Goal: Task Accomplishment & Management: Manage account settings

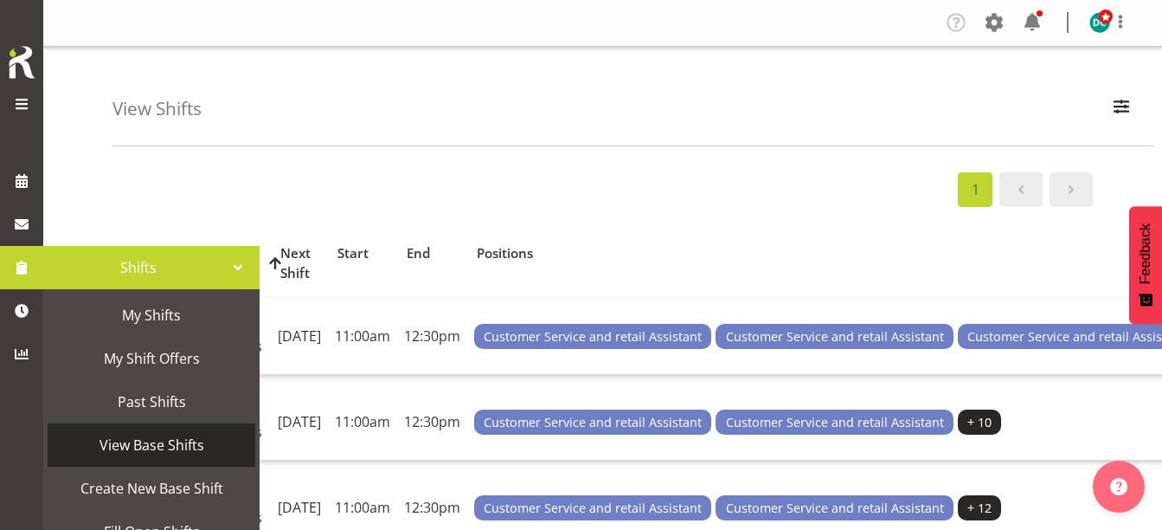
click at [138, 440] on span "View Base Shifts" at bounding box center [151, 445] width 190 height 26
click at [162, 440] on span "View Base Shifts" at bounding box center [151, 445] width 190 height 26
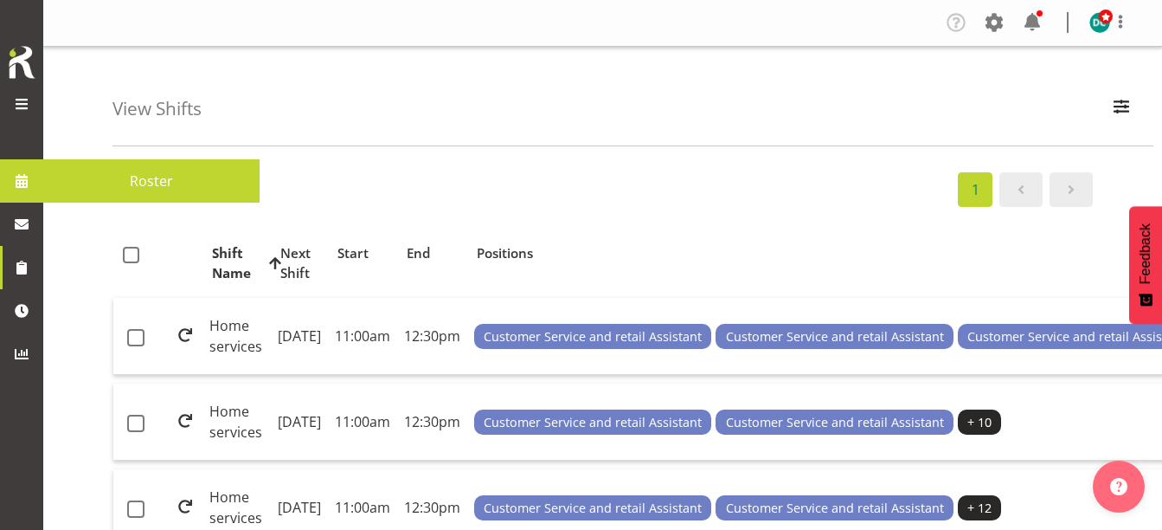
click at [25, 185] on span at bounding box center [22, 181] width 26 height 26
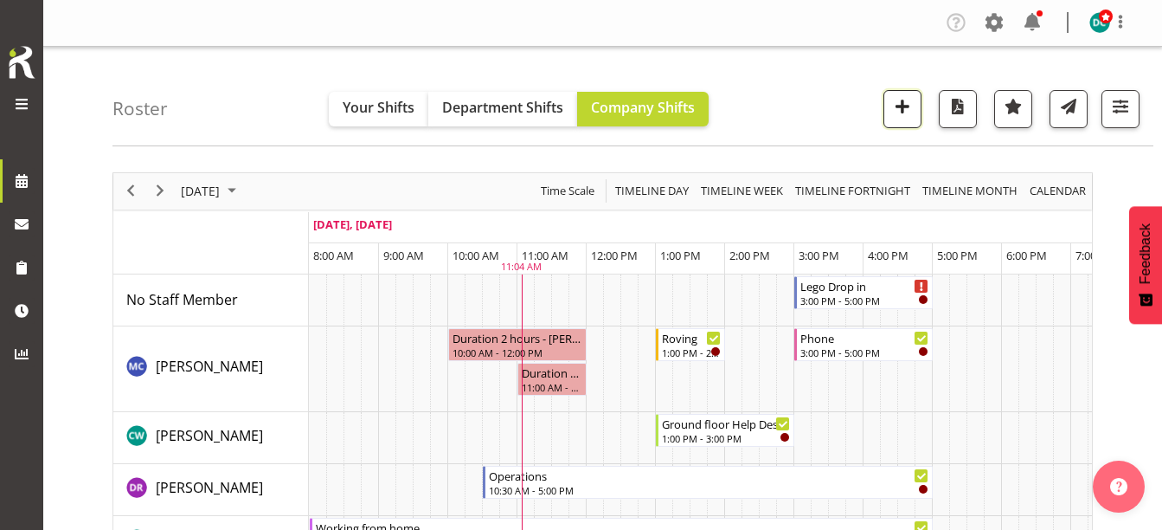
click at [897, 113] on span "button" at bounding box center [902, 106] width 22 height 22
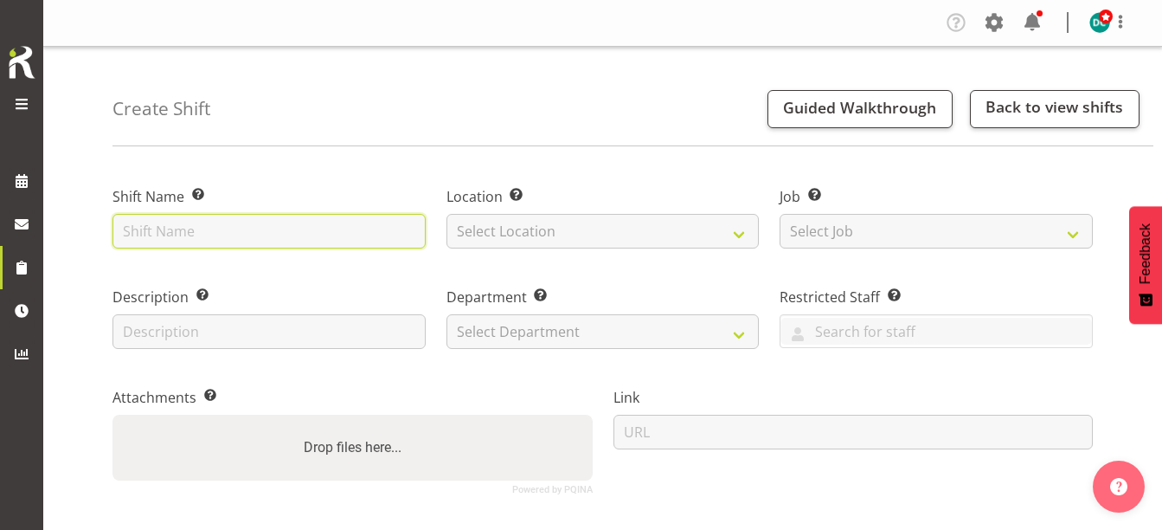
click at [199, 227] on input "text" at bounding box center [268, 231] width 313 height 35
type input "Russell Square holiday Outreach"
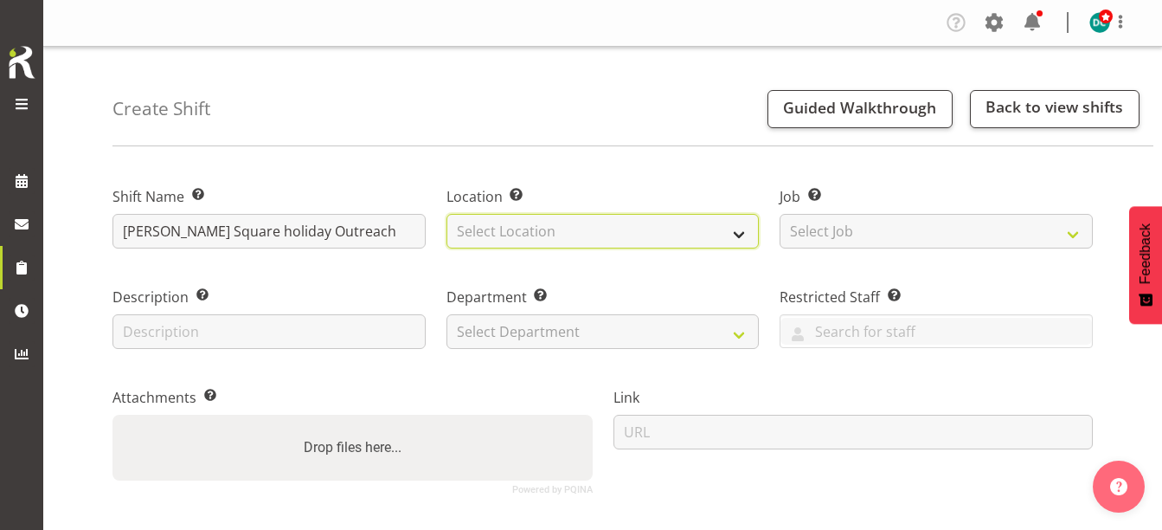
click at [497, 221] on select "Select Location Bluff Library Invercargill Library" at bounding box center [602, 231] width 313 height 35
select select "1276"
click at [446, 214] on select "Select Location Bluff Library Invercargill Library" at bounding box center [602, 231] width 313 height 35
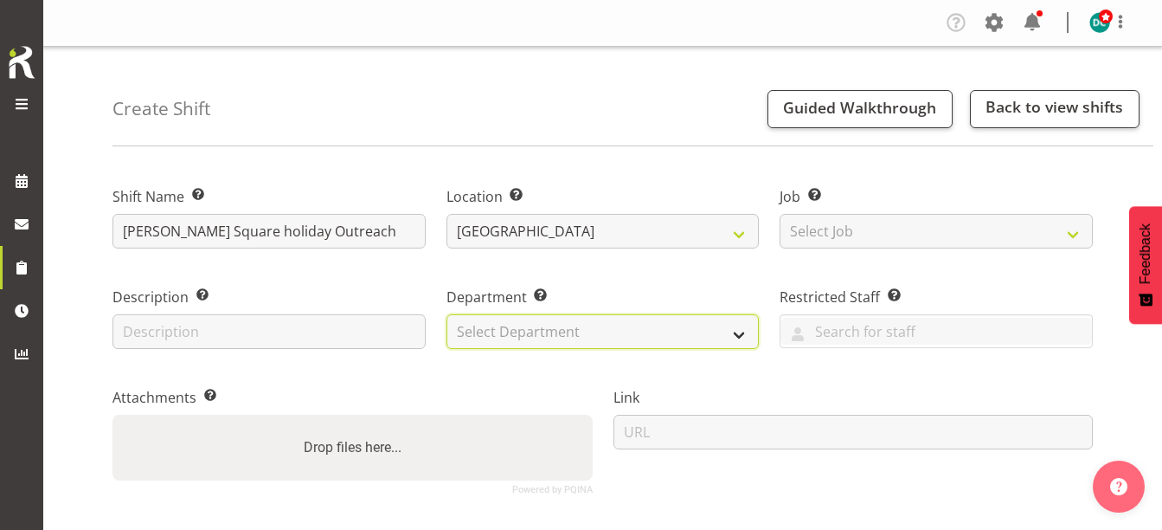
click at [497, 337] on select "Select Department Off Desk Public shifts" at bounding box center [602, 331] width 313 height 35
select select "921"
click at [446, 314] on select "Select Department Off Desk Public shifts" at bounding box center [602, 331] width 313 height 35
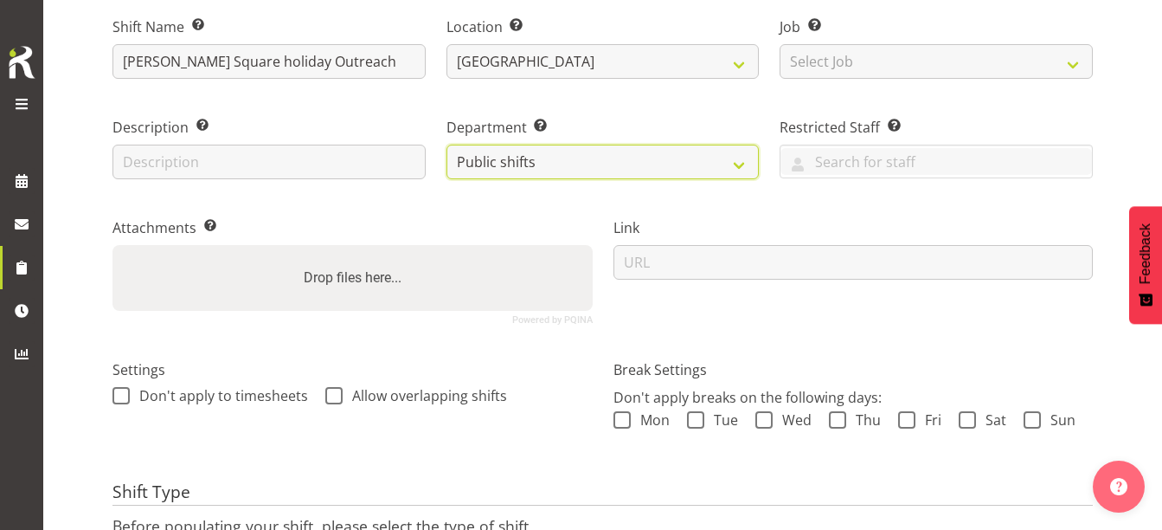
scroll to position [335, 0]
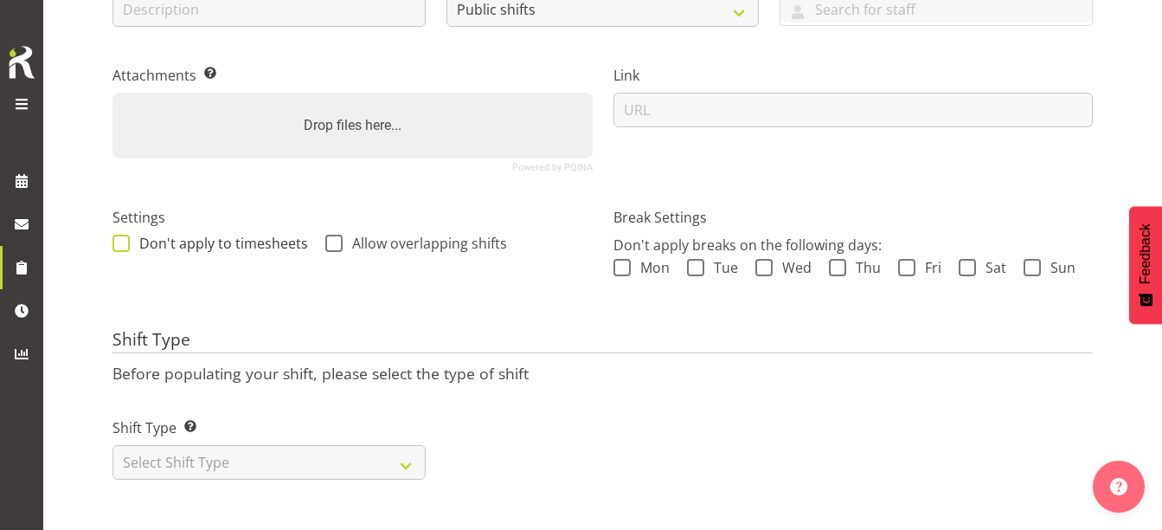
click at [119, 234] on span at bounding box center [120, 242] width 17 height 17
click at [119, 237] on input "Don't apply to timesheets" at bounding box center [117, 242] width 11 height 11
checkbox input "true"
click at [337, 234] on span at bounding box center [333, 242] width 17 height 17
click at [337, 237] on input "Allow overlapping shifts" at bounding box center [330, 242] width 11 height 11
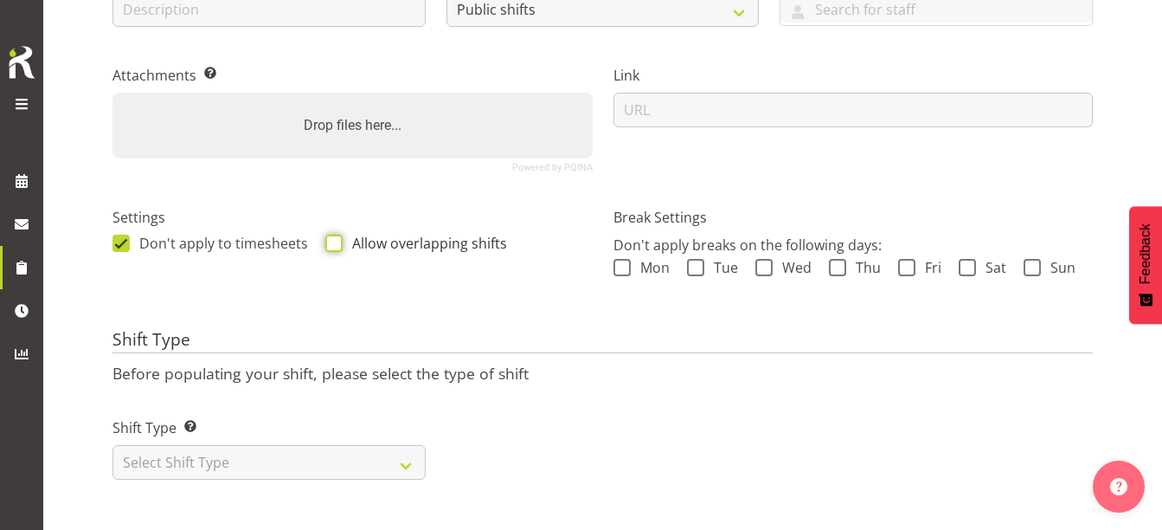
checkbox input "true"
click at [216, 446] on select "Select Shift Type One Off Shift Recurring Shift Rotating Shift" at bounding box center [268, 462] width 313 height 35
select select "one_off"
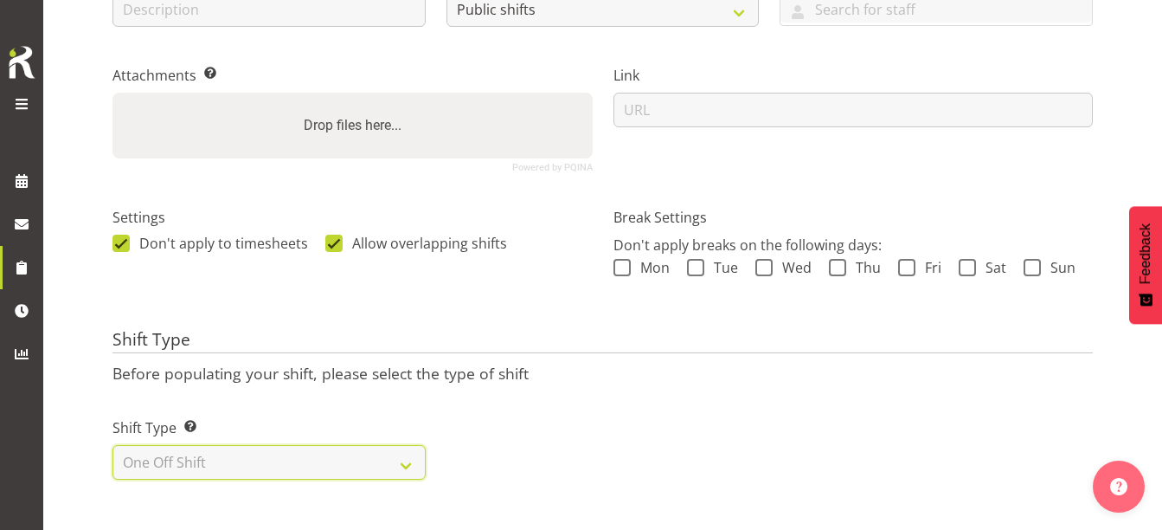
click at [112, 445] on select "Select Shift Type One Off Shift Recurring Shift Rotating Shift" at bounding box center [268, 462] width 313 height 35
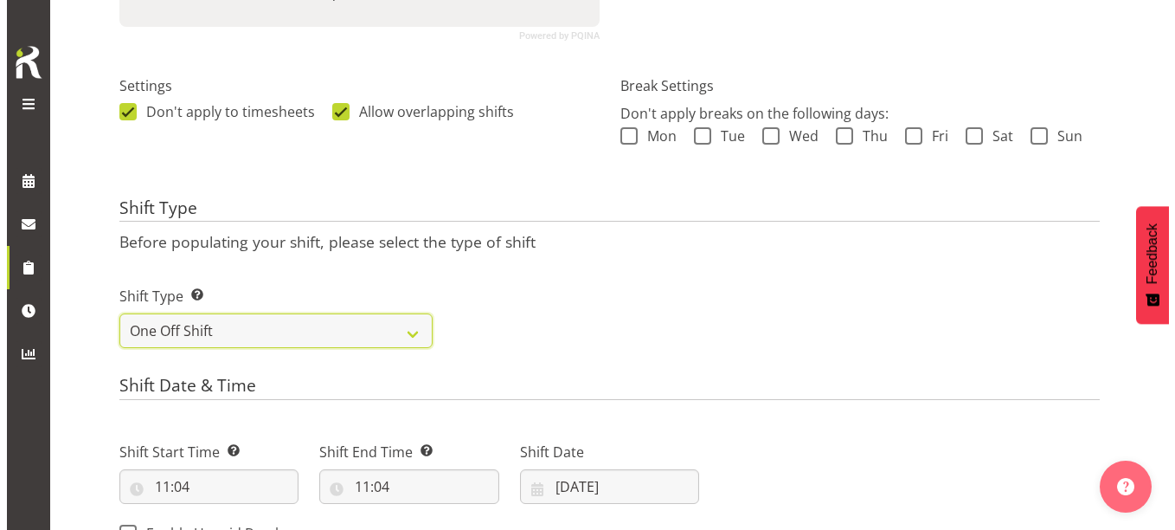
scroll to position [681, 0]
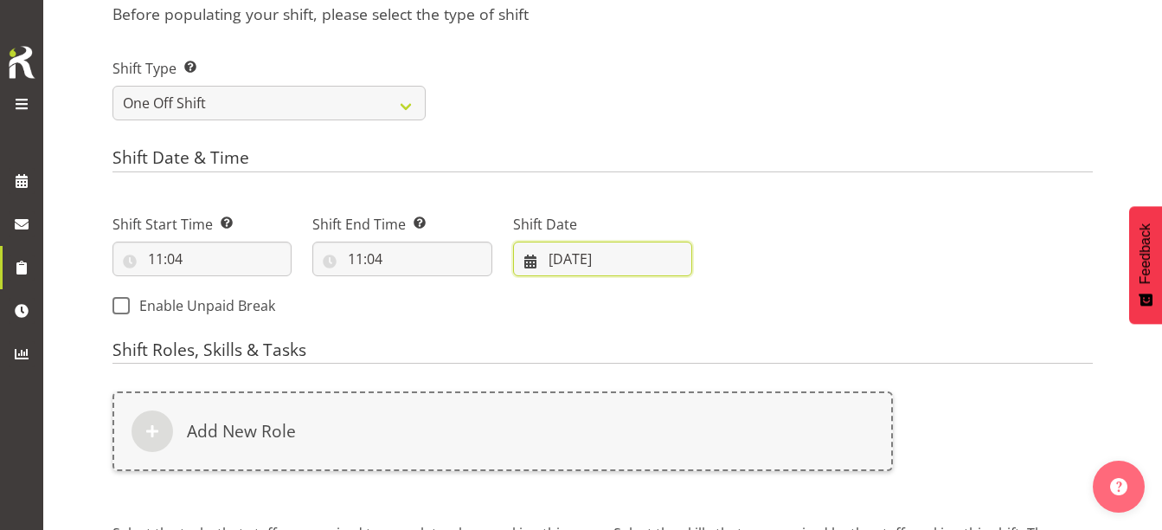
click at [562, 255] on input "[DATE]" at bounding box center [602, 258] width 179 height 35
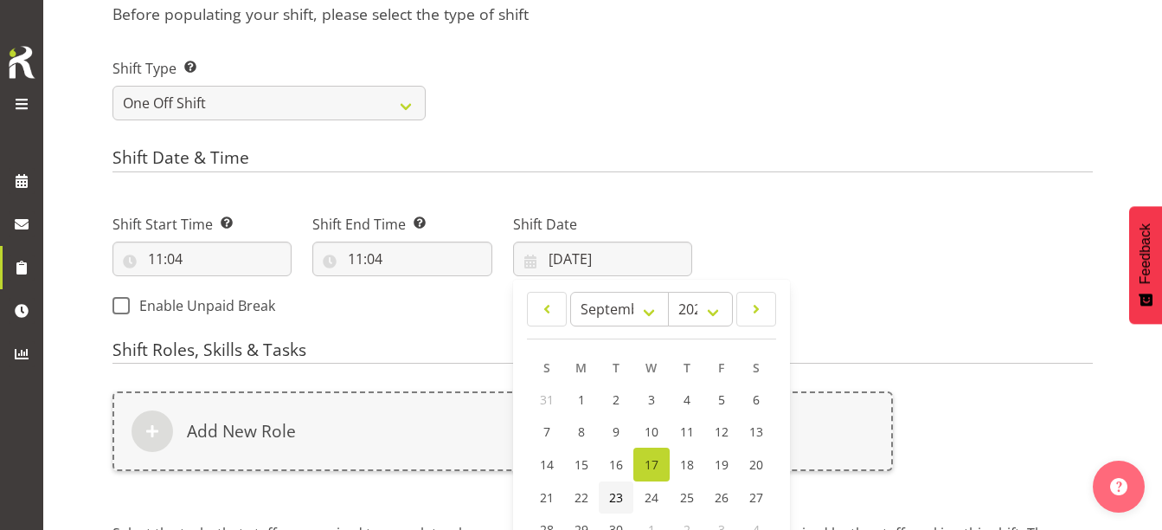
click at [619, 489] on span "23" at bounding box center [616, 497] width 14 height 16
type input "23/09/2025"
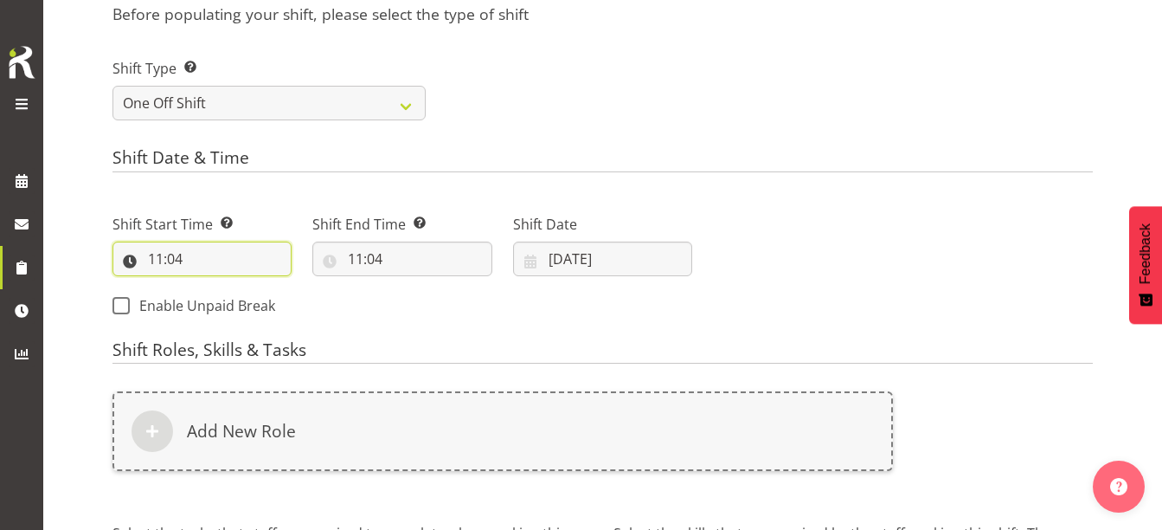
click at [177, 258] on input "11:04" at bounding box center [201, 258] width 179 height 35
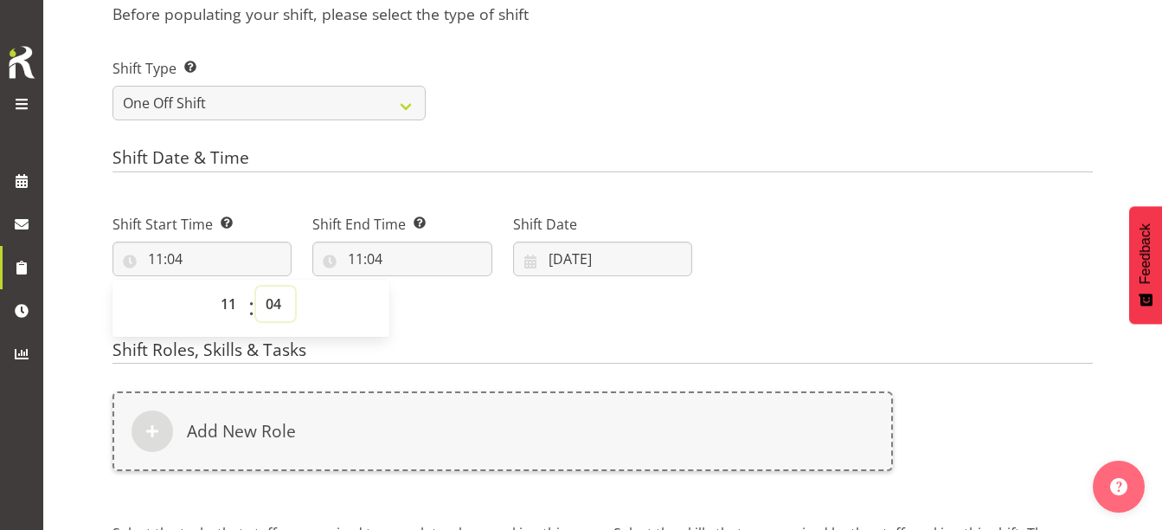
click at [265, 301] on select "00 01 02 03 04 05 06 07 08 09 10 11 12 13 14 15 16 17 18 19 20 21 22 23 24 25 2…" at bounding box center [275, 303] width 39 height 35
select select "5"
type input "11:05"
click at [358, 259] on input "11:04" at bounding box center [401, 258] width 179 height 35
click at [432, 308] on select "00 01 02 03 04 05 06 07 08 09 10 11 12 13 14 15 16 17 18 19 20 21 22 23" at bounding box center [430, 303] width 39 height 35
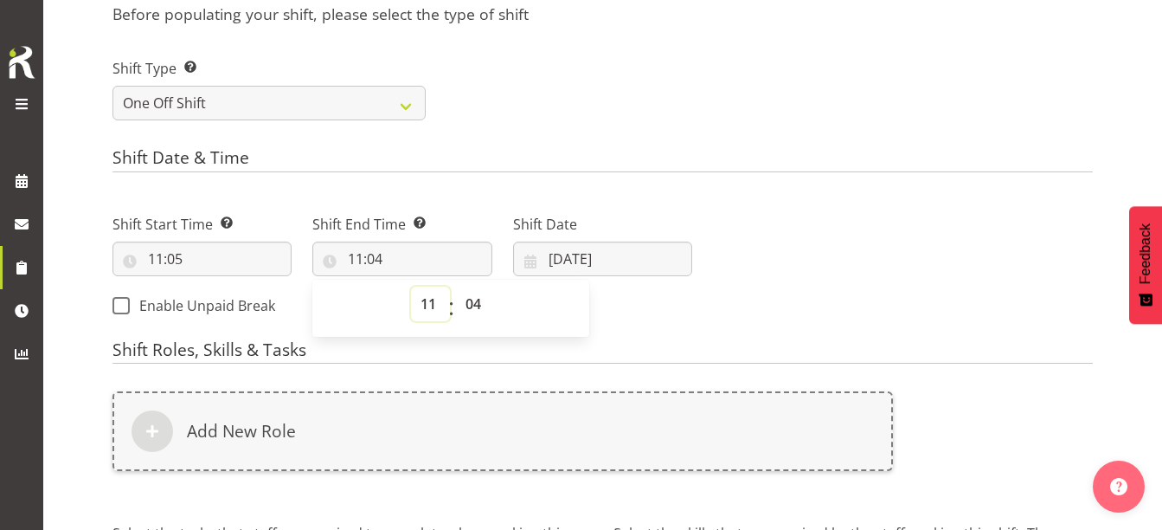
select select "14"
type input "14:04"
click at [473, 299] on select "00 01 02 03 04 05 06 07 08 09 10 11 12 13 14 15 16 17 18 19 20 21 22 23 24 25 2…" at bounding box center [475, 303] width 39 height 35
select select "0"
click at [456, 286] on select "00 01 02 03 04 05 06 07 08 09 10 11 12 13 14 15 16 17 18 19 20 21 22 23 24 25 2…" at bounding box center [475, 303] width 39 height 35
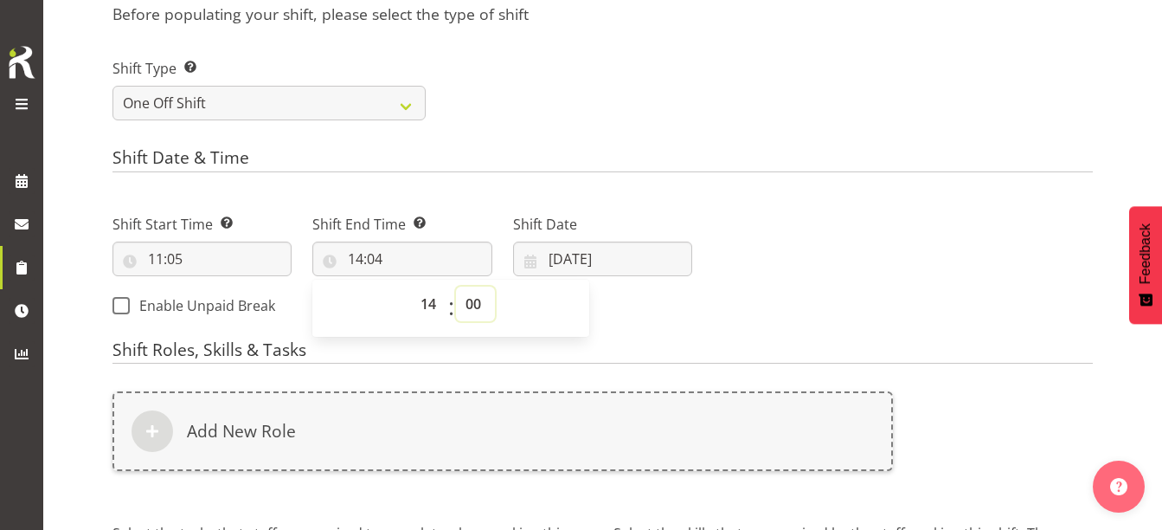
type input "14:00"
click at [808, 232] on div "Next Shifts" at bounding box center [903, 259] width 401 height 140
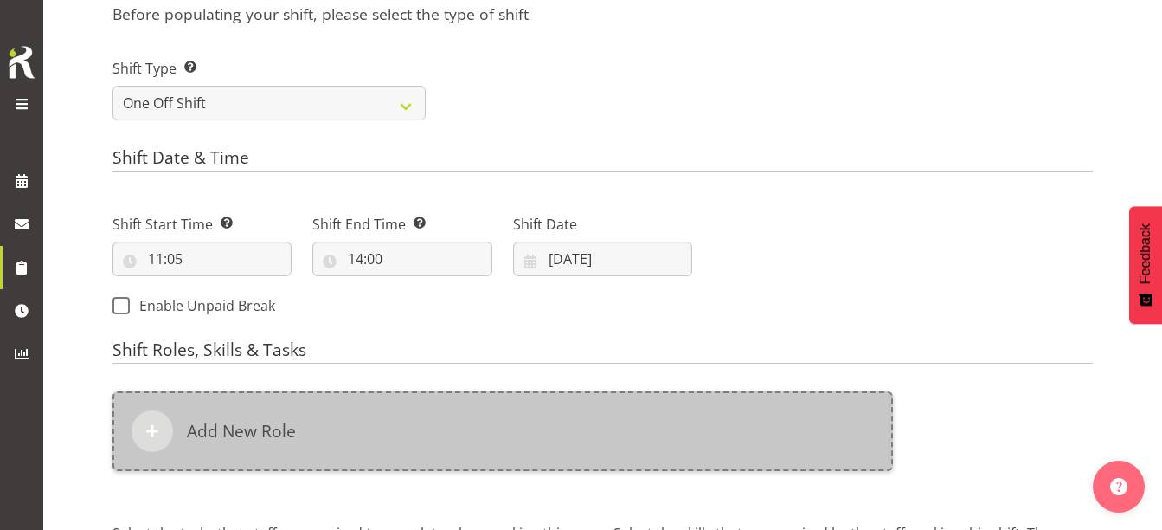
click at [297, 441] on div "Add New Role" at bounding box center [502, 431] width 780 height 80
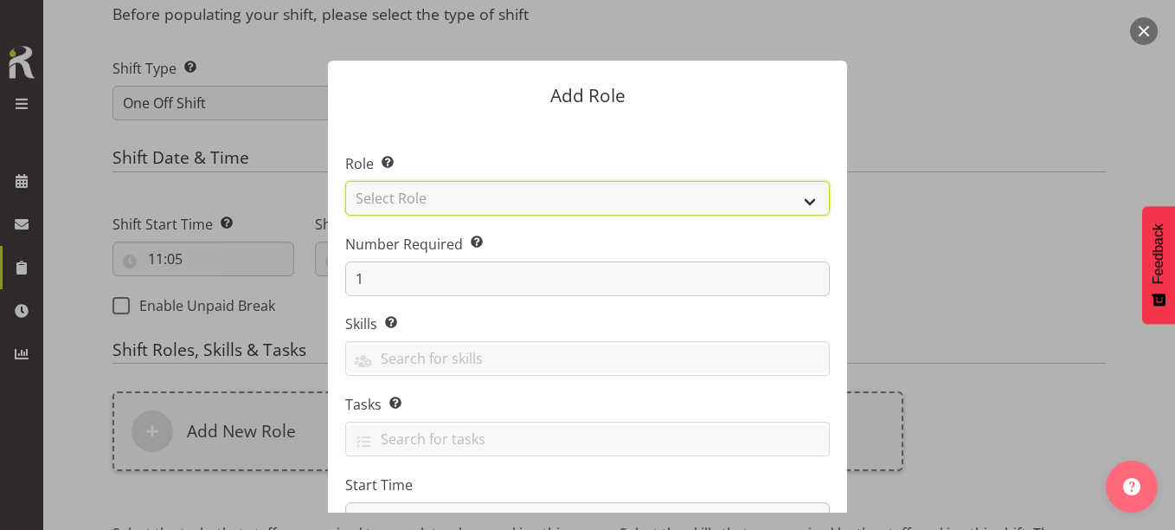
click at [436, 191] on select "Select Role 1st floor desk AQ operator Business Support Team member Casual Cust…" at bounding box center [587, 198] width 485 height 35
select select "1533"
click at [345, 181] on select "Select Role 1st floor desk AQ operator Business Support Team member Casual Cust…" at bounding box center [587, 198] width 485 height 35
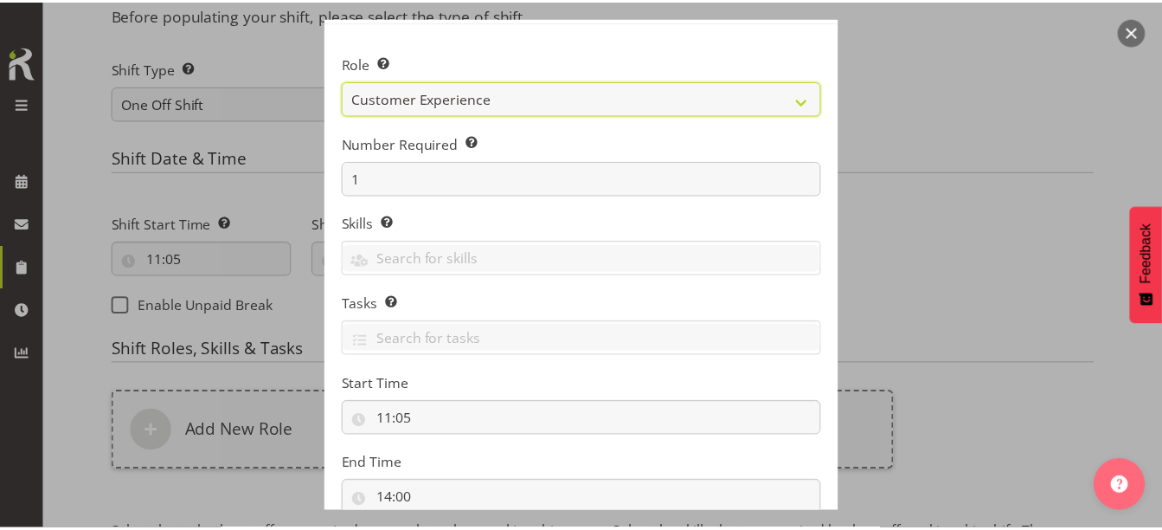
scroll to position [221, 0]
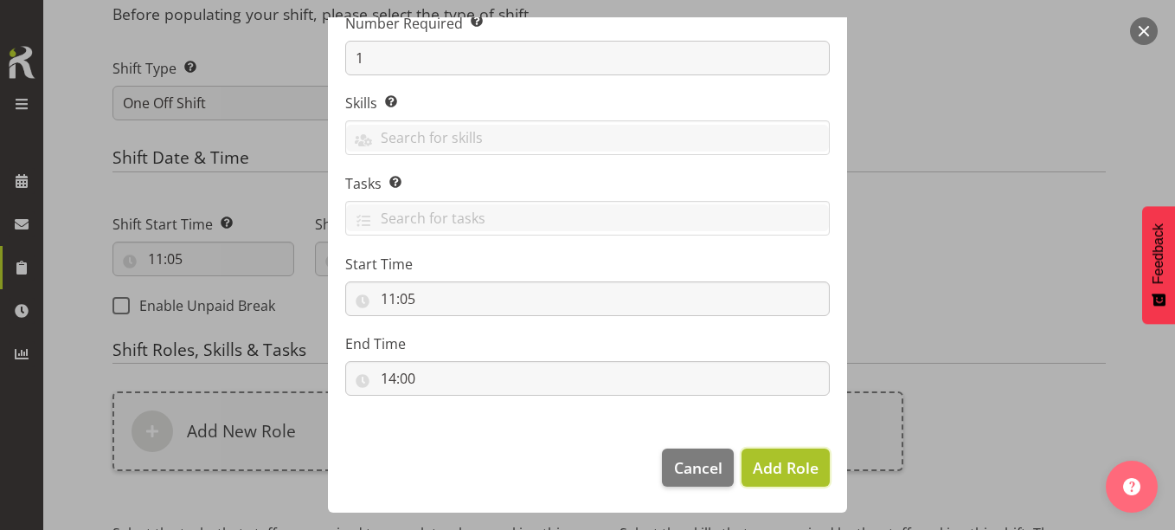
click at [800, 463] on span "Add Role" at bounding box center [786, 467] width 66 height 21
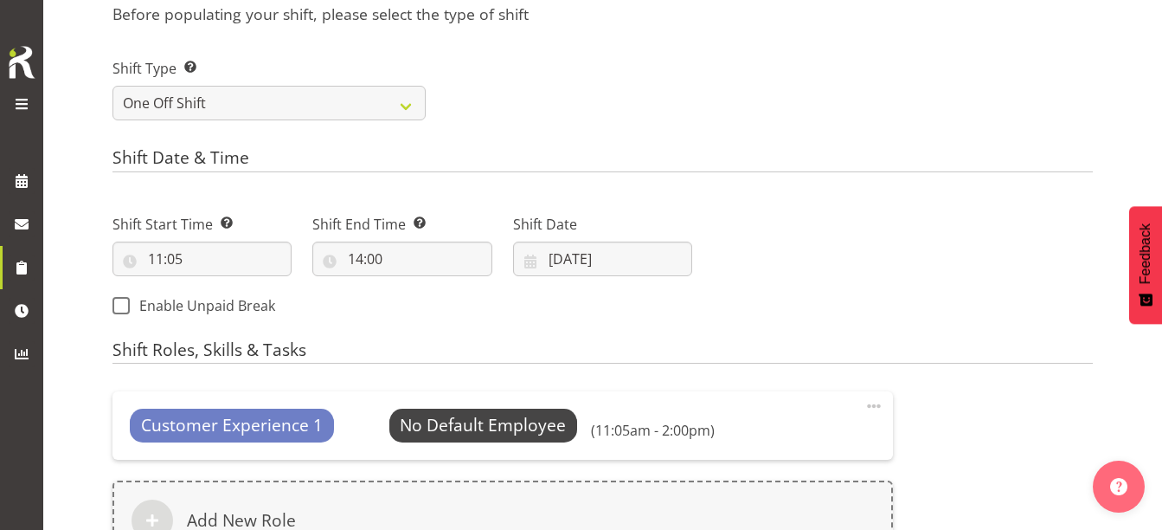
scroll to position [854, 0]
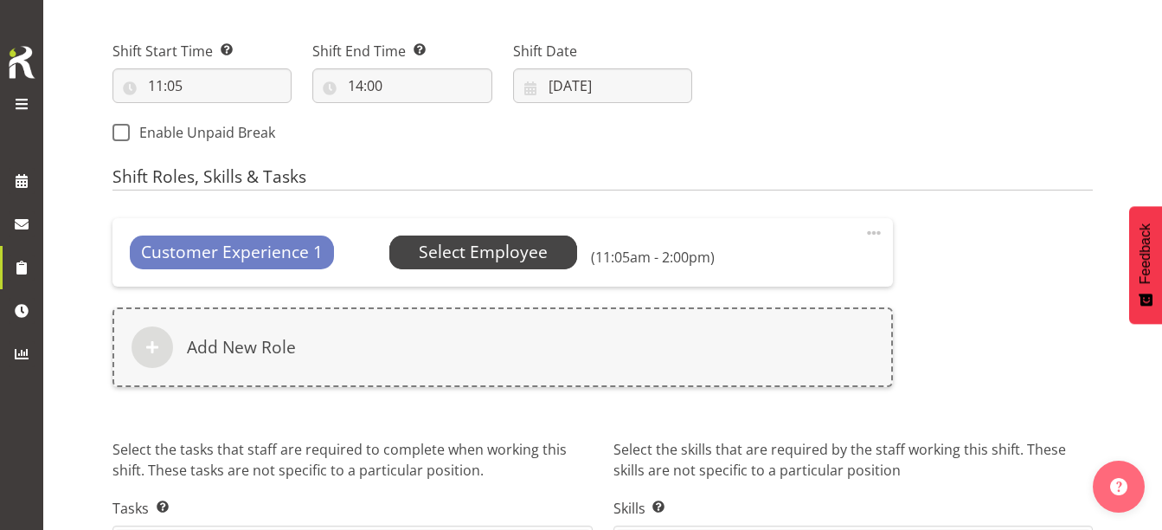
click at [544, 259] on span "Select Employee" at bounding box center [483, 251] width 189 height 33
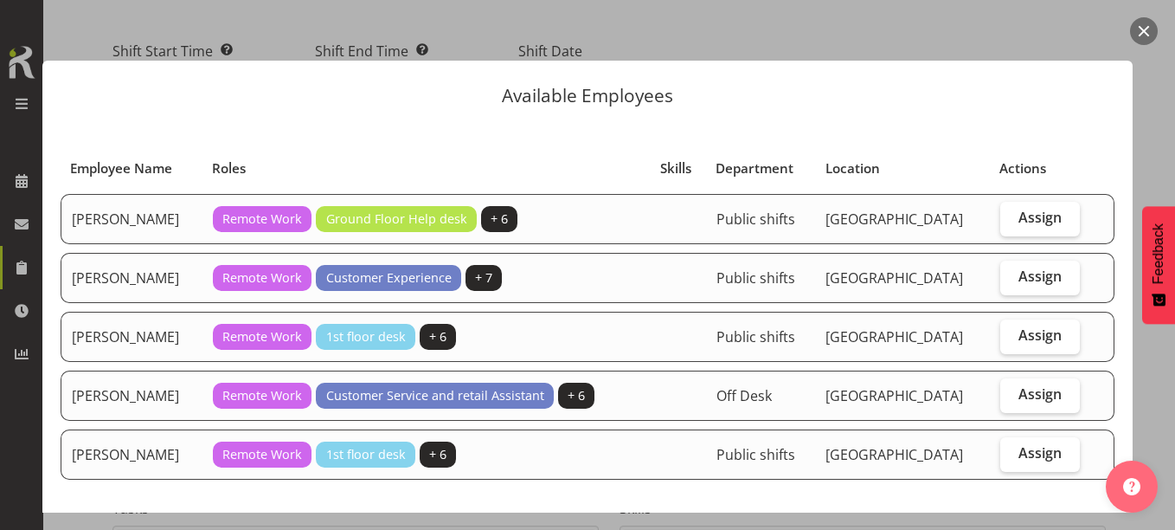
click at [1147, 24] on button "button" at bounding box center [1144, 31] width 28 height 28
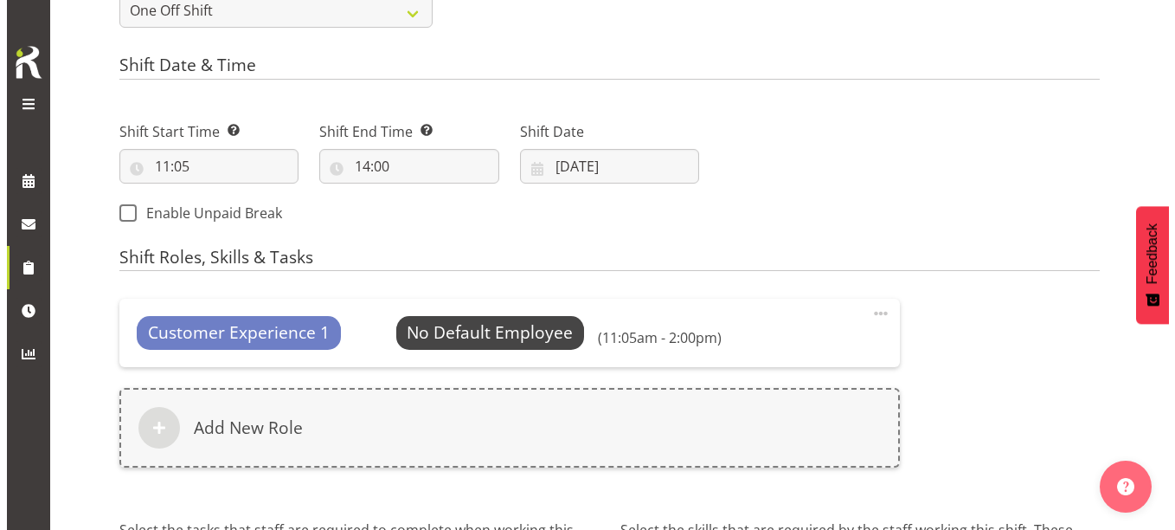
scroll to position [681, 0]
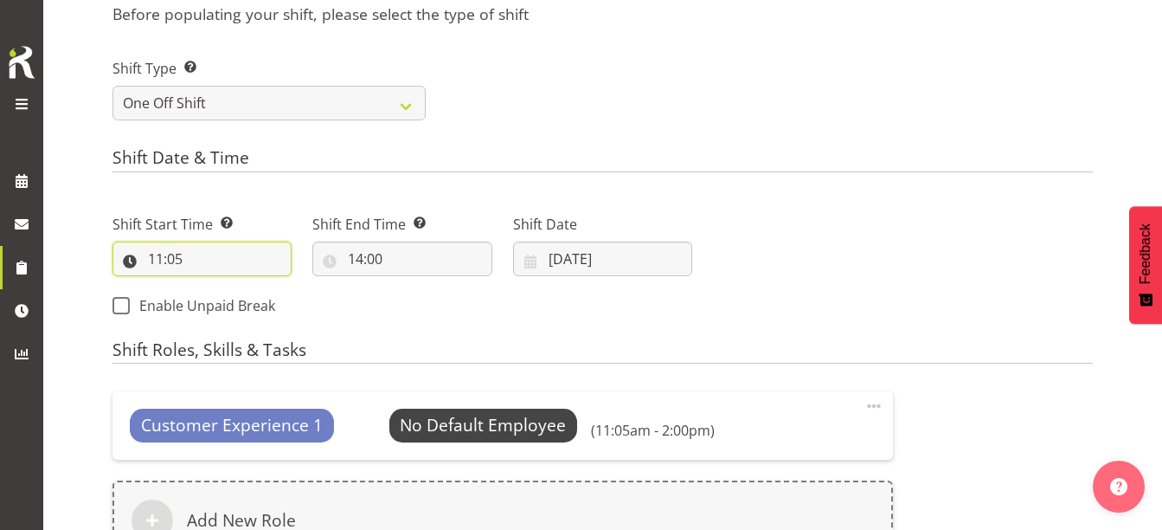
click at [215, 263] on input "11:05" at bounding box center [201, 258] width 179 height 35
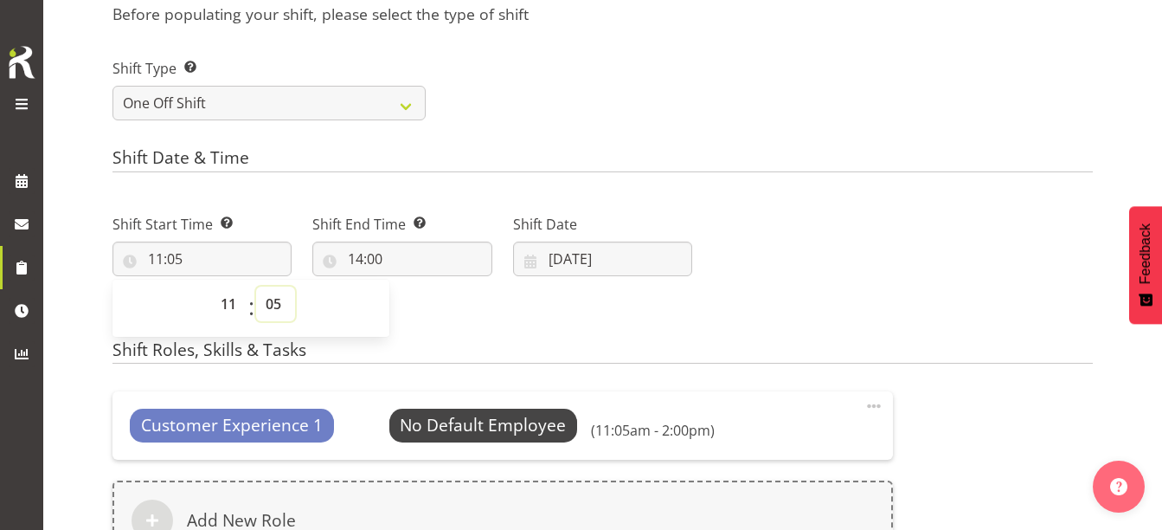
click at [283, 299] on select "00 01 02 03 04 05 06 07 08 09 10 11 12 13 14 15 16 17 18 19 20 21 22 23 24 25 2…" at bounding box center [275, 303] width 39 height 35
select select "0"
click at [256, 286] on select "00 01 02 03 04 05 06 07 08 09 10 11 12 13 14 15 16 17 18 19 20 21 22 23 24 25 2…" at bounding box center [275, 303] width 39 height 35
type input "11:00"
click at [874, 405] on span at bounding box center [873, 405] width 21 height 21
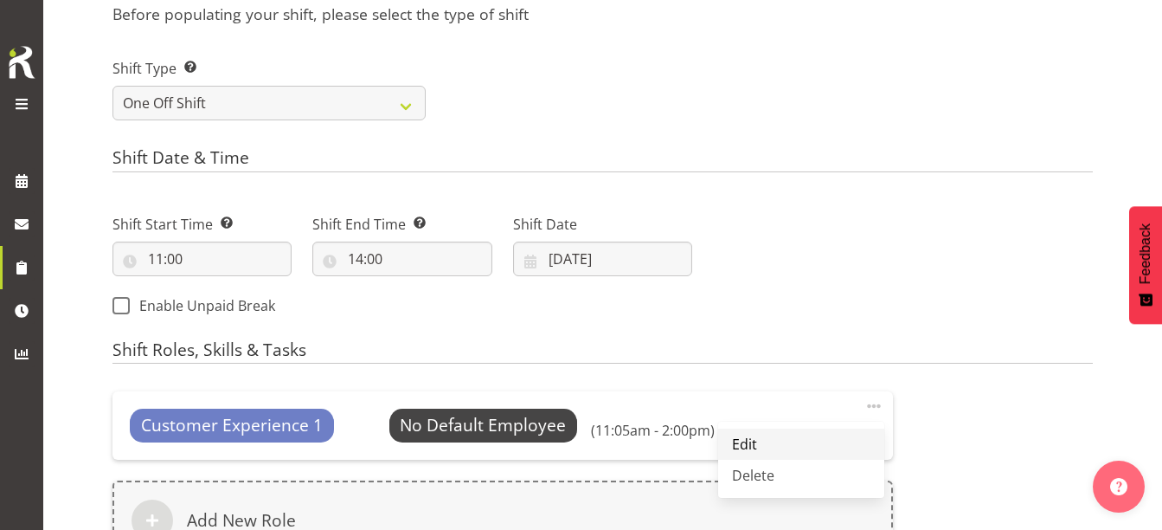
click at [767, 449] on link "Edit" at bounding box center [801, 443] width 166 height 31
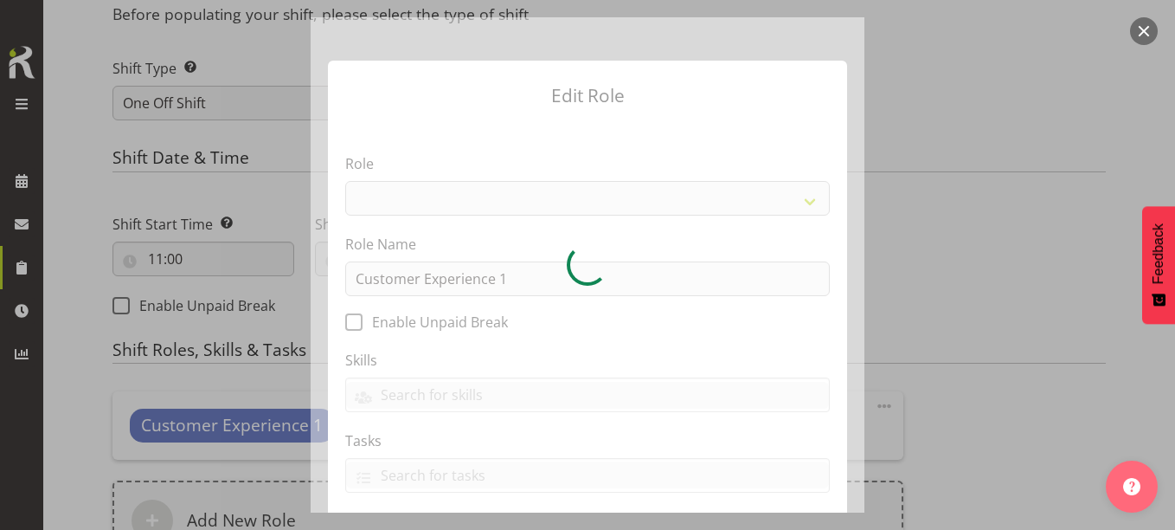
select select "1533"
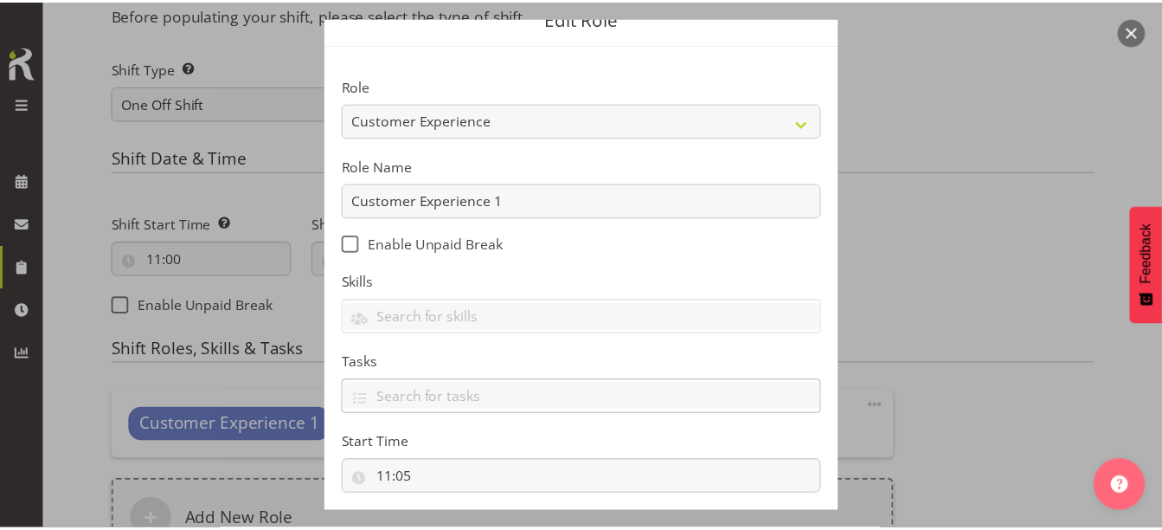
scroll to position [257, 0]
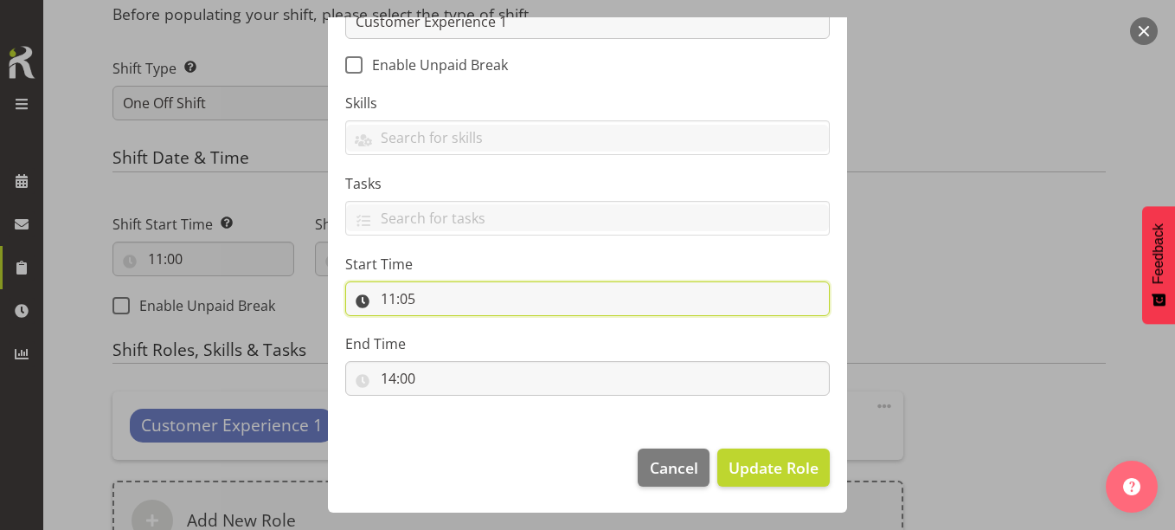
click at [416, 303] on input "11:05" at bounding box center [587, 298] width 485 height 35
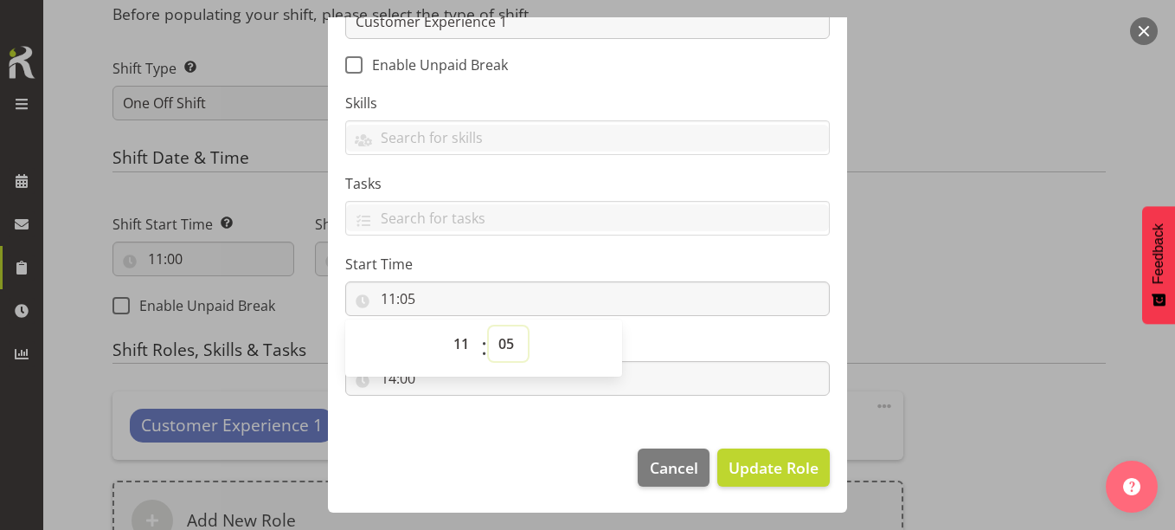
click at [496, 343] on select "00 01 02 03 04 05 06 07 08 09 10 11 12 13 14 15 16 17 18 19 20 21 22 23 24 25 2…" at bounding box center [508, 343] width 39 height 35
select select "0"
click at [489, 326] on select "00 01 02 03 04 05 06 07 08 09 10 11 12 13 14 15 16 17 18 19 20 21 22 23 24 25 2…" at bounding box center [508, 343] width 39 height 35
type input "11:00"
click at [737, 459] on span "Update Role" at bounding box center [774, 467] width 90 height 22
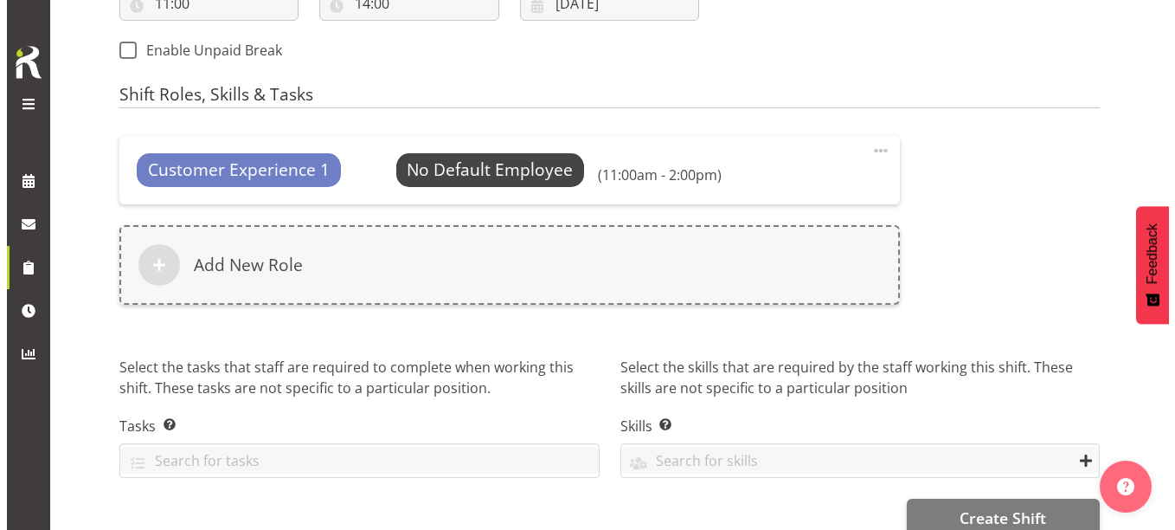
scroll to position [940, 0]
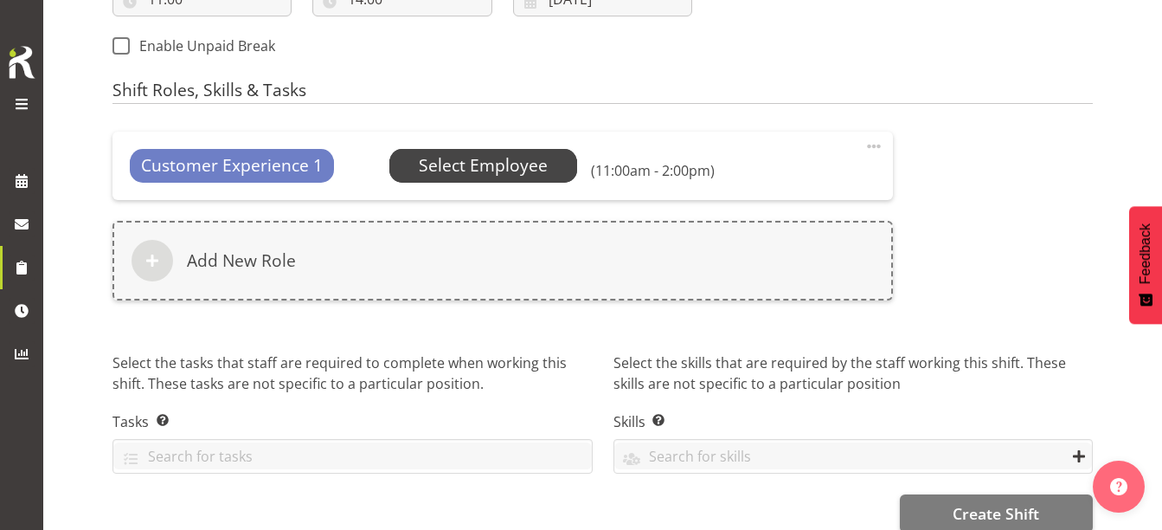
click at [510, 164] on span "Select Employee" at bounding box center [483, 165] width 129 height 25
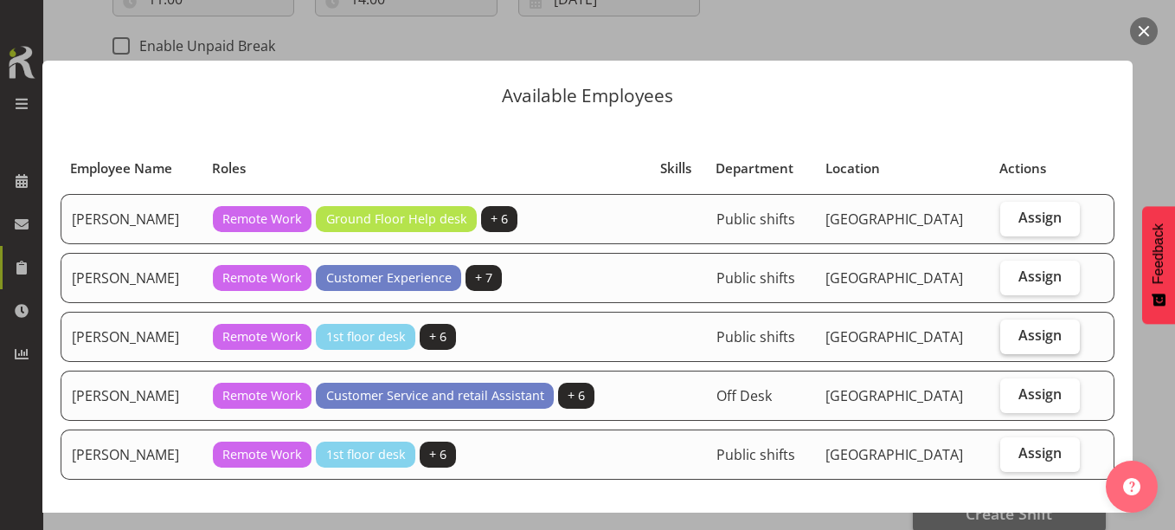
click at [1054, 331] on label "Assign" at bounding box center [1040, 336] width 80 height 35
click at [1011, 331] on input "Assign" at bounding box center [1005, 335] width 11 height 11
checkbox input "true"
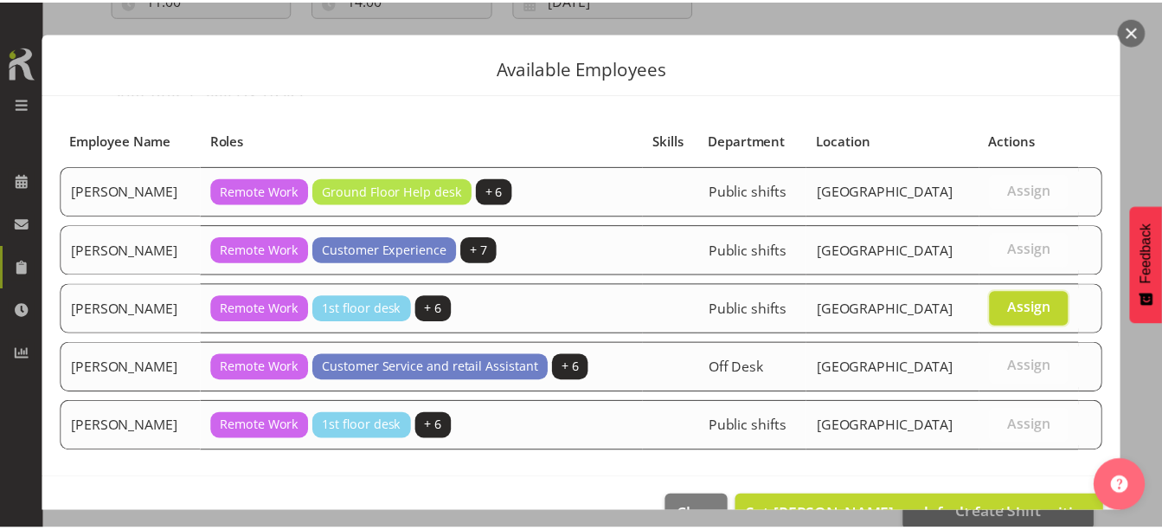
scroll to position [75, 0]
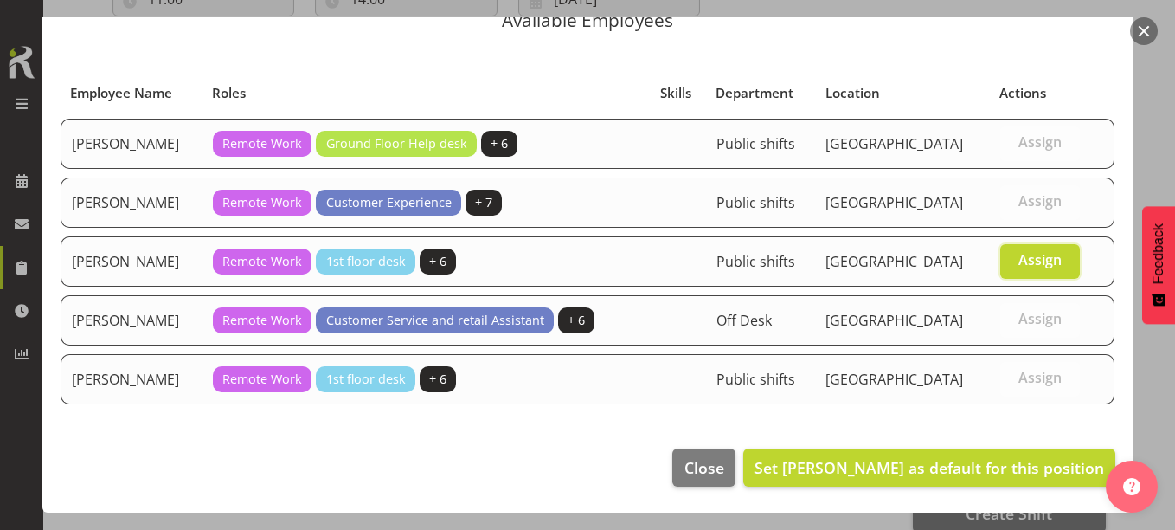
click at [876, 489] on footer "Close Set Lynette Lockett as default for this position" at bounding box center [587, 471] width 1090 height 81
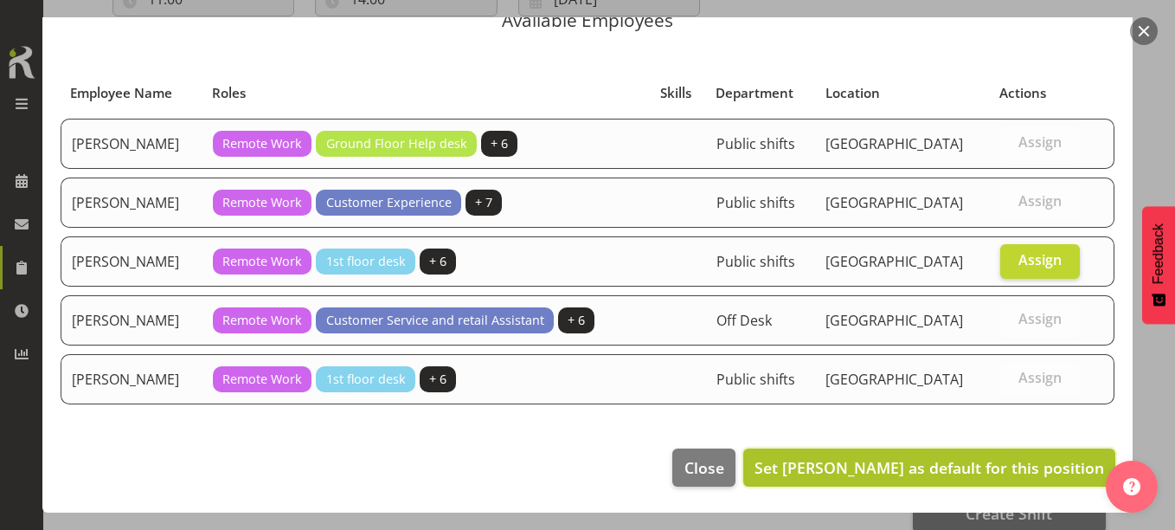
click at [876, 468] on span "Set [PERSON_NAME] as default for this position" at bounding box center [929, 467] width 350 height 21
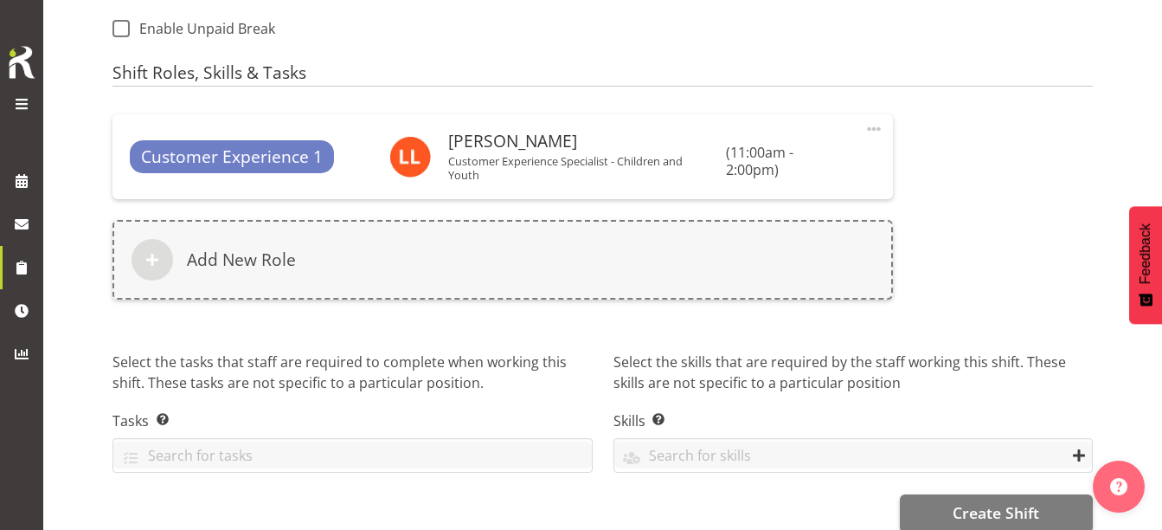
scroll to position [986, 0]
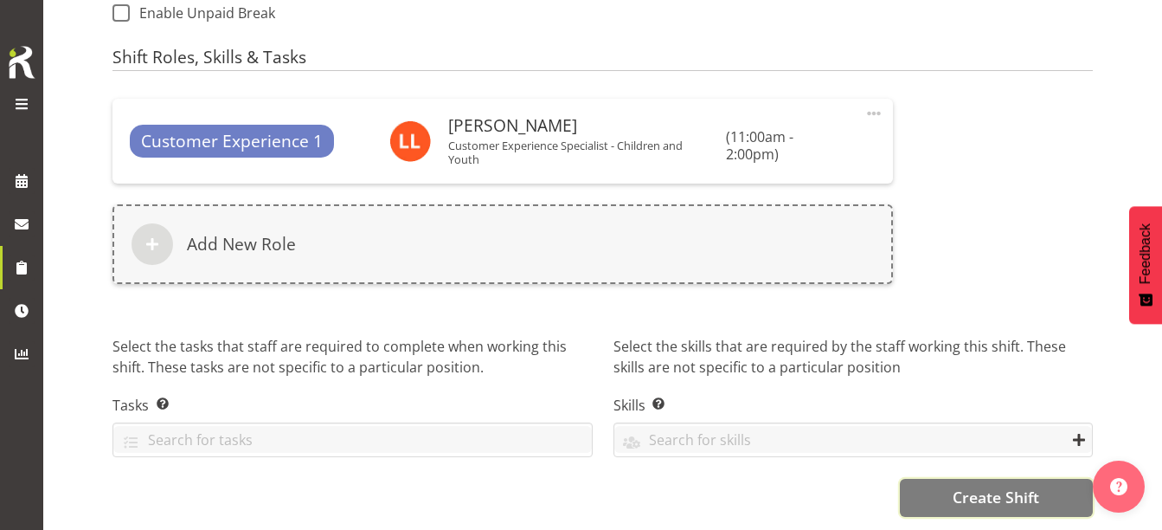
click at [972, 485] on span "Create Shift" at bounding box center [996, 496] width 87 height 22
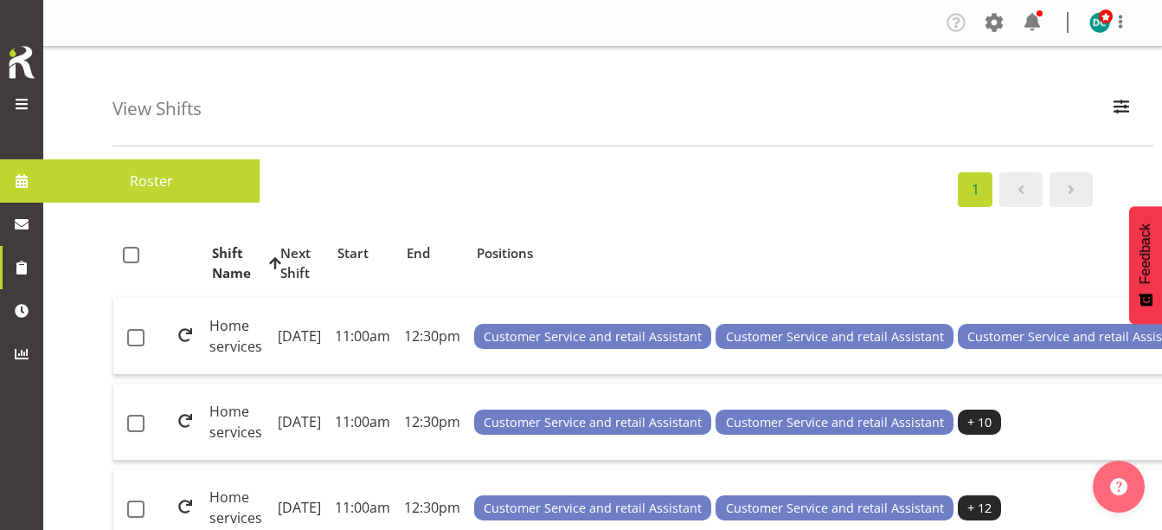
click at [26, 188] on span at bounding box center [22, 181] width 26 height 26
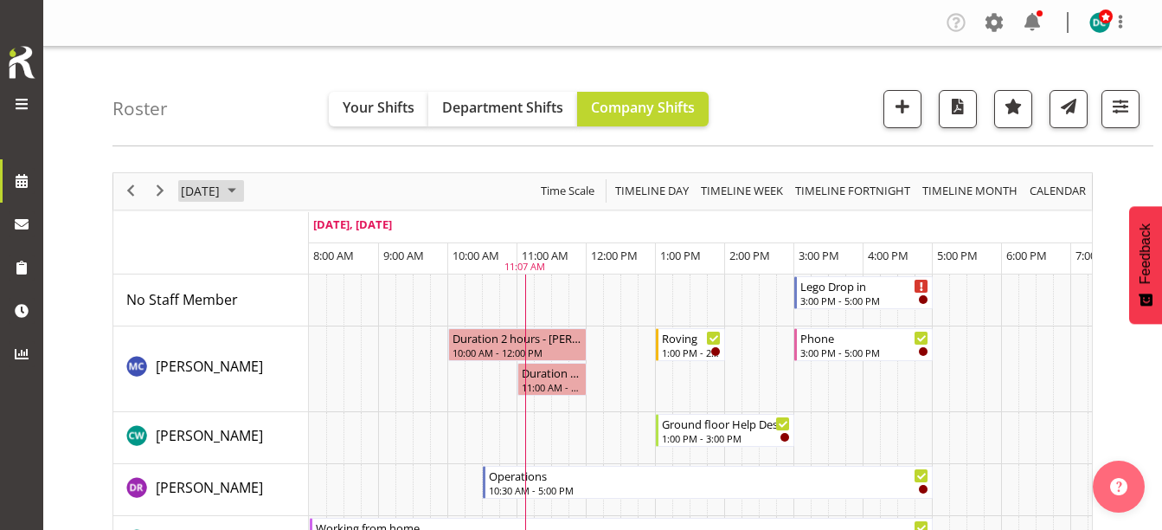
click at [221, 186] on span "September 17, 2025" at bounding box center [200, 191] width 42 height 22
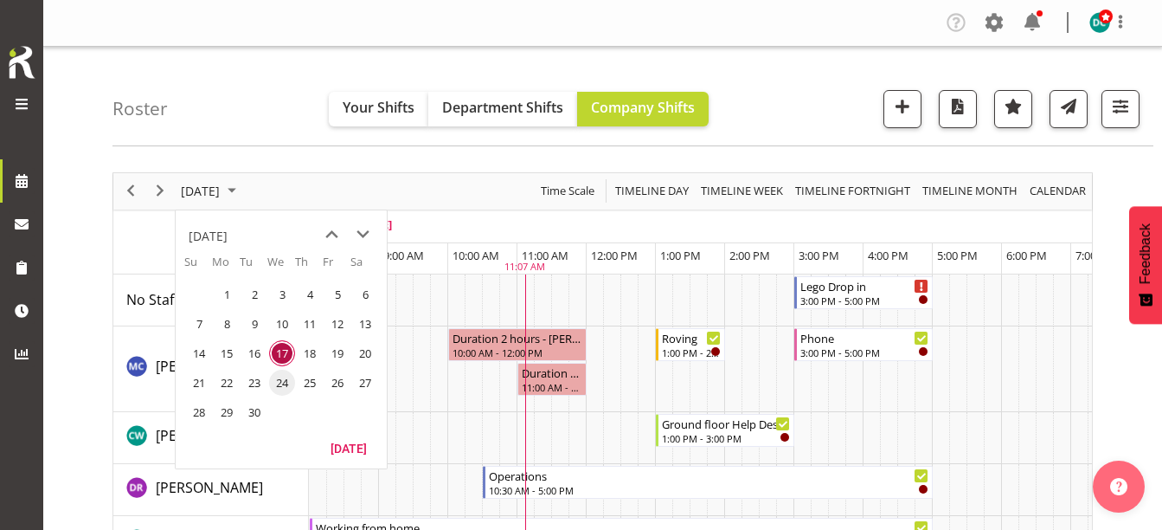
click at [285, 382] on span "24" at bounding box center [282, 382] width 26 height 26
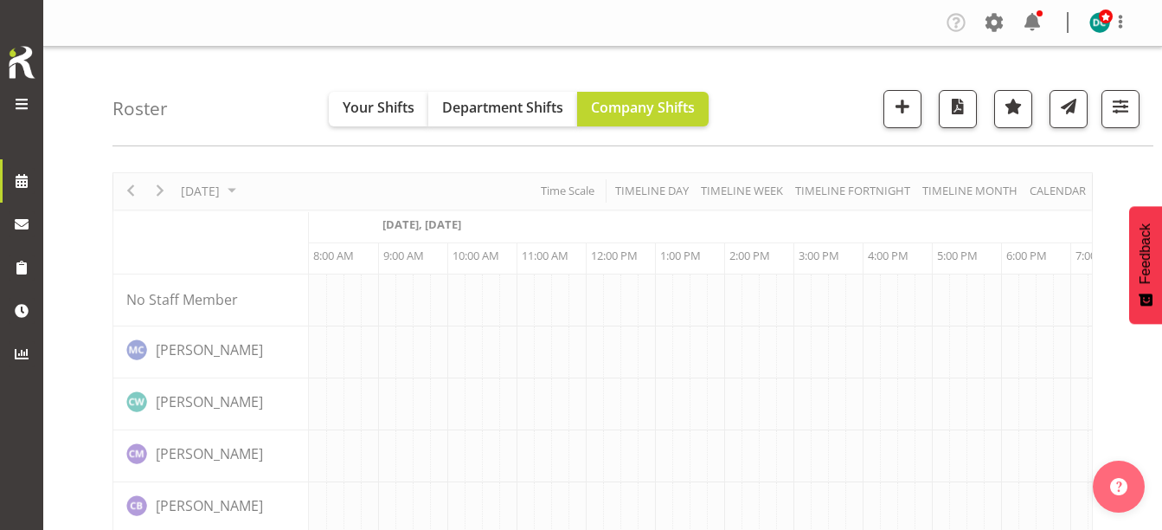
scroll to position [0, 69]
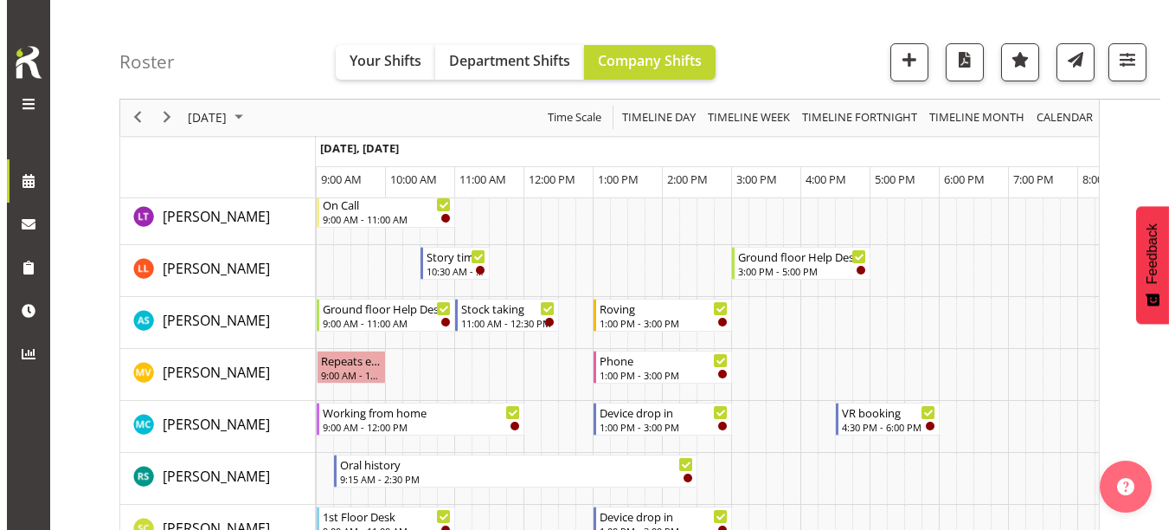
scroll to position [779, 0]
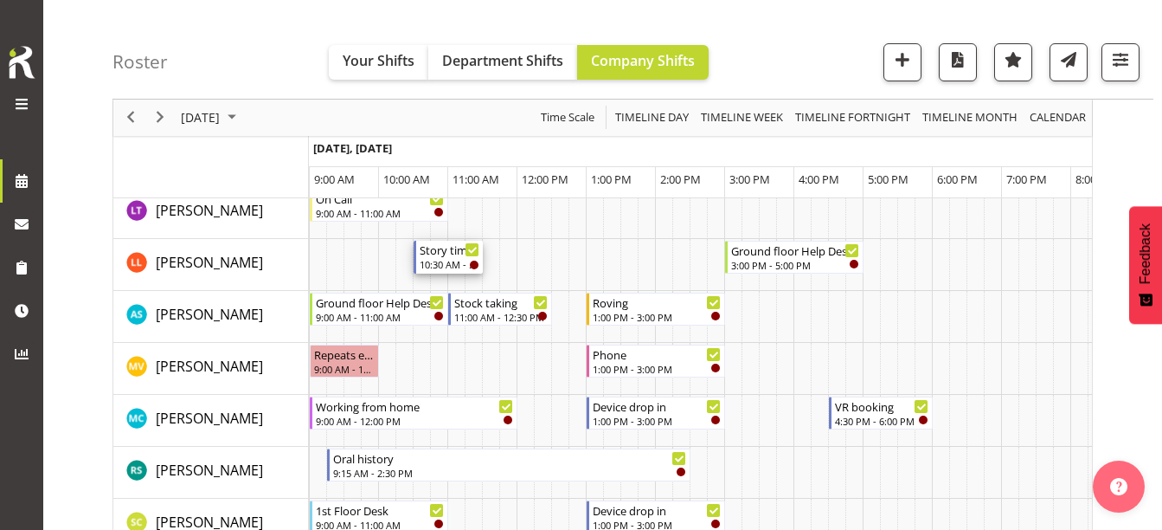
click at [442, 255] on div "Story time" at bounding box center [450, 249] width 60 height 17
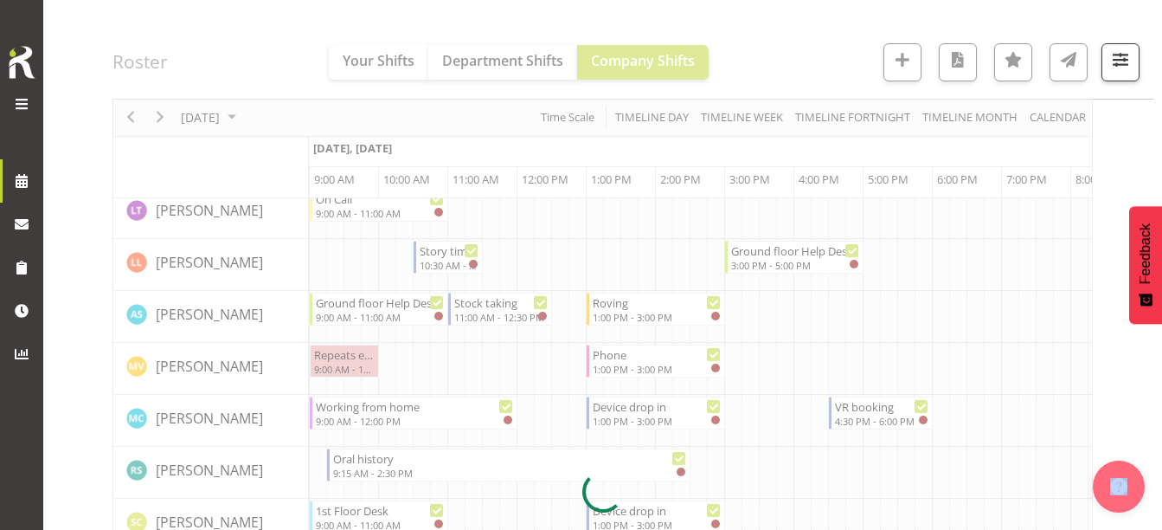
click at [442, 255] on div at bounding box center [602, 491] width 980 height 2196
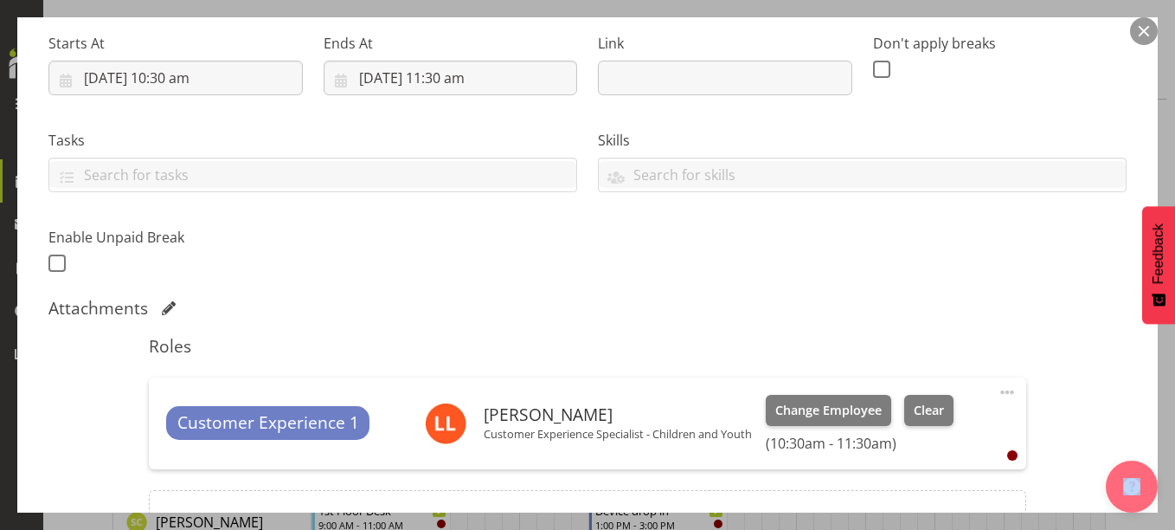
scroll to position [433, 0]
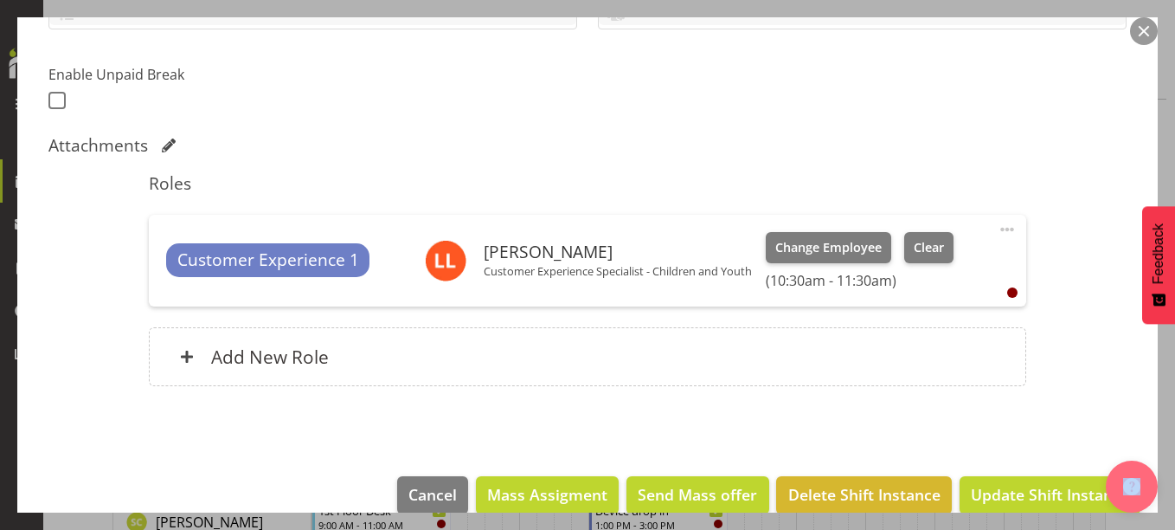
click at [997, 226] on span at bounding box center [1007, 229] width 21 height 21
click at [876, 330] on link "Delete" at bounding box center [934, 329] width 166 height 31
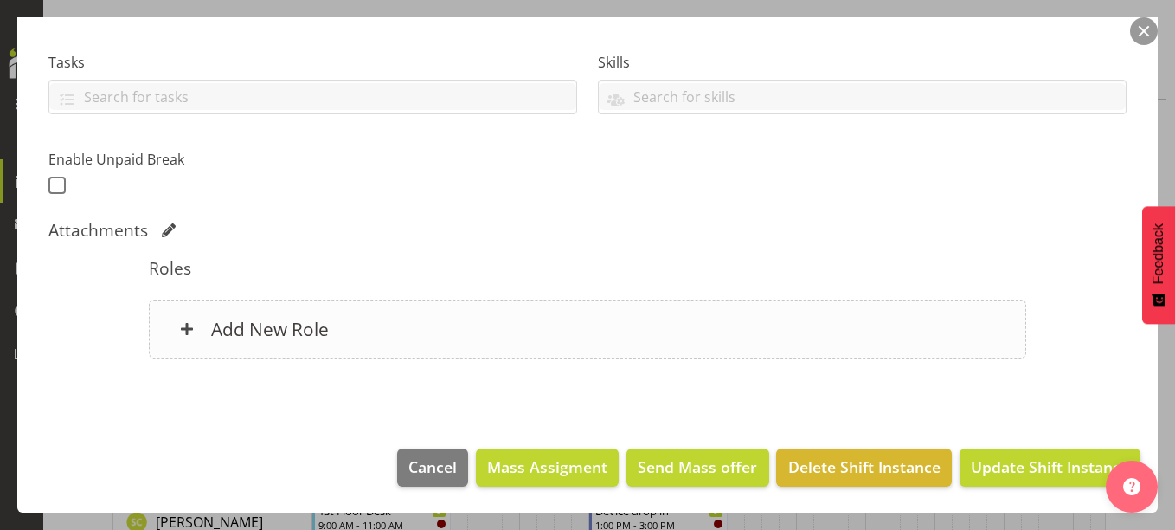
click at [459, 344] on div "Add New Role" at bounding box center [587, 328] width 877 height 59
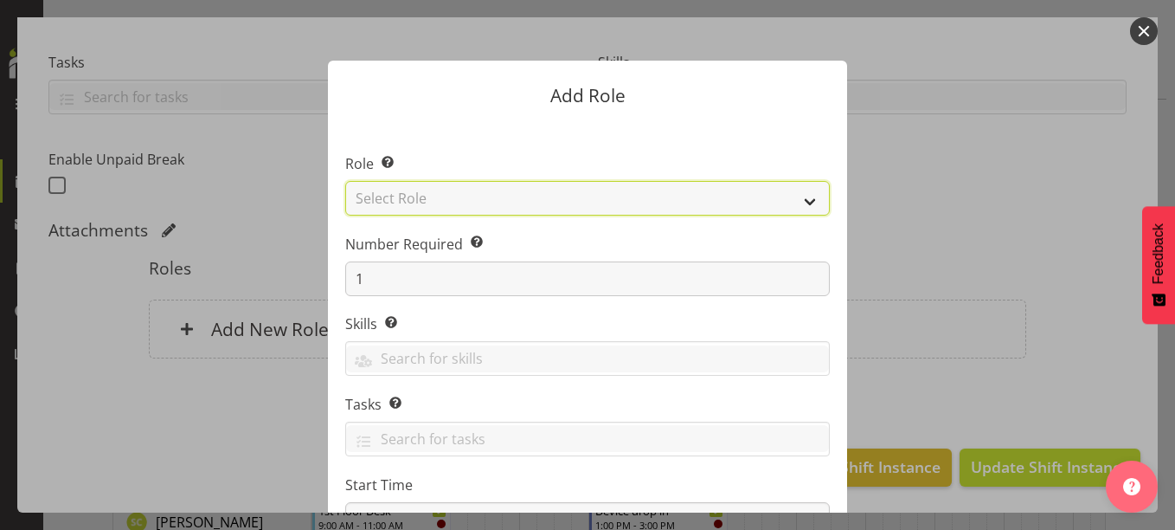
click at [405, 202] on select "Select Role 1st floor desk AQ operator Business Support Team member Casual Cust…" at bounding box center [587, 198] width 485 height 35
select select "1515"
click at [345, 181] on select "Select Role 1st floor desk AQ operator Business Support Team member Casual Cust…" at bounding box center [587, 198] width 485 height 35
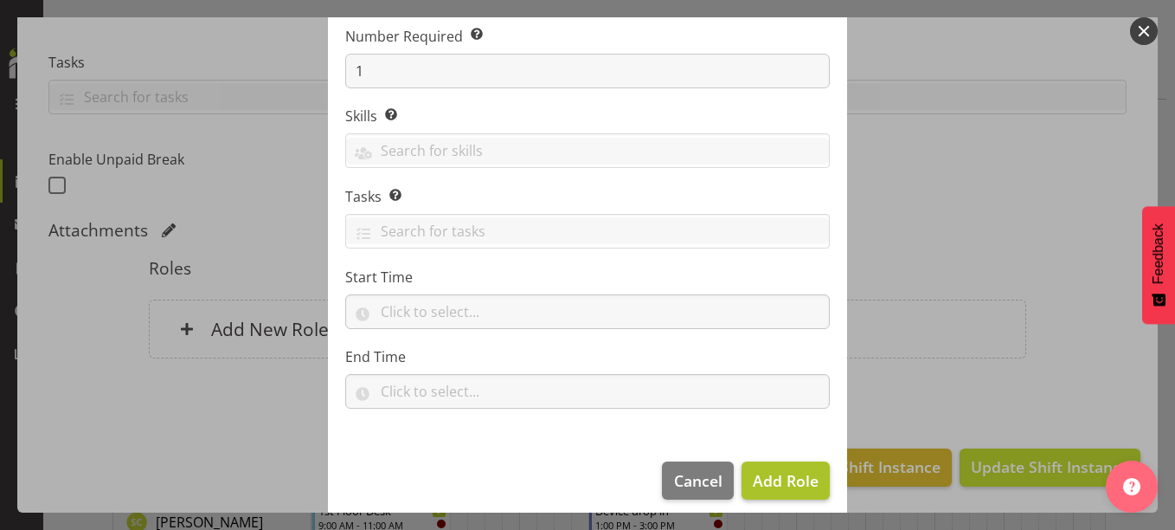
scroll to position [221, 0]
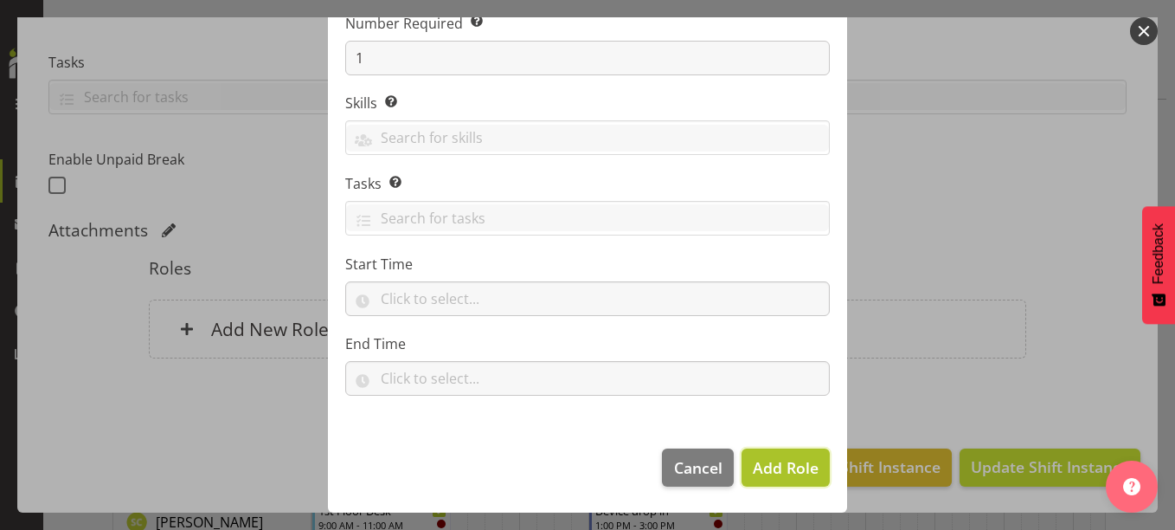
click at [783, 456] on span "Add Role" at bounding box center [786, 467] width 66 height 22
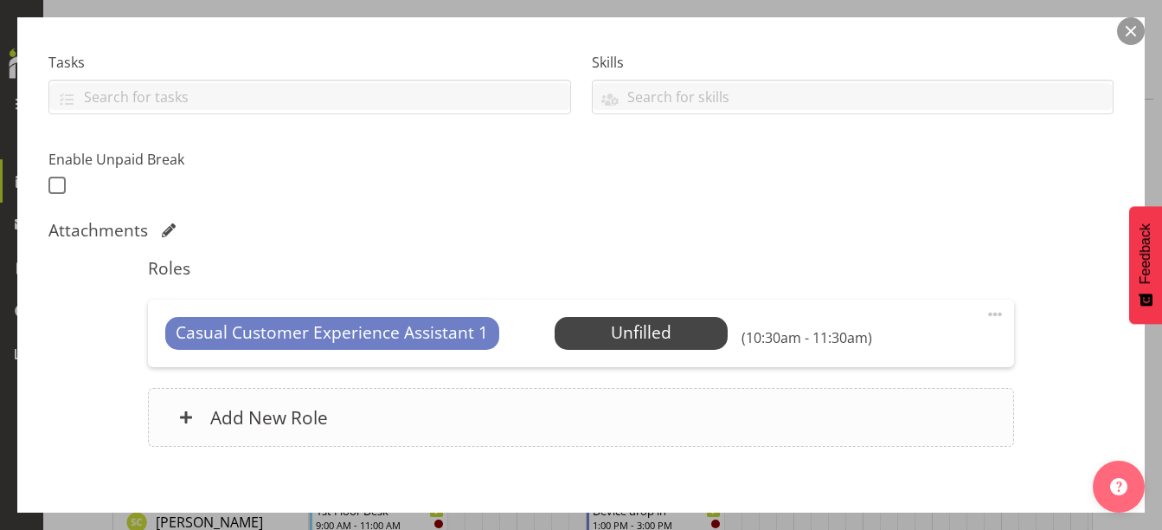
click at [595, 426] on div "Add New Role" at bounding box center [581, 417] width 867 height 59
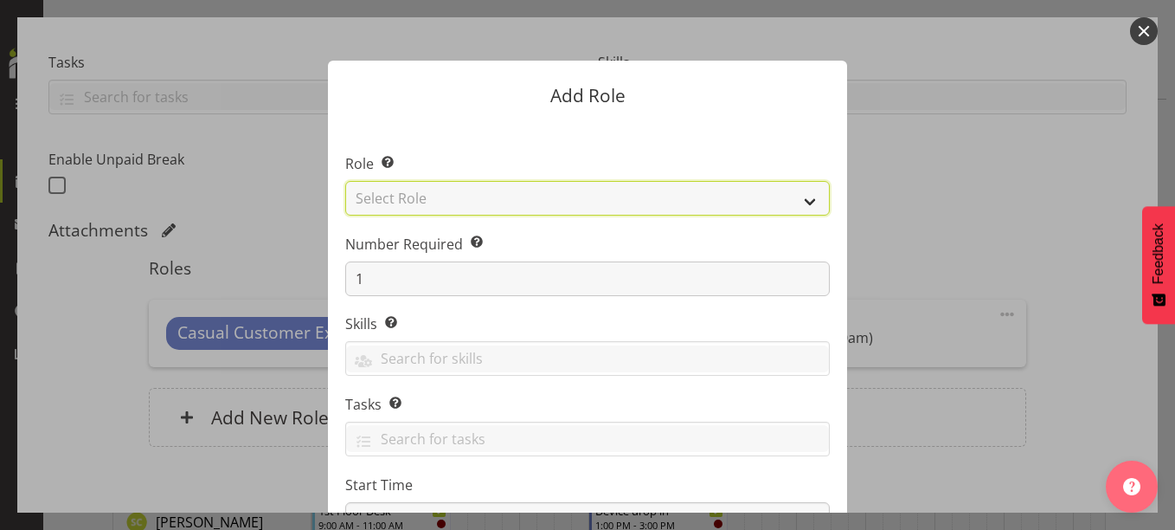
click at [448, 198] on select "Select Role 1st floor desk AQ operator Business Support Team member Casual Cust…" at bounding box center [587, 198] width 485 height 35
select select "1527"
click at [345, 181] on select "Select Role 1st floor desk AQ operator Business Support Team member Casual Cust…" at bounding box center [587, 198] width 485 height 35
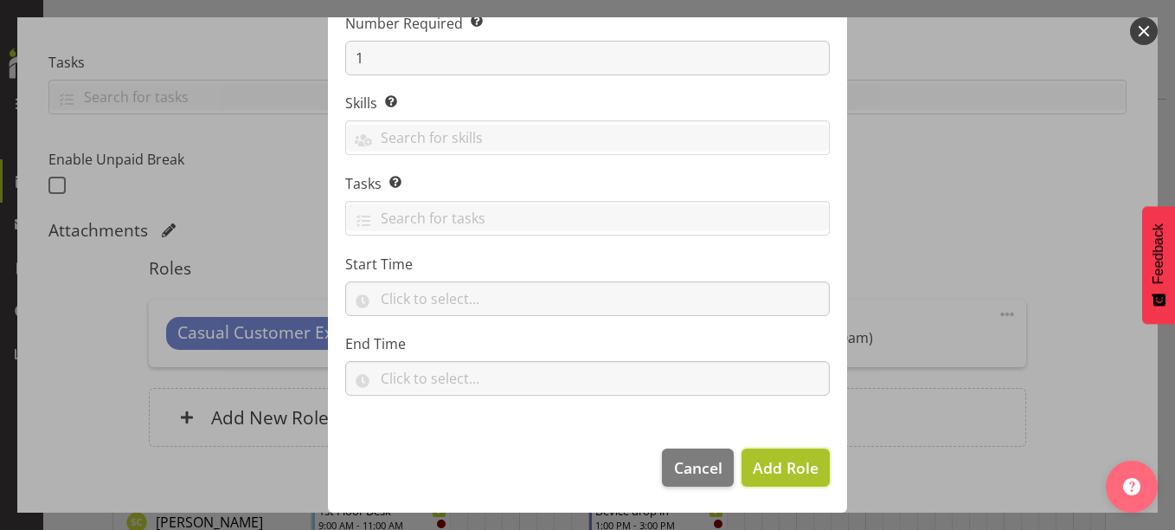
click at [771, 453] on button "Add Role" at bounding box center [785, 467] width 88 height 38
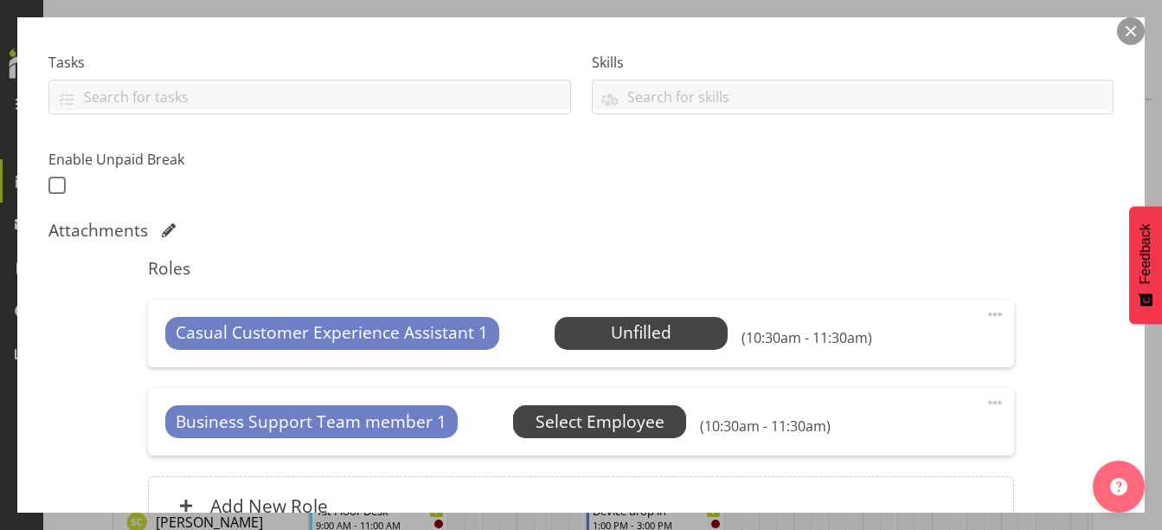
click at [609, 415] on span "Select Employee" at bounding box center [600, 421] width 129 height 25
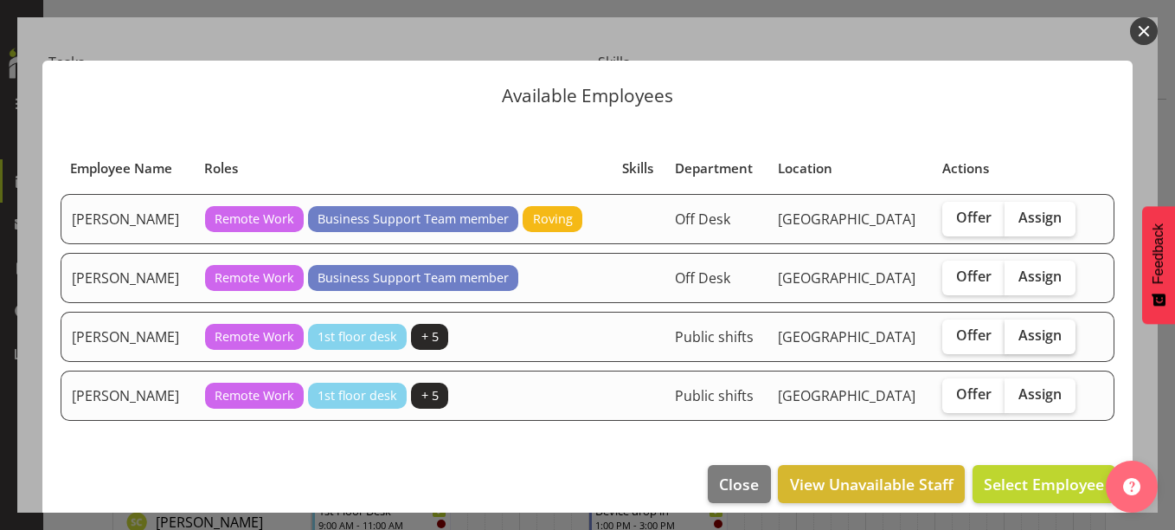
drag, startPoint x: 1029, startPoint y: 331, endPoint x: 1026, endPoint y: 341, distance: 9.9
click at [1029, 331] on span "Assign" at bounding box center [1039, 334] width 43 height 17
click at [1016, 331] on input "Assign" at bounding box center [1010, 335] width 11 height 11
checkbox input "true"
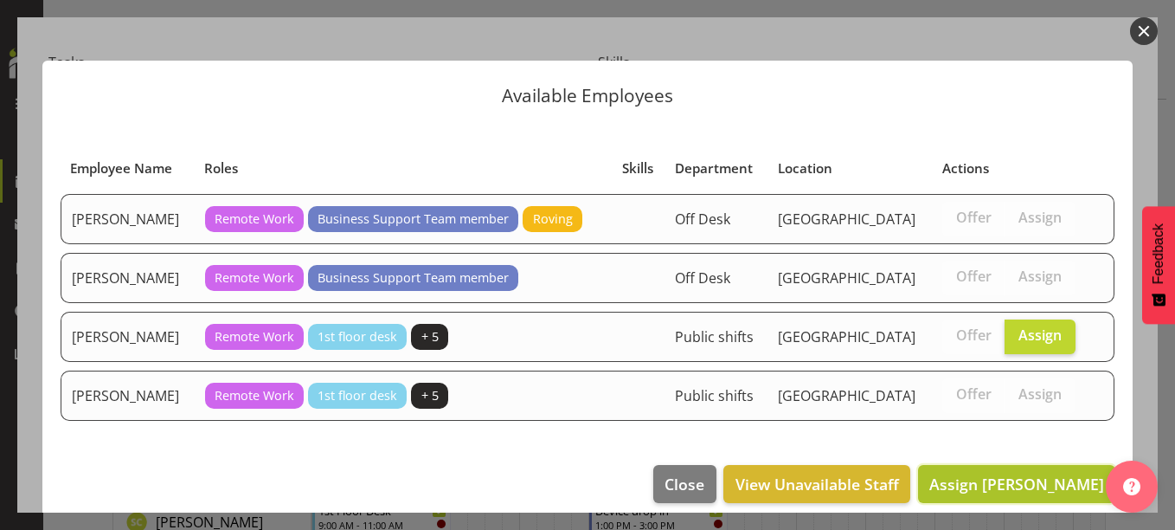
click at [1011, 487] on span "Assign Samuel Carter" at bounding box center [1016, 483] width 175 height 21
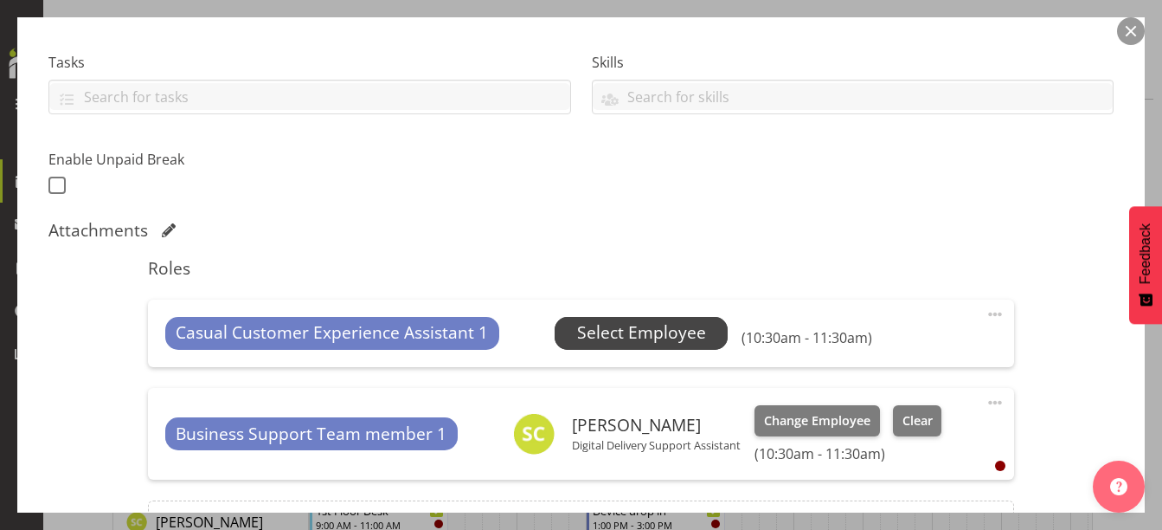
click at [608, 324] on span "Select Employee" at bounding box center [641, 332] width 129 height 25
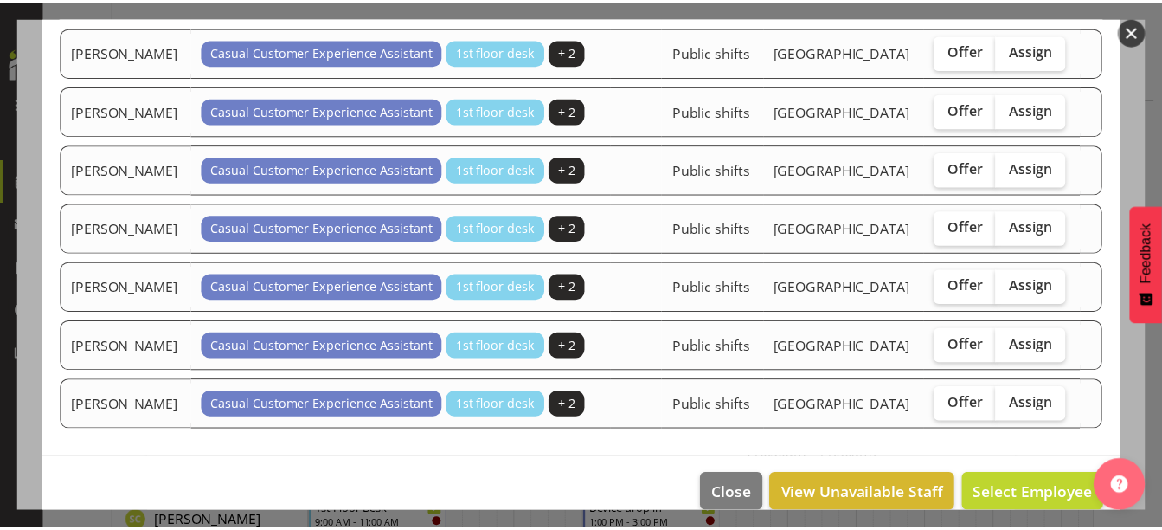
scroll to position [193, 0]
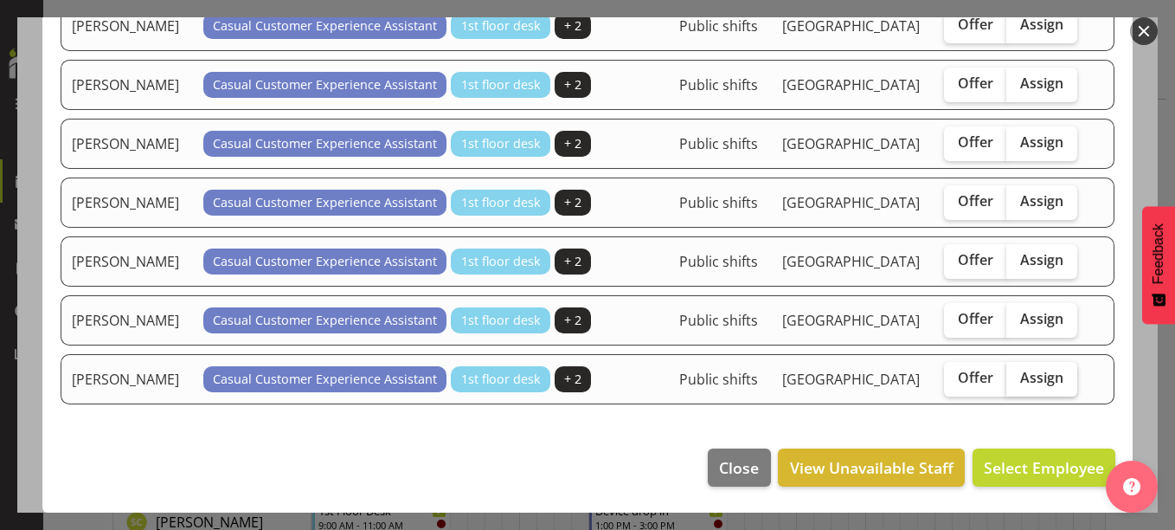
click at [1020, 381] on span "Assign" at bounding box center [1041, 377] width 43 height 17
click at [1011, 381] on input "Assign" at bounding box center [1011, 377] width 11 height 11
checkbox input "true"
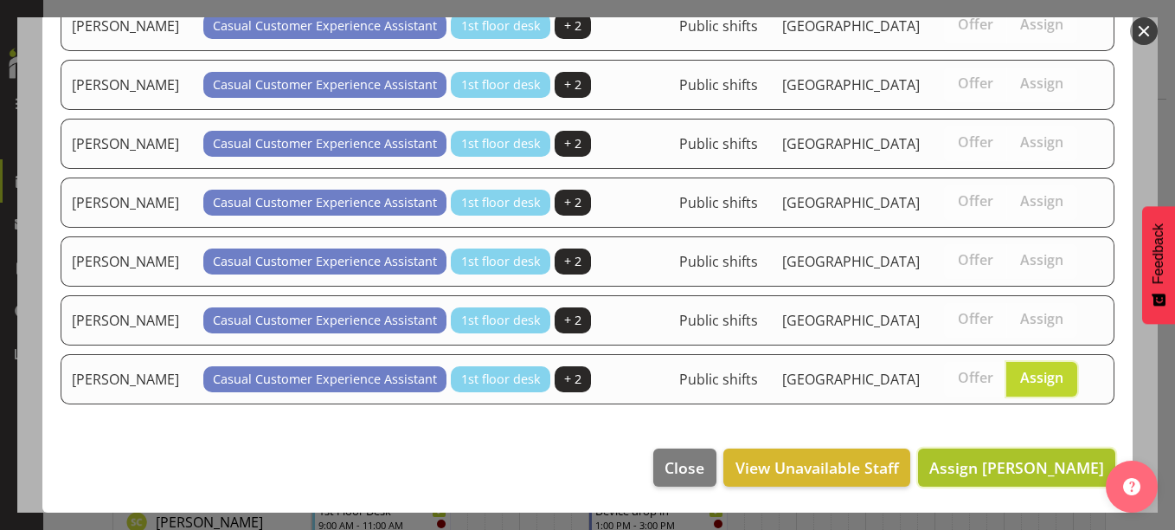
click at [964, 476] on span "Assign Saranya Sarisa" at bounding box center [1016, 467] width 175 height 21
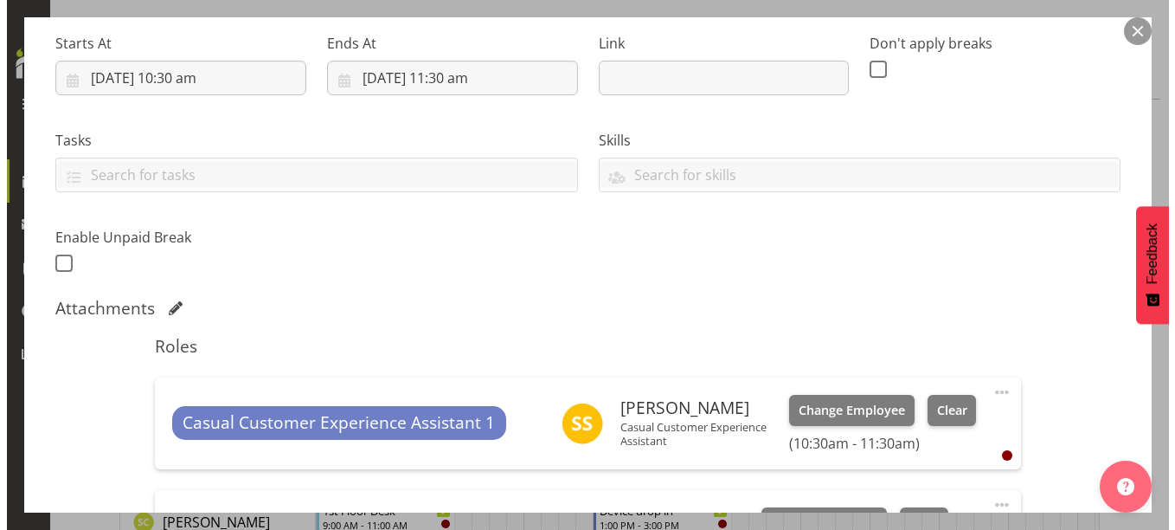
scroll to position [434, 0]
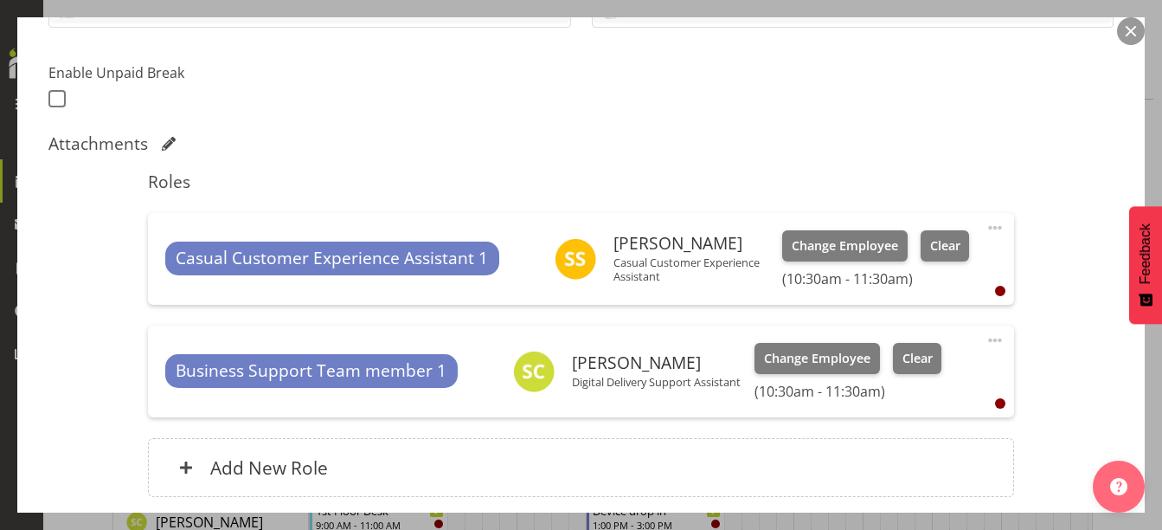
click at [985, 224] on span at bounding box center [995, 227] width 21 height 21
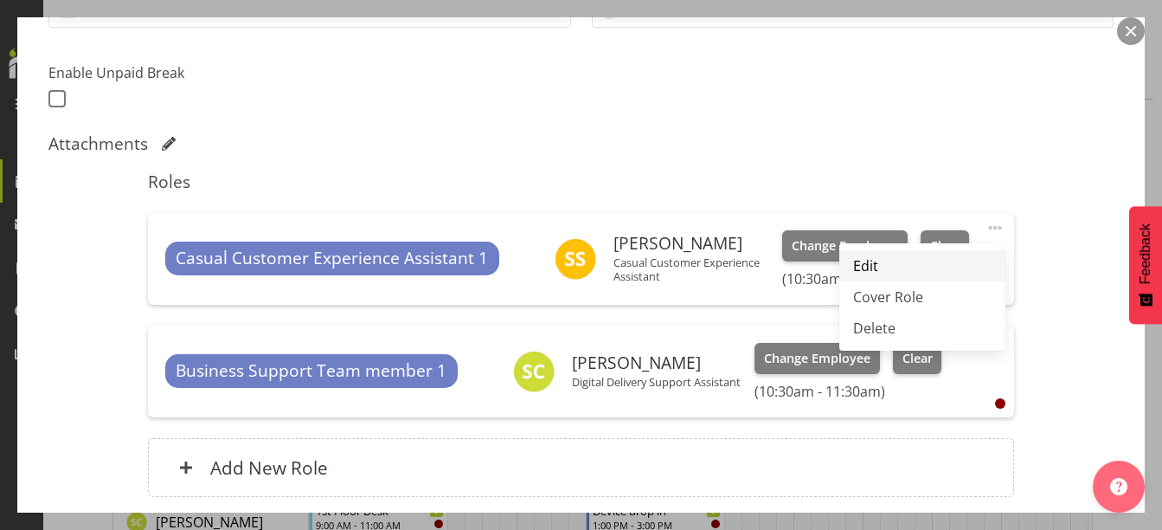
click at [902, 266] on link "Edit" at bounding box center [922, 265] width 166 height 31
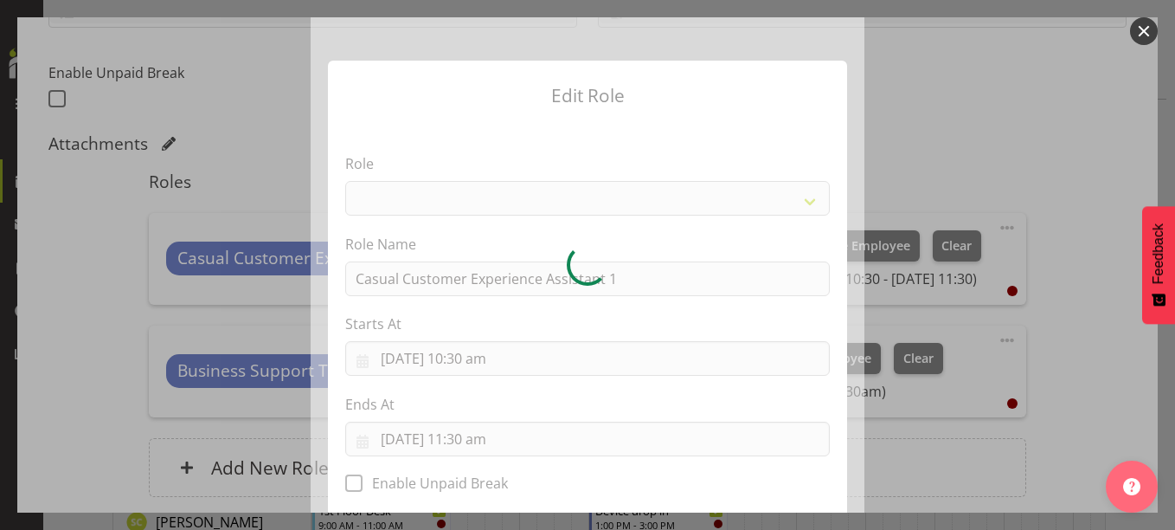
select select "1515"
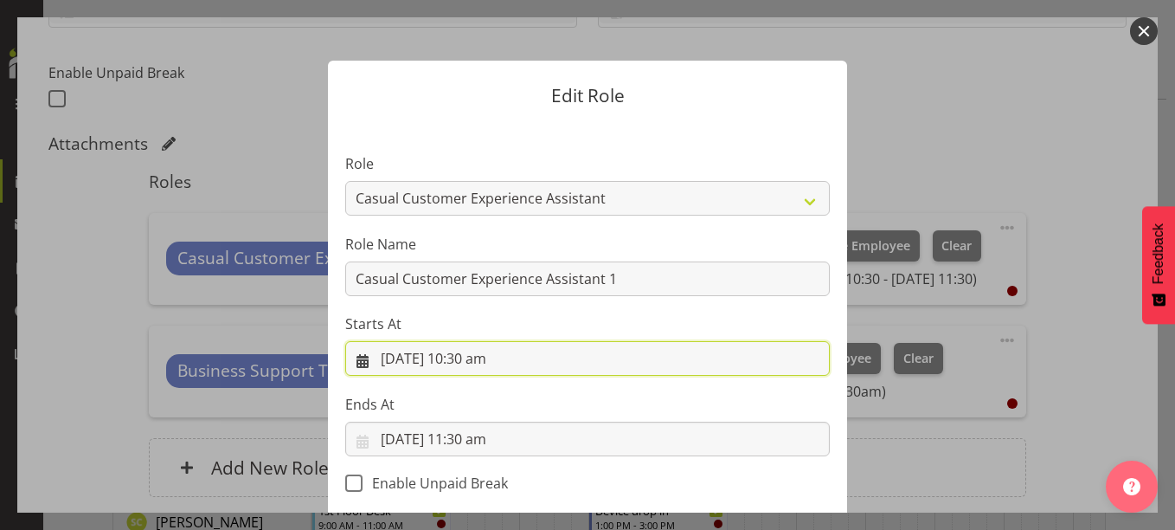
click at [484, 357] on input "24/09/2025, 10:30 am" at bounding box center [587, 358] width 485 height 35
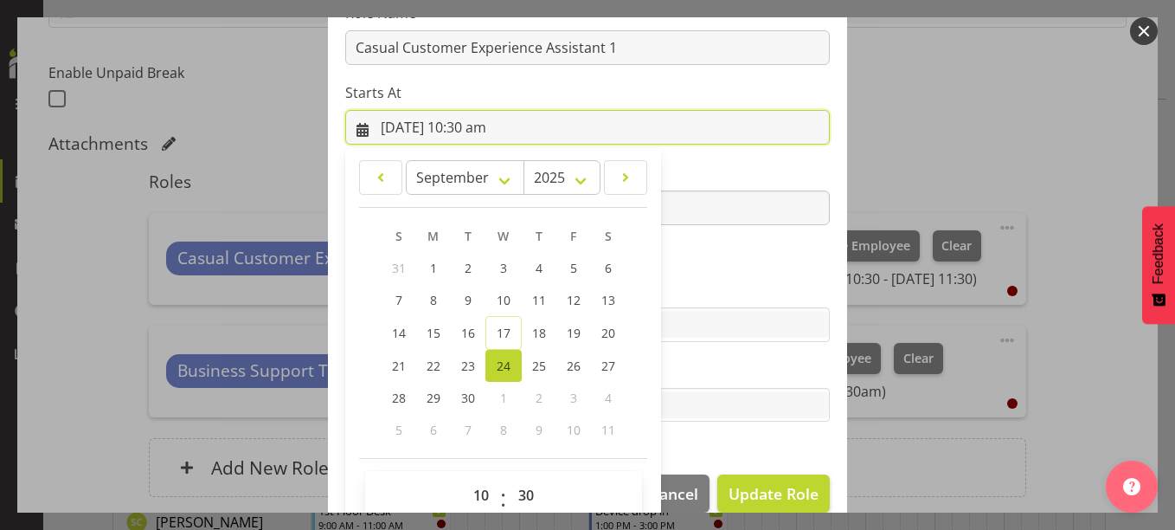
scroll to position [259, 0]
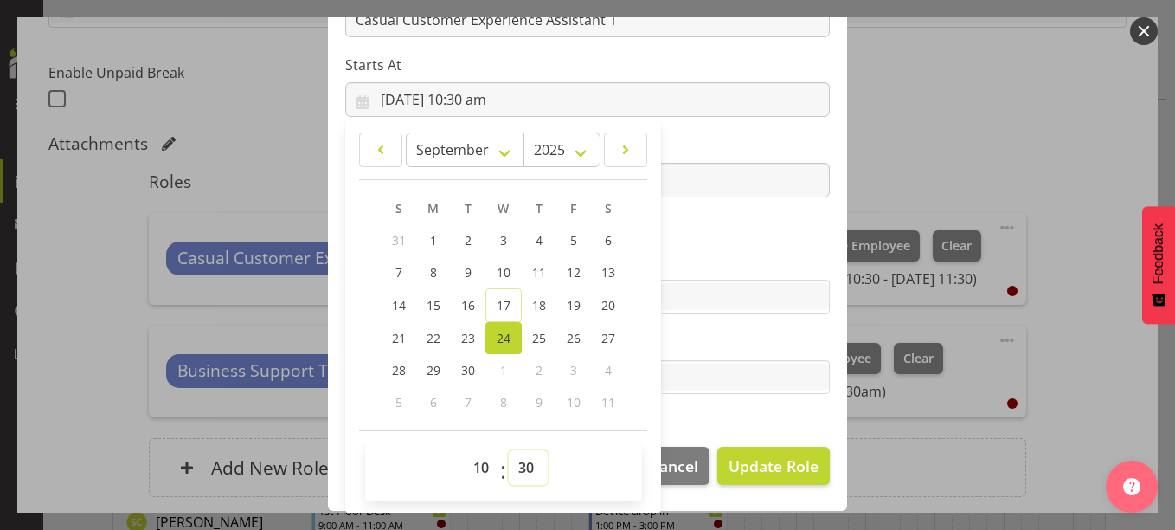
click at [515, 470] on select "00 01 02 03 04 05 06 07 08 09 10 11 12 13 14 15 16 17 18 19 20 21 22 23 24 25 2…" at bounding box center [528, 467] width 39 height 35
select select "15"
click at [509, 450] on select "00 01 02 03 04 05 06 07 08 09 10 11 12 13 14 15 16 17 18 19 20 21 22 23 24 25 2…" at bounding box center [528, 467] width 39 height 35
type input "24/09/2025, 10:15 am"
click at [724, 230] on section "Role 1st floor desk AQ operator Business Support Team member Casual Customer Ex…" at bounding box center [587, 146] width 519 height 566
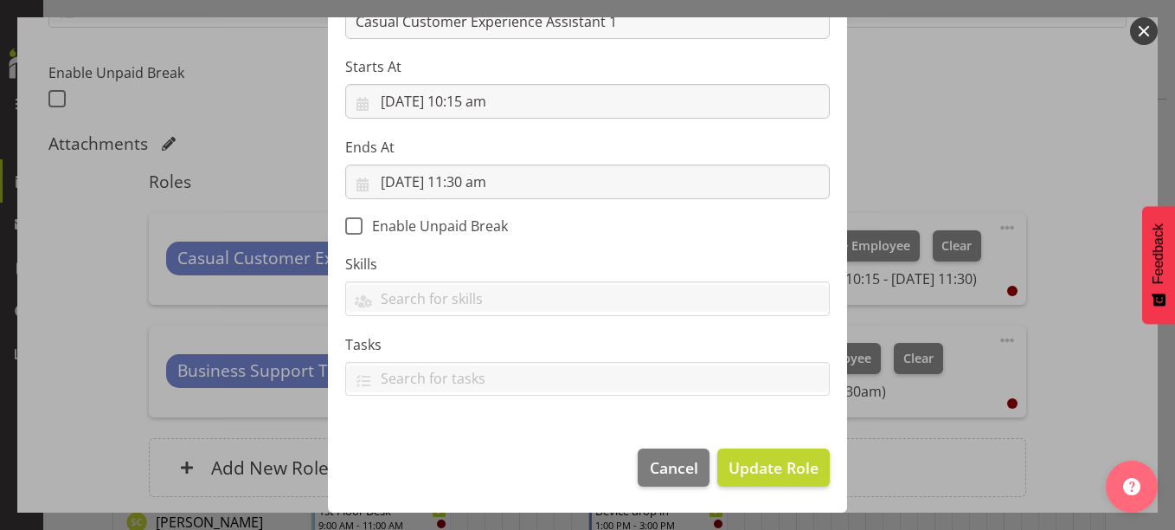
scroll to position [257, 0]
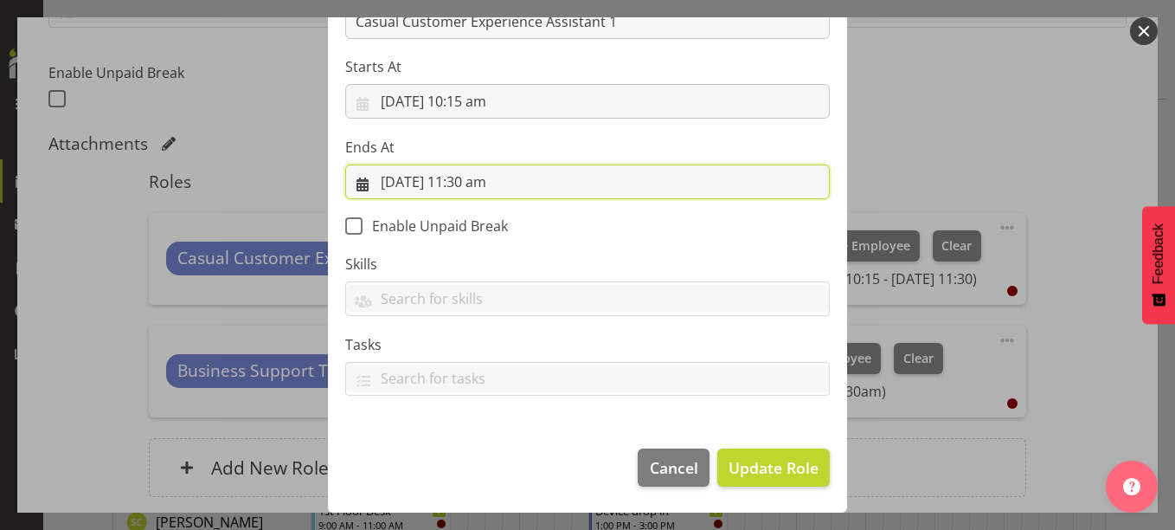
click at [471, 181] on input "24/09/2025, 11:30 am" at bounding box center [587, 181] width 485 height 35
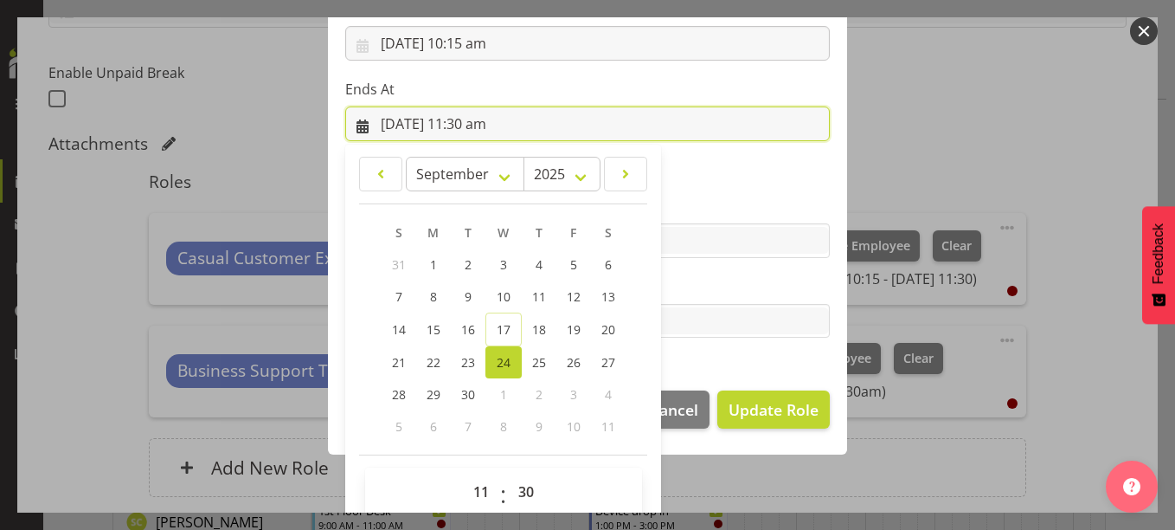
scroll to position [339, 0]
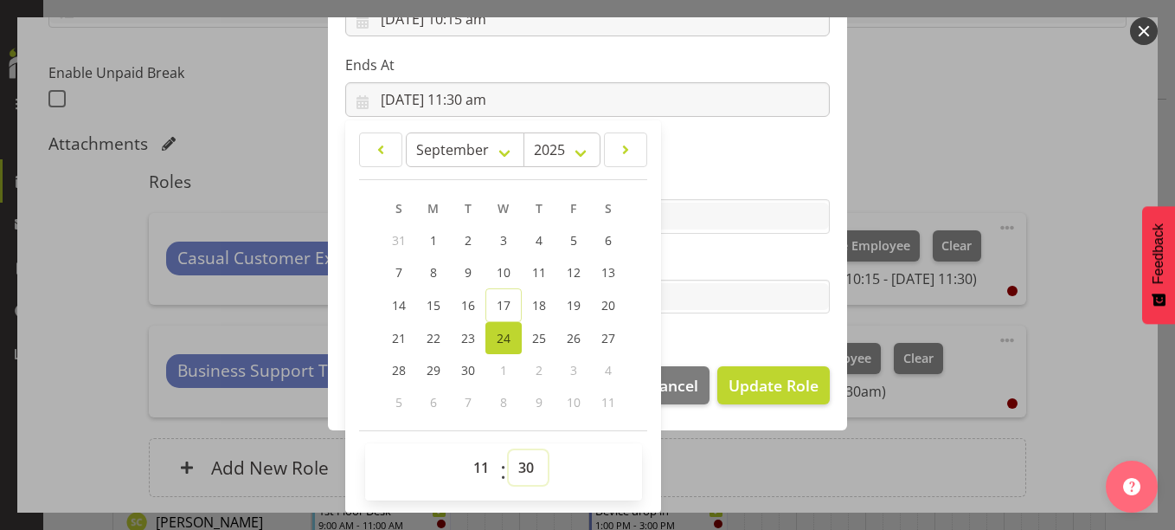
click at [516, 465] on select "00 01 02 03 04 05 06 07 08 09 10 11 12 13 14 15 16 17 18 19 20 21 22 23 24 25 2…" at bounding box center [528, 467] width 39 height 35
select select "15"
click at [509, 450] on select "00 01 02 03 04 05 06 07 08 09 10 11 12 13 14 15 16 17 18 19 20 21 22 23 24 25 2…" at bounding box center [528, 467] width 39 height 35
type input "24/09/2025, 11:15 am"
click at [713, 146] on section "Role 1st floor desk AQ operator Business Support Team member Casual Customer Ex…" at bounding box center [587, 66] width 519 height 566
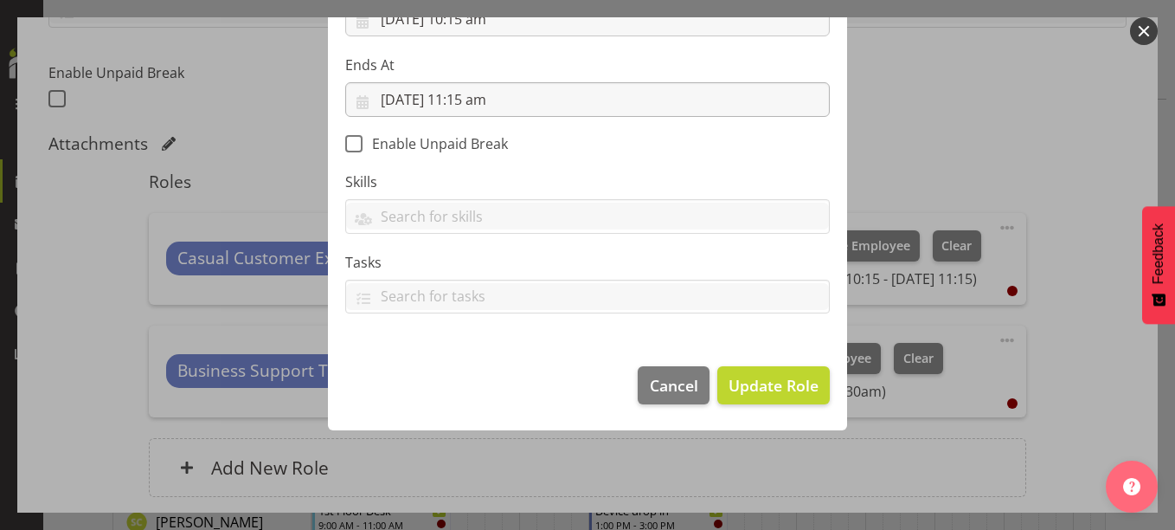
scroll to position [257, 0]
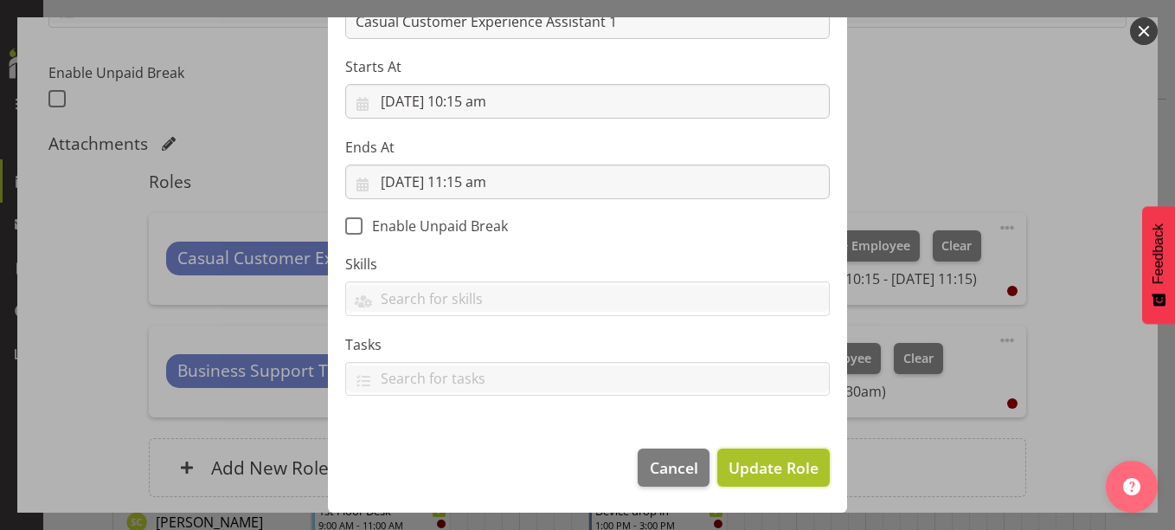
click at [751, 467] on span "Update Role" at bounding box center [774, 467] width 90 height 22
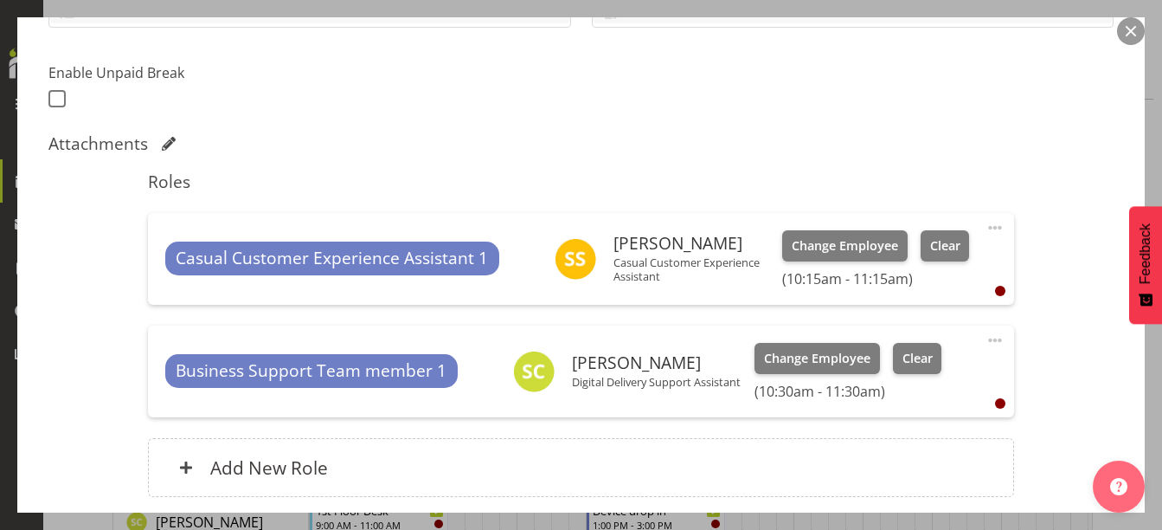
click at [985, 342] on span at bounding box center [995, 340] width 21 height 21
click at [853, 380] on link "Edit" at bounding box center [922, 378] width 166 height 31
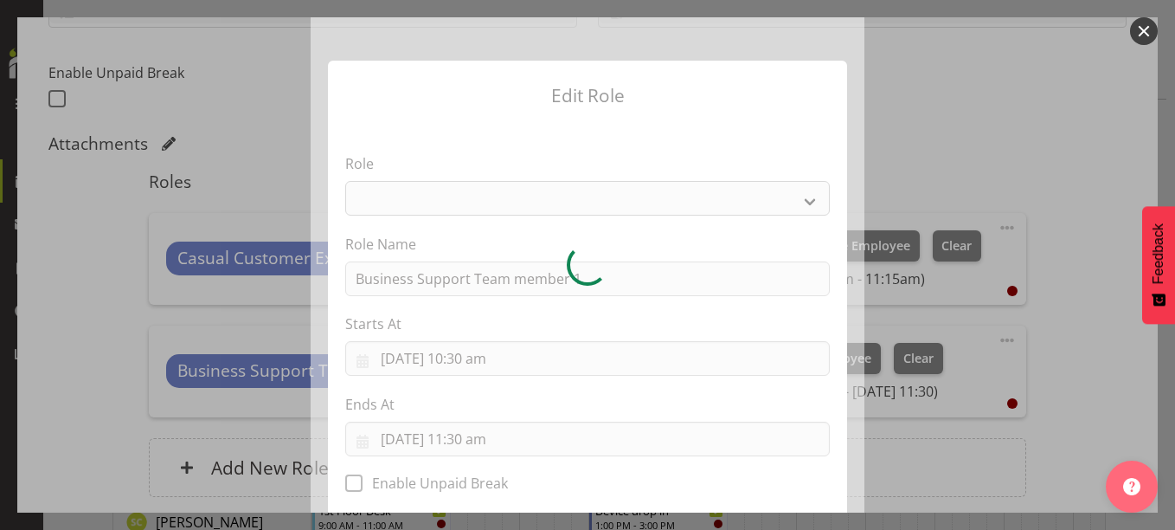
select select "1527"
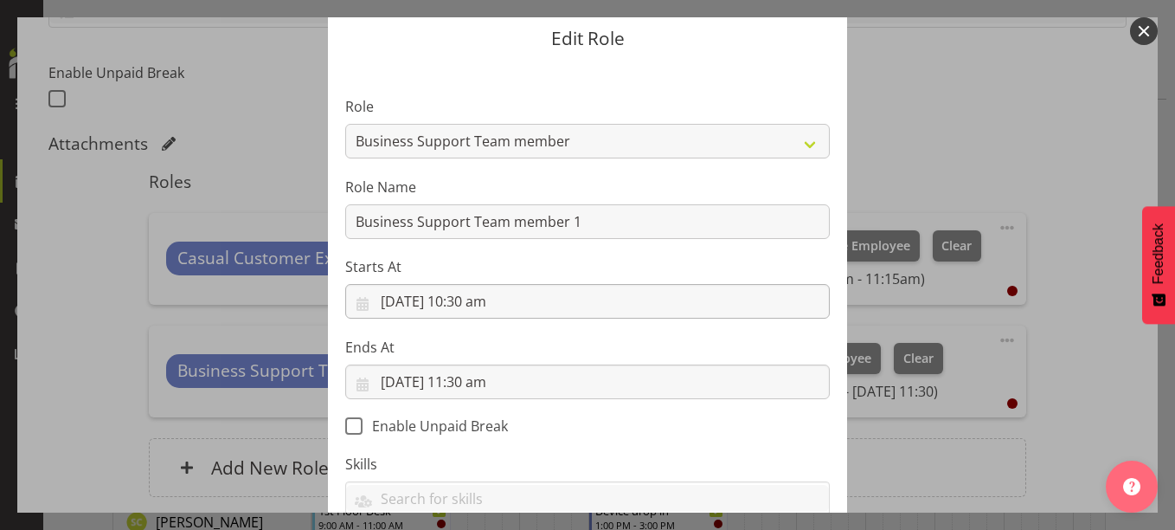
scroll to position [87, 0]
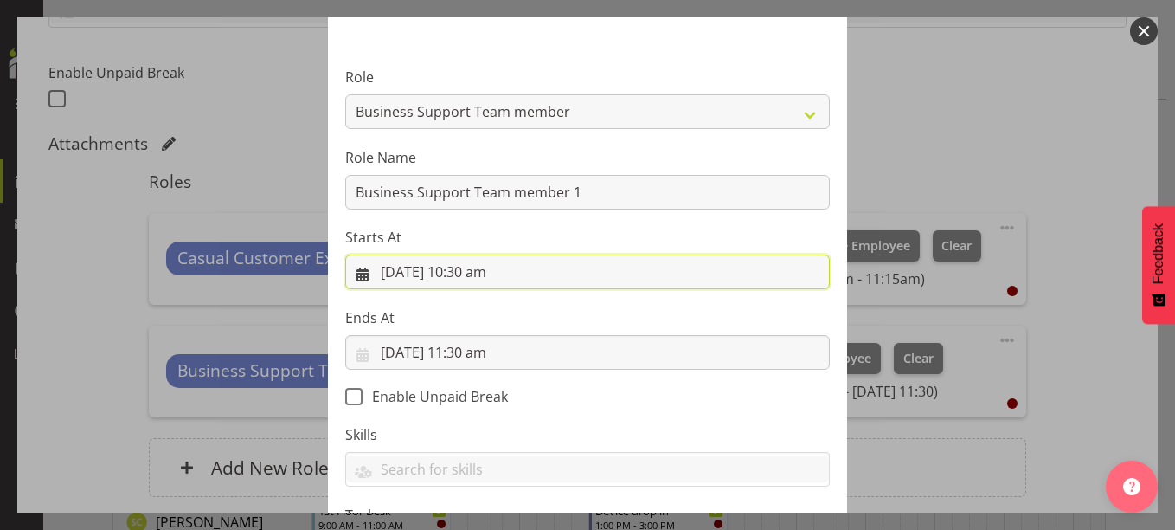
click at [473, 267] on input "24/09/2025, 10:30 am" at bounding box center [587, 271] width 485 height 35
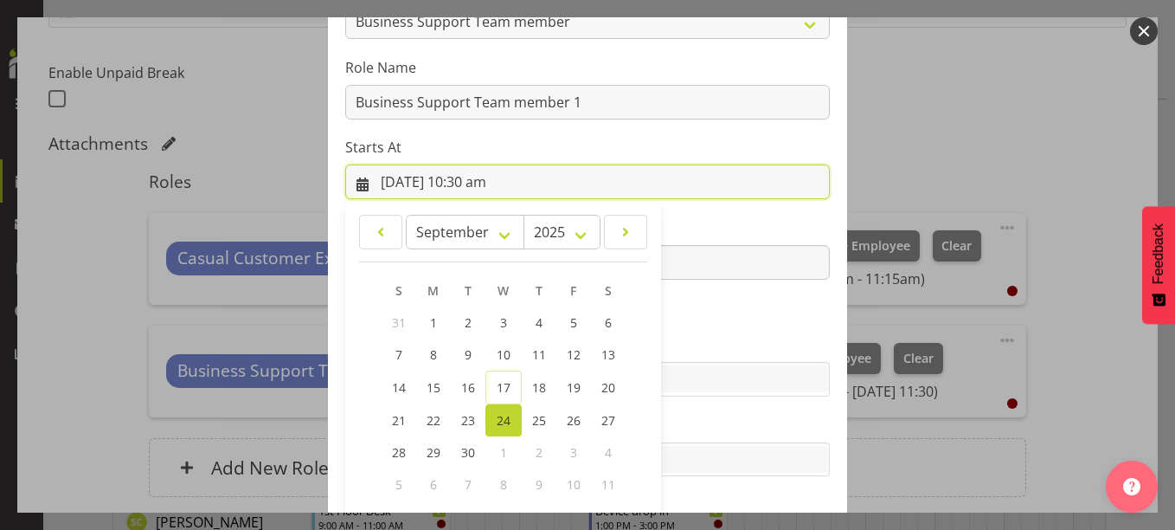
scroll to position [259, 0]
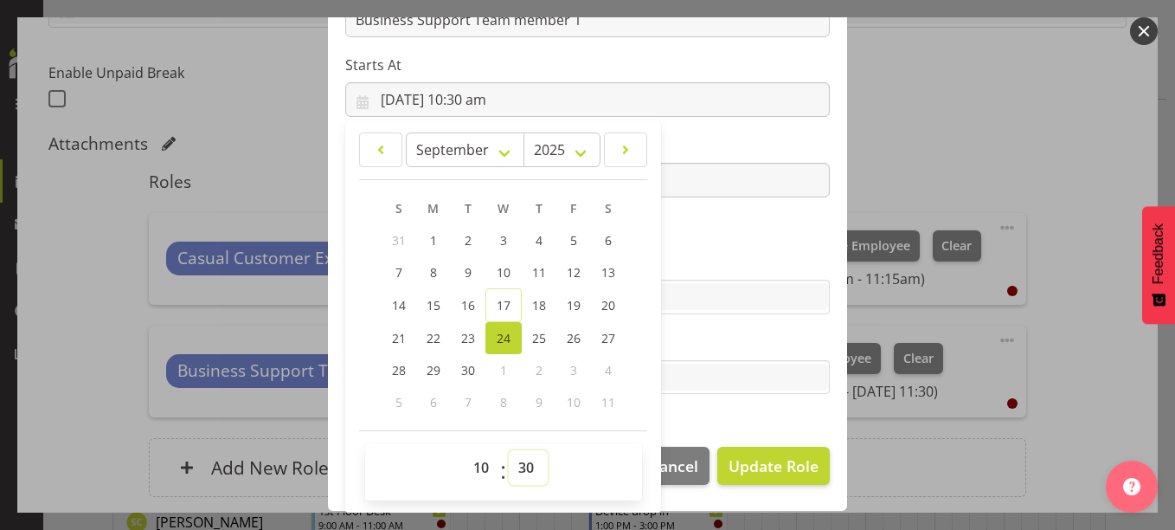
click at [516, 470] on select "00 01 02 03 04 05 06 07 08 09 10 11 12 13 14 15 16 17 18 19 20 21 22 23 24 25 2…" at bounding box center [528, 467] width 39 height 35
select select "15"
click at [509, 450] on select "00 01 02 03 04 05 06 07 08 09 10 11 12 13 14 15 16 17 18 19 20 21 22 23 24 25 2…" at bounding box center [528, 467] width 39 height 35
type input "24/09/2025, 10:15 am"
click at [685, 240] on section "Role 1st floor desk AQ operator Business Support Team member Casual Customer Ex…" at bounding box center [587, 146] width 519 height 566
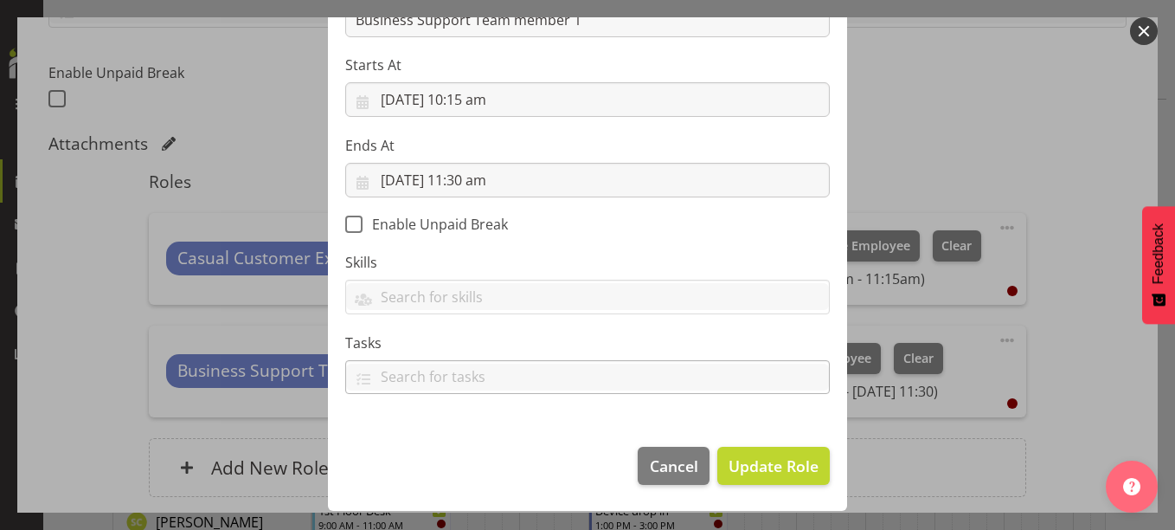
scroll to position [257, 0]
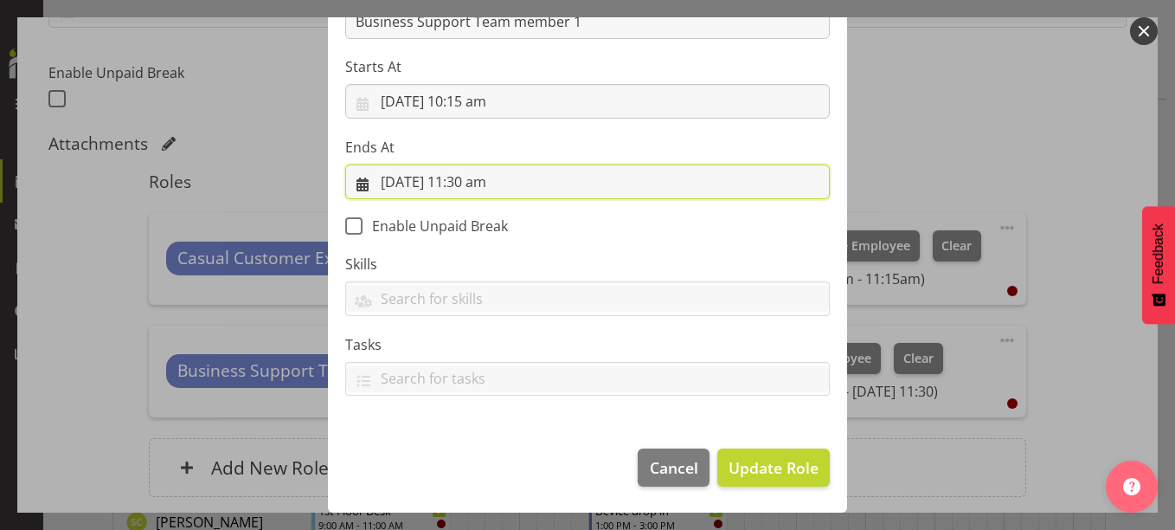
click at [481, 178] on input "24/09/2025, 11:30 am" at bounding box center [587, 181] width 485 height 35
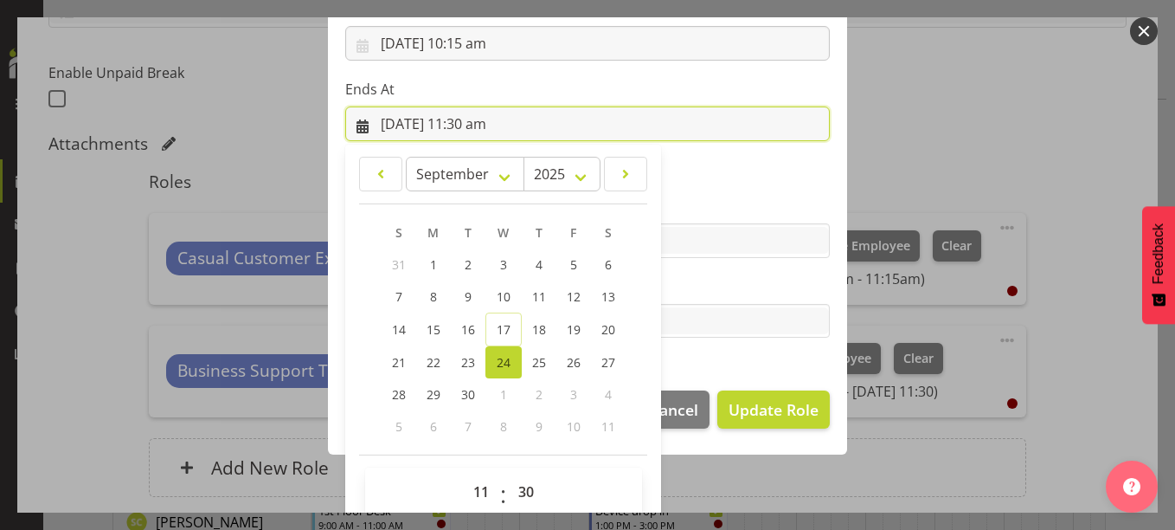
scroll to position [339, 0]
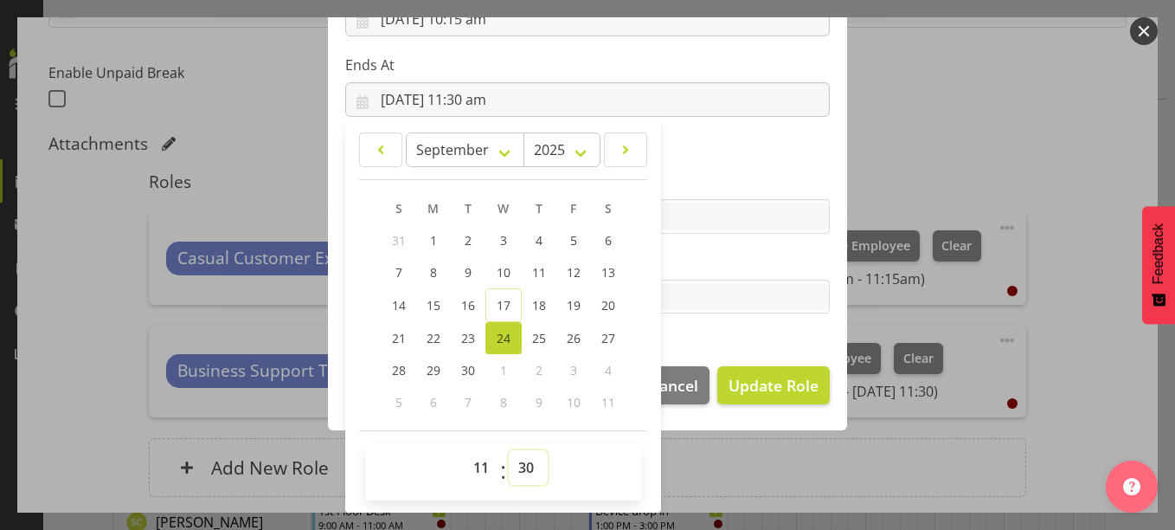
click at [521, 465] on select "00 01 02 03 04 05 06 07 08 09 10 11 12 13 14 15 16 17 18 19 20 21 22 23 24 25 2…" at bounding box center [528, 467] width 39 height 35
select select "15"
click at [509, 450] on select "00 01 02 03 04 05 06 07 08 09 10 11 12 13 14 15 16 17 18 19 20 21 22 23 24 25 2…" at bounding box center [528, 467] width 39 height 35
type input "24/09/2025, 11:15 am"
click at [729, 225] on input "text" at bounding box center [587, 215] width 483 height 27
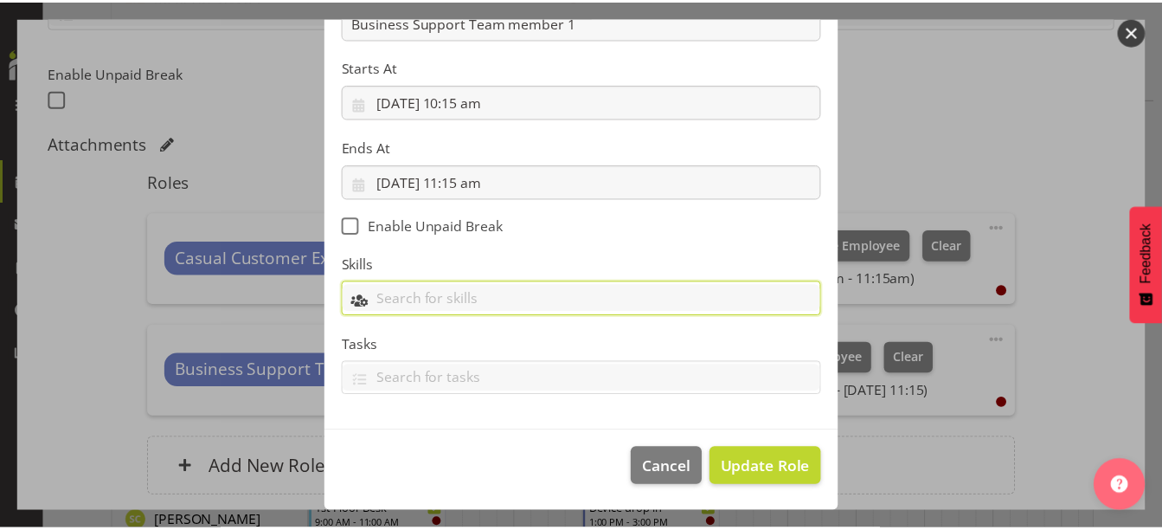
scroll to position [257, 0]
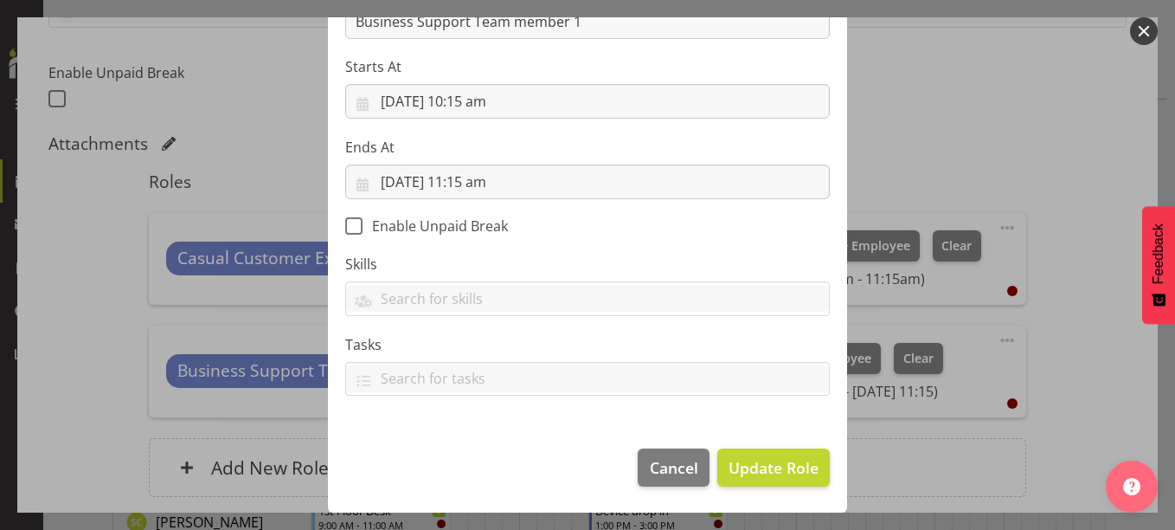
click at [726, 259] on label "Skills" at bounding box center [587, 264] width 485 height 21
click at [773, 477] on span "Update Role" at bounding box center [774, 467] width 90 height 22
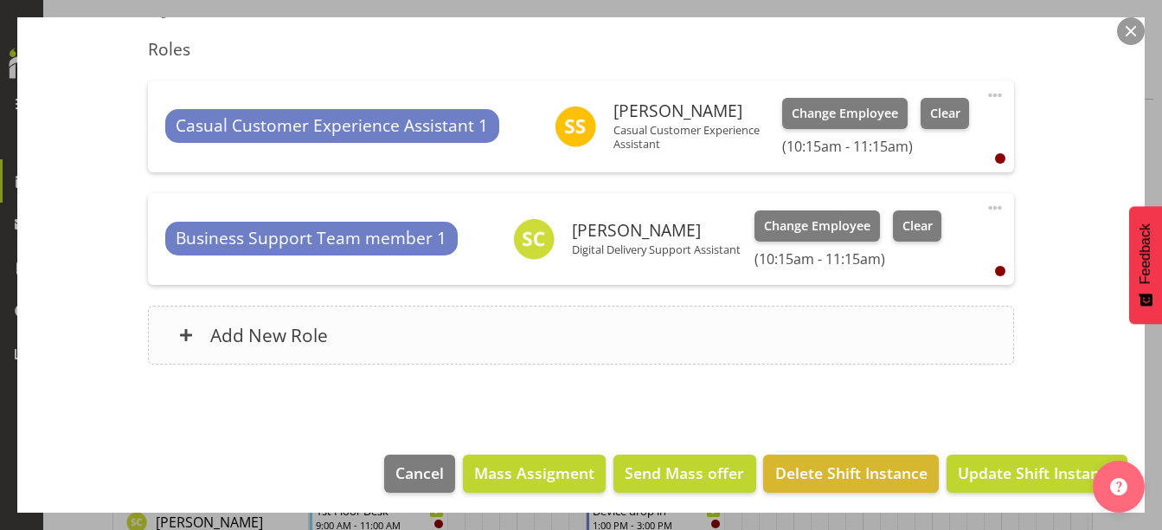
scroll to position [573, 0]
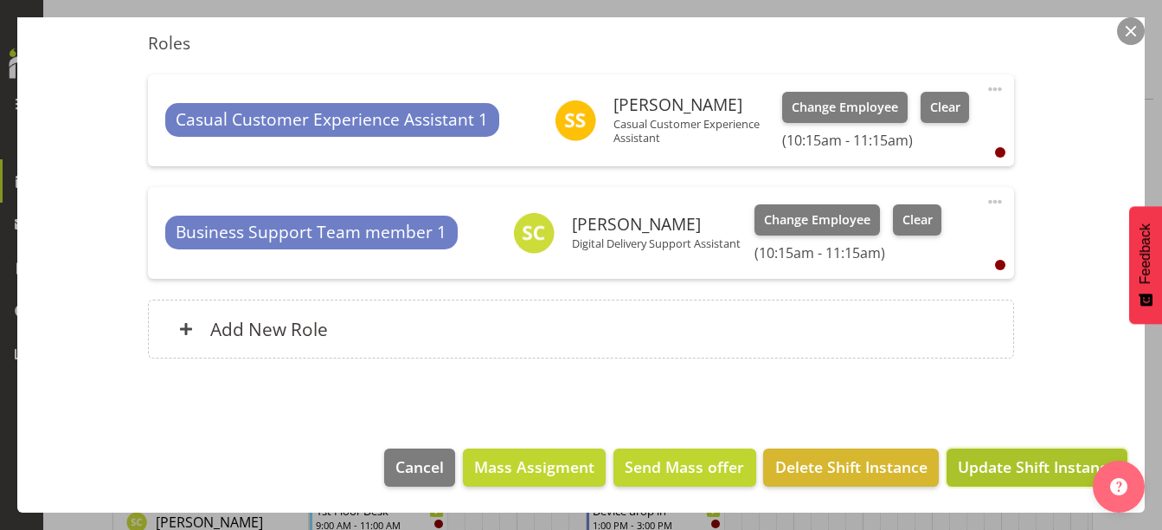
click at [1017, 465] on span "Update Shift Instance" at bounding box center [1037, 466] width 158 height 22
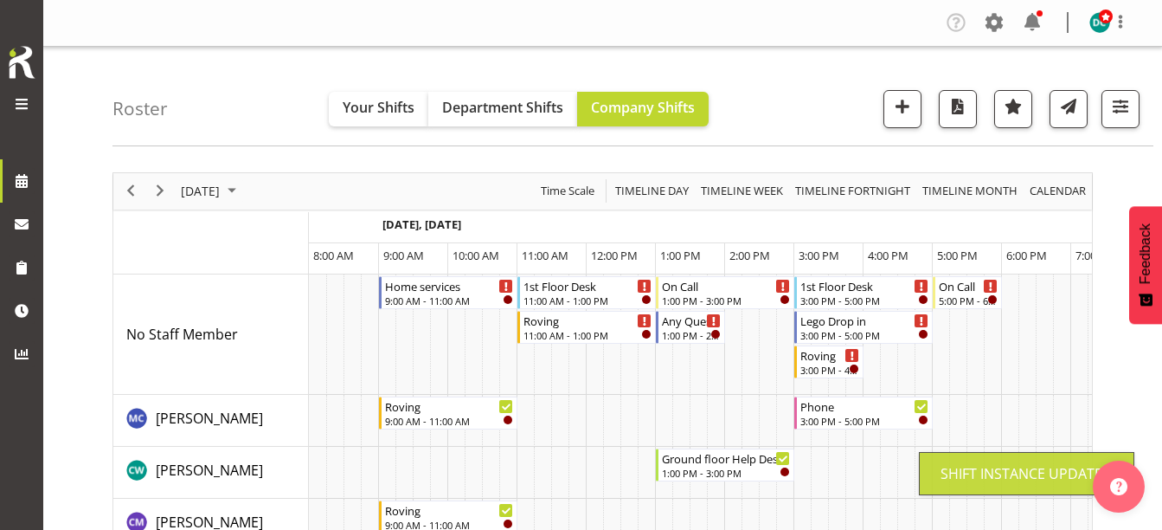
scroll to position [0, 69]
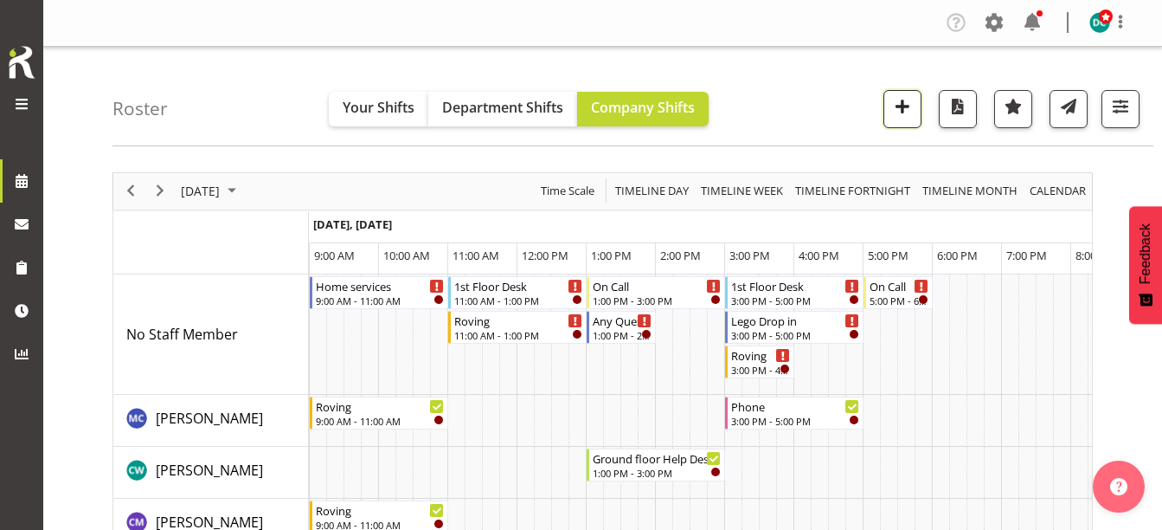
click at [894, 109] on span "button" at bounding box center [902, 106] width 22 height 22
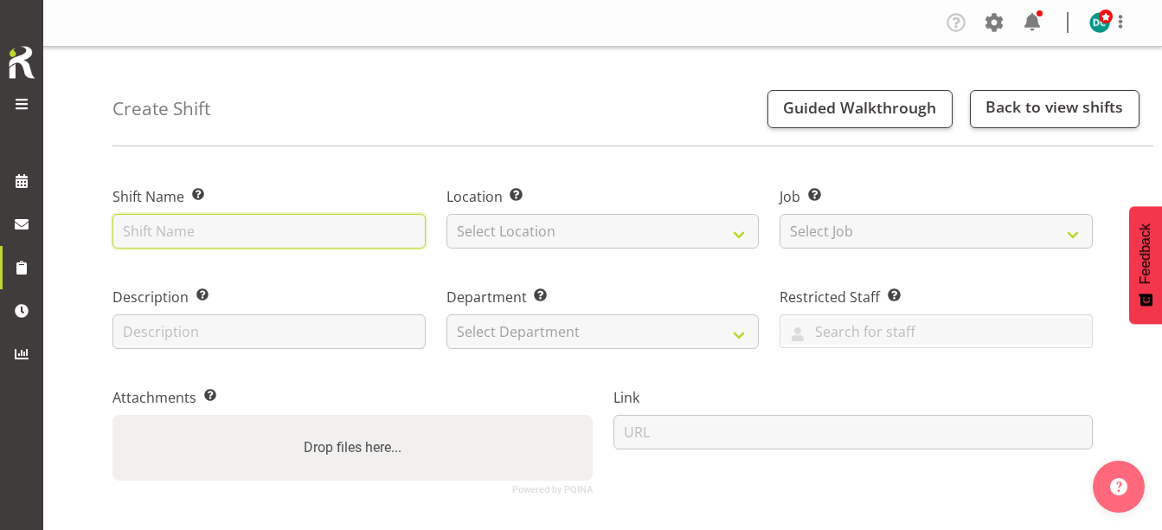
click at [183, 226] on input "text" at bounding box center [268, 231] width 313 height 35
type input "Arty Arvo - Canvases"
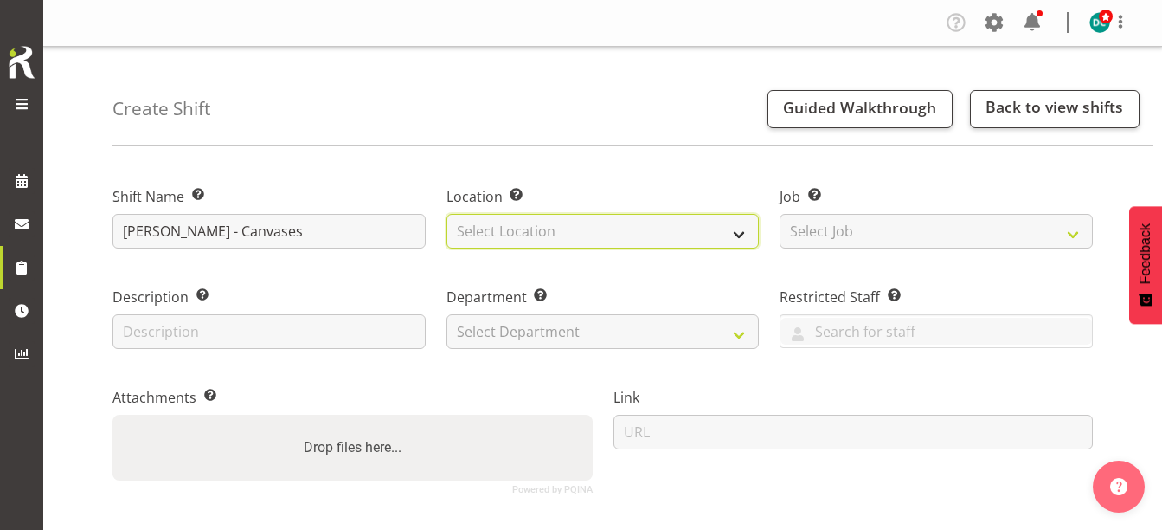
click at [640, 227] on select "Select Location [GEOGRAPHIC_DATA] [GEOGRAPHIC_DATA]" at bounding box center [602, 231] width 313 height 35
select select "1276"
click at [446, 214] on select "Select Location [GEOGRAPHIC_DATA] [GEOGRAPHIC_DATA]" at bounding box center [602, 231] width 313 height 35
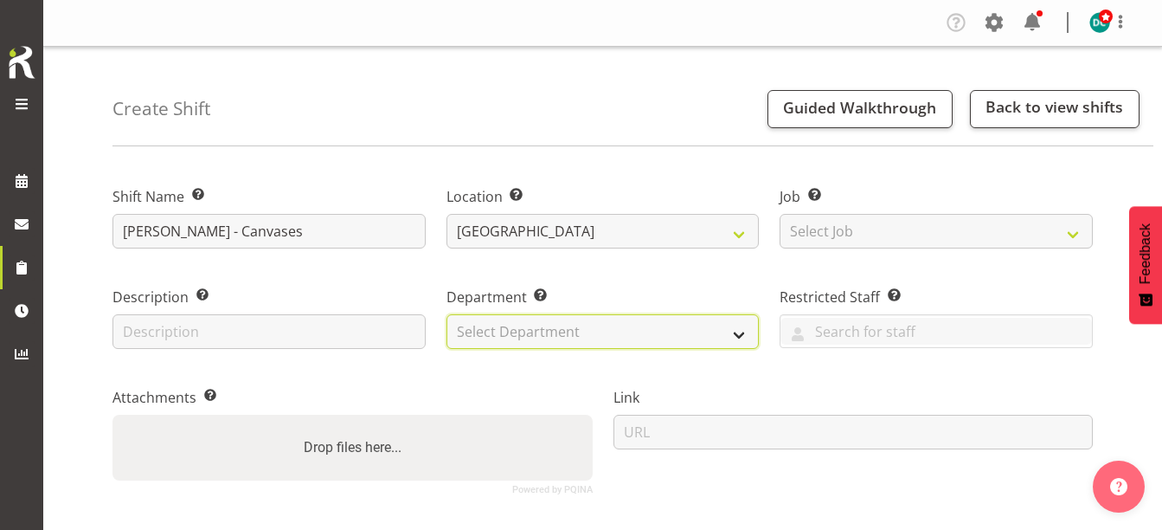
click at [540, 328] on select "Select Department Off Desk Public shifts" at bounding box center [602, 331] width 313 height 35
select select "921"
click at [446, 314] on select "Select Department Off Desk Public shifts" at bounding box center [602, 331] width 313 height 35
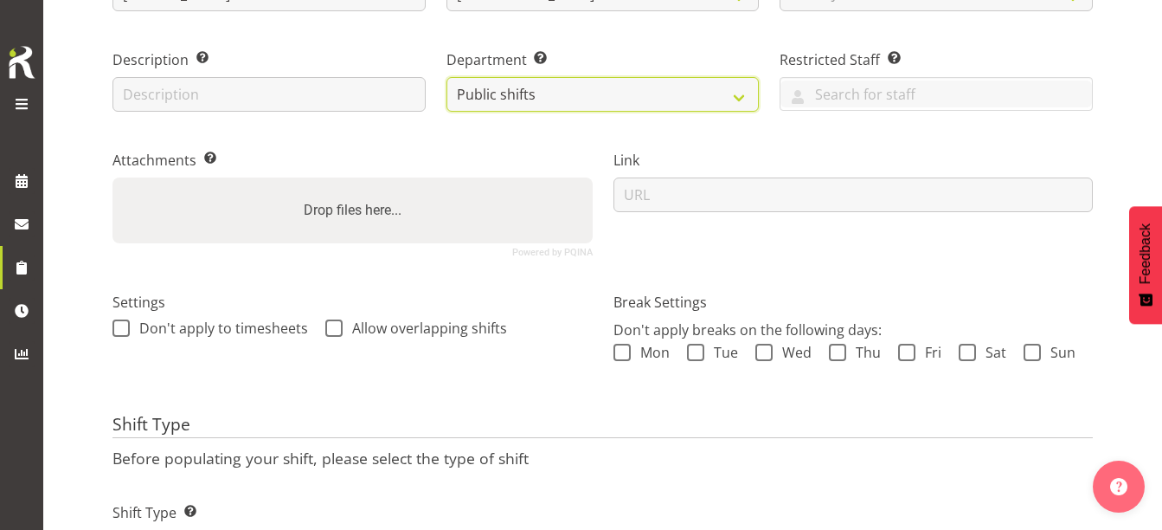
scroll to position [260, 0]
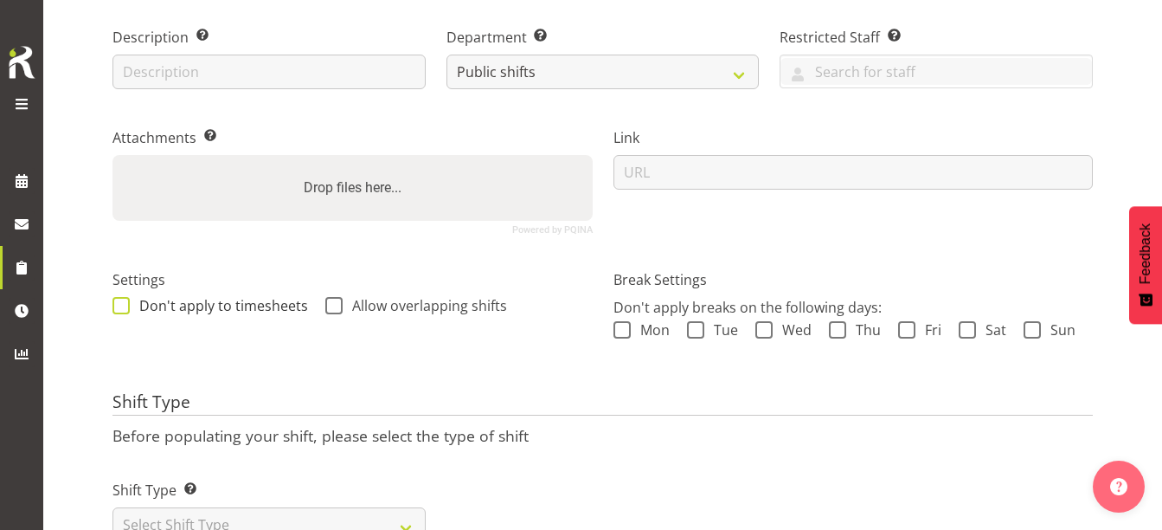
click at [118, 305] on span at bounding box center [120, 305] width 17 height 17
click at [118, 305] on input "Don't apply to timesheets" at bounding box center [117, 304] width 11 height 11
checkbox input "true"
click at [329, 307] on span at bounding box center [333, 305] width 17 height 17
click at [329, 307] on input "Allow overlapping shifts" at bounding box center [330, 304] width 11 height 11
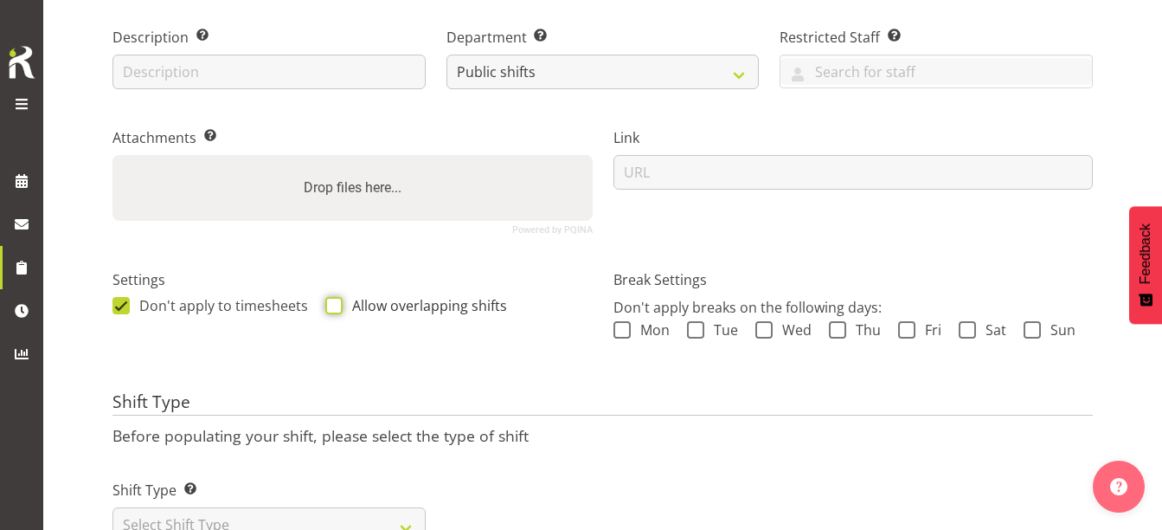
checkbox input "true"
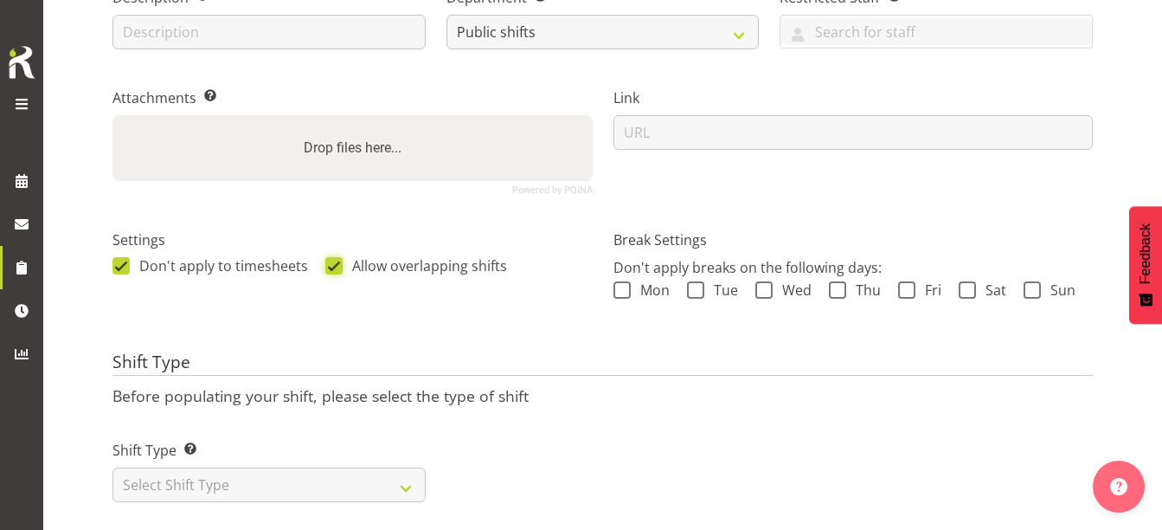
scroll to position [335, 0]
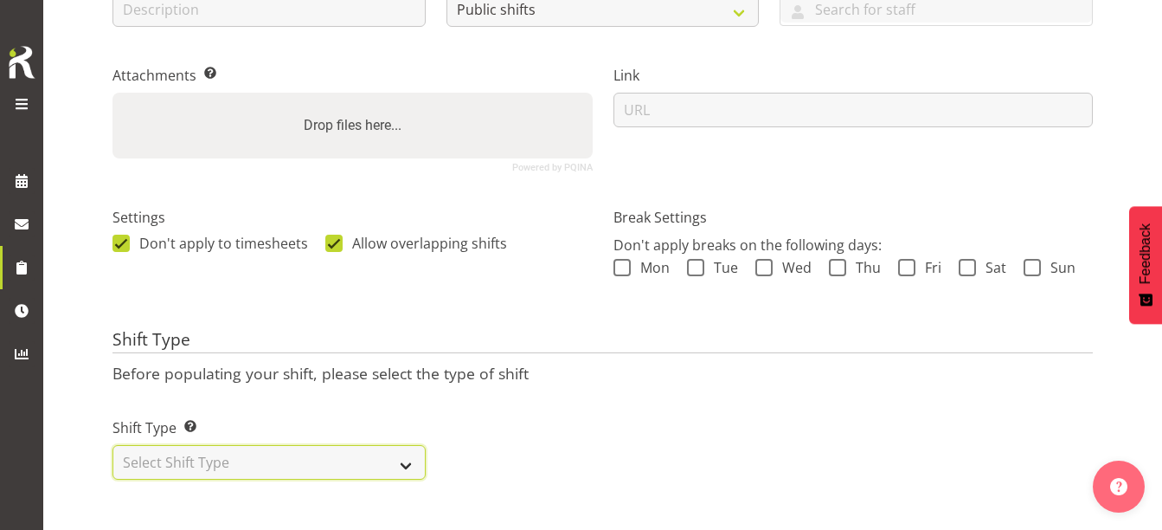
click at [155, 448] on select "Select Shift Type One Off Shift Recurring Shift Rotating Shift" at bounding box center [268, 462] width 313 height 35
select select "one_off"
click at [112, 445] on select "Select Shift Type One Off Shift Recurring Shift Rotating Shift" at bounding box center [268, 462] width 313 height 35
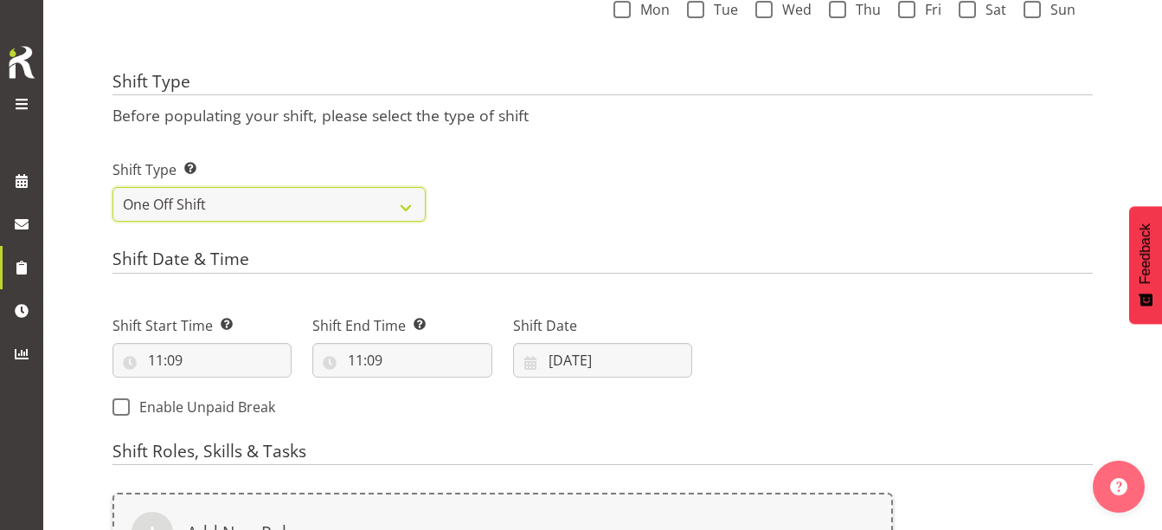
scroll to position [594, 0]
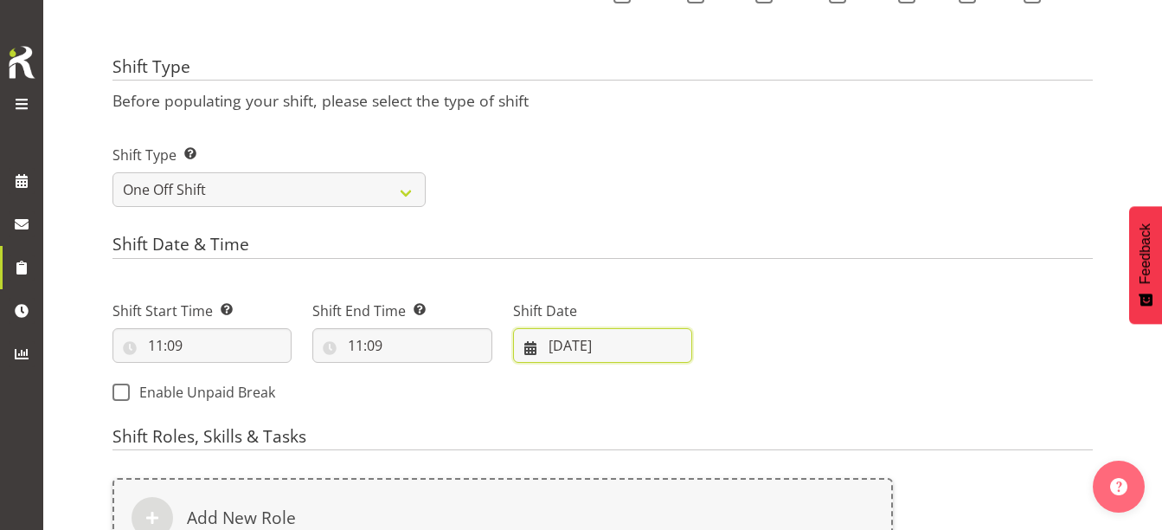
click at [576, 352] on input "[DATE]" at bounding box center [602, 345] width 179 height 35
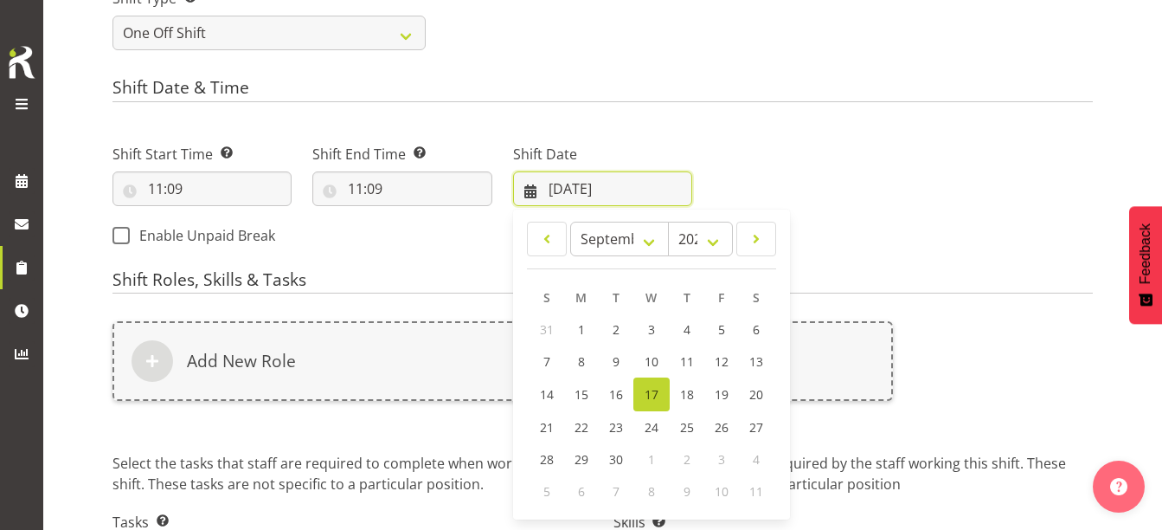
scroll to position [767, 0]
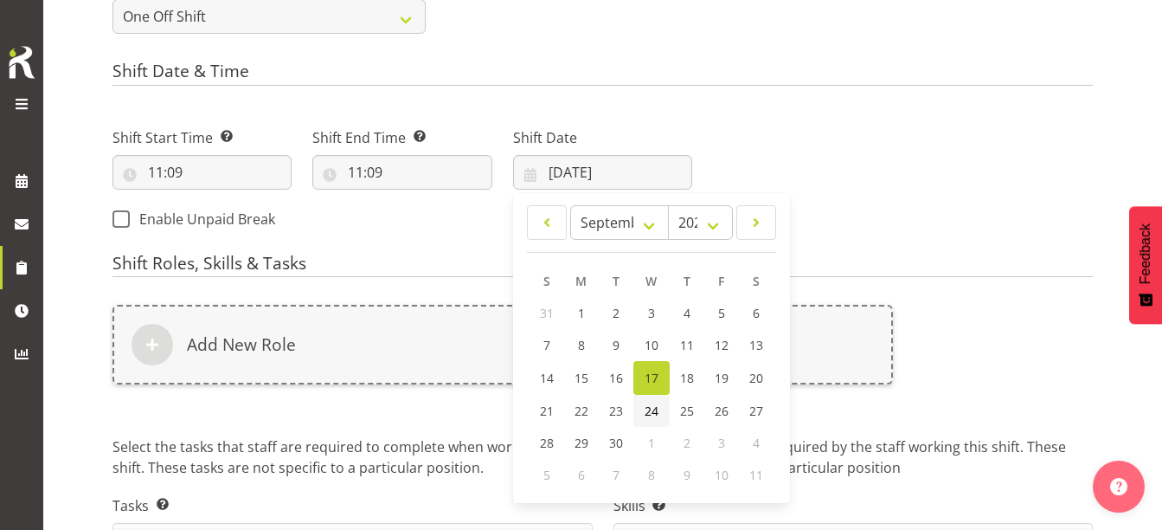
click at [652, 402] on span "24" at bounding box center [652, 410] width 14 height 16
type input "[DATE]"
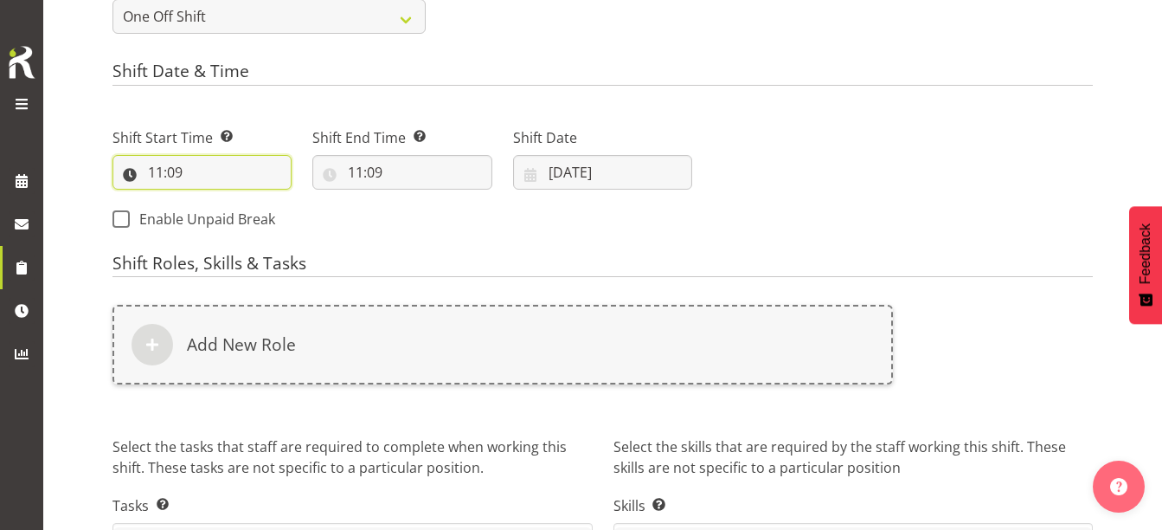
click at [154, 172] on input "11:09" at bounding box center [201, 172] width 179 height 35
click at [228, 220] on select "00 01 02 03 04 05 06 07 08 09 10 11 12 13 14 15 16 17 18 19 20 21 22 23" at bounding box center [230, 217] width 39 height 35
select select "14"
type input "14:09"
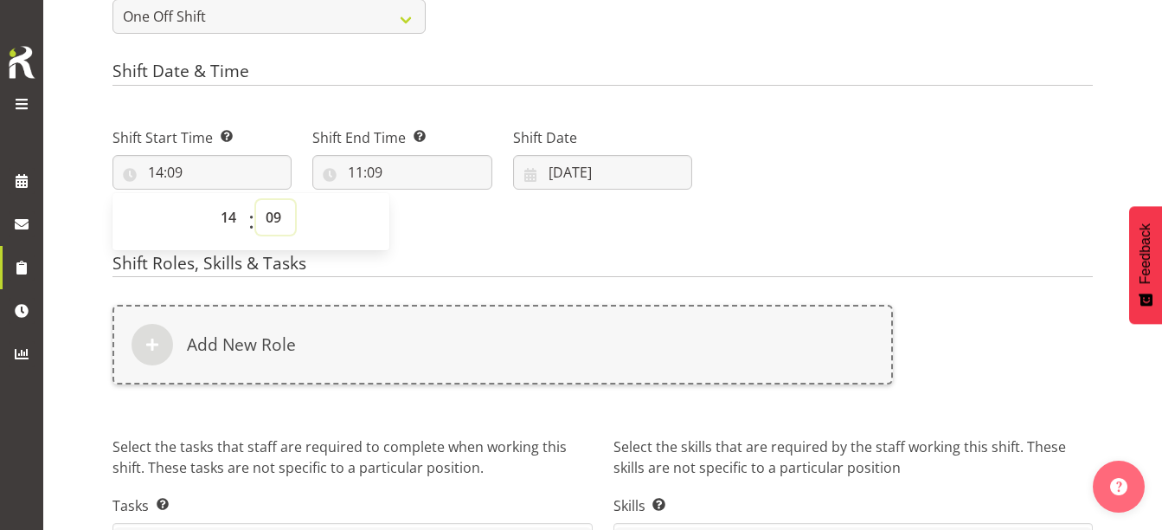
click at [278, 218] on select "00 01 02 03 04 05 06 07 08 09 10 11 12 13 14 15 16 17 18 19 20 21 22 23 24 25 2…" at bounding box center [275, 217] width 39 height 35
select select "0"
click at [256, 200] on select "00 01 02 03 04 05 06 07 08 09 10 11 12 13 14 15 16 17 18 19 20 21 22 23 24 25 2…" at bounding box center [275, 217] width 39 height 35
type input "14:00"
click at [358, 173] on input "11:09" at bounding box center [401, 172] width 179 height 35
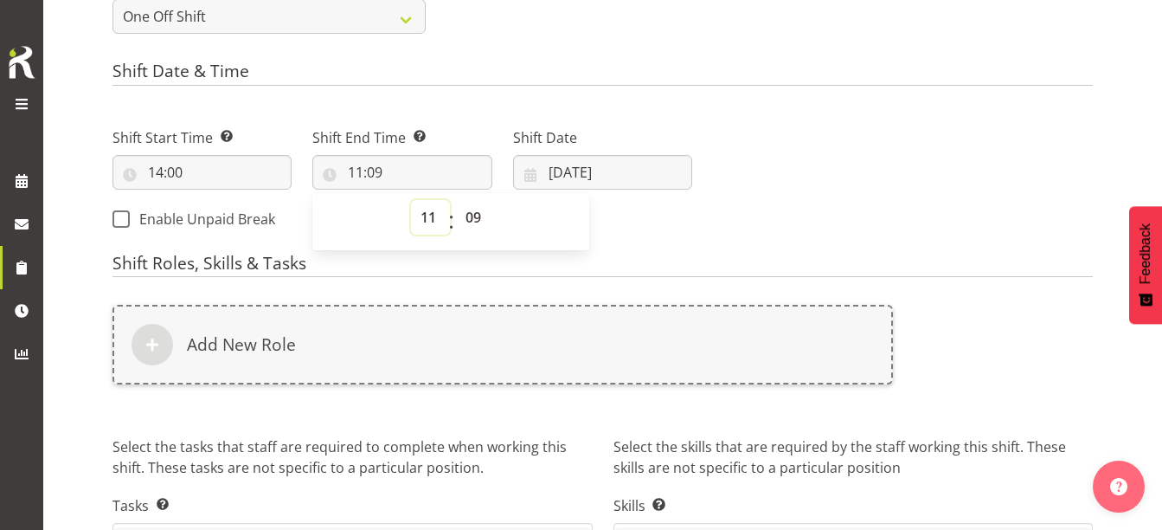
click at [431, 227] on select "00 01 02 03 04 05 06 07 08 09 10 11 12 13 14 15 16 17 18 19 20 21 22 23" at bounding box center [430, 217] width 39 height 35
select select "16"
type input "16:09"
click at [466, 215] on select "00 01 02 03 04 05 06 07 08 09 10 11 12 13 14 15 16 17 18 19 20 21 22 23 24 25 2…" at bounding box center [475, 217] width 39 height 35
select select "0"
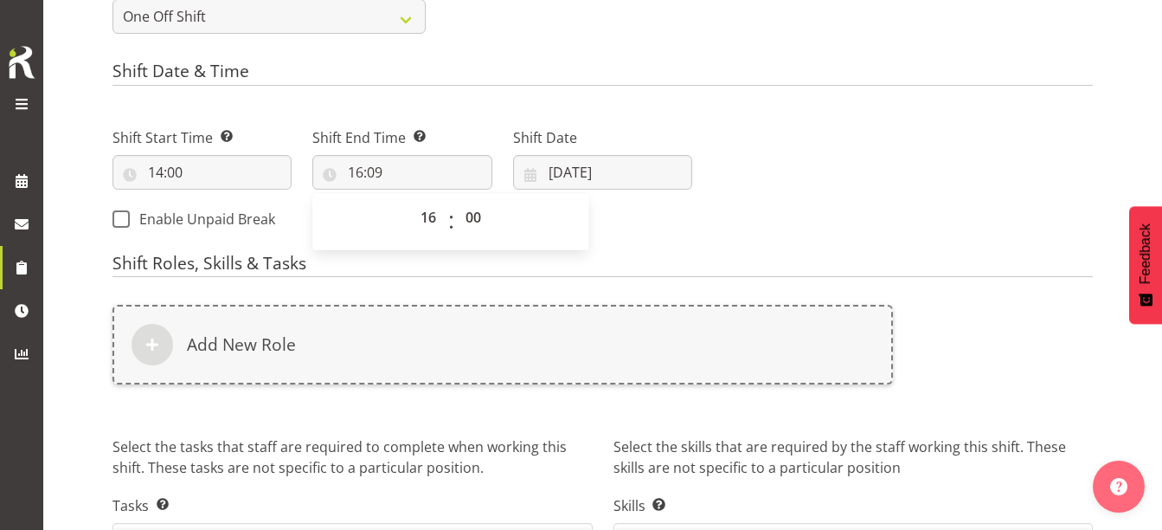
type input "16:00"
click at [613, 231] on div "Shift Start Time Set the time of the day you wish this shift to start 14:00 00 …" at bounding box center [402, 173] width 600 height 140
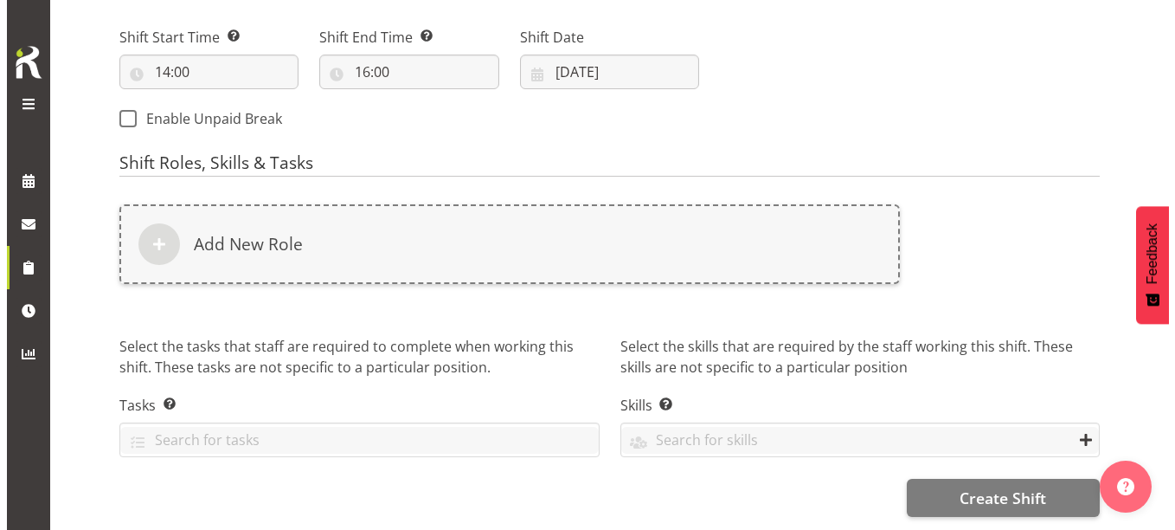
scroll to position [881, 0]
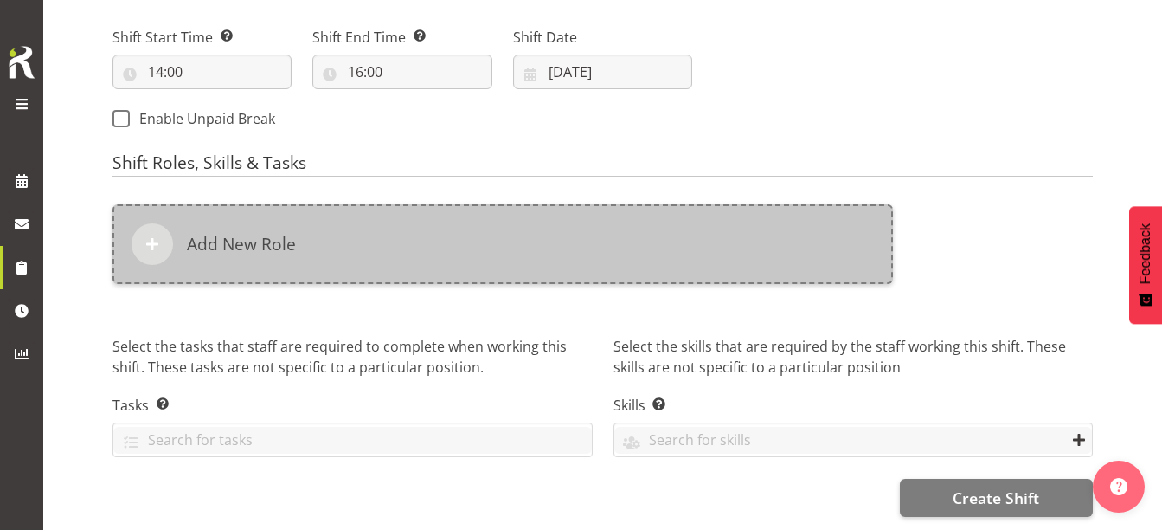
click at [334, 231] on div "Add New Role" at bounding box center [502, 244] width 780 height 80
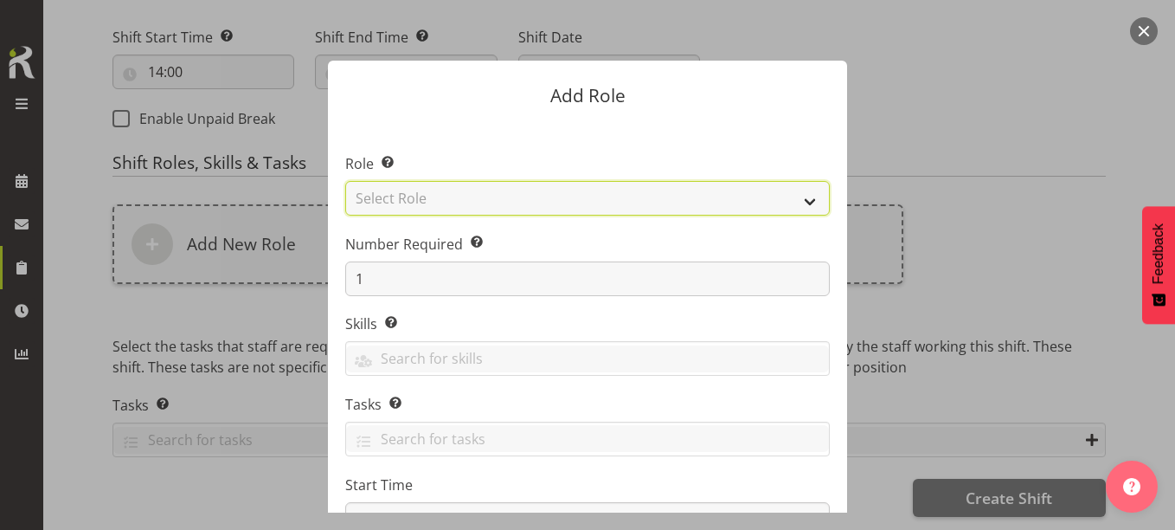
click at [485, 191] on select "Select Role 1st floor desk AQ operator Business Support Team member Casual Cust…" at bounding box center [587, 198] width 485 height 35
select select "1518"
click at [345, 181] on select "Select Role 1st floor desk AQ operator Business Support Team member Casual Cust…" at bounding box center [587, 198] width 485 height 35
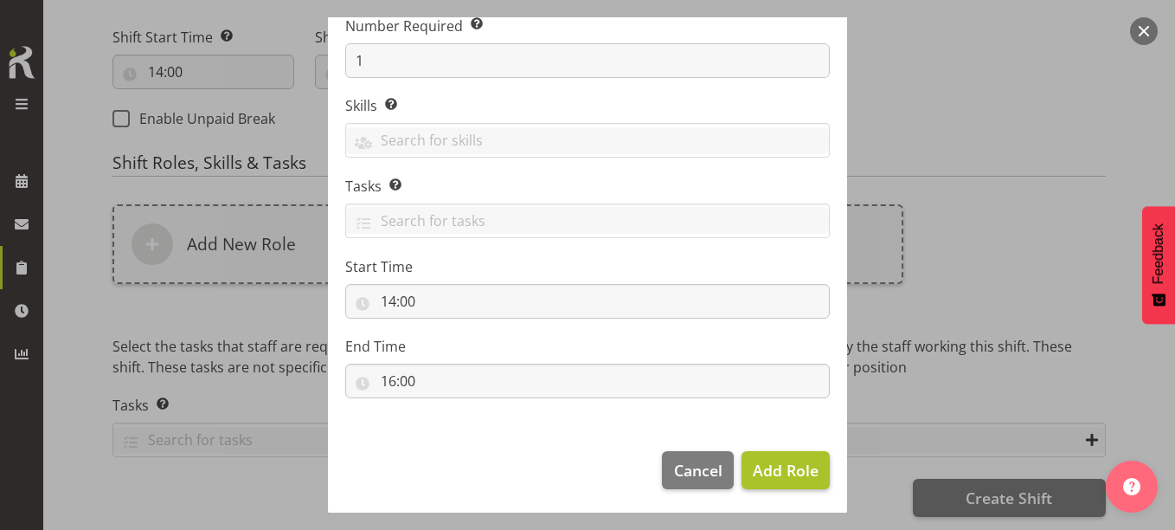
scroll to position [221, 0]
click at [789, 472] on span "Add Role" at bounding box center [786, 467] width 66 height 21
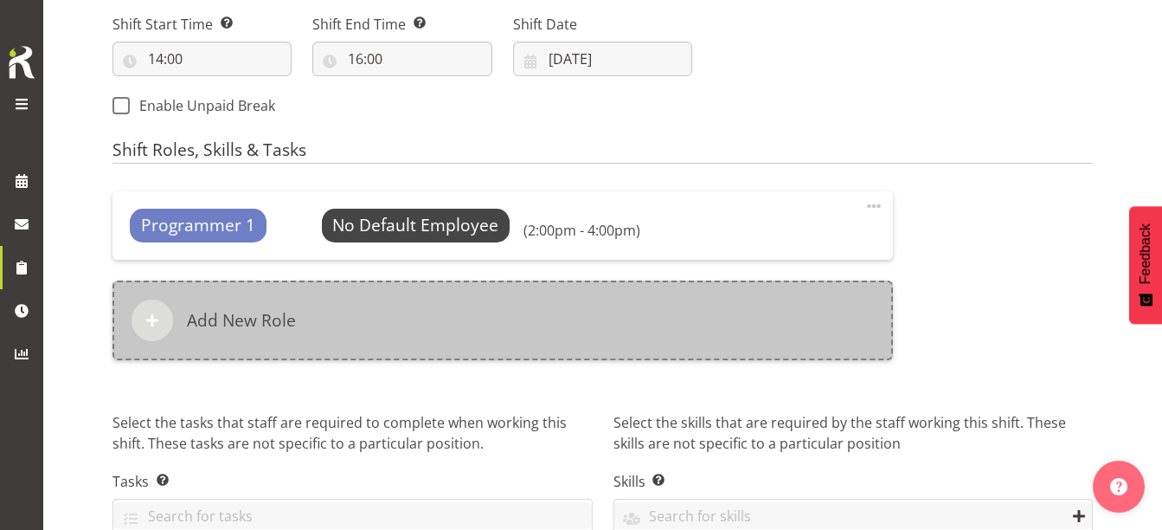
click at [499, 324] on div "Add New Role" at bounding box center [502, 320] width 780 height 80
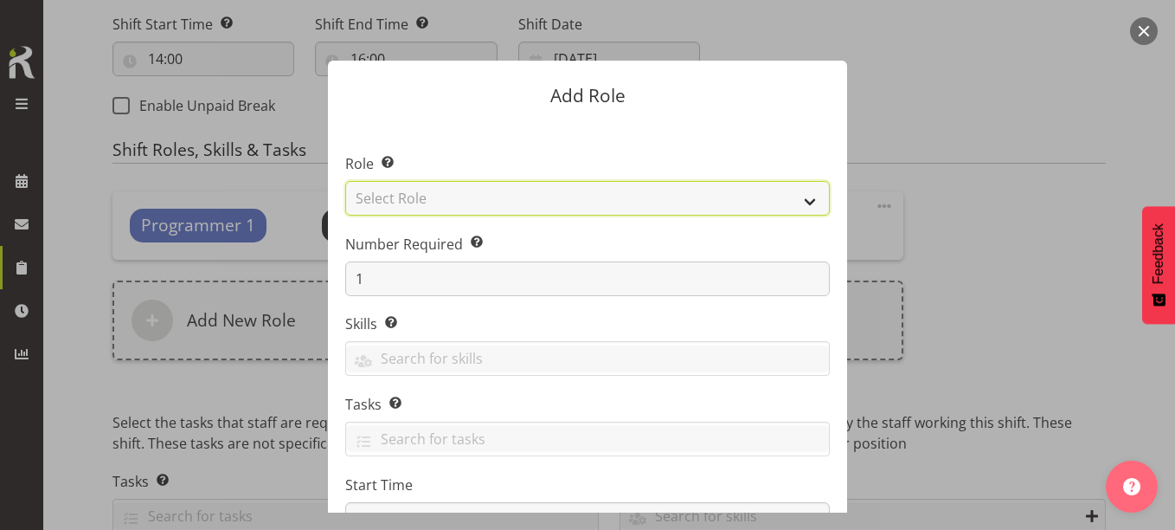
click at [468, 189] on select "Select Role 1st floor desk AQ operator Business Support Team member Casual Cust…" at bounding box center [587, 198] width 485 height 35
select select "1508"
click at [345, 181] on select "Select Role 1st floor desk AQ operator Business Support Team member Casual Cust…" at bounding box center [587, 198] width 485 height 35
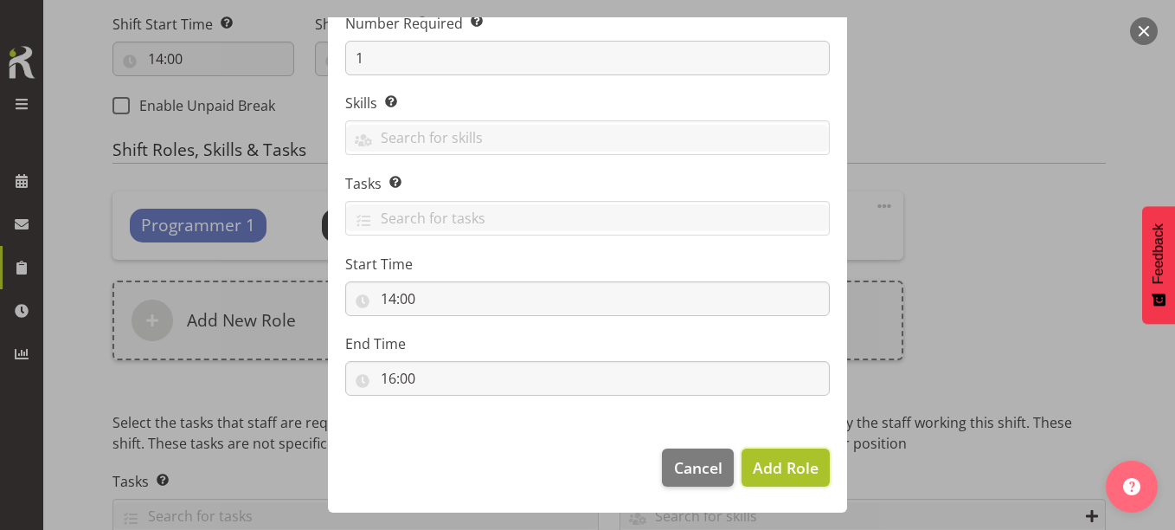
click at [758, 465] on span "Add Role" at bounding box center [786, 467] width 66 height 21
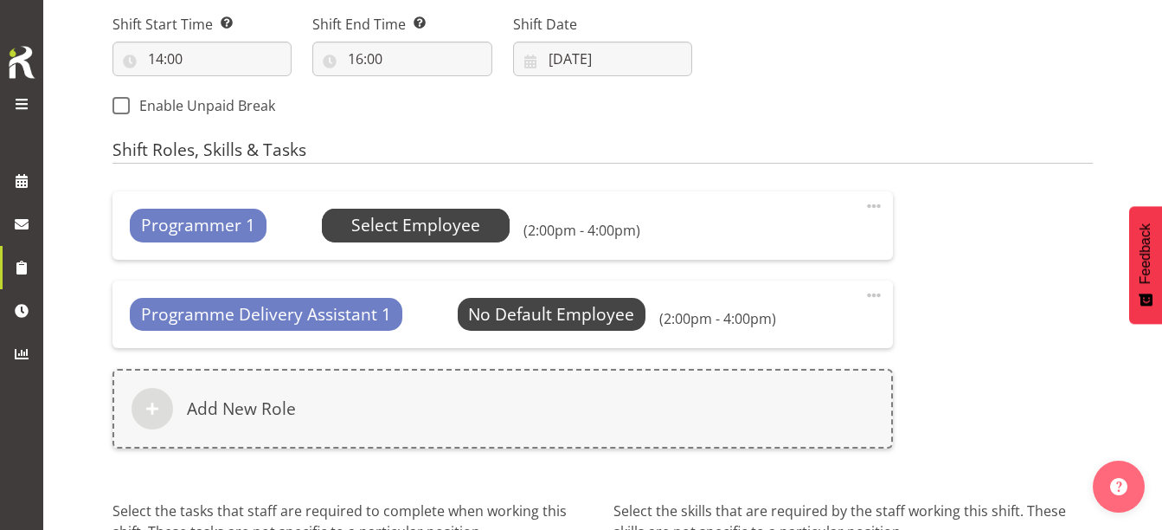
click at [388, 223] on span "Select Employee" at bounding box center [415, 225] width 129 height 25
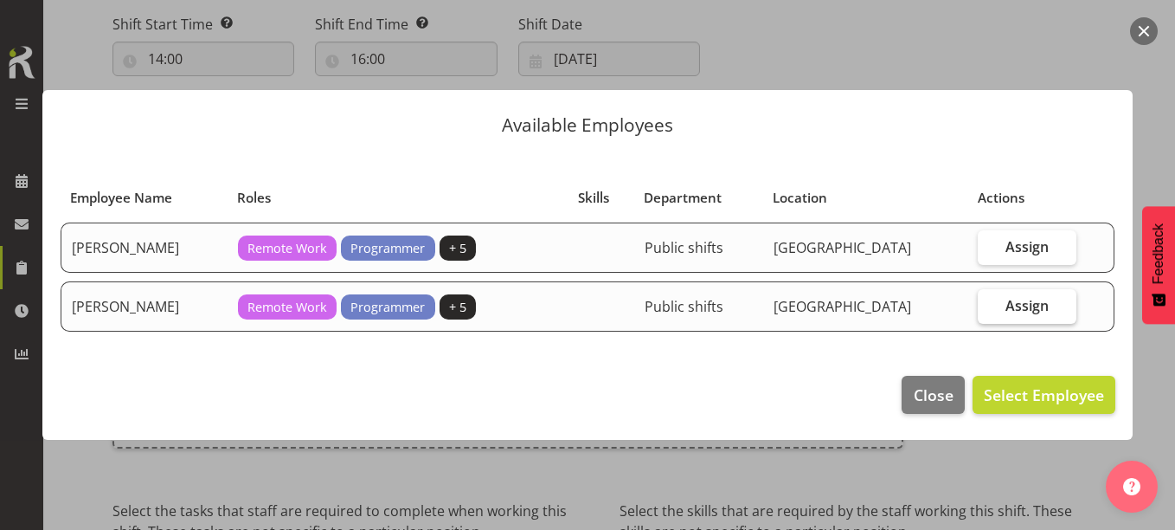
click at [1032, 298] on label "Assign" at bounding box center [1027, 306] width 98 height 35
click at [989, 299] on input "Assign" at bounding box center [983, 304] width 11 height 11
checkbox input "true"
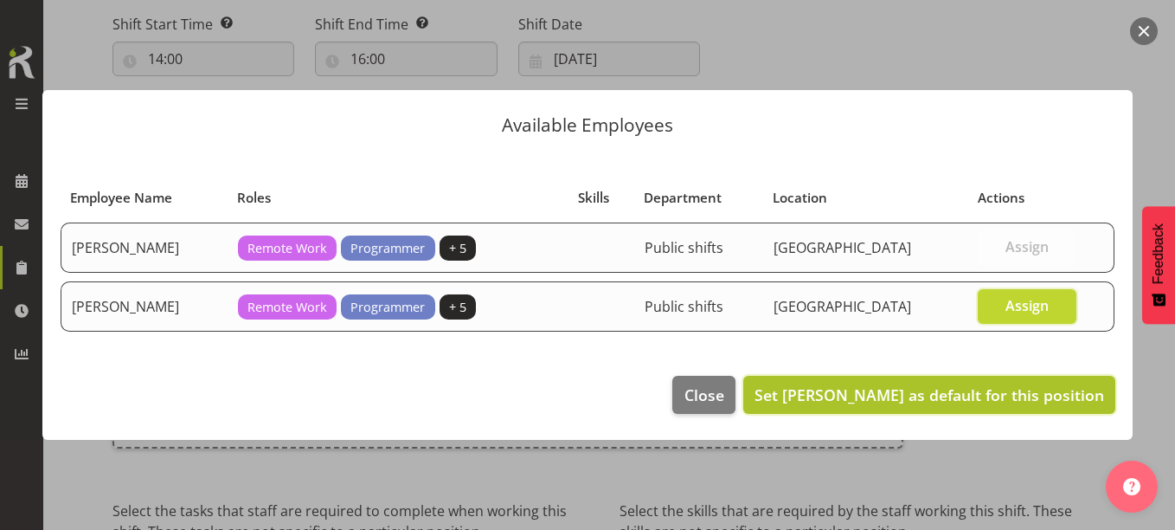
click at [995, 382] on button "Set Katie Greene as default for this position" at bounding box center [929, 395] width 372 height 38
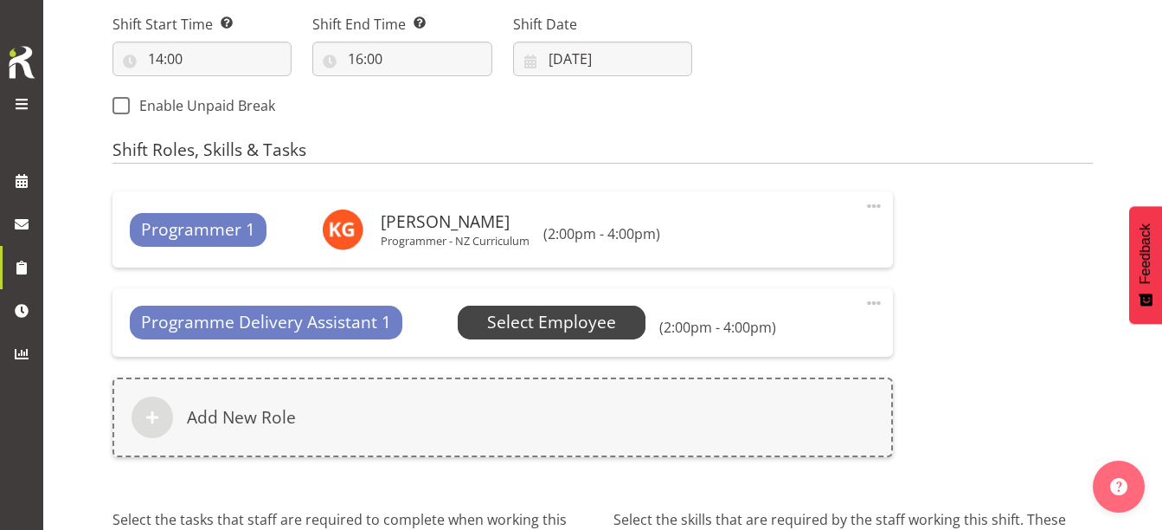
click at [487, 327] on span "Select Employee" at bounding box center [551, 322] width 129 height 25
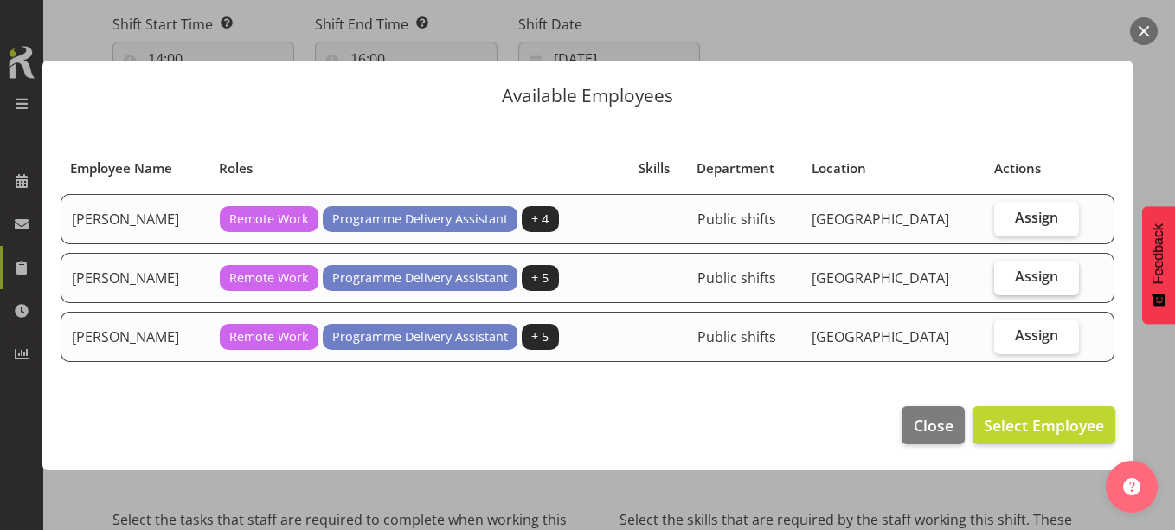
click at [1017, 276] on span "Assign" at bounding box center [1036, 275] width 43 height 17
click at [1005, 276] on input "Assign" at bounding box center [999, 276] width 11 height 11
checkbox input "true"
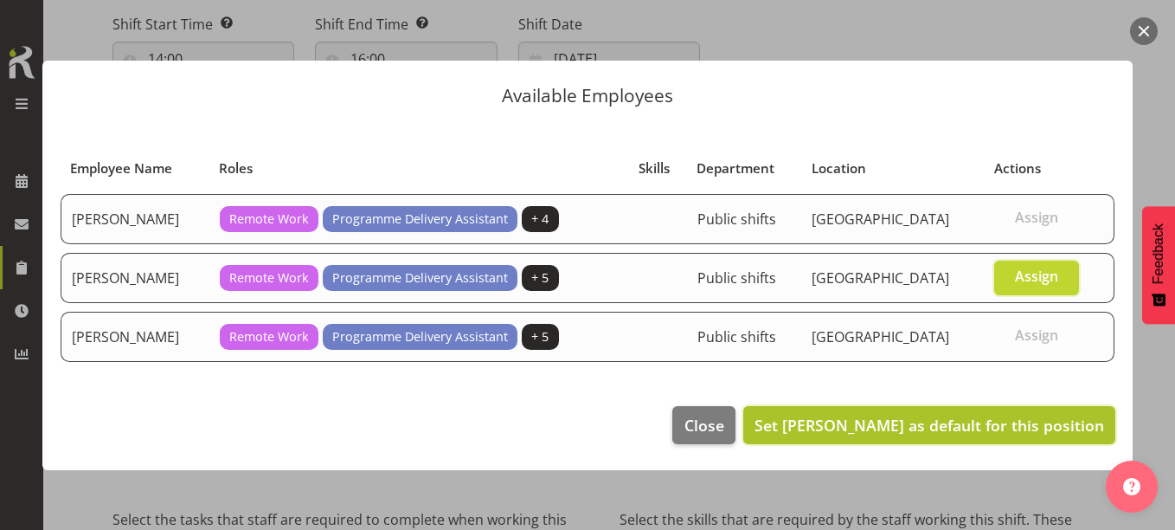
click at [987, 423] on span "Set Chamique Mamolo as default for this position" at bounding box center [929, 424] width 350 height 21
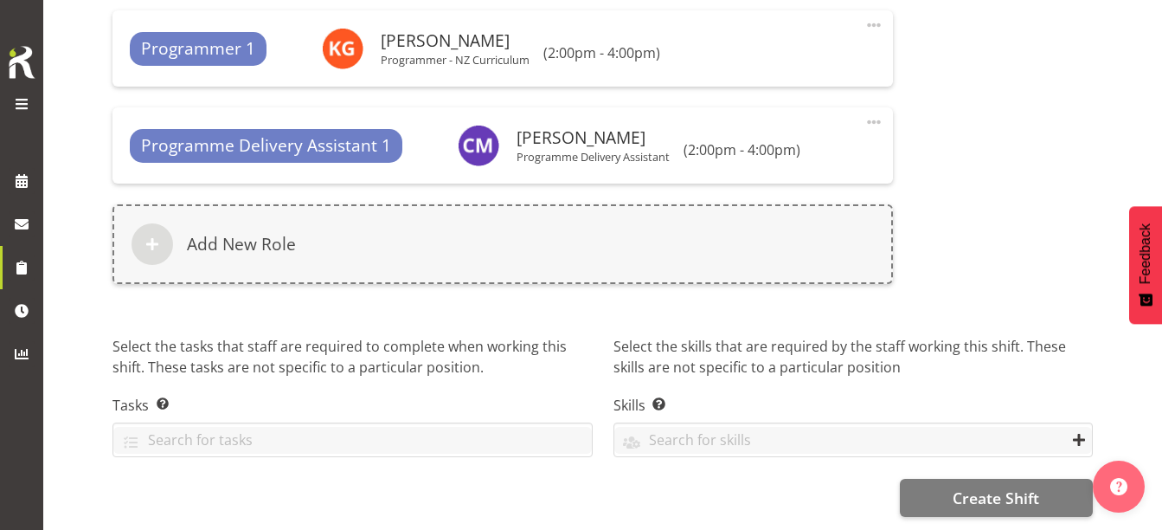
scroll to position [1075, 0]
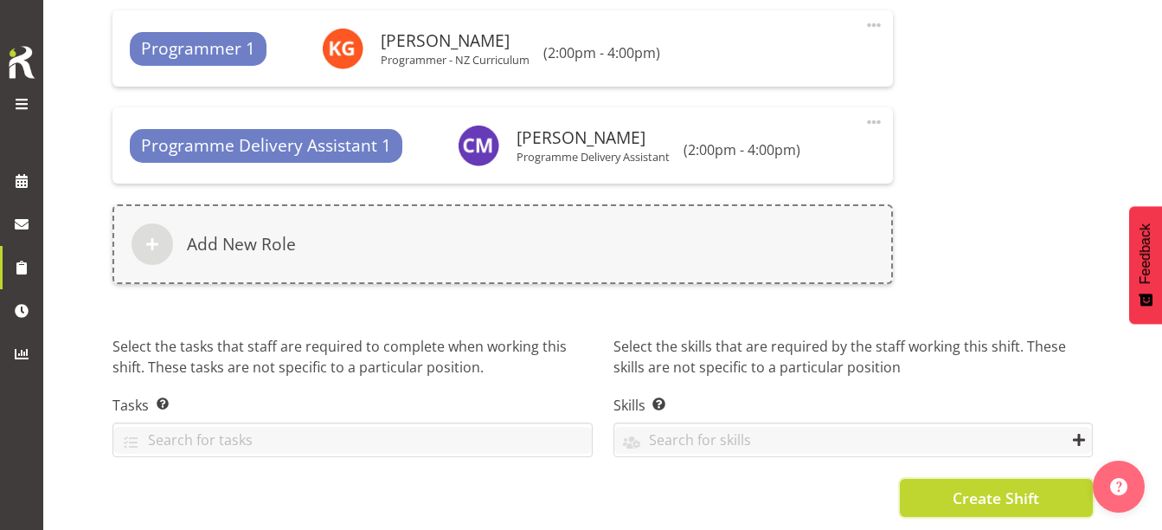
click at [965, 495] on span "Create Shift" at bounding box center [996, 497] width 87 height 22
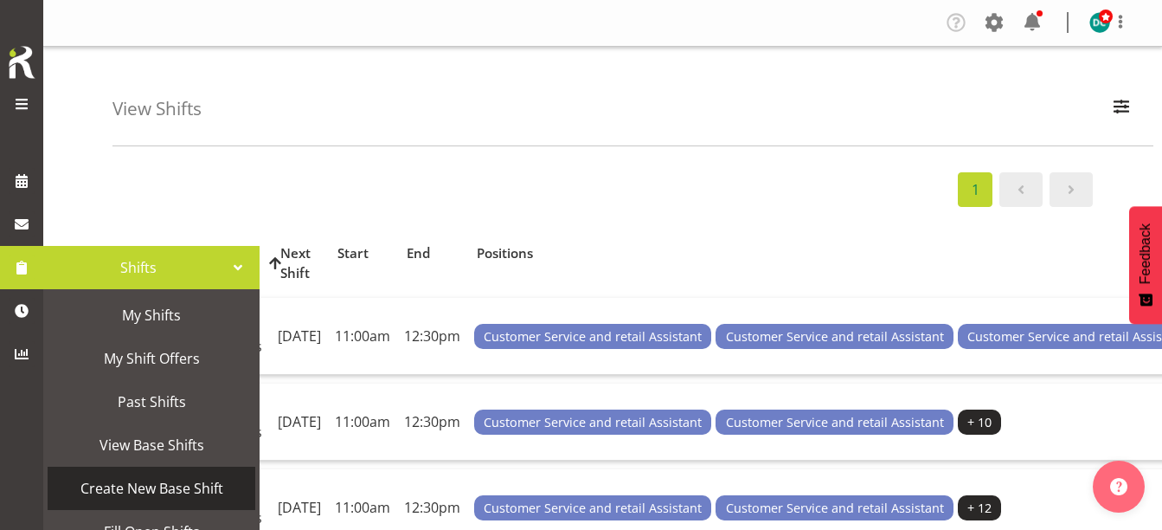
click at [164, 489] on span "Create New Base Shift" at bounding box center [151, 488] width 190 height 26
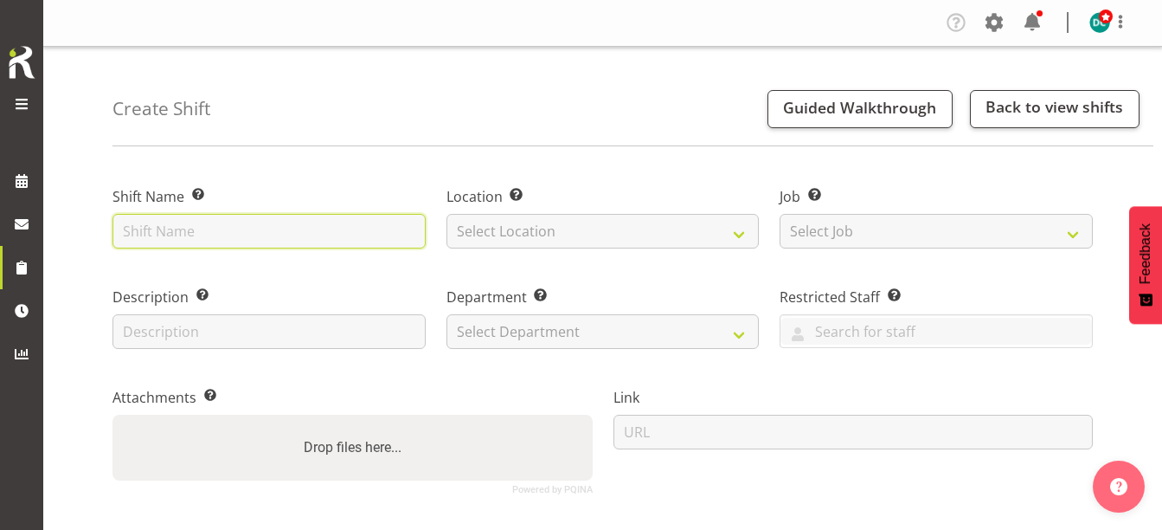
click at [187, 222] on input "text" at bounding box center [268, 231] width 313 height 35
type input "Bluff holiday Drop in"
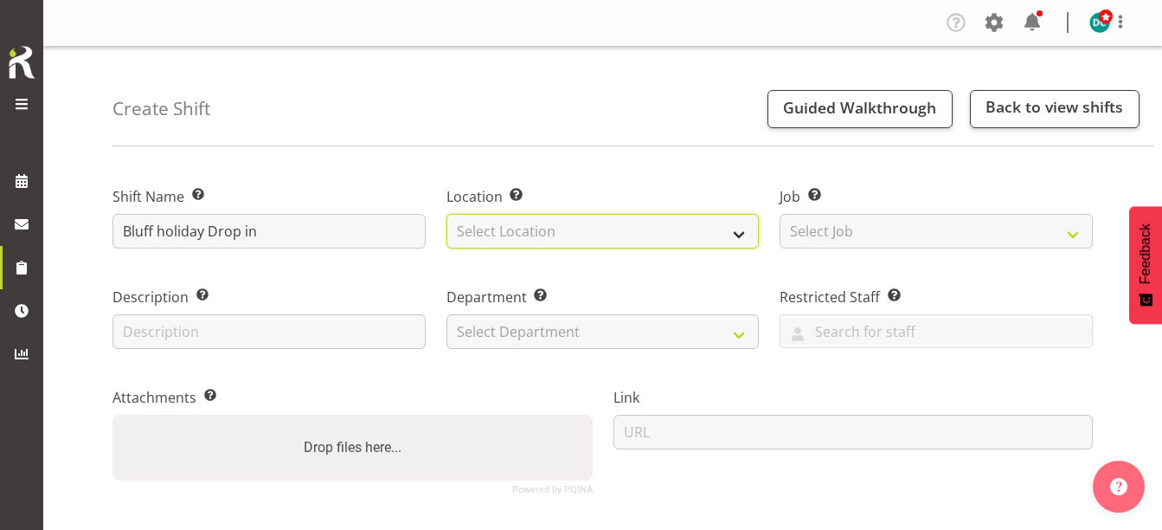
click at [479, 233] on select "Select Location [GEOGRAPHIC_DATA] [GEOGRAPHIC_DATA]" at bounding box center [602, 231] width 313 height 35
select select "1277"
click at [446, 214] on select "Select Location [GEOGRAPHIC_DATA] [GEOGRAPHIC_DATA]" at bounding box center [602, 231] width 313 height 35
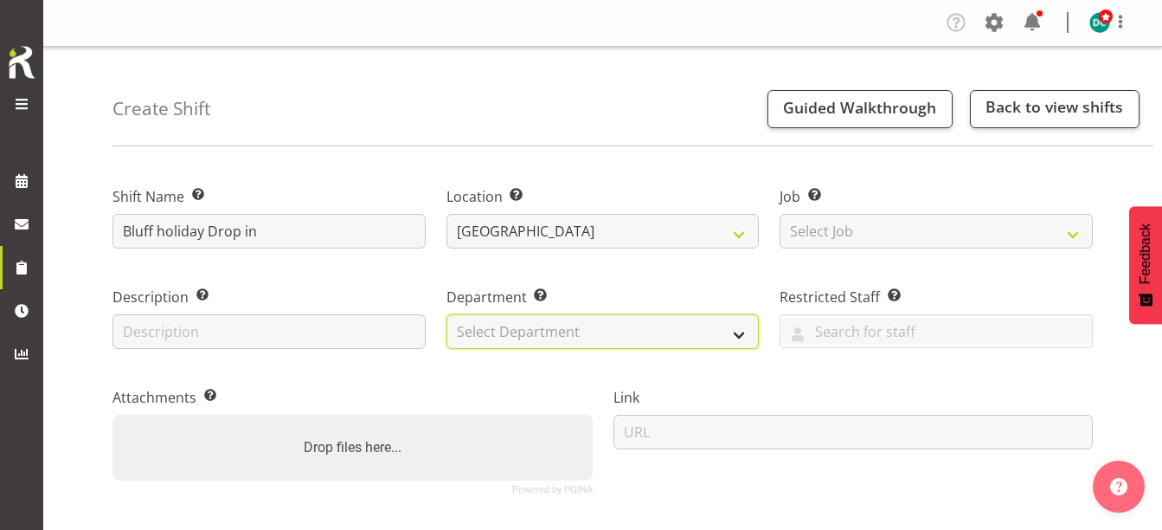
click at [523, 325] on select "Select Department Off Desk Public shifts" at bounding box center [602, 331] width 313 height 35
select select "921"
click at [446, 314] on select "Select Department Off Desk Public shifts" at bounding box center [602, 331] width 313 height 35
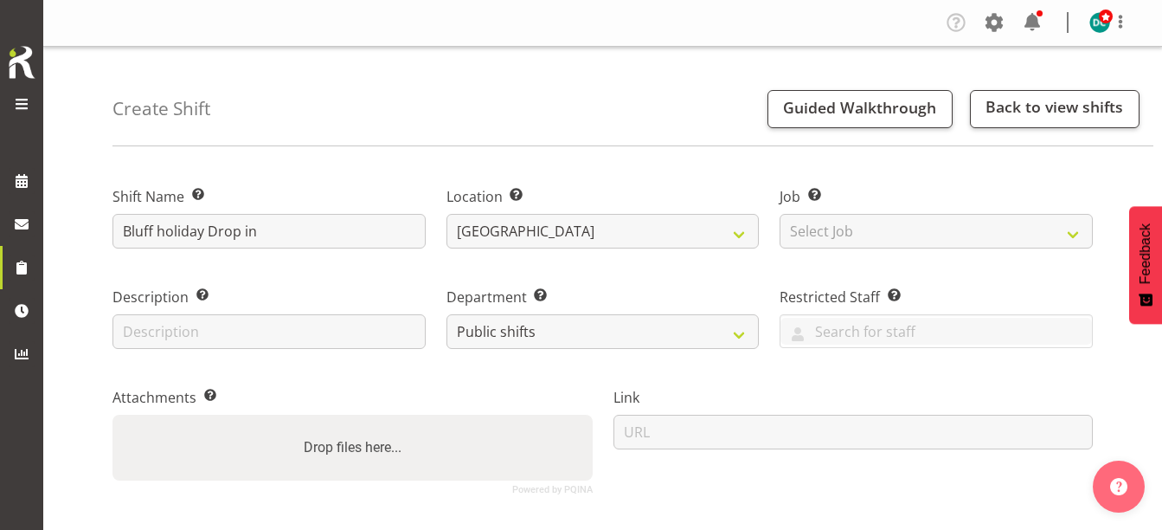
click at [202, 442] on div "Drop files here..." at bounding box center [352, 447] width 480 height 66
click at [112, 414] on input "Drop files here..." at bounding box center [352, 416] width 480 height 5
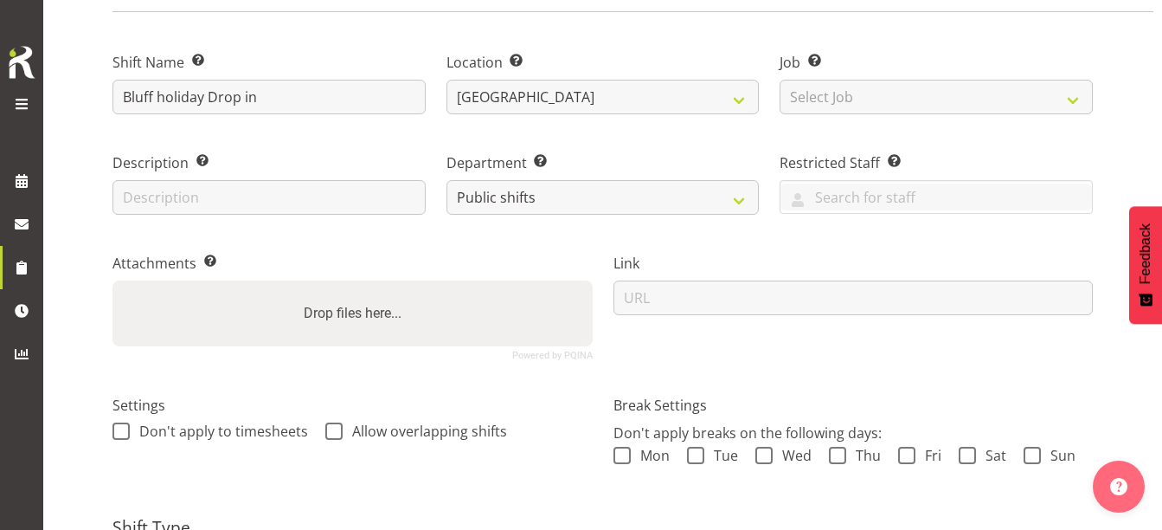
scroll to position [173, 0]
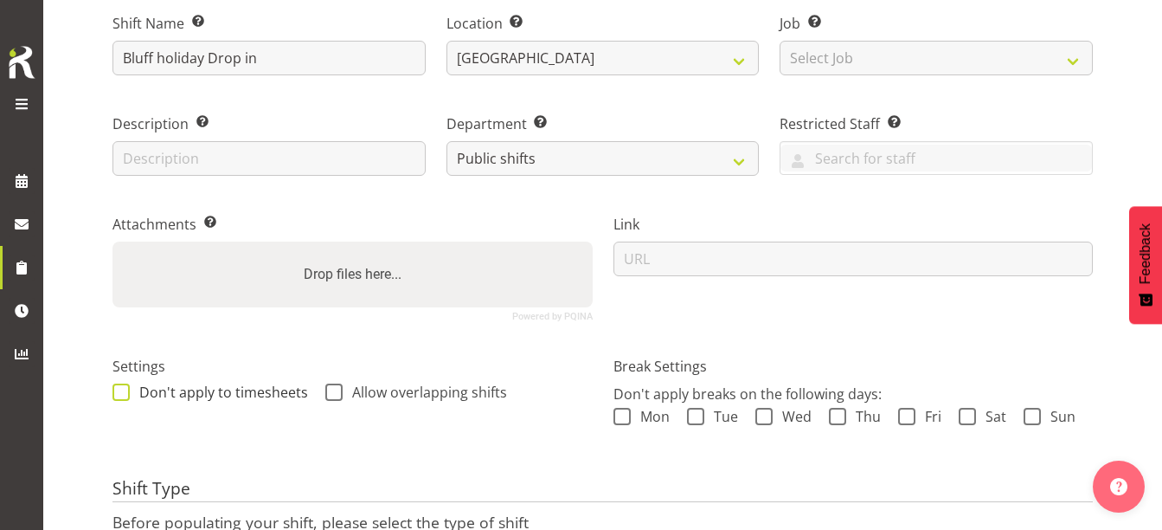
click at [120, 388] on span at bounding box center [120, 391] width 17 height 17
click at [120, 388] on input "Don't apply to timesheets" at bounding box center [117, 391] width 11 height 11
checkbox input "true"
click at [338, 386] on span at bounding box center [333, 391] width 17 height 17
click at [337, 386] on input "Allow overlapping shifts" at bounding box center [330, 391] width 11 height 11
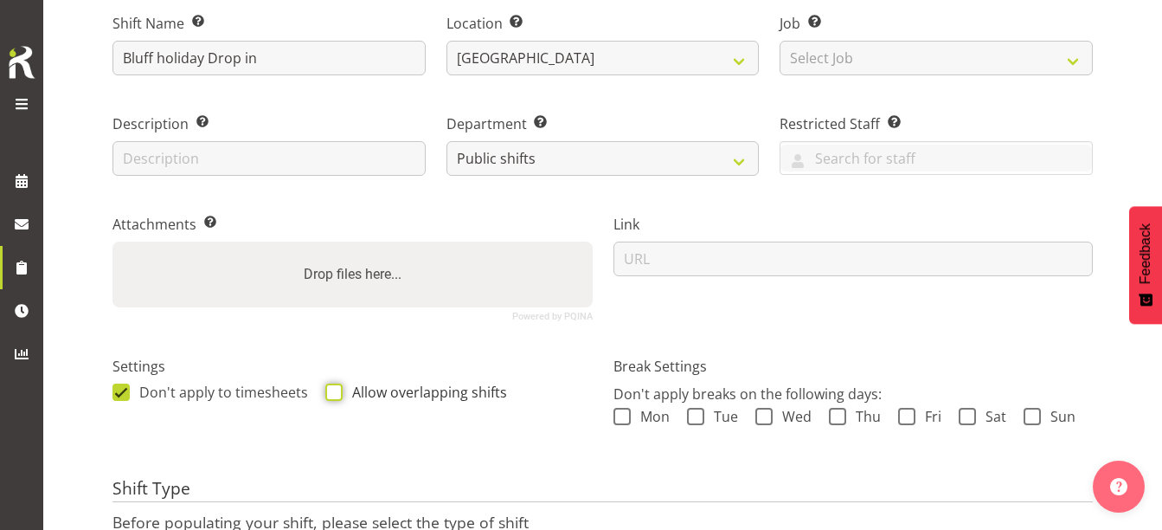
checkbox input "true"
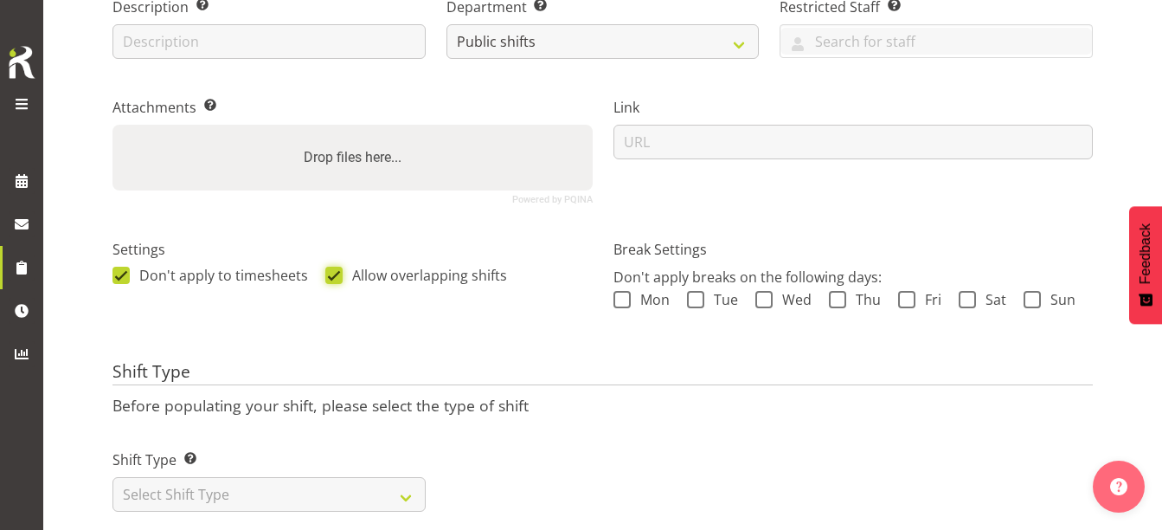
scroll to position [335, 0]
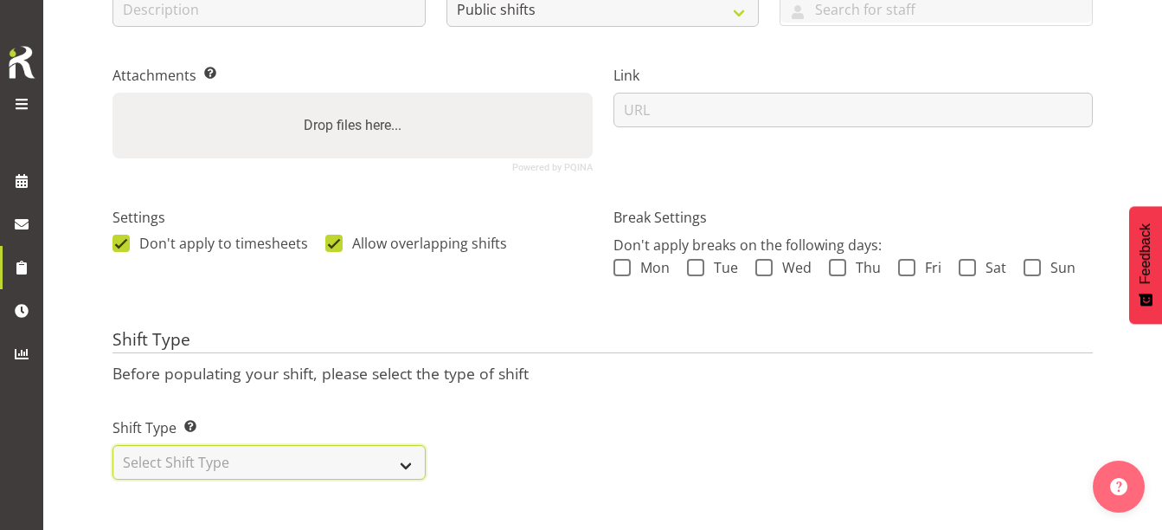
click at [324, 445] on select "Select Shift Type One Off Shift Recurring Shift Rotating Shift" at bounding box center [268, 462] width 313 height 35
select select "one_off"
click at [112, 445] on select "Select Shift Type One Off Shift Recurring Shift Rotating Shift" at bounding box center [268, 462] width 313 height 35
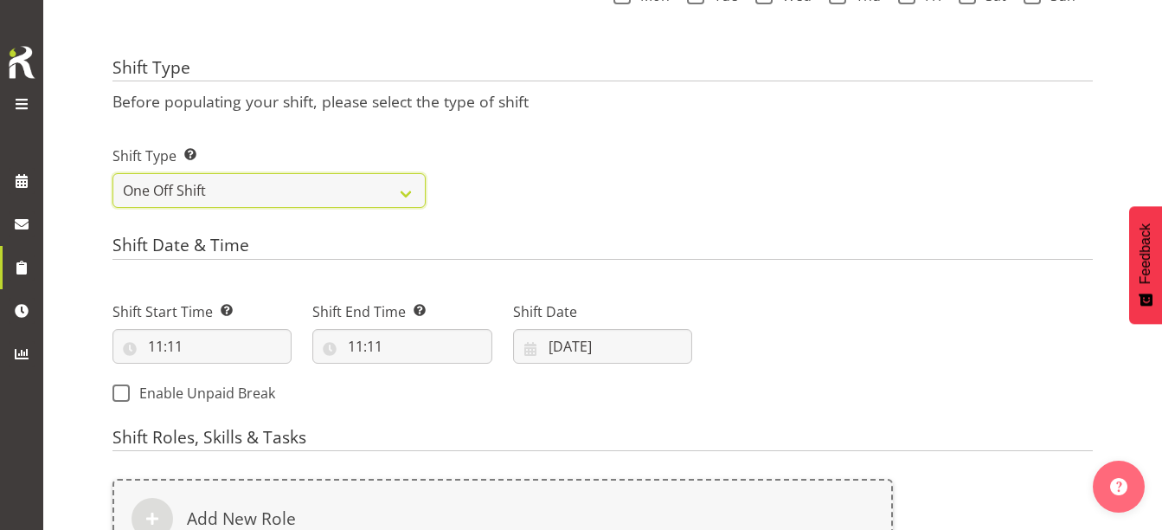
scroll to position [594, 0]
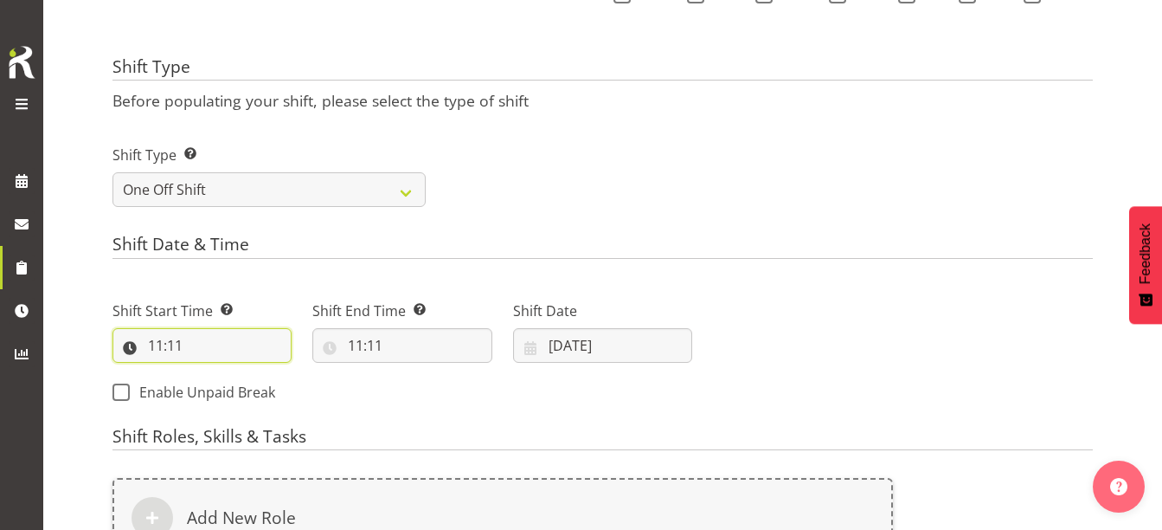
click at [156, 339] on input "11:11" at bounding box center [201, 345] width 179 height 35
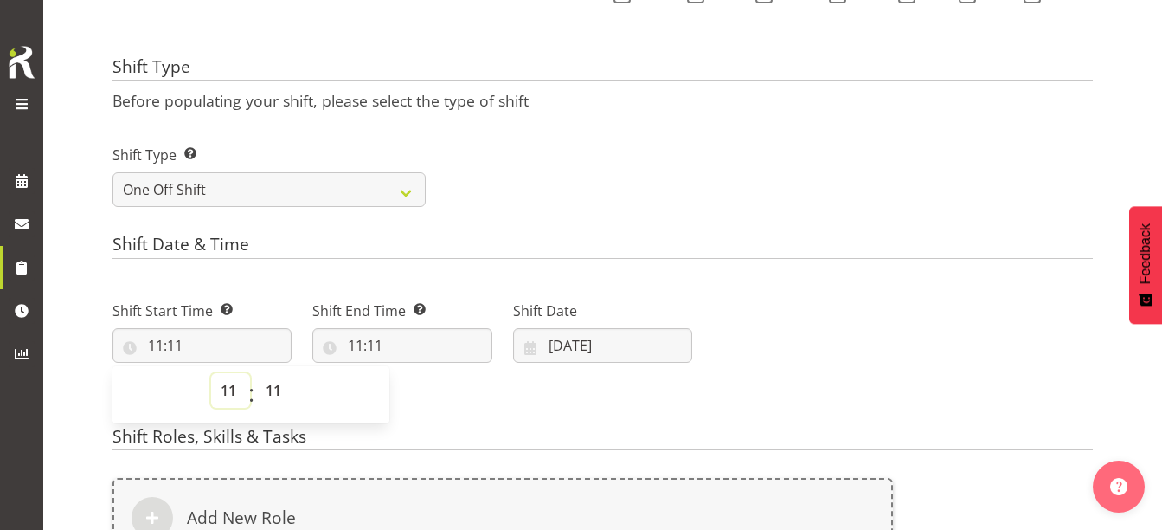
click at [230, 393] on select "00 01 02 03 04 05 06 07 08 09 10 11 12 13 14 15 16 17 18 19 20 21 22 23" at bounding box center [230, 390] width 39 height 35
select select "14"
type input "14:11"
click at [269, 389] on select "00 01 02 03 04 05 06 07 08 09 10 11 12 13 14 15 16 17 18 19 20 21 22 23 24 25 2…" at bounding box center [275, 390] width 39 height 35
select select "30"
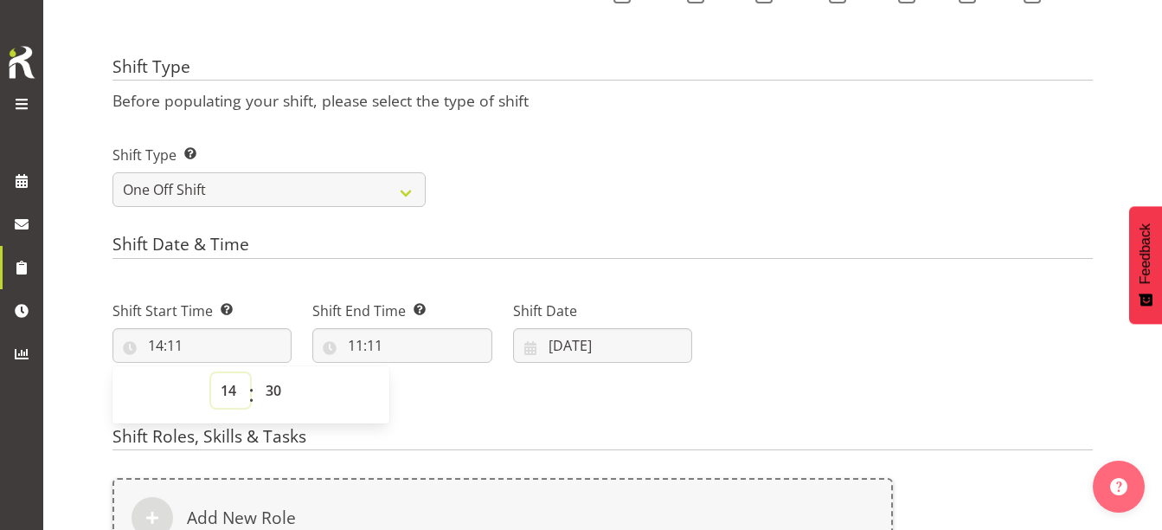
type input "14:30"
click at [224, 390] on select "00 01 02 03 04 05 06 07 08 09 10 11 12 13 14 15 16 17 18 19 20 21 22 23" at bounding box center [230, 390] width 39 height 35
click at [269, 392] on select "00 01 02 03 04 05 06 07 08 09 10 11 12 13 14 15 16 17 18 19 20 21 22 23 24 25 2…" at bounding box center [275, 390] width 39 height 35
click at [226, 391] on select "00 01 02 03 04 05 06 07 08 09 10 11 12 13 14 15 16 17 18 19 20 21 22 23" at bounding box center [230, 390] width 39 height 35
select select "13"
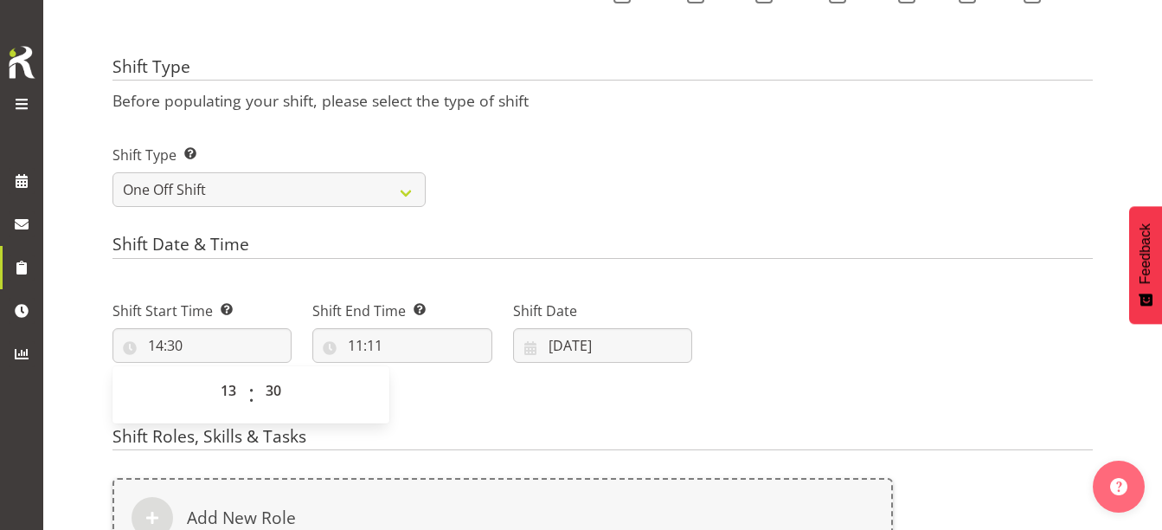
type input "13:30"
drag, startPoint x: 469, startPoint y: 398, endPoint x: 369, endPoint y: 363, distance: 106.2
click at [471, 399] on div "Shift Start Time Set the time of the day you wish this shift to start 13:30 00 …" at bounding box center [402, 346] width 600 height 140
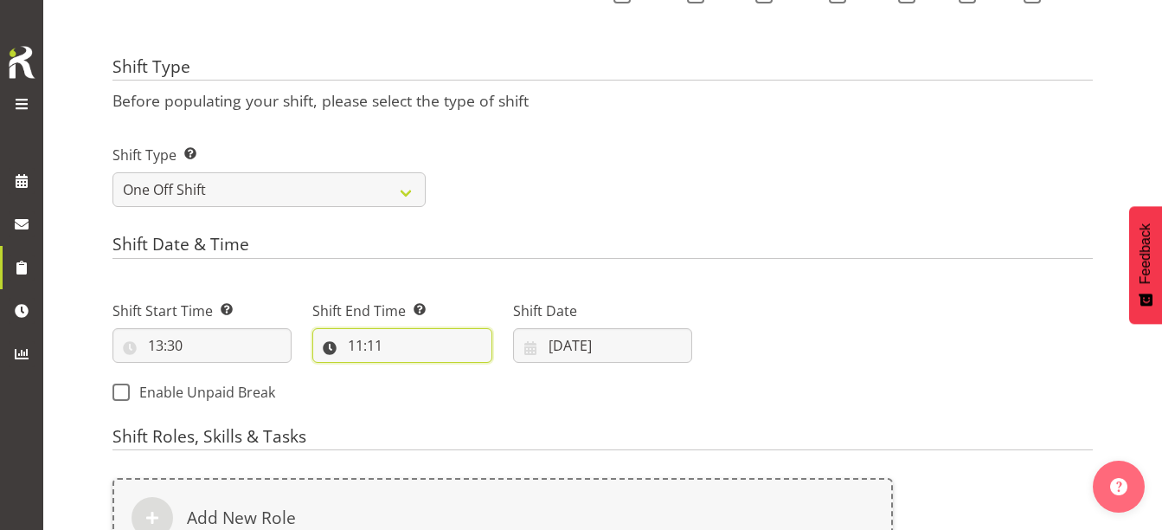
click at [353, 341] on input "11:11" at bounding box center [401, 345] width 179 height 35
click at [424, 388] on select "00 01 02 03 04 05 06 07 08 09 10 11 12 13 14 15 16 17 18 19 20 21 22 23" at bounding box center [430, 390] width 39 height 35
select select "16"
click at [411, 373] on select "00 01 02 03 04 05 06 07 08 09 10 11 12 13 14 15 16 17 18 19 20 21 22 23" at bounding box center [430, 390] width 39 height 35
type input "16:11"
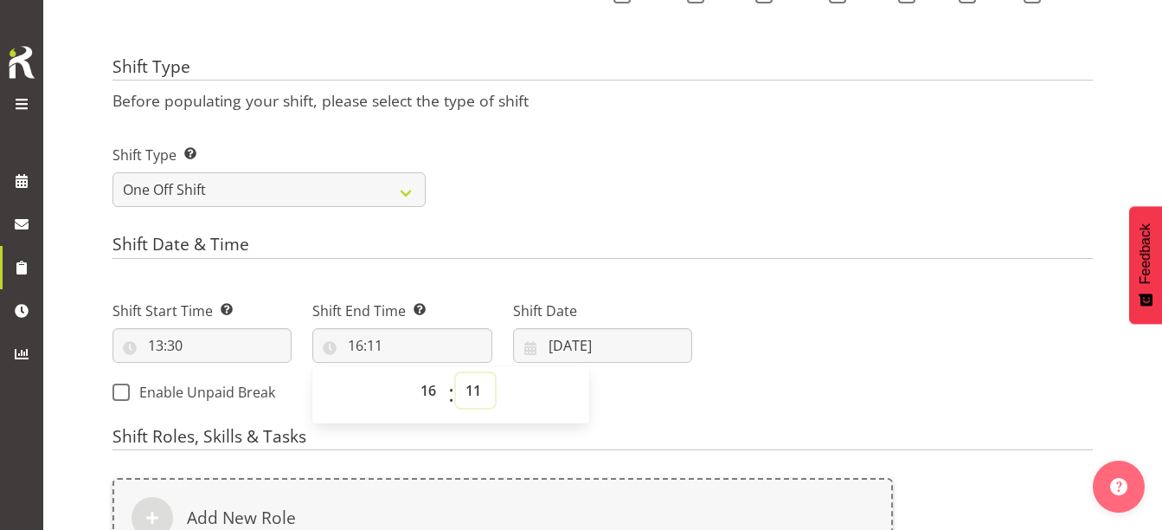
click at [473, 387] on select "00 01 02 03 04 05 06 07 08 09 10 11 12 13 14 15 16 17 18 19 20 21 22 23 24 25 2…" at bounding box center [475, 390] width 39 height 35
select select "30"
type input "16:30"
click at [615, 402] on div "Shift Start Time Set the time of the day you wish this shift to start 13:30 00 …" at bounding box center [402, 346] width 600 height 140
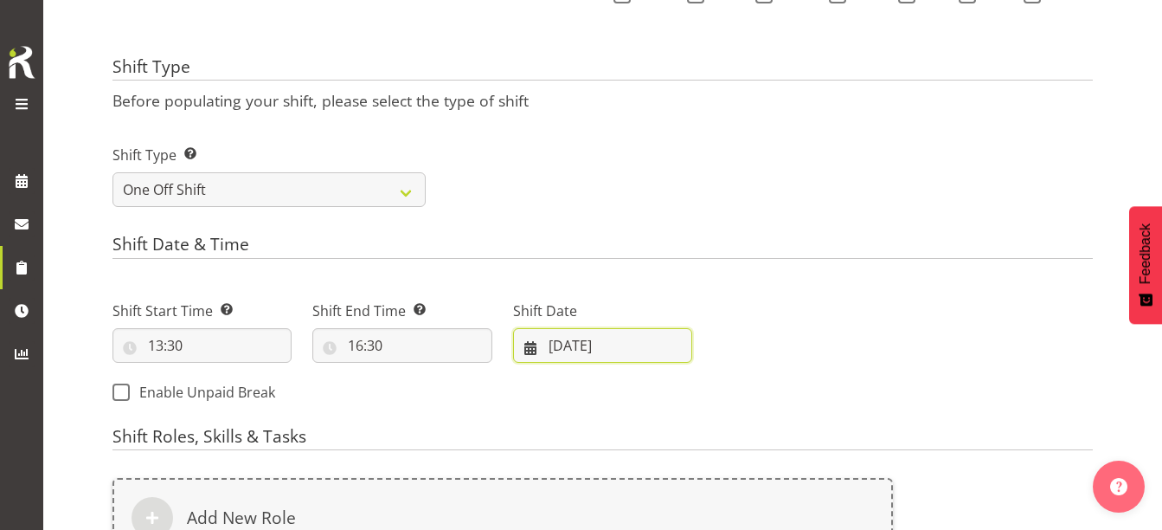
click at [587, 348] on input "[DATE]" at bounding box center [602, 345] width 179 height 35
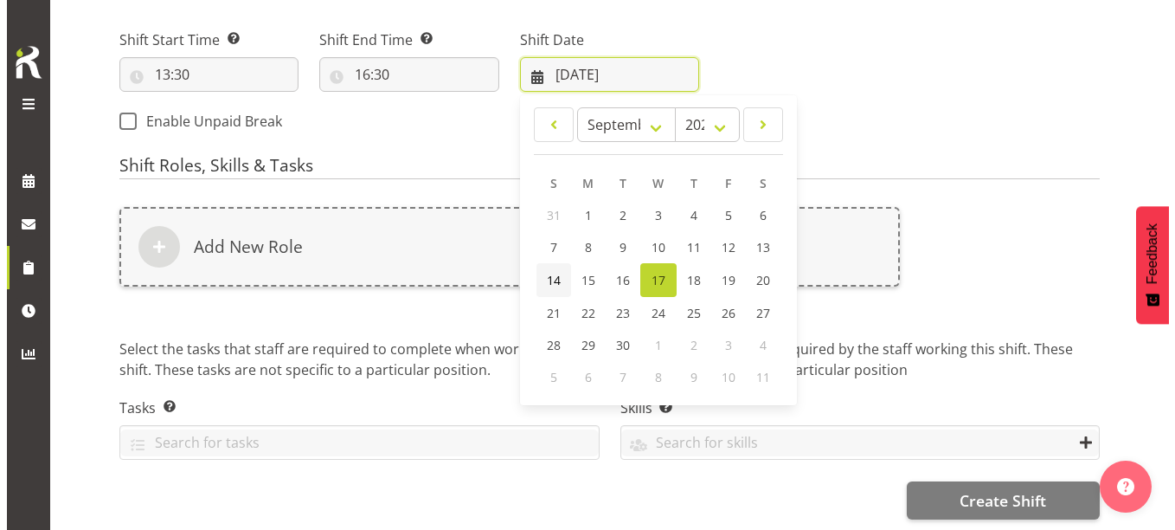
scroll to position [779, 0]
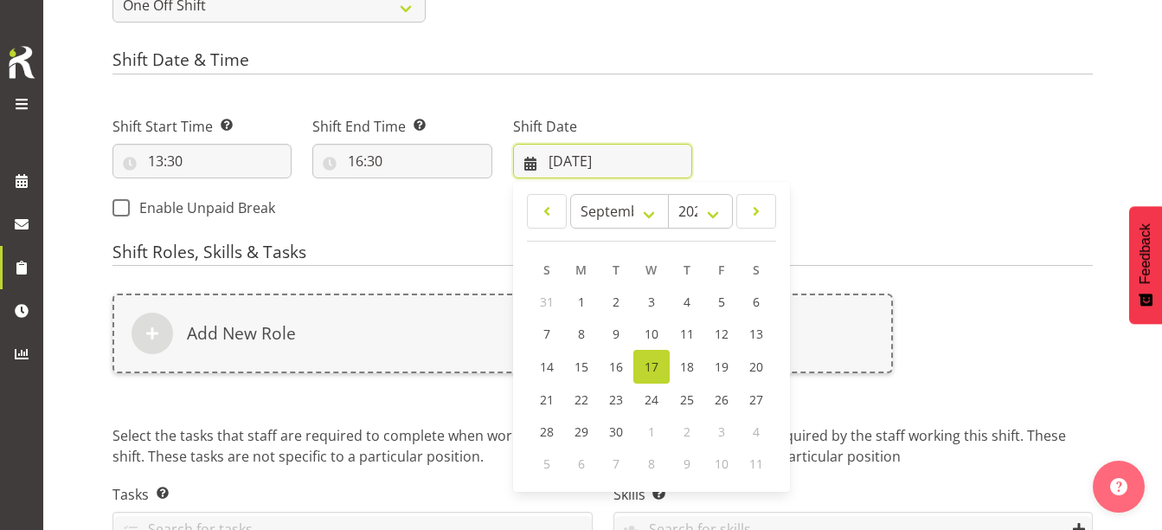
click at [565, 161] on input "[DATE]" at bounding box center [602, 161] width 179 height 35
click at [650, 400] on span "24" at bounding box center [652, 399] width 14 height 16
type input "[DATE]"
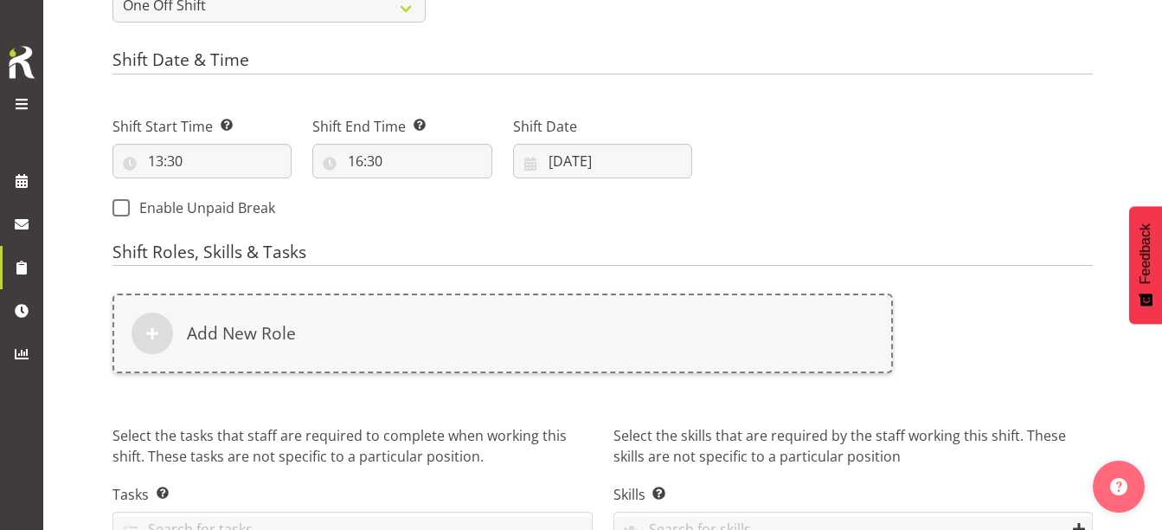
click at [567, 215] on div "Shift Start Time Set the time of the day you wish this shift to start 13:30 00 …" at bounding box center [402, 162] width 600 height 140
click at [365, 165] on input "16:30" at bounding box center [401, 161] width 179 height 35
click at [479, 205] on select "00 01 02 03 04 05 06 07 08 09 10 11 12 13 14 15 16 17 18 19 20 21 22 23 24 25 2…" at bounding box center [475, 206] width 39 height 35
select select "0"
type input "16:00"
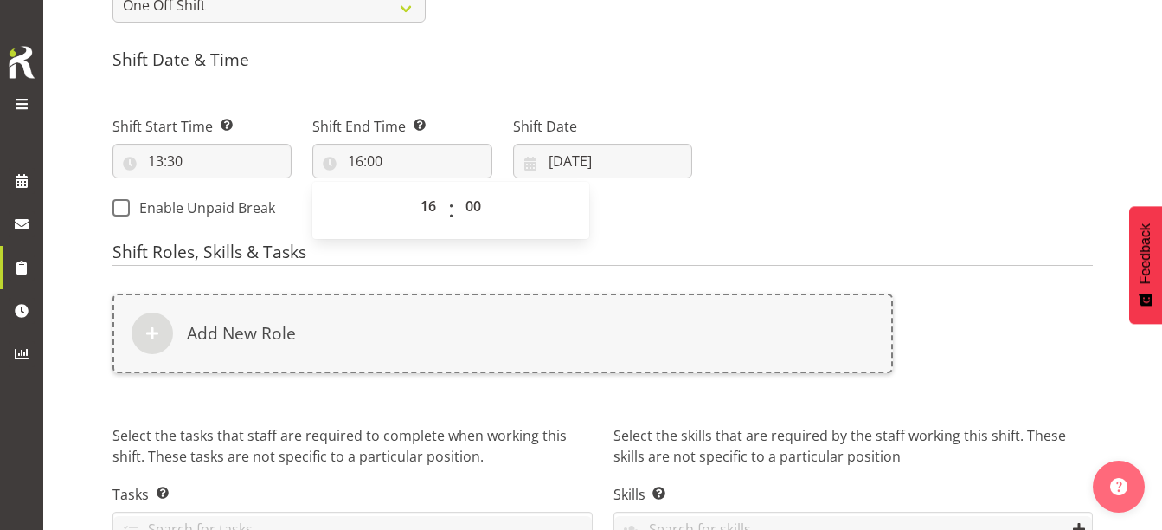
drag, startPoint x: 669, startPoint y: 210, endPoint x: 257, endPoint y: 196, distance: 412.1
click at [663, 211] on div "Shift Start Time Set the time of the day you wish this shift to start 13:30 00 …" at bounding box center [402, 162] width 600 height 140
drag, startPoint x: 436, startPoint y: 226, endPoint x: 427, endPoint y: 227, distance: 8.7
click at [436, 225] on div "Shift Start Time Set the time of the day you wish this shift to start 13:30 00 …" at bounding box center [402, 162] width 600 height 140
click at [169, 155] on input "13:30" at bounding box center [201, 161] width 179 height 35
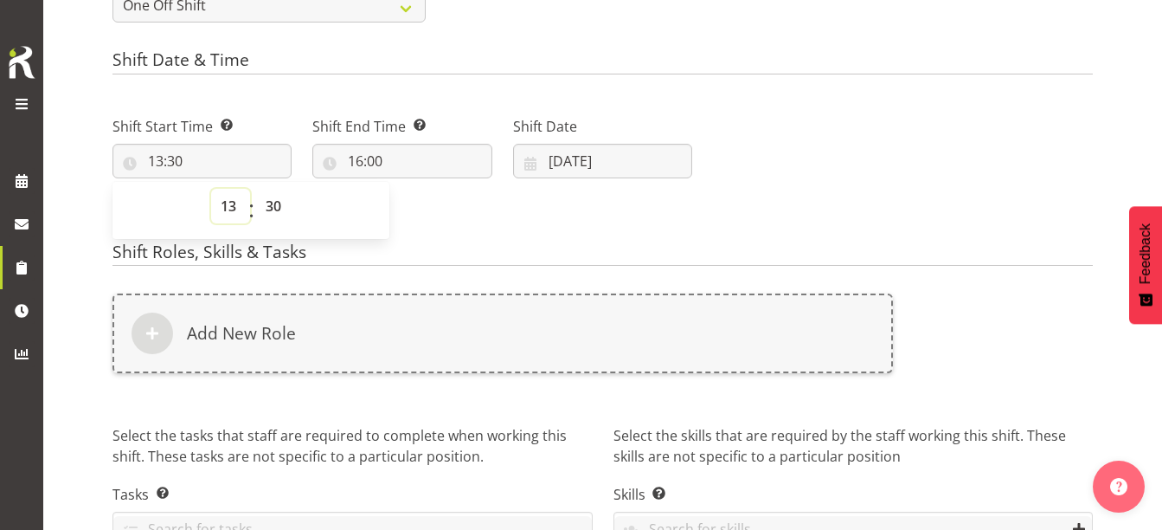
click at [225, 210] on select "00 01 02 03 04 05 06 07 08 09 10 11 12 13 14 15 16 17 18 19 20 21 22 23" at bounding box center [230, 206] width 39 height 35
select select "9"
type input "09:30"
click at [228, 206] on select "00 01 02 03 04 05 06 07 08 09 10 11 12 13 14 15 16 17 18 19 20 21 22 23" at bounding box center [230, 206] width 39 height 35
click at [268, 202] on select "00 01 02 03 04 05 06 07 08 09 10 11 12 13 14 15 16 17 18 19 20 21 22 23 24 25 2…" at bounding box center [275, 206] width 39 height 35
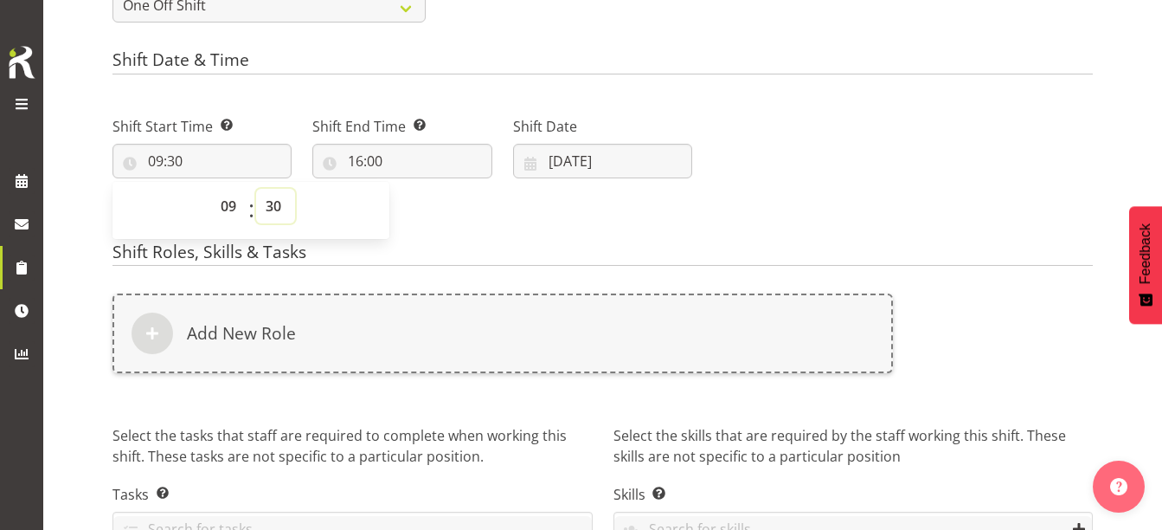
select select "0"
type input "09:00"
click at [573, 191] on div "Shift Start Time Set the time of the day you wish this shift to start 09:00 00 …" at bounding box center [402, 162] width 600 height 140
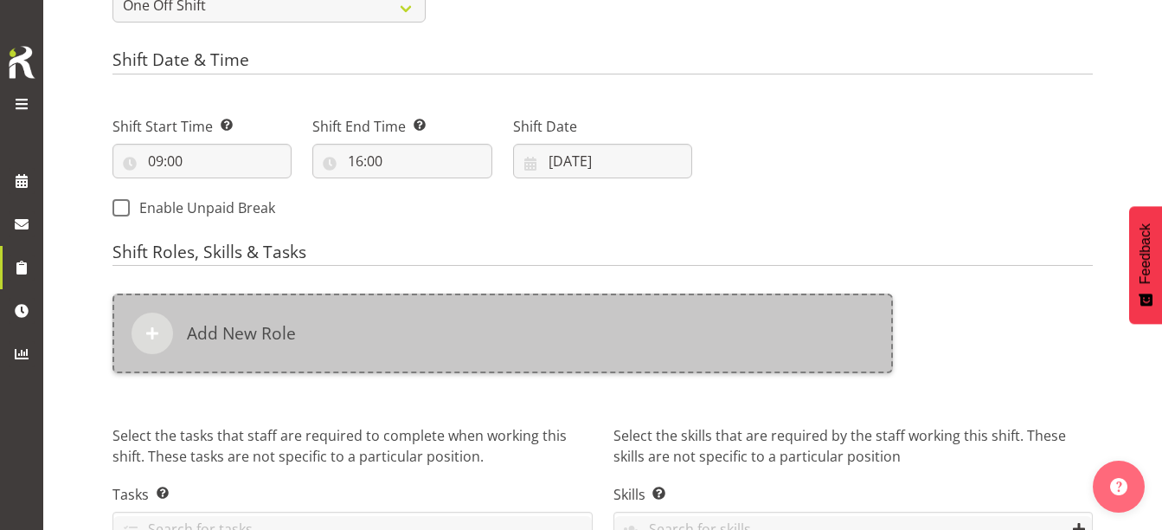
click at [568, 326] on div "Add New Role" at bounding box center [502, 333] width 780 height 80
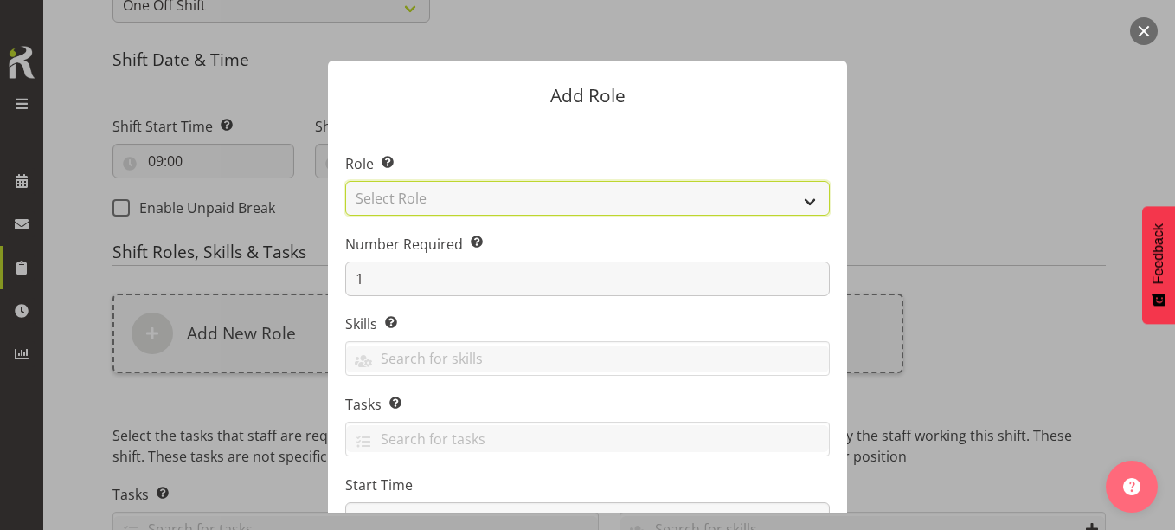
click at [458, 188] on select "Select Role 1st floor desk AQ operator Business Support Team member Casual Cust…" at bounding box center [587, 198] width 485 height 35
select select "1533"
click at [345, 181] on select "Select Role 1st floor desk AQ operator Business Support Team member Casual Cust…" at bounding box center [587, 198] width 485 height 35
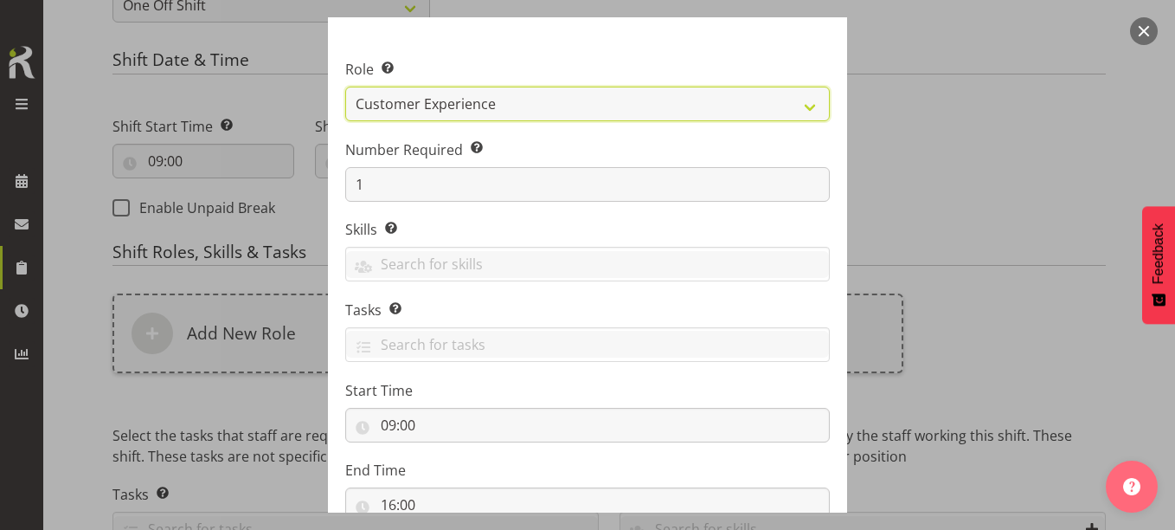
scroll to position [221, 0]
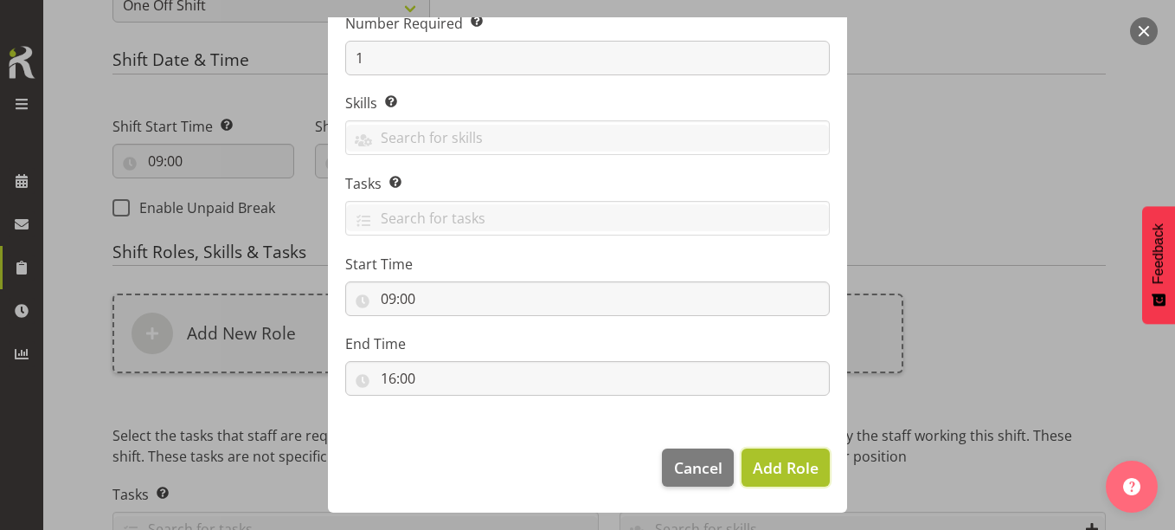
click at [808, 464] on span "Add Role" at bounding box center [786, 467] width 66 height 21
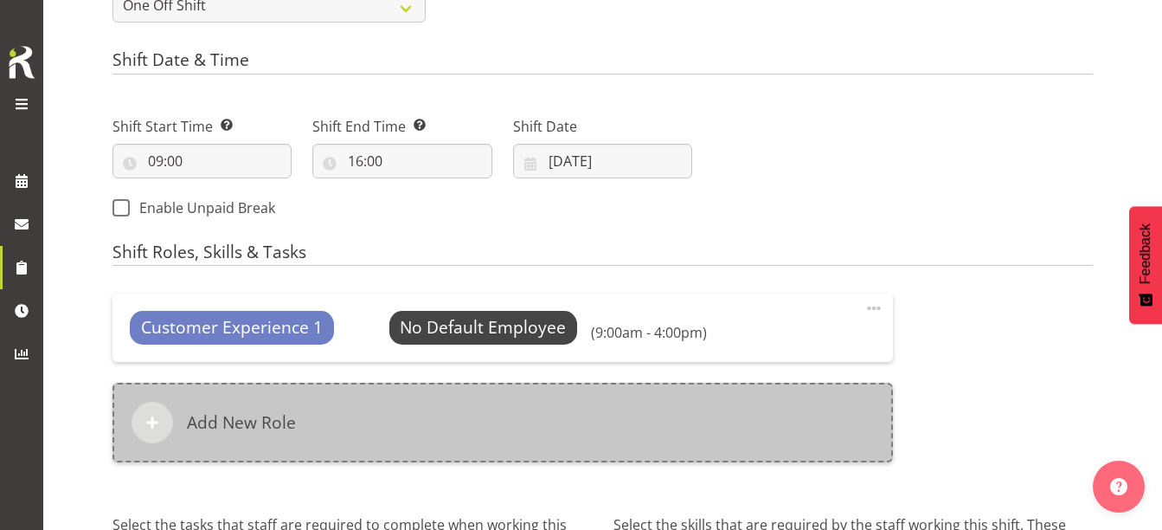
click at [441, 405] on div "Add New Role" at bounding box center [502, 422] width 780 height 80
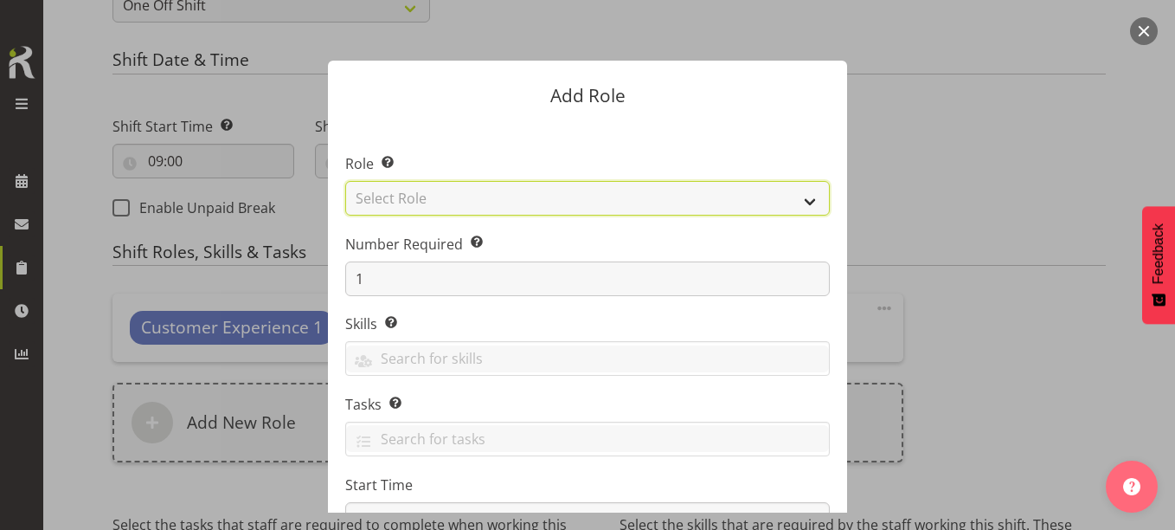
click at [395, 196] on select "Select Role 1st floor desk AQ operator Business Support Team member Casual Cust…" at bounding box center [587, 198] width 485 height 35
select select "1508"
click at [345, 181] on select "Select Role 1st floor desk AQ operator Business Support Team member Casual Cust…" at bounding box center [587, 198] width 485 height 35
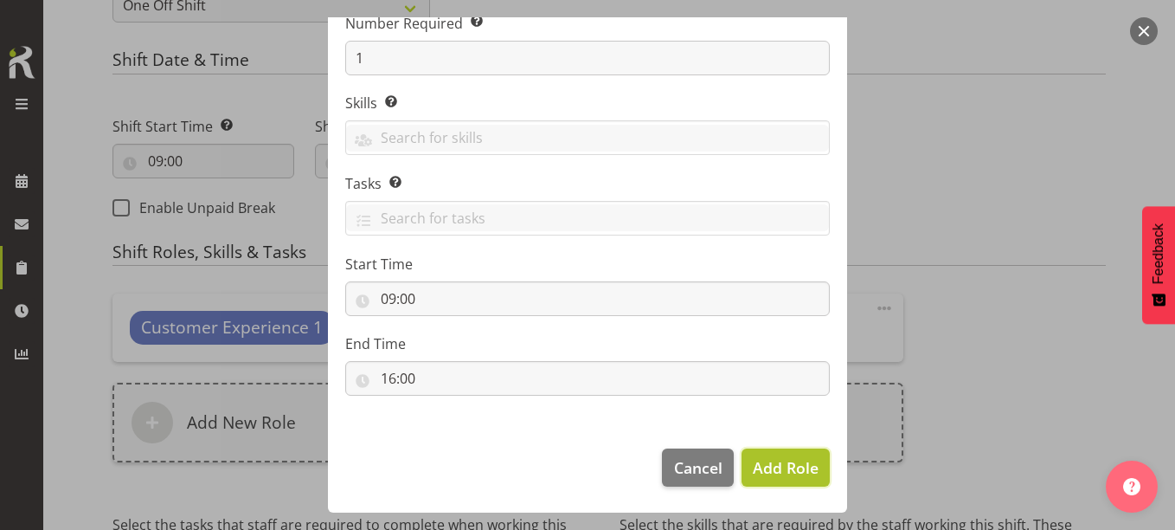
click at [761, 467] on span "Add Role" at bounding box center [786, 467] width 66 height 21
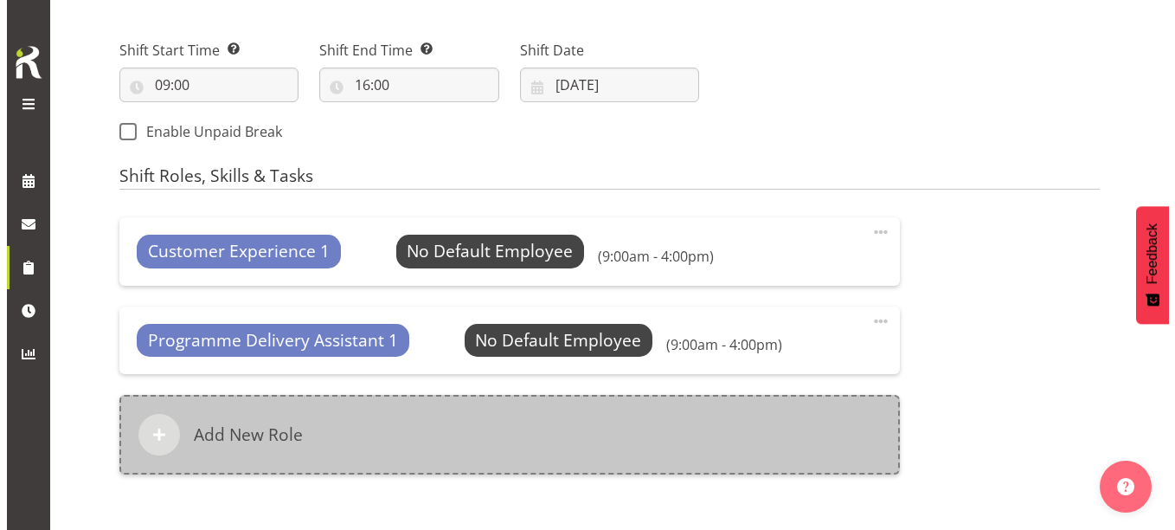
scroll to position [952, 0]
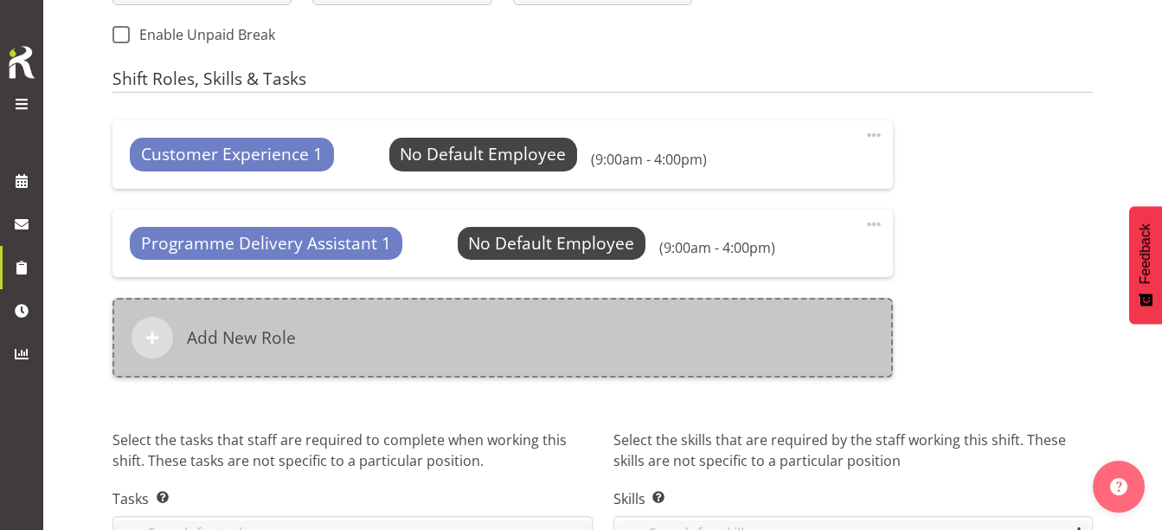
click at [414, 346] on div "Add New Role" at bounding box center [502, 338] width 780 height 80
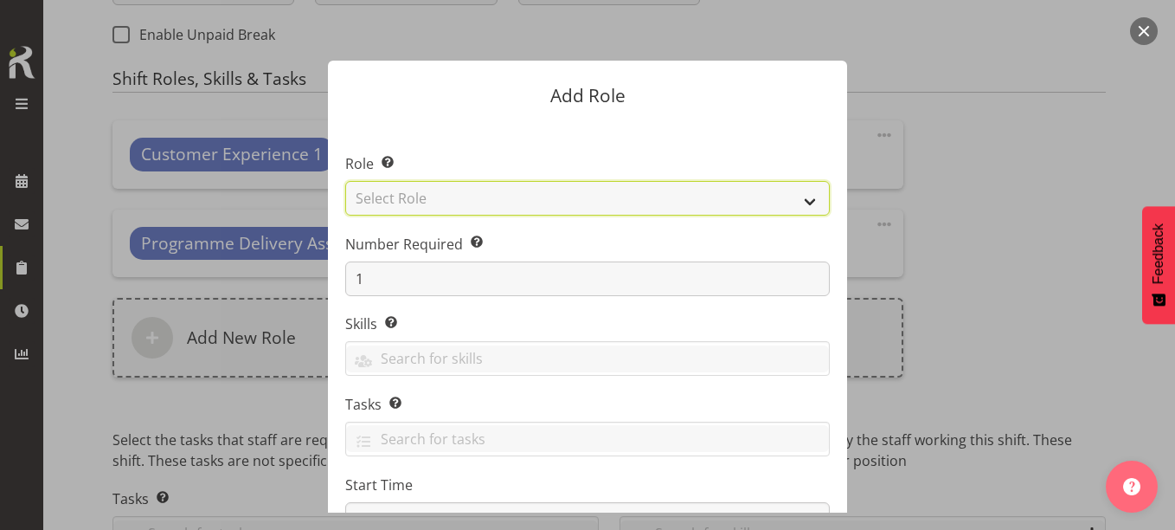
click at [442, 192] on select "Select Role 1st floor desk AQ operator Business Support Team member Casual Cust…" at bounding box center [587, 198] width 485 height 35
select select "1515"
click at [345, 181] on select "Select Role 1st floor desk AQ operator Business Support Team member Casual Cust…" at bounding box center [587, 198] width 485 height 35
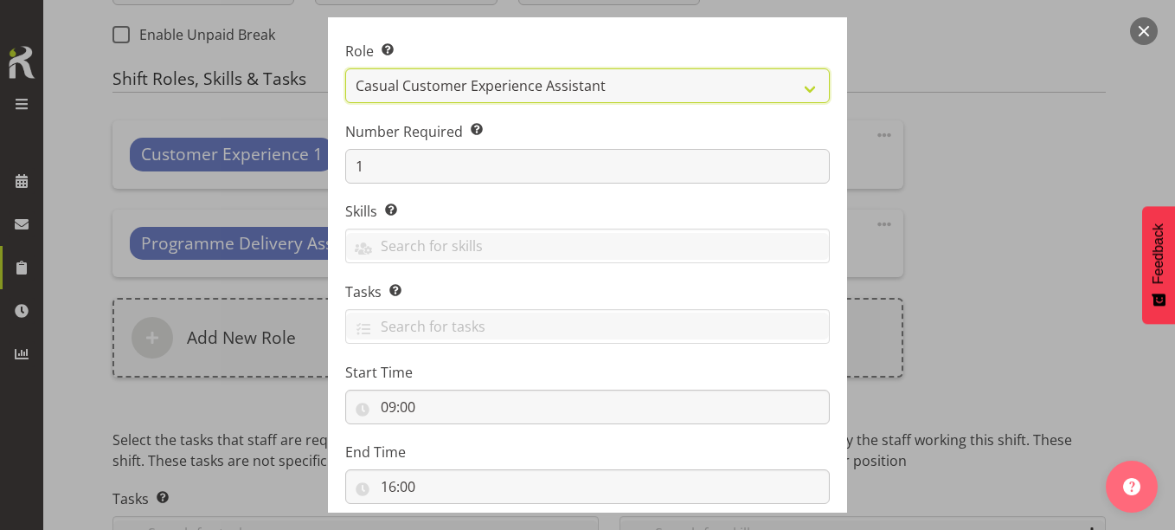
scroll to position [221, 0]
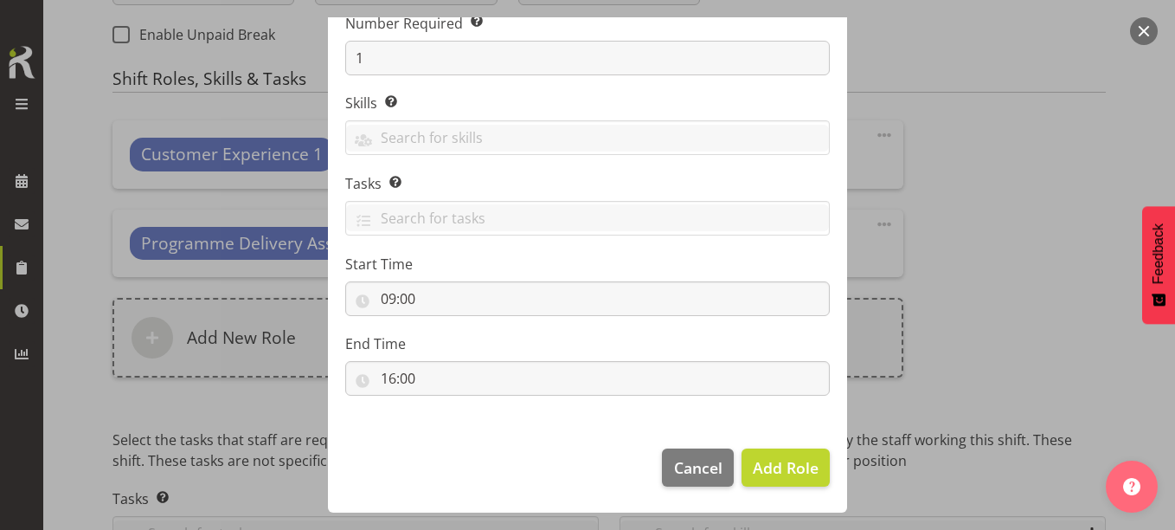
click at [804, 436] on footer "Cancel Add Role" at bounding box center [587, 471] width 519 height 81
click at [795, 461] on span "Add Role" at bounding box center [786, 467] width 66 height 21
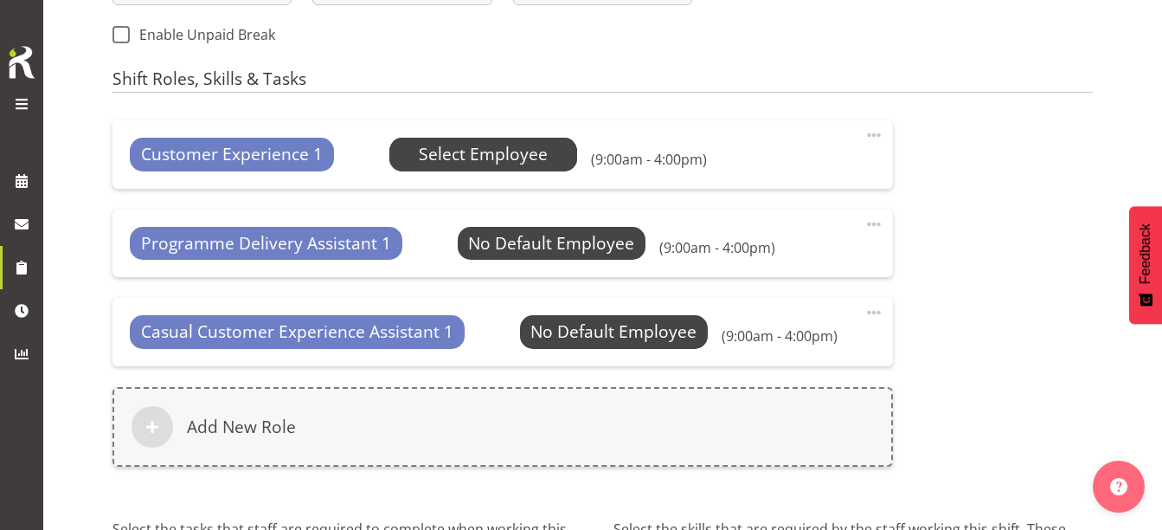
click at [449, 146] on span "Select Employee" at bounding box center [483, 154] width 129 height 25
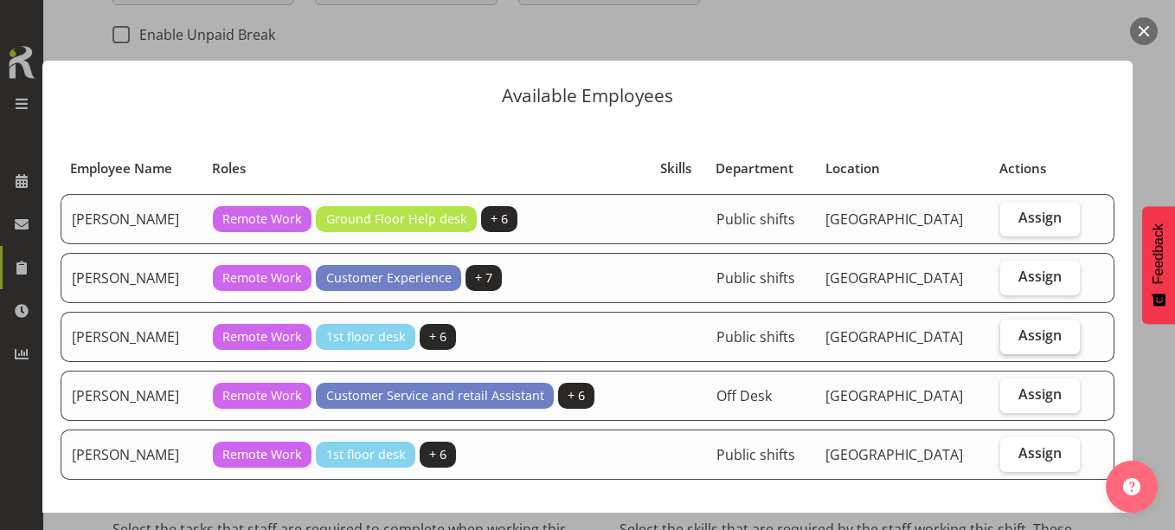
drag, startPoint x: 1010, startPoint y: 334, endPoint x: 995, endPoint y: 343, distance: 17.5
click at [1018, 339] on span "Assign" at bounding box center [1039, 334] width 43 height 17
click at [1010, 339] on input "Assign" at bounding box center [1005, 335] width 11 height 11
checkbox input "true"
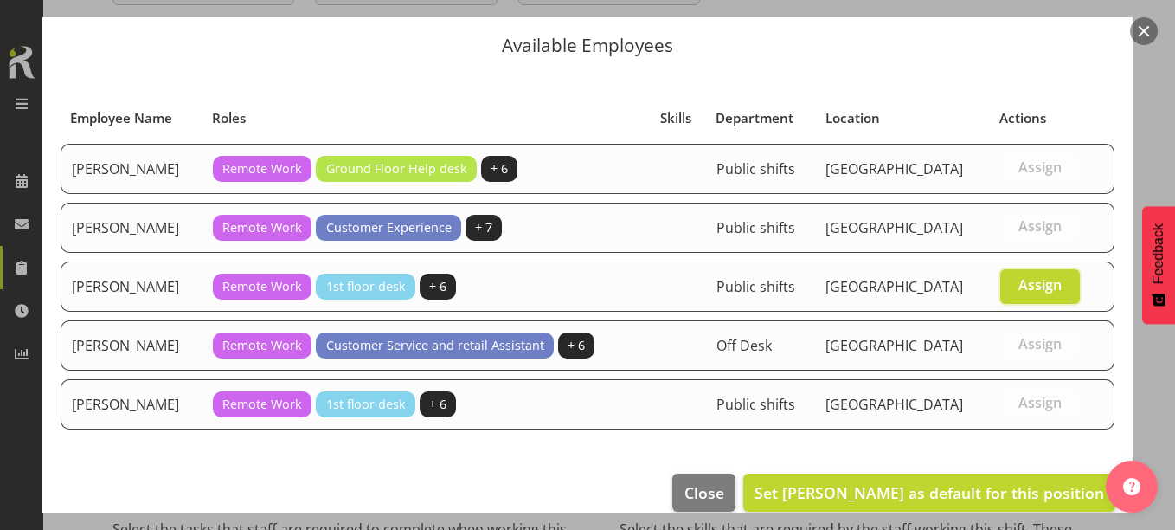
scroll to position [75, 0]
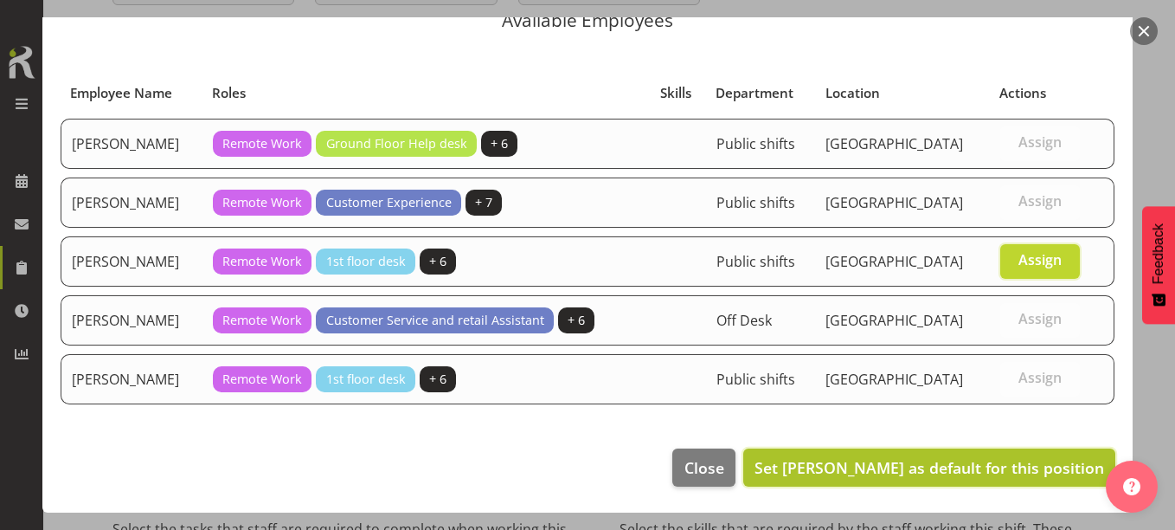
click at [979, 474] on span "Set Lynette Lockett as default for this position" at bounding box center [929, 467] width 350 height 21
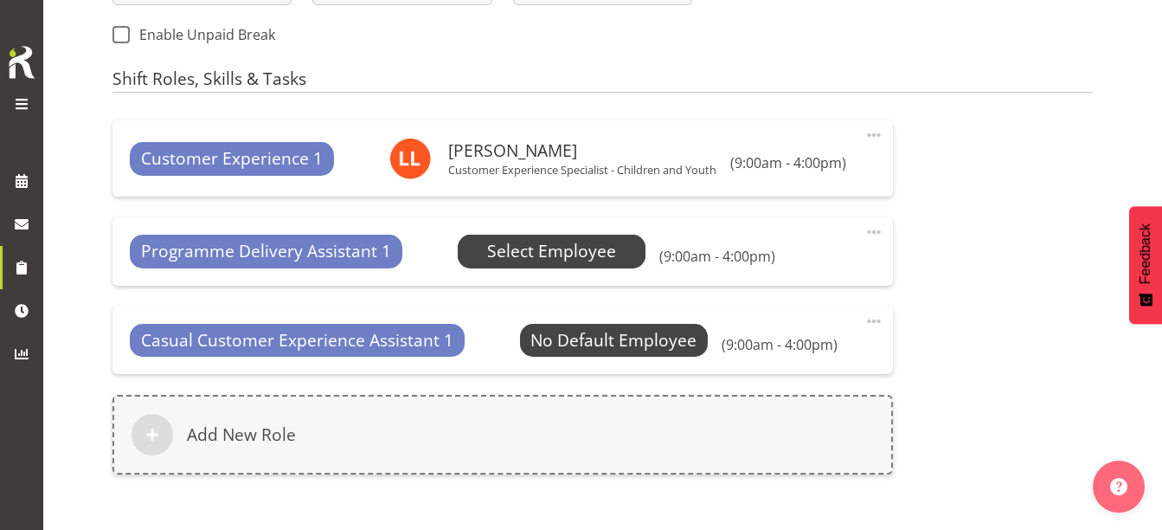
click at [523, 248] on span "Select Employee" at bounding box center [551, 251] width 129 height 25
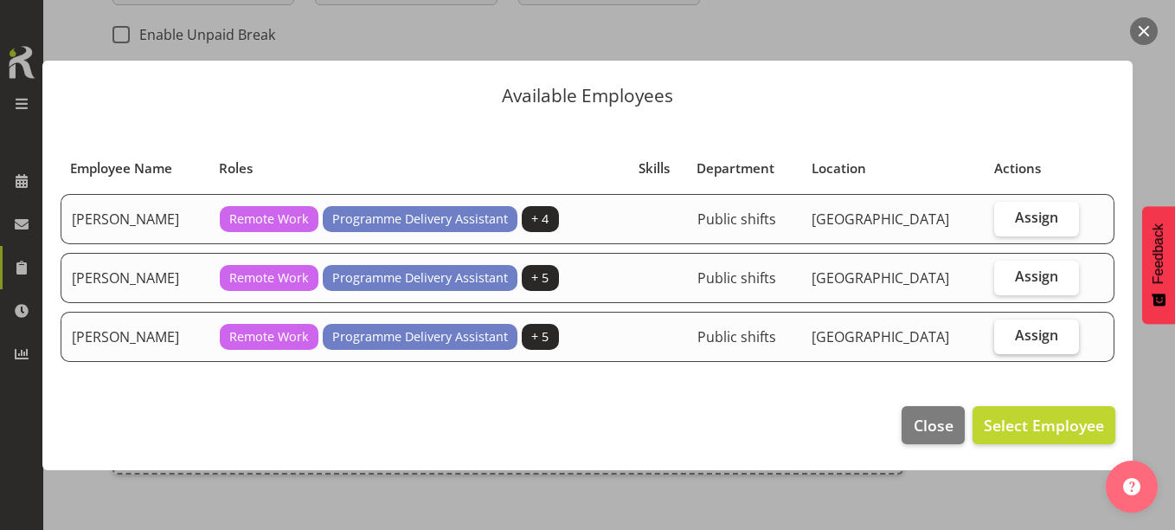
click at [1017, 330] on span "Assign" at bounding box center [1036, 334] width 43 height 17
click at [1005, 330] on input "Assign" at bounding box center [999, 335] width 11 height 11
checkbox input "true"
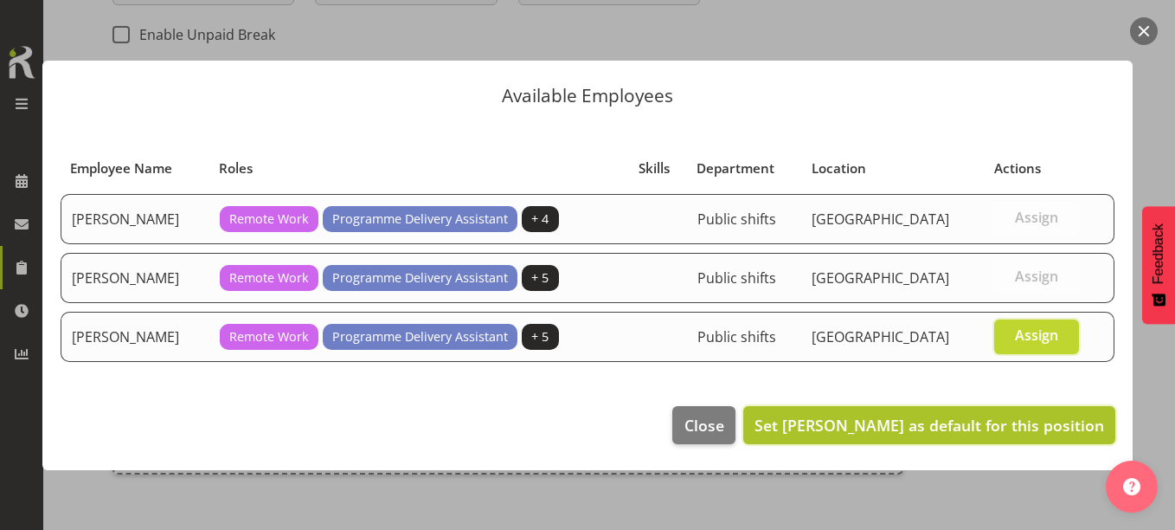
click at [995, 433] on span "Set Kay Chen as default for this position" at bounding box center [929, 424] width 350 height 21
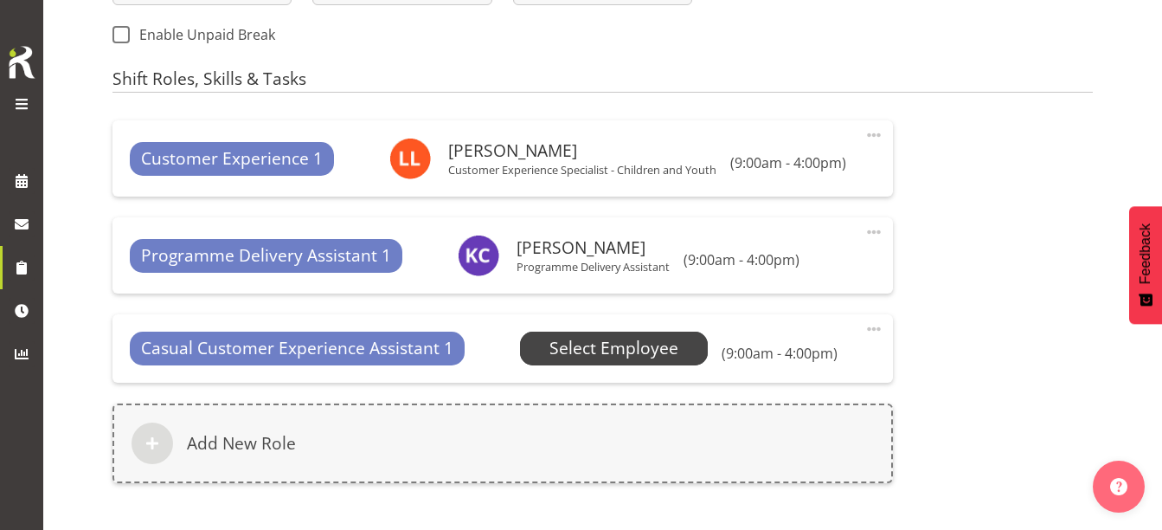
click at [601, 359] on span "Select Employee" at bounding box center [613, 348] width 129 height 25
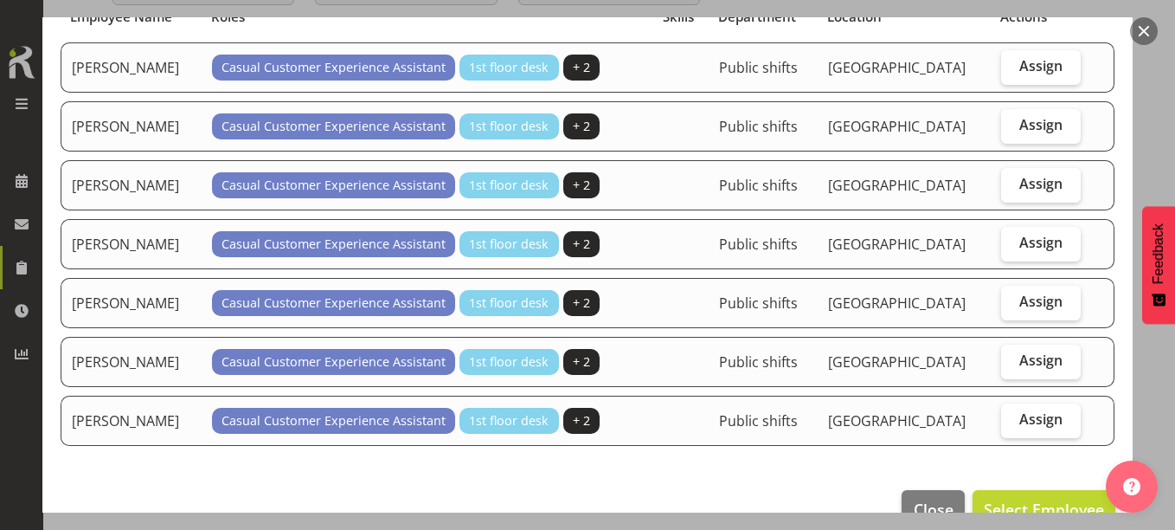
scroll to position [193, 0]
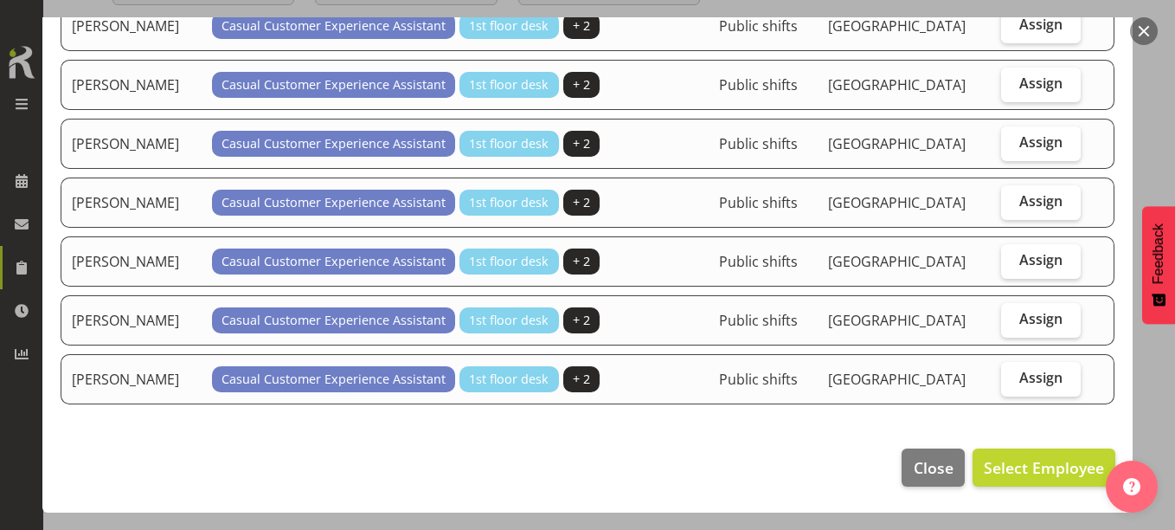
click at [1145, 29] on button "button" at bounding box center [1144, 31] width 28 height 28
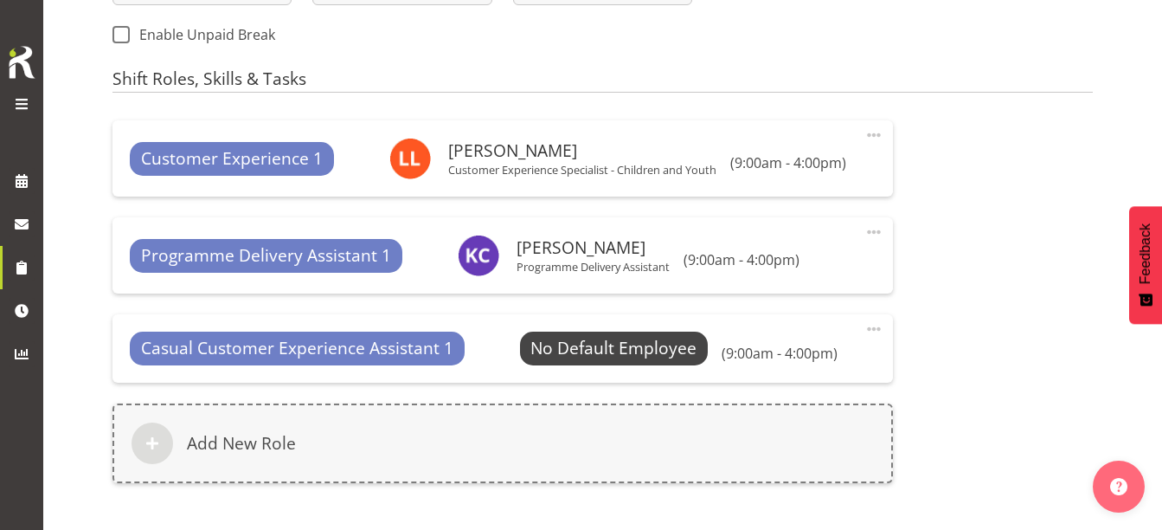
drag, startPoint x: 876, startPoint y: 325, endPoint x: 859, endPoint y: 326, distance: 16.5
click at [873, 327] on span at bounding box center [873, 328] width 21 height 21
click at [739, 398] on link "Delete" at bounding box center [801, 397] width 166 height 31
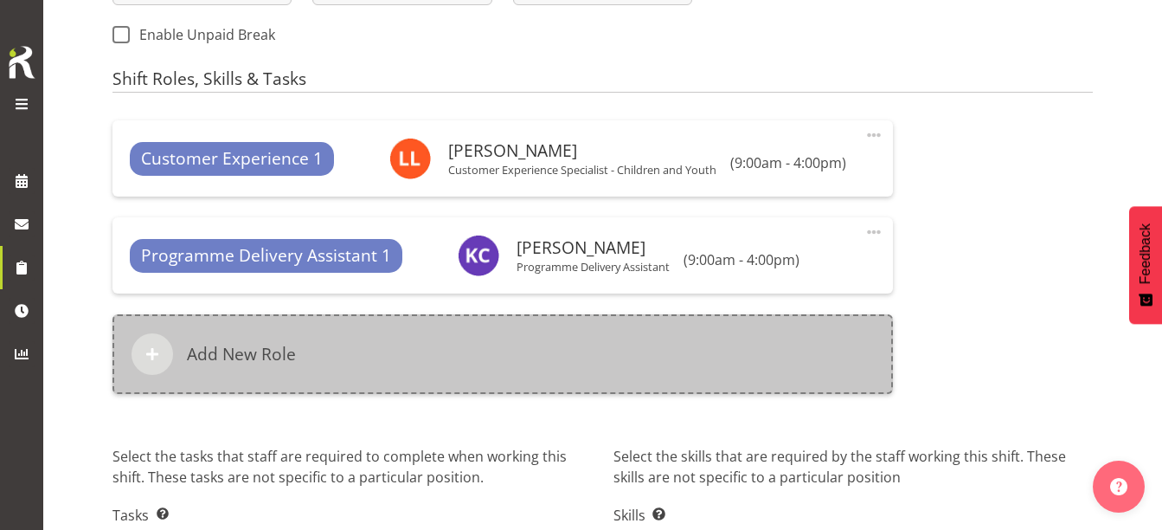
click at [544, 359] on div "Add New Role" at bounding box center [502, 354] width 780 height 80
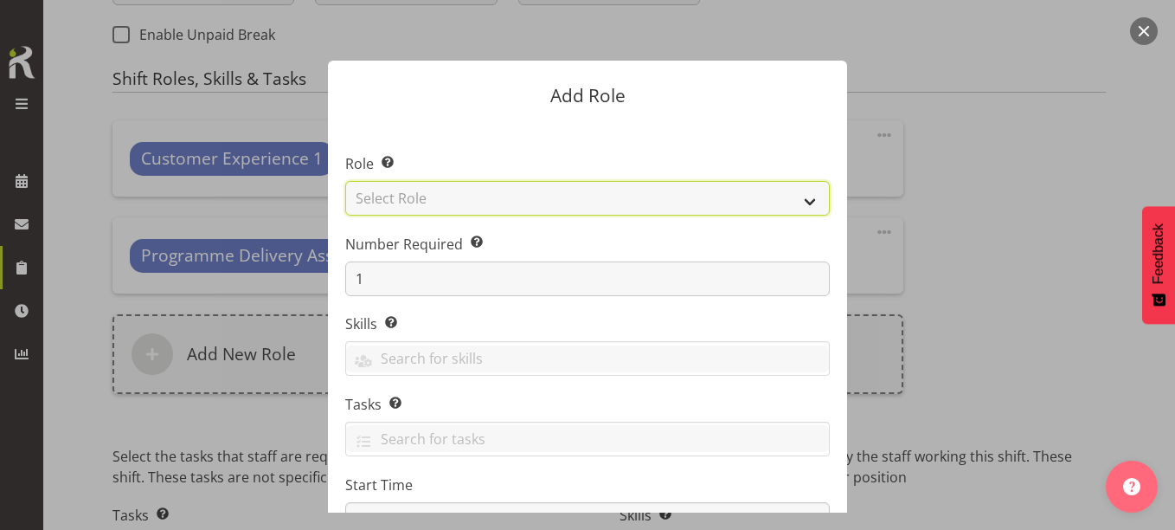
click at [444, 200] on select "Select Role 1st floor desk AQ operator Business Support Team member Casual Cust…" at bounding box center [587, 198] width 485 height 35
select select "1535"
click at [345, 181] on select "Select Role 1st floor desk AQ operator Business Support Team member Casual Cust…" at bounding box center [587, 198] width 485 height 35
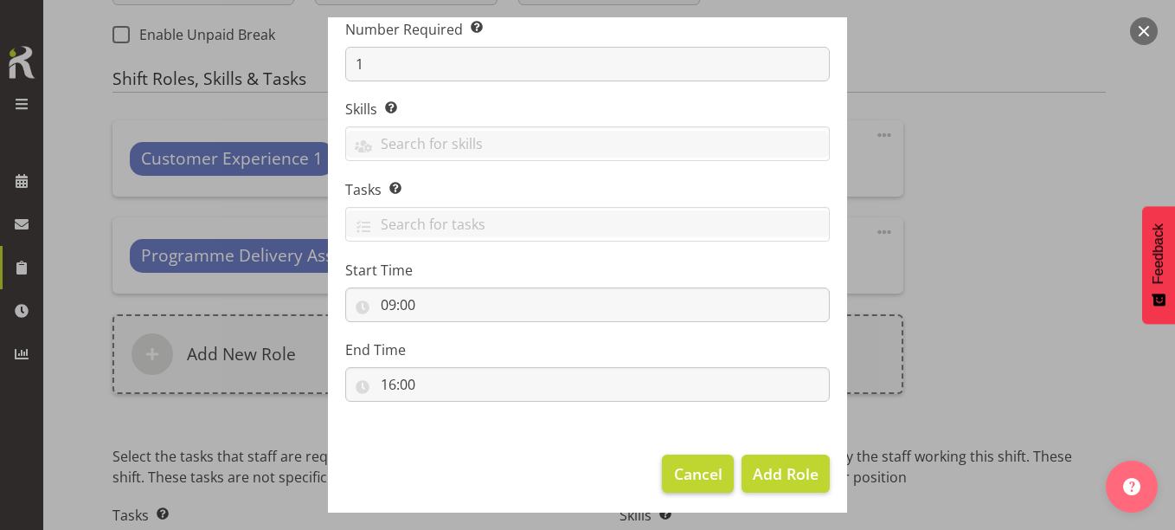
scroll to position [221, 0]
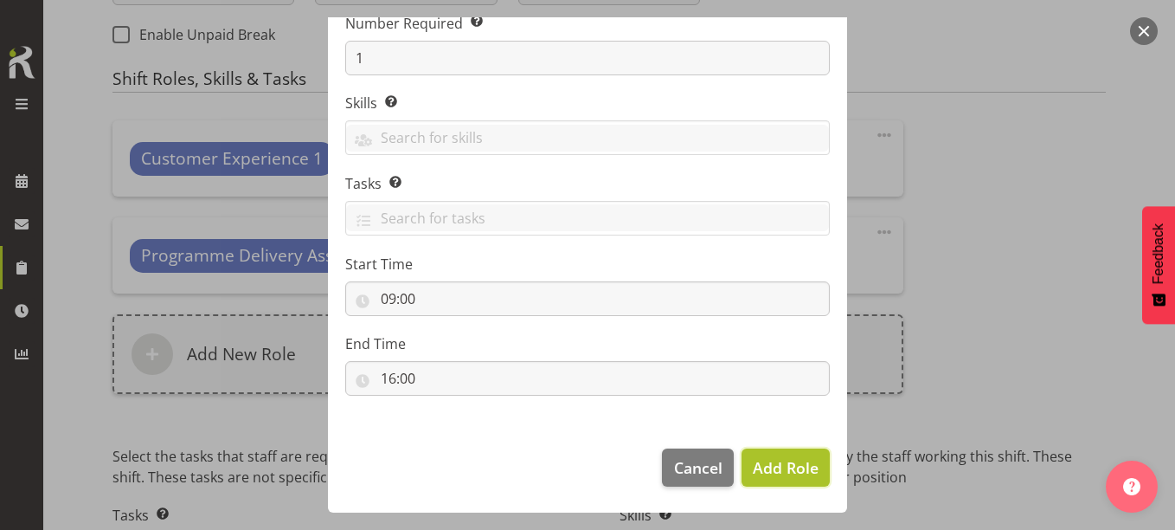
click at [773, 465] on span "Add Role" at bounding box center [786, 467] width 66 height 21
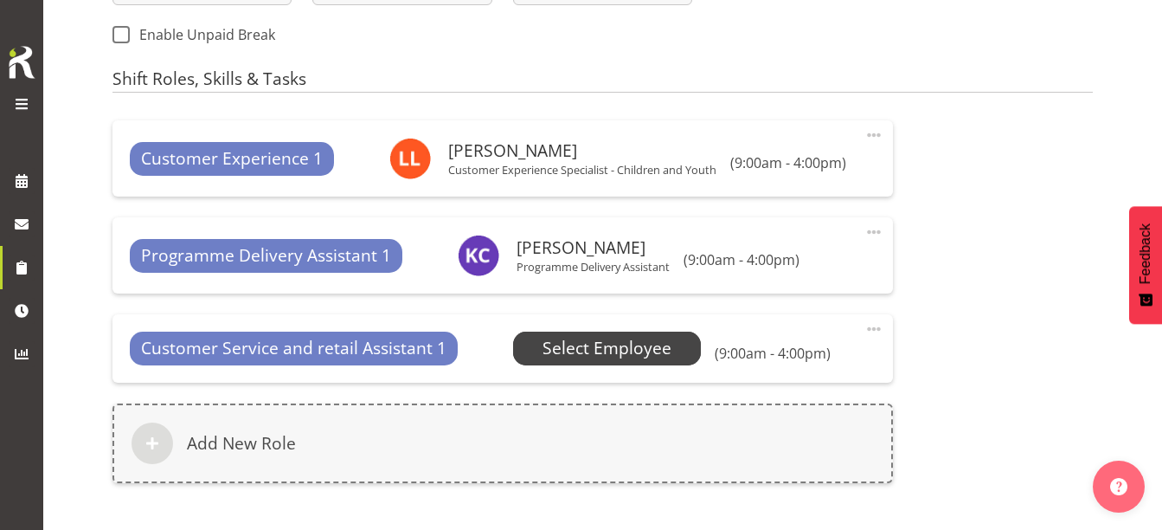
click at [622, 352] on span "Select Employee" at bounding box center [606, 348] width 129 height 25
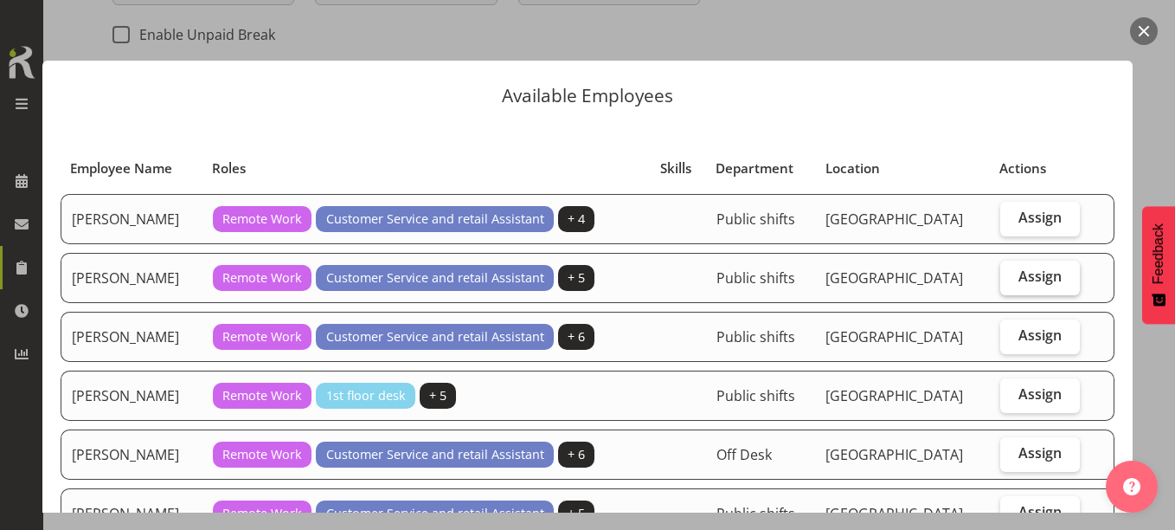
click at [1059, 270] on label "Assign" at bounding box center [1040, 277] width 80 height 35
click at [1011, 271] on input "Assign" at bounding box center [1005, 276] width 11 height 11
checkbox input "true"
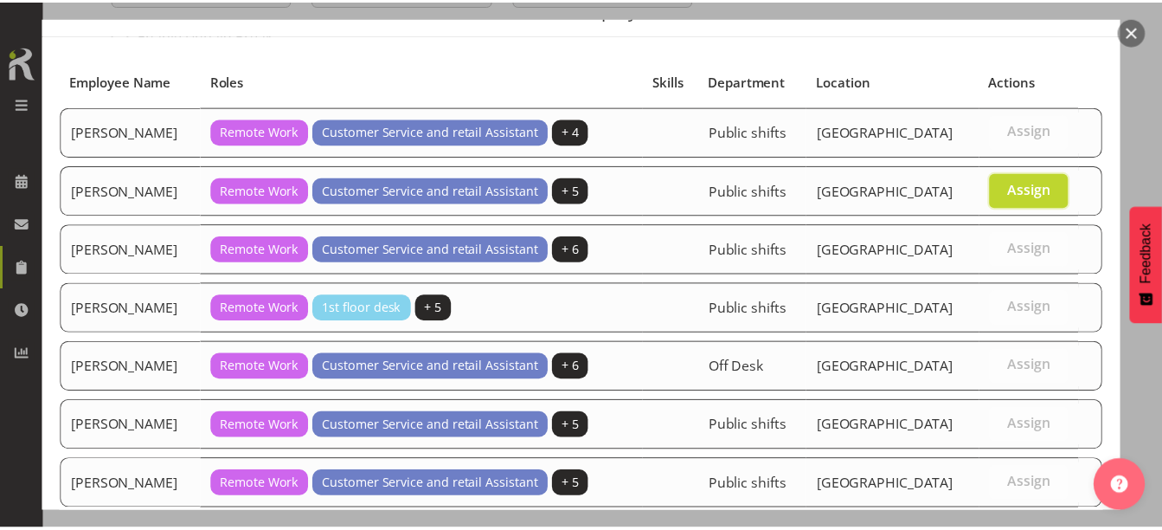
scroll to position [193, 0]
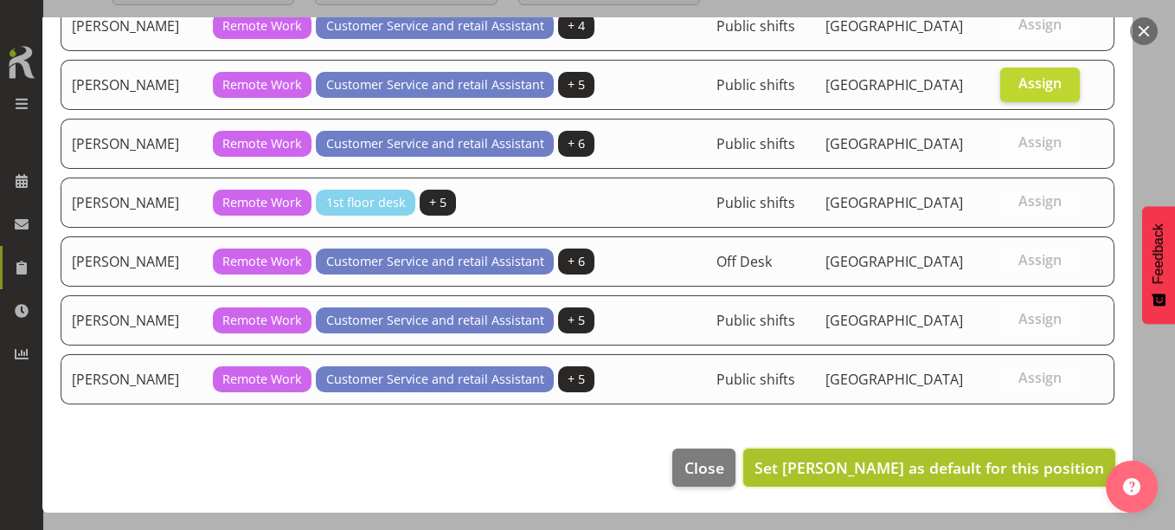
click at [984, 463] on span "Set Kaela Harley as default for this position" at bounding box center [929, 467] width 350 height 21
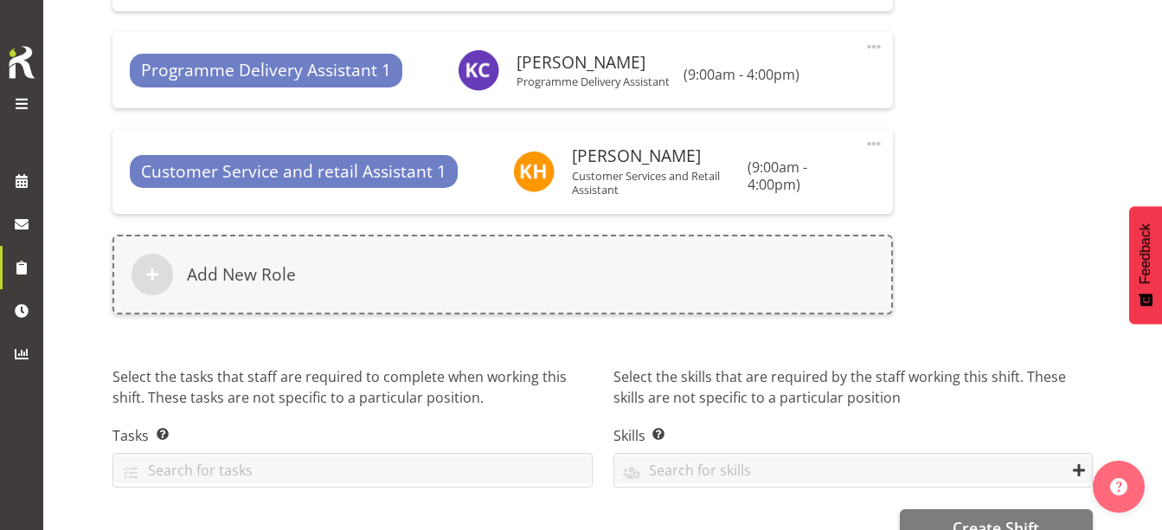
scroll to position [1180, 0]
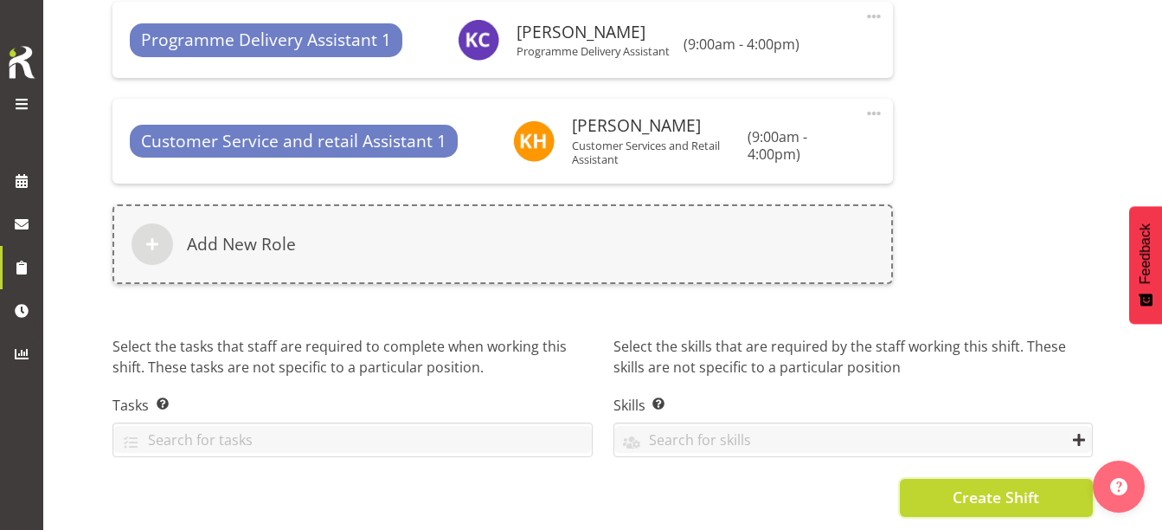
click at [976, 488] on span "Create Shift" at bounding box center [996, 496] width 87 height 22
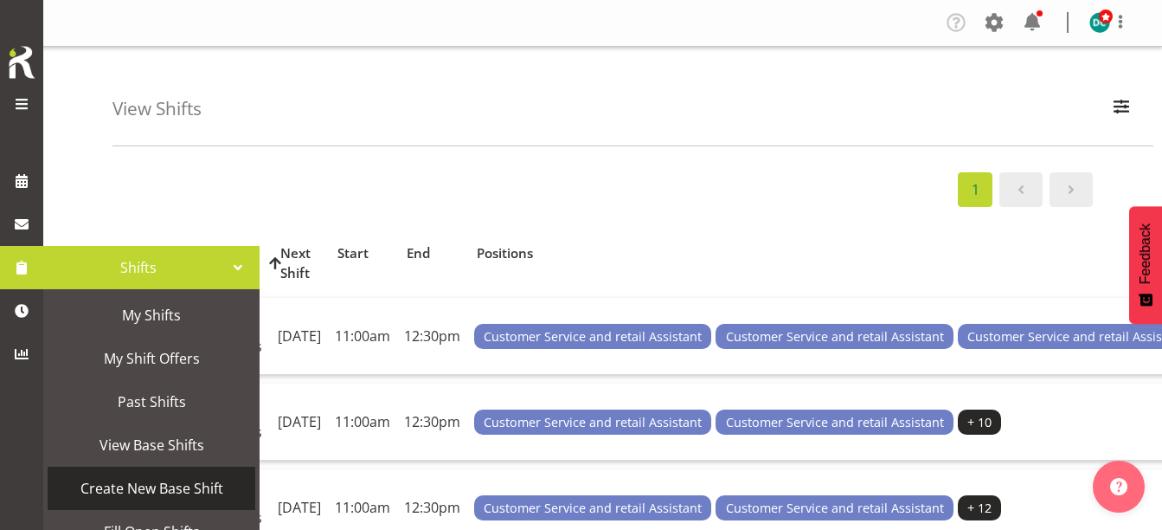
click at [134, 490] on span "Create New Base Shift" at bounding box center [151, 488] width 190 height 26
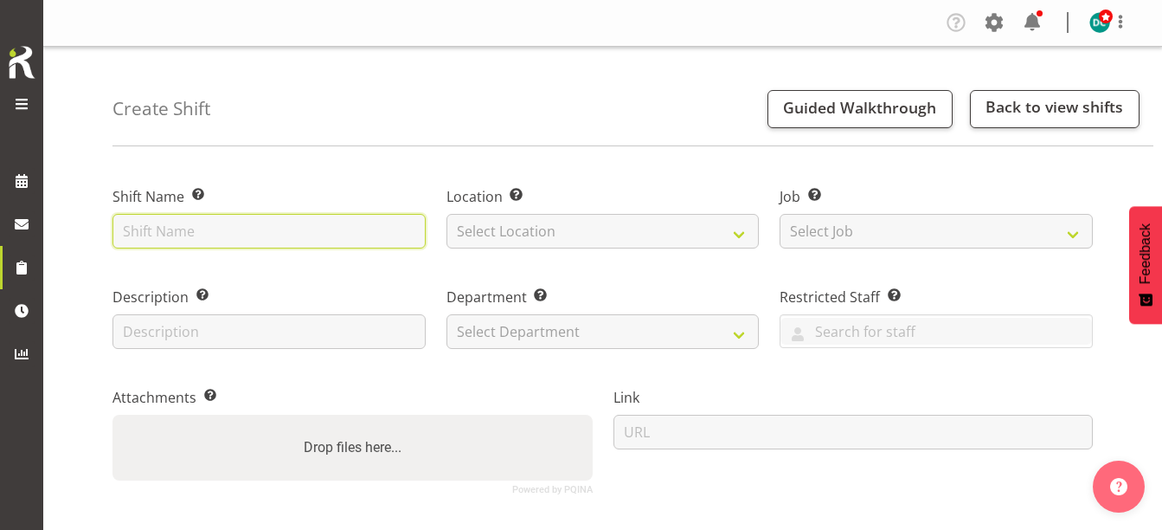
click at [216, 239] on input "text" at bounding box center [268, 231] width 313 height 35
type input "v"
type input "VR for age concern"
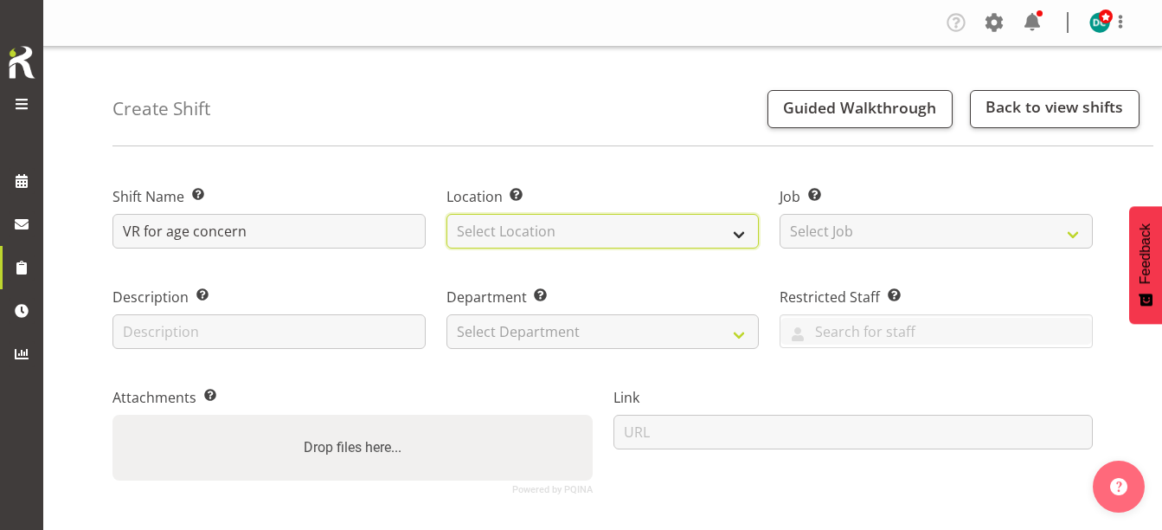
click at [517, 221] on select "Select Location [GEOGRAPHIC_DATA] [GEOGRAPHIC_DATA]" at bounding box center [602, 231] width 313 height 35
select select "1276"
click at [446, 214] on select "Select Location [GEOGRAPHIC_DATA] [GEOGRAPHIC_DATA]" at bounding box center [602, 231] width 313 height 35
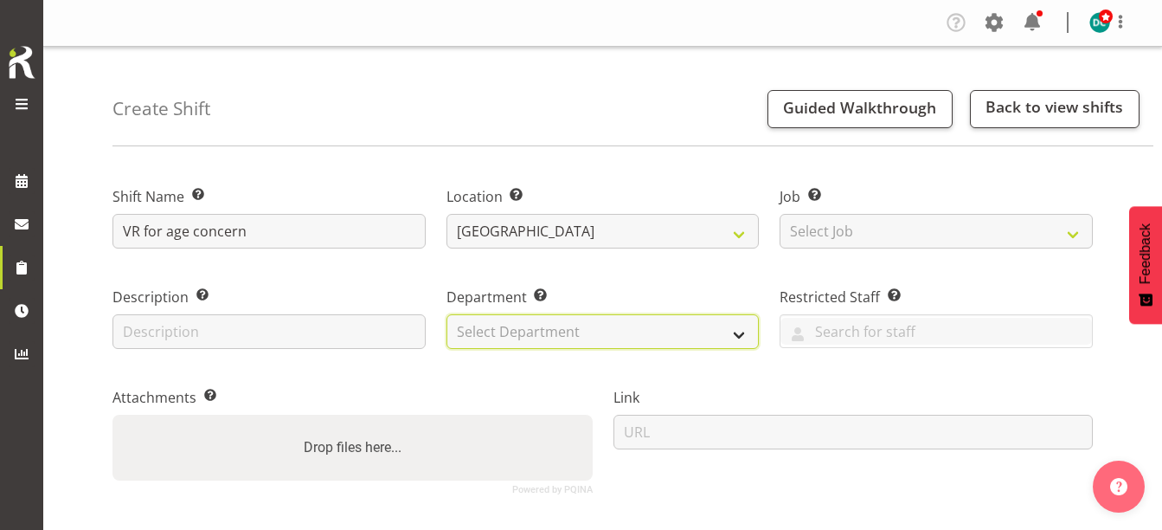
click at [527, 325] on select "Select Department Off Desk Public shifts" at bounding box center [602, 331] width 313 height 35
select select "921"
click at [446, 314] on select "Select Department Off Desk Public shifts" at bounding box center [602, 331] width 313 height 35
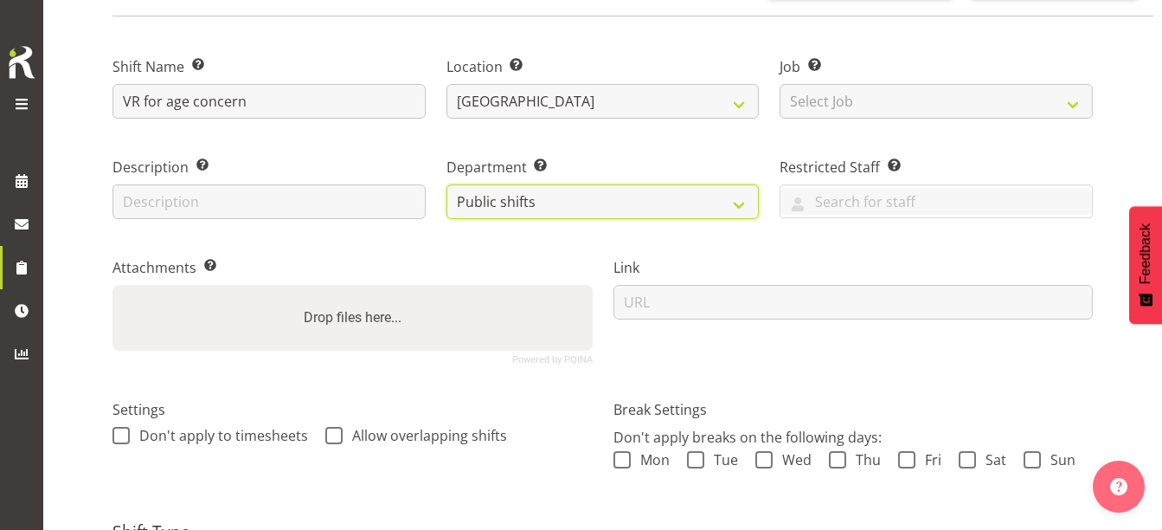
scroll to position [173, 0]
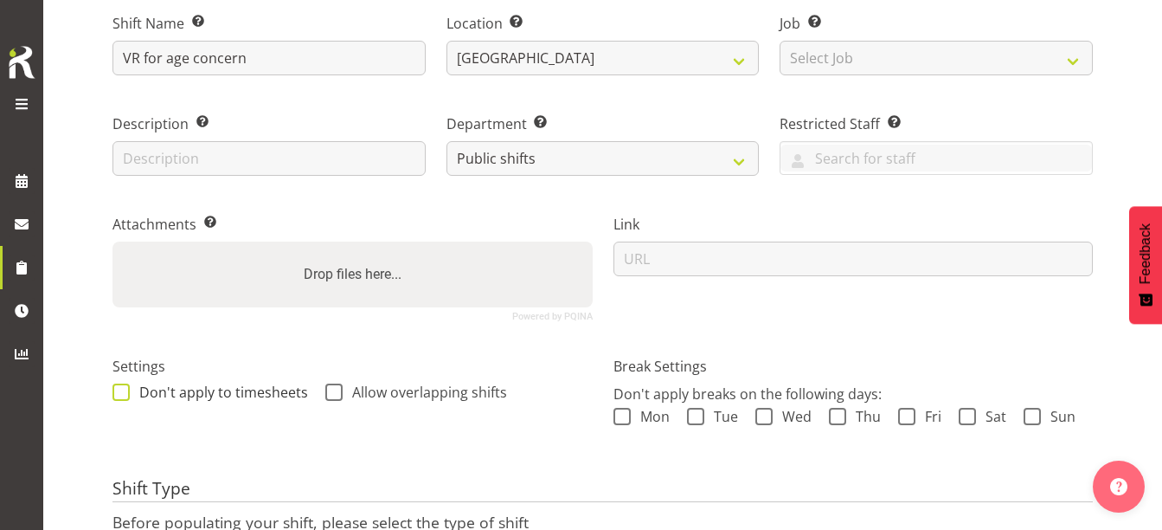
click at [118, 395] on span at bounding box center [120, 391] width 17 height 17
click at [118, 395] on input "Don't apply to timesheets" at bounding box center [117, 391] width 11 height 11
checkbox input "true"
click at [335, 389] on span at bounding box center [333, 391] width 17 height 17
click at [335, 389] on input "Allow overlapping shifts" at bounding box center [330, 391] width 11 height 11
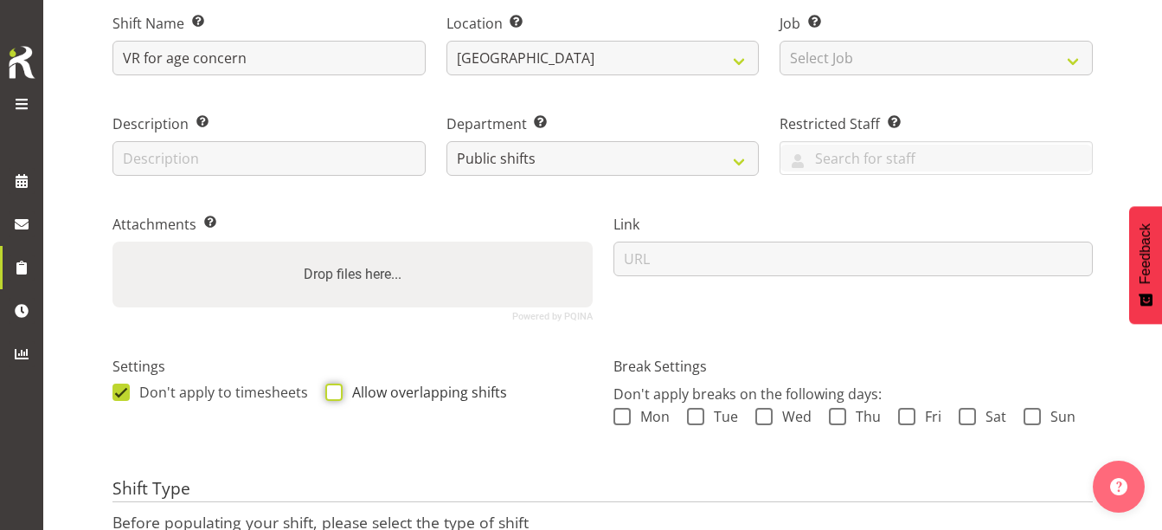
checkbox input "true"
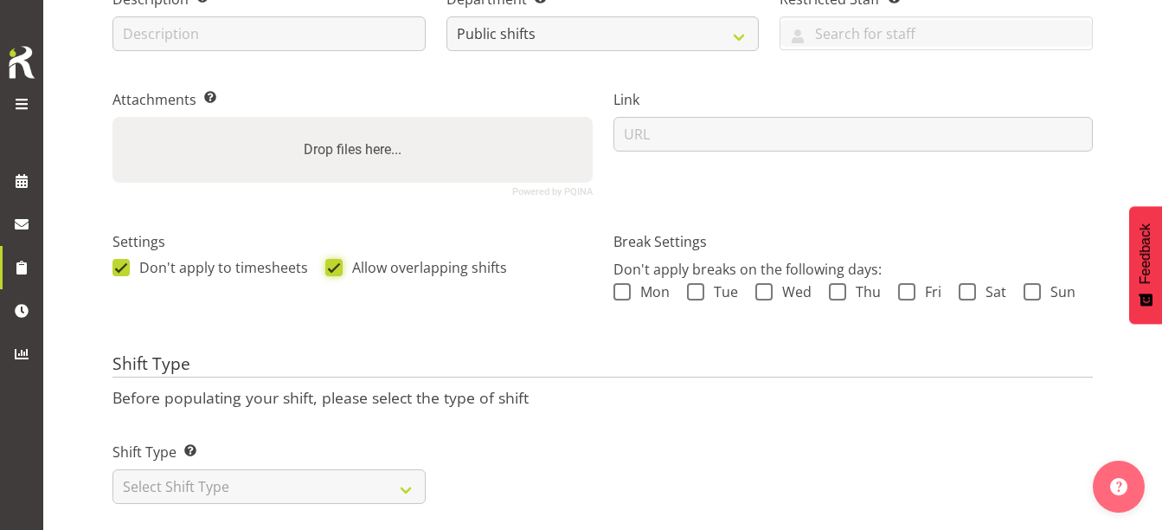
scroll to position [335, 0]
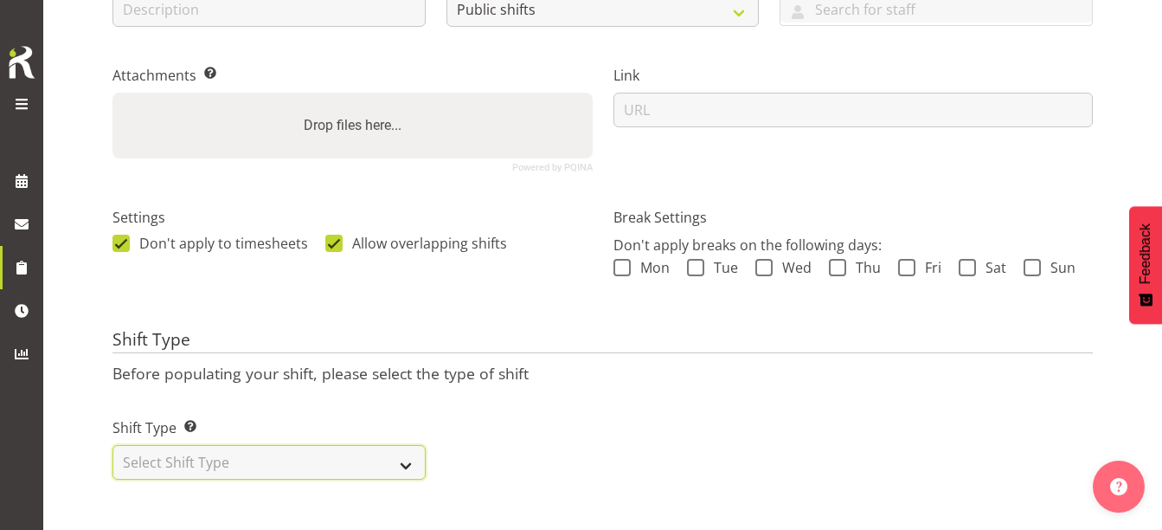
click at [257, 453] on select "Select Shift Type One Off Shift Recurring Shift Rotating Shift" at bounding box center [268, 462] width 313 height 35
select select "one_off"
click at [112, 445] on select "Select Shift Type One Off Shift Recurring Shift Rotating Shift" at bounding box center [268, 462] width 313 height 35
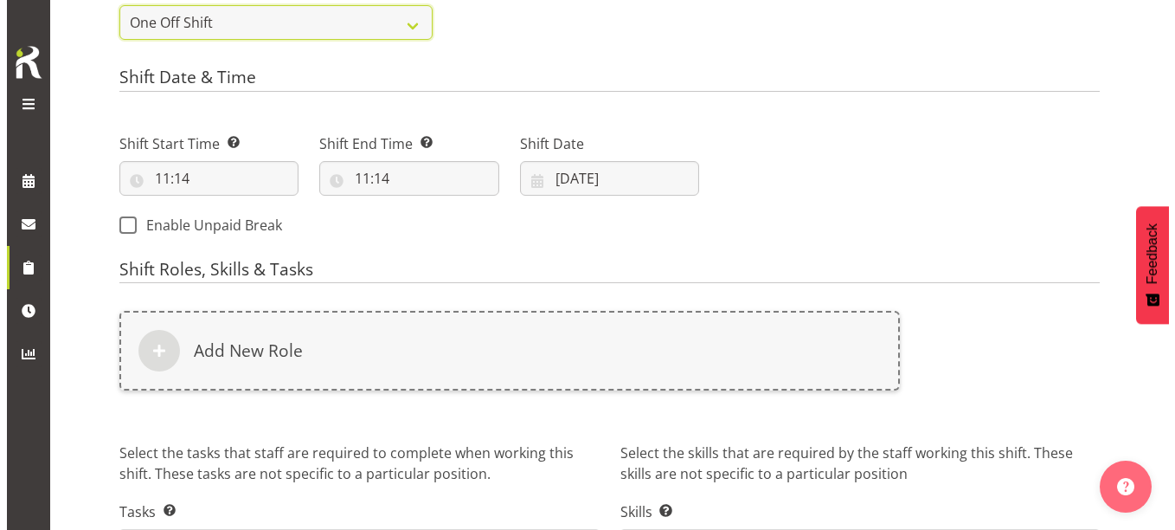
scroll to position [767, 0]
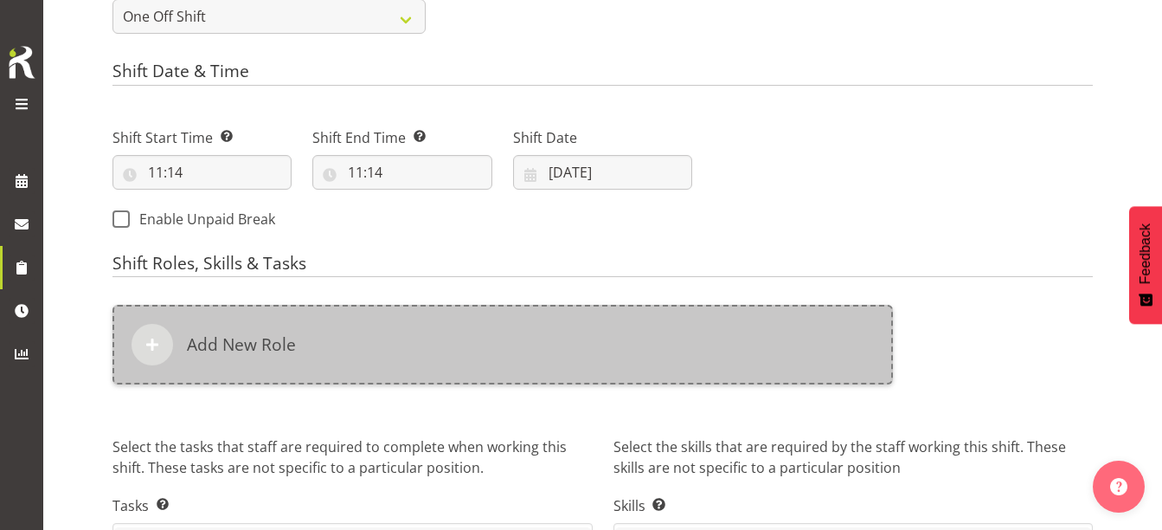
click at [311, 356] on div "Add New Role" at bounding box center [502, 345] width 780 height 80
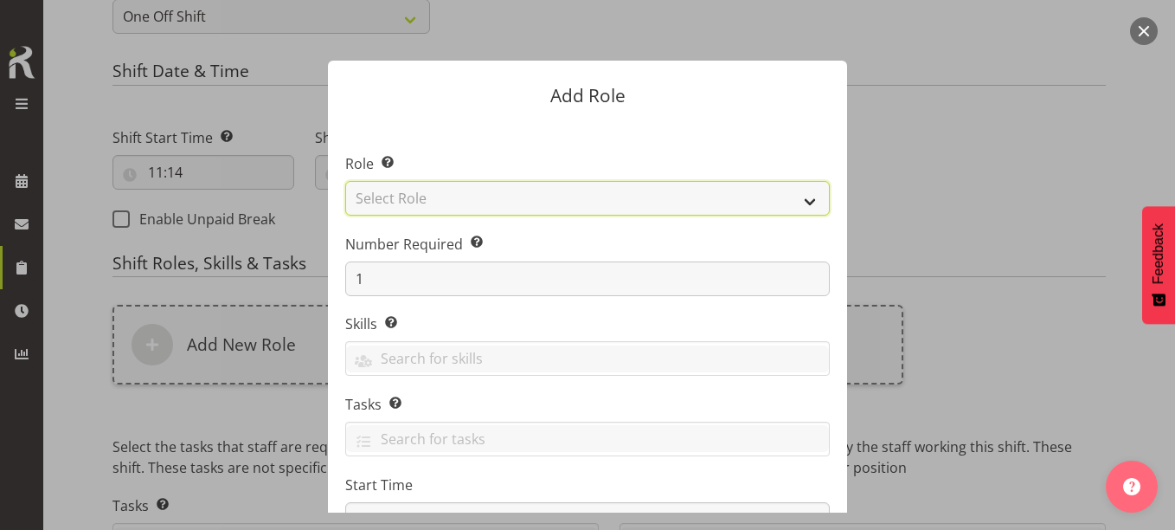
click at [474, 199] on select "Select Role 1st floor desk AQ operator Business Support Team member Casual Cust…" at bounding box center [587, 198] width 485 height 35
select select "1553"
click at [345, 181] on select "Select Role 1st floor desk AQ operator Business Support Team member Casual Cust…" at bounding box center [587, 198] width 485 height 35
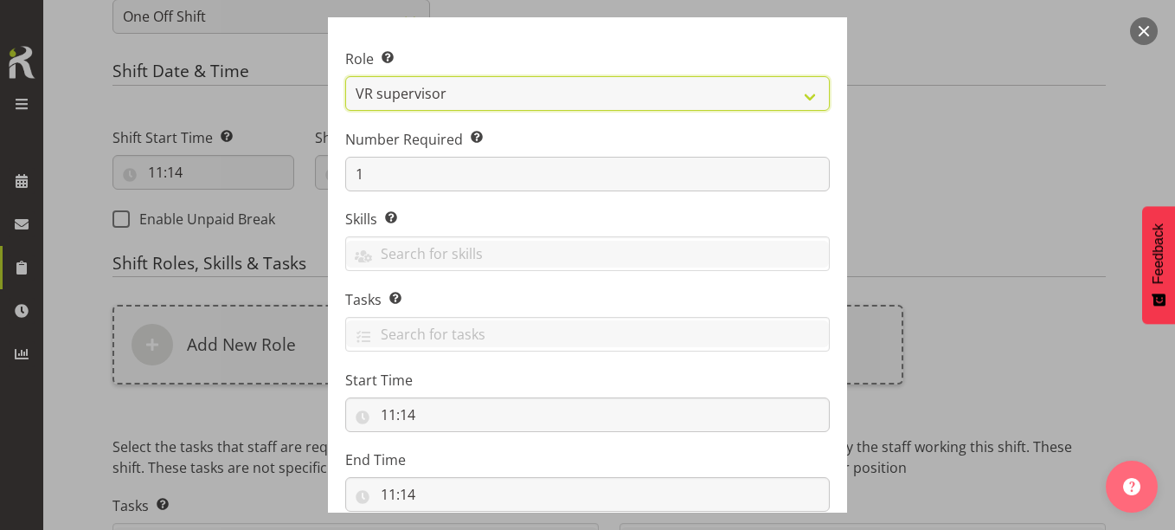
scroll to position [221, 0]
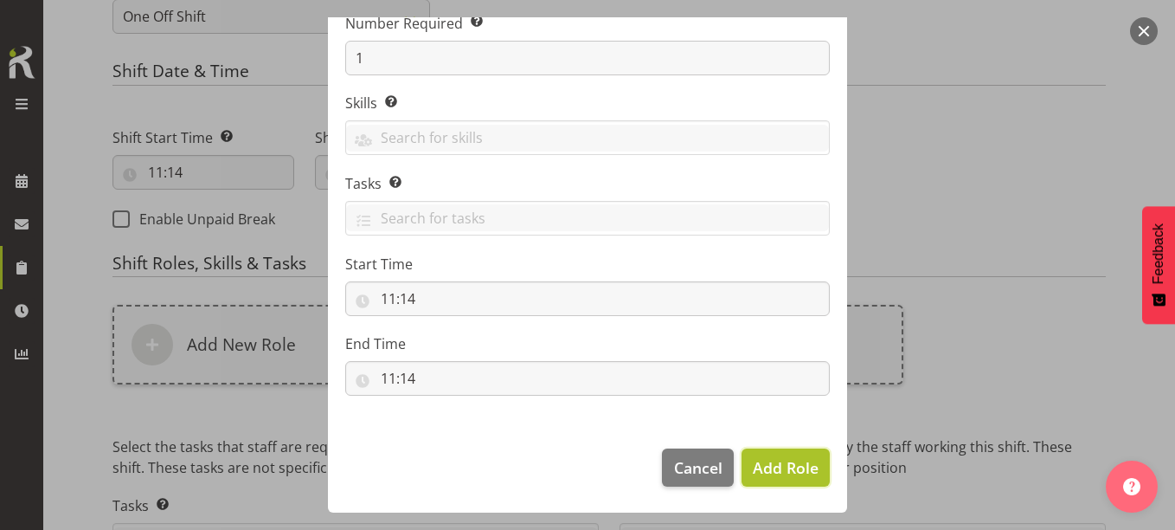
click at [785, 465] on span "Add Role" at bounding box center [786, 467] width 66 height 21
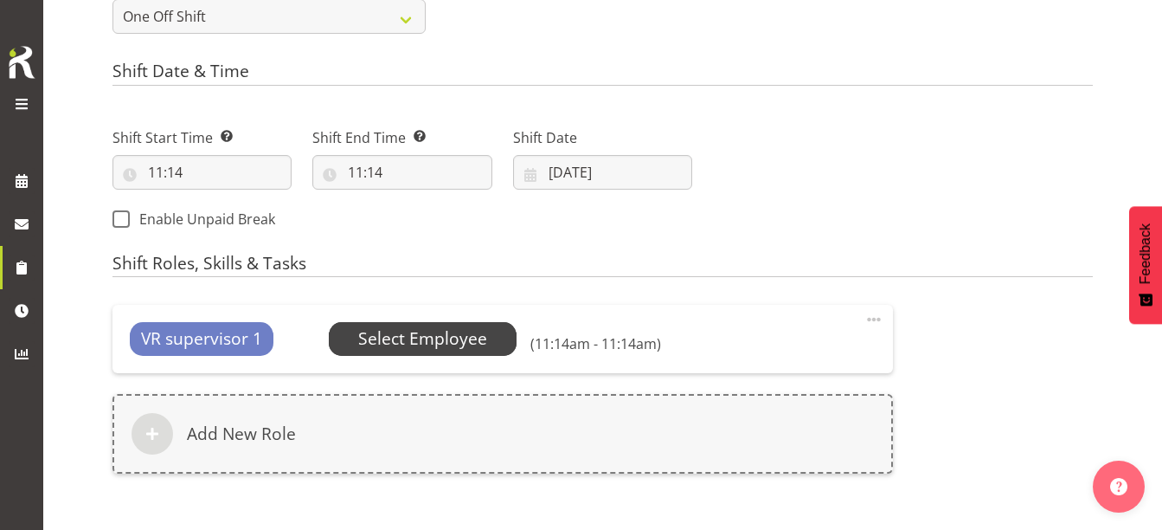
click at [432, 337] on span "Select Employee" at bounding box center [422, 338] width 129 height 25
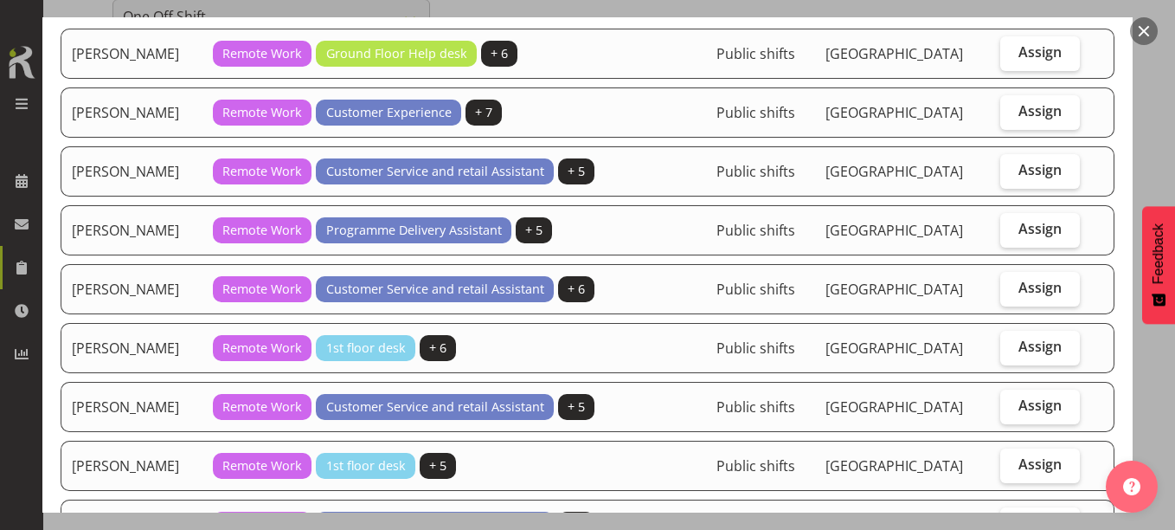
scroll to position [138, 0]
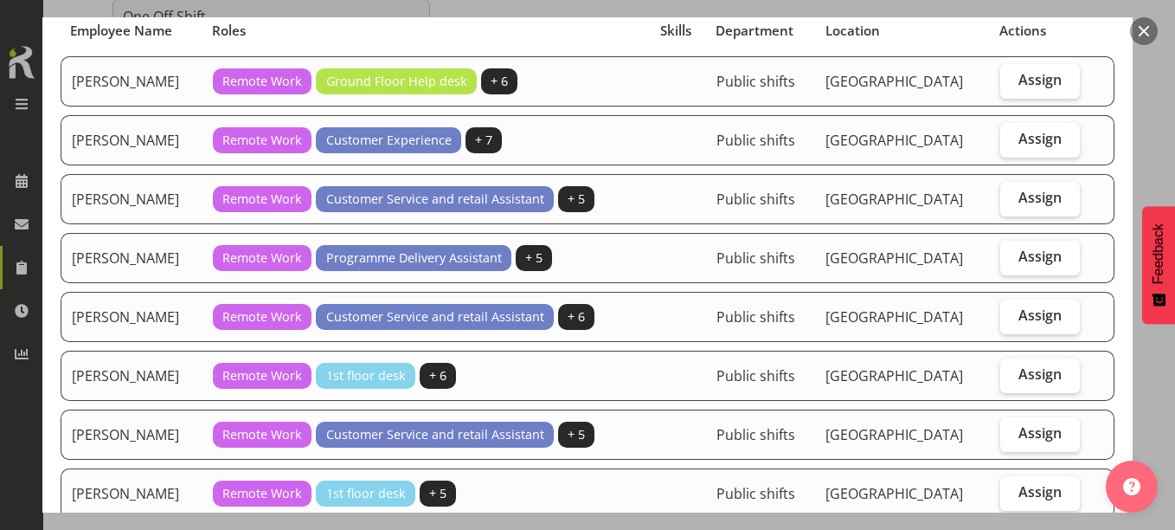
click at [1140, 27] on button "button" at bounding box center [1144, 31] width 28 height 28
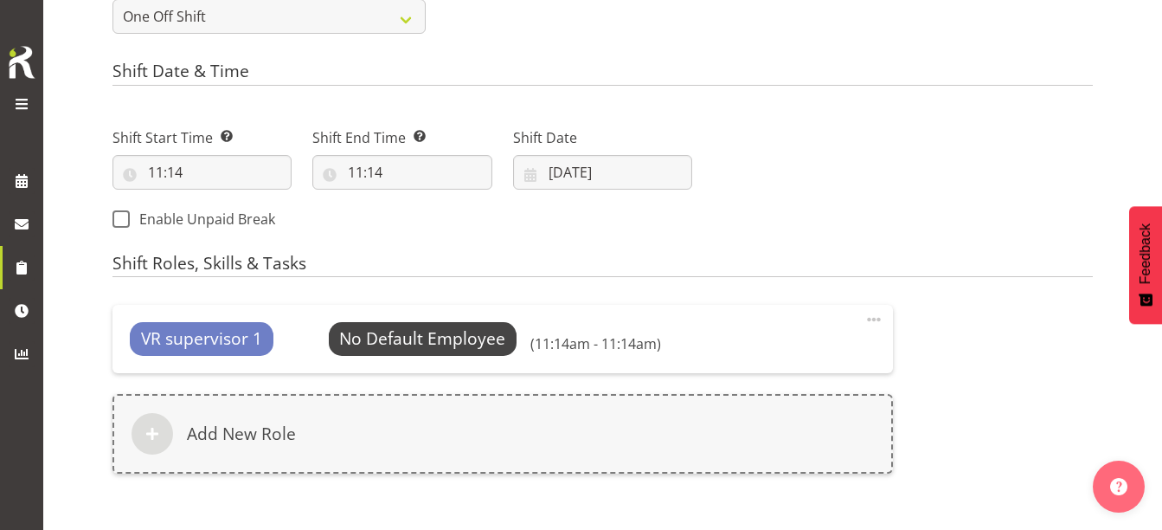
click at [873, 319] on span at bounding box center [873, 319] width 21 height 21
click at [744, 395] on link "Delete" at bounding box center [801, 388] width 166 height 31
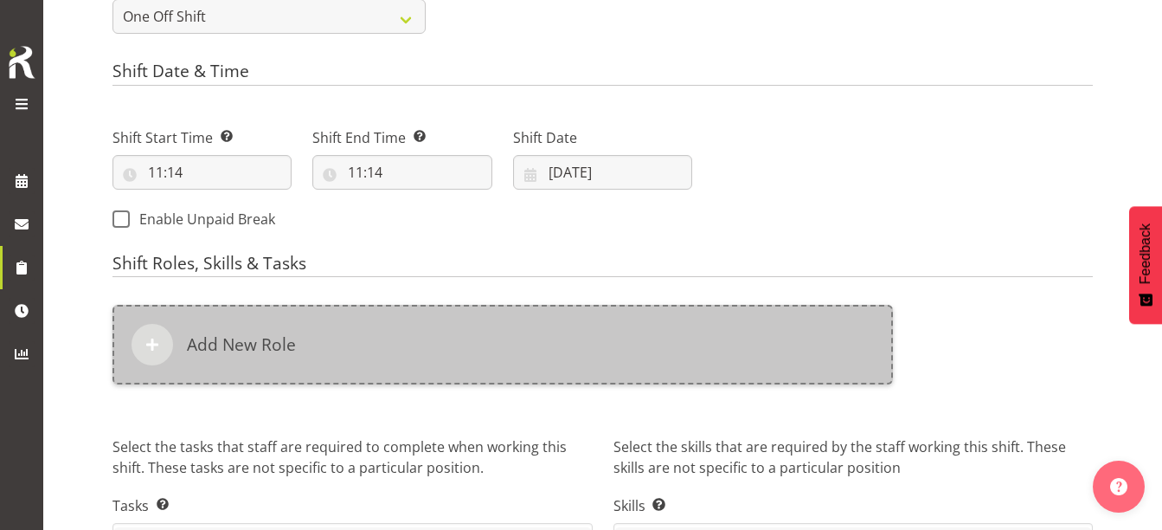
click at [347, 311] on div "Add New Role" at bounding box center [502, 345] width 780 height 80
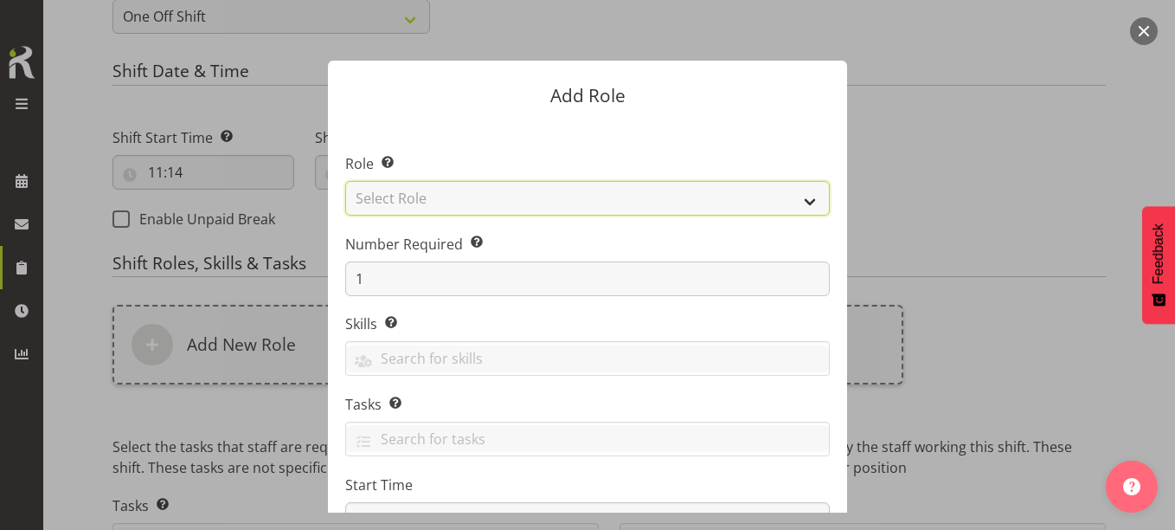
click at [400, 196] on select "Select Role 1st floor desk AQ operator Business Support Team member Casual Cust…" at bounding box center [587, 198] width 485 height 35
select select "1508"
click at [345, 181] on select "Select Role 1st floor desk AQ operator Business Support Team member Casual Cust…" at bounding box center [587, 198] width 485 height 35
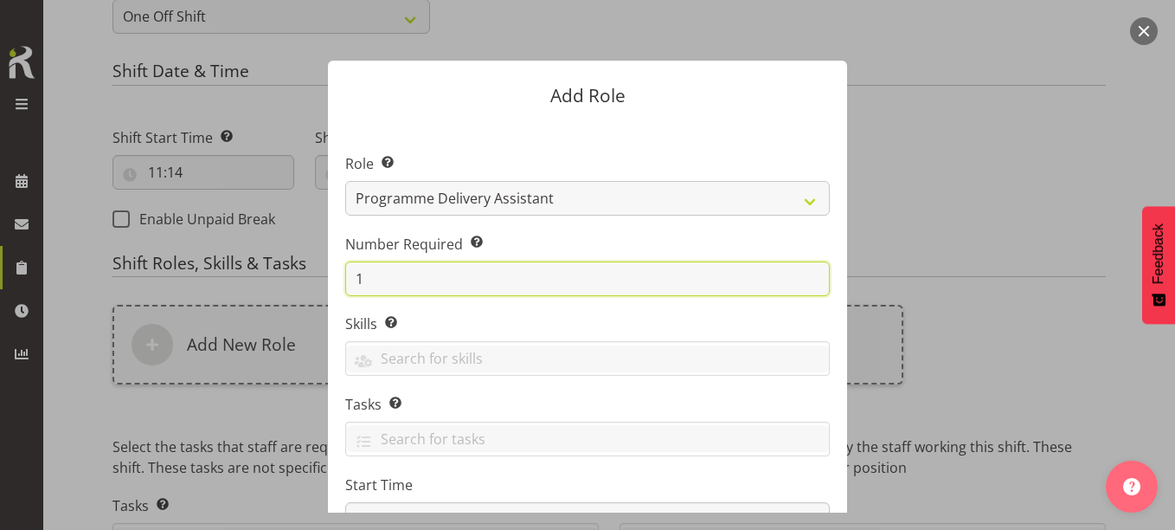
click at [558, 273] on input "1" at bounding box center [587, 278] width 485 height 35
type input "1"
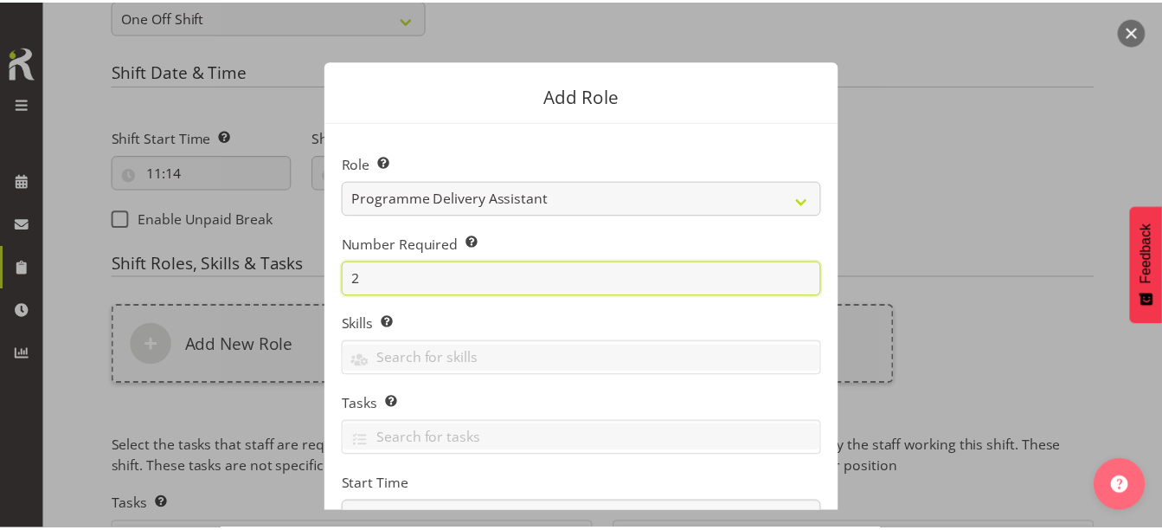
scroll to position [221, 0]
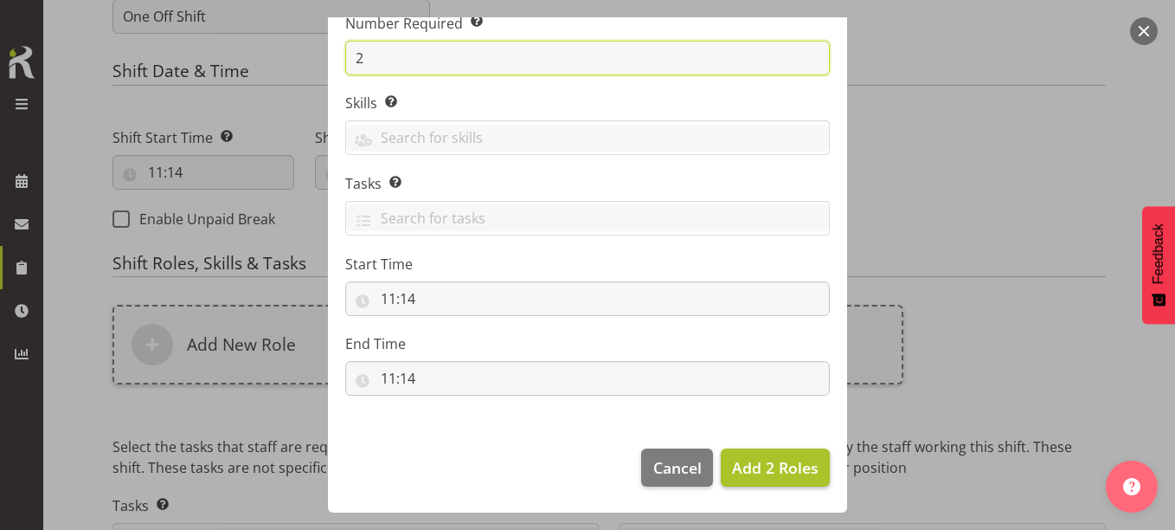
type input "2"
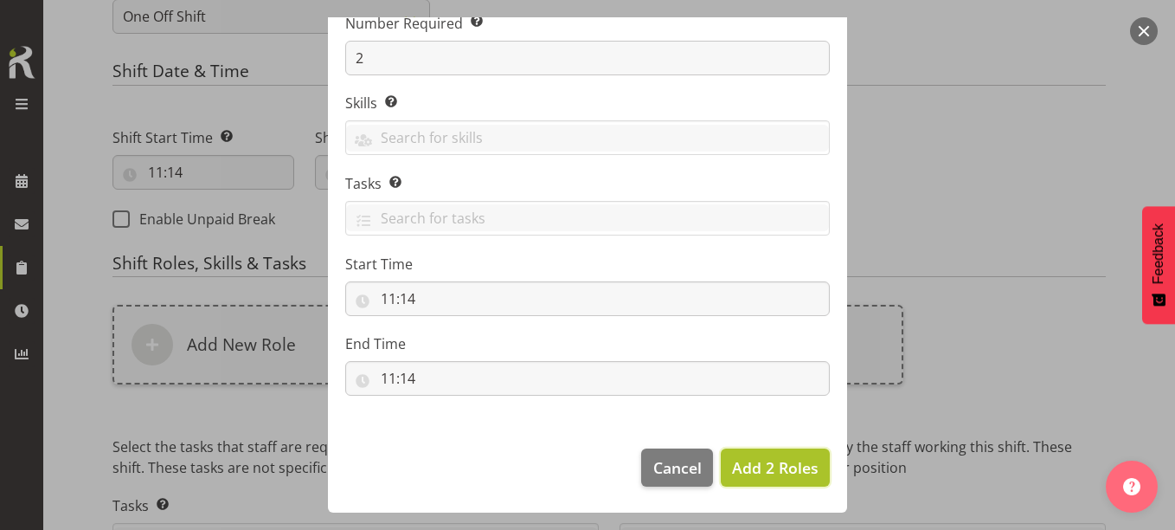
click at [770, 462] on span "Add 2 Roles" at bounding box center [775, 467] width 87 height 21
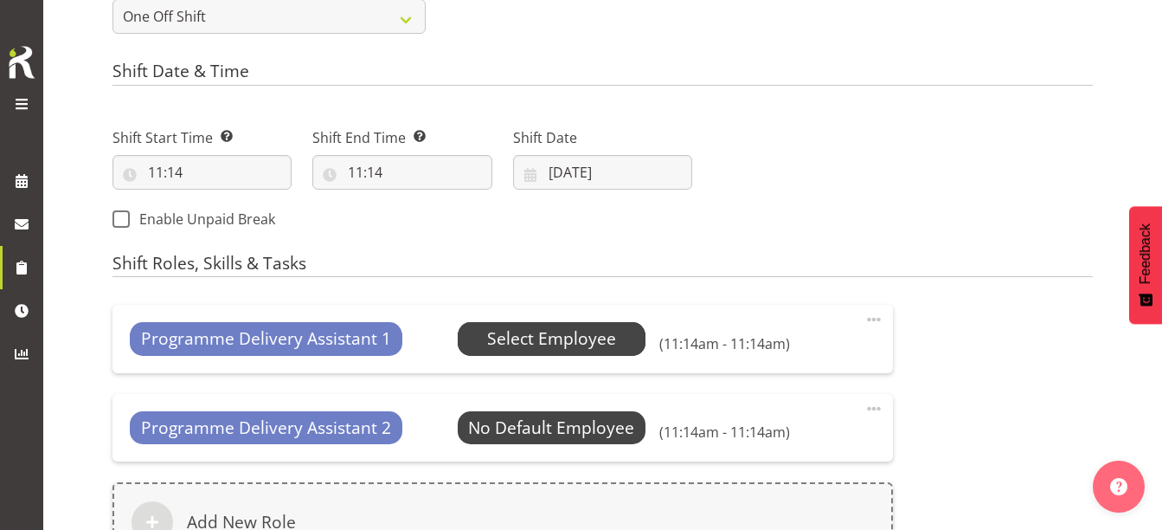
click at [557, 336] on span "Select Employee" at bounding box center [551, 338] width 129 height 25
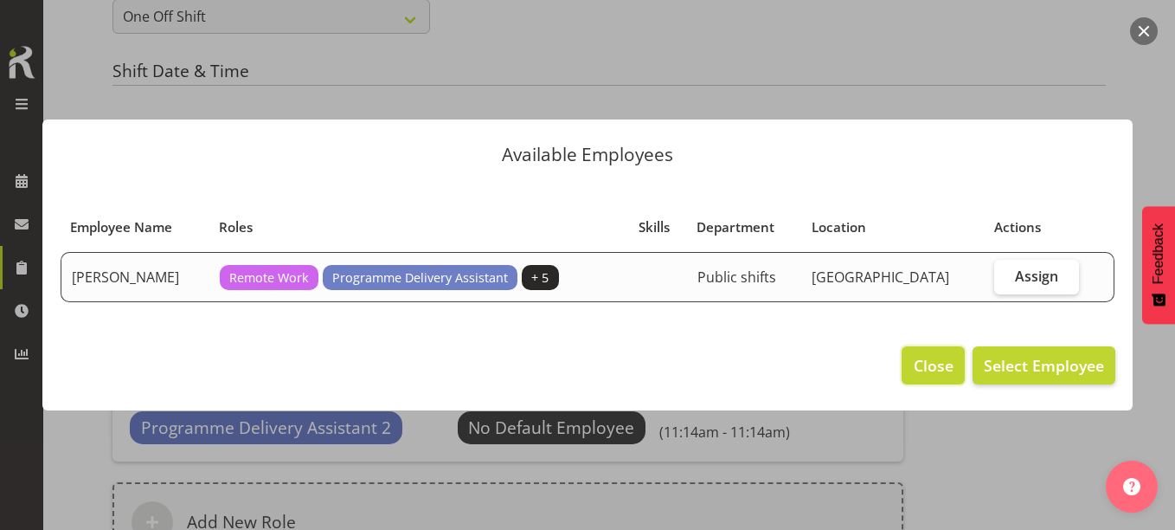
click at [926, 368] on span "Close" at bounding box center [934, 365] width 40 height 22
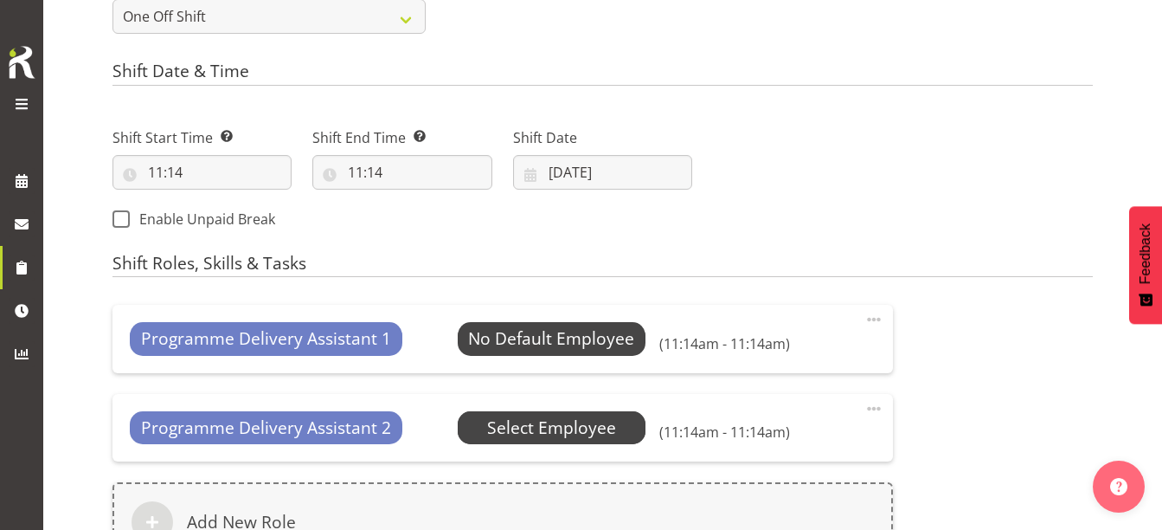
click at [590, 423] on span "Select Employee" at bounding box center [551, 427] width 129 height 25
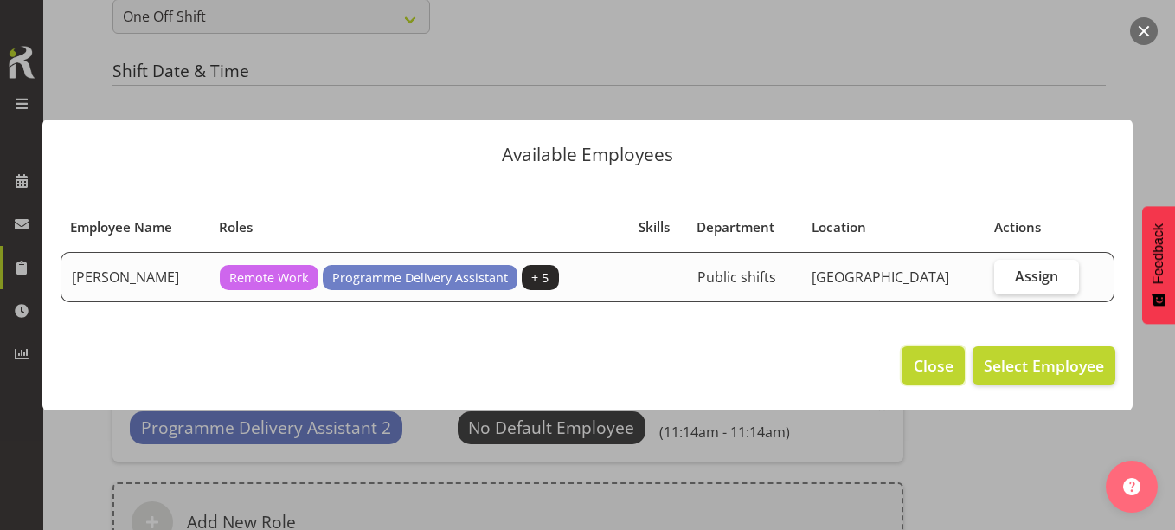
click at [926, 363] on span "Close" at bounding box center [934, 365] width 40 height 22
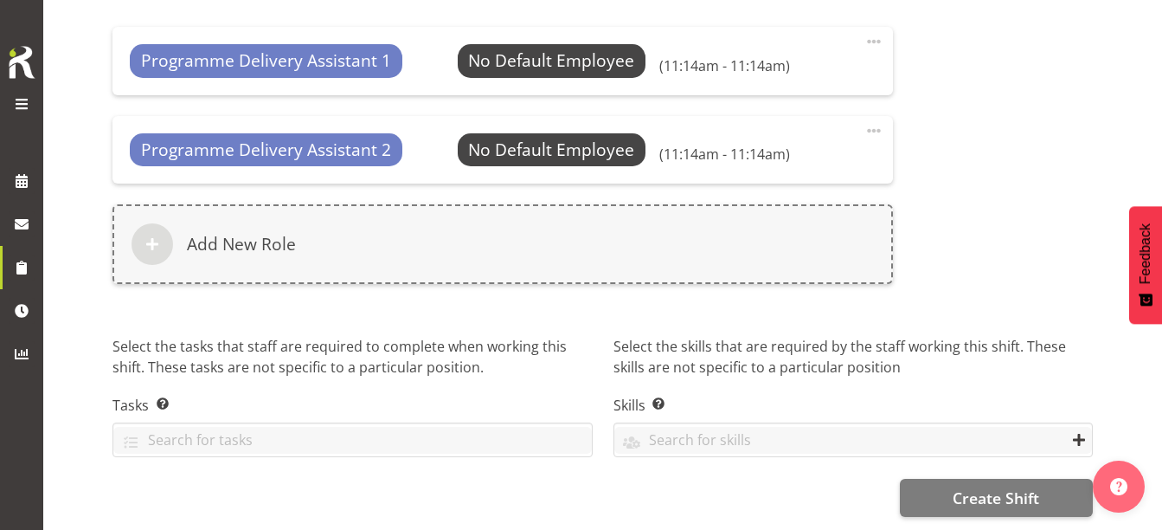
scroll to position [1058, 0]
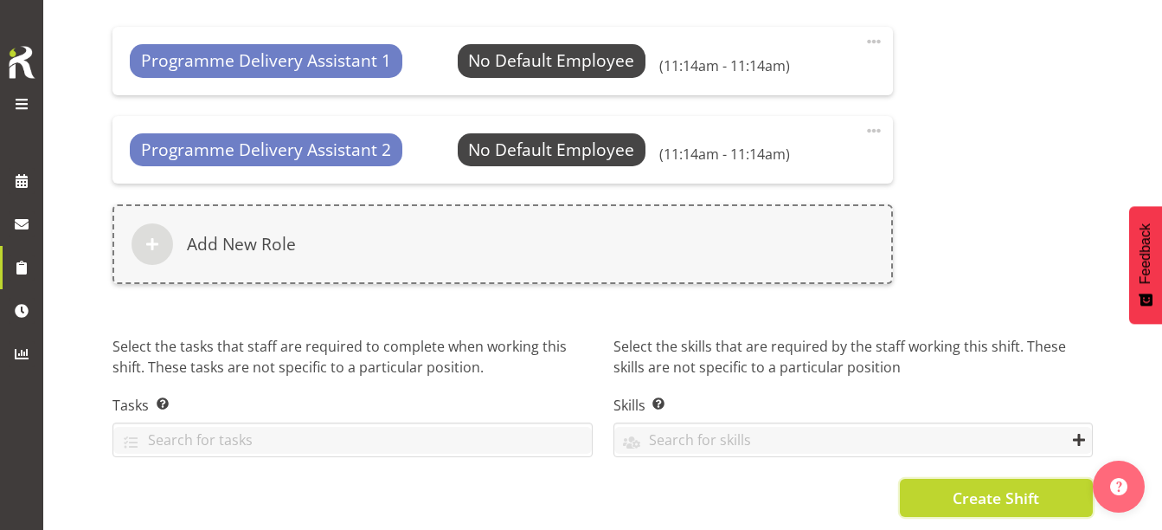
click at [952, 478] on button "Create Shift" at bounding box center [996, 497] width 193 height 38
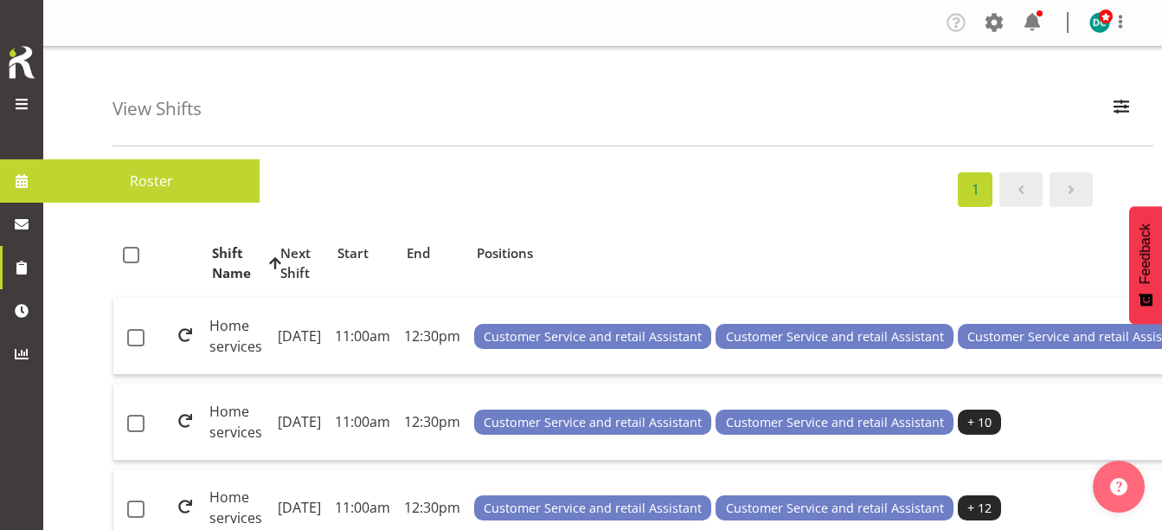
click at [20, 172] on span at bounding box center [22, 181] width 26 height 26
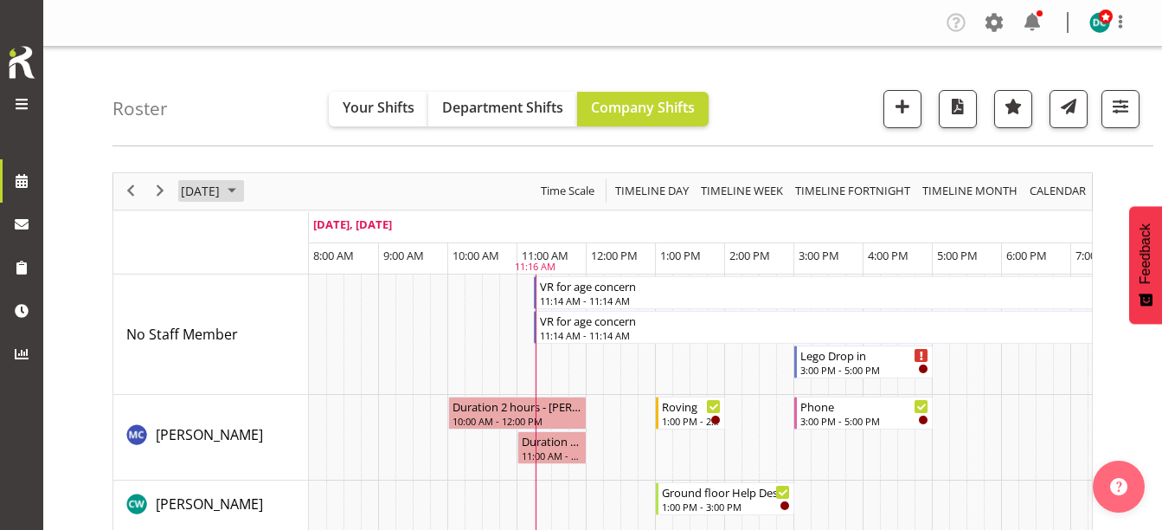
click at [221, 186] on span "[DATE]" at bounding box center [200, 191] width 42 height 22
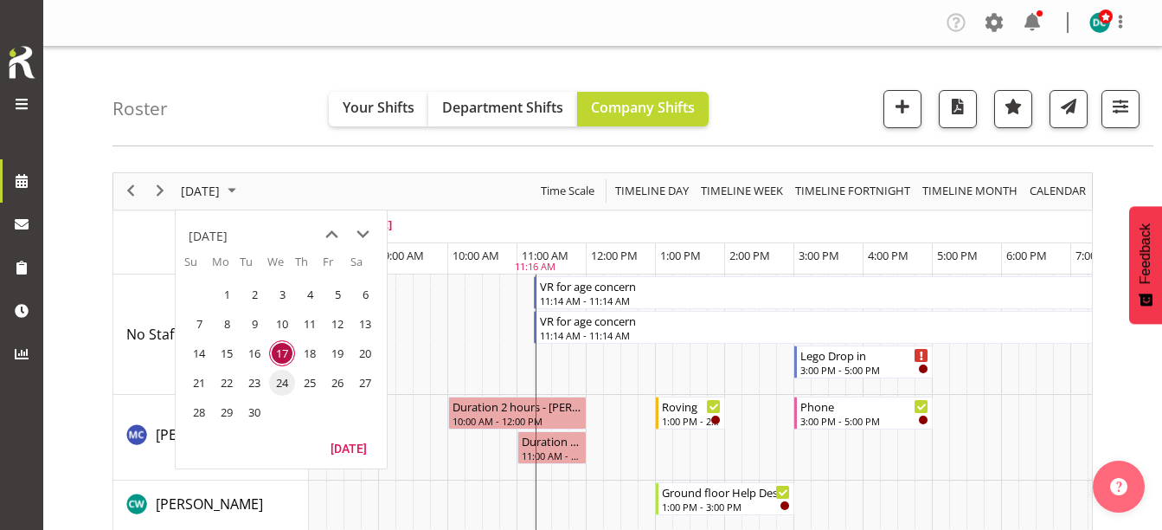
click at [286, 385] on span "24" at bounding box center [282, 382] width 26 height 26
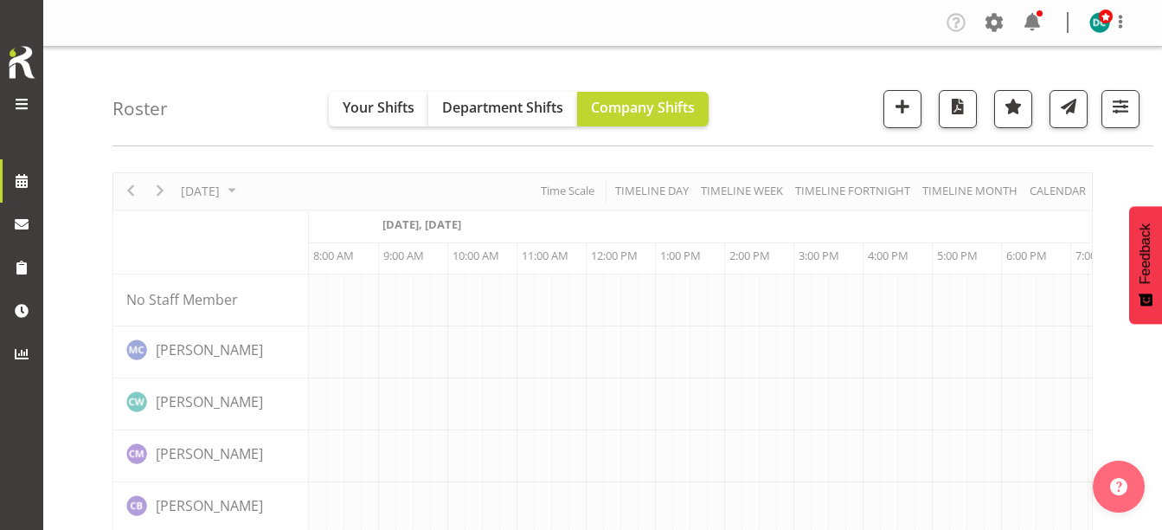
scroll to position [0, 69]
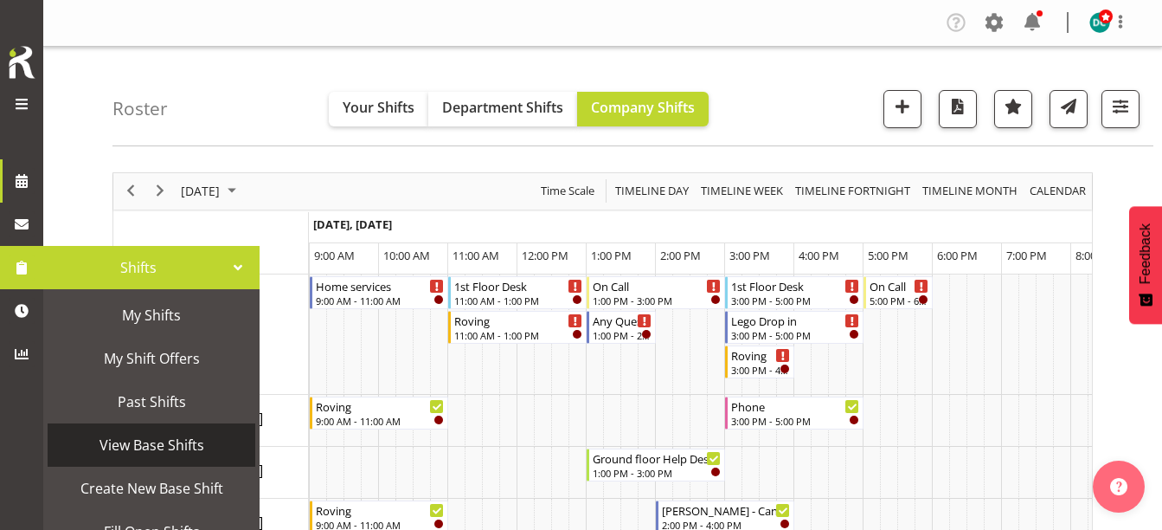
click at [170, 445] on span "View Base Shifts" at bounding box center [151, 445] width 190 height 26
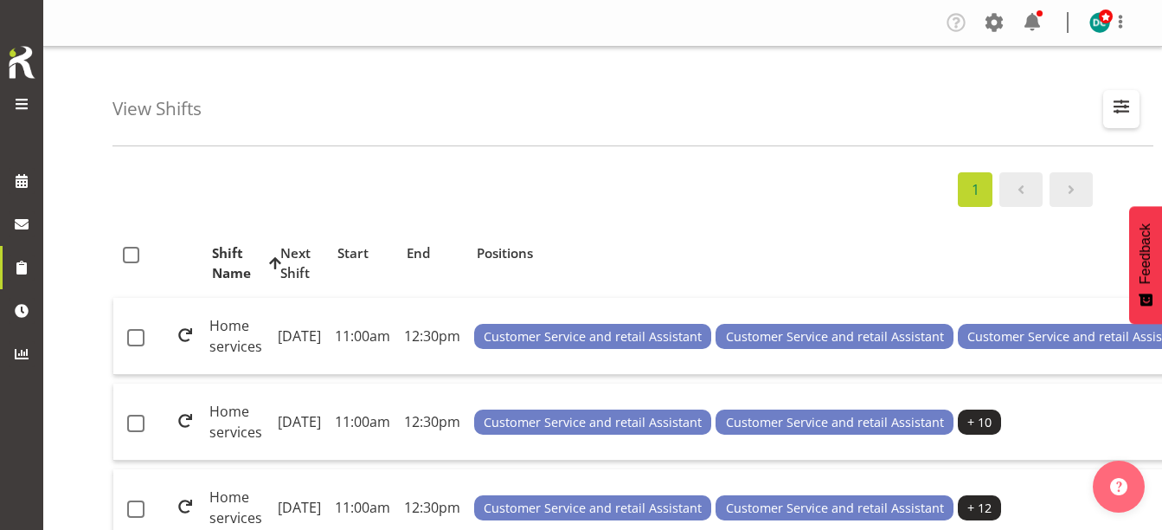
click at [1119, 106] on span "button" at bounding box center [1121, 106] width 22 height 22
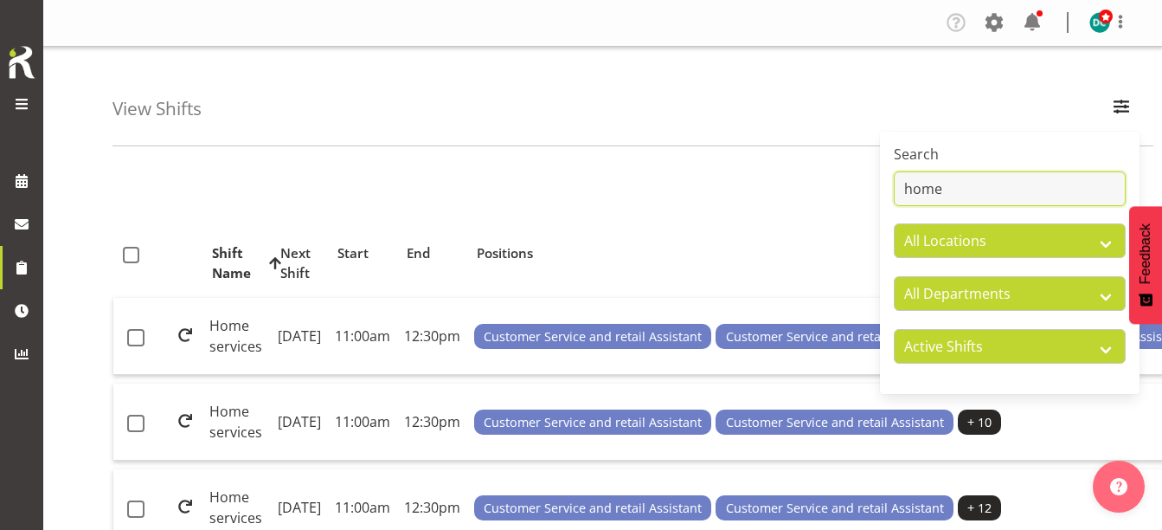
drag, startPoint x: 977, startPoint y: 190, endPoint x: 877, endPoint y: 199, distance: 99.9
click at [877, 199] on div "View Shifts Search home All Locations Bluff Library Invercargill Library All De…" at bounding box center [602, 497] width 1119 height 900
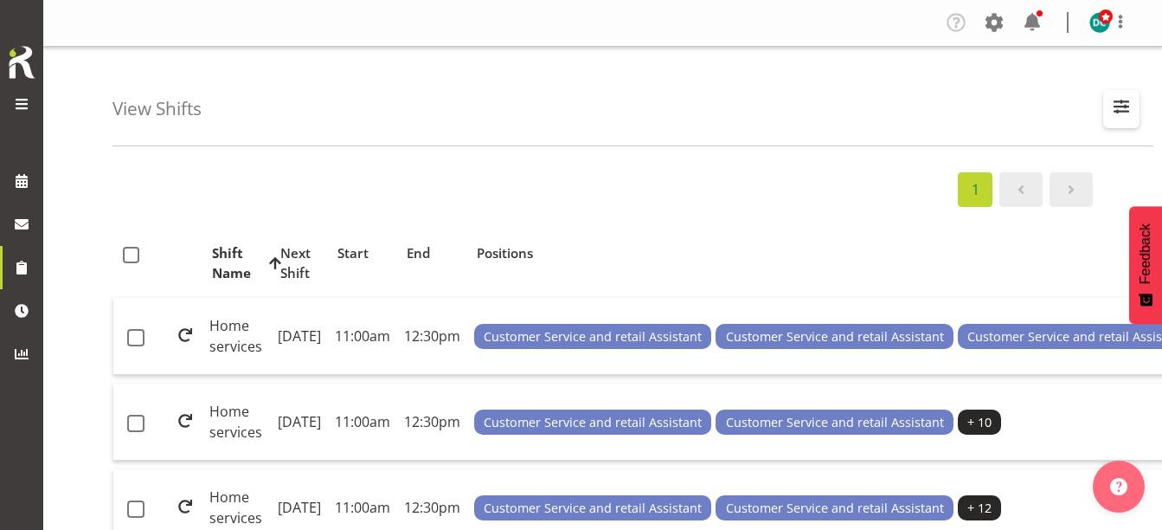
click at [1133, 105] on span "button" at bounding box center [1121, 106] width 22 height 22
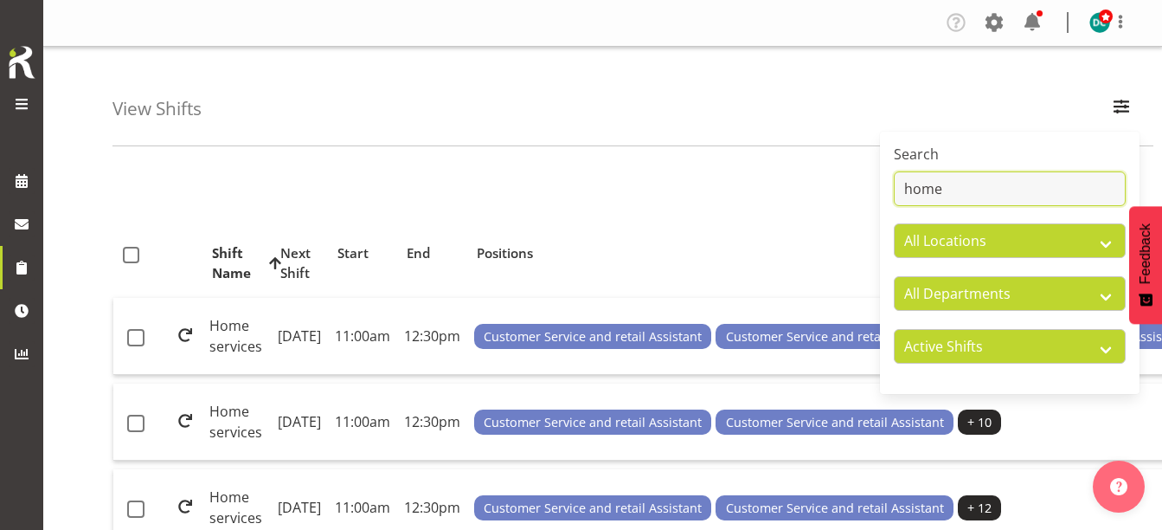
click at [978, 194] on input "home" at bounding box center [1010, 188] width 232 height 35
type input "h"
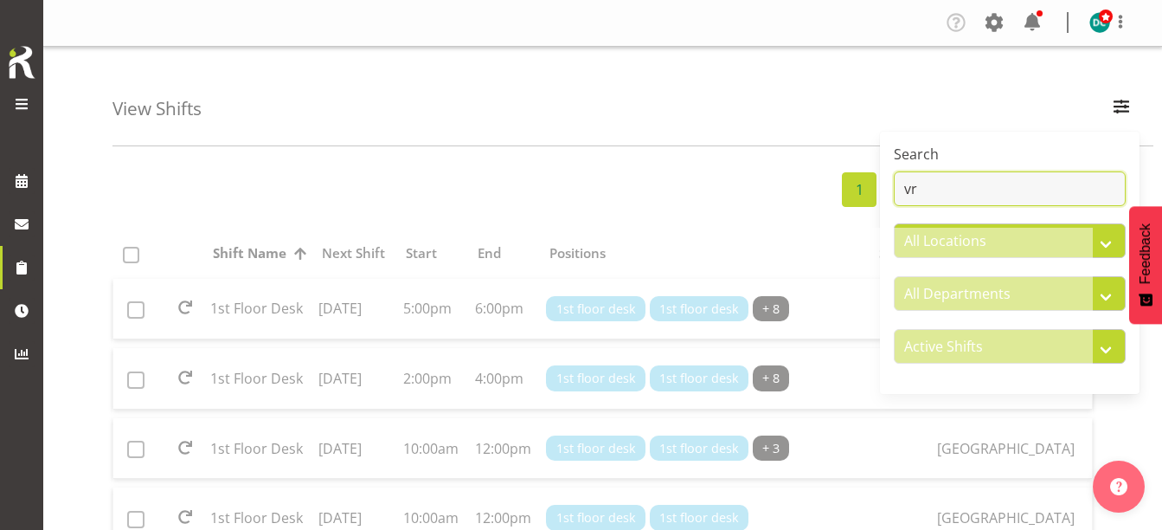
type input "vr"
click at [789, 115] on div "View Shifts Search vr All Locations Bluff Library Invercargill Library All Depa…" at bounding box center [632, 96] width 1041 height 99
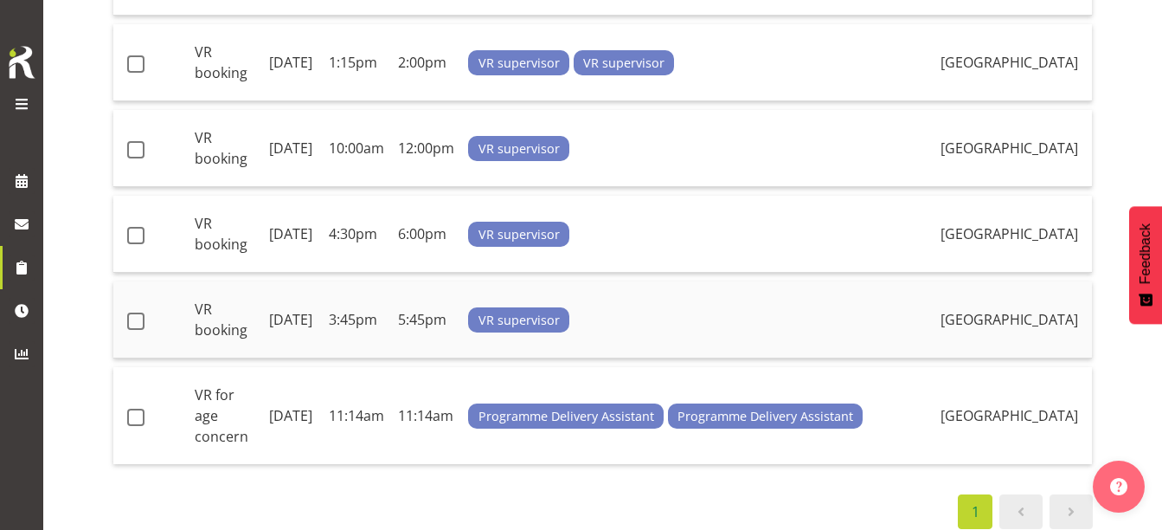
scroll to position [1138, 0]
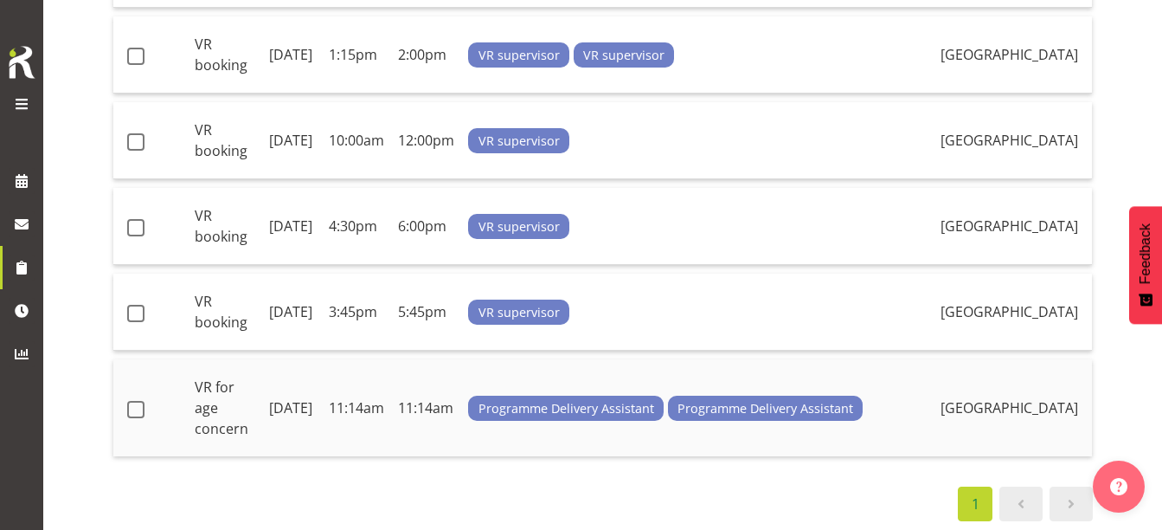
click at [216, 409] on td "VR for age concern" at bounding box center [225, 407] width 75 height 97
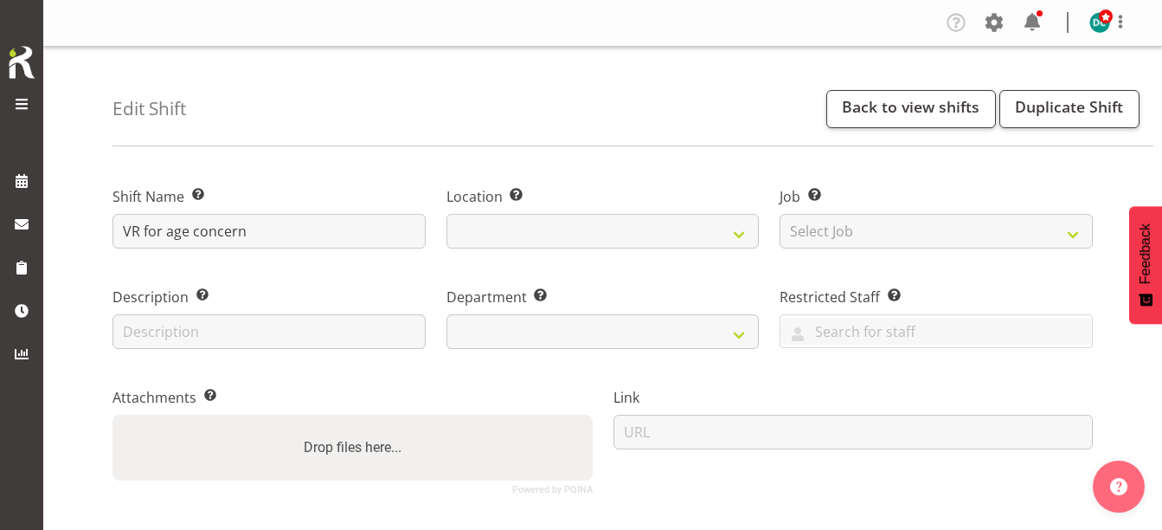
select select
select select "921"
select select "1276"
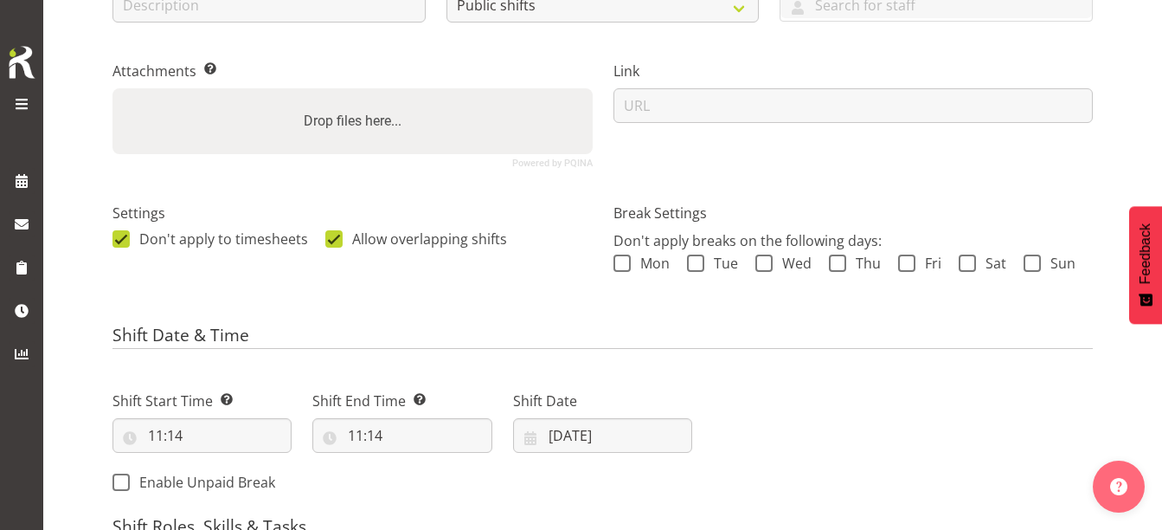
scroll to position [433, 0]
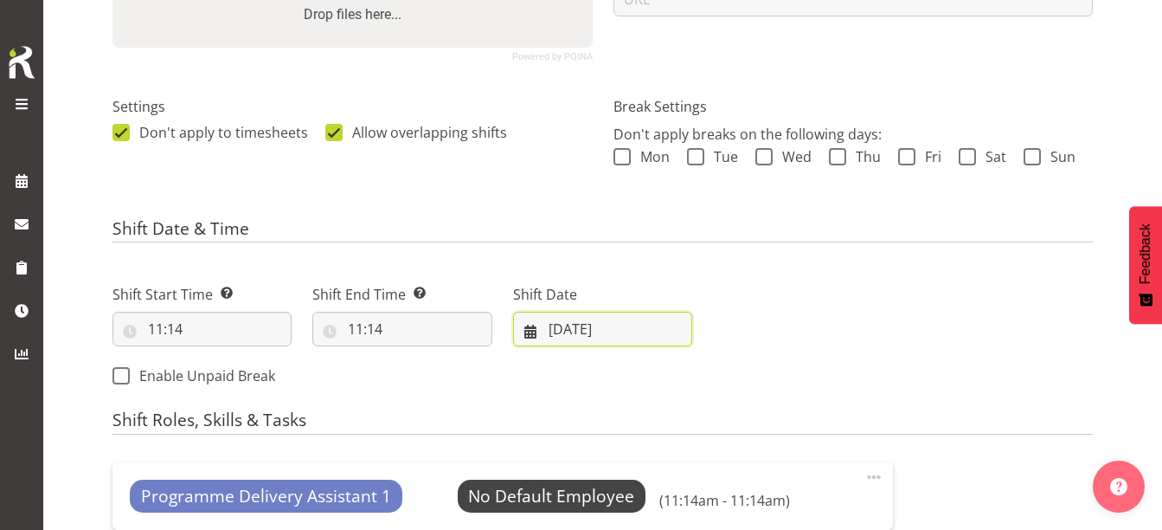
click at [584, 327] on input "17/09/2025" at bounding box center [602, 328] width 179 height 35
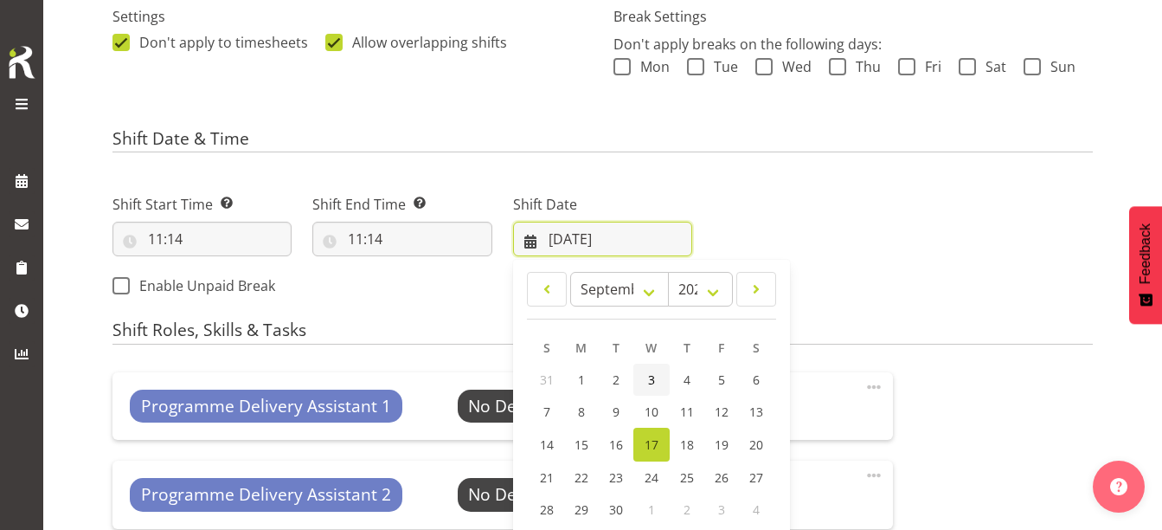
scroll to position [606, 0]
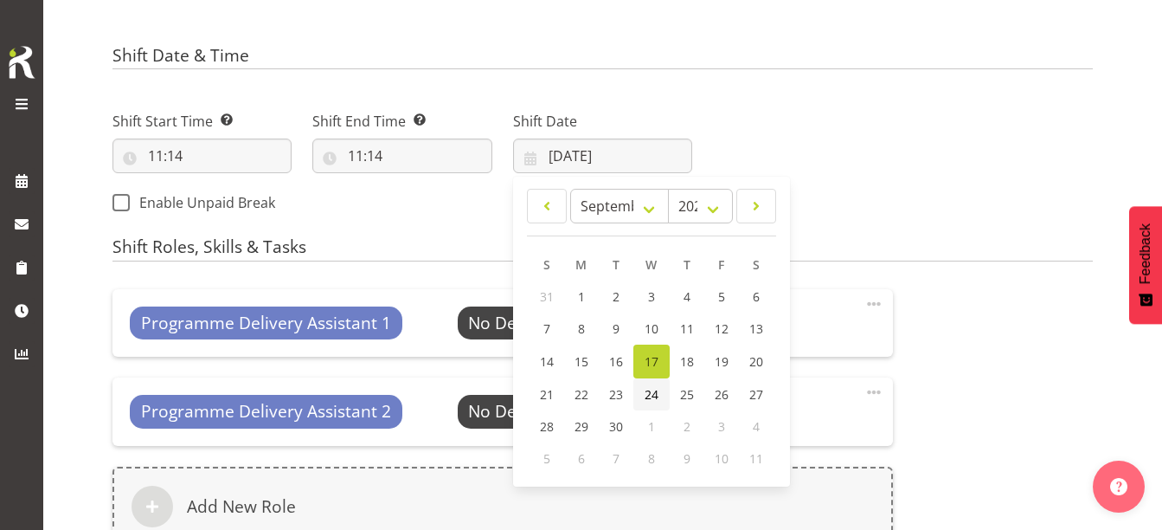
click at [641, 394] on link "24" at bounding box center [651, 394] width 36 height 32
type input "24/09/2025"
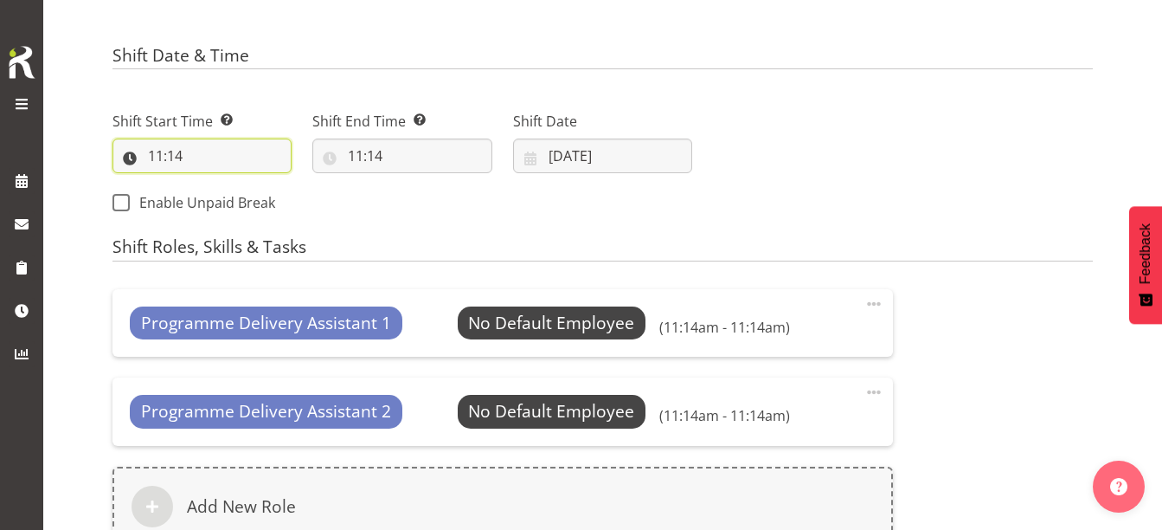
click at [153, 152] on input "11:14" at bounding box center [201, 155] width 179 height 35
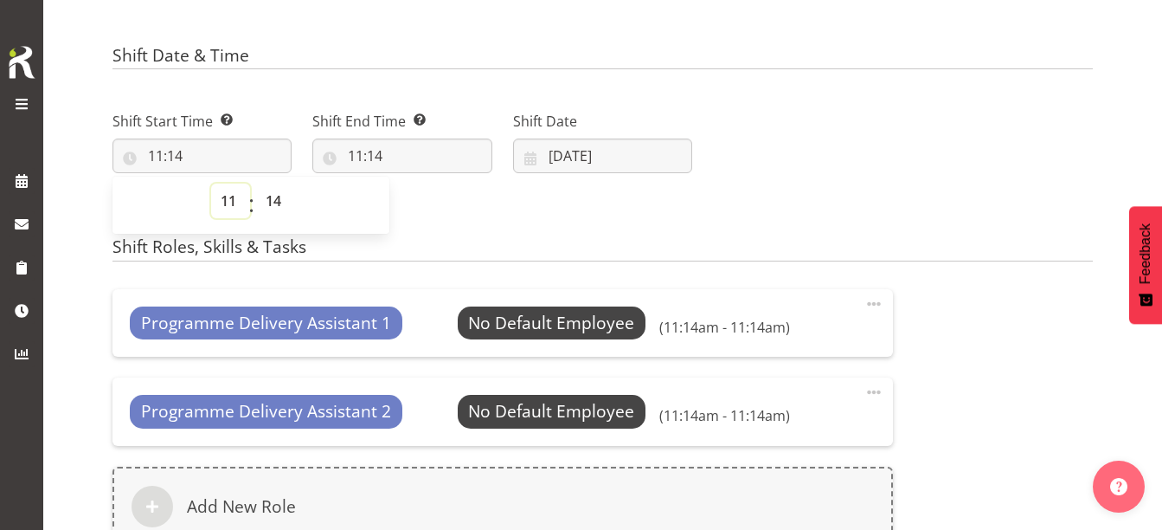
click at [226, 199] on select "00 01 02 03 04 05 06 07 08 09 10 11 12 13 14 15 16 17 18 19 20 21 22 23" at bounding box center [230, 200] width 39 height 35
select select "10"
type input "10:14"
click at [269, 197] on select "00 01 02 03 04 05 06 07 08 09 10 11 12 13 14 15 16 17 18 19 20 21 22 23 24 25 2…" at bounding box center [275, 200] width 39 height 35
select select "0"
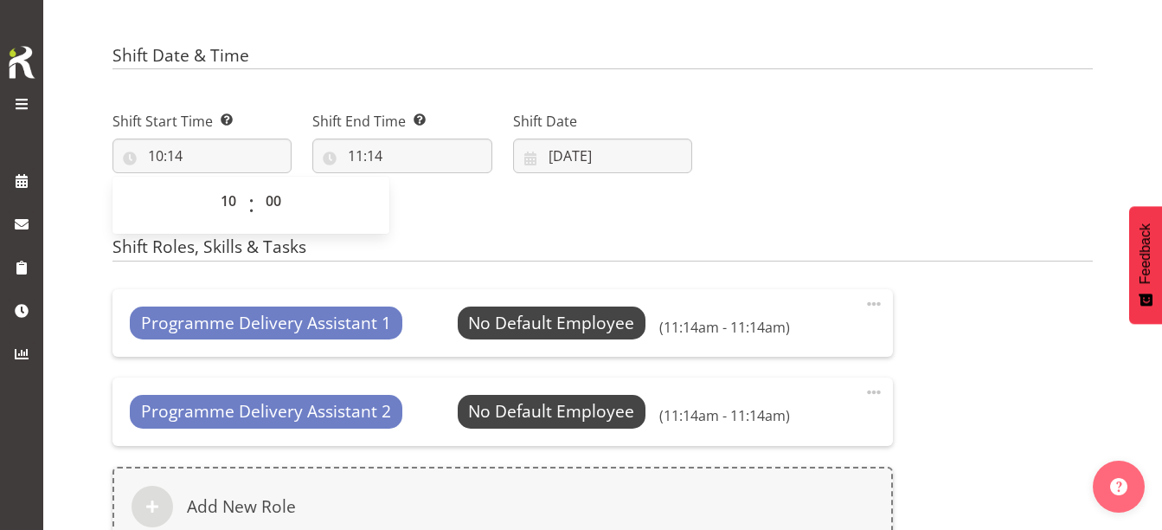
type input "10:00"
click at [414, 218] on div "Shift Start Time Set the time of the day you wish this shift to start 10:00 00 …" at bounding box center [402, 157] width 600 height 140
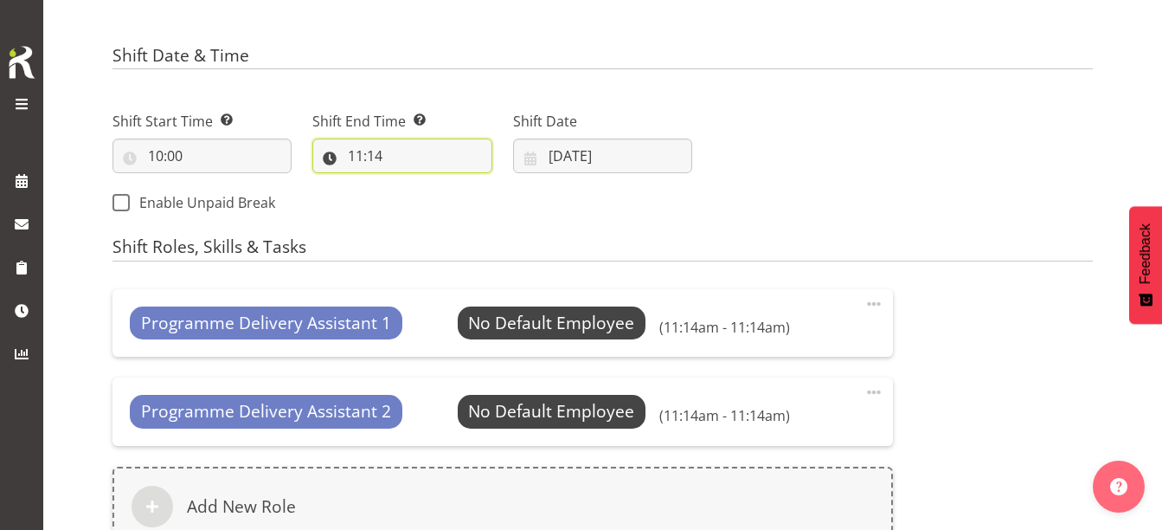
click at [376, 153] on input "11:14" at bounding box center [401, 155] width 179 height 35
click at [479, 200] on select "00 01 02 03 04 05 06 07 08 09 10 11 12 13 14 15 16 17 18 19 20 21 22 23 24 25 2…" at bounding box center [475, 200] width 39 height 35
select select "30"
type input "11:30"
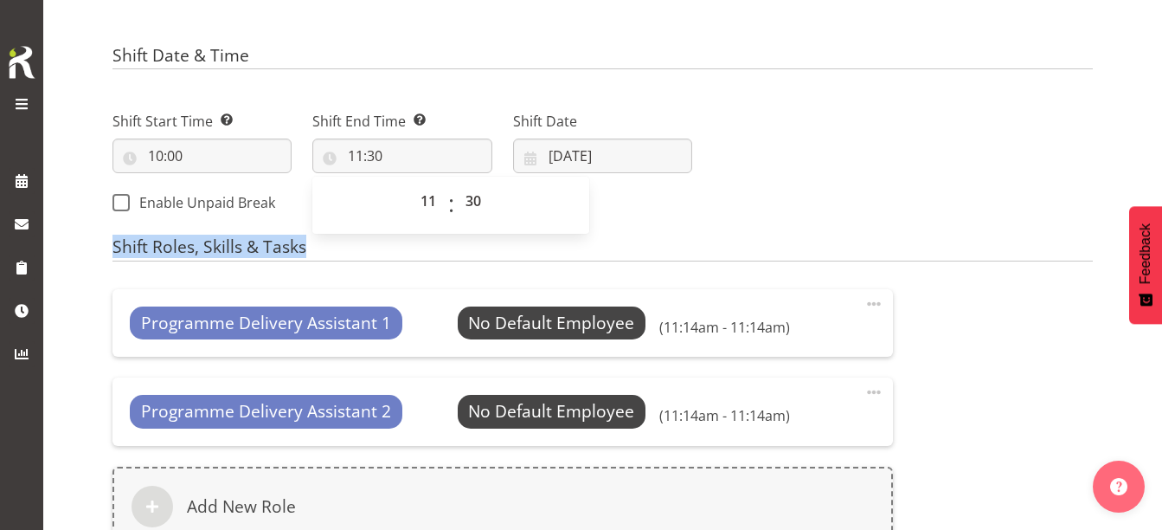
click at [641, 229] on form "Shift Name Enter a name for the shift (e.g. Day Shift). VR for age concern Loca…" at bounding box center [602, 167] width 980 height 1223
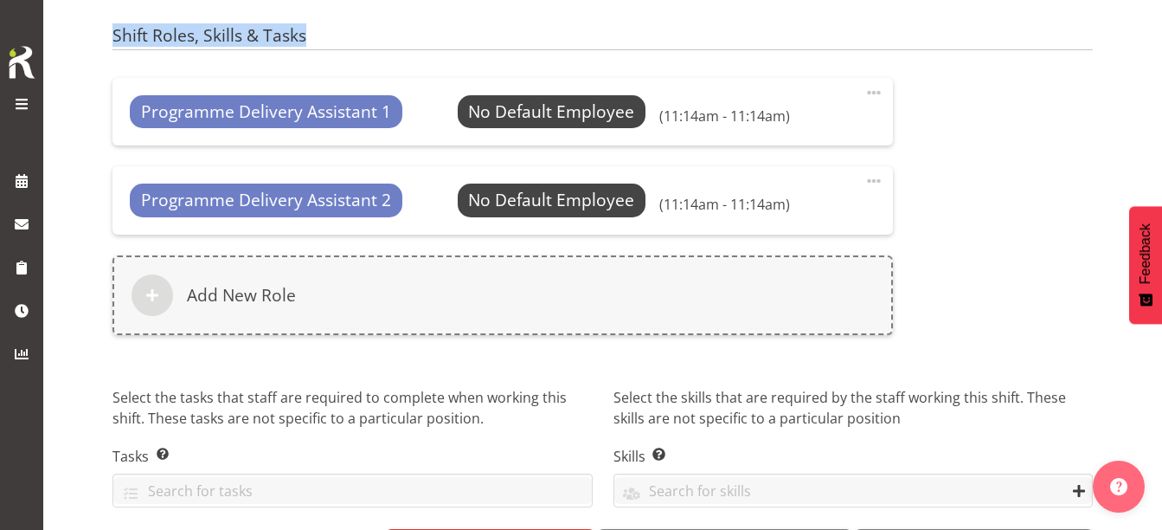
scroll to position [779, 0]
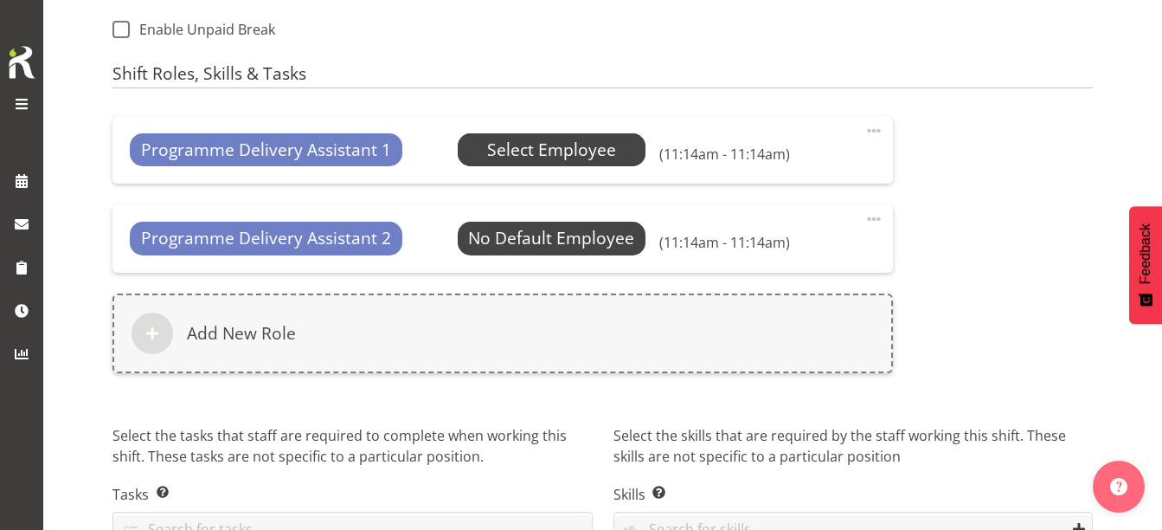
click at [547, 158] on span "Select Employee" at bounding box center [551, 150] width 129 height 25
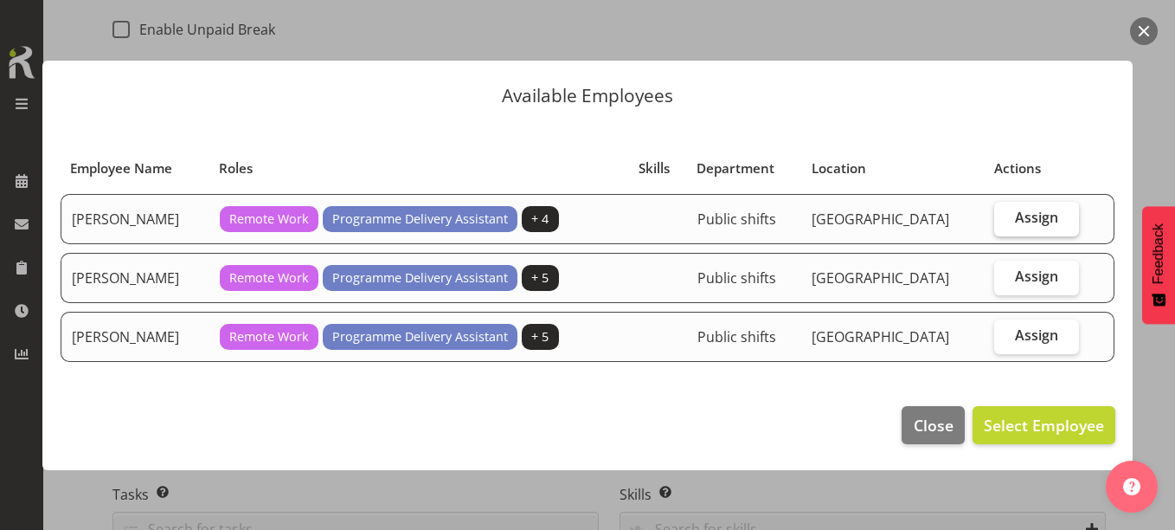
click at [1003, 208] on label "Assign" at bounding box center [1036, 219] width 85 height 35
click at [1003, 212] on input "Assign" at bounding box center [999, 217] width 11 height 11
checkbox input "true"
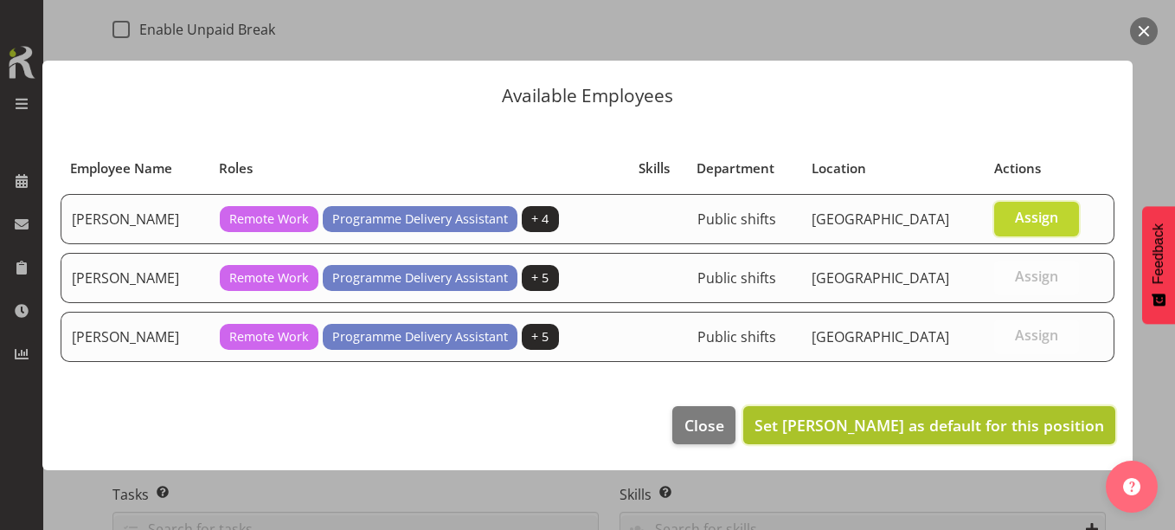
click at [972, 423] on span "Set [PERSON_NAME] as default for this position" at bounding box center [929, 424] width 350 height 21
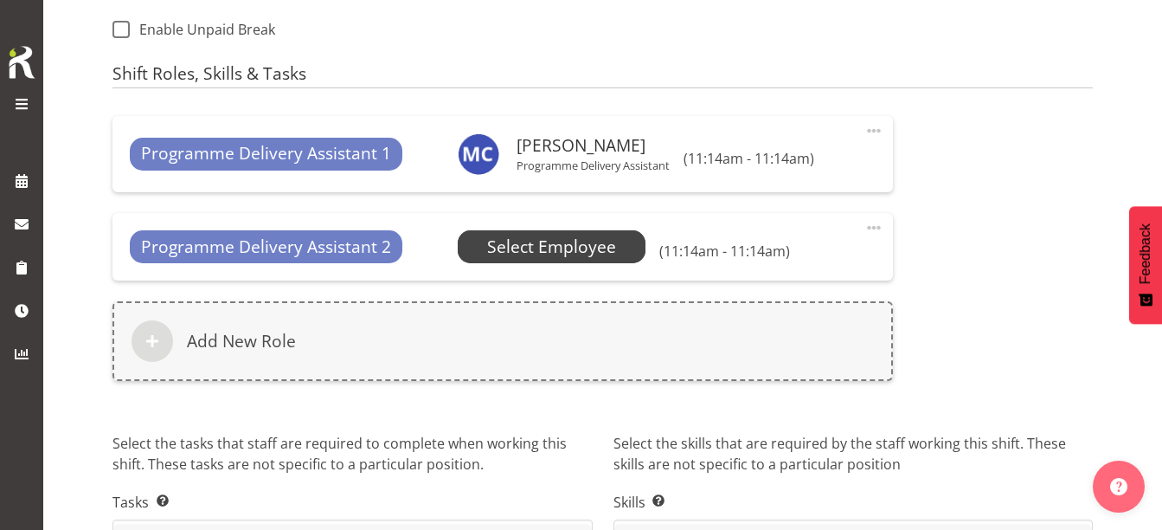
click at [566, 248] on span "Select Employee" at bounding box center [551, 246] width 129 height 25
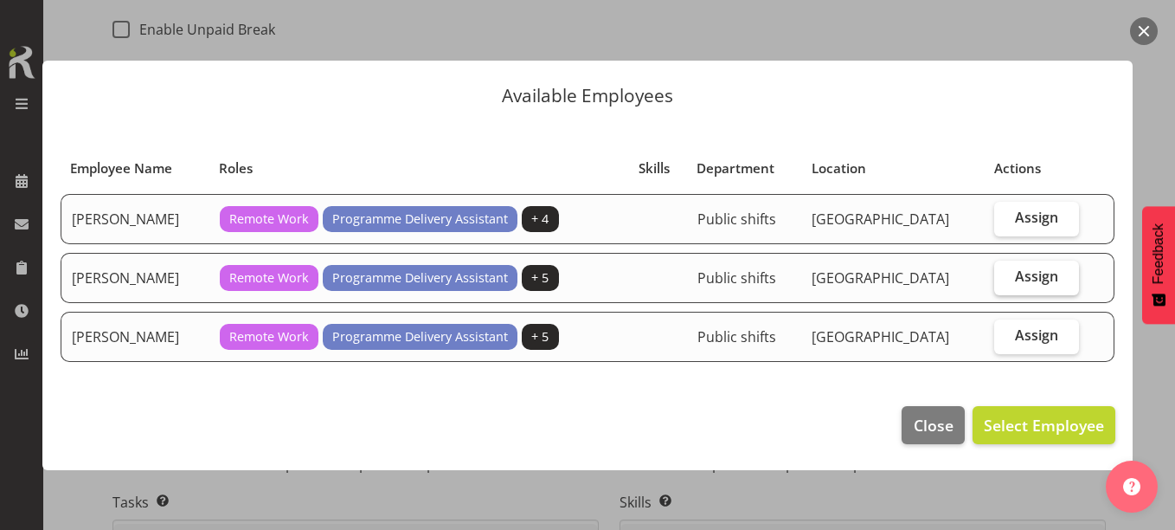
click at [1048, 273] on span "Assign" at bounding box center [1036, 275] width 43 height 17
click at [1005, 273] on input "Assign" at bounding box center [999, 276] width 11 height 11
checkbox input "true"
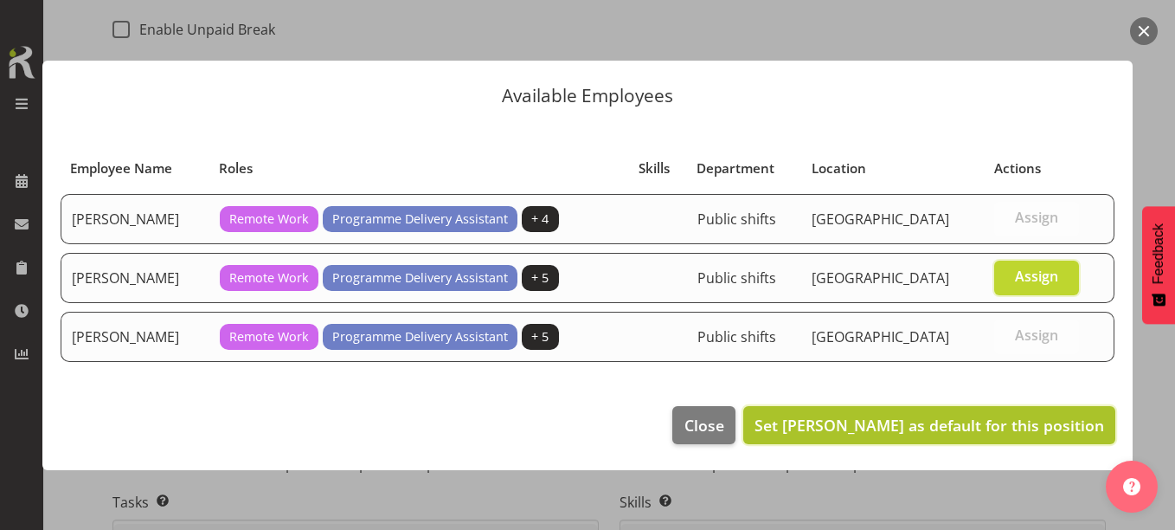
click at [994, 414] on span "Set Chamique Mamolo as default for this position" at bounding box center [929, 425] width 350 height 22
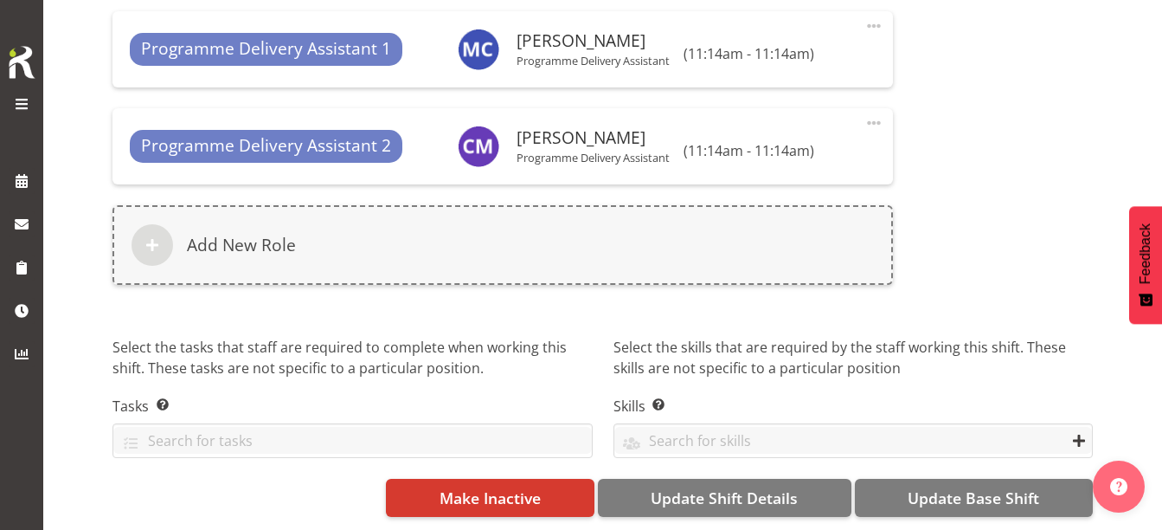
scroll to position [896, 0]
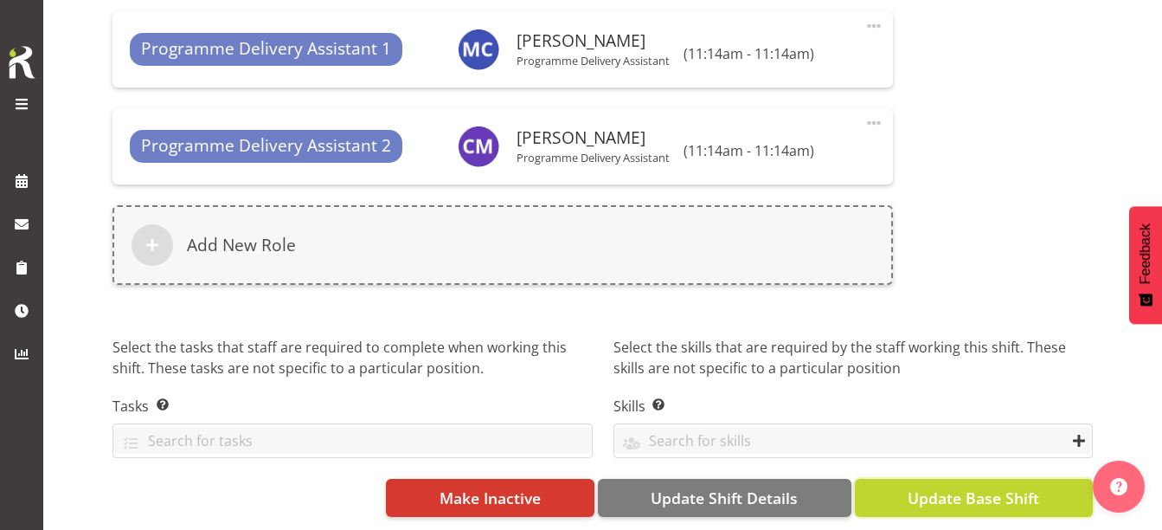
click at [956, 486] on span "Update Base Shift" at bounding box center [974, 497] width 132 height 22
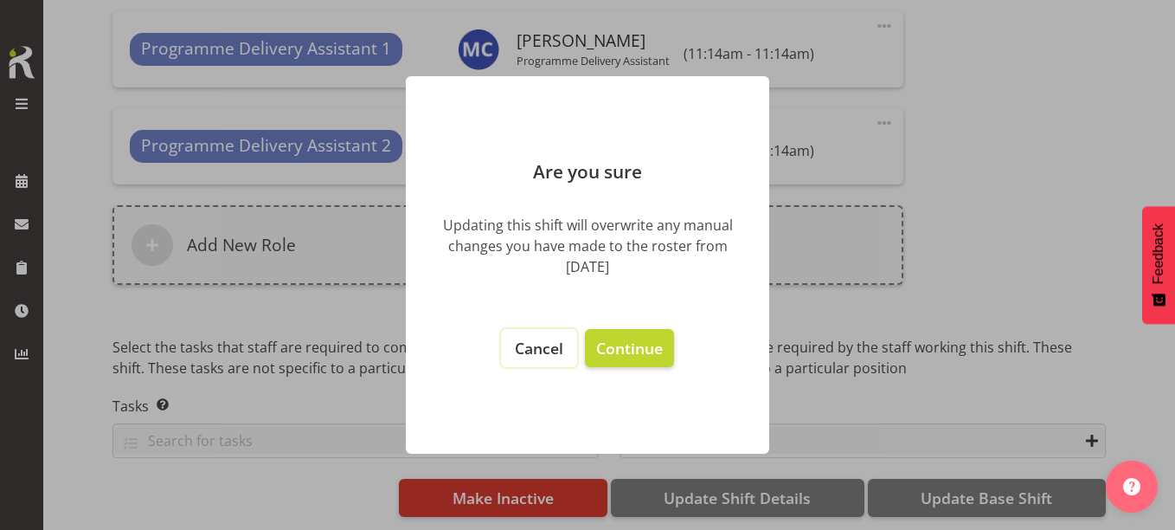
click at [519, 359] on button "Cancel" at bounding box center [539, 348] width 76 height 38
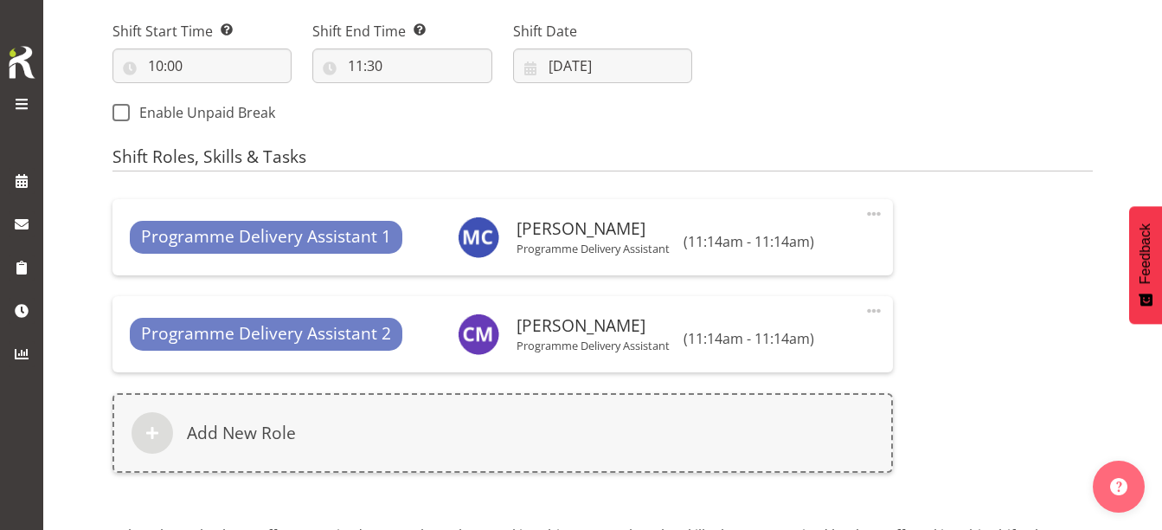
scroll to position [723, 0]
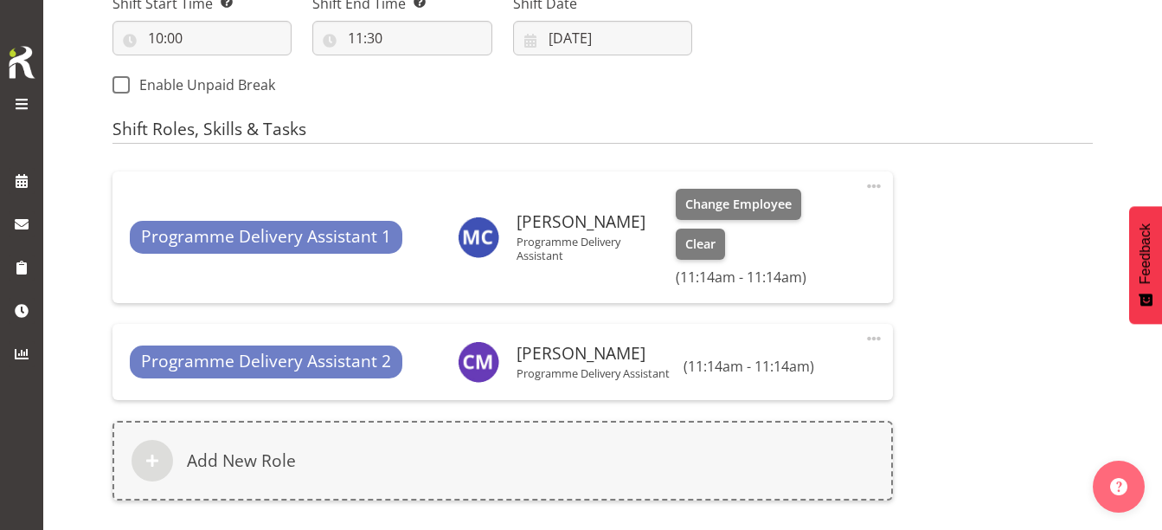
click at [868, 186] on span at bounding box center [873, 186] width 21 height 21
click at [786, 256] on link "Delete" at bounding box center [801, 255] width 166 height 31
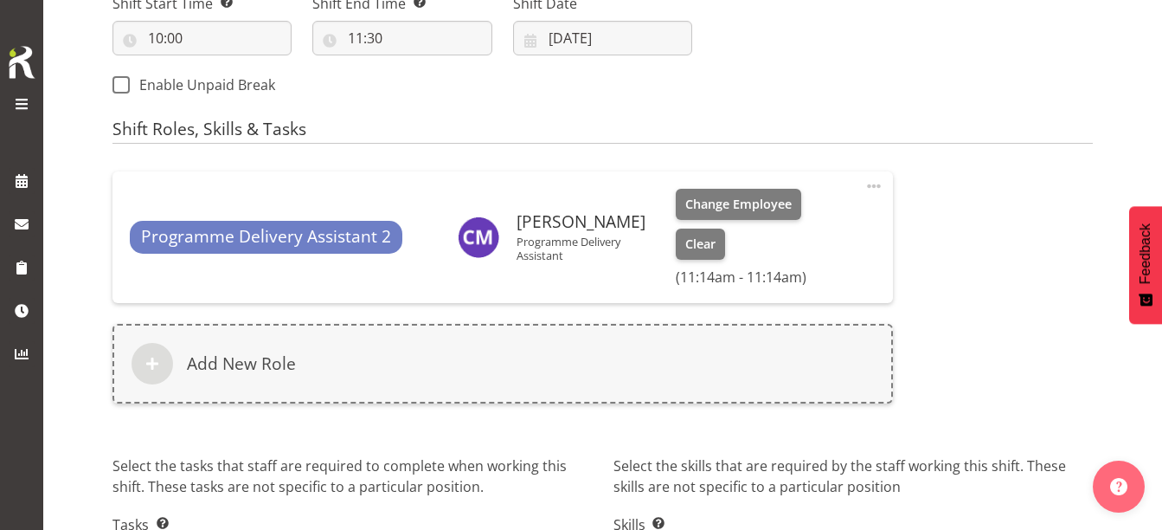
click at [875, 186] on span at bounding box center [873, 186] width 21 height 21
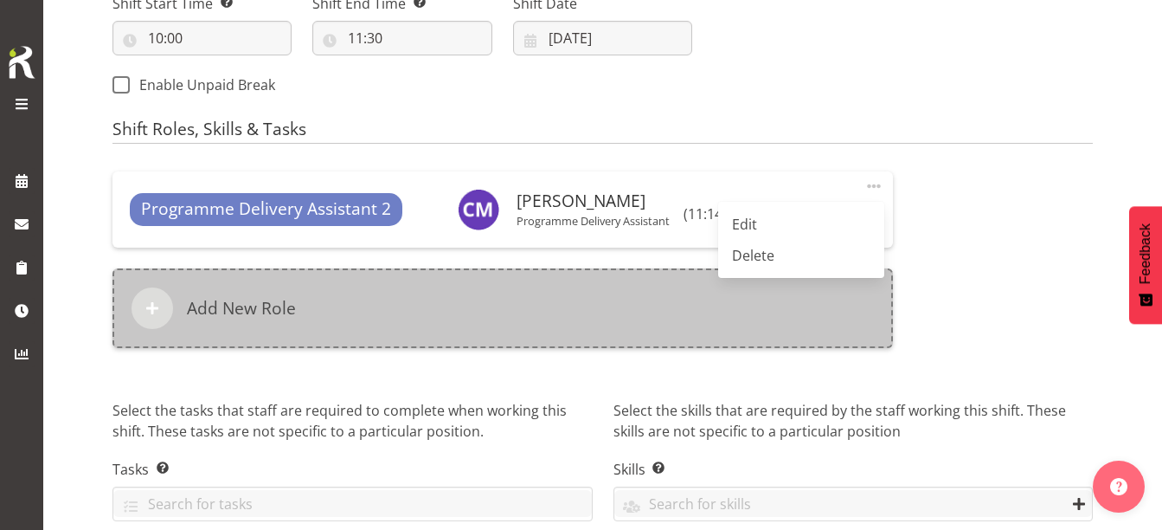
click at [762, 254] on link "Delete" at bounding box center [801, 255] width 166 height 31
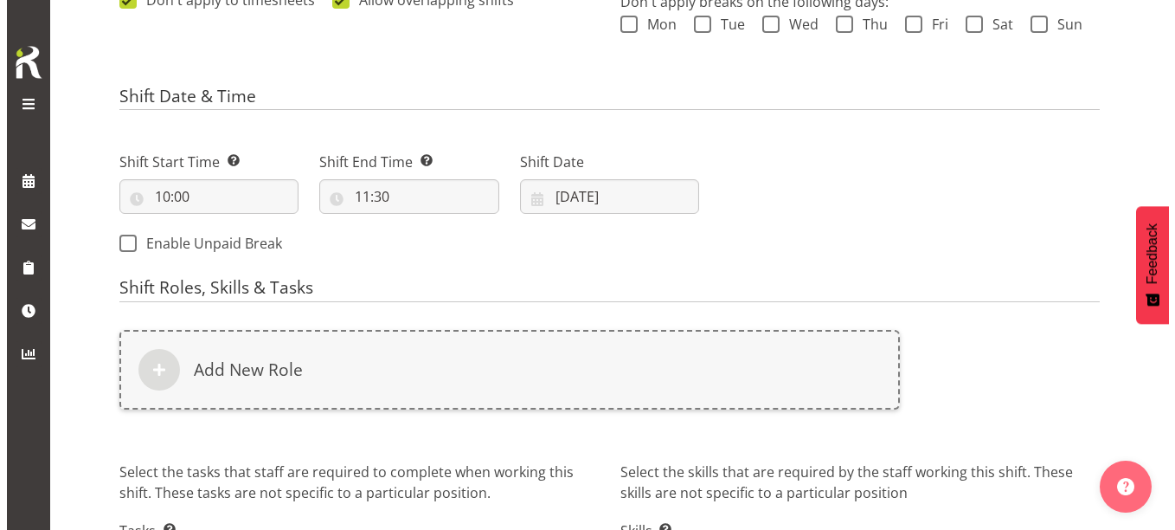
scroll to position [616, 0]
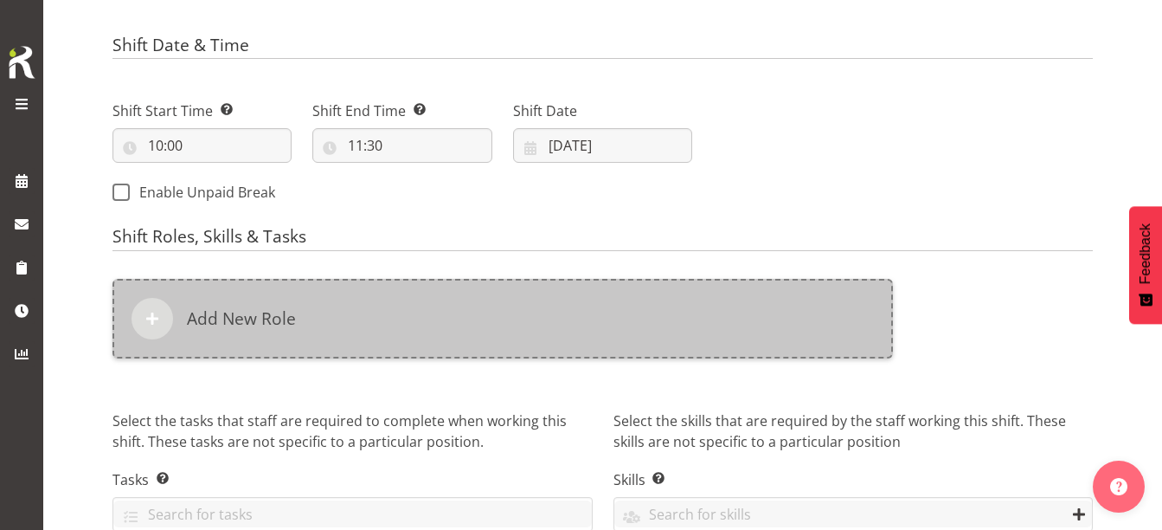
click at [402, 311] on div "Add New Role" at bounding box center [502, 319] width 780 height 80
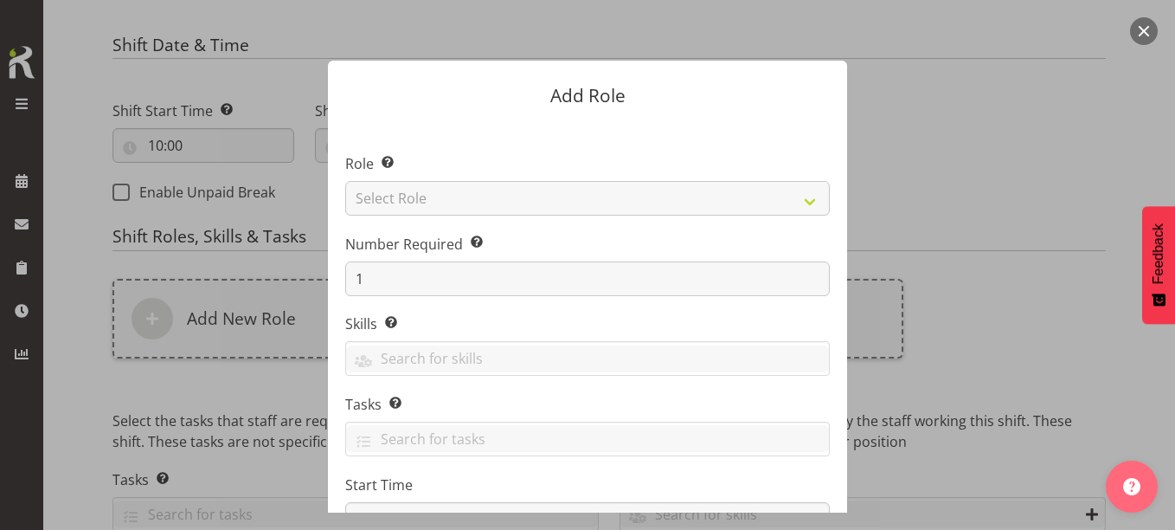
click at [502, 188] on section "Role Select the role you wish to add to the shift. Select Role 1st floor desk A…" at bounding box center [587, 387] width 519 height 530
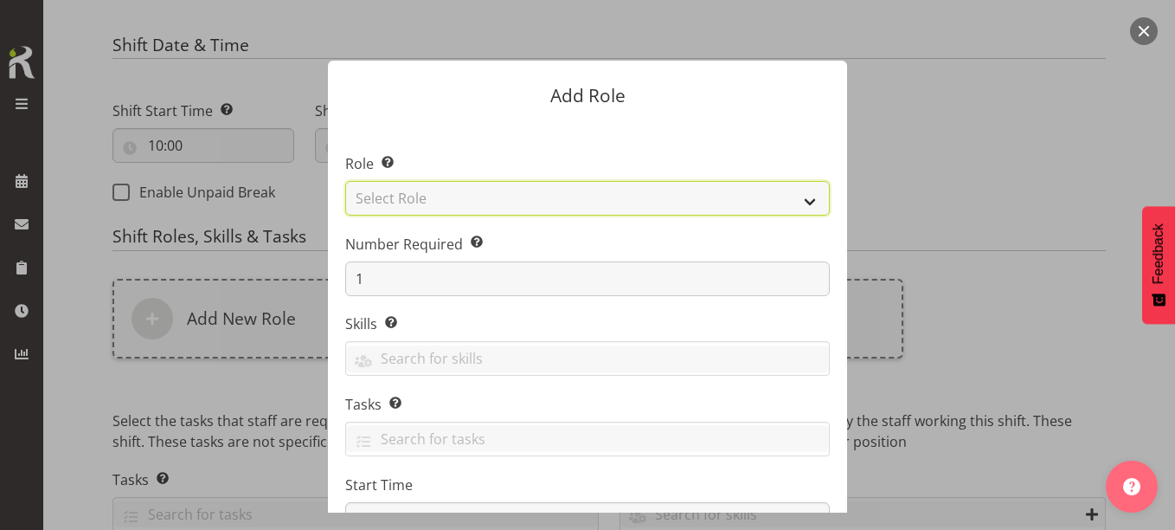
click at [502, 189] on select "Select Role 1st floor desk AQ operator Business Support Team member Casual Cust…" at bounding box center [587, 198] width 485 height 35
select select "1508"
click at [345, 181] on select "Select Role 1st floor desk AQ operator Business Support Team member Casual Cust…" at bounding box center [587, 198] width 485 height 35
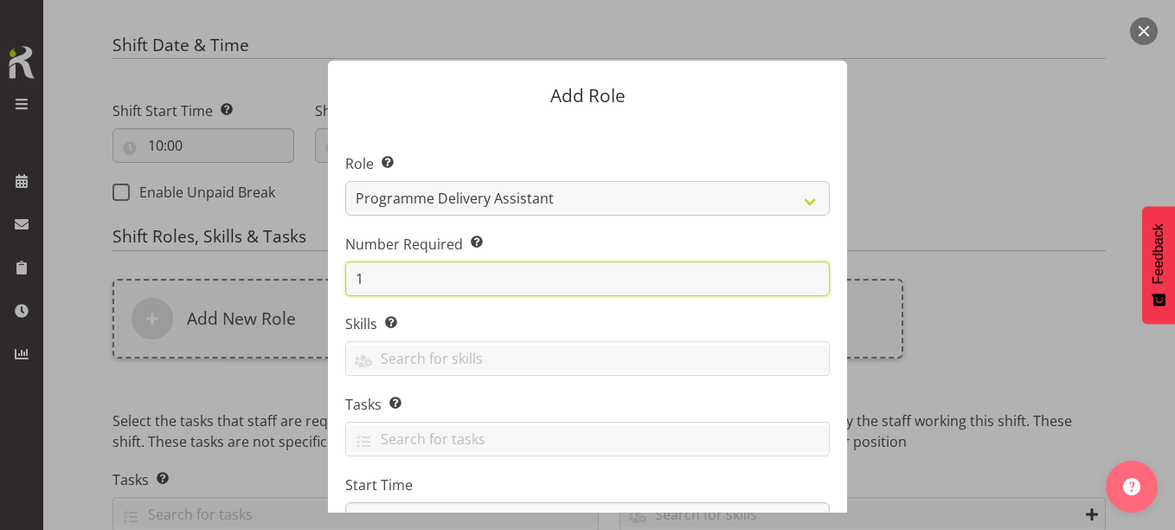
click at [384, 275] on input "1" at bounding box center [587, 278] width 485 height 35
type input "2"
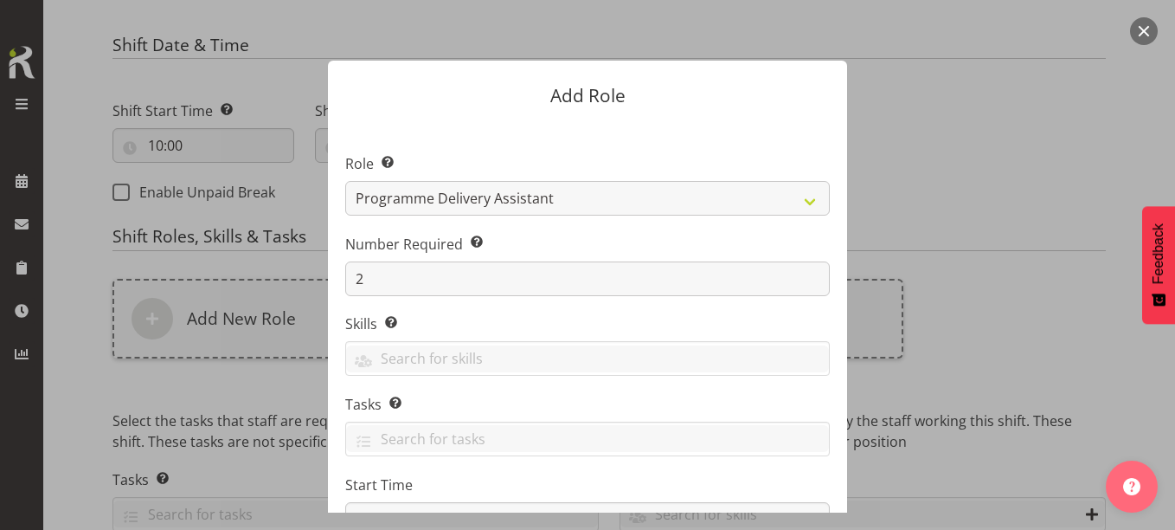
drag, startPoint x: 943, startPoint y: 207, endPoint x: 921, endPoint y: 209, distance: 21.8
click at [940, 209] on form "Add Role Role Select the role you wish to add to the shift. 1st floor desk AQ o…" at bounding box center [587, 264] width 831 height 495
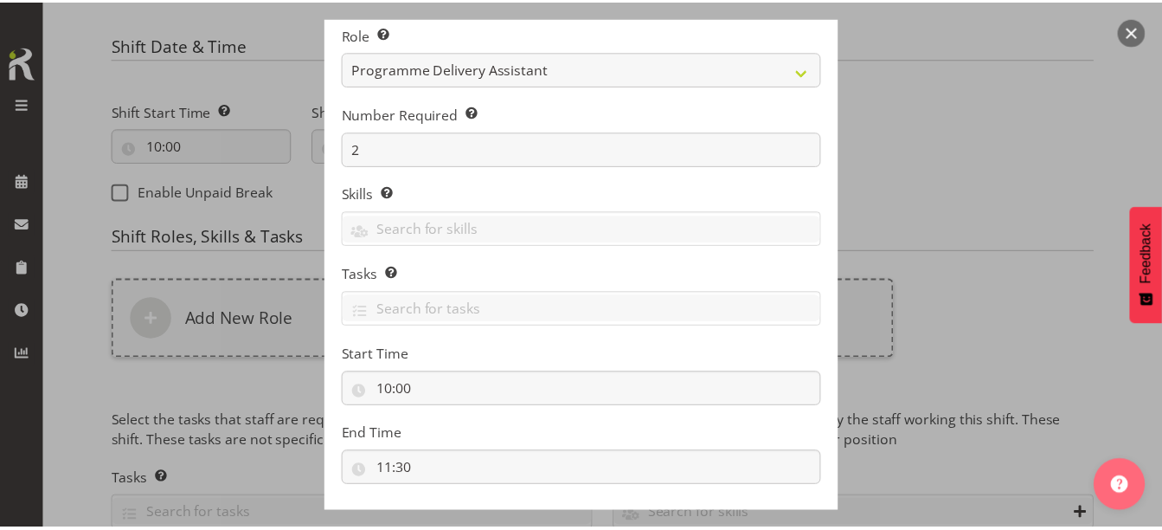
scroll to position [221, 0]
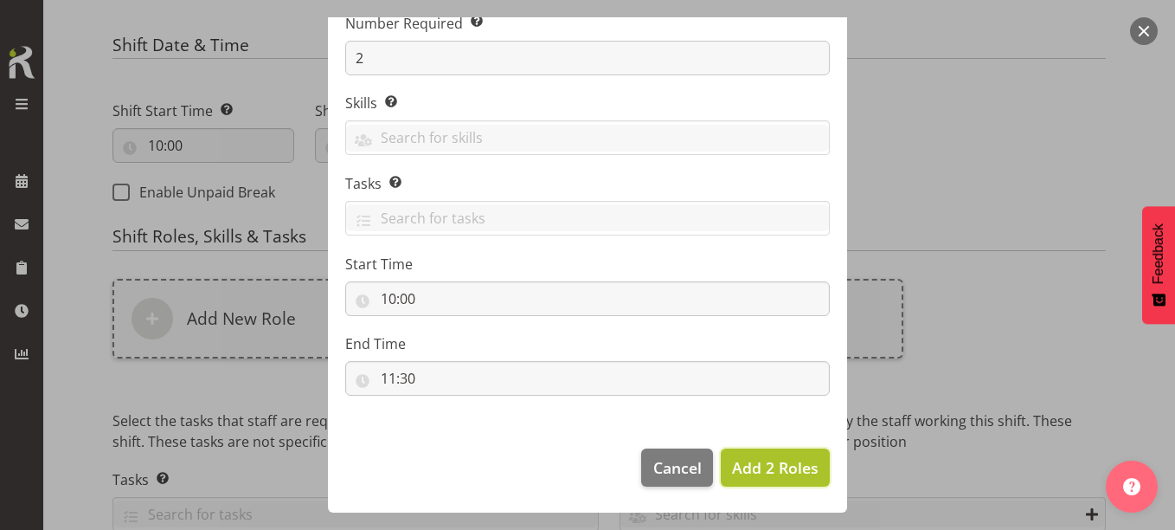
click at [748, 468] on span "Add 2 Roles" at bounding box center [775, 467] width 87 height 21
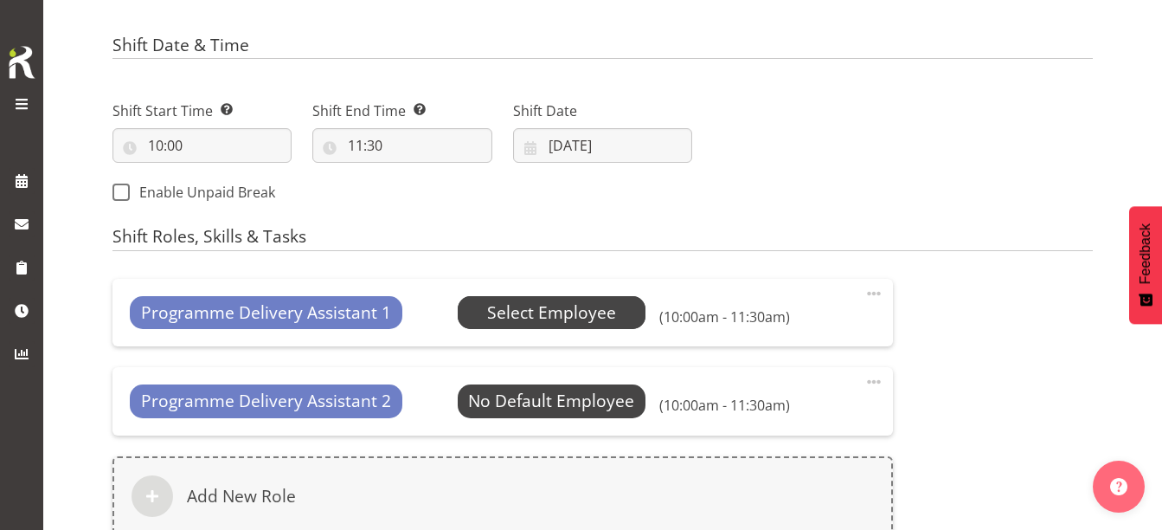
click at [539, 311] on span "Select Employee" at bounding box center [551, 312] width 129 height 25
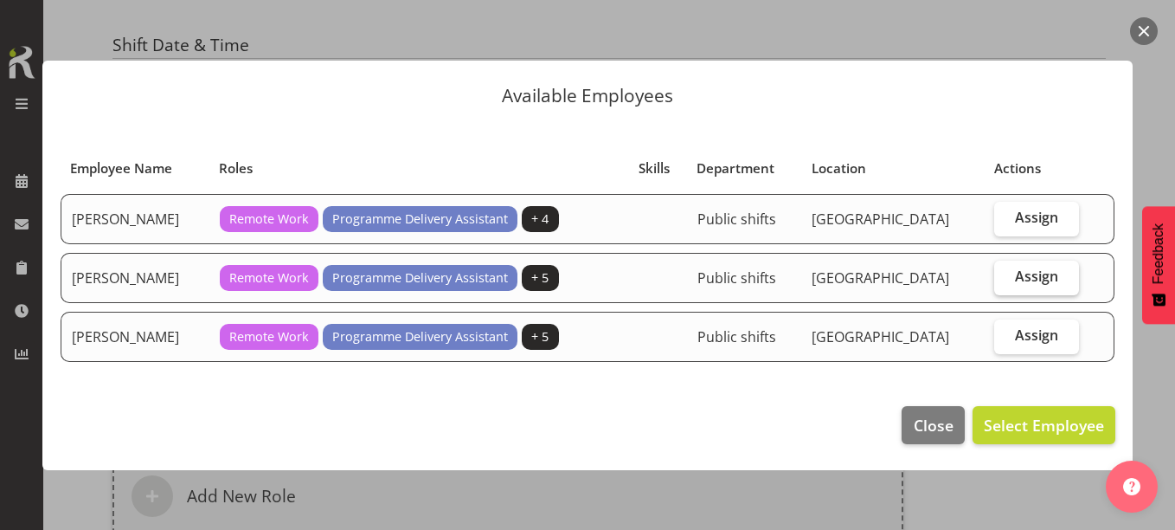
drag, startPoint x: 1034, startPoint y: 219, endPoint x: 1028, endPoint y: 266, distance: 47.1
click at [1035, 219] on span "Assign" at bounding box center [1036, 217] width 43 height 17
click at [1005, 219] on input "Assign" at bounding box center [999, 217] width 11 height 11
checkbox input "true"
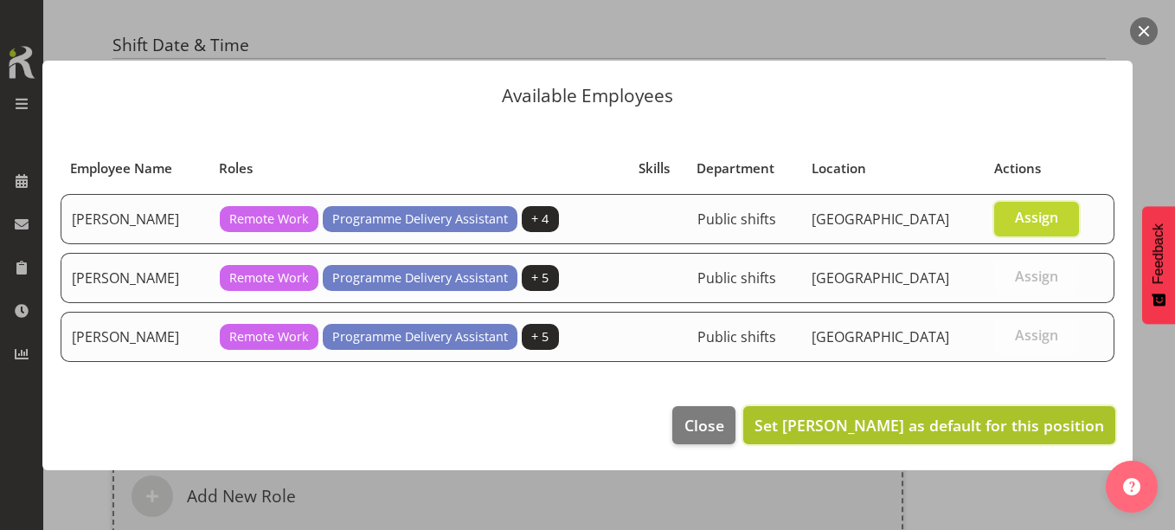
click at [969, 418] on span "Set Aurora Catu as default for this position" at bounding box center [929, 424] width 350 height 21
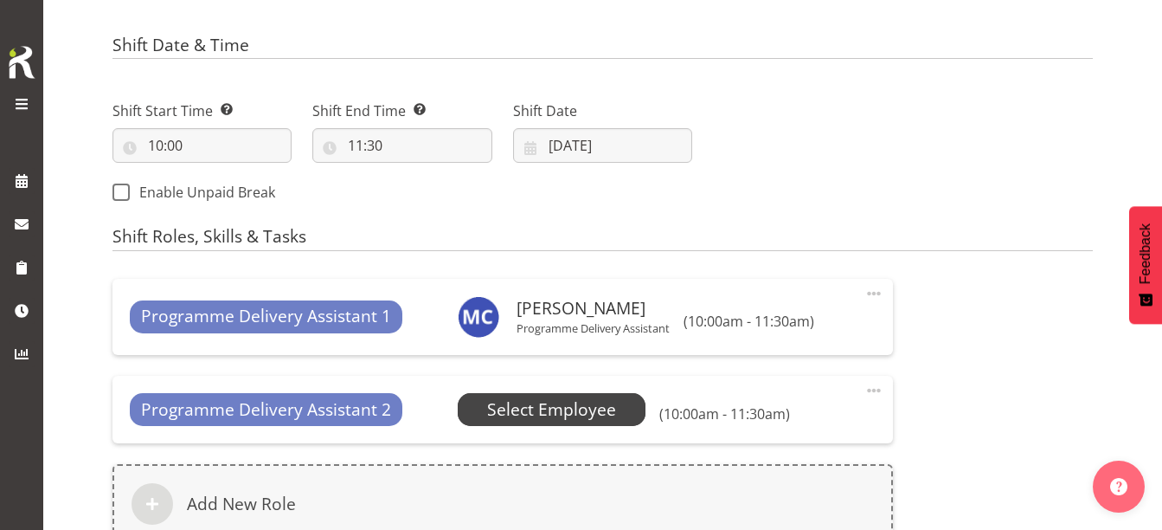
click at [532, 409] on span "Select Employee" at bounding box center [551, 409] width 129 height 25
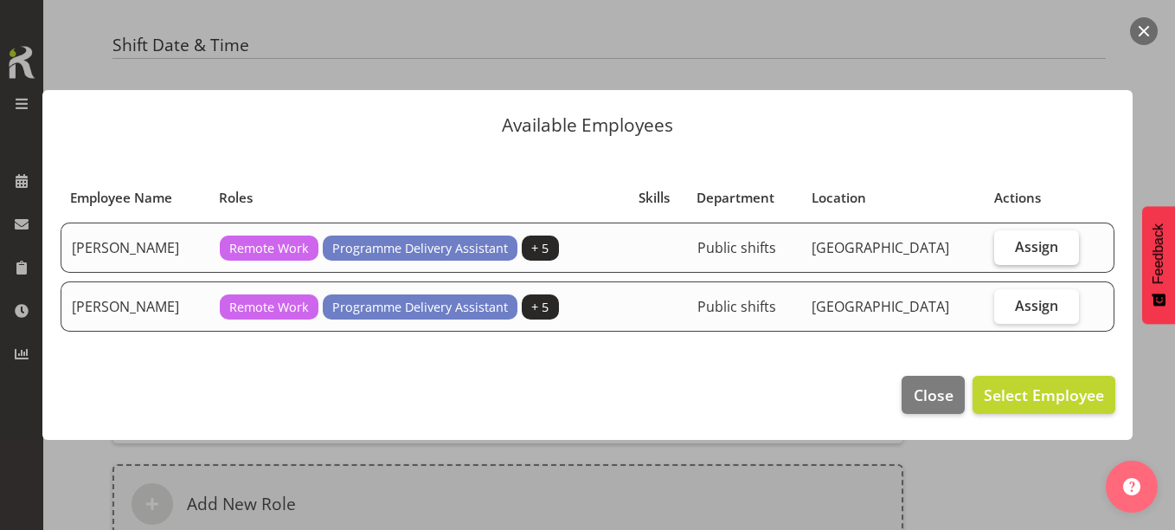
click at [1046, 244] on span "Assign" at bounding box center [1036, 246] width 43 height 17
click at [1005, 244] on input "Assign" at bounding box center [999, 246] width 11 height 11
checkbox input "true"
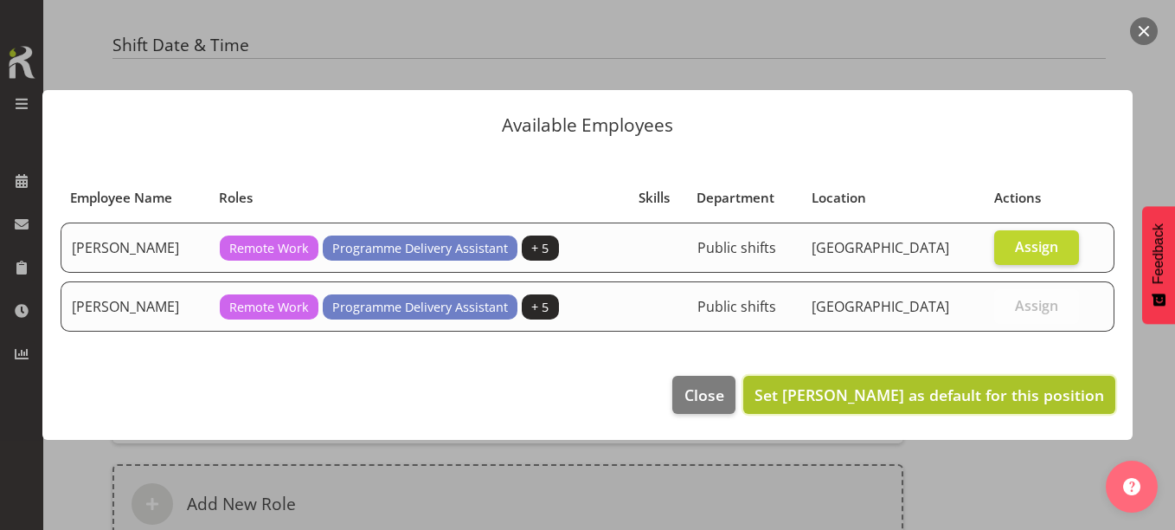
click at [1011, 385] on span "Set Chamique Mamolo as default for this position" at bounding box center [929, 394] width 350 height 21
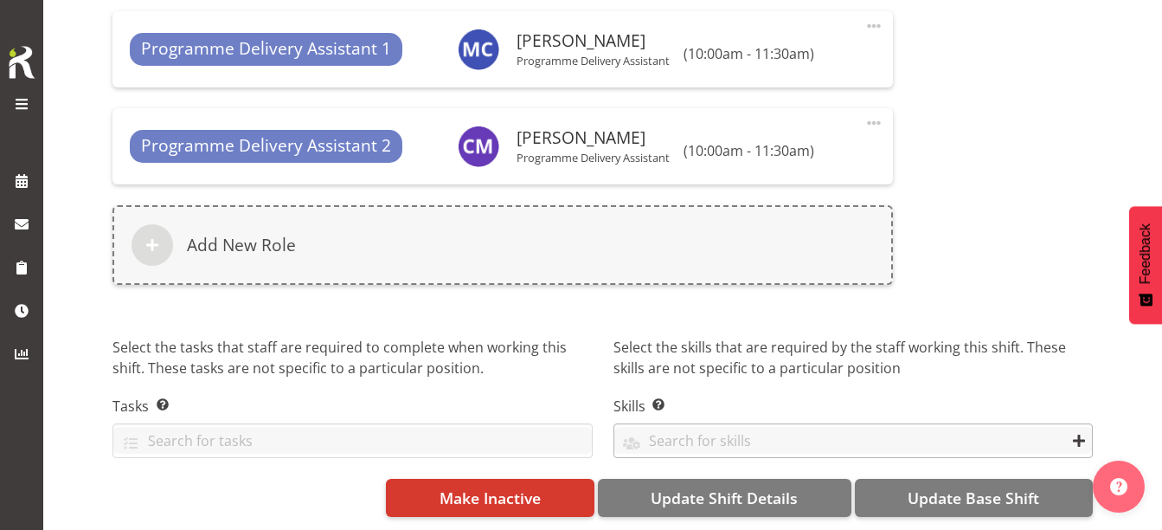
scroll to position [896, 0]
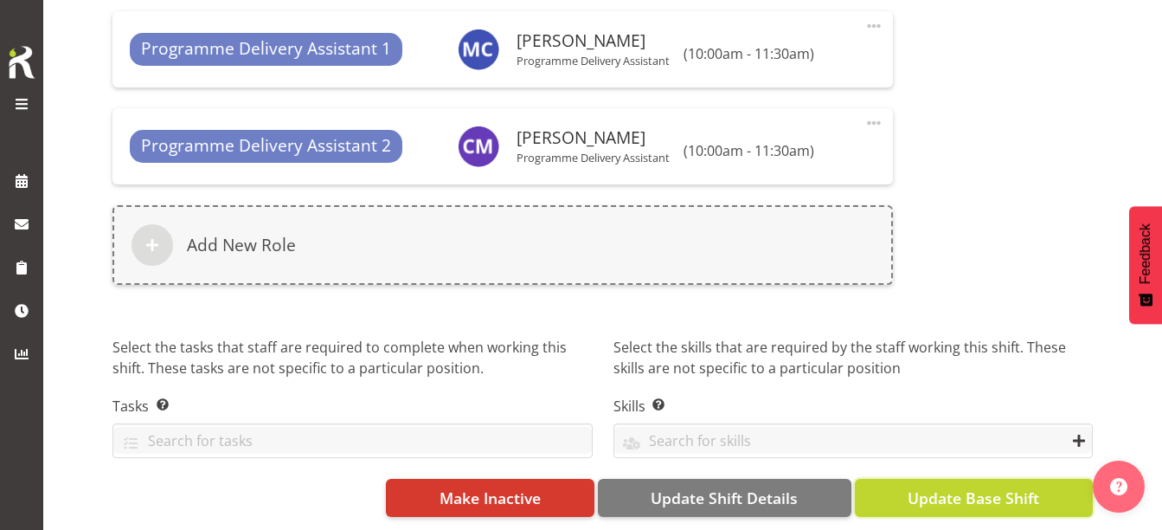
click at [937, 486] on span "Update Base Shift" at bounding box center [974, 497] width 132 height 22
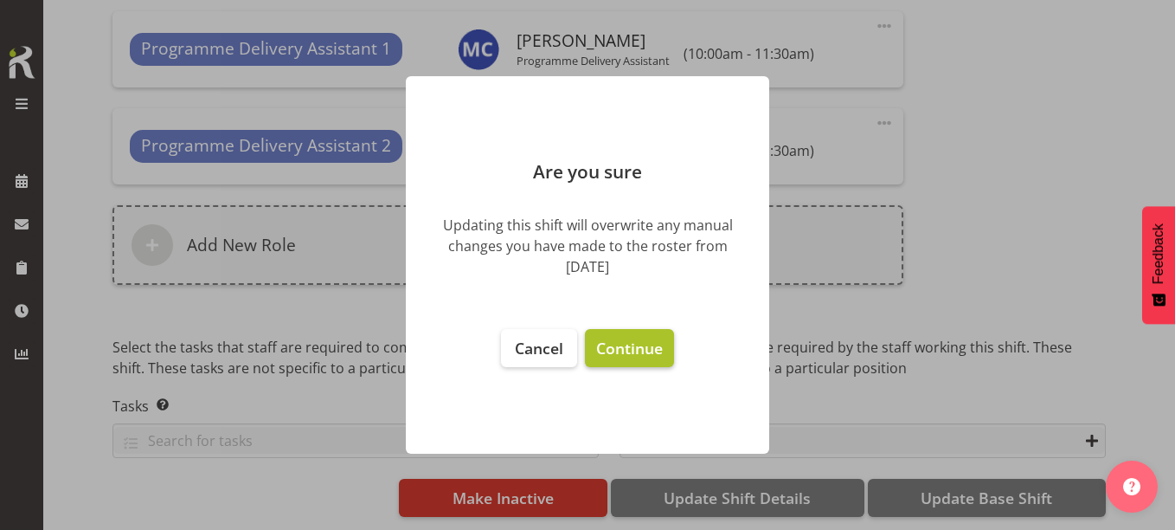
click at [607, 349] on span "Continue" at bounding box center [629, 347] width 67 height 21
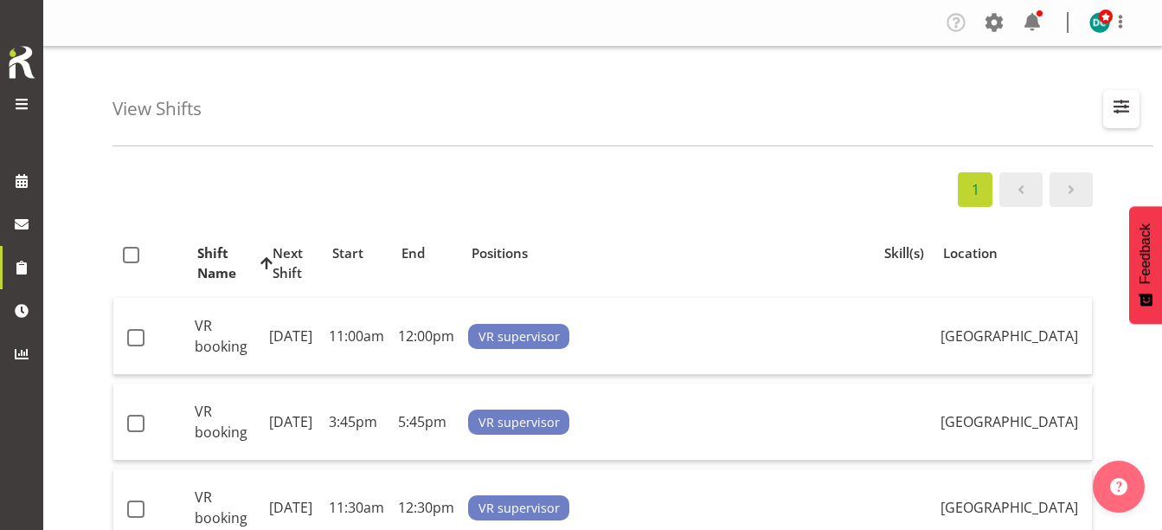
click at [1130, 99] on span "button" at bounding box center [1121, 106] width 22 height 22
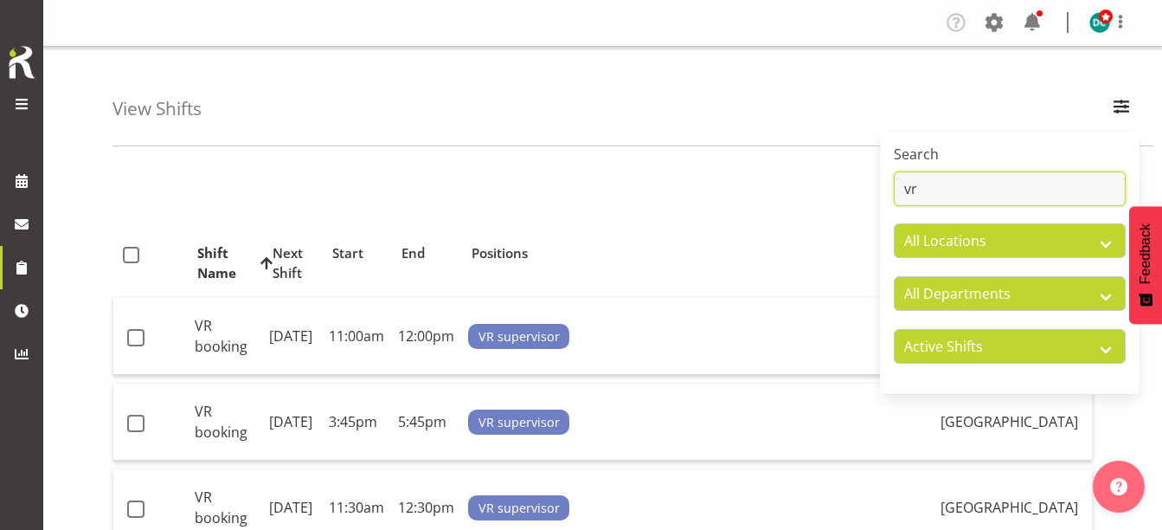
type input "v"
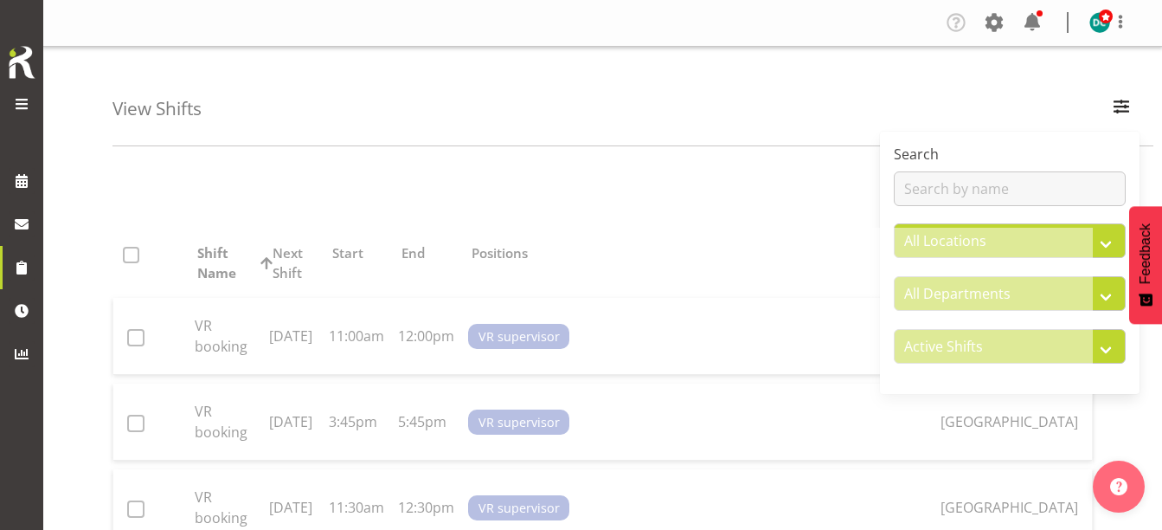
click at [798, 110] on div "View Shifts Search All Locations [GEOGRAPHIC_DATA] [GEOGRAPHIC_DATA] All Depart…" at bounding box center [632, 96] width 1041 height 99
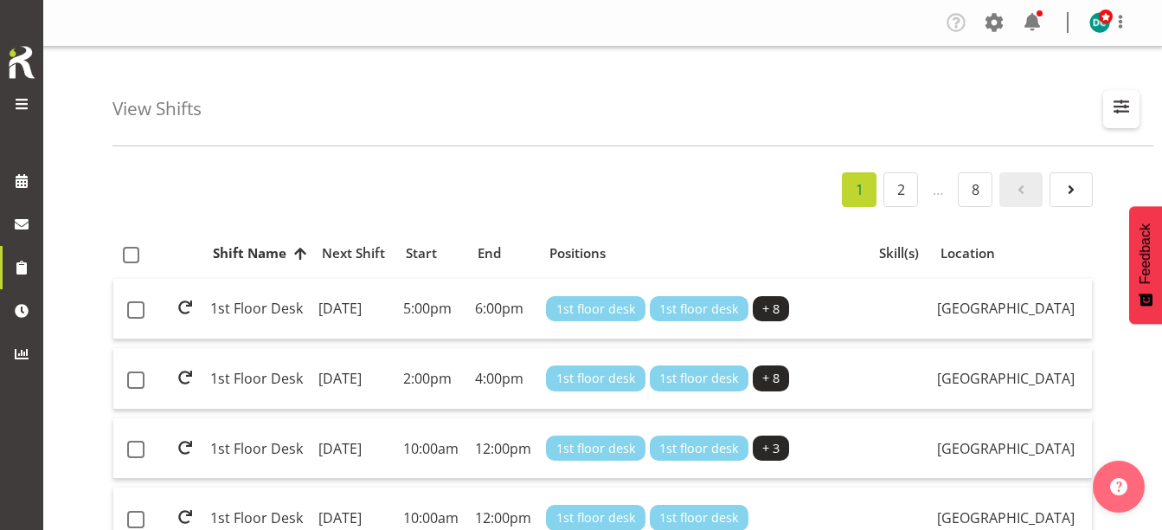
drag, startPoint x: 1101, startPoint y: 105, endPoint x: 1111, endPoint y: 104, distance: 10.4
click at [1111, 104] on div "View Shifts Search All Locations [GEOGRAPHIC_DATA] [GEOGRAPHIC_DATA] All Depart…" at bounding box center [632, 96] width 1041 height 99
click at [1118, 102] on span "button" at bounding box center [1121, 106] width 22 height 22
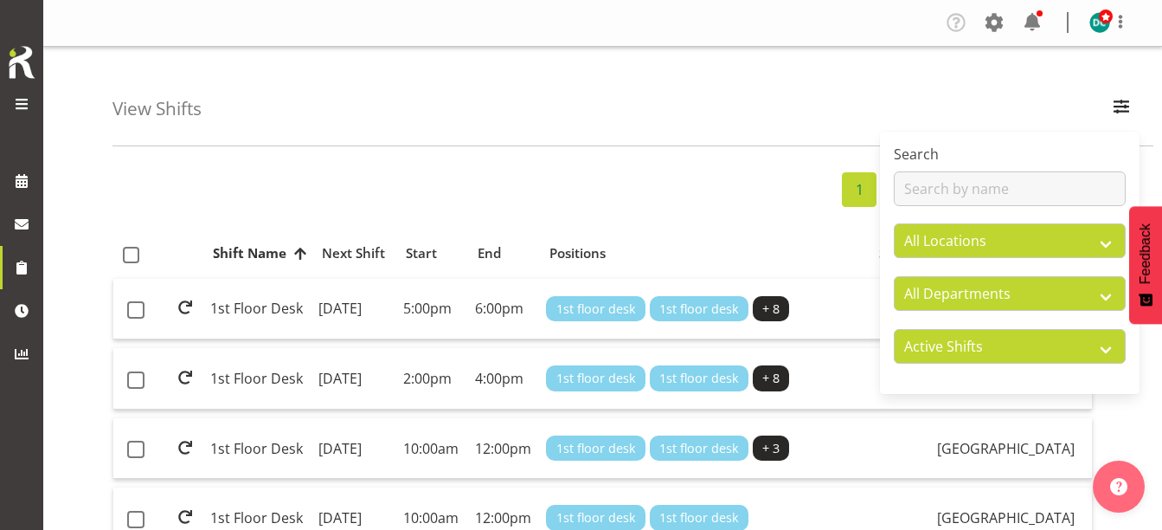
click at [728, 107] on div "View Shifts Search All Locations [GEOGRAPHIC_DATA] [GEOGRAPHIC_DATA] All Depart…" at bounding box center [632, 96] width 1041 height 99
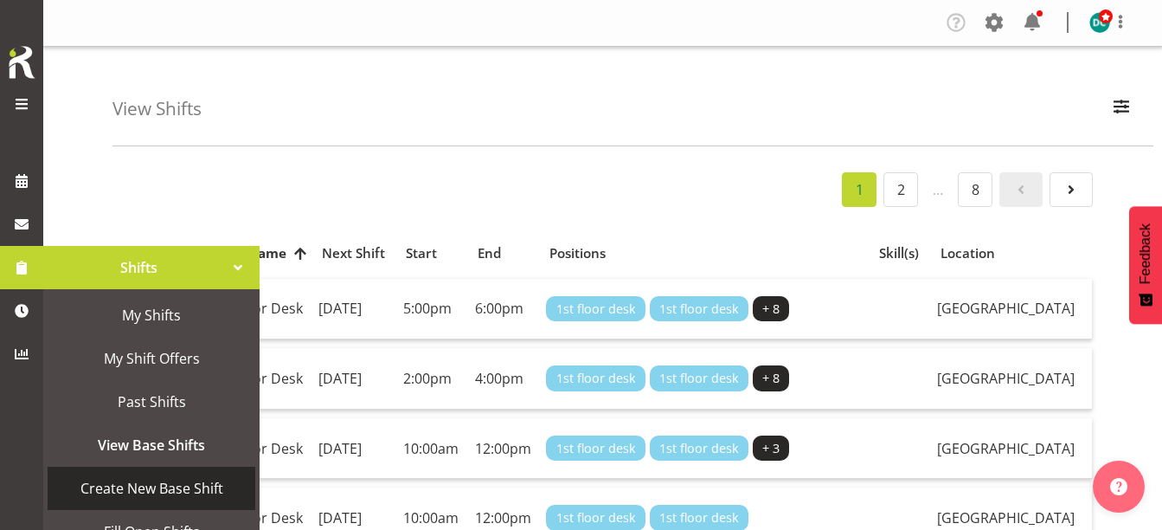
click at [113, 483] on span "Create New Base Shift" at bounding box center [151, 488] width 190 height 26
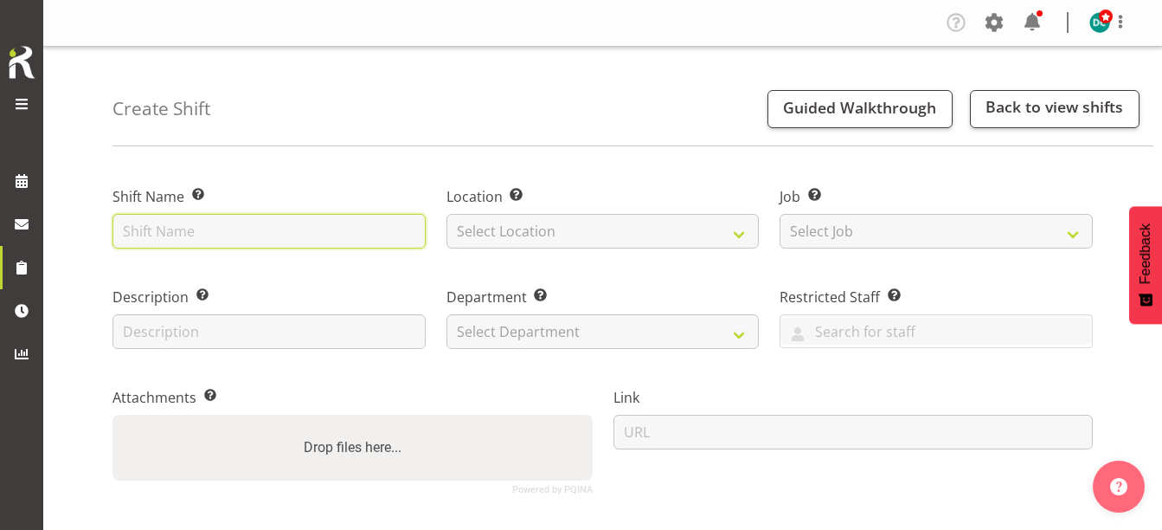
click at [193, 227] on input "text" at bounding box center [268, 231] width 313 height 35
type input "Seed bombs"
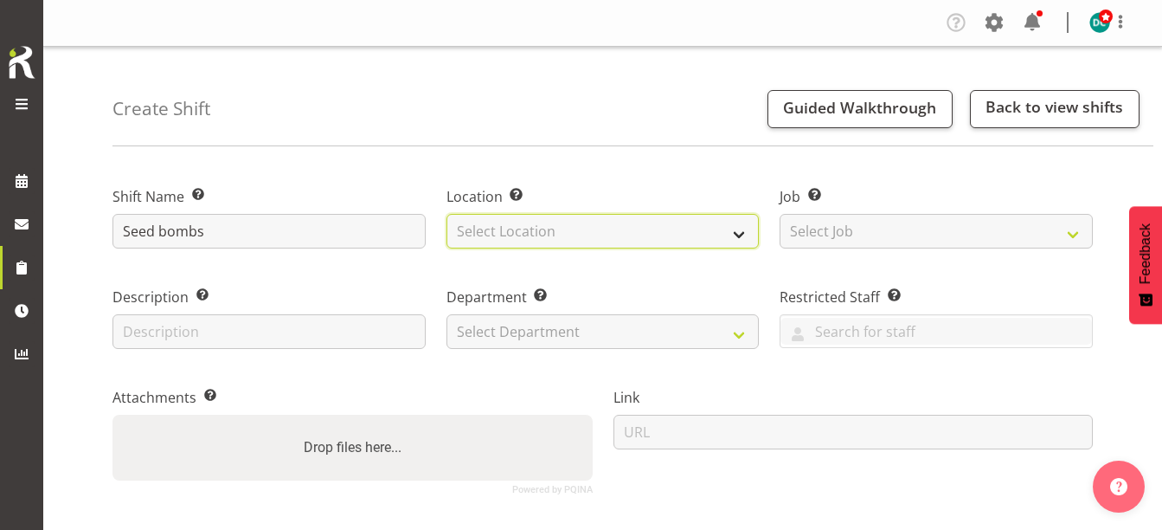
click at [523, 241] on select "Select Location [GEOGRAPHIC_DATA] [GEOGRAPHIC_DATA]" at bounding box center [602, 231] width 313 height 35
select select "1276"
click at [446, 214] on select "Select Location [GEOGRAPHIC_DATA] [GEOGRAPHIC_DATA]" at bounding box center [602, 231] width 313 height 35
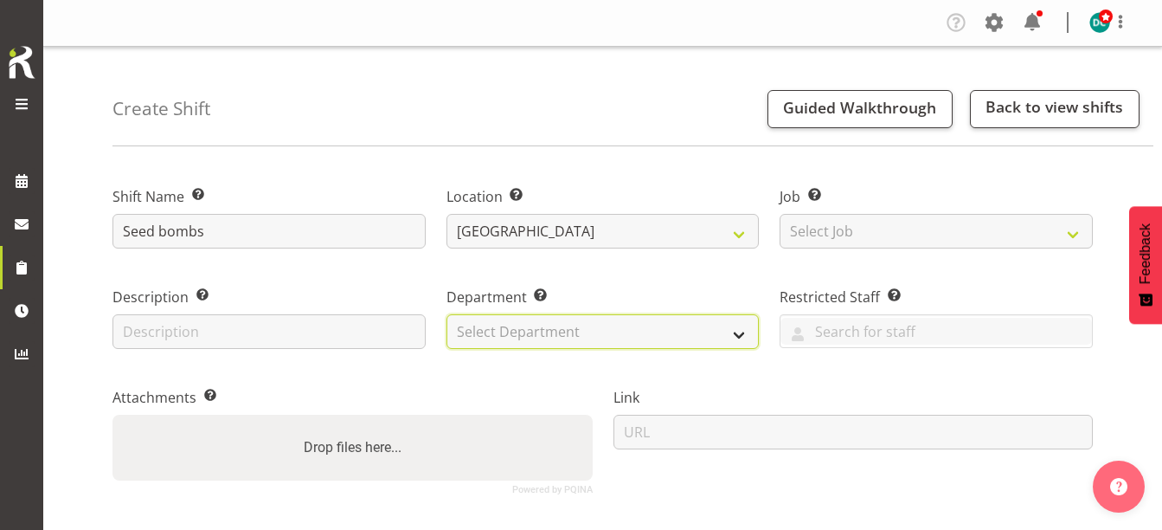
click at [517, 334] on select "Select Department Off Desk Public shifts" at bounding box center [602, 331] width 313 height 35
select select "921"
click at [446, 314] on select "Select Department Off Desk Public shifts" at bounding box center [602, 331] width 313 height 35
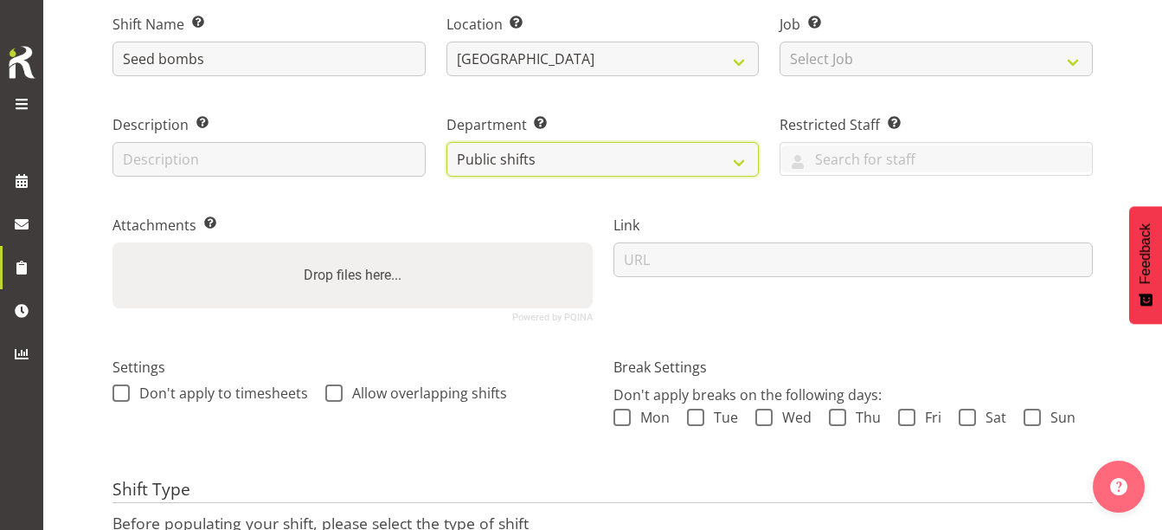
scroll to position [173, 0]
click at [123, 396] on span at bounding box center [120, 391] width 17 height 17
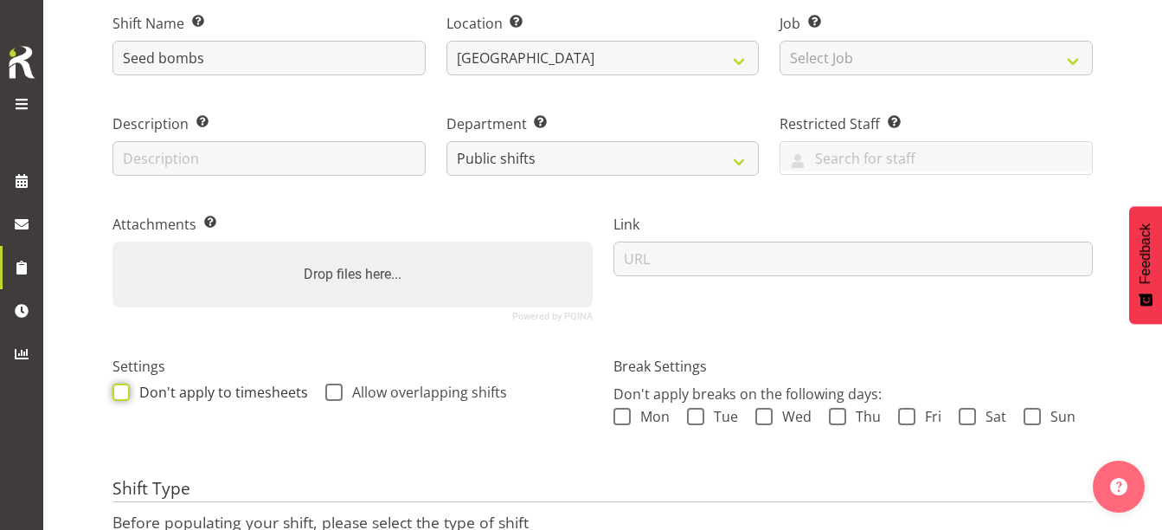
click at [123, 396] on input "Don't apply to timesheets" at bounding box center [117, 391] width 11 height 11
checkbox input "true"
click at [332, 384] on span at bounding box center [333, 391] width 17 height 17
click at [332, 386] on input "Allow overlapping shifts" at bounding box center [330, 391] width 11 height 11
checkbox input "true"
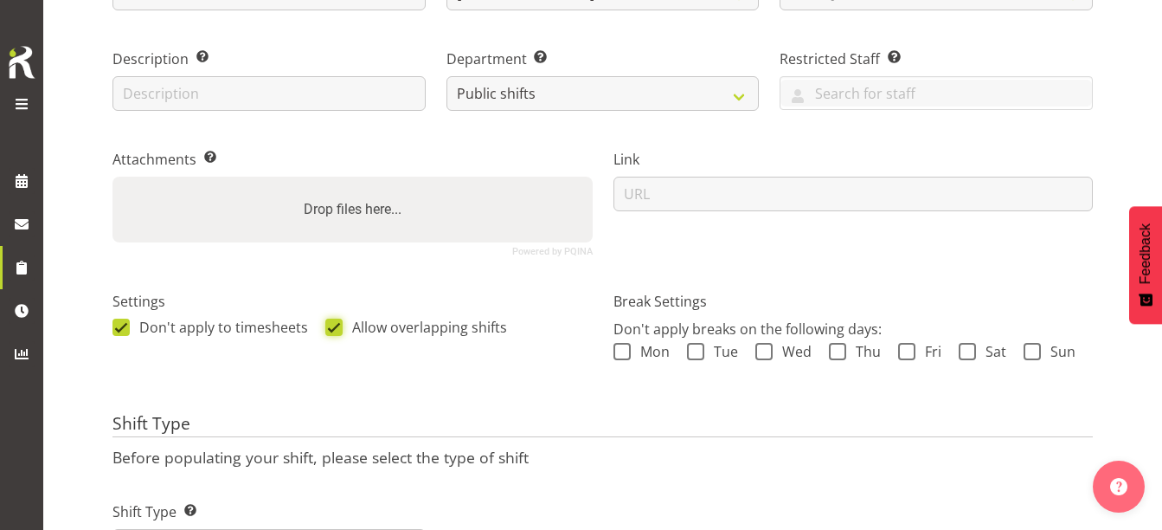
scroll to position [335, 0]
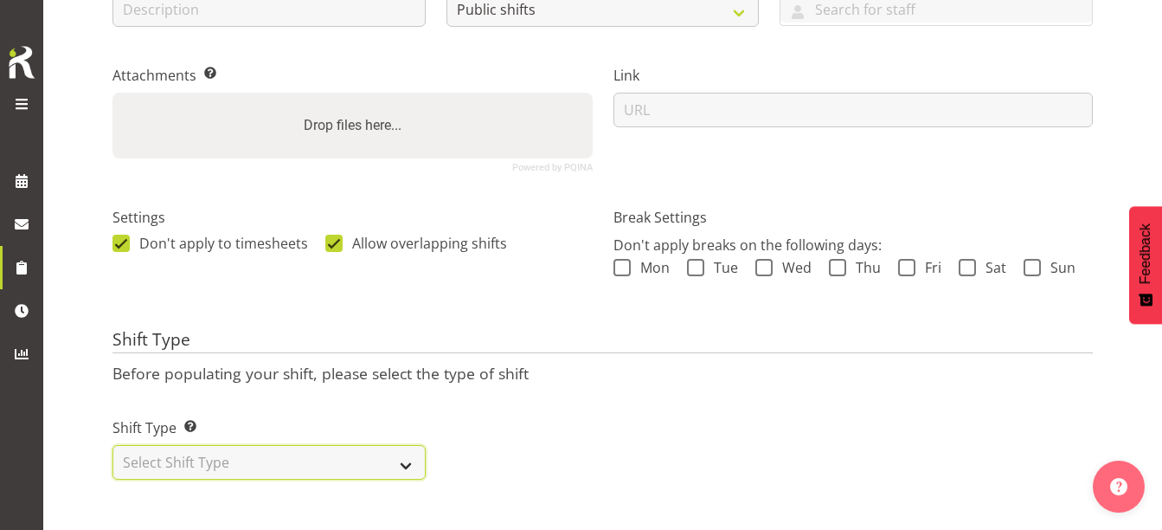
click at [182, 453] on select "Select Shift Type One Off Shift Recurring Shift Rotating Shift" at bounding box center [268, 462] width 313 height 35
click at [112, 445] on select "Select Shift Type One Off Shift Recurring Shift Rotating Shift" at bounding box center [268, 462] width 313 height 35
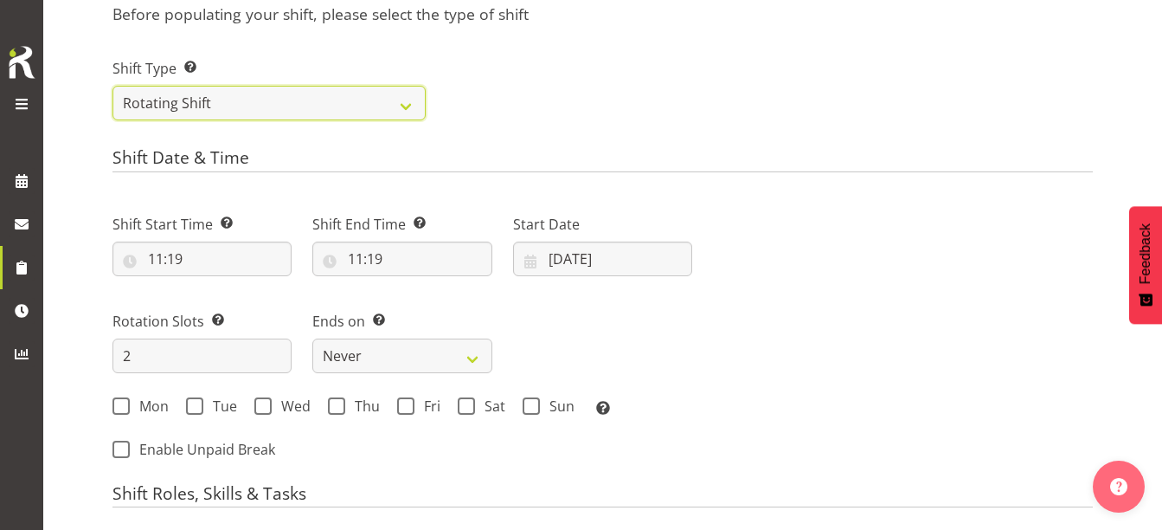
scroll to position [421, 0]
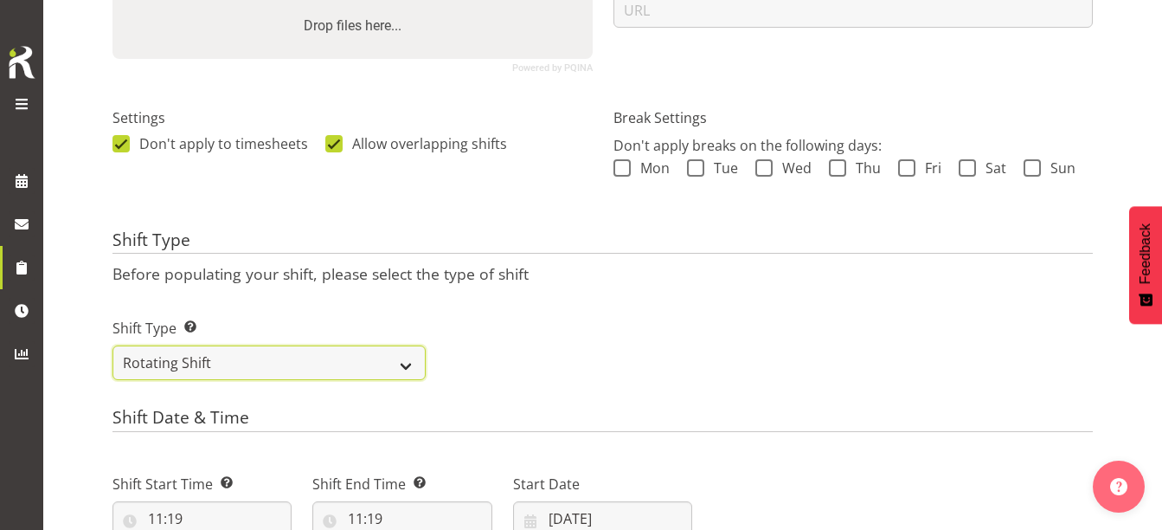
click at [233, 363] on select "One Off Shift Recurring Shift Rotating Shift" at bounding box center [268, 362] width 313 height 35
click at [212, 382] on div "Shift Type Shift Types: One Off – Select this if you would like a single shift …" at bounding box center [269, 341] width 334 height 97
click at [215, 363] on select "One Off Shift Recurring Shift Rotating Shift" at bounding box center [268, 362] width 313 height 35
select select "one_off"
click at [112, 345] on select "One Off Shift Recurring Shift Rotating Shift" at bounding box center [268, 362] width 313 height 35
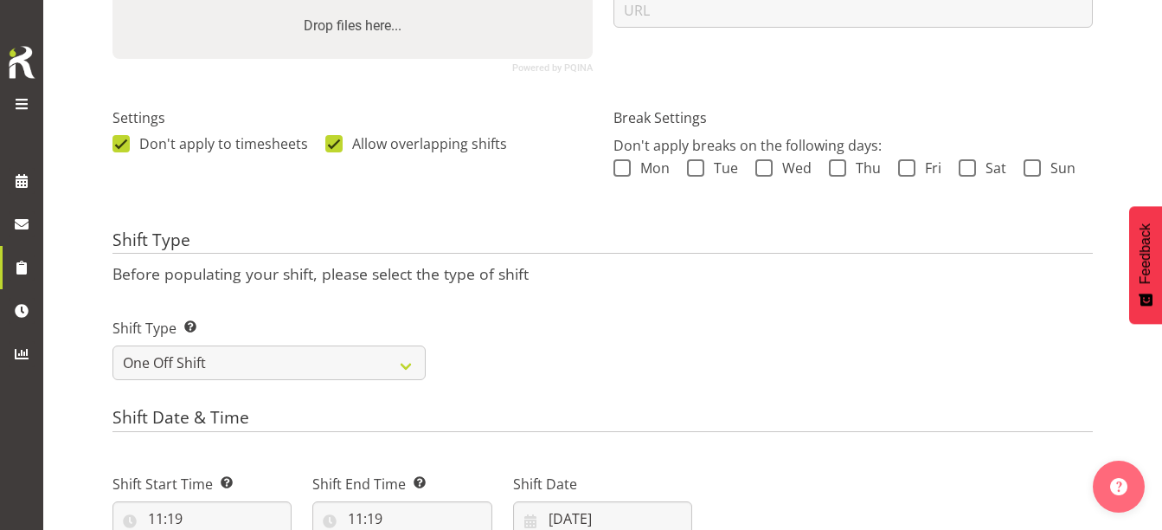
click at [557, 352] on div "Shift Type Shift Types: One Off – Select this if you would like a single shift …" at bounding box center [602, 341] width 1001 height 97
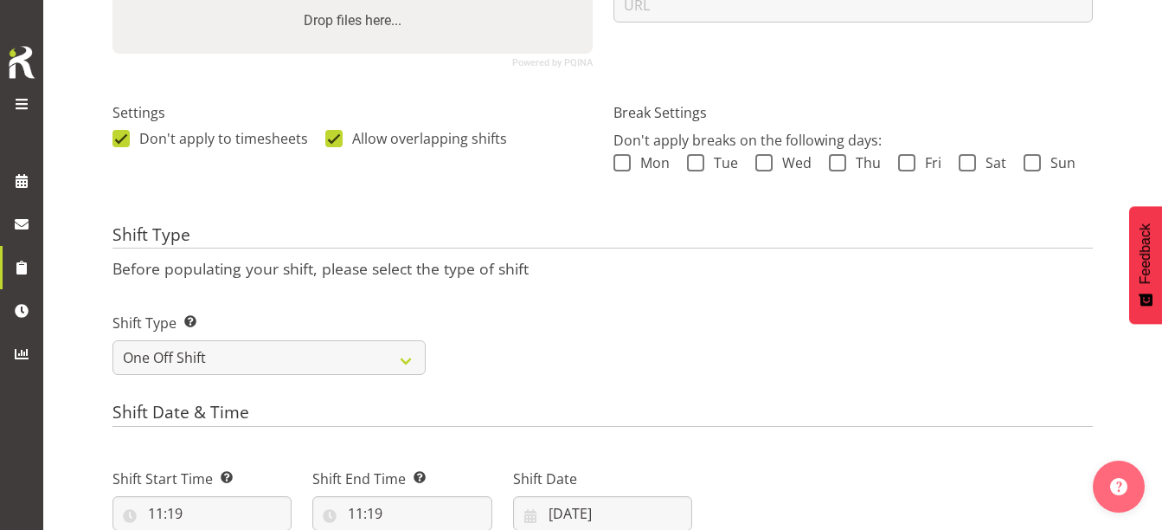
scroll to position [681, 0]
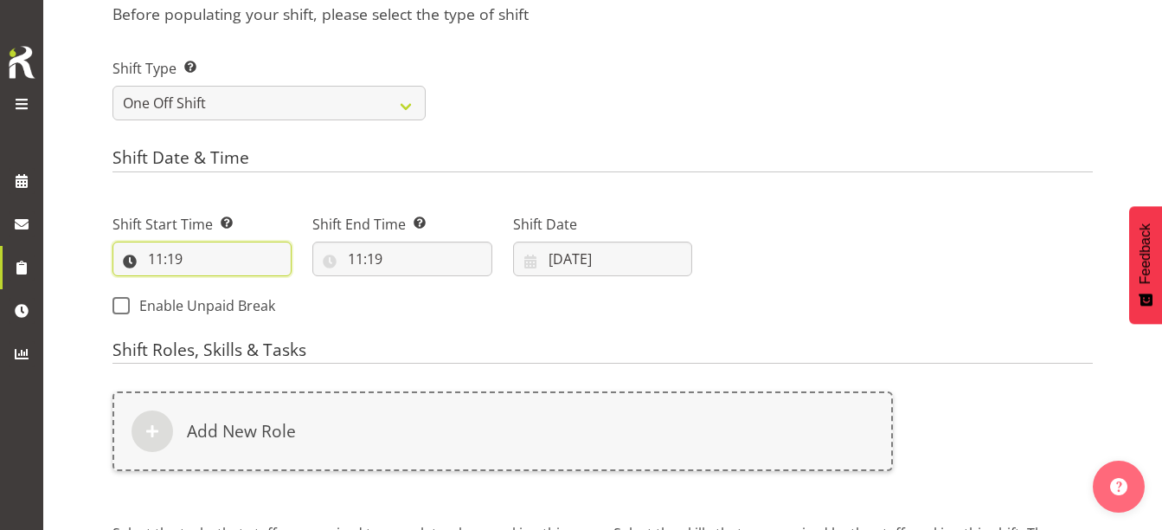
click at [154, 262] on input "11:19" at bounding box center [201, 258] width 179 height 35
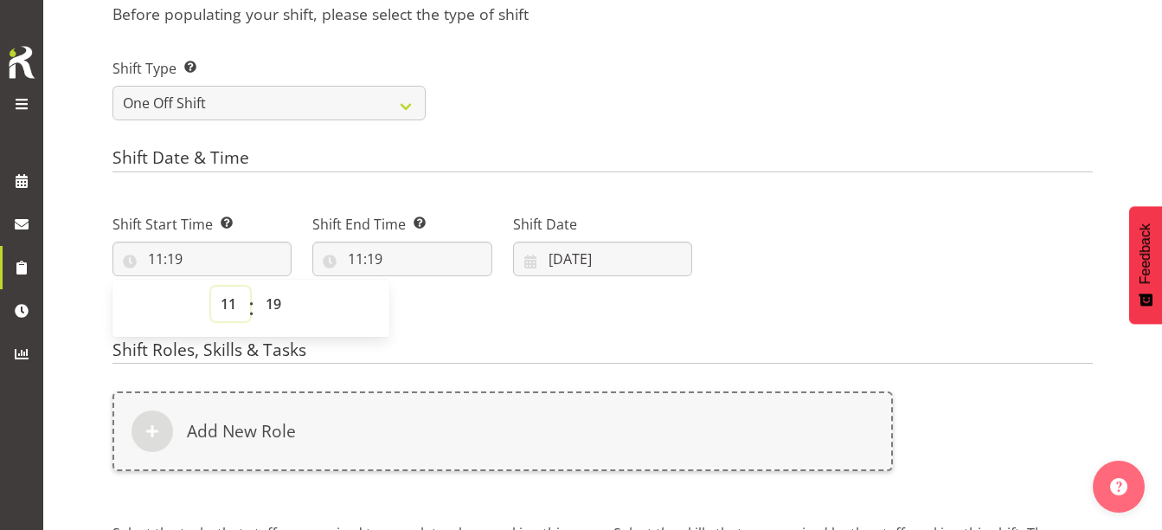
click at [228, 297] on select "00 01 02 03 04 05 06 07 08 09 10 11 12 13 14 15 16 17 18 19 20 21 22 23" at bounding box center [230, 303] width 39 height 35
select select "14"
type input "14:19"
click at [273, 303] on select "00 01 02 03 04 05 06 07 08 09 10 11 12 13 14 15 16 17 18 19 20 21 22 23 24 25 2…" at bounding box center [275, 303] width 39 height 35
select select "0"
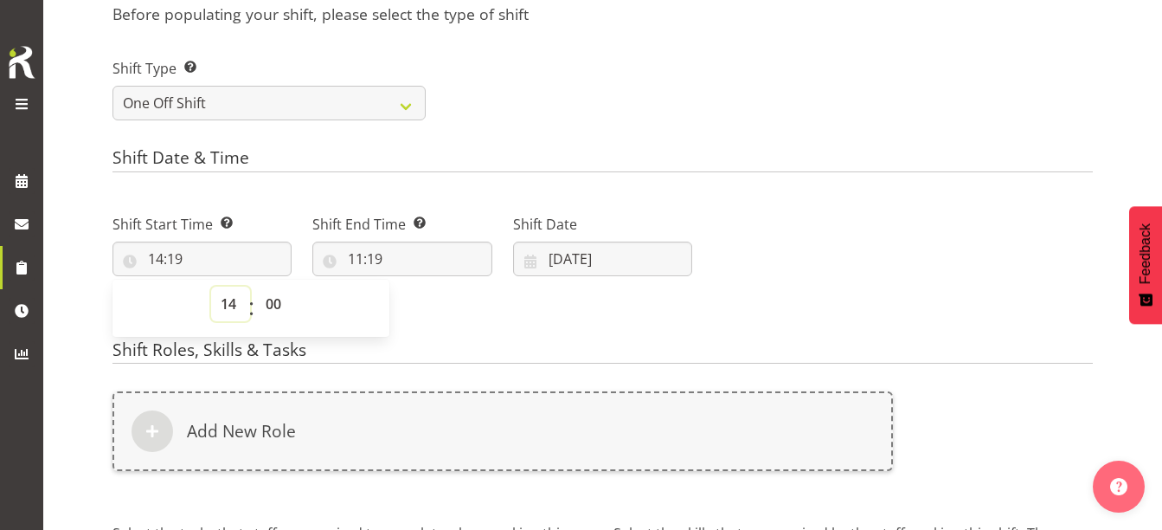
type input "14:00"
click at [231, 305] on select "00 01 02 03 04 05 06 07 08 09 10 11 12 13 14 15 16 17 18 19 20 21 22 23" at bounding box center [230, 303] width 39 height 35
click at [361, 254] on input "11:19" at bounding box center [401, 258] width 179 height 35
click at [427, 301] on select "00 01 02 03 04 05 06 07 08 09 10 11 12 13 14 15 16 17 18 19 20 21 22 23" at bounding box center [430, 303] width 39 height 35
select select "16"
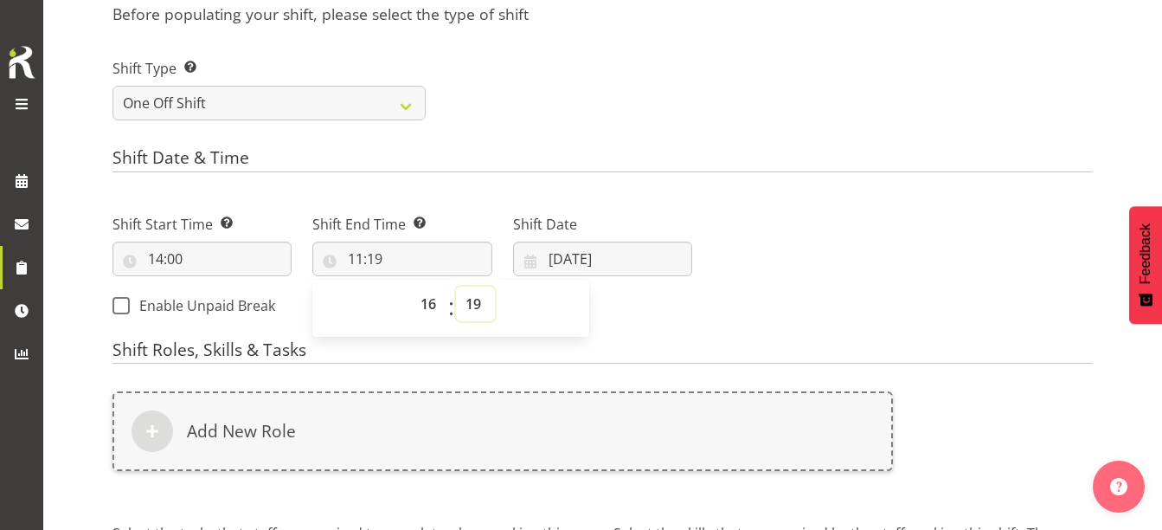
type input "16:19"
click at [465, 302] on select "00 01 02 03 04 05 06 07 08 09 10 11 12 13 14 15 16 17 18 19 20 21 22 23 24 25 2…" at bounding box center [475, 303] width 39 height 35
select select "0"
type input "16:00"
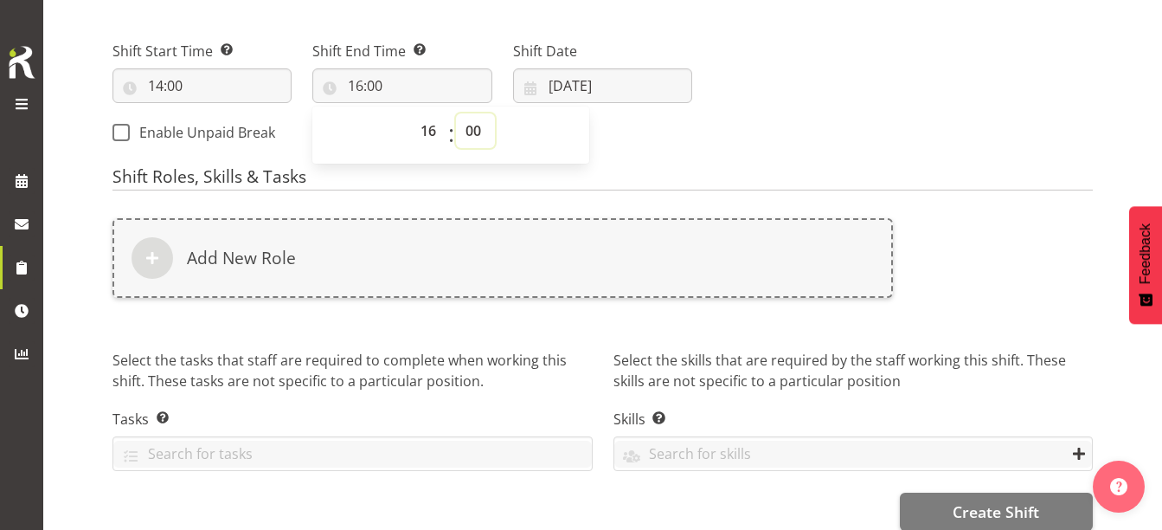
scroll to position [767, 0]
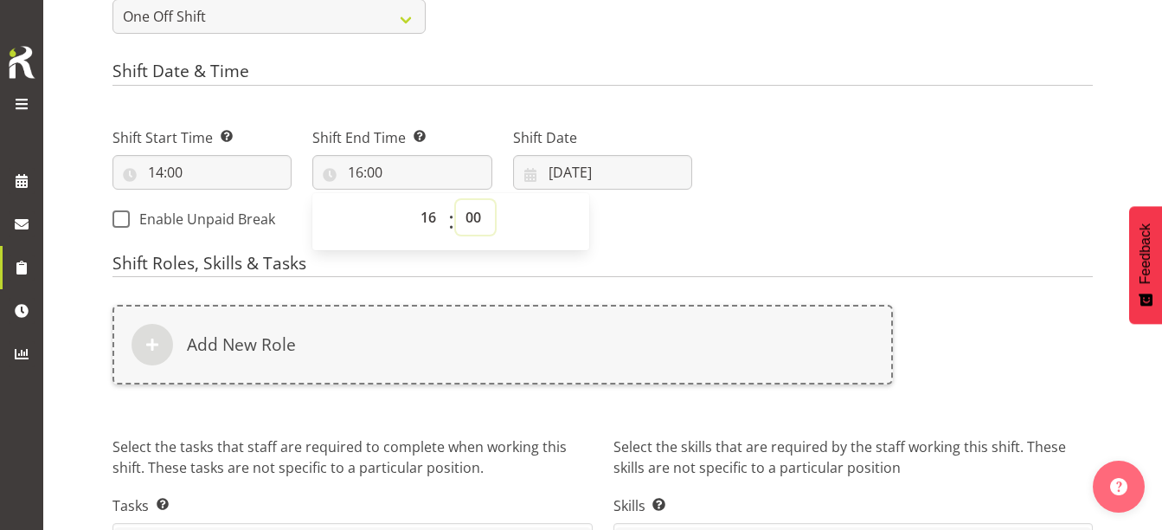
click at [477, 221] on select "00 01 02 03 04 05 06 07 08 09 10 11 12 13 14 15 16 17 18 19 20 21 22 23 24 25 2…" at bounding box center [475, 217] width 39 height 35
select select "30"
click at [456, 200] on select "00 01 02 03 04 05 06 07 08 09 10 11 12 13 14 15 16 17 18 19 20 21 22 23 24 25 2…" at bounding box center [475, 217] width 39 height 35
type input "16:30"
click at [596, 166] on input "[DATE]" at bounding box center [602, 172] width 179 height 35
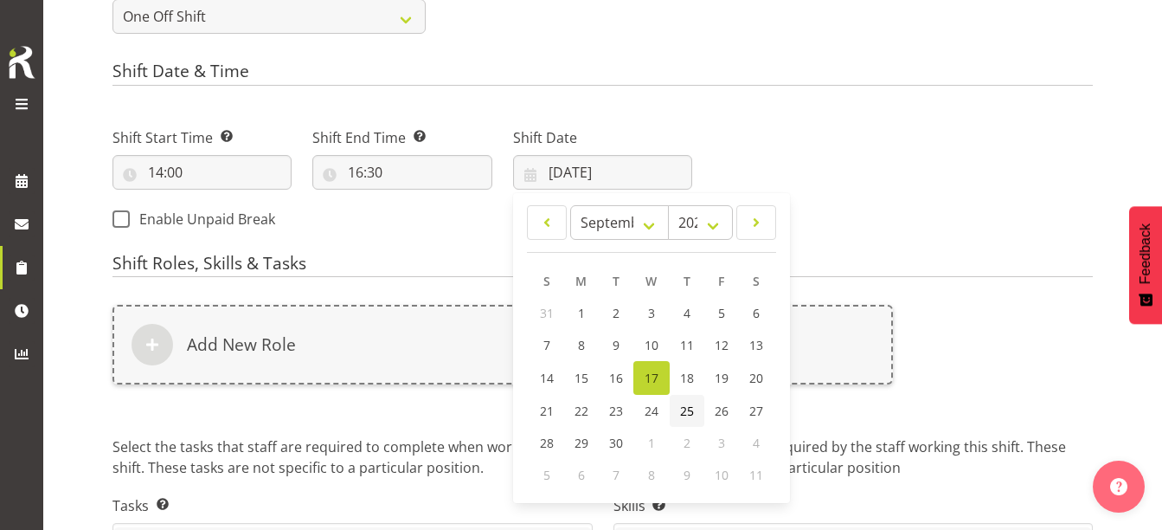
click at [678, 405] on link "25" at bounding box center [687, 411] width 35 height 32
type input "[DATE]"
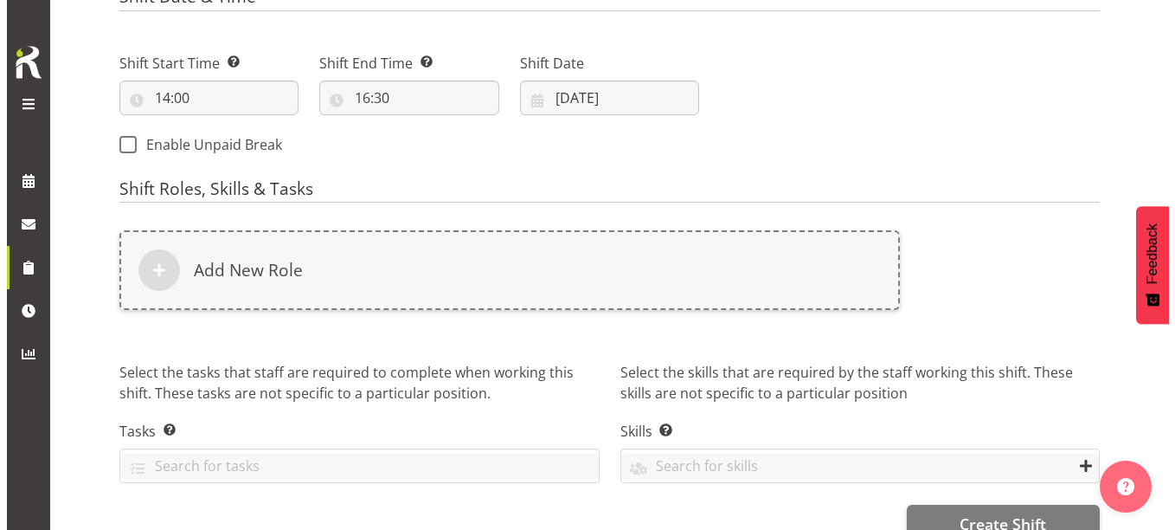
scroll to position [865, 0]
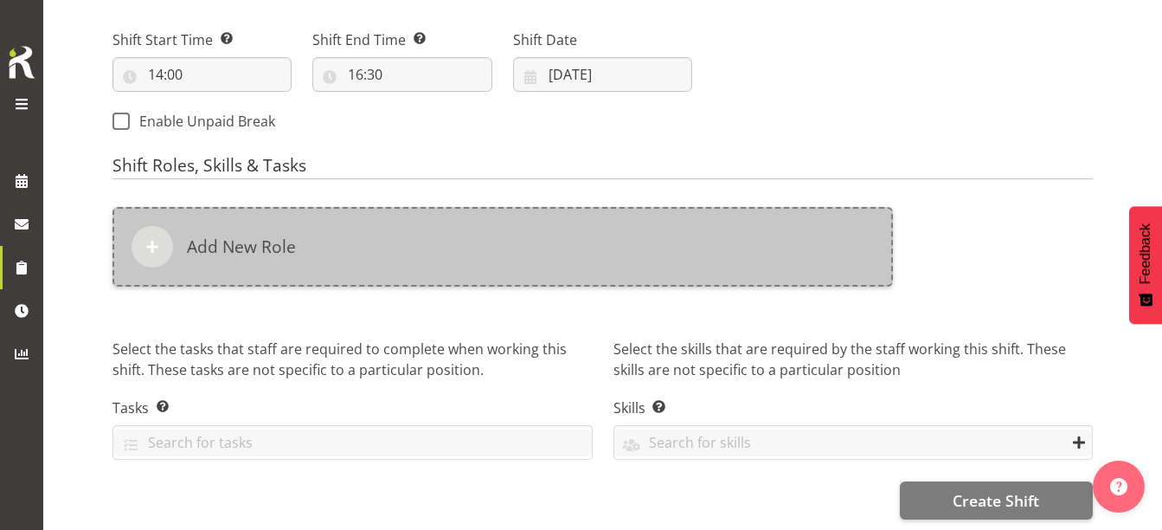
click at [374, 250] on div "Add New Role" at bounding box center [502, 247] width 780 height 80
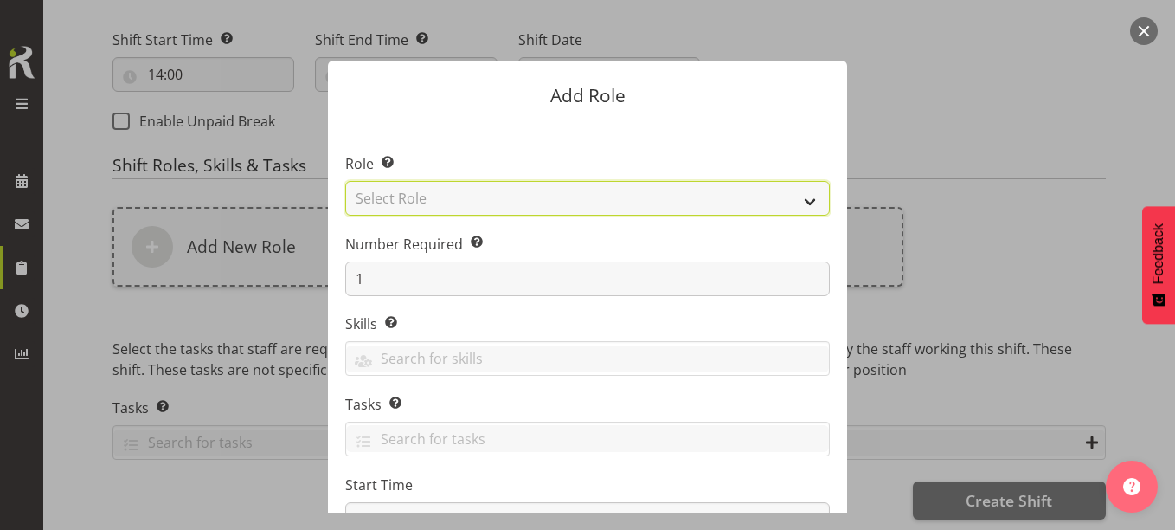
click at [467, 195] on select "Select Role 1st floor desk AQ operator Business Support Team member Casual Cust…" at bounding box center [587, 198] width 485 height 35
select select "1518"
click at [345, 181] on select "Select Role 1st floor desk AQ operator Business Support Team member Casual Cust…" at bounding box center [587, 198] width 485 height 35
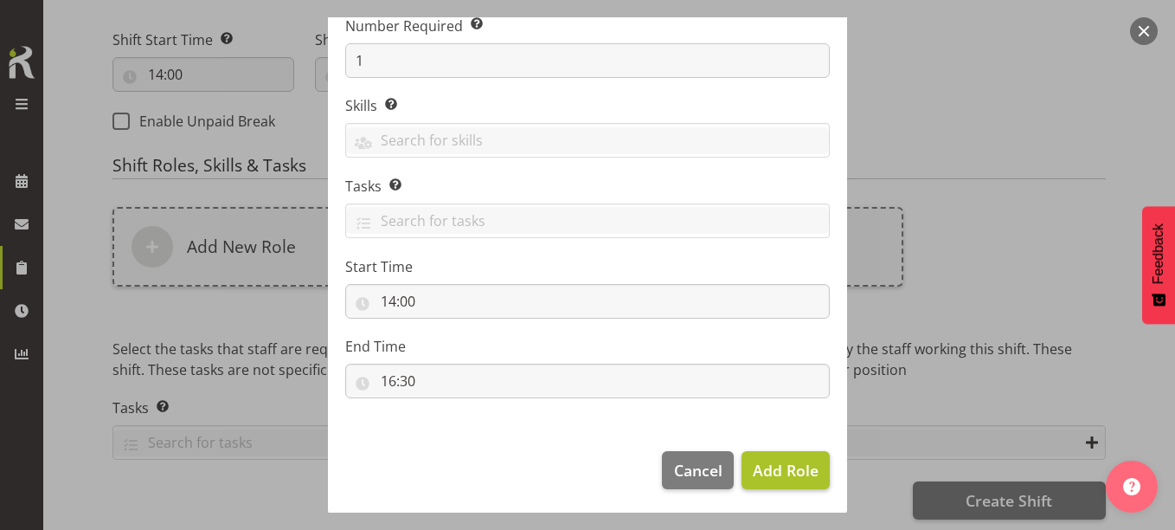
scroll to position [221, 0]
drag, startPoint x: 816, startPoint y: 462, endPoint x: 809, endPoint y: 468, distance: 9.2
click at [814, 461] on button "Add Role" at bounding box center [785, 467] width 88 height 38
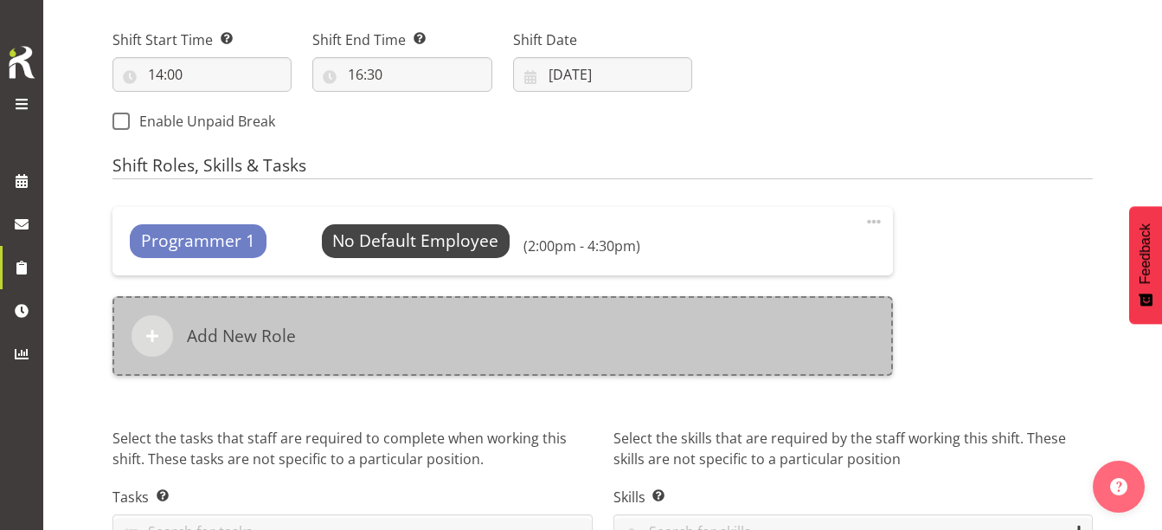
click at [517, 317] on div "Add New Role" at bounding box center [502, 336] width 780 height 80
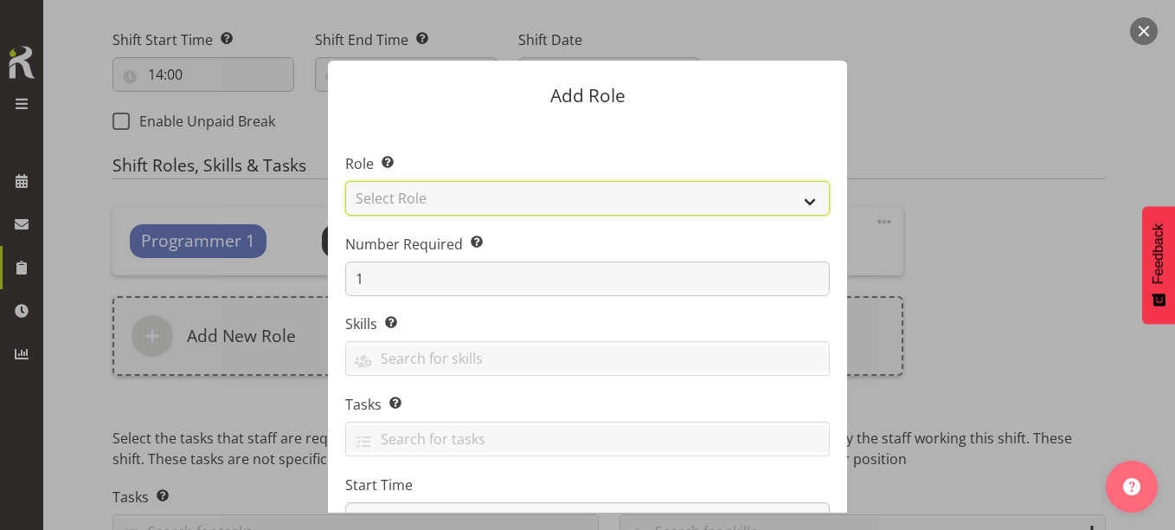
click at [489, 201] on select "Select Role 1st floor desk AQ operator Business Support Team member Casual Cust…" at bounding box center [587, 198] width 485 height 35
select select "1508"
click at [345, 181] on select "Select Role 1st floor desk AQ operator Business Support Team member Casual Cust…" at bounding box center [587, 198] width 485 height 35
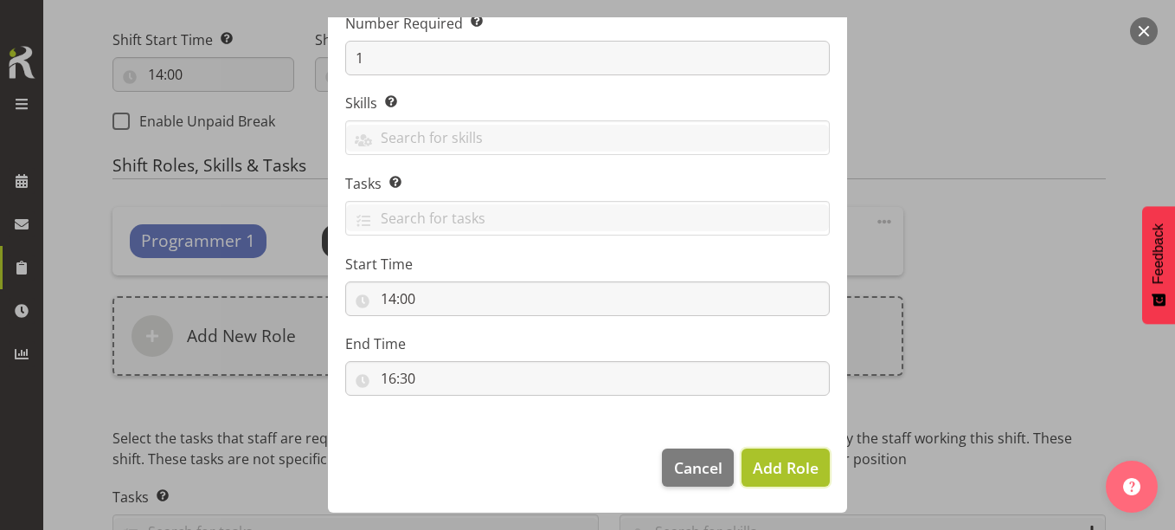
click at [753, 463] on span "Add Role" at bounding box center [786, 467] width 66 height 21
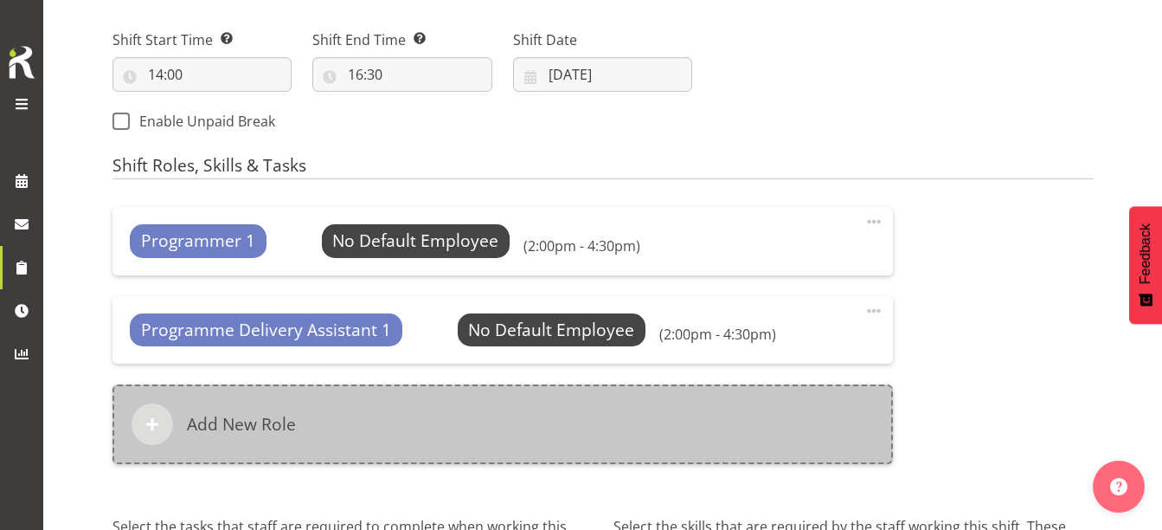
click at [306, 422] on div "Add New Role" at bounding box center [502, 424] width 780 height 80
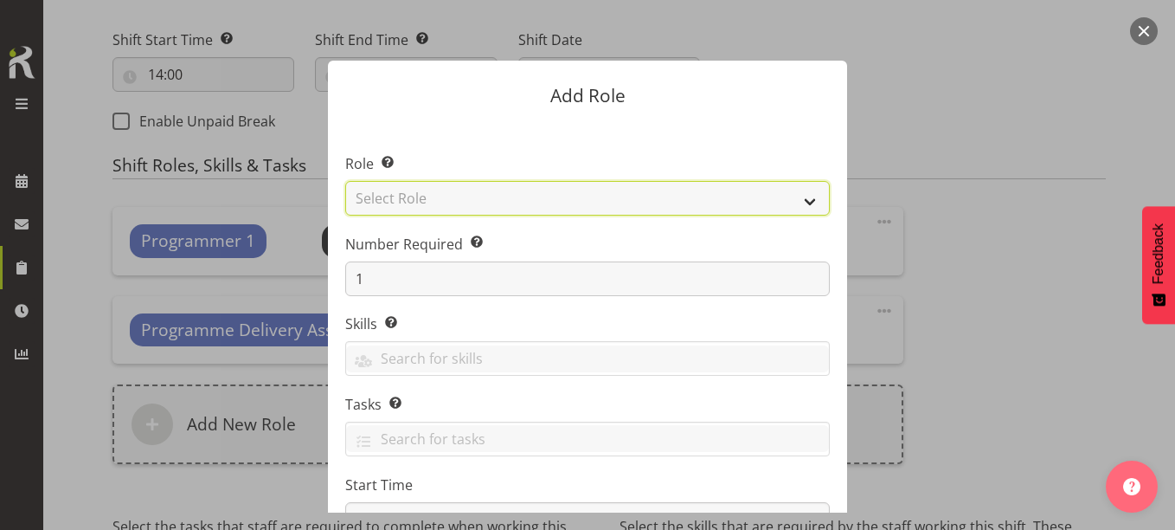
click at [805, 193] on select "Select Role 1st floor desk AQ operator Business Support Team member Casual Cust…" at bounding box center [587, 198] width 485 height 35
select select "1518"
click at [345, 181] on select "Select Role 1st floor desk AQ operator Business Support Team member Casual Cust…" at bounding box center [587, 198] width 485 height 35
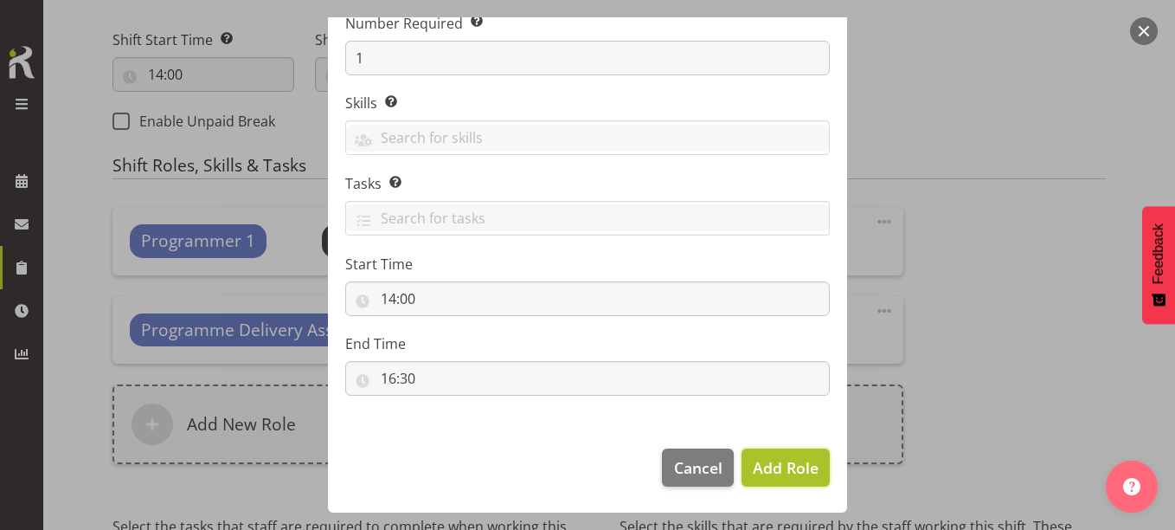
click at [753, 468] on span "Add Role" at bounding box center [786, 467] width 66 height 21
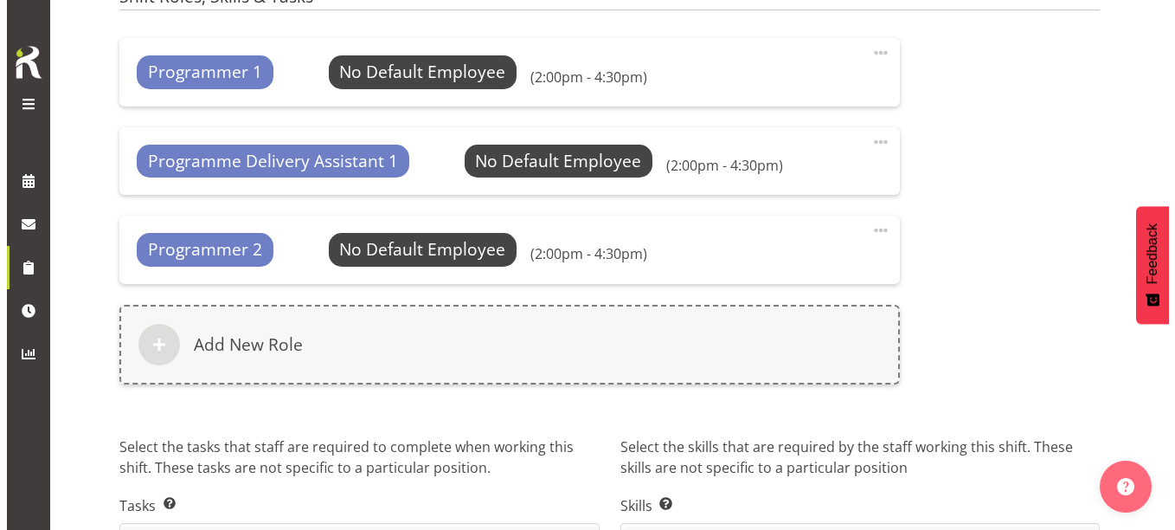
scroll to position [1038, 0]
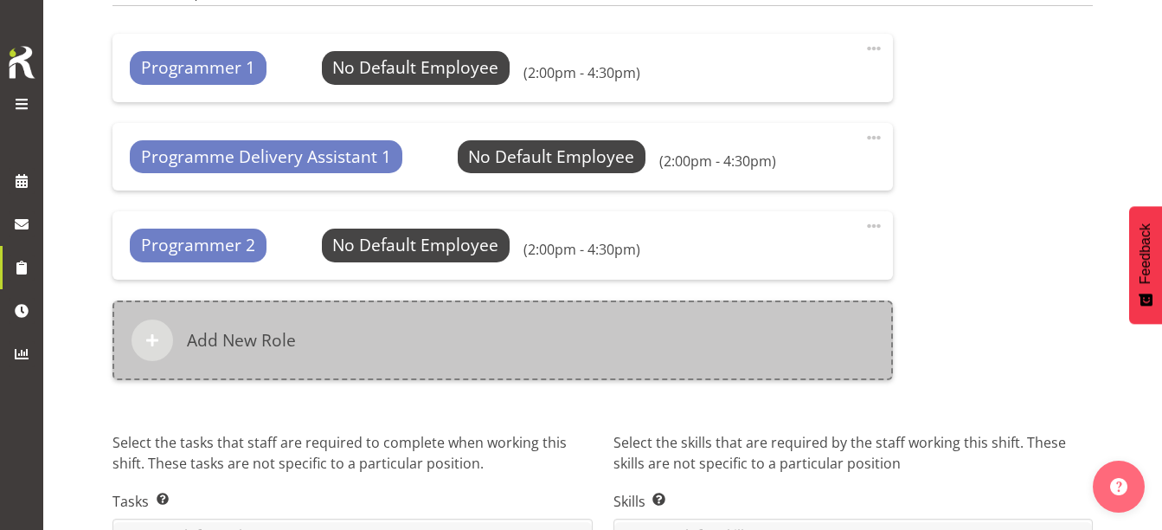
click at [390, 336] on div "Add New Role" at bounding box center [502, 340] width 780 height 80
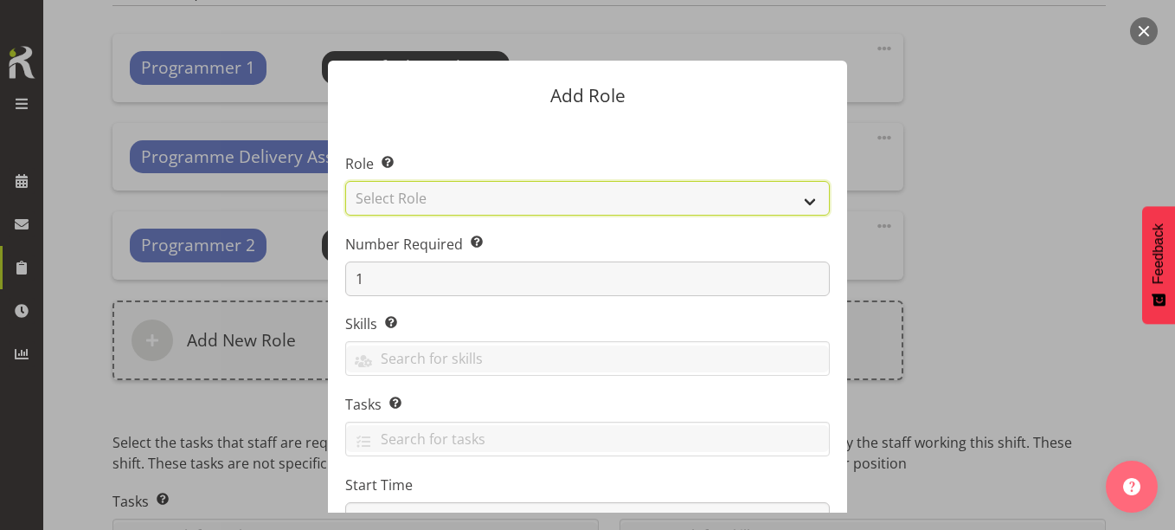
click at [559, 193] on select "Select Role 1st floor desk AQ operator Business Support Team member Casual Cust…" at bounding box center [587, 198] width 485 height 35
select select "1508"
click at [345, 181] on select "Select Role 1st floor desk AQ operator Business Support Team member Casual Cust…" at bounding box center [587, 198] width 485 height 35
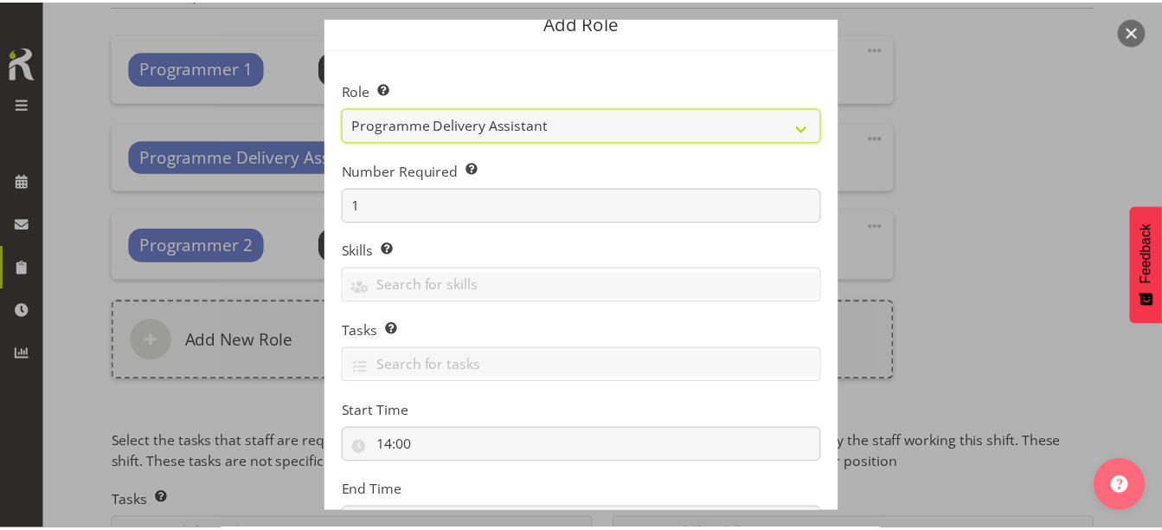
scroll to position [221, 0]
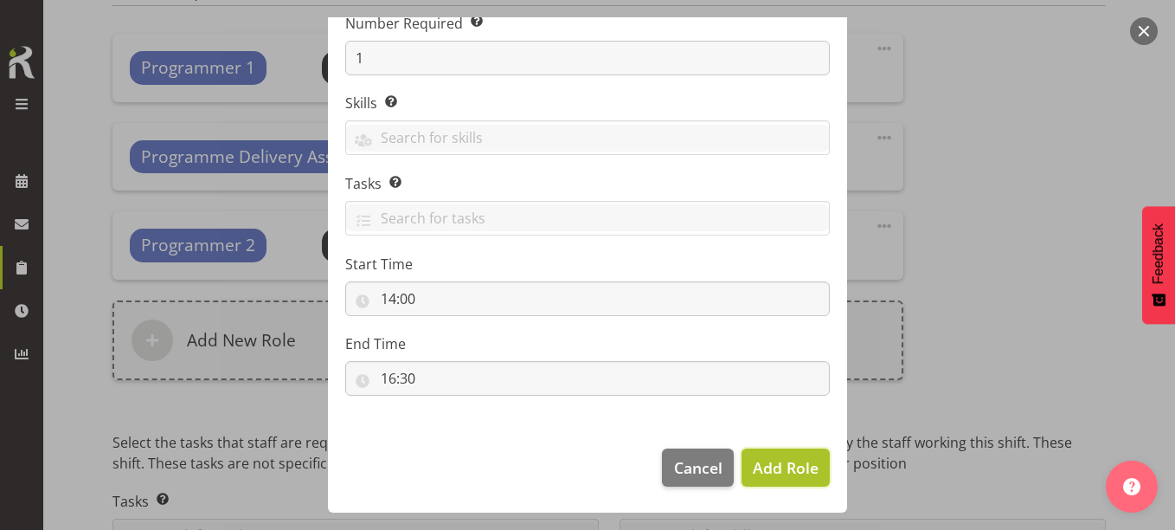
click at [756, 459] on span "Add Role" at bounding box center [786, 467] width 66 height 21
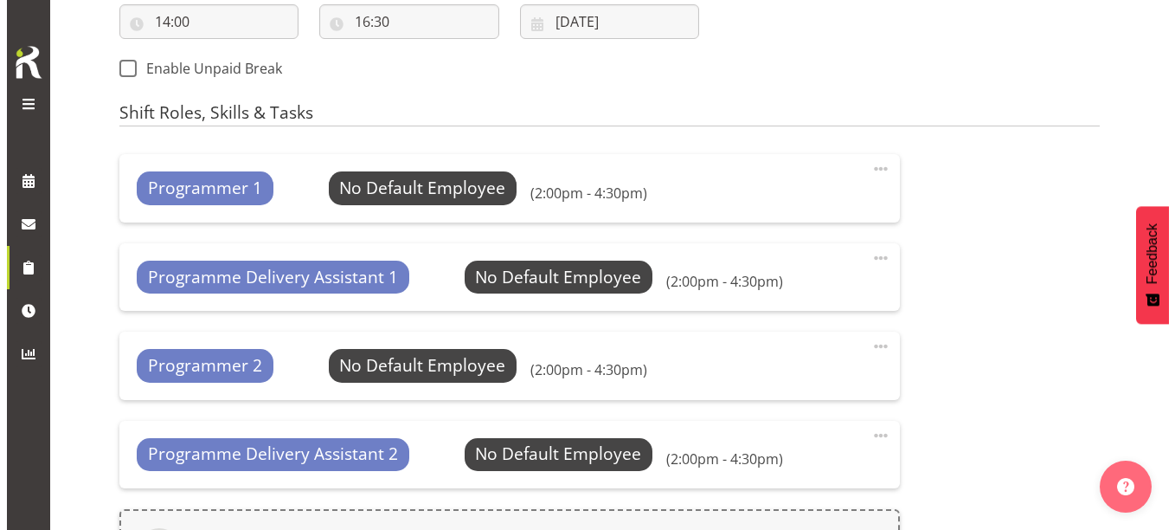
scroll to position [779, 0]
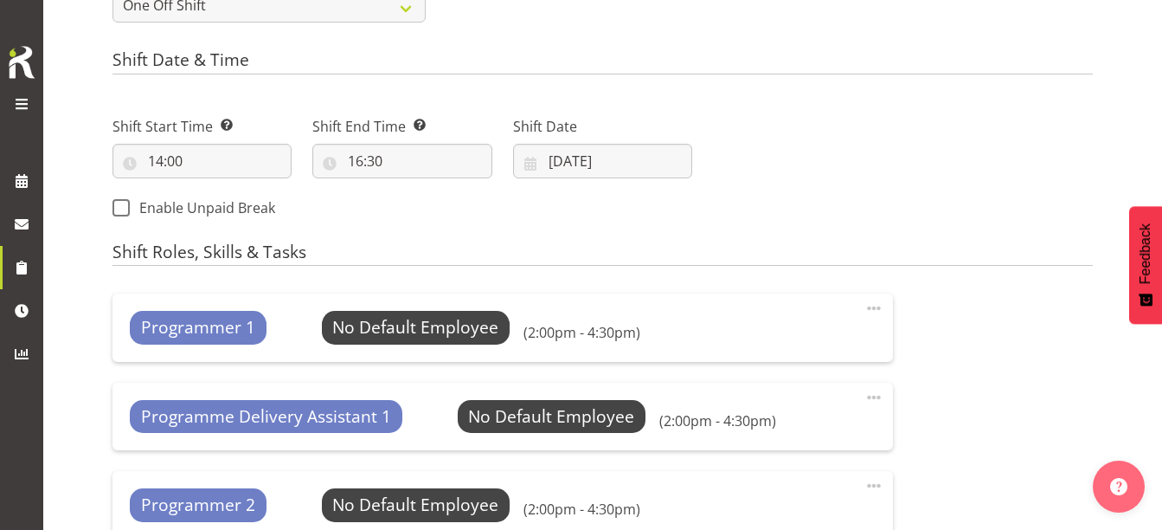
click at [866, 305] on span at bounding box center [873, 308] width 21 height 21
click at [753, 339] on link "Edit" at bounding box center [801, 346] width 166 height 31
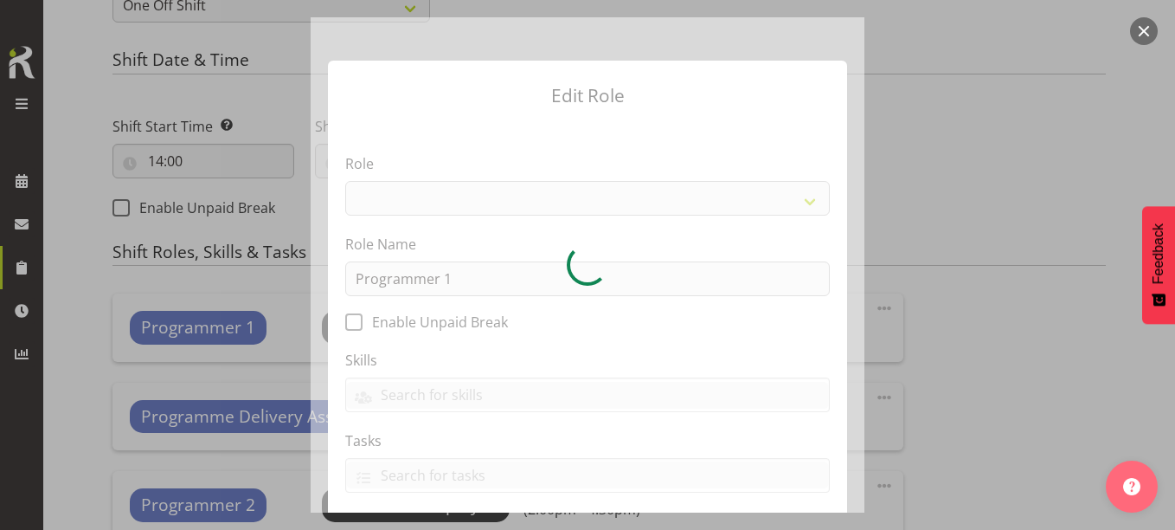
select select "1518"
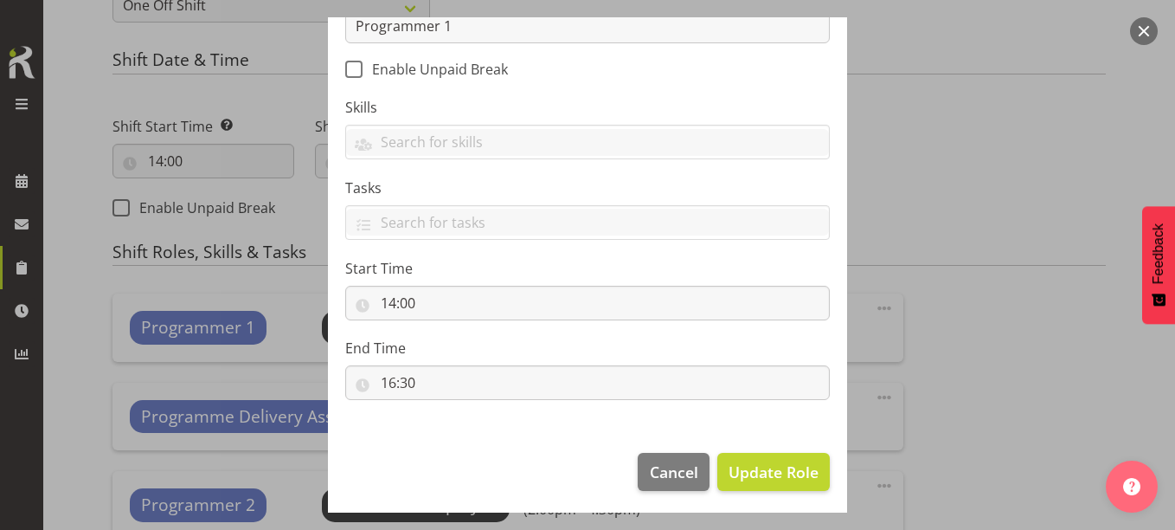
scroll to position [257, 0]
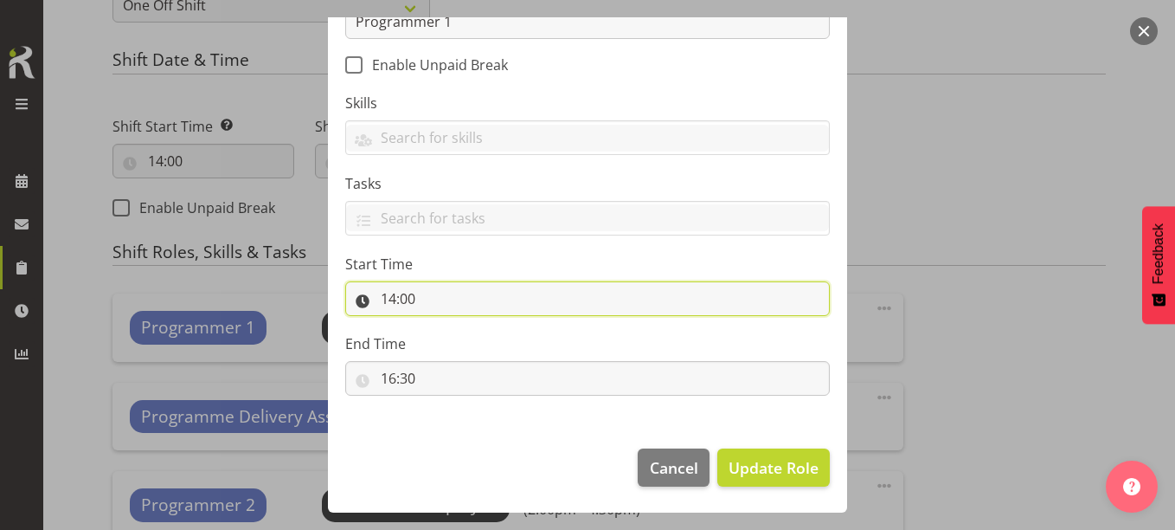
click at [382, 299] on input "14:00" at bounding box center [587, 298] width 485 height 35
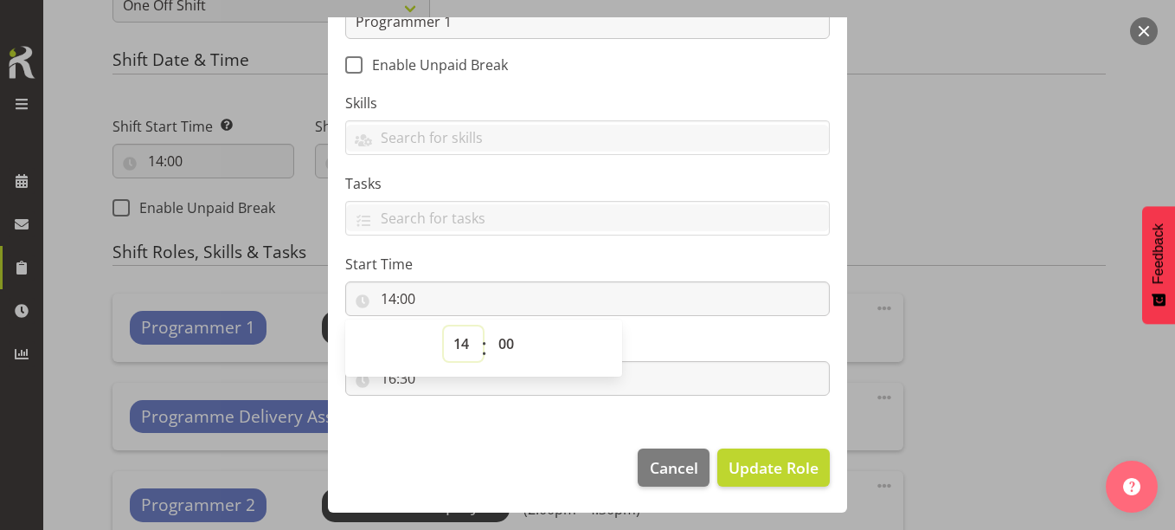
click at [454, 344] on select "00 01 02 03 04 05 06 07 08 09 10 11 12 13 14 15 16 17 18 19 20 21 22 23" at bounding box center [463, 343] width 39 height 35
select select "10"
type input "10:00"
click at [496, 343] on select "00 01 02 03 04 05 06 07 08 09 10 11 12 13 14 15 16 17 18 19 20 21 22 23 24 25 2…" at bounding box center [508, 343] width 39 height 35
select select "30"
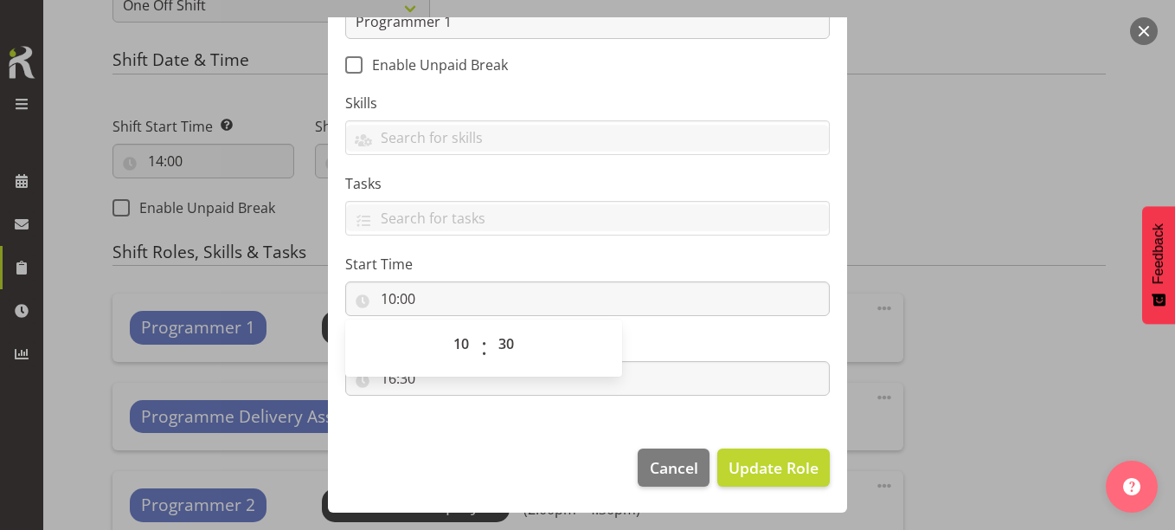
type input "10:30"
click at [514, 452] on footer "Cancel Update Role" at bounding box center [587, 471] width 519 height 81
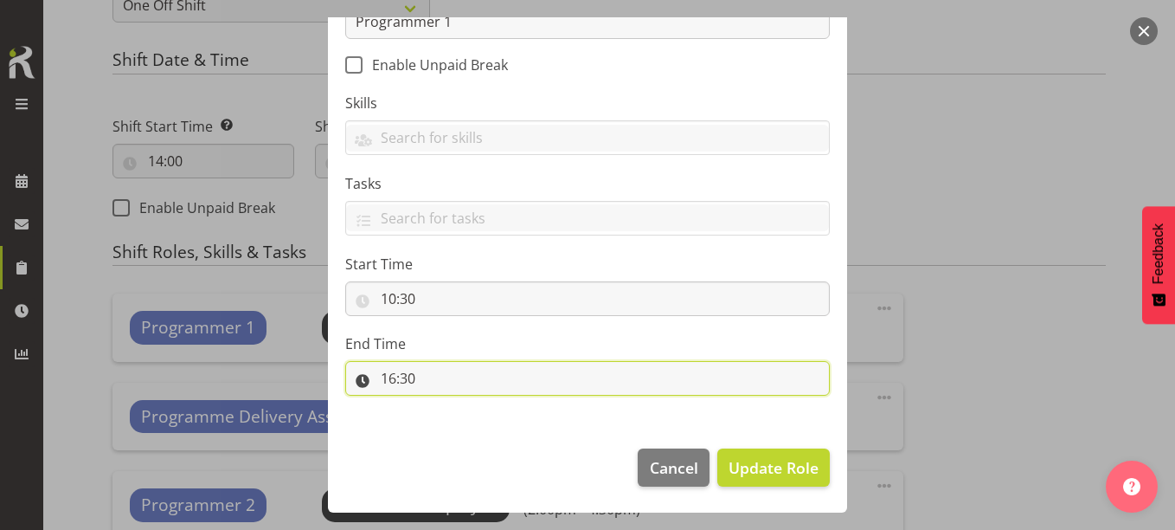
click at [375, 382] on input "16:30" at bounding box center [587, 378] width 485 height 35
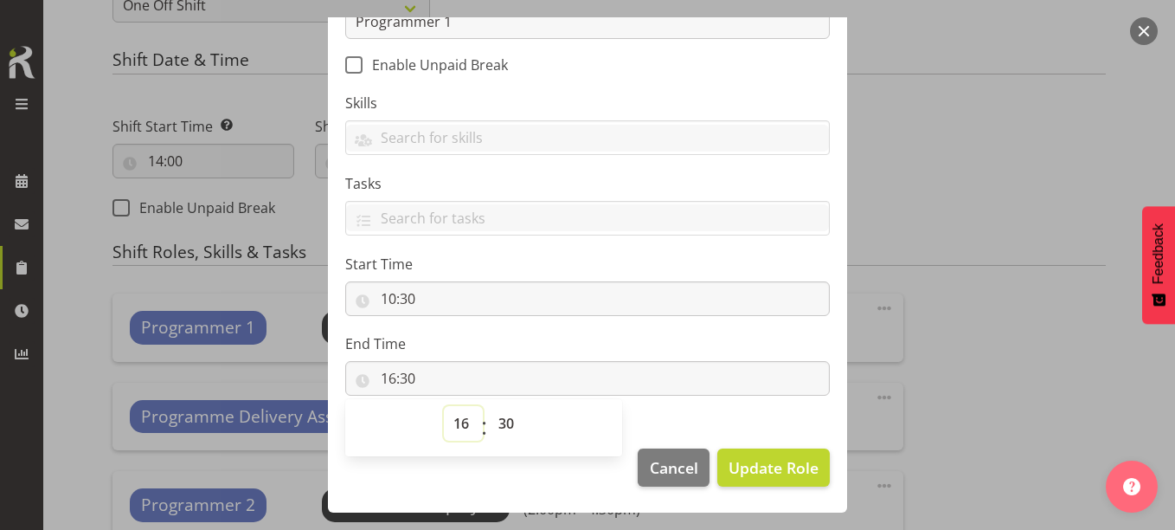
click at [452, 427] on select "00 01 02 03 04 05 06 07 08 09 10 11 12 13 14 15 16 17 18 19 20 21 22 23" at bounding box center [463, 423] width 39 height 35
select select "12"
type input "12:30"
click at [505, 427] on select "00 01 02 03 04 05 06 07 08 09 10 11 12 13 14 15 16 17 18 19 20 21 22 23 24 25 2…" at bounding box center [508, 423] width 39 height 35
select select "0"
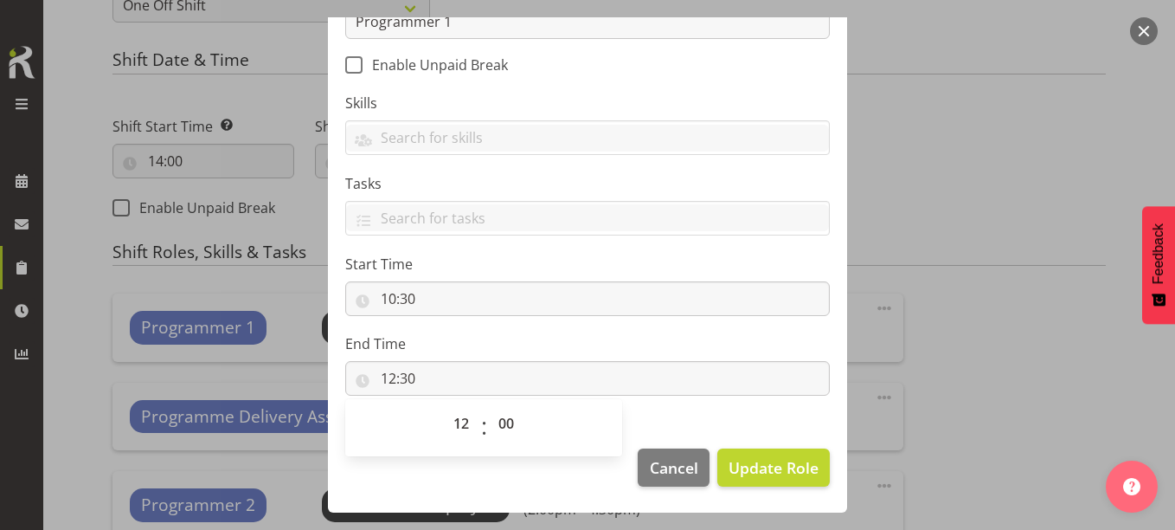
type input "12:00"
click at [574, 478] on footer "Cancel Update Role" at bounding box center [587, 471] width 519 height 81
click at [742, 465] on span "Update Role" at bounding box center [774, 467] width 90 height 22
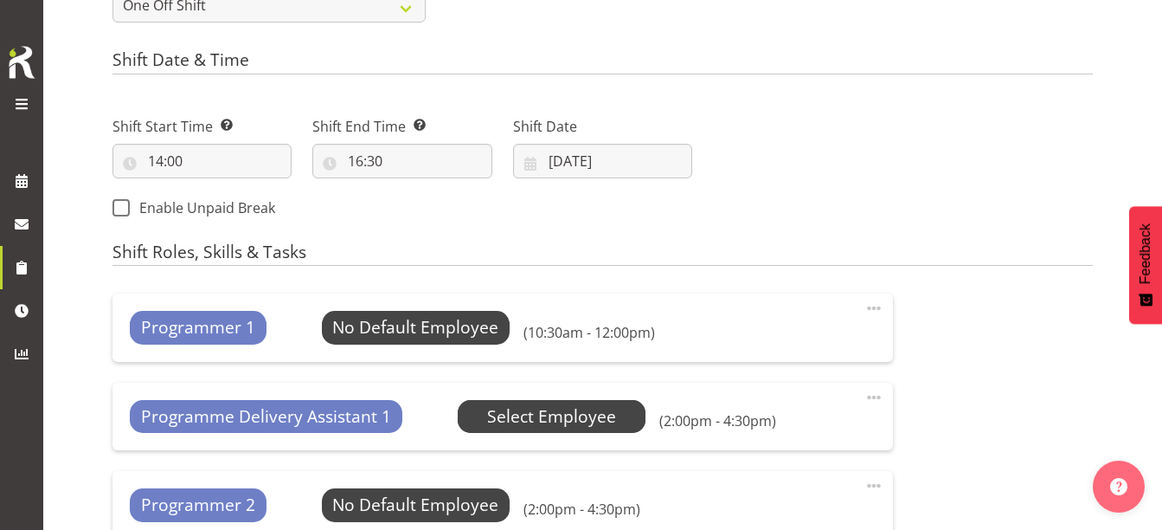
click at [548, 417] on span "Select Employee" at bounding box center [551, 416] width 129 height 25
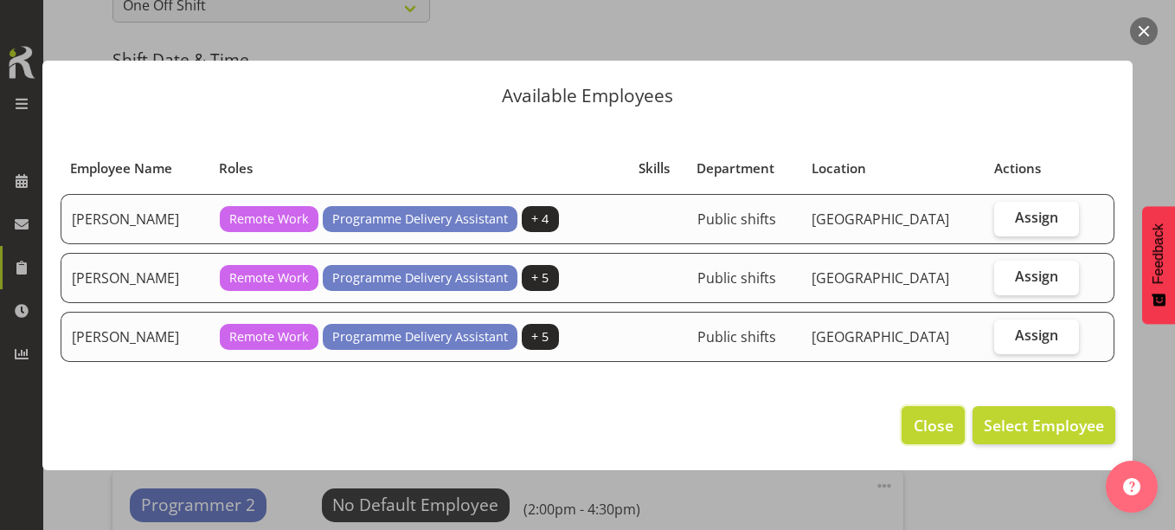
click at [915, 421] on button "Close" at bounding box center [933, 425] width 62 height 38
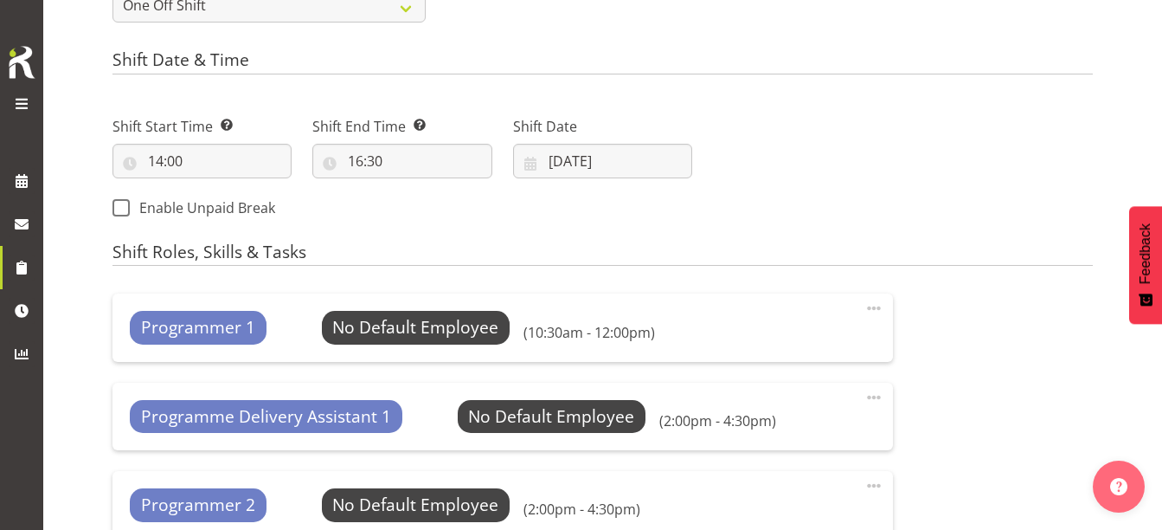
click at [874, 394] on span at bounding box center [873, 397] width 21 height 21
click at [767, 434] on link "Edit" at bounding box center [801, 435] width 166 height 31
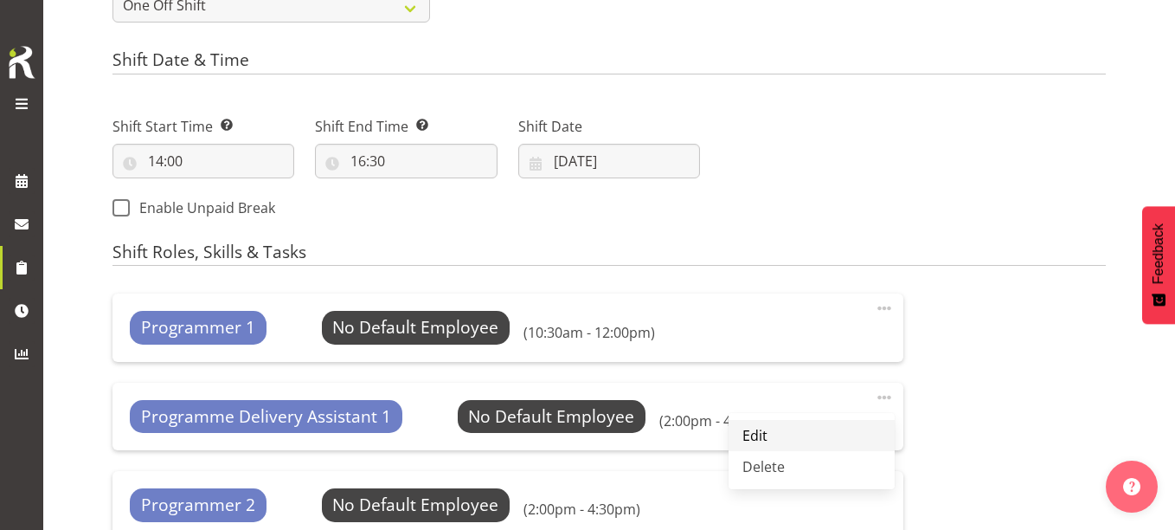
select select "14"
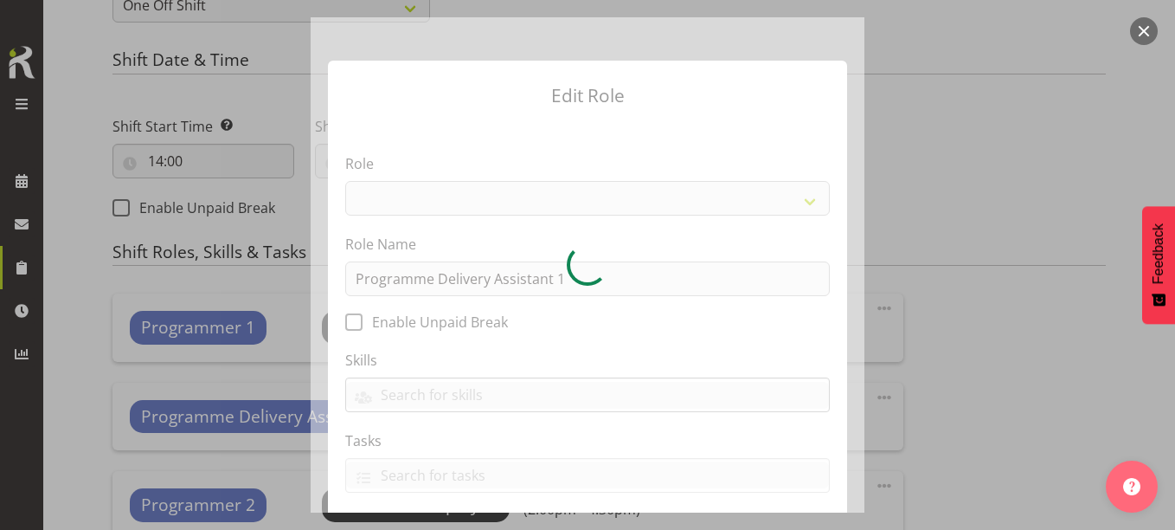
select select "1508"
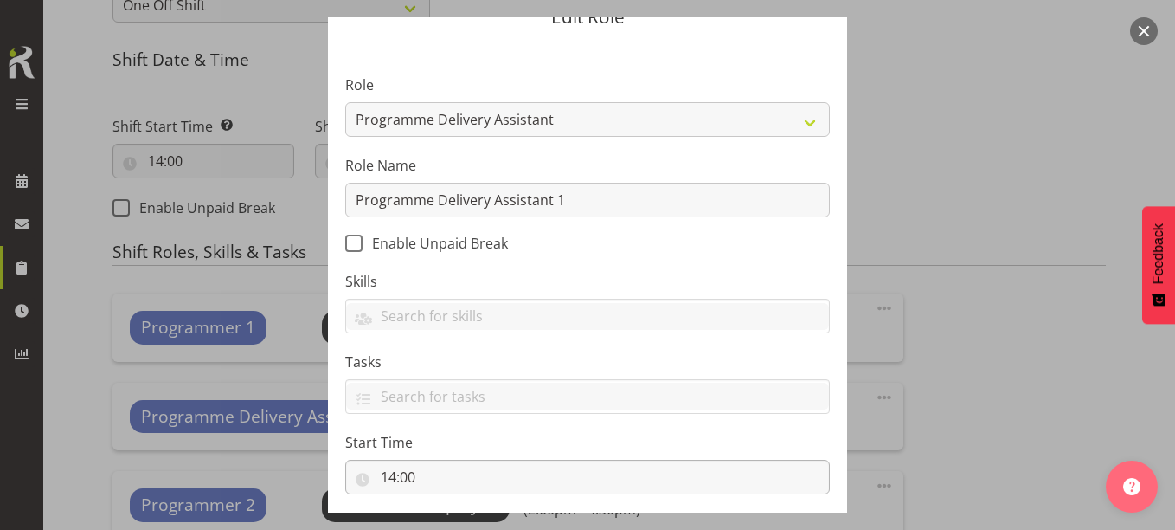
scroll to position [173, 0]
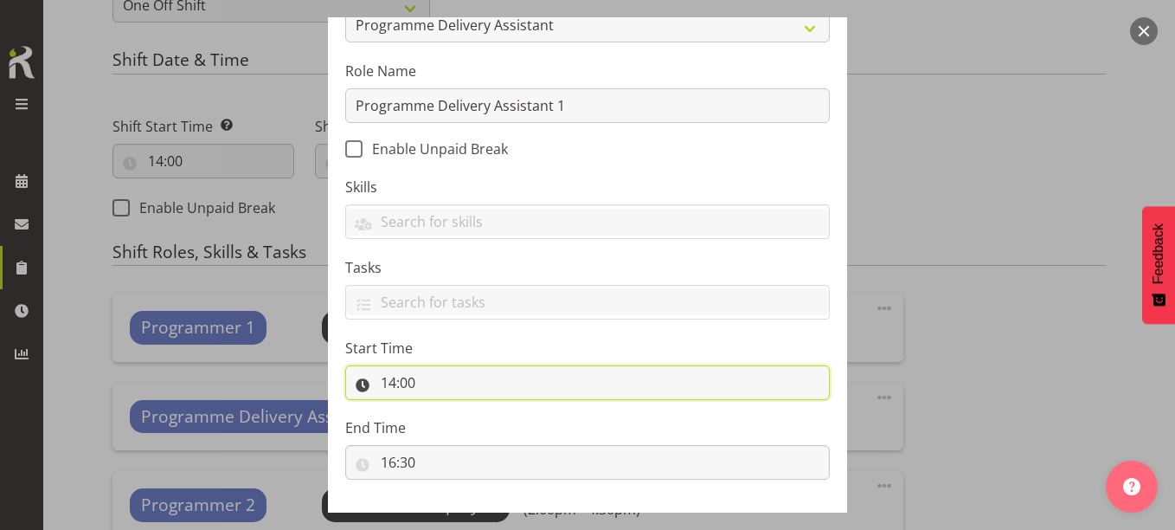
click at [387, 384] on input "14:00" at bounding box center [587, 382] width 485 height 35
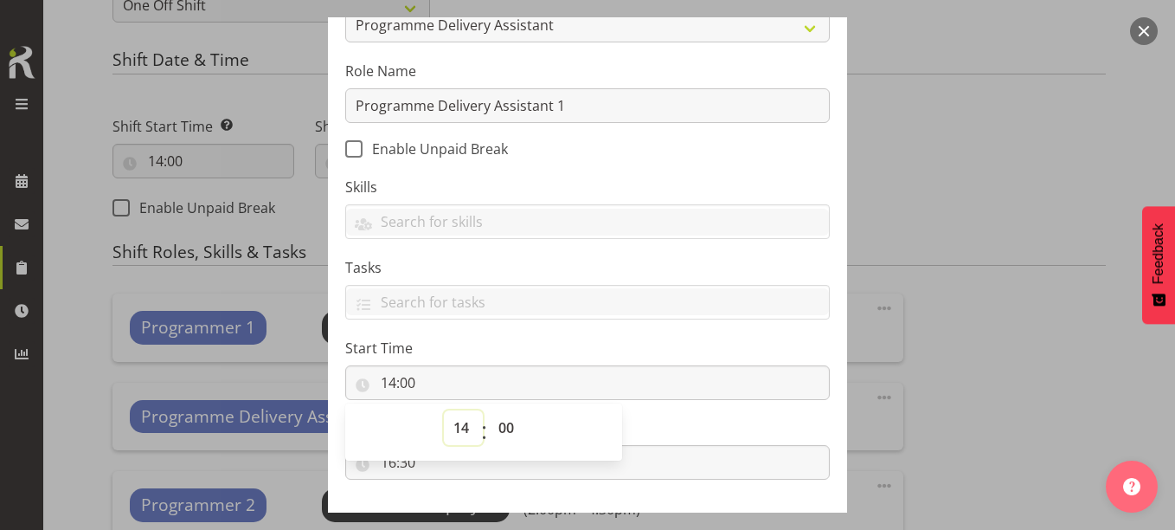
click at [449, 433] on select "00 01 02 03 04 05 06 07 08 09 10 11 12 13 14 15 16 17 18 19 20 21 22 23" at bounding box center [463, 427] width 39 height 35
select select "10"
type input "10:00"
click at [504, 423] on select "00 01 02 03 04 05 06 07 08 09 10 11 12 13 14 15 16 17 18 19 20 21 22 23 24 25 2…" at bounding box center [508, 427] width 39 height 35
select select "30"
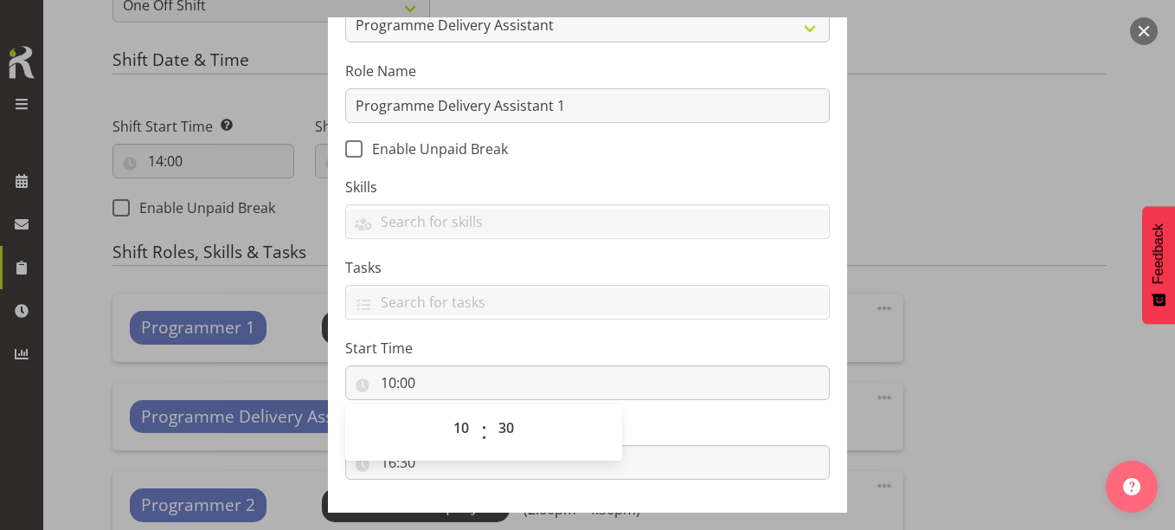
type input "10:30"
drag, startPoint x: 735, startPoint y: 427, endPoint x: 725, endPoint y: 430, distance: 9.9
click at [734, 430] on label "End Time" at bounding box center [587, 427] width 485 height 21
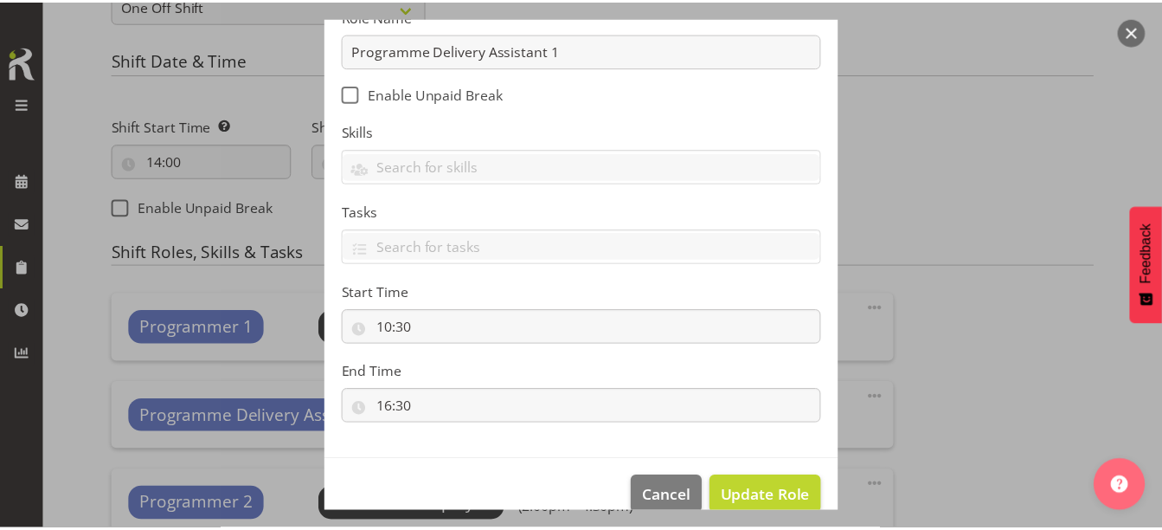
scroll to position [257, 0]
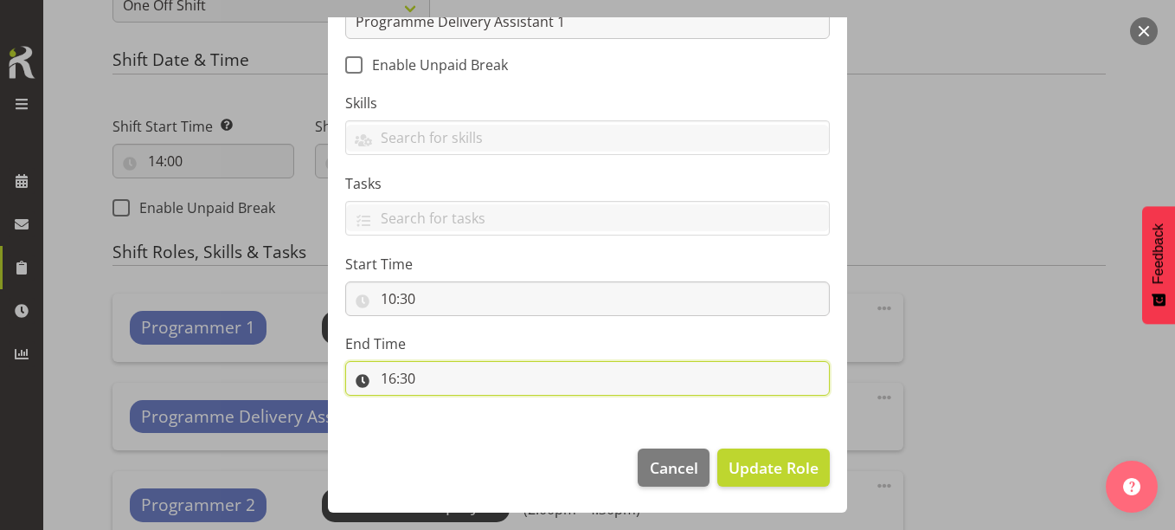
click at [378, 379] on input "16:30" at bounding box center [587, 378] width 485 height 35
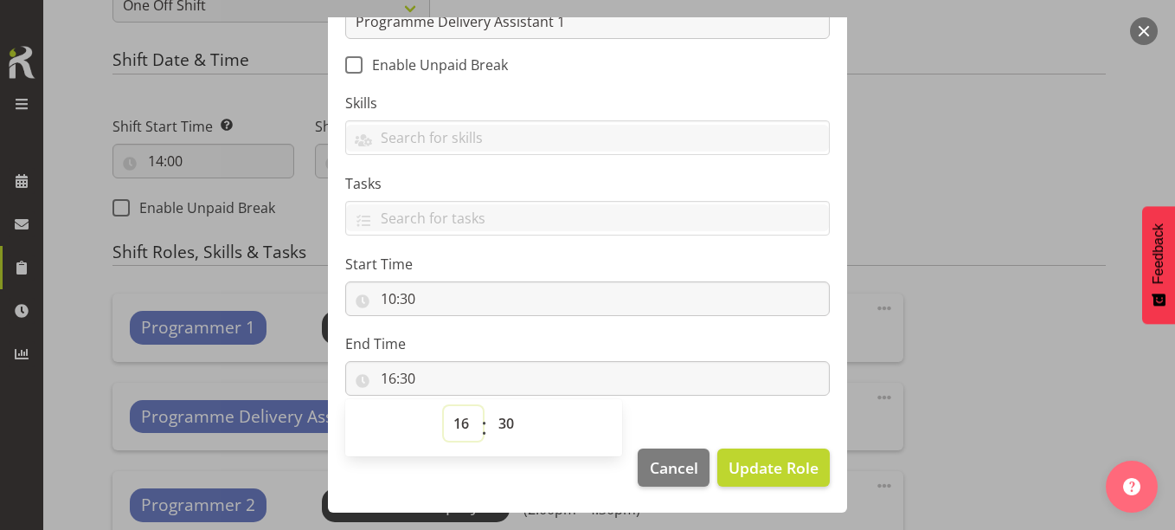
click at [451, 420] on select "00 01 02 03 04 05 06 07 08 09 10 11 12 13 14 15 16 17 18 19 20 21 22 23" at bounding box center [463, 423] width 39 height 35
select select "12"
type input "12:30"
click at [510, 419] on select "00 01 02 03 04 05 06 07 08 09 10 11 12 13 14 15 16 17 18 19 20 21 22 23 24 25 2…" at bounding box center [508, 423] width 39 height 35
select select "0"
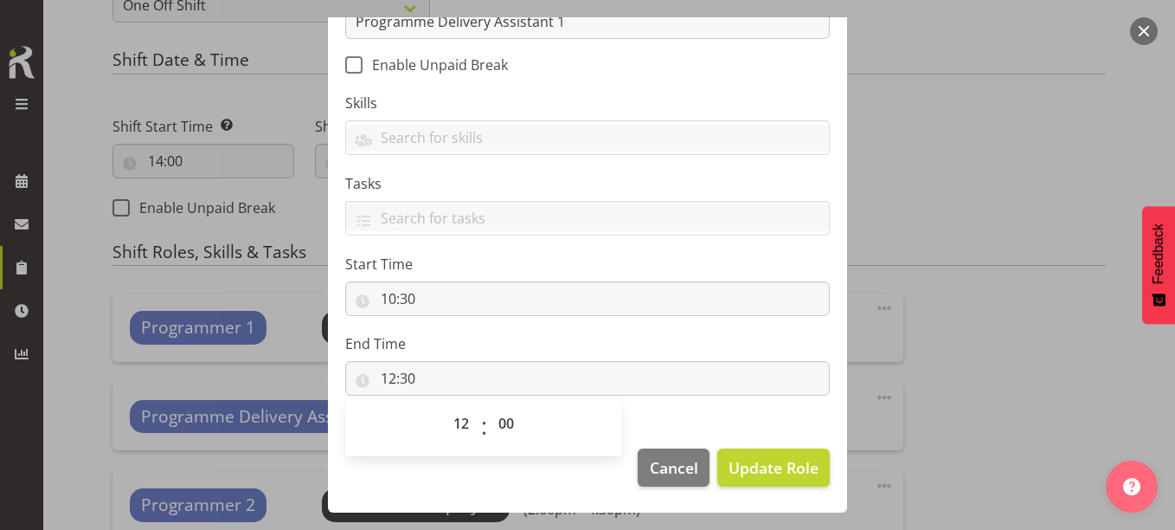
type input "12:00"
click at [709, 405] on section "Role 1st floor desk AQ operator Business Support Team member Casual Customer Ex…" at bounding box center [587, 148] width 519 height 566
click at [762, 466] on span "Update Role" at bounding box center [774, 467] width 90 height 22
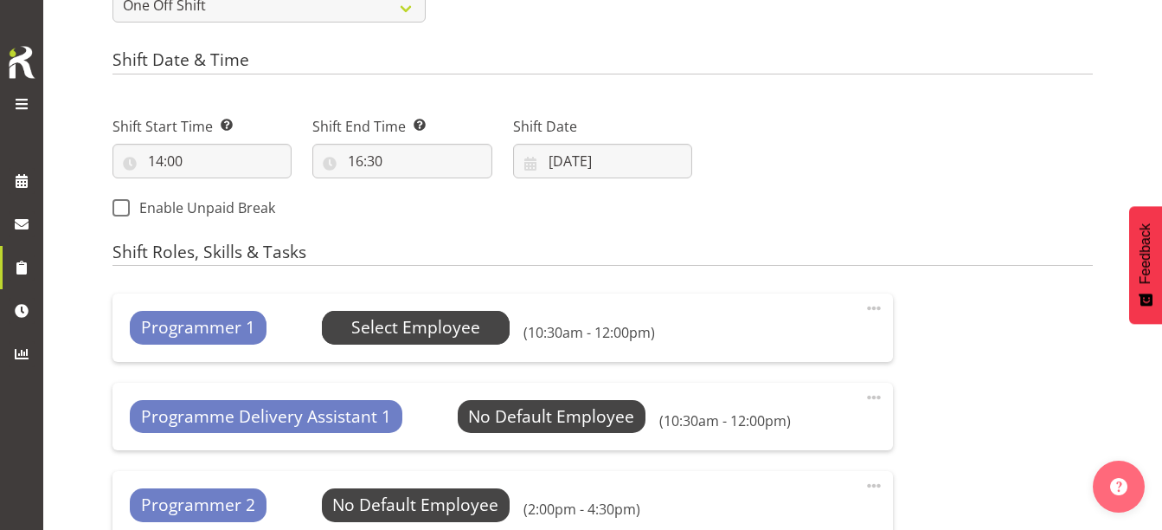
click at [370, 321] on span "Select Employee" at bounding box center [415, 327] width 129 height 25
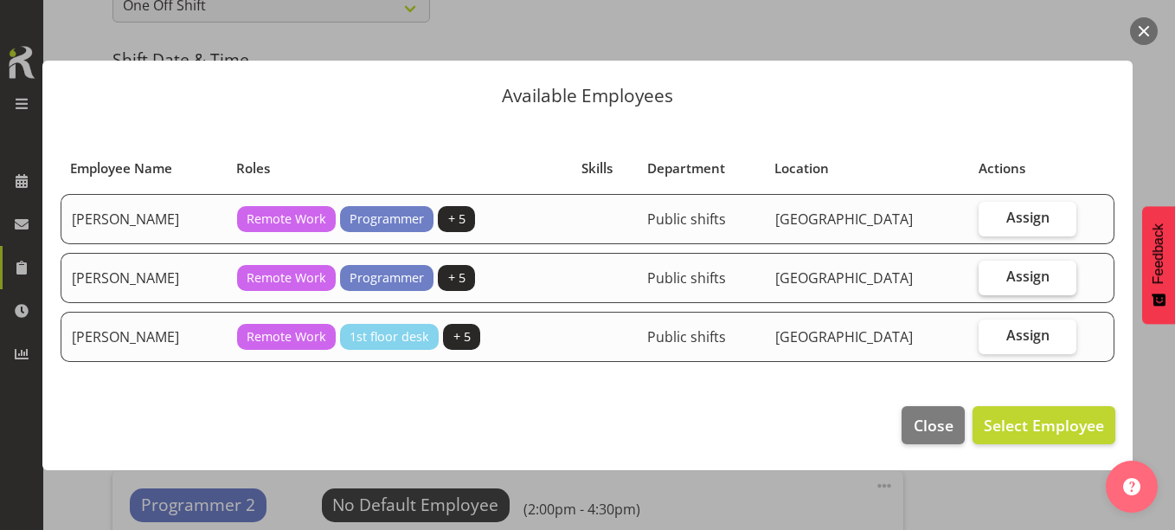
click at [1005, 280] on label "Assign" at bounding box center [1027, 277] width 97 height 35
click at [990, 280] on input "Assign" at bounding box center [984, 276] width 11 height 11
checkbox input "true"
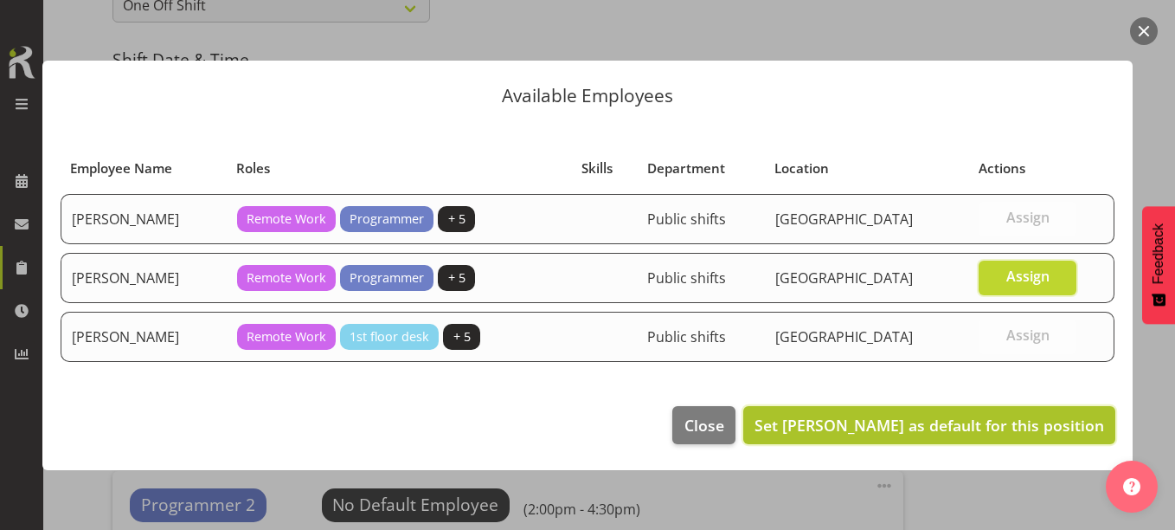
click at [974, 441] on button "Set [PERSON_NAME] as default for this position" at bounding box center [929, 425] width 372 height 38
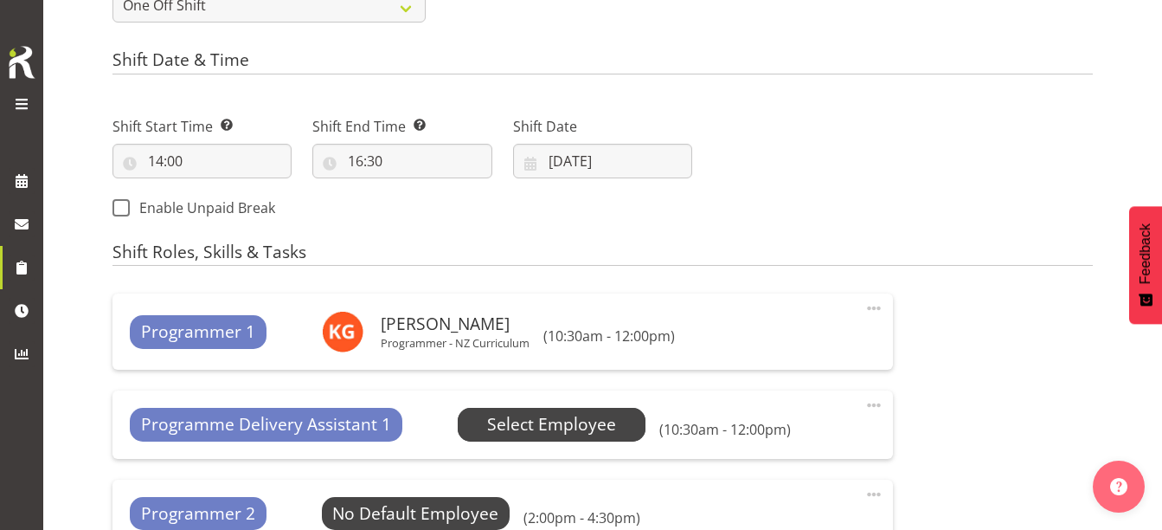
click at [514, 427] on span "Select Employee" at bounding box center [551, 424] width 129 height 25
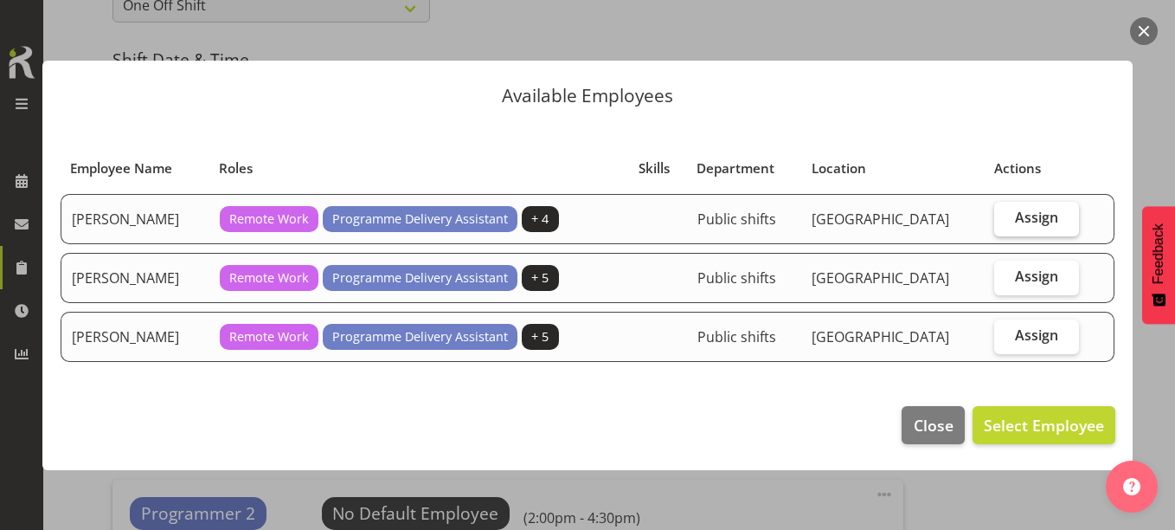
click at [1026, 220] on span "Assign" at bounding box center [1036, 217] width 43 height 17
click at [1005, 220] on input "Assign" at bounding box center [999, 217] width 11 height 11
checkbox input "true"
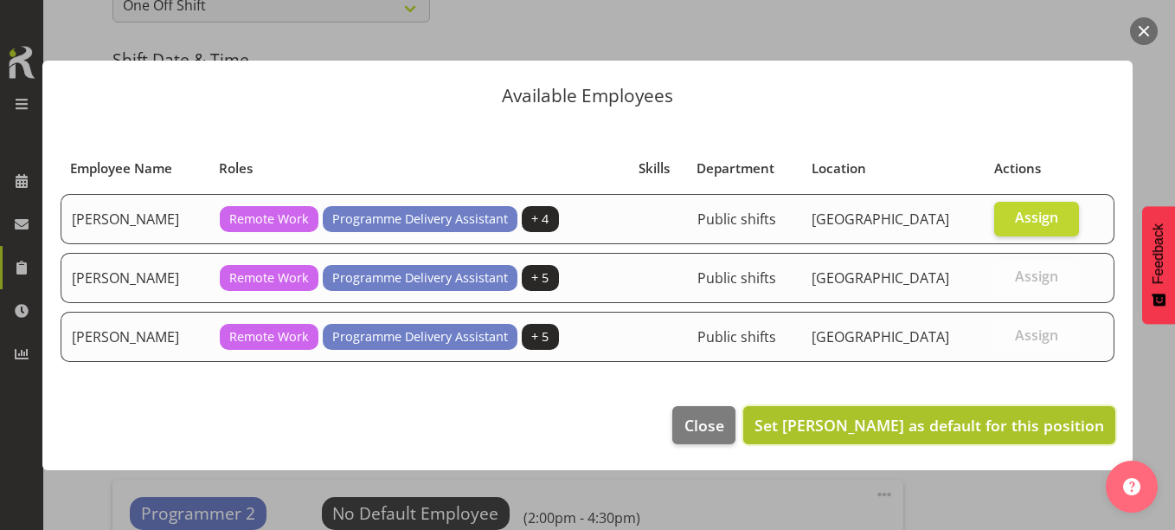
click at [966, 414] on span "Set [PERSON_NAME] as default for this position" at bounding box center [929, 425] width 350 height 22
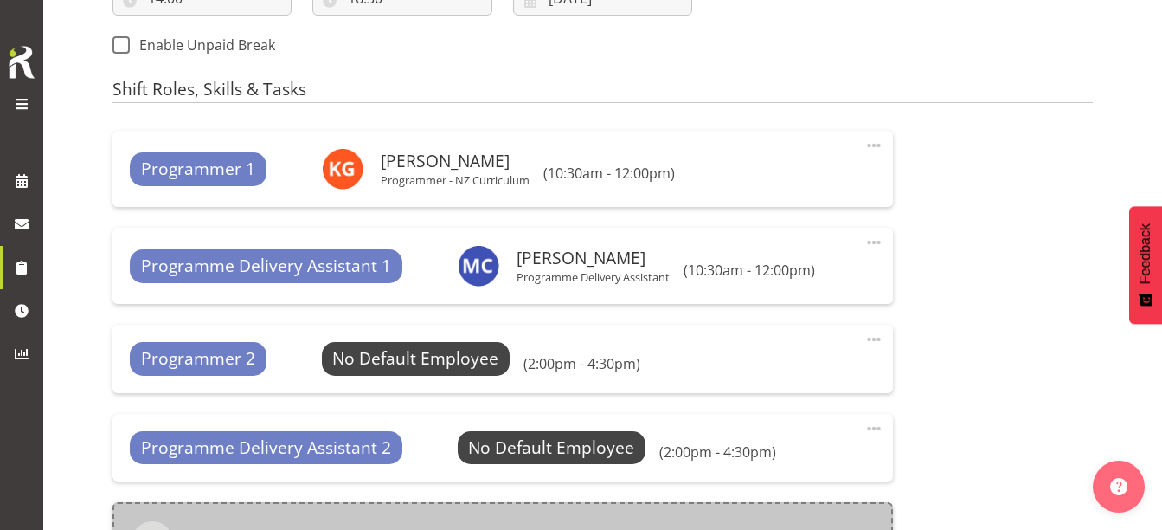
scroll to position [1038, 0]
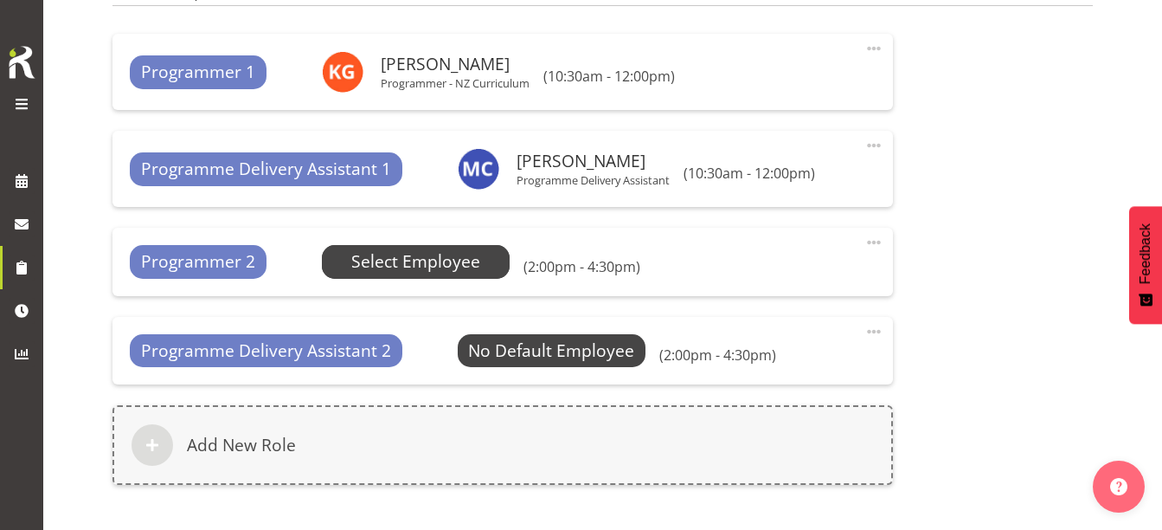
click at [402, 264] on span "Select Employee" at bounding box center [415, 261] width 129 height 25
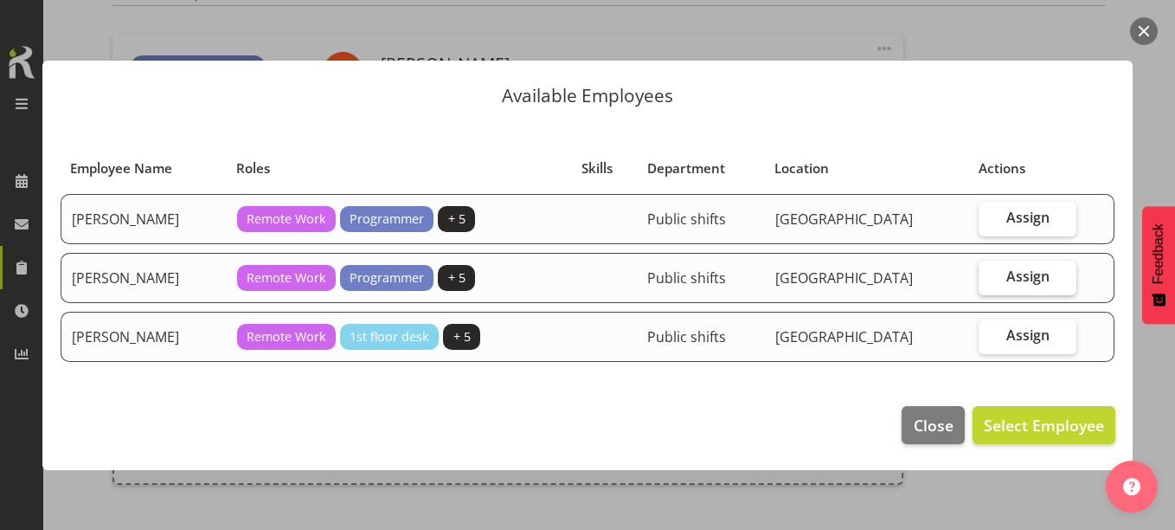
click at [1027, 282] on span "Assign" at bounding box center [1027, 275] width 43 height 17
click at [990, 282] on input "Assign" at bounding box center [984, 276] width 11 height 11
checkbox input "true"
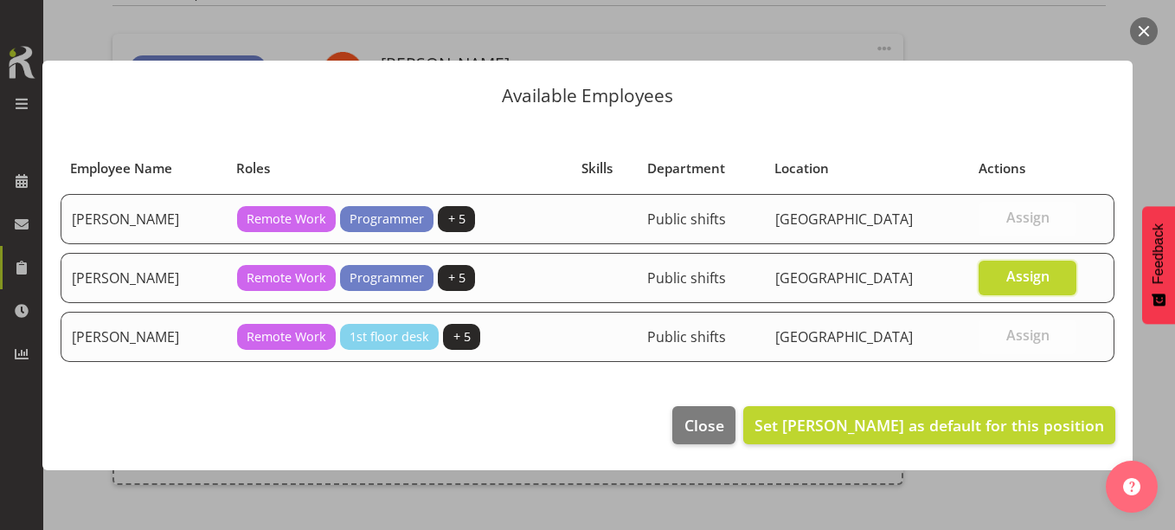
click at [1016, 396] on footer "Close Set [PERSON_NAME] as default for this position" at bounding box center [587, 428] width 1090 height 81
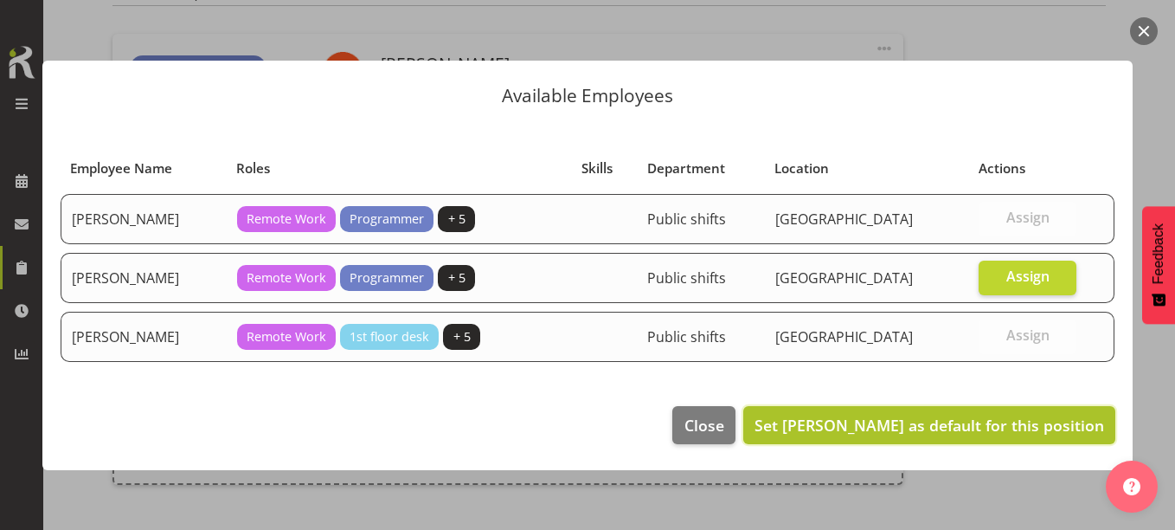
click at [1005, 410] on button "Set [PERSON_NAME] as default for this position" at bounding box center [929, 425] width 372 height 38
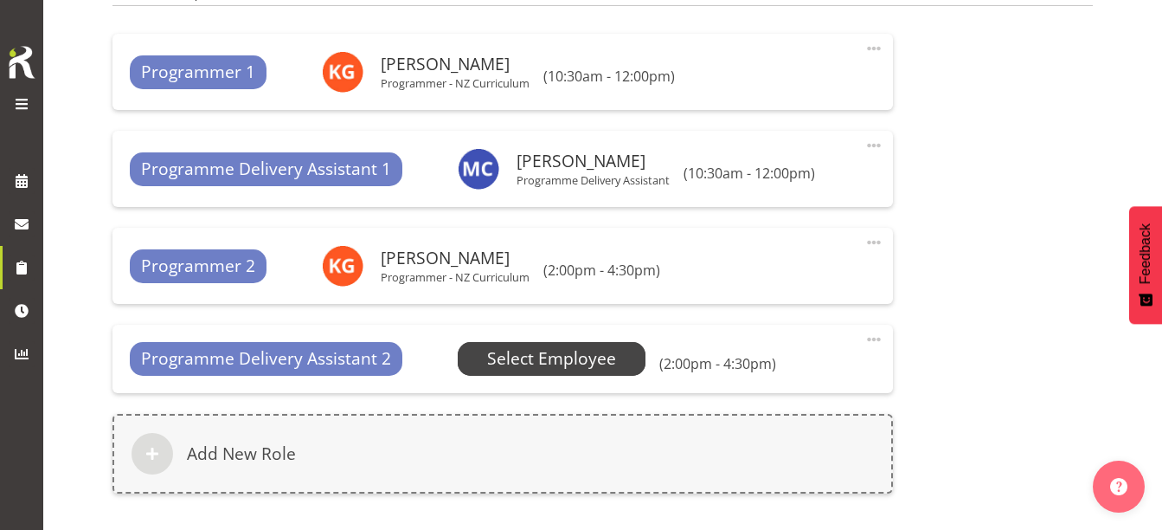
click at [498, 359] on span "Select Employee" at bounding box center [551, 358] width 129 height 25
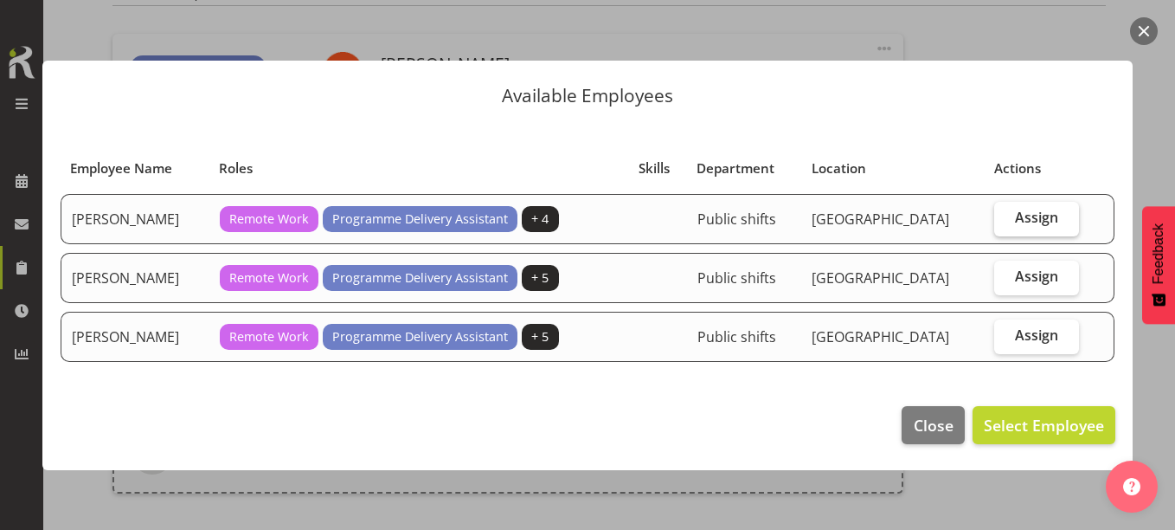
click at [1017, 221] on span "Assign" at bounding box center [1036, 217] width 43 height 17
click at [1005, 221] on input "Assign" at bounding box center [999, 217] width 11 height 11
checkbox input "true"
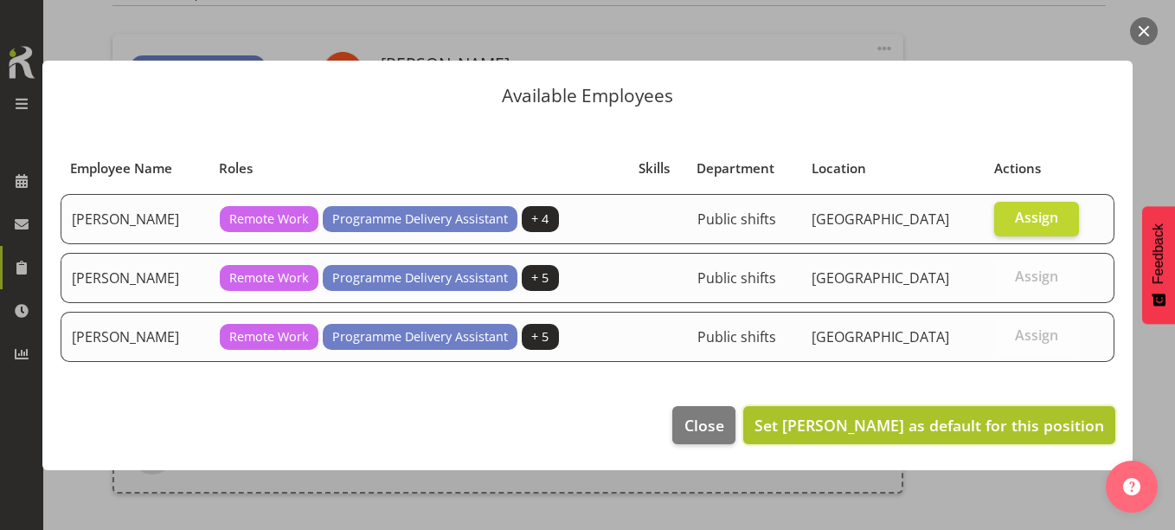
click at [1036, 427] on span "Set [PERSON_NAME] as default for this position" at bounding box center [929, 424] width 350 height 21
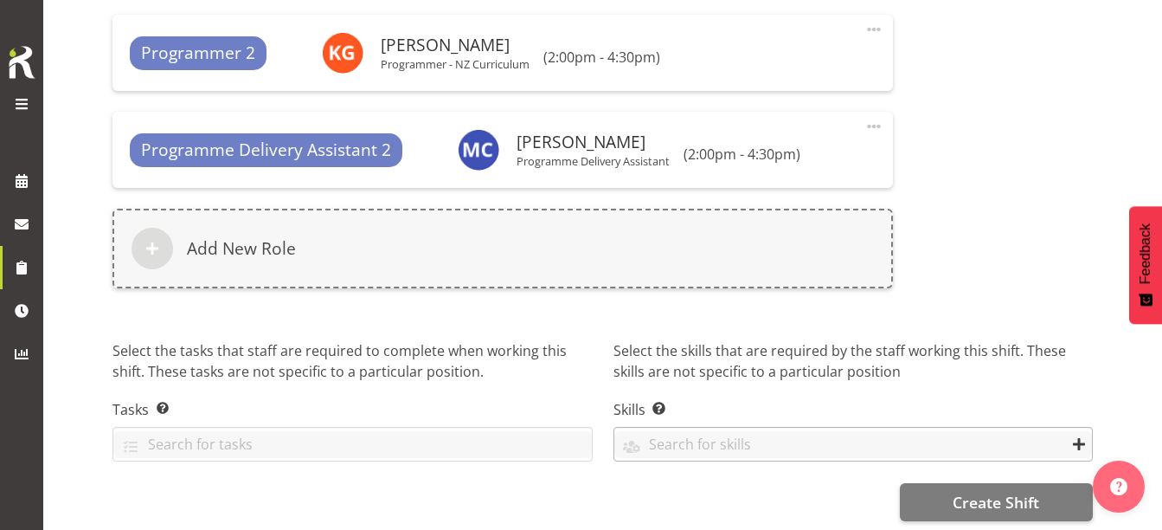
scroll to position [1268, 0]
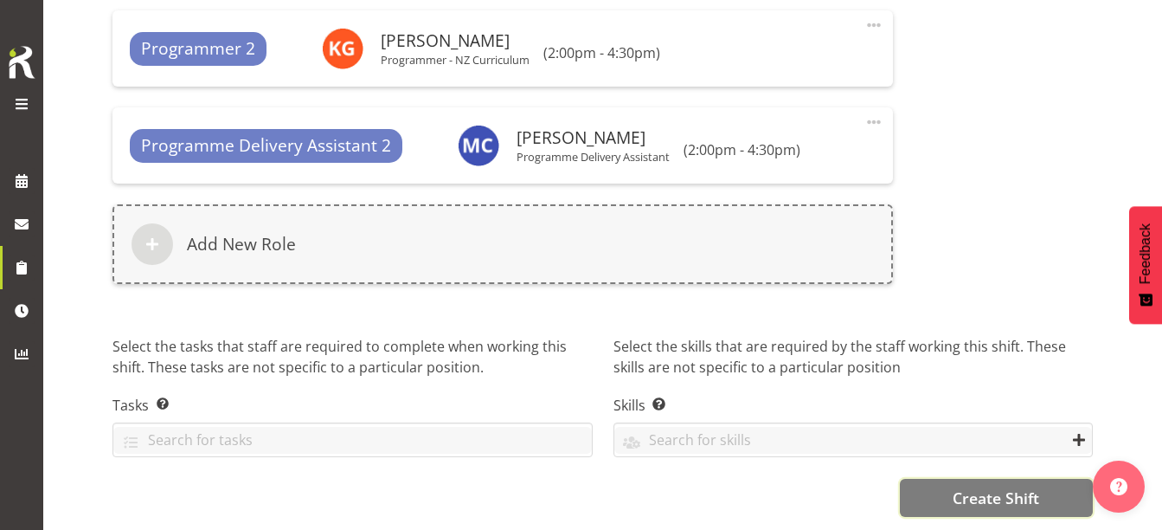
click at [950, 478] on button "Create Shift" at bounding box center [996, 497] width 193 height 38
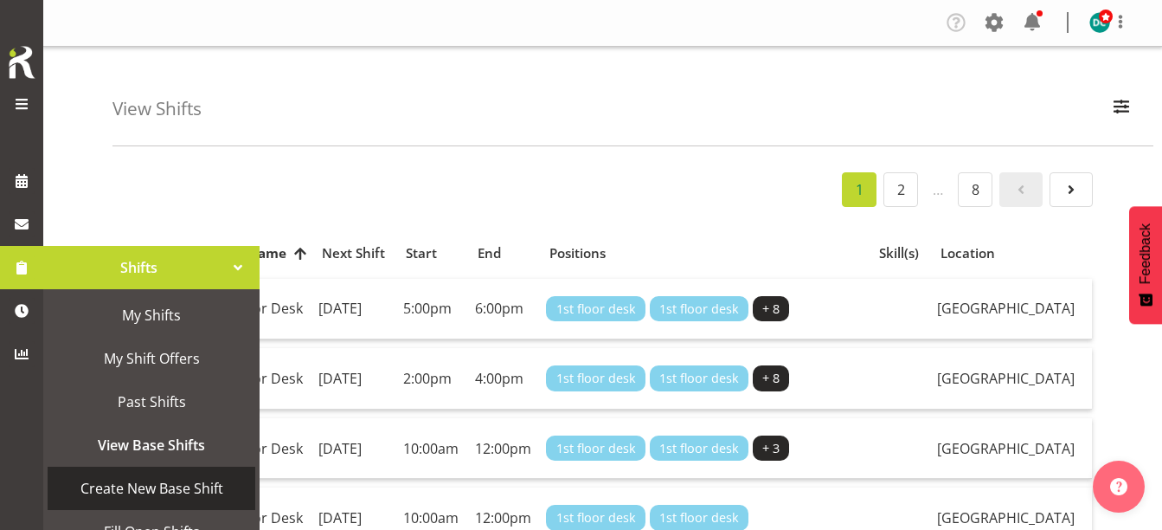
click at [106, 488] on span "Create New Base Shift" at bounding box center [151, 488] width 190 height 26
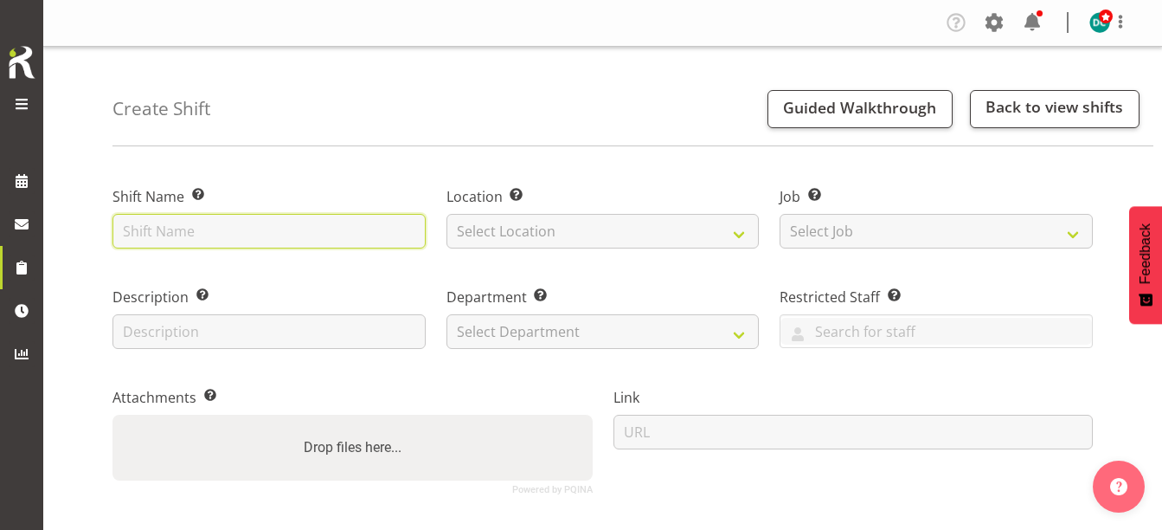
click at [239, 215] on input "text" at bounding box center [268, 231] width 313 height 35
type input "Rangatahi Zone"
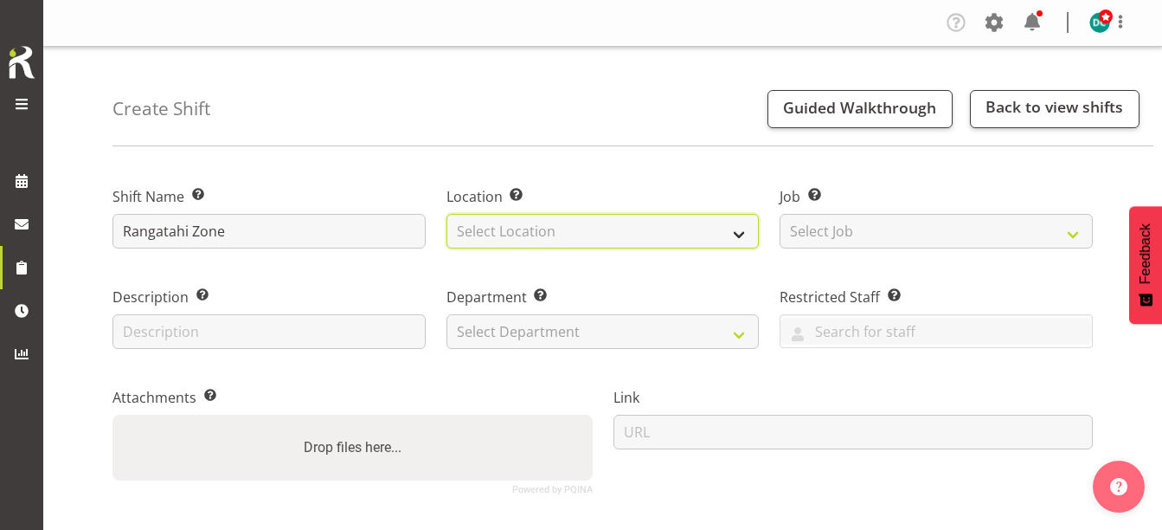
click at [496, 229] on select "Select Location [GEOGRAPHIC_DATA] [GEOGRAPHIC_DATA]" at bounding box center [602, 231] width 313 height 35
select select "1277"
click at [446, 214] on select "Select Location [GEOGRAPHIC_DATA] [GEOGRAPHIC_DATA]" at bounding box center [602, 231] width 313 height 35
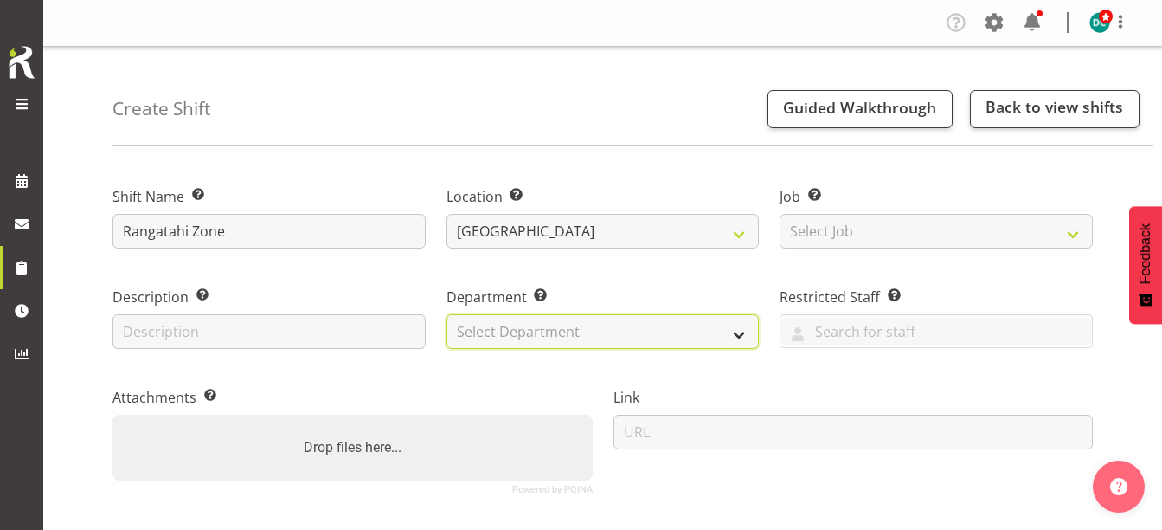
click at [593, 335] on select "Select Department Off Desk Public shifts" at bounding box center [602, 331] width 313 height 35
select select "921"
click at [446, 314] on select "Select Department Off Desk Public shifts" at bounding box center [602, 331] width 313 height 35
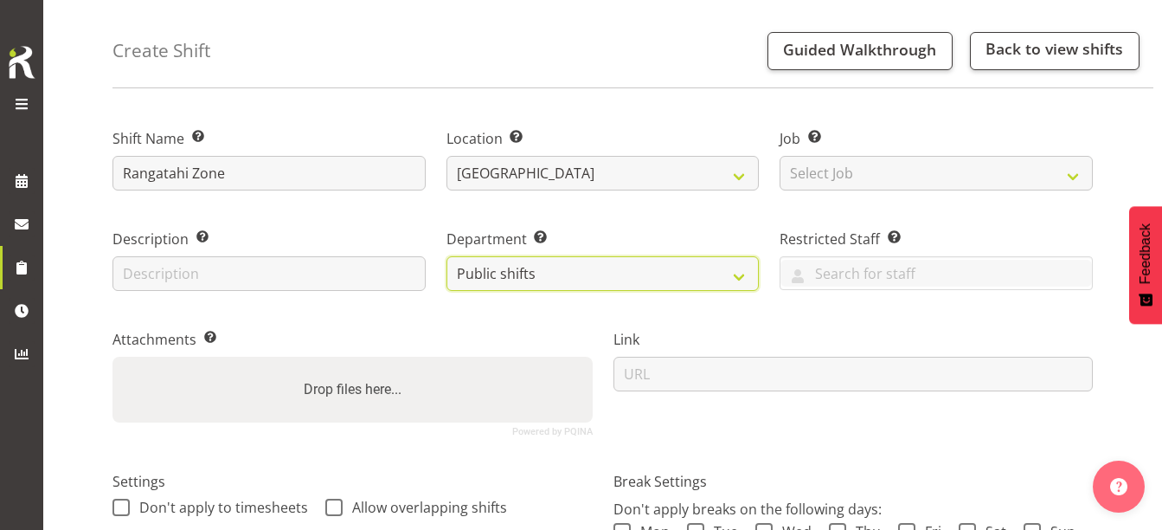
scroll to position [260, 0]
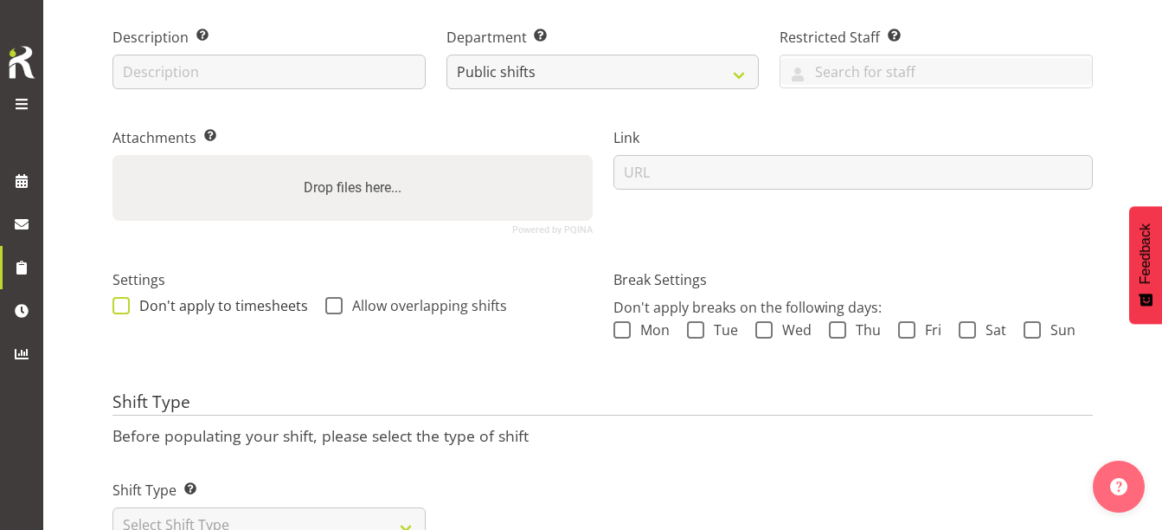
click at [129, 305] on span at bounding box center [120, 305] width 17 height 17
click at [124, 305] on input "Don't apply to timesheets" at bounding box center [117, 304] width 11 height 11
checkbox input "true"
click at [329, 295] on div "Settings Don't apply to timesheets Allow overlapping shifts" at bounding box center [352, 294] width 480 height 50
click at [331, 300] on span at bounding box center [333, 305] width 17 height 17
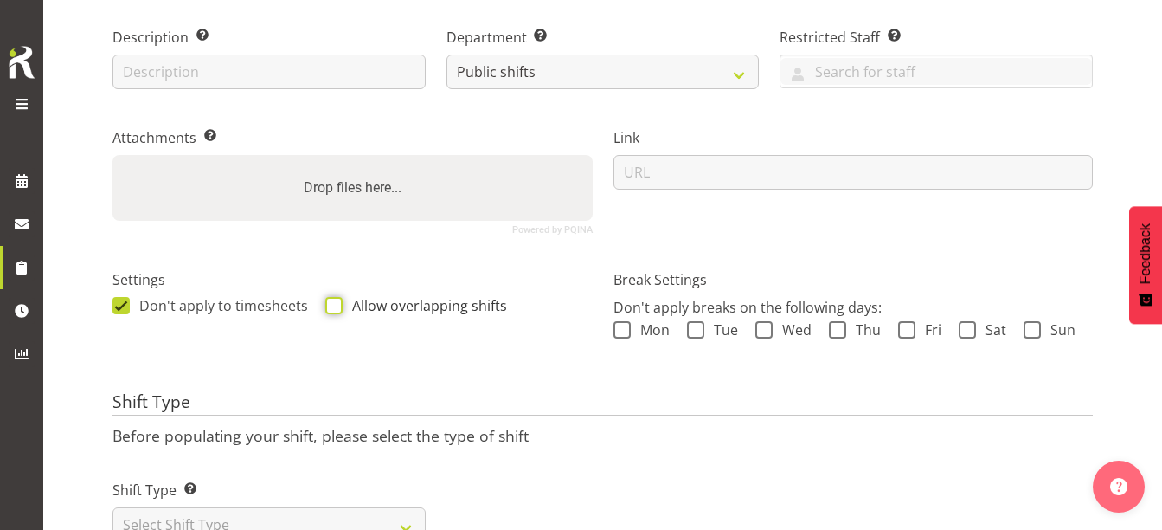
click at [331, 300] on input "Allow overlapping shifts" at bounding box center [330, 304] width 11 height 11
checkbox input "true"
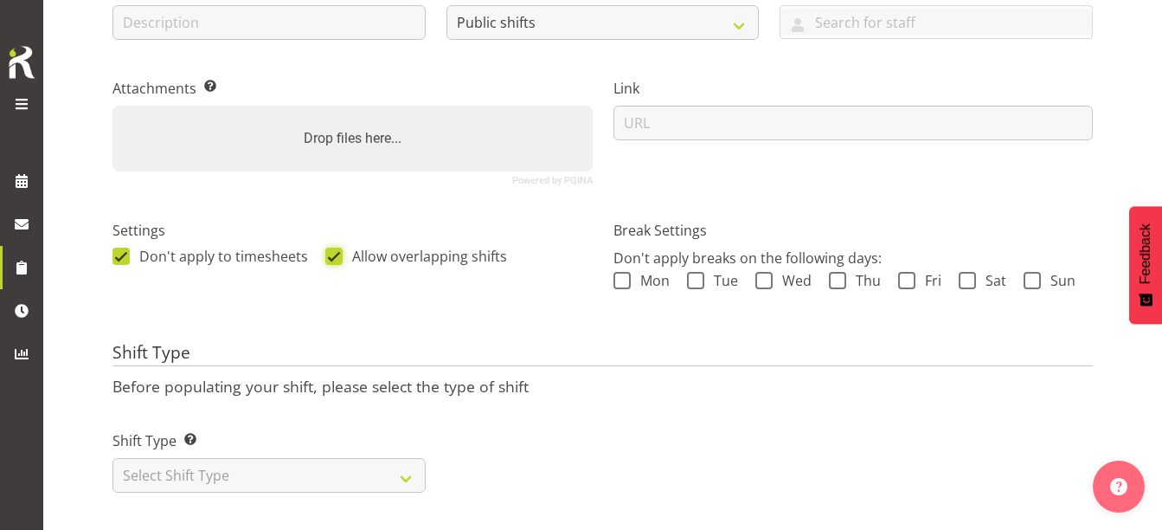
scroll to position [335, 0]
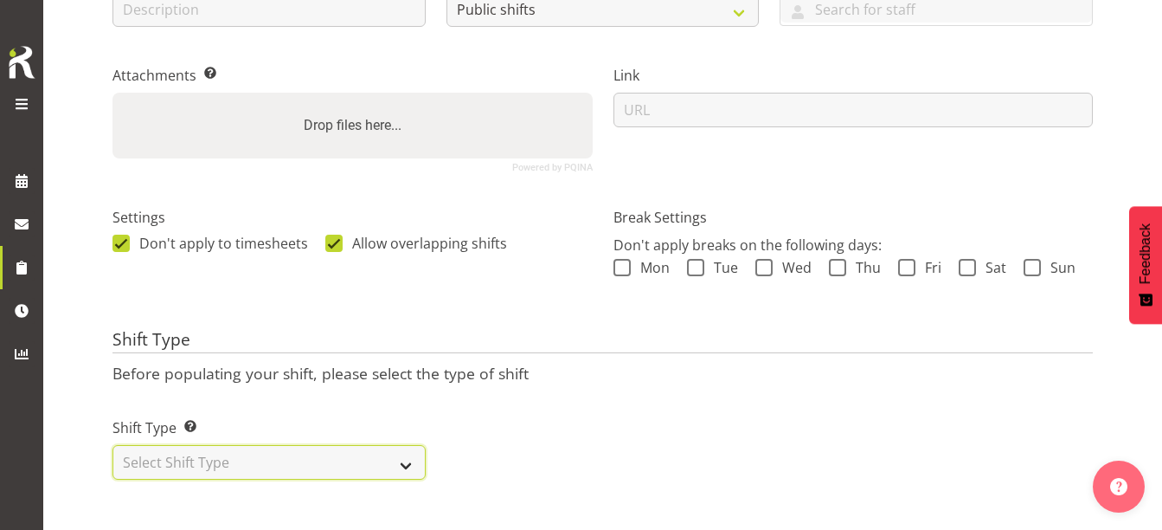
click at [157, 447] on select "Select Shift Type One Off Shift Recurring Shift Rotating Shift" at bounding box center [268, 462] width 313 height 35
click at [112, 445] on select "Select Shift Type One Off Shift Recurring Shift Rotating Shift" at bounding box center [268, 462] width 313 height 35
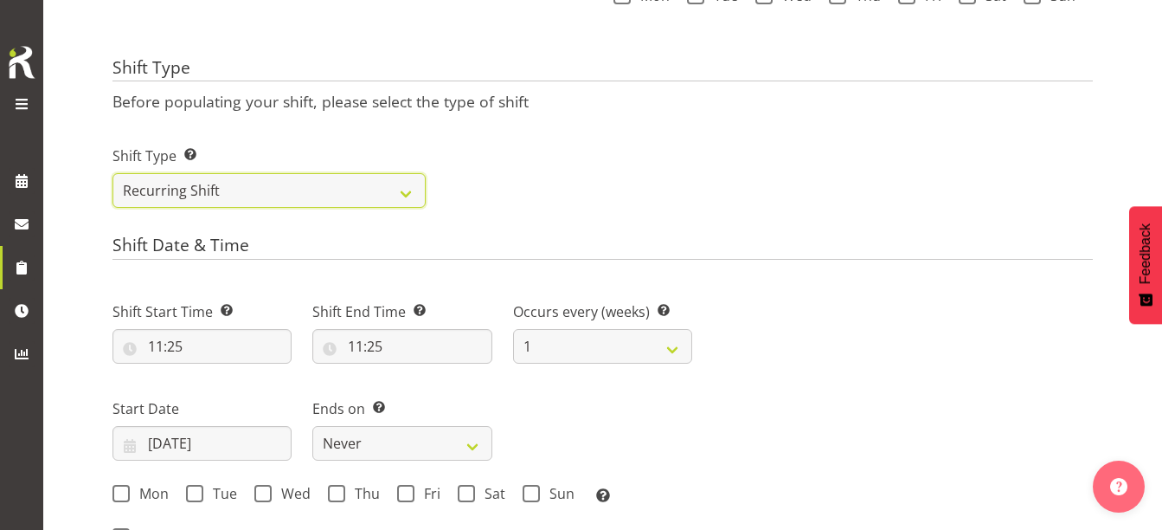
scroll to position [594, 0]
click at [213, 209] on div "Shift Type Shift Types: One Off – Select this if you would like a single shift …" at bounding box center [269, 168] width 334 height 97
click at [214, 194] on select "One Off Shift Recurring Shift Rotating Shift" at bounding box center [268, 189] width 313 height 35
select select "rotating"
click at [112, 172] on select "One Off Shift Recurring Shift Rotating Shift" at bounding box center [268, 189] width 313 height 35
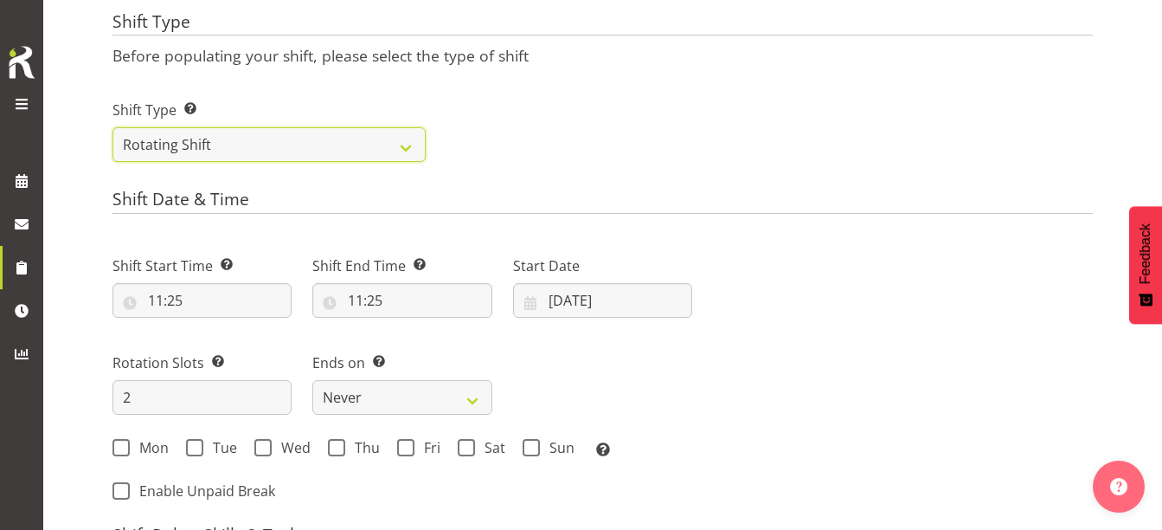
scroll to position [681, 0]
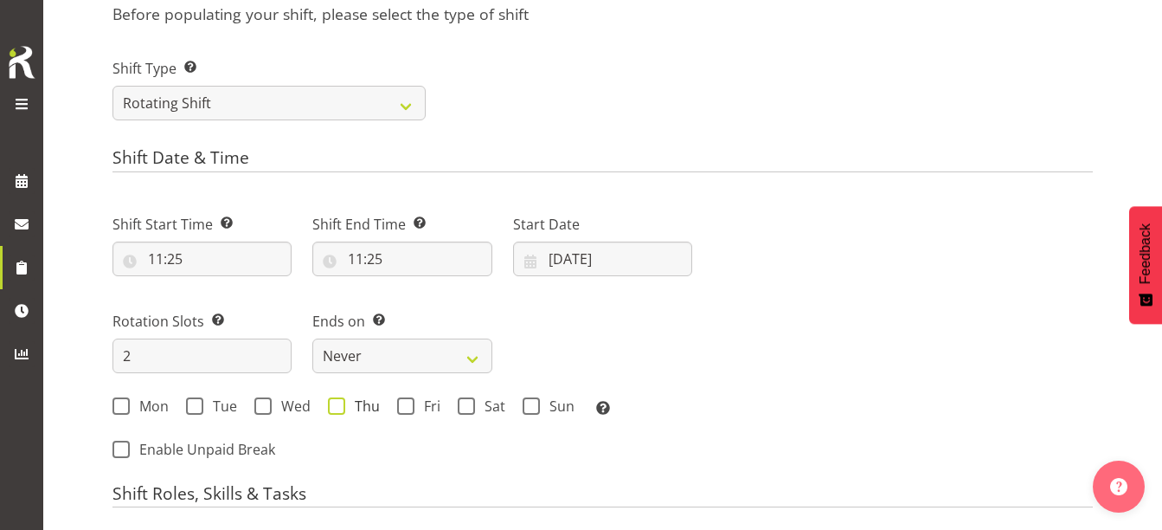
click at [340, 404] on span at bounding box center [336, 405] width 17 height 17
click at [339, 404] on input "Thu" at bounding box center [333, 405] width 11 height 11
checkbox input "true"
click at [401, 401] on span at bounding box center [405, 405] width 17 height 17
click at [401, 401] on input "Fri" at bounding box center [402, 405] width 11 height 11
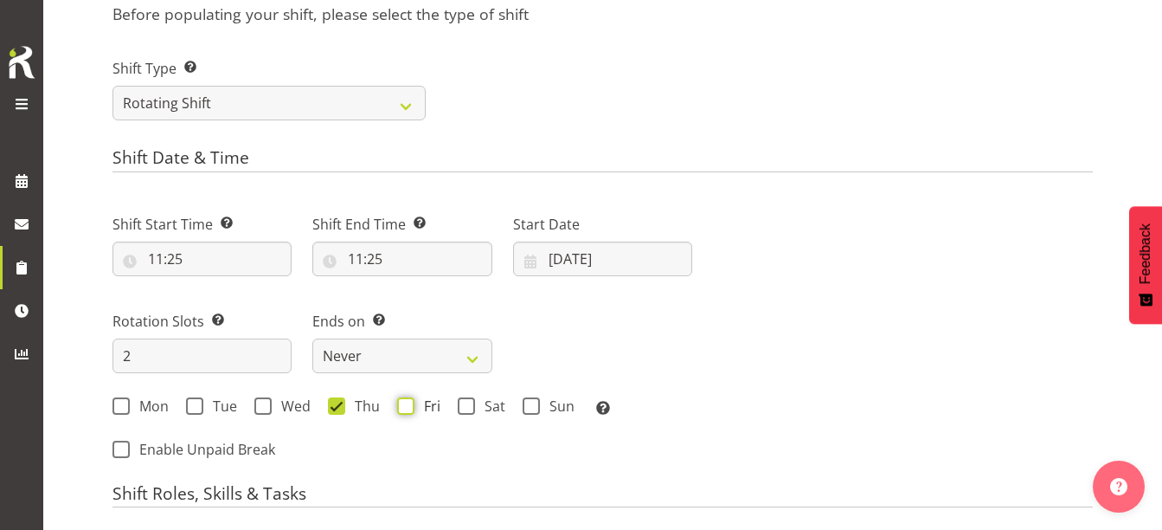
checkbox input "true"
click at [579, 242] on input "[DATE]" at bounding box center [602, 258] width 179 height 35
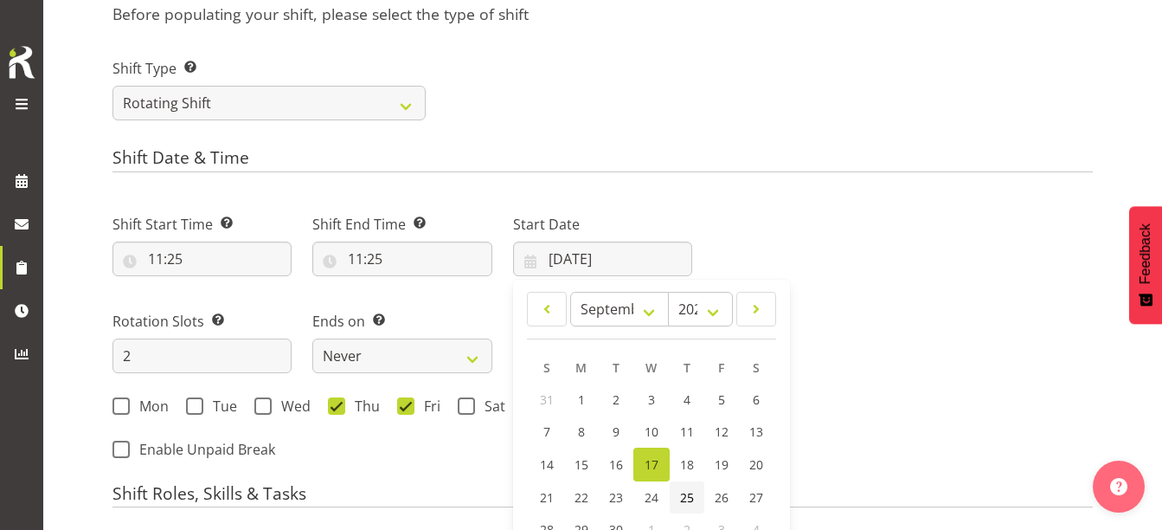
click at [680, 503] on span "25" at bounding box center [687, 497] width 14 height 16
type input "[DATE]"
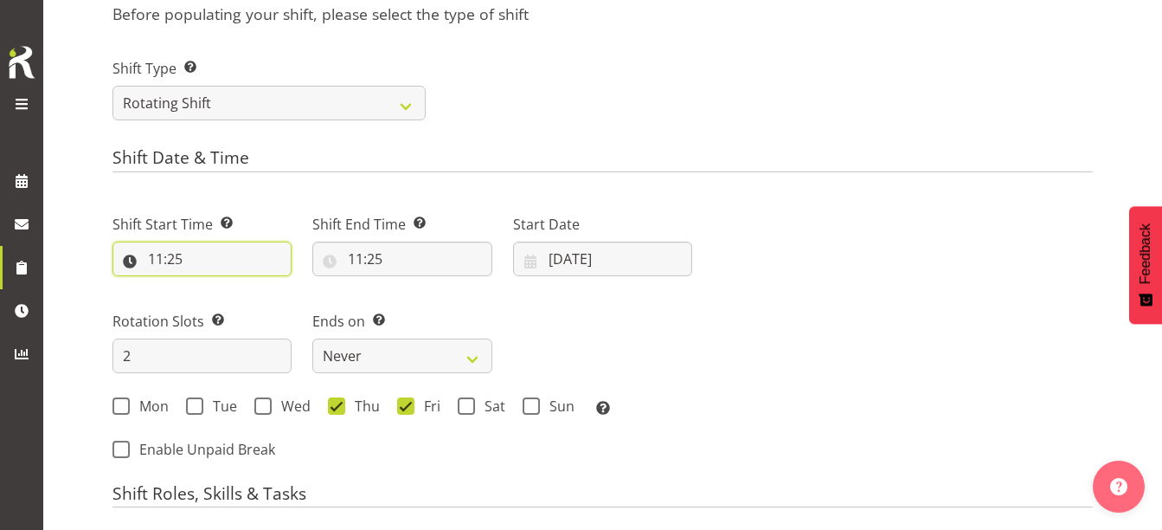
click at [144, 264] on input "11:25" at bounding box center [201, 258] width 179 height 35
click at [155, 260] on input "11:25" at bounding box center [201, 258] width 179 height 35
click at [159, 257] on input "11:25" at bounding box center [201, 258] width 179 height 35
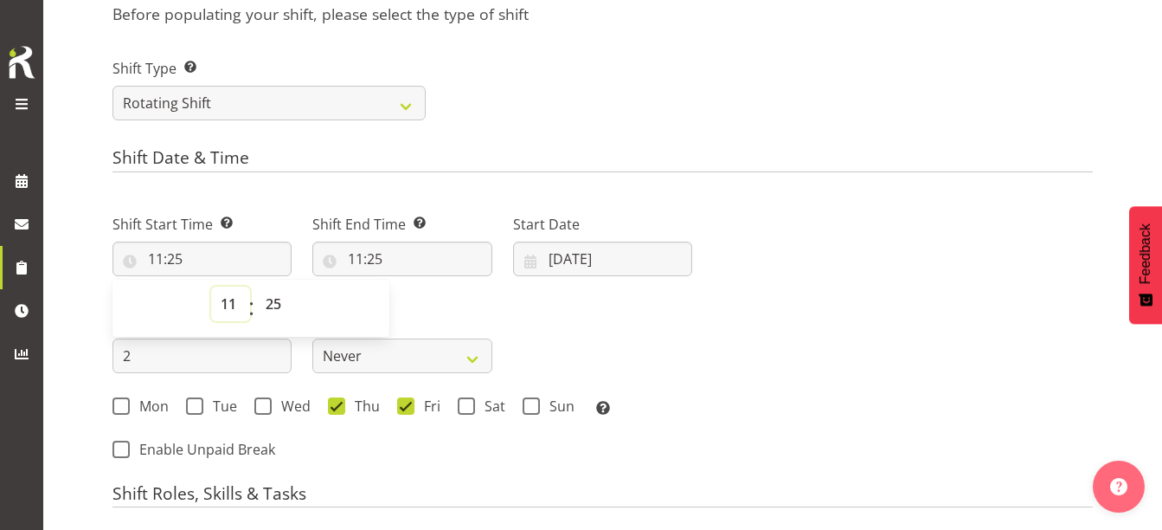
click at [233, 303] on select "00 01 02 03 04 05 06 07 08 09 10 11 12 13 14 15 16 17 18 19 20 21 22 23" at bounding box center [230, 303] width 39 height 35
select select "10"
click at [211, 286] on select "00 01 02 03 04 05 06 07 08 09 10 11 12 13 14 15 16 17 18 19 20 21 22 23" at bounding box center [230, 303] width 39 height 35
type input "10:25"
click at [280, 301] on select "00 01 02 03 04 05 06 07 08 09 10 11 12 13 14 15 16 17 18 19 20 21 22 23 24 25 2…" at bounding box center [275, 303] width 39 height 35
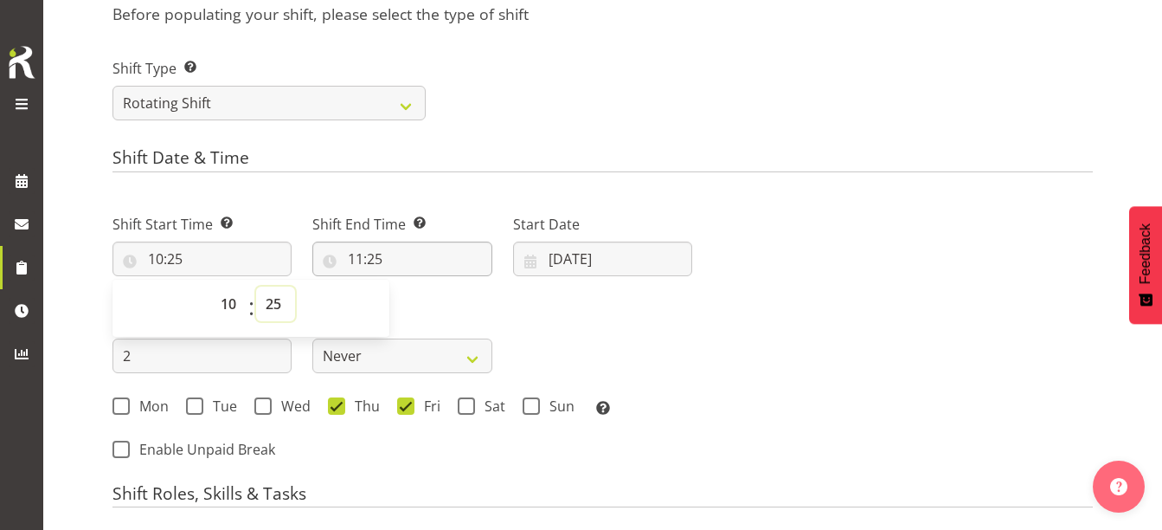
select select "0"
type input "10:00"
click at [355, 256] on input "11:25" at bounding box center [401, 258] width 179 height 35
click at [427, 307] on select "00 01 02 03 04 05 06 07 08 09 10 11 12 13 14 15 16 17 18 19 20 21 22 23" at bounding box center [430, 303] width 39 height 35
select select "17"
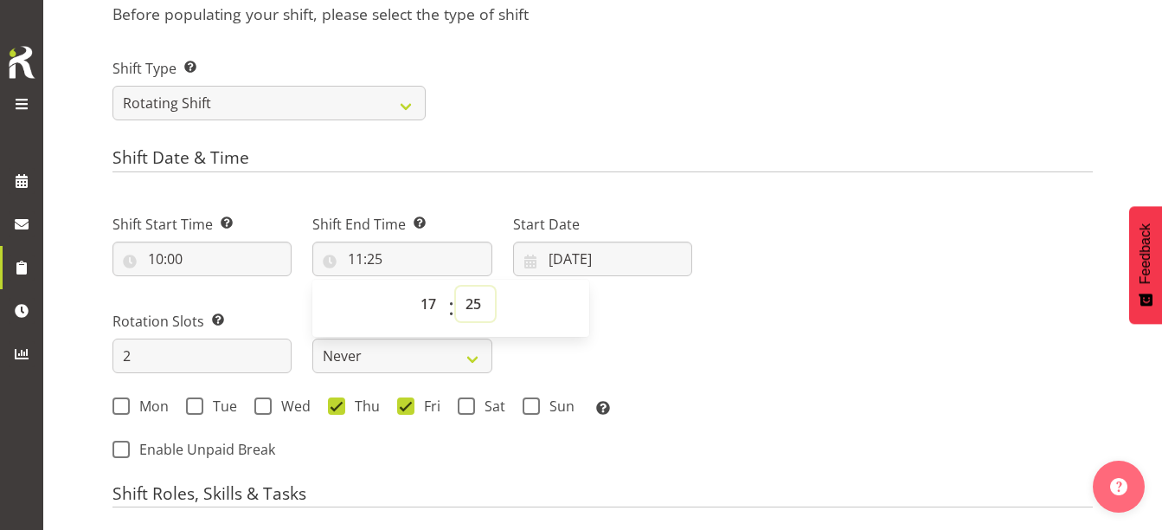
type input "17:25"
click at [471, 306] on select "00 01 02 03 04 05 06 07 08 09 10 11 12 13 14 15 16 17 18 19 20 21 22 23 24 25 2…" at bounding box center [475, 303] width 39 height 35
select select "0"
type input "17:00"
drag, startPoint x: 697, startPoint y: 330, endPoint x: 668, endPoint y: 314, distance: 33.3
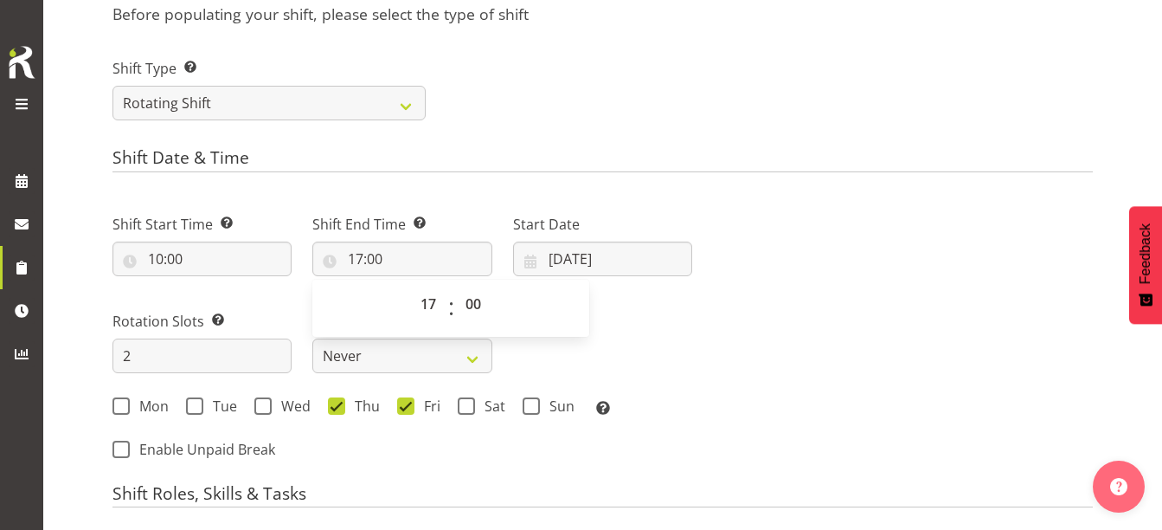
click at [697, 327] on div "Shift Start Time Set the time of the day you wish this shift to start 10:00 00 …" at bounding box center [402, 309] width 600 height 241
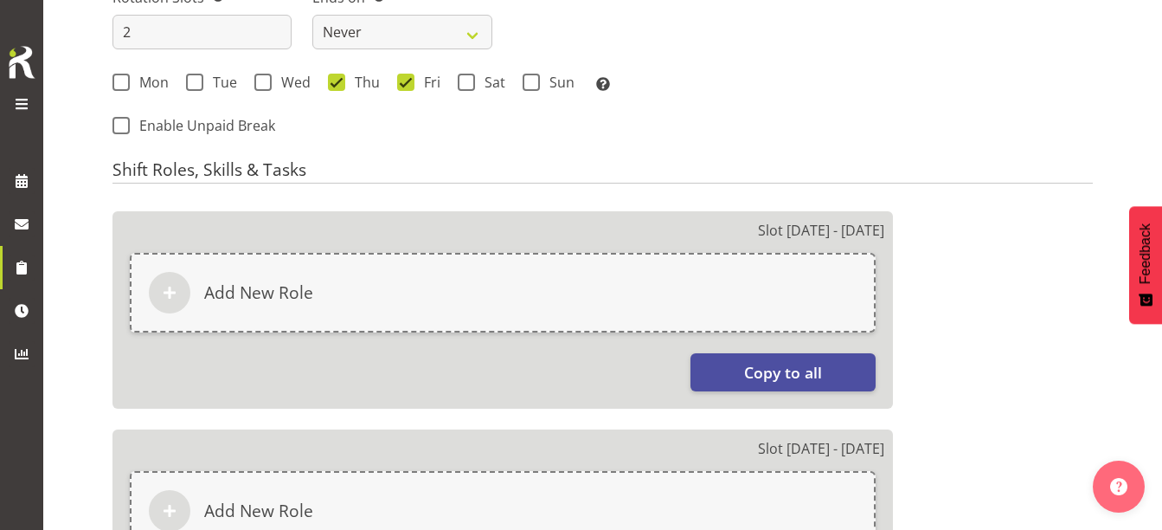
scroll to position [854, 0]
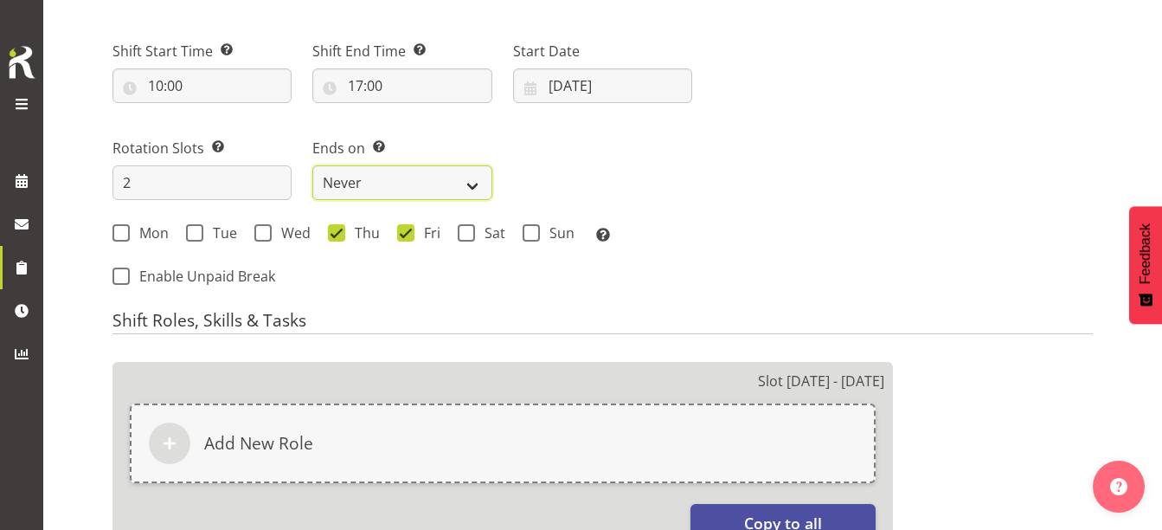
click at [437, 172] on select "Never On Date" at bounding box center [401, 182] width 179 height 35
select select "date"
click at [312, 165] on select "Never On Date" at bounding box center [401, 182] width 179 height 35
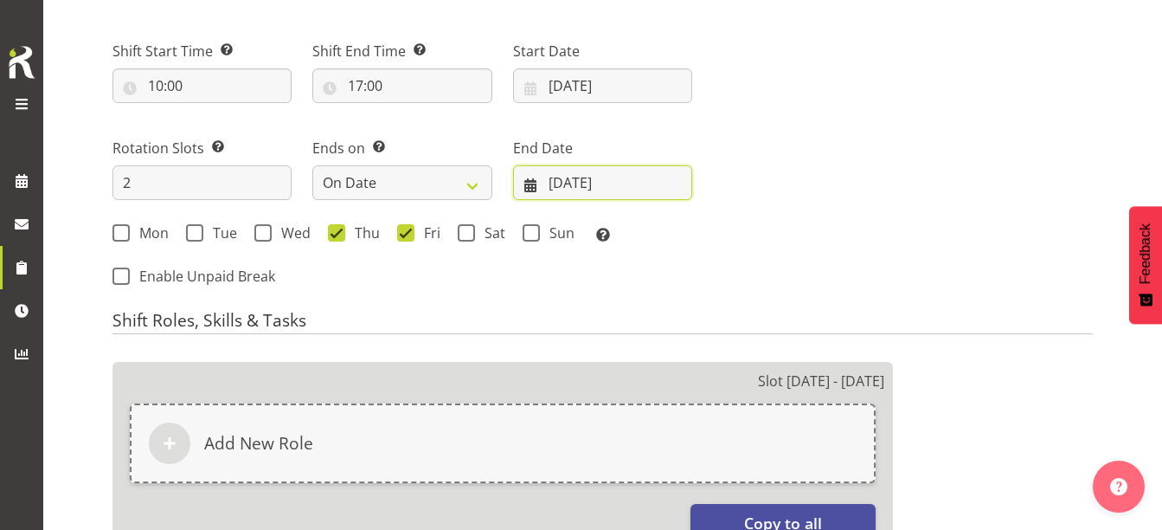
click at [593, 181] on input "[DATE]" at bounding box center [602, 182] width 179 height 35
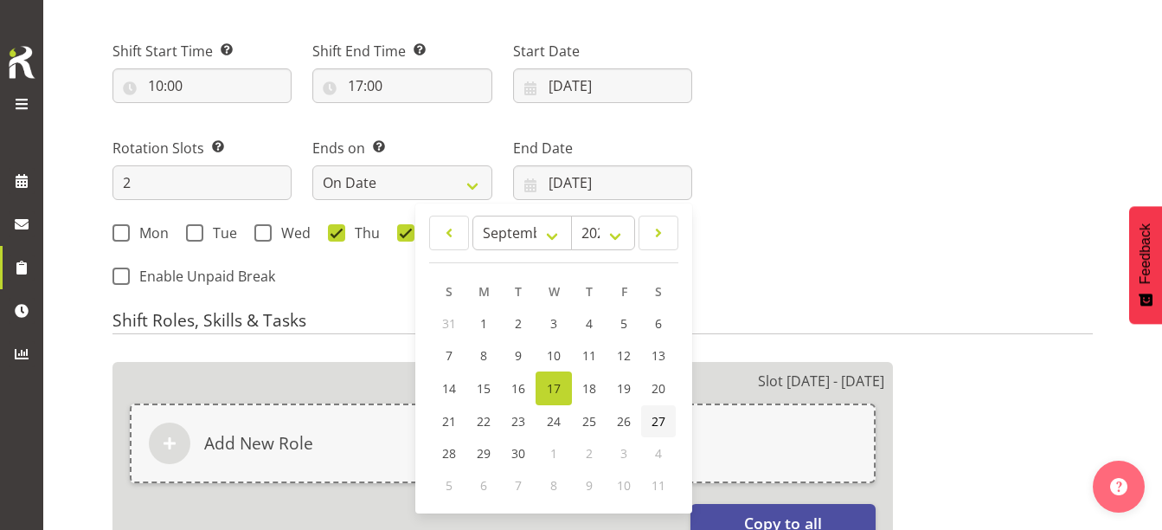
click at [652, 423] on span "27" at bounding box center [659, 421] width 14 height 16
type input "[DATE]"
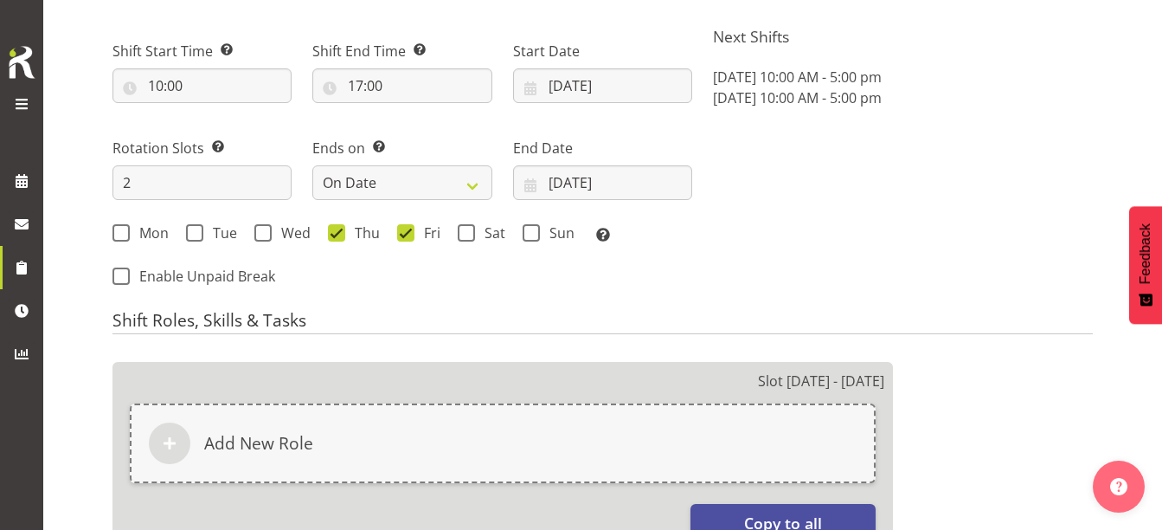
click at [816, 225] on div "Next Shifts [DATE] 10:00 AM - 5:00 pm [DATE] 10:00 AM - 5:00 pm" at bounding box center [903, 158] width 401 height 284
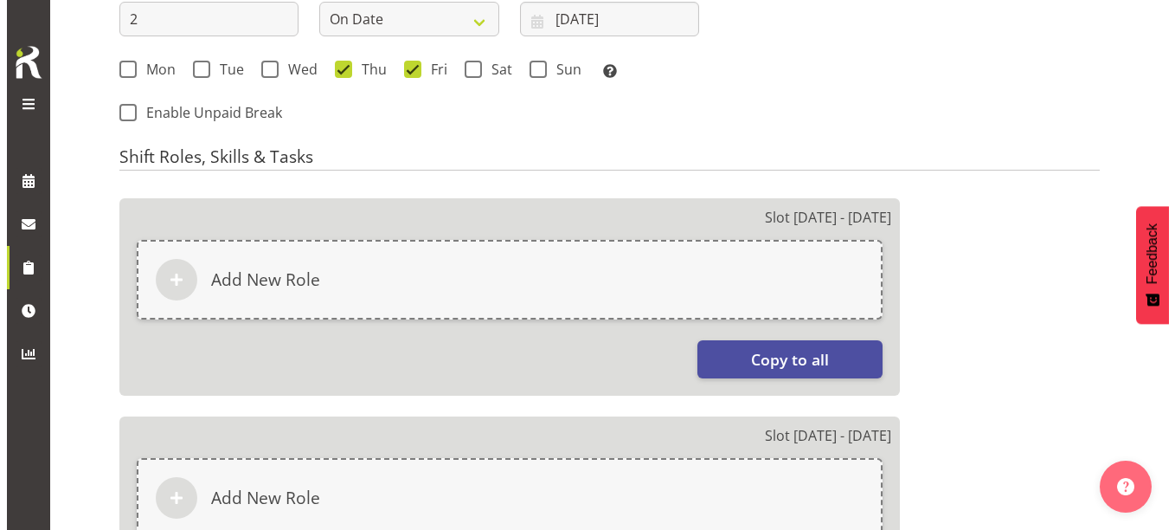
scroll to position [1114, 0]
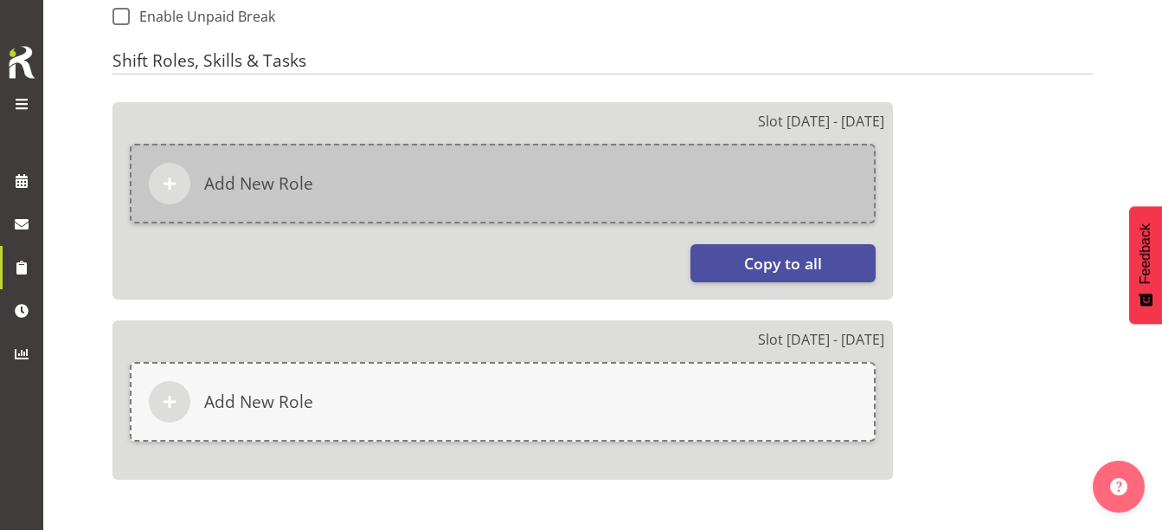
click at [563, 198] on div "Add New Role" at bounding box center [503, 184] width 746 height 80
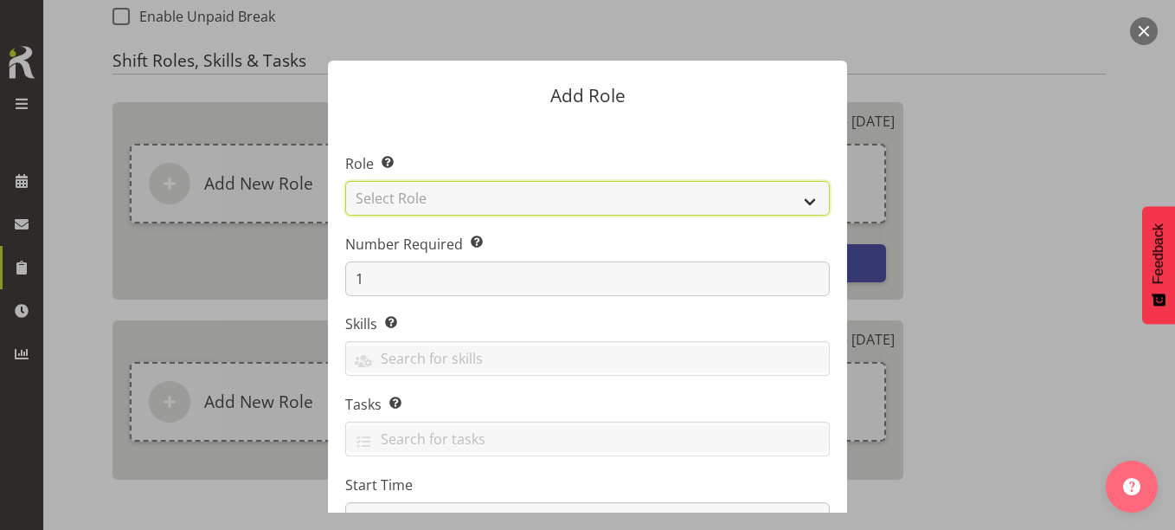
click at [562, 194] on select "Select Role 1st floor desk AQ operator Business Support Team member Casual Cust…" at bounding box center [587, 198] width 485 height 35
select select "1533"
click at [345, 181] on select "Select Role 1st floor desk AQ operator Business Support Team member Casual Cust…" at bounding box center [587, 198] width 485 height 35
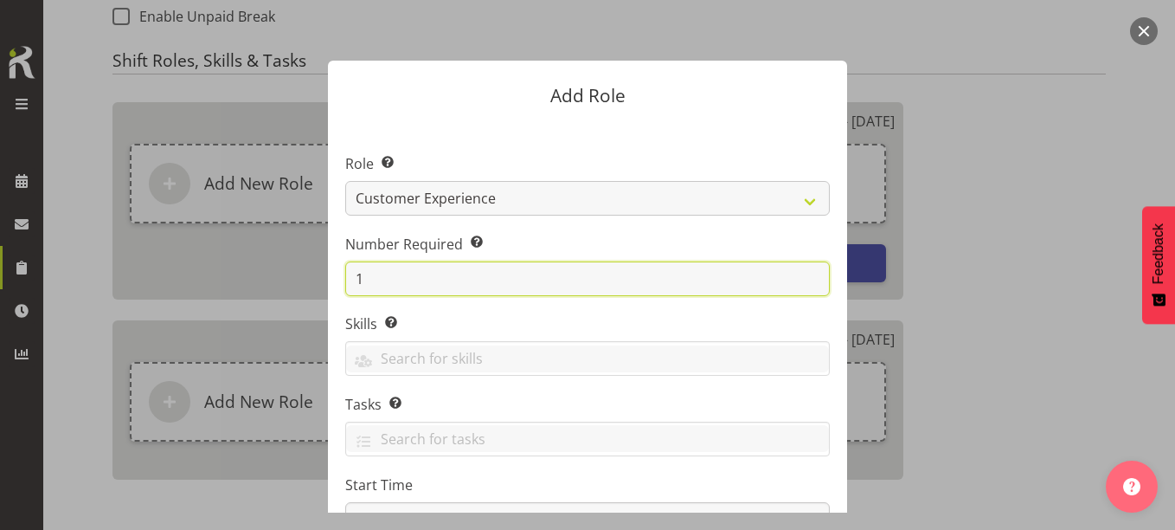
click at [414, 285] on input "1" at bounding box center [587, 278] width 485 height 35
type input "2"
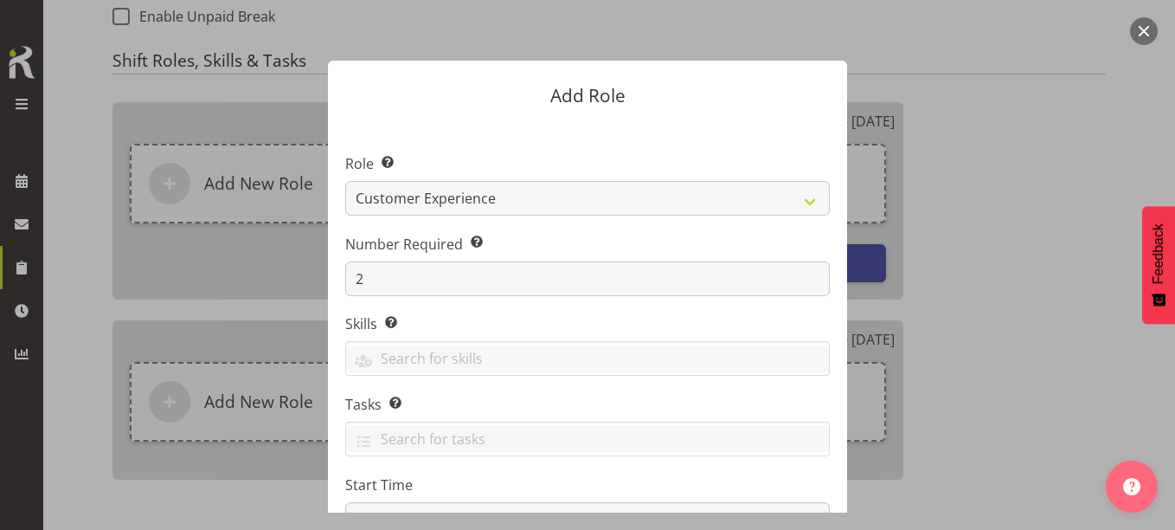
click at [941, 259] on form "Add Role Role Select the role you wish to add to the shift. 1st floor desk AQ o…" at bounding box center [587, 264] width 831 height 495
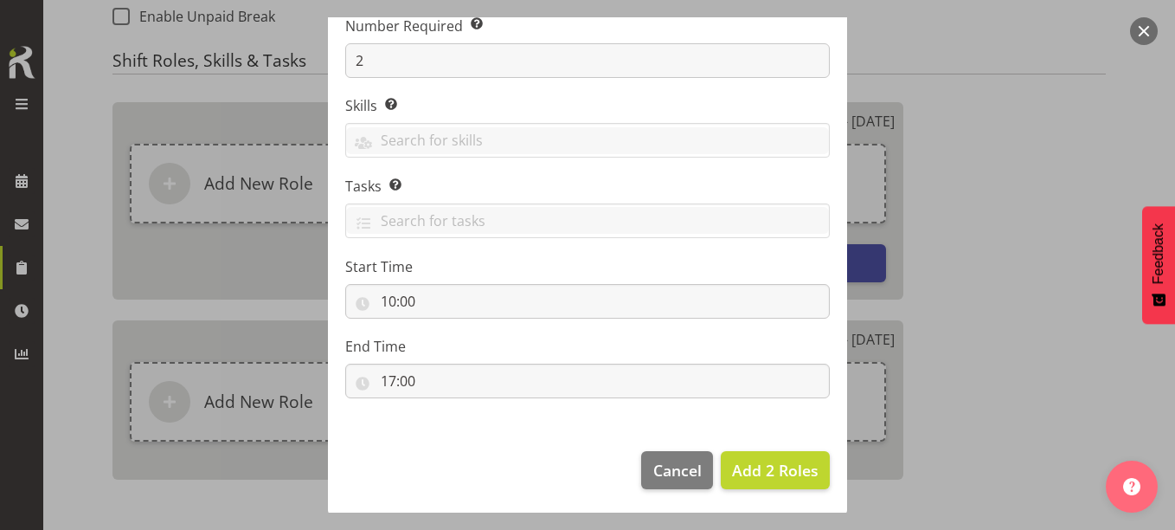
scroll to position [221, 0]
click at [754, 468] on span "Add 2 Roles" at bounding box center [775, 467] width 87 height 21
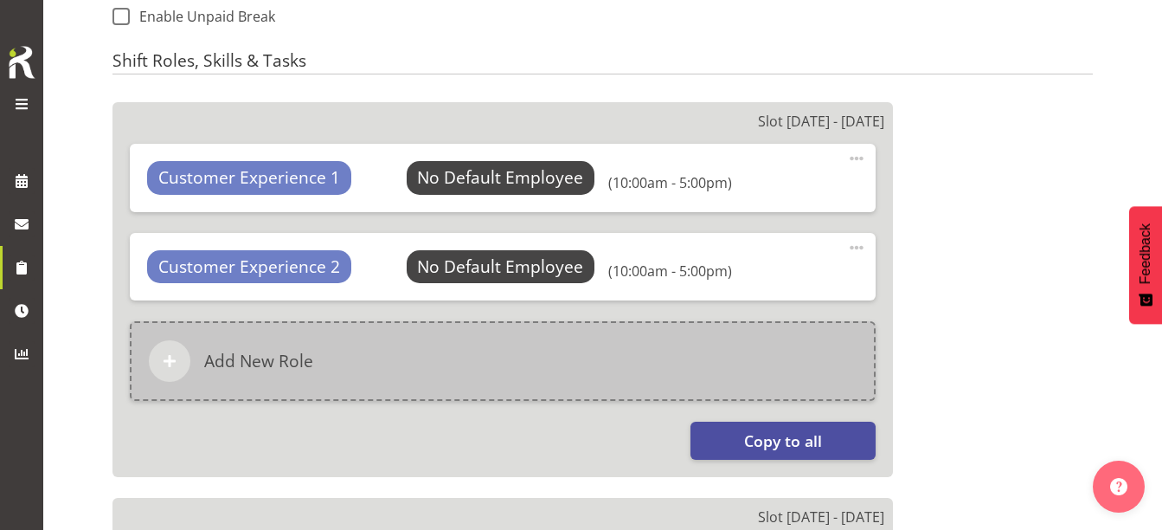
click at [444, 364] on div "Add New Role" at bounding box center [503, 361] width 746 height 80
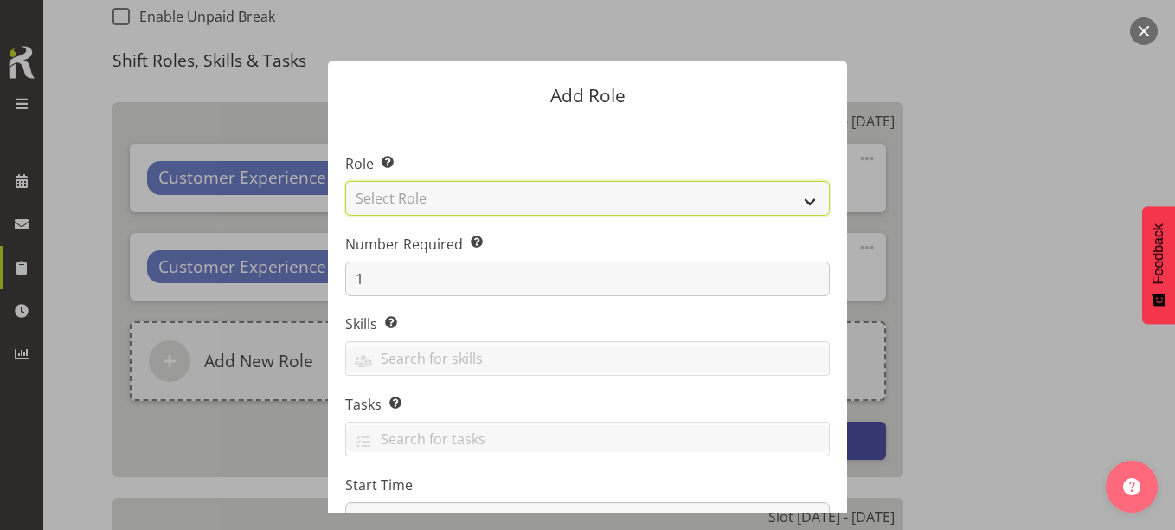
click at [486, 193] on select "Select Role 1st floor desk AQ operator Business Support Team member Casual Cust…" at bounding box center [587, 198] width 485 height 35
select select "1518"
click at [345, 181] on select "Select Role 1st floor desk AQ operator Business Support Team member Casual Cust…" at bounding box center [587, 198] width 485 height 35
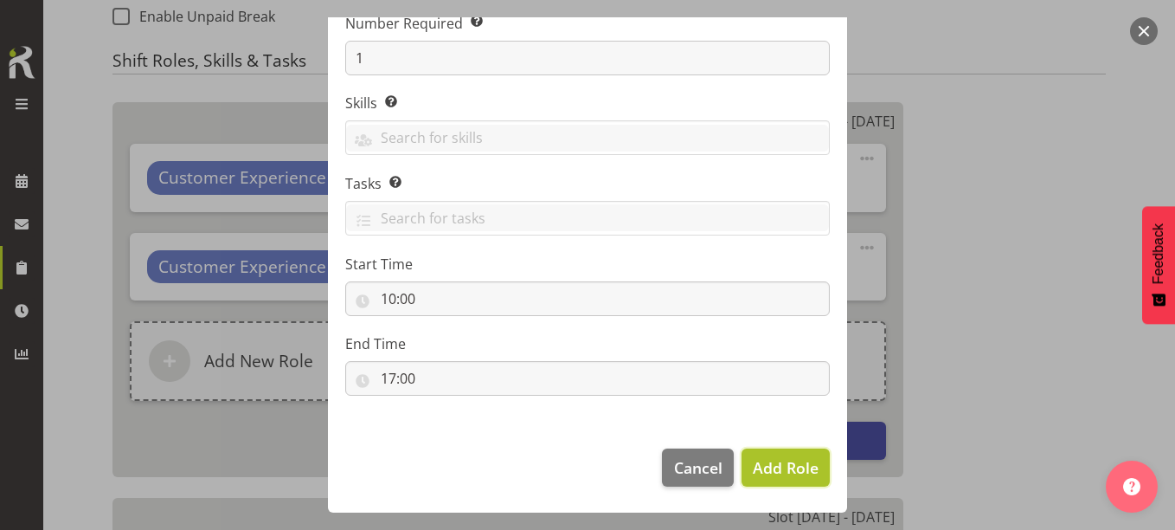
click at [790, 462] on span "Add Role" at bounding box center [786, 467] width 66 height 21
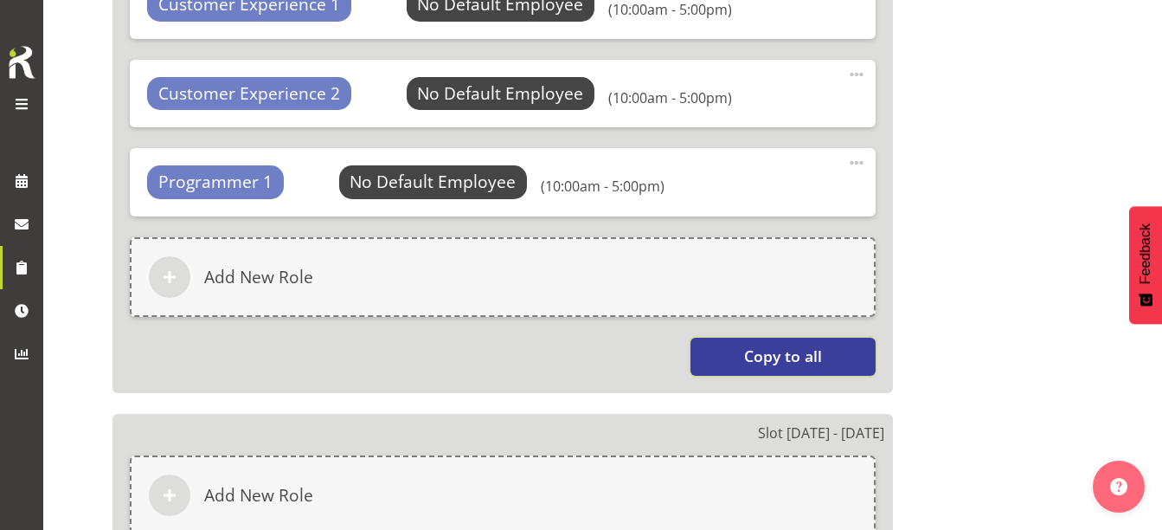
click at [727, 367] on button "Copy to all" at bounding box center [782, 356] width 184 height 38
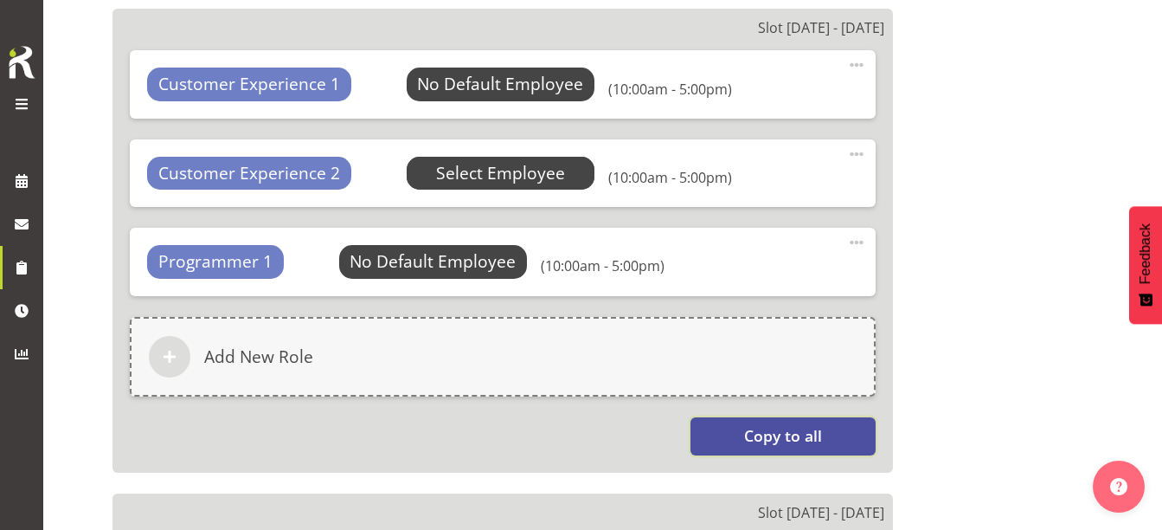
scroll to position [1114, 0]
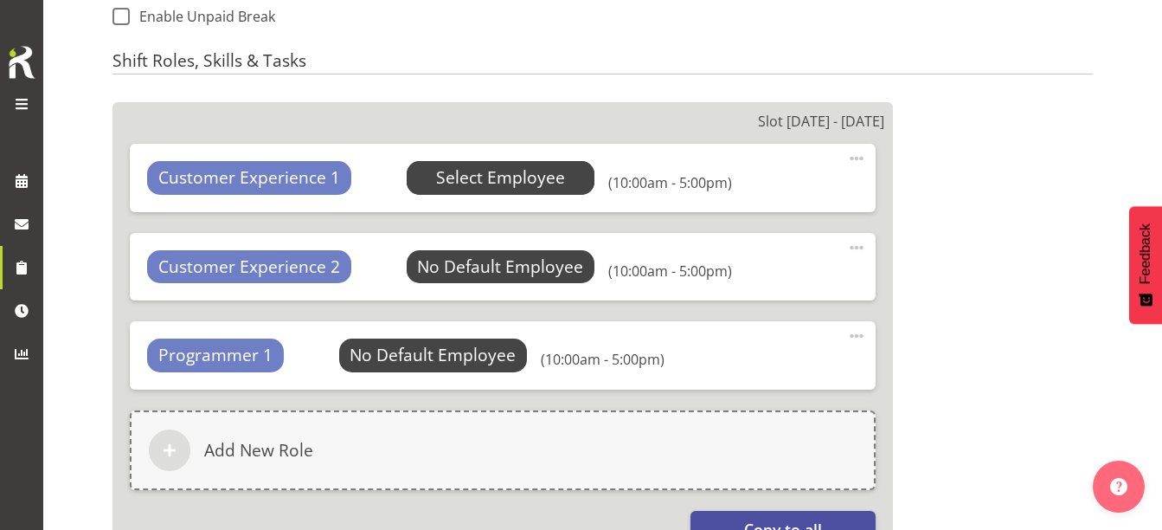
click at [436, 186] on span "Select Employee" at bounding box center [500, 177] width 129 height 25
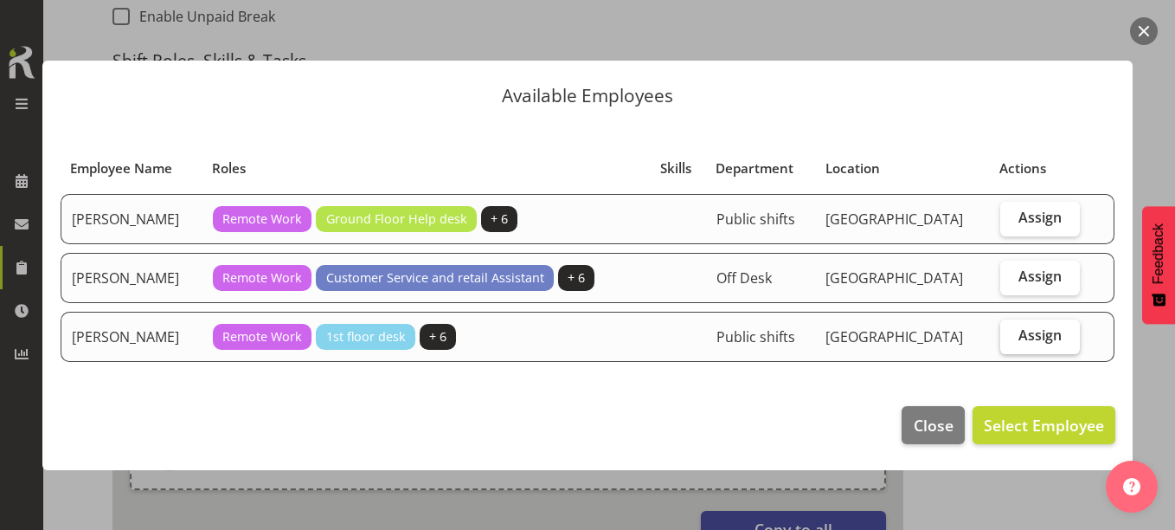
click at [1025, 318] on td "Assign" at bounding box center [1040, 336] width 101 height 50
click at [1021, 337] on span "Assign" at bounding box center [1039, 334] width 43 height 17
click at [1011, 337] on input "Assign" at bounding box center [1005, 335] width 11 height 11
checkbox input "true"
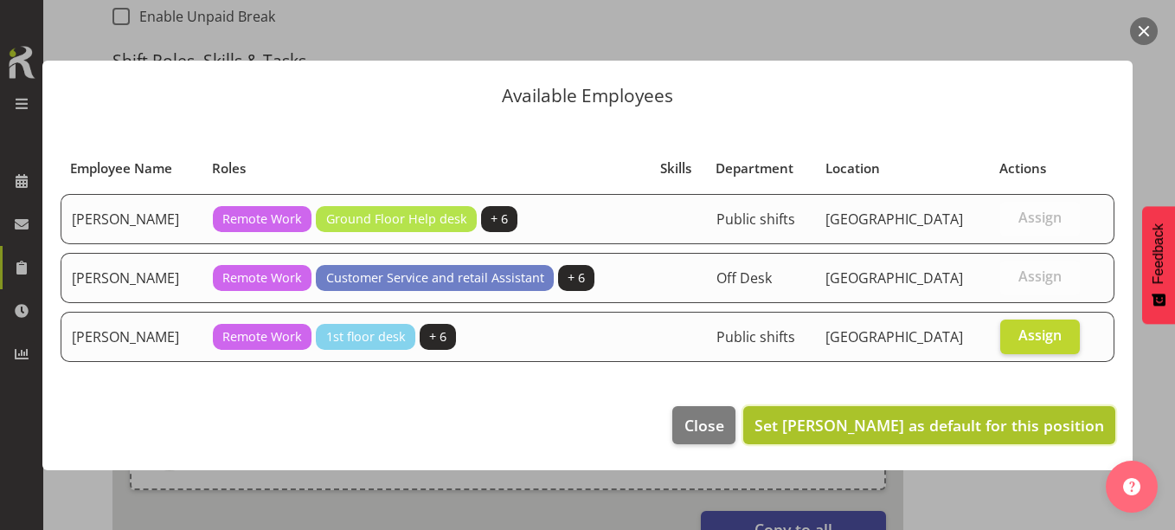
click at [992, 431] on span "Set [PERSON_NAME] as default for this position" at bounding box center [929, 424] width 350 height 21
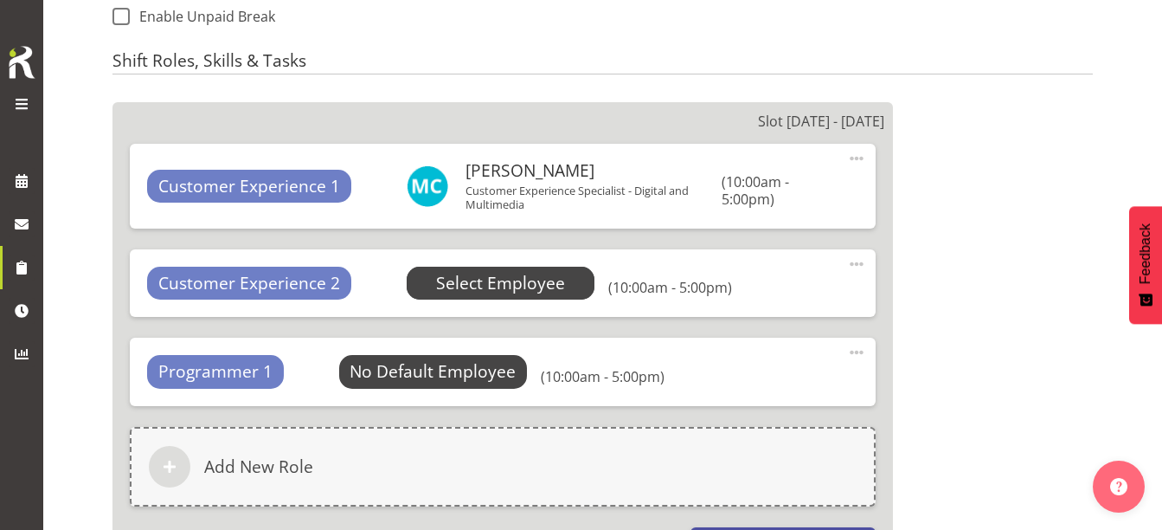
click at [499, 275] on span "Select Employee" at bounding box center [500, 283] width 129 height 25
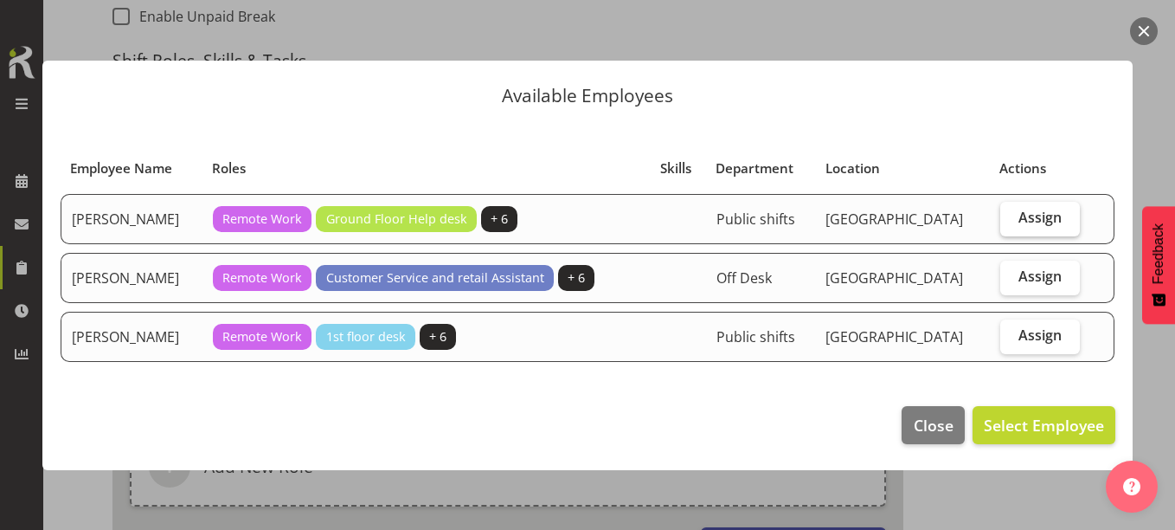
click at [1033, 215] on span "Assign" at bounding box center [1039, 217] width 43 height 17
click at [1011, 215] on input "Assign" at bounding box center [1005, 217] width 11 height 11
checkbox input "true"
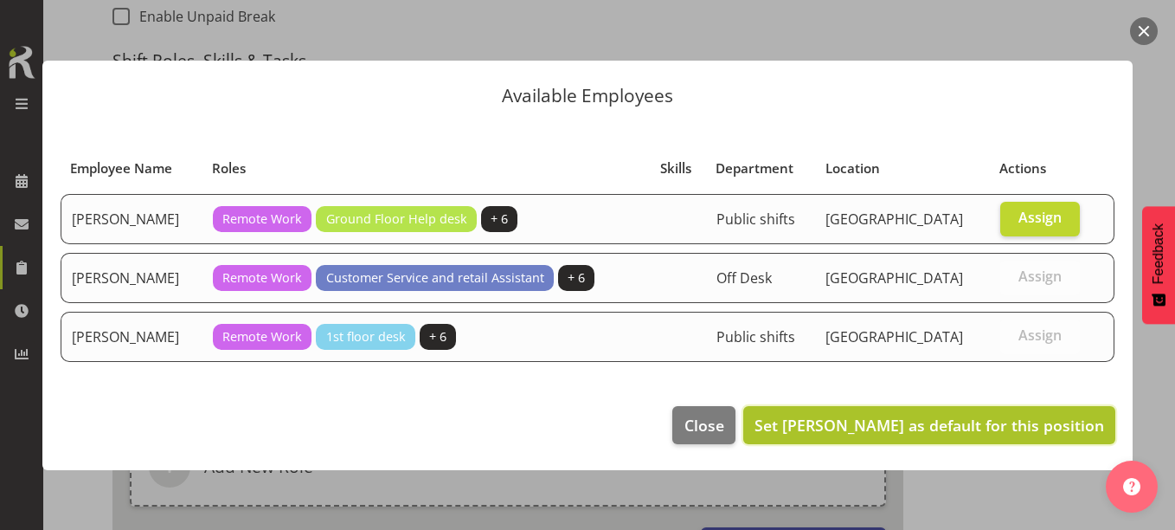
click at [992, 427] on span "Set [PERSON_NAME] as default for this position" at bounding box center [929, 424] width 350 height 21
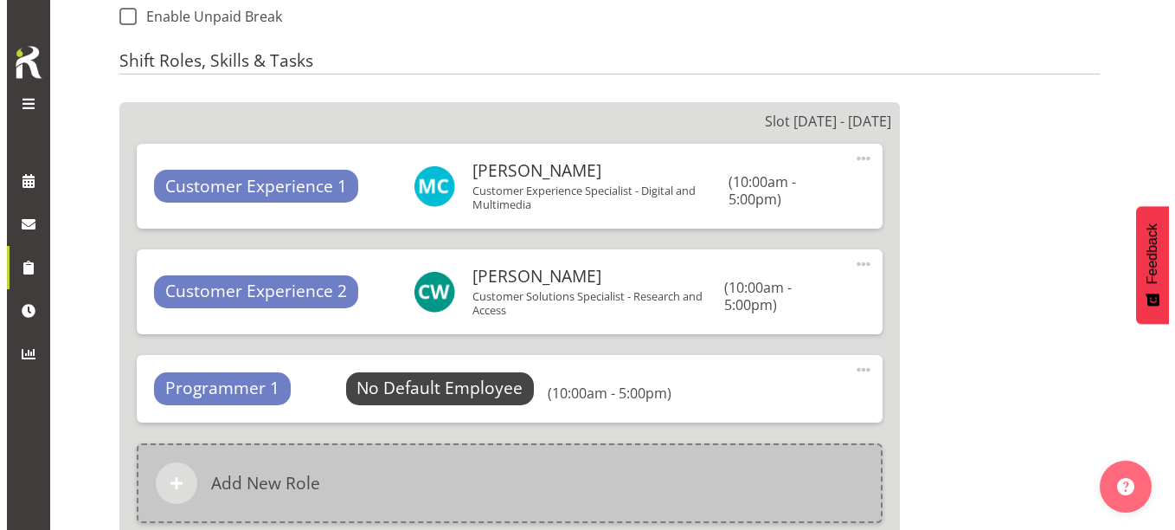
scroll to position [1200, 0]
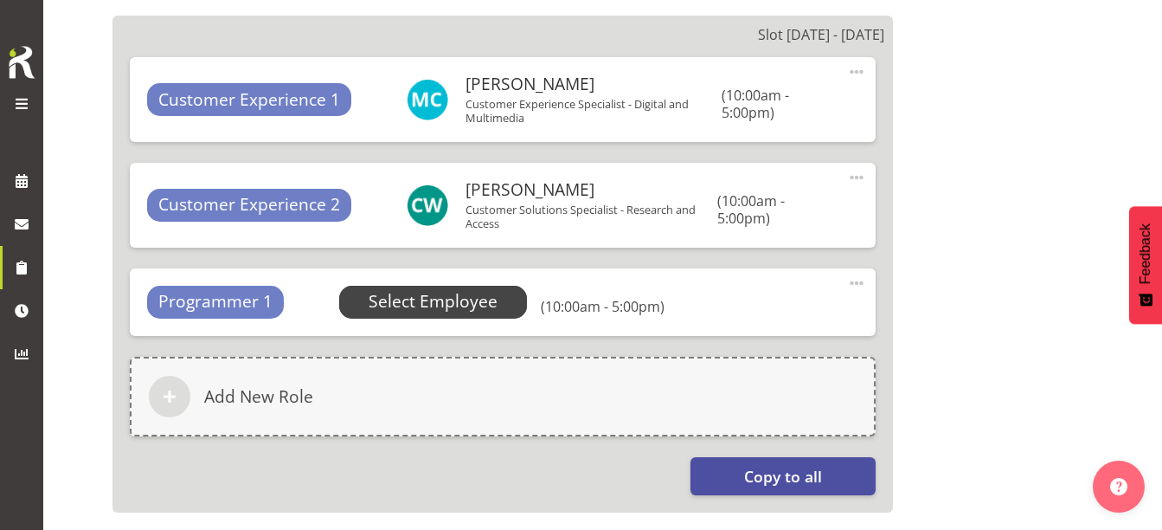
click at [436, 290] on span "Select Employee" at bounding box center [433, 301] width 129 height 25
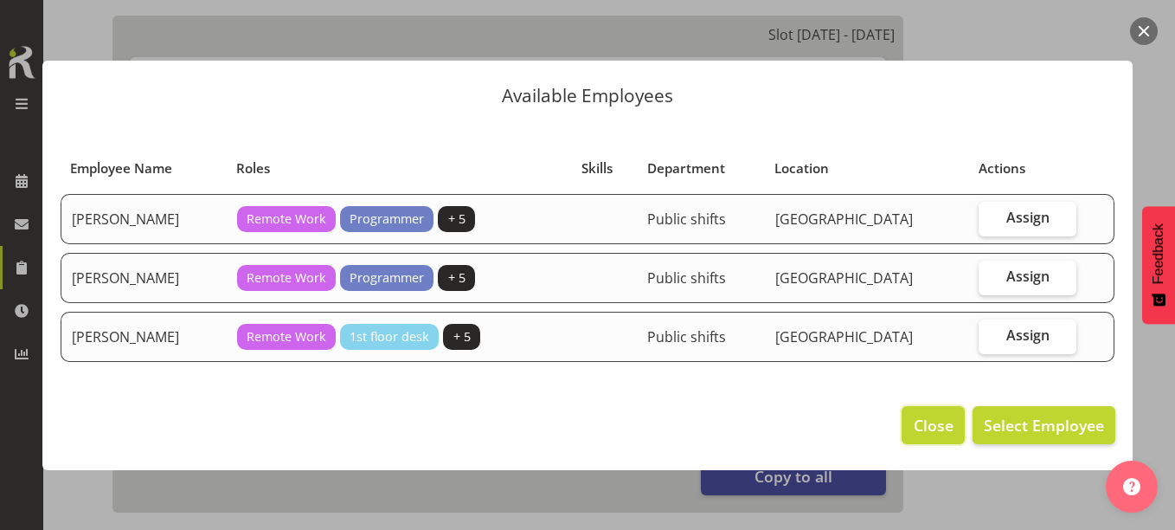
click at [916, 432] on span "Close" at bounding box center [934, 425] width 40 height 22
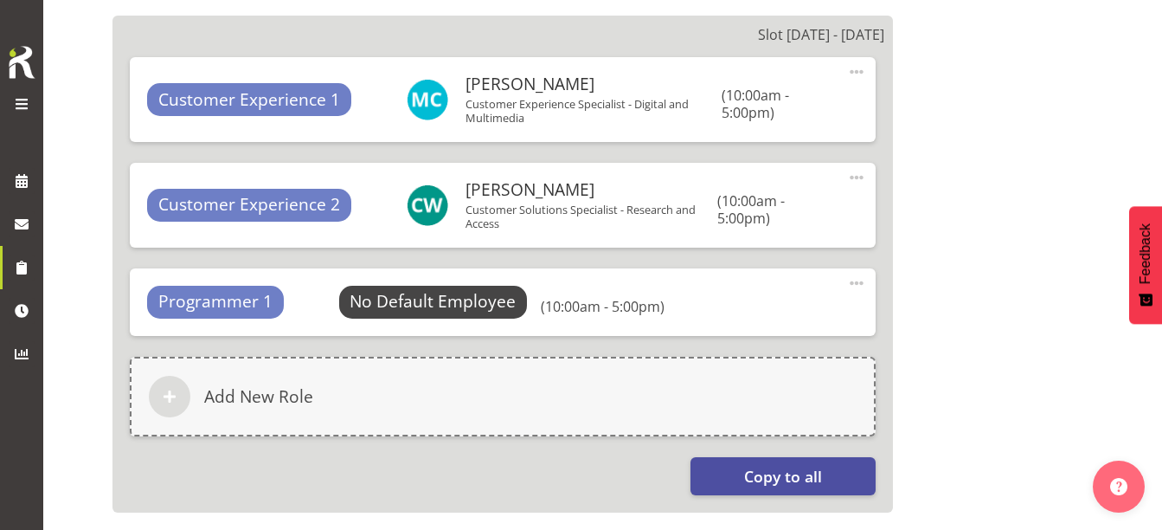
click at [853, 282] on span at bounding box center [856, 283] width 21 height 21
click at [747, 324] on link "Edit" at bounding box center [784, 320] width 166 height 31
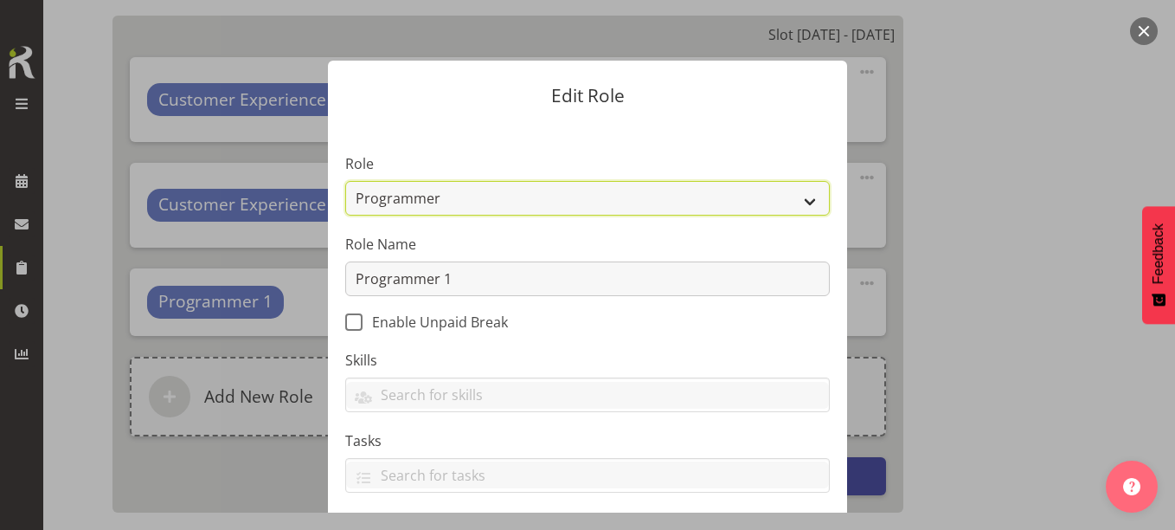
click at [417, 202] on select "1st floor desk AQ operator Business Support Team member Casual Customer Experie…" at bounding box center [587, 198] width 485 height 35
select select "1508"
click at [345, 181] on select "1st floor desk AQ operator Business Support Team member Casual Customer Experie…" at bounding box center [587, 198] width 485 height 35
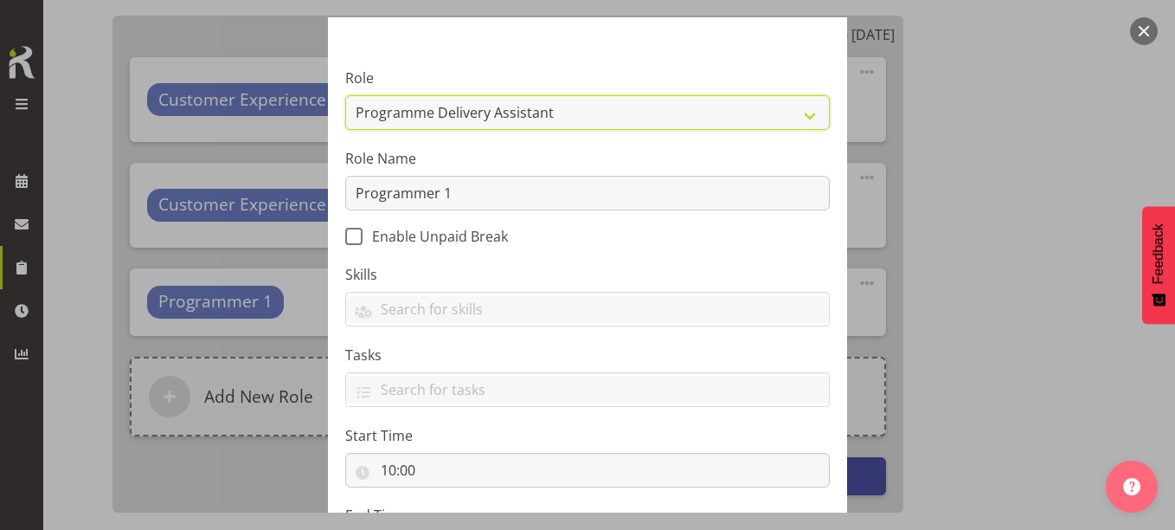
scroll to position [257, 0]
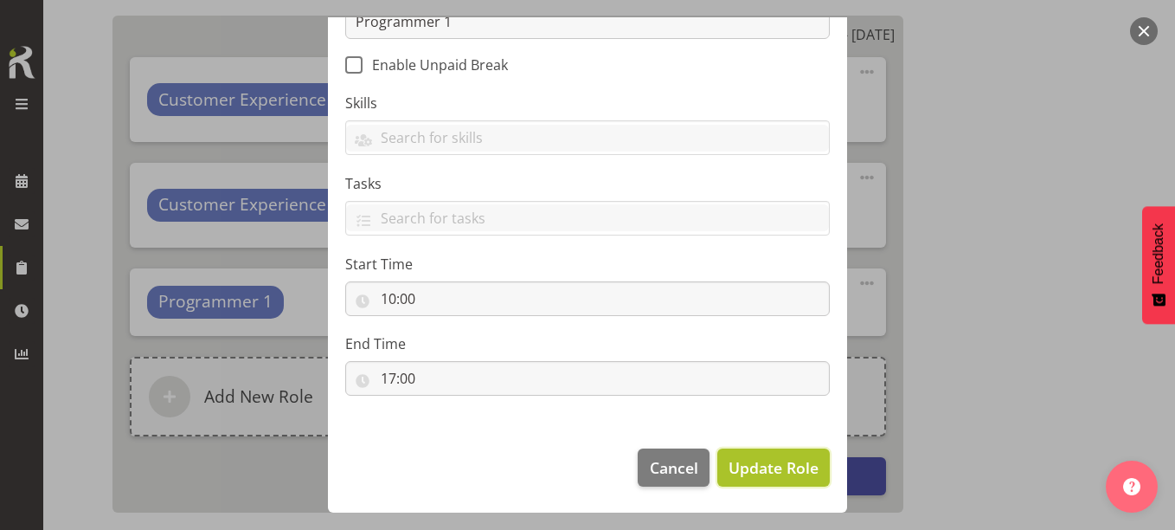
click at [799, 458] on span "Update Role" at bounding box center [774, 467] width 90 height 22
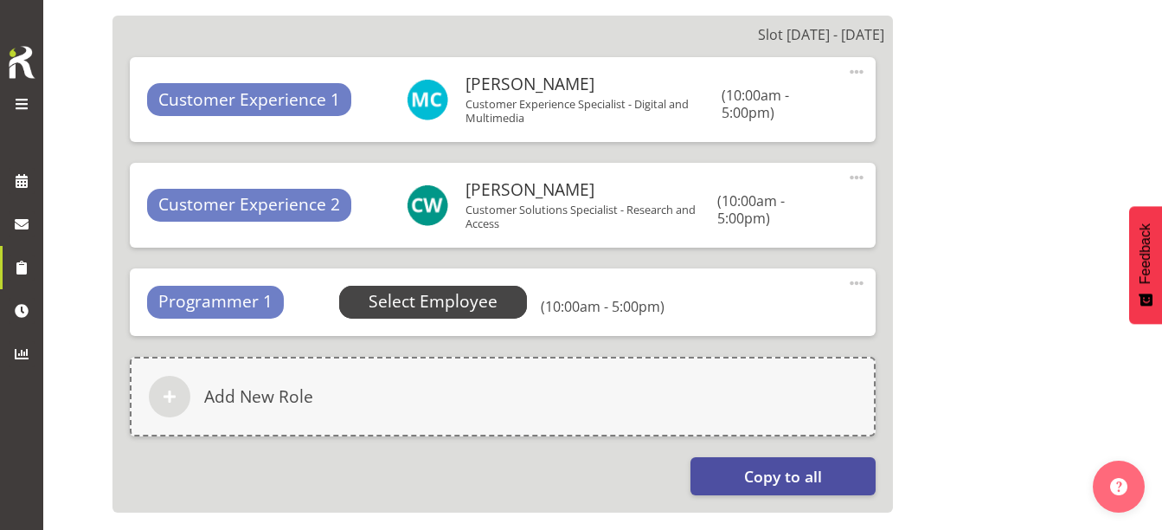
click at [467, 305] on span "Select Employee" at bounding box center [433, 301] width 129 height 25
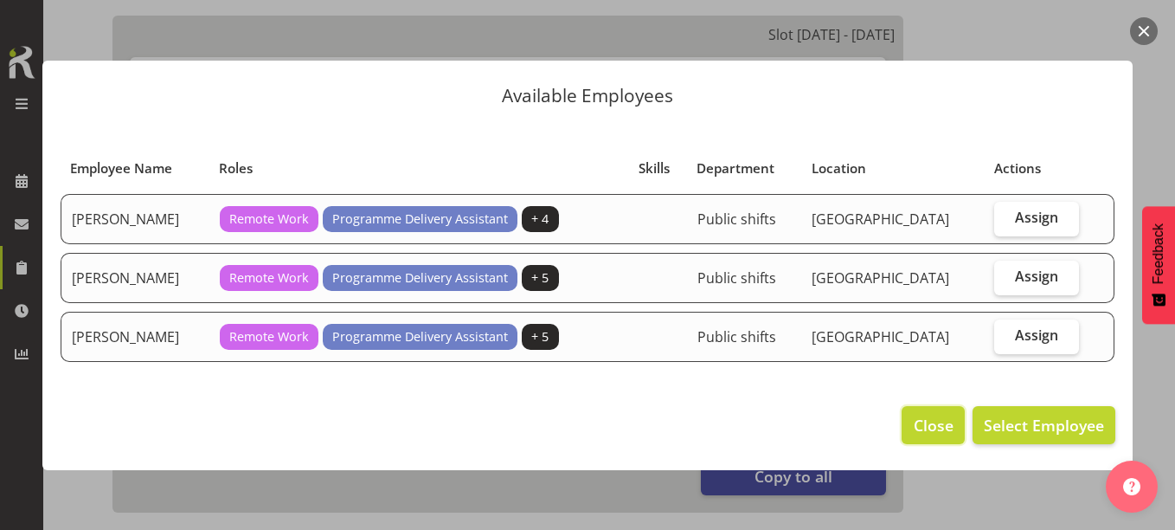
click at [912, 421] on button "Close" at bounding box center [933, 425] width 62 height 38
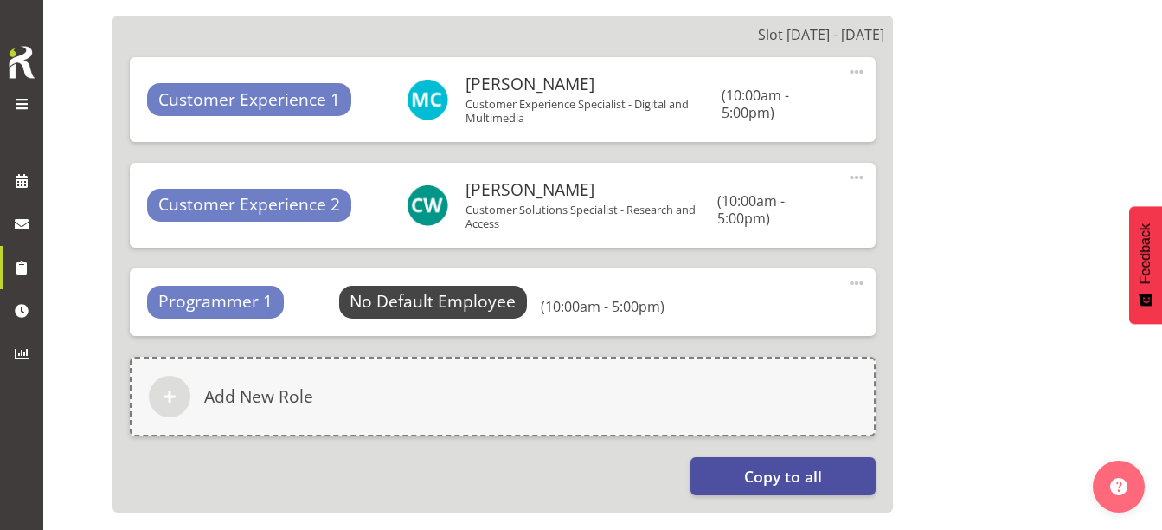
click at [862, 280] on span at bounding box center [856, 283] width 21 height 21
click at [734, 354] on link "Delete" at bounding box center [784, 352] width 166 height 31
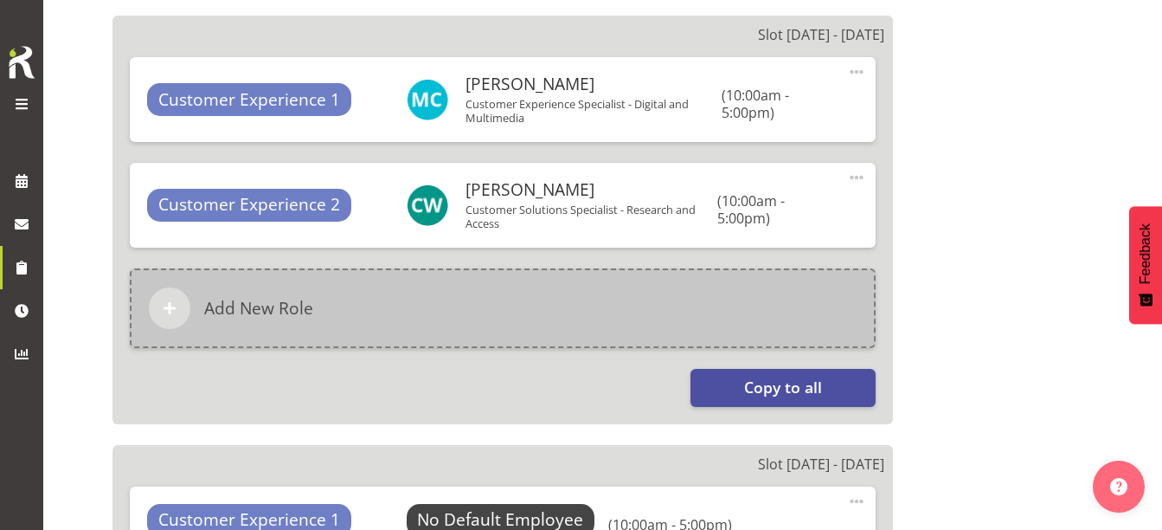
click at [465, 295] on div "Add New Role" at bounding box center [503, 308] width 746 height 80
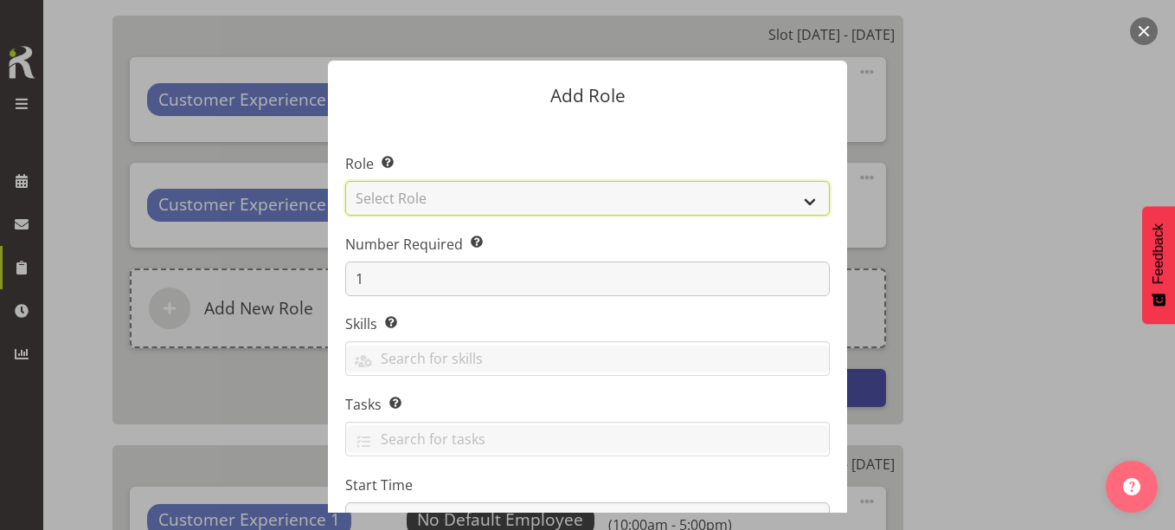
click at [401, 191] on select "Select Role 1st floor desk AQ operator Business Support Team member Casual Cust…" at bounding box center [587, 198] width 485 height 35
select select "1508"
click at [345, 181] on select "Select Role 1st floor desk AQ operator Business Support Team member Casual Cust…" at bounding box center [587, 198] width 485 height 35
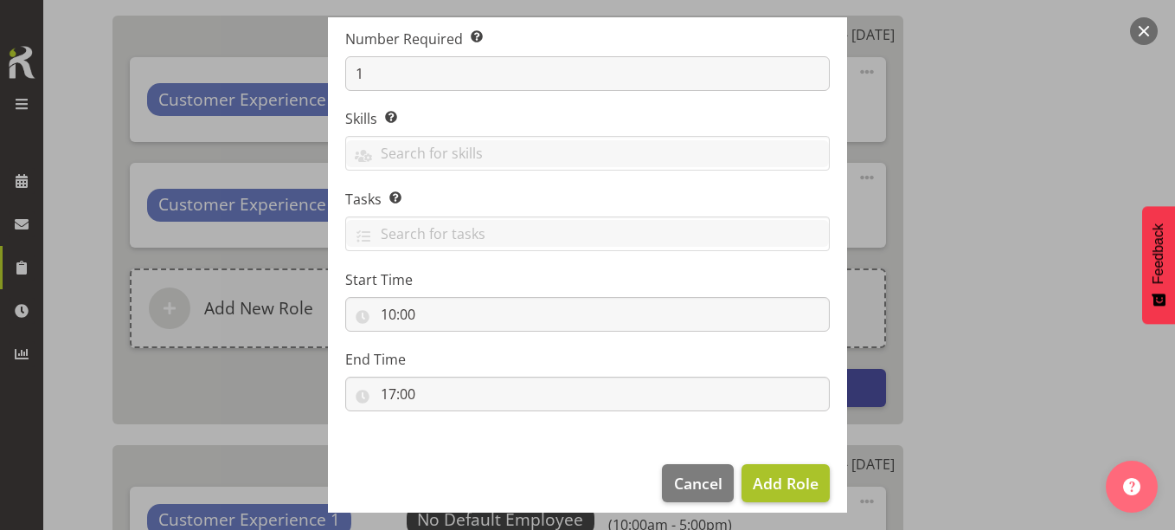
scroll to position [221, 0]
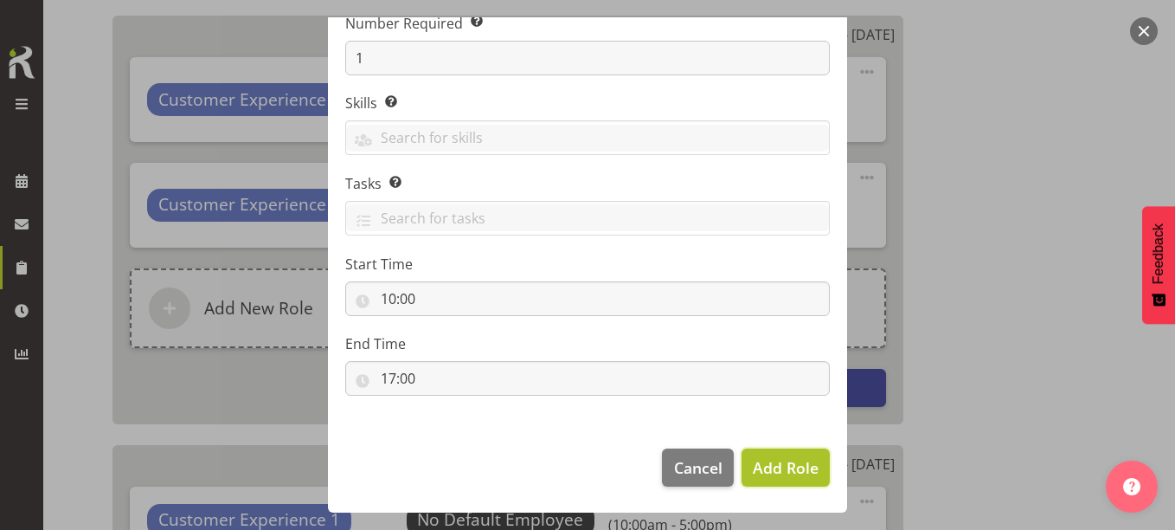
click at [762, 453] on button "Add Role" at bounding box center [785, 467] width 88 height 38
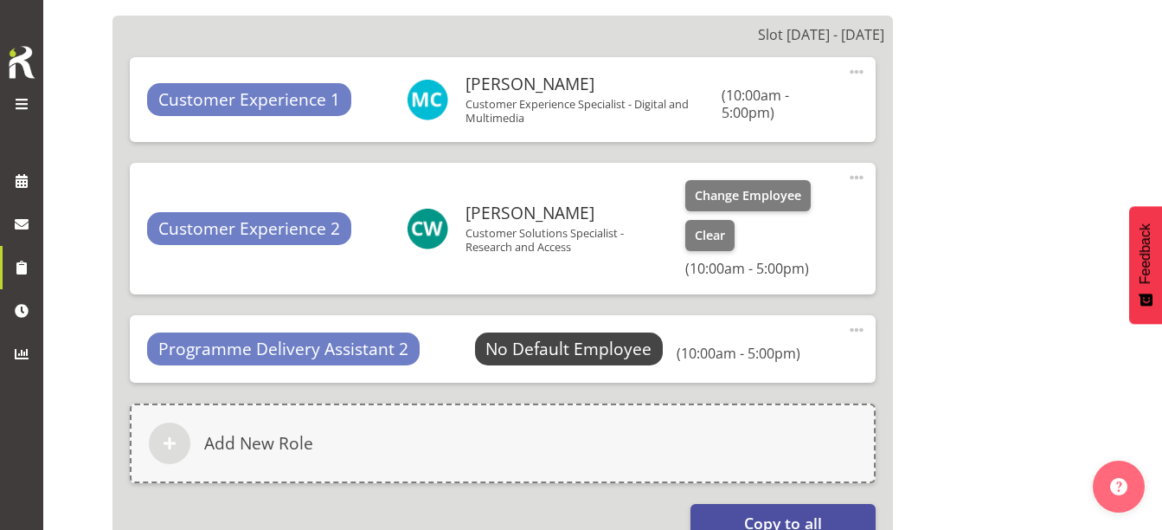
click at [854, 172] on span at bounding box center [856, 177] width 21 height 21
click at [773, 254] on link "Delete" at bounding box center [784, 246] width 166 height 31
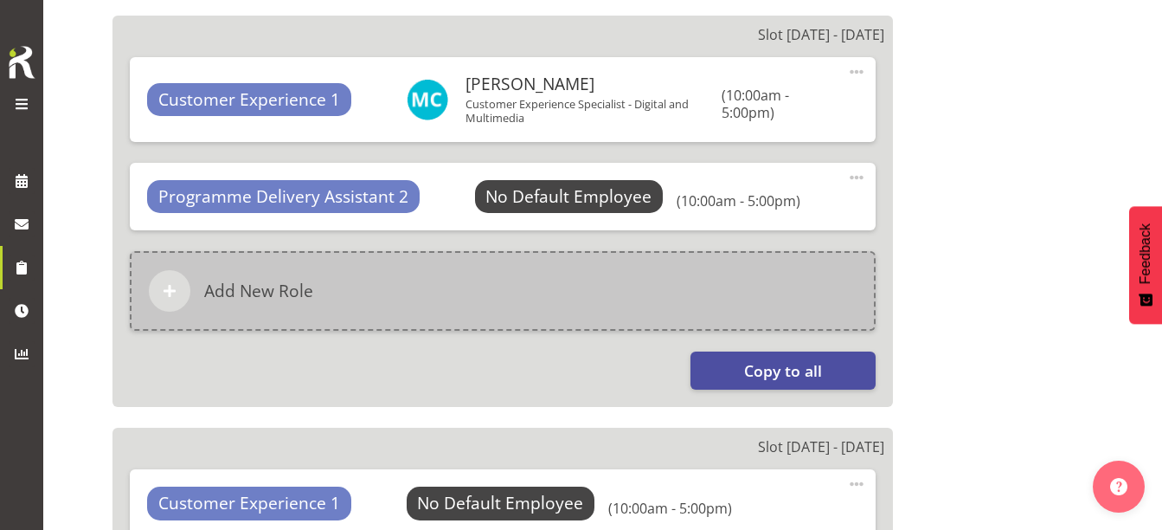
click at [387, 268] on div "Add New Role" at bounding box center [503, 291] width 746 height 80
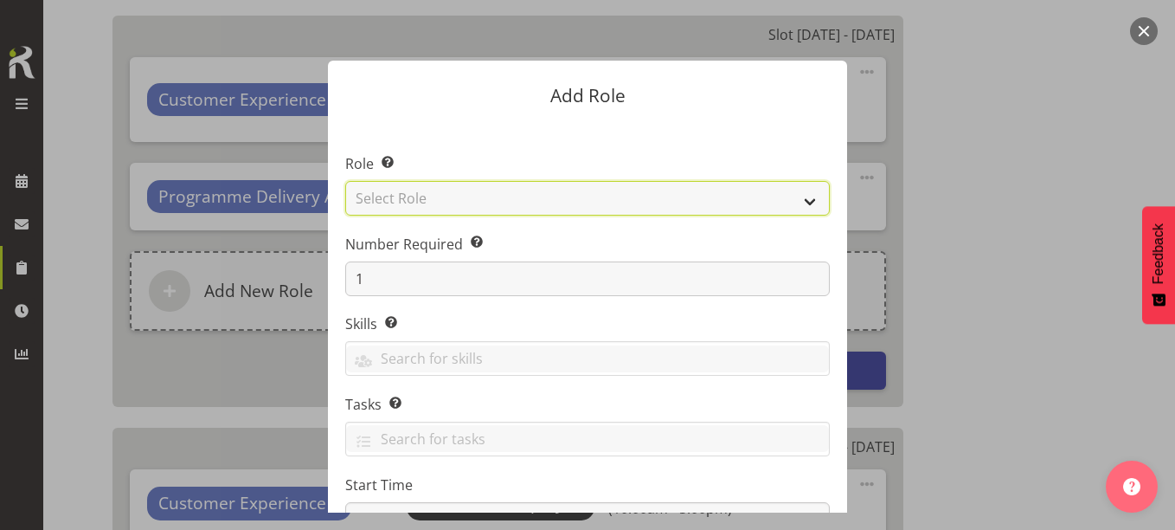
click at [414, 198] on select "Select Role 1st floor desk AQ operator Business Support Team member Casual Cust…" at bounding box center [587, 198] width 485 height 35
select select "1518"
click at [345, 181] on select "Select Role 1st floor desk AQ operator Business Support Team member Casual Cust…" at bounding box center [587, 198] width 485 height 35
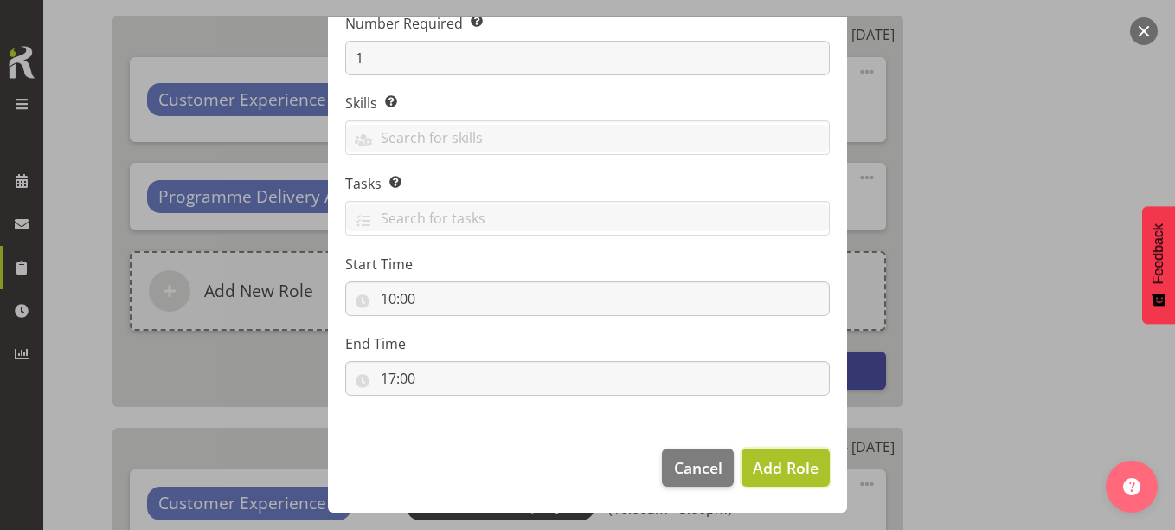
click at [765, 460] on span "Add Role" at bounding box center [786, 467] width 66 height 21
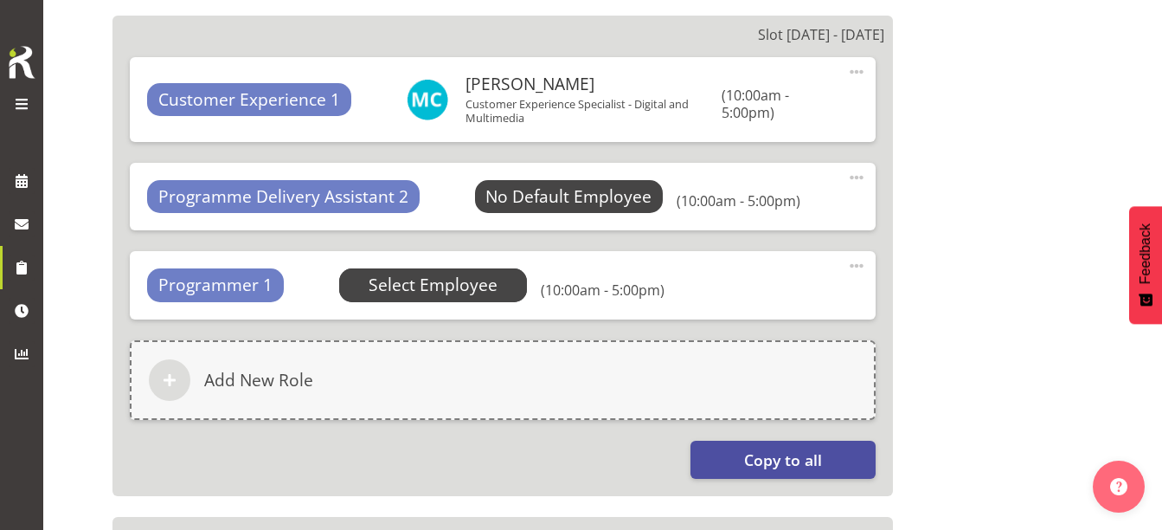
click at [394, 292] on span "Select Employee" at bounding box center [433, 285] width 129 height 25
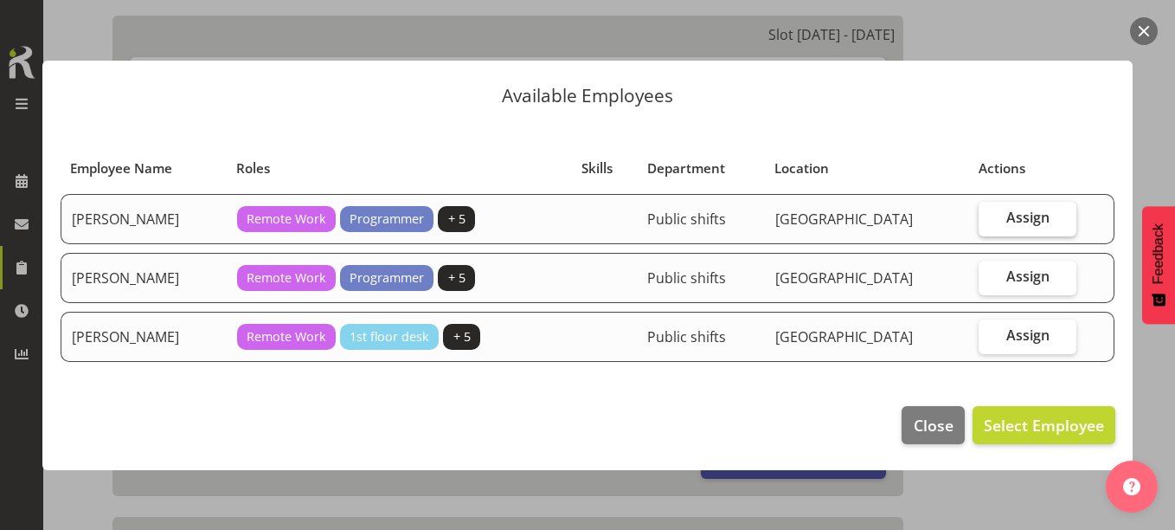
click at [1012, 204] on label "Assign" at bounding box center [1027, 219] width 97 height 35
click at [990, 212] on input "Assign" at bounding box center [984, 217] width 11 height 11
checkbox input "true"
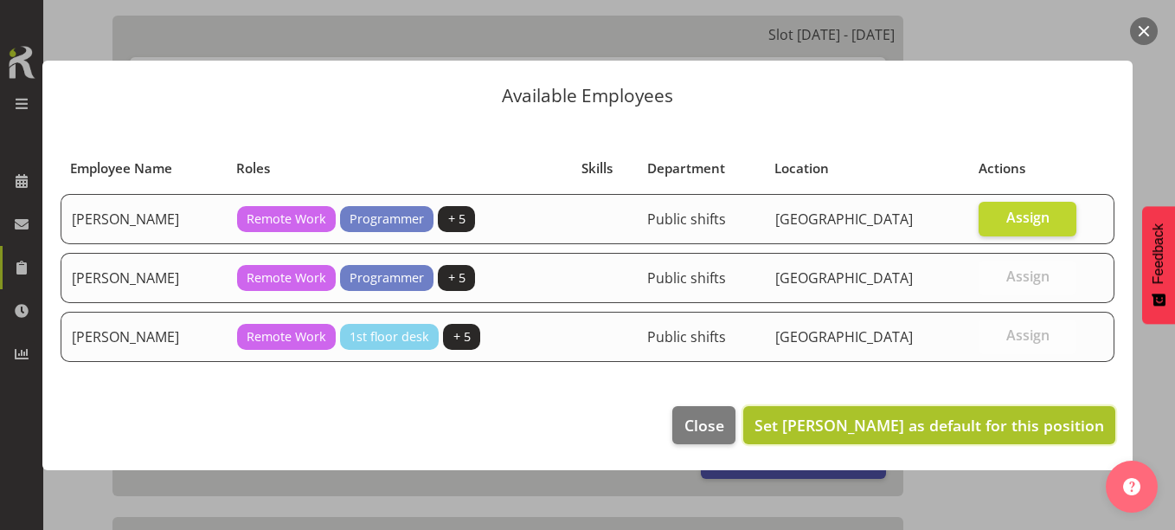
click at [981, 423] on span "Set [PERSON_NAME] as default for this position" at bounding box center [929, 424] width 350 height 21
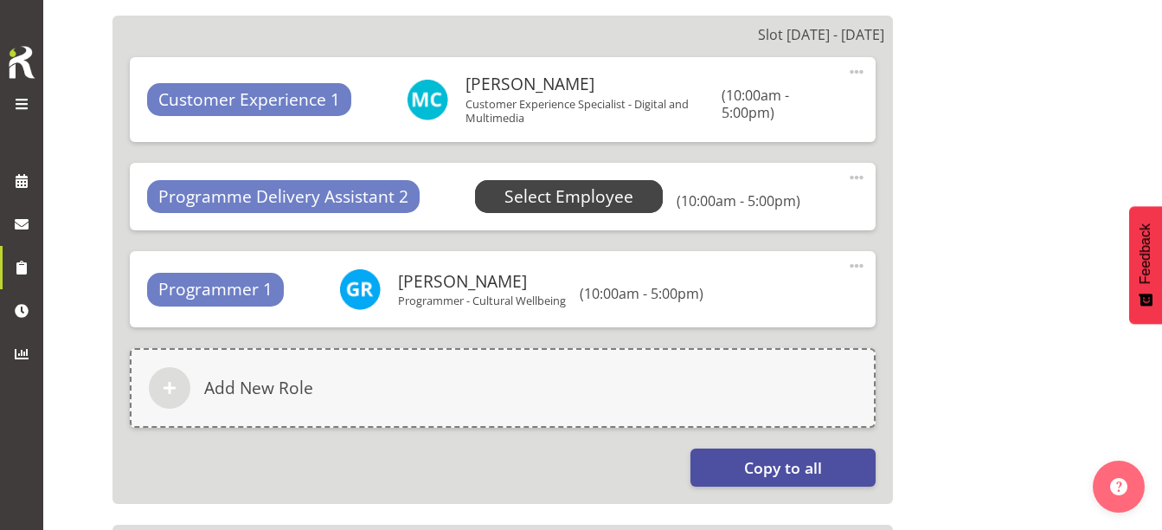
click at [591, 196] on span "Select Employee" at bounding box center [568, 196] width 129 height 25
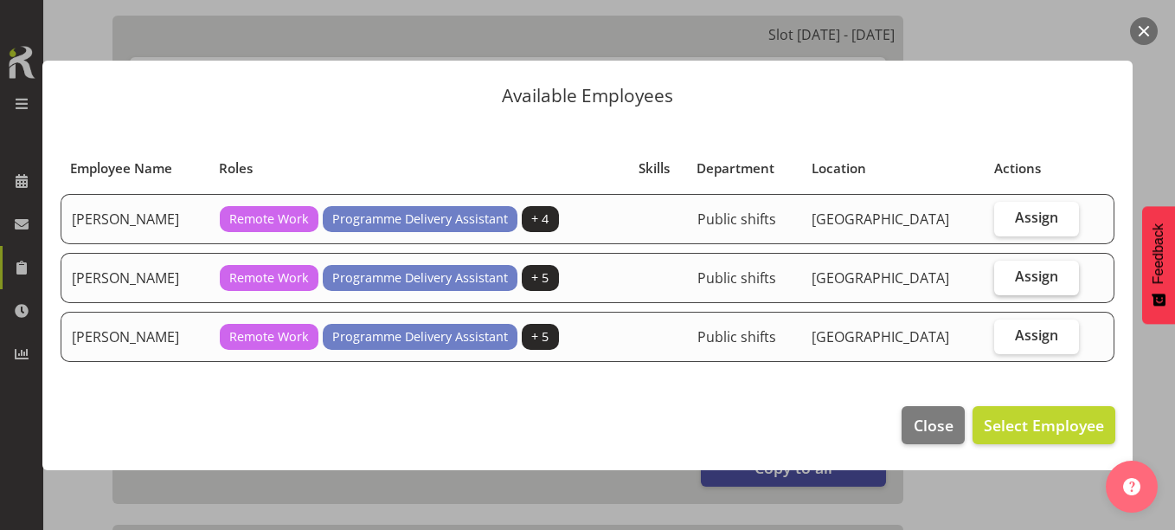
click at [1039, 271] on span "Assign" at bounding box center [1036, 275] width 43 height 17
click at [1005, 271] on input "Assign" at bounding box center [999, 276] width 11 height 11
checkbox input "true"
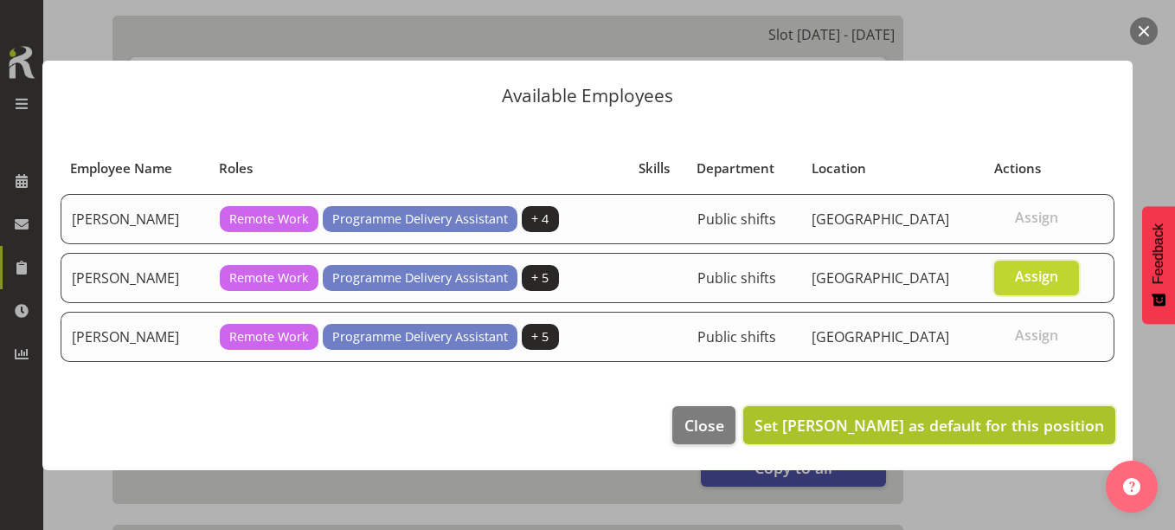
click at [997, 424] on span "Set [PERSON_NAME] as default for this position" at bounding box center [929, 424] width 350 height 21
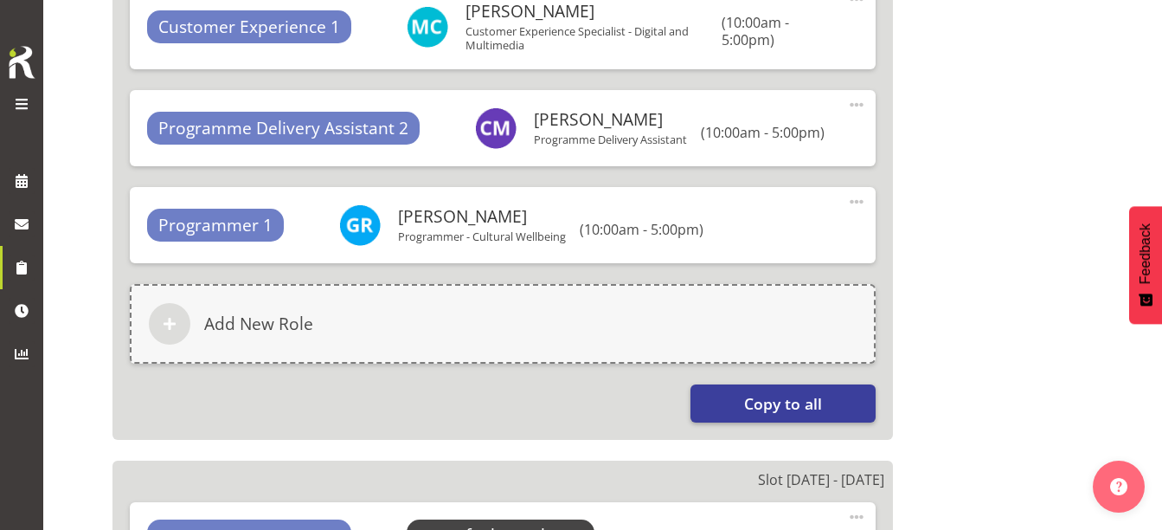
scroll to position [1460, 0]
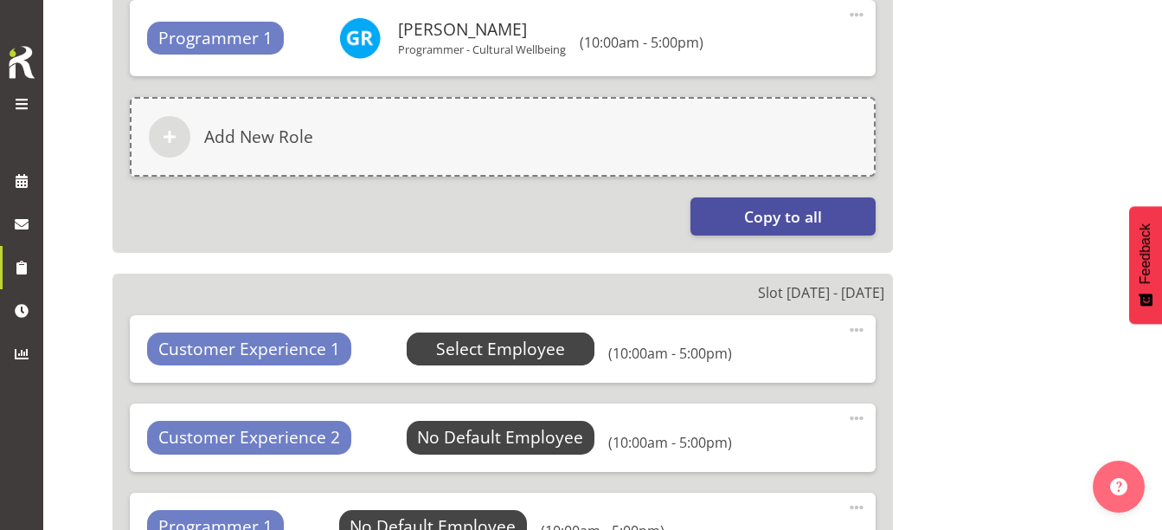
click at [484, 347] on span "Select Employee" at bounding box center [500, 349] width 129 height 25
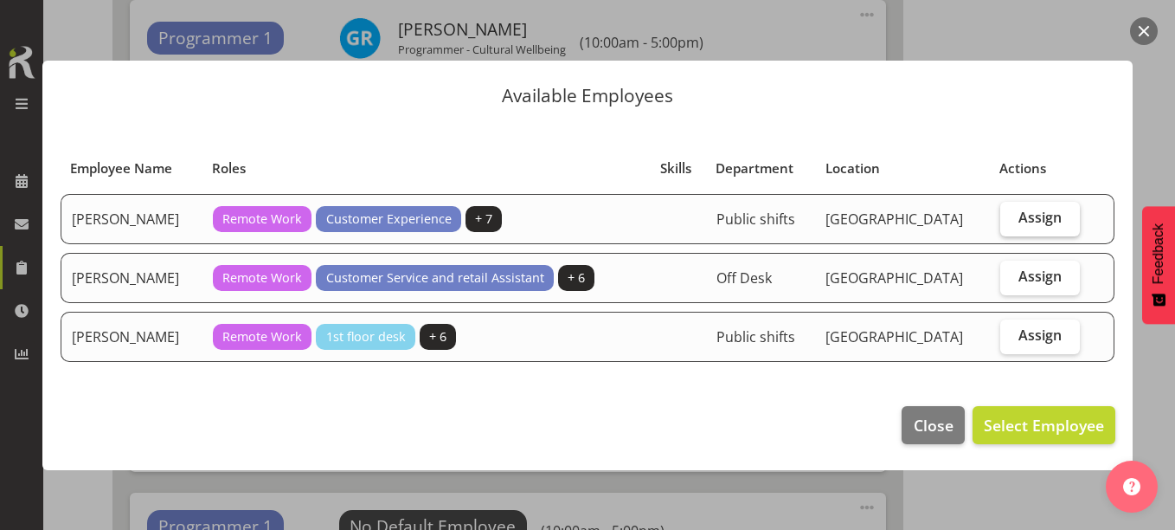
click at [1021, 225] on label "Assign" at bounding box center [1040, 219] width 80 height 35
click at [1011, 223] on input "Assign" at bounding box center [1005, 217] width 11 height 11
checkbox input "true"
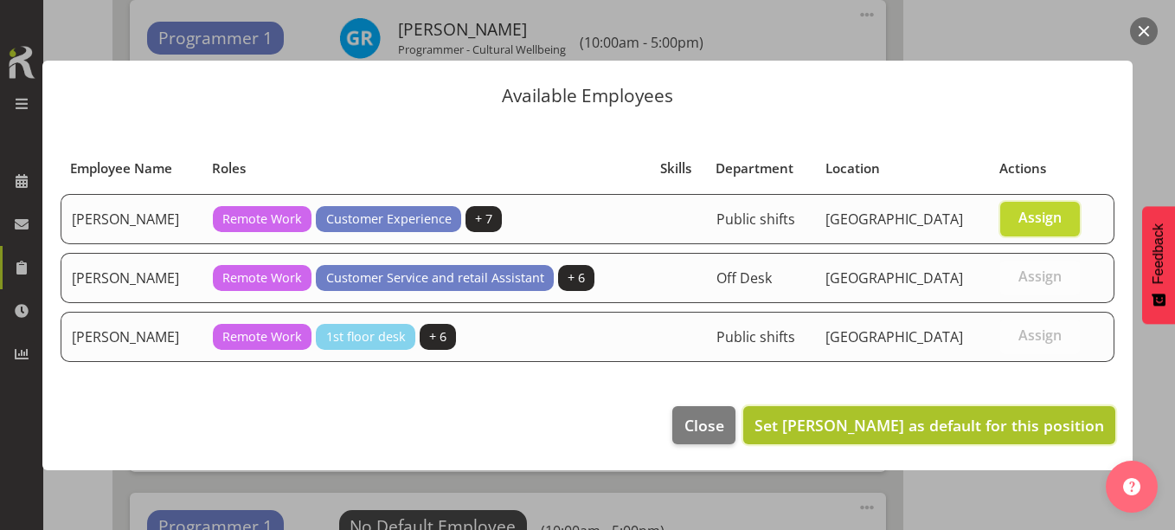
click at [983, 423] on span "Set [PERSON_NAME] as default for this position" at bounding box center [929, 424] width 350 height 21
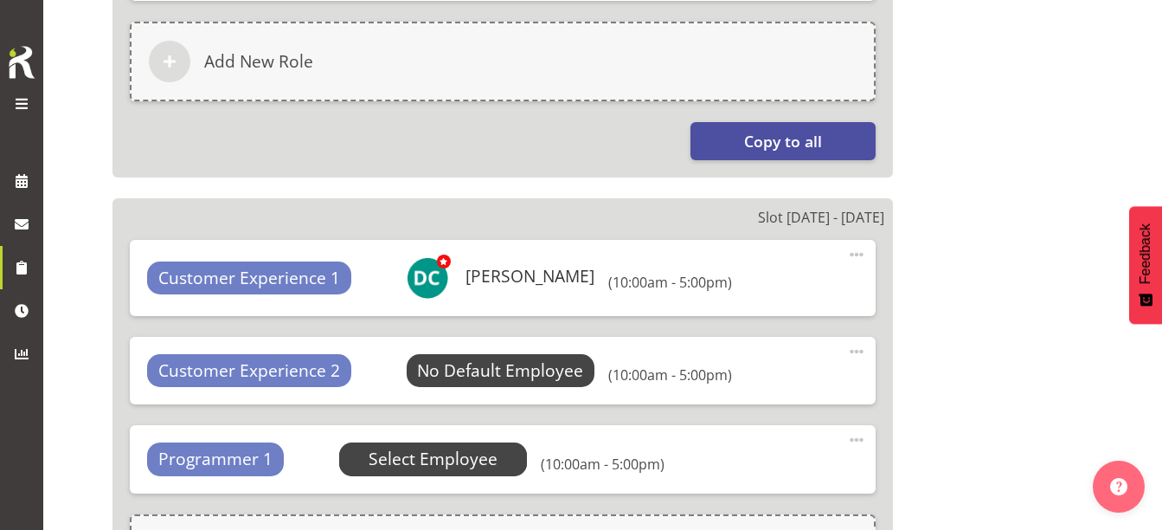
scroll to position [1633, 0]
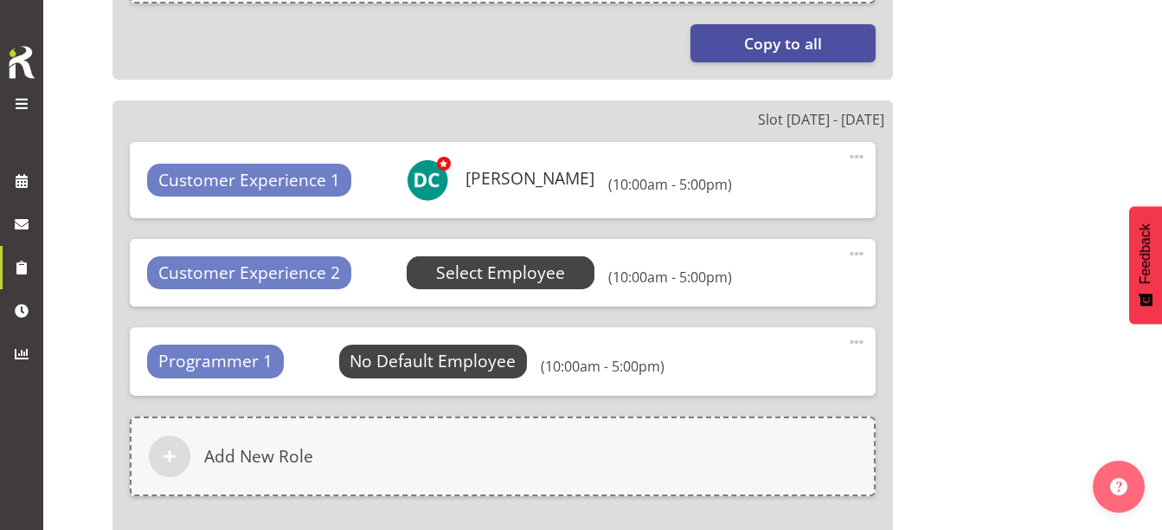
click at [486, 261] on span "Select Employee" at bounding box center [500, 272] width 129 height 25
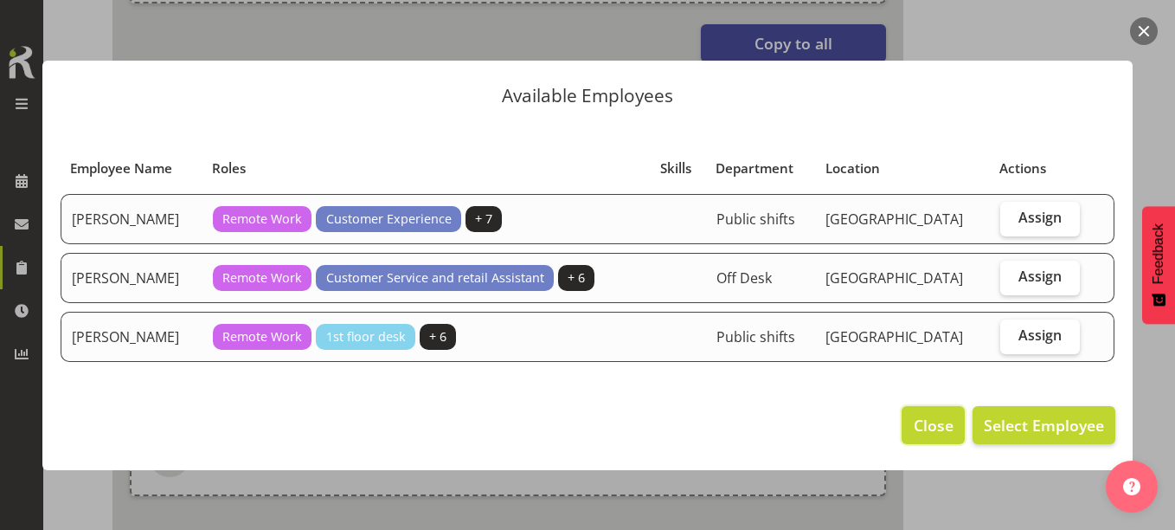
click at [940, 430] on span "Close" at bounding box center [934, 425] width 40 height 22
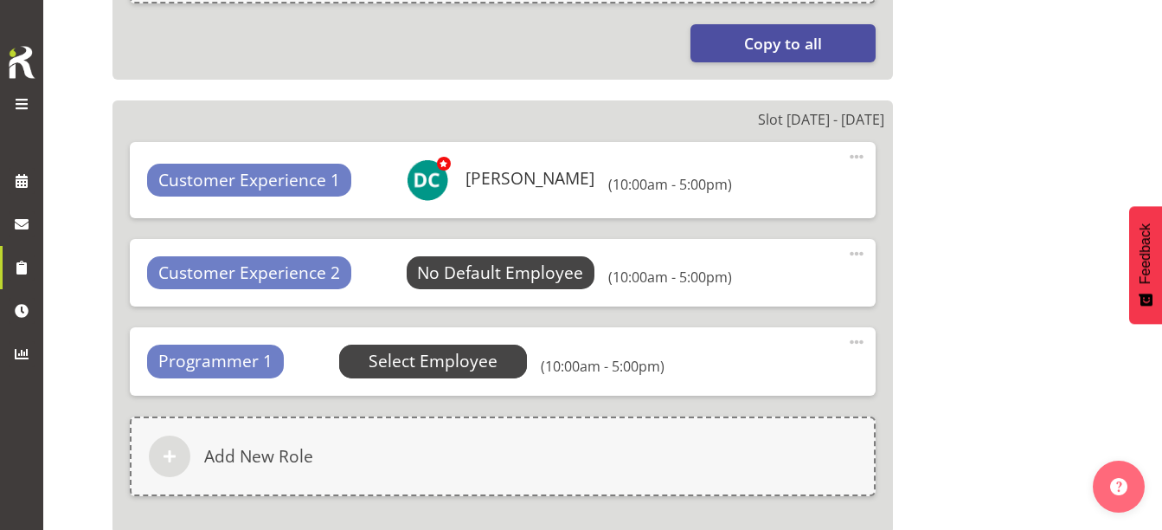
click at [448, 348] on span "Select Employee" at bounding box center [433, 360] width 189 height 33
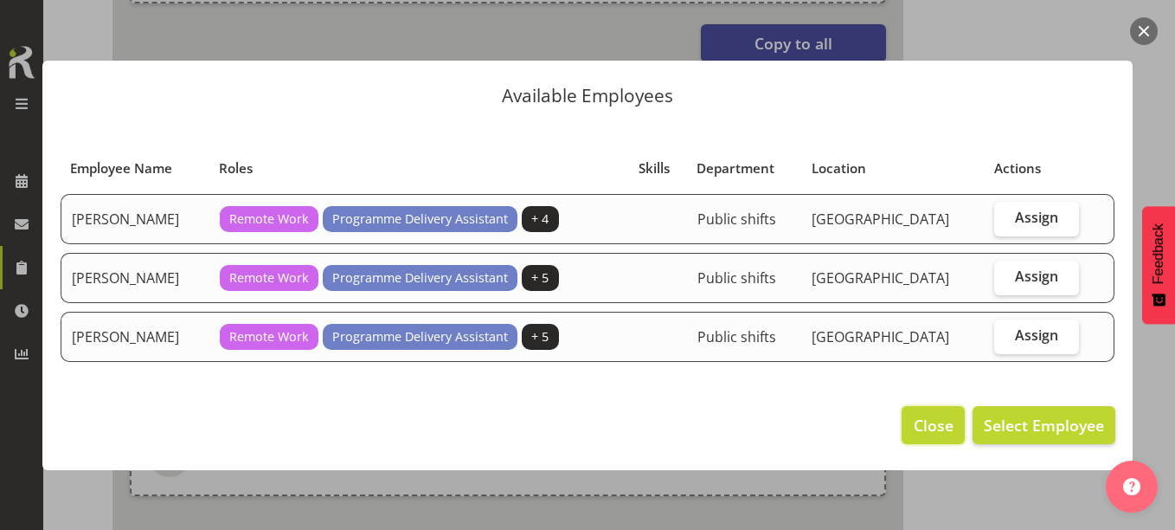
click at [924, 424] on span "Close" at bounding box center [934, 425] width 40 height 22
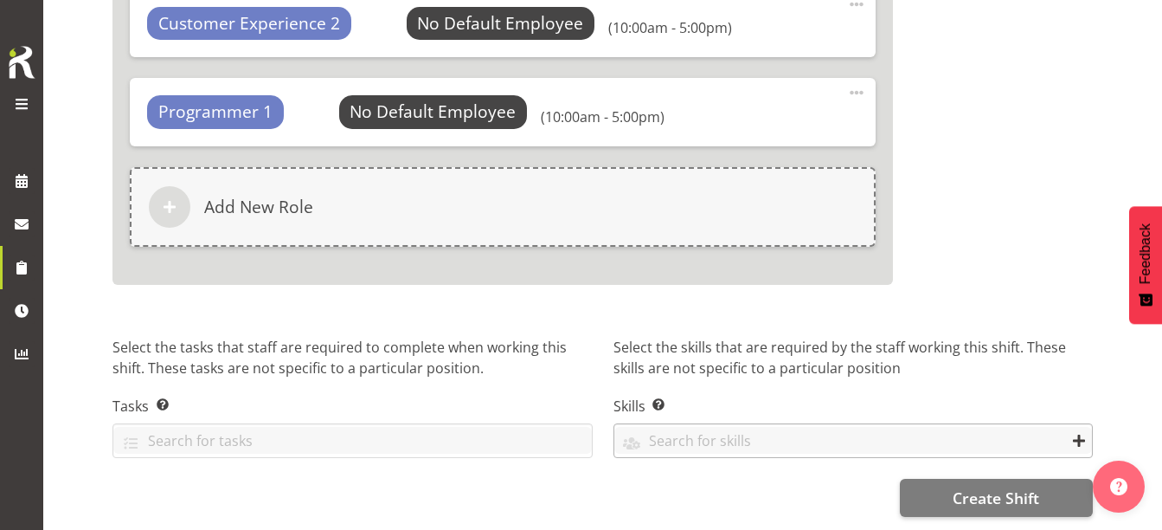
scroll to position [1895, 0]
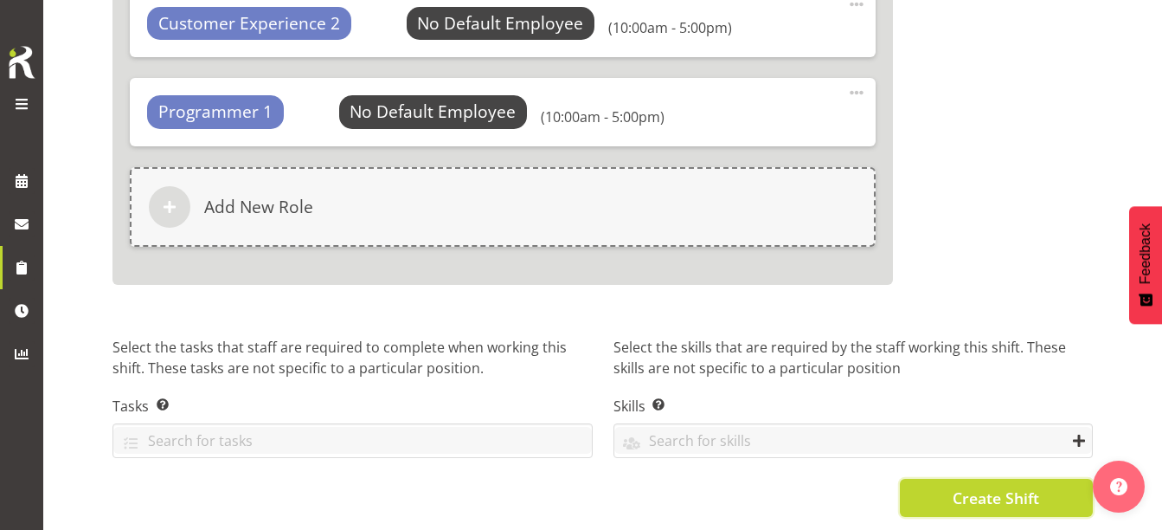
click at [992, 486] on span "Create Shift" at bounding box center [996, 497] width 87 height 22
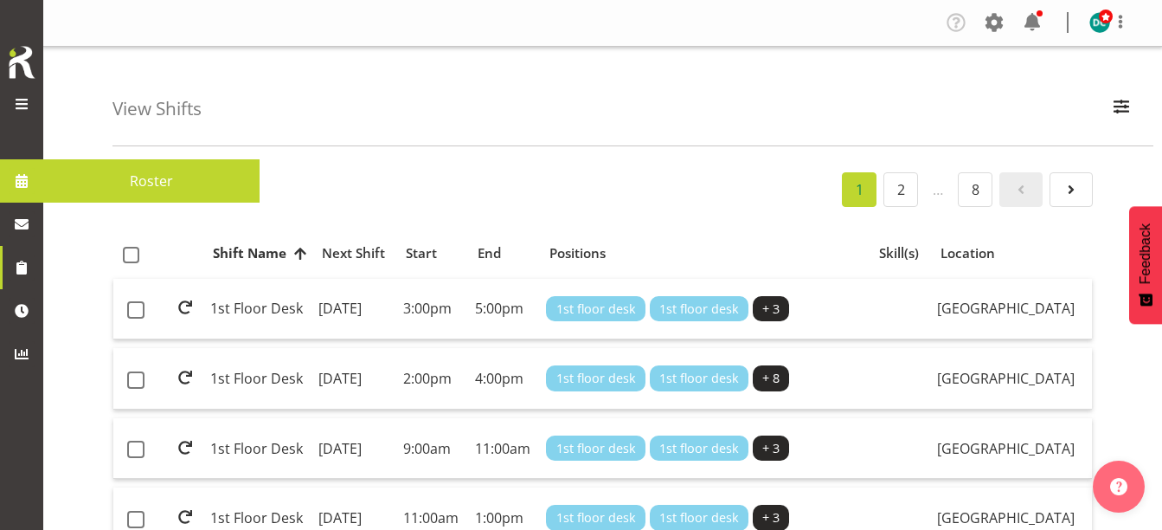
click at [126, 181] on span "Roster" at bounding box center [151, 181] width 199 height 26
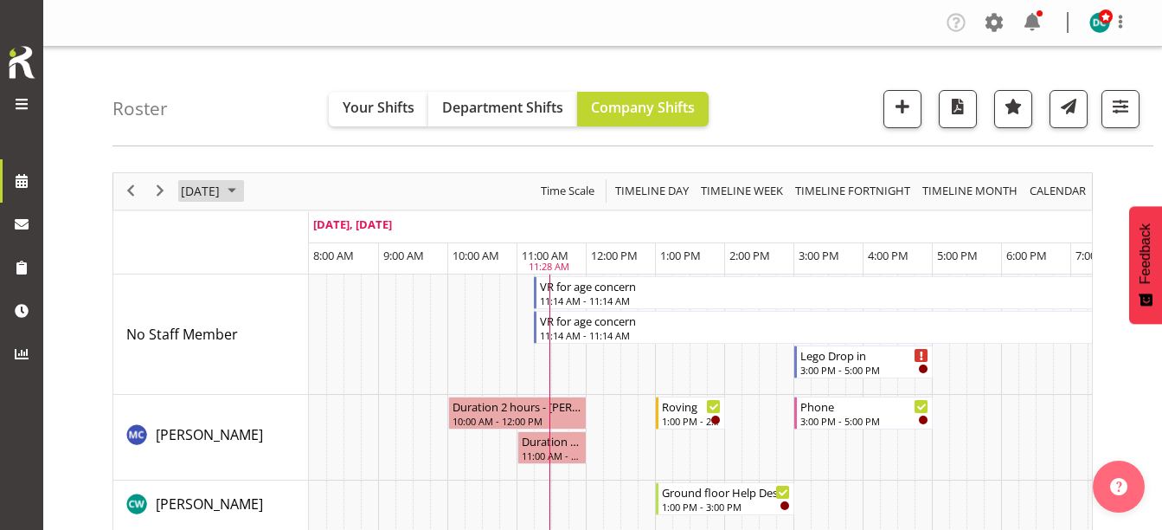
click at [221, 194] on span "[DATE]" at bounding box center [200, 191] width 42 height 22
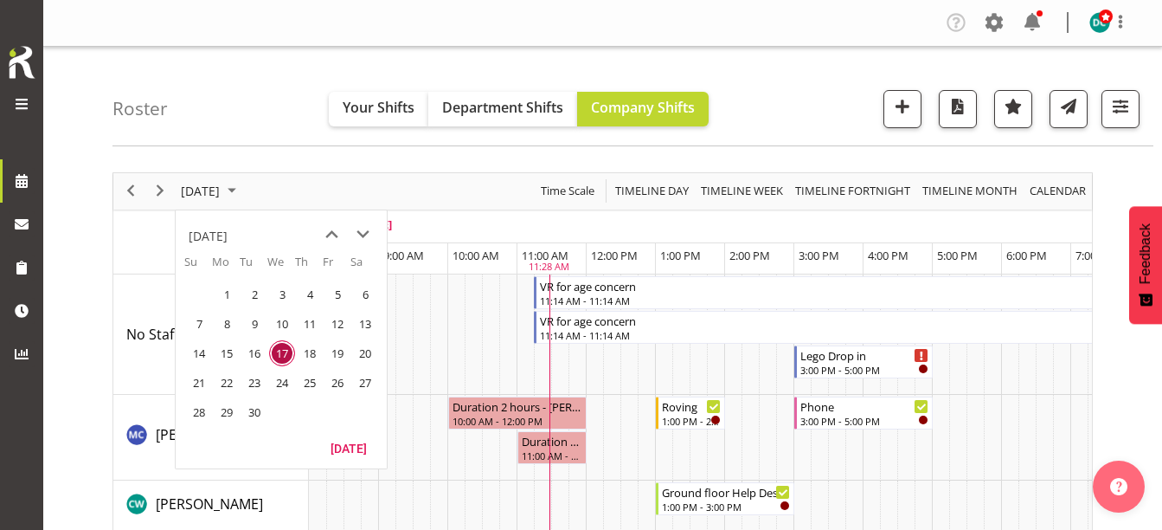
click at [331, 388] on span "26" at bounding box center [337, 382] width 26 height 26
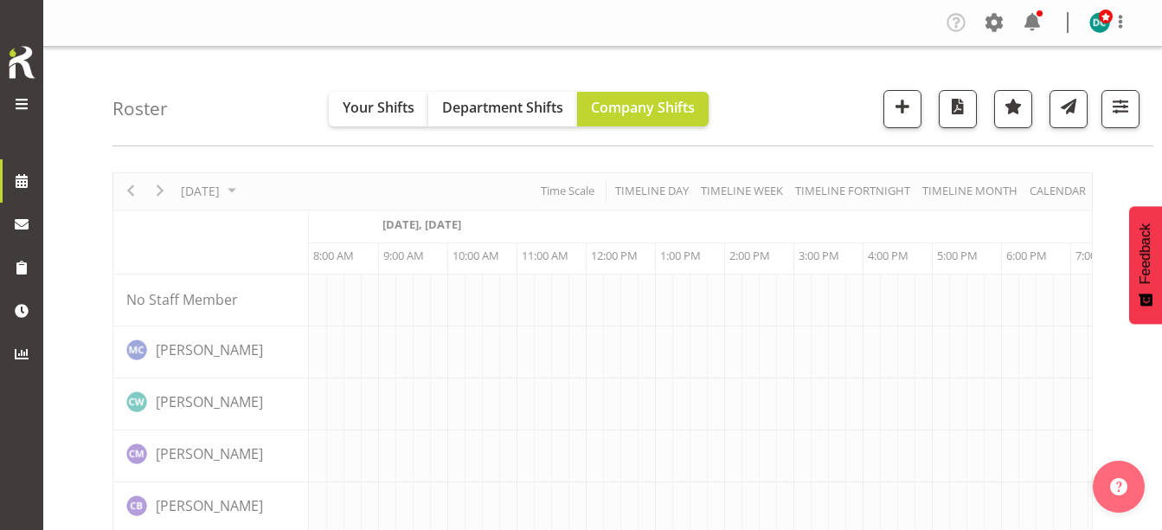
scroll to position [0, 69]
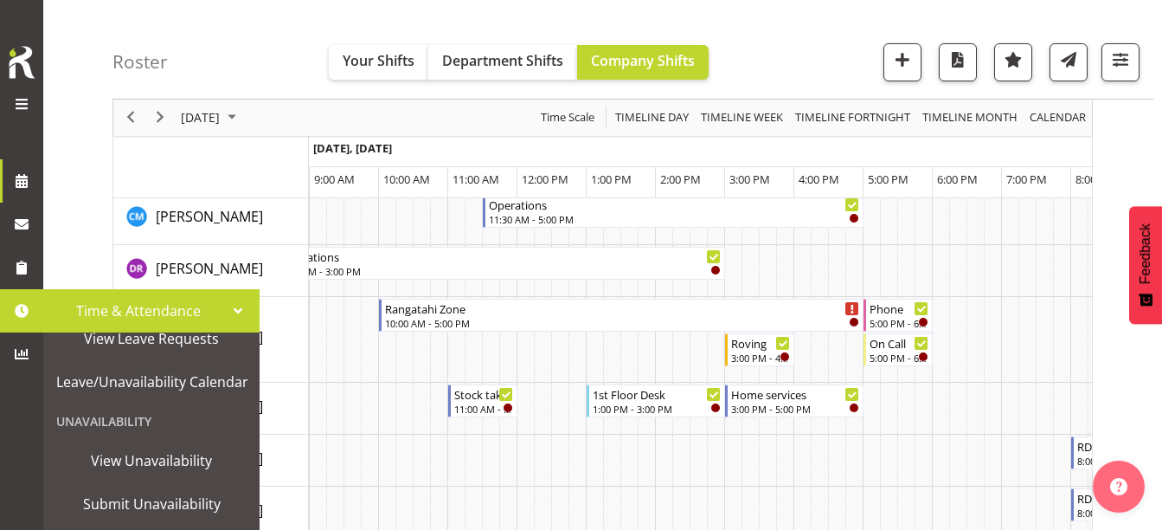
scroll to position [433, 0]
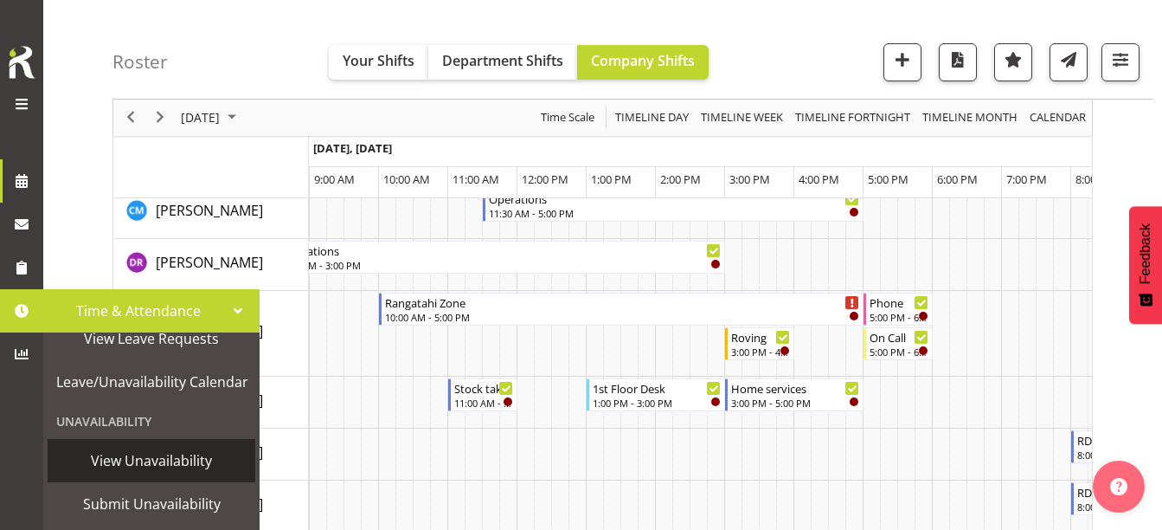
click at [132, 450] on span "View Unavailability" at bounding box center [151, 460] width 190 height 26
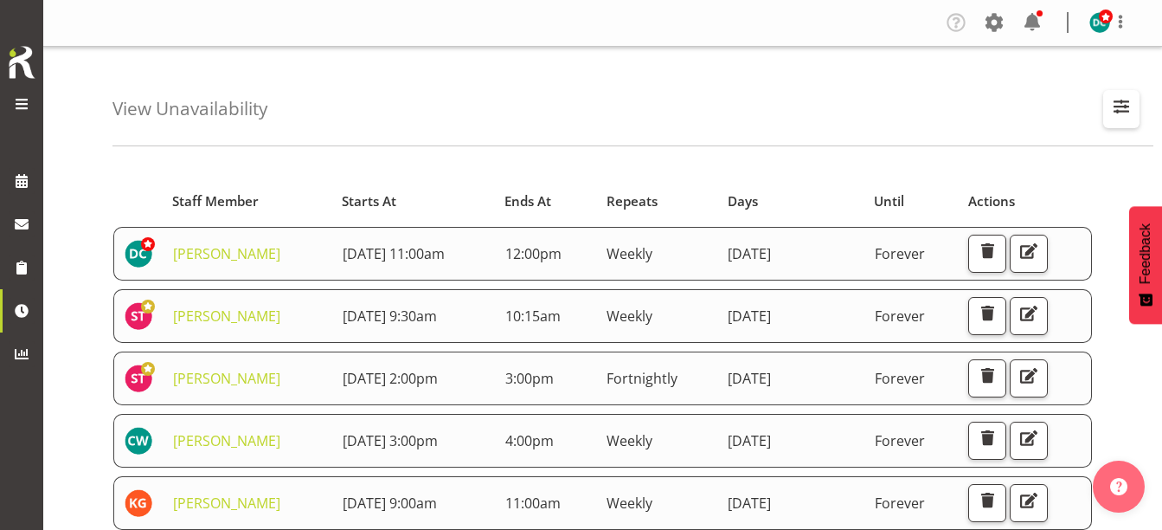
click at [1129, 109] on span "button" at bounding box center [1121, 106] width 22 height 22
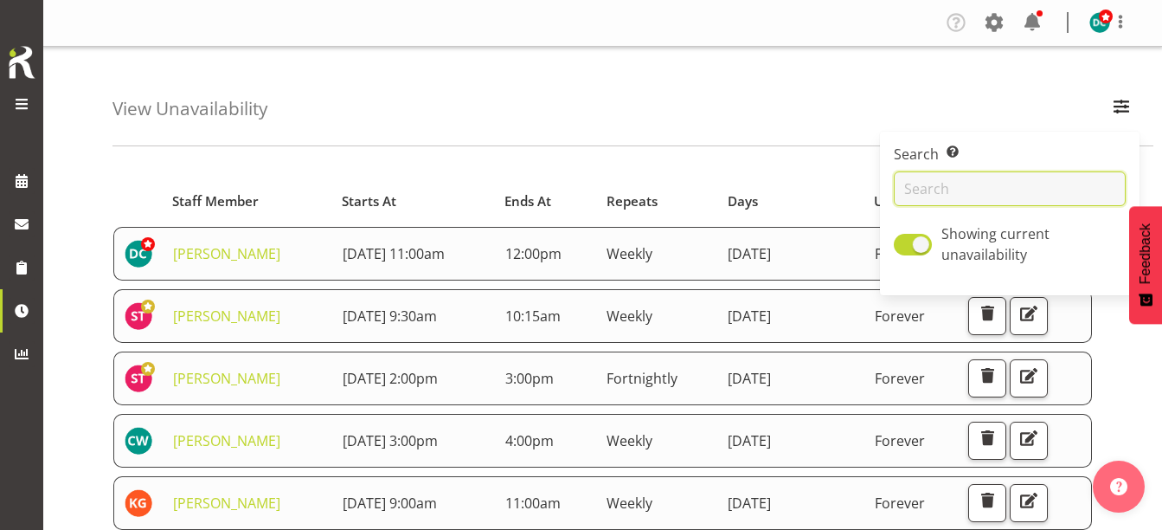
click at [972, 185] on input "text" at bounding box center [1010, 188] width 232 height 35
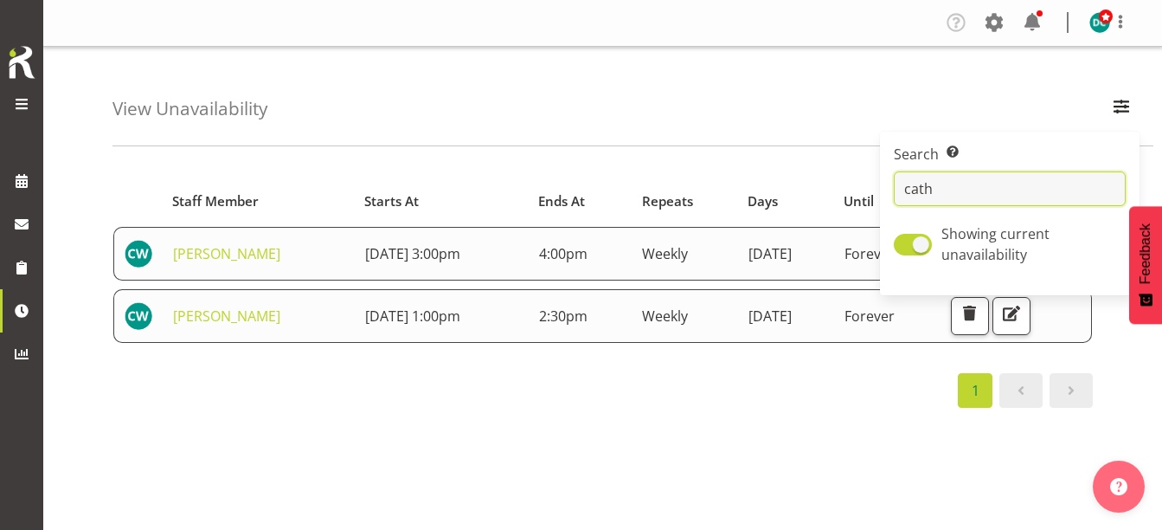
type input "cath"
click at [548, 389] on div "1" at bounding box center [602, 390] width 980 height 35
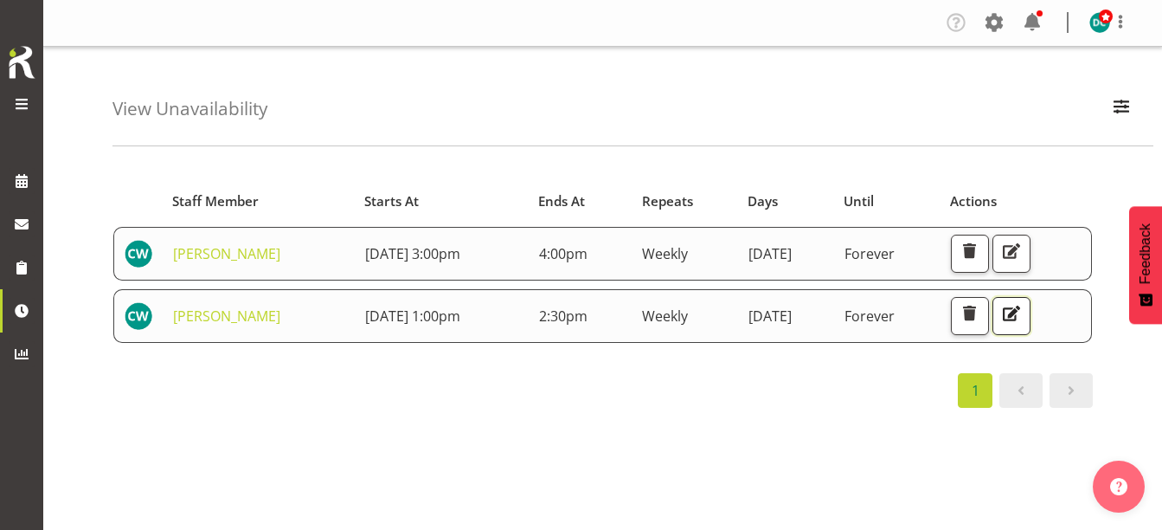
click at [1022, 311] on span "button" at bounding box center [1010, 313] width 22 height 22
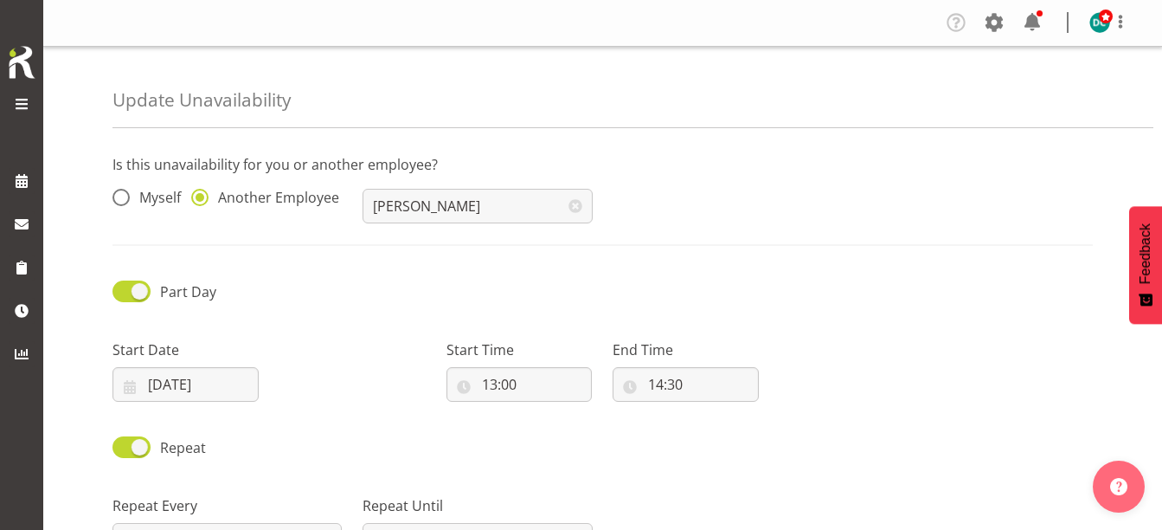
select select "8"
select select "2025"
click at [200, 386] on input "12/09/2025" at bounding box center [185, 384] width 146 height 35
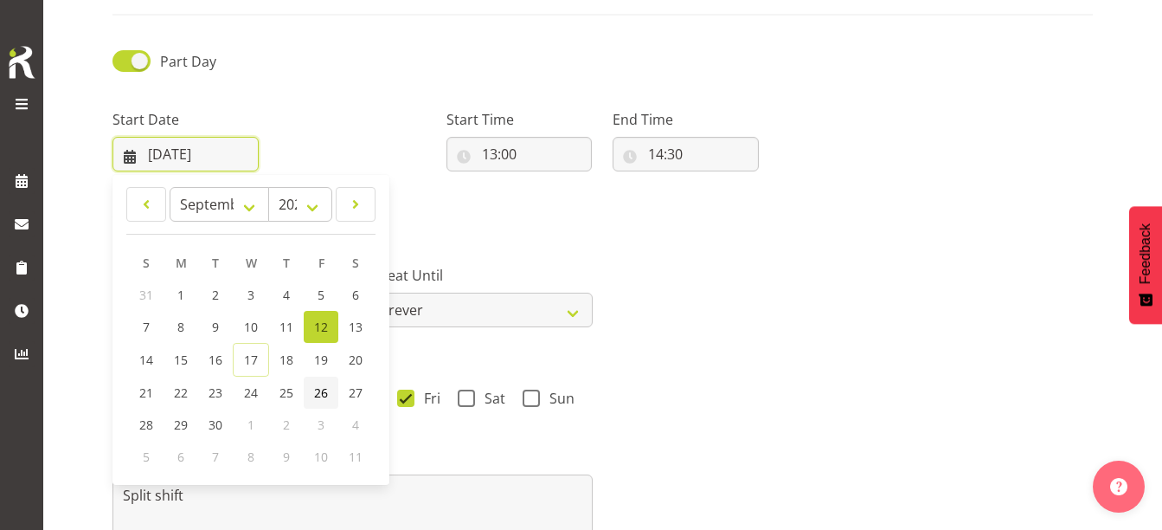
scroll to position [260, 0]
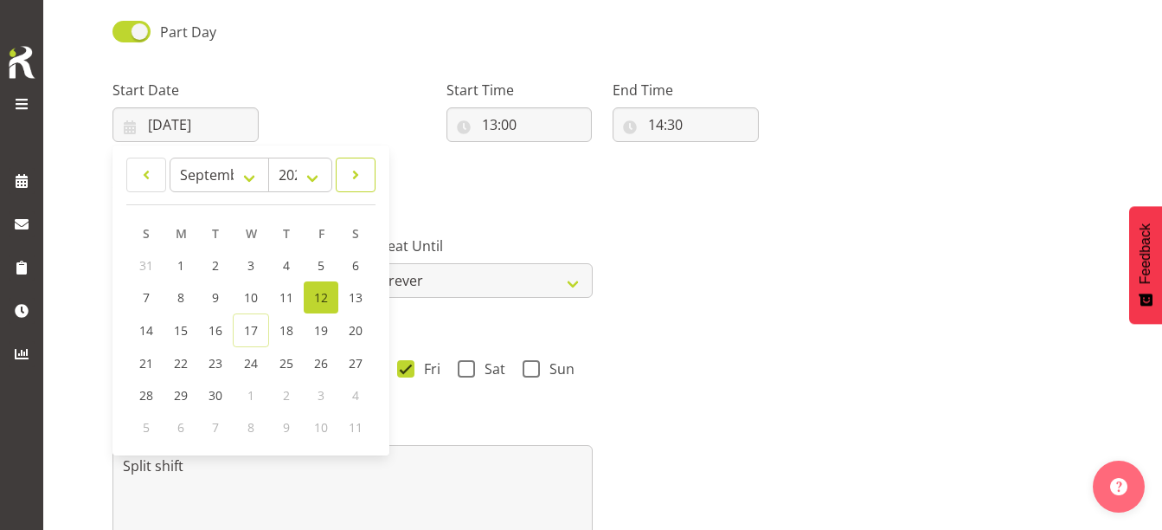
click at [355, 174] on span at bounding box center [355, 174] width 17 height 21
select select "9"
click at [318, 264] on span "3" at bounding box center [320, 265] width 7 height 16
type input "03/10/2025"
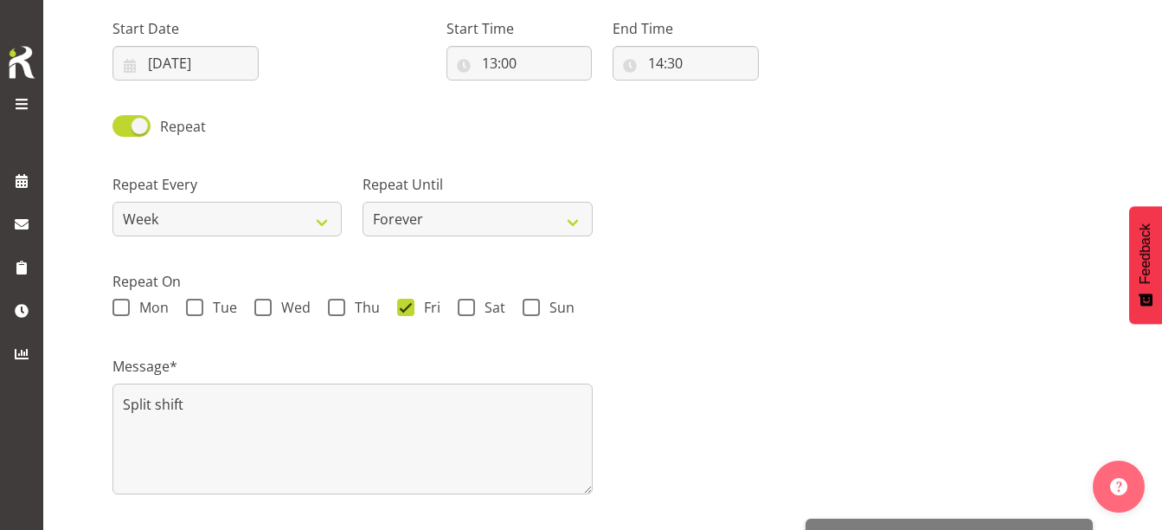
scroll to position [374, 0]
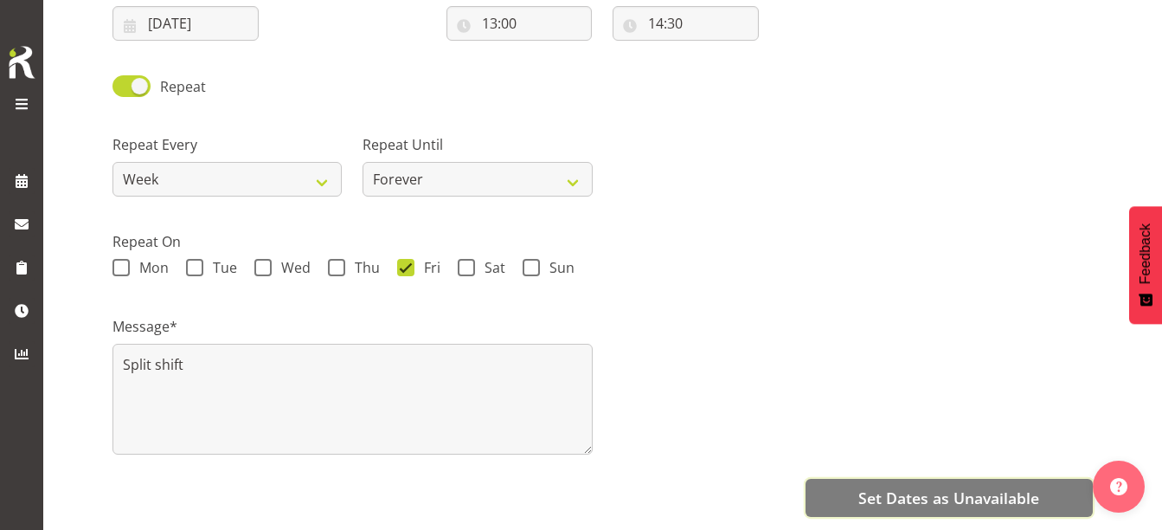
click at [985, 486] on span "Set Dates as Unavailable" at bounding box center [948, 497] width 181 height 22
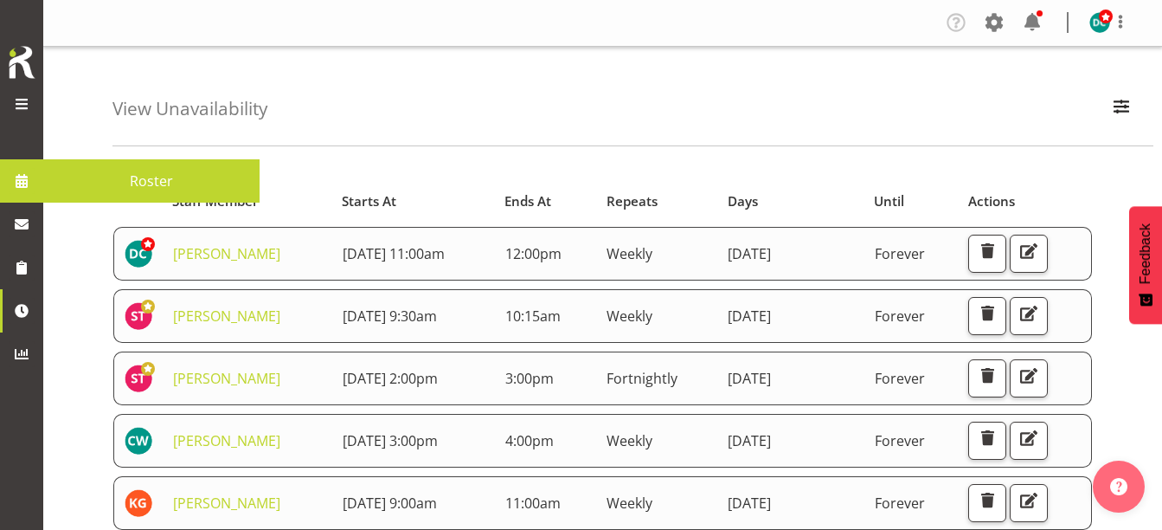
click at [24, 187] on span at bounding box center [22, 181] width 26 height 26
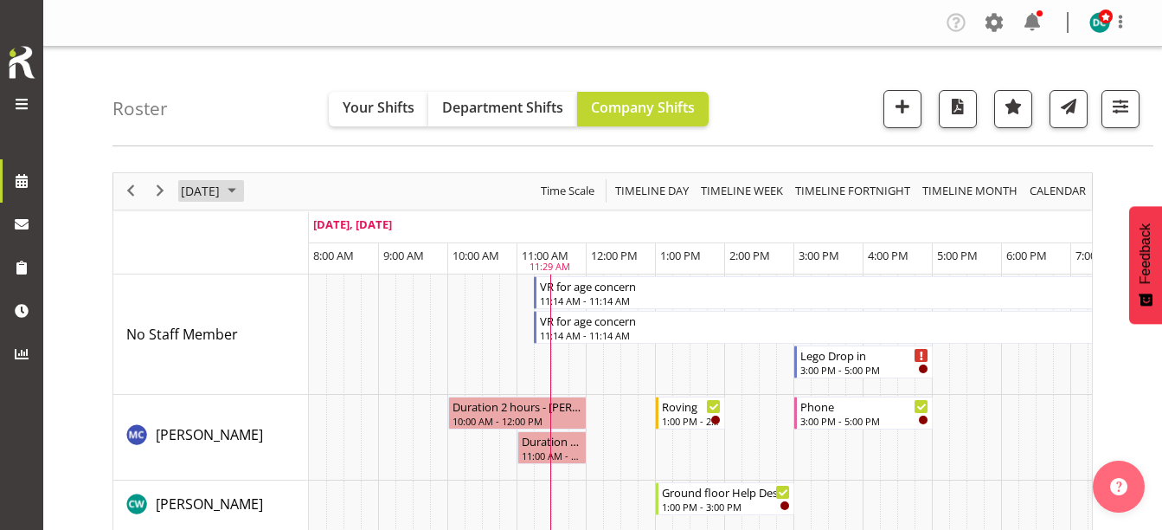
click at [221, 187] on span "[DATE]" at bounding box center [200, 191] width 42 height 22
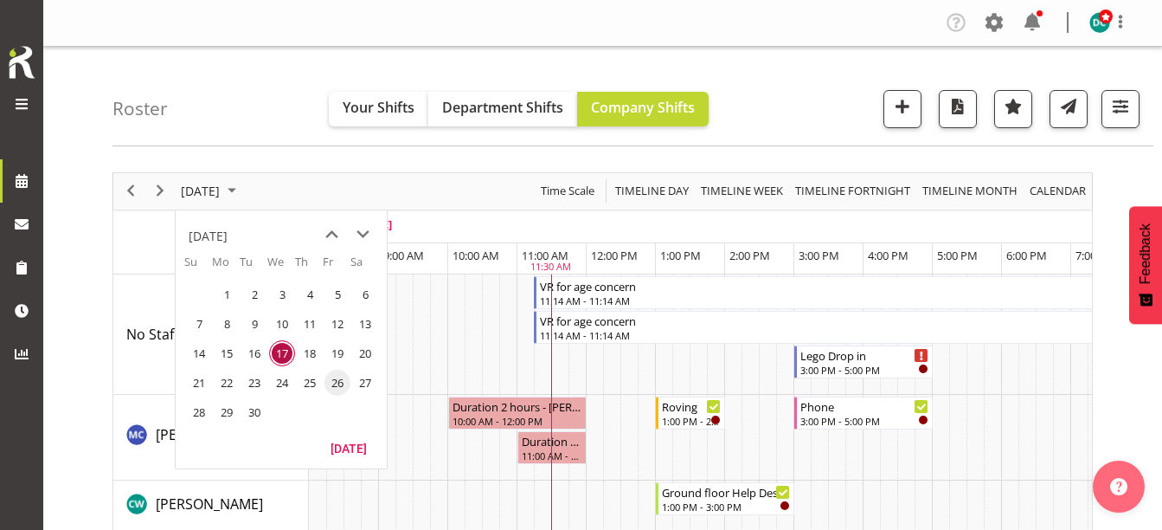
click at [334, 376] on span "26" at bounding box center [337, 382] width 26 height 26
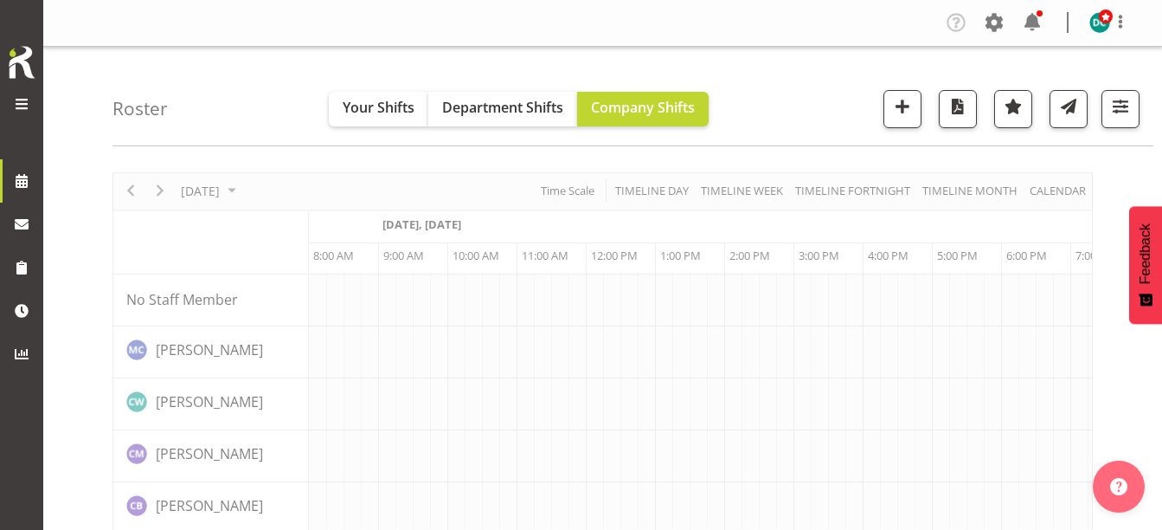
scroll to position [0, 69]
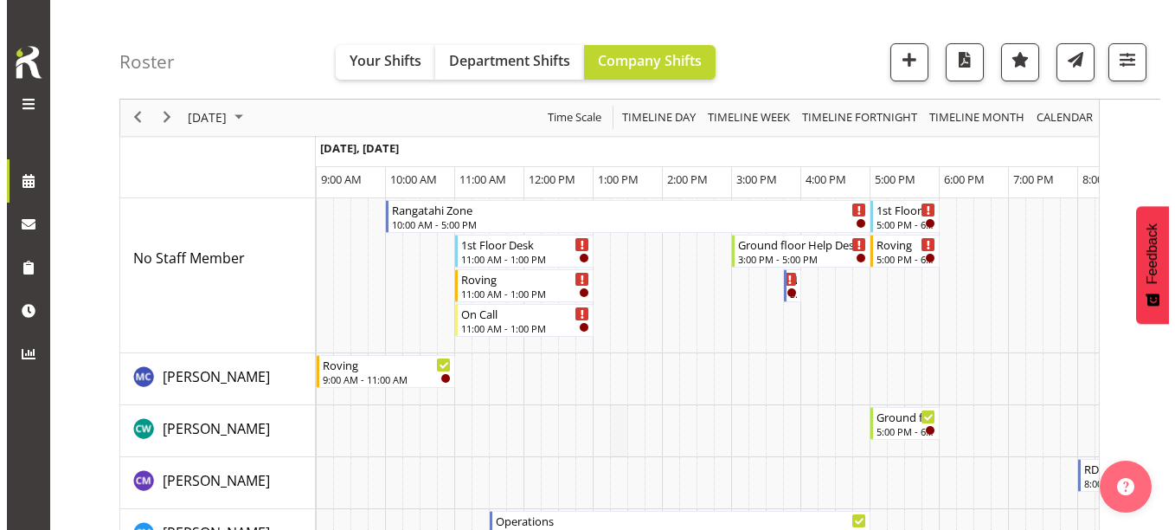
scroll to position [87, 0]
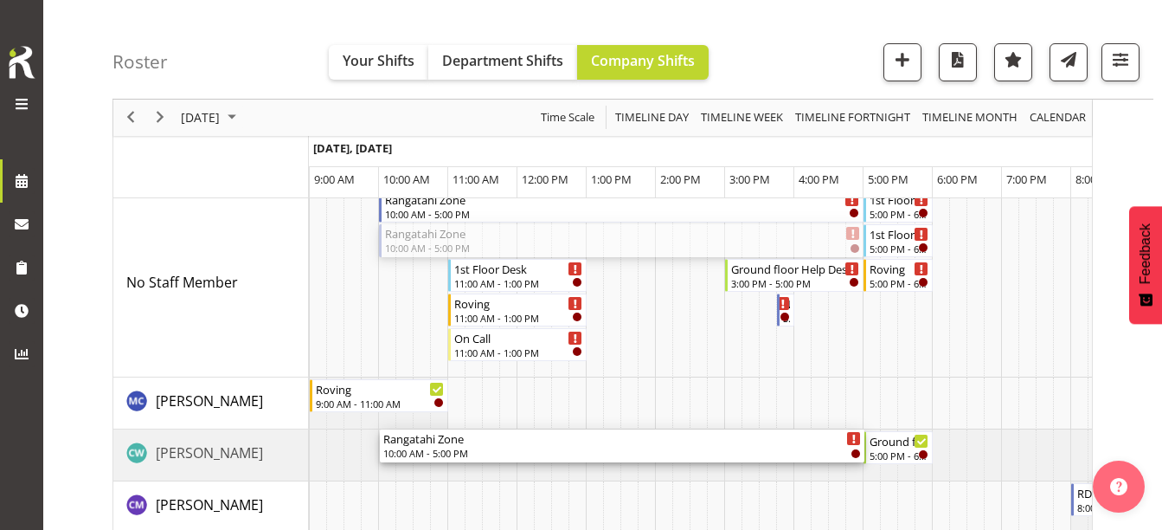
drag, startPoint x: 590, startPoint y: 228, endPoint x: 609, endPoint y: 443, distance: 215.4
drag, startPoint x: 629, startPoint y: 236, endPoint x: 632, endPoint y: 446, distance: 209.4
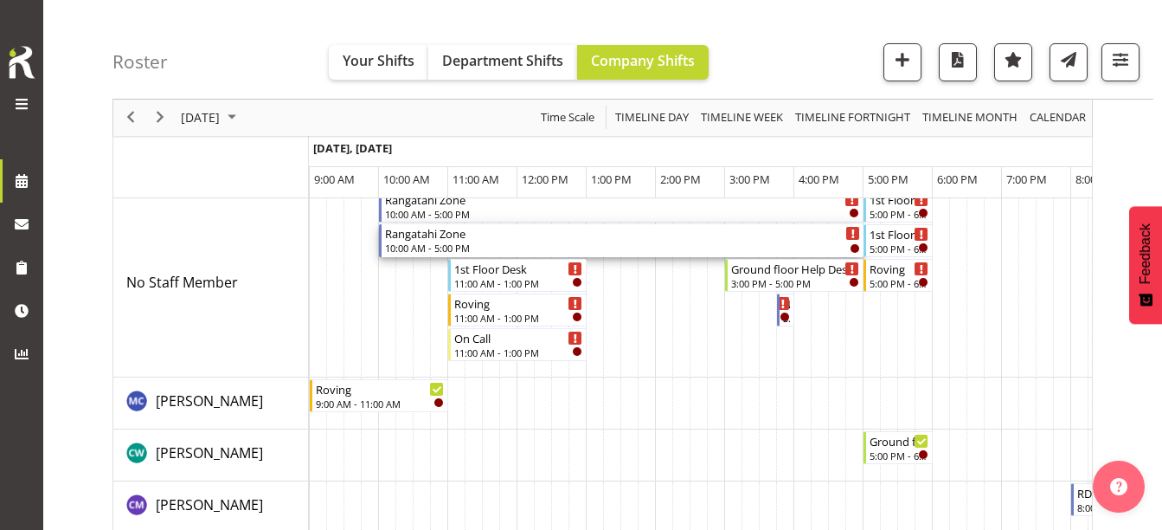
click at [599, 241] on div "10:00 AM - 5:00 PM" at bounding box center [622, 248] width 475 height 14
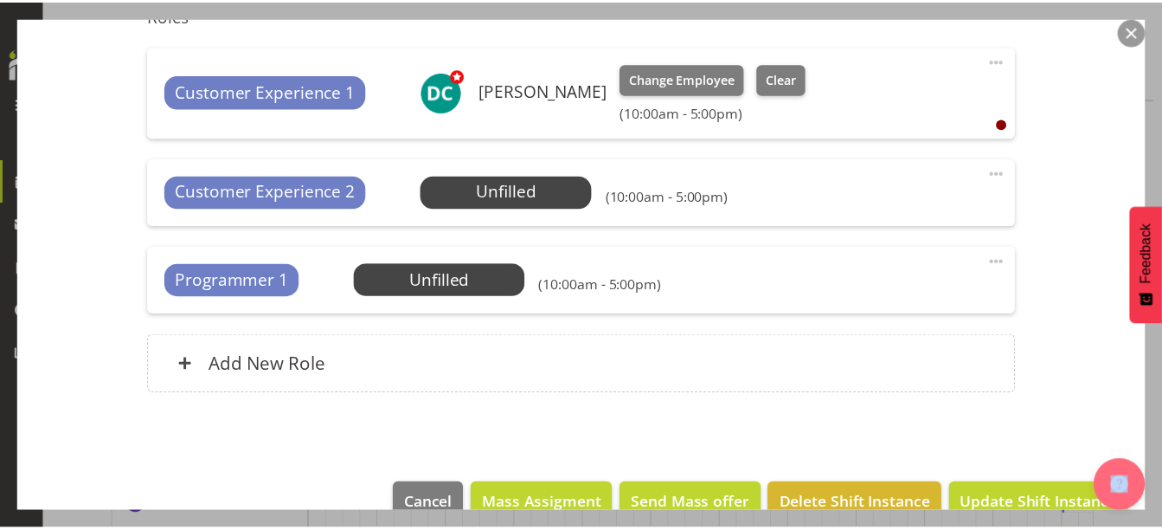
scroll to position [606, 0]
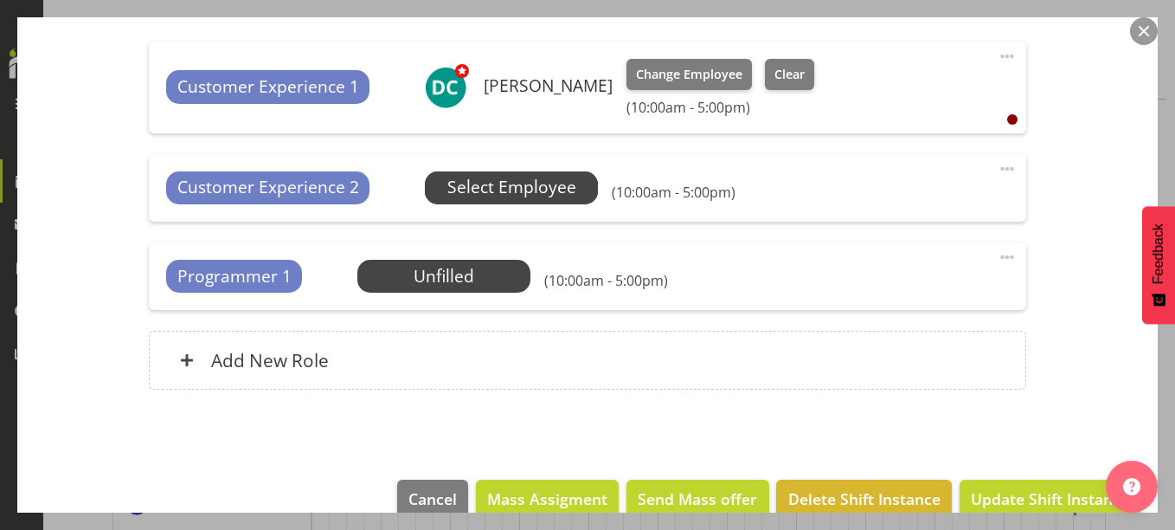
click at [506, 187] on span "Select Employee" at bounding box center [511, 187] width 129 height 25
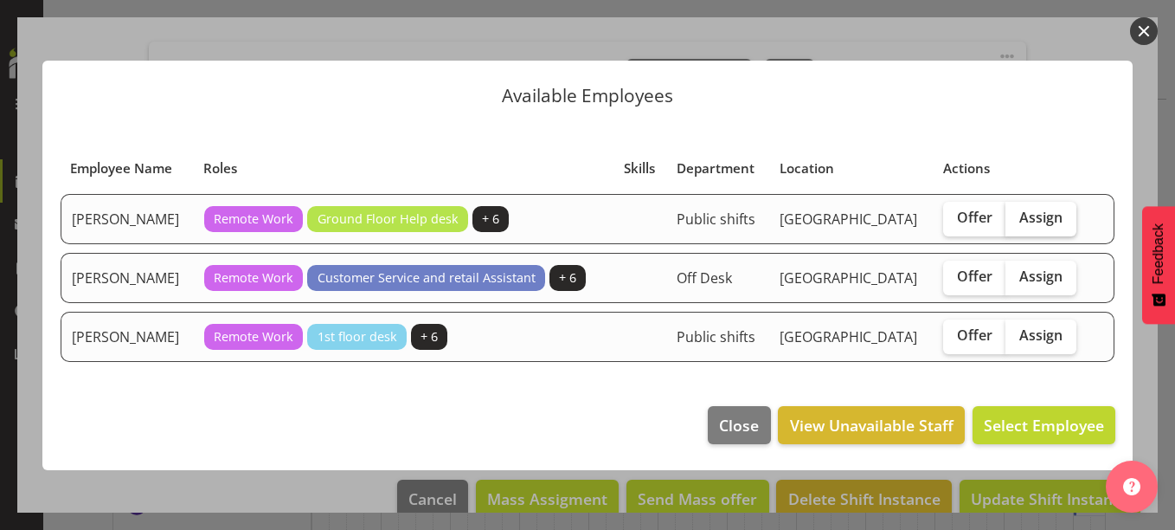
click at [1036, 221] on span "Assign" at bounding box center [1040, 217] width 43 height 17
click at [1017, 221] on input "Assign" at bounding box center [1010, 217] width 11 height 11
checkbox input "true"
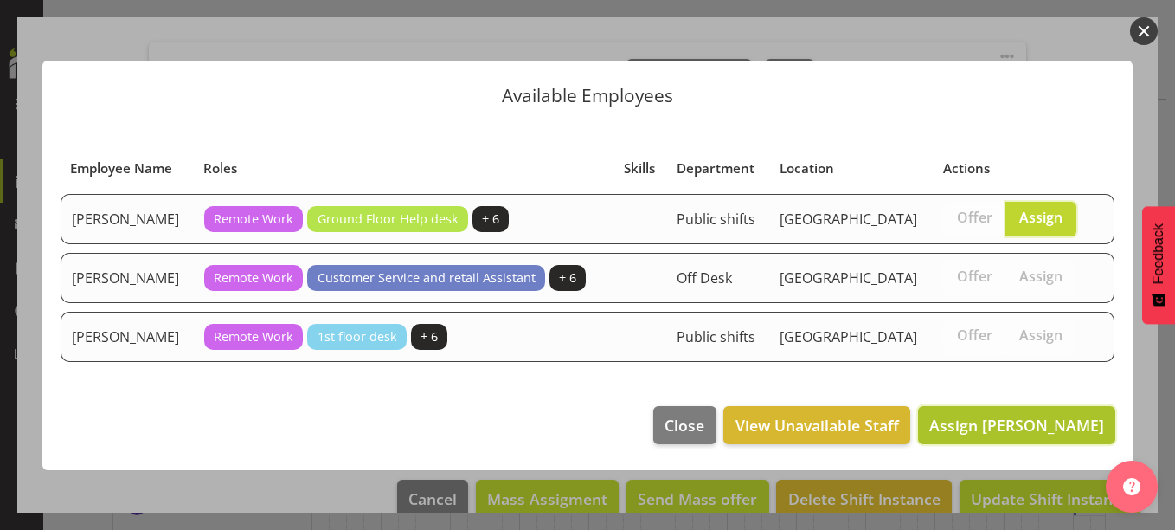
click at [997, 418] on span "Assign Catherine Wilson" at bounding box center [1016, 424] width 175 height 21
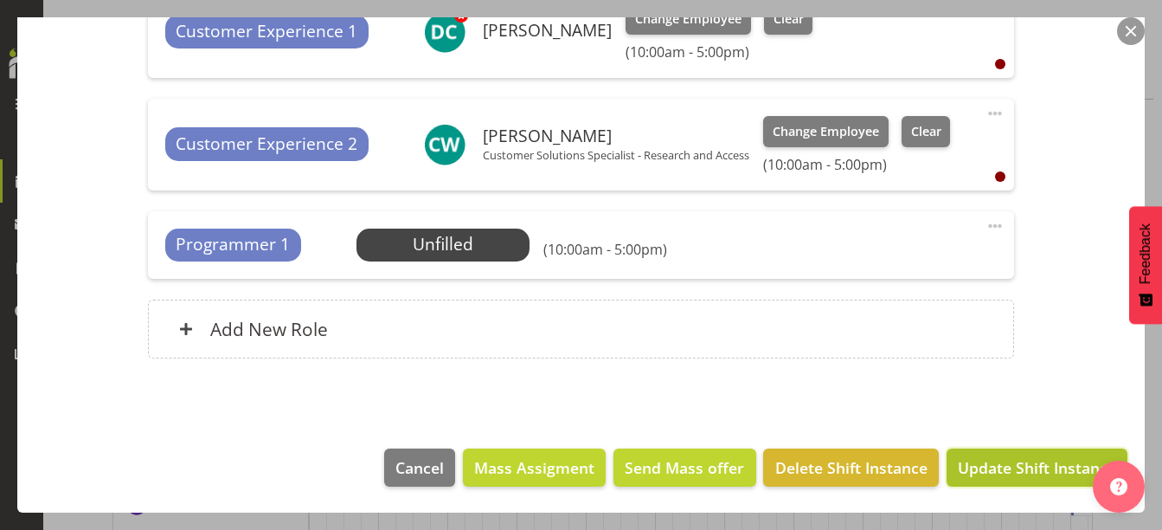
click at [1004, 456] on span "Update Shift Instance" at bounding box center [1037, 467] width 158 height 22
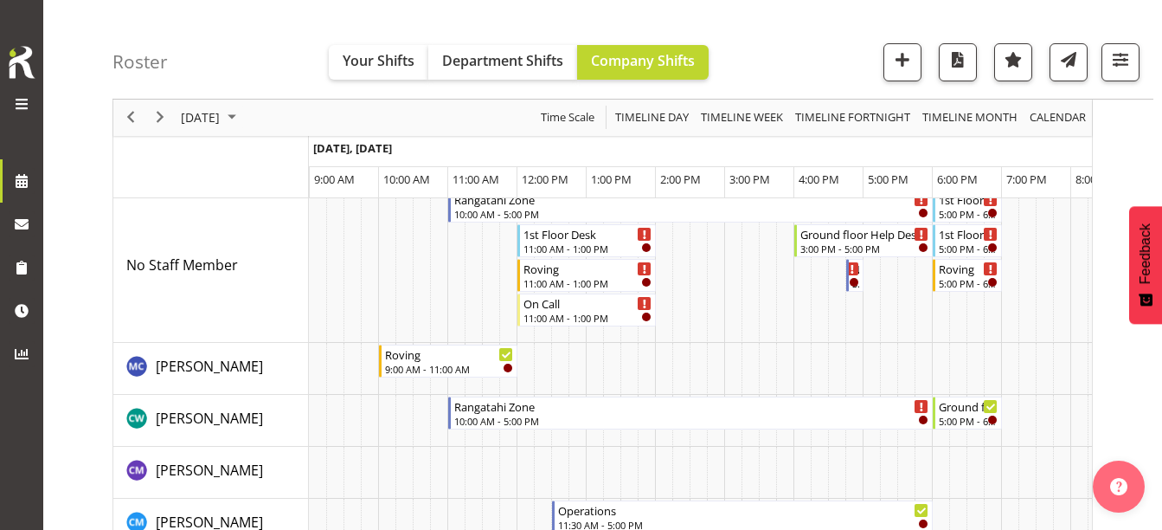
scroll to position [0, 69]
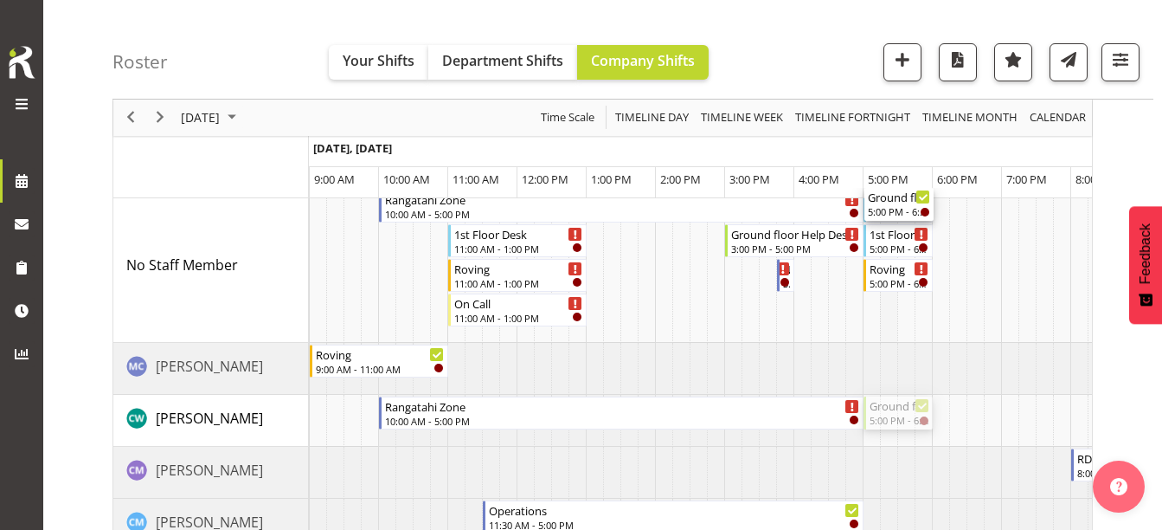
drag, startPoint x: 895, startPoint y: 410, endPoint x: 894, endPoint y: 259, distance: 151.4
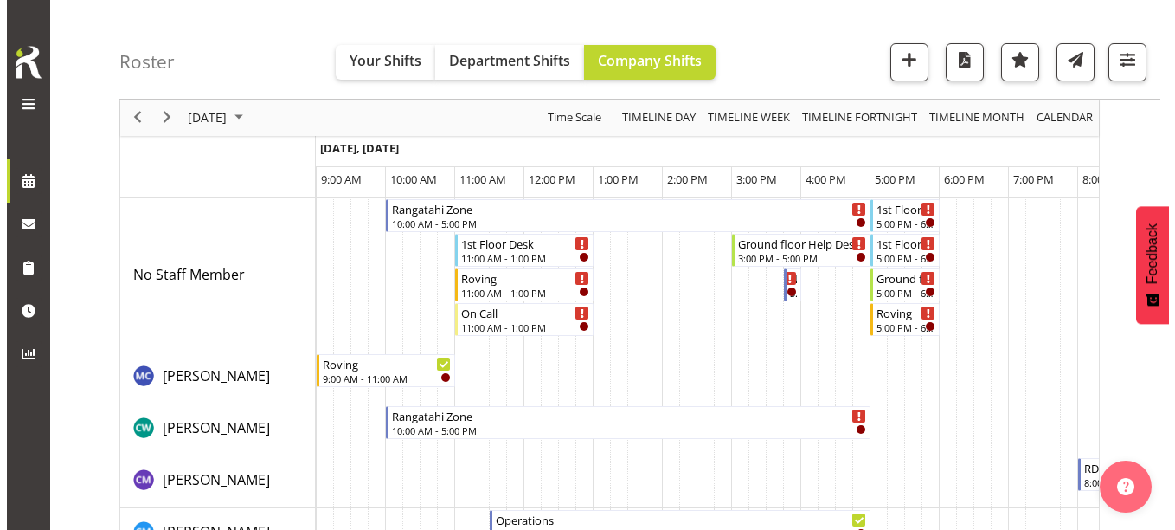
scroll to position [0, 0]
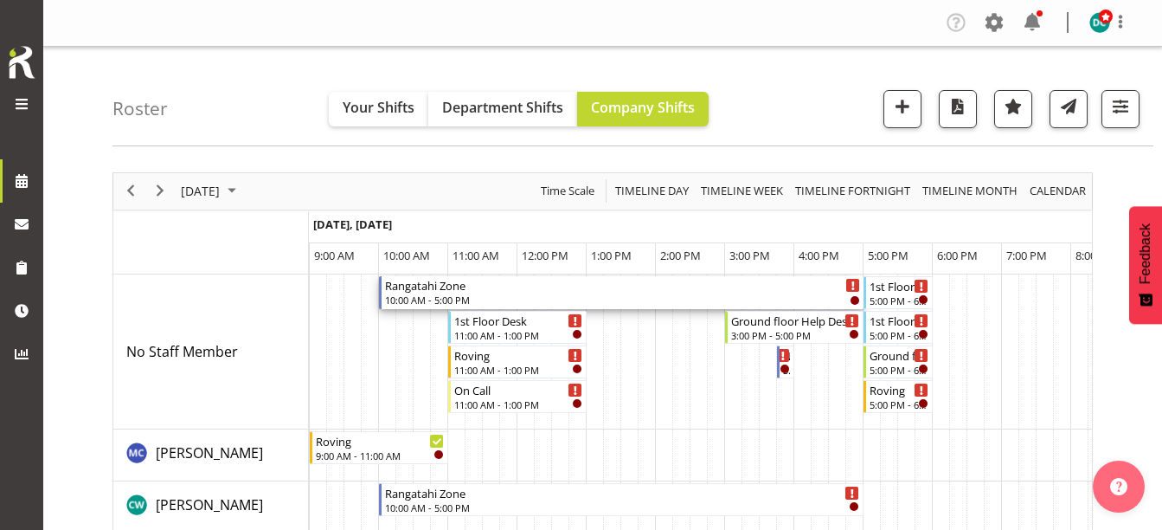
click at [574, 285] on div "Rangatahi Zone" at bounding box center [622, 284] width 475 height 17
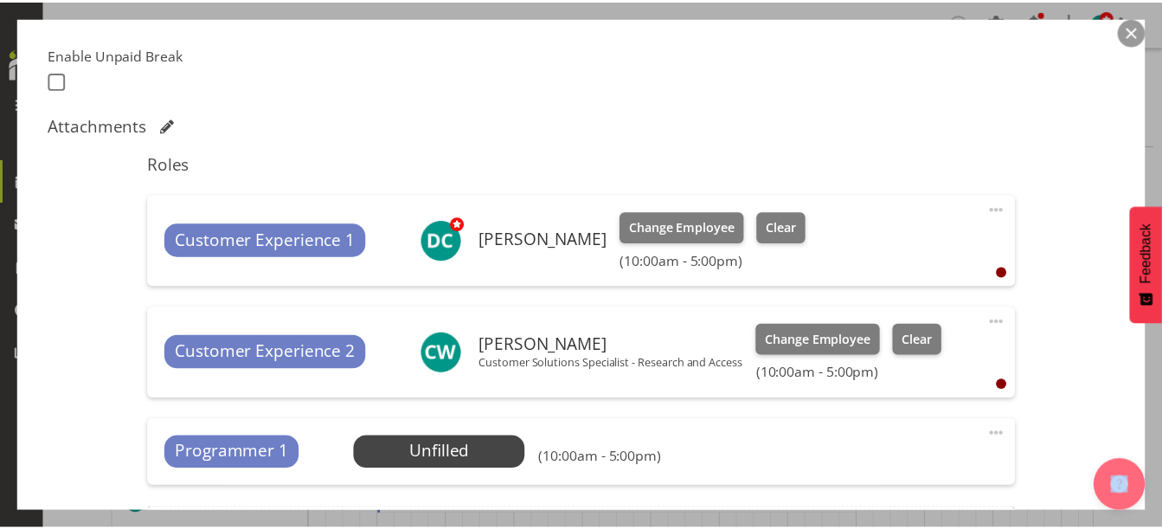
scroll to position [606, 0]
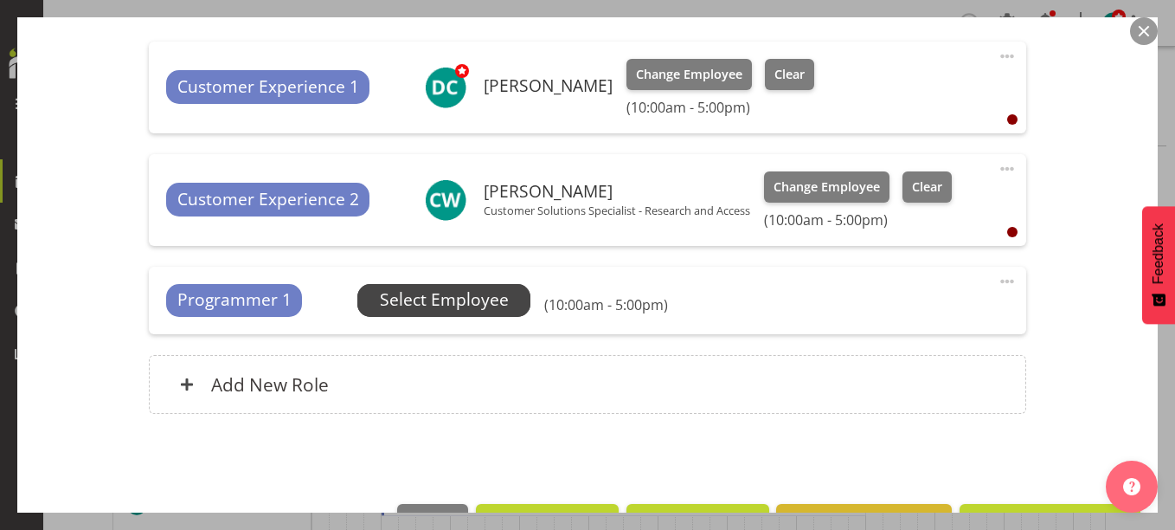
click at [385, 316] on div "Programmer 1 Unfilled Select Employee (10:00am - 5:00pm) Edit Cover Role Delete" at bounding box center [587, 299] width 877 height 67
drag, startPoint x: 385, startPoint y: 316, endPoint x: 387, endPoint y: 298, distance: 18.3
click at [387, 298] on div "Unfilled Select Employee" at bounding box center [443, 300] width 173 height 33
click at [416, 301] on span "Select Employee" at bounding box center [444, 299] width 129 height 25
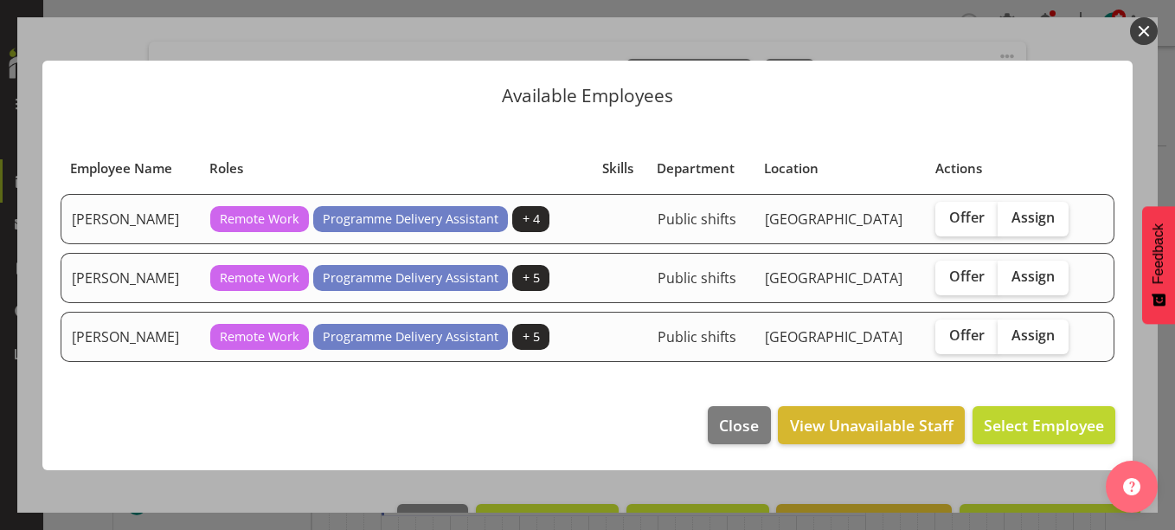
click at [1138, 31] on button "button" at bounding box center [1144, 31] width 28 height 28
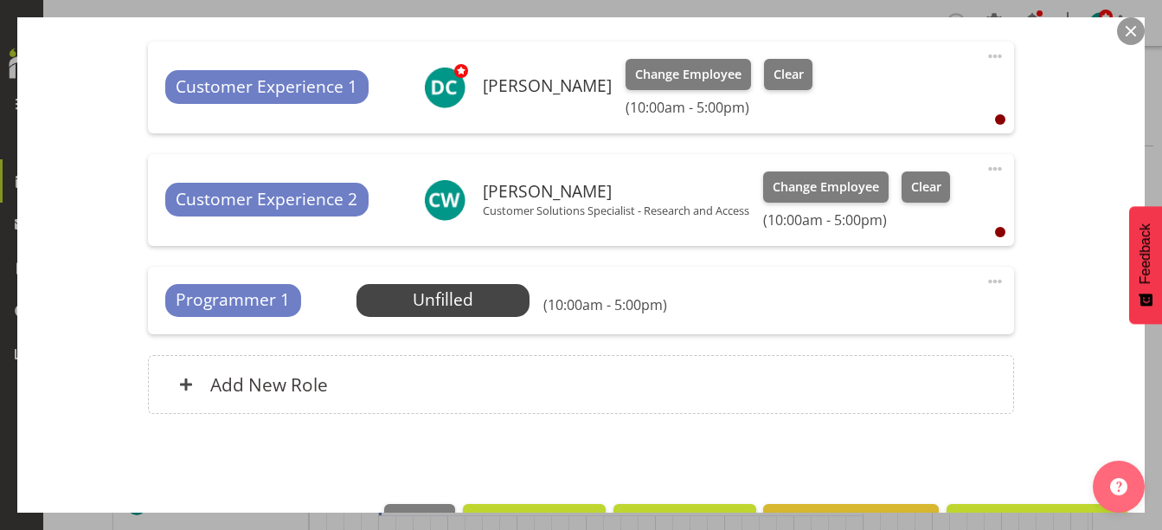
click at [985, 277] on span at bounding box center [995, 281] width 21 height 21
click at [871, 378] on link "Delete" at bounding box center [922, 381] width 166 height 31
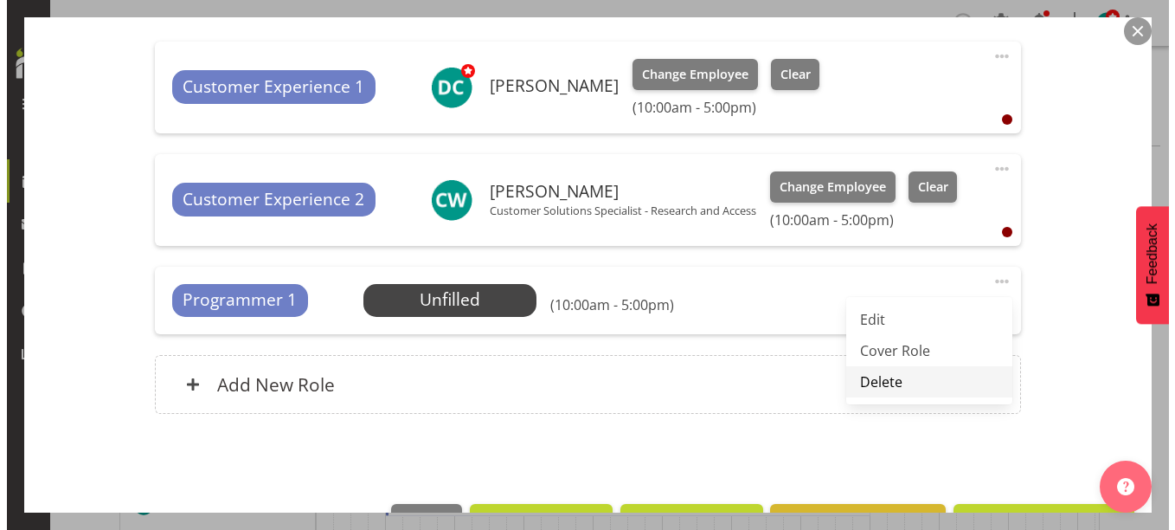
scroll to position [573, 0]
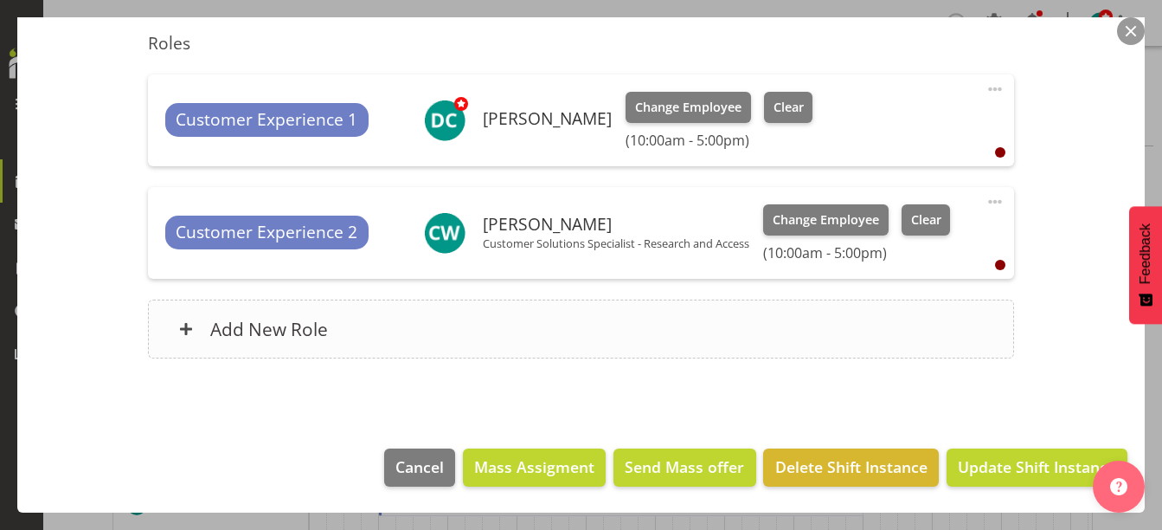
click at [409, 306] on div "Add New Role" at bounding box center [581, 328] width 867 height 59
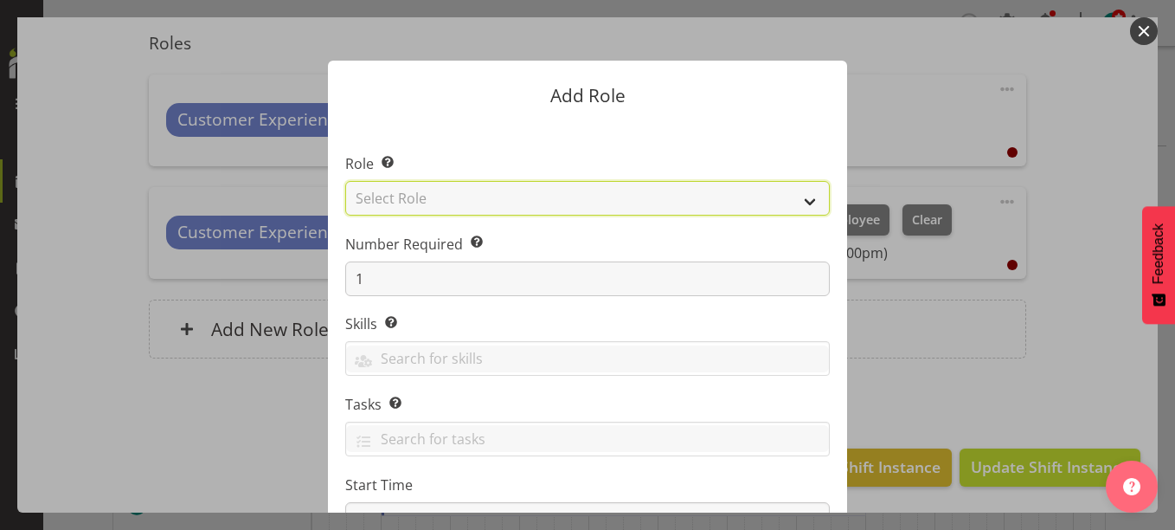
click at [441, 208] on select "Select Role 1st floor desk AQ operator Business Support Team member Casual Cust…" at bounding box center [587, 198] width 485 height 35
select select "1518"
click at [345, 181] on select "Select Role 1st floor desk AQ operator Business Support Team member Casual Cust…" at bounding box center [587, 198] width 485 height 35
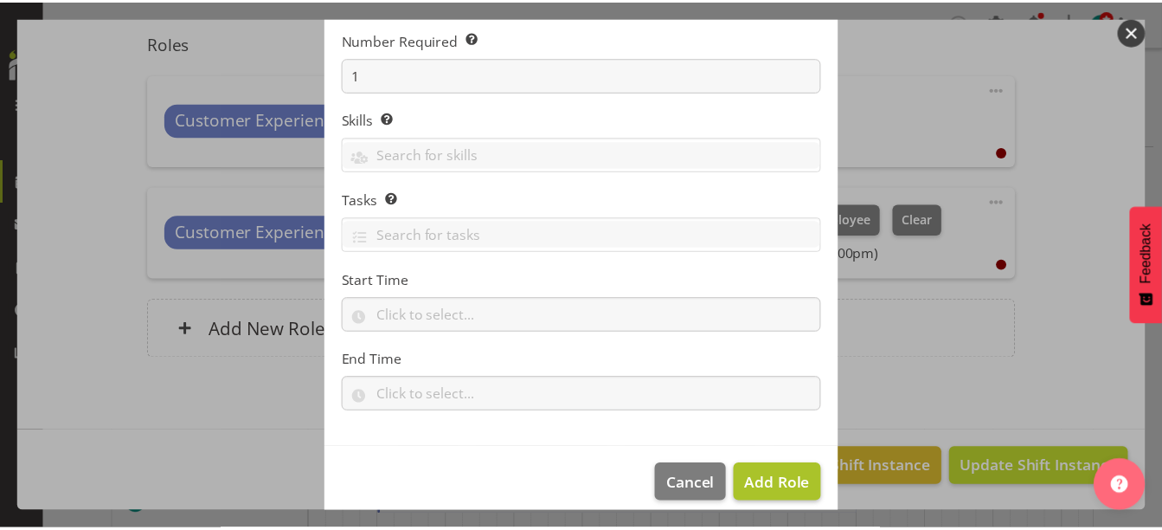
scroll to position [221, 0]
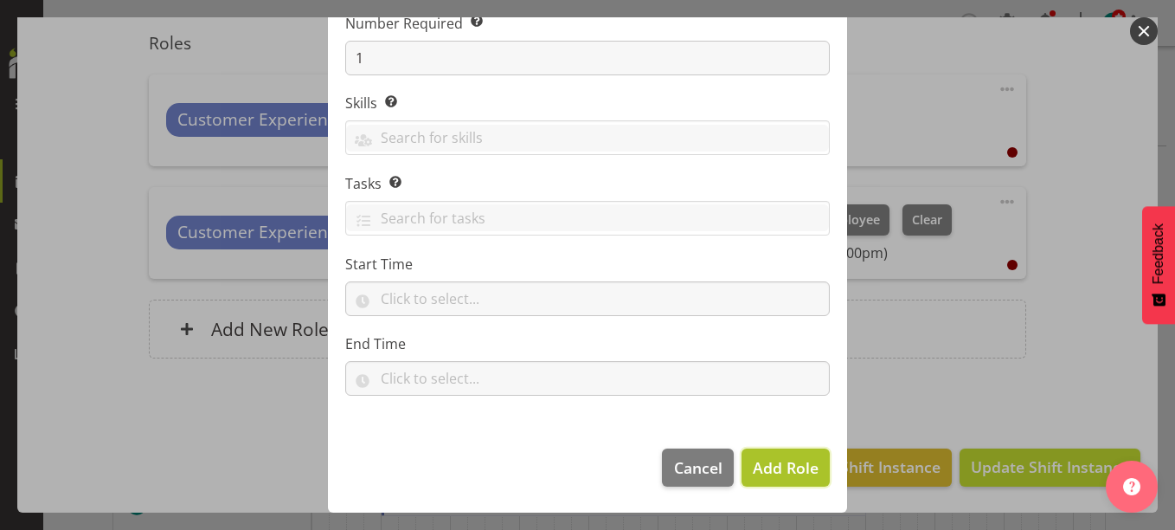
click at [773, 472] on span "Add Role" at bounding box center [786, 467] width 66 height 21
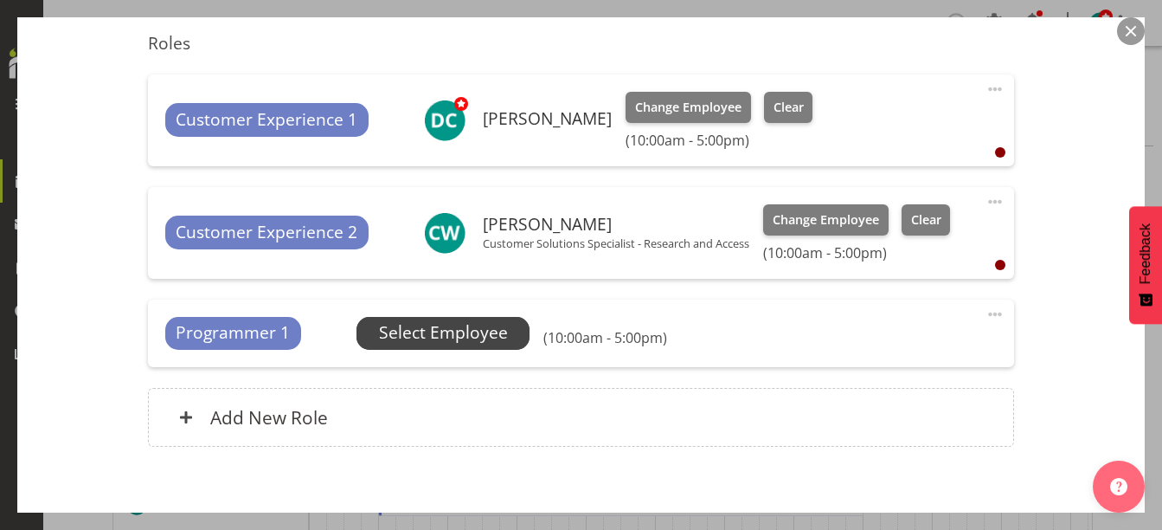
click at [409, 337] on span "Select Employee" at bounding box center [443, 332] width 129 height 25
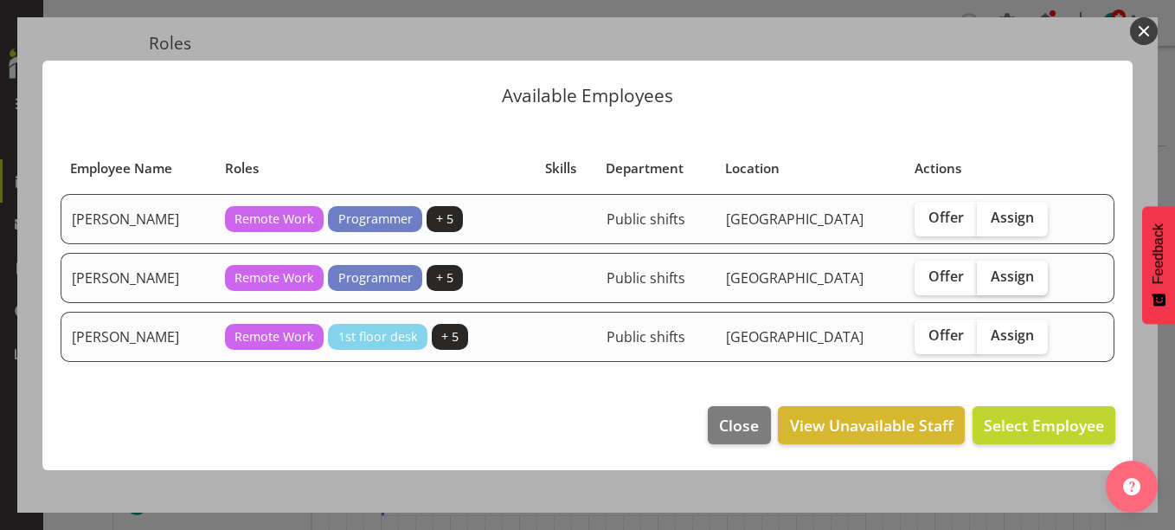
click at [1021, 260] on label "Assign" at bounding box center [1012, 277] width 71 height 35
click at [988, 271] on input "Assign" at bounding box center [982, 276] width 11 height 11
checkbox input "true"
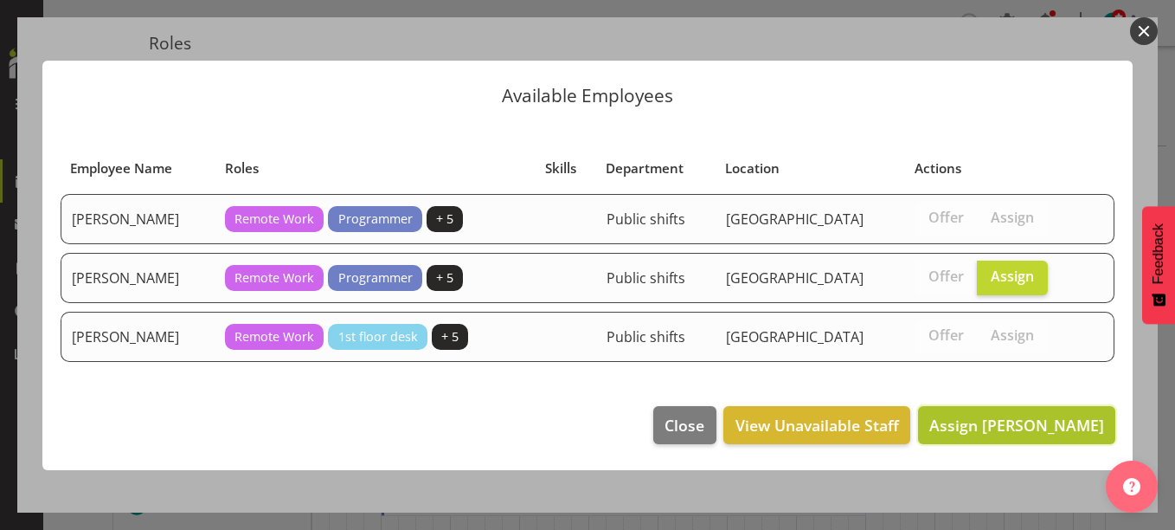
click at [1024, 427] on span "Assign Katie Greene" at bounding box center [1016, 424] width 175 height 21
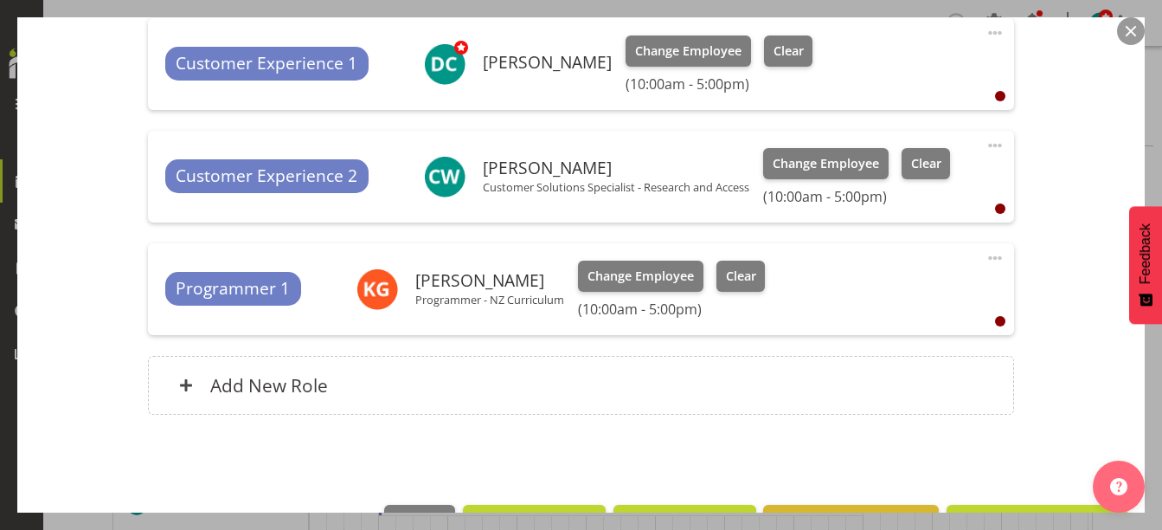
scroll to position [685, 0]
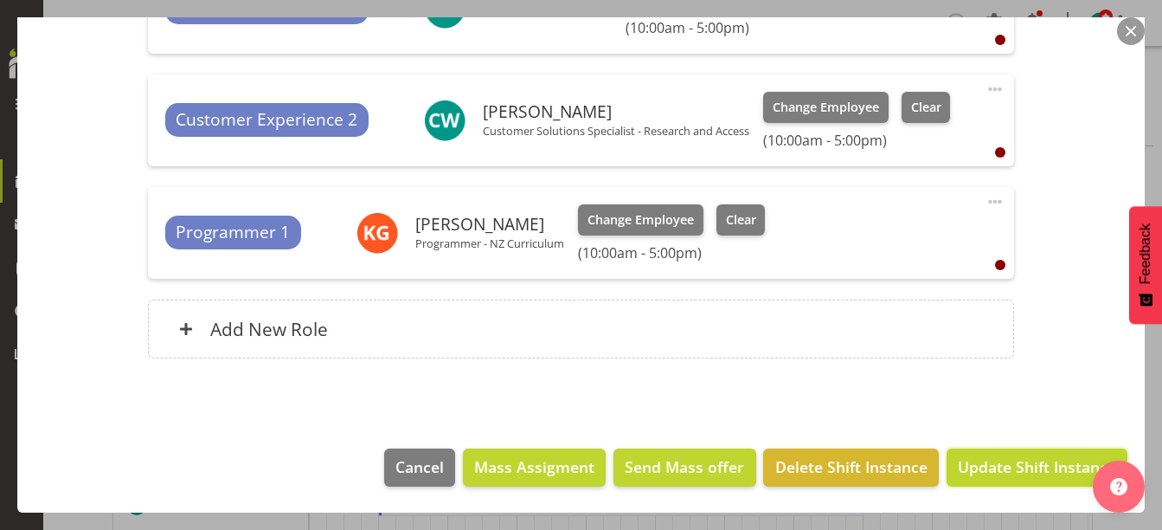
click at [1022, 464] on span "Update Shift Instance" at bounding box center [1037, 466] width 158 height 22
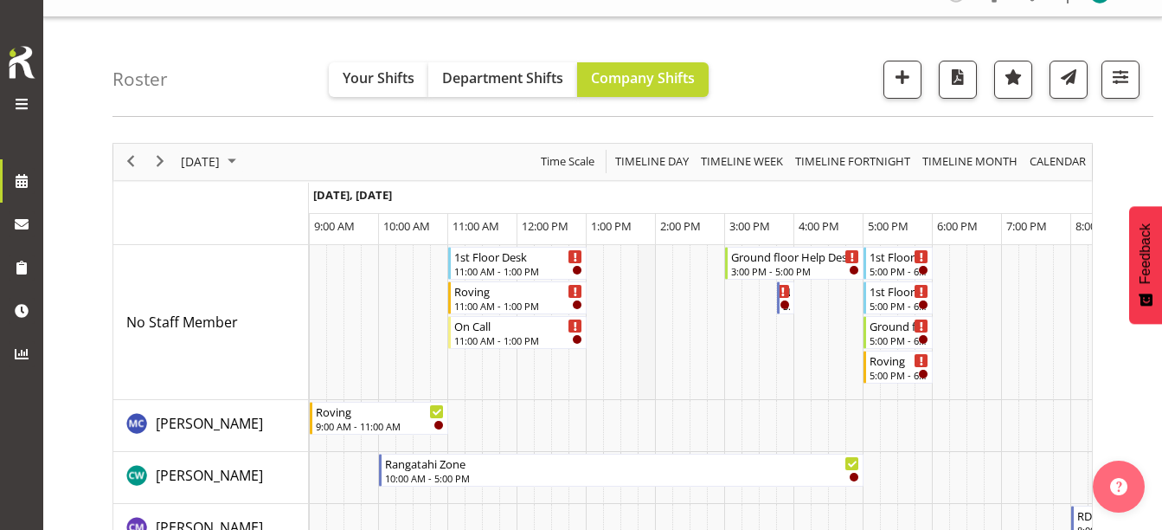
scroll to position [0, 0]
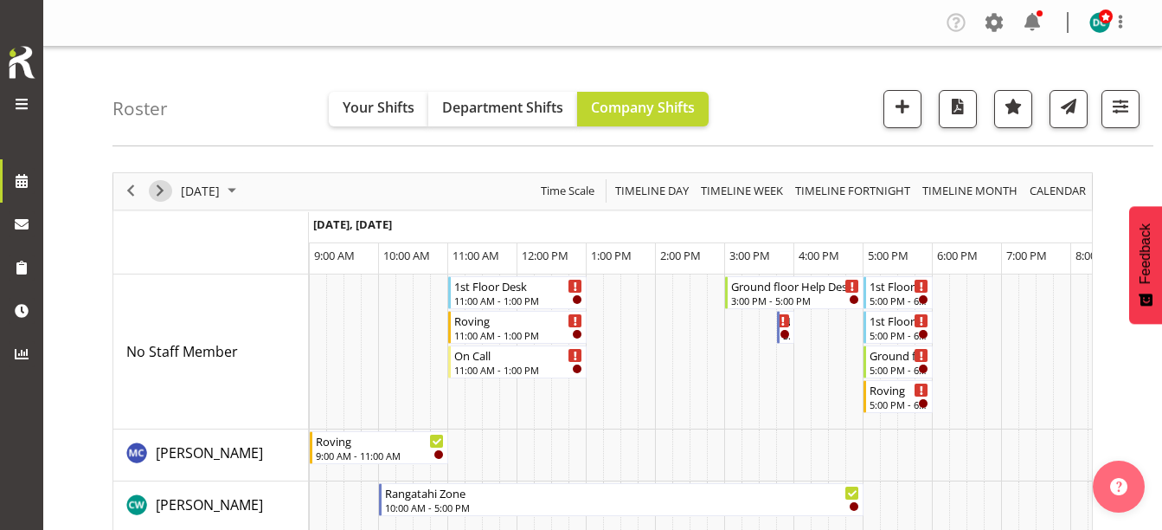
click at [164, 189] on span "Next" at bounding box center [160, 191] width 21 height 22
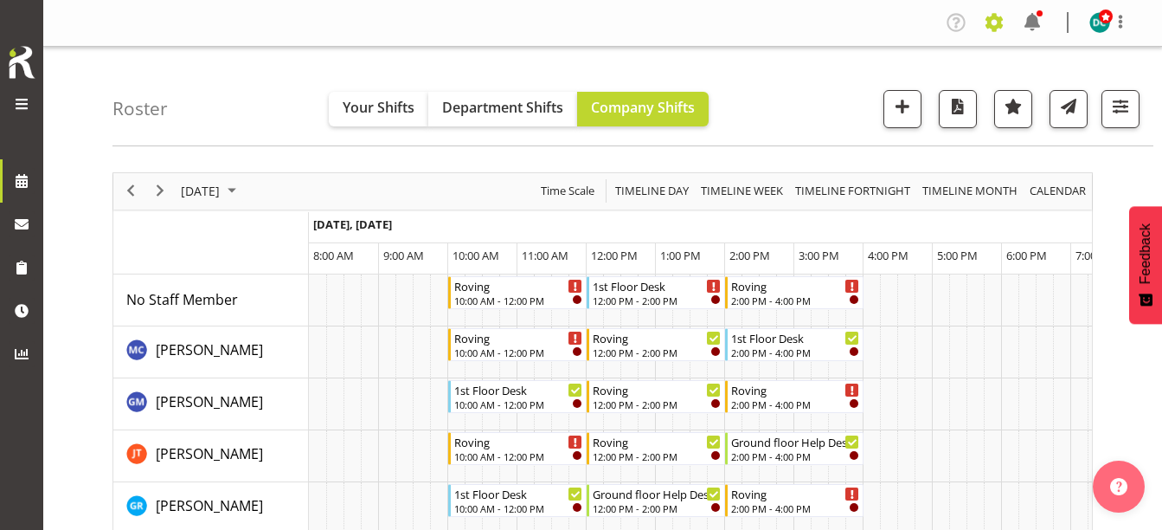
click at [990, 24] on span at bounding box center [994, 23] width 28 height 28
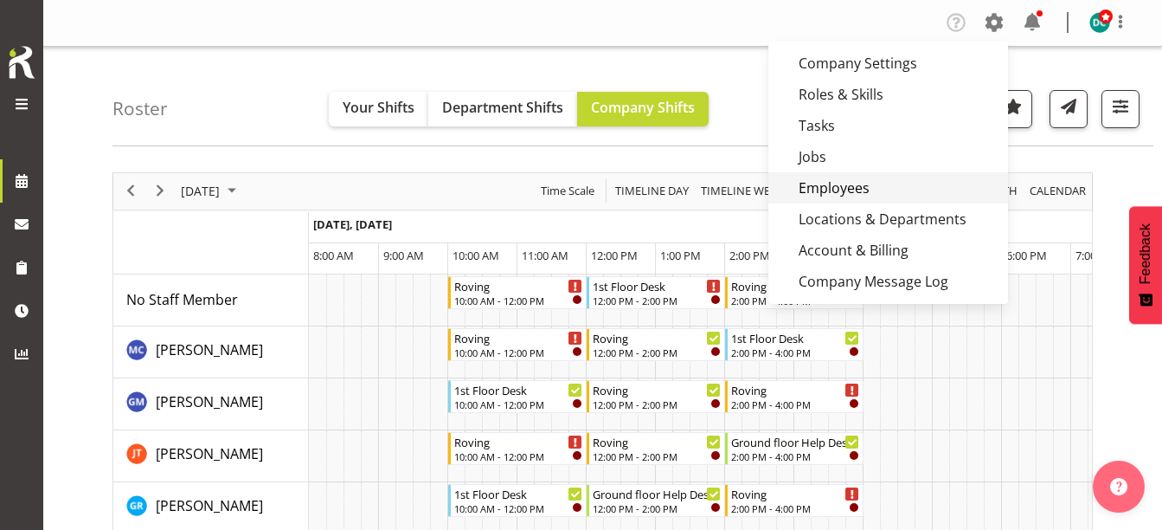
click at [833, 190] on link "Employees" at bounding box center [888, 187] width 240 height 31
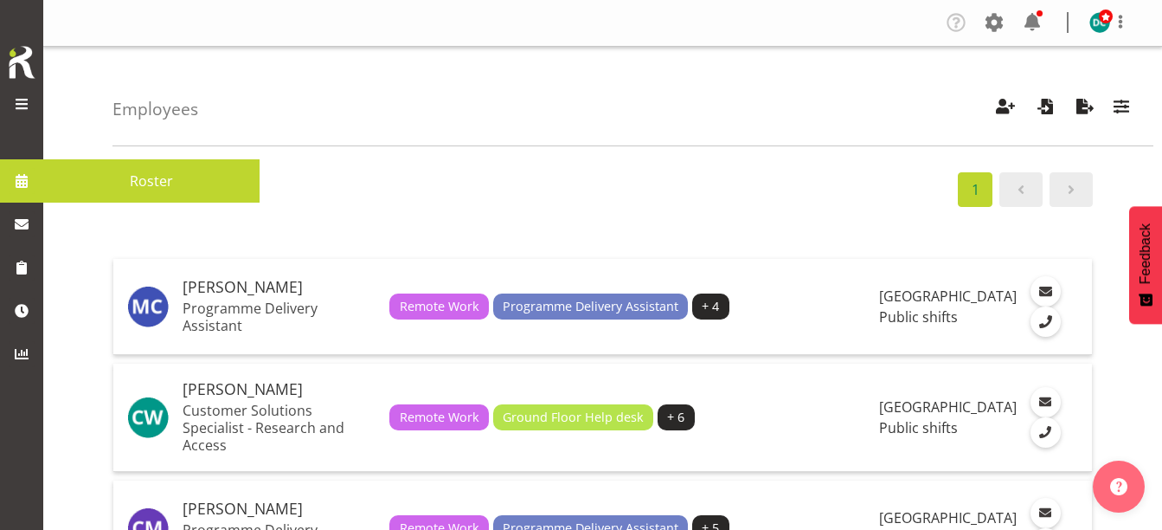
click at [27, 184] on span at bounding box center [22, 181] width 26 height 26
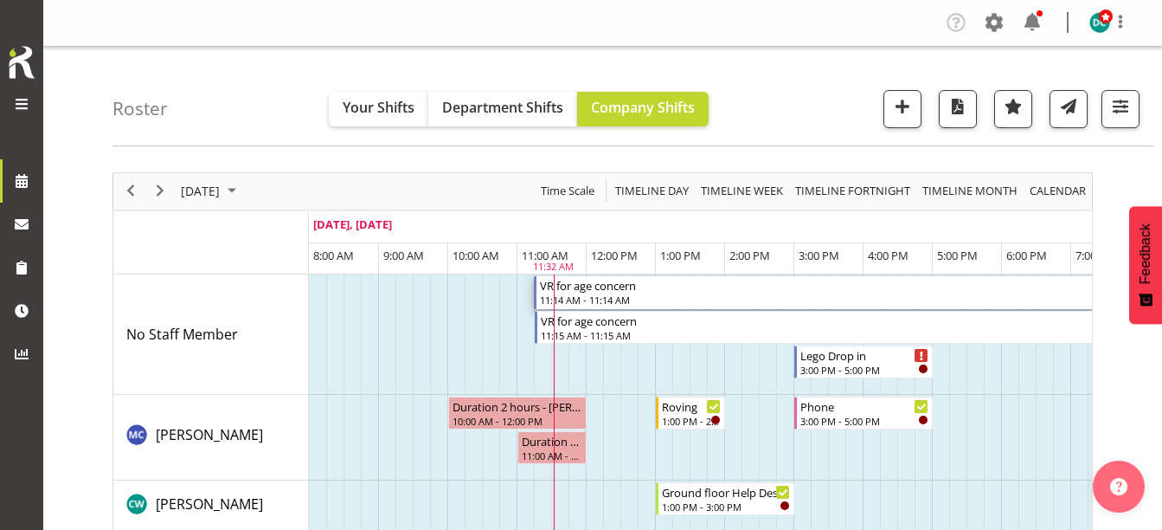
click at [630, 292] on div "VR for age concern" at bounding box center [892, 284] width 705 height 17
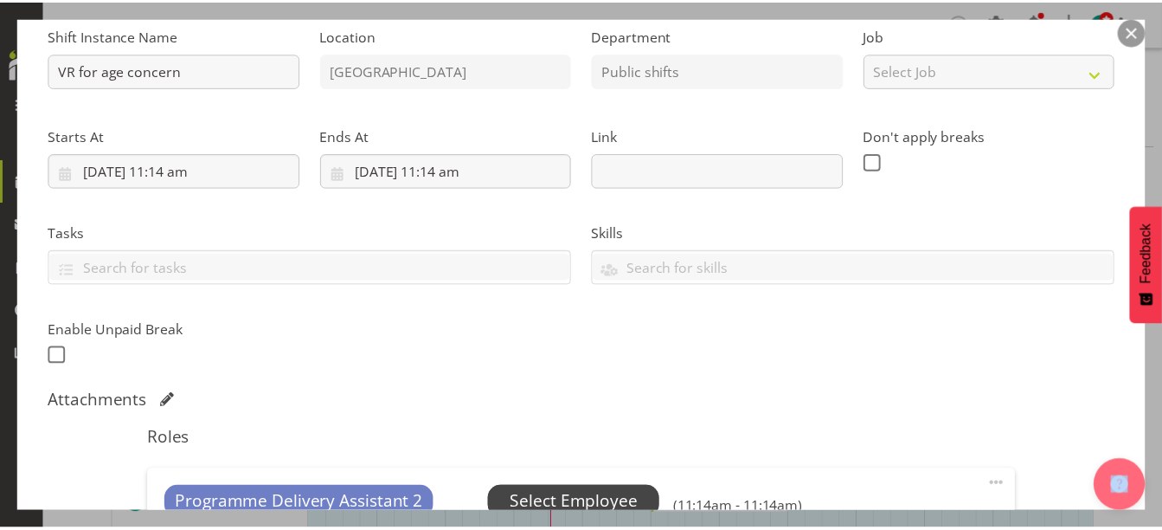
scroll to position [87, 0]
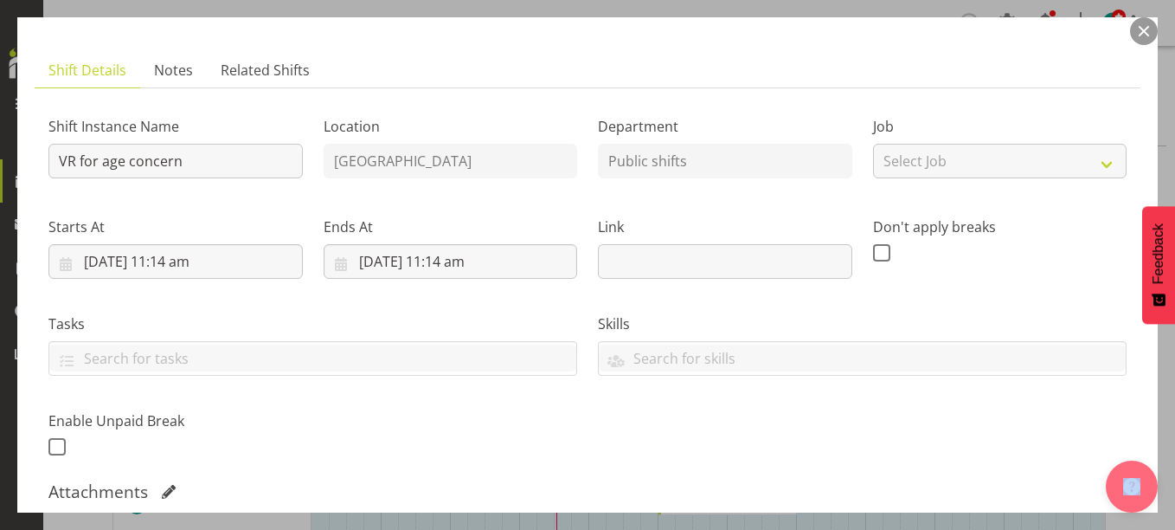
click at [1136, 22] on button "button" at bounding box center [1144, 31] width 28 height 28
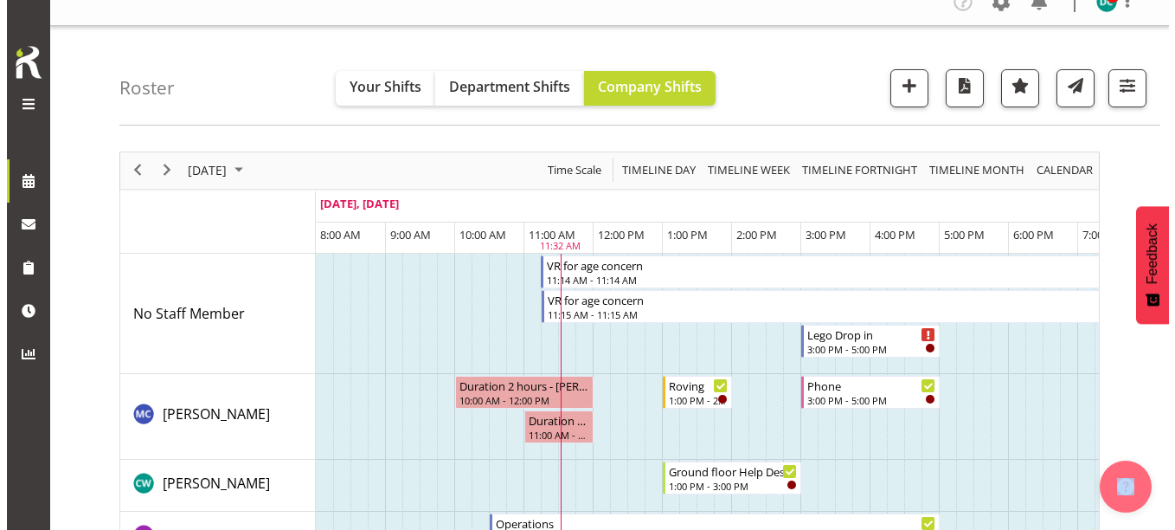
scroll to position [0, 0]
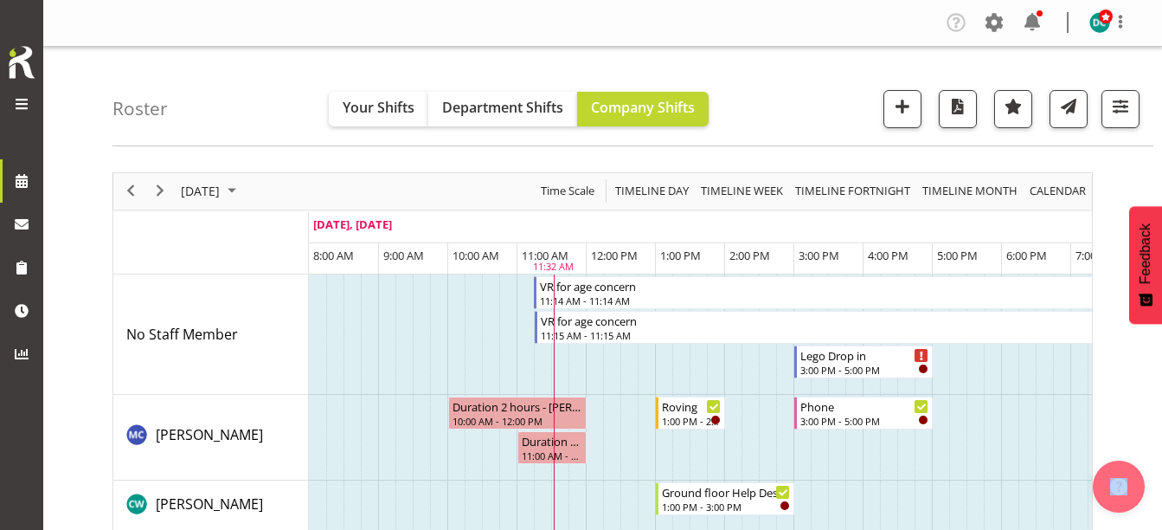
click at [648, 292] on td "Timeline Day of September 17, 2025" at bounding box center [646, 334] width 17 height 120
click at [650, 297] on div "11:15 AM - 11:15 AM" at bounding box center [892, 300] width 703 height 14
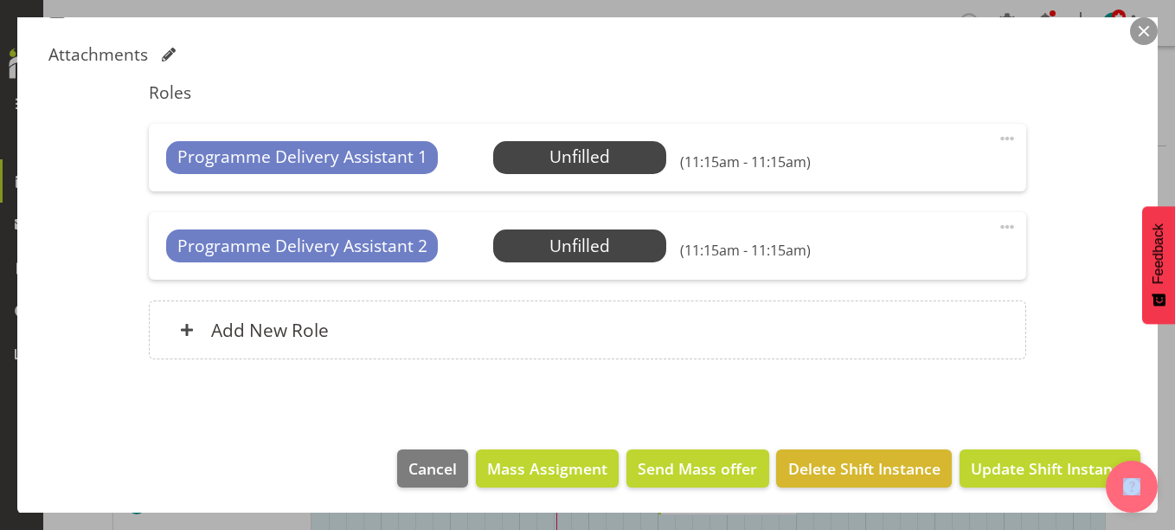
scroll to position [524, 0]
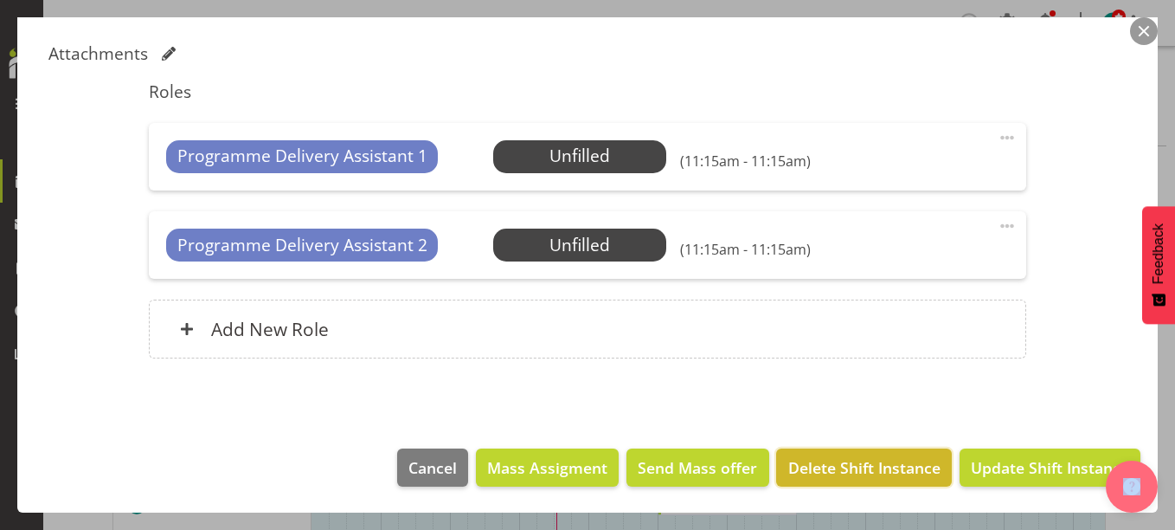
click at [835, 467] on span "Delete Shift Instance" at bounding box center [864, 467] width 152 height 22
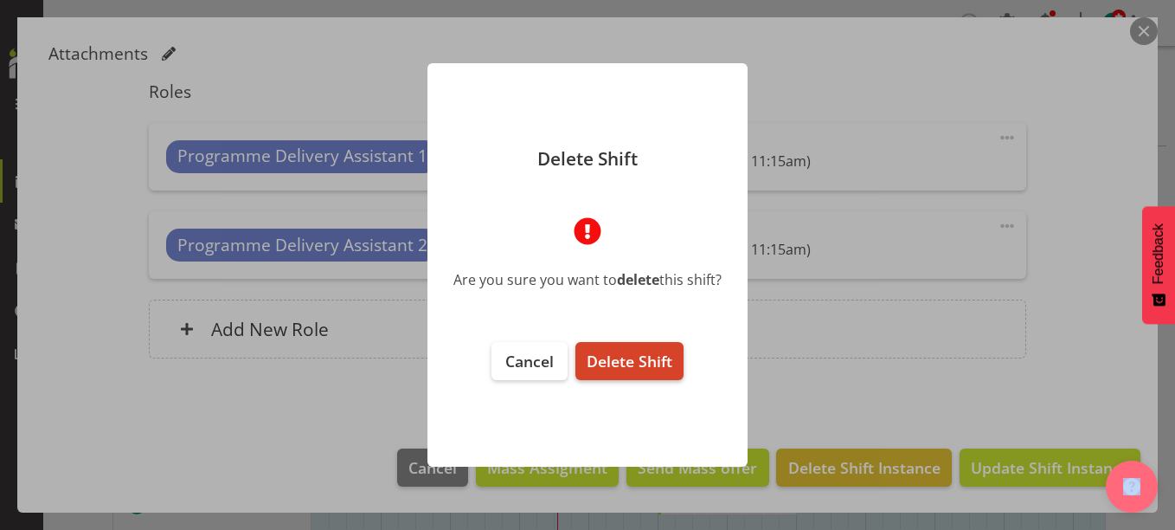
click at [630, 355] on span "Delete Shift" at bounding box center [630, 360] width 86 height 21
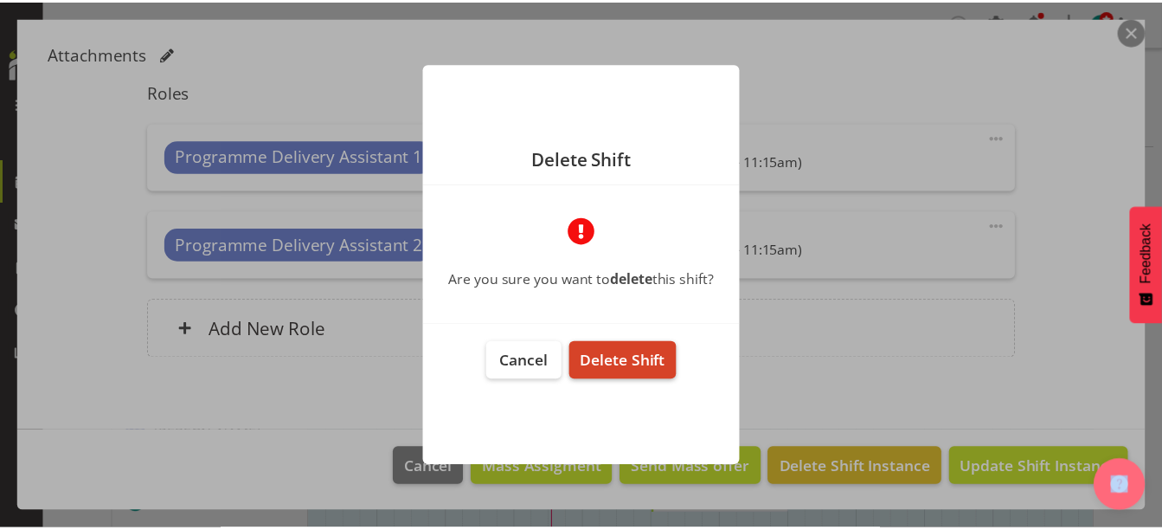
scroll to position [455, 0]
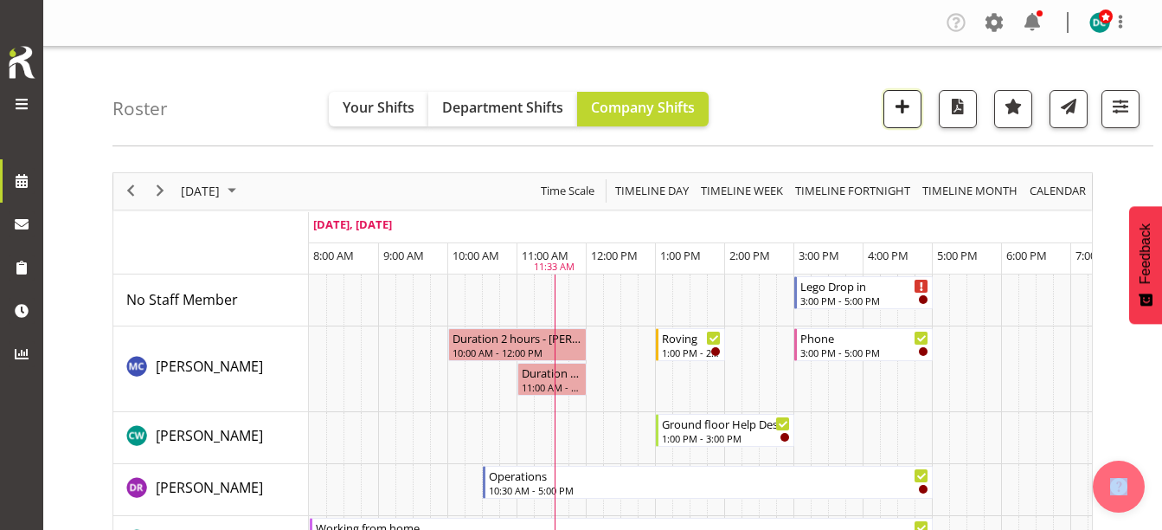
click at [900, 105] on span "button" at bounding box center [902, 106] width 22 height 22
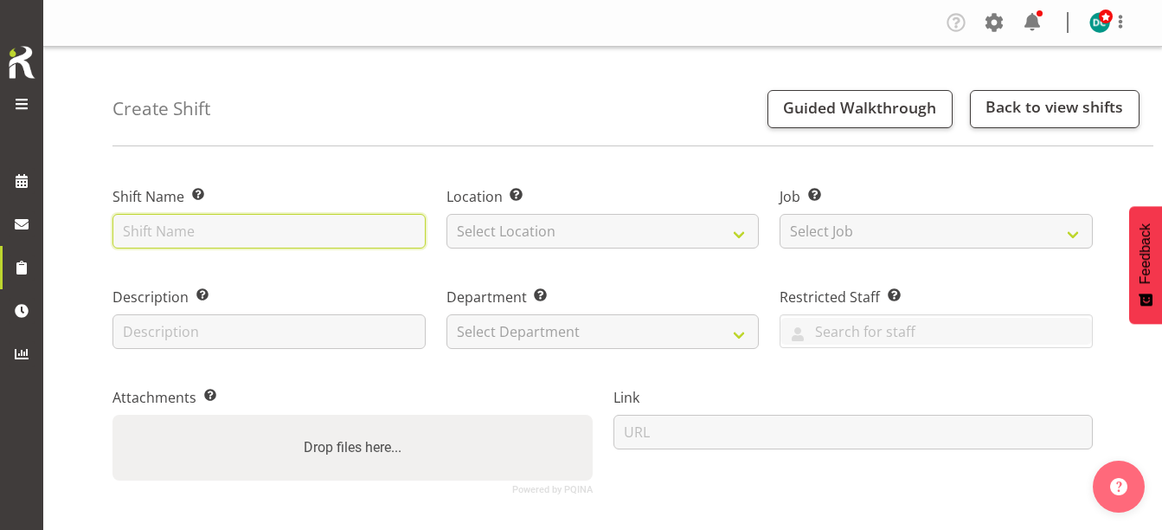
click at [228, 235] on input "text" at bounding box center [268, 231] width 313 height 35
type input "lego drop in"
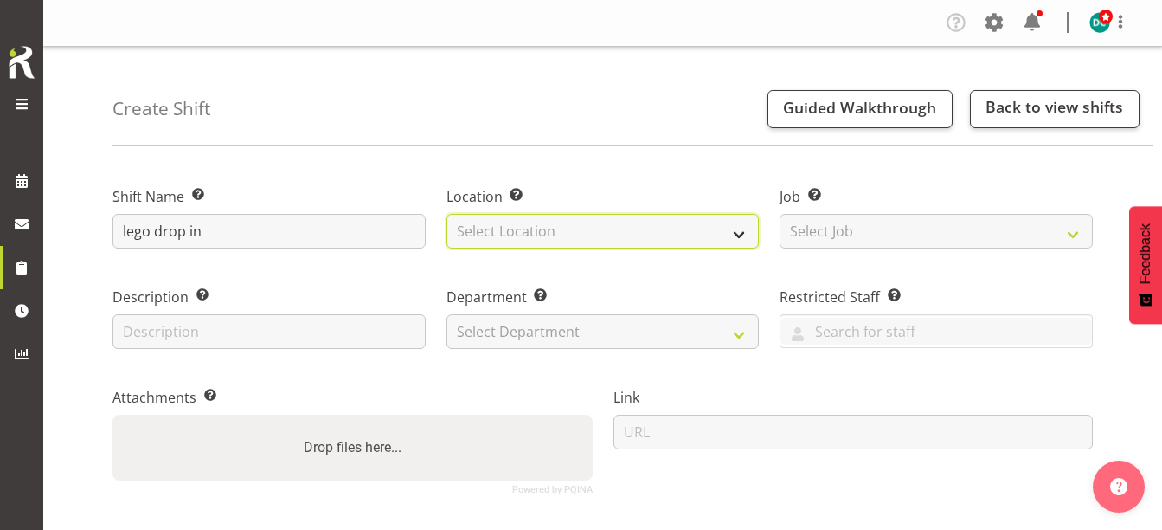
click at [524, 221] on select "Select Location [GEOGRAPHIC_DATA] [GEOGRAPHIC_DATA]" at bounding box center [602, 231] width 313 height 35
select select "1276"
click at [446, 214] on select "Select Location [GEOGRAPHIC_DATA] [GEOGRAPHIC_DATA]" at bounding box center [602, 231] width 313 height 35
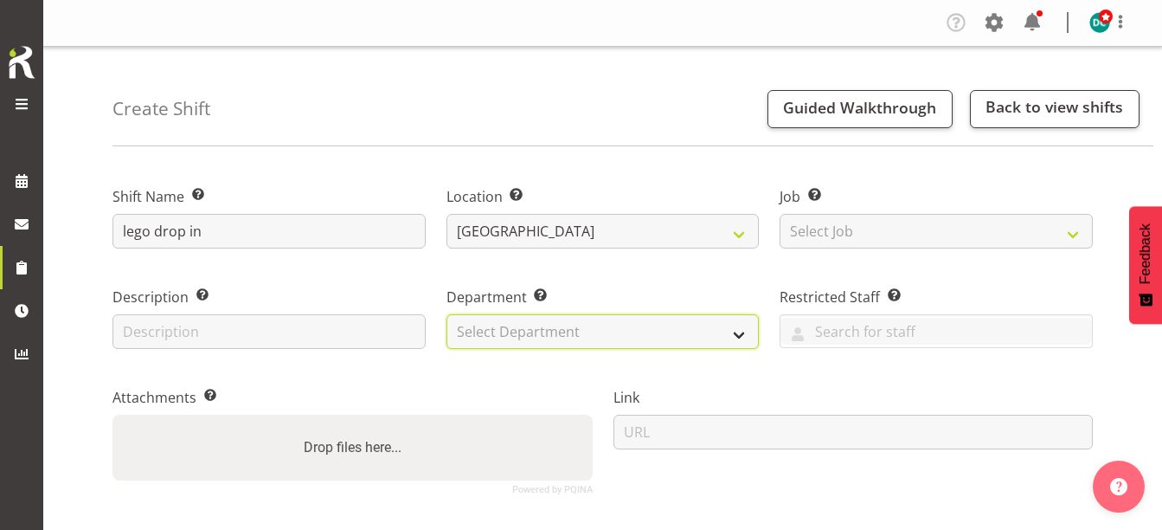
click at [528, 328] on select "Select Department Off Desk Public shifts" at bounding box center [602, 331] width 313 height 35
select select "921"
click at [446, 314] on select "Select Department Off Desk Public shifts" at bounding box center [602, 331] width 313 height 35
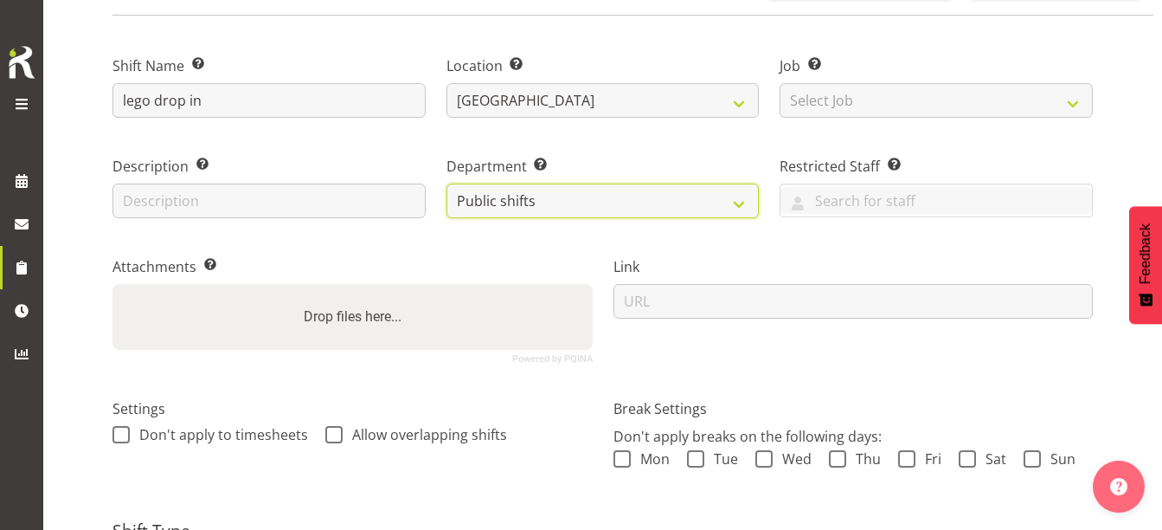
scroll to position [260, 0]
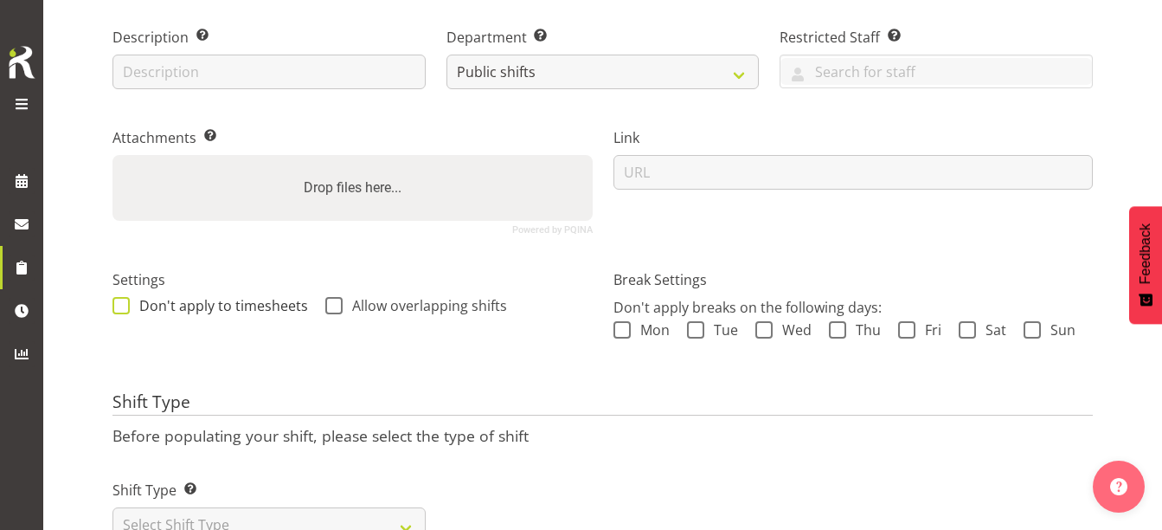
click at [125, 296] on div "Settings Don't apply to timesheets Allow overlapping shifts" at bounding box center [352, 294] width 480 height 50
click at [122, 298] on span at bounding box center [120, 305] width 17 height 17
click at [122, 299] on input "Don't apply to timesheets" at bounding box center [117, 304] width 11 height 11
checkbox input "true"
click at [330, 303] on span at bounding box center [333, 305] width 17 height 17
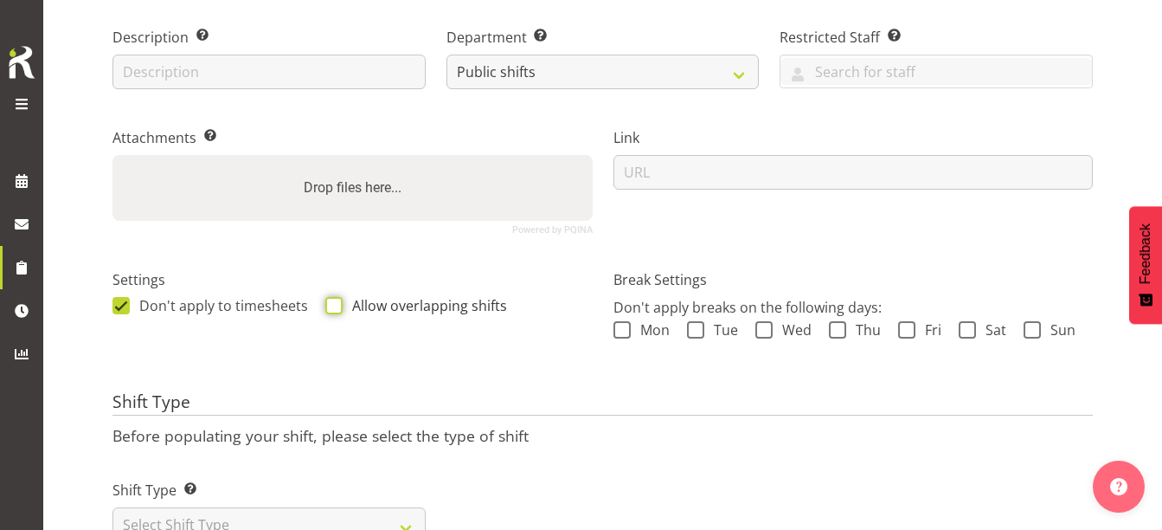
click at [330, 303] on input "Allow overlapping shifts" at bounding box center [330, 304] width 11 height 11
checkbox input "true"
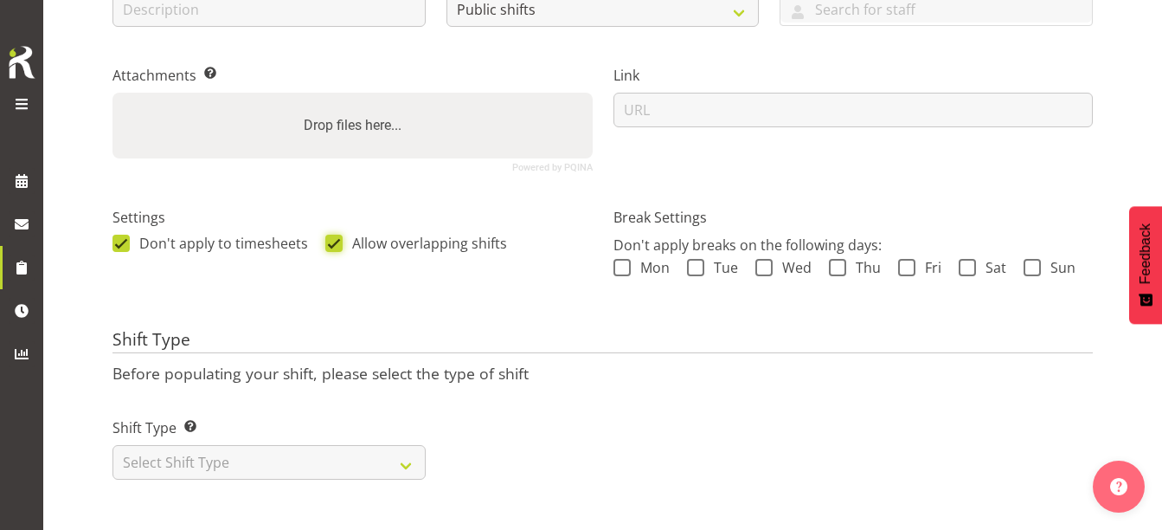
scroll to position [335, 0]
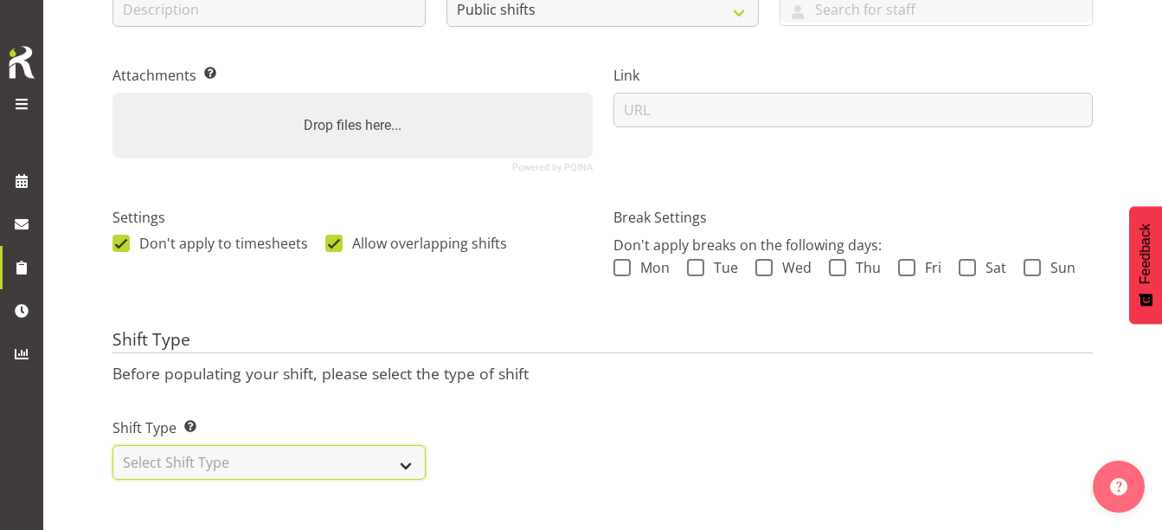
click at [244, 458] on select "Select Shift Type One Off Shift Recurring Shift Rotating Shift" at bounding box center [268, 462] width 313 height 35
select select "one_off"
click at [112, 445] on select "Select Shift Type One Off Shift Recurring Shift Rotating Shift" at bounding box center [268, 462] width 313 height 35
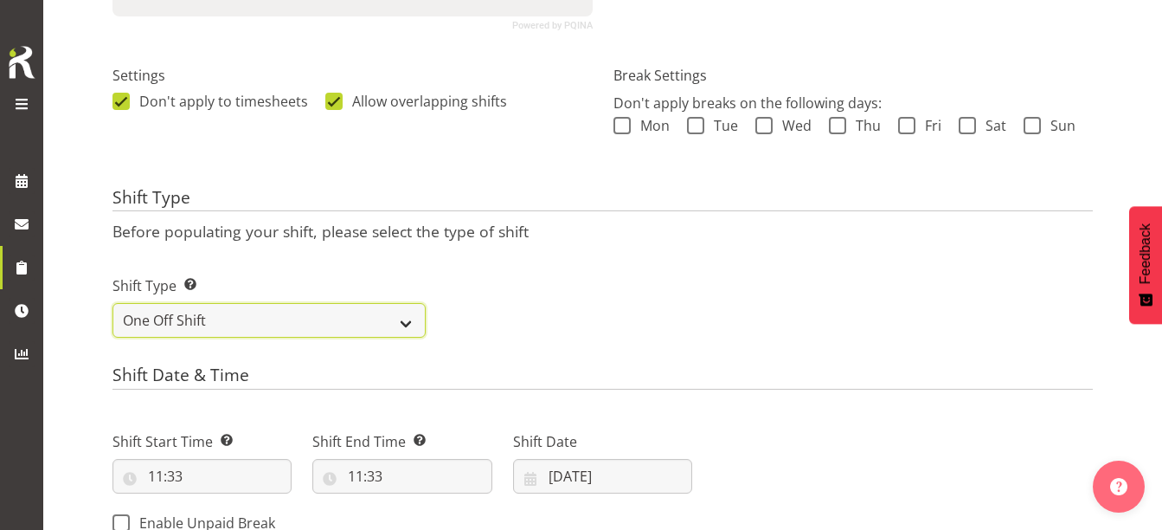
scroll to position [594, 0]
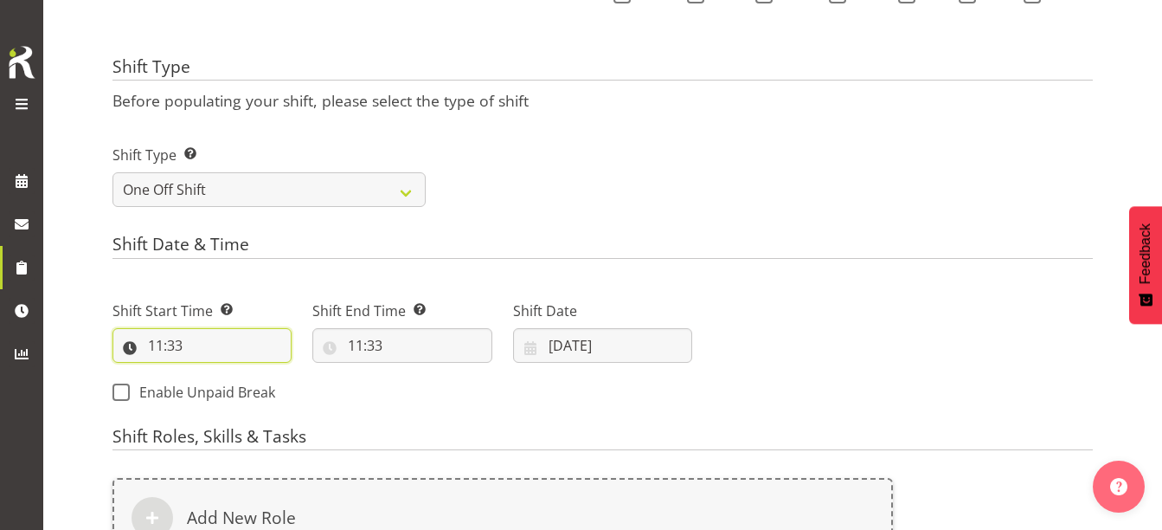
click at [157, 350] on input "11:33" at bounding box center [201, 345] width 179 height 35
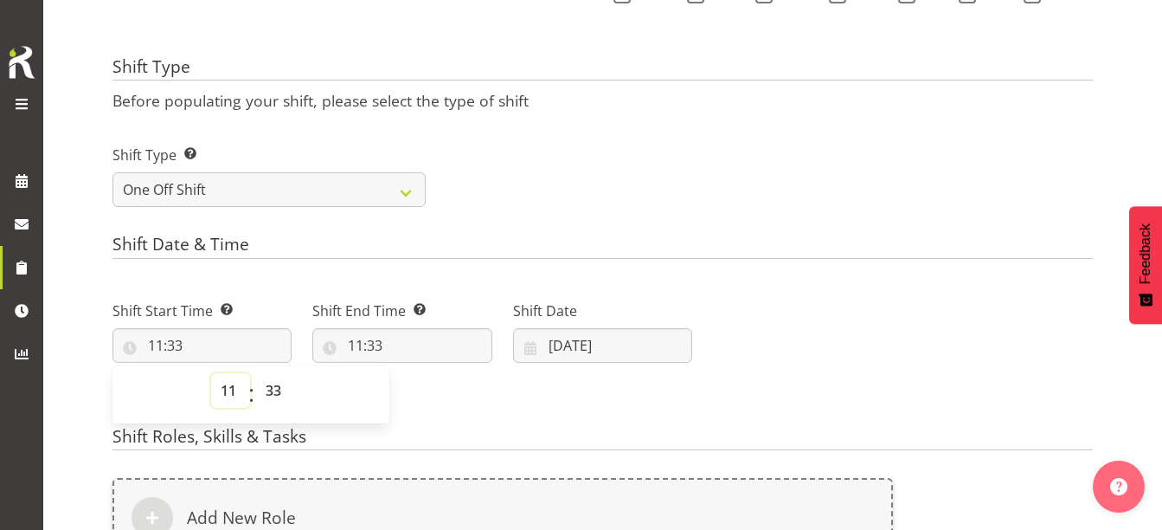
click at [227, 395] on select "00 01 02 03 04 05 06 07 08 09 10 11 12 13 14 15 16 17 18 19 20 21 22 23" at bounding box center [230, 390] width 39 height 35
select select "10"
type input "10:33"
click at [263, 394] on select "00 01 02 03 04 05 06 07 08 09 10 11 12 13 14 15 16 17 18 19 20 21 22 23 24 25 2…" at bounding box center [275, 390] width 39 height 35
select select "0"
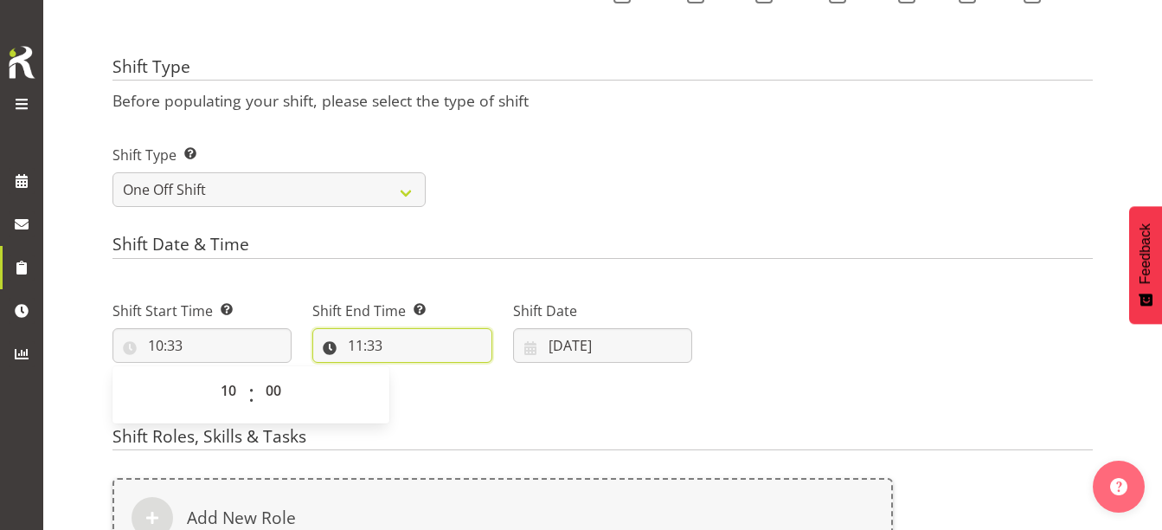
type input "10:00"
click at [356, 350] on input "11:33" at bounding box center [401, 345] width 179 height 35
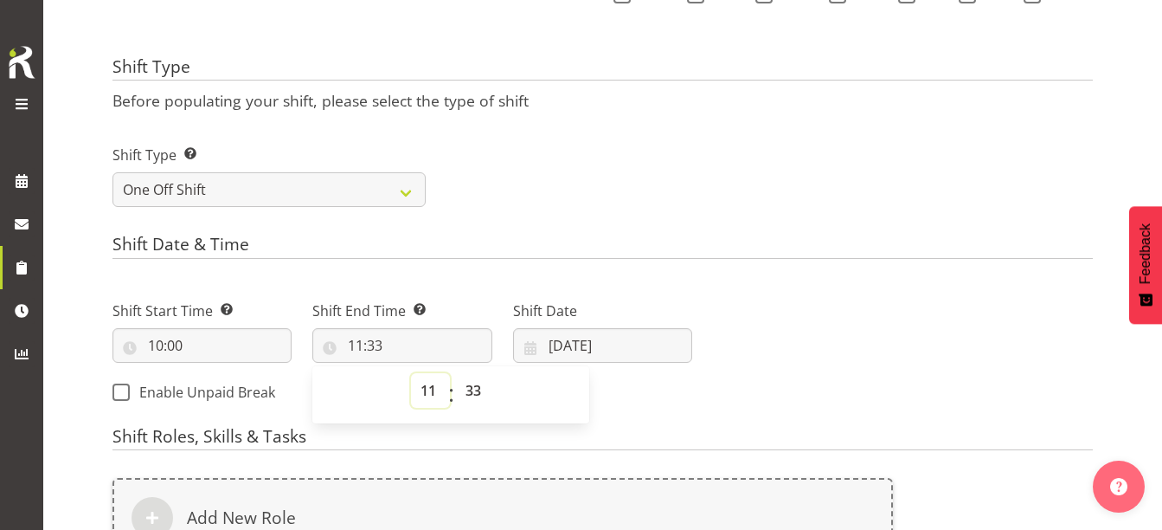
click at [421, 388] on select "00 01 02 03 04 05 06 07 08 09 10 11 12 13 14 15 16 17 18 19 20 21 22 23" at bounding box center [430, 390] width 39 height 35
select select "12"
type input "12:33"
click at [480, 395] on select "00 01 02 03 04 05 06 07 08 09 10 11 12 13 14 15 16 17 18 19 20 21 22 23 24 25 2…" at bounding box center [475, 390] width 39 height 35
select select "0"
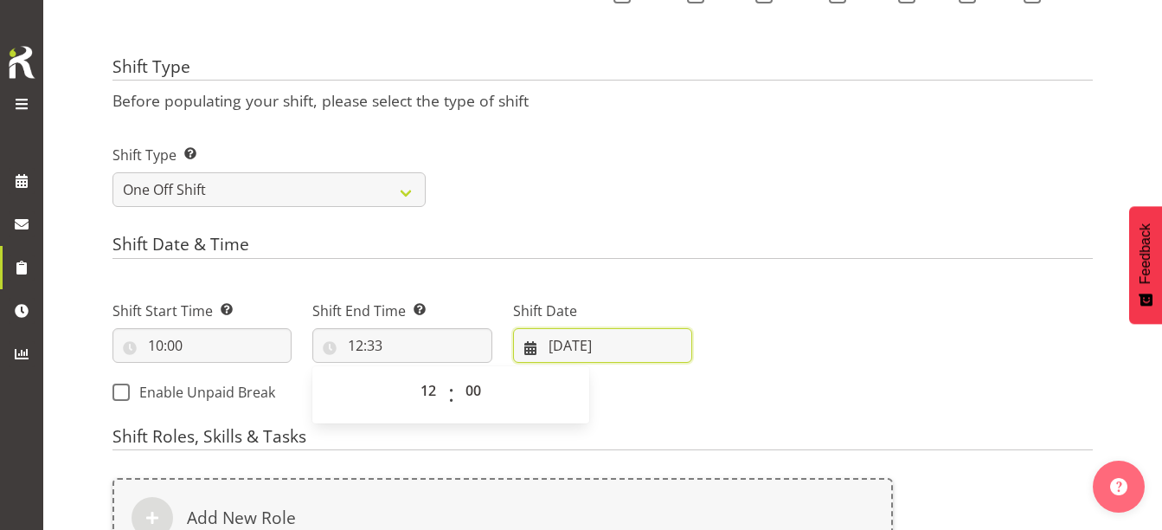
type input "12:00"
click at [557, 343] on input "[DATE]" at bounding box center [602, 345] width 179 height 35
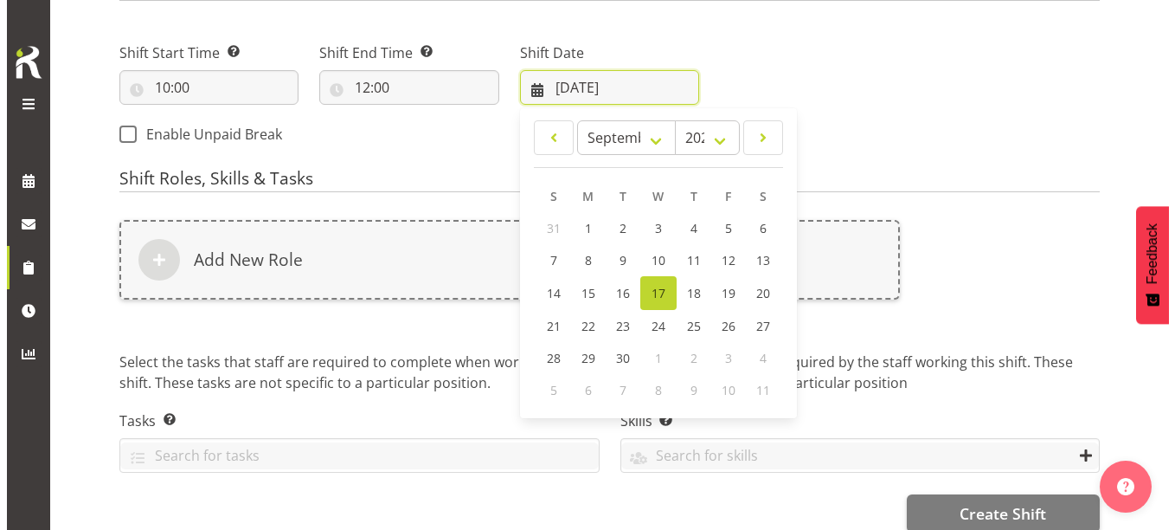
scroll to position [854, 0]
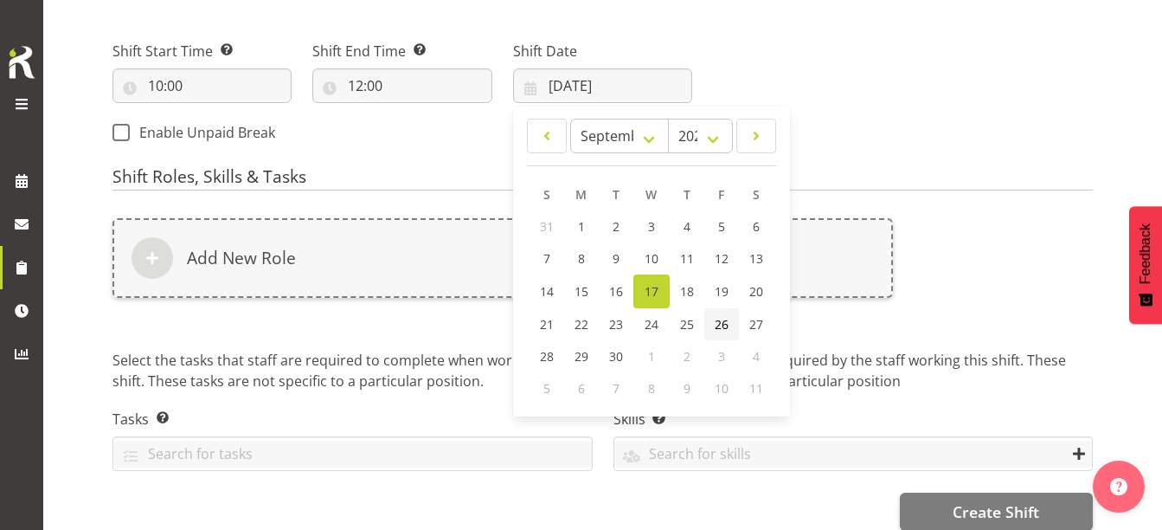
click at [725, 326] on span "26" at bounding box center [722, 324] width 14 height 16
type input "[DATE]"
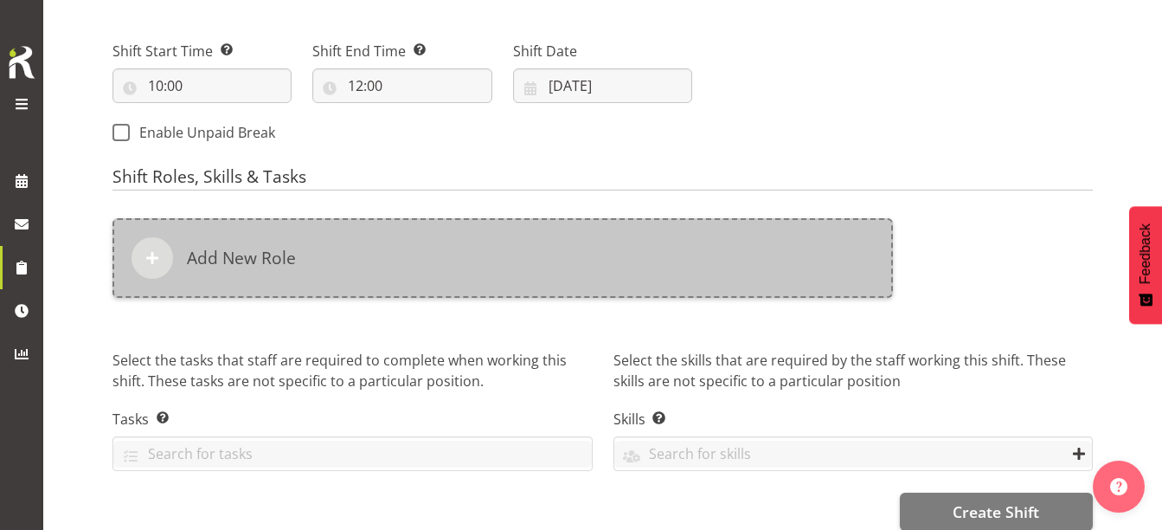
click at [317, 263] on div "Add New Role" at bounding box center [502, 258] width 780 height 80
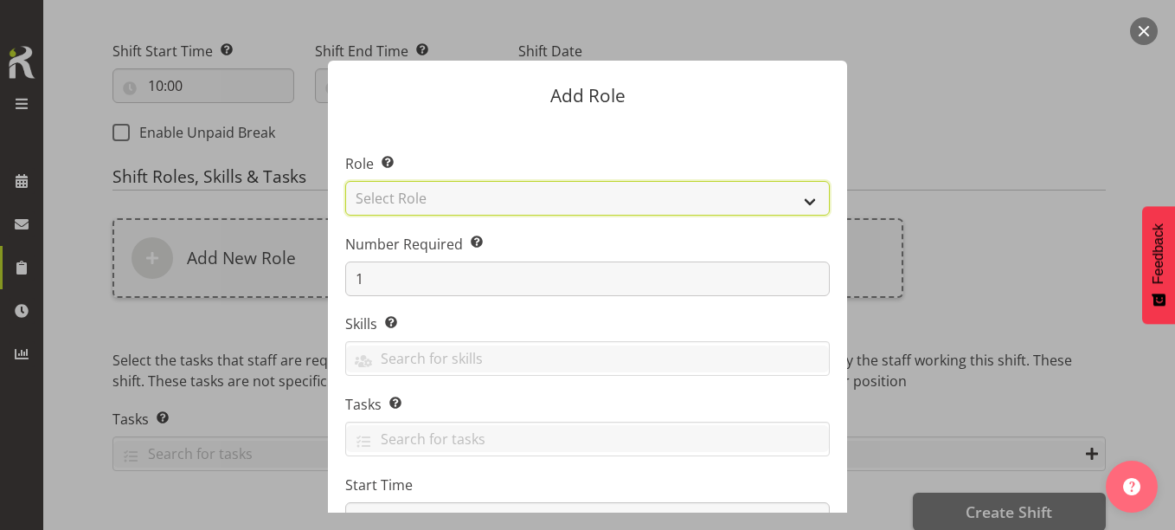
click at [438, 197] on select "Select Role 1st floor desk AQ operator Business Support Team member Casual Cust…" at bounding box center [587, 198] width 485 height 35
select select "1508"
click at [345, 181] on select "Select Role 1st floor desk AQ operator Business Support Team member Casual Cust…" at bounding box center [587, 198] width 485 height 35
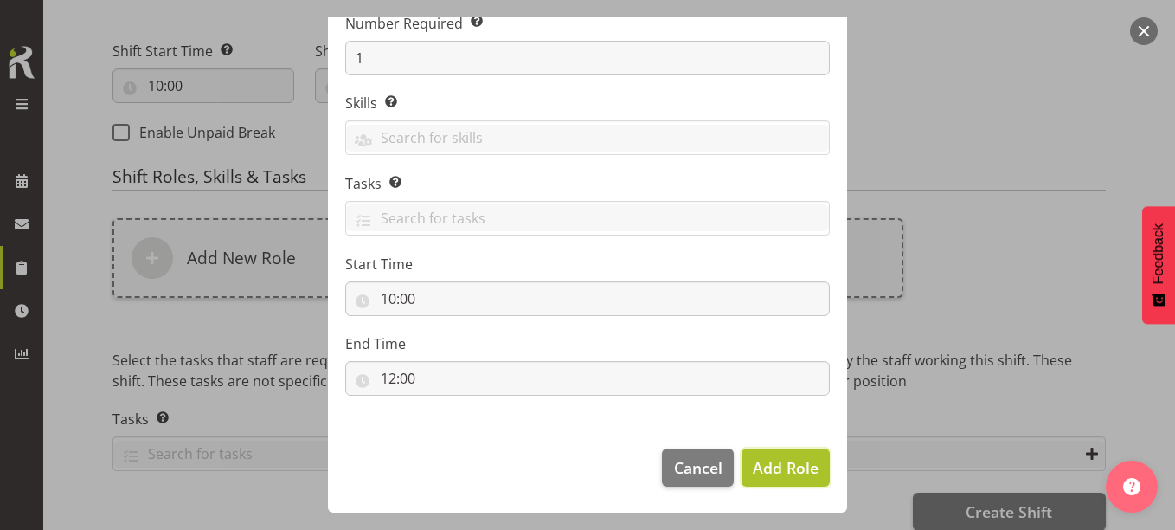
click at [767, 481] on button "Add Role" at bounding box center [785, 467] width 88 height 38
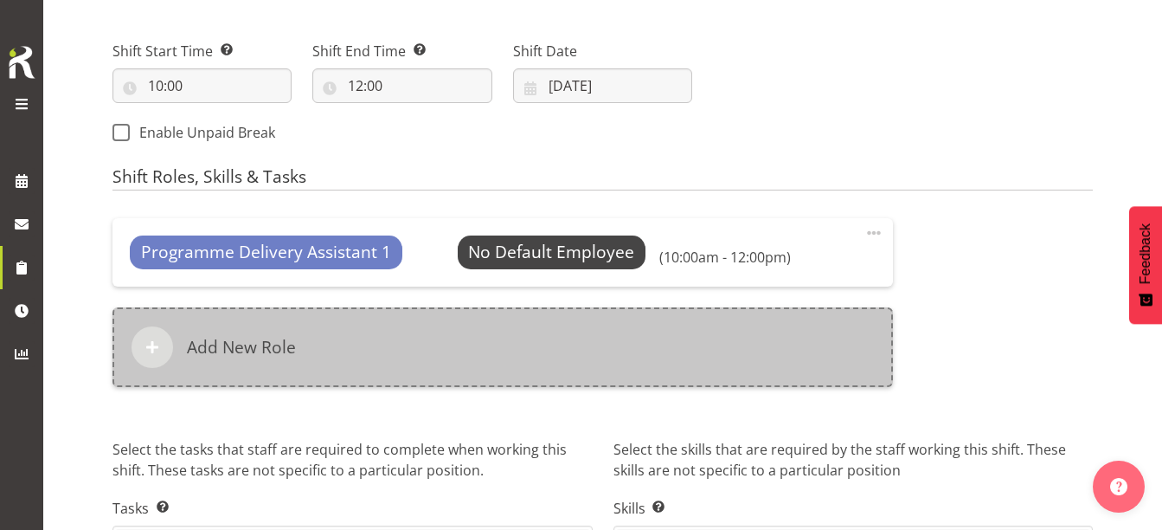
click at [505, 345] on div "Add New Role" at bounding box center [502, 347] width 780 height 80
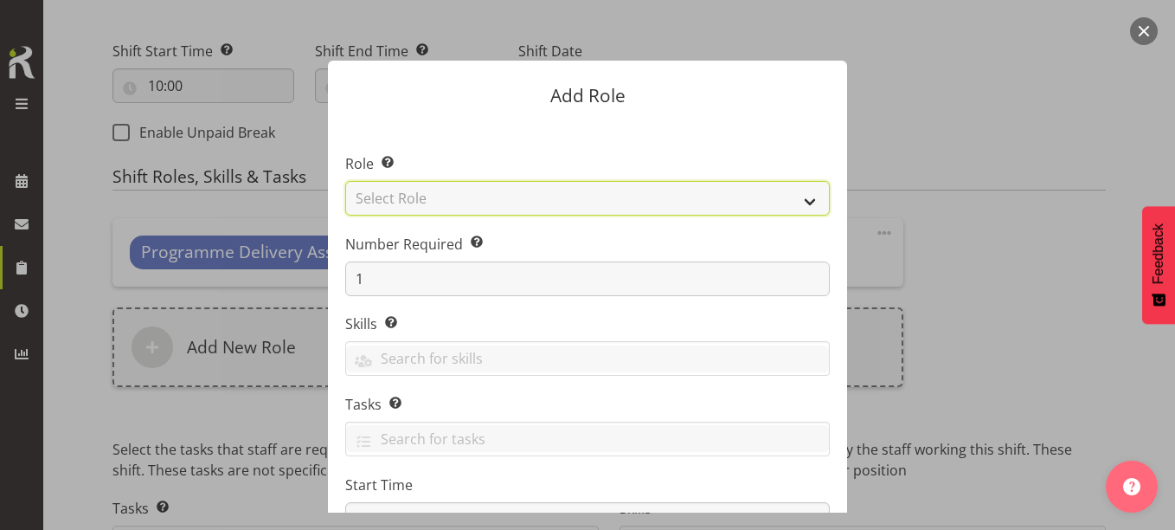
click at [439, 194] on select "Select Role 1st floor desk AQ operator Business Support Team member Casual Cust…" at bounding box center [587, 198] width 485 height 35
select select "1535"
click at [345, 181] on select "Select Role 1st floor desk AQ operator Business Support Team member Casual Cust…" at bounding box center [587, 198] width 485 height 35
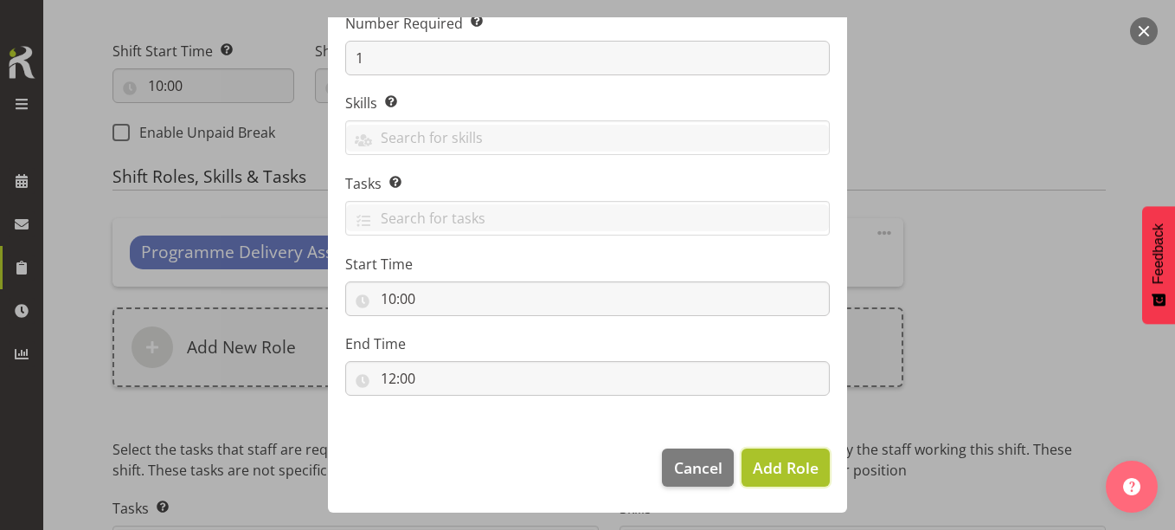
click at [787, 459] on span "Add Role" at bounding box center [786, 467] width 66 height 21
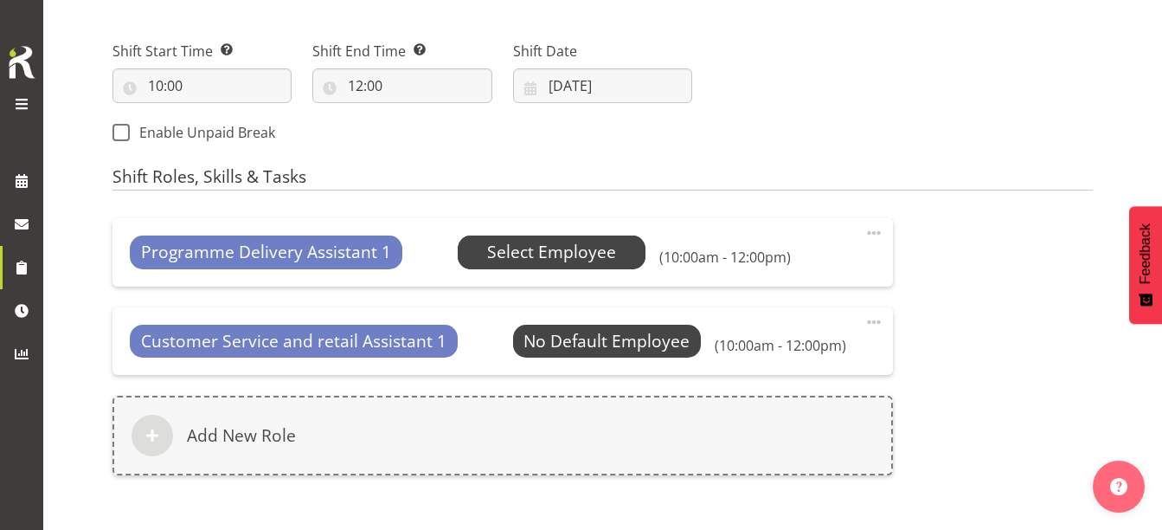
click at [542, 250] on span "Select Employee" at bounding box center [551, 252] width 129 height 25
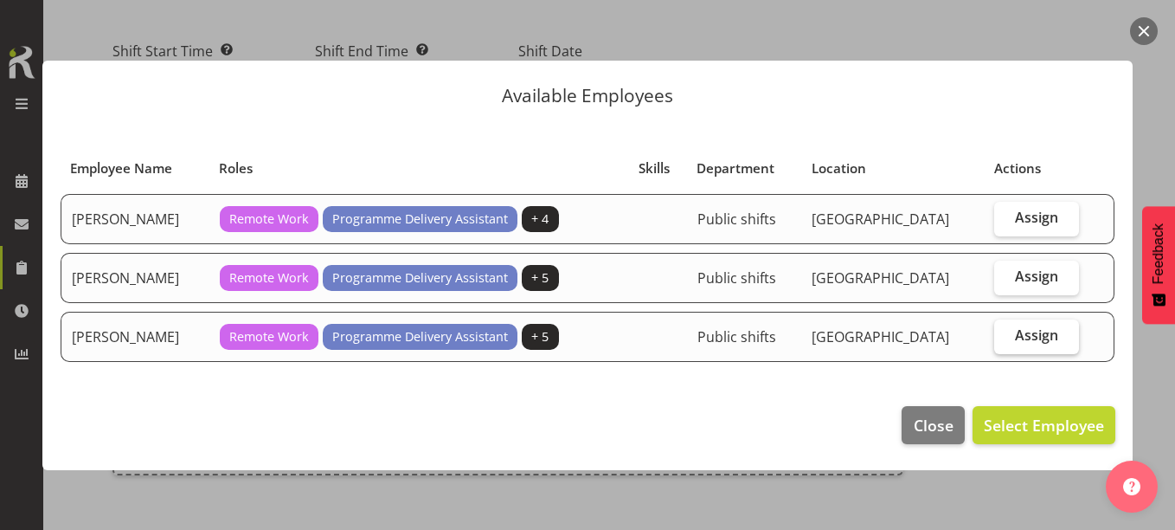
click at [1025, 343] on span "Assign" at bounding box center [1036, 334] width 43 height 17
click at [1005, 341] on input "Assign" at bounding box center [999, 335] width 11 height 11
checkbox input "true"
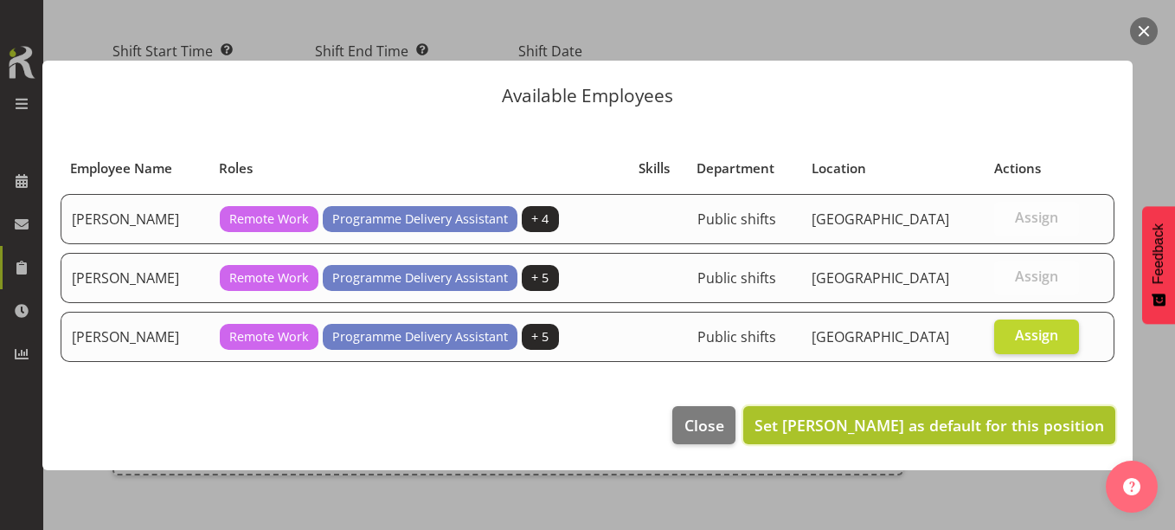
click at [987, 433] on span "Set [PERSON_NAME] as default for this position" at bounding box center [929, 424] width 350 height 21
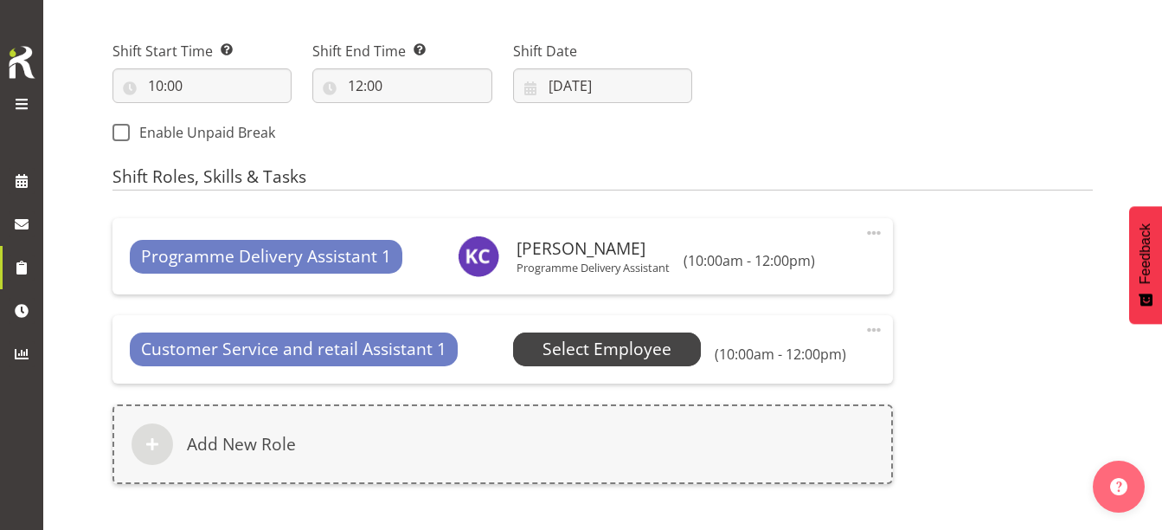
click at [662, 345] on span "Select Employee" at bounding box center [606, 349] width 129 height 25
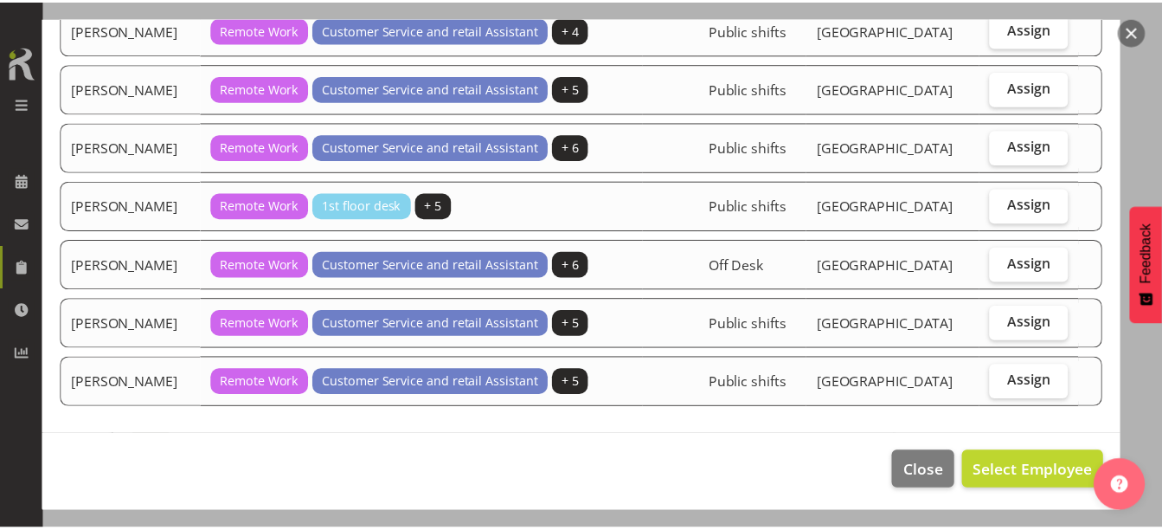
scroll to position [193, 0]
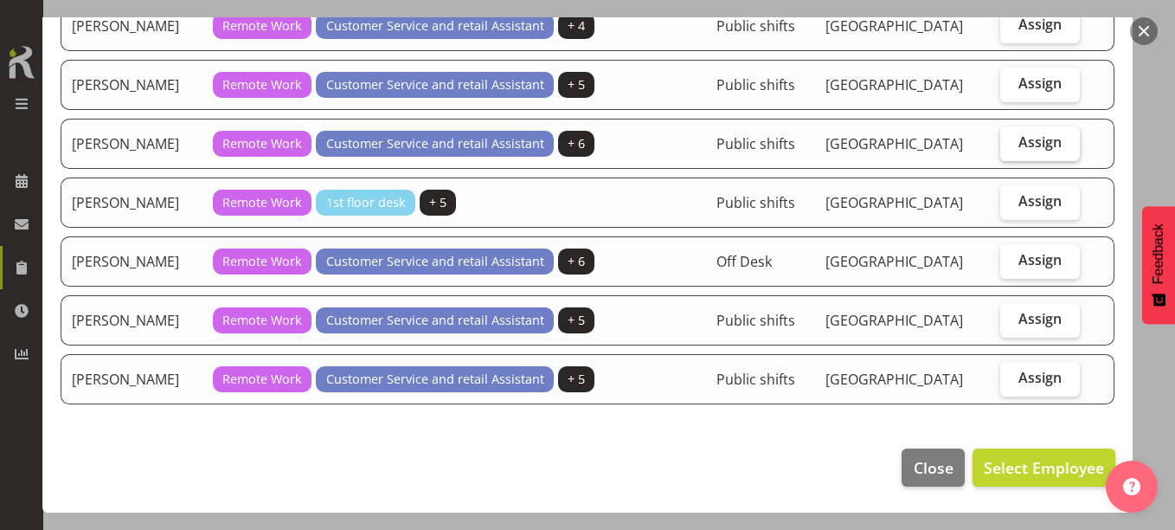
click at [1021, 148] on span "Assign" at bounding box center [1039, 141] width 43 height 17
click at [1011, 148] on input "Assign" at bounding box center [1005, 142] width 11 height 11
checkbox input "true"
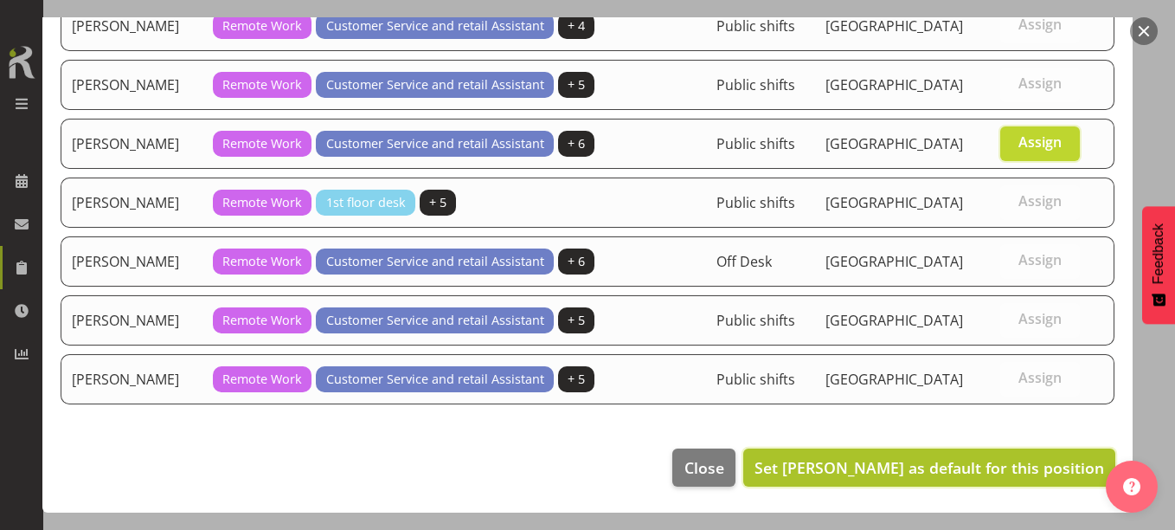
click at [962, 465] on span "Set [PERSON_NAME] as default for this position" at bounding box center [929, 467] width 350 height 21
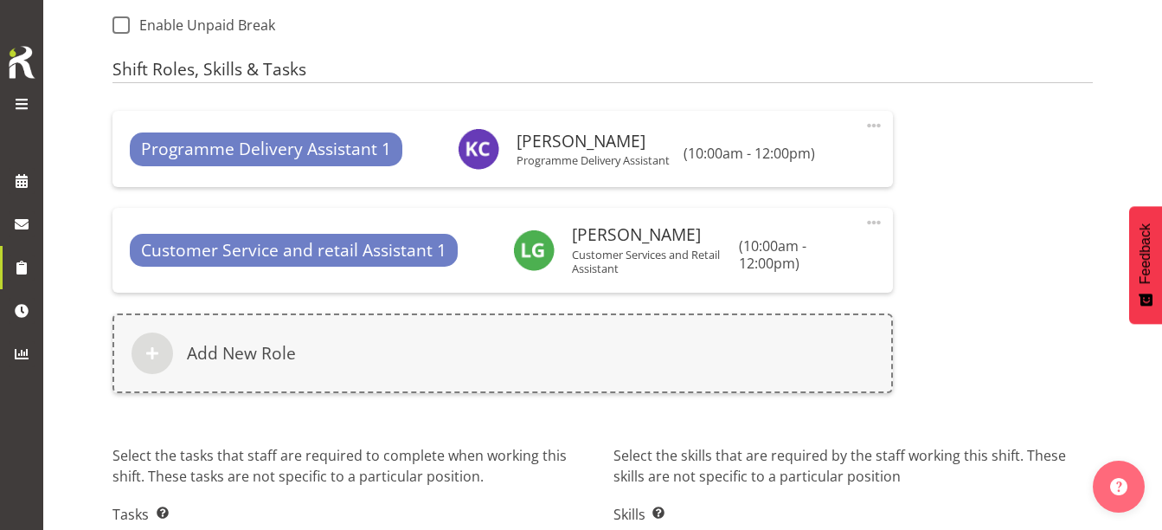
scroll to position [1083, 0]
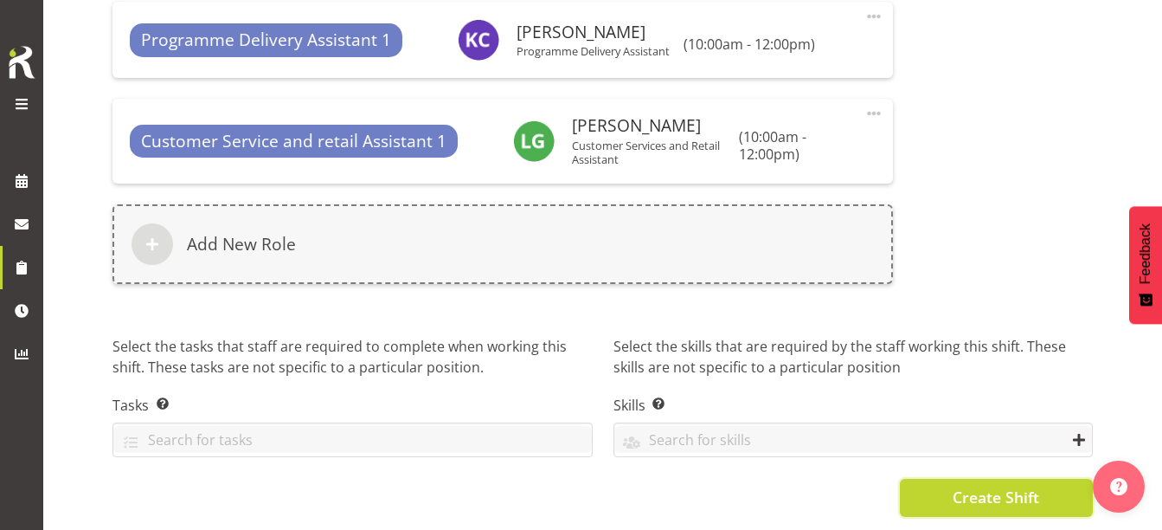
click at [979, 485] on span "Create Shift" at bounding box center [996, 496] width 87 height 22
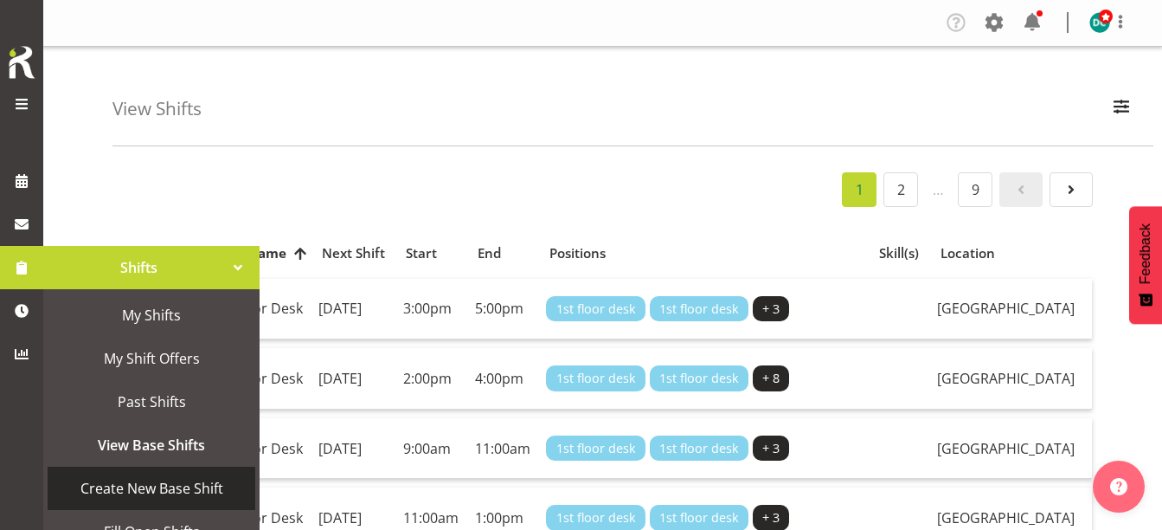
click at [160, 479] on span "Create New Base Shift" at bounding box center [151, 488] width 190 height 26
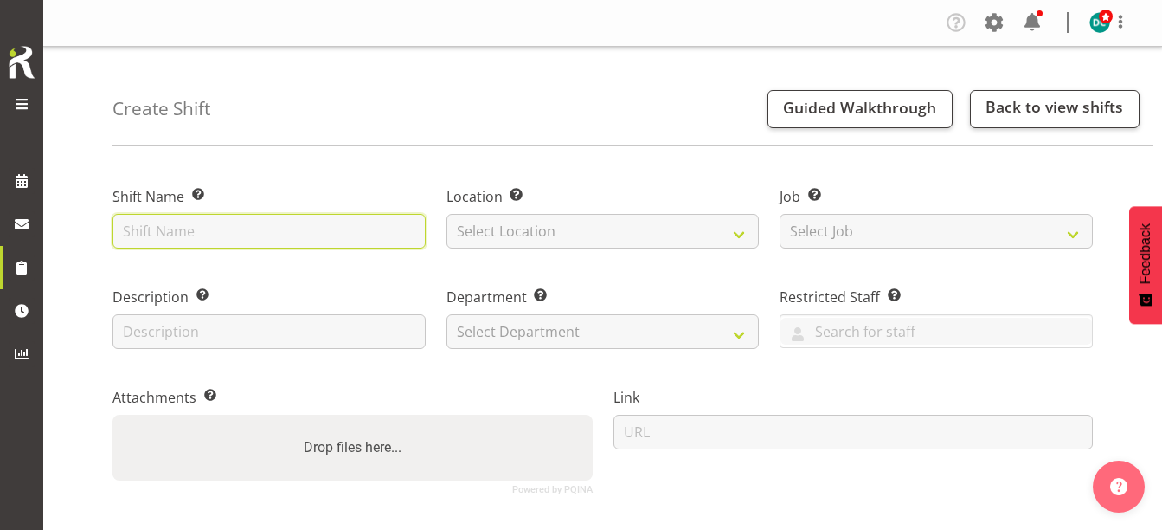
click at [202, 222] on input "text" at bounding box center [268, 231] width 313 height 35
type input "Driftwood mobiles"
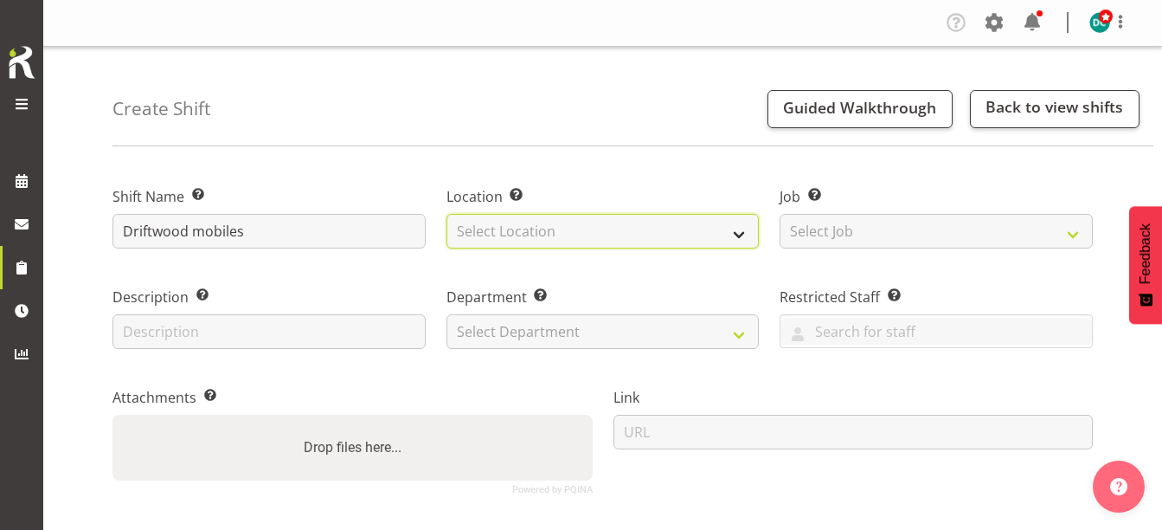
click at [485, 238] on select "Select Location [GEOGRAPHIC_DATA] [GEOGRAPHIC_DATA]" at bounding box center [602, 231] width 313 height 35
select select "1276"
click at [446, 214] on select "Select Location [GEOGRAPHIC_DATA] [GEOGRAPHIC_DATA]" at bounding box center [602, 231] width 313 height 35
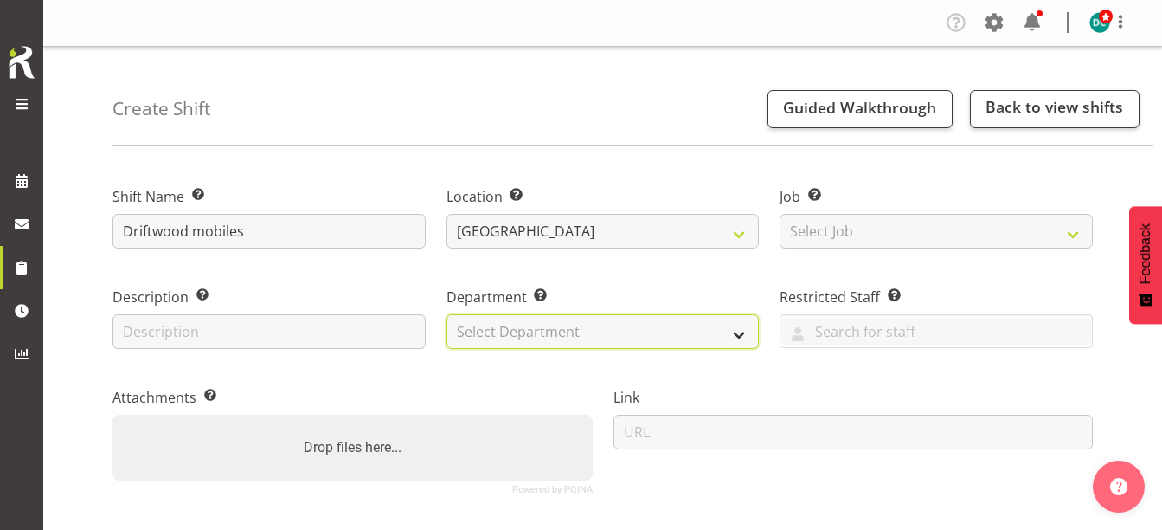
click at [494, 342] on select "Select Department Off Desk Public shifts" at bounding box center [602, 331] width 313 height 35
select select "921"
click at [446, 314] on select "Select Department Off Desk Public shifts" at bounding box center [602, 331] width 313 height 35
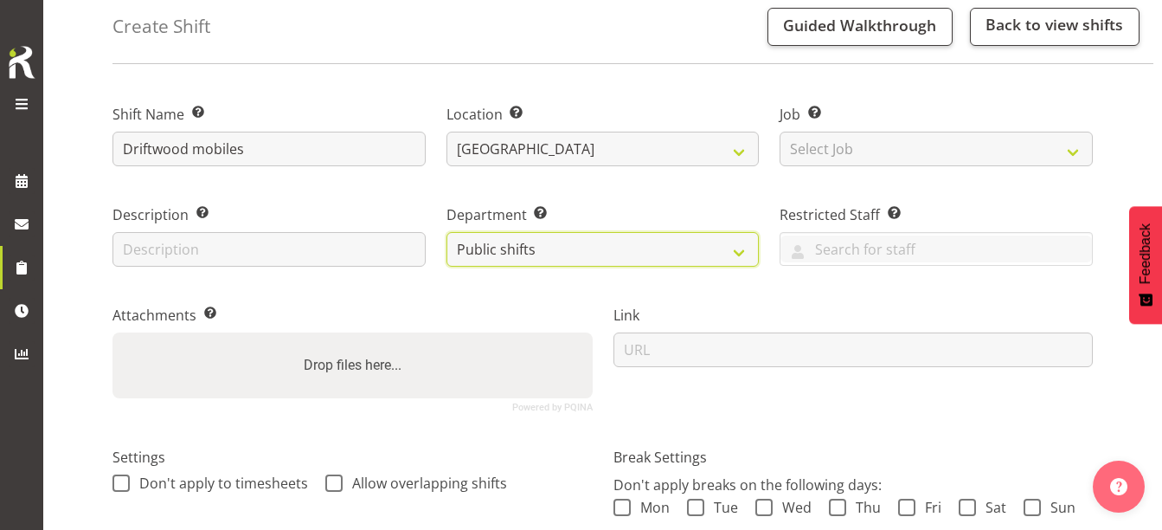
scroll to position [260, 0]
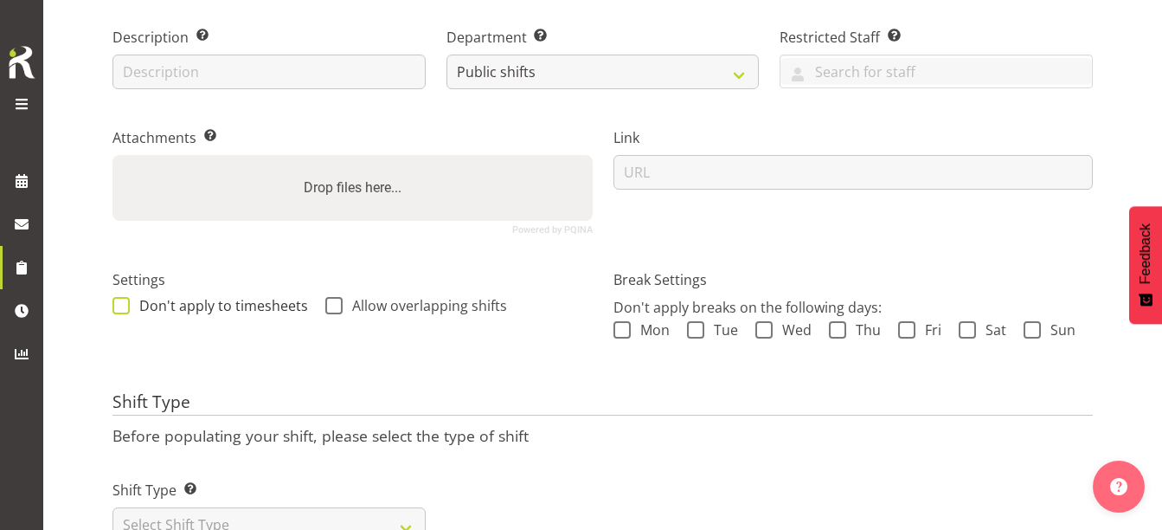
click at [115, 305] on span at bounding box center [120, 305] width 17 height 17
click at [115, 305] on input "Don't apply to timesheets" at bounding box center [117, 304] width 11 height 11
checkbox input "true"
click at [343, 305] on span "Allow overlapping shifts" at bounding box center [425, 305] width 164 height 17
click at [337, 305] on input "Allow overlapping shifts" at bounding box center [330, 304] width 11 height 11
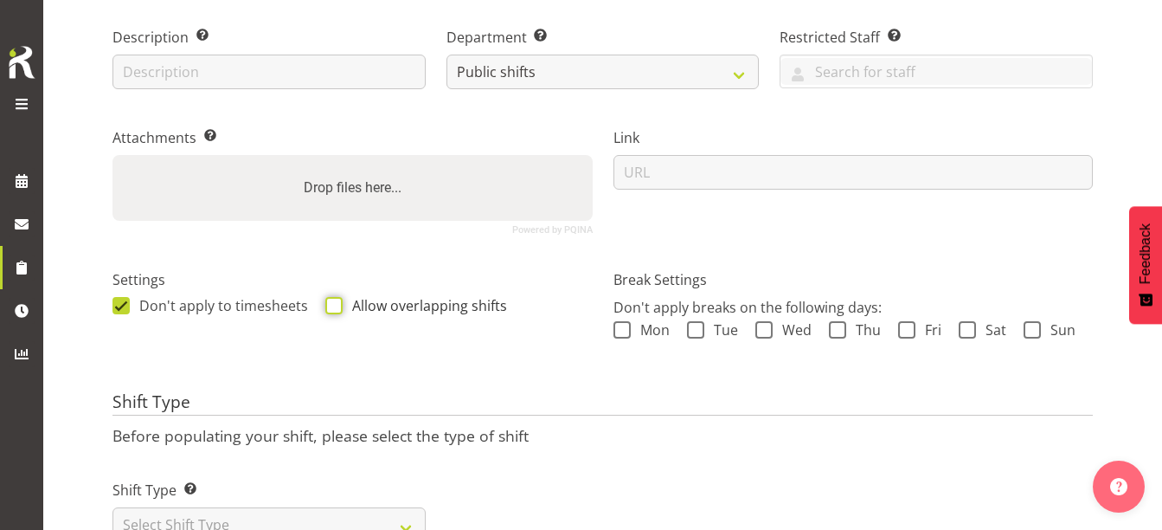
checkbox input "true"
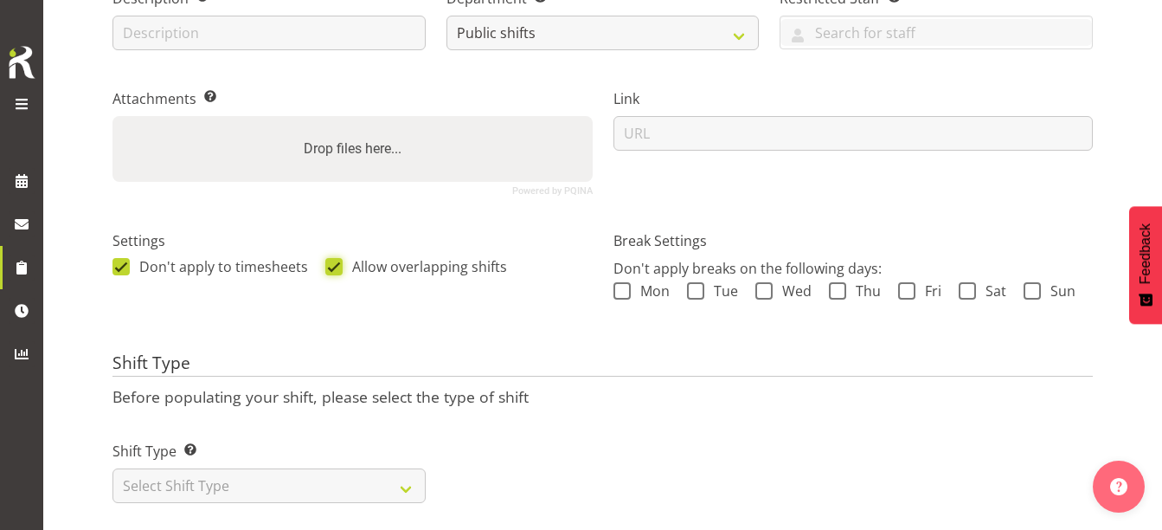
scroll to position [335, 0]
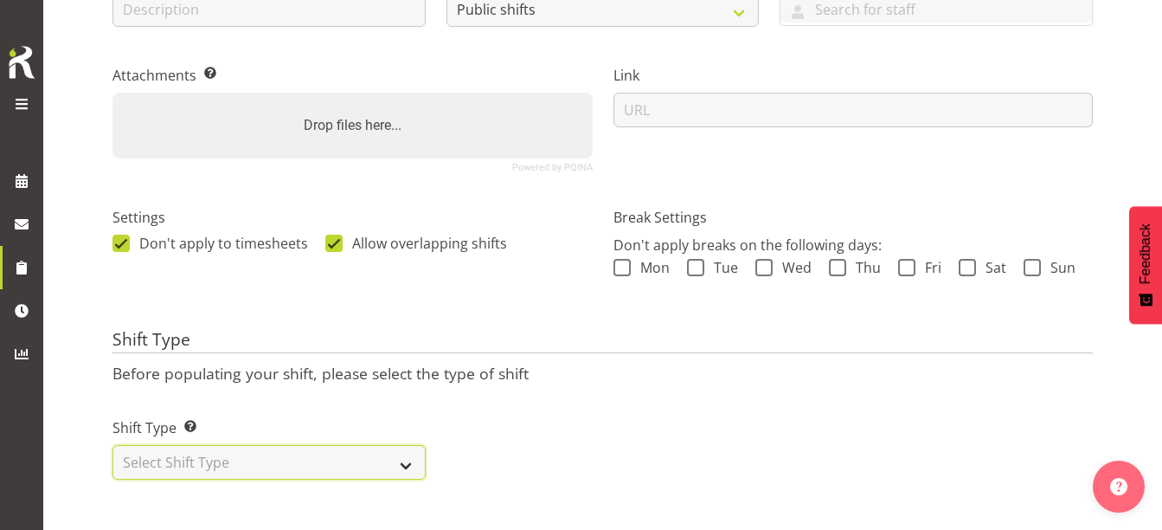
click at [292, 453] on select "Select Shift Type One Off Shift Recurring Shift Rotating Shift" at bounding box center [268, 462] width 313 height 35
select select "one_off"
click at [112, 445] on select "Select Shift Type One Off Shift Recurring Shift Rotating Shift" at bounding box center [268, 462] width 313 height 35
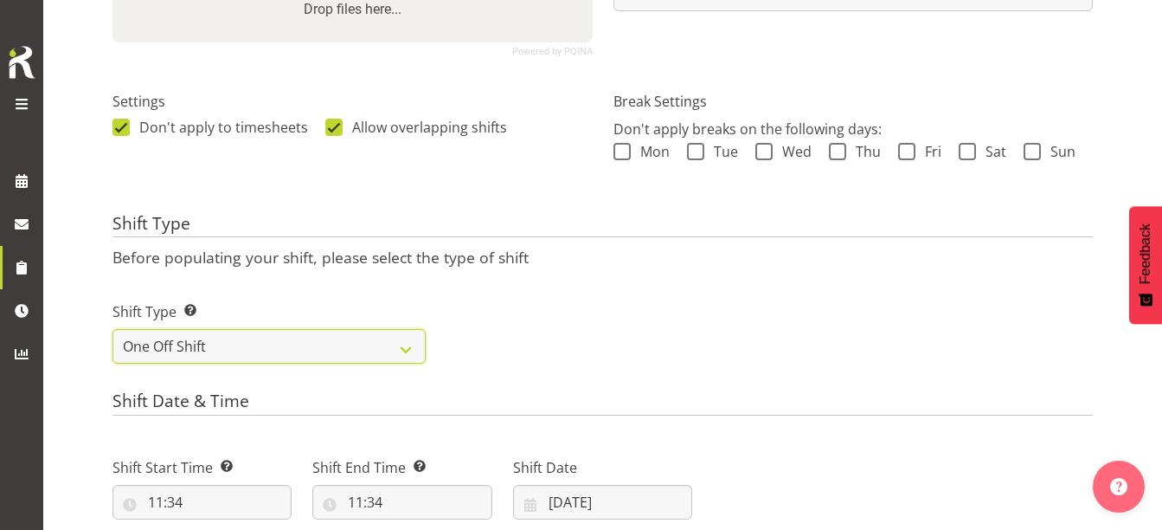
scroll to position [681, 0]
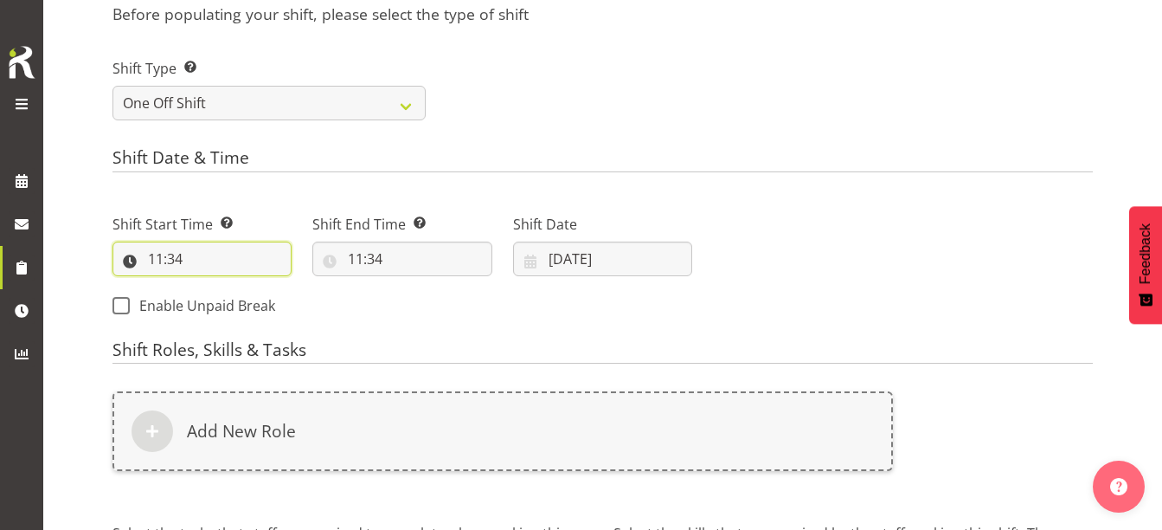
click at [149, 257] on input "11:34" at bounding box center [201, 258] width 179 height 35
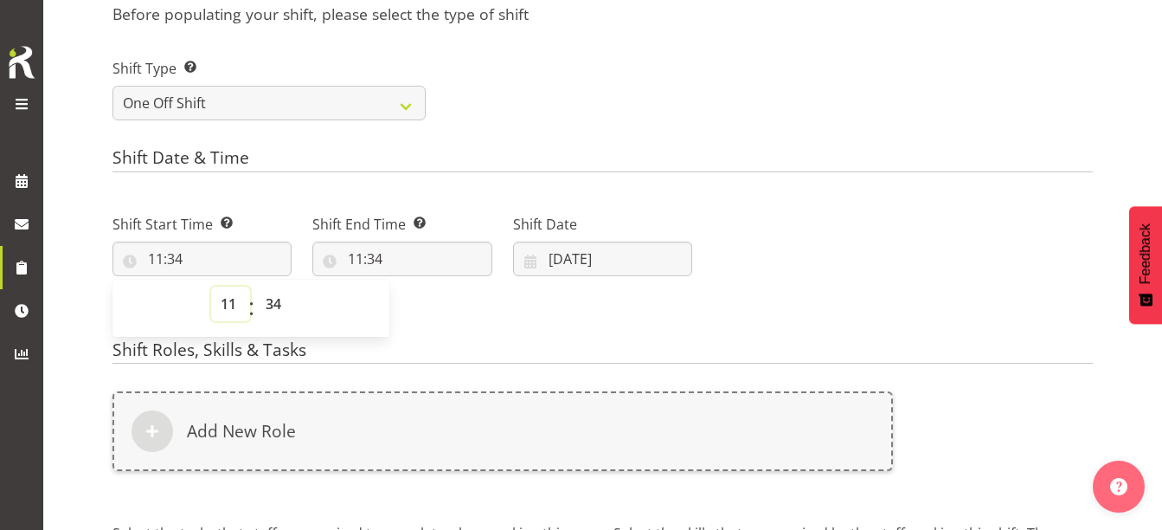
click at [237, 305] on select "00 01 02 03 04 05 06 07 08 09 10 11 12 13 14 15 16 17 18 19 20 21 22 23" at bounding box center [230, 303] width 39 height 35
select select "13"
type input "13:34"
click at [265, 308] on select "00 01 02 03 04 05 06 07 08 09 10 11 12 13 14 15 16 17 18 19 20 21 22 23 24 25 2…" at bounding box center [275, 303] width 39 height 35
select select "30"
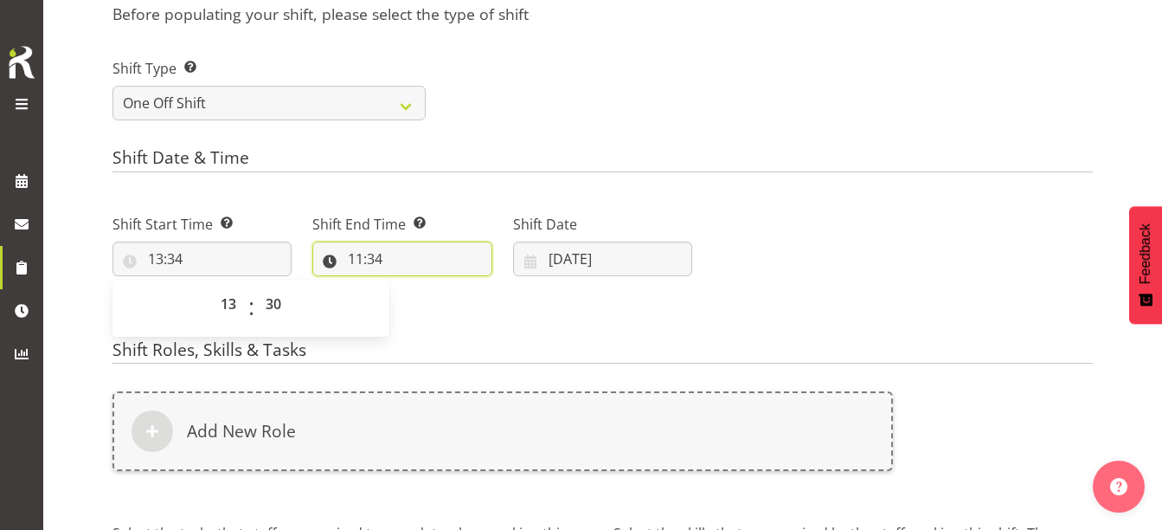
type input "13:30"
click at [355, 260] on input "11:34" at bounding box center [401, 258] width 179 height 35
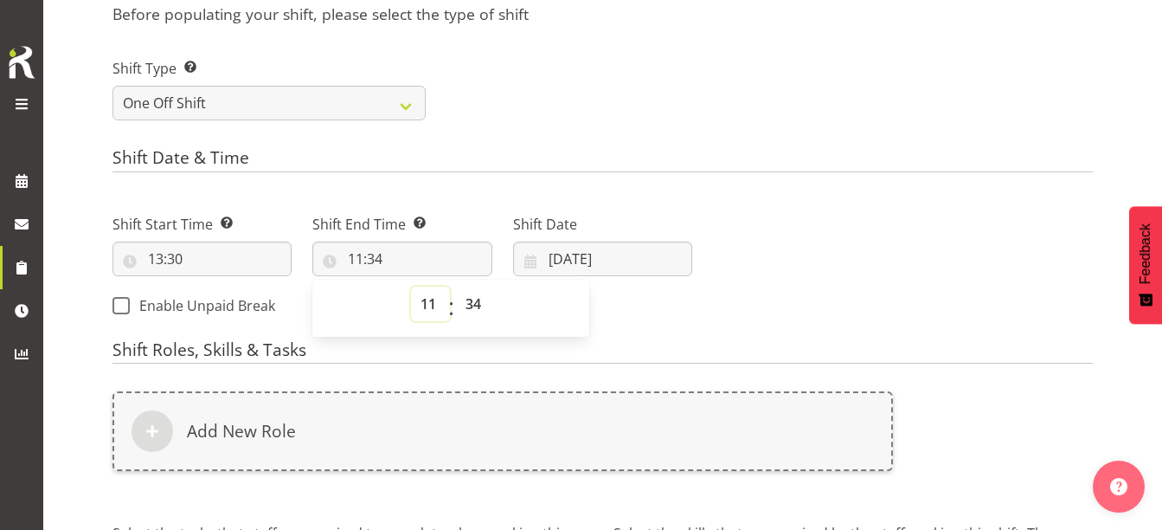
click at [426, 306] on select "00 01 02 03 04 05 06 07 08 09 10 11 12 13 14 15 16 17 18 19 20 21 22 23" at bounding box center [430, 303] width 39 height 35
select select "16"
type input "16:34"
click at [482, 312] on select "00 01 02 03 04 05 06 07 08 09 10 11 12 13 14 15 16 17 18 19 20 21 22 23 24 25 2…" at bounding box center [475, 303] width 39 height 35
select select "30"
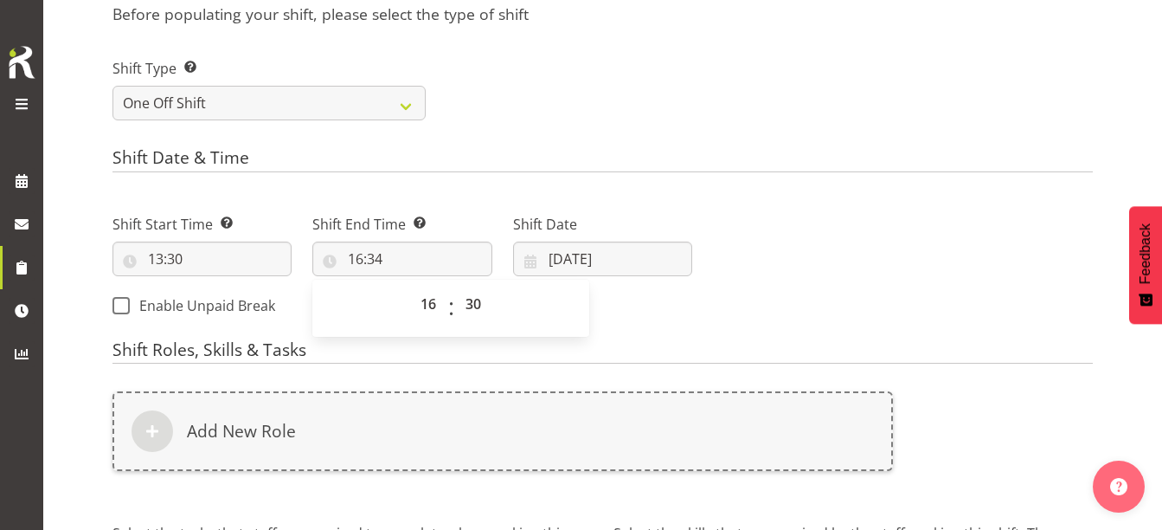
type input "16:30"
click at [649, 328] on form "Shift Name Enter a name for the shift (e.g. Day Shift). Driftwood mobiles Locat…" at bounding box center [602, 92] width 980 height 1223
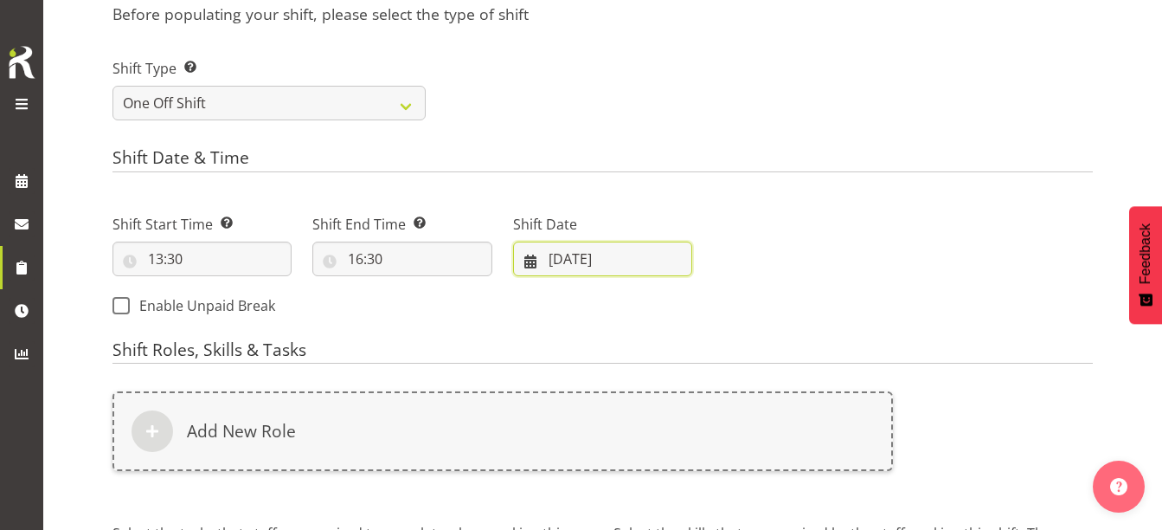
drag, startPoint x: 649, startPoint y: 328, endPoint x: 583, endPoint y: 265, distance: 91.2
click at [583, 265] on input "17/09/2025" at bounding box center [602, 258] width 179 height 35
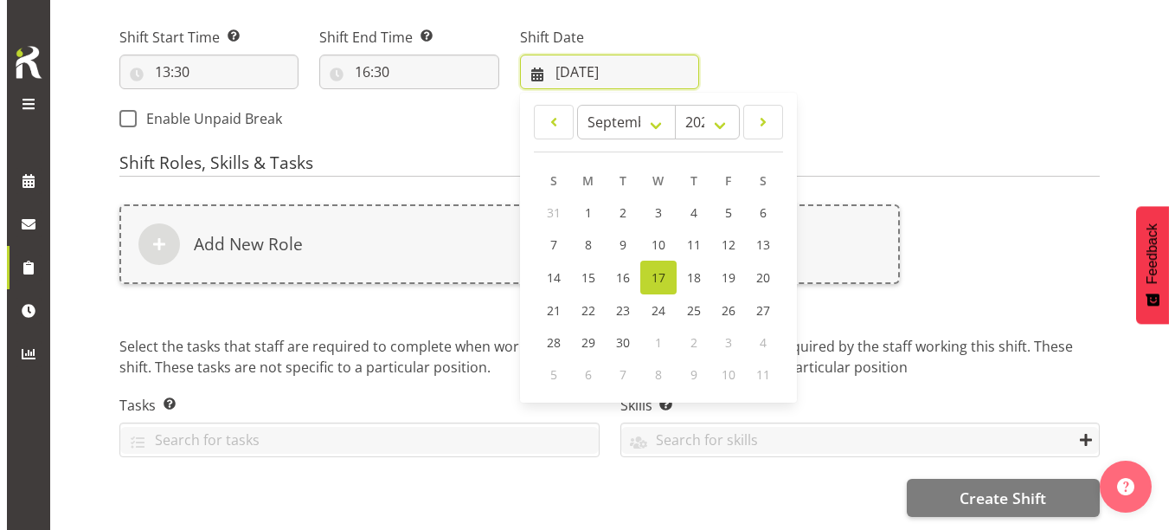
scroll to position [881, 0]
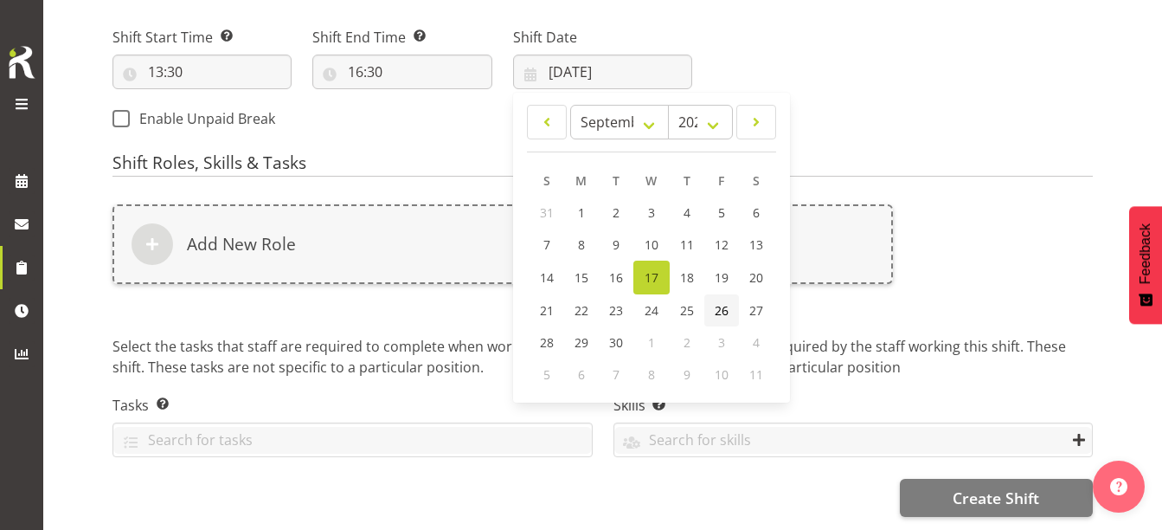
click at [723, 302] on span "26" at bounding box center [722, 310] width 14 height 16
type input "26/09/2025"
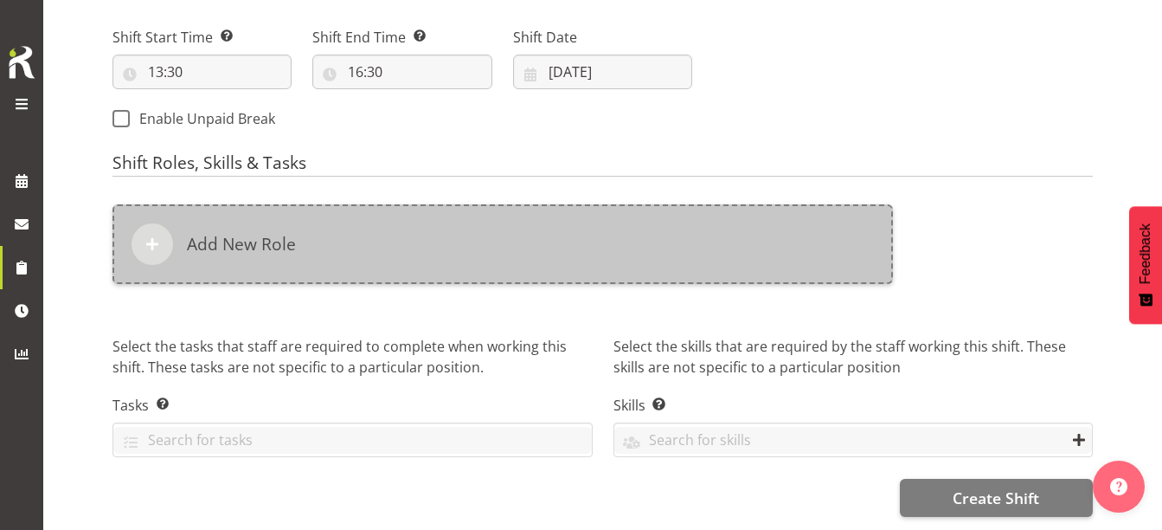
click at [354, 204] on div "Add New Role" at bounding box center [502, 244] width 780 height 80
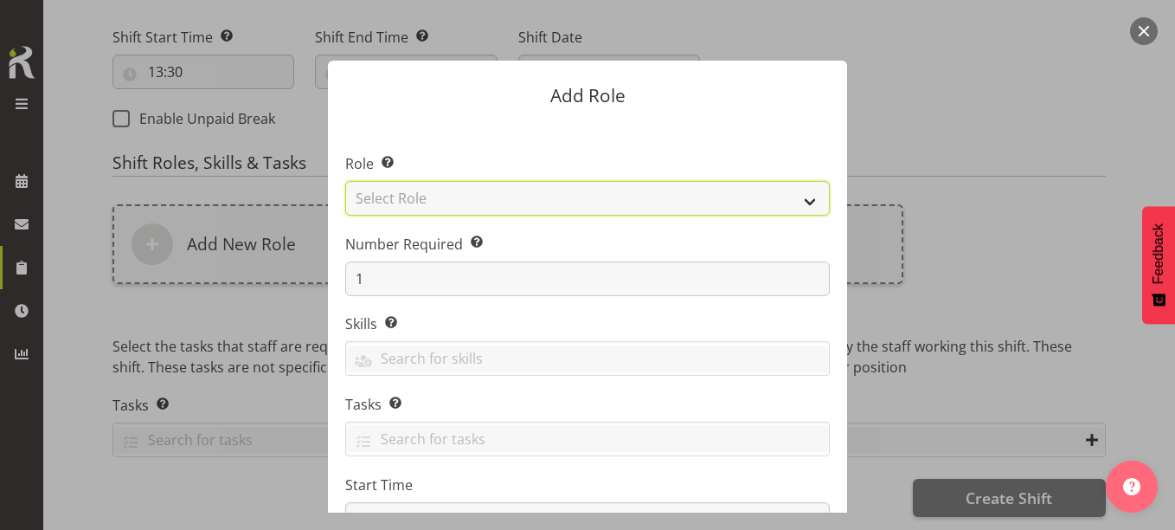
click at [517, 192] on select "Select Role 1st floor desk AQ operator Business Support Team member Casual Cust…" at bounding box center [587, 198] width 485 height 35
select select "1535"
click at [345, 181] on select "Select Role 1st floor desk AQ operator Business Support Team member Casual Cust…" at bounding box center [587, 198] width 485 height 35
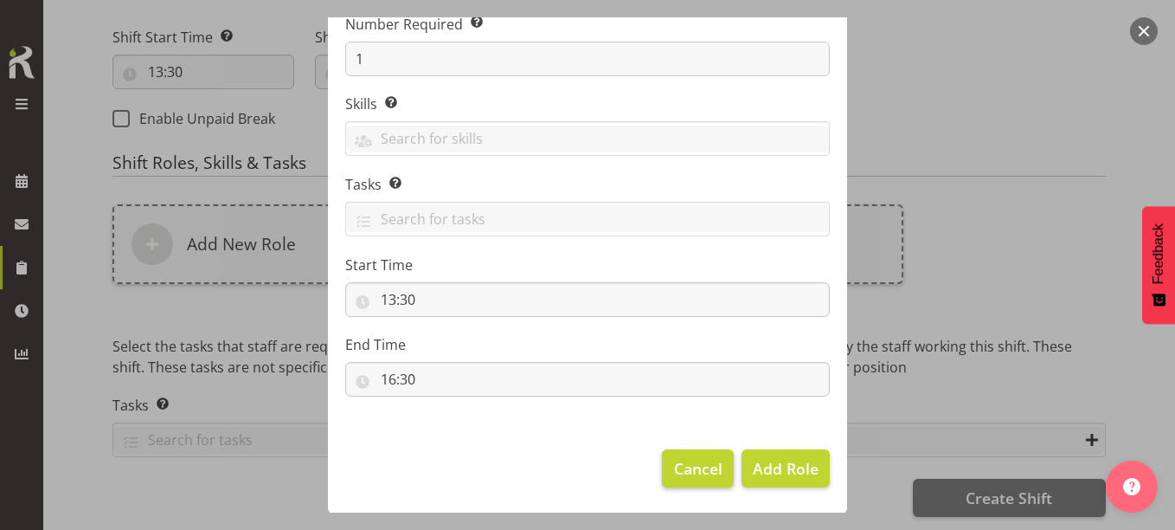
scroll to position [221, 0]
click at [753, 469] on span "Add Role" at bounding box center [786, 467] width 66 height 21
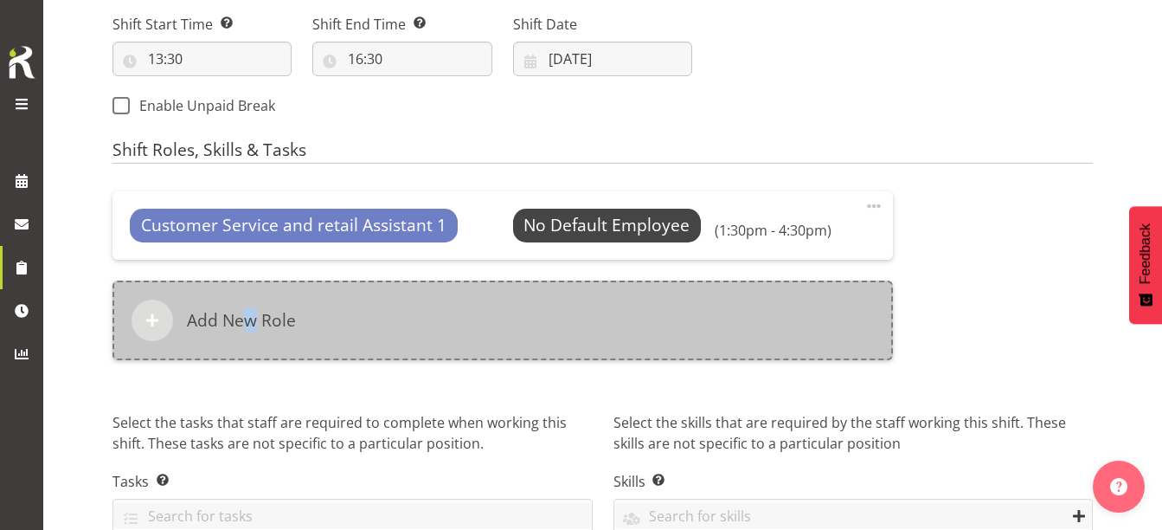
click at [251, 310] on h6 "Add New Role" at bounding box center [241, 320] width 109 height 21
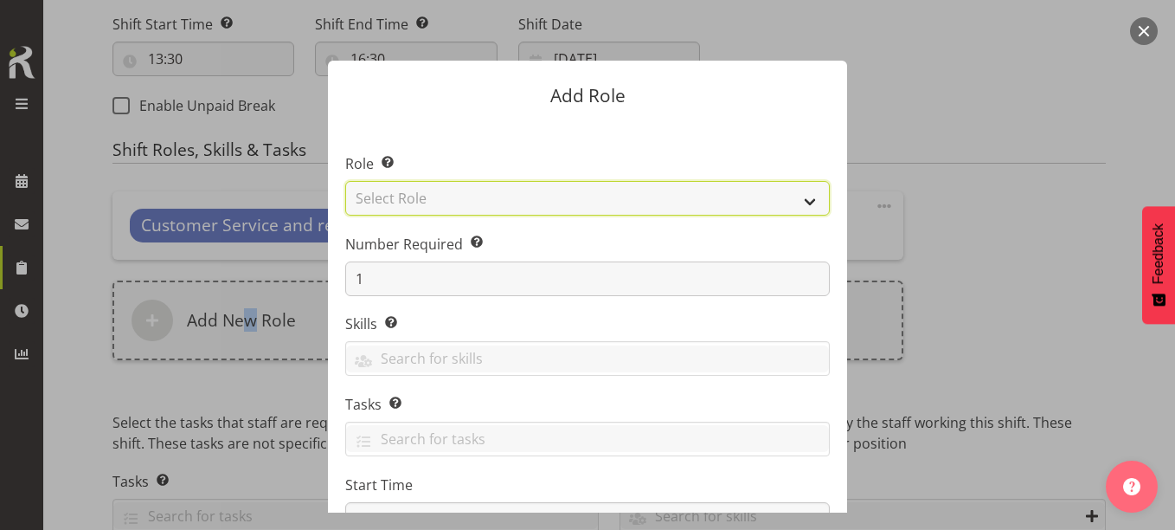
click at [497, 202] on select "Select Role 1st floor desk AQ operator Business Support Team member Casual Cust…" at bounding box center [587, 198] width 485 height 35
select select "1508"
click at [345, 181] on select "Select Role 1st floor desk AQ operator Business Support Team member Casual Cust…" at bounding box center [587, 198] width 485 height 35
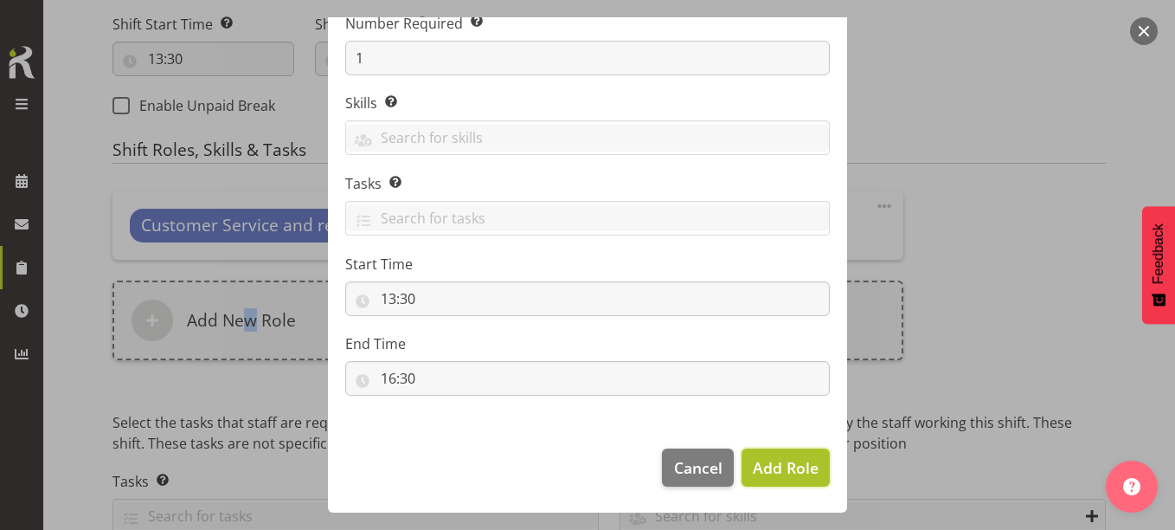
click at [765, 457] on span "Add Role" at bounding box center [786, 467] width 66 height 21
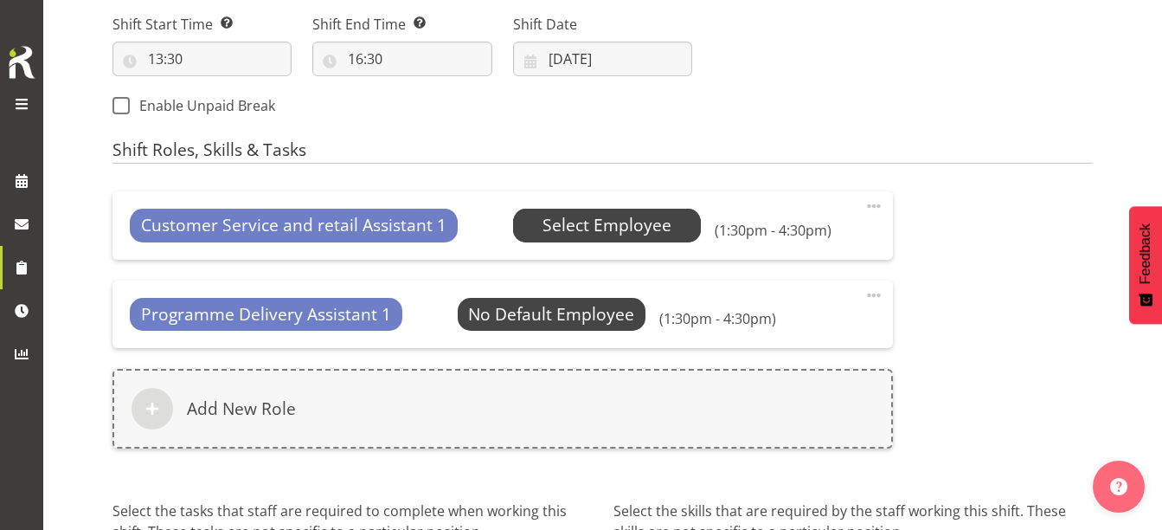
click at [569, 223] on span "Select Employee" at bounding box center [606, 225] width 129 height 25
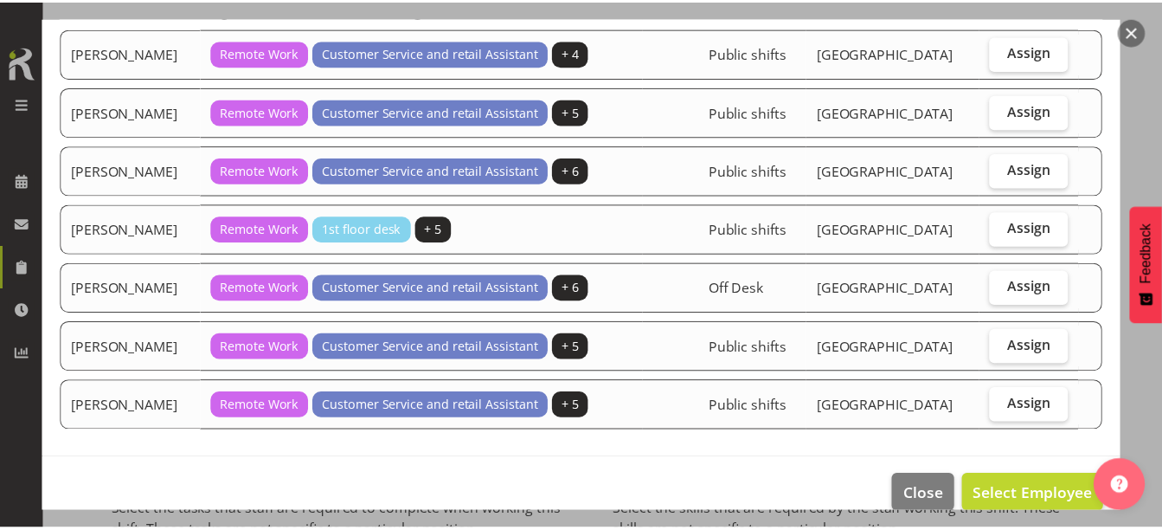
scroll to position [173, 0]
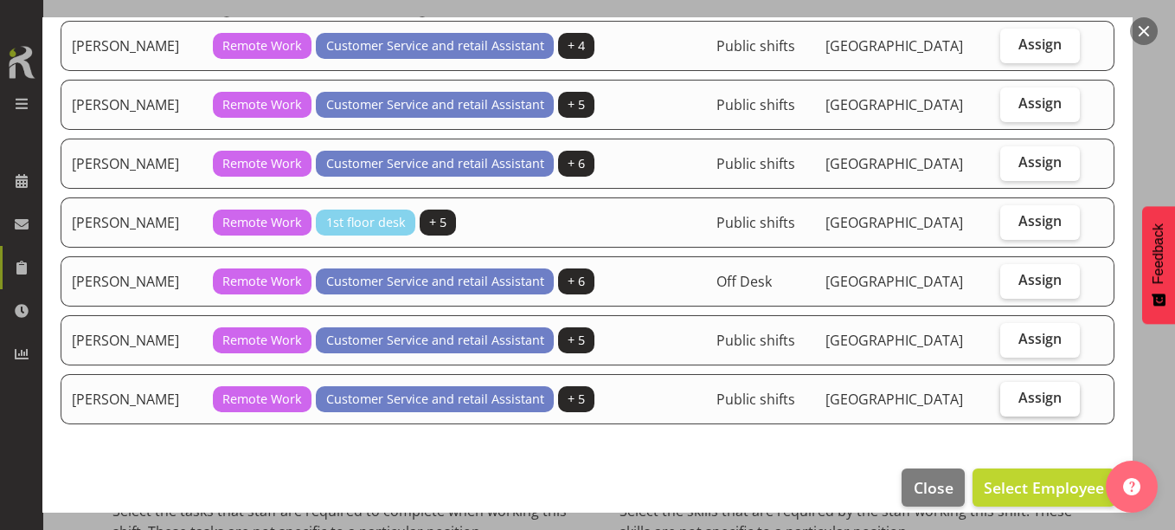
click at [1047, 396] on label "Assign" at bounding box center [1040, 399] width 80 height 35
click at [1011, 396] on input "Assign" at bounding box center [1005, 397] width 11 height 11
checkbox input "true"
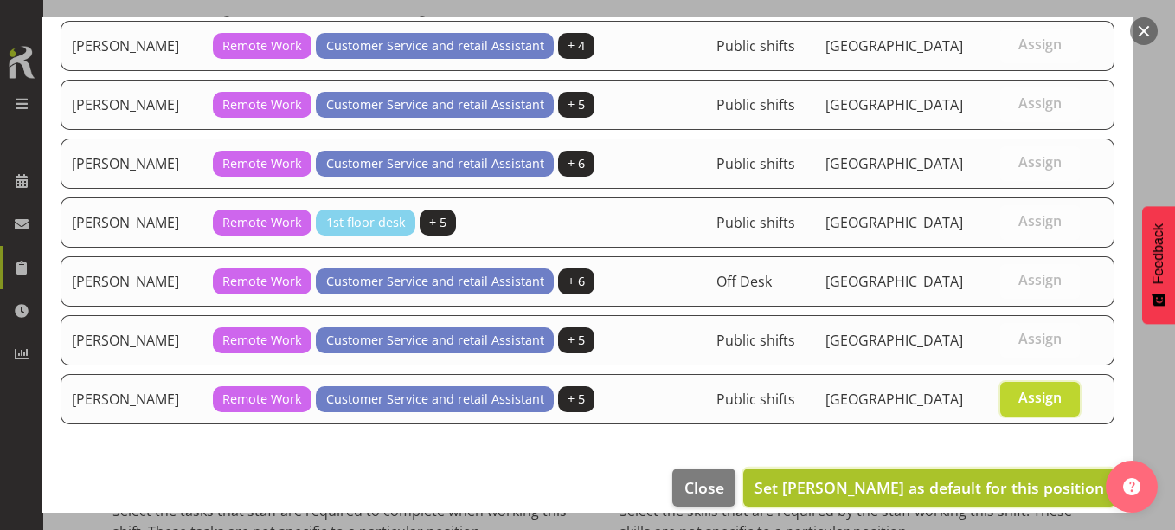
click at [951, 472] on button "Set Serena Casey as default for this position" at bounding box center [929, 487] width 372 height 38
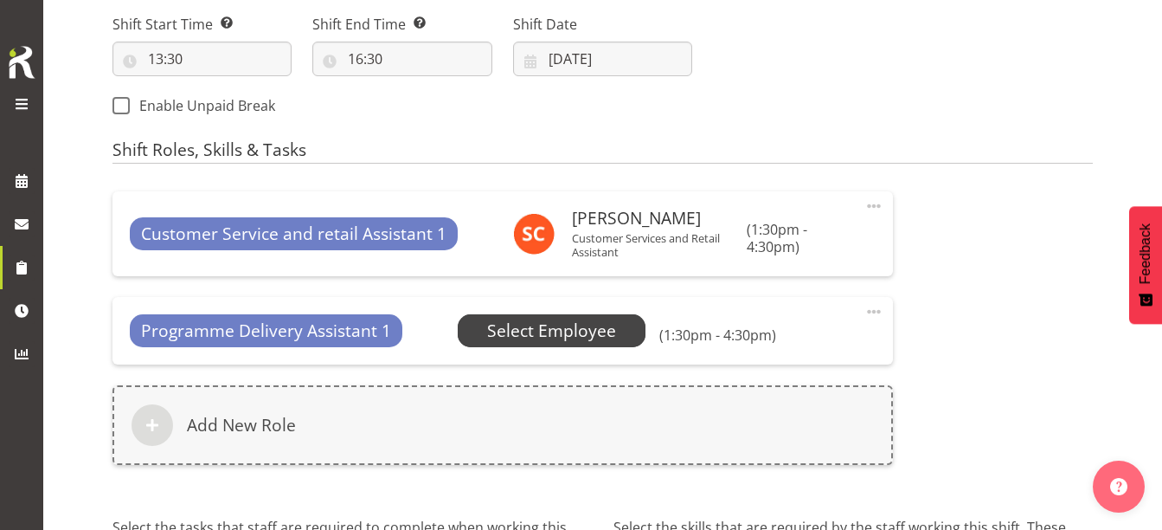
click at [559, 324] on span "Select Employee" at bounding box center [551, 330] width 129 height 25
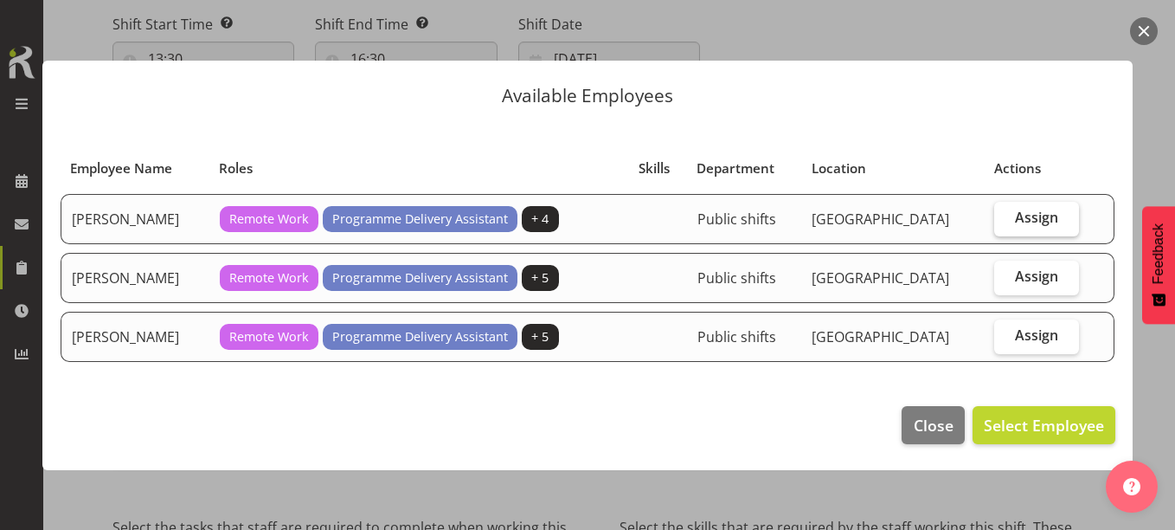
click at [1054, 219] on span "Assign" at bounding box center [1036, 217] width 43 height 17
click at [1005, 219] on input "Assign" at bounding box center [999, 217] width 11 height 11
checkbox input "true"
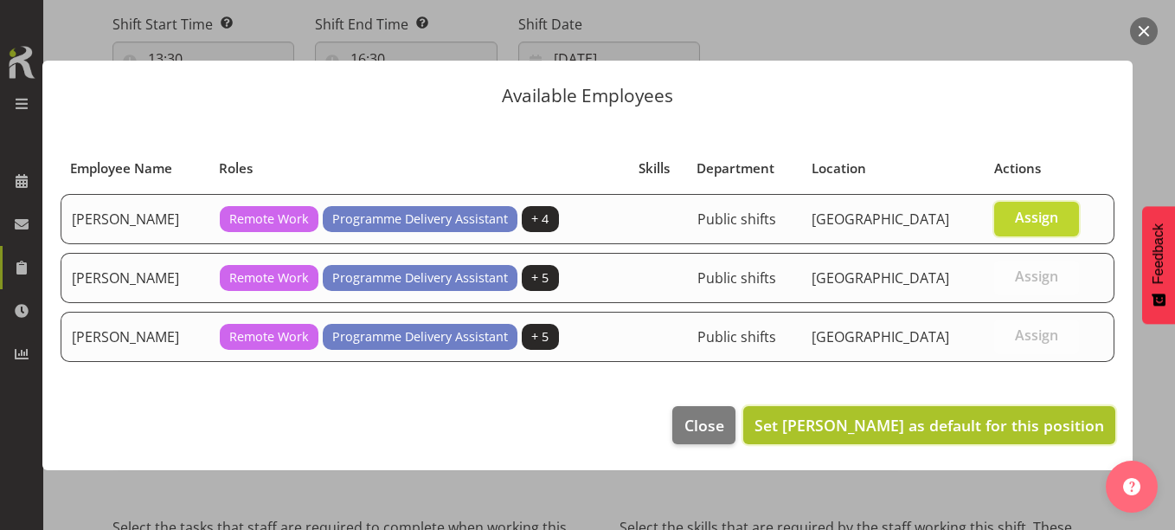
click at [1008, 427] on span "Set Aurora Catu as default for this position" at bounding box center [929, 424] width 350 height 21
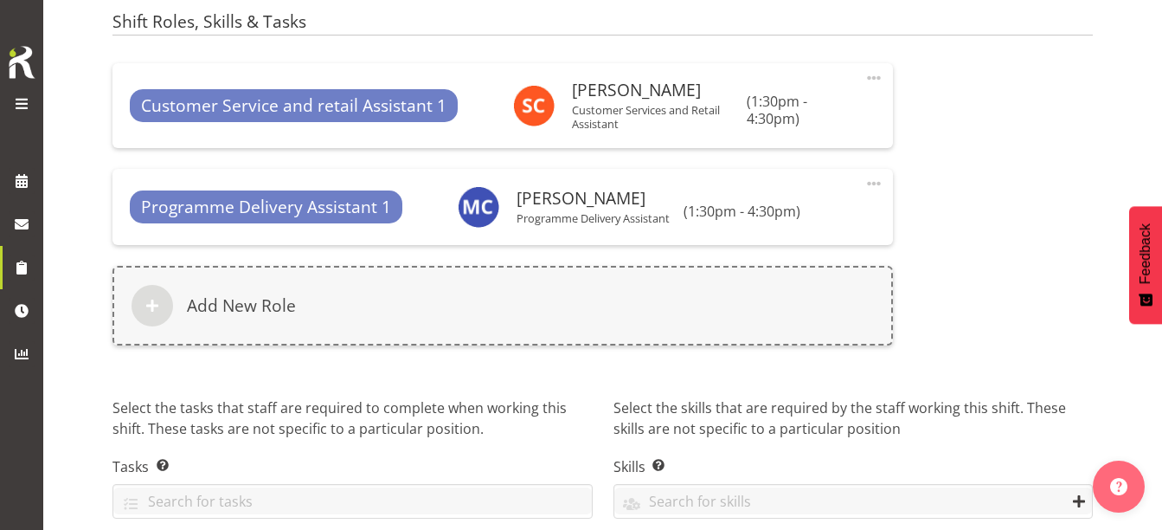
scroll to position [1083, 0]
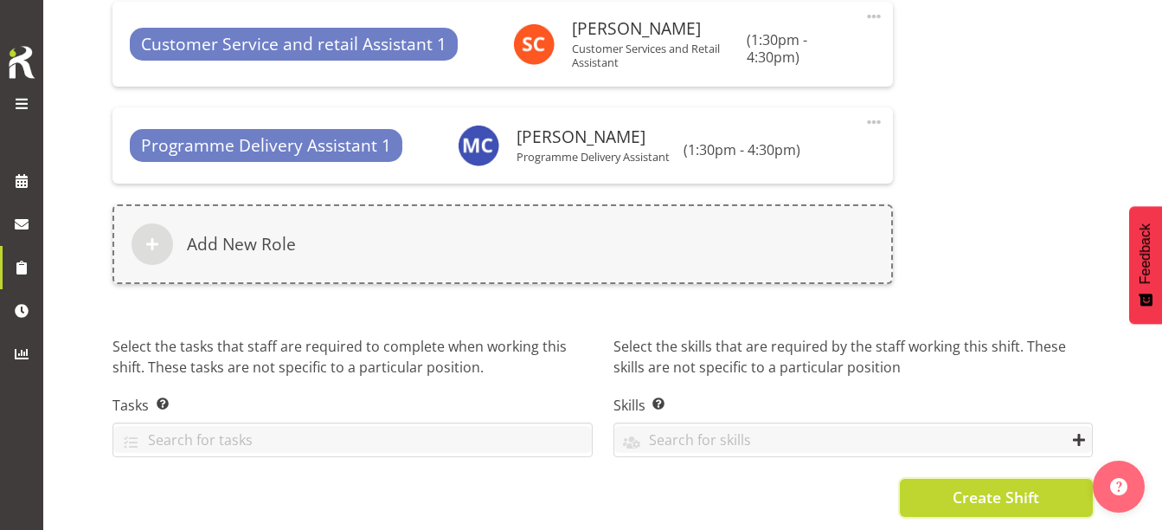
click at [956, 485] on span "Create Shift" at bounding box center [996, 496] width 87 height 22
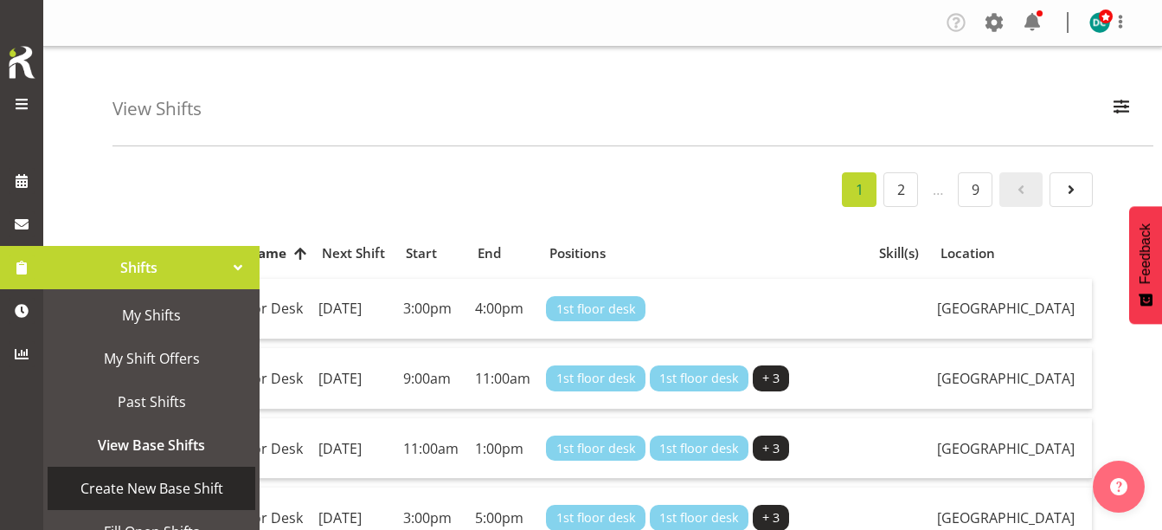
click at [170, 478] on span "Create New Base Shift" at bounding box center [151, 488] width 190 height 26
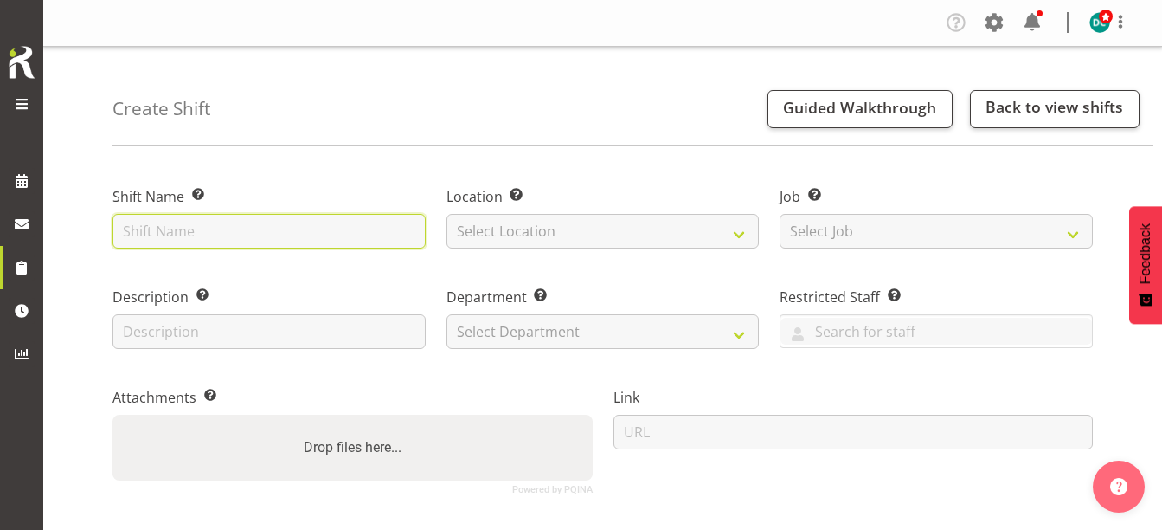
click at [218, 233] on input "text" at bounding box center [268, 231] width 313 height 35
type input "Mask making"
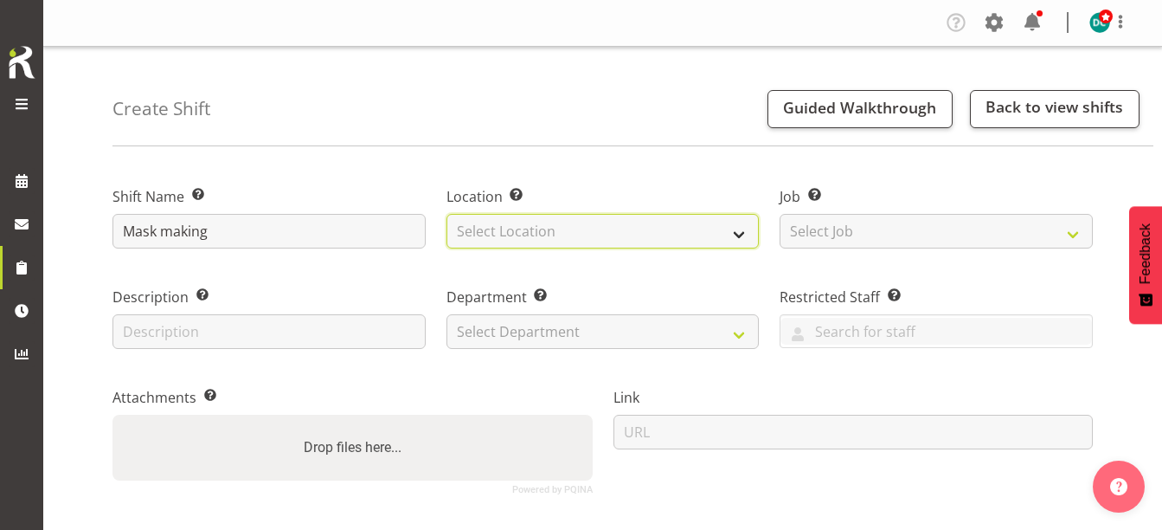
click at [536, 234] on select "Select Location [GEOGRAPHIC_DATA] [GEOGRAPHIC_DATA]" at bounding box center [602, 231] width 313 height 35
select select "1276"
click at [446, 214] on select "Select Location [GEOGRAPHIC_DATA] [GEOGRAPHIC_DATA]" at bounding box center [602, 231] width 313 height 35
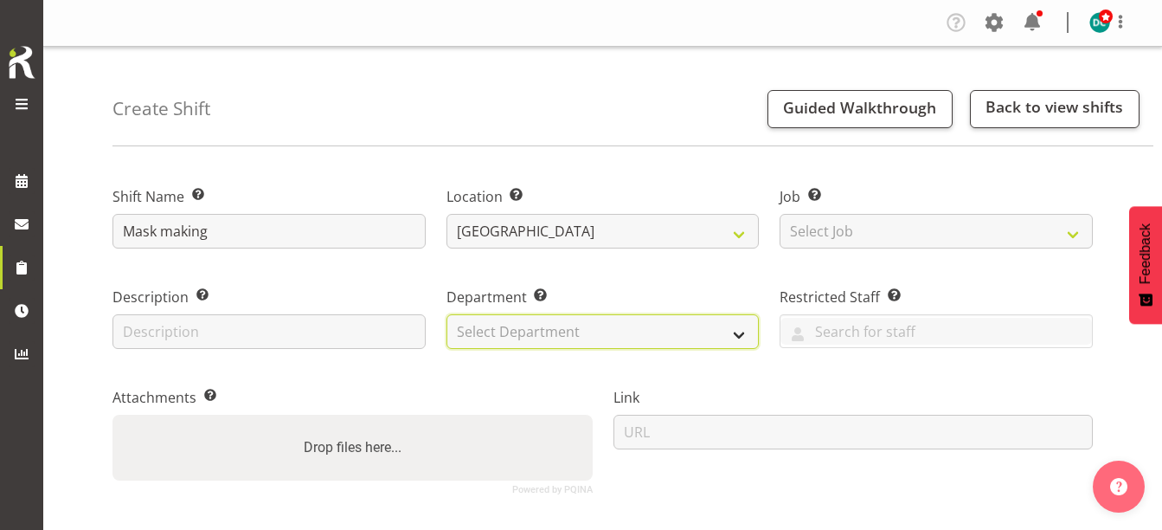
click at [532, 332] on select "Select Department Off Desk Public shifts" at bounding box center [602, 331] width 313 height 35
select select "921"
click at [446, 314] on select "Select Department Off Desk Public shifts" at bounding box center [602, 331] width 313 height 35
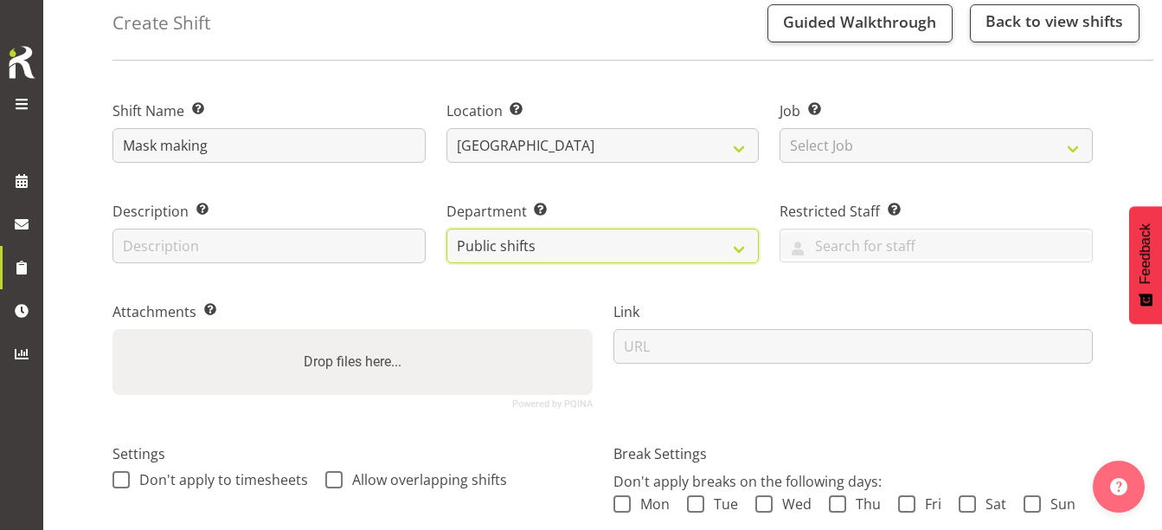
scroll to position [260, 0]
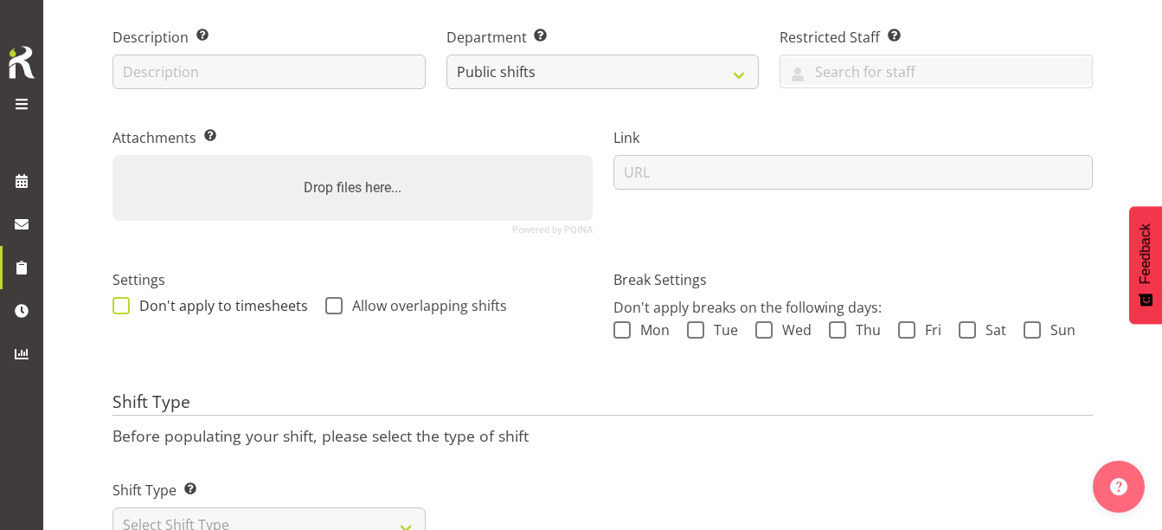
click at [119, 309] on span at bounding box center [120, 305] width 17 height 17
click at [119, 309] on input "Don't apply to timesheets" at bounding box center [117, 304] width 11 height 11
checkbox input "true"
click at [338, 305] on span at bounding box center [333, 305] width 17 height 17
click at [337, 305] on input "Allow overlapping shifts" at bounding box center [330, 304] width 11 height 11
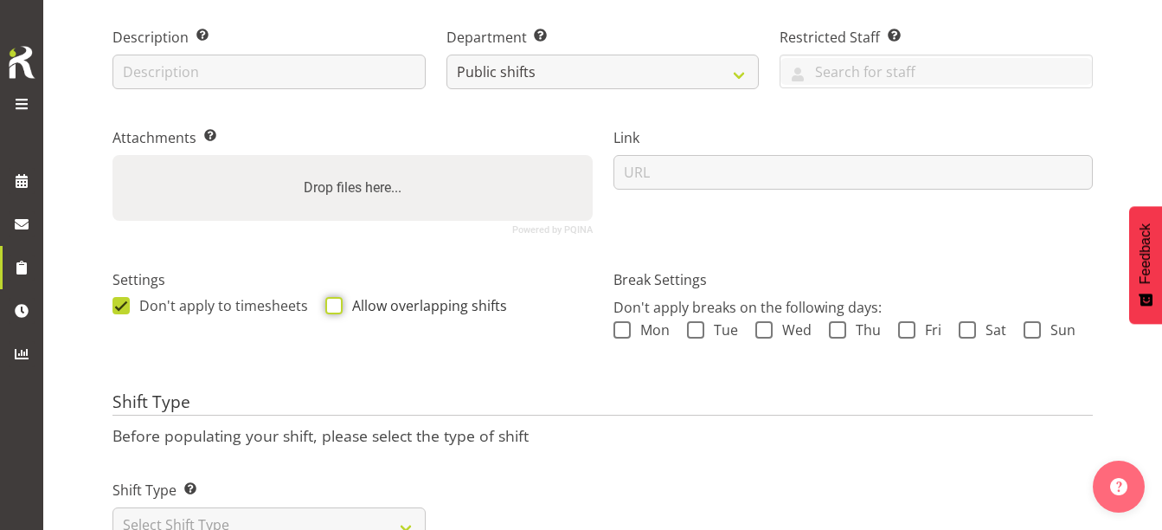
checkbox input "true"
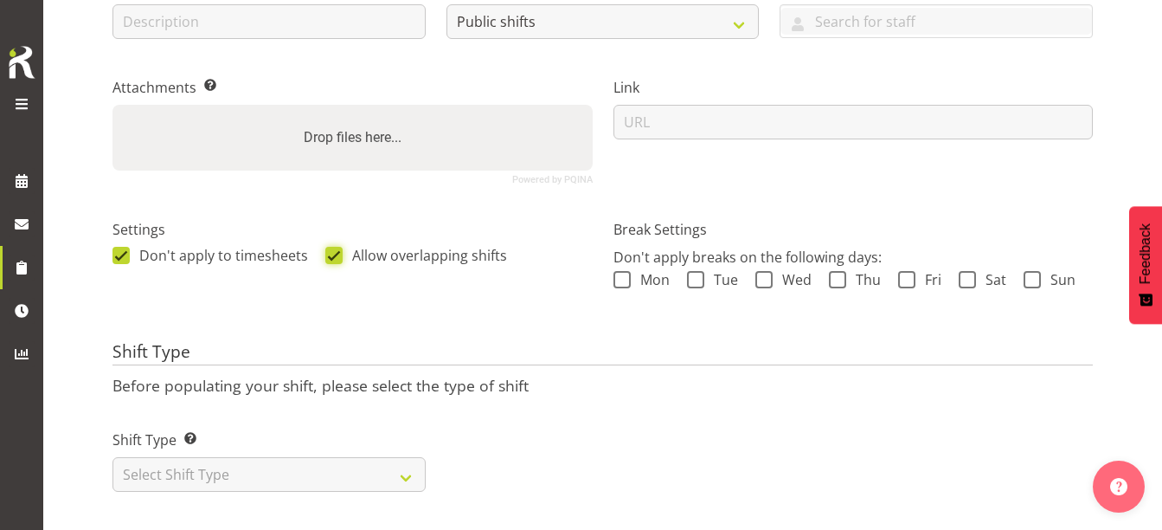
scroll to position [335, 0]
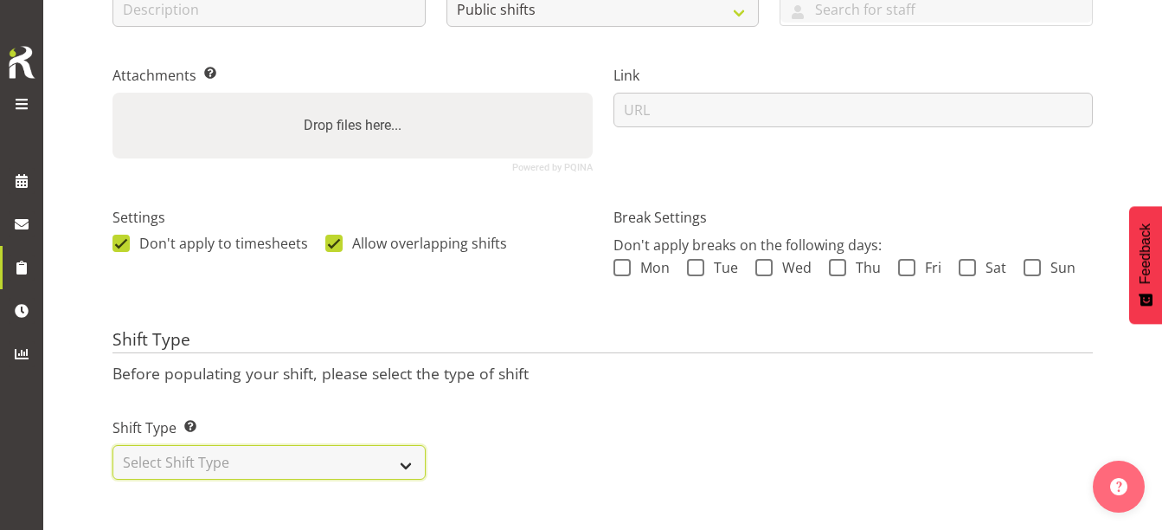
click at [217, 445] on select "Select Shift Type One Off Shift Recurring Shift Rotating Shift" at bounding box center [268, 462] width 313 height 35
select select "one_off"
click at [112, 445] on select "Select Shift Type One Off Shift Recurring Shift Rotating Shift" at bounding box center [268, 462] width 313 height 35
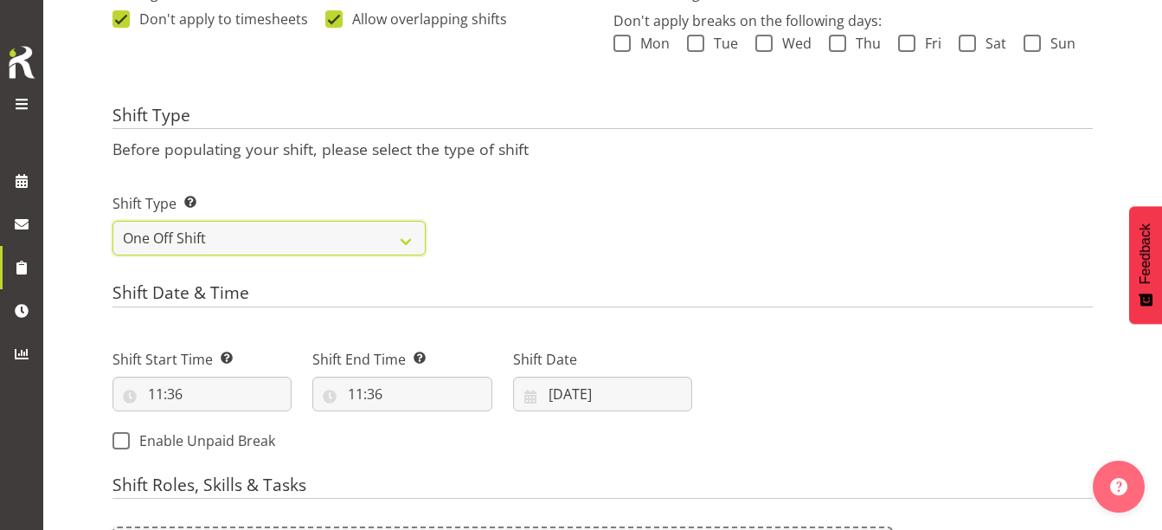
scroll to position [594, 0]
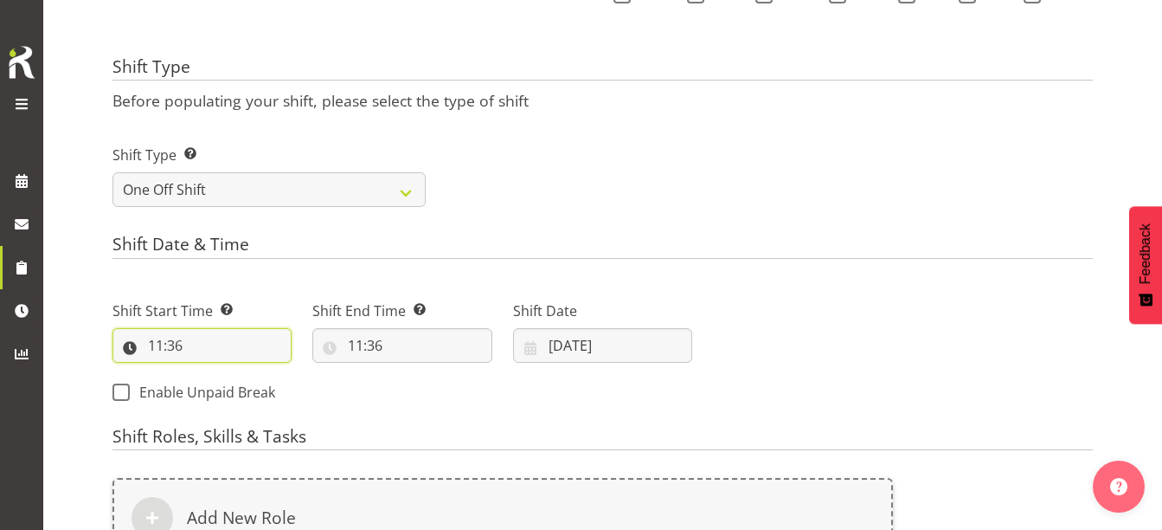
click at [163, 347] on input "11:36" at bounding box center [201, 345] width 179 height 35
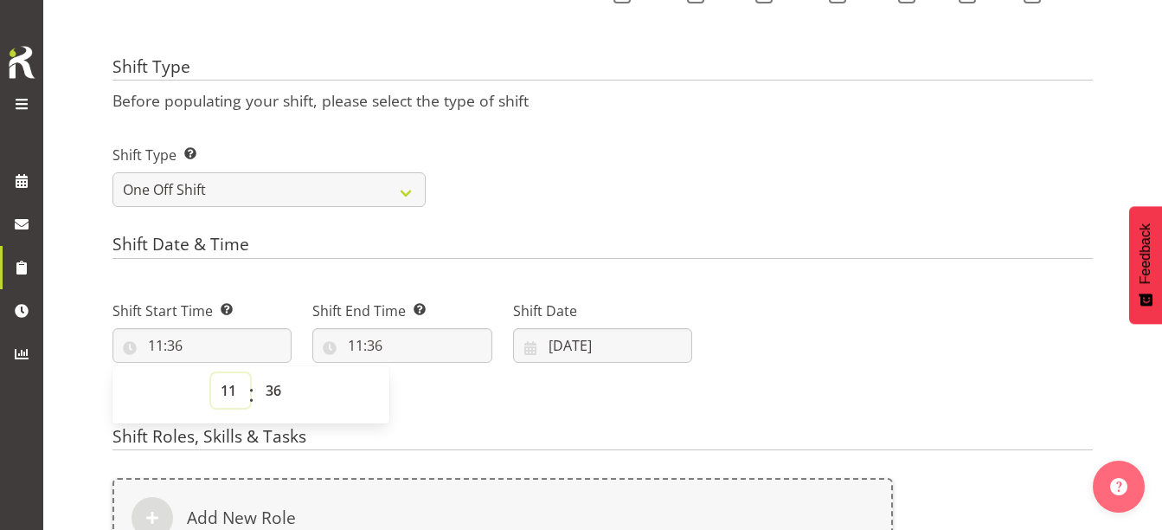
click at [227, 393] on select "00 01 02 03 04 05 06 07 08 09 10 11 12 13 14 15 16 17 18 19 20 21 22 23" at bounding box center [230, 390] width 39 height 35
select select "12"
type input "12:36"
click at [273, 397] on select "00 01 02 03 04 05 06 07 08 09 10 11 12 13 14 15 16 17 18 19 20 21 22 23 24 25 2…" at bounding box center [275, 390] width 39 height 35
click at [278, 388] on select "00 01 02 03 04 05 06 07 08 09 10 11 12 13 14 15 16 17 18 19 20 21 22 23 24 25 2…" at bounding box center [275, 390] width 39 height 35
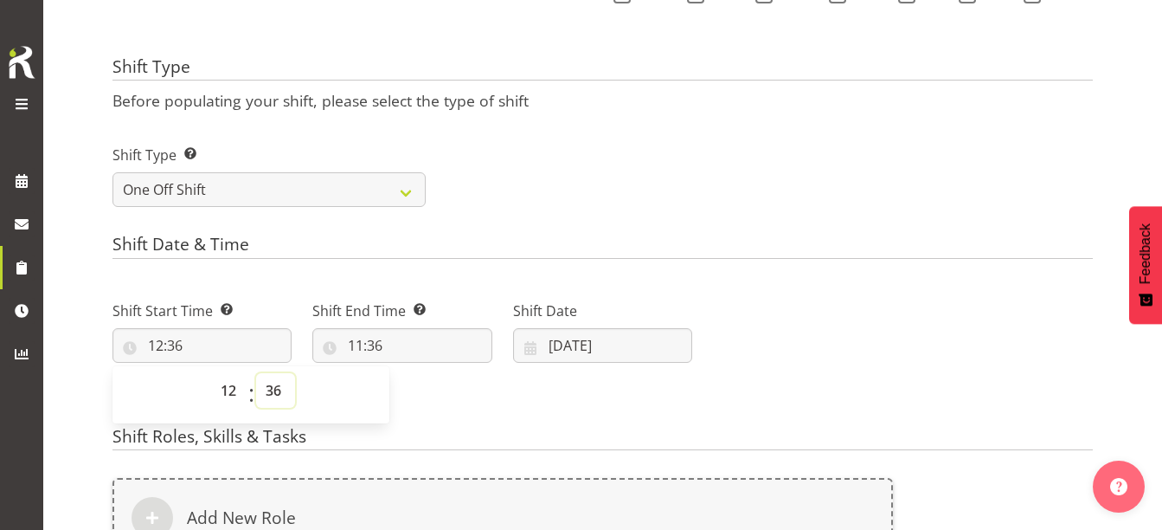
select select "37"
type input "12:37"
select select "30"
type input "12:30"
click at [356, 345] on input "11:36" at bounding box center [401, 345] width 179 height 35
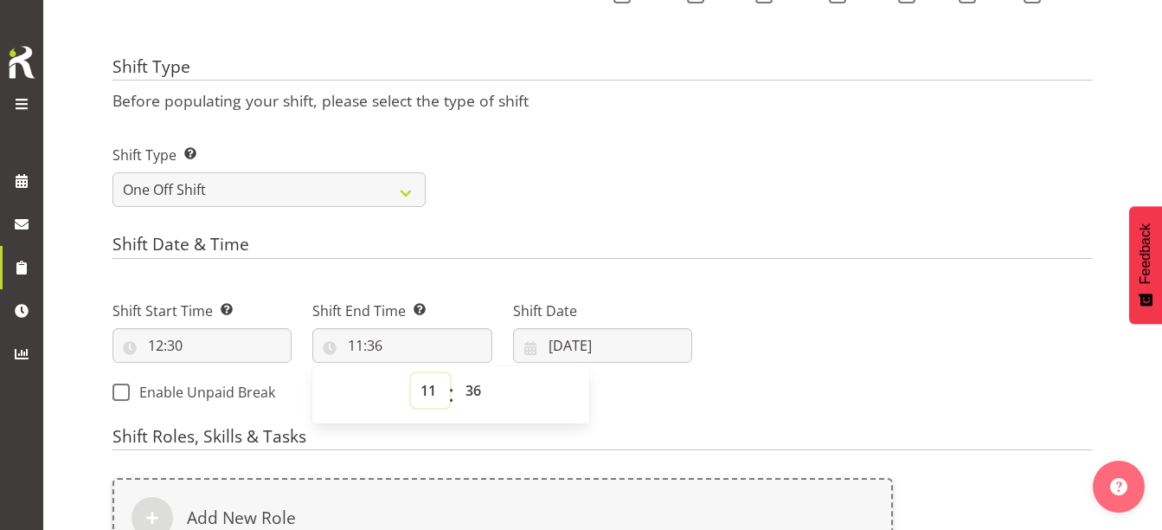
click at [424, 391] on select "00 01 02 03 04 05 06 07 08 09 10 11 12 13 14 15 16 17 18 19 20 21 22 23" at bounding box center [430, 390] width 39 height 35
select select "15"
type input "15:36"
click at [471, 389] on select "00 01 02 03 04 05 06 07 08 09 10 11 12 13 14 15 16 17 18 19 20 21 22 23 24 25 2…" at bounding box center [475, 390] width 39 height 35
select select "30"
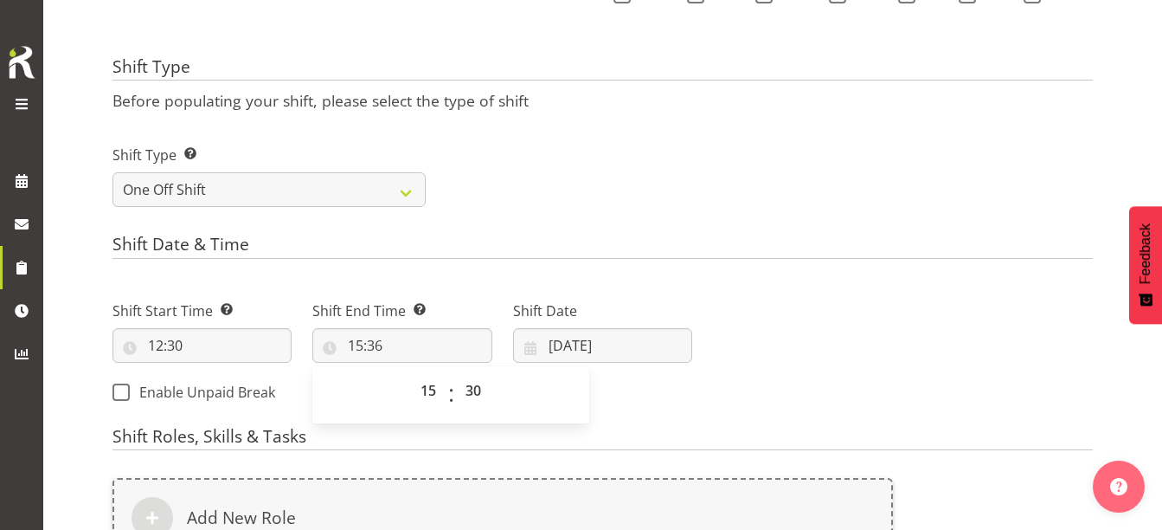
type input "15:30"
drag, startPoint x: 669, startPoint y: 424, endPoint x: 660, endPoint y: 418, distance: 10.6
click at [666, 424] on form "Shift Name Enter a name for the shift (e.g. Day Shift). Mask making Location En…" at bounding box center [602, 178] width 980 height 1223
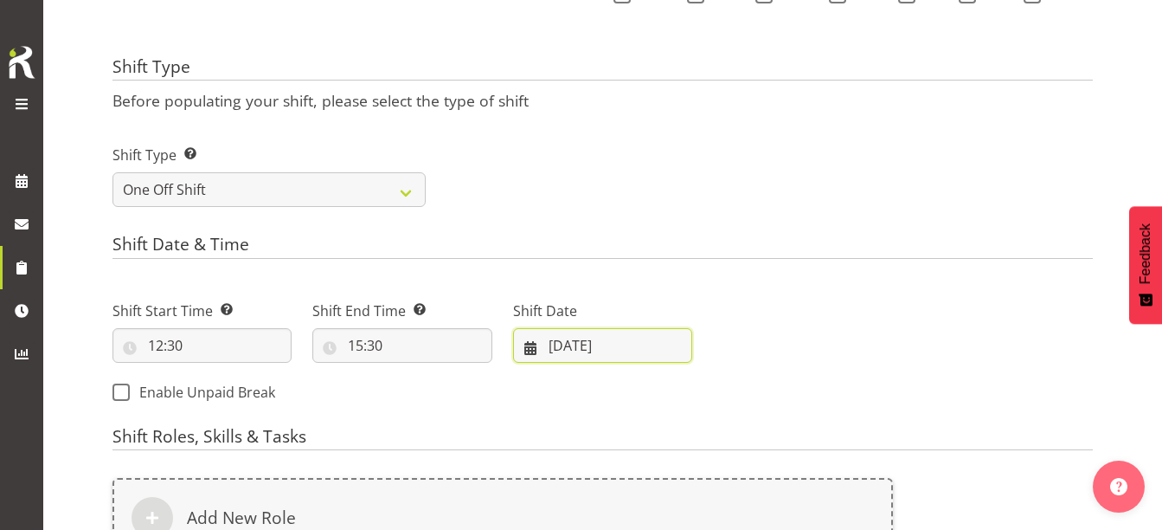
click at [585, 348] on input "[DATE]" at bounding box center [602, 345] width 179 height 35
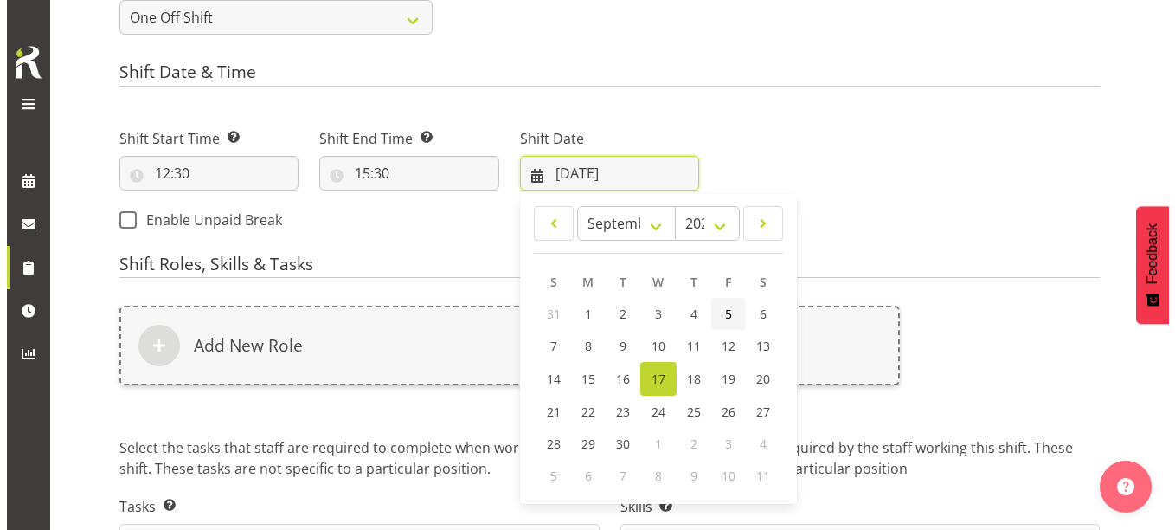
scroll to position [767, 0]
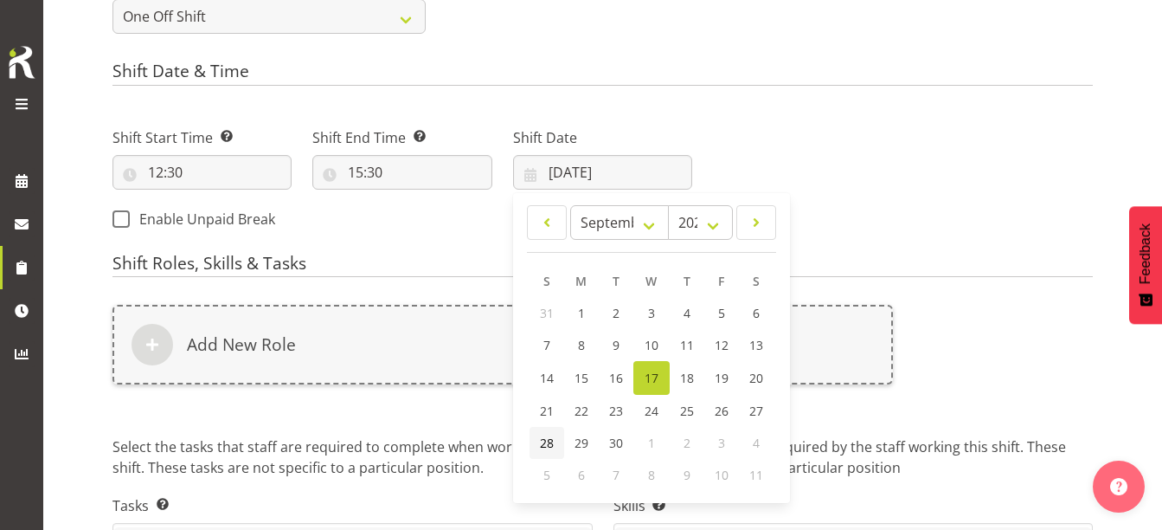
click at [549, 445] on span "28" at bounding box center [547, 442] width 14 height 16
type input "[DATE]"
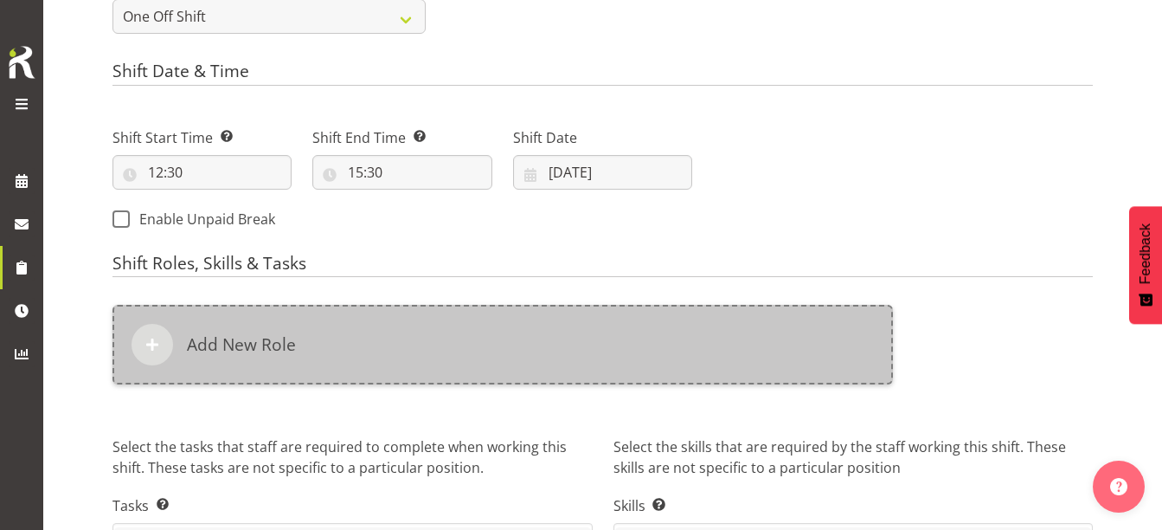
click at [215, 337] on h6 "Add New Role" at bounding box center [241, 344] width 109 height 21
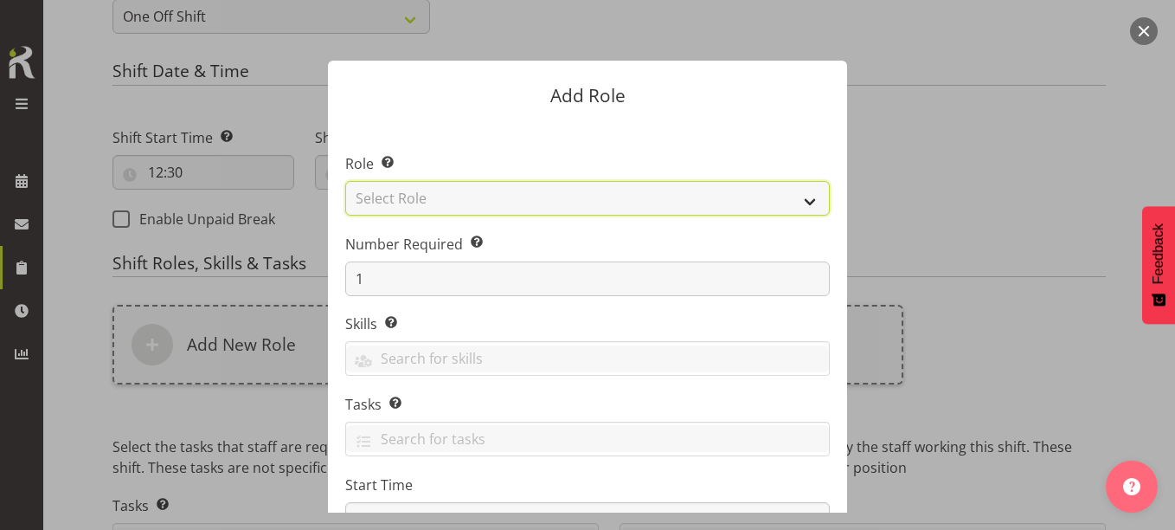
click at [441, 204] on select "Select Role 1st floor desk AQ operator Business Support Team member Casual Cust…" at bounding box center [587, 198] width 485 height 35
select select "1515"
click at [345, 181] on select "Select Role 1st floor desk AQ operator Business Support Team member Casual Cust…" at bounding box center [587, 198] width 485 height 35
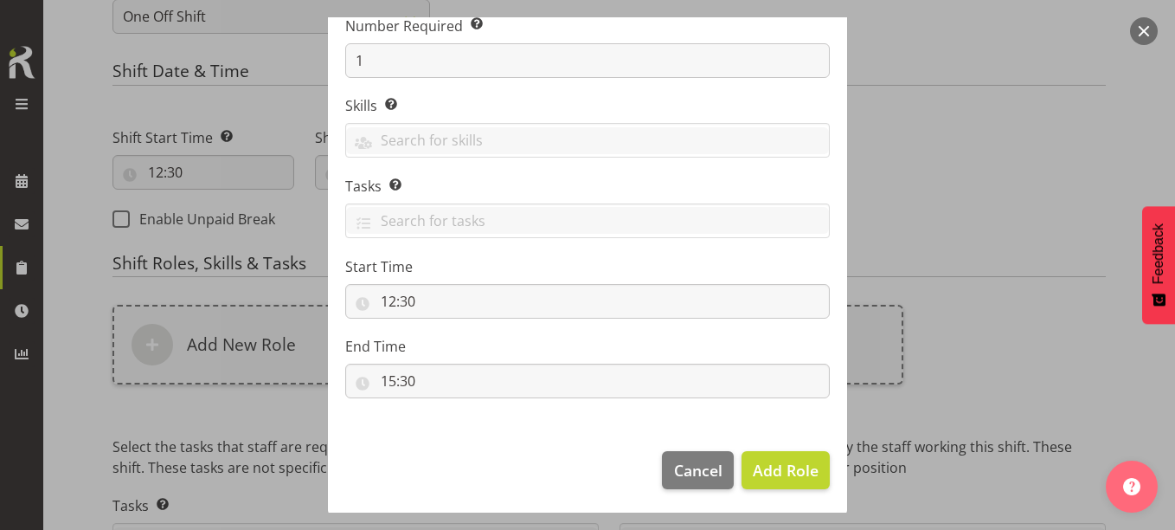
scroll to position [221, 0]
click at [780, 466] on span "Add Role" at bounding box center [786, 467] width 66 height 21
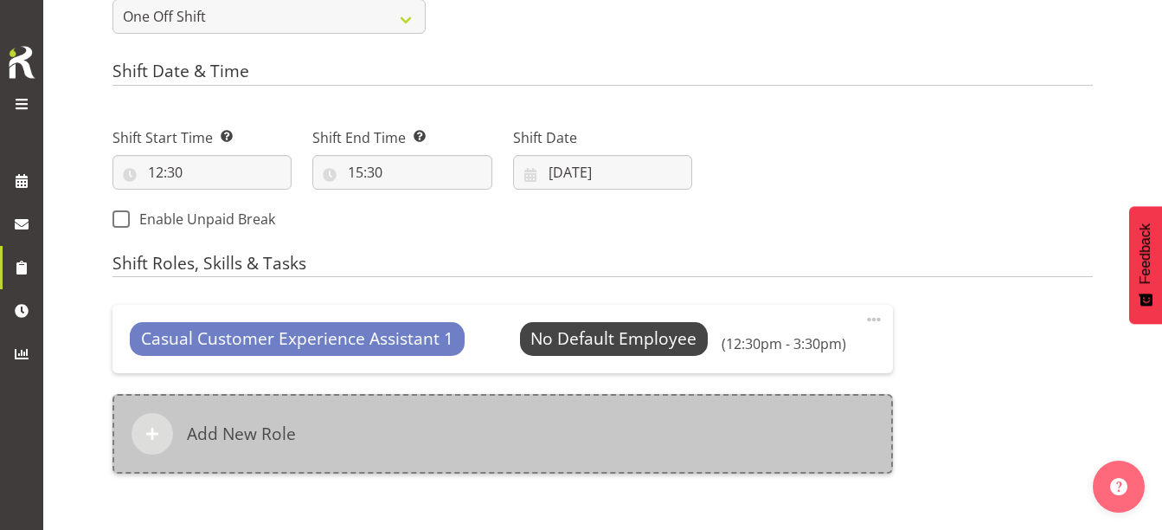
click at [445, 444] on div "Add New Role" at bounding box center [502, 434] width 780 height 80
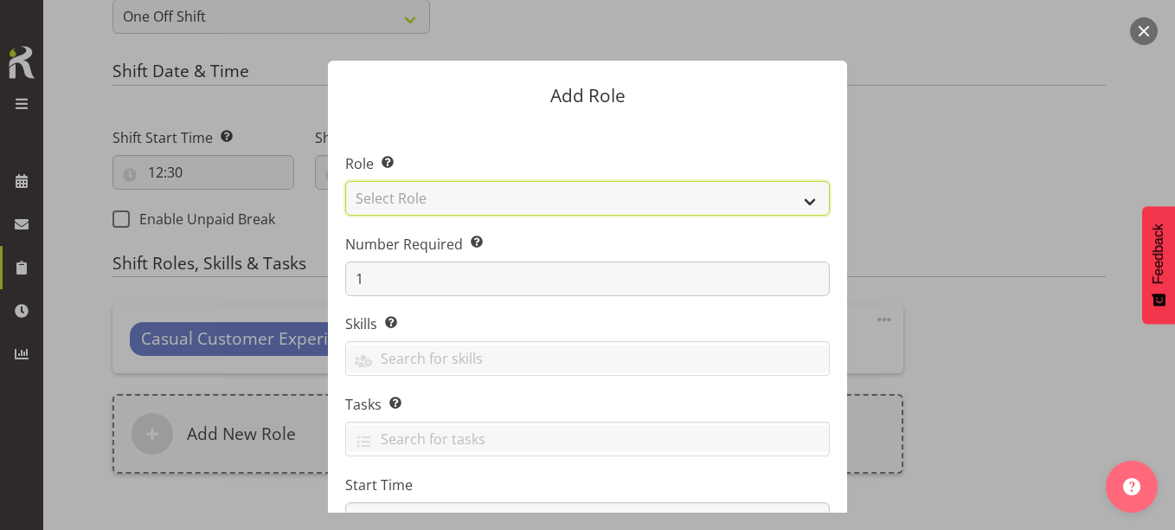
click at [400, 200] on select "Select Role 1st floor desk AQ operator Business Support Team member Casual Cust…" at bounding box center [587, 198] width 485 height 35
select select "1508"
click at [345, 181] on select "Select Role 1st floor desk AQ operator Business Support Team member Casual Cust…" at bounding box center [587, 198] width 485 height 35
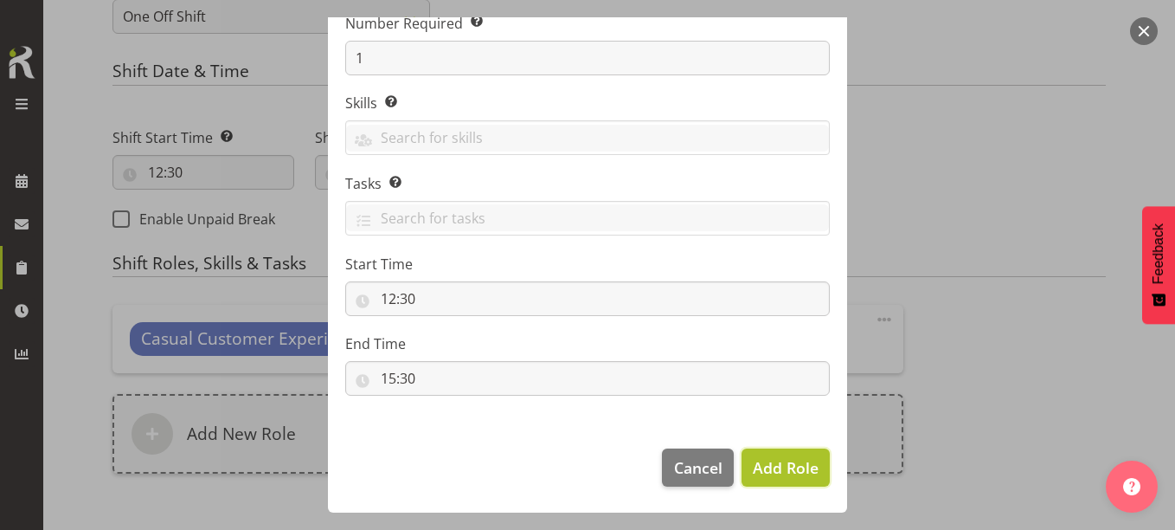
click at [764, 468] on span "Add Role" at bounding box center [786, 467] width 66 height 21
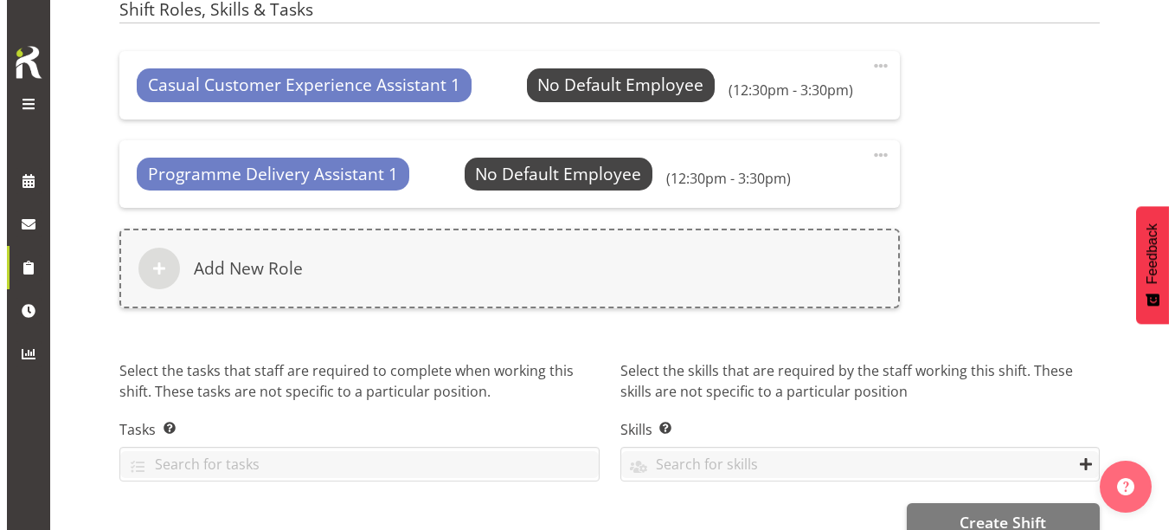
scroll to position [1027, 0]
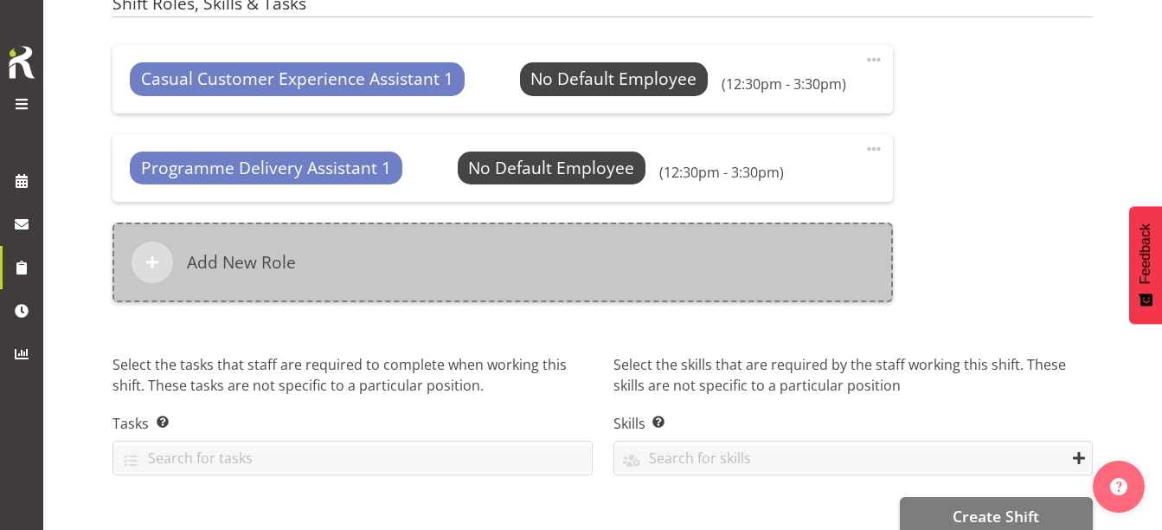
click at [349, 255] on div "Add New Role" at bounding box center [502, 262] width 780 height 80
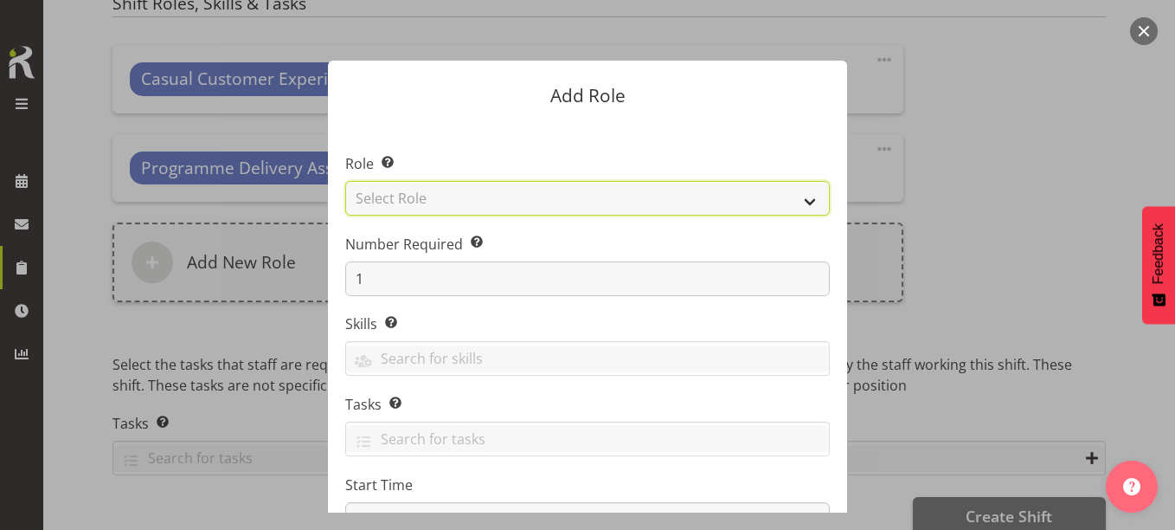
click at [473, 202] on select "Select Role 1st floor desk AQ operator Business Support Team member Casual Cust…" at bounding box center [587, 198] width 485 height 35
select select "1518"
click at [345, 181] on select "Select Role 1st floor desk AQ operator Business Support Team member Casual Cust…" at bounding box center [587, 198] width 485 height 35
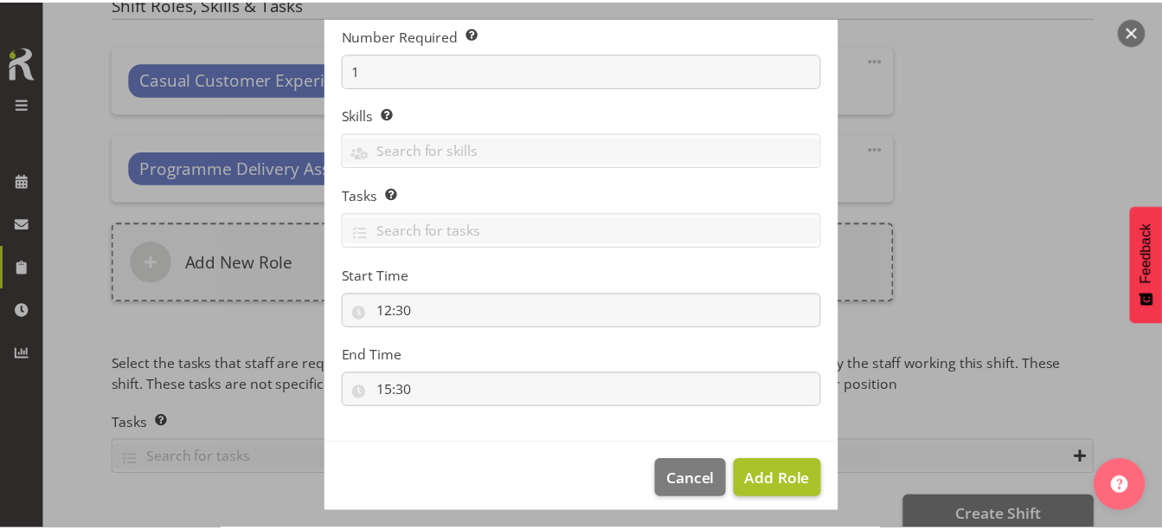
scroll to position [221, 0]
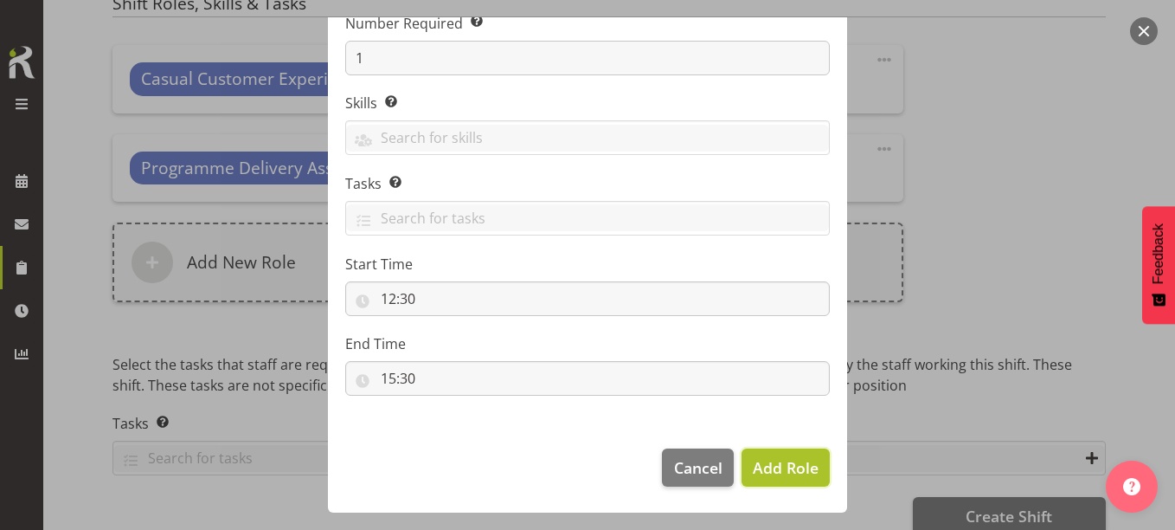
click at [777, 453] on button "Add Role" at bounding box center [785, 467] width 88 height 38
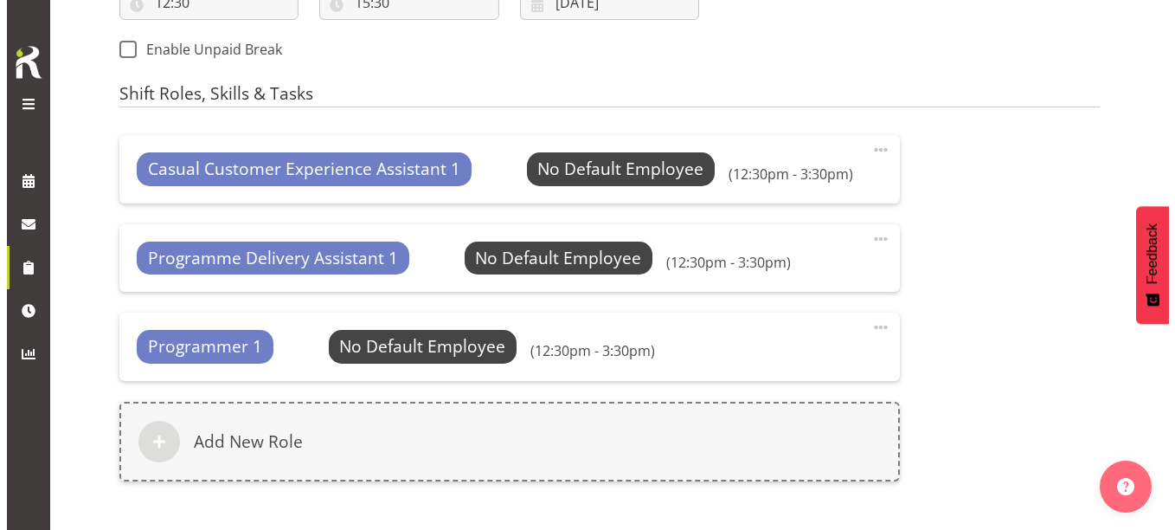
scroll to position [940, 0]
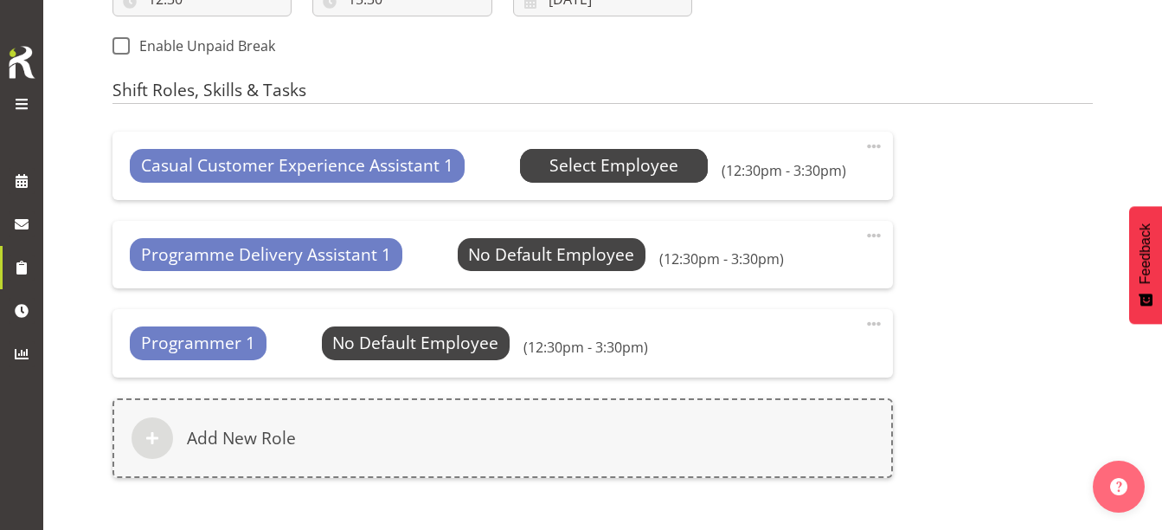
click at [616, 155] on span "Select Employee" at bounding box center [613, 165] width 129 height 25
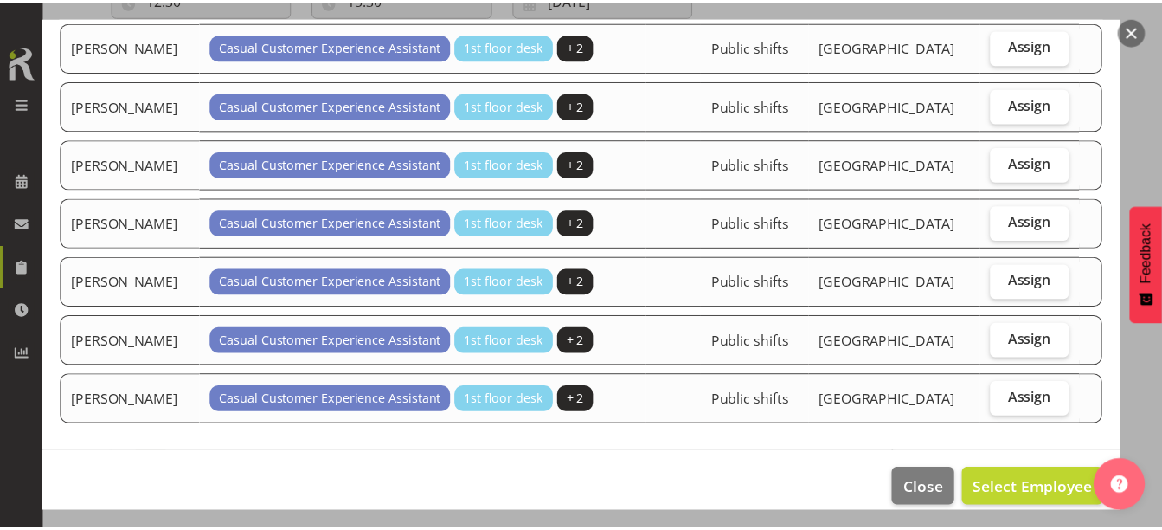
scroll to position [173, 0]
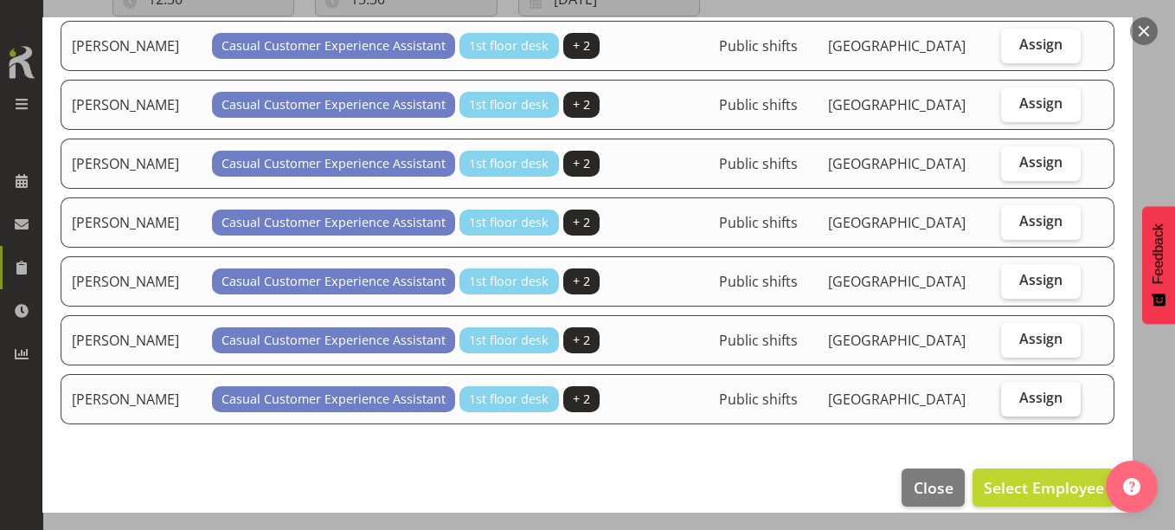
click at [1030, 390] on span "Assign" at bounding box center [1040, 396] width 43 height 17
click at [1012, 392] on input "Assign" at bounding box center [1006, 397] width 11 height 11
checkbox input "true"
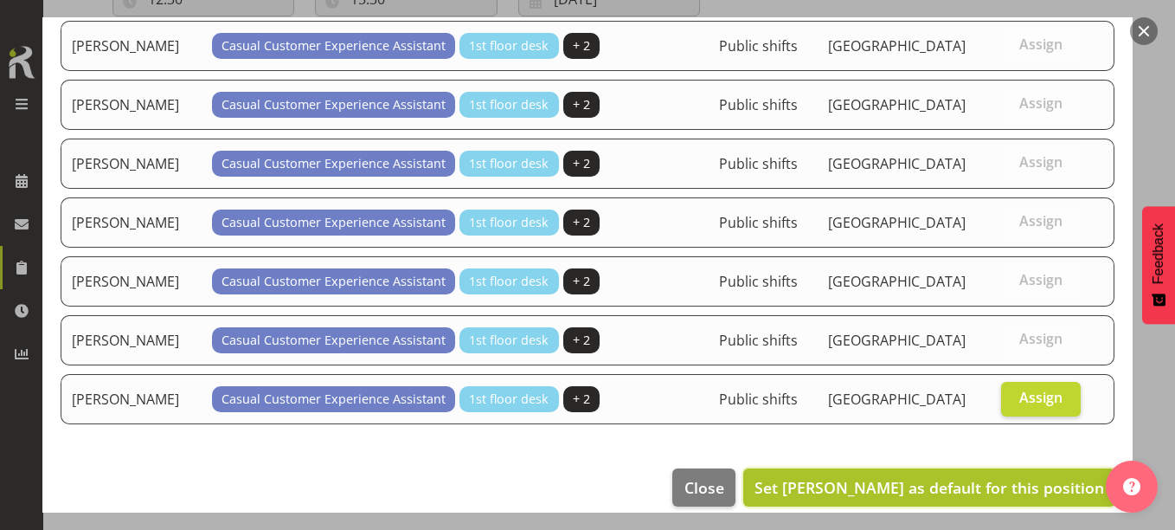
click at [1008, 489] on span "Set [PERSON_NAME] as default for this position" at bounding box center [929, 487] width 350 height 21
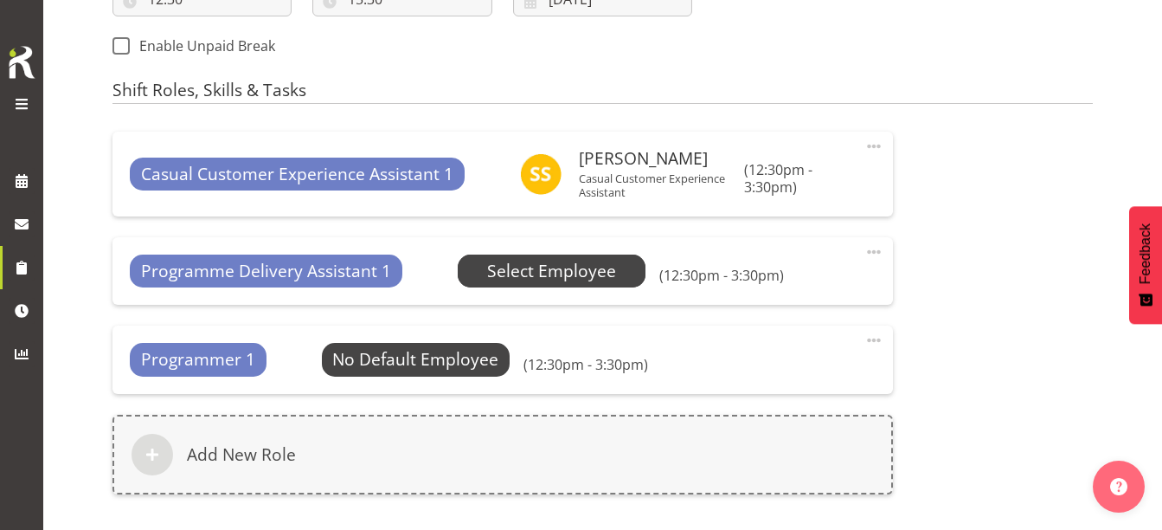
click at [540, 262] on span "Select Employee" at bounding box center [551, 271] width 129 height 25
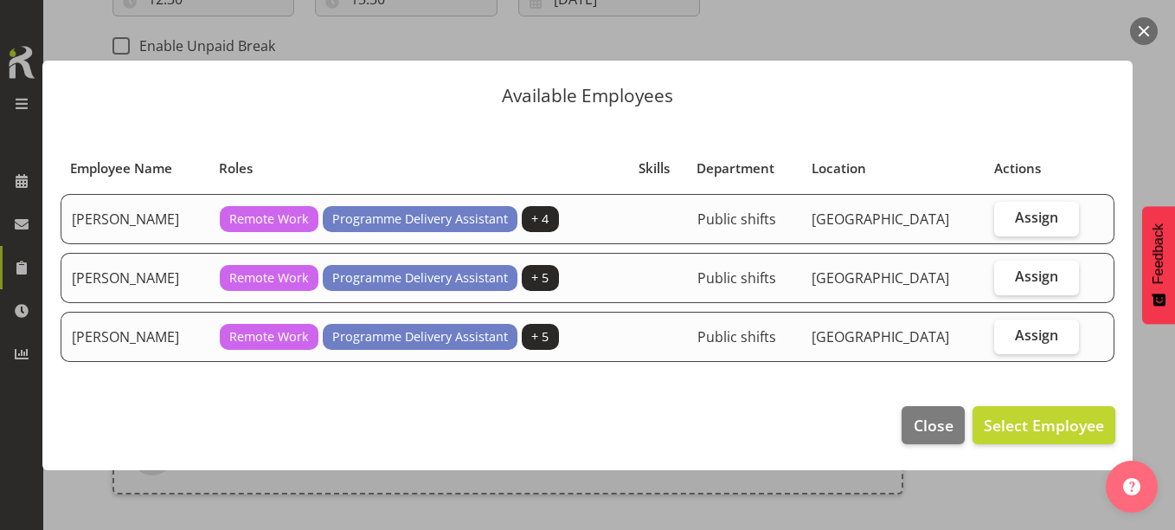
drag, startPoint x: 1004, startPoint y: 279, endPoint x: 1015, endPoint y: 301, distance: 25.2
click at [1005, 278] on label "Assign" at bounding box center [1036, 277] width 85 height 35
click at [1005, 278] on input "Assign" at bounding box center [999, 276] width 11 height 11
checkbox input "true"
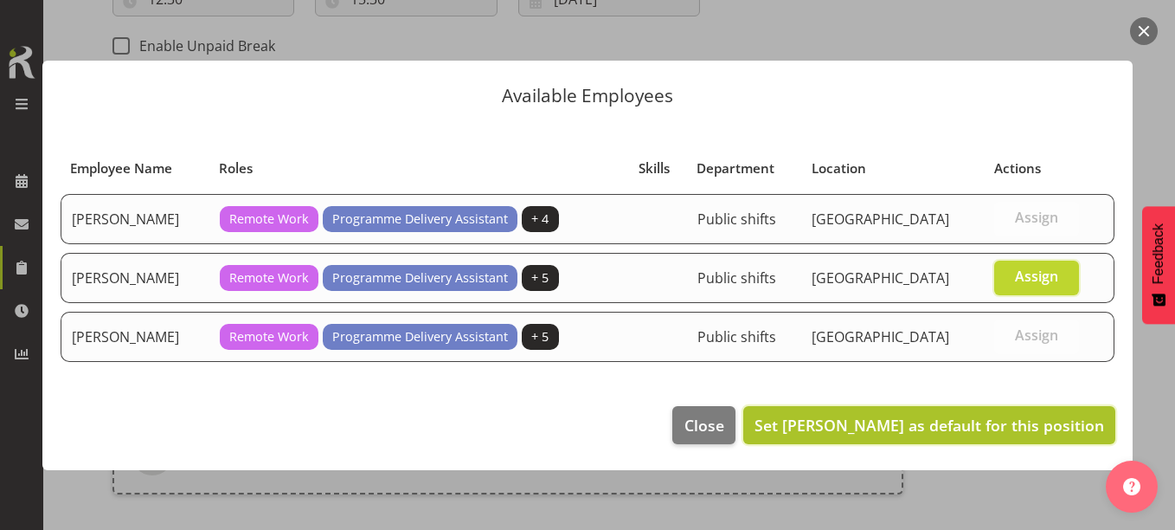
click at [1000, 418] on span "Set [PERSON_NAME] as default for this position" at bounding box center [929, 424] width 350 height 21
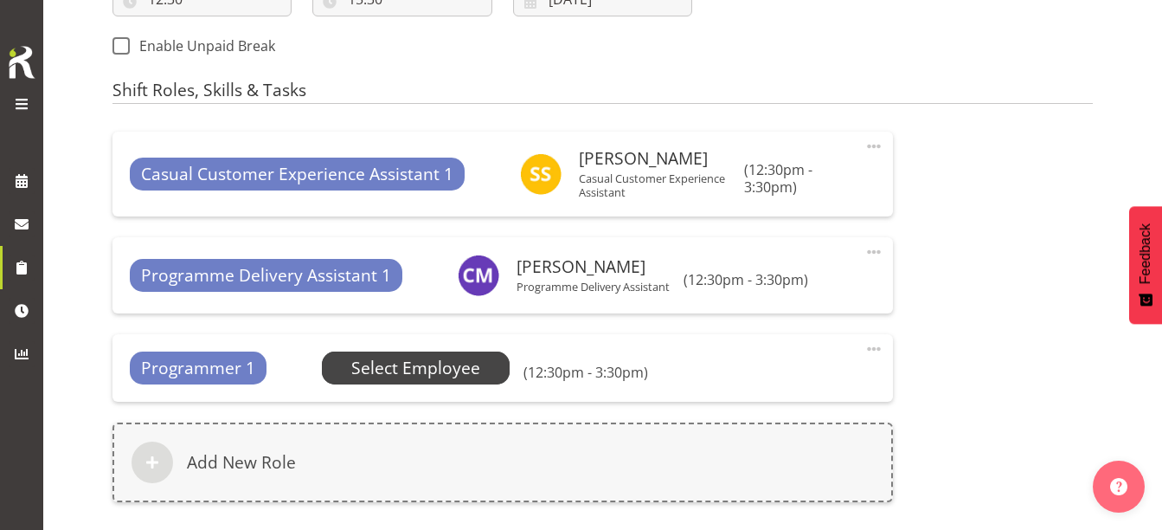
click at [410, 369] on span "Select Employee" at bounding box center [415, 368] width 129 height 25
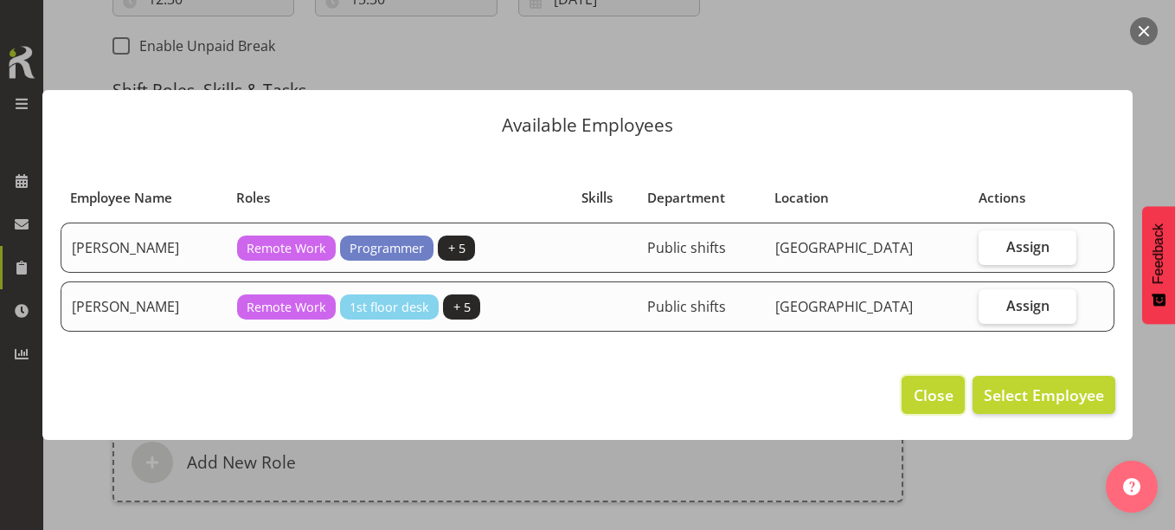
click at [945, 398] on span "Close" at bounding box center [934, 394] width 40 height 22
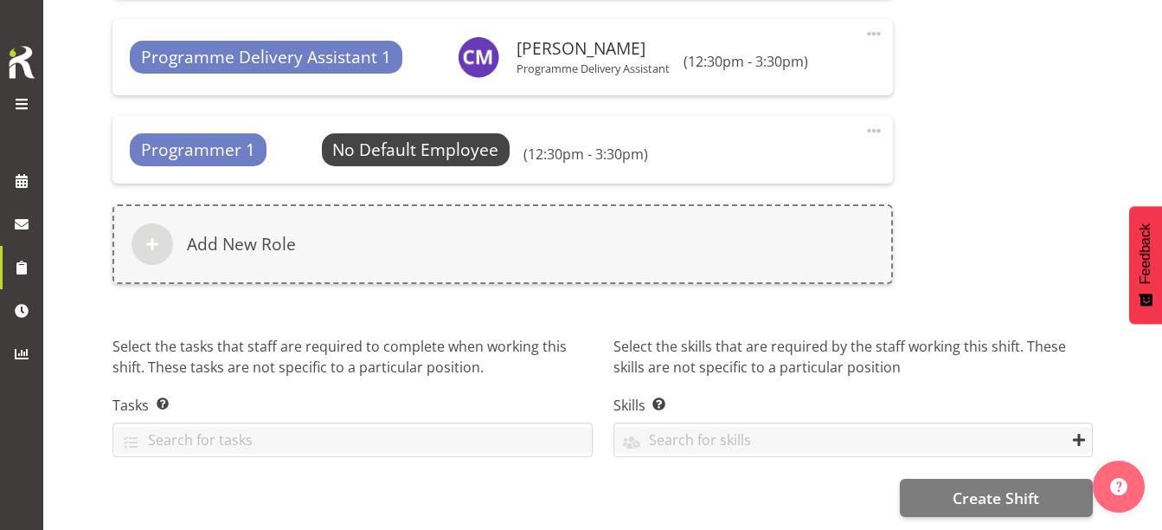
scroll to position [1171, 0]
click at [998, 491] on span "Create Shift" at bounding box center [996, 497] width 87 height 22
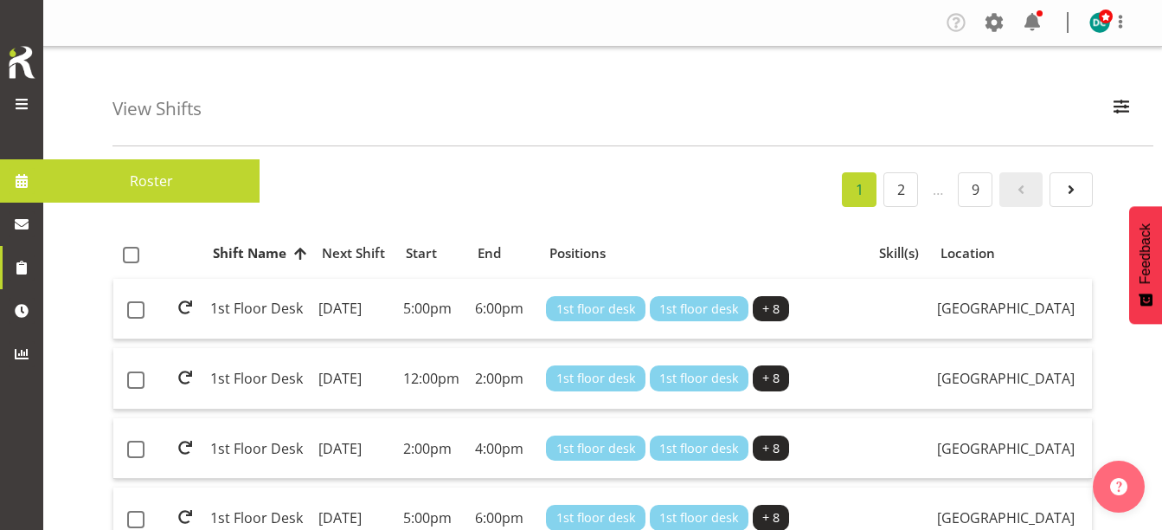
click at [15, 174] on span at bounding box center [22, 181] width 26 height 26
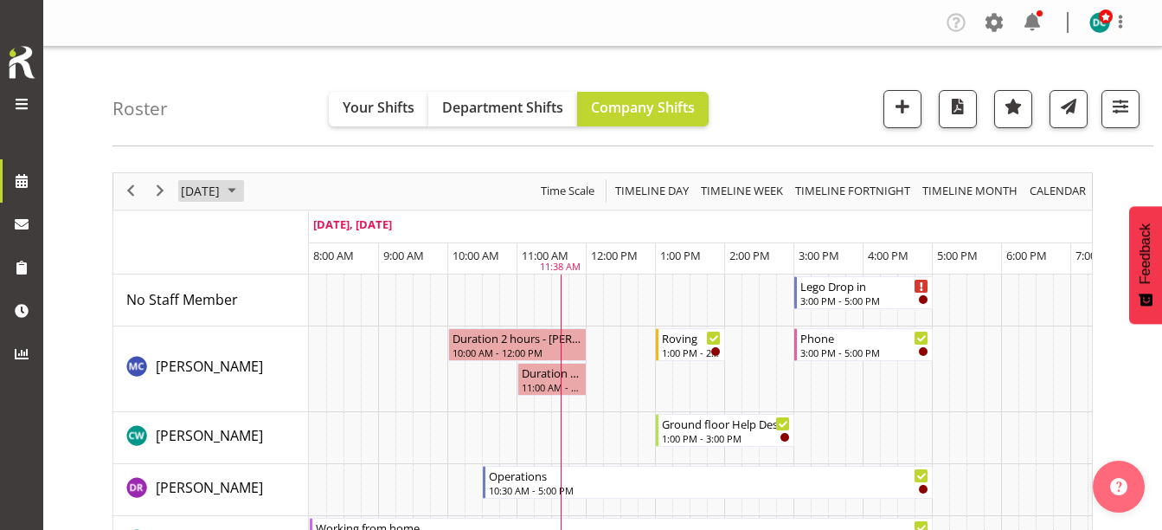
click at [221, 188] on span "[DATE]" at bounding box center [200, 191] width 42 height 22
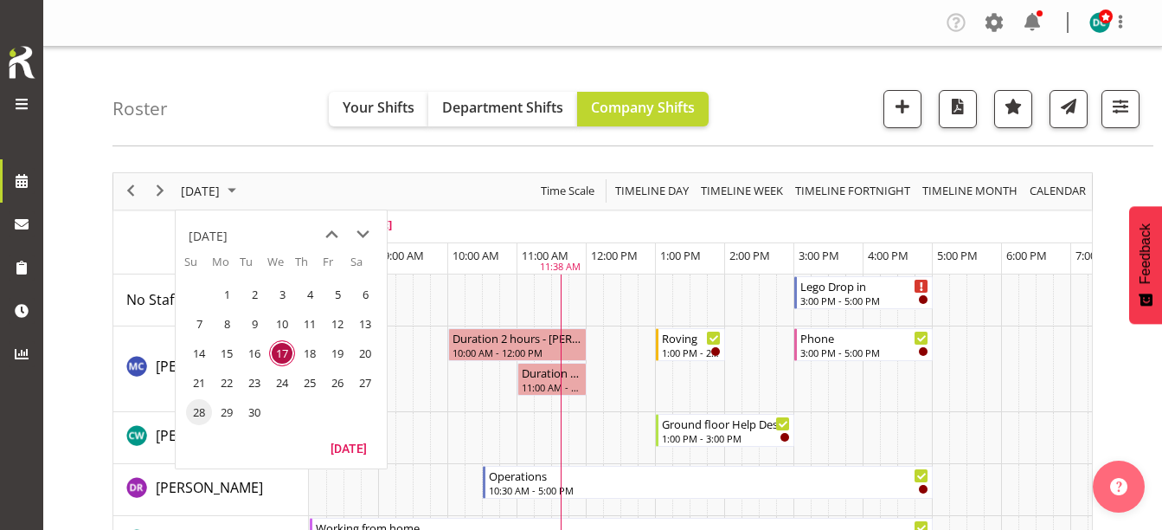
click at [196, 408] on span "28" at bounding box center [199, 412] width 26 height 26
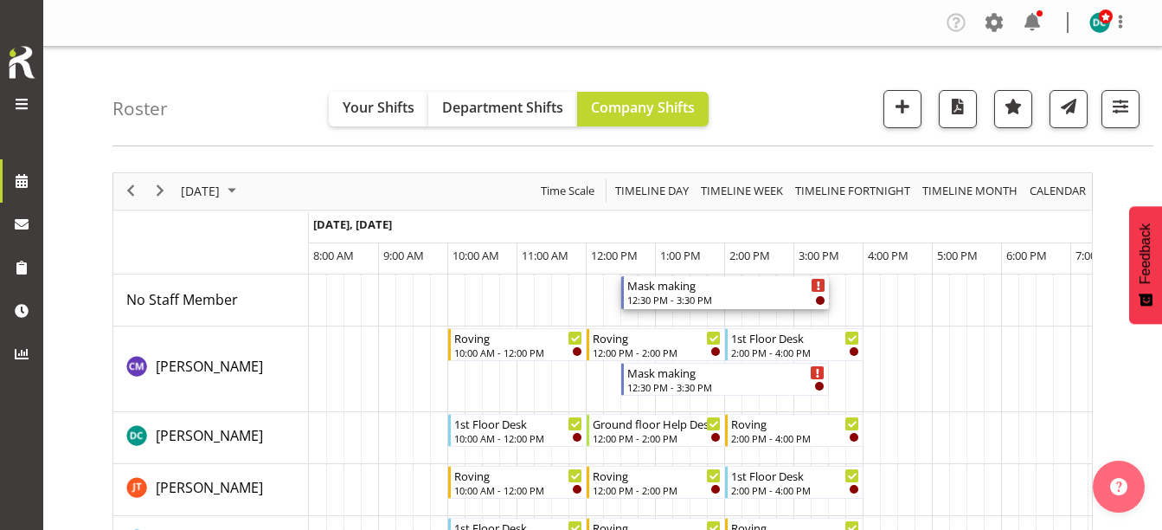
click at [720, 295] on div "12:30 PM - 3:30 PM" at bounding box center [726, 299] width 198 height 14
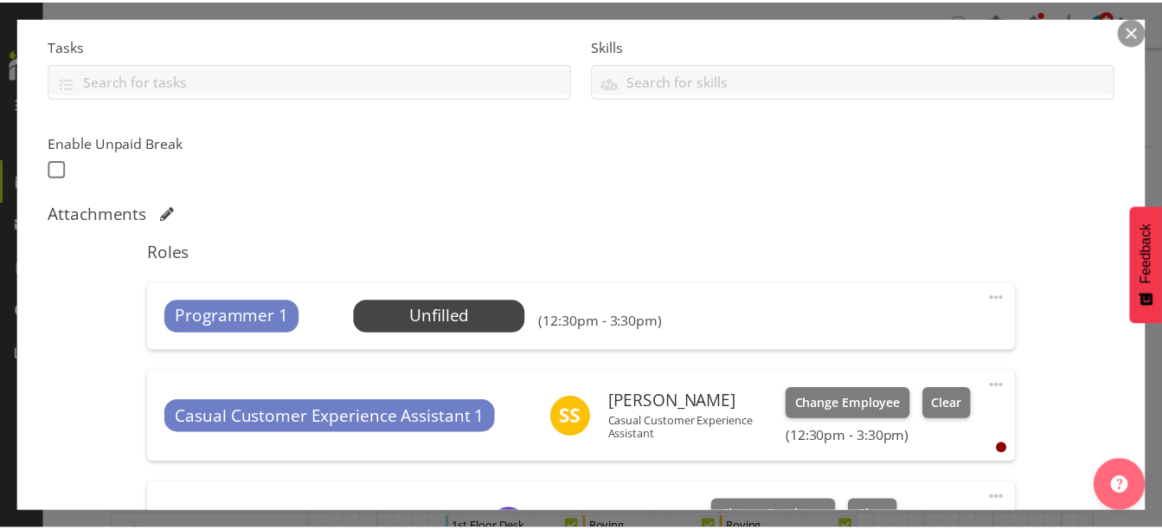
scroll to position [519, 0]
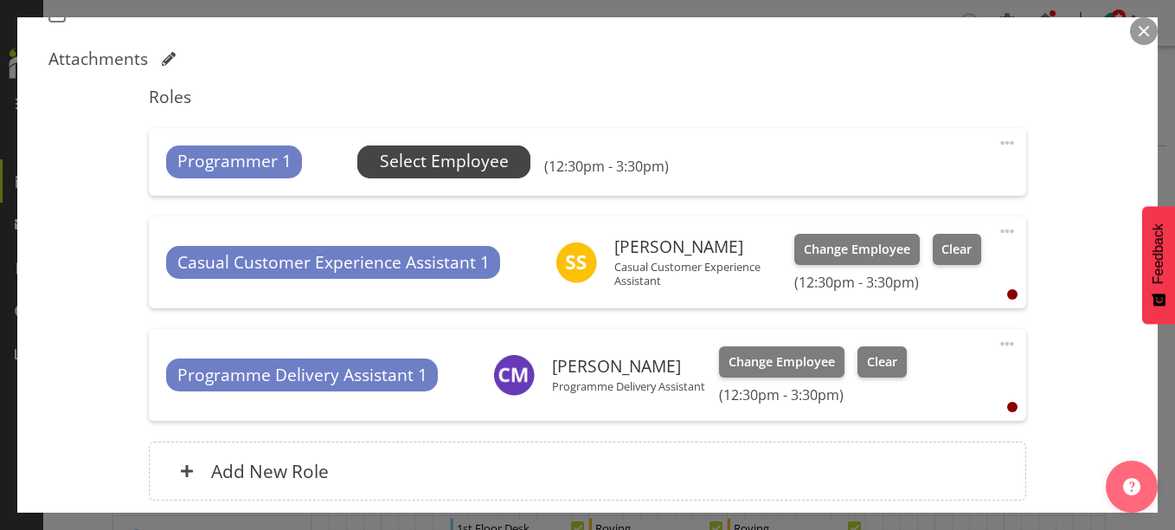
click at [483, 156] on span "Select Employee" at bounding box center [444, 161] width 129 height 25
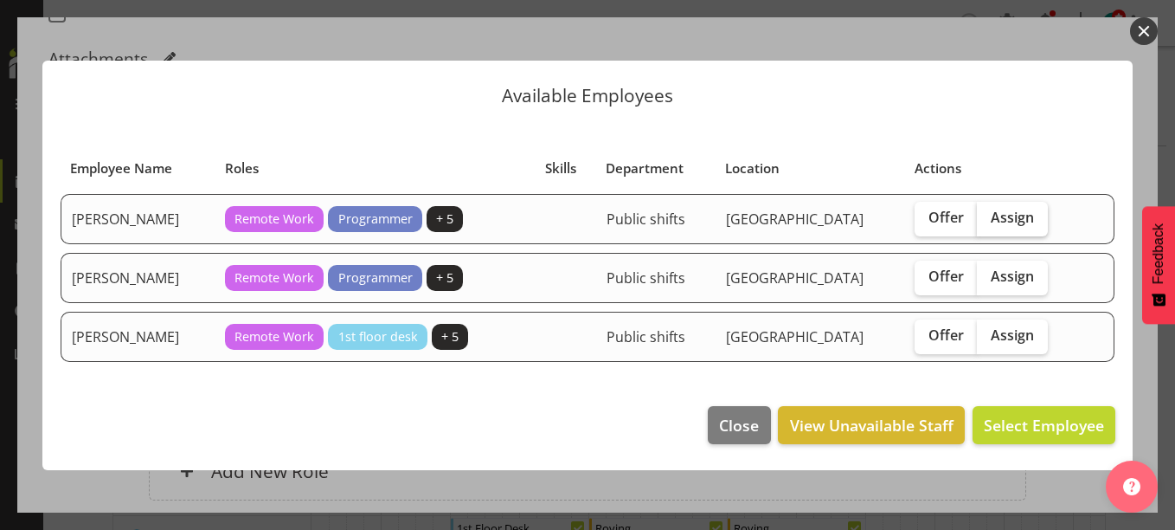
click at [998, 223] on span "Assign" at bounding box center [1012, 217] width 43 height 17
click at [988, 223] on input "Assign" at bounding box center [982, 217] width 11 height 11
checkbox input "true"
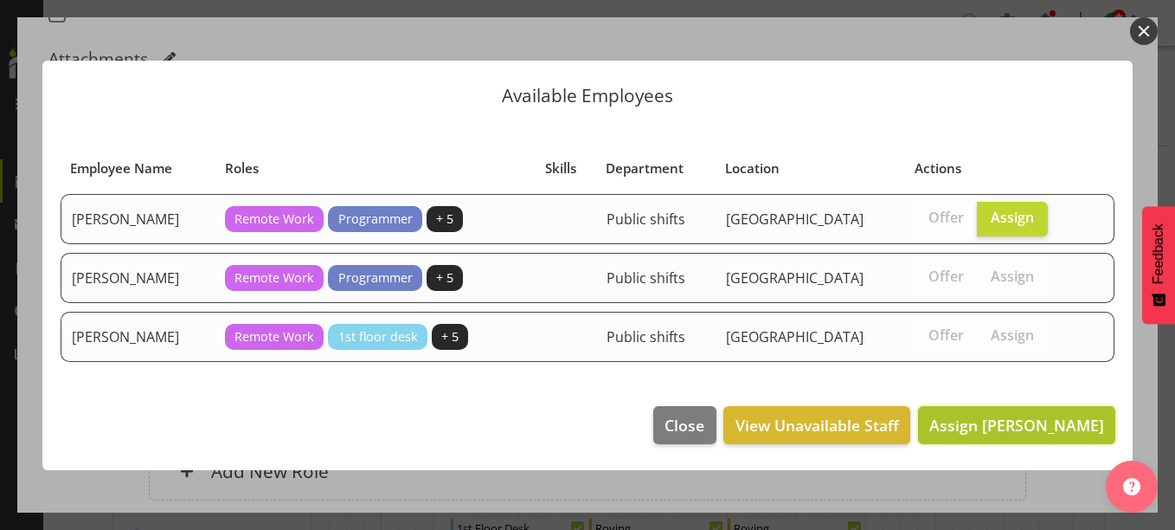
click at [1031, 414] on span "Assign Grace Roscoe-Squires" at bounding box center [1016, 424] width 175 height 21
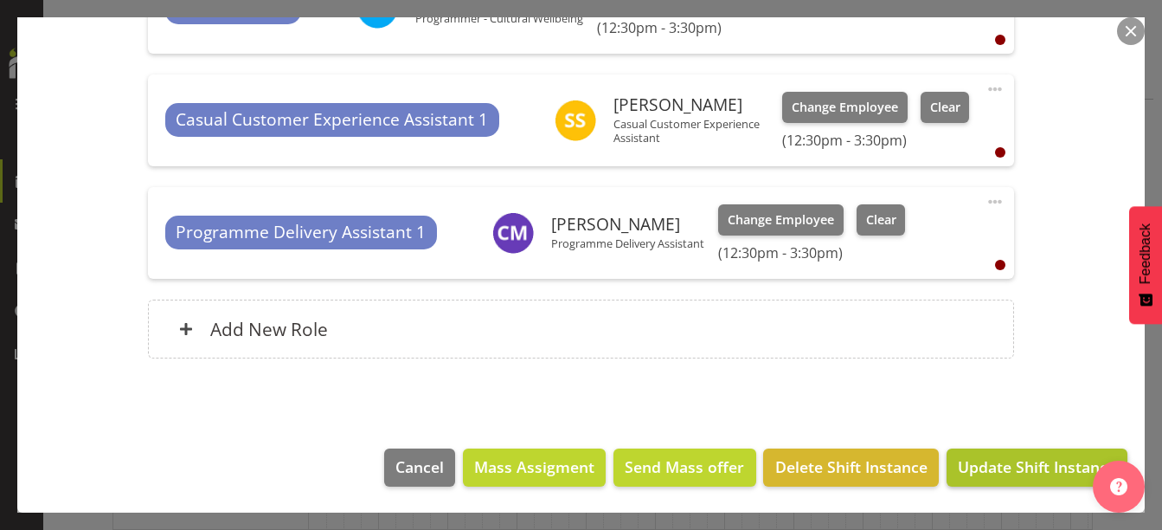
scroll to position [173, 0]
click at [998, 471] on span "Update Shift Instance" at bounding box center [1037, 466] width 158 height 22
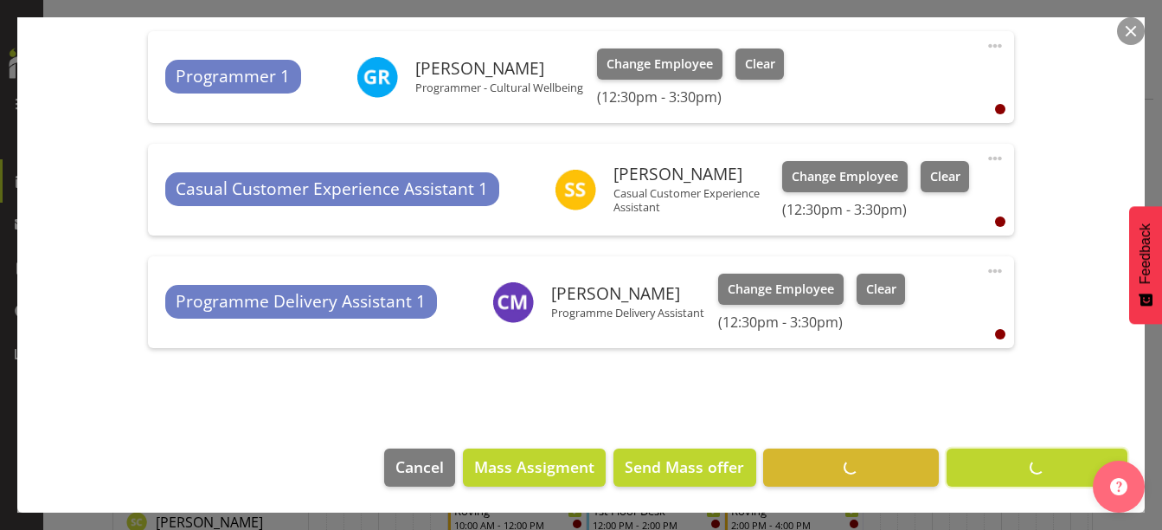
scroll to position [616, 0]
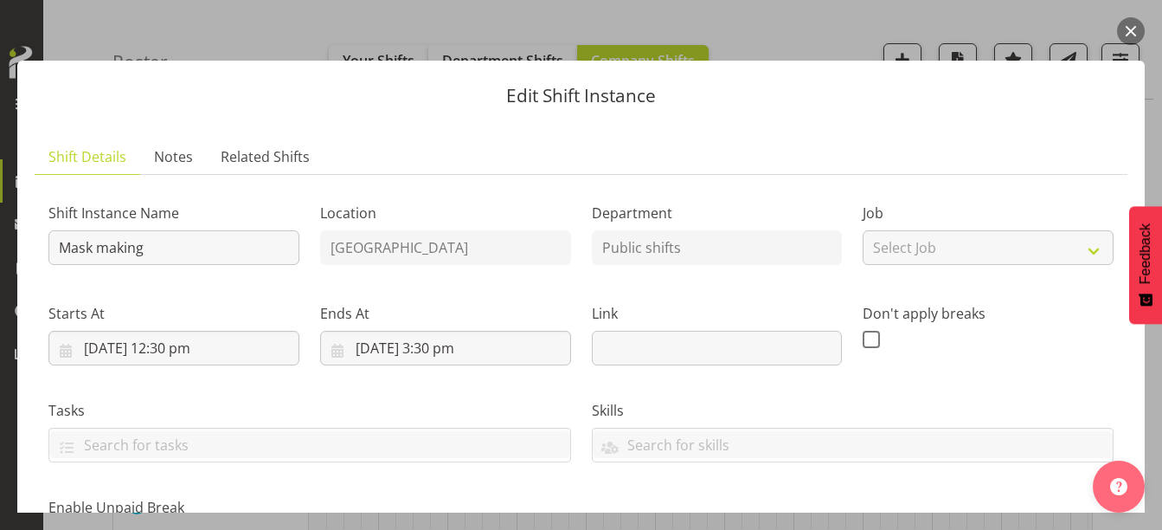
click at [1133, 36] on button "button" at bounding box center [1131, 31] width 28 height 28
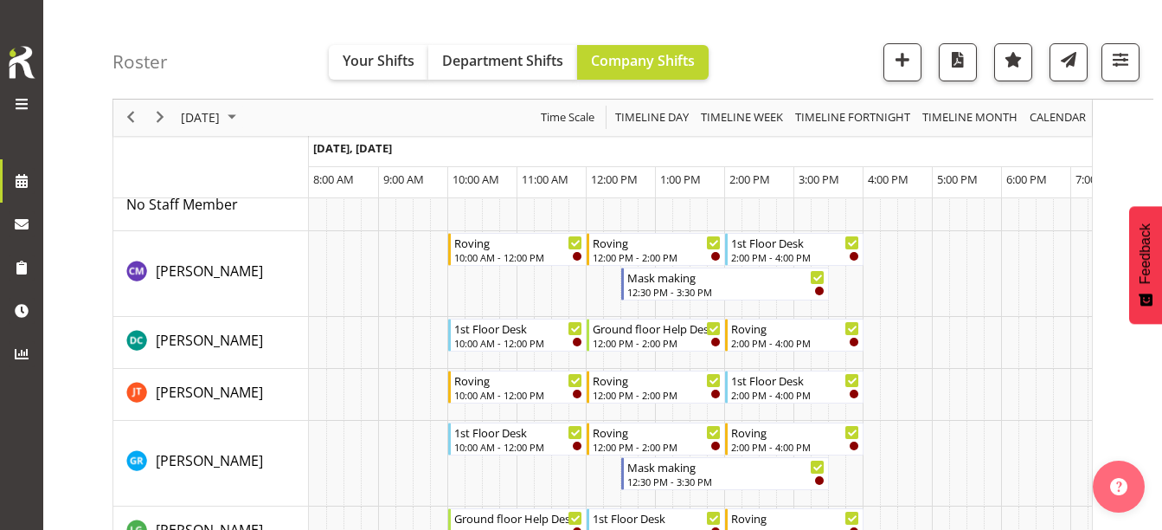
scroll to position [0, 0]
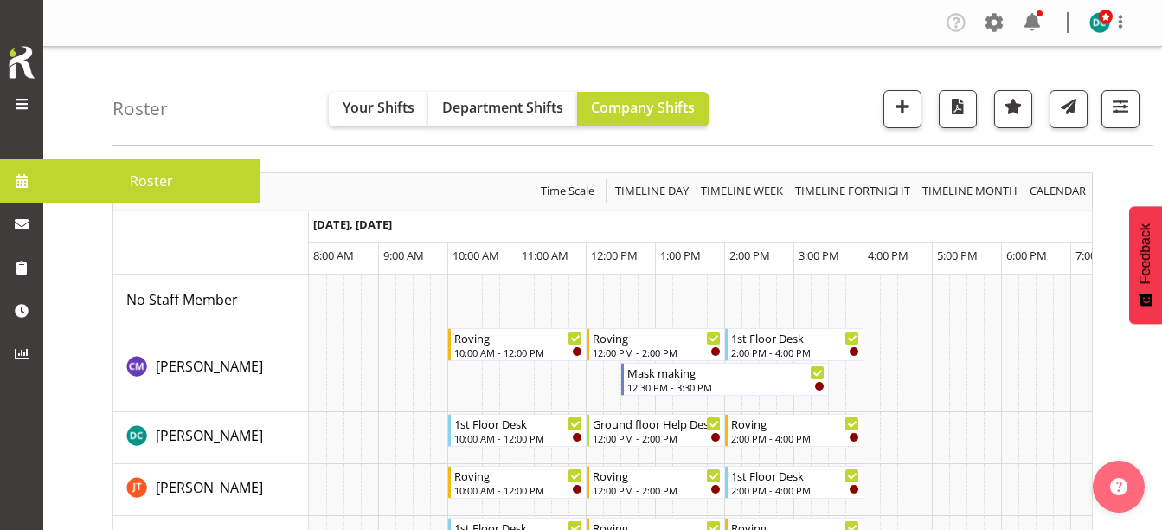
click at [22, 184] on span at bounding box center [22, 181] width 26 height 26
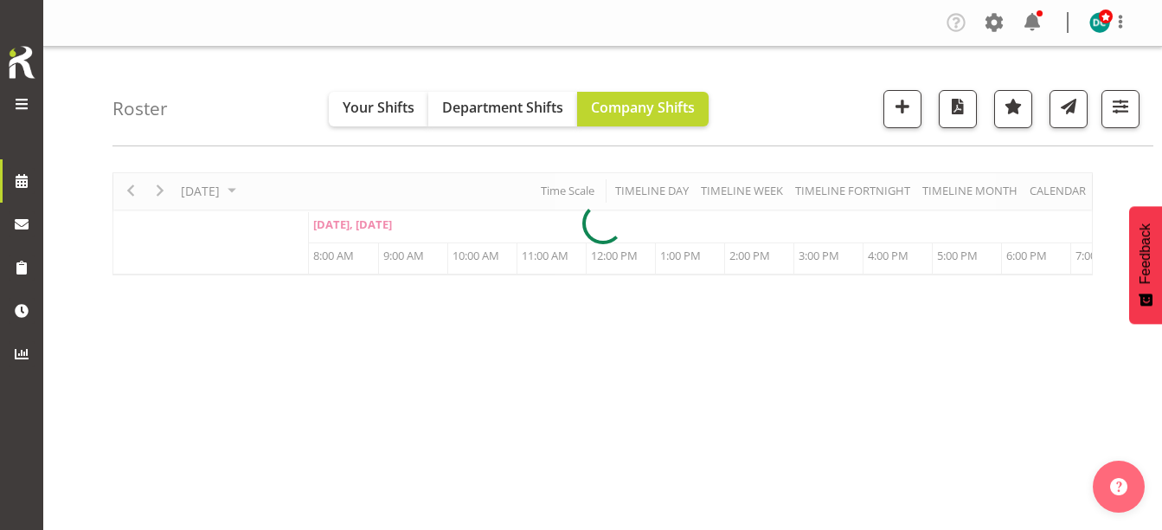
click at [254, 189] on div "[DATE] [DATE] Timeline Day Timeline Week Timeline Fortnight Timeline Month cale…" at bounding box center [602, 223] width 980 height 103
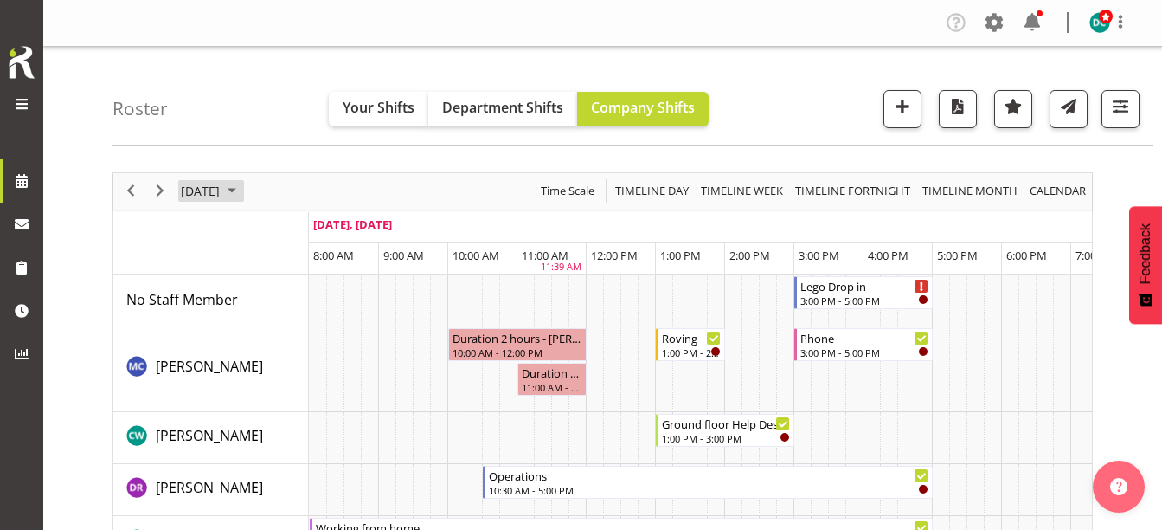
click at [221, 187] on span "[DATE]" at bounding box center [200, 191] width 42 height 22
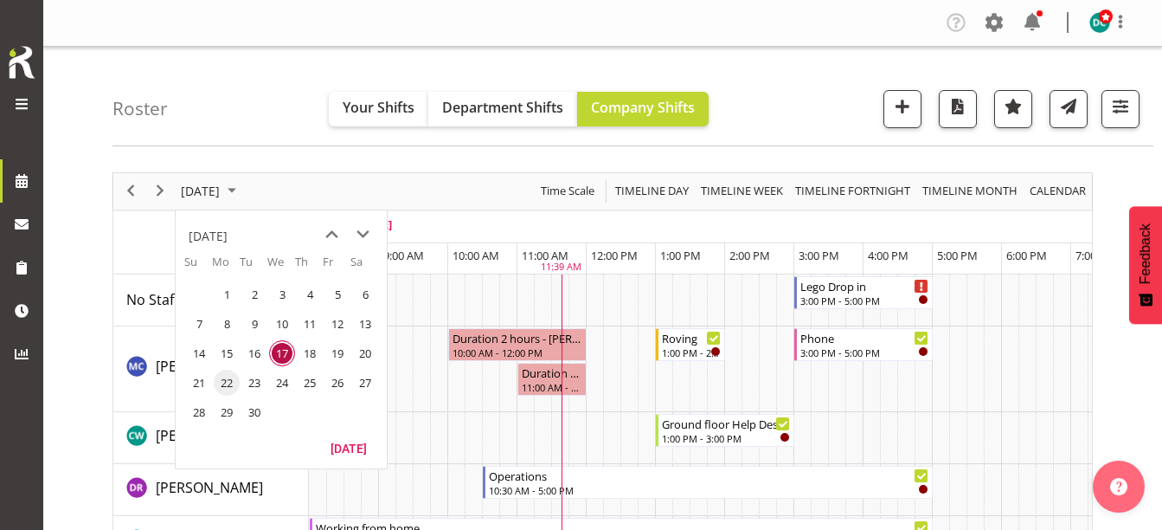
click at [226, 378] on span "22" at bounding box center [227, 382] width 26 height 26
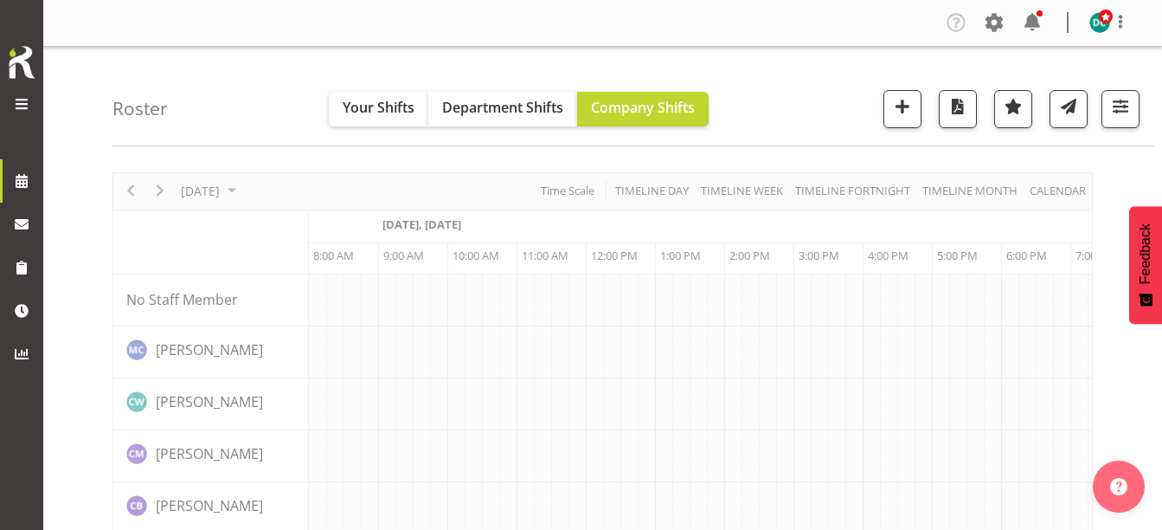
scroll to position [0, 69]
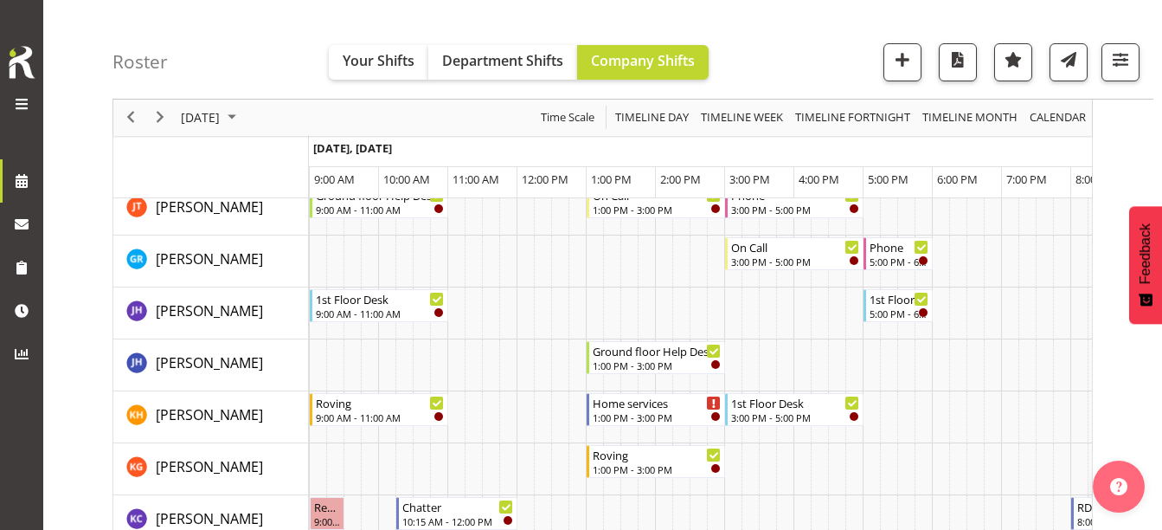
scroll to position [606, 0]
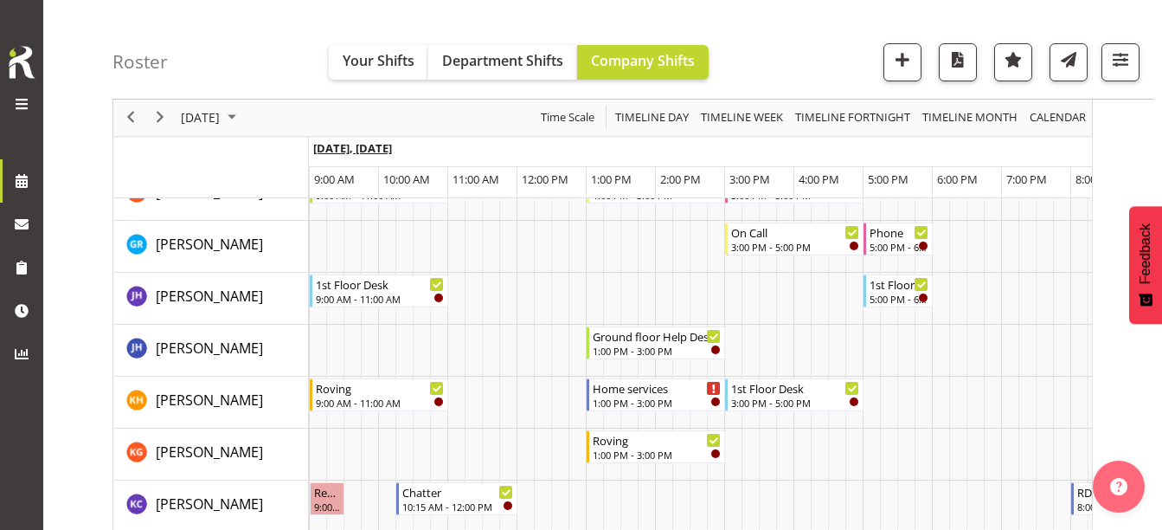
click at [371, 146] on span "[DATE], [DATE]" at bounding box center [352, 148] width 79 height 16
click at [221, 112] on span "[DATE]" at bounding box center [200, 118] width 42 height 22
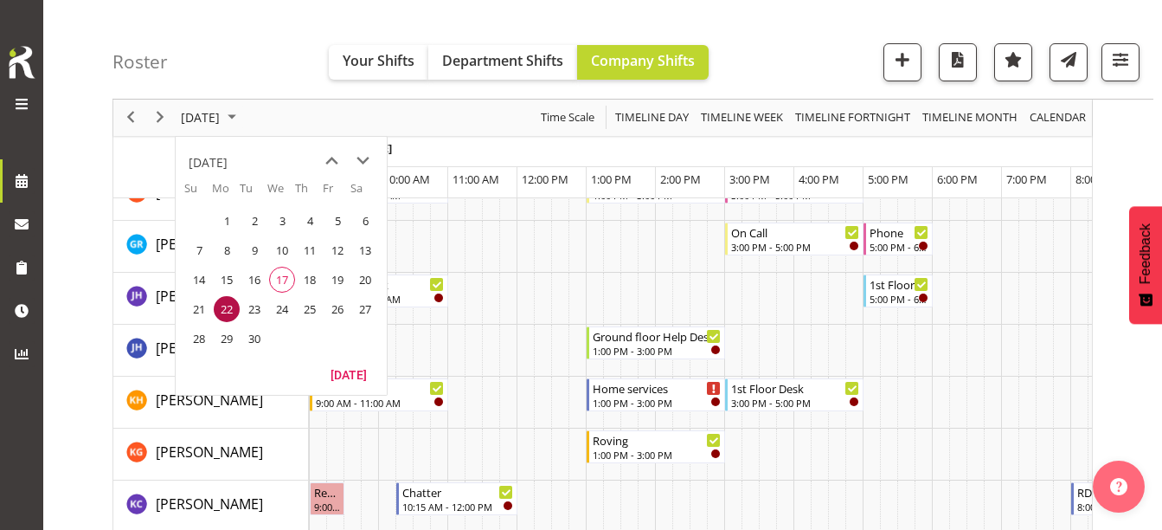
click at [225, 334] on span "29" at bounding box center [227, 338] width 26 height 26
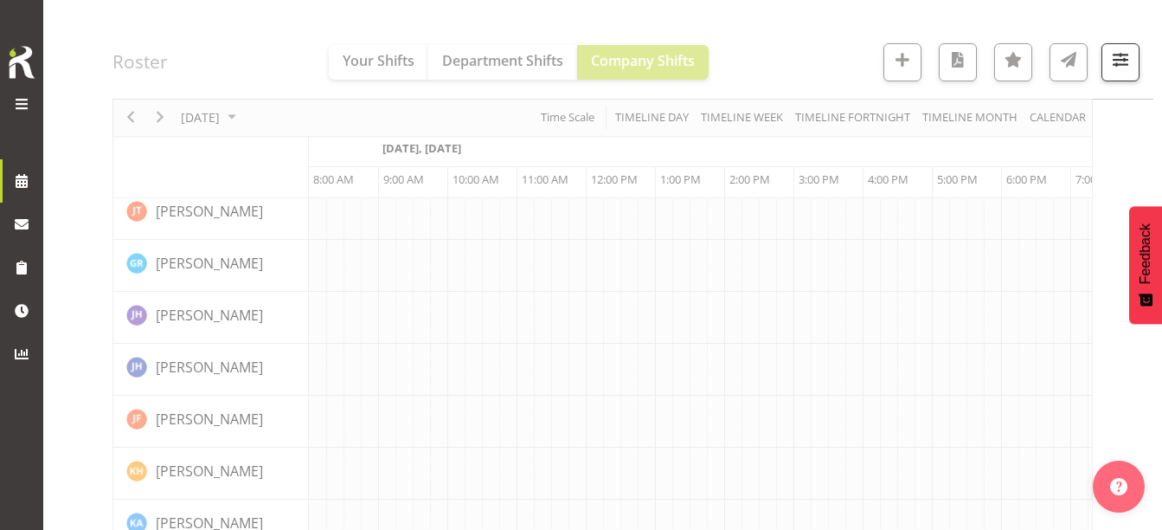
scroll to position [0, 69]
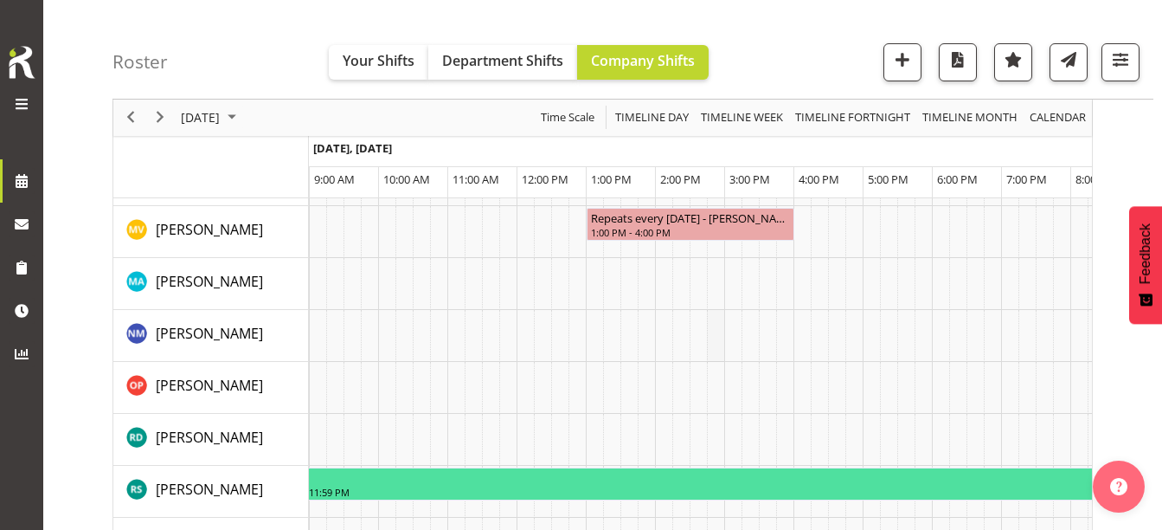
scroll to position [2035, 0]
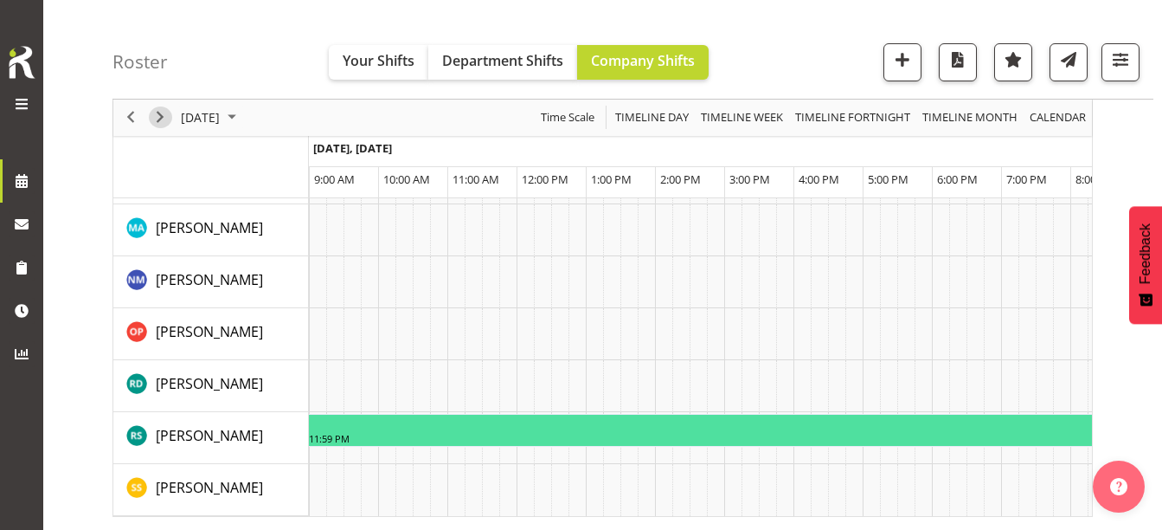
click at [158, 112] on span "Next" at bounding box center [160, 118] width 21 height 22
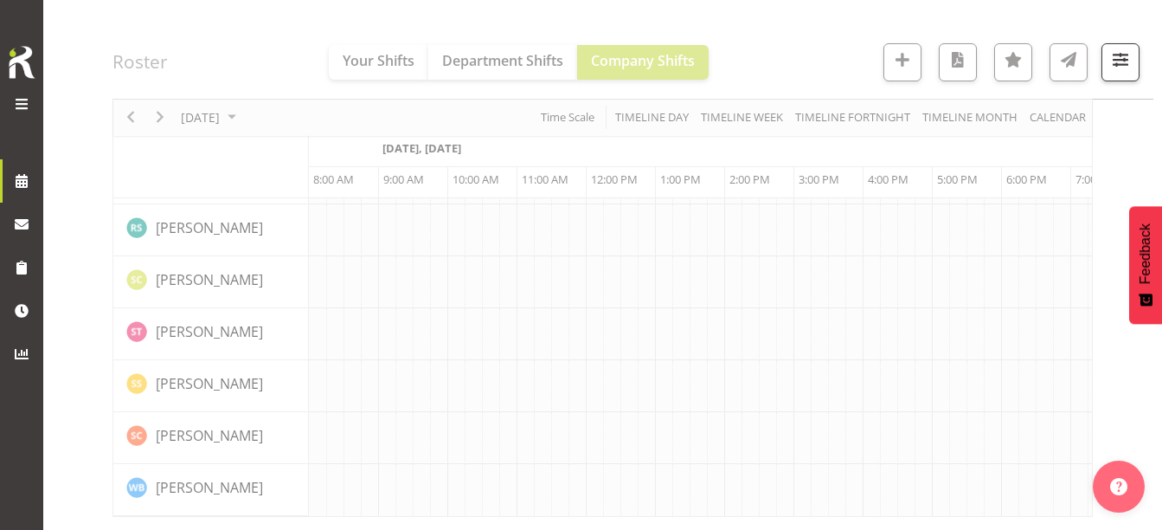
scroll to position [0, 69]
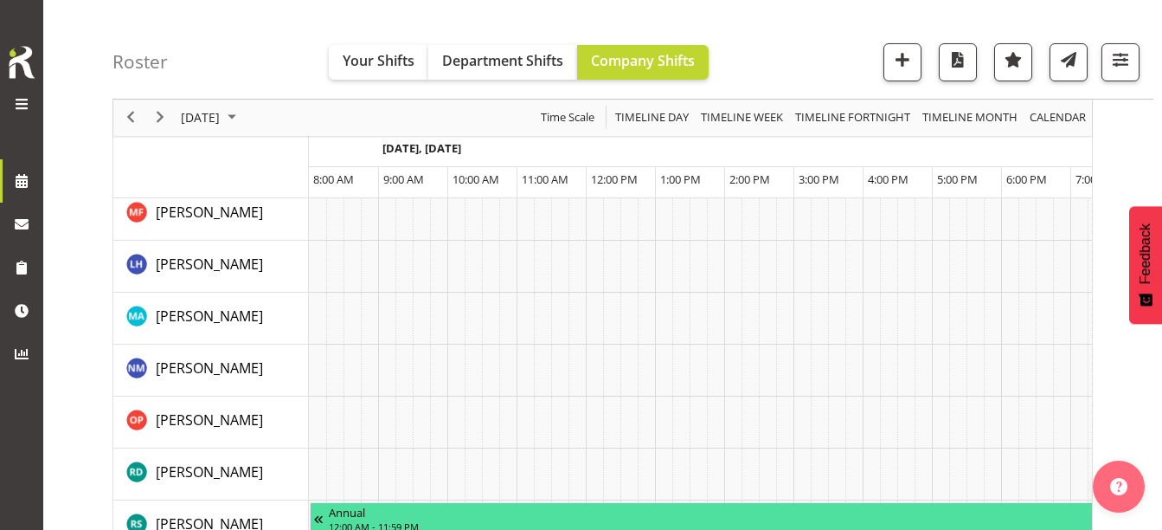
scroll to position [0, 69]
click at [137, 117] on span "Previous" at bounding box center [130, 118] width 21 height 22
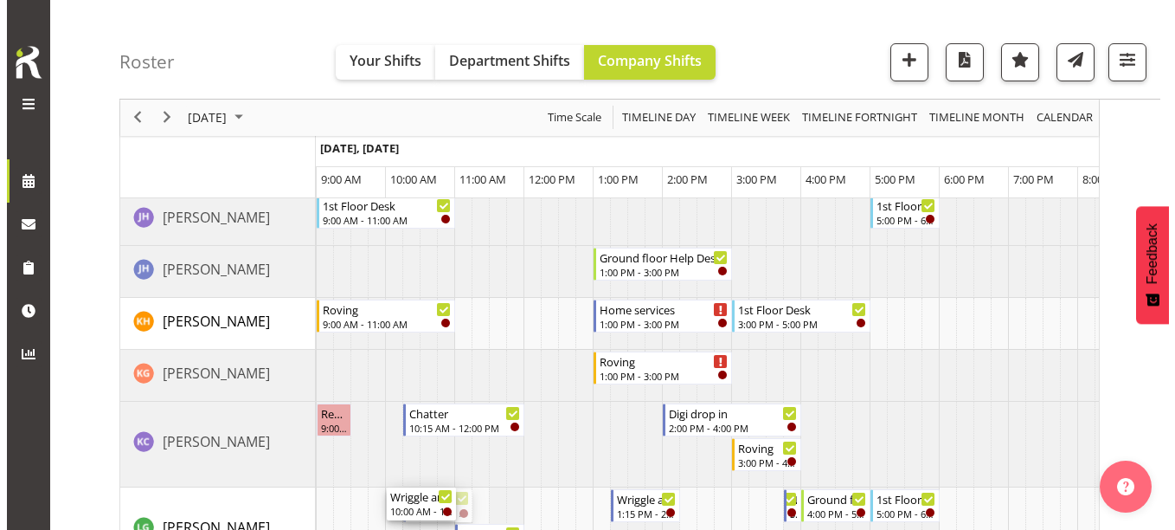
scroll to position [910, 0]
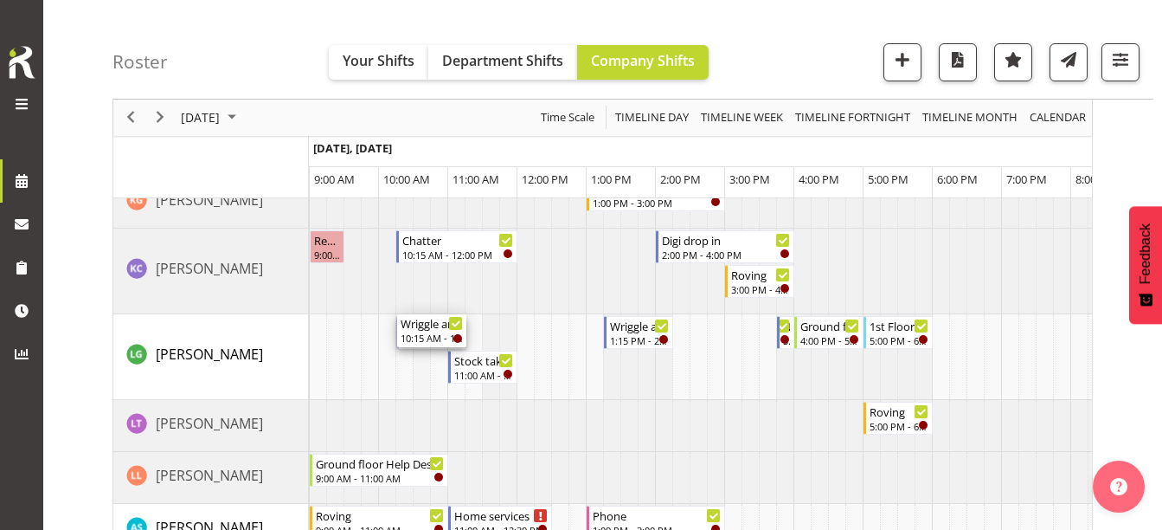
drag, startPoint x: 422, startPoint y: 401, endPoint x: 425, endPoint y: 352, distance: 48.5
click at [425, 352] on div "Phone 9:00 AM - 11:00 AM Oral history 9:15 AM - 2:30 PM Ground floor Help Desk …" at bounding box center [700, 495] width 783 height 2263
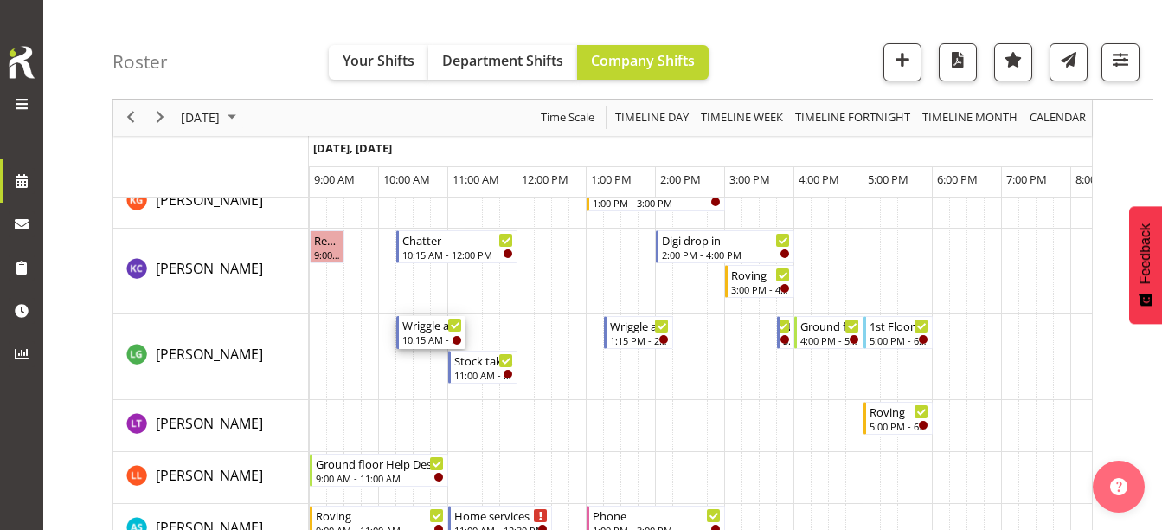
click at [428, 327] on div "Wriggle and Rhyme" at bounding box center [432, 324] width 60 height 17
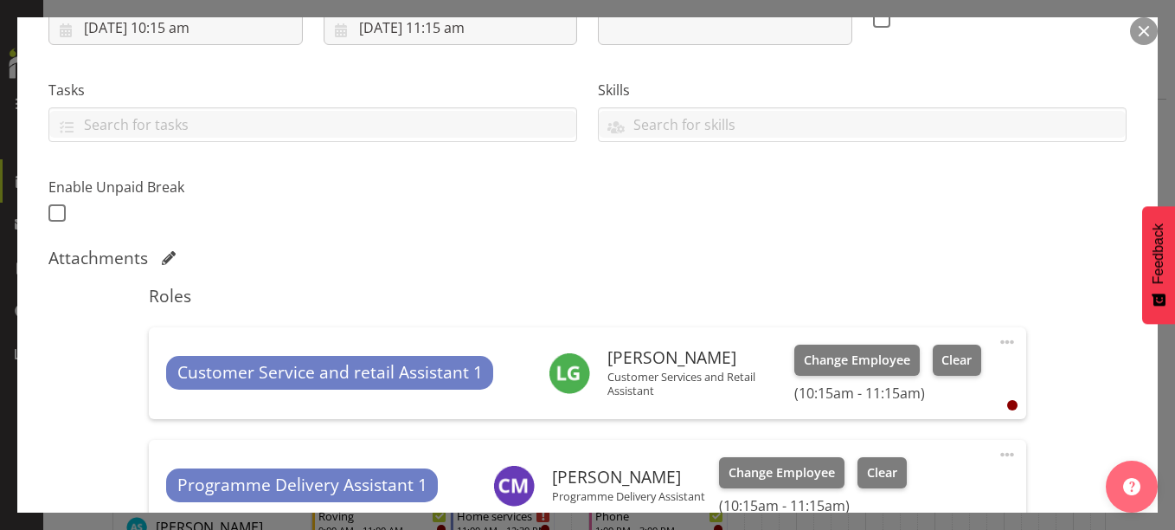
scroll to position [433, 0]
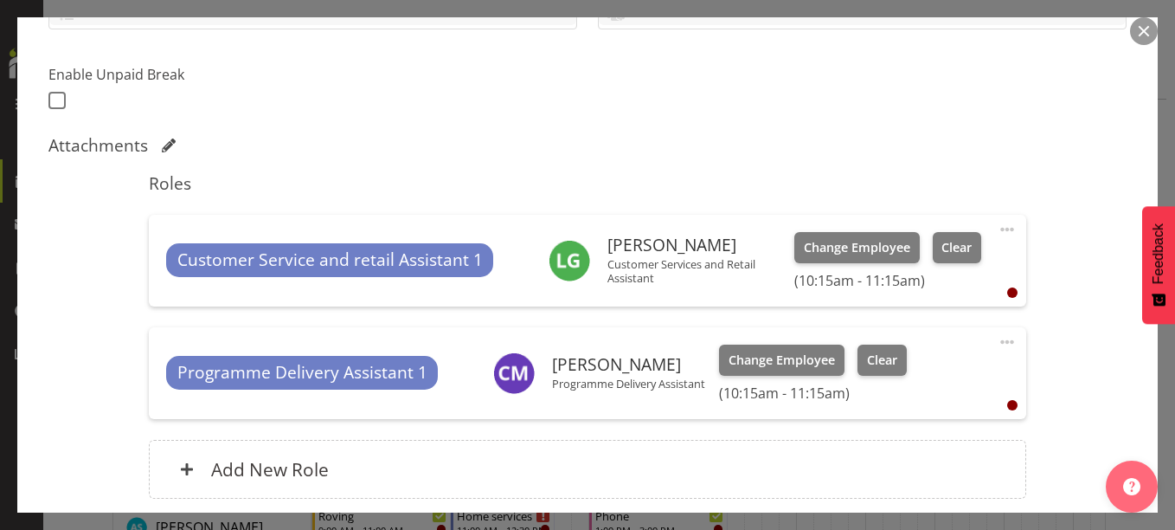
click at [1002, 225] on span at bounding box center [1007, 229] width 21 height 21
click at [866, 332] on link "Delete" at bounding box center [934, 329] width 166 height 31
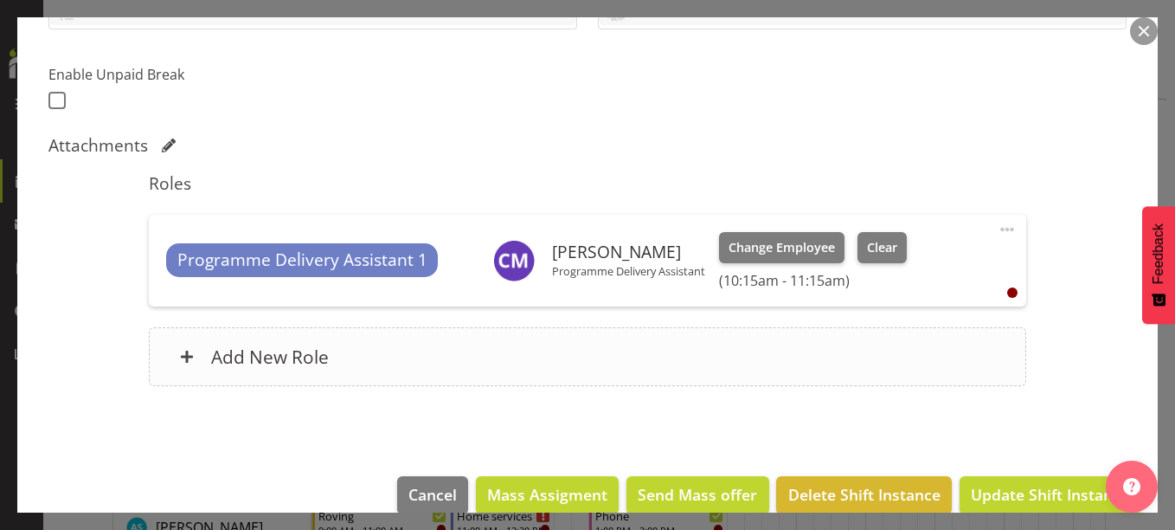
click at [408, 367] on div "Add New Role" at bounding box center [587, 356] width 877 height 59
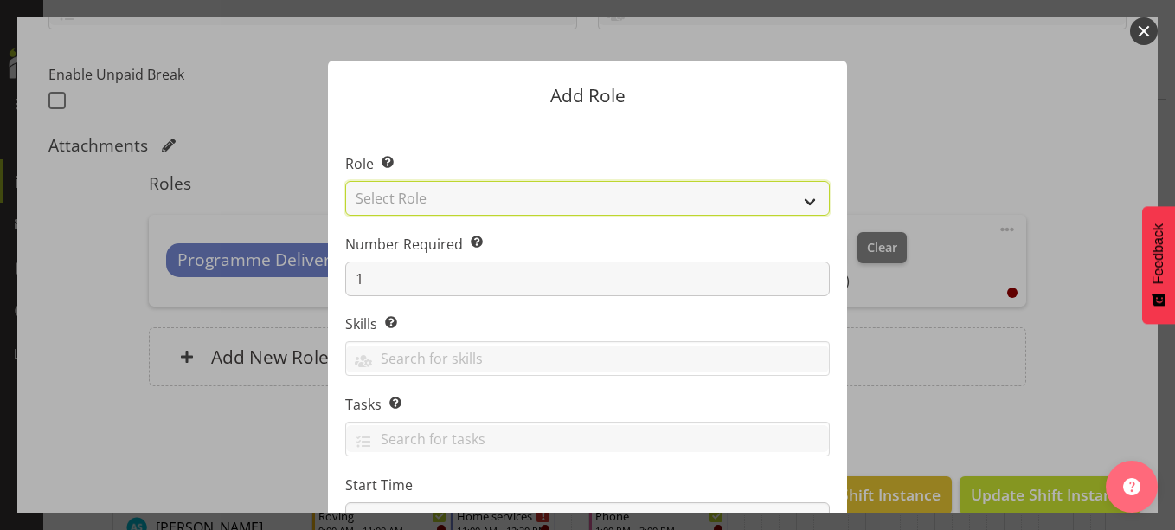
click at [401, 198] on select "Select Role 1st floor desk AQ operator Business Support Team member Casual Cust…" at bounding box center [587, 198] width 485 height 35
select select "1533"
click at [345, 181] on select "Select Role 1st floor desk AQ operator Business Support Team member Casual Cust…" at bounding box center [587, 198] width 485 height 35
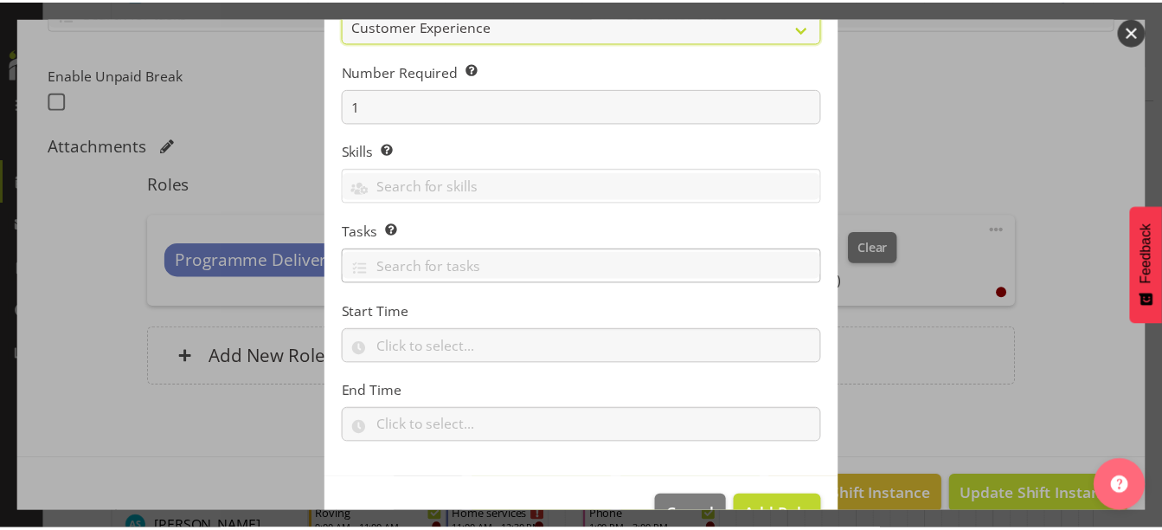
scroll to position [221, 0]
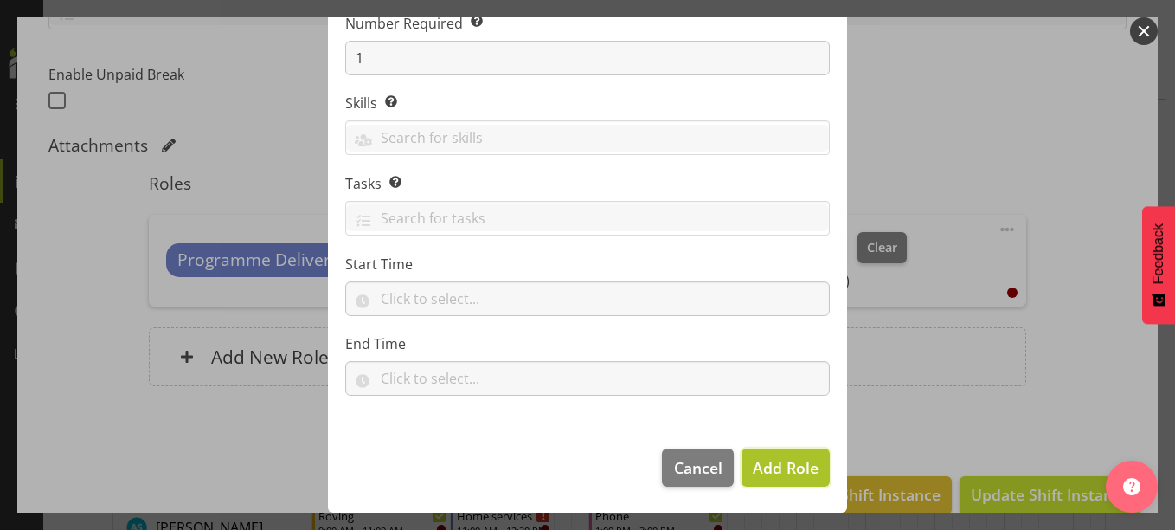
click at [778, 455] on button "Add Role" at bounding box center [785, 467] width 88 height 38
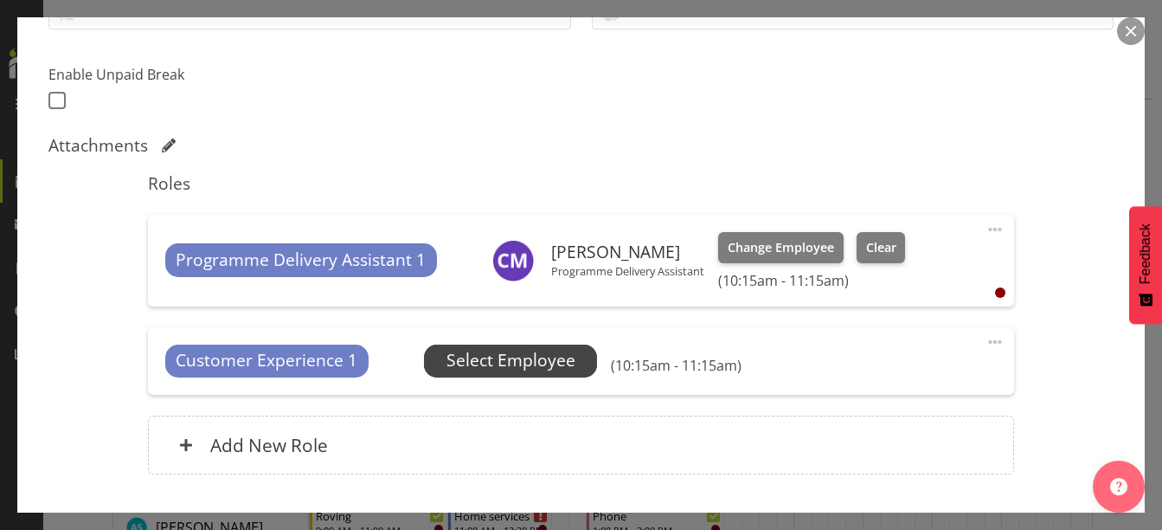
click at [511, 357] on span "Select Employee" at bounding box center [510, 360] width 129 height 25
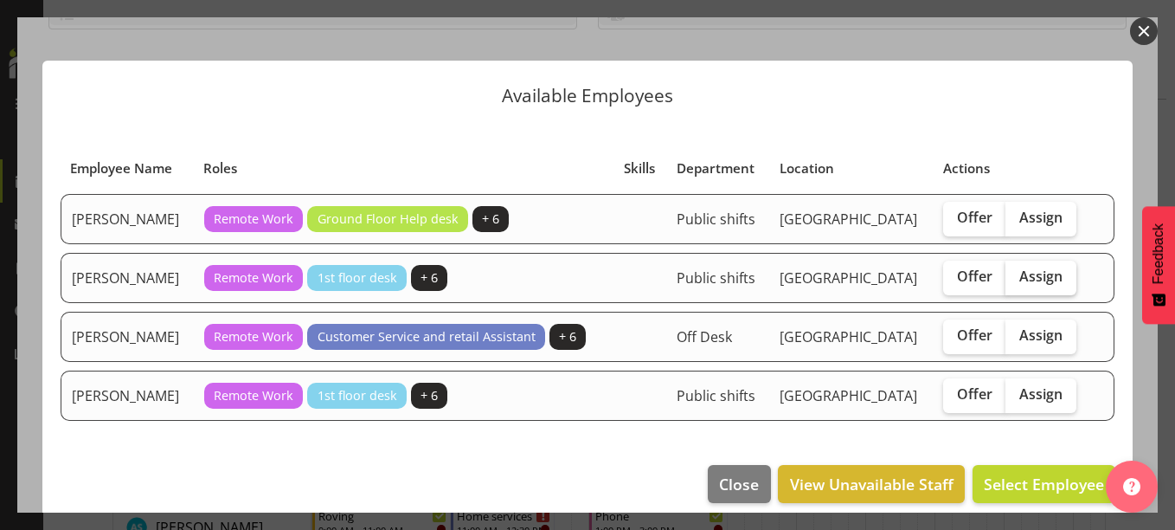
click at [1009, 282] on label "Assign" at bounding box center [1040, 277] width 71 height 35
click at [1009, 282] on input "Assign" at bounding box center [1010, 276] width 11 height 11
checkbox input "true"
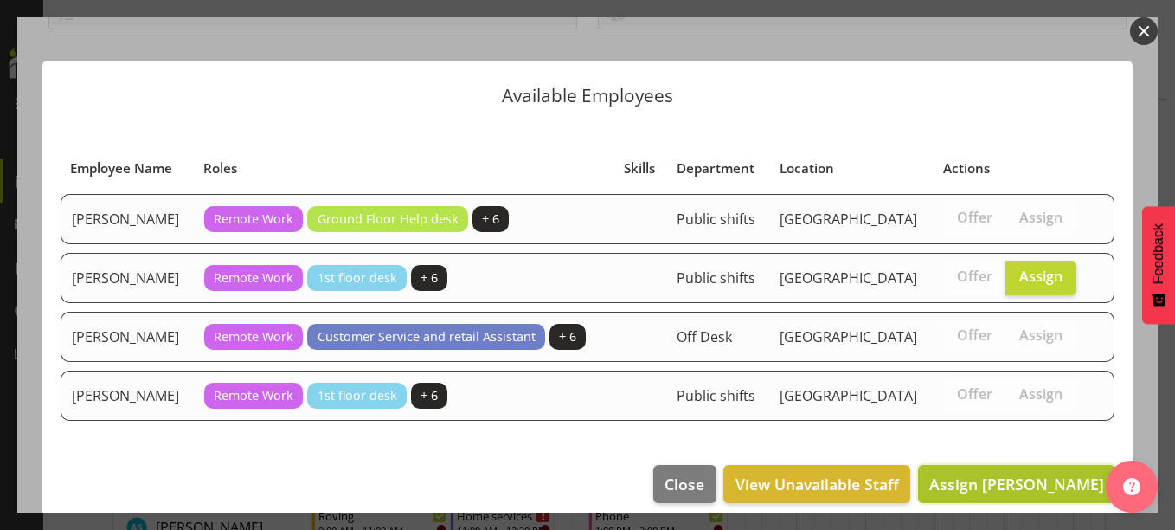
click at [977, 486] on span "Assign Lynette Lockett" at bounding box center [1016, 483] width 175 height 21
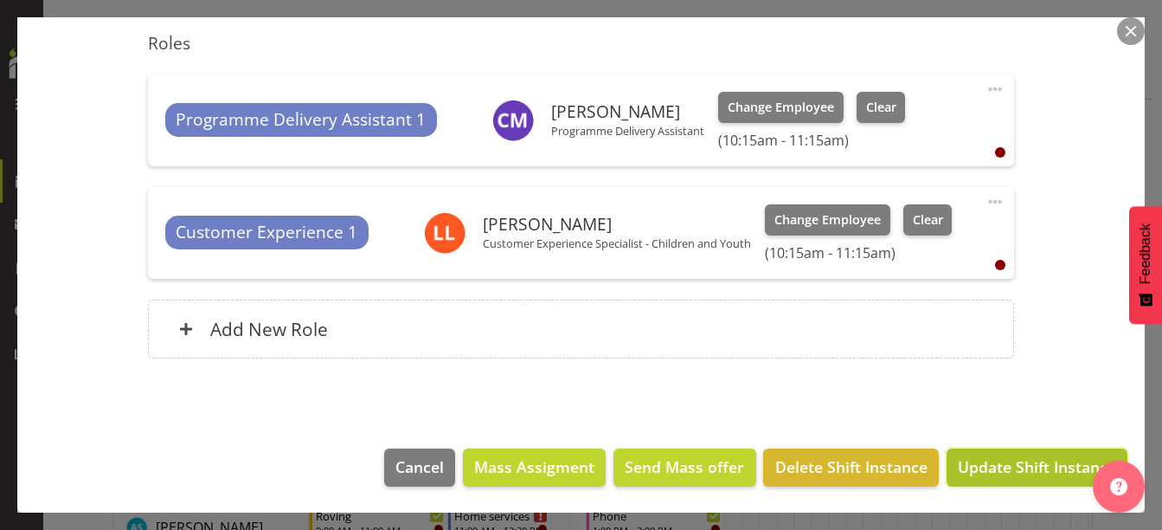
click at [1041, 485] on button "Update Shift Instance" at bounding box center [1037, 467] width 181 height 38
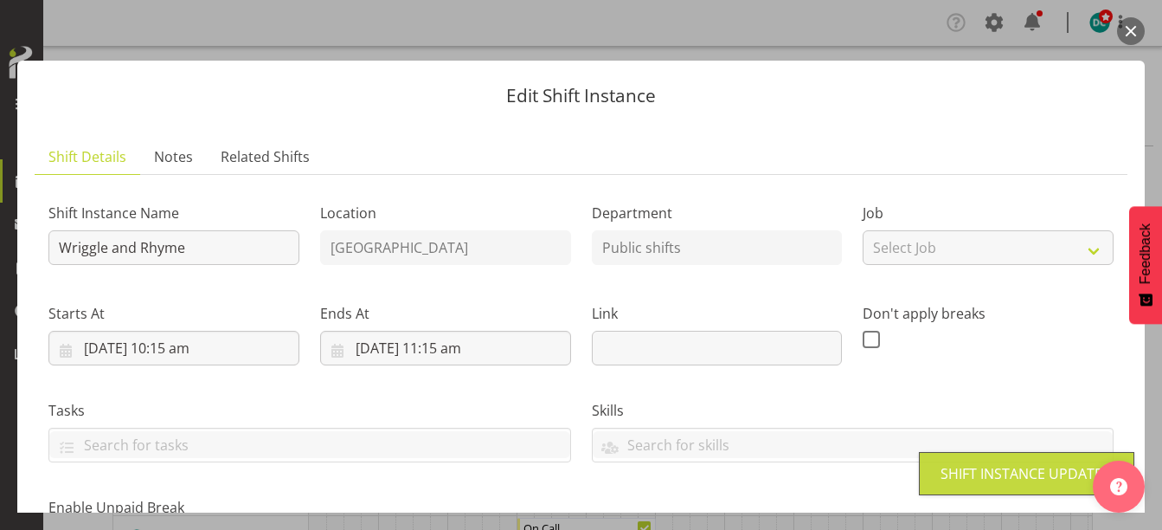
scroll to position [0, 69]
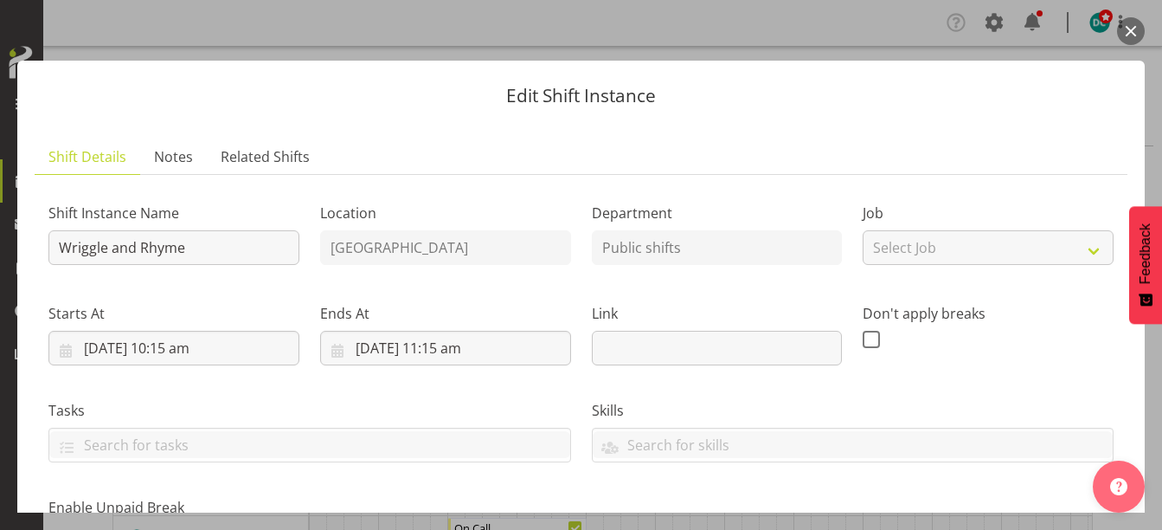
click at [1131, 32] on button "button" at bounding box center [1131, 31] width 28 height 28
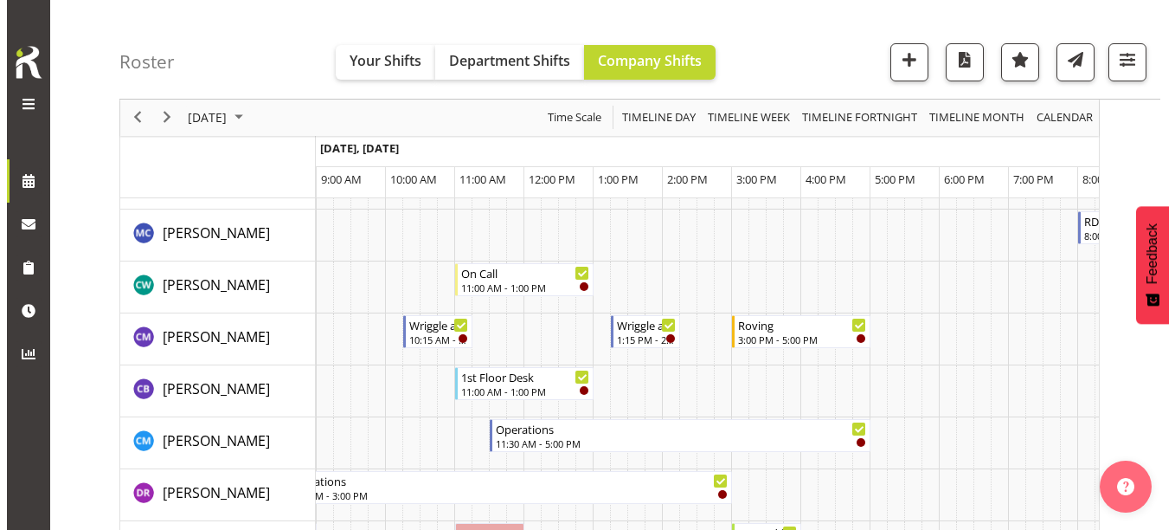
scroll to position [260, 0]
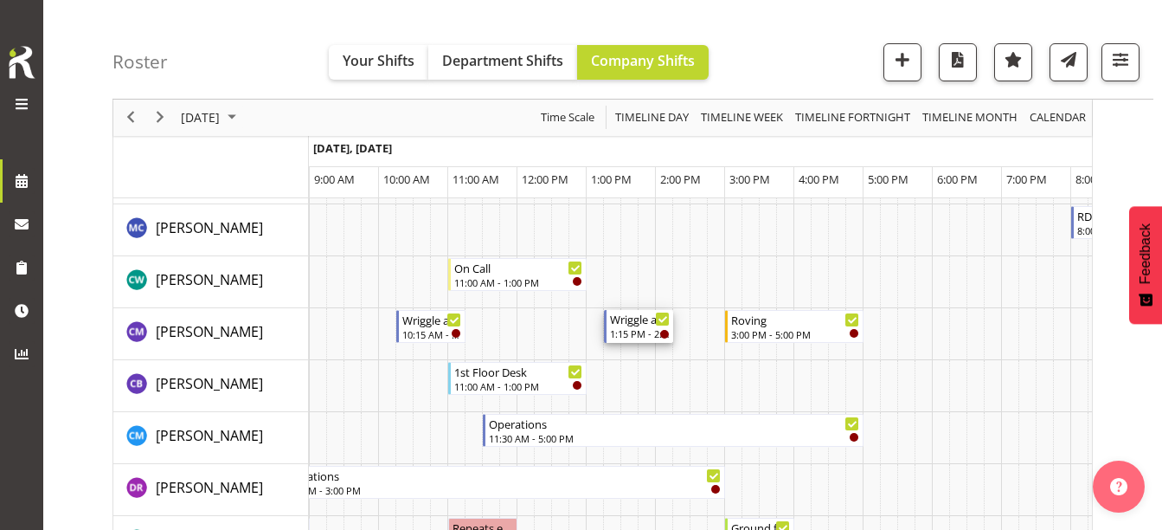
click at [639, 325] on div "Wriggle and Rhyme" at bounding box center [640, 318] width 60 height 17
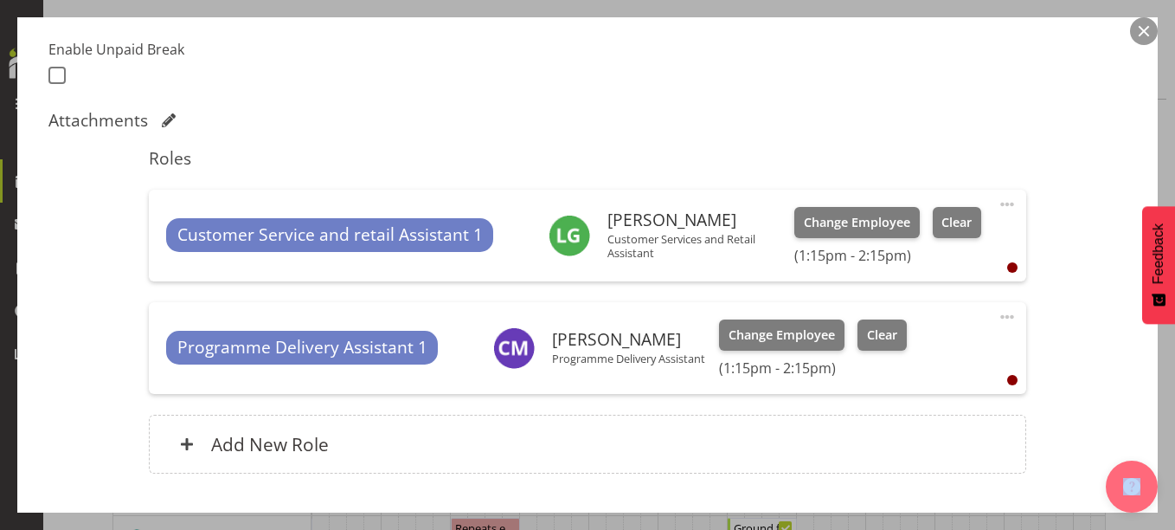
scroll to position [573, 0]
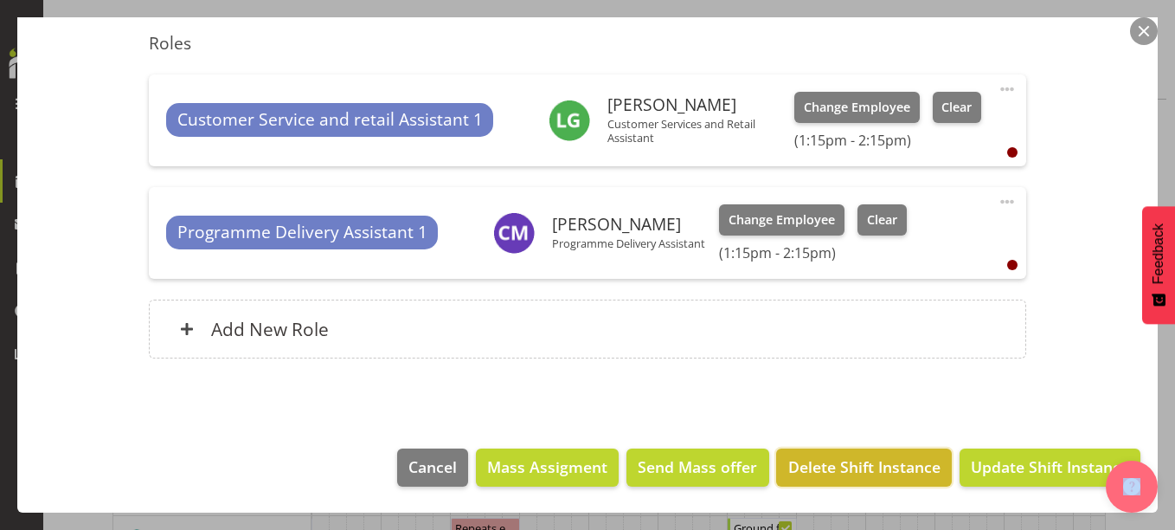
click at [816, 468] on span "Delete Shift Instance" at bounding box center [864, 466] width 152 height 22
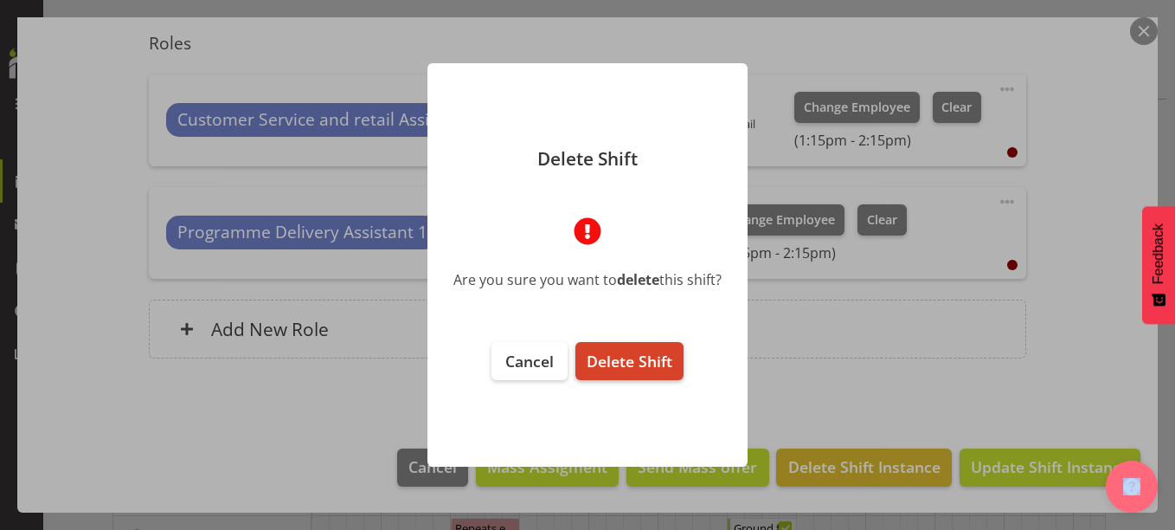
click at [627, 363] on span "Delete Shift" at bounding box center [630, 360] width 86 height 21
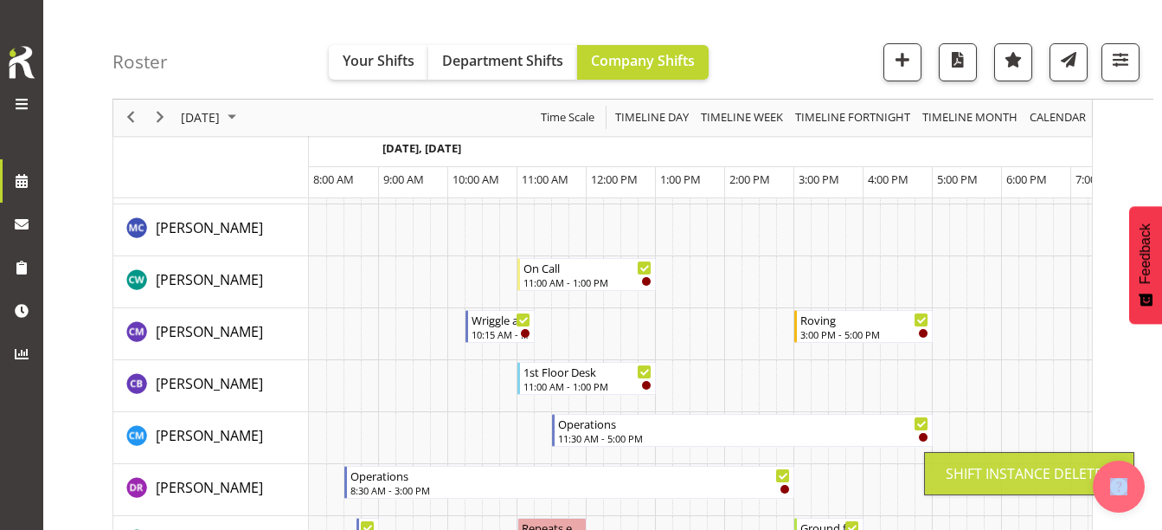
scroll to position [0, 69]
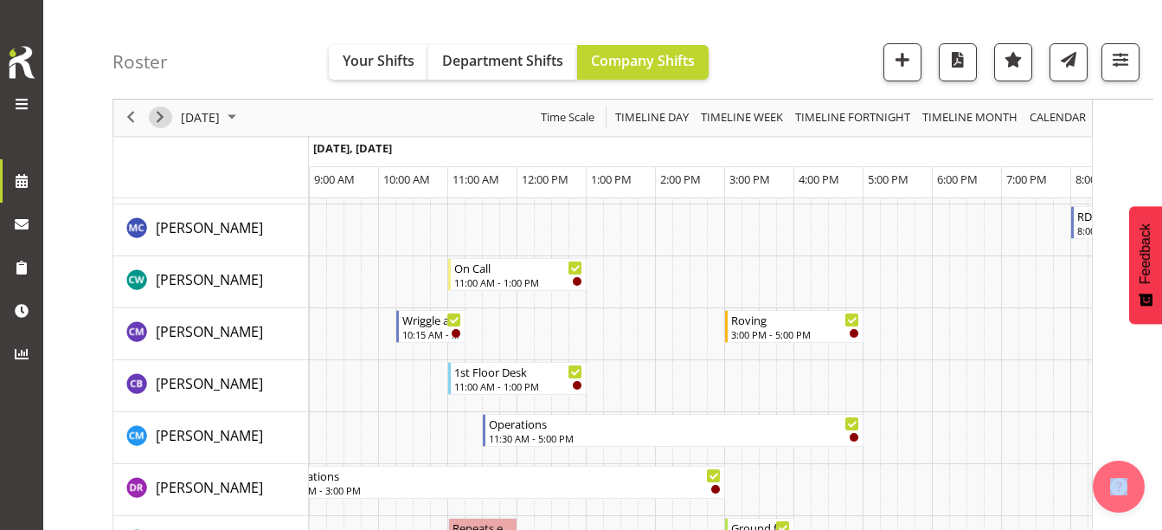
click at [164, 119] on span "Next" at bounding box center [160, 118] width 21 height 22
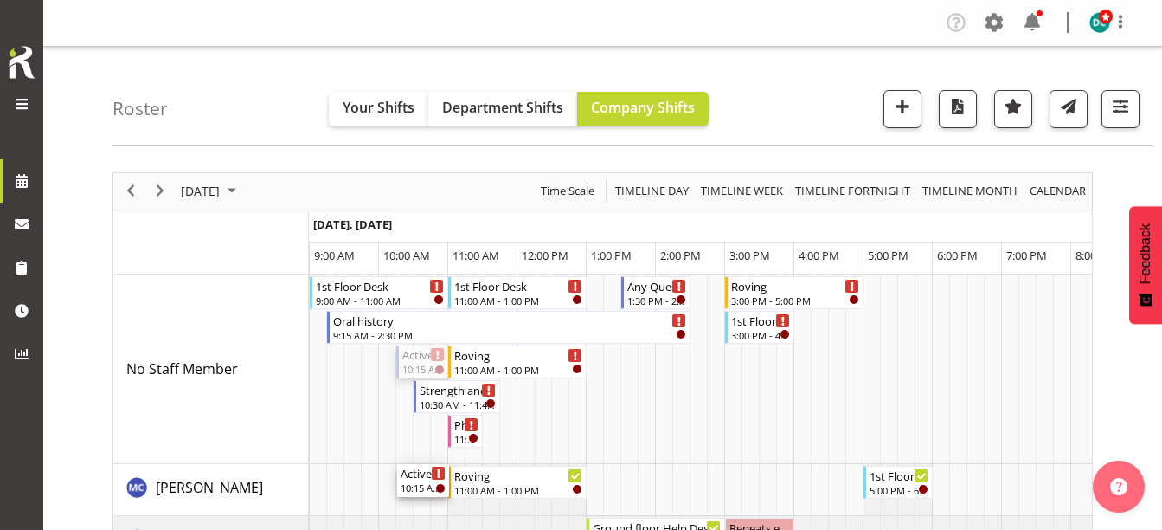
drag, startPoint x: 422, startPoint y: 356, endPoint x: 422, endPoint y: 495, distance: 138.4
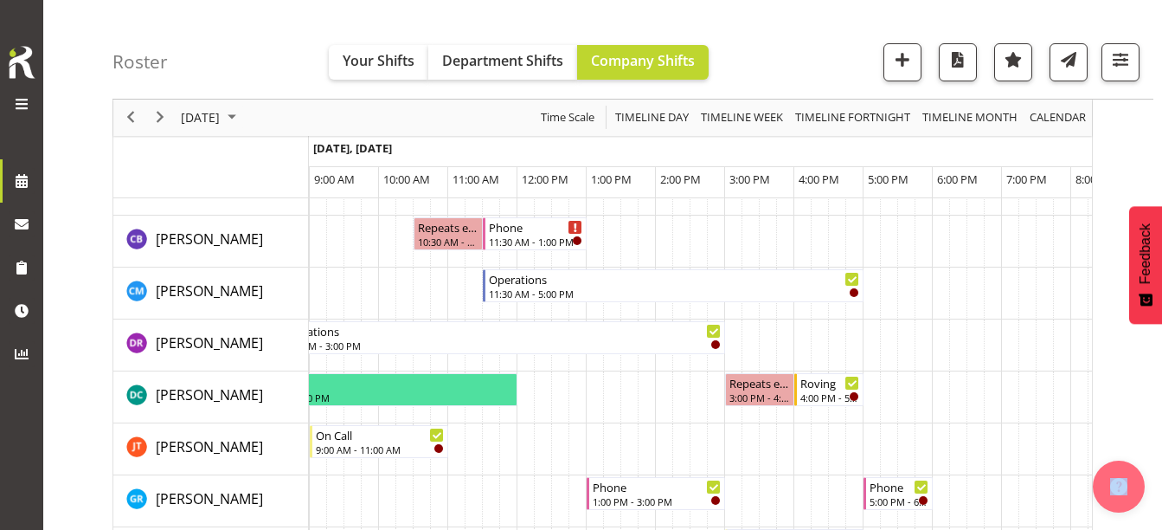
scroll to position [357, 0]
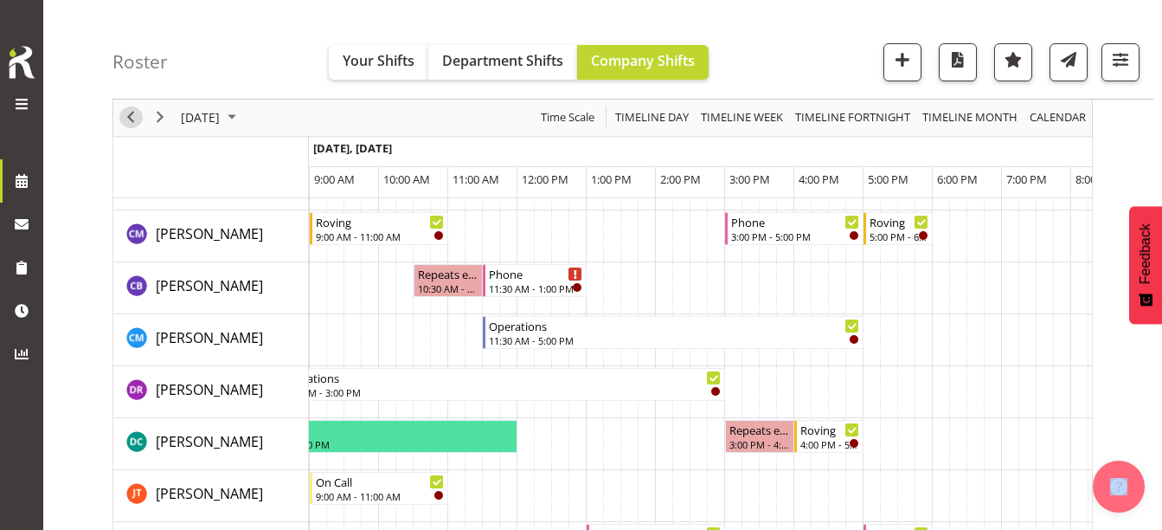
click at [128, 115] on span "Previous" at bounding box center [130, 118] width 21 height 22
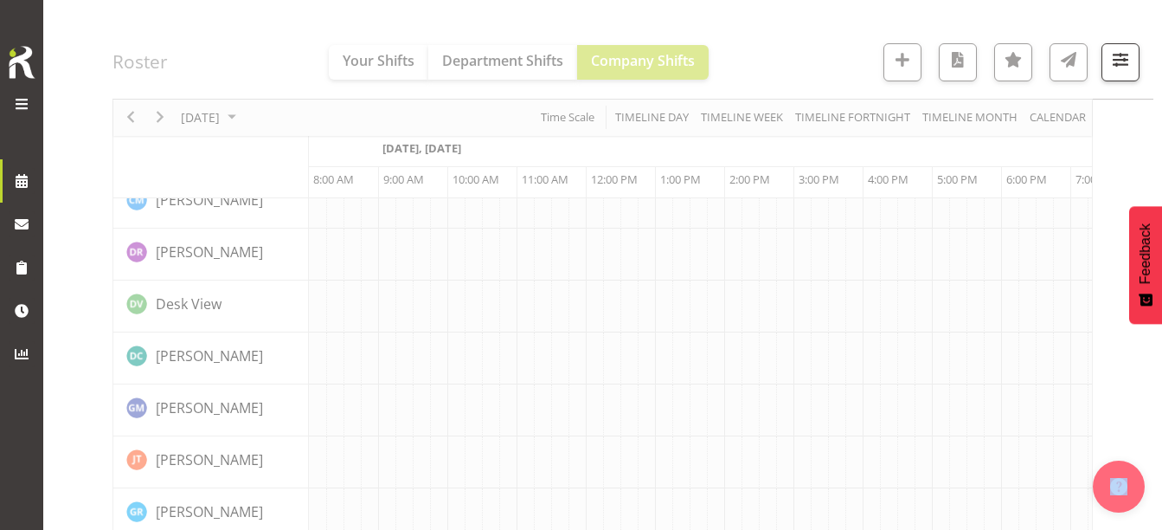
scroll to position [0, 69]
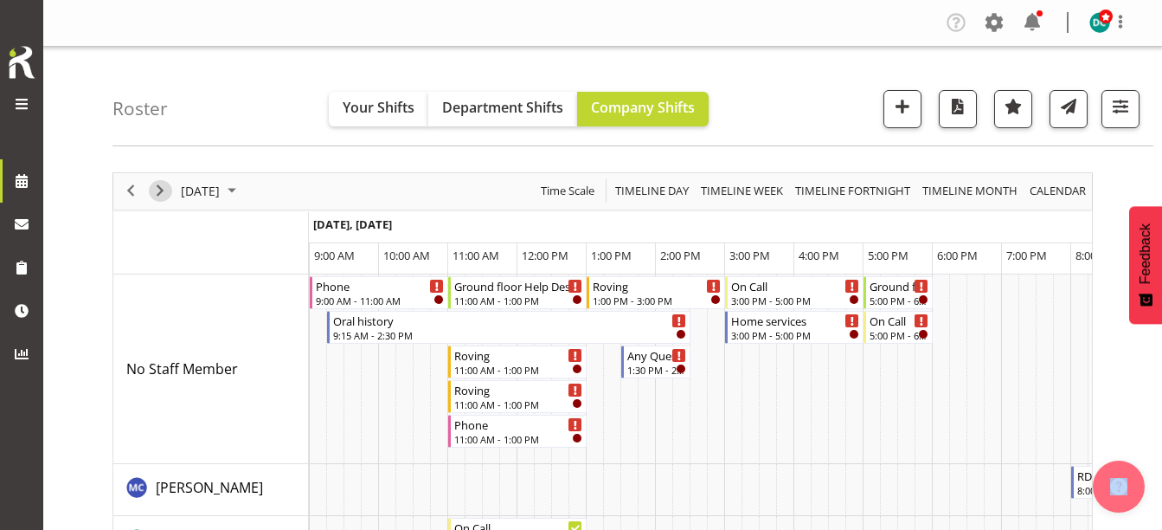
click at [165, 188] on span "Next" at bounding box center [160, 191] width 21 height 22
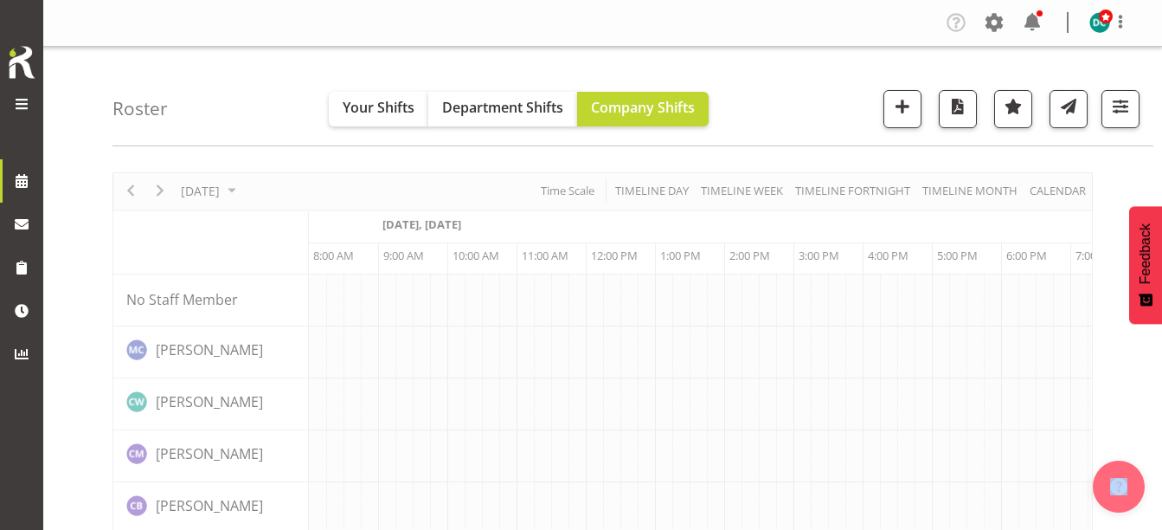
scroll to position [0, 69]
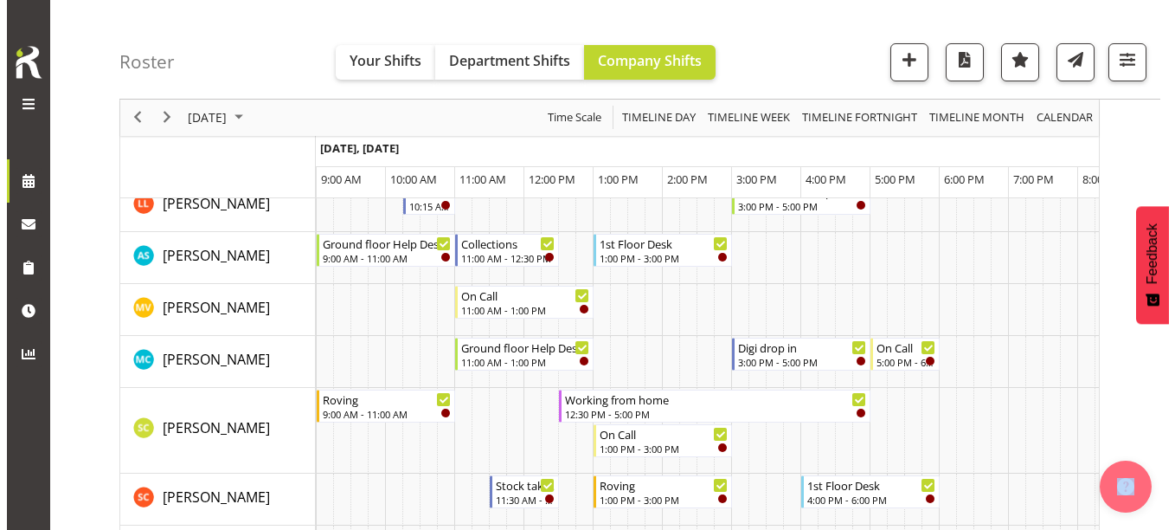
scroll to position [1125, 0]
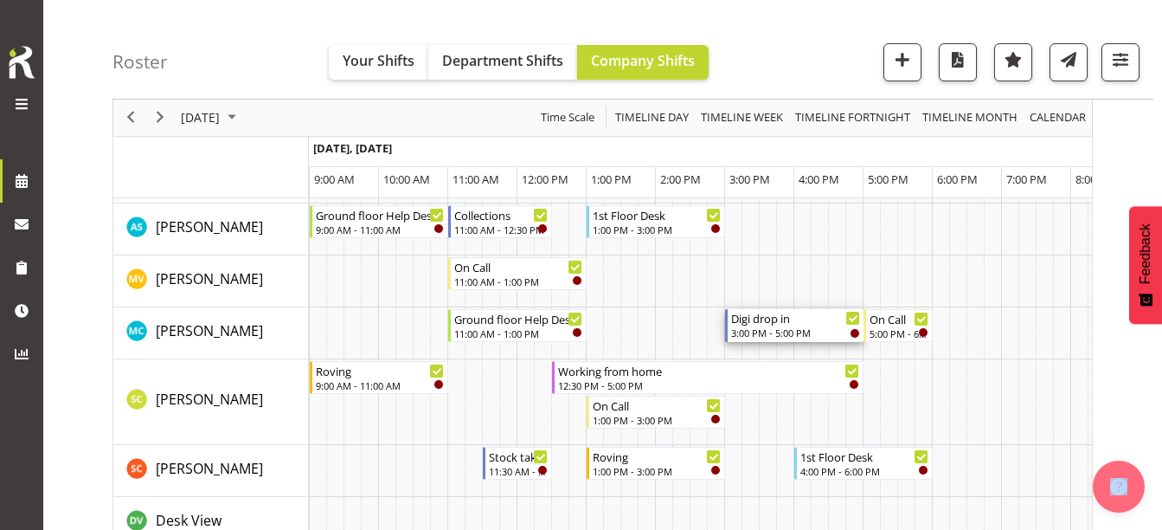
click at [763, 320] on div "Digi drop in" at bounding box center [795, 317] width 129 height 17
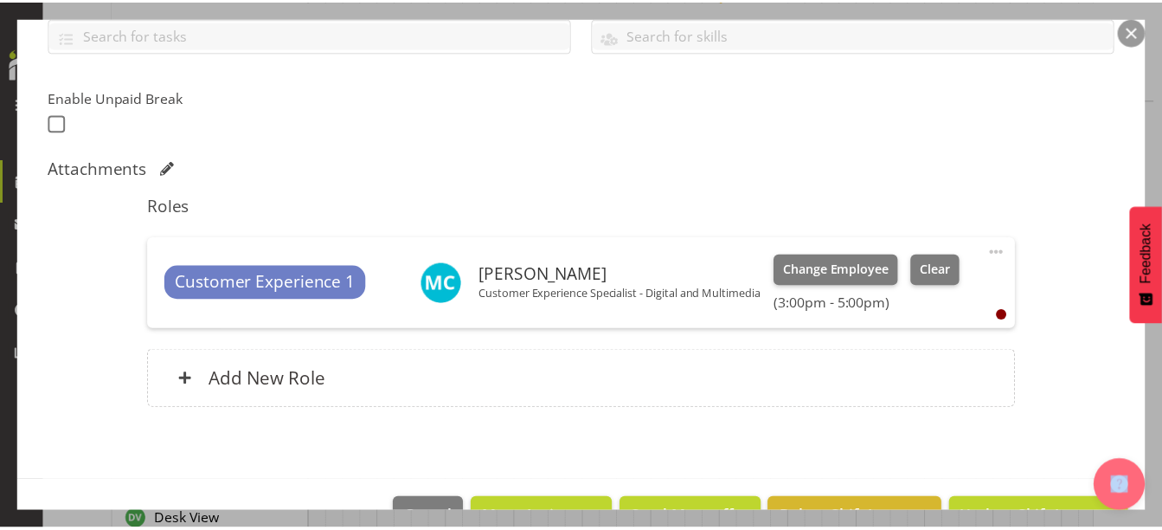
scroll to position [460, 0]
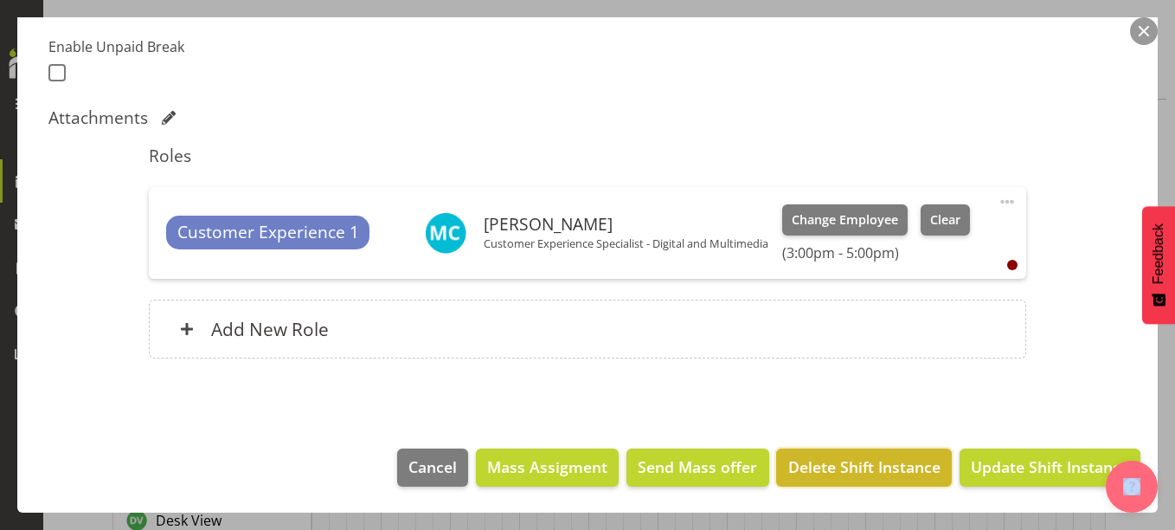
click at [819, 476] on span "Delete Shift Instance" at bounding box center [864, 466] width 152 height 22
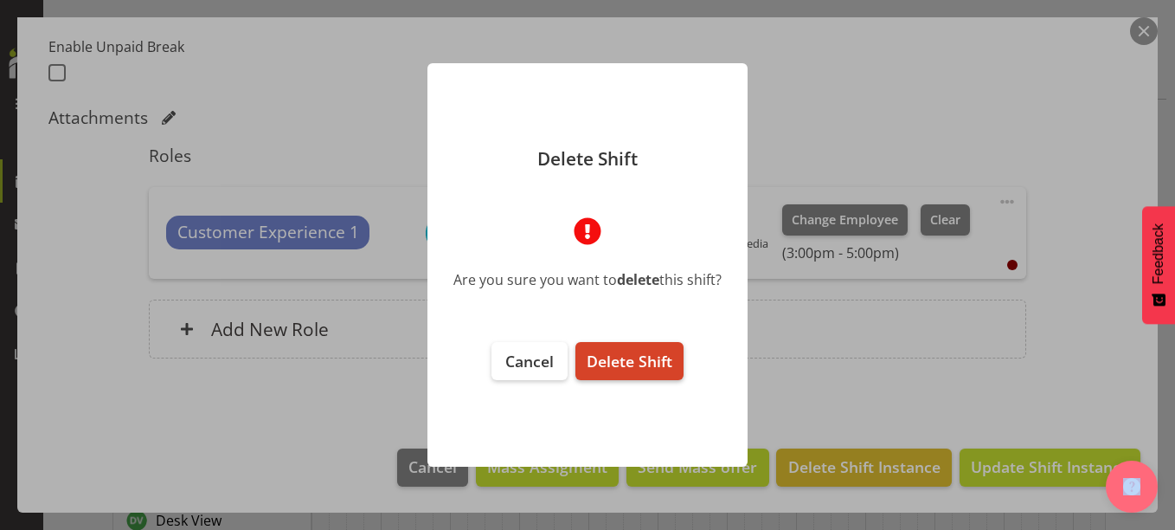
click at [639, 358] on span "Delete Shift" at bounding box center [630, 360] width 86 height 21
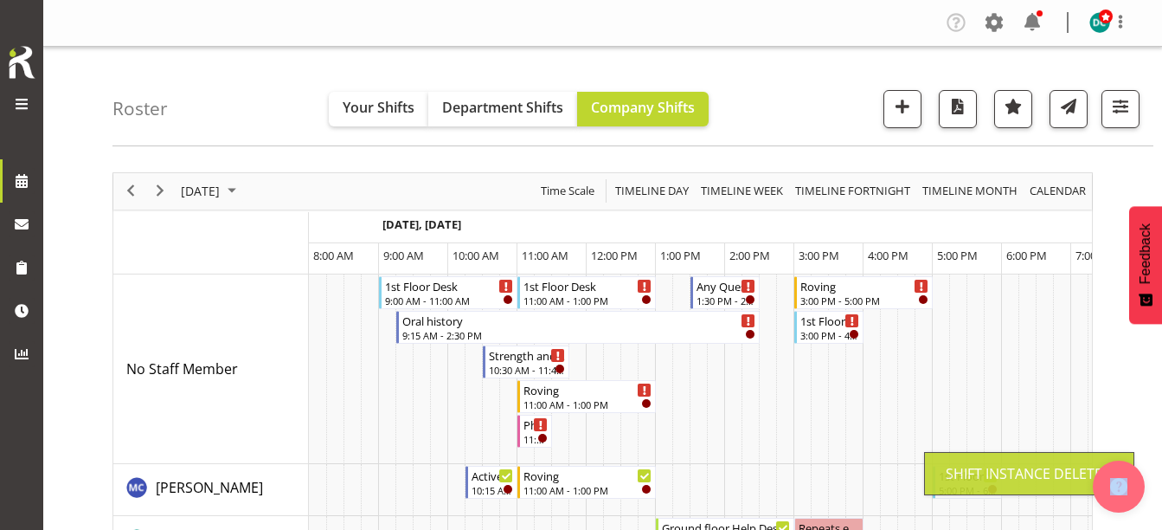
scroll to position [0, 69]
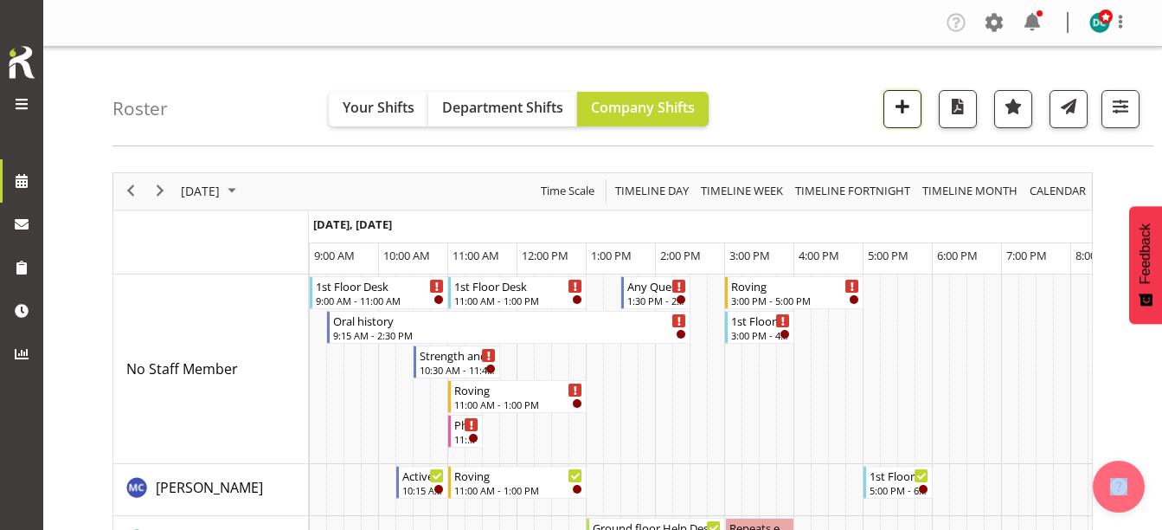
click at [894, 112] on span "button" at bounding box center [902, 106] width 22 height 22
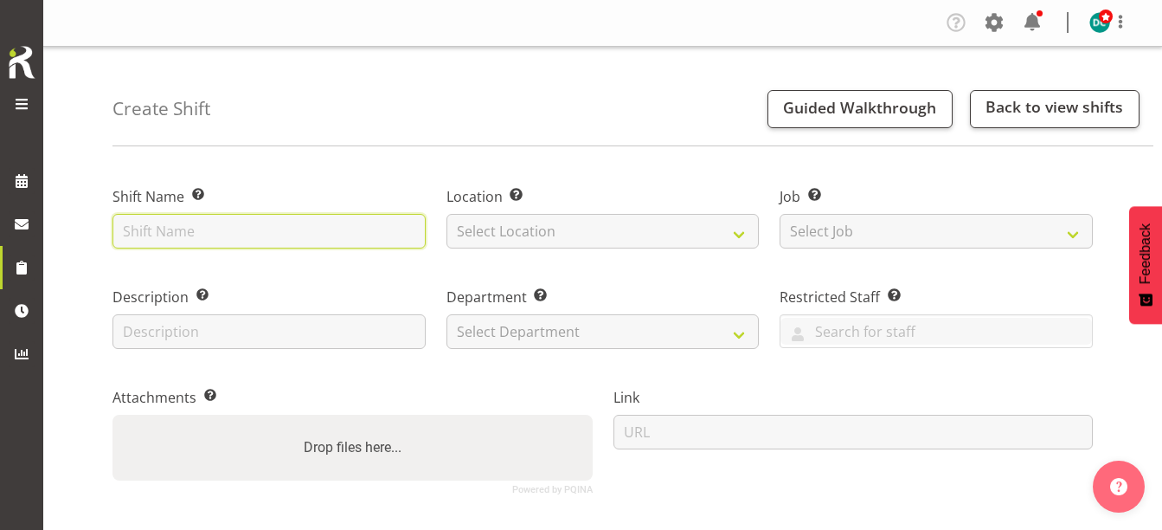
click at [214, 232] on input "text" at bounding box center [268, 231] width 313 height 35
type input "Robots at [GEOGRAPHIC_DATA]"
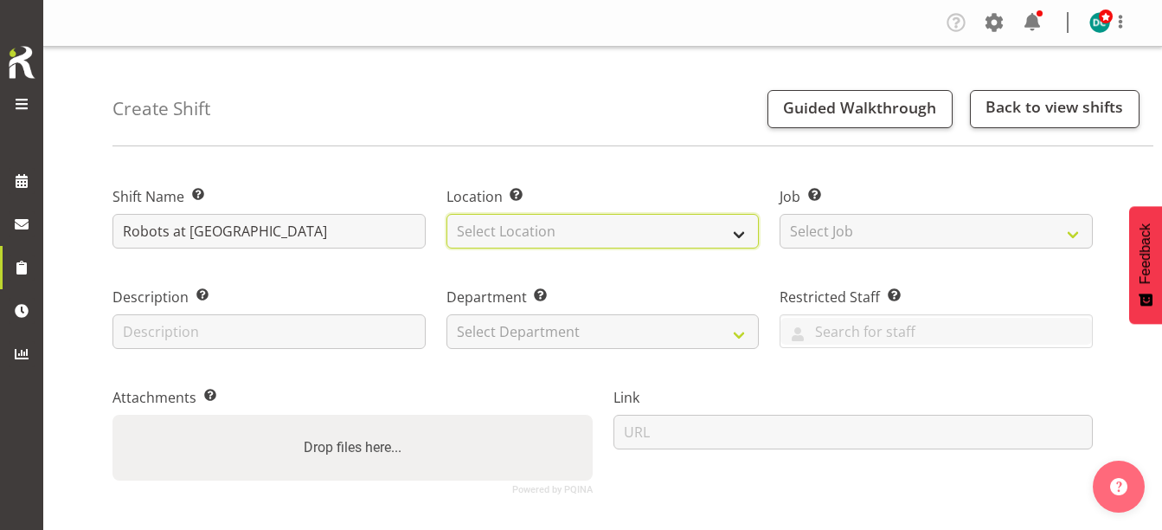
click at [495, 226] on select "Select Location [GEOGRAPHIC_DATA] [GEOGRAPHIC_DATA]" at bounding box center [602, 231] width 313 height 35
select select "1276"
click at [446, 214] on select "Select Location [GEOGRAPHIC_DATA] [GEOGRAPHIC_DATA]" at bounding box center [602, 231] width 313 height 35
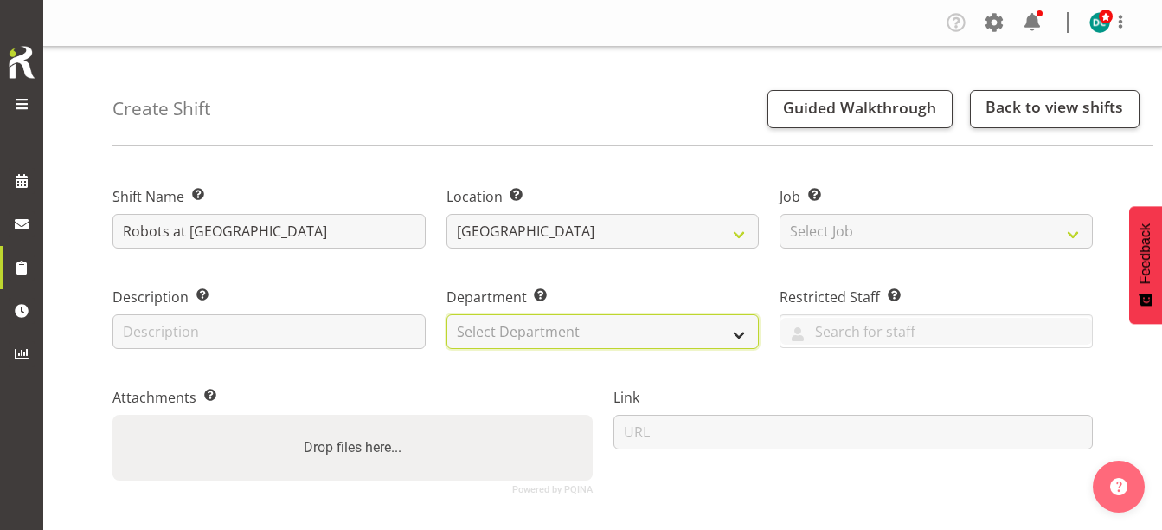
click at [499, 325] on select "Select Department Off Desk Public shifts" at bounding box center [602, 331] width 313 height 35
select select "921"
click at [446, 314] on select "Select Department Off Desk Public shifts" at bounding box center [602, 331] width 313 height 35
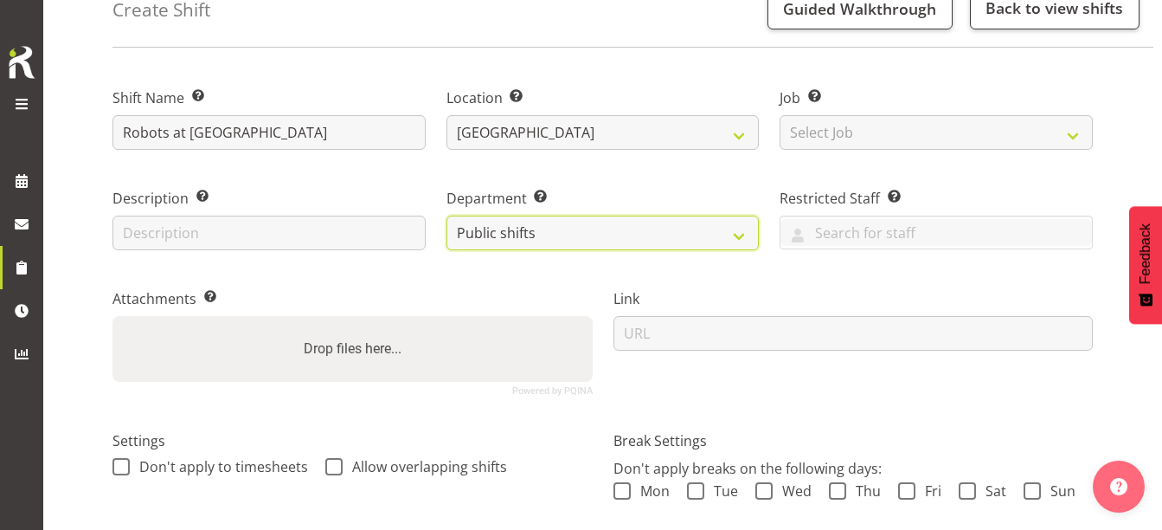
scroll to position [260, 0]
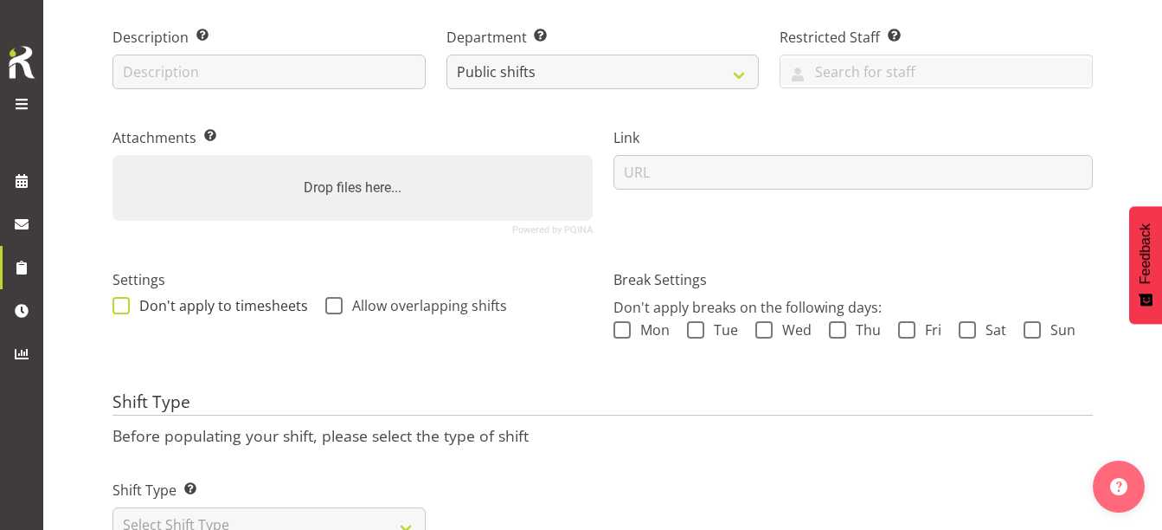
click at [124, 298] on span at bounding box center [120, 305] width 17 height 17
click at [124, 299] on input "Don't apply to timesheets" at bounding box center [117, 304] width 11 height 11
checkbox input "true"
click at [332, 305] on span at bounding box center [333, 305] width 17 height 17
click at [332, 305] on input "Allow overlapping shifts" at bounding box center [330, 304] width 11 height 11
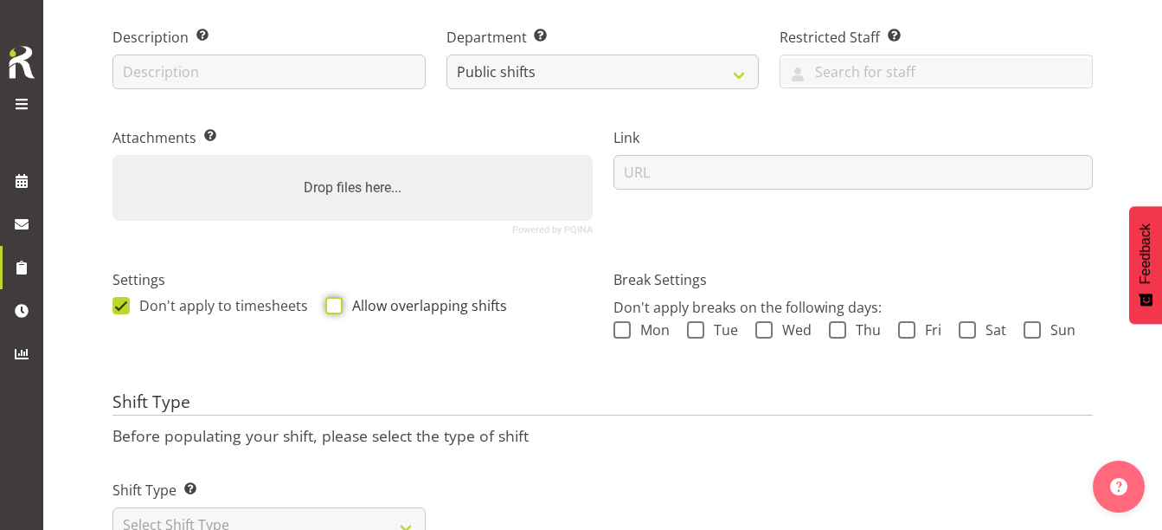
checkbox input "true"
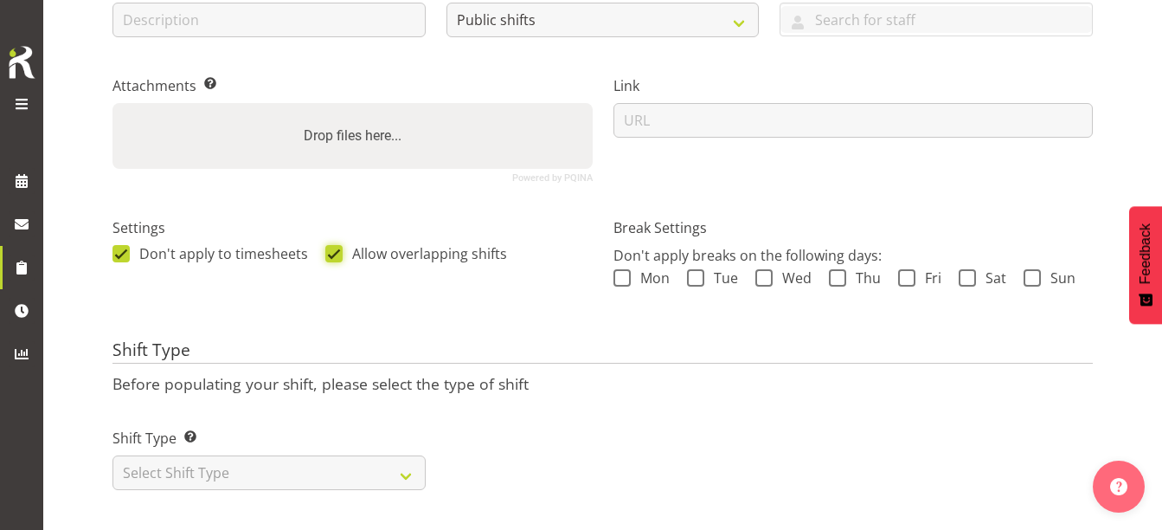
scroll to position [335, 0]
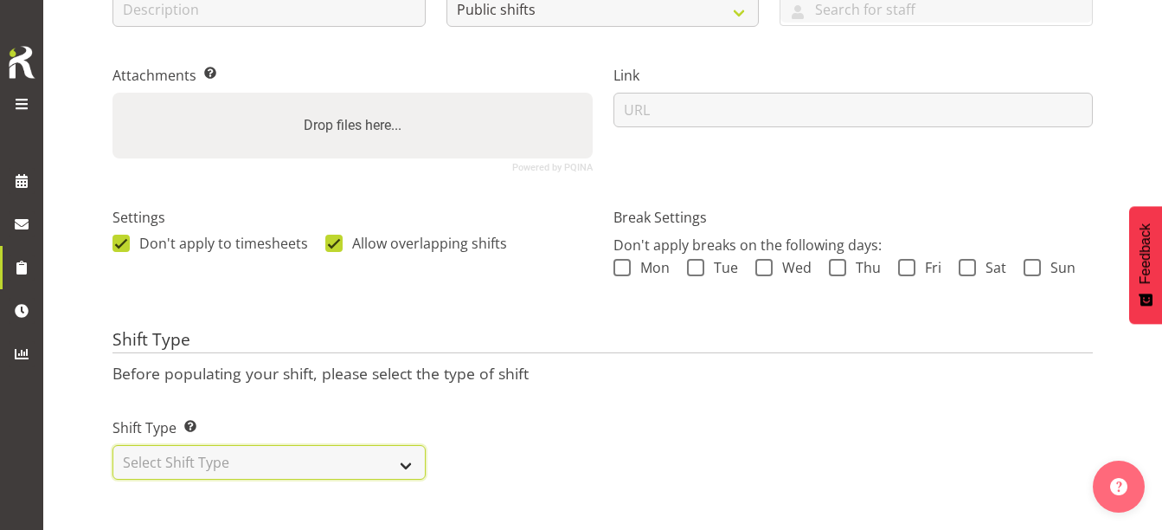
click at [211, 458] on select "Select Shift Type One Off Shift Recurring Shift Rotating Shift" at bounding box center [268, 462] width 313 height 35
select select "one_off"
click at [112, 445] on select "Select Shift Type One Off Shift Recurring Shift Rotating Shift" at bounding box center [268, 462] width 313 height 35
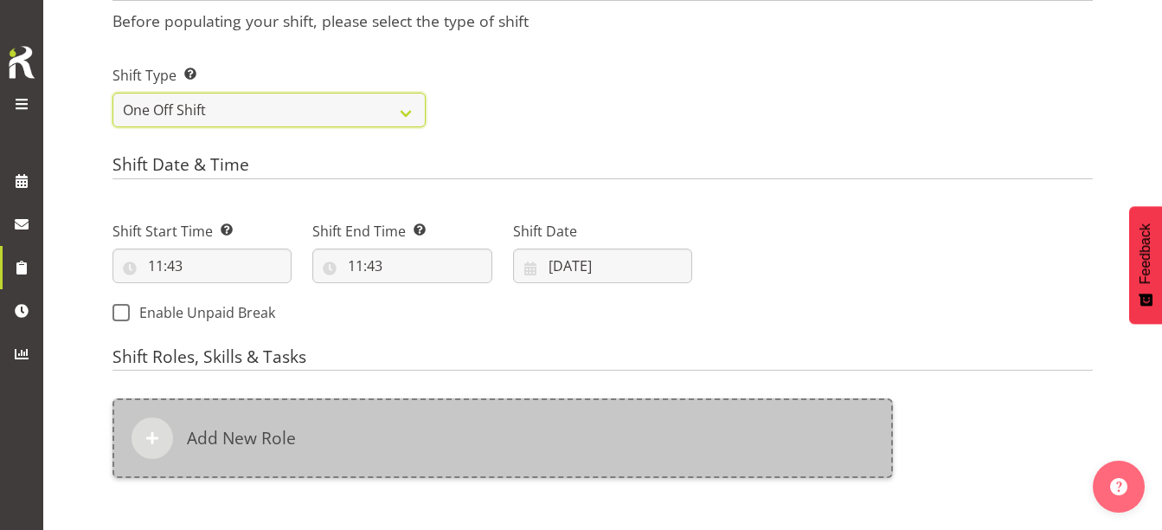
scroll to position [681, 0]
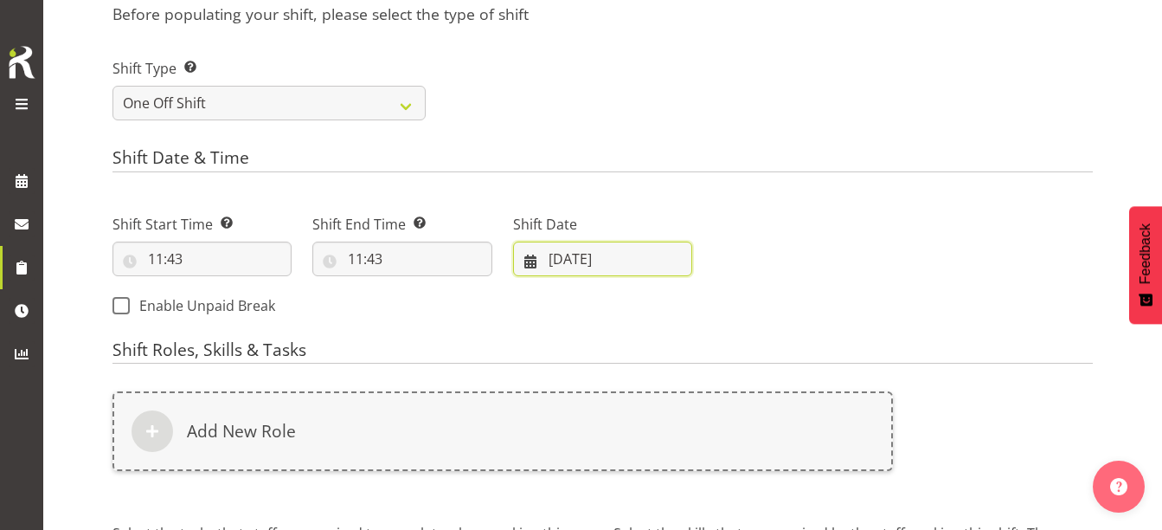
click at [594, 256] on input "[DATE]" at bounding box center [602, 258] width 179 height 35
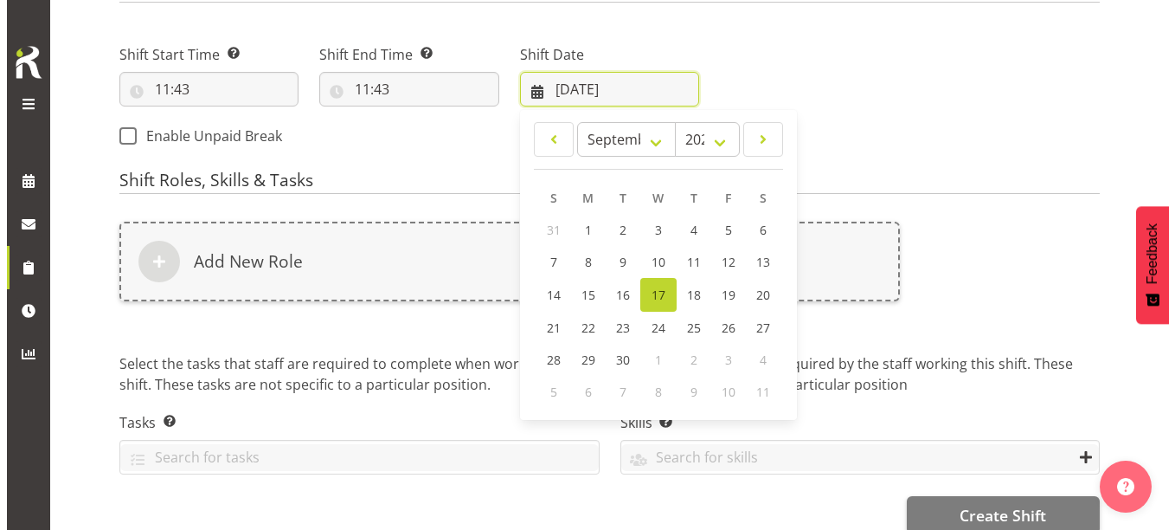
scroll to position [854, 0]
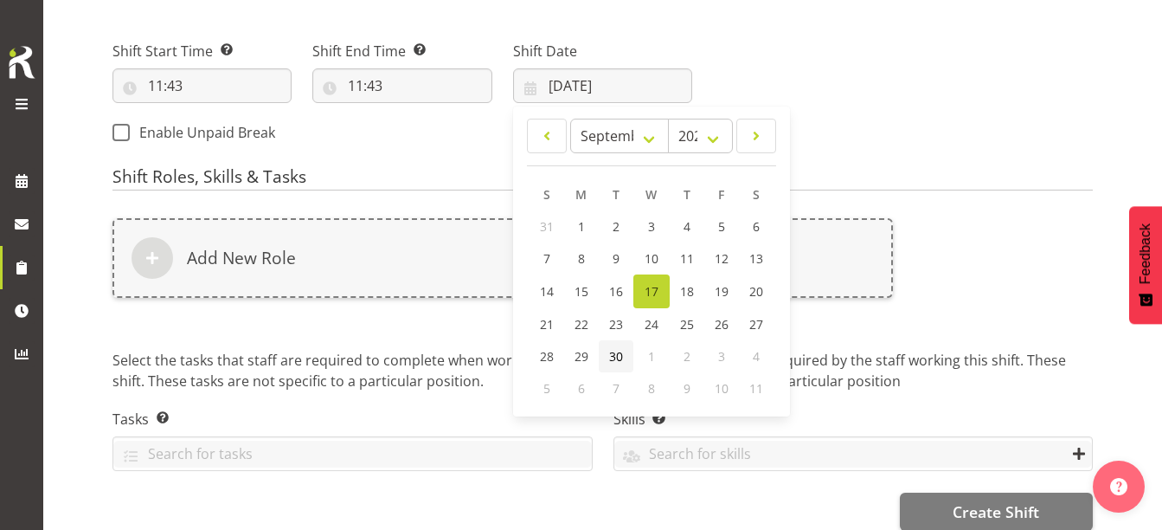
click at [613, 353] on span "30" at bounding box center [616, 356] width 14 height 16
type input "[DATE]"
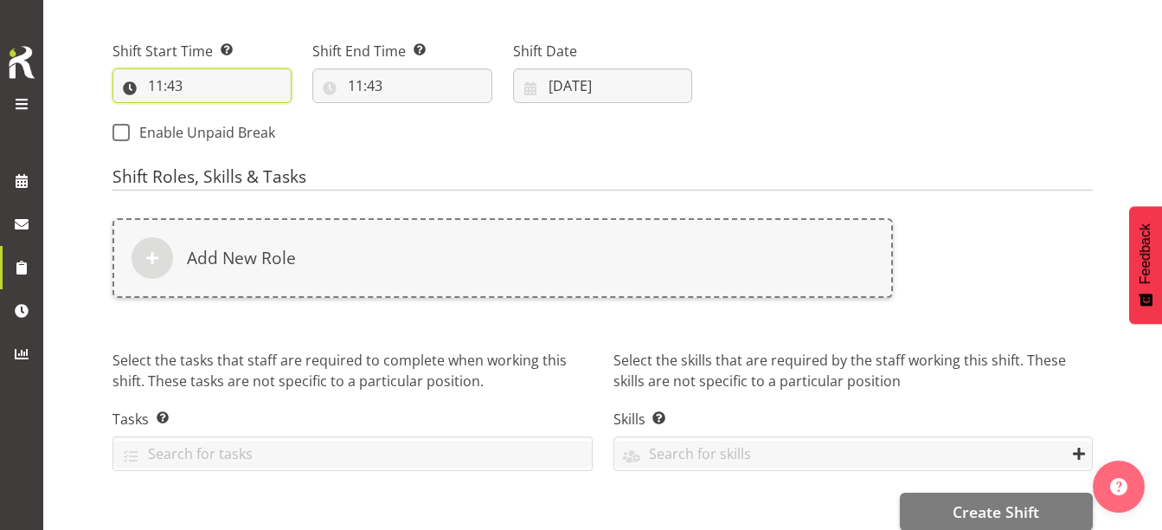
click at [157, 95] on input "11:43" at bounding box center [201, 85] width 179 height 35
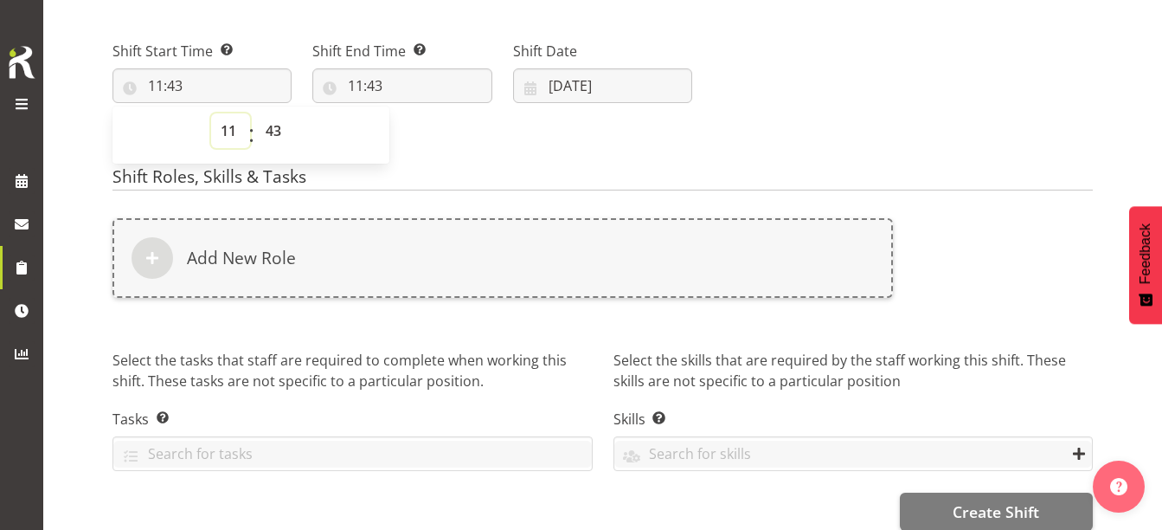
click at [229, 132] on select "00 01 02 03 04 05 06 07 08 09 10 11 12 13 14 15 16 17 18 19 20 21 22 23" at bounding box center [230, 130] width 39 height 35
click at [211, 113] on select "00 01 02 03 04 05 06 07 08 09 10 11 12 13 14 15 16 17 18 19 20 21 22 23" at bounding box center [230, 130] width 39 height 35
click at [276, 126] on select "00 01 02 03 04 05 06 07 08 09 10 11 12 13 14 15 16 17 18 19 20 21 22 23 24 25 2…" at bounding box center [275, 130] width 39 height 35
select select "30"
click at [256, 113] on select "00 01 02 03 04 05 06 07 08 09 10 11 12 13 14 15 16 17 18 19 20 21 22 23 24 25 2…" at bounding box center [275, 130] width 39 height 35
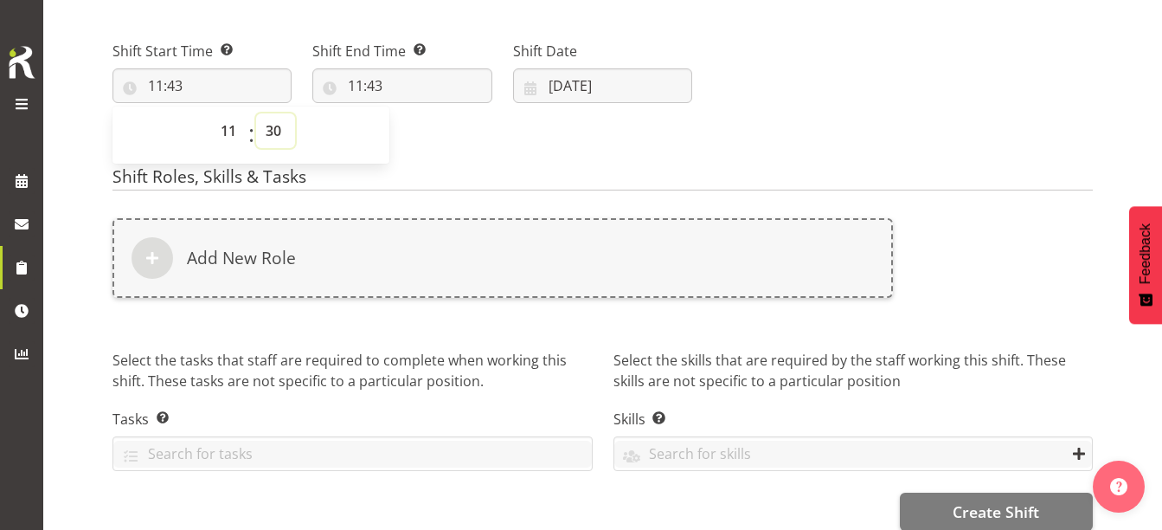
type input "11:30"
click at [358, 82] on input "11:43" at bounding box center [401, 85] width 179 height 35
click at [427, 128] on select "00 01 02 03 04 05 06 07 08 09 10 11 12 13 14 15 16 17 18 19 20 21 22 23" at bounding box center [430, 130] width 39 height 35
select select "15"
type input "15:43"
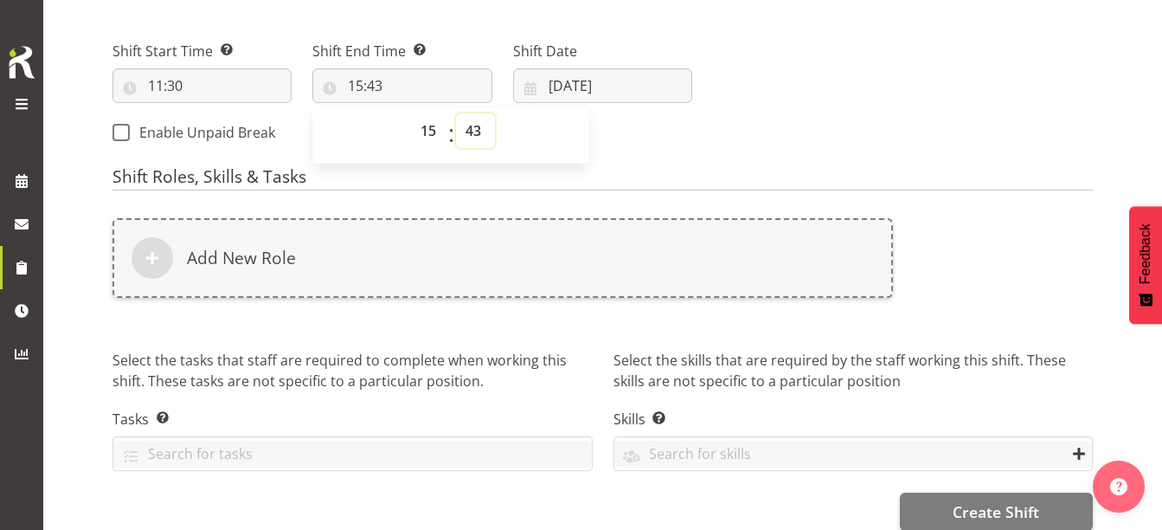
click at [477, 137] on select "00 01 02 03 04 05 06 07 08 09 10 11 12 13 14 15 16 17 18 19 20 21 22 23 24 25 2…" at bounding box center [475, 130] width 39 height 35
select select "30"
type input "15:30"
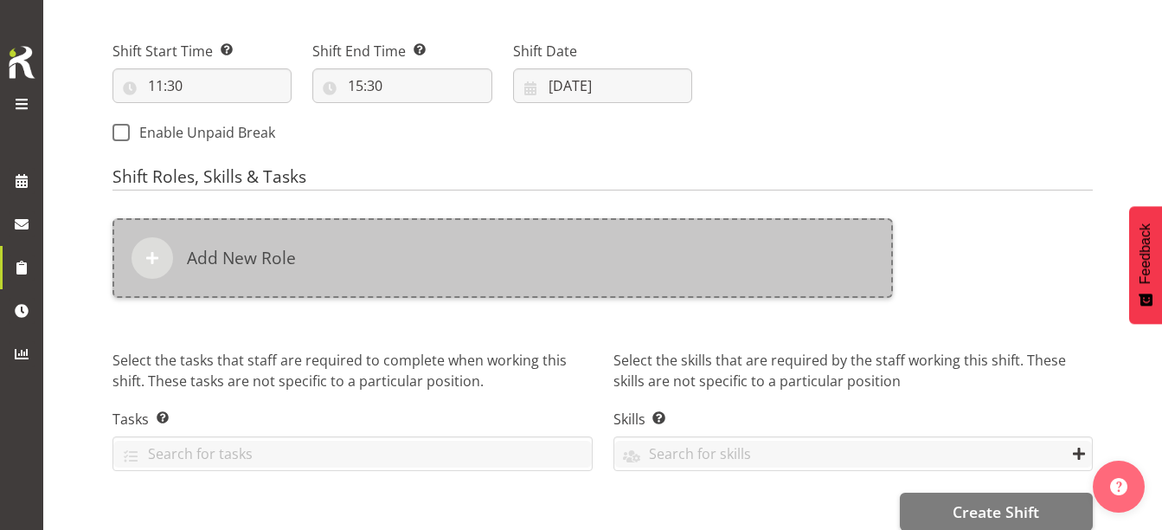
click at [406, 264] on div "Add New Role" at bounding box center [502, 258] width 780 height 80
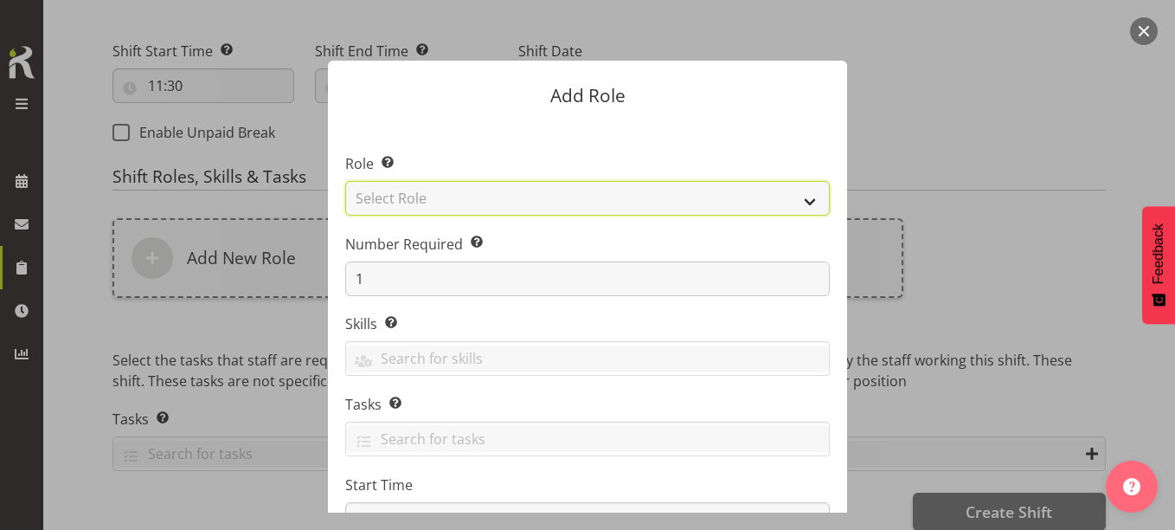
click at [433, 192] on select "Select Role 1st floor desk AQ operator Business Support Team member Casual Cust…" at bounding box center [587, 198] width 485 height 35
select select "1533"
click at [345, 181] on select "Select Role 1st floor desk AQ operator Business Support Team member Casual Cust…" at bounding box center [587, 198] width 485 height 35
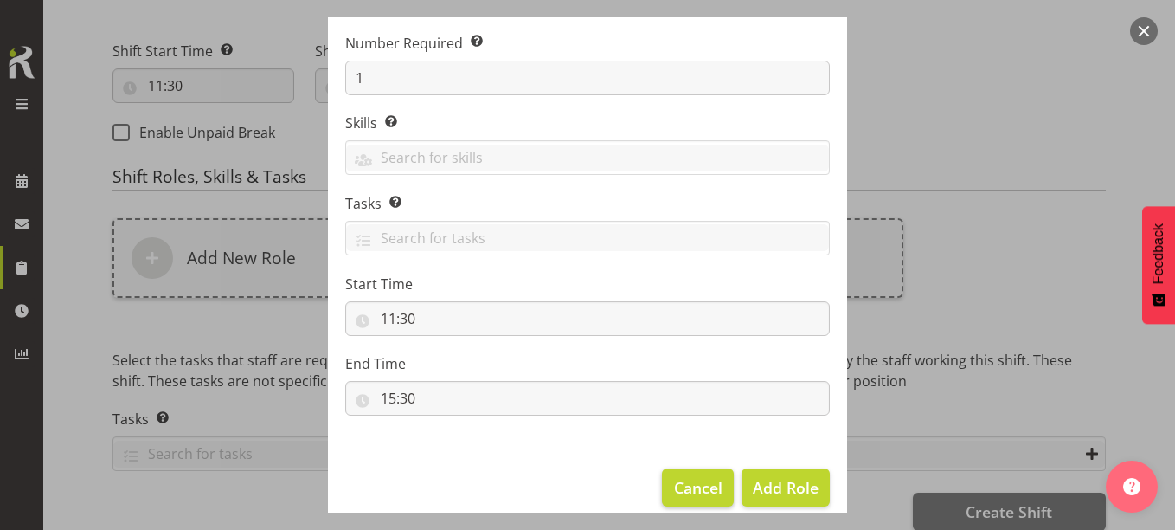
scroll to position [221, 0]
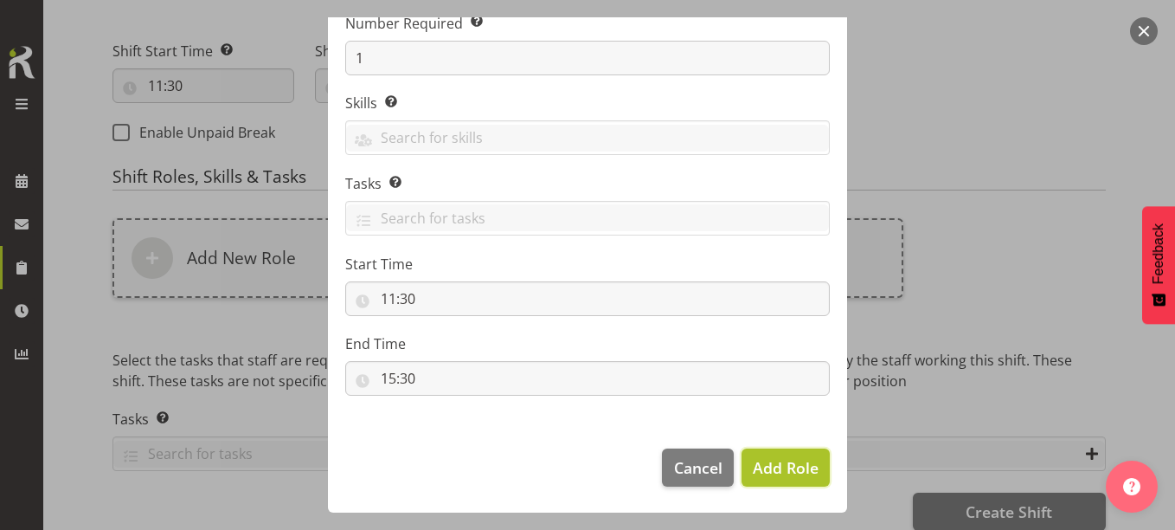
click at [790, 458] on span "Add Role" at bounding box center [786, 467] width 66 height 21
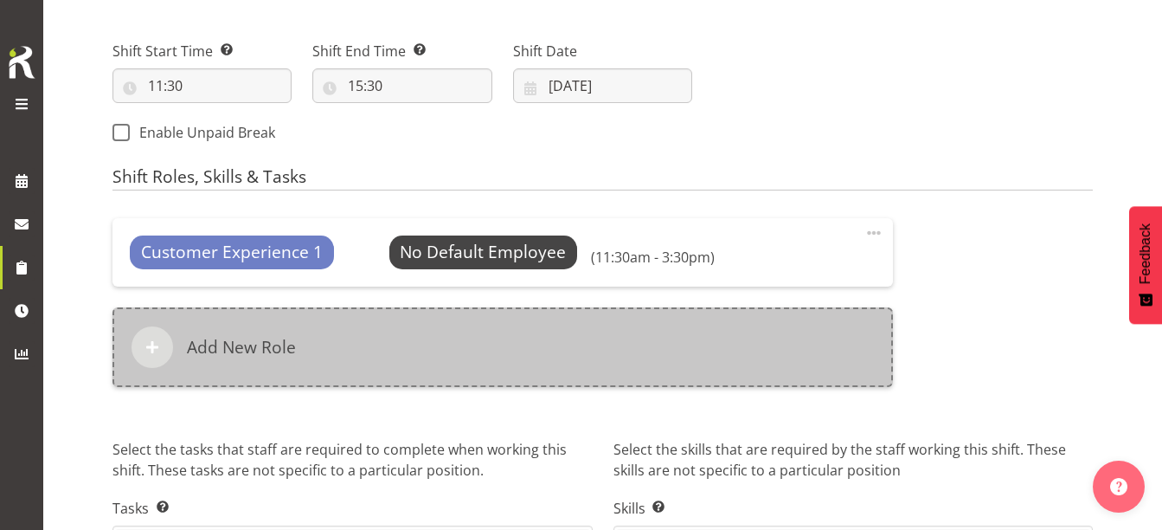
click at [322, 355] on div "Add New Role" at bounding box center [502, 347] width 780 height 80
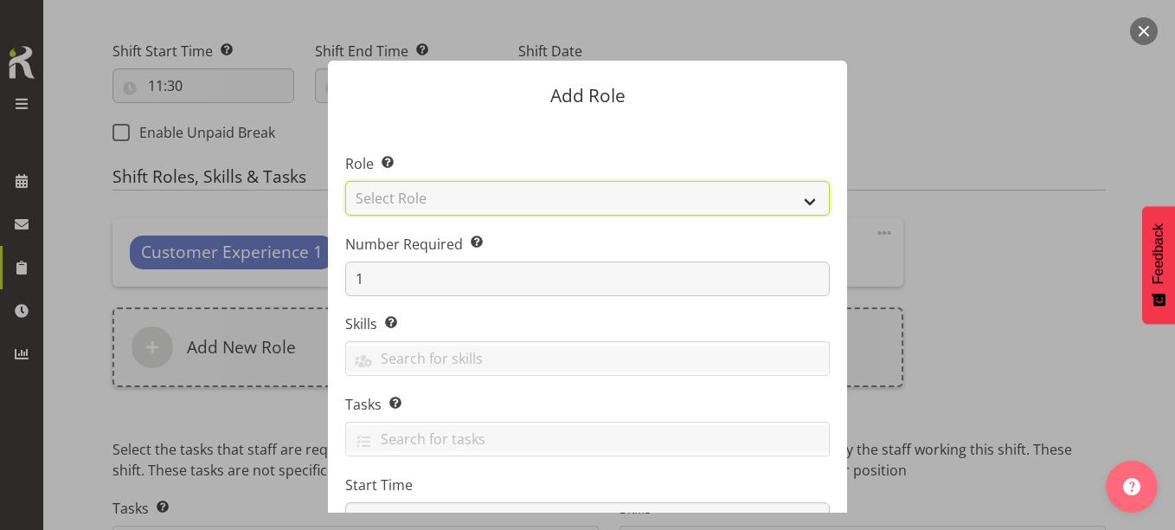
click at [419, 199] on select "Select Role 1st floor desk AQ operator Business Support Team member Casual Cust…" at bounding box center [587, 198] width 485 height 35
select select "1508"
click at [345, 181] on select "Select Role 1st floor desk AQ operator Business Support Team member Casual Cust…" at bounding box center [587, 198] width 485 height 35
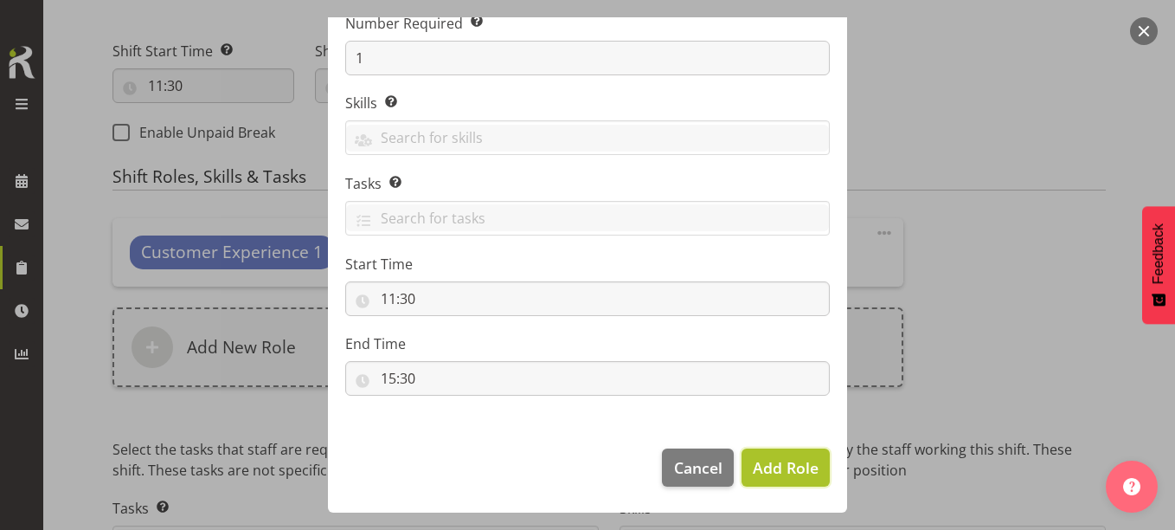
click at [774, 472] on span "Add Role" at bounding box center [786, 467] width 66 height 21
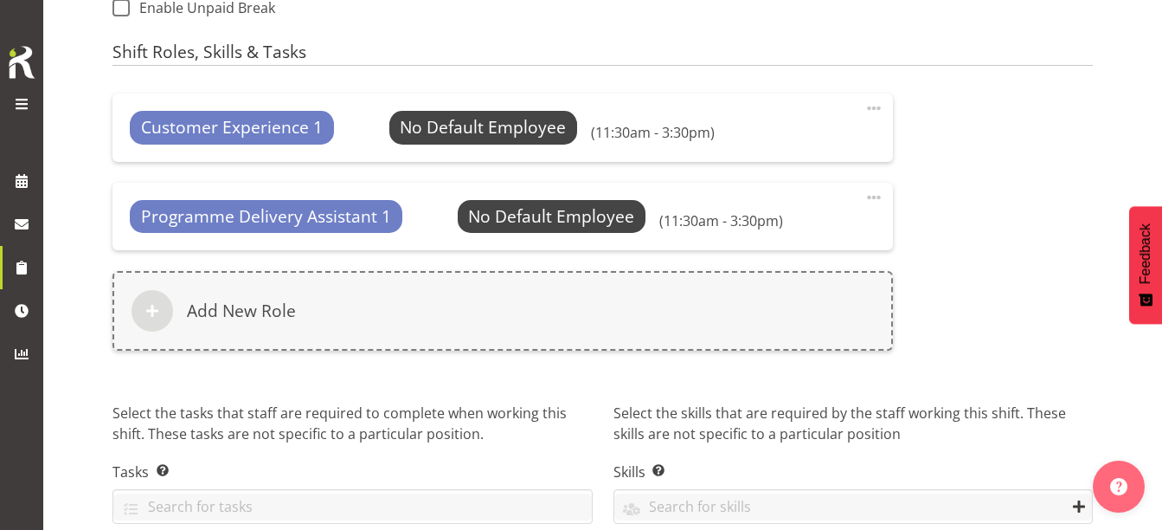
scroll to position [885, 0]
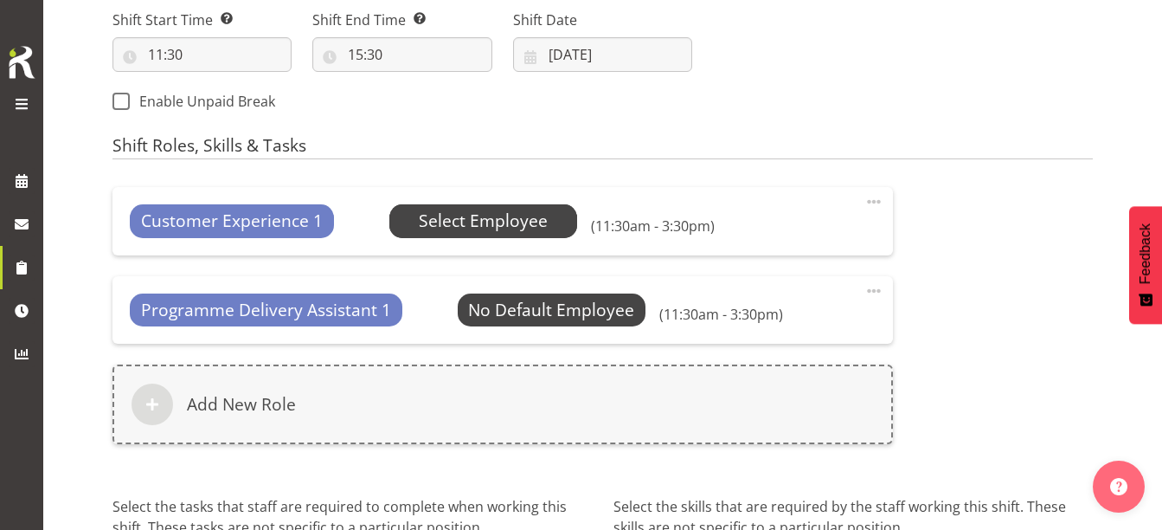
click at [470, 236] on span "Select Employee" at bounding box center [483, 220] width 189 height 33
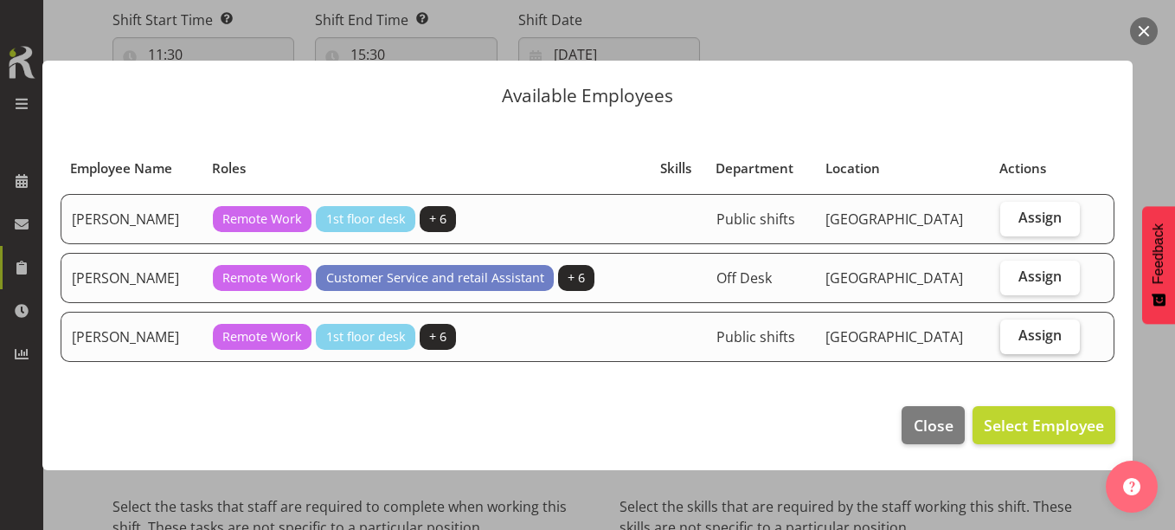
click at [1051, 333] on span "Assign" at bounding box center [1039, 334] width 43 height 17
click at [1011, 333] on input "Assign" at bounding box center [1005, 335] width 11 height 11
checkbox input "true"
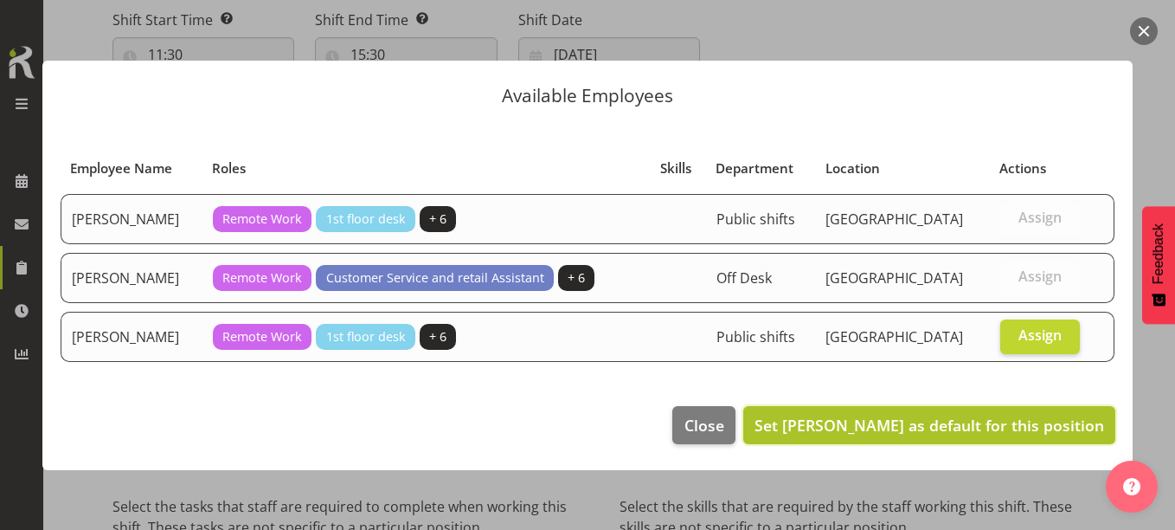
click at [1021, 433] on span "Set [PERSON_NAME] as default for this position" at bounding box center [929, 424] width 350 height 21
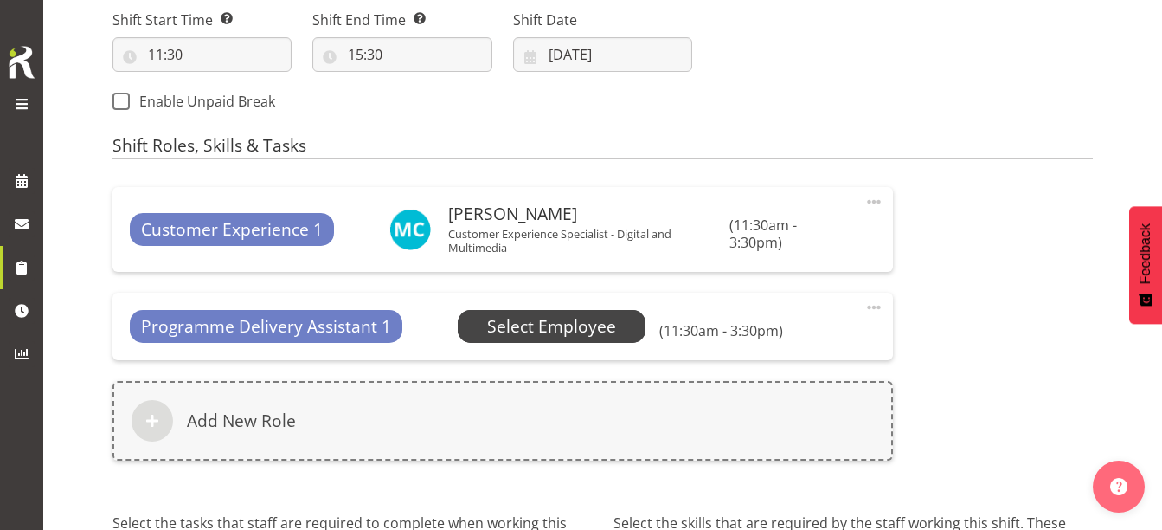
click at [547, 333] on span "Select Employee" at bounding box center [551, 326] width 129 height 25
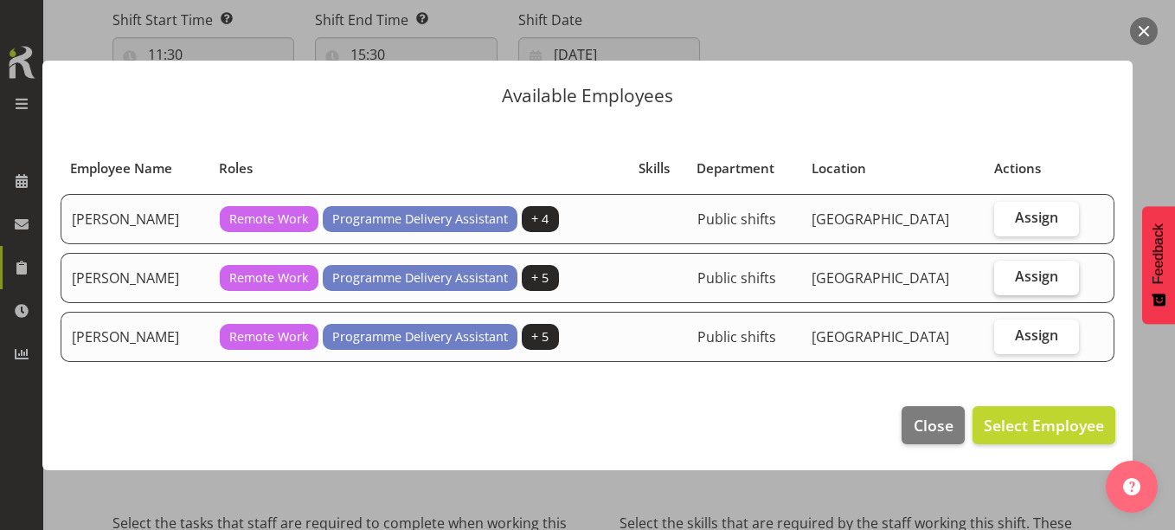
click at [1064, 278] on label "Assign" at bounding box center [1036, 277] width 85 height 35
click at [1005, 278] on input "Assign" at bounding box center [999, 276] width 11 height 11
checkbox input "true"
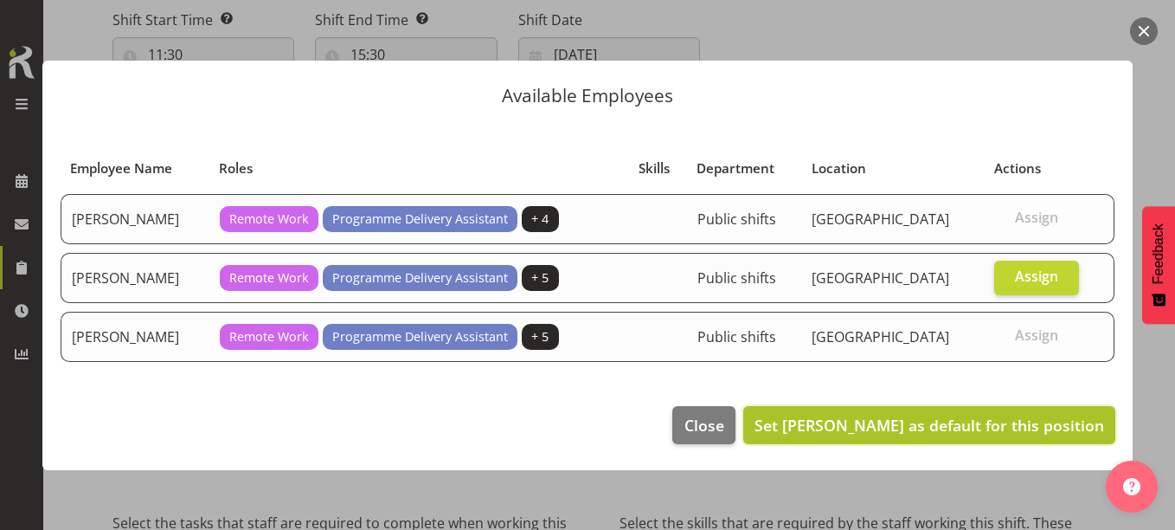
click at [1001, 425] on span "Set [PERSON_NAME] as default for this position" at bounding box center [929, 424] width 350 height 21
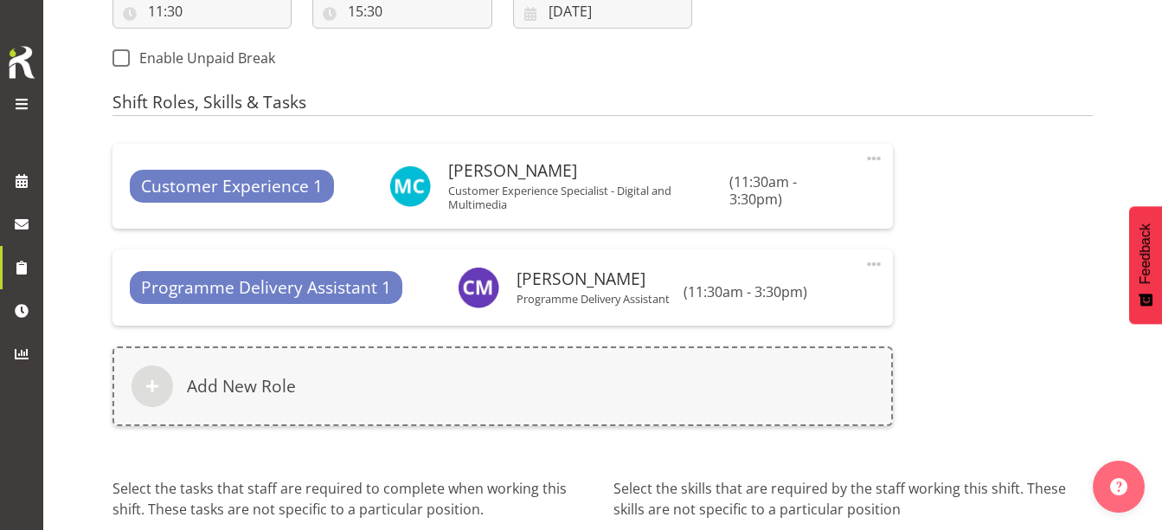
scroll to position [1083, 0]
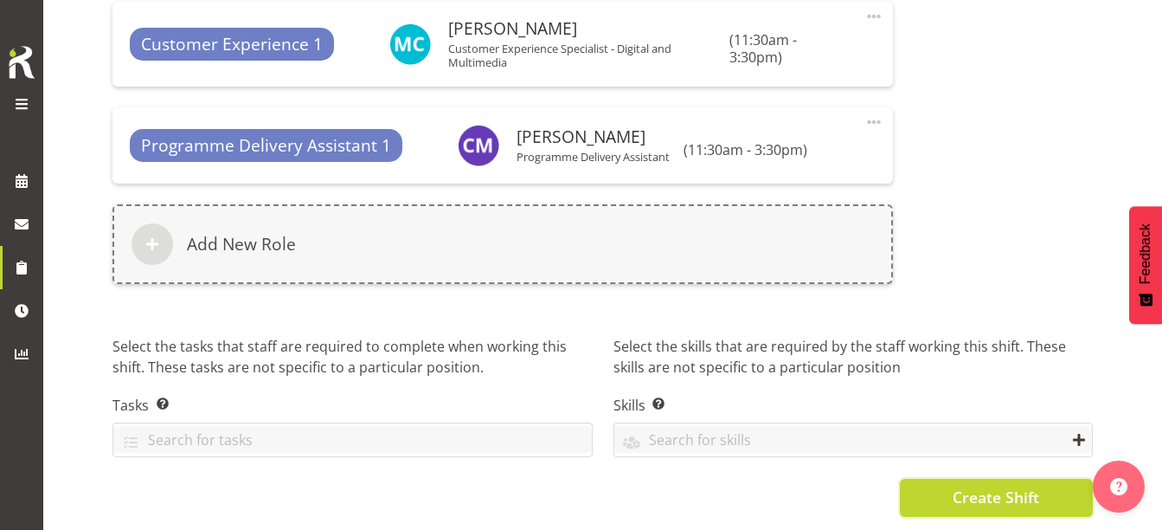
click at [954, 486] on span "Create Shift" at bounding box center [996, 496] width 87 height 22
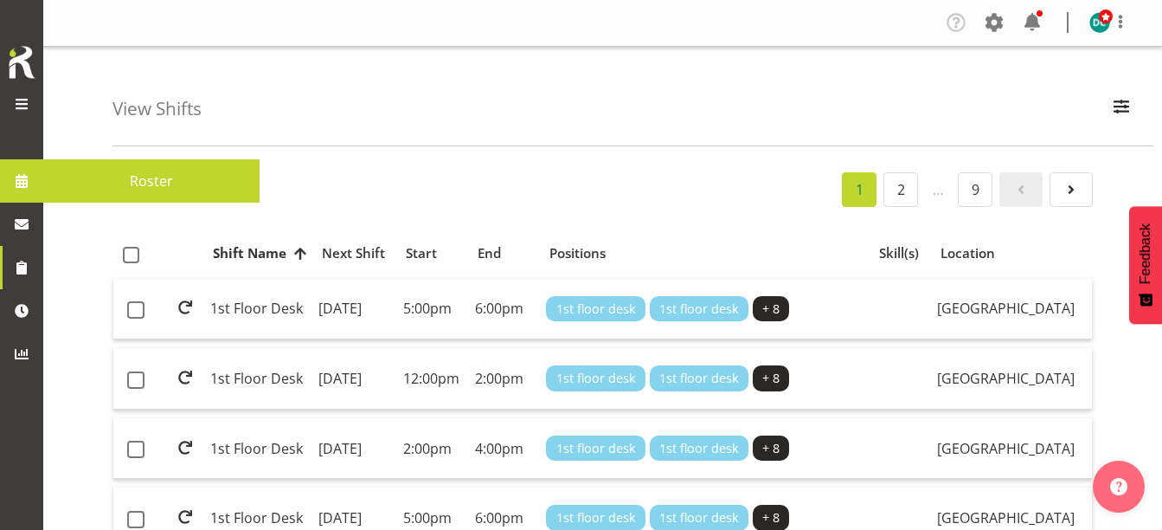
click at [113, 189] on span "Roster" at bounding box center [151, 181] width 199 height 26
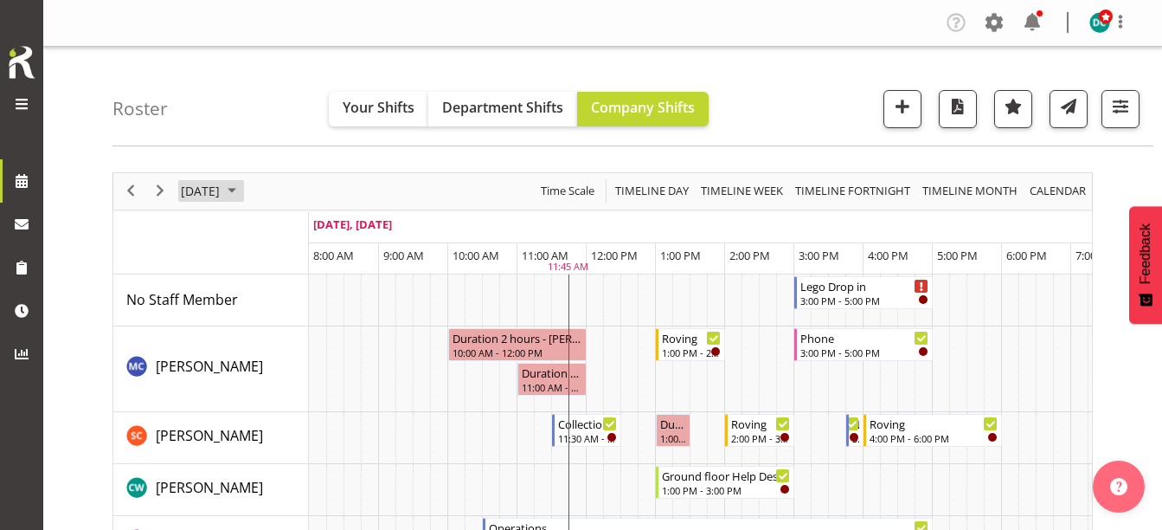
click at [221, 194] on span "[DATE]" at bounding box center [200, 191] width 42 height 22
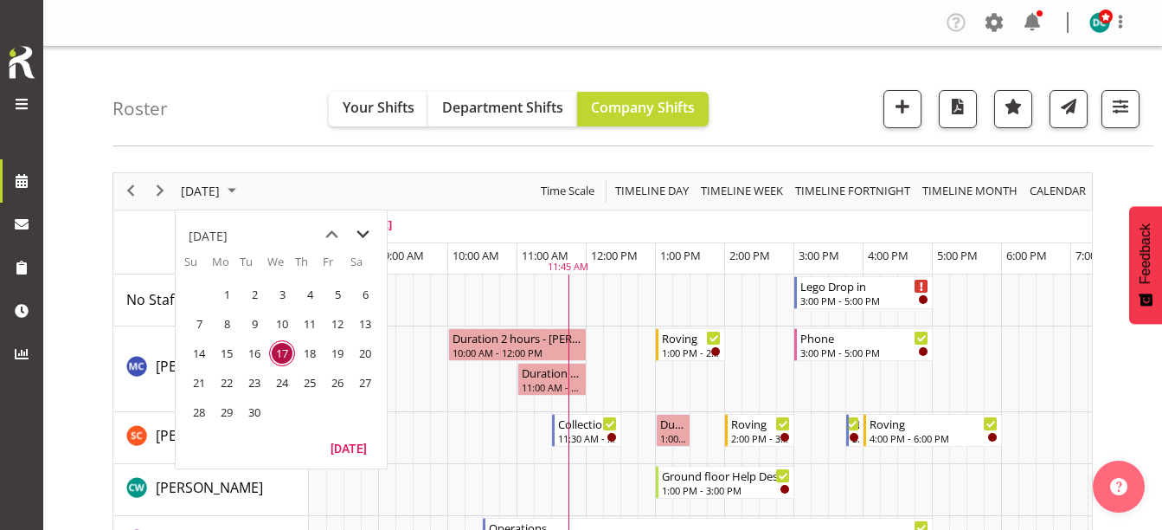
click at [357, 232] on span "next month" at bounding box center [363, 234] width 30 height 31
click at [286, 292] on span "1" at bounding box center [282, 294] width 26 height 26
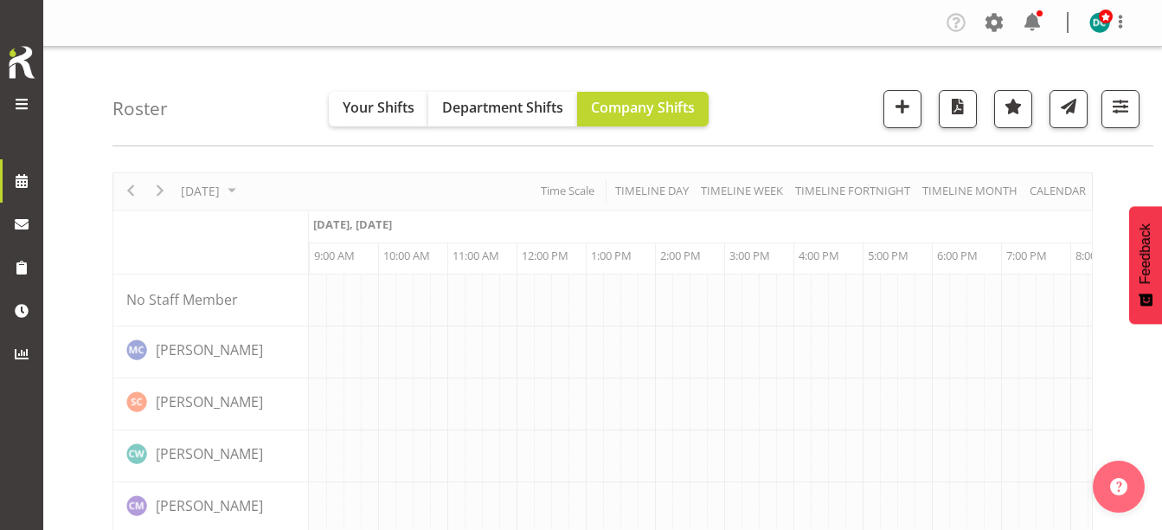
scroll to position [0, 69]
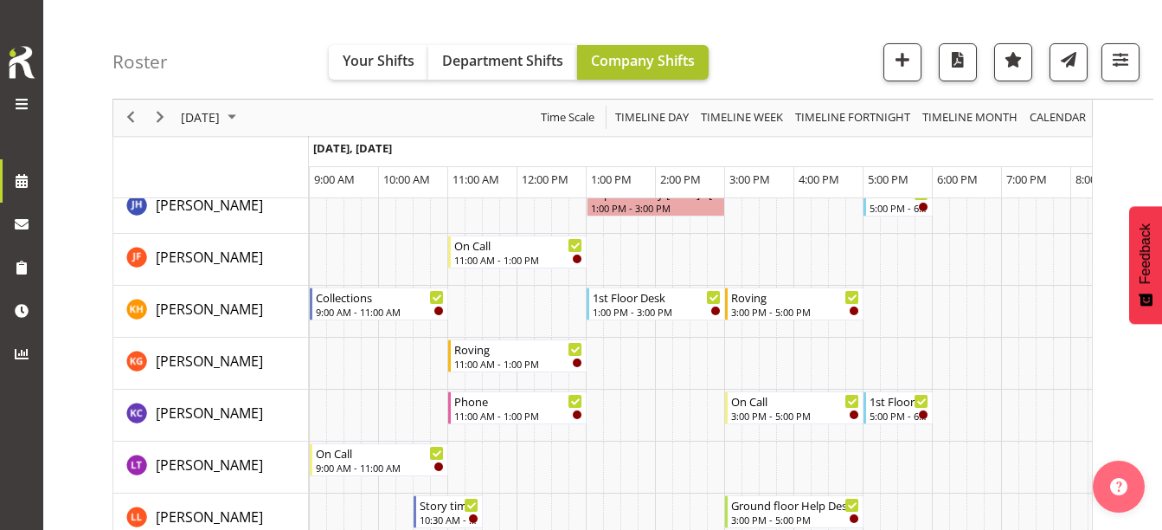
scroll to position [606, 0]
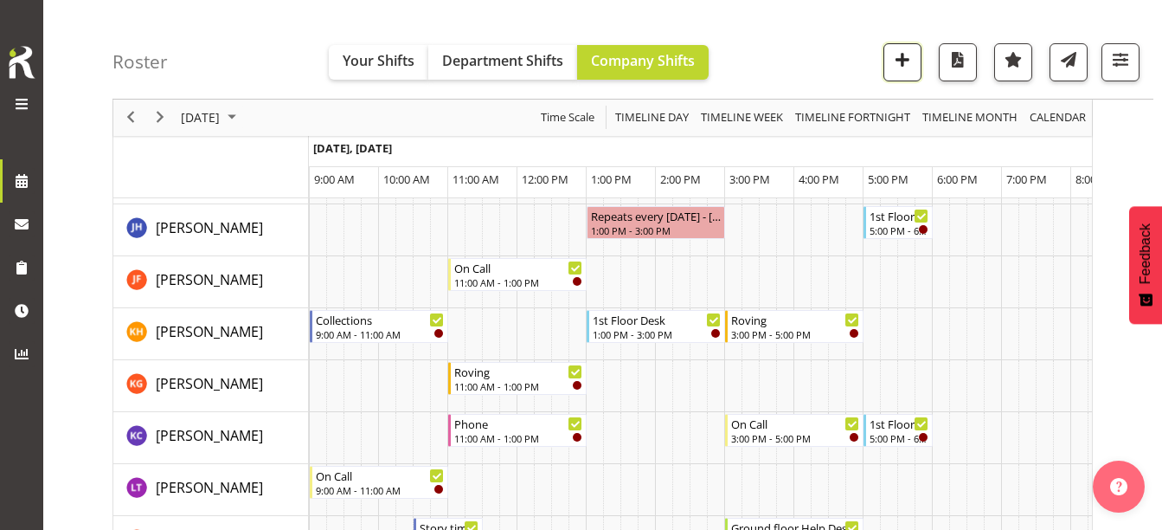
click at [904, 56] on span "button" at bounding box center [902, 59] width 22 height 22
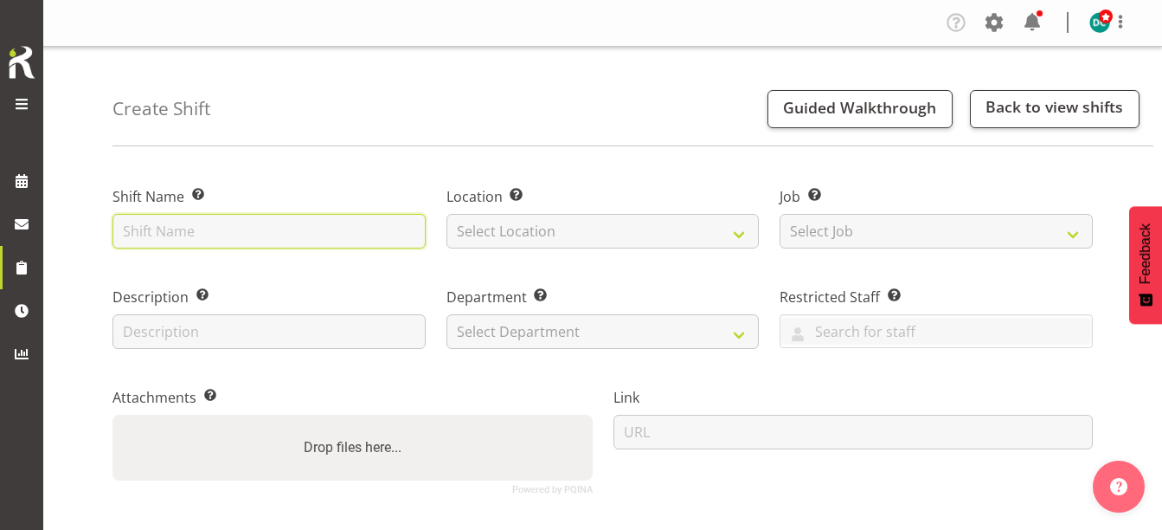
click at [175, 242] on input "text" at bounding box center [268, 231] width 313 height 35
type input "Air Dry clay"
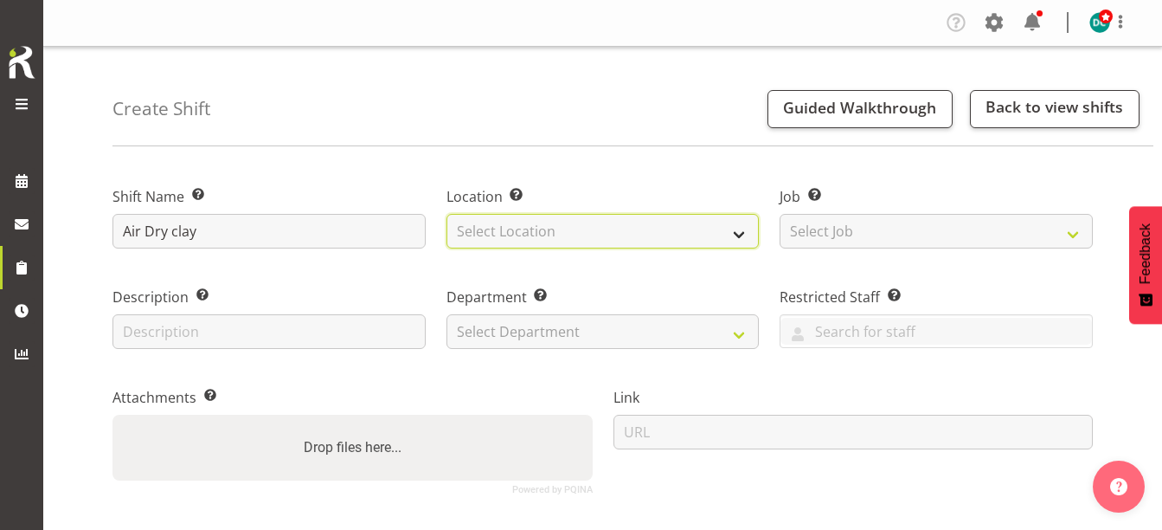
click at [472, 228] on select "Select Location [GEOGRAPHIC_DATA] [GEOGRAPHIC_DATA]" at bounding box center [602, 231] width 313 height 35
select select "1276"
click at [446, 214] on select "Select Location [GEOGRAPHIC_DATA] [GEOGRAPHIC_DATA]" at bounding box center [602, 231] width 313 height 35
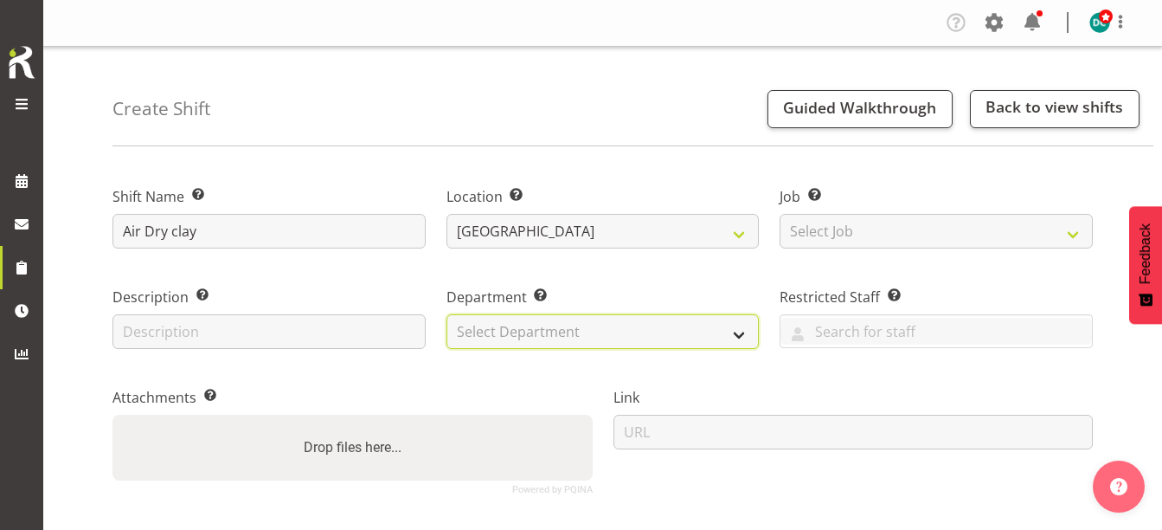
click at [506, 326] on select "Select Department Off Desk Public shifts" at bounding box center [602, 331] width 313 height 35
select select "921"
click at [446, 314] on select "Select Department Off Desk Public shifts" at bounding box center [602, 331] width 313 height 35
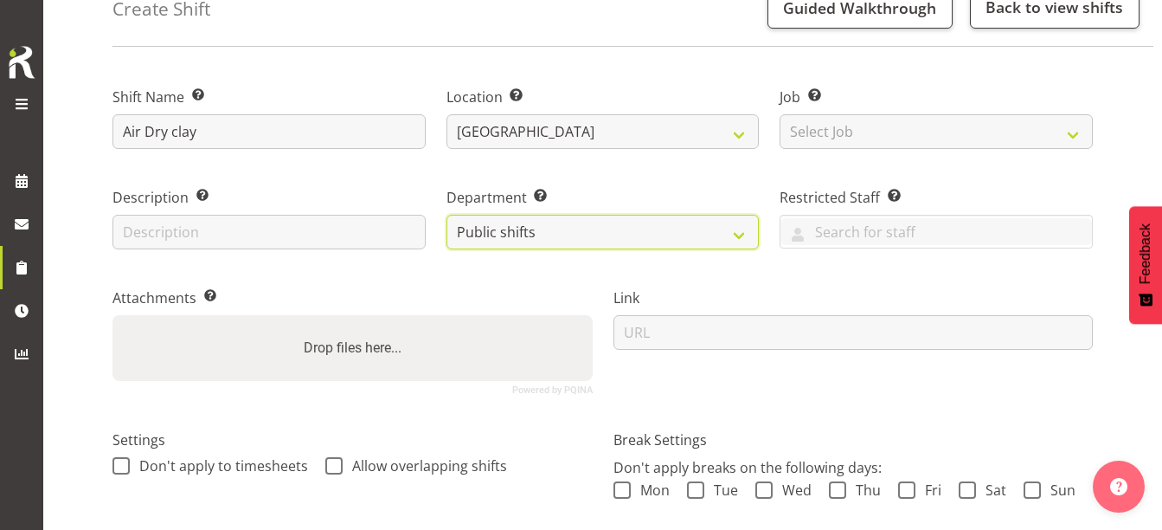
scroll to position [260, 0]
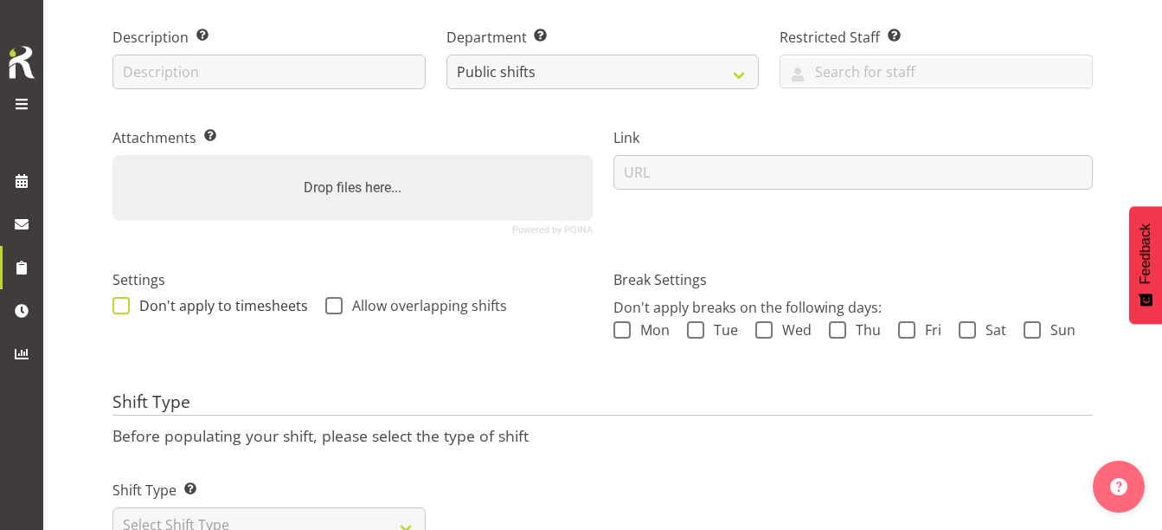
click at [119, 299] on span at bounding box center [120, 305] width 17 height 17
click at [119, 299] on input "Don't apply to timesheets" at bounding box center [117, 304] width 11 height 11
checkbox input "true"
click at [332, 303] on span at bounding box center [333, 305] width 17 height 17
click at [332, 303] on input "Allow overlapping shifts" at bounding box center [330, 304] width 11 height 11
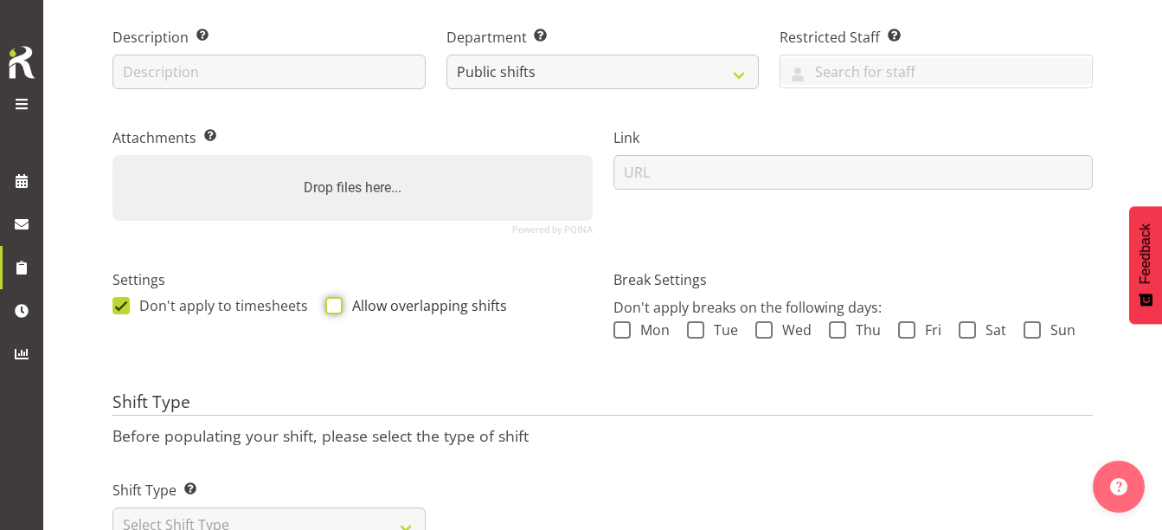
checkbox input "true"
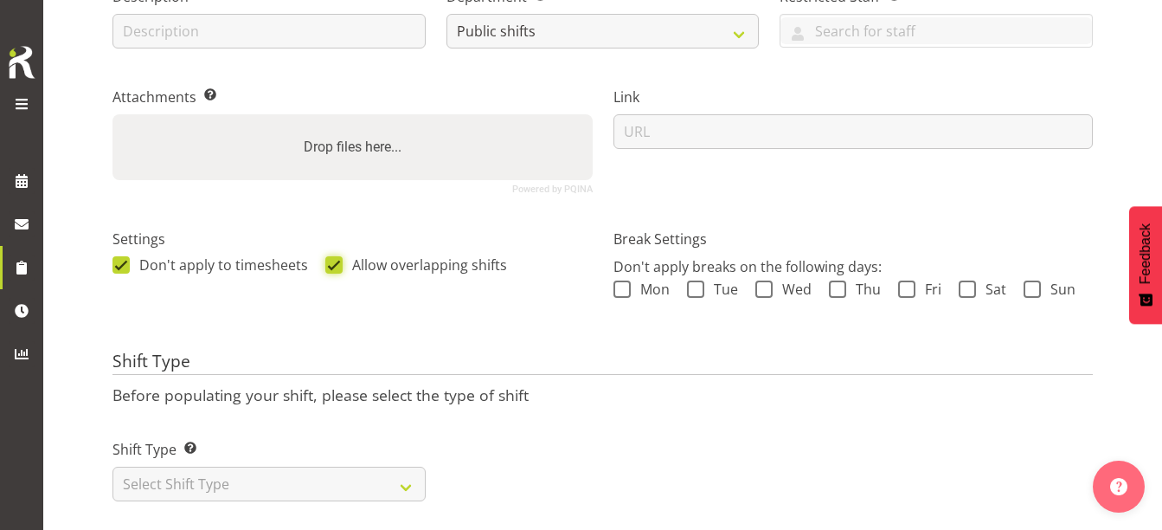
scroll to position [335, 0]
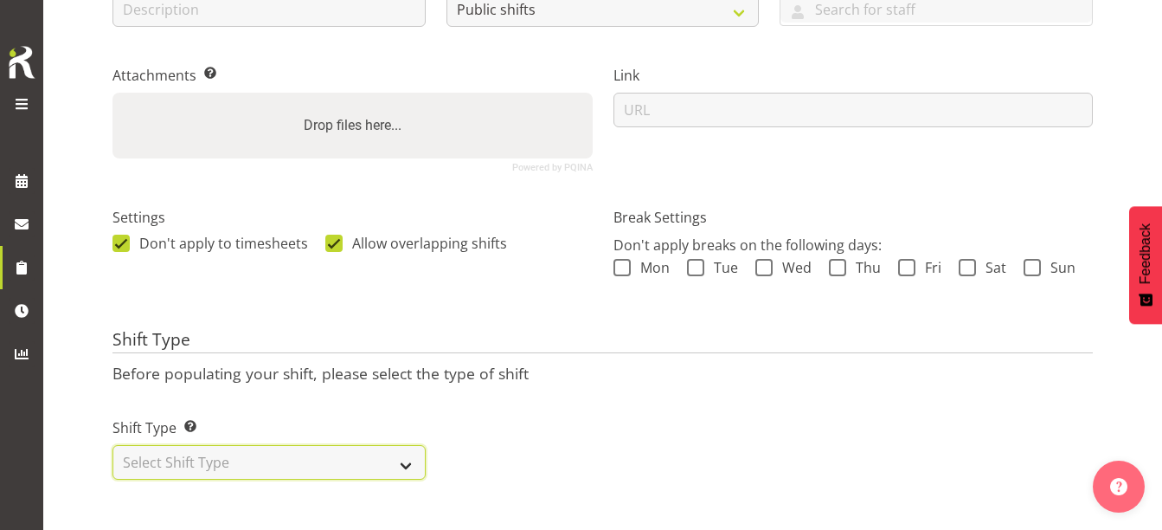
click at [190, 448] on select "Select Shift Type One Off Shift Recurring Shift Rotating Shift" at bounding box center [268, 462] width 313 height 35
click at [112, 445] on select "Select Shift Type One Off Shift Recurring Shift Rotating Shift" at bounding box center [268, 462] width 313 height 35
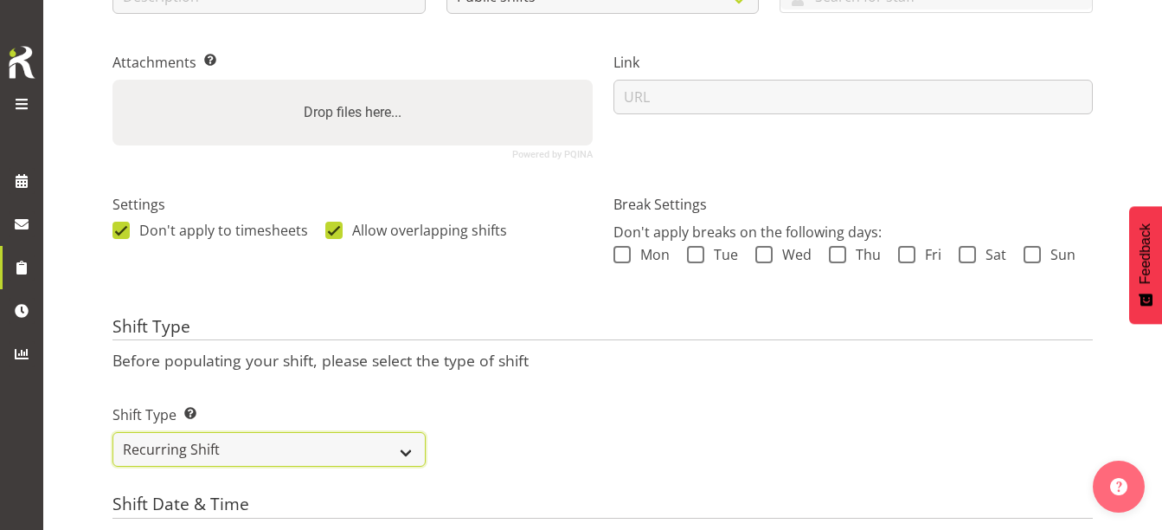
click at [177, 449] on select "One Off Shift Recurring Shift Rotating Shift" at bounding box center [268, 449] width 313 height 35
select select "one_off"
click at [112, 432] on select "One Off Shift Recurring Shift Rotating Shift" at bounding box center [268, 449] width 313 height 35
select select "8"
select select "2025"
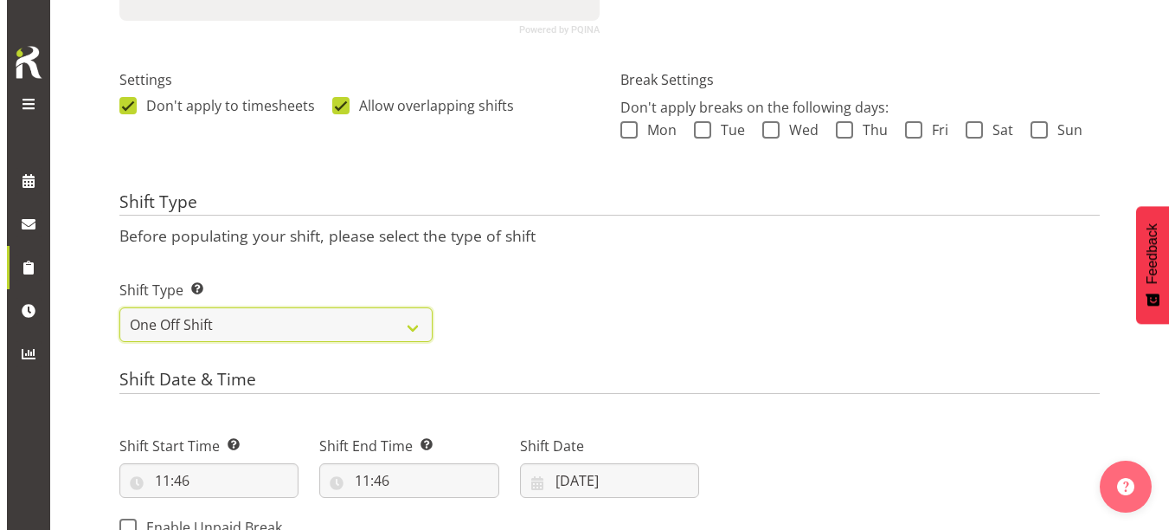
scroll to position [681, 0]
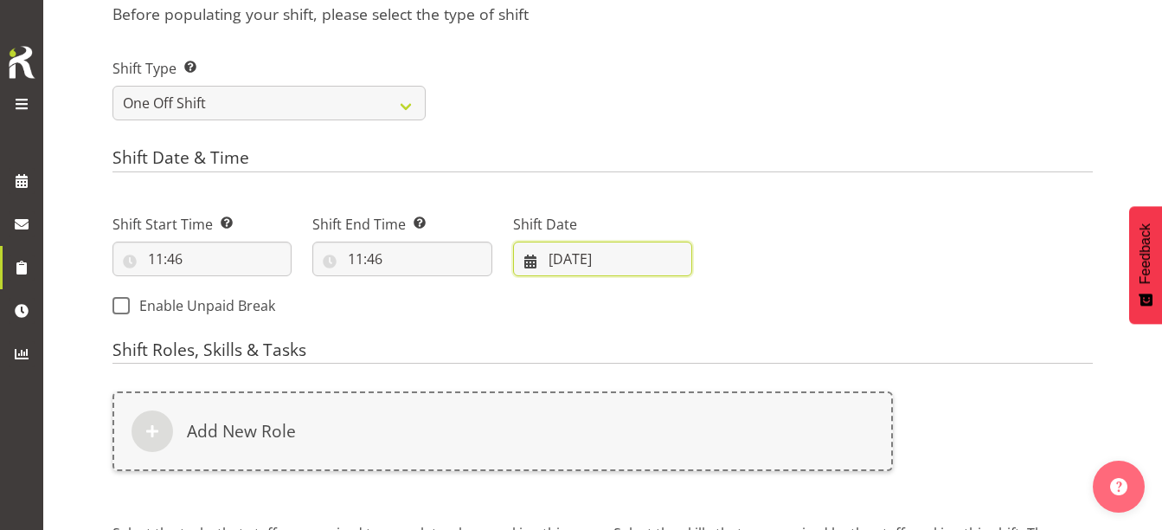
click at [557, 260] on input "[DATE]" at bounding box center [602, 258] width 179 height 35
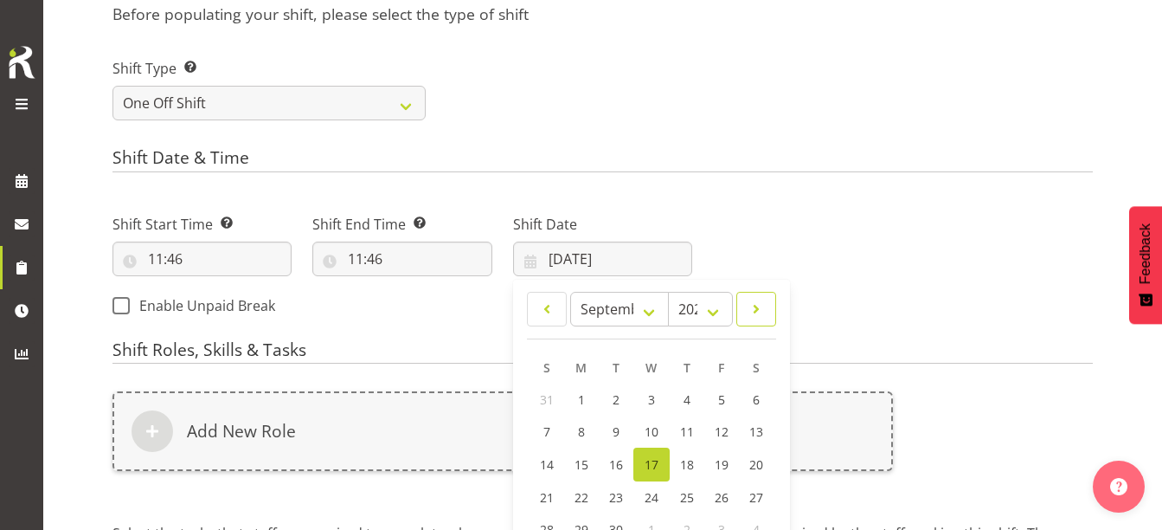
click at [759, 310] on span at bounding box center [756, 308] width 17 height 21
select select "9"
click at [659, 405] on link "1" at bounding box center [651, 399] width 35 height 32
type input "[DATE]"
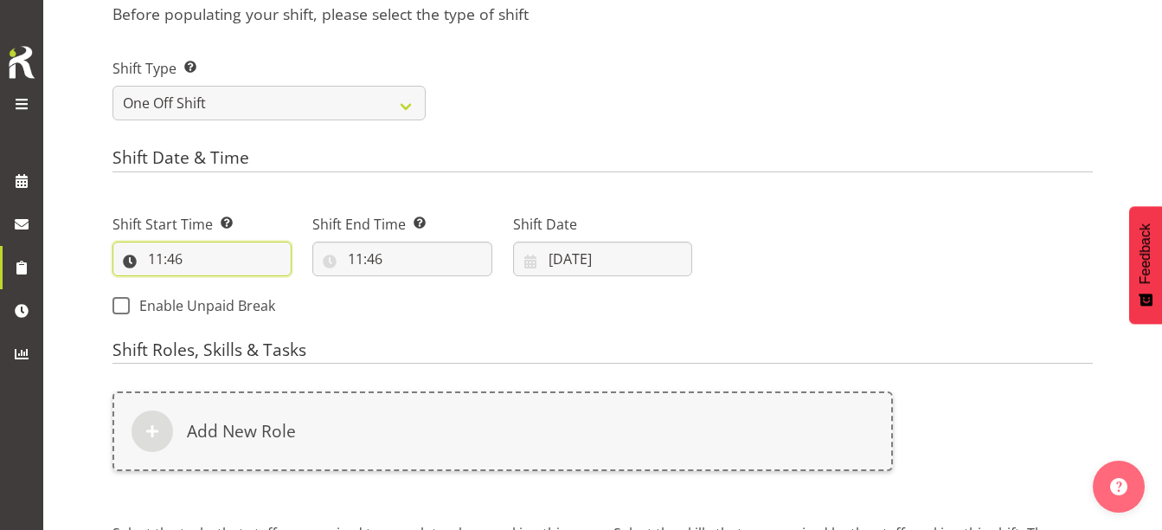
click at [168, 253] on input "11:46" at bounding box center [201, 258] width 179 height 35
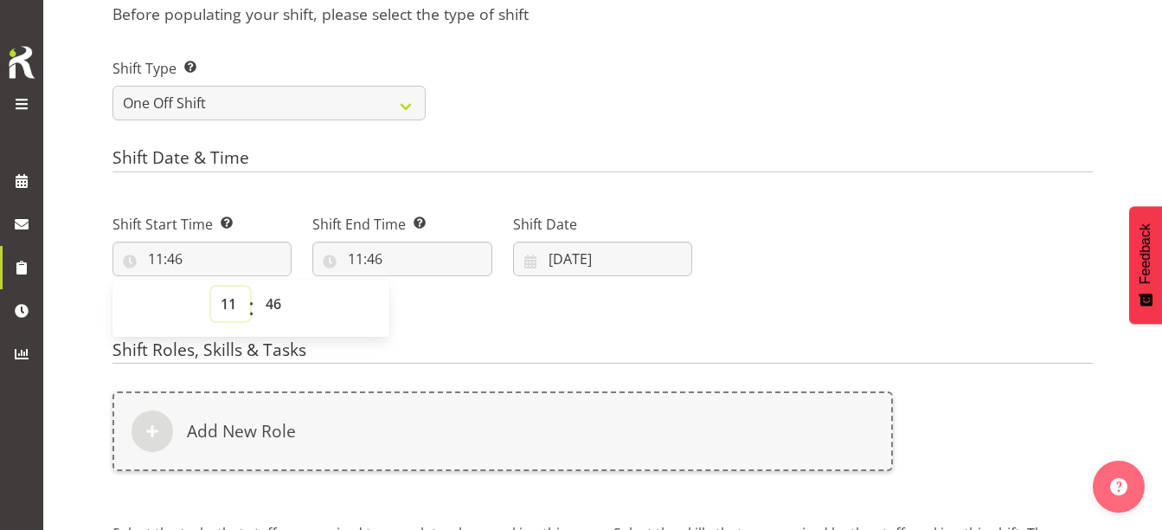
click at [232, 299] on select "00 01 02 03 04 05 06 07 08 09 10 11 12 13 14 15 16 17 18 19 20 21 22 23" at bounding box center [230, 303] width 39 height 35
select select "13"
type input "13:46"
click at [276, 301] on select "00 01 02 03 04 05 06 07 08 09 10 11 12 13 14 15 16 17 18 19 20 21 22 23 24 25 2…" at bounding box center [275, 303] width 39 height 35
select select "30"
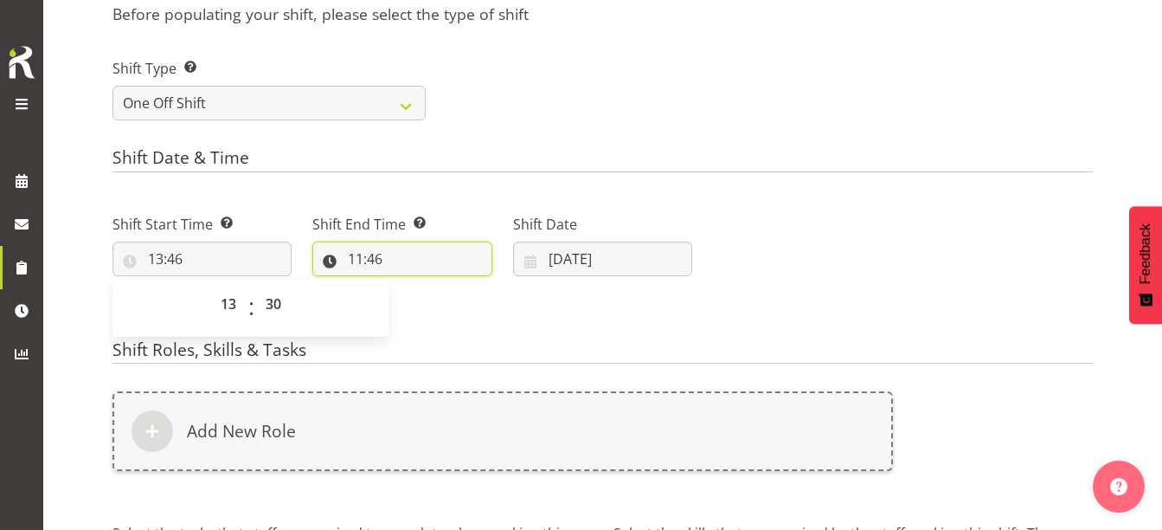
type input "13:30"
click at [350, 261] on input "11:46" at bounding box center [401, 258] width 179 height 35
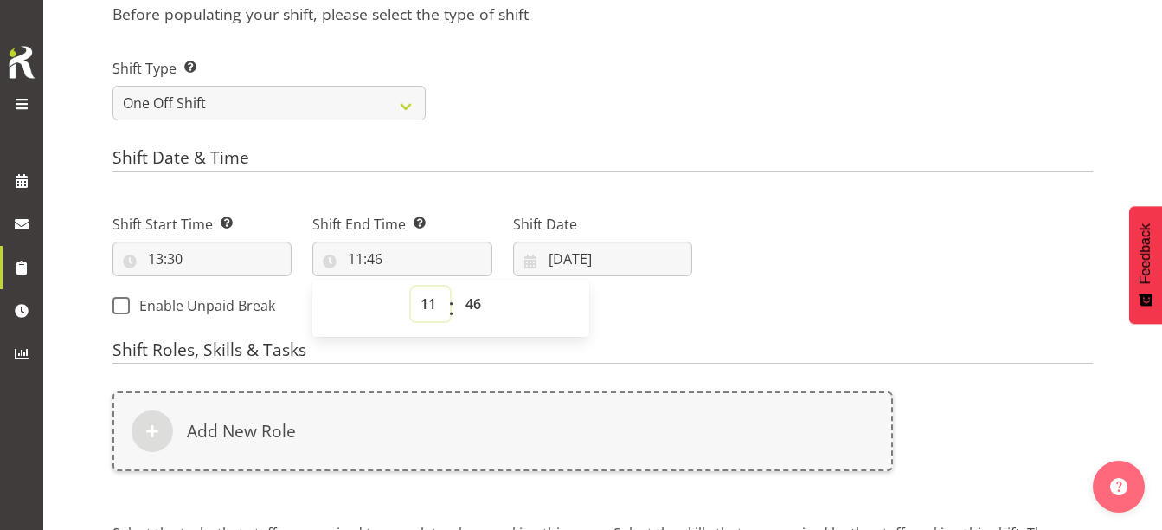
click at [423, 310] on select "00 01 02 03 04 05 06 07 08 09 10 11 12 13 14 15 16 17 18 19 20 21 22 23" at bounding box center [430, 303] width 39 height 35
select select "16"
type input "16:46"
click at [474, 300] on select "00 01 02 03 04 05 06 07 08 09 10 11 12 13 14 15 16 17 18 19 20 21 22 23 24 25 2…" at bounding box center [475, 303] width 39 height 35
select select "30"
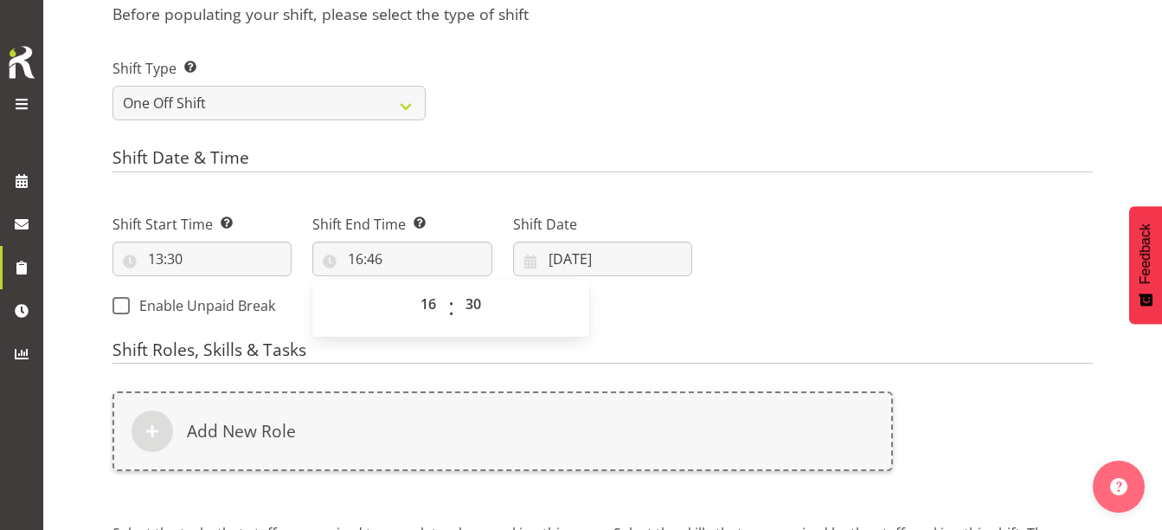
type input "16:30"
click at [702, 303] on div "Shift Start Time Set the time of the day you wish this shift to start 13:30 00 …" at bounding box center [402, 259] width 600 height 140
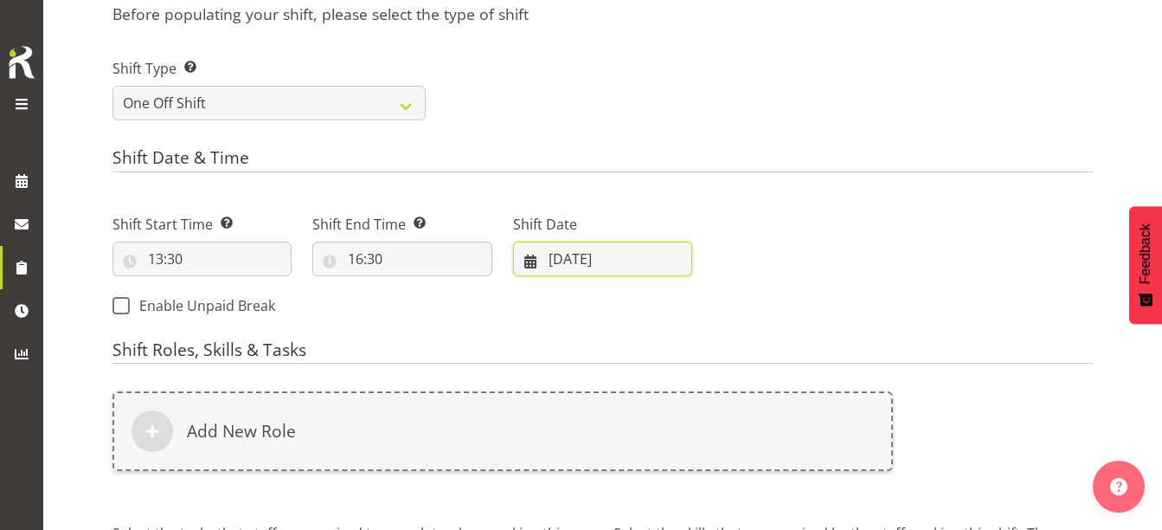
click at [592, 260] on input "01/10/2025" at bounding box center [602, 258] width 179 height 35
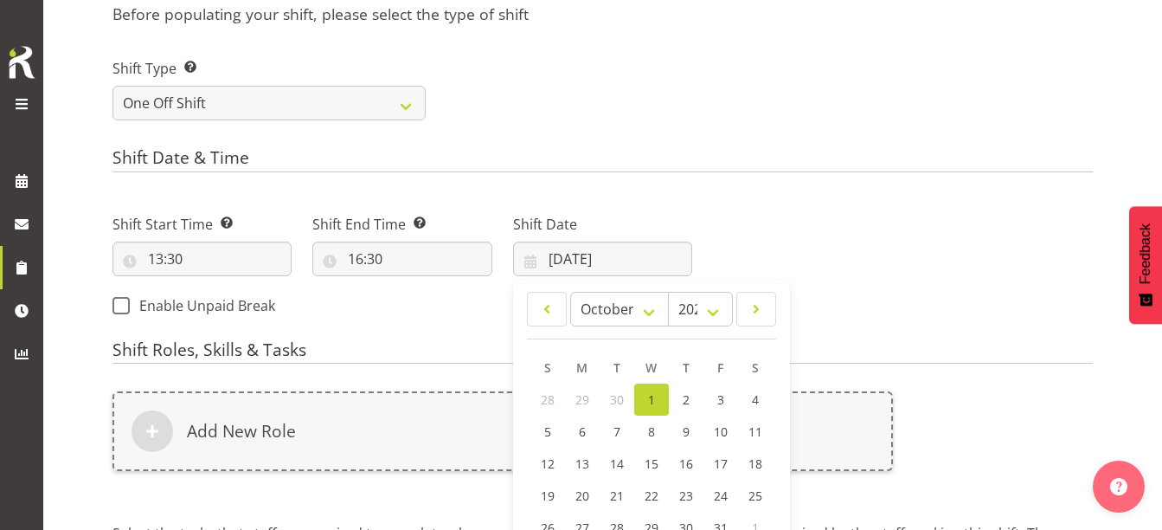
click at [808, 235] on div "Next Shifts" at bounding box center [903, 259] width 401 height 140
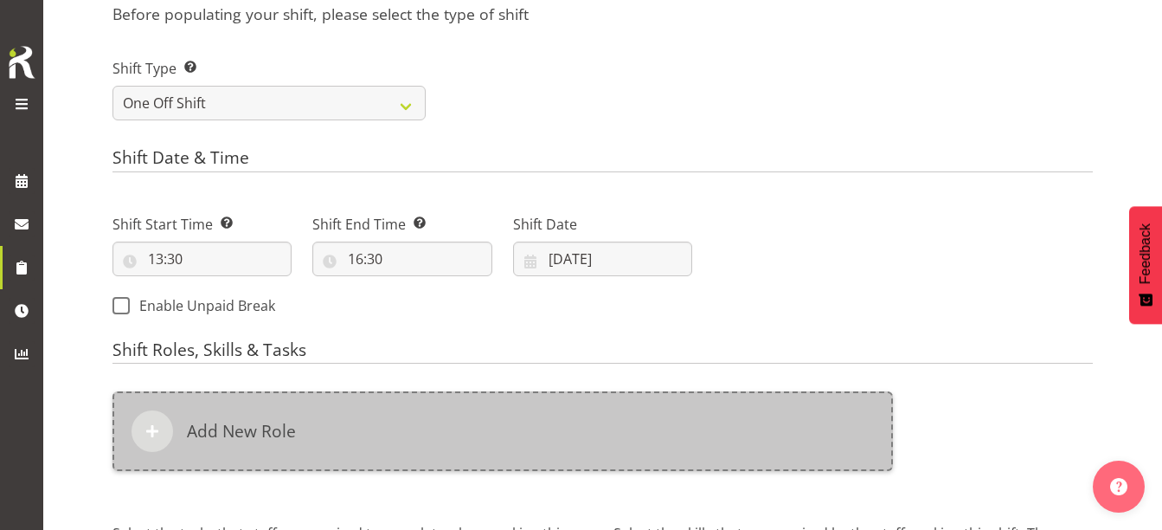
click at [329, 425] on div "Add New Role" at bounding box center [502, 431] width 780 height 80
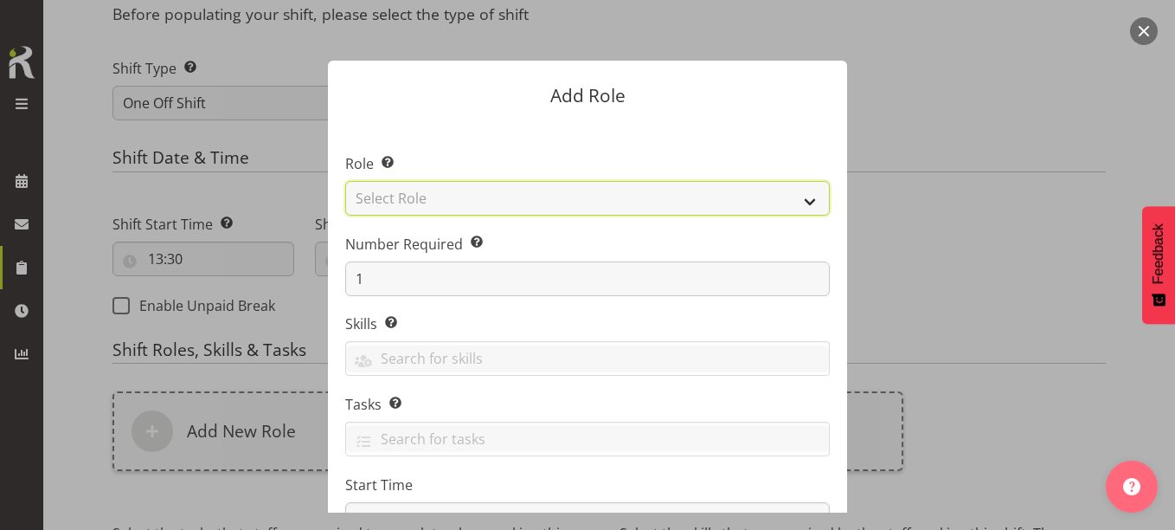
click at [549, 192] on select "Select Role 1st floor desk AQ operator Business Support Team member Casual Cust…" at bounding box center [587, 198] width 485 height 35
select select "1518"
click at [345, 181] on select "Select Role 1st floor desk AQ operator Business Support Team member Casual Cust…" at bounding box center [587, 198] width 485 height 35
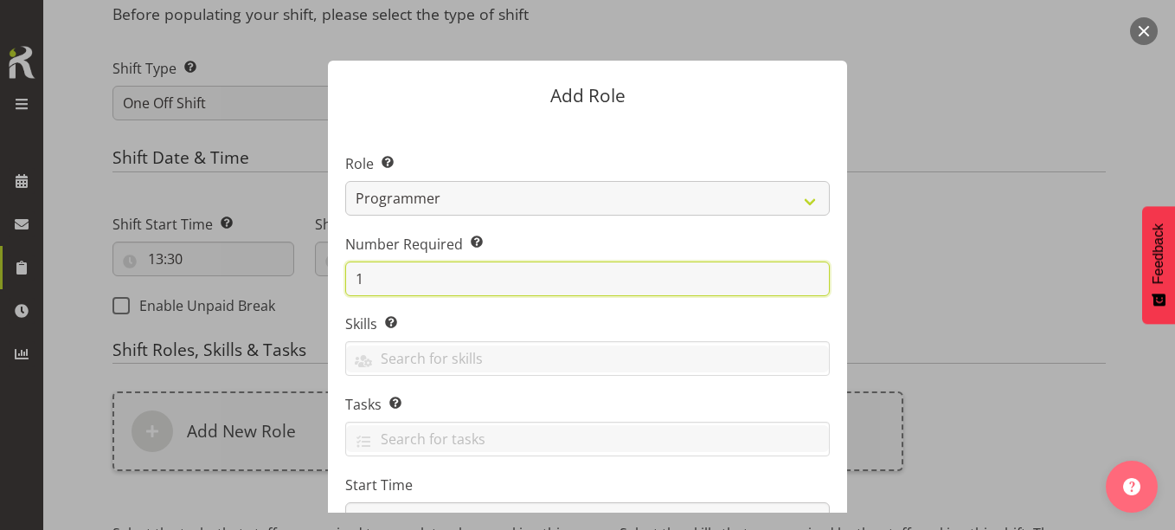
click at [439, 266] on input "1" at bounding box center [587, 278] width 485 height 35
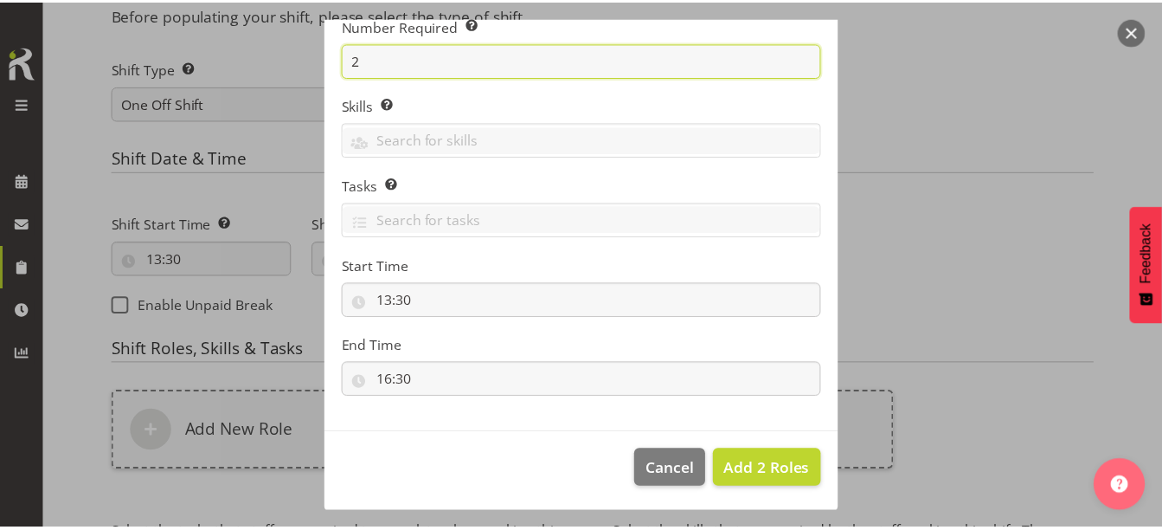
scroll to position [221, 0]
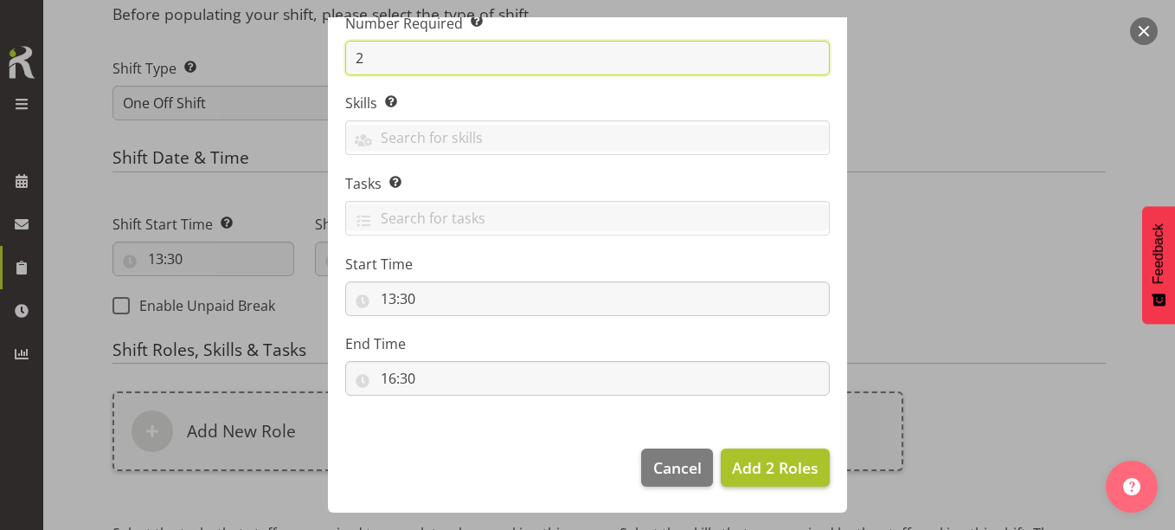
type input "2"
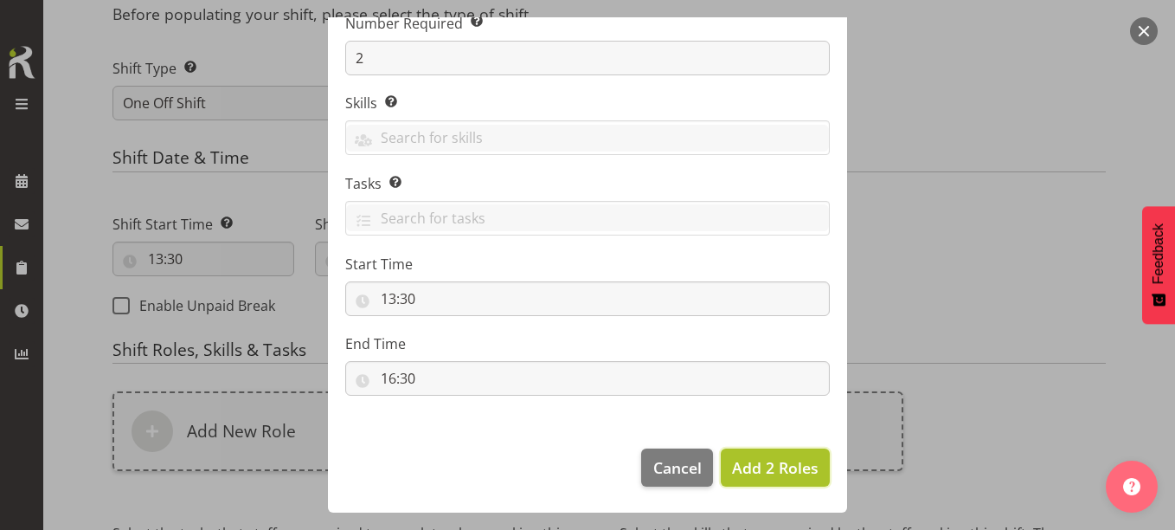
click at [774, 477] on span "Add 2 Roles" at bounding box center [775, 467] width 87 height 22
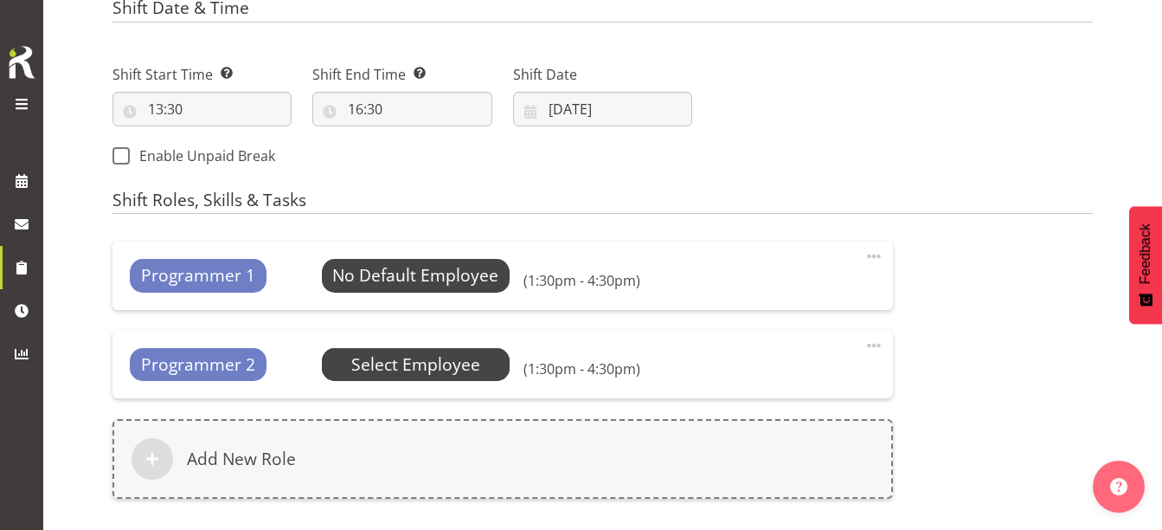
scroll to position [854, 0]
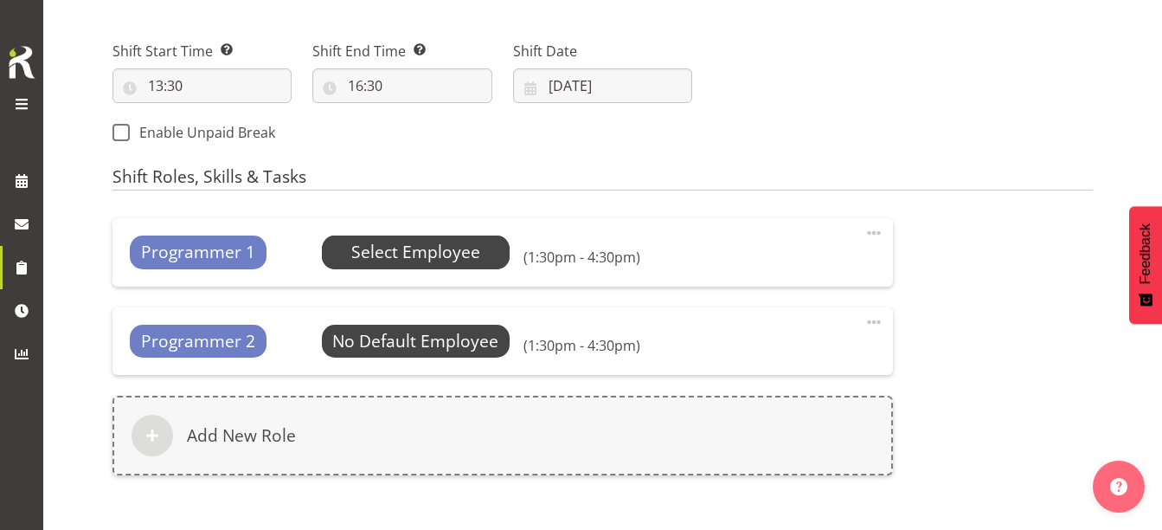
click at [397, 250] on span "Select Employee" at bounding box center [415, 252] width 129 height 25
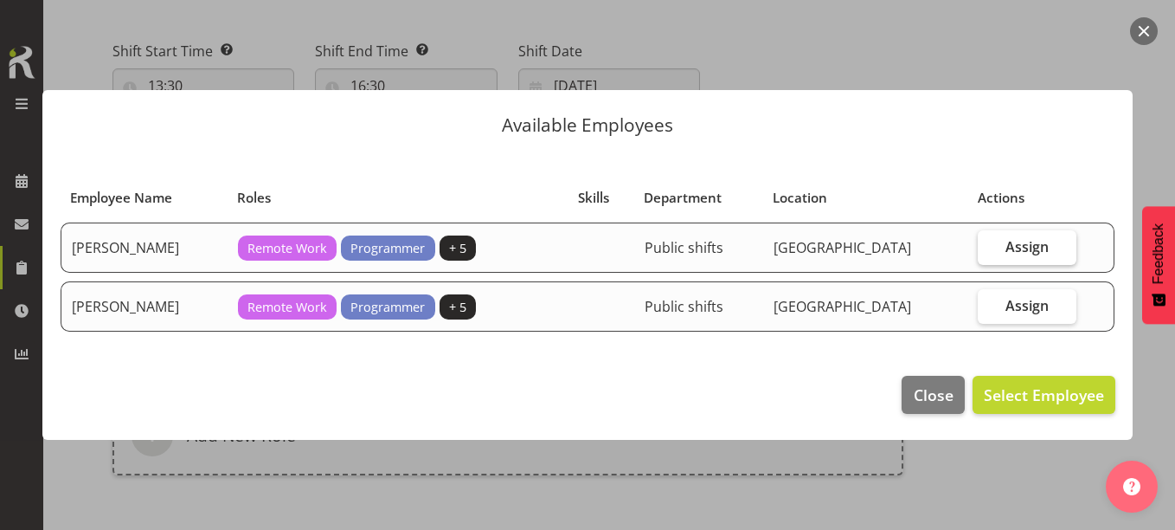
click at [1013, 244] on span "Assign" at bounding box center [1026, 246] width 43 height 17
click at [989, 244] on input "Assign" at bounding box center [983, 246] width 11 height 11
checkbox input "true"
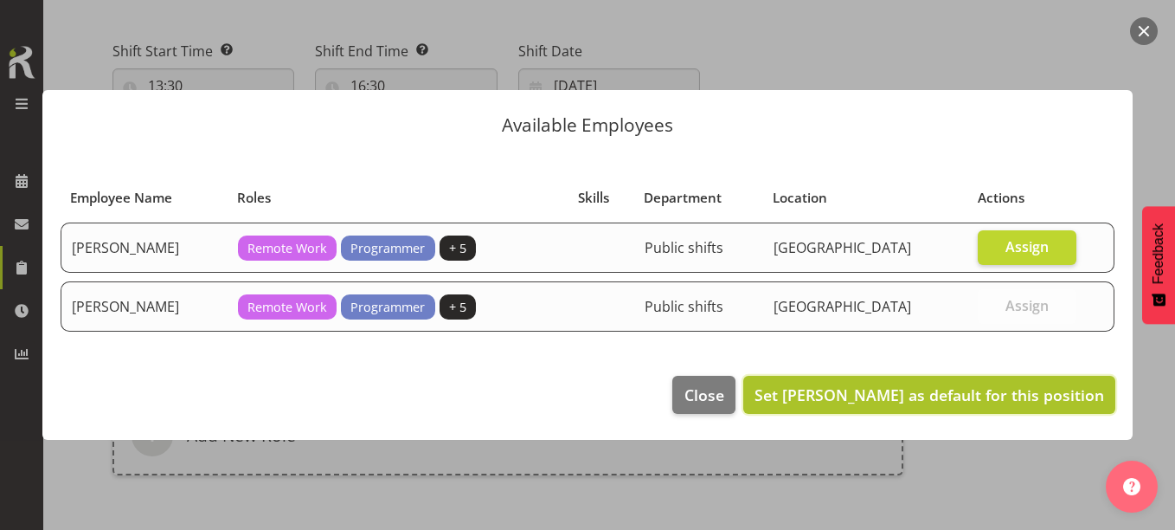
click at [989, 391] on span "Set Grace Roscoe-Squires as default for this position" at bounding box center [929, 394] width 350 height 21
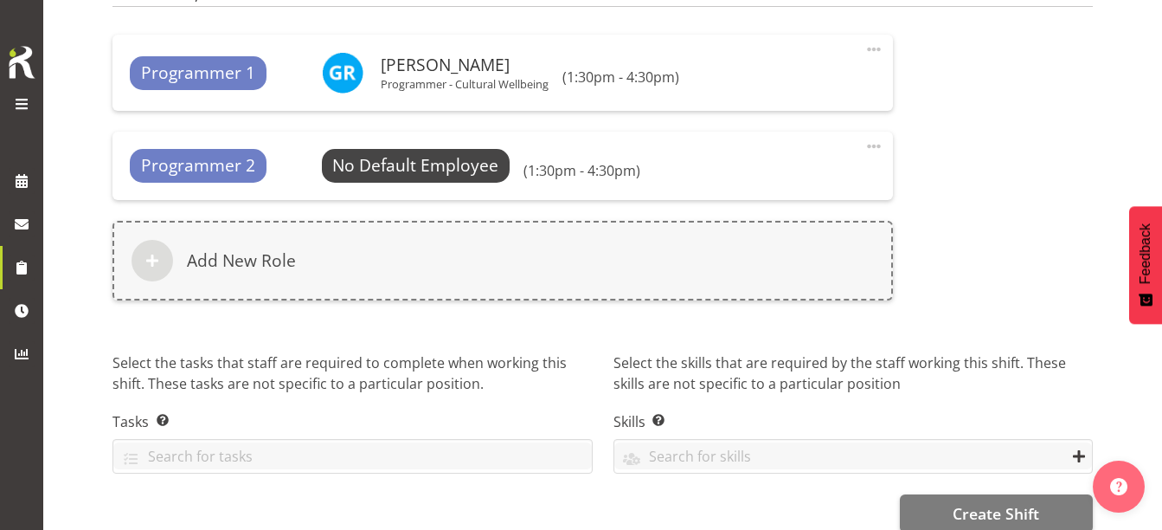
scroll to position [1066, 0]
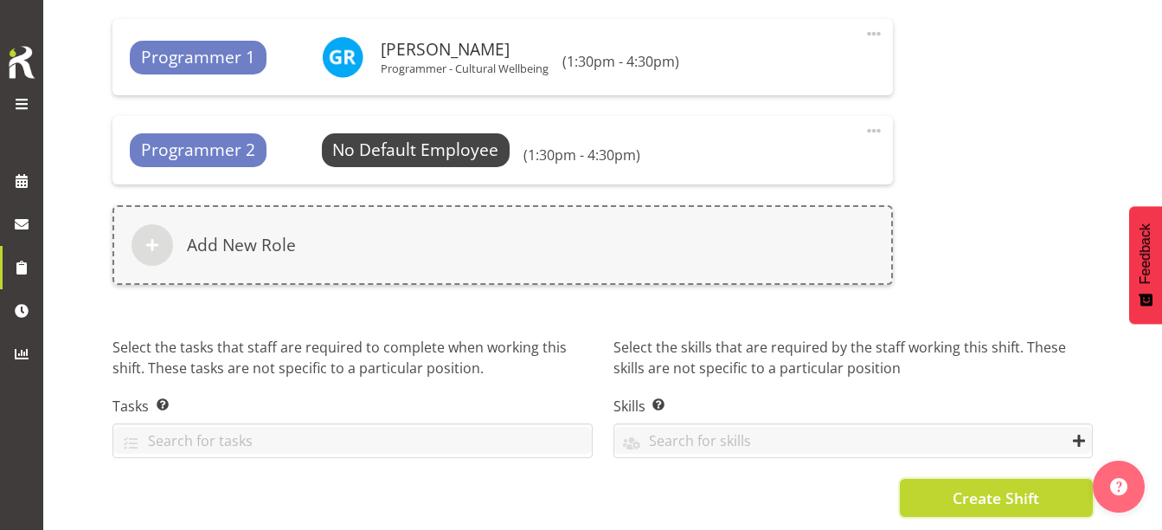
click at [974, 478] on button "Create Shift" at bounding box center [996, 497] width 193 height 38
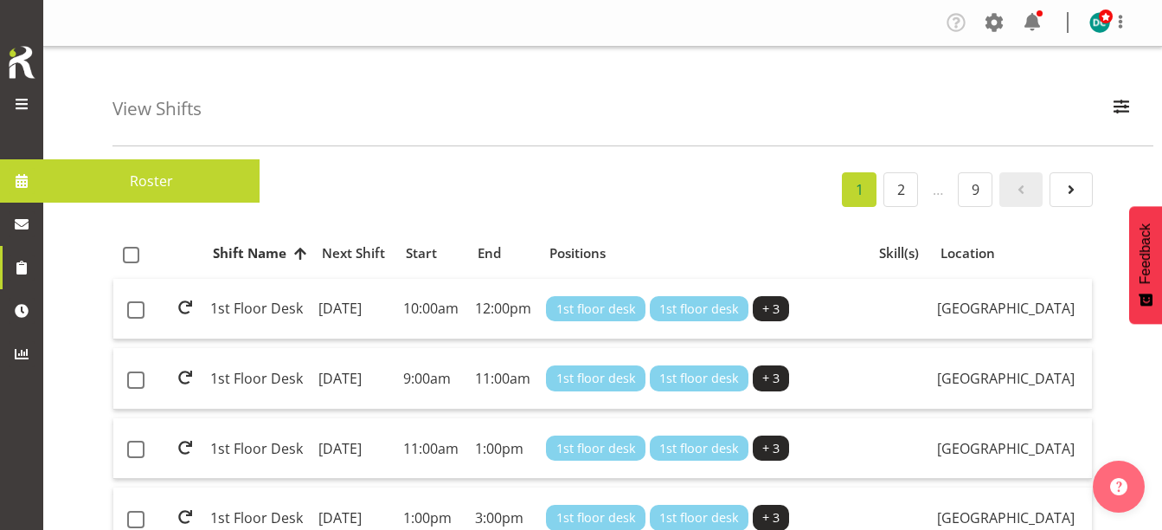
click at [99, 185] on span "Roster" at bounding box center [151, 181] width 199 height 26
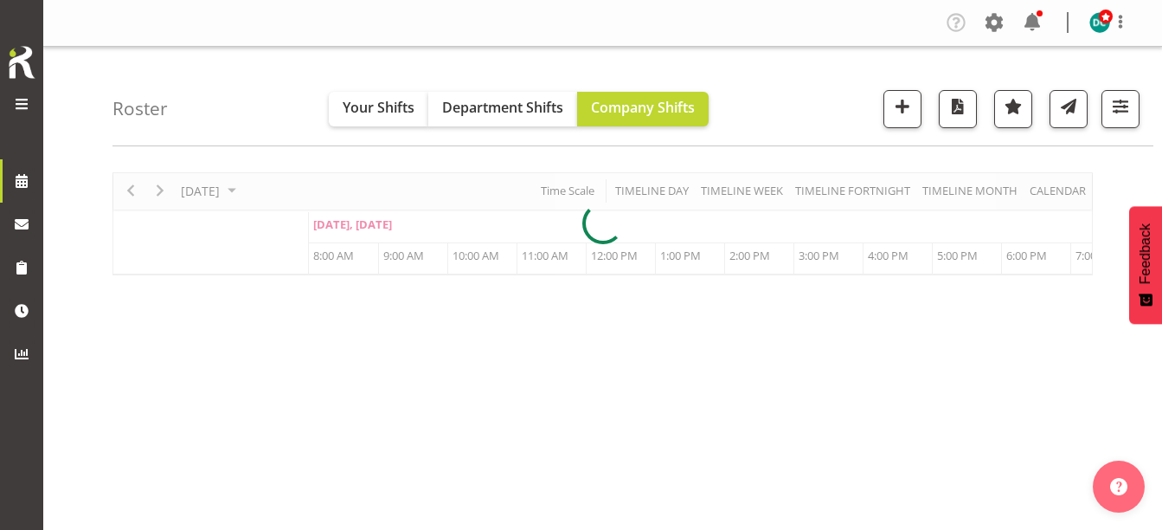
click at [206, 191] on div at bounding box center [602, 223] width 980 height 103
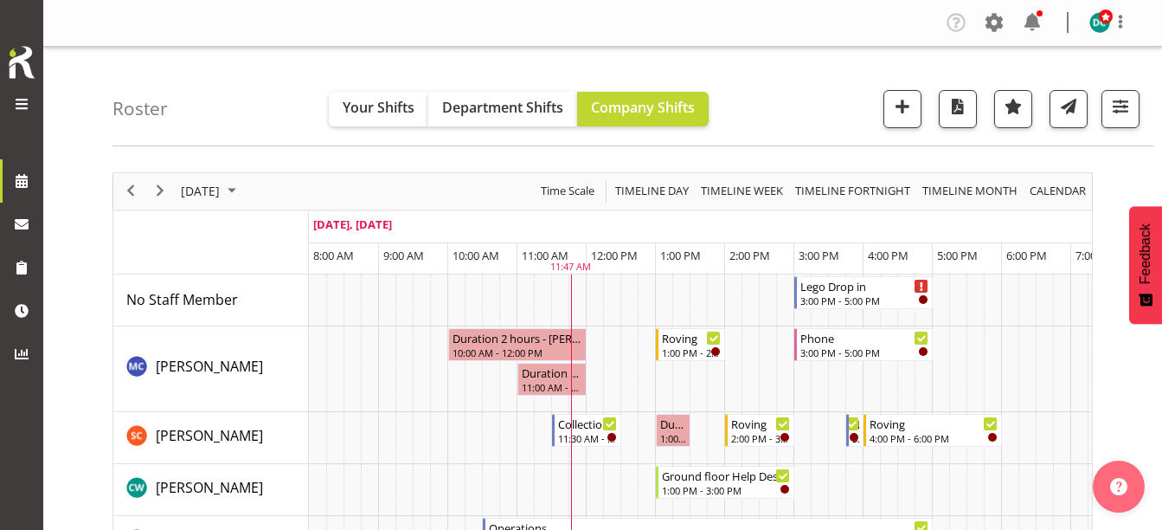
click at [206, 191] on span "September 17, 2025" at bounding box center [200, 191] width 42 height 22
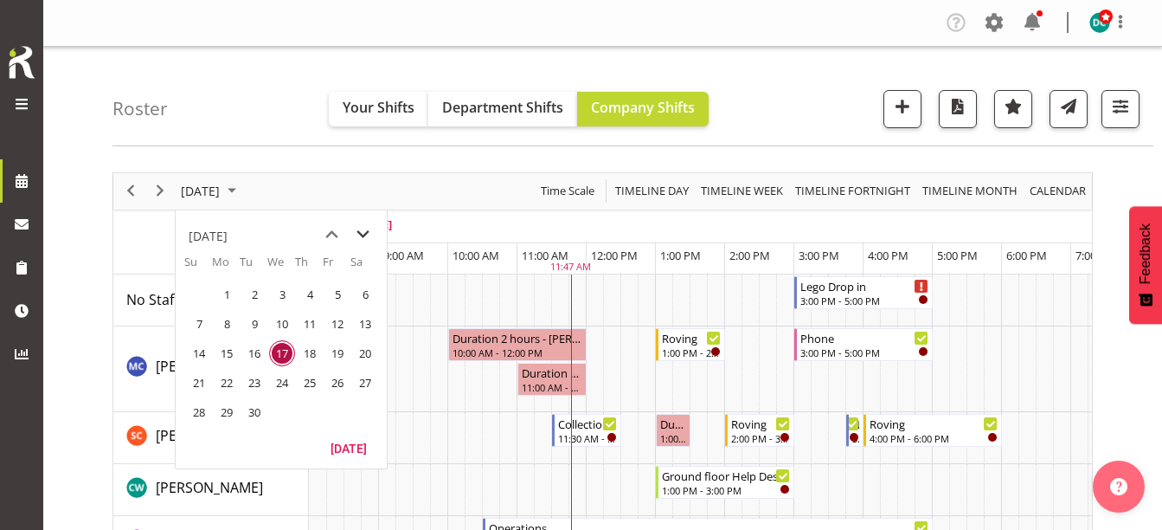
click at [364, 233] on span "next month" at bounding box center [363, 234] width 30 height 31
click at [294, 285] on tr "28 29 30 1 2 3 4" at bounding box center [281, 293] width 194 height 29
click at [280, 289] on span "1" at bounding box center [282, 294] width 26 height 26
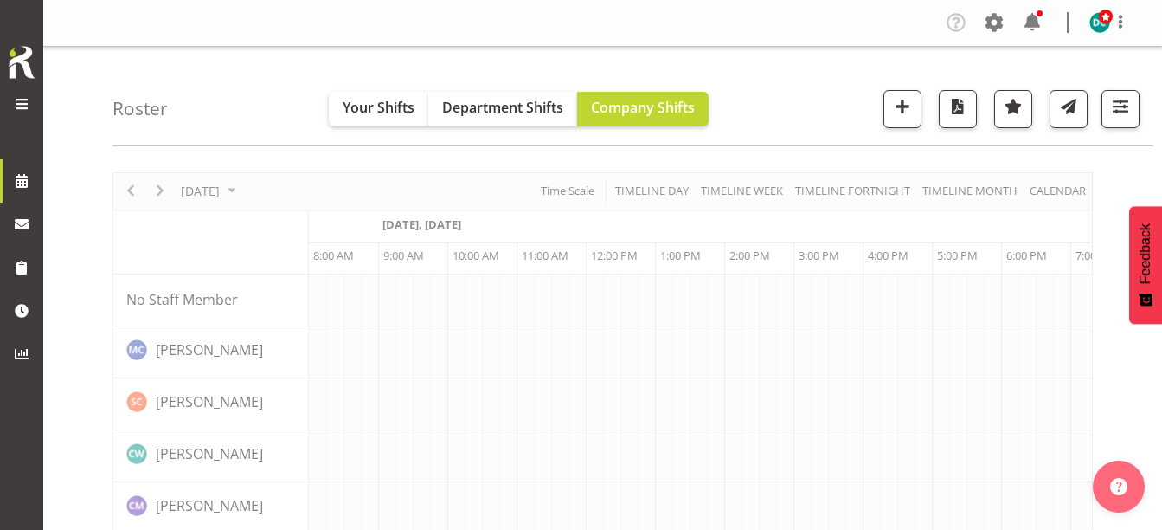
scroll to position [0, 69]
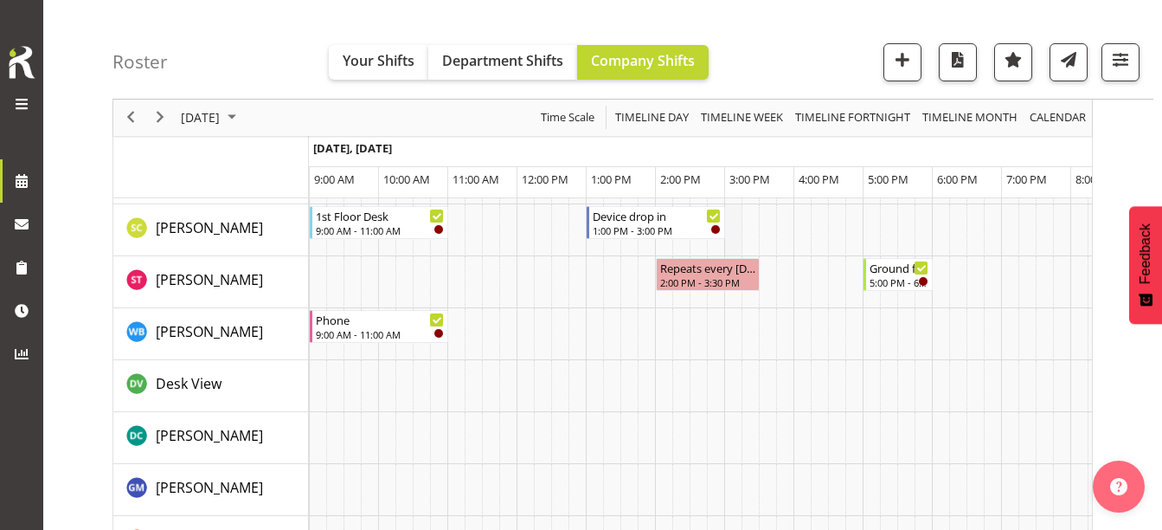
scroll to position [1125, 0]
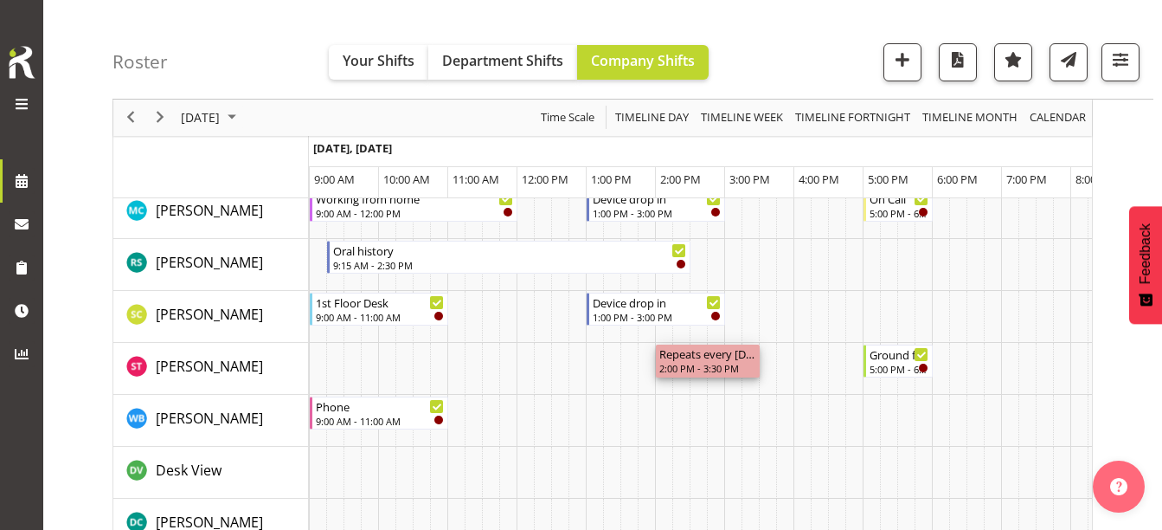
click at [700, 369] on div "2:00 PM - 3:30 PM" at bounding box center [707, 368] width 97 height 14
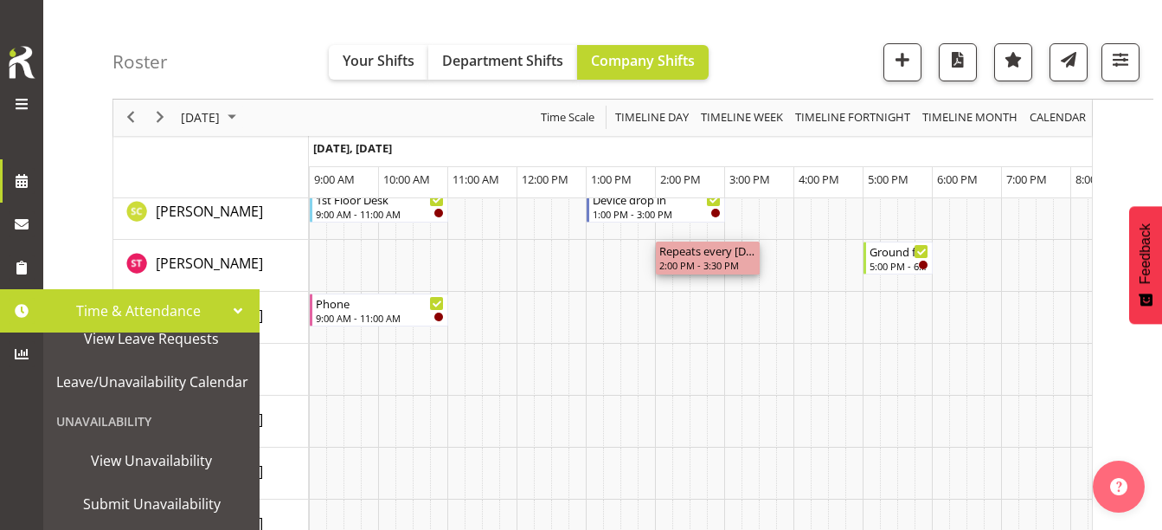
scroll to position [1298, 0]
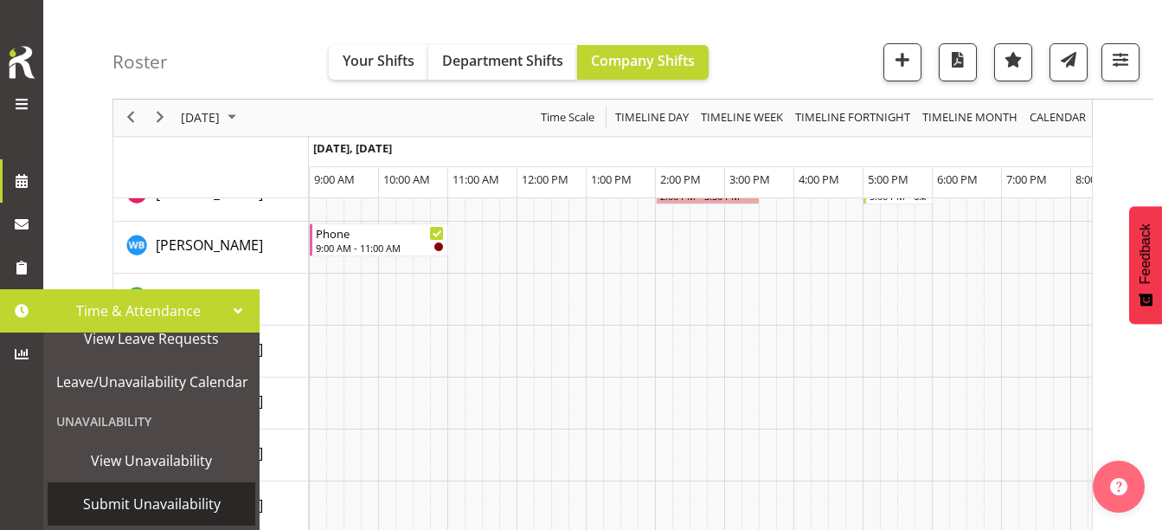
click at [135, 505] on span "Submit Unavailability" at bounding box center [151, 504] width 190 height 26
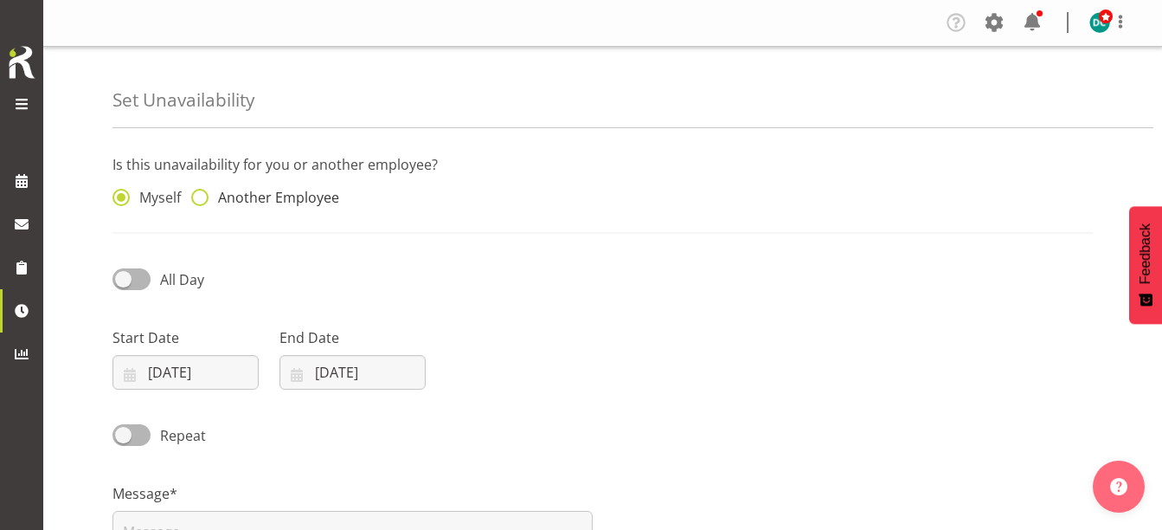
click at [200, 201] on span at bounding box center [199, 197] width 17 height 17
click at [200, 201] on input "Another Employee" at bounding box center [196, 197] width 11 height 11
radio input "true"
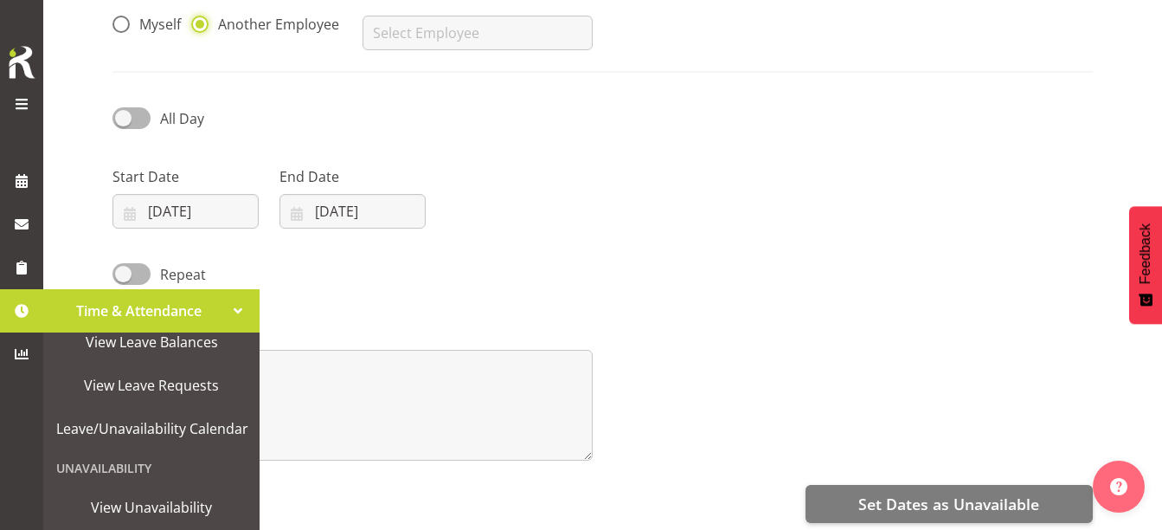
scroll to position [221, 0]
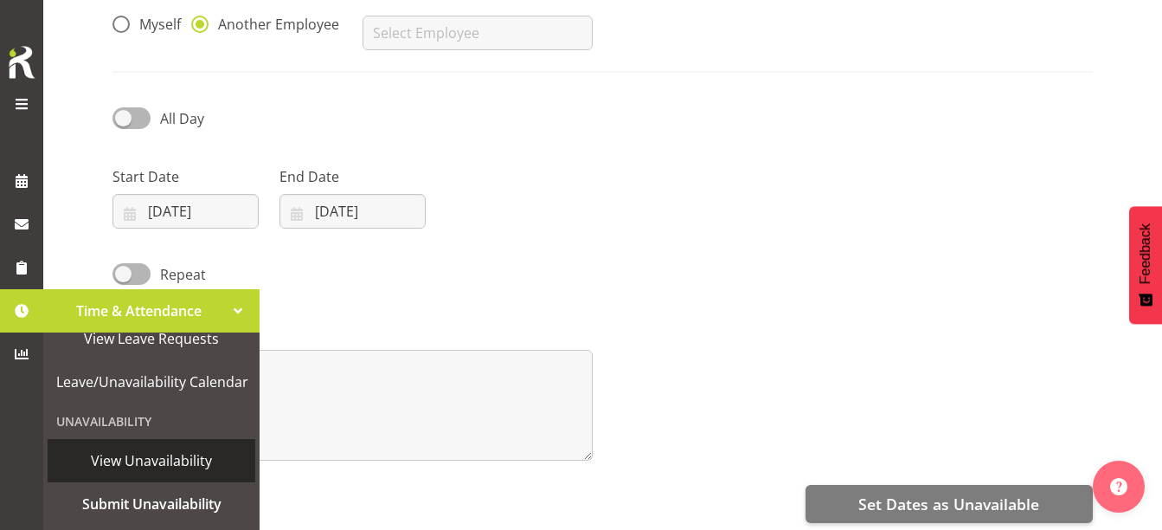
click at [147, 453] on span "View Unavailability" at bounding box center [151, 460] width 190 height 26
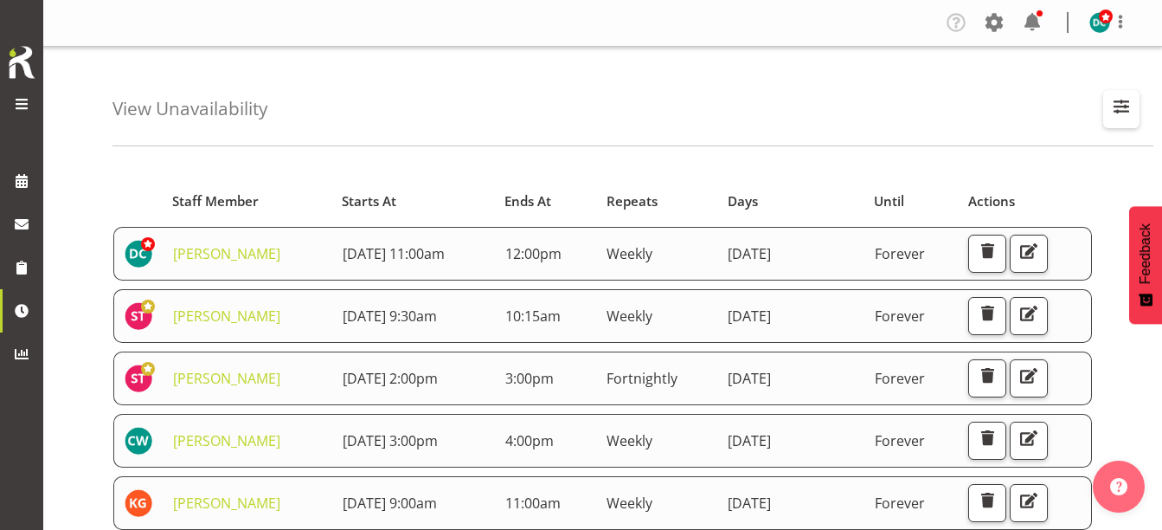
click at [1121, 97] on span "button" at bounding box center [1121, 106] width 22 height 22
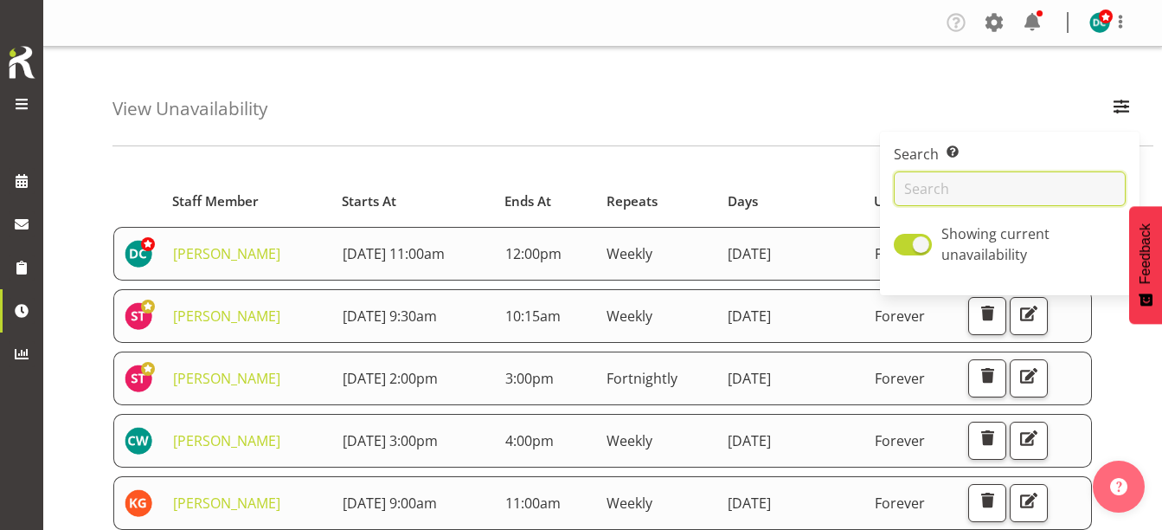
click at [959, 192] on input "text" at bounding box center [1010, 188] width 232 height 35
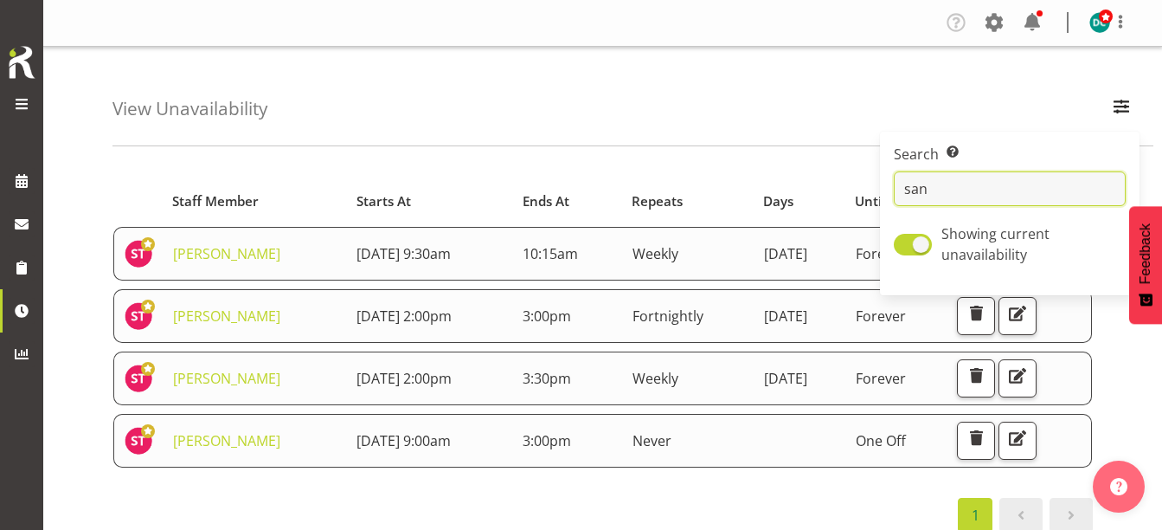
type input "san"
click at [609, 93] on div "View Unavailability Search Search for a particular employee san Showing current…" at bounding box center [632, 96] width 1041 height 99
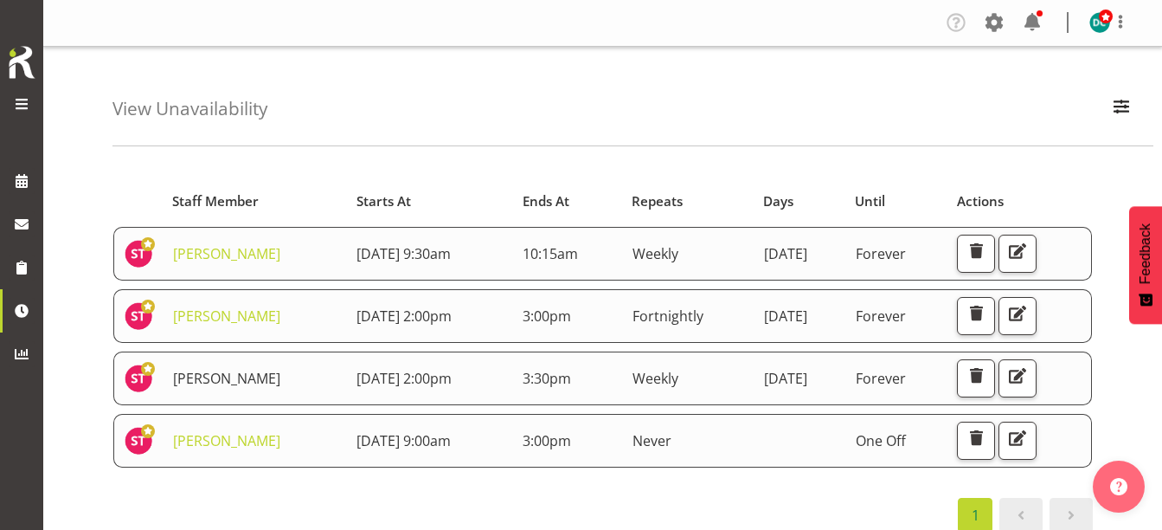
click at [200, 376] on link "[PERSON_NAME]" at bounding box center [226, 378] width 107 height 19
click at [197, 376] on link "[PERSON_NAME]" at bounding box center [226, 378] width 107 height 19
click at [1029, 375] on span "button" at bounding box center [1017, 375] width 22 height 22
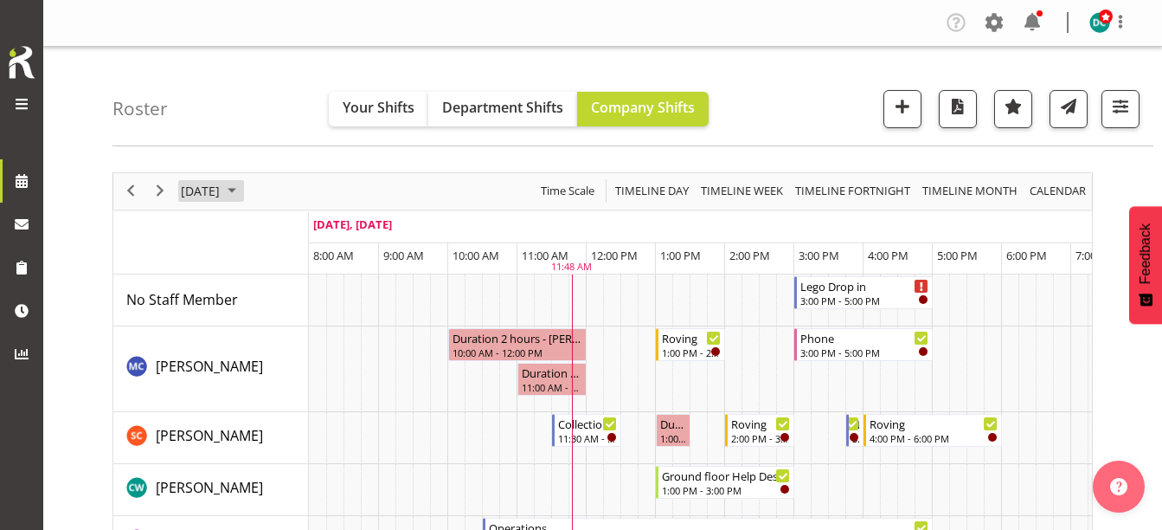
click at [221, 189] on span "[DATE]" at bounding box center [200, 191] width 42 height 22
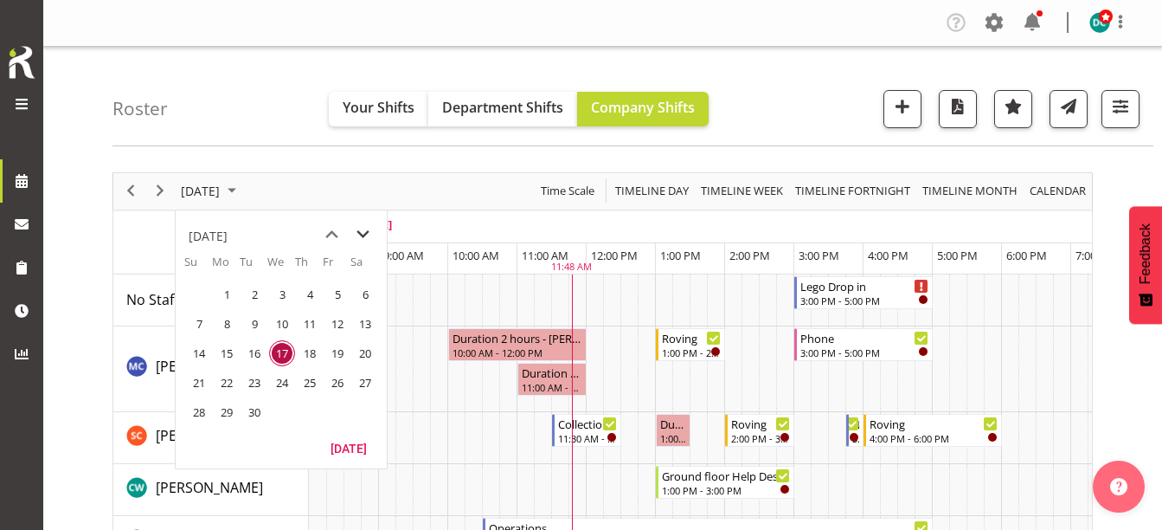
click at [361, 234] on span "next month" at bounding box center [363, 234] width 30 height 31
click at [286, 297] on span "1" at bounding box center [282, 294] width 26 height 26
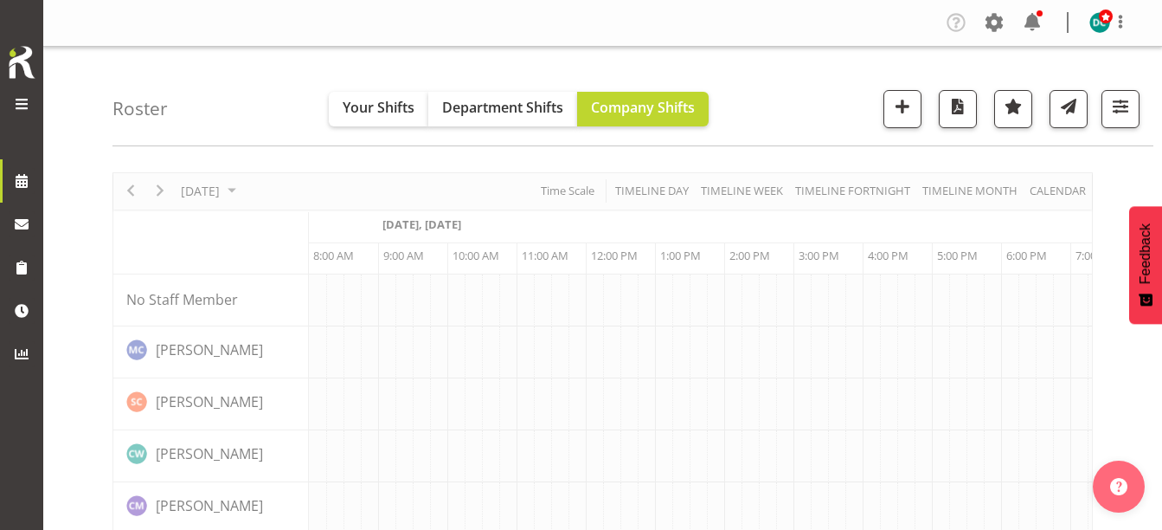
scroll to position [0, 69]
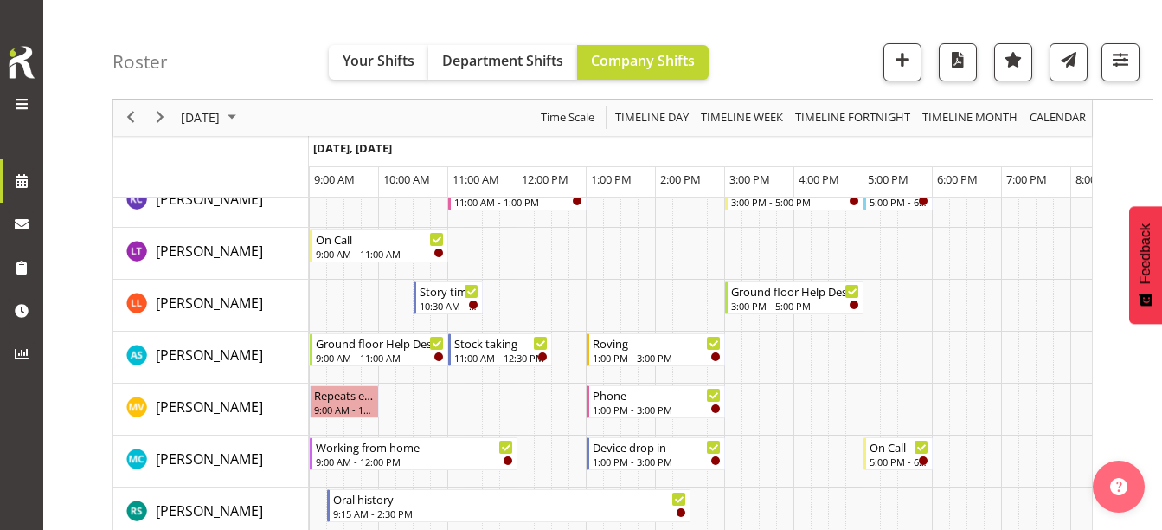
scroll to position [1038, 0]
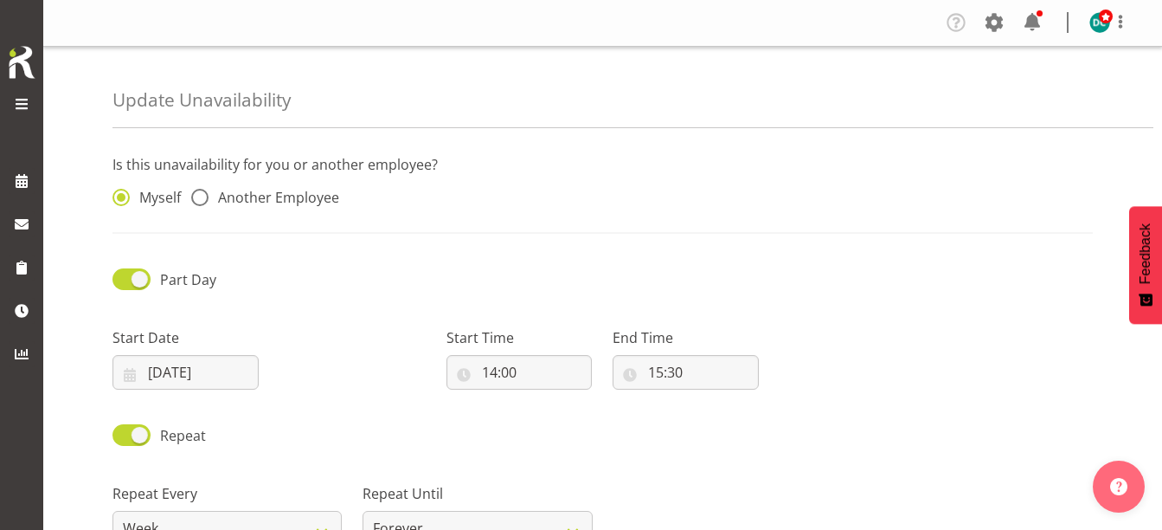
radio input "false"
radio input "true"
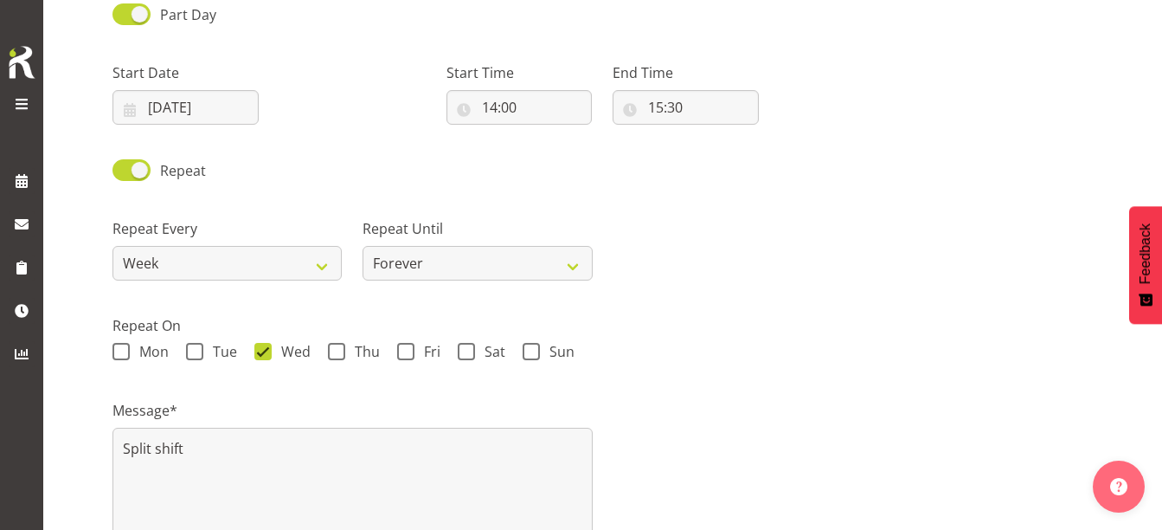
scroll to position [287, 0]
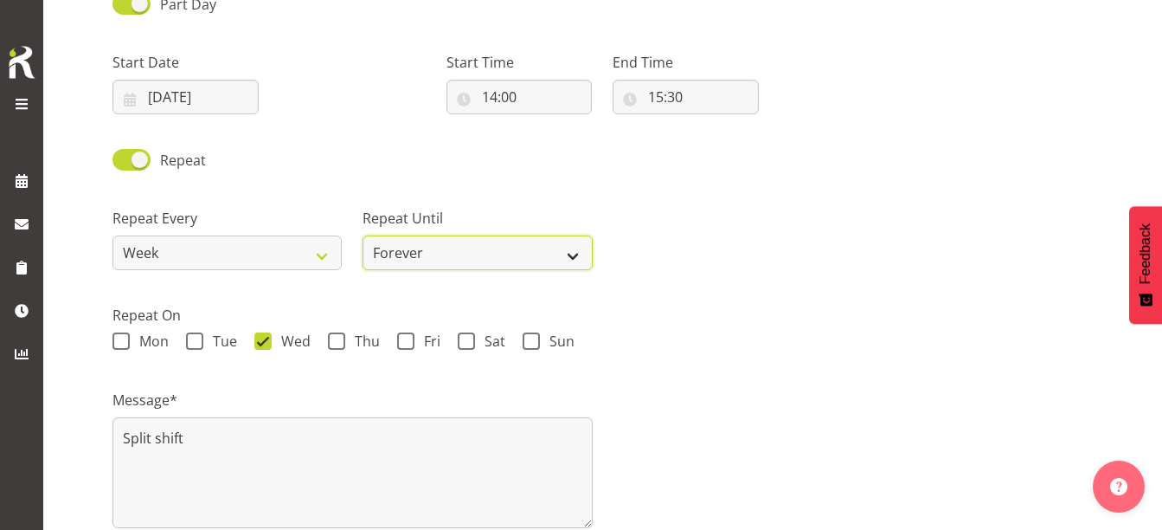
click at [578, 256] on select "Forever On a date" at bounding box center [477, 252] width 229 height 35
select select "date"
click at [363, 235] on select "Forever On a date" at bounding box center [477, 252] width 229 height 35
select select "8"
select select "2025"
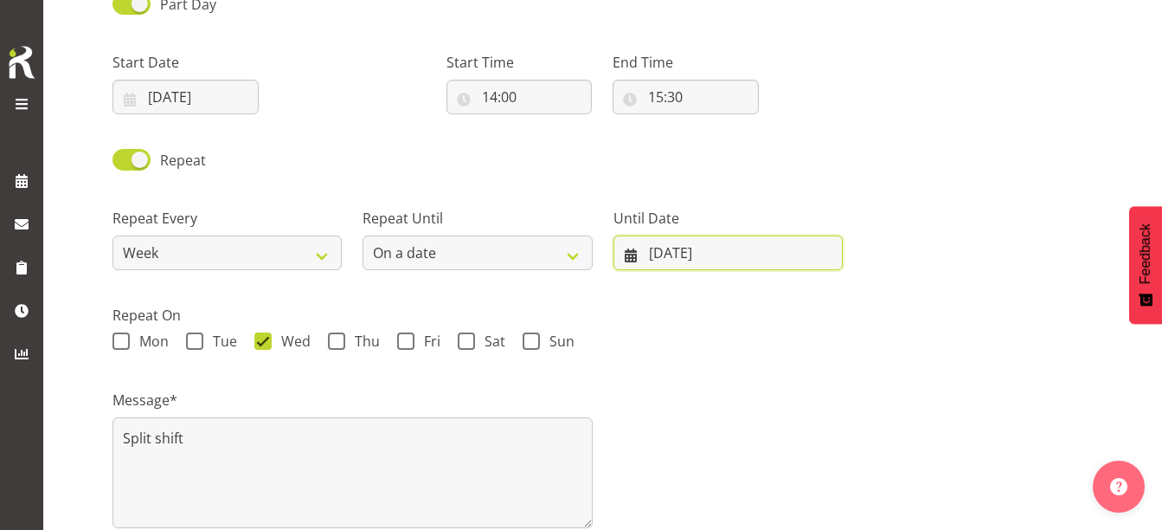
click at [735, 245] on input "[DATE]" at bounding box center [727, 252] width 229 height 35
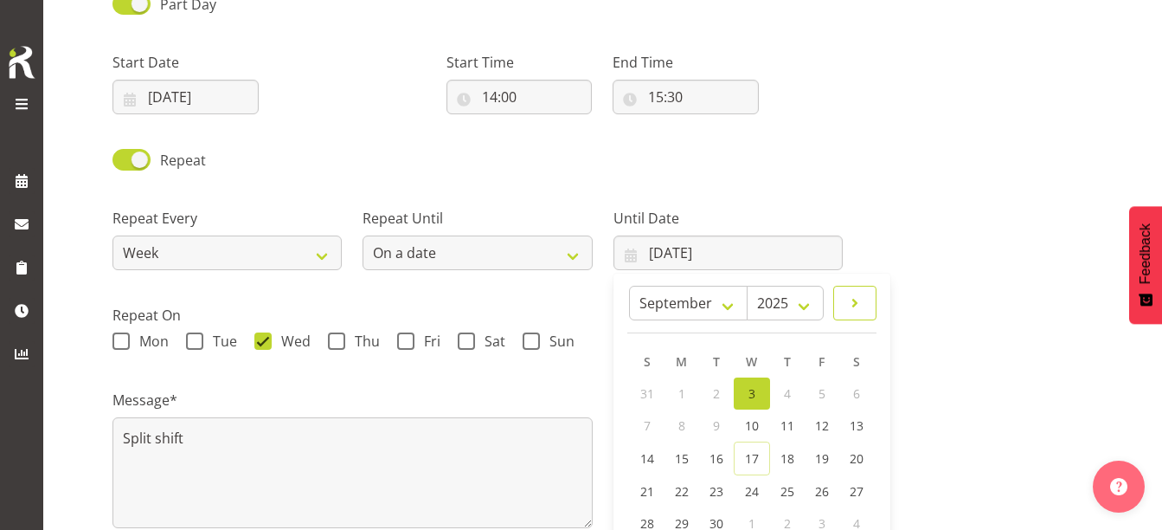
click at [857, 297] on span at bounding box center [854, 302] width 21 height 21
click at [639, 310] on span at bounding box center [647, 302] width 17 height 21
select select "8"
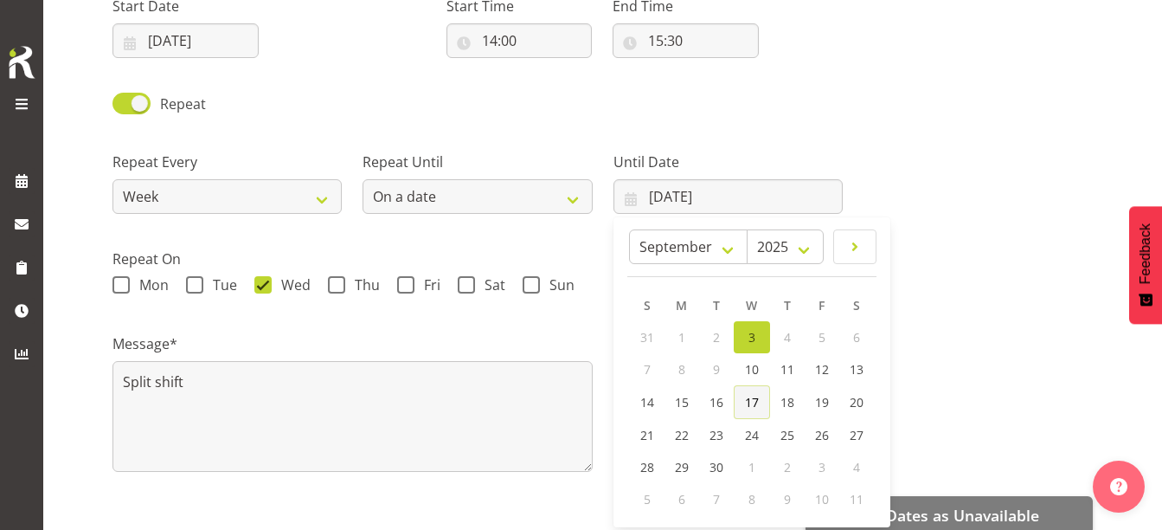
scroll to position [374, 0]
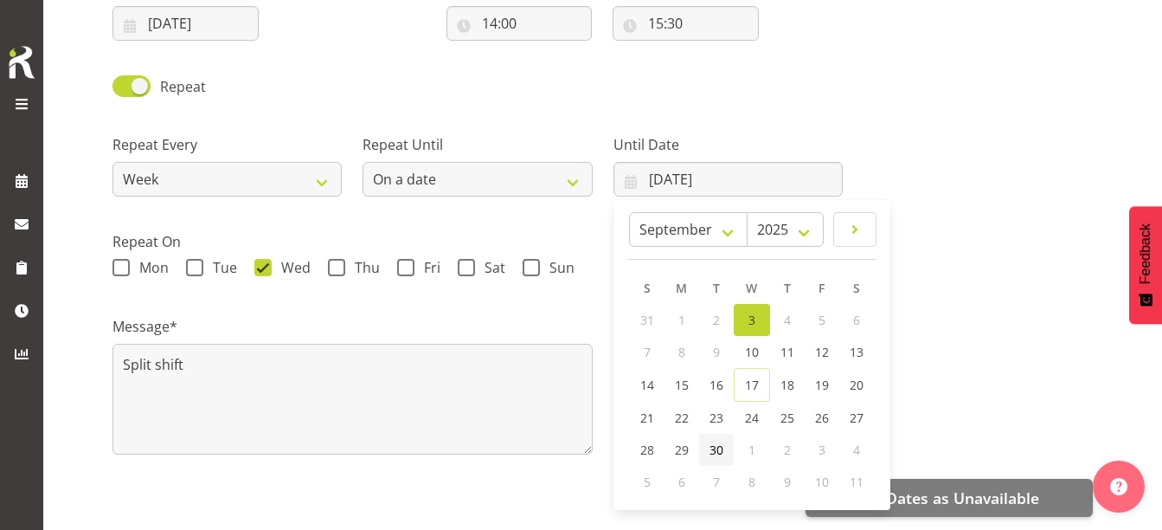
click at [717, 441] on span "30" at bounding box center [716, 449] width 14 height 16
type input "[DATE]"
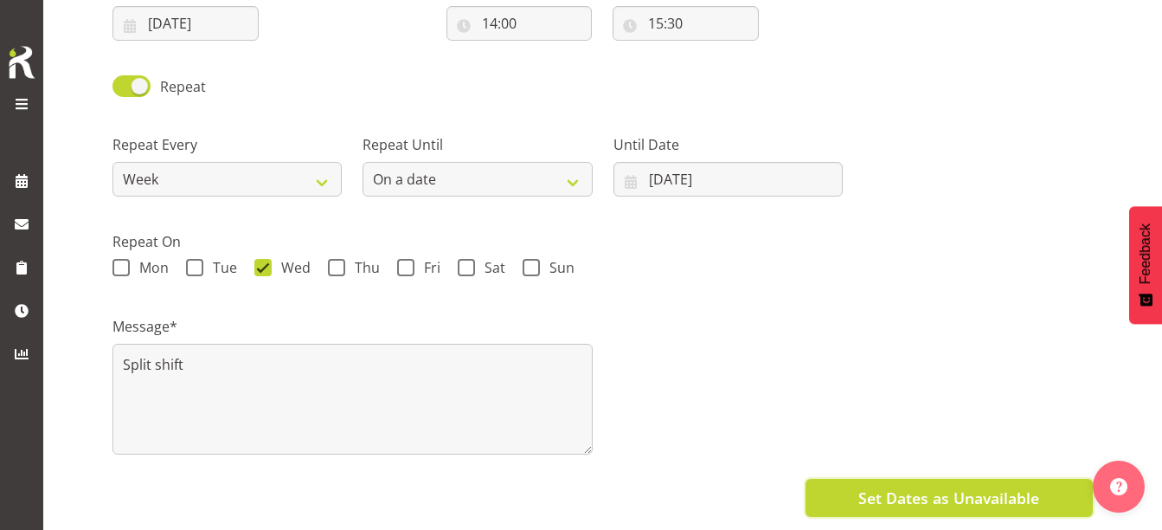
click at [909, 486] on span "Set Dates as Unavailable" at bounding box center [948, 497] width 181 height 22
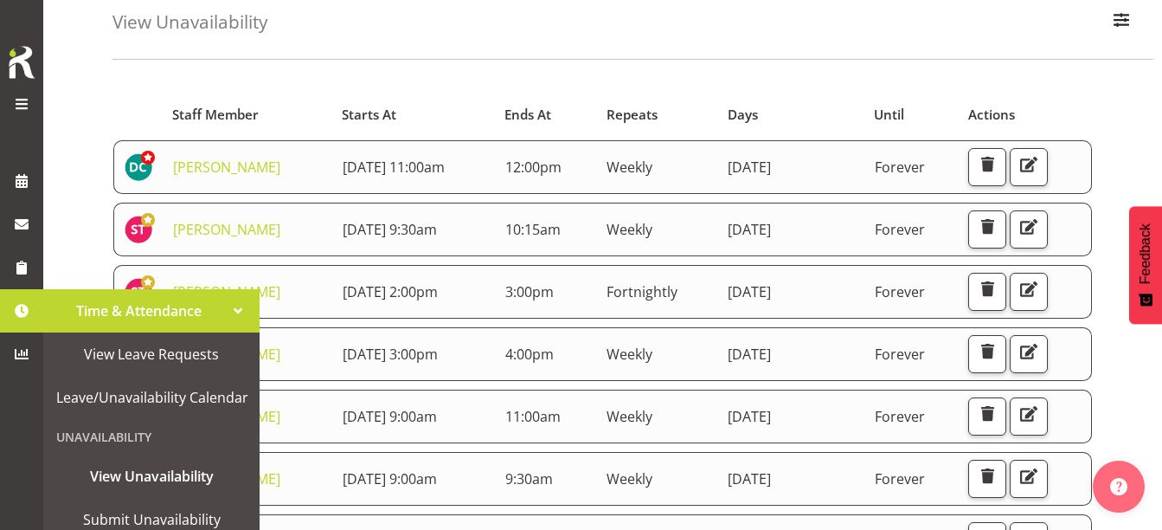
scroll to position [221, 0]
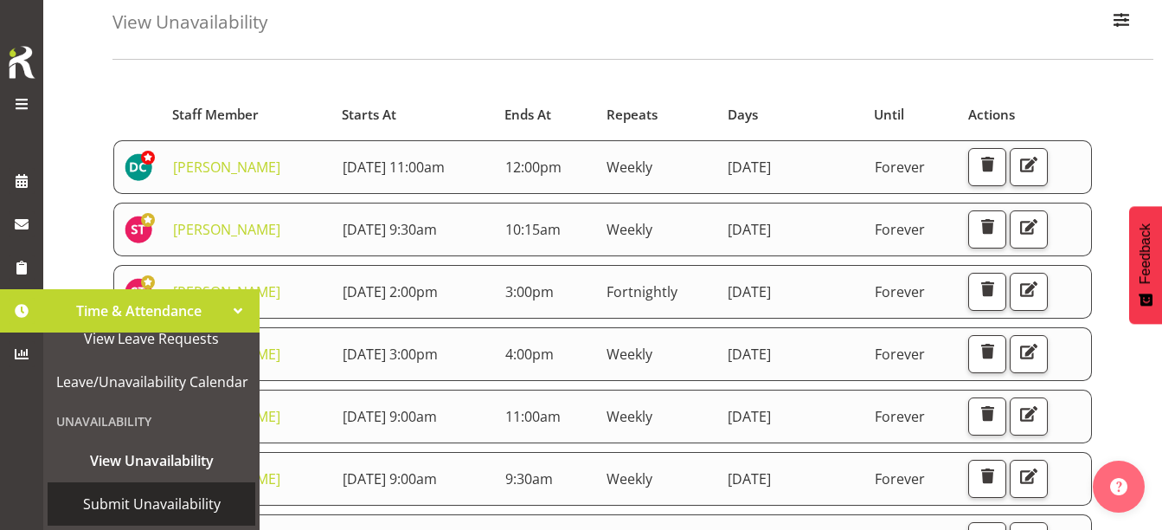
click at [138, 499] on span "Submit Unavailability" at bounding box center [151, 504] width 190 height 26
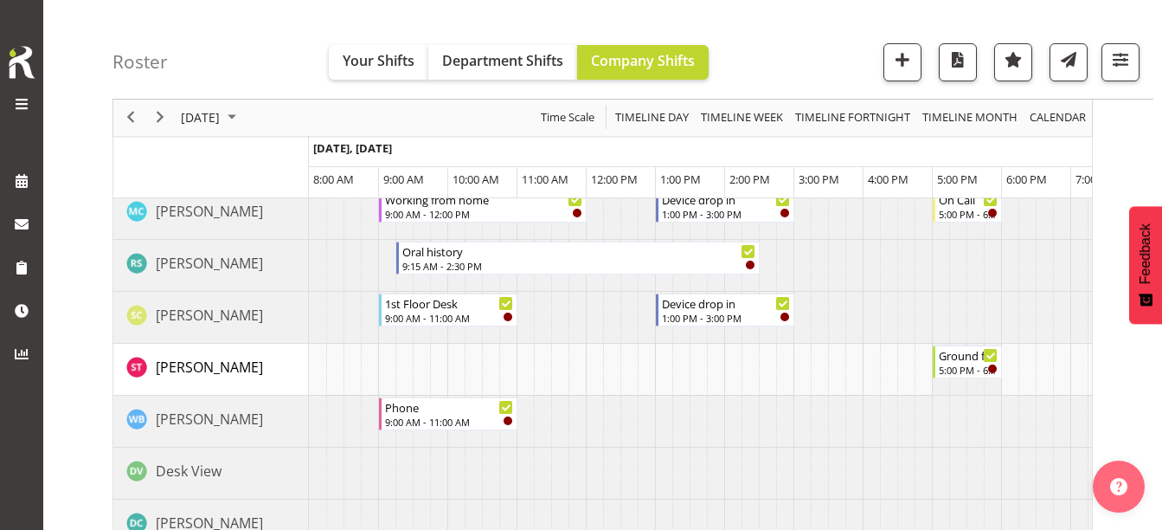
scroll to position [1125, 0]
drag, startPoint x: 729, startPoint y: 328, endPoint x: 736, endPoint y: 380, distance: 52.4
click at [736, 380] on div "Home services 9:00 AM - 11:00 AM 1st Floor Desk 11:00 AM - 1:00 PM Roving 11:00…" at bounding box center [700, 213] width 783 height 2128
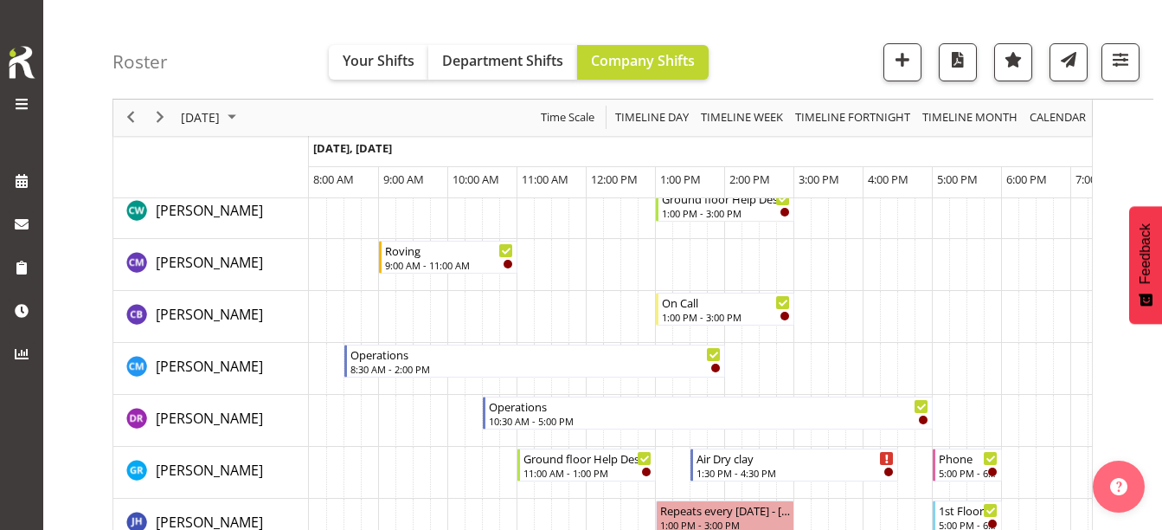
scroll to position [0, 0]
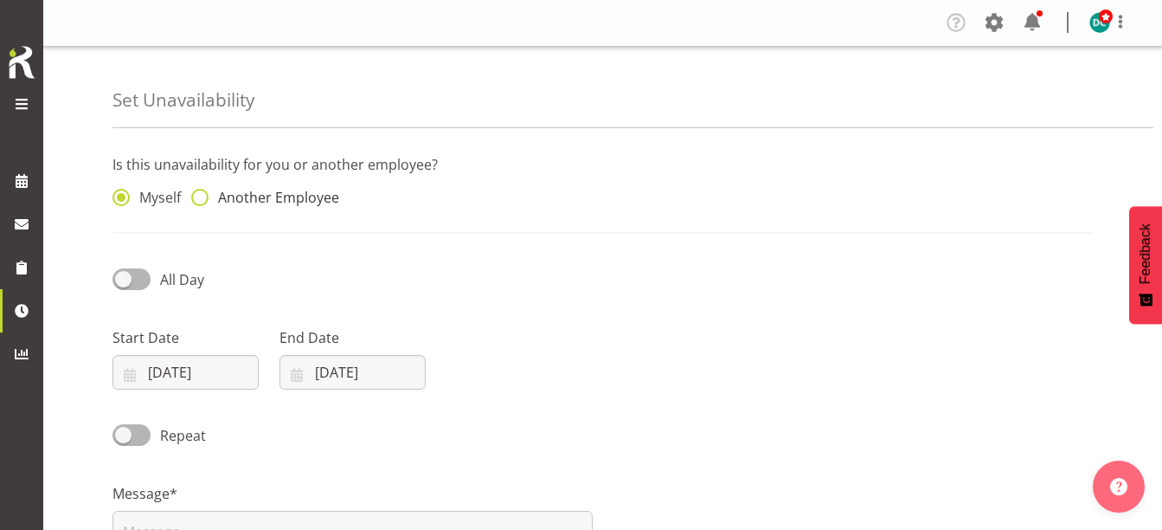
click at [202, 191] on span at bounding box center [199, 197] width 17 height 17
click at [202, 192] on input "Another Employee" at bounding box center [196, 197] width 11 height 11
radio input "true"
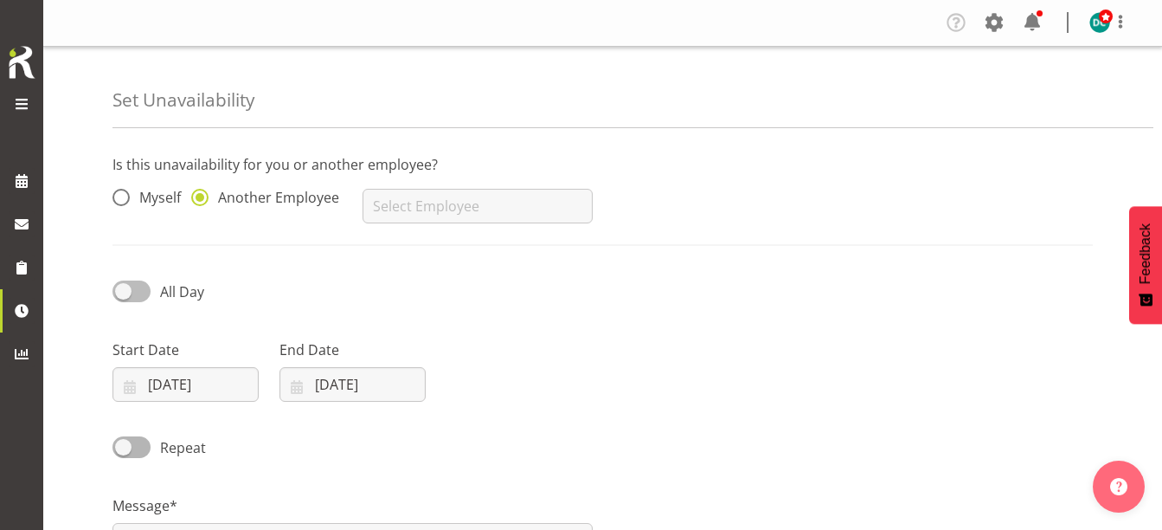
click at [119, 292] on span at bounding box center [131, 291] width 38 height 22
click at [119, 292] on input "All Day" at bounding box center [117, 291] width 11 height 11
checkbox input "true"
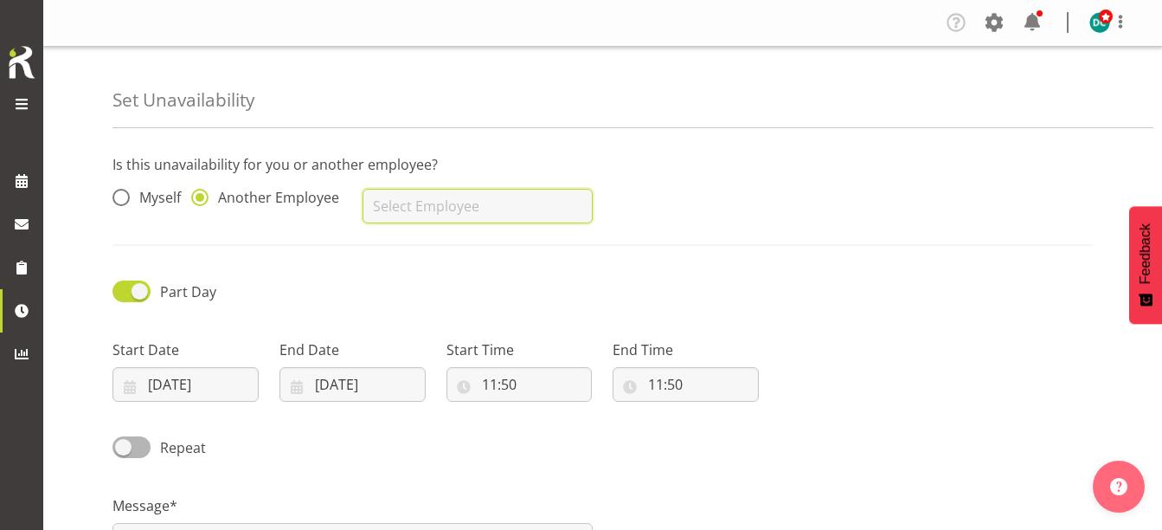
click at [406, 189] on input "text" at bounding box center [477, 206] width 229 height 35
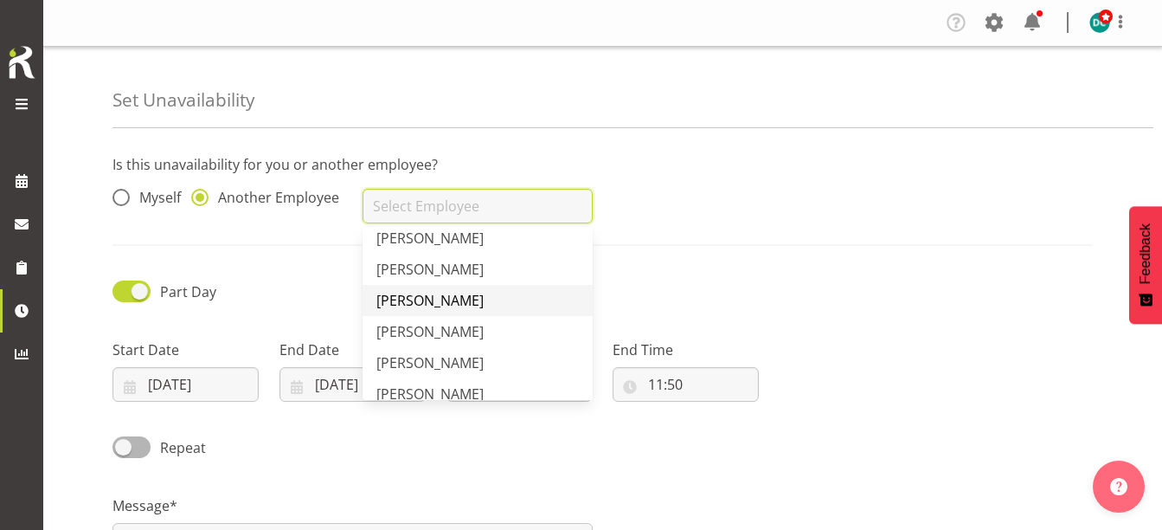
scroll to position [1038, 0]
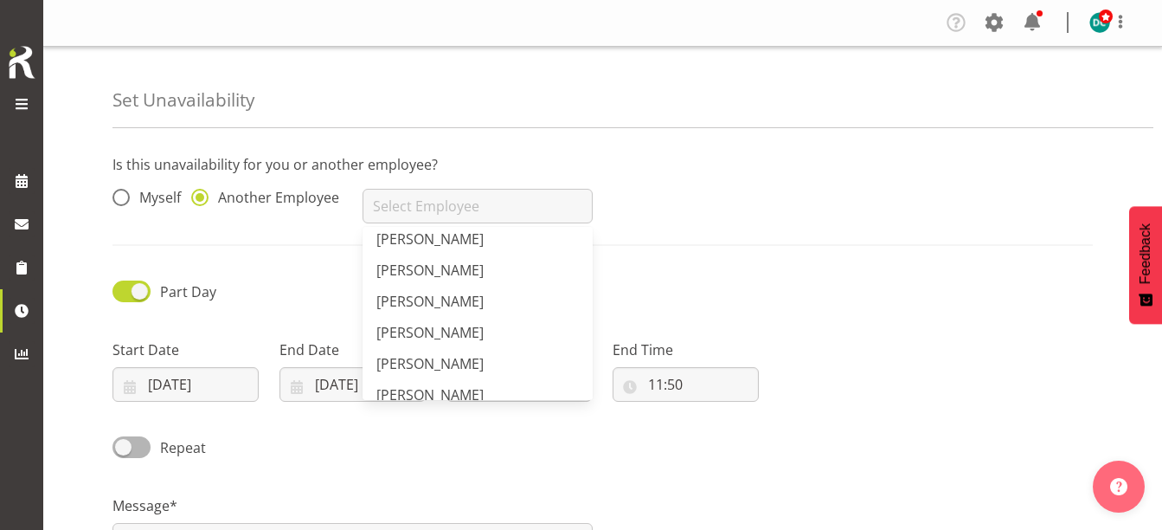
click at [444, 302] on span "[PERSON_NAME]" at bounding box center [429, 301] width 107 height 19
type input "[PERSON_NAME]"
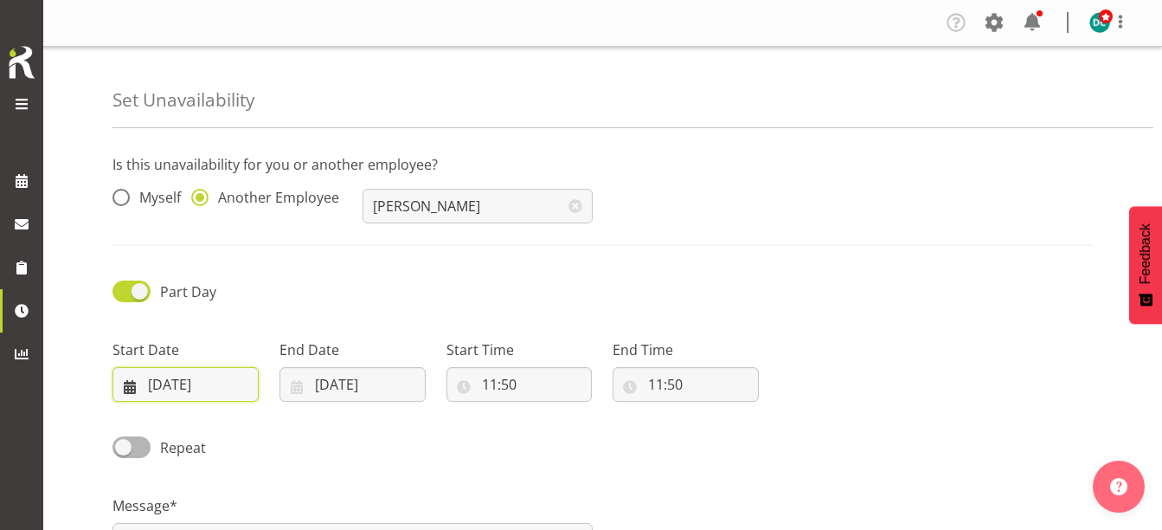
click at [167, 382] on input "[DATE]" at bounding box center [185, 384] width 146 height 35
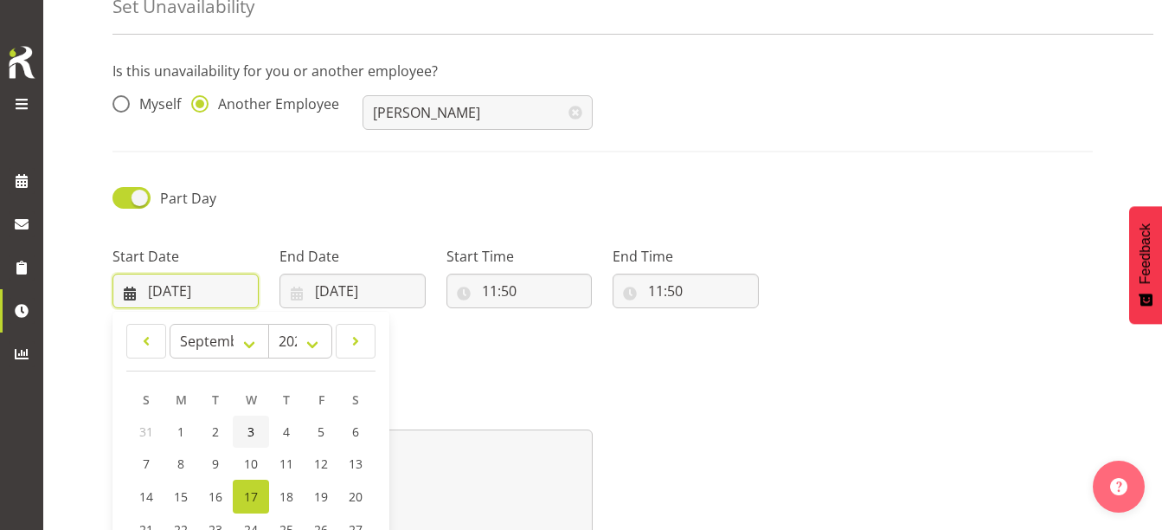
scroll to position [173, 0]
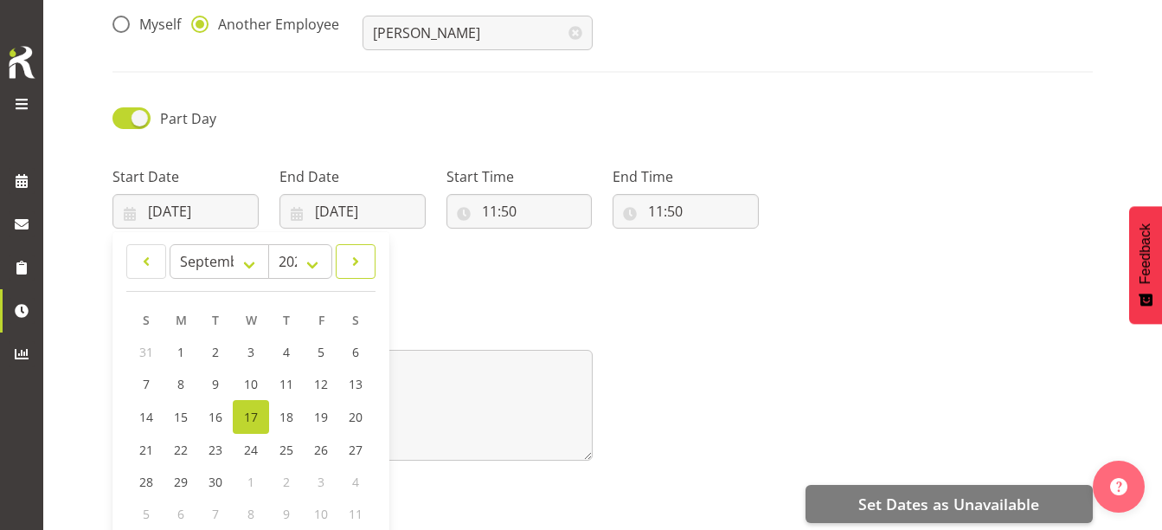
click at [353, 266] on span at bounding box center [355, 261] width 17 height 21
select select "9"
click at [242, 382] on link "8" at bounding box center [251, 384] width 35 height 32
type input "08/10/2025"
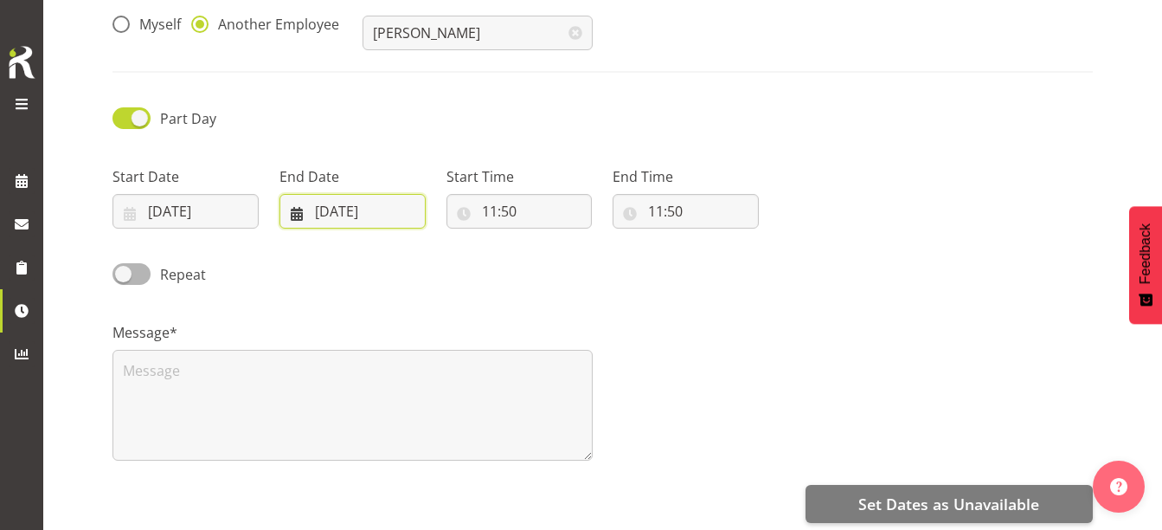
click at [382, 215] on input "17/09/2025" at bounding box center [352, 211] width 146 height 35
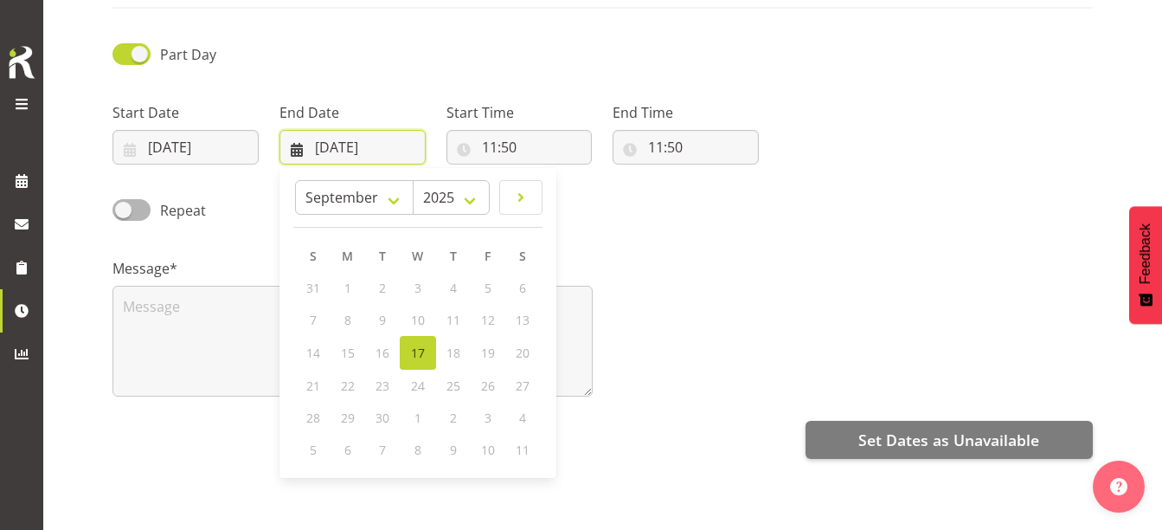
scroll to position [317, 0]
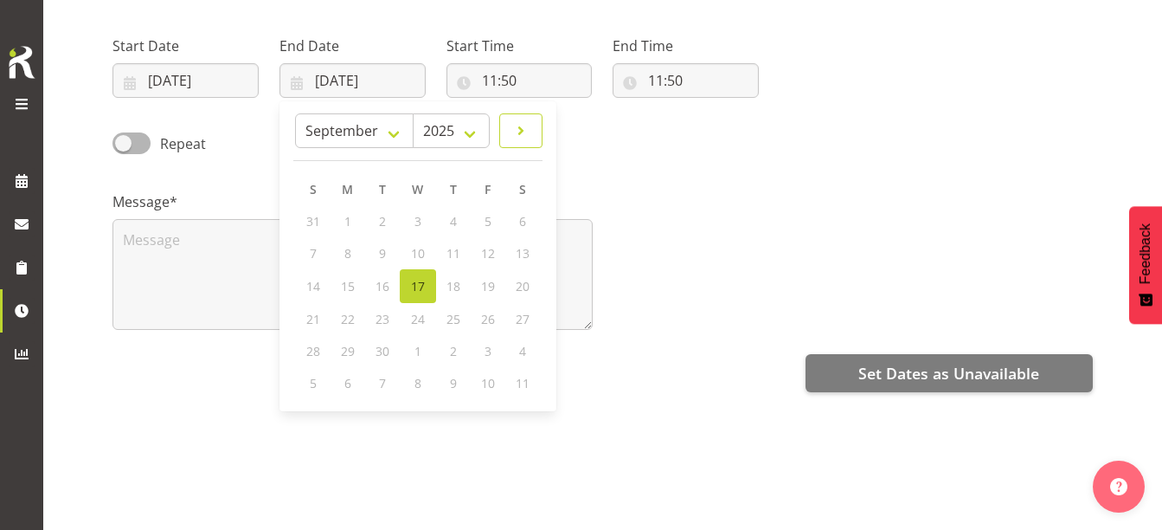
click at [520, 120] on span at bounding box center [520, 130] width 21 height 21
select select "9"
click at [416, 245] on span "8" at bounding box center [417, 253] width 7 height 16
type input "08/10/2025"
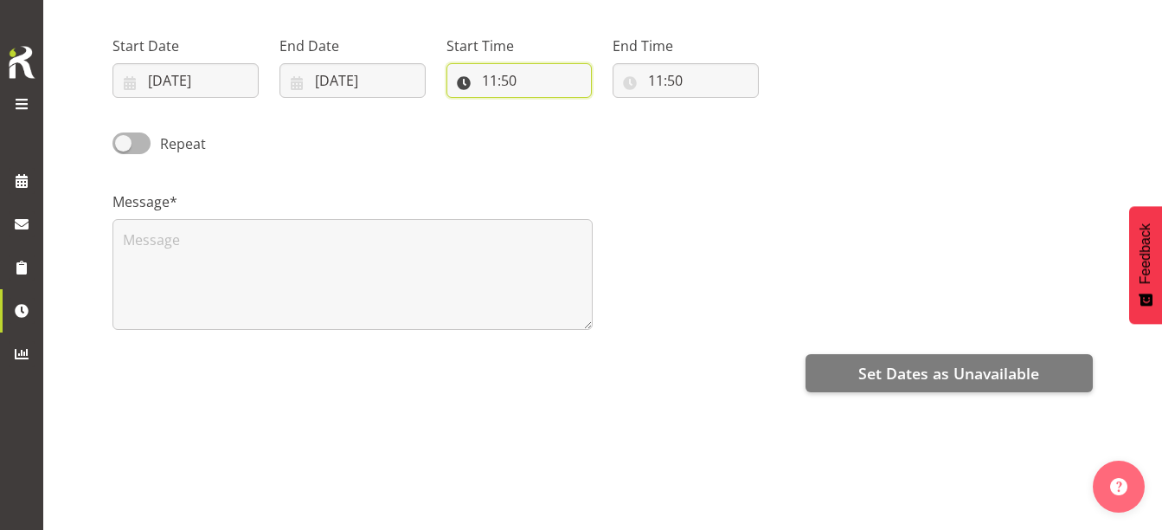
click at [508, 63] on input "11:50" at bounding box center [519, 80] width 146 height 35
click at [565, 114] on select "00 01 02 03 04 05 06 07 08 09 10 11 12 13 14 15 16 17 18 19 20 21 22 23" at bounding box center [564, 125] width 39 height 35
select select "14"
type input "14:50"
click at [605, 116] on select "00 01 02 03 04 05 06 07 08 09 10 11 12 13 14 15 16 17 18 19 20 21 22 23 24 25 2…" at bounding box center [609, 125] width 39 height 35
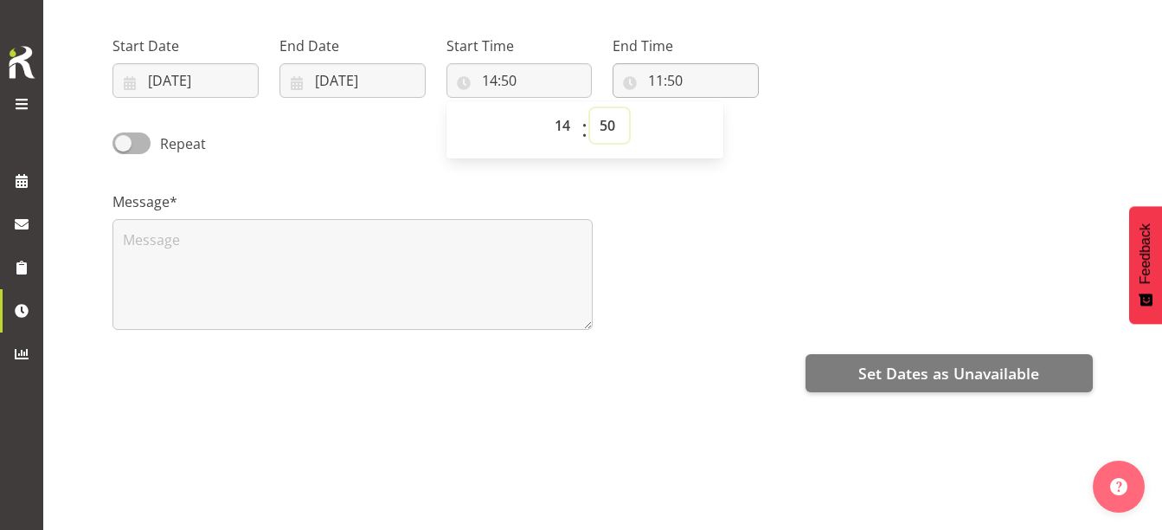
select select "0"
type input "14:00"
click at [658, 63] on input "11:50" at bounding box center [686, 80] width 146 height 35
click at [727, 118] on select "00 01 02 03 04 05 06 07 08 09 10 11 12 13 14 15 16 17 18 19 20 21 22 23" at bounding box center [730, 125] width 39 height 35
select select "15"
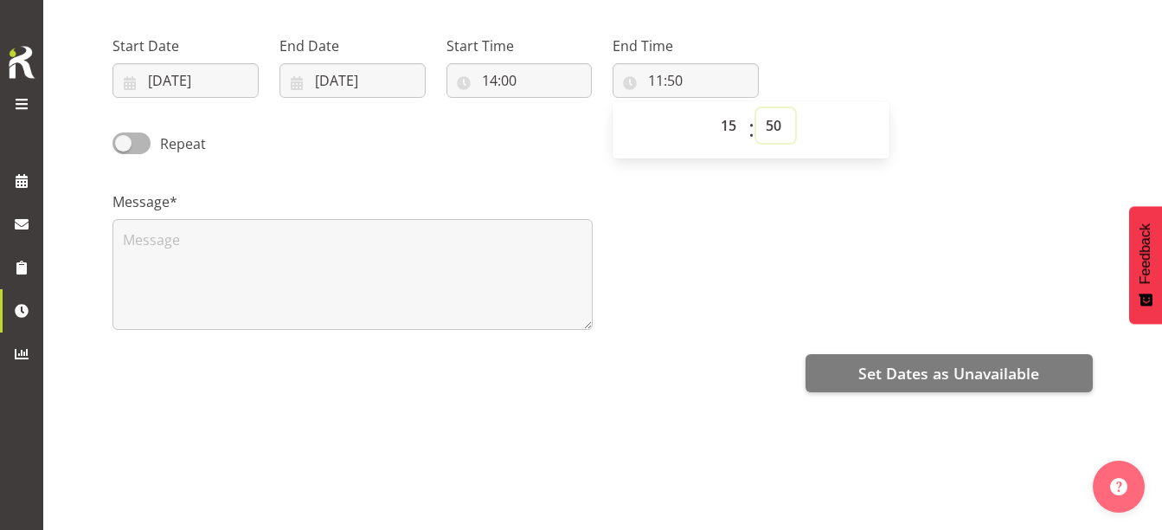
type input "15:50"
click at [785, 108] on select "00 01 02 03 04 05 06 07 08 09 10 11 12 13 14 15 16 17 18 19 20 21 22 23 24 25 2…" at bounding box center [775, 125] width 39 height 35
select select "30"
type input "15:30"
drag, startPoint x: 645, startPoint y: 290, endPoint x: 607, endPoint y: 296, distance: 38.5
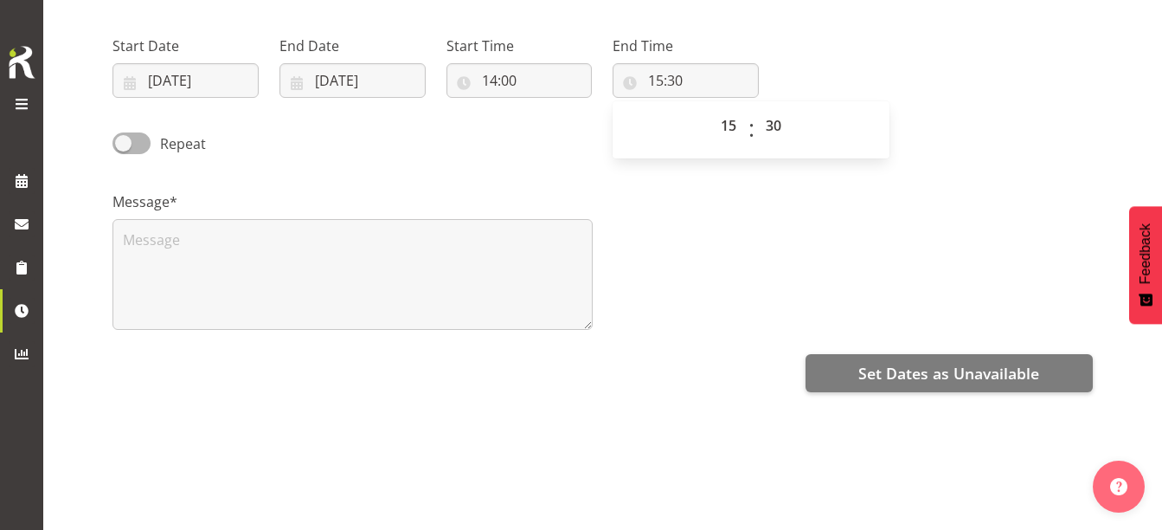
click at [643, 290] on div "Message*" at bounding box center [602, 253] width 1001 height 173
click at [123, 132] on span at bounding box center [131, 143] width 38 height 22
click at [123, 138] on input "Repeat" at bounding box center [117, 143] width 11 height 11
checkbox input "true"
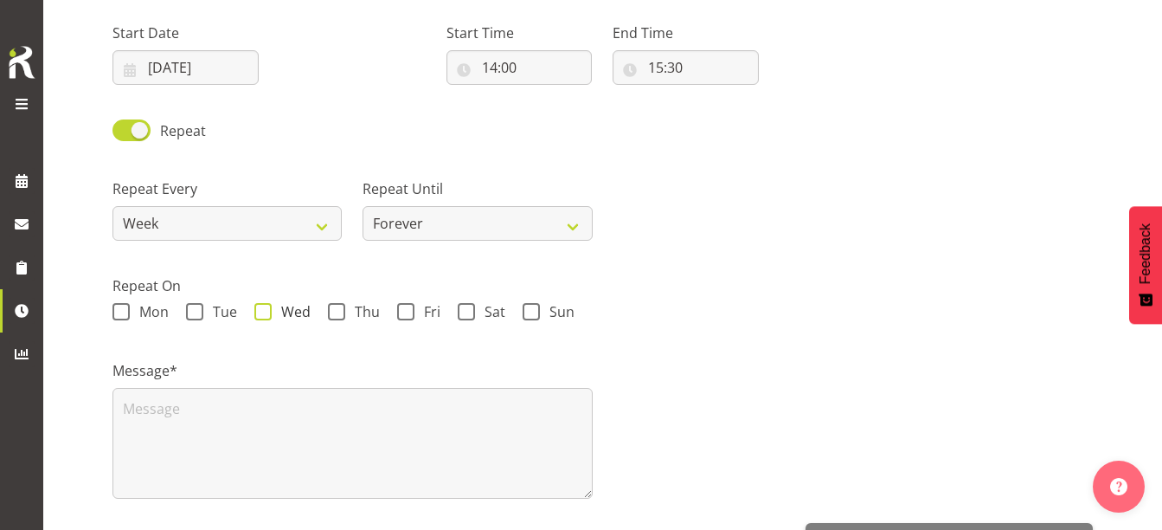
click at [267, 308] on span at bounding box center [262, 311] width 17 height 17
click at [266, 308] on input "Wed" at bounding box center [259, 311] width 11 height 11
checkbox input "true"
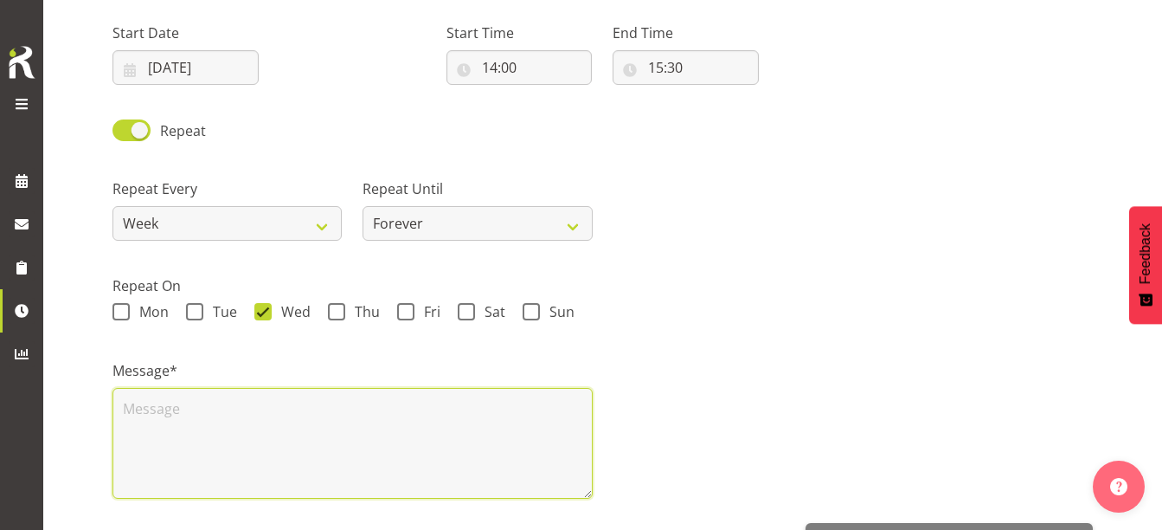
click at [197, 417] on textarea at bounding box center [352, 443] width 480 height 111
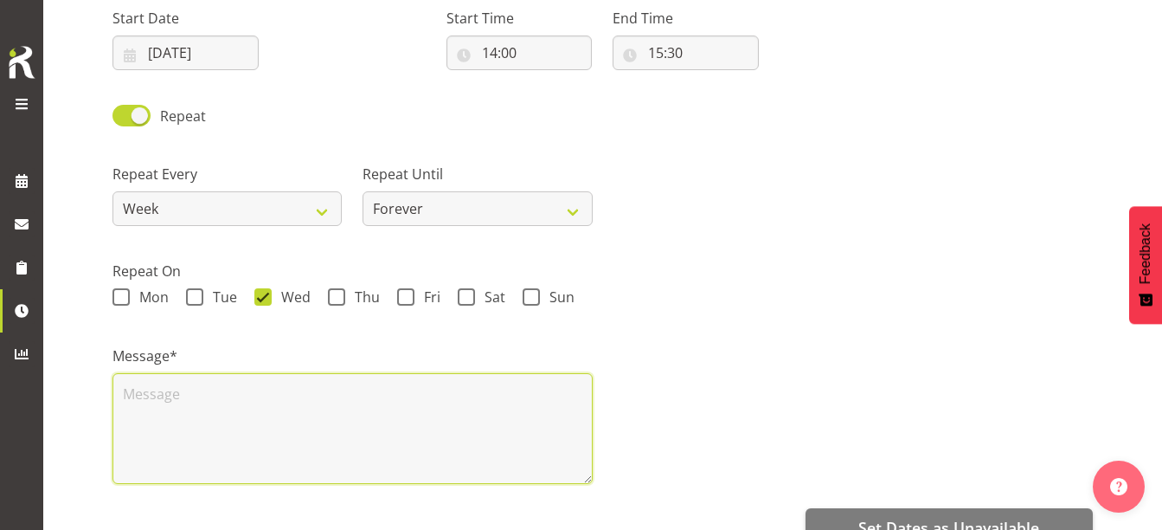
scroll to position [374, 0]
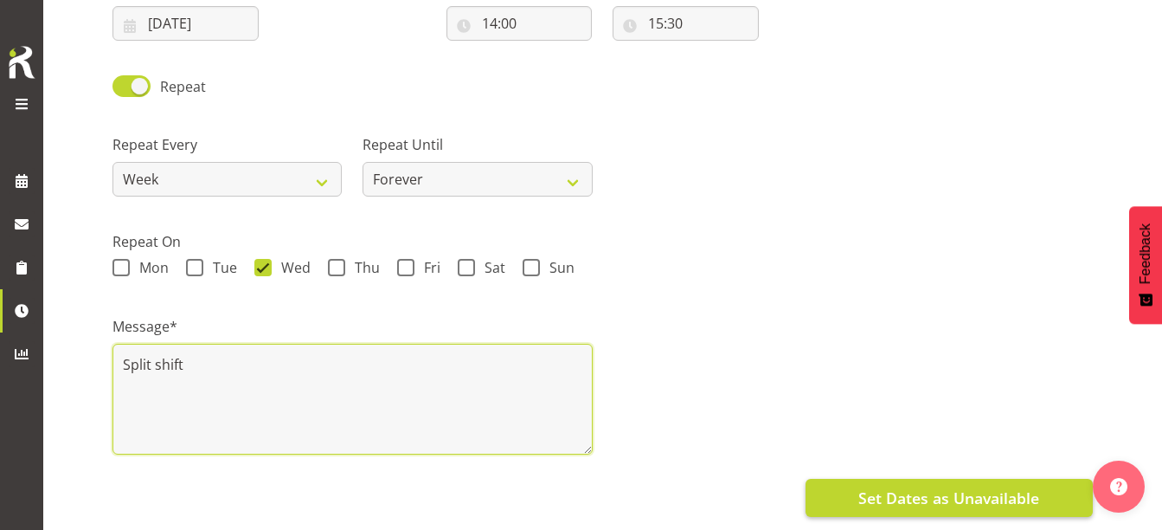
type textarea "Split shift"
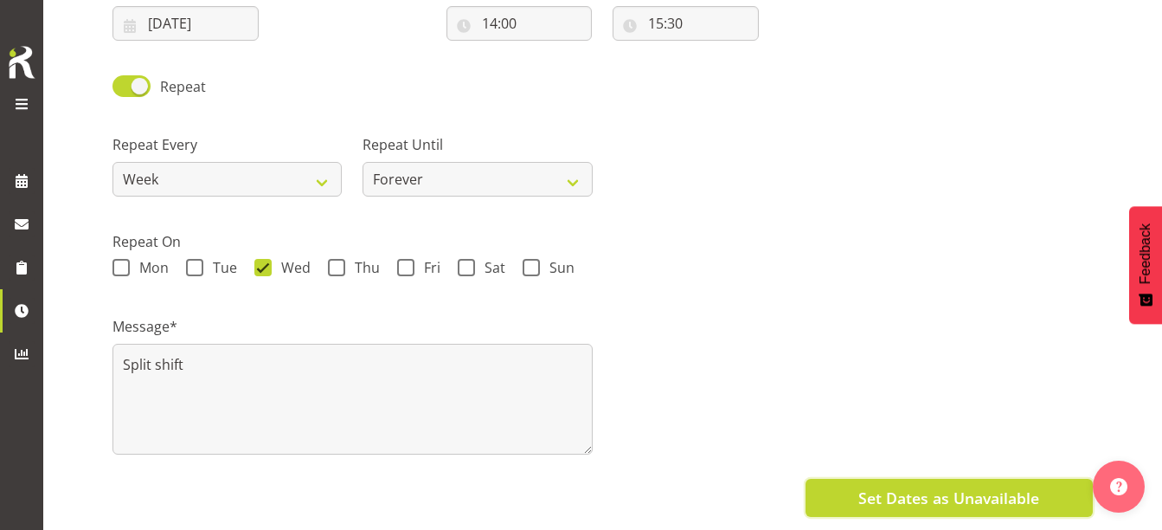
click at [938, 478] on button "Set Dates as Unavailable" at bounding box center [949, 497] width 287 height 38
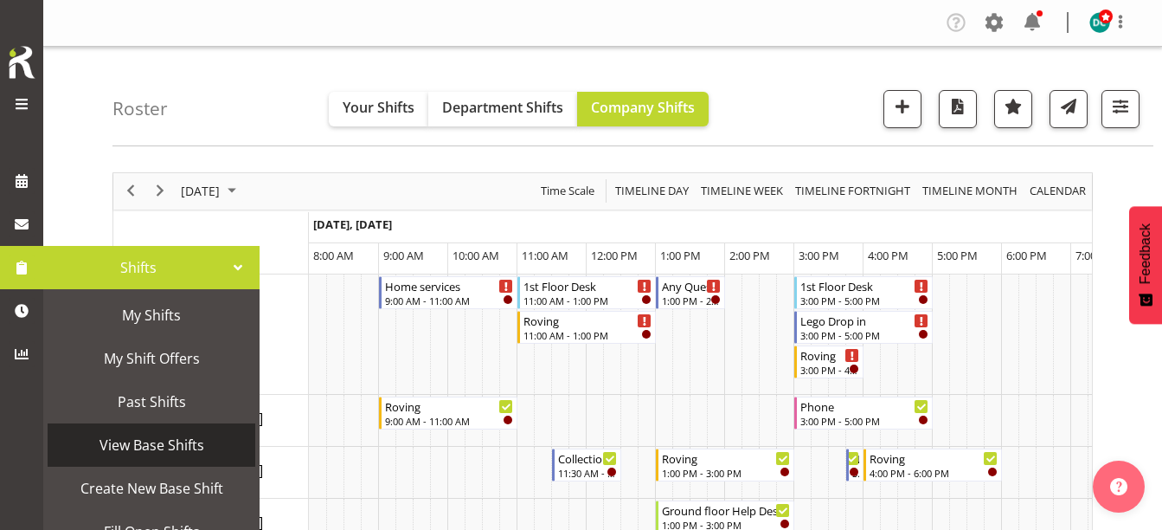
click at [148, 447] on span "View Base Shifts" at bounding box center [151, 445] width 190 height 26
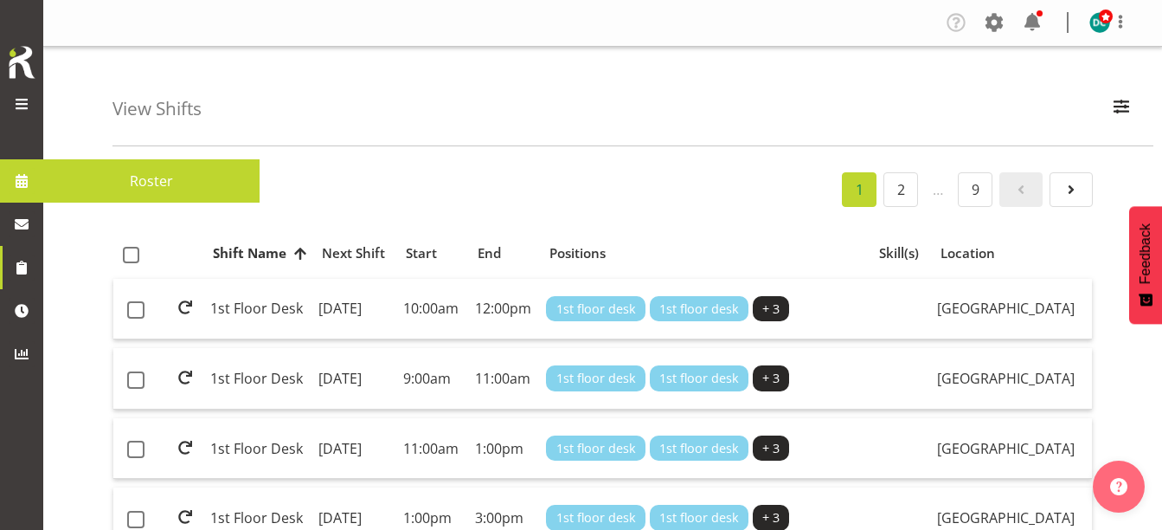
click at [16, 184] on span at bounding box center [22, 181] width 26 height 26
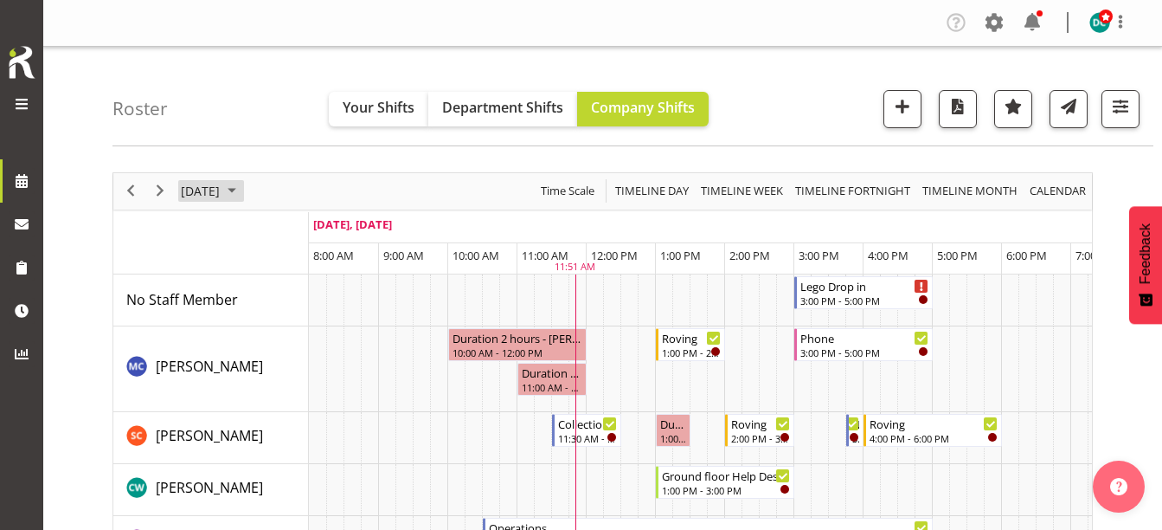
click at [221, 192] on span "September 17, 2025" at bounding box center [200, 191] width 42 height 22
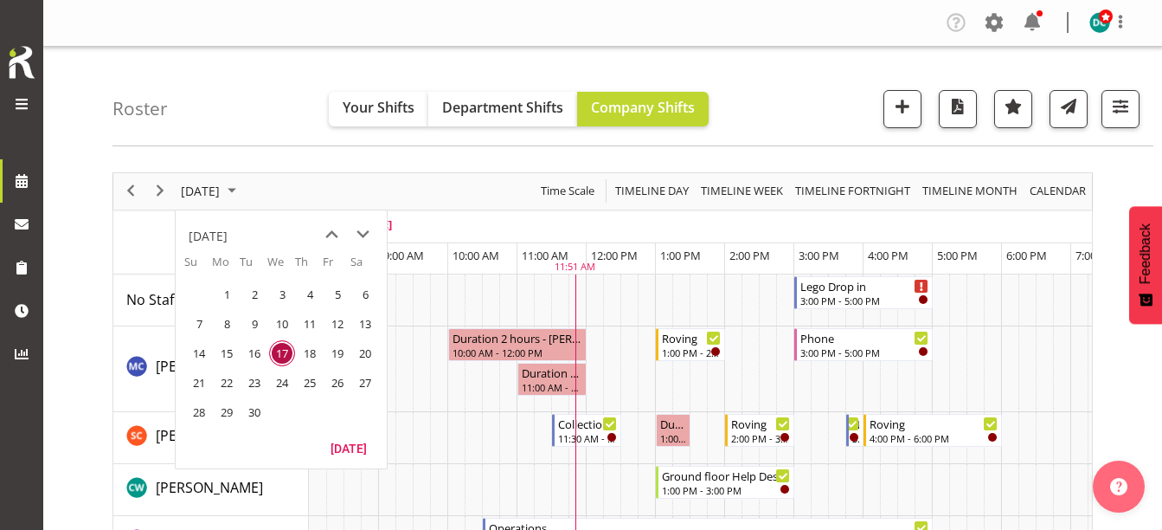
click at [318, 384] on span "25" at bounding box center [310, 382] width 26 height 26
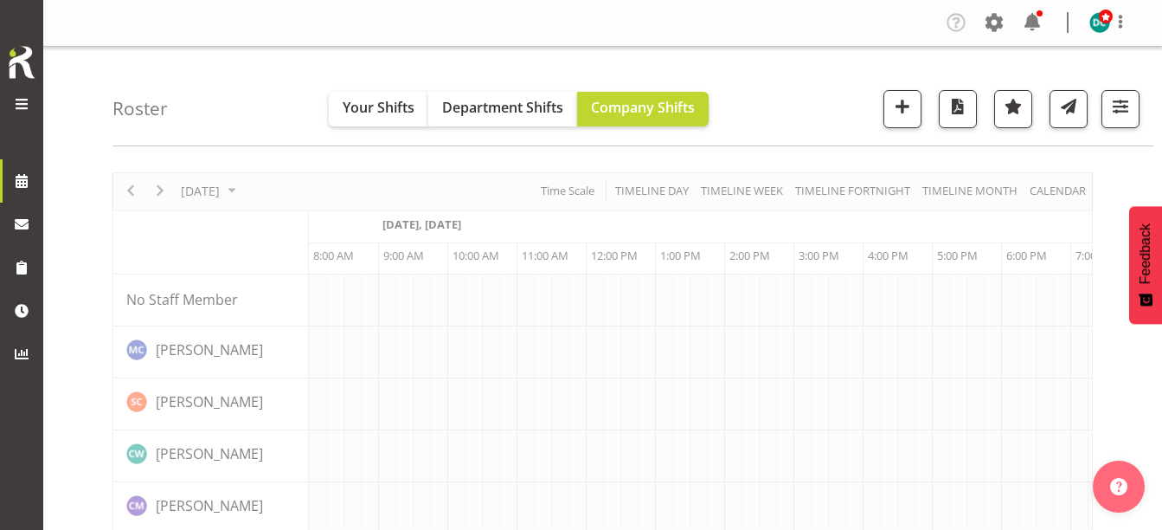
scroll to position [0, 69]
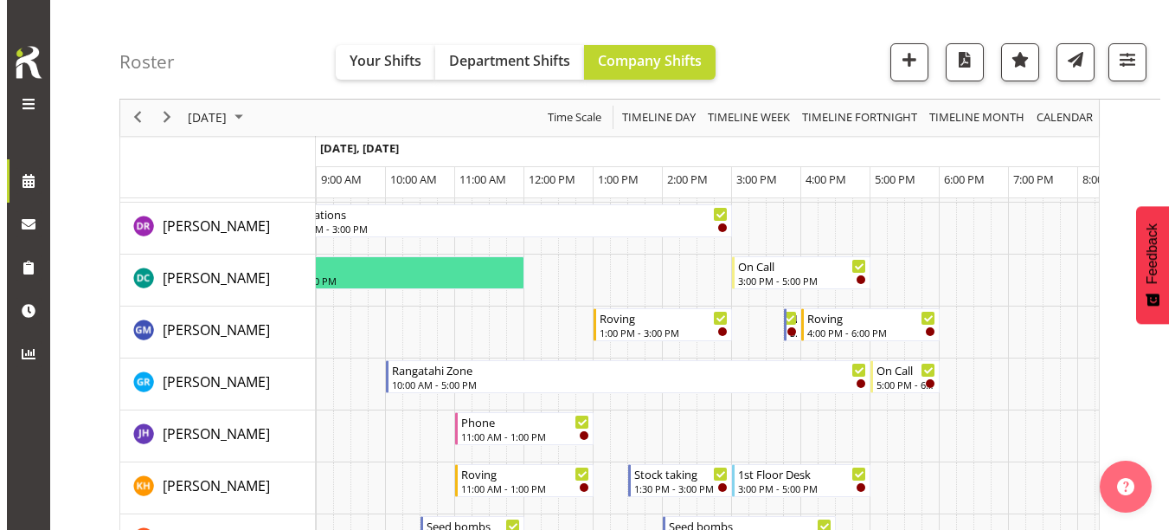
scroll to position [692, 0]
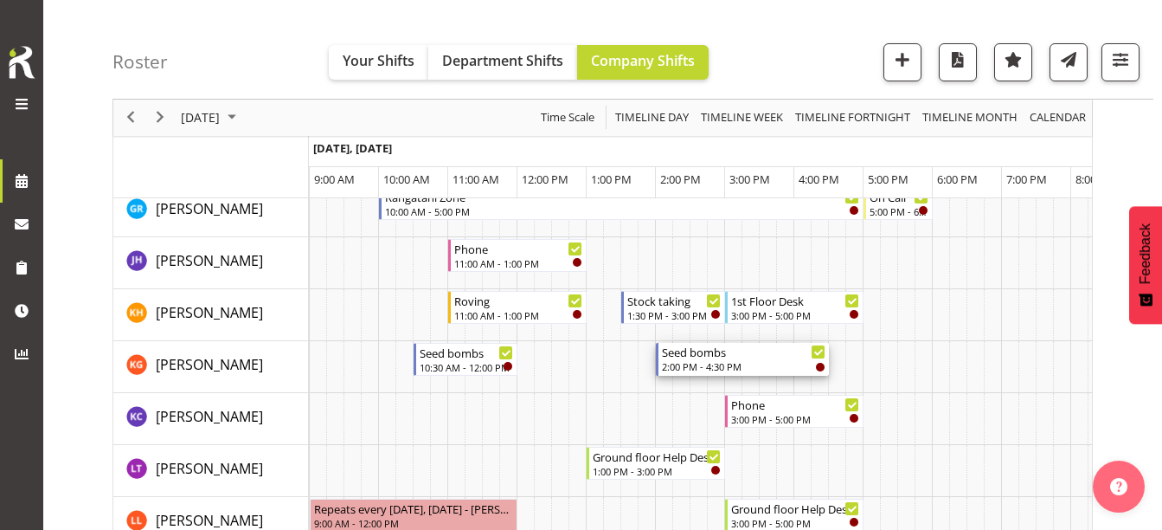
click at [742, 364] on div "2:00 PM - 4:30 PM" at bounding box center [744, 366] width 164 height 14
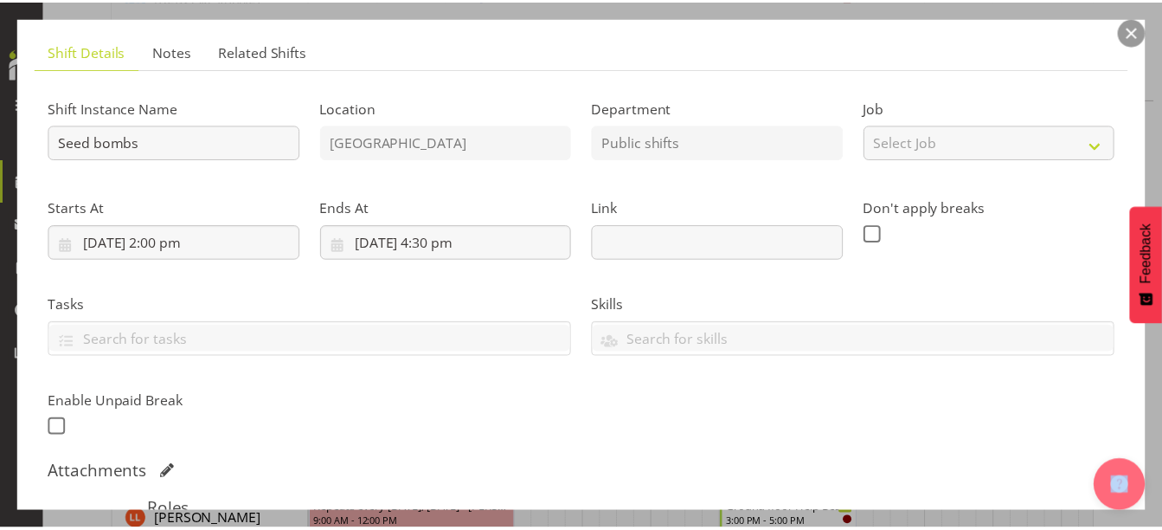
scroll to position [0, 0]
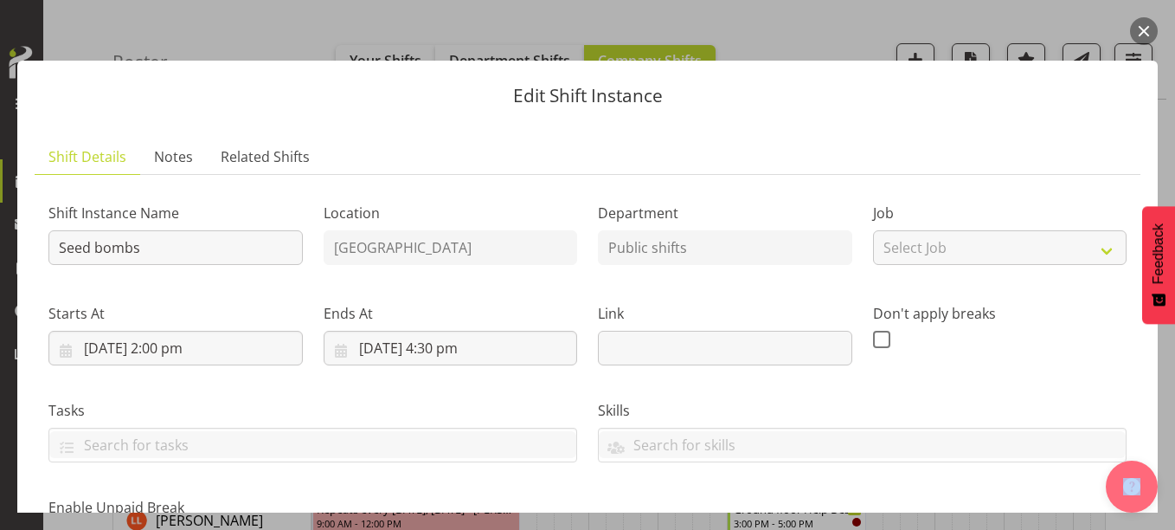
click at [1146, 22] on button "button" at bounding box center [1144, 31] width 28 height 28
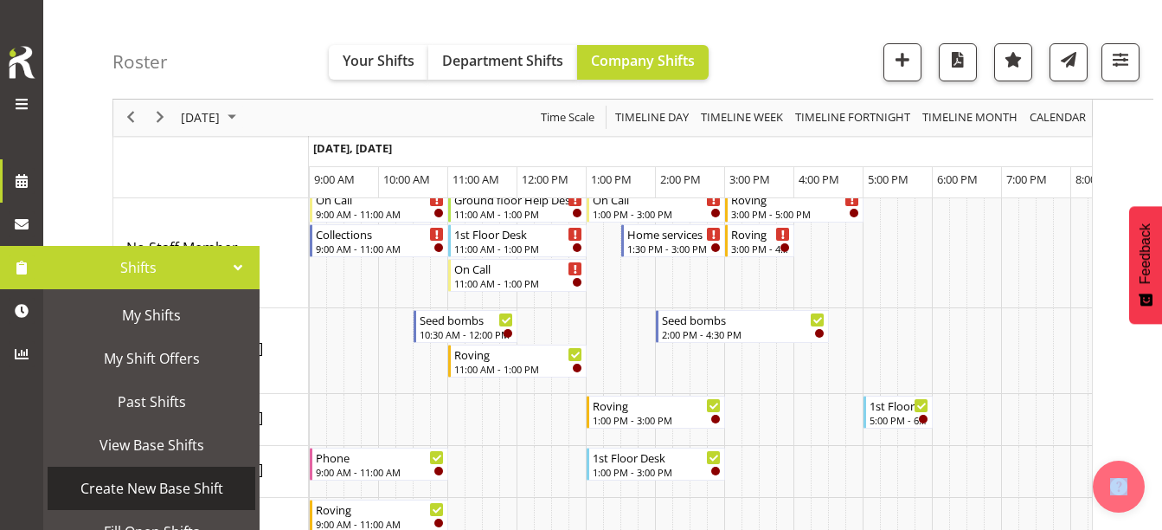
click at [148, 488] on span "Create New Base Shift" at bounding box center [151, 488] width 190 height 26
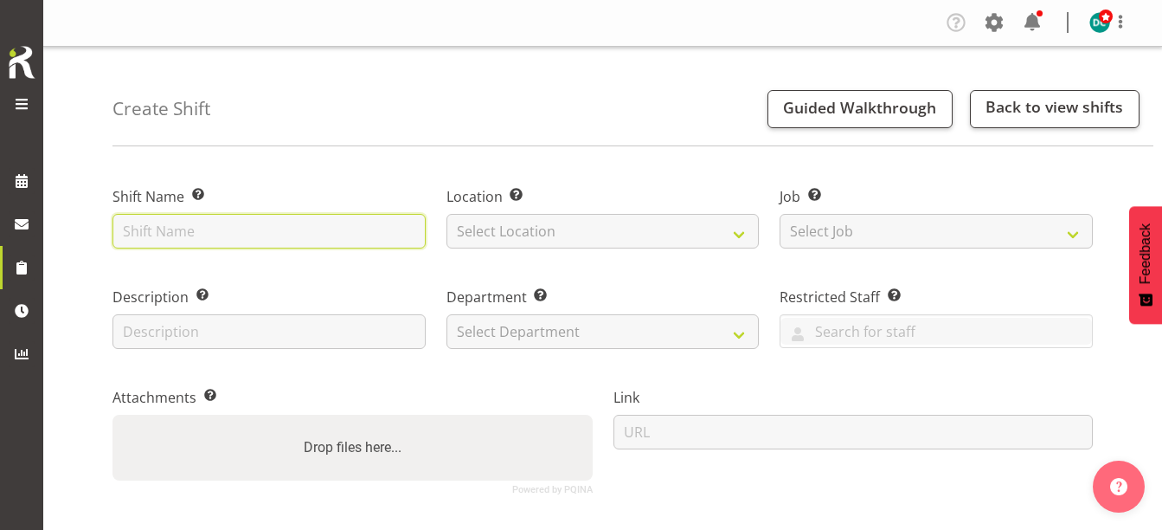
click at [214, 239] on input "text" at bounding box center [268, 231] width 313 height 35
type input "Bath bombs"
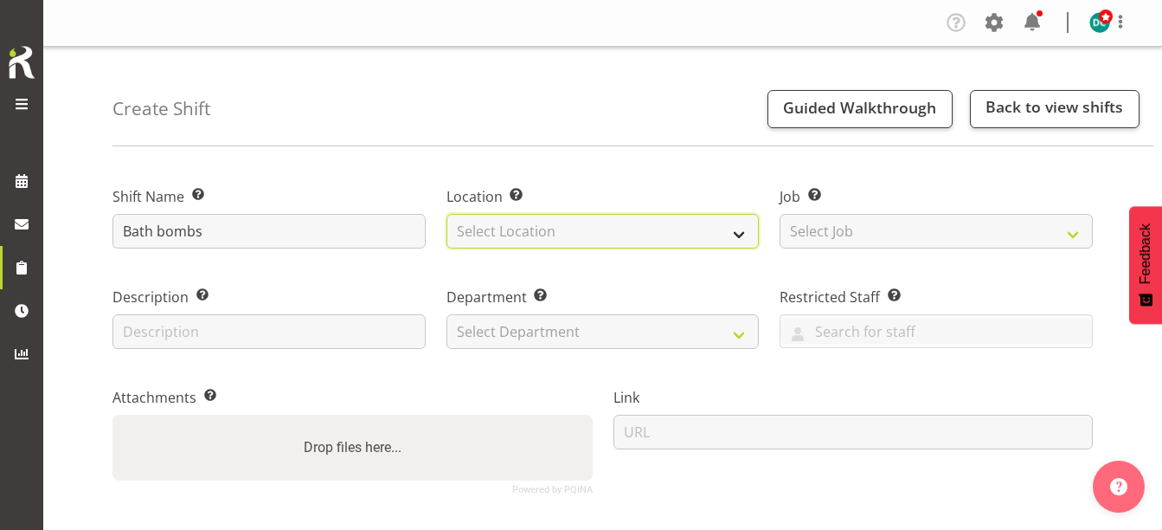
click at [526, 242] on select "Select Location [GEOGRAPHIC_DATA] [GEOGRAPHIC_DATA]" at bounding box center [602, 231] width 313 height 35
select select "1276"
click at [446, 214] on select "Select Location [GEOGRAPHIC_DATA] [GEOGRAPHIC_DATA]" at bounding box center [602, 231] width 313 height 35
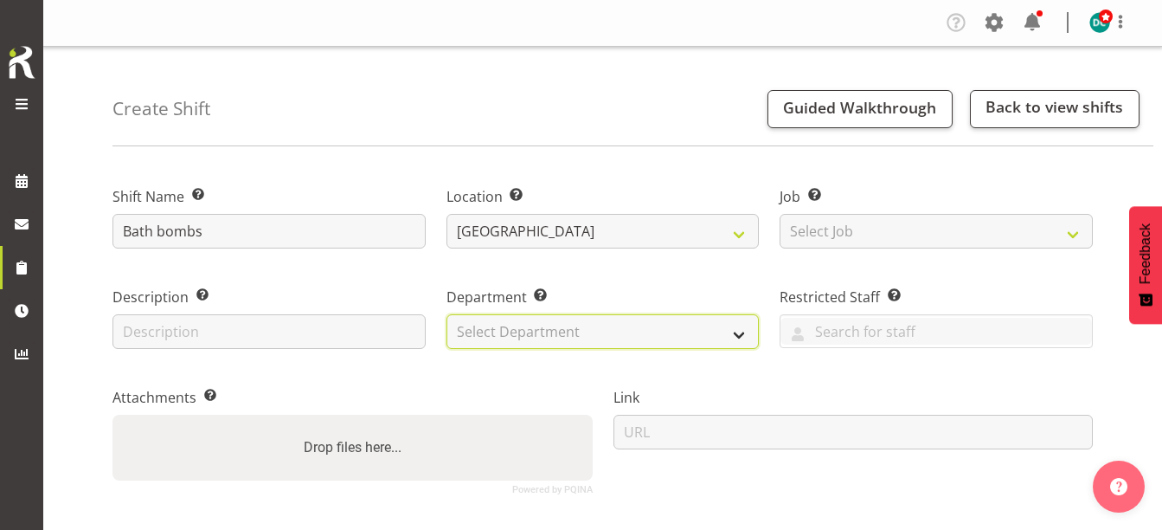
click at [505, 318] on select "Select Department Off Desk Public shifts" at bounding box center [602, 331] width 313 height 35
select select "921"
click at [446, 314] on select "Select Department Off Desk Public shifts" at bounding box center [602, 331] width 313 height 35
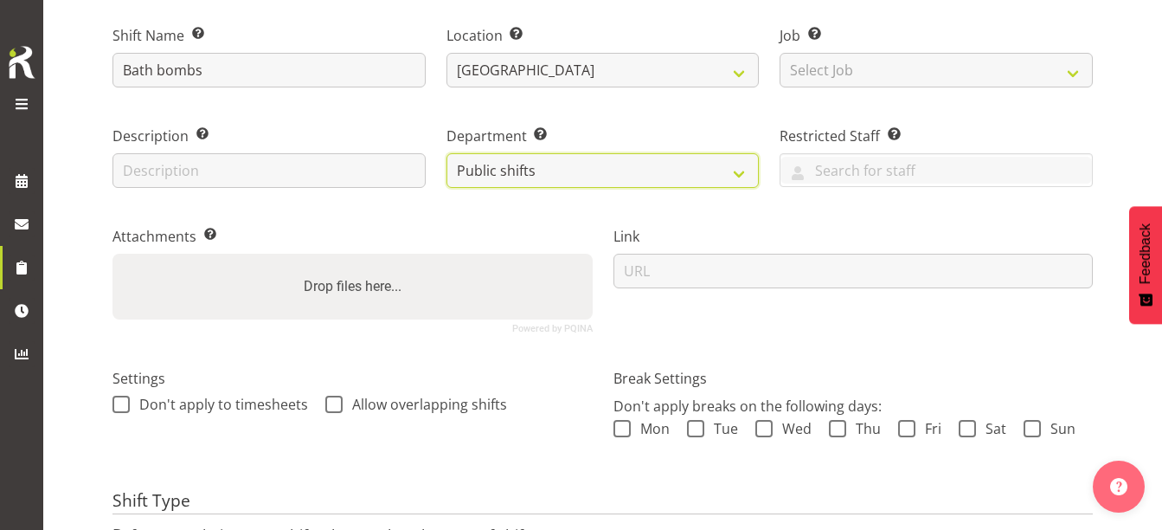
scroll to position [173, 0]
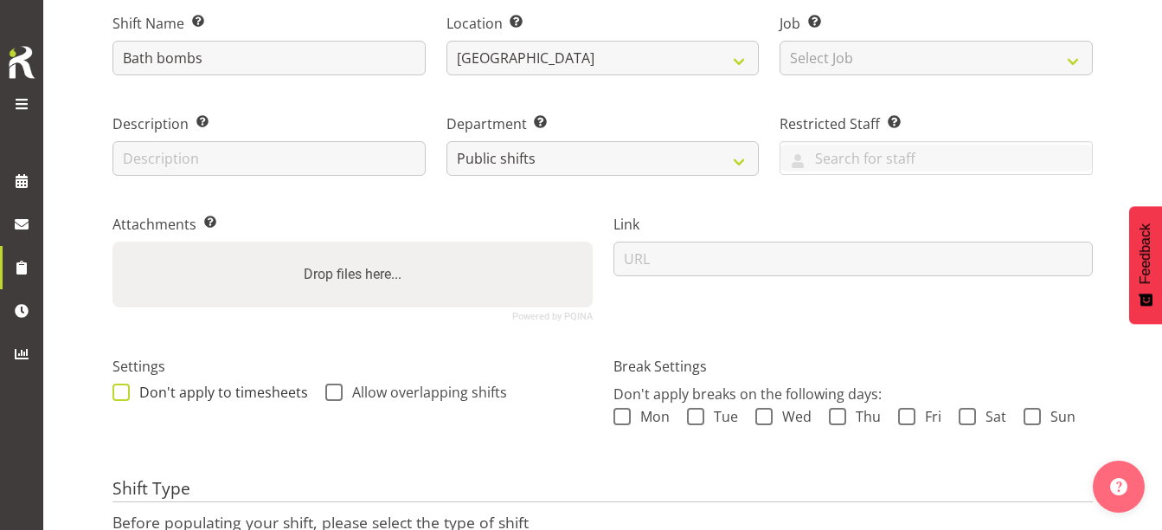
click at [129, 388] on span at bounding box center [120, 391] width 17 height 17
click at [124, 388] on input "Don't apply to timesheets" at bounding box center [117, 391] width 11 height 11
checkbox input "true"
click at [337, 389] on span at bounding box center [333, 391] width 17 height 17
click at [337, 389] on input "Allow overlapping shifts" at bounding box center [330, 391] width 11 height 11
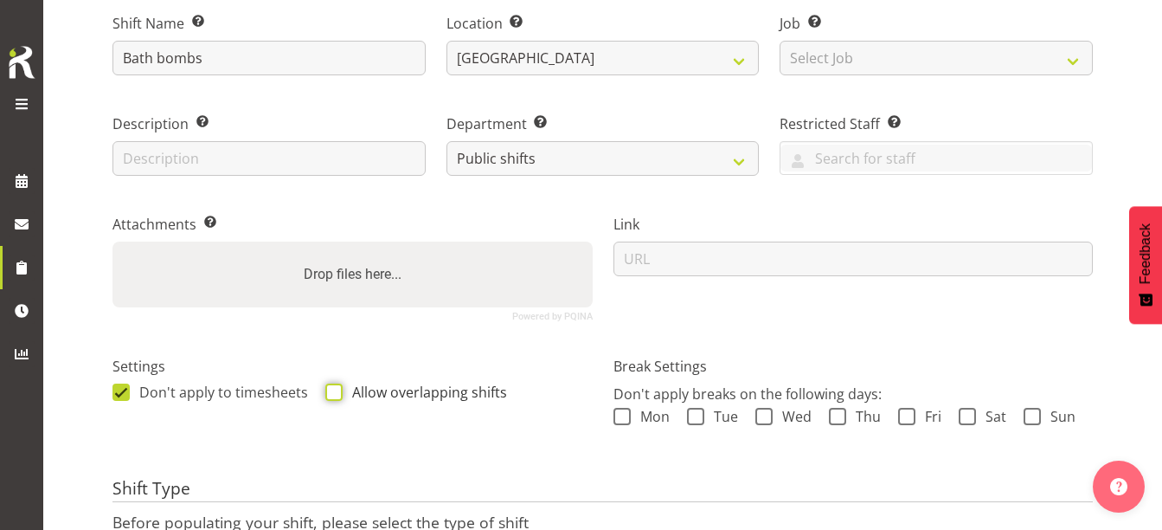
checkbox input "true"
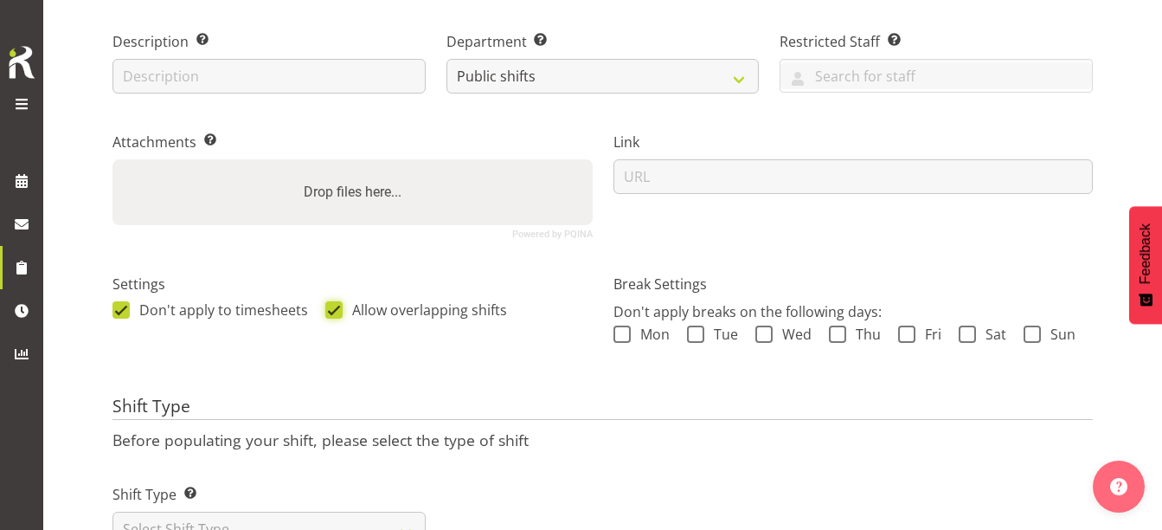
scroll to position [335, 0]
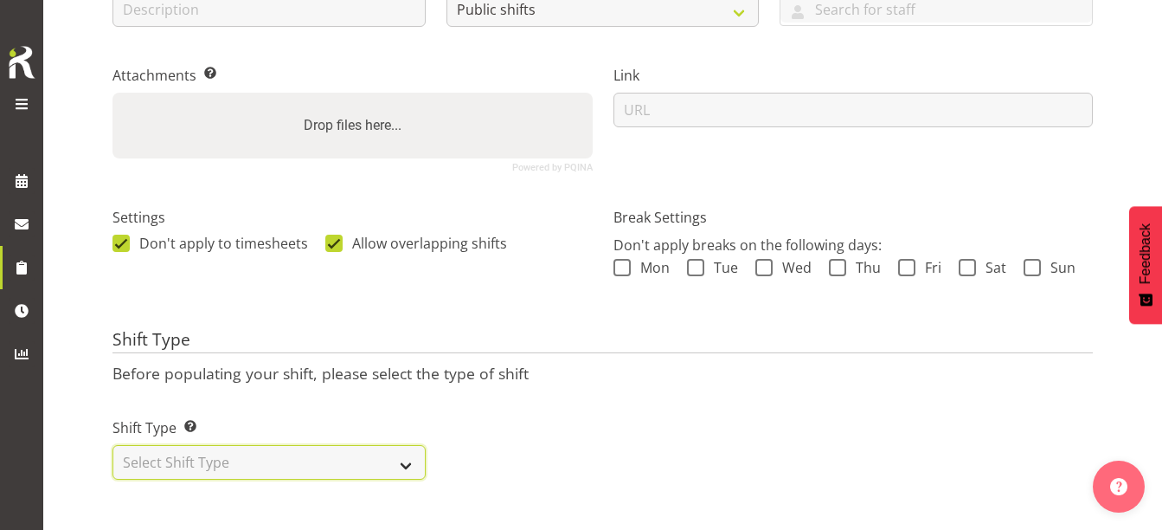
click at [314, 445] on select "Select Shift Type One Off Shift Recurring Shift Rotating Shift" at bounding box center [268, 462] width 313 height 35
select select "one_off"
click at [112, 445] on select "Select Shift Type One Off Shift Recurring Shift Rotating Shift" at bounding box center [268, 462] width 313 height 35
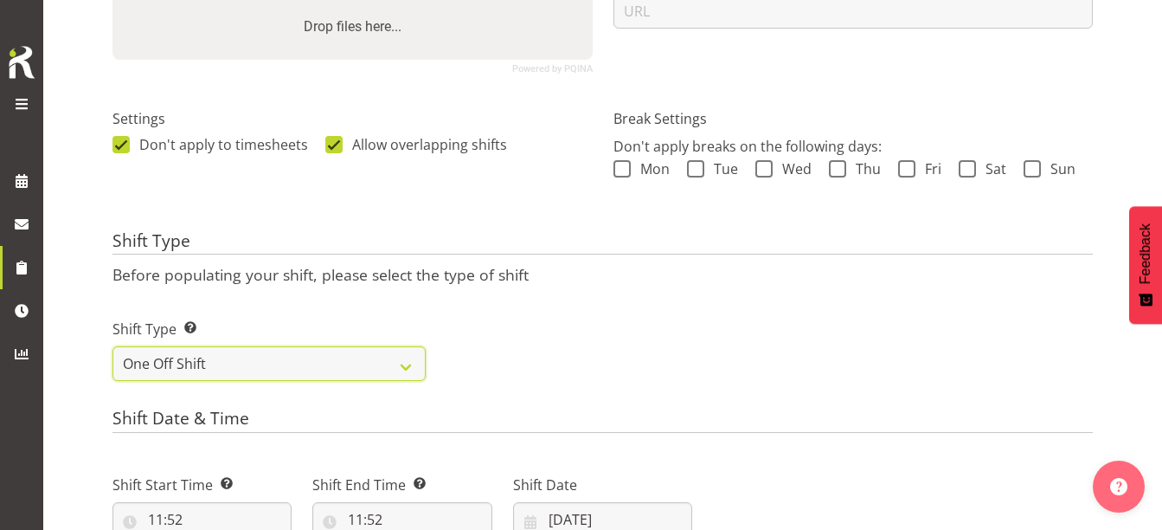
scroll to position [594, 0]
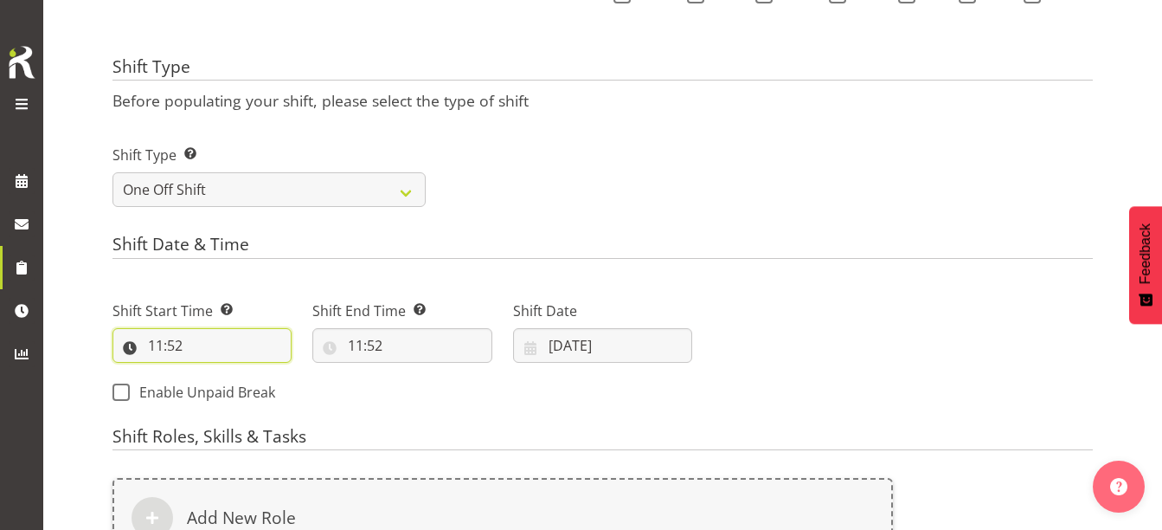
click at [158, 342] on input "11:52" at bounding box center [201, 345] width 179 height 35
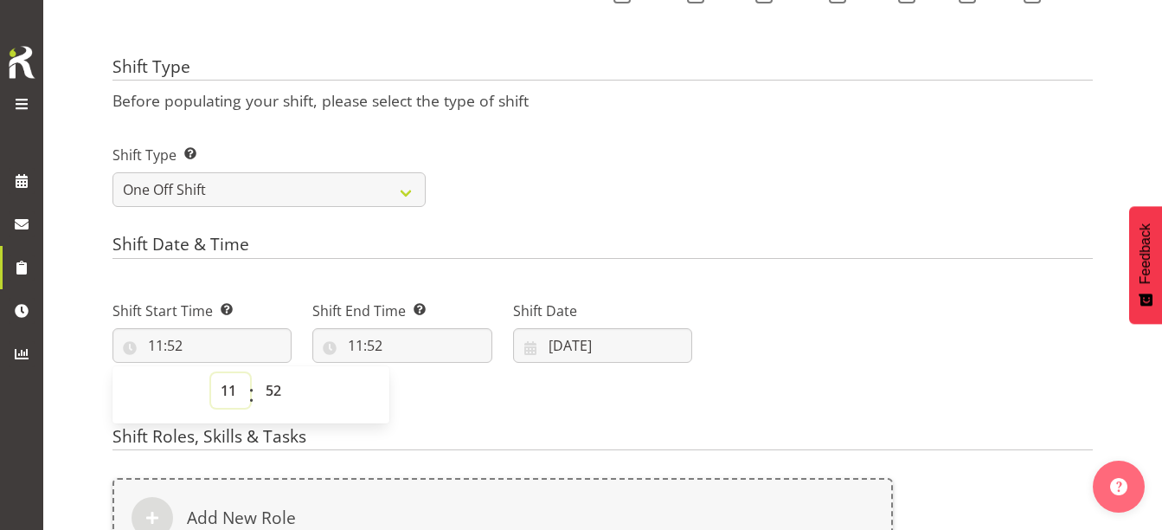
click at [228, 391] on select "00 01 02 03 04 05 06 07 08 09 10 11 12 13 14 15 16 17 18 19 20 21 22 23" at bounding box center [230, 390] width 39 height 35
select select "14"
type input "14:52"
click at [274, 388] on select "00 01 02 03 04 05 06 07 08 09 10 11 12 13 14 15 16 17 18 19 20 21 22 23 24 25 2…" at bounding box center [275, 390] width 39 height 35
select select "0"
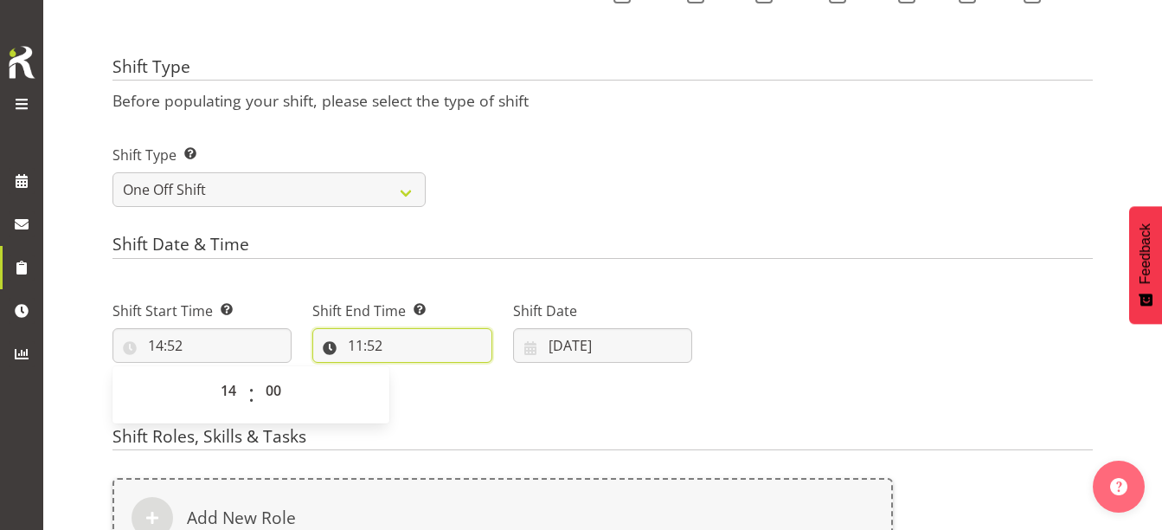
type input "14:00"
click at [359, 348] on input "11:52" at bounding box center [401, 345] width 179 height 35
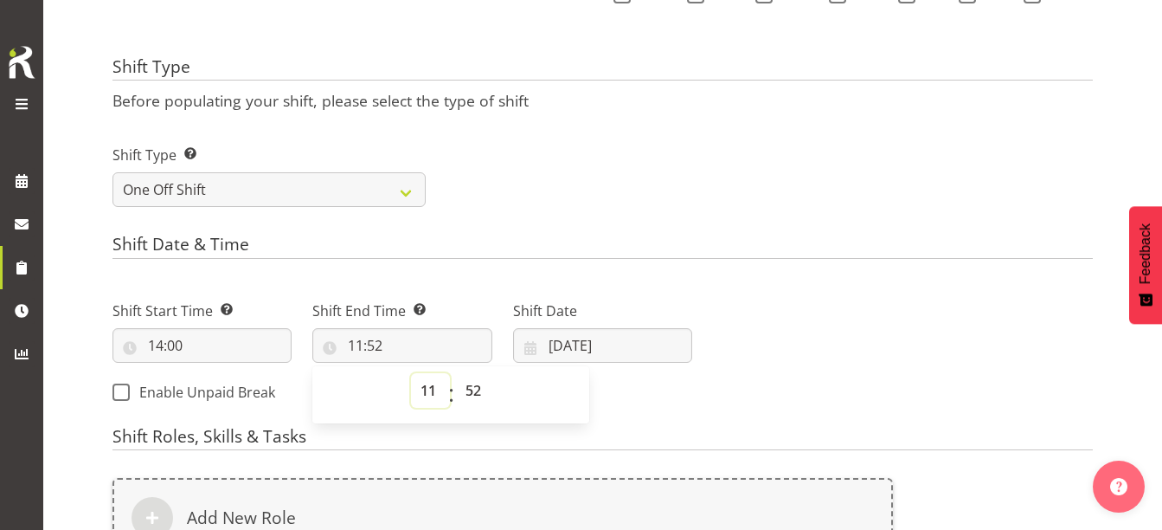
click at [427, 384] on select "00 01 02 03 04 05 06 07 08 09 10 11 12 13 14 15 16 17 18 19 20 21 22 23" at bounding box center [430, 390] width 39 height 35
select select "16"
type input "16:52"
click at [469, 392] on select "00 01 02 03 04 05 06 07 08 09 10 11 12 13 14 15 16 17 18 19 20 21 22 23 24 25 2…" at bounding box center [475, 390] width 39 height 35
select select "30"
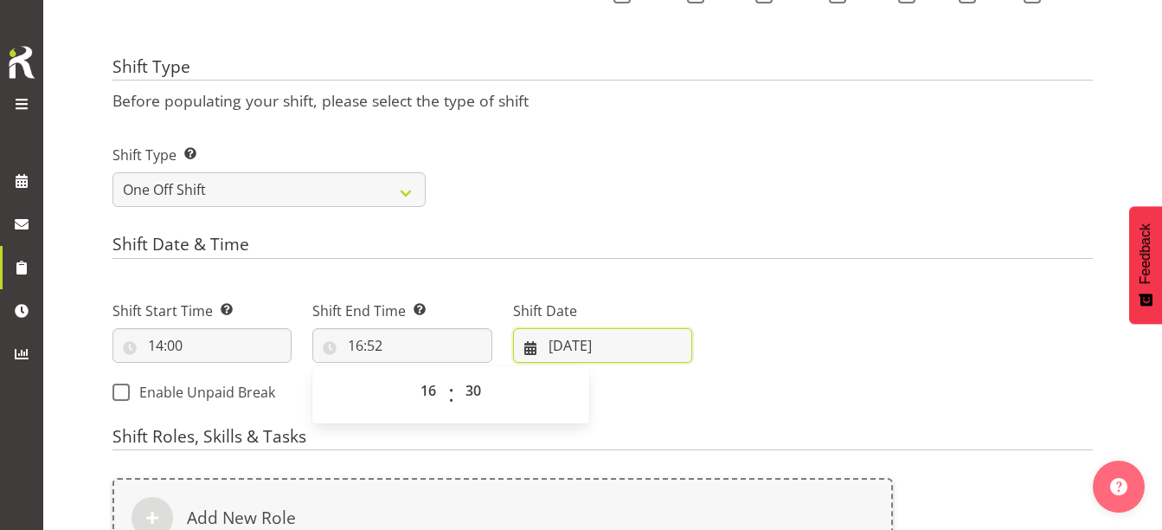
type input "16:30"
click at [562, 343] on input "[DATE]" at bounding box center [602, 345] width 179 height 35
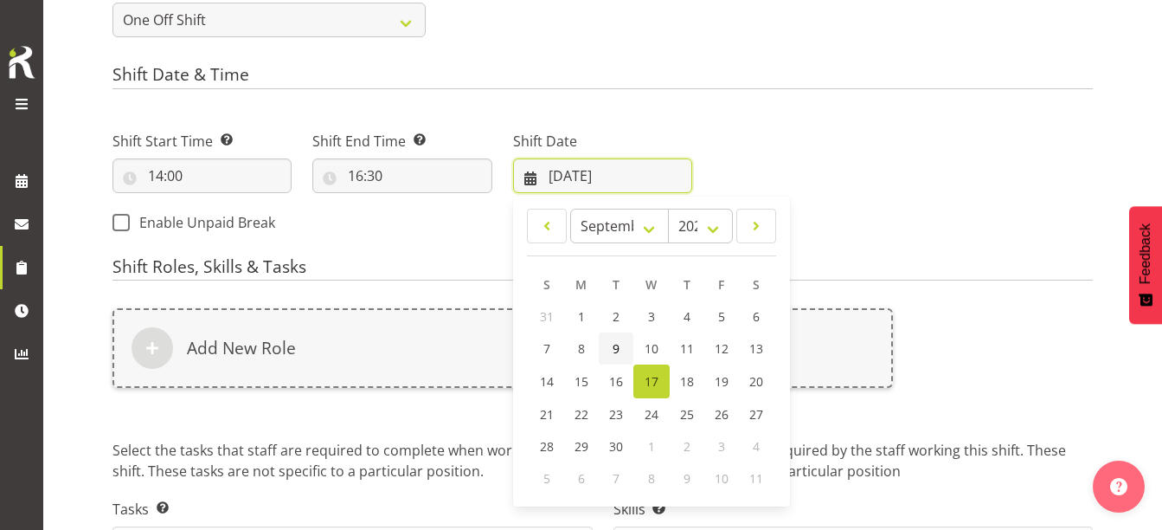
scroll to position [767, 0]
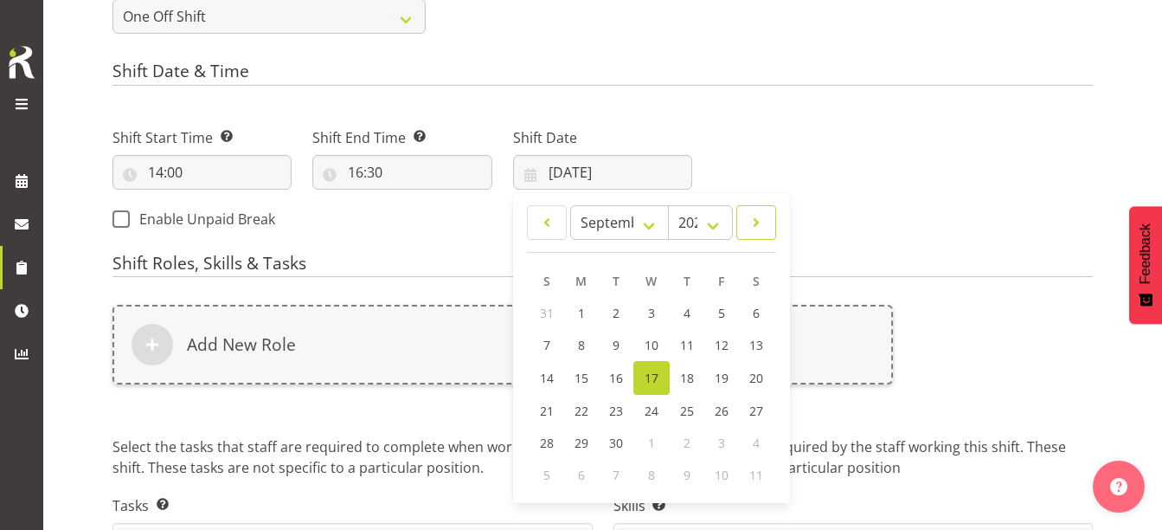
click at [764, 223] on span at bounding box center [756, 222] width 17 height 21
select select "9"
click at [677, 310] on link "2" at bounding box center [686, 313] width 35 height 32
type input "[DATE]"
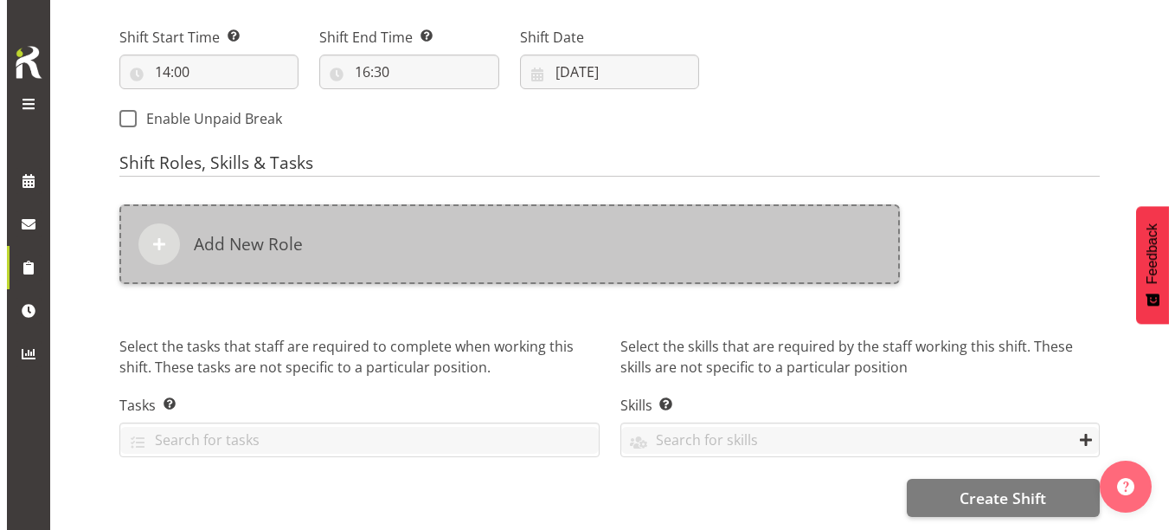
scroll to position [881, 0]
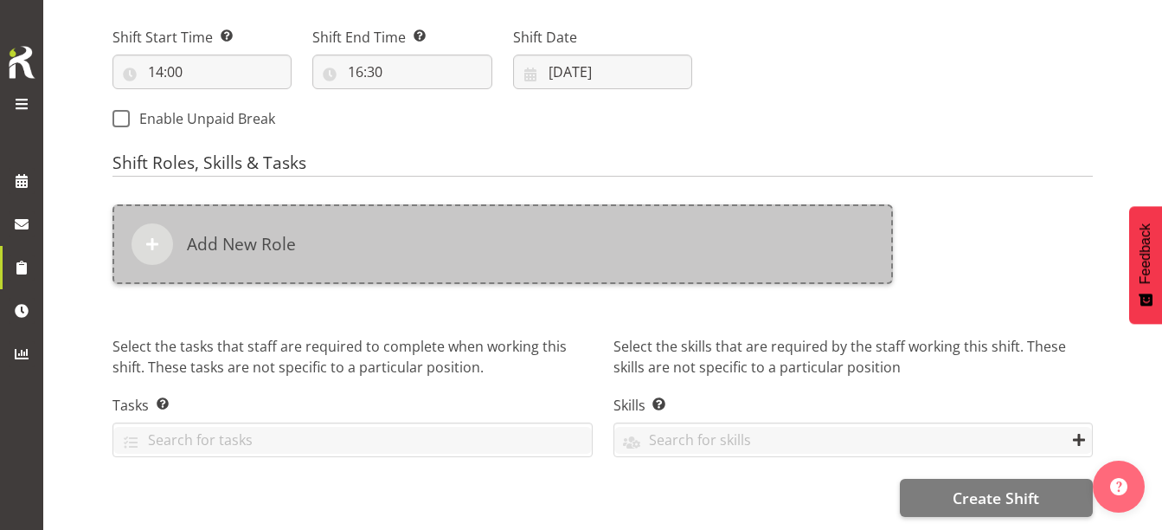
click at [294, 234] on h6 "Add New Role" at bounding box center [241, 244] width 109 height 21
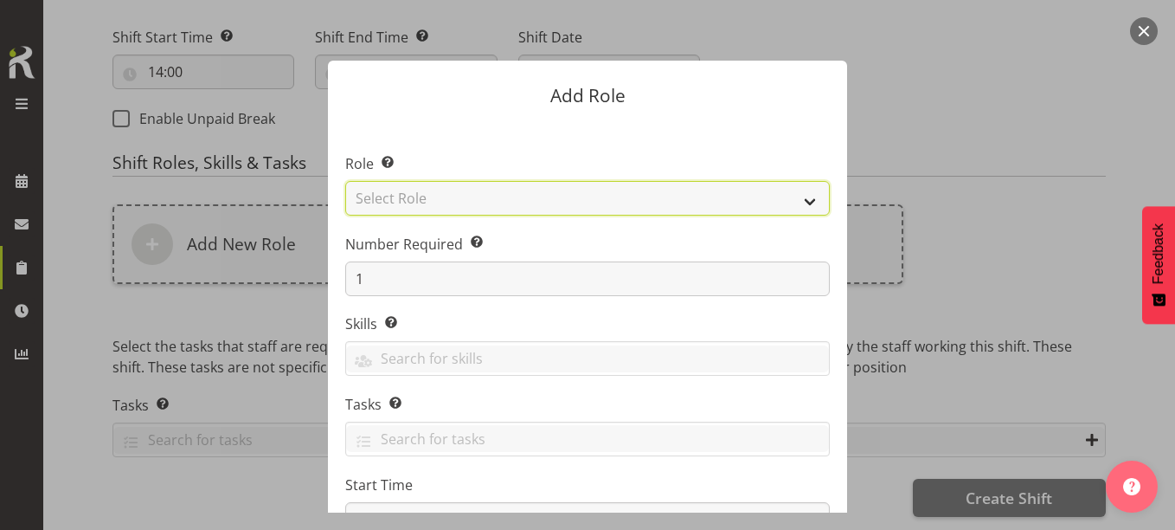
click at [806, 202] on select "Select Role 1st floor desk AQ operator Business Support Team member Casual Cust…" at bounding box center [587, 198] width 485 height 35
select select "1518"
click at [345, 181] on select "Select Role 1st floor desk AQ operator Business Support Team member Casual Cust…" at bounding box center [587, 198] width 485 height 35
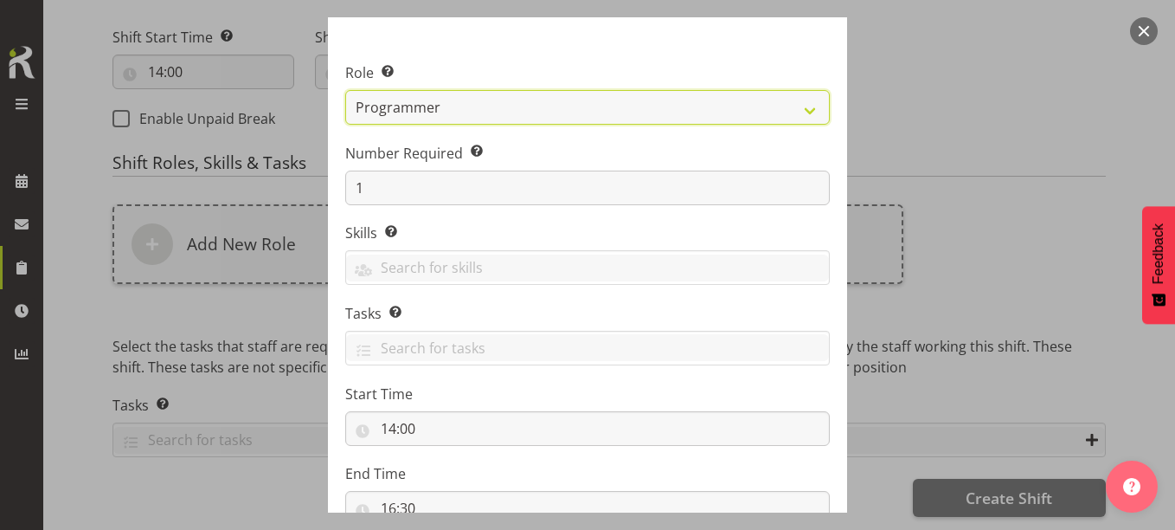
scroll to position [221, 0]
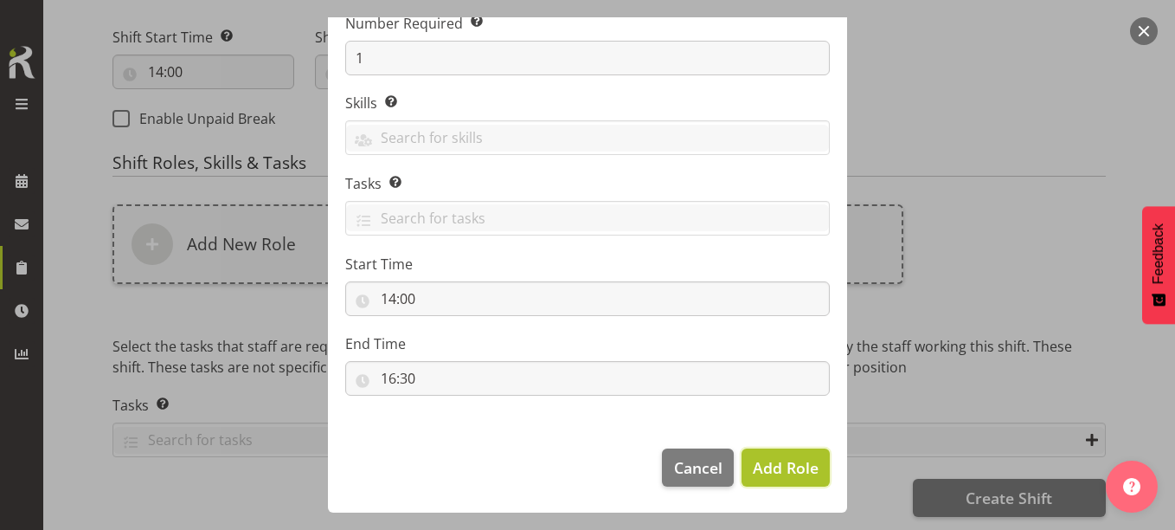
click at [771, 459] on span "Add Role" at bounding box center [786, 467] width 66 height 21
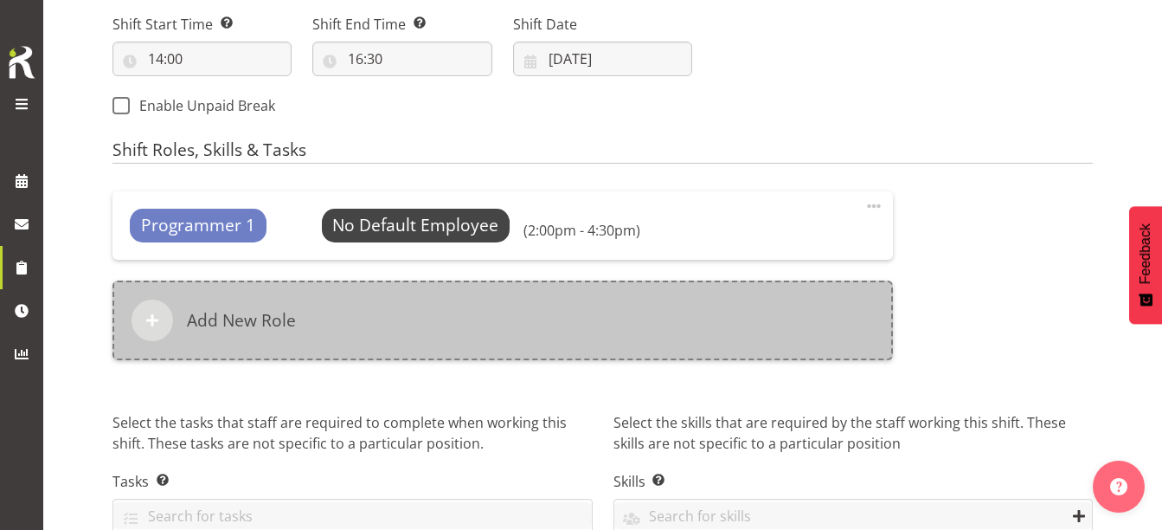
click at [358, 327] on div "Add New Role" at bounding box center [502, 320] width 780 height 80
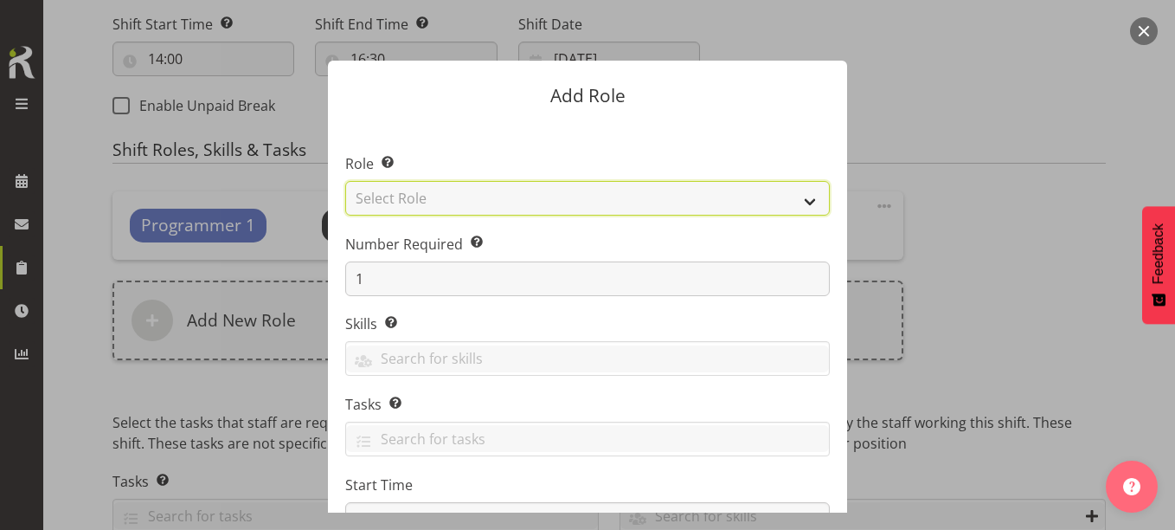
click at [414, 188] on select "Select Role 1st floor desk AQ operator Business Support Team member Casual Cust…" at bounding box center [587, 198] width 485 height 35
select select "1508"
click at [345, 181] on select "Select Role 1st floor desk AQ operator Business Support Team member Casual Cust…" at bounding box center [587, 198] width 485 height 35
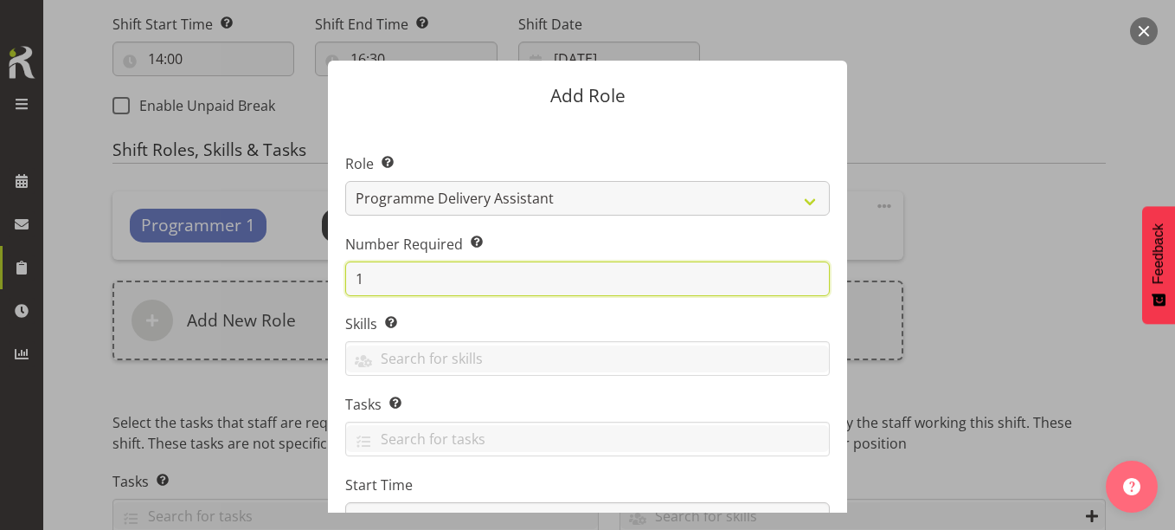
click at [400, 270] on input "1" at bounding box center [587, 278] width 485 height 35
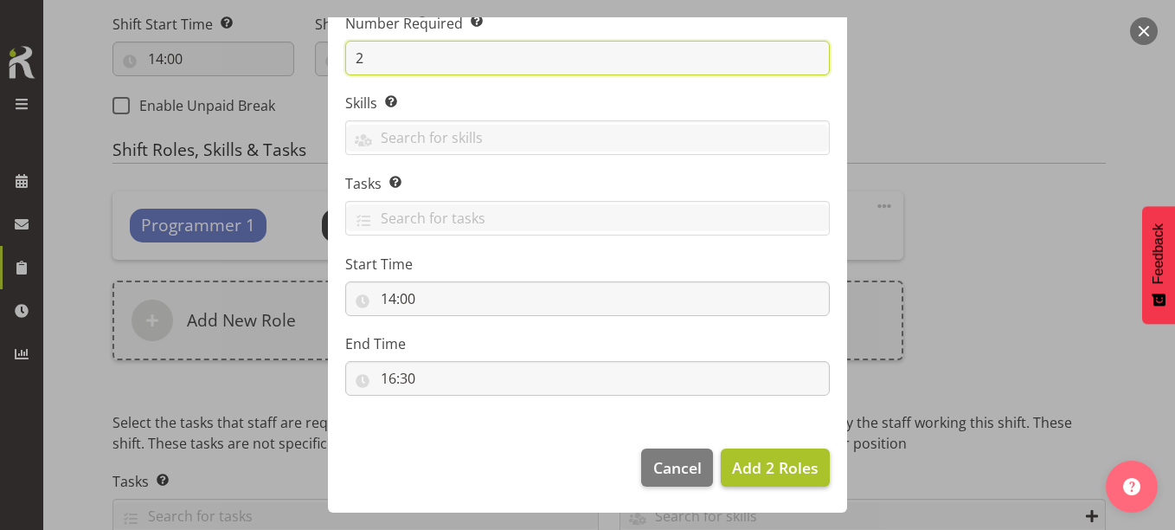
type input "2"
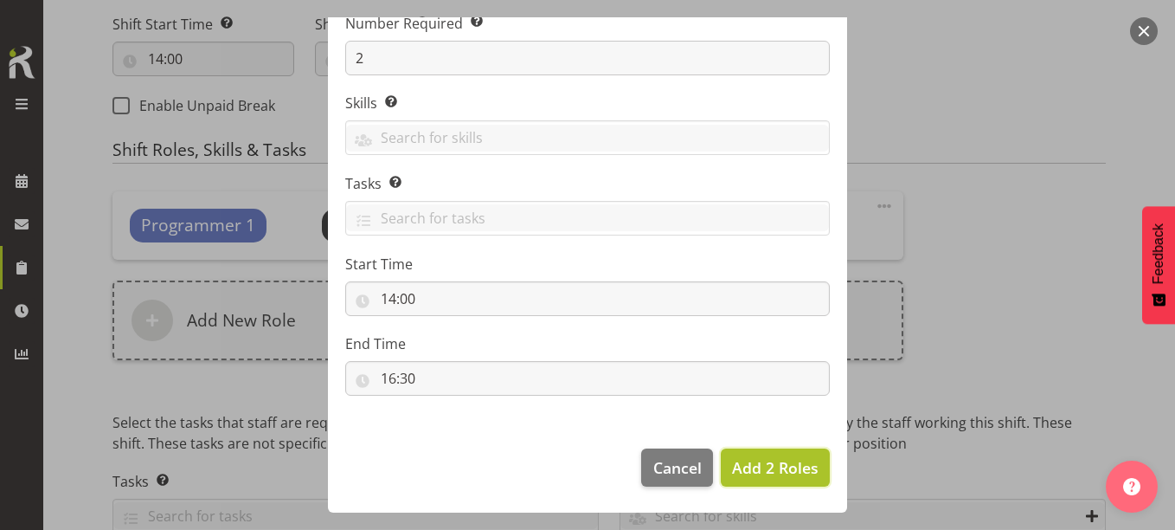
click at [751, 472] on span "Add 2 Roles" at bounding box center [775, 467] width 87 height 21
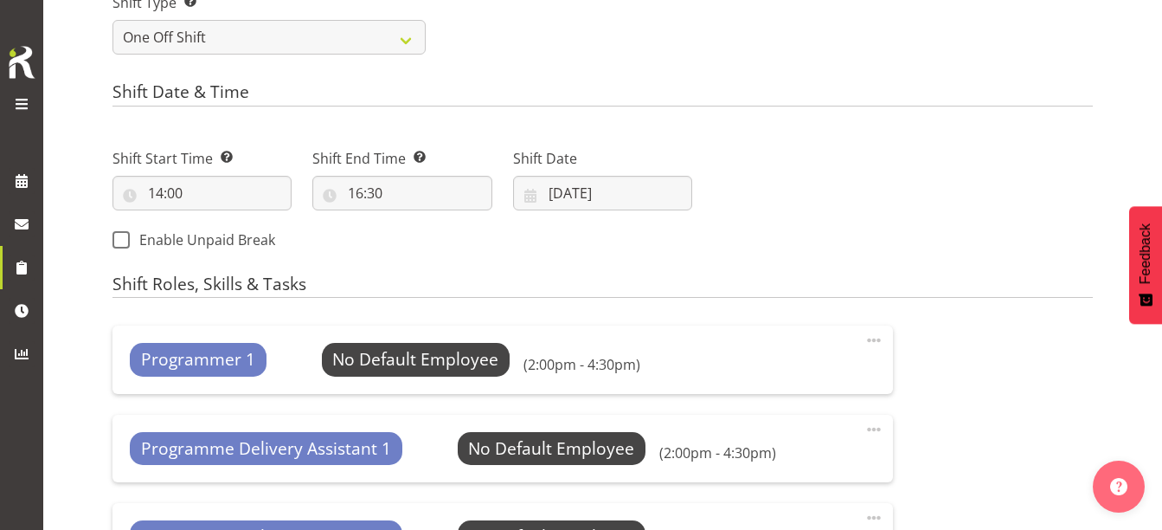
scroll to position [708, 0]
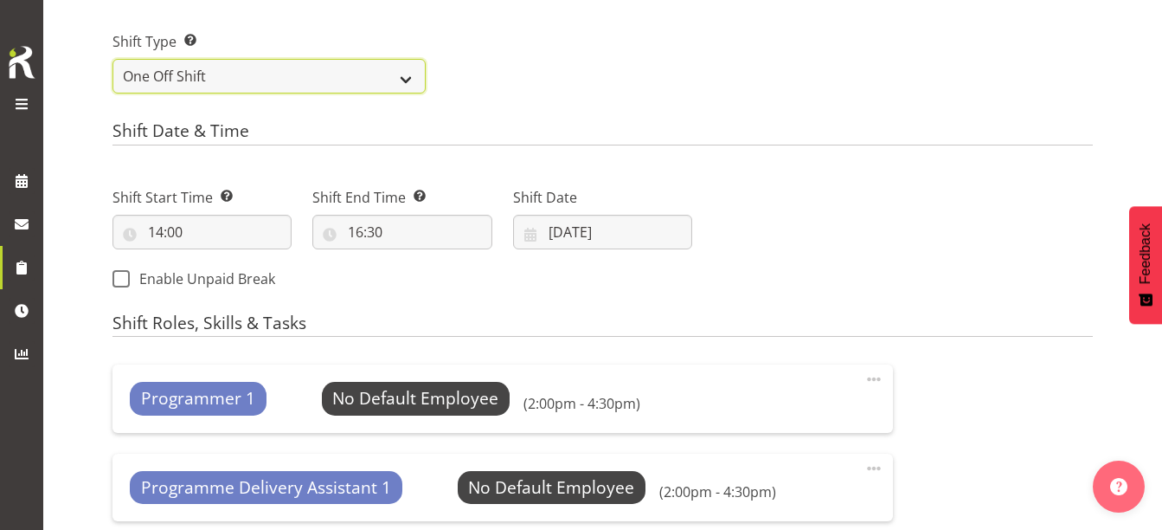
click at [262, 73] on select "One Off Shift Recurring Shift Rotating Shift" at bounding box center [268, 76] width 313 height 35
click at [112, 59] on select "One Off Shift Recurring Shift Rotating Shift" at bounding box center [268, 76] width 313 height 35
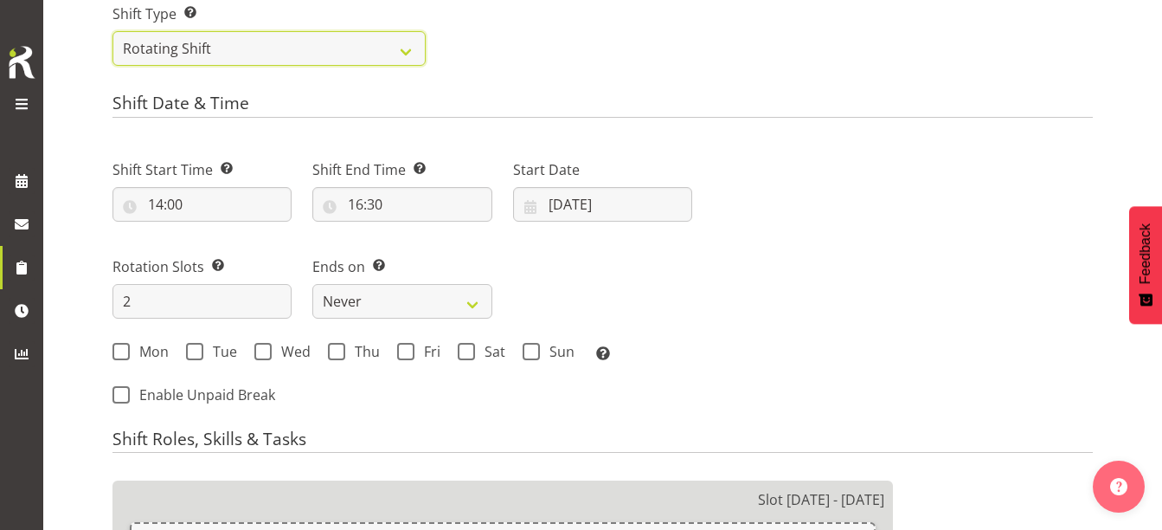
scroll to position [621, 0]
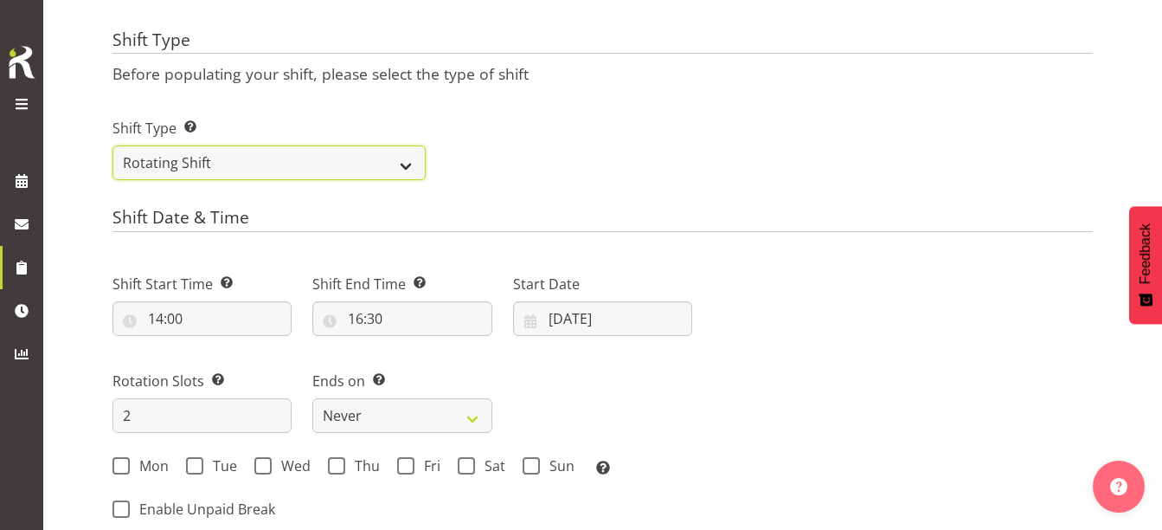
click at [215, 157] on select "One Off Shift Recurring Shift Rotating Shift" at bounding box center [268, 162] width 313 height 35
select select "one_off"
click at [112, 145] on select "One Off Shift Recurring Shift Rotating Shift" at bounding box center [268, 162] width 313 height 35
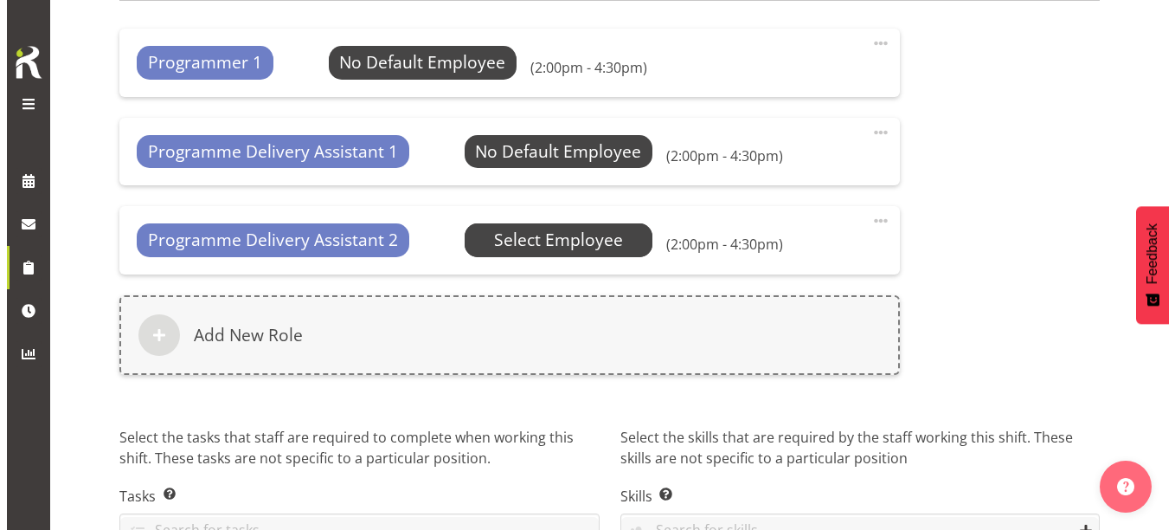
scroll to position [1140, 0]
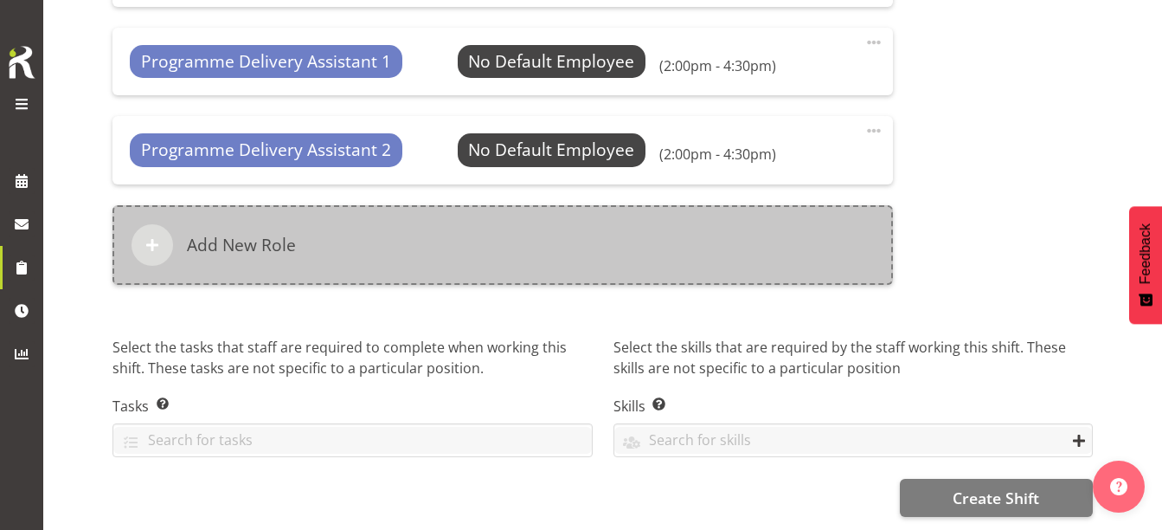
click at [501, 251] on div "Add New Role" at bounding box center [502, 245] width 780 height 80
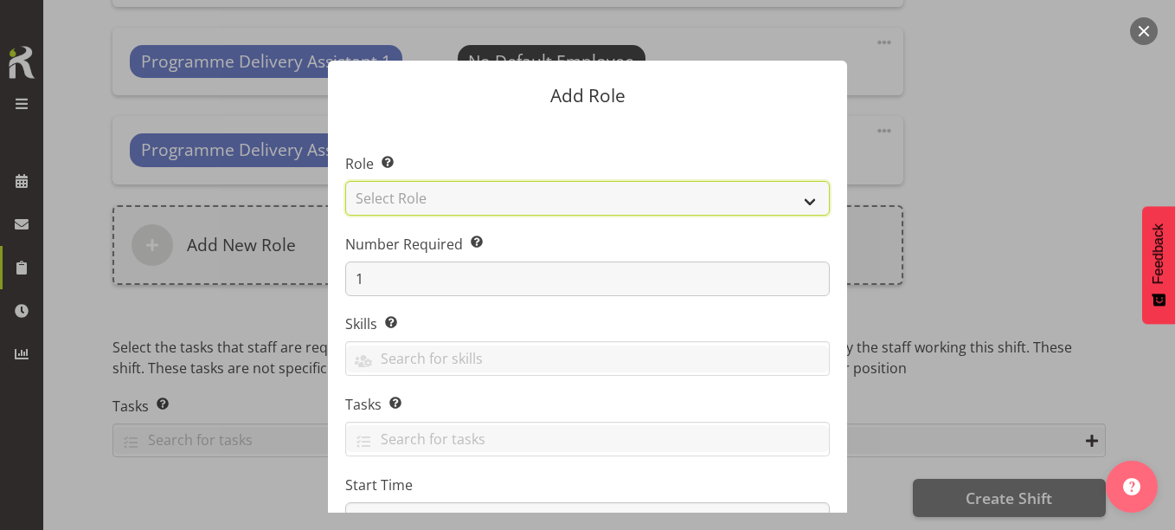
click at [420, 195] on select "Select Role 1st floor desk AQ operator Business Support Team member Casual Cust…" at bounding box center [587, 198] width 485 height 35
select select "1518"
click at [345, 181] on select "Select Role 1st floor desk AQ operator Business Support Team member Casual Cust…" at bounding box center [587, 198] width 485 height 35
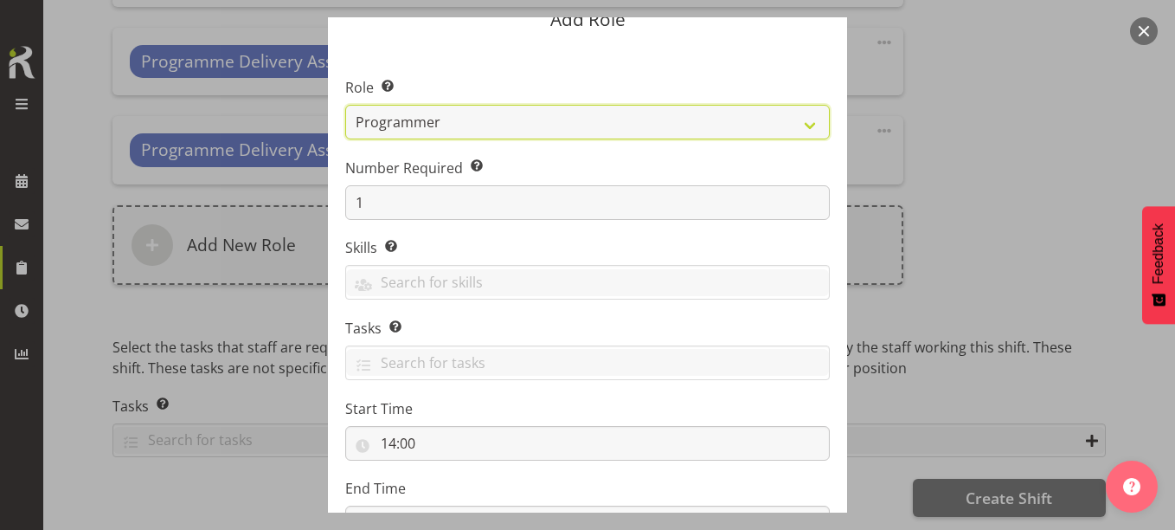
scroll to position [221, 0]
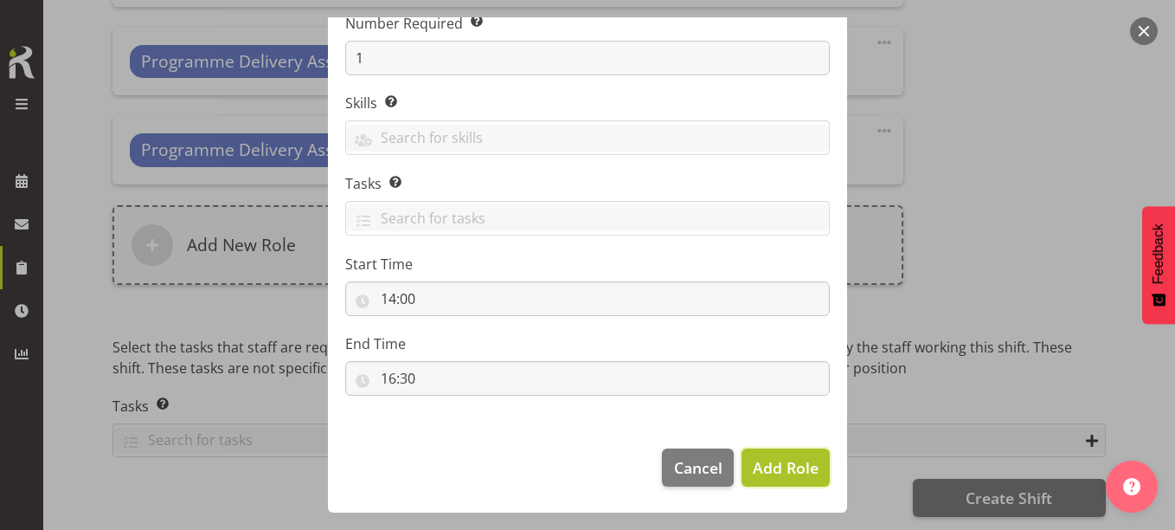
drag, startPoint x: 772, startPoint y: 462, endPoint x: 732, endPoint y: 422, distance: 56.3
click at [771, 462] on span "Add Role" at bounding box center [786, 467] width 66 height 21
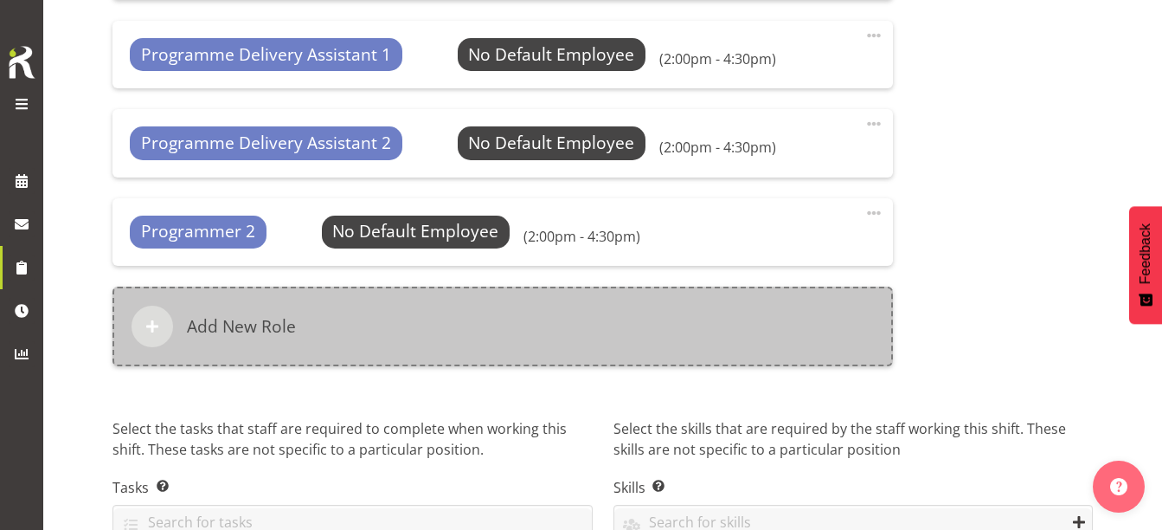
click at [405, 326] on div "Add New Role" at bounding box center [502, 326] width 780 height 80
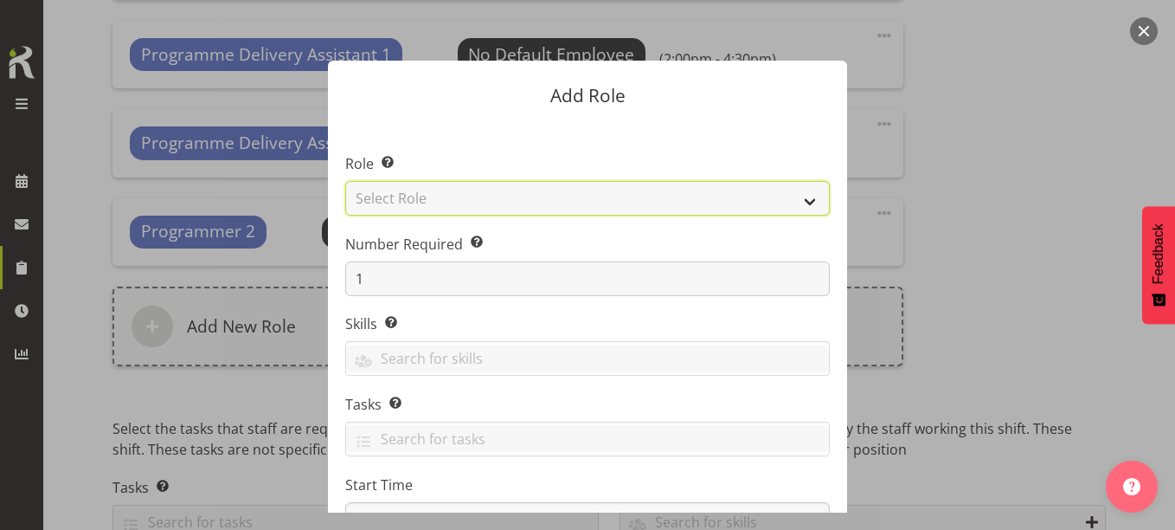
click at [465, 203] on select "Select Role 1st floor desk AQ operator Business Support Team member Casual Cust…" at bounding box center [587, 198] width 485 height 35
select select "1508"
click at [345, 181] on select "Select Role 1st floor desk AQ operator Business Support Team member Casual Cust…" at bounding box center [587, 198] width 485 height 35
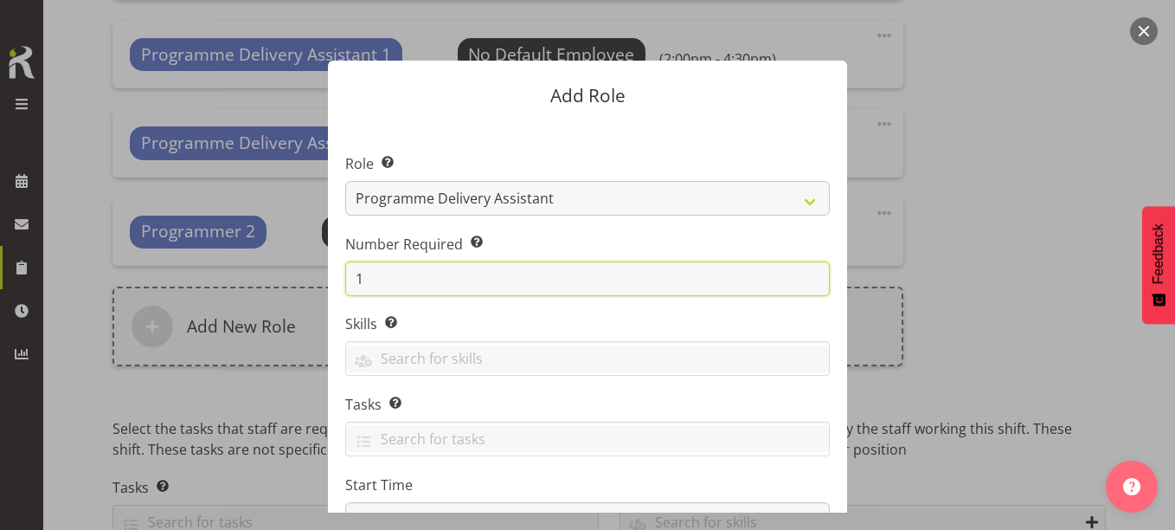
click at [390, 279] on input "1" at bounding box center [587, 278] width 485 height 35
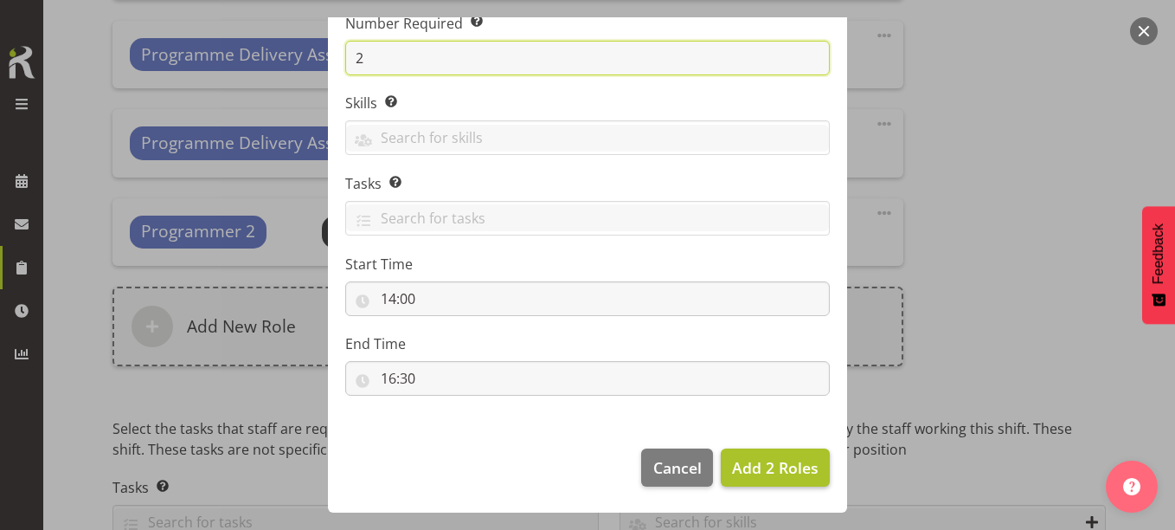
type input "2"
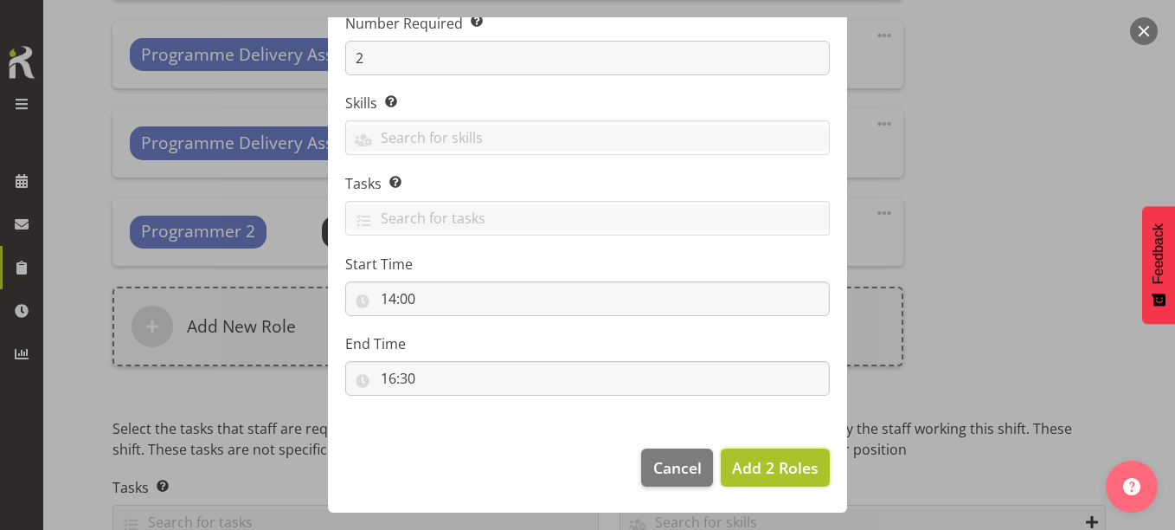
click at [765, 465] on span "Add 2 Roles" at bounding box center [775, 467] width 87 height 21
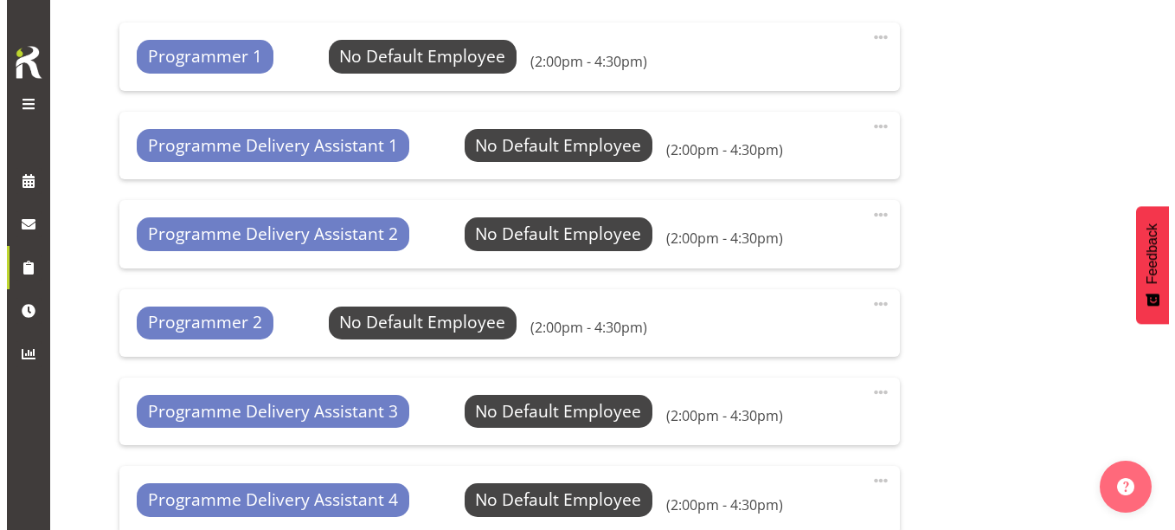
scroll to position [967, 0]
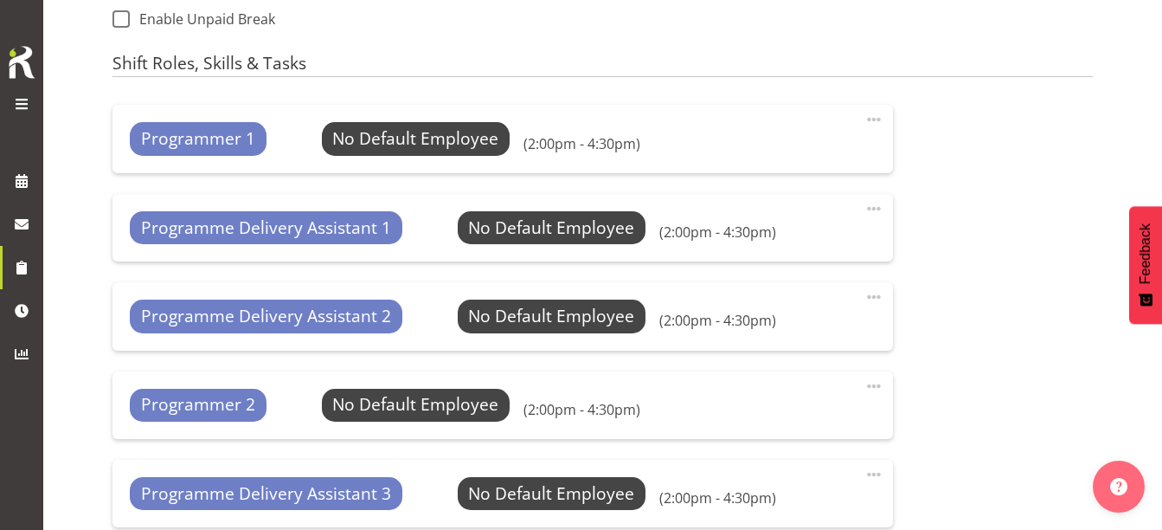
click at [873, 117] on span at bounding box center [873, 119] width 21 height 21
click at [741, 154] on link "Edit" at bounding box center [801, 157] width 166 height 31
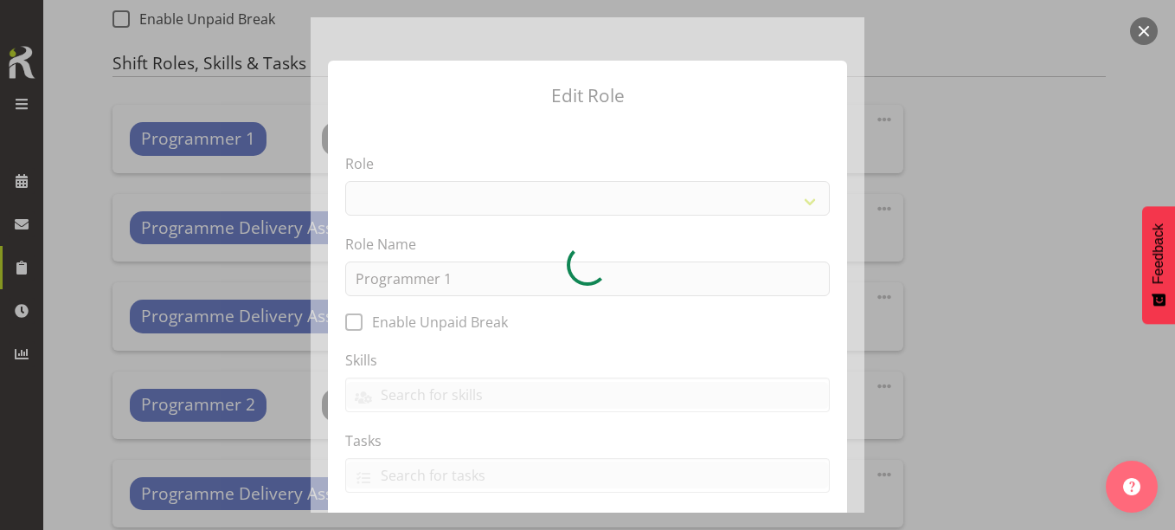
select select "1518"
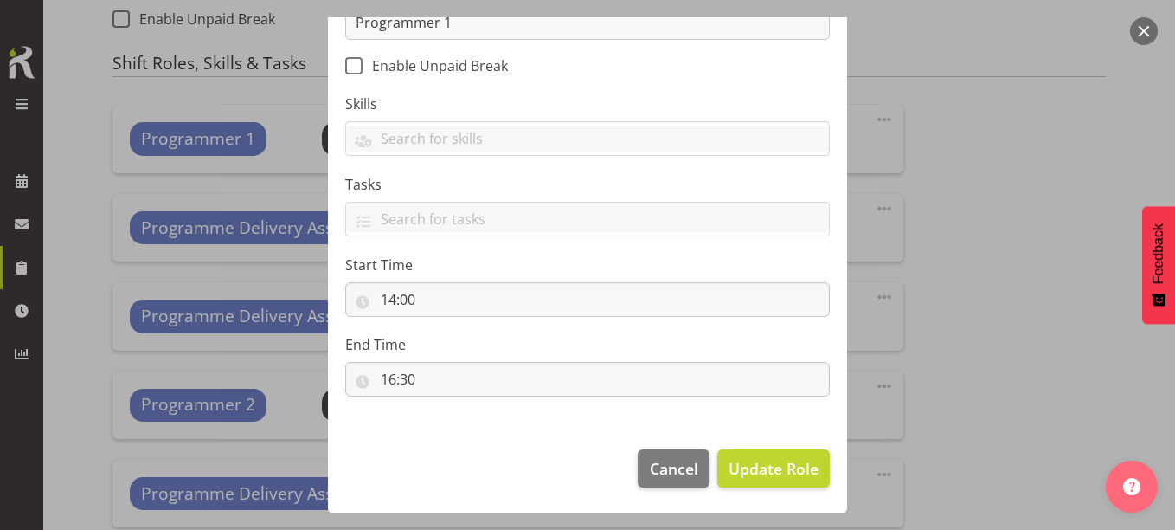
scroll to position [257, 0]
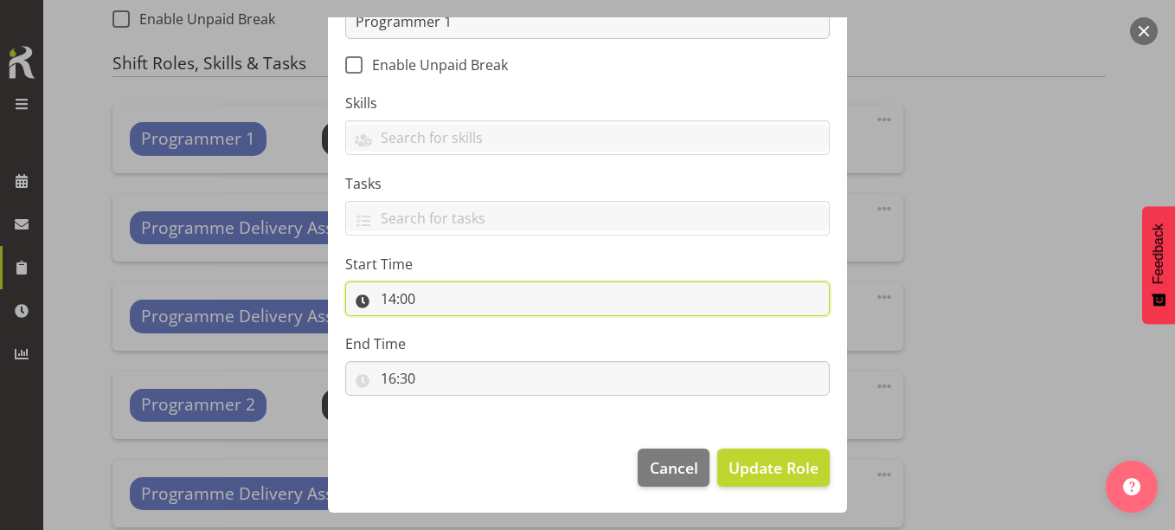
click at [391, 308] on input "14:00" at bounding box center [587, 298] width 485 height 35
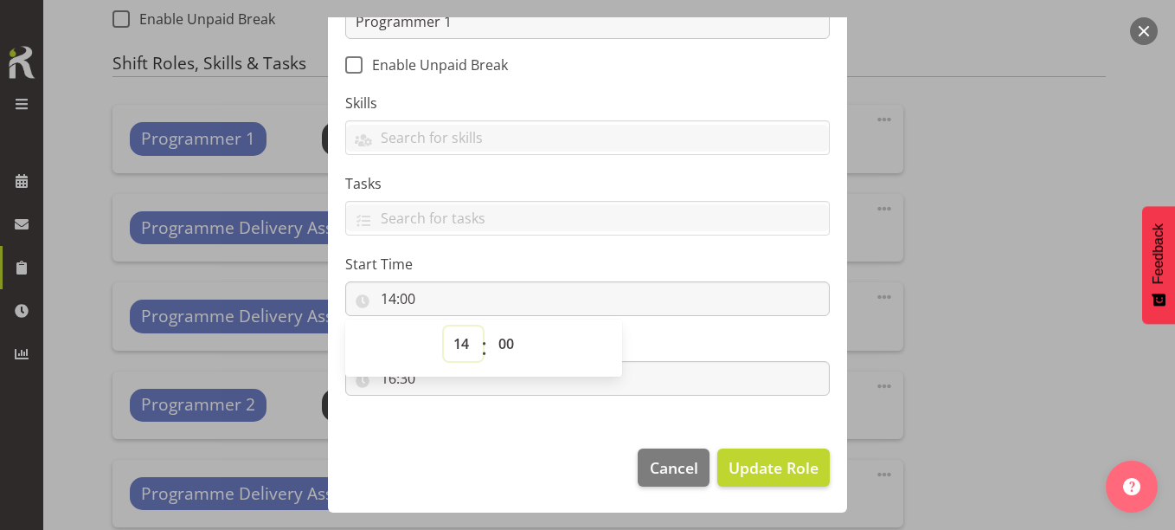
click at [447, 345] on select "00 01 02 03 04 05 06 07 08 09 10 11 12 13 14 15 16 17 18 19 20 21 22 23" at bounding box center [463, 343] width 39 height 35
select select "10"
type input "10:00"
click at [497, 342] on select "00 01 02 03 04 05 06 07 08 09 10 11 12 13 14 15 16 17 18 19 20 21 22 23 24 25 2…" at bounding box center [508, 343] width 39 height 35
select select "30"
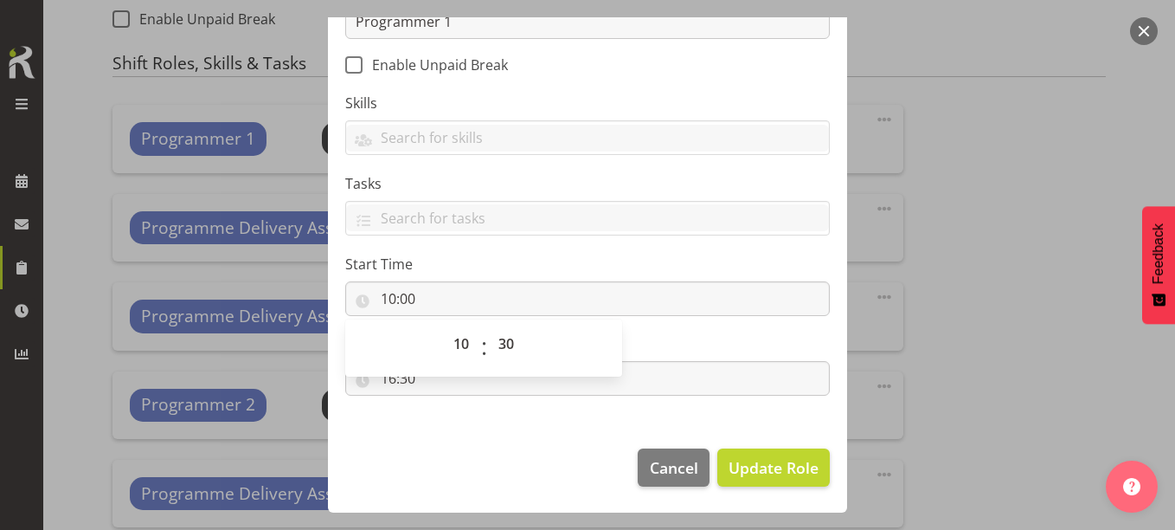
type input "10:30"
click at [539, 255] on div "Edit Role Role 1st floor desk AQ operator Business Support Team member Casual C…" at bounding box center [588, 7] width 554 height 495
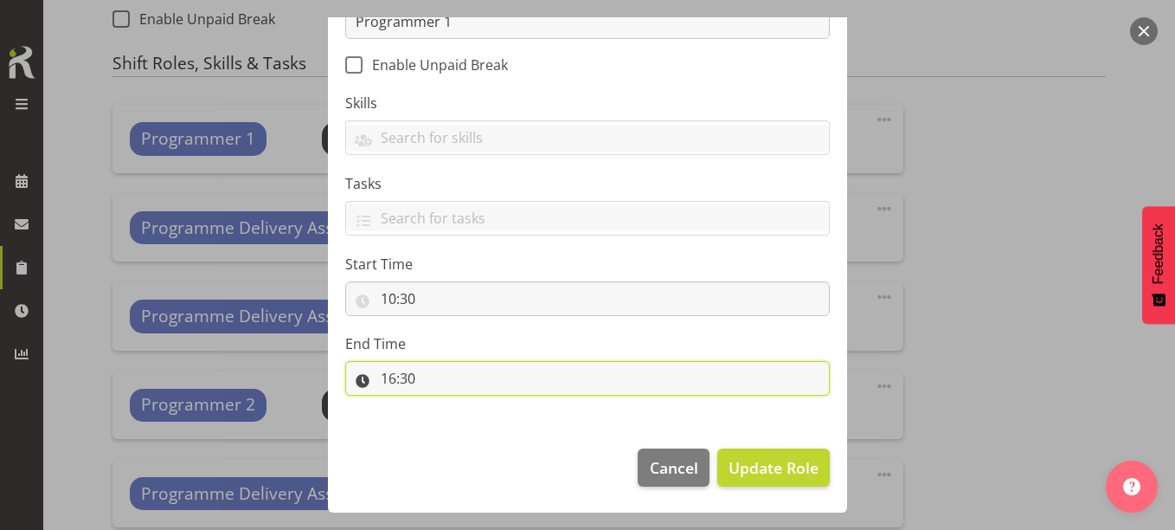
click at [392, 376] on input "16:30" at bounding box center [587, 378] width 485 height 35
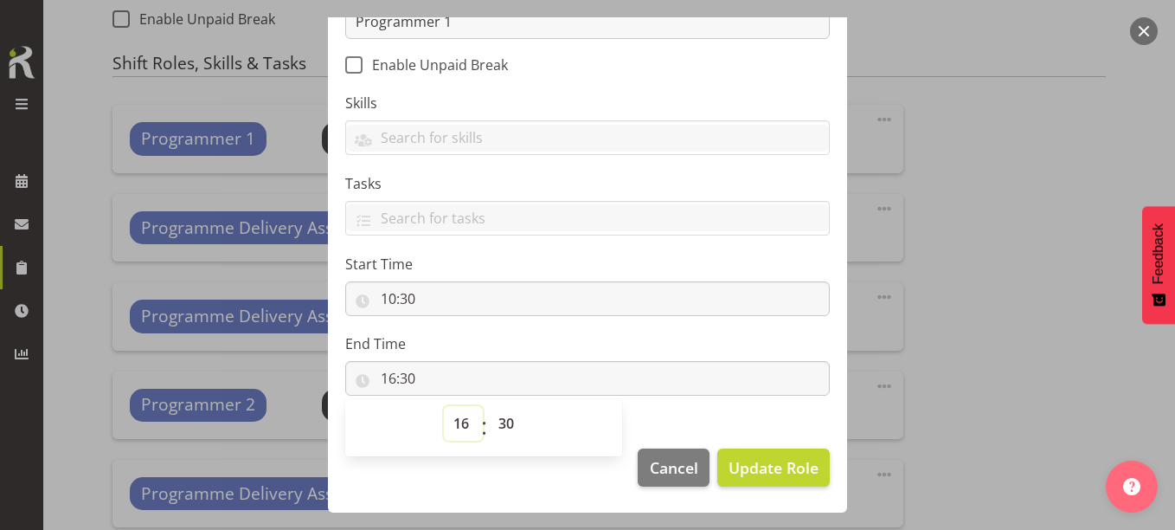
click at [457, 420] on select "00 01 02 03 04 05 06 07 08 09 10 11 12 13 14 15 16 17 18 19 20 21 22 23" at bounding box center [463, 423] width 39 height 35
select select "12"
click at [444, 406] on select "00 01 02 03 04 05 06 07 08 09 10 11 12 13 14 15 16 17 18 19 20 21 22 23" at bounding box center [463, 423] width 39 height 35
type input "12:30"
click at [507, 414] on select "00 01 02 03 04 05 06 07 08 09 10 11 12 13 14 15 16 17 18 19 20 21 22 23 24 25 2…" at bounding box center [508, 423] width 39 height 35
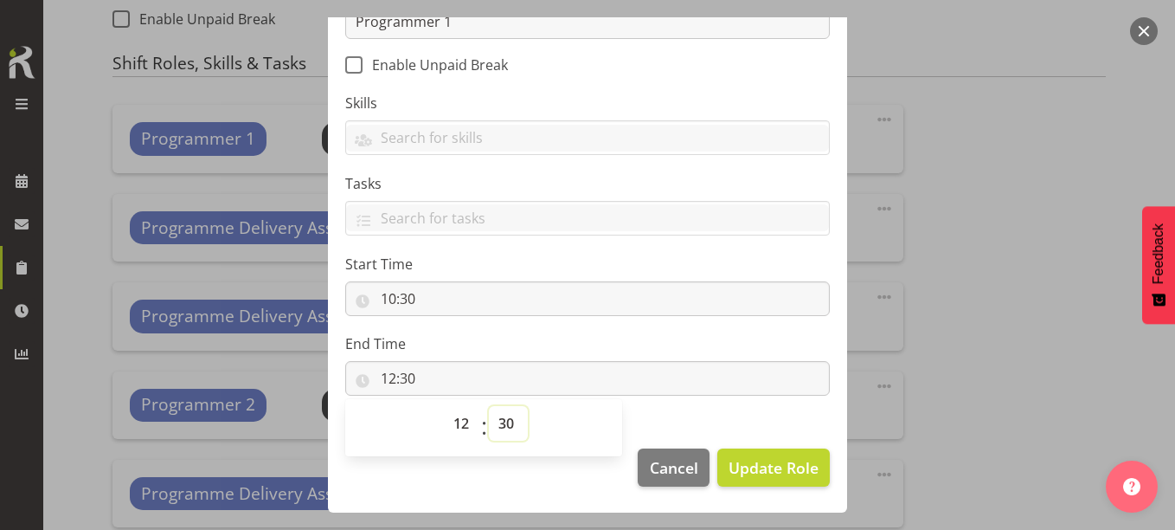
select select "0"
type input "12:00"
click at [530, 479] on footer "Cancel Update Role" at bounding box center [587, 471] width 519 height 81
click at [737, 458] on span "Update Role" at bounding box center [774, 467] width 90 height 22
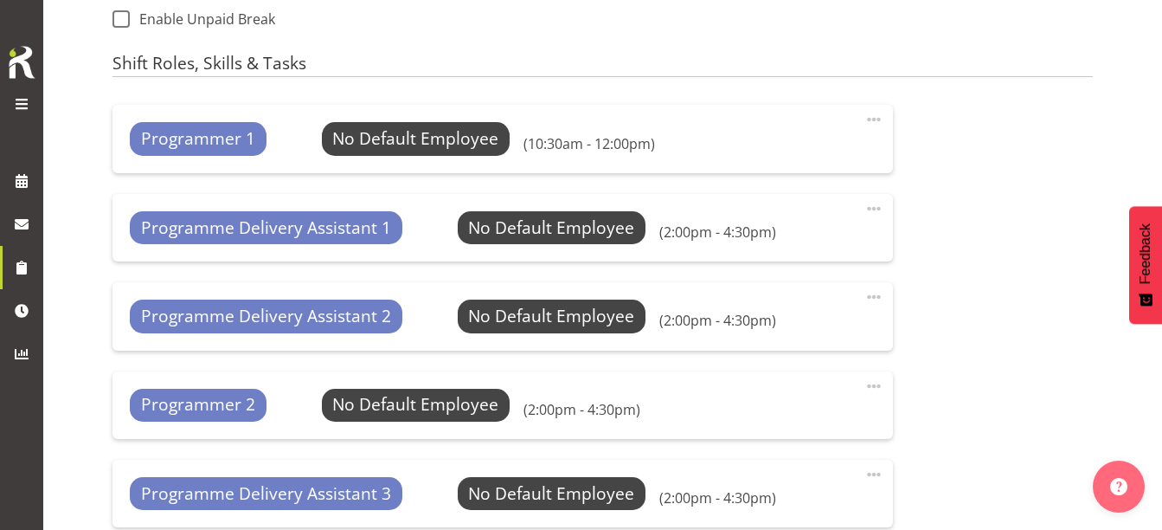
click at [882, 206] on span at bounding box center [873, 208] width 21 height 21
click at [804, 248] on link "Edit" at bounding box center [801, 246] width 166 height 31
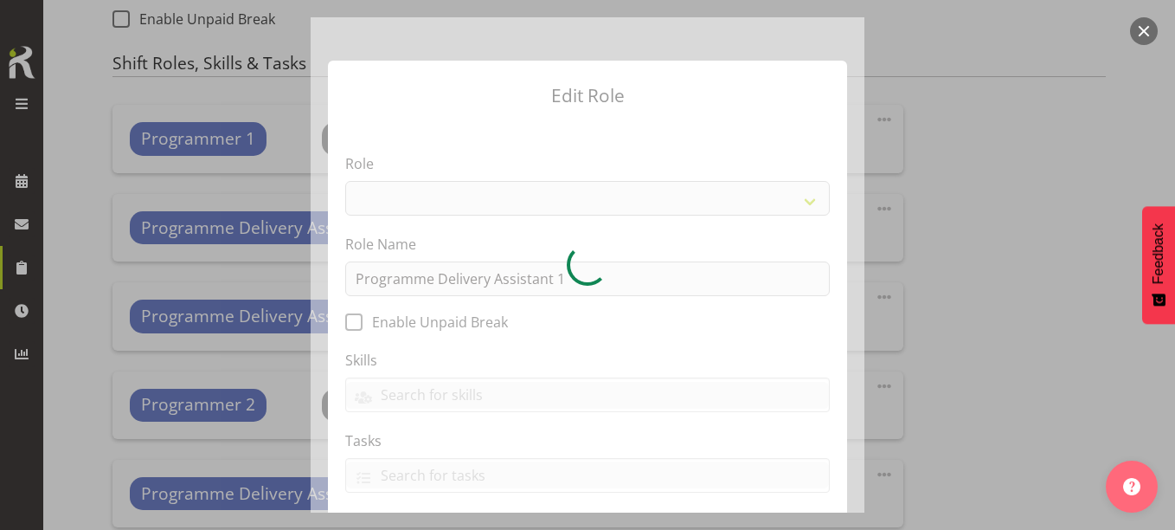
select select "1508"
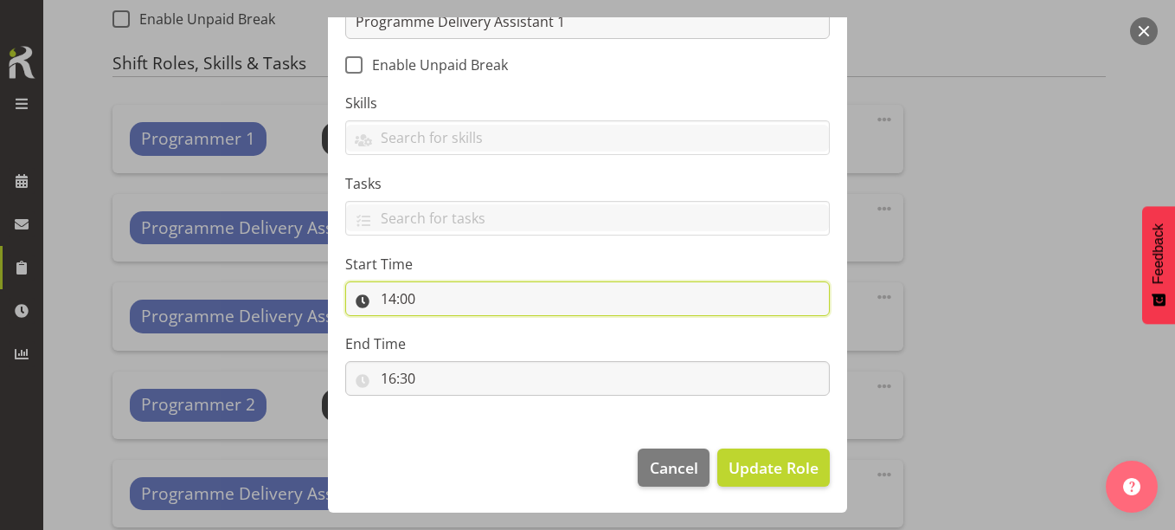
click at [401, 298] on input "14:00" at bounding box center [587, 298] width 485 height 35
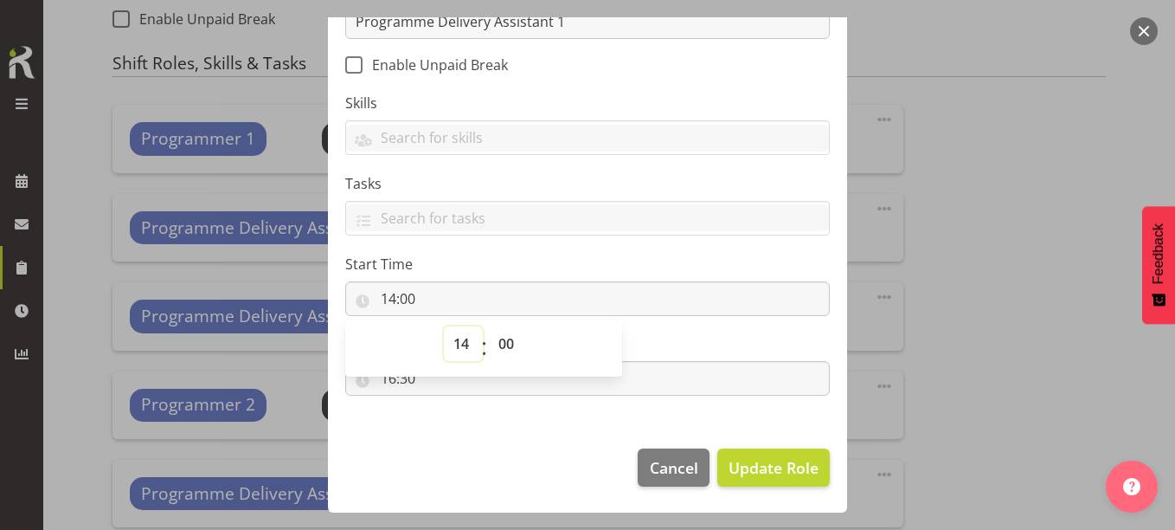
click at [454, 339] on select "00 01 02 03 04 05 06 07 08 09 10 11 12 13 14 15 16 17 18 19 20 21 22 23" at bounding box center [463, 343] width 39 height 35
select select "10"
type input "10:00"
click at [506, 338] on select "00 01 02 03 04 05 06 07 08 09 10 11 12 13 14 15 16 17 18 19 20 21 22 23 24 25 2…" at bounding box center [508, 343] width 39 height 35
select select "30"
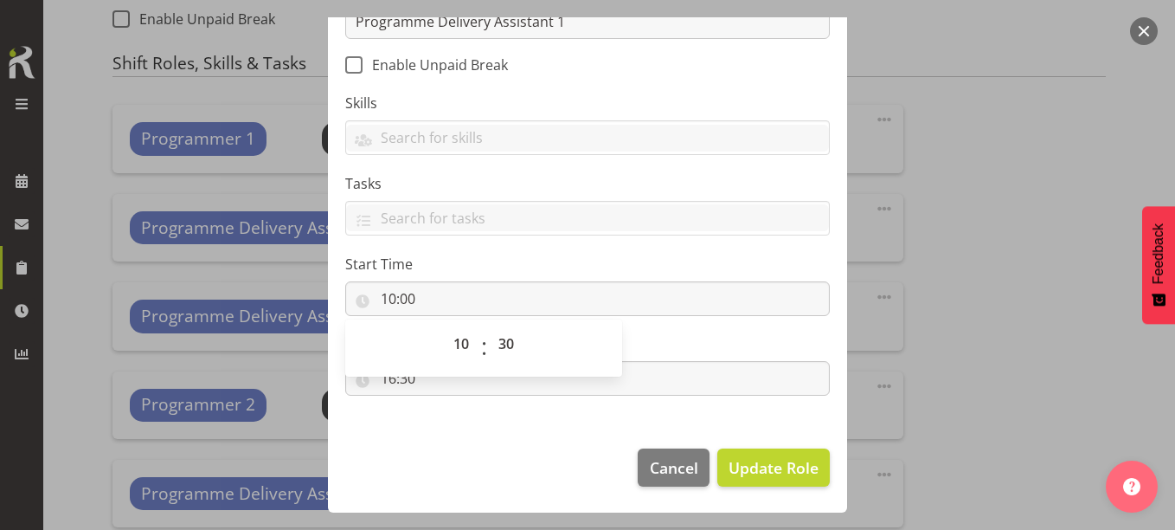
type input "10:30"
drag, startPoint x: 481, startPoint y: 443, endPoint x: 461, endPoint y: 418, distance: 32.0
click at [480, 443] on footer "Cancel Update Role" at bounding box center [587, 471] width 519 height 81
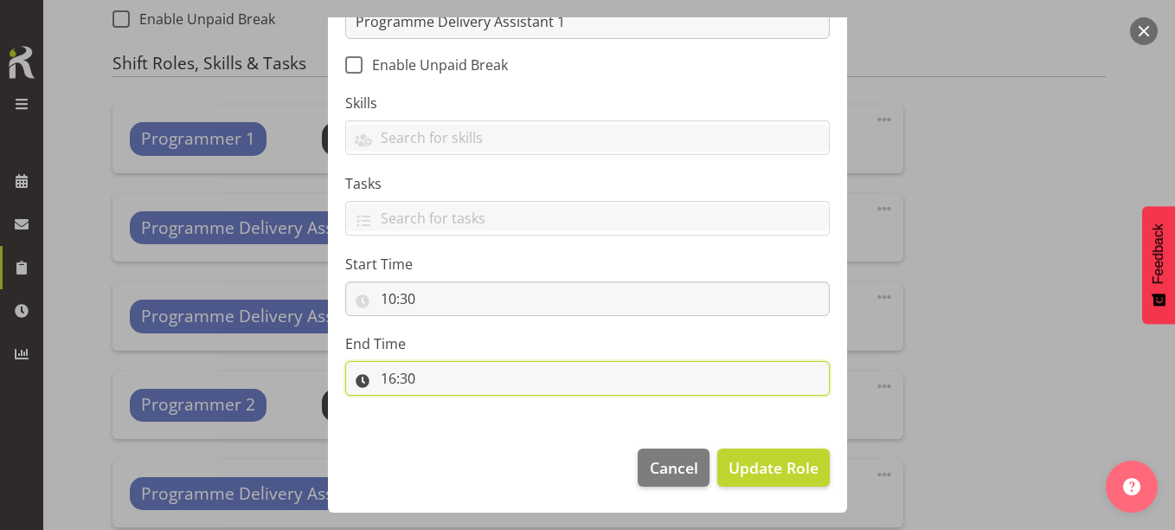
click at [388, 377] on input "16:30" at bounding box center [587, 378] width 485 height 35
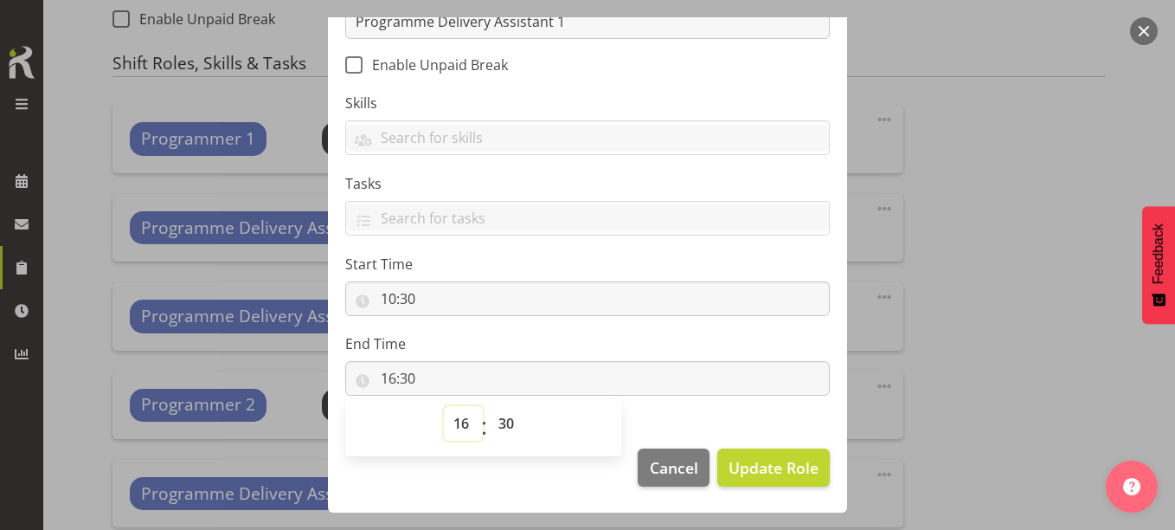
click at [457, 424] on select "00 01 02 03 04 05 06 07 08 09 10 11 12 13 14 15 16 17 18 19 20 21 22 23" at bounding box center [463, 423] width 39 height 35
select select "12"
type input "12:30"
click at [491, 427] on select "00 01 02 03 04 05 06 07 08 09 10 11 12 13 14 15 16 17 18 19 20 21 22 23 24 25 2…" at bounding box center [508, 423] width 39 height 35
select select "0"
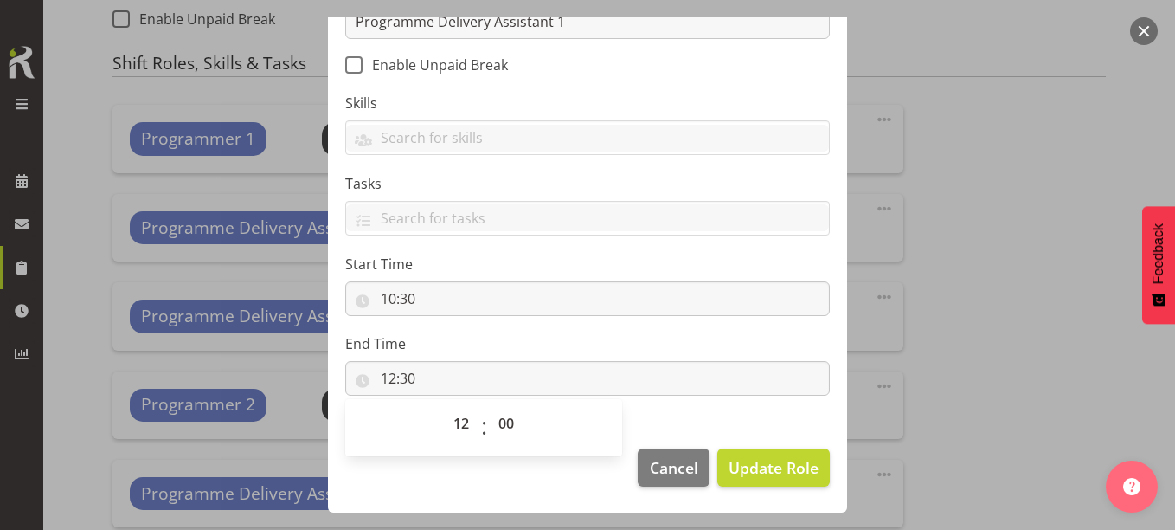
type input "12:00"
click at [504, 485] on footer "Cancel Update Role" at bounding box center [587, 471] width 519 height 81
click at [772, 453] on button "Update Role" at bounding box center [773, 467] width 112 height 38
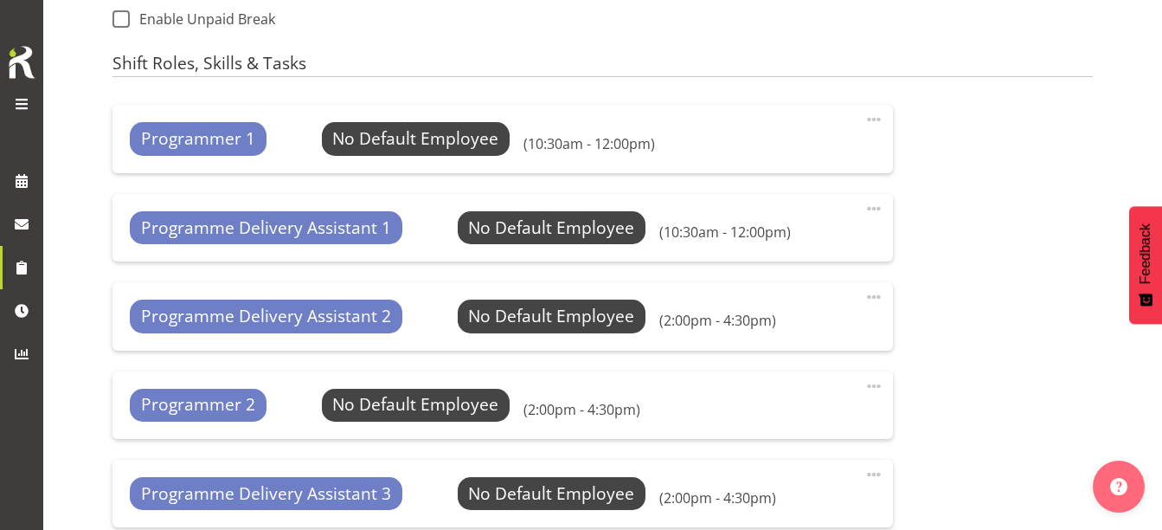
click at [874, 298] on span at bounding box center [873, 296] width 21 height 21
click at [751, 332] on link "Edit" at bounding box center [801, 334] width 166 height 31
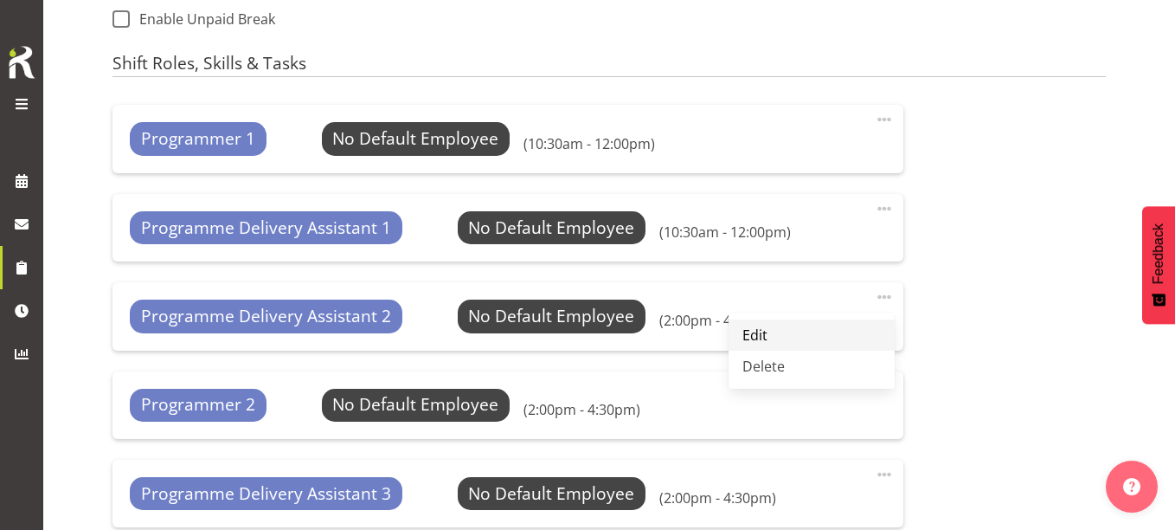
select select "14"
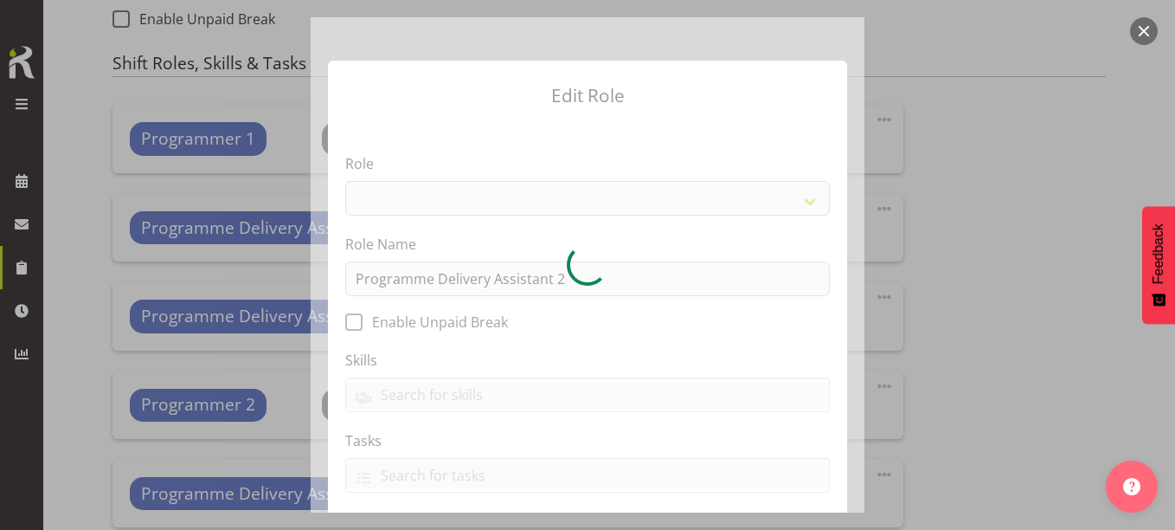
select select "1508"
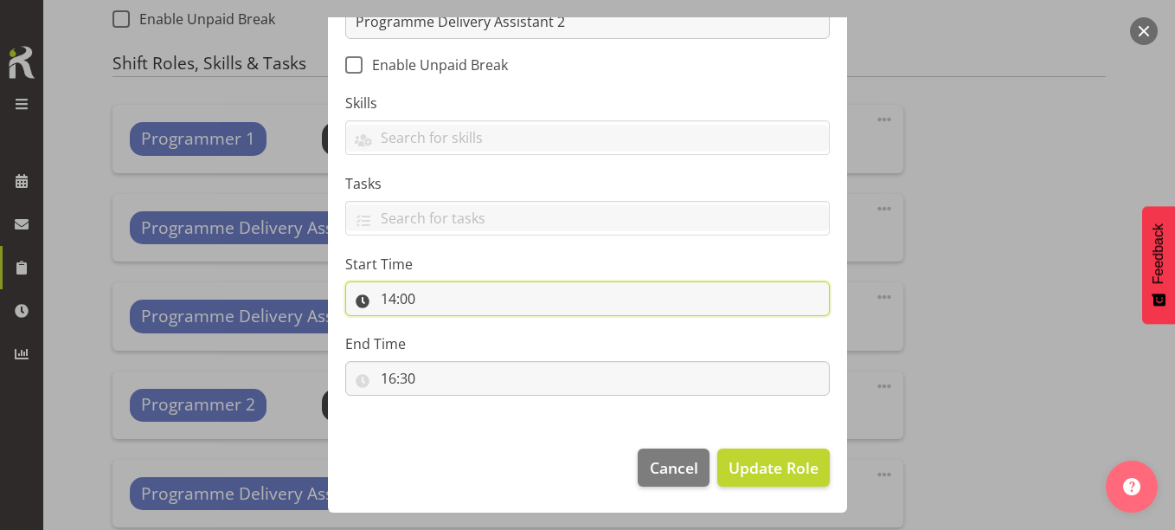
click at [393, 305] on input "14:00" at bounding box center [587, 298] width 485 height 35
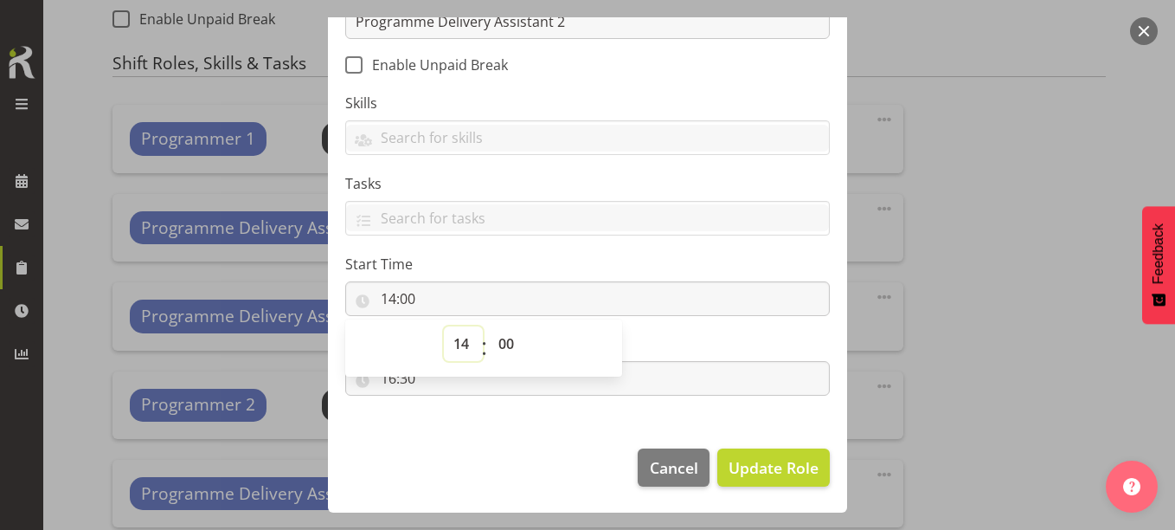
click at [453, 341] on select "00 01 02 03 04 05 06 07 08 09 10 11 12 13 14 15 16 17 18 19 20 21 22 23" at bounding box center [463, 343] width 39 height 35
select select "10"
type input "10:00"
click at [497, 343] on select "00 01 02 03 04 05 06 07 08 09 10 11 12 13 14 15 16 17 18 19 20 21 22 23 24 25 2…" at bounding box center [508, 343] width 39 height 35
select select "30"
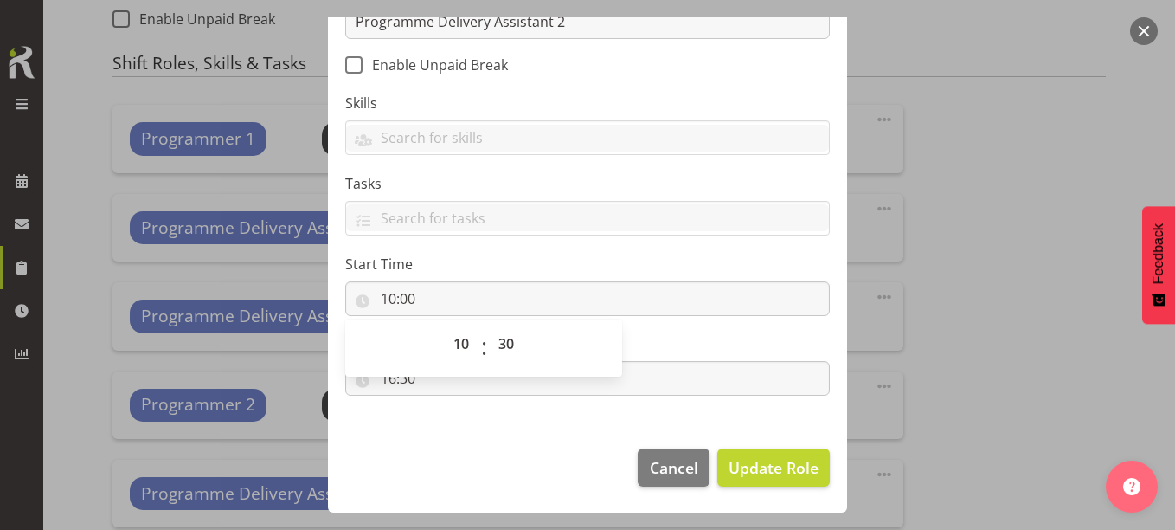
type input "10:30"
click at [501, 444] on footer "Cancel Update Role" at bounding box center [587, 471] width 519 height 81
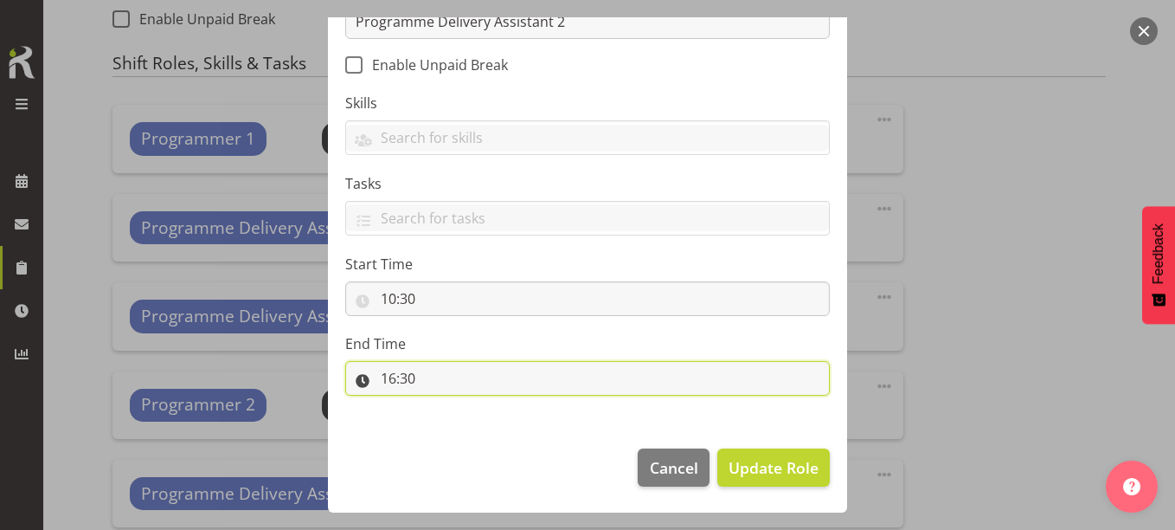
click at [393, 380] on input "16:30" at bounding box center [587, 378] width 485 height 35
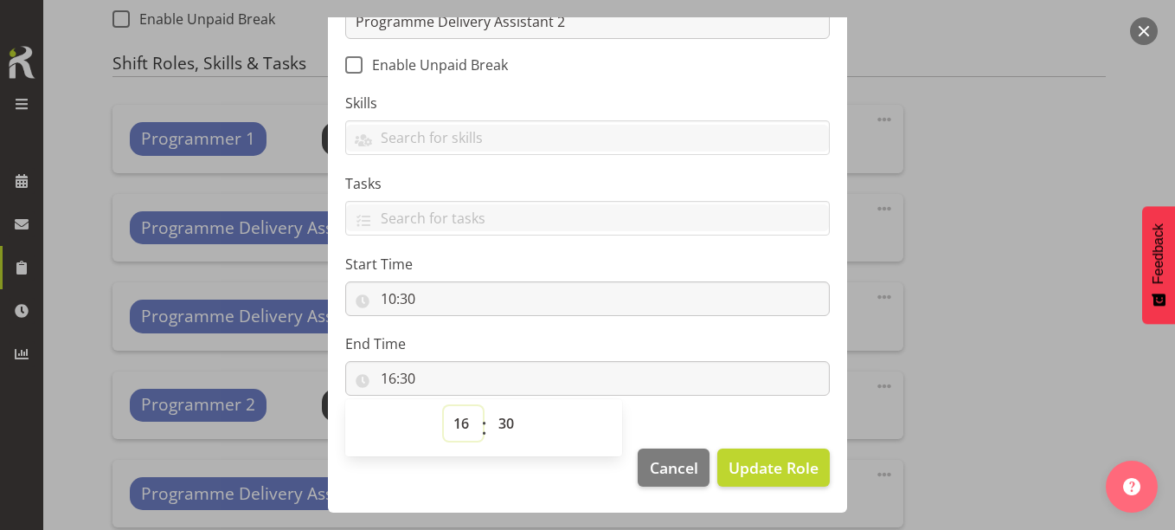
click at [456, 417] on select "00 01 02 03 04 05 06 07 08 09 10 11 12 13 14 15 16 17 18 19 20 21 22 23" at bounding box center [463, 423] width 39 height 35
select select "12"
type input "12:30"
click at [499, 429] on select "00 01 02 03 04 05 06 07 08 09 10 11 12 13 14 15 16 17 18 19 20 21 22 23 24 25 2…" at bounding box center [508, 423] width 39 height 35
select select "0"
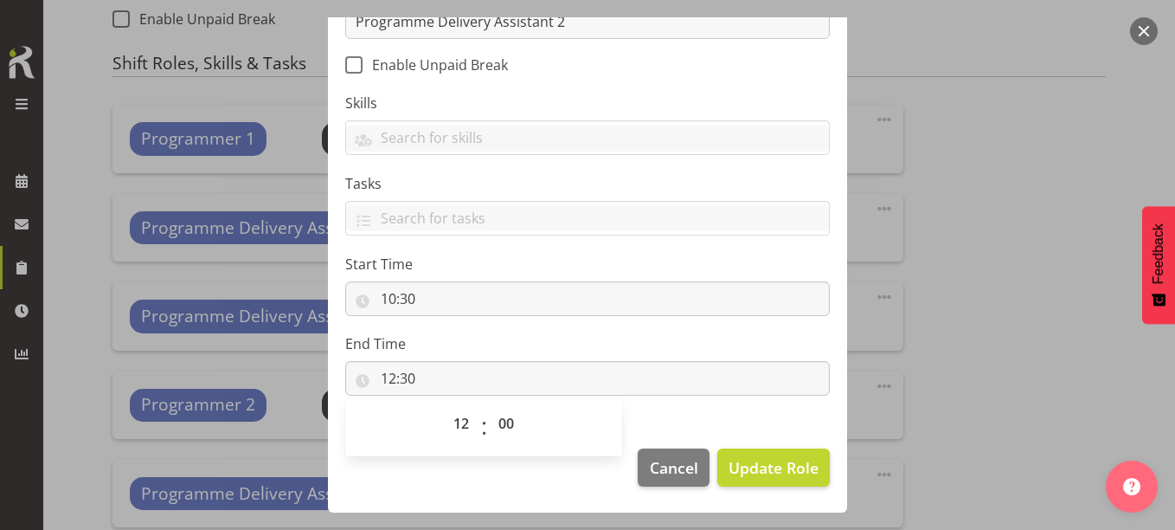
type input "12:00"
click at [506, 479] on footer "Cancel Update Role" at bounding box center [587, 471] width 519 height 81
click at [754, 462] on span "Update Role" at bounding box center [774, 467] width 90 height 22
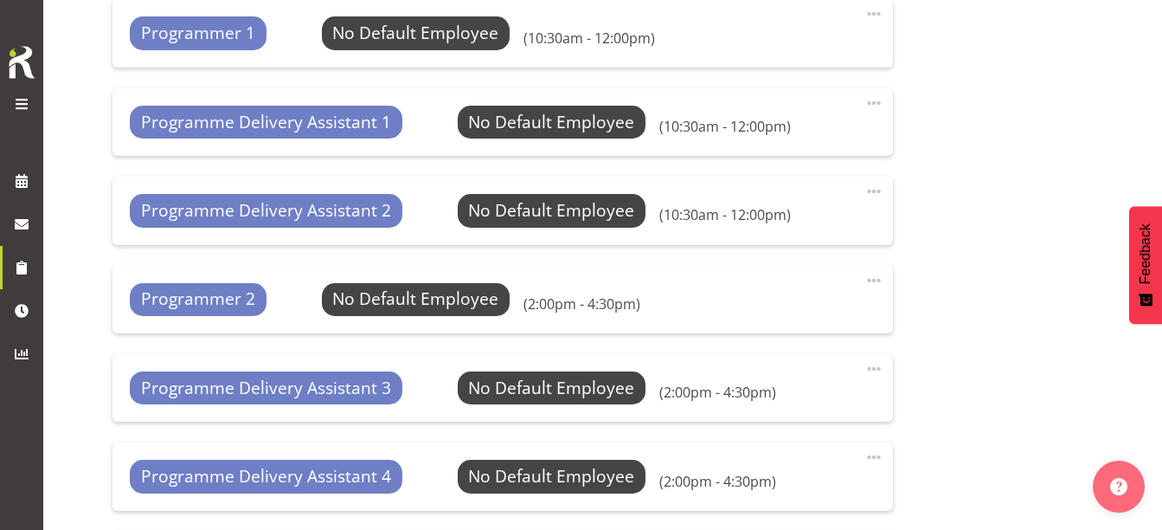
scroll to position [979, 0]
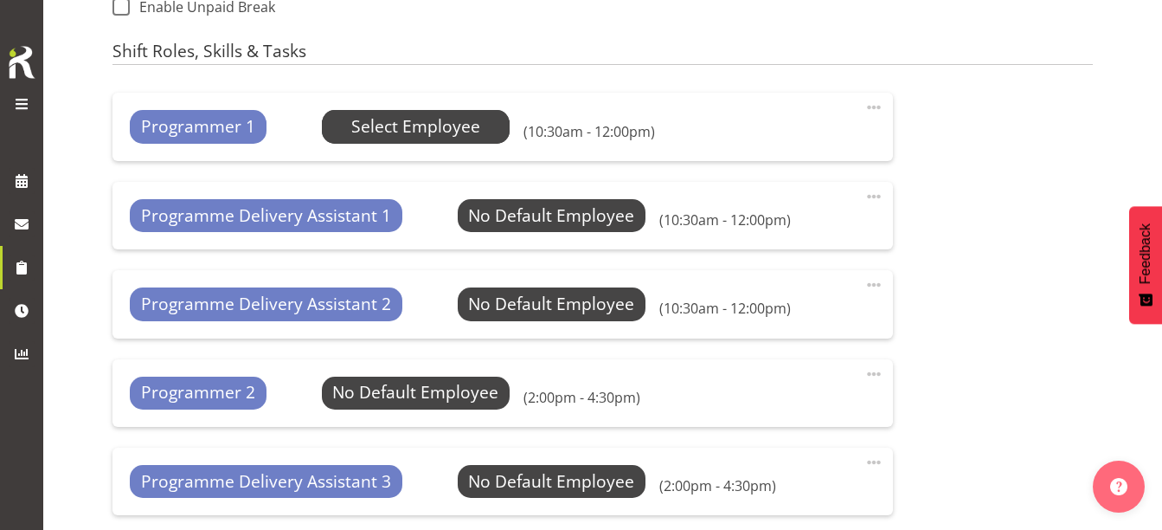
click at [451, 136] on span "Select Employee" at bounding box center [415, 126] width 129 height 25
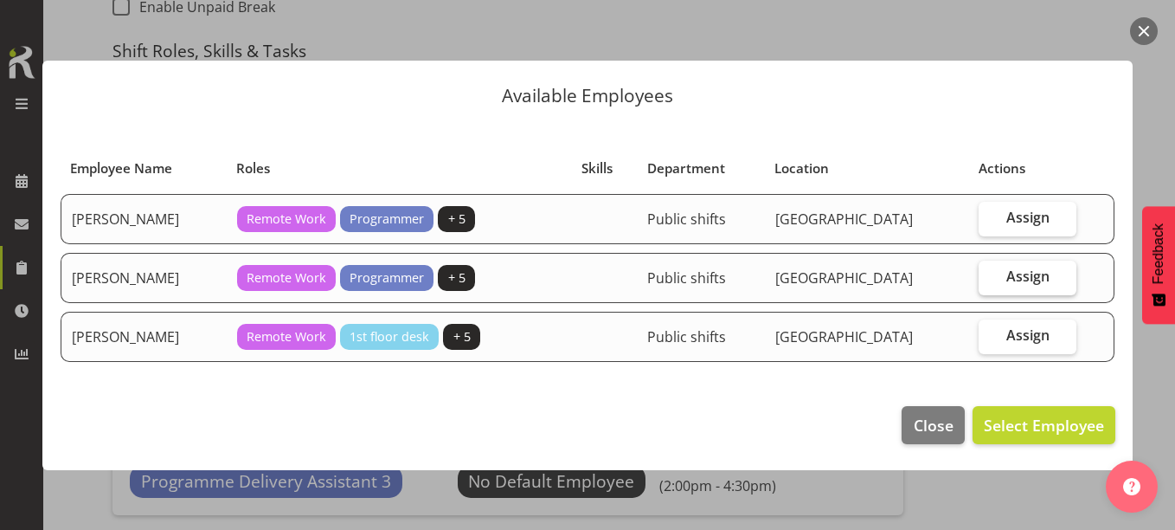
click at [1016, 274] on span "Assign" at bounding box center [1027, 275] width 43 height 17
click at [990, 274] on input "Assign" at bounding box center [984, 276] width 11 height 11
checkbox input "true"
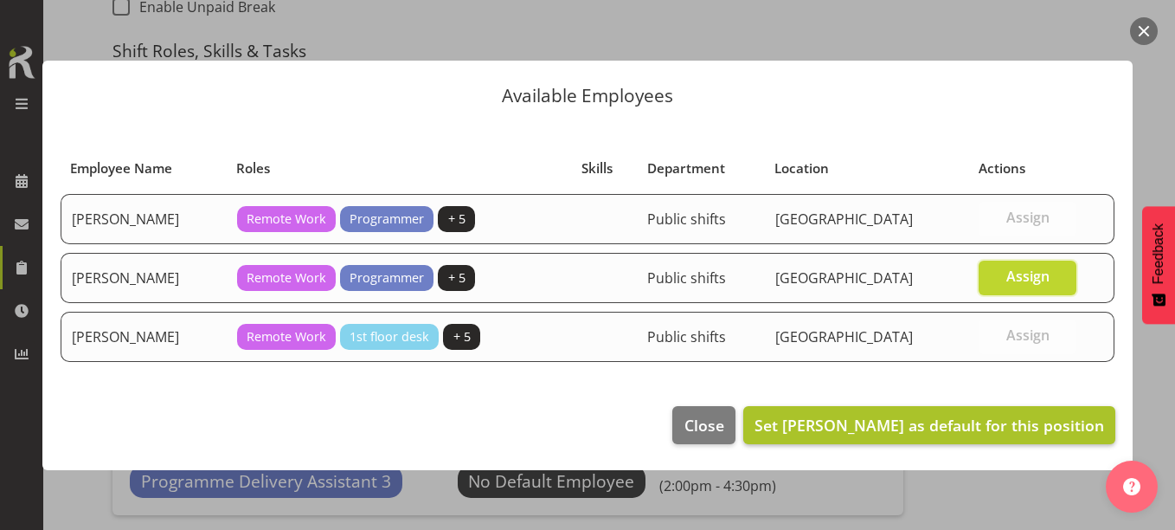
click at [967, 447] on footer "Close Set Katie Greene as default for this position" at bounding box center [587, 428] width 1090 height 81
click at [961, 433] on span "Set Katie Greene as default for this position" at bounding box center [929, 424] width 350 height 21
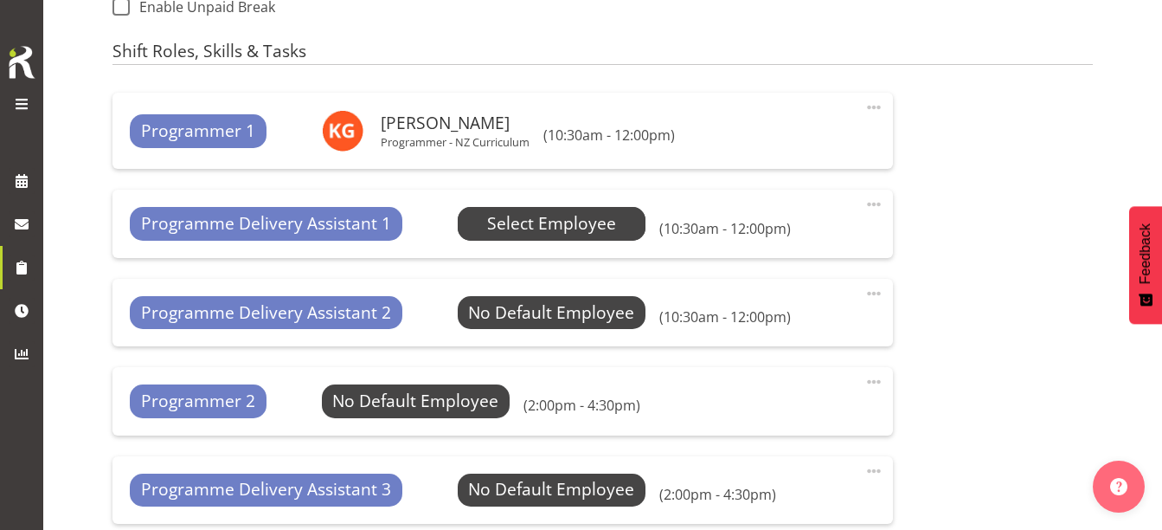
click at [521, 214] on span "Select Employee" at bounding box center [551, 223] width 129 height 25
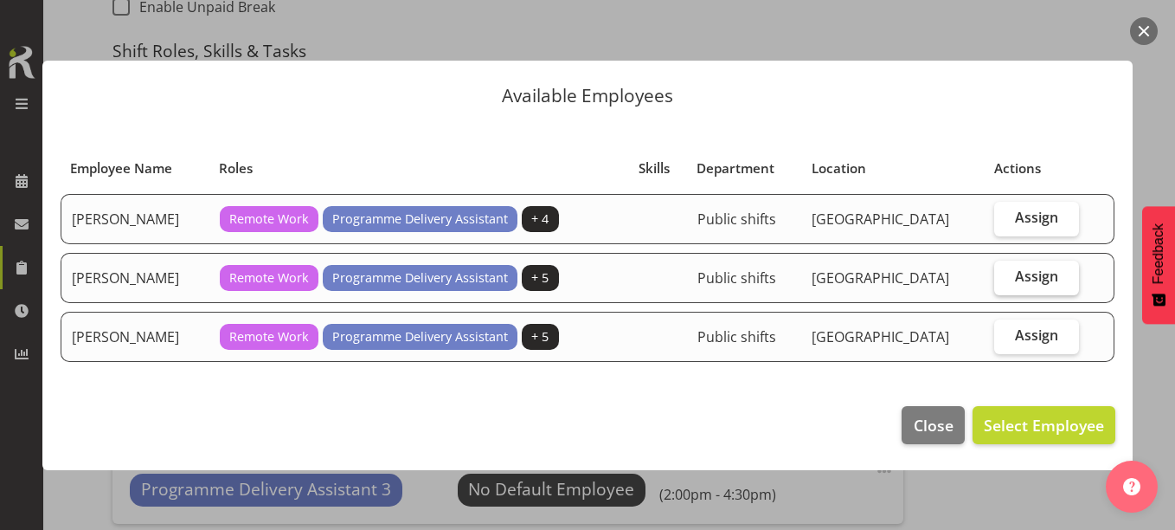
click at [1012, 282] on label "Assign" at bounding box center [1036, 277] width 85 height 35
click at [1005, 282] on input "Assign" at bounding box center [999, 276] width 11 height 11
checkbox input "true"
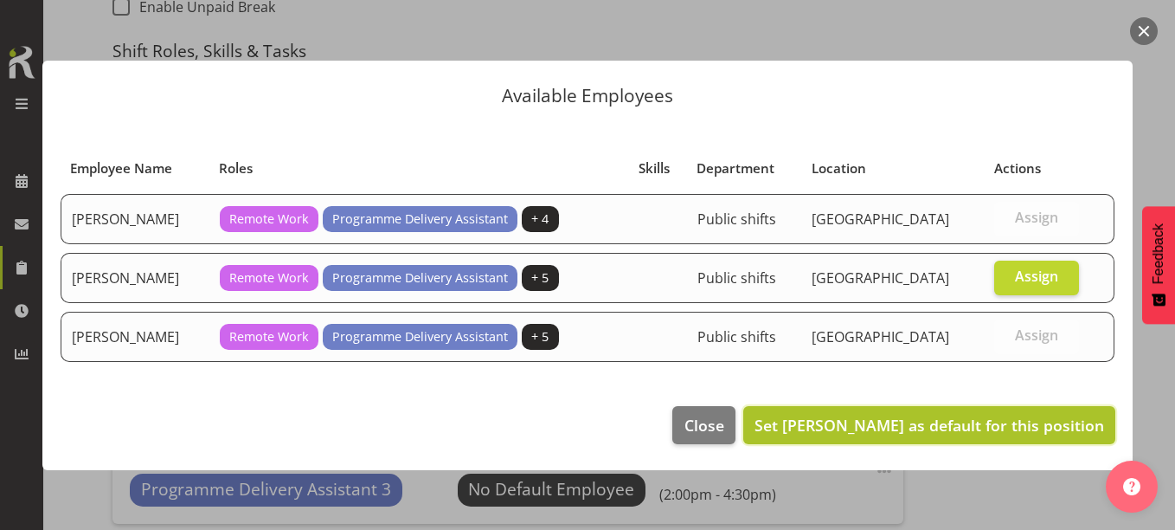
click at [980, 425] on span "Set Chamique Mamolo as default for this position" at bounding box center [929, 424] width 350 height 21
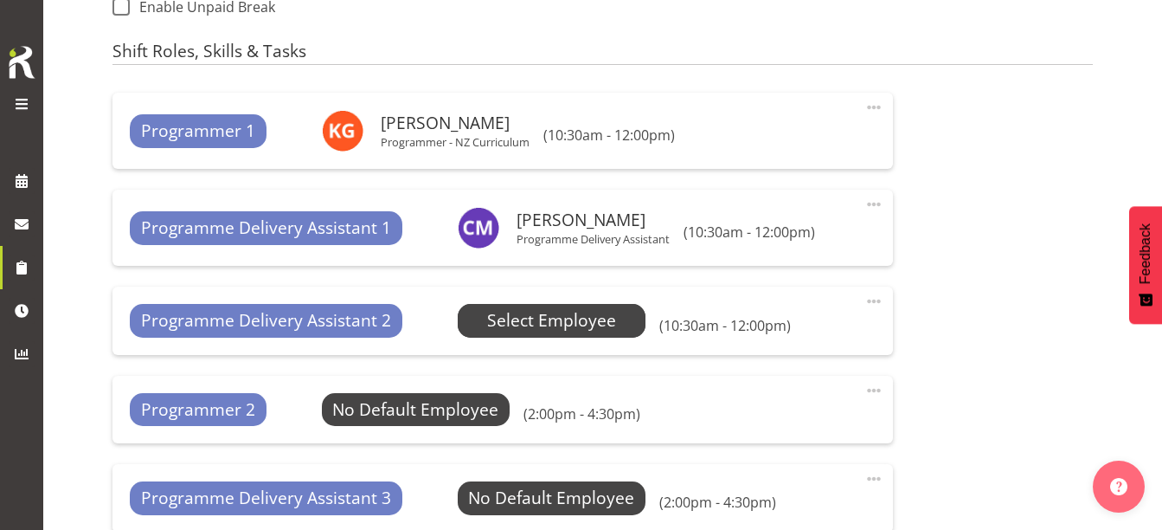
click at [549, 323] on span "Select Employee" at bounding box center [551, 320] width 129 height 25
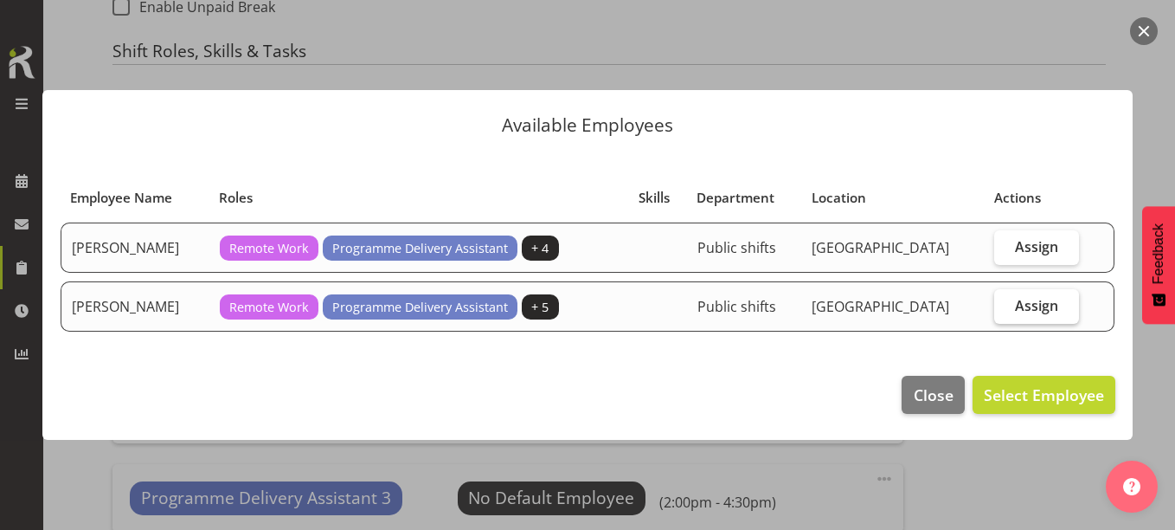
click at [1067, 305] on label "Assign" at bounding box center [1036, 306] width 85 height 35
click at [1005, 305] on input "Assign" at bounding box center [999, 304] width 11 height 11
checkbox input "true"
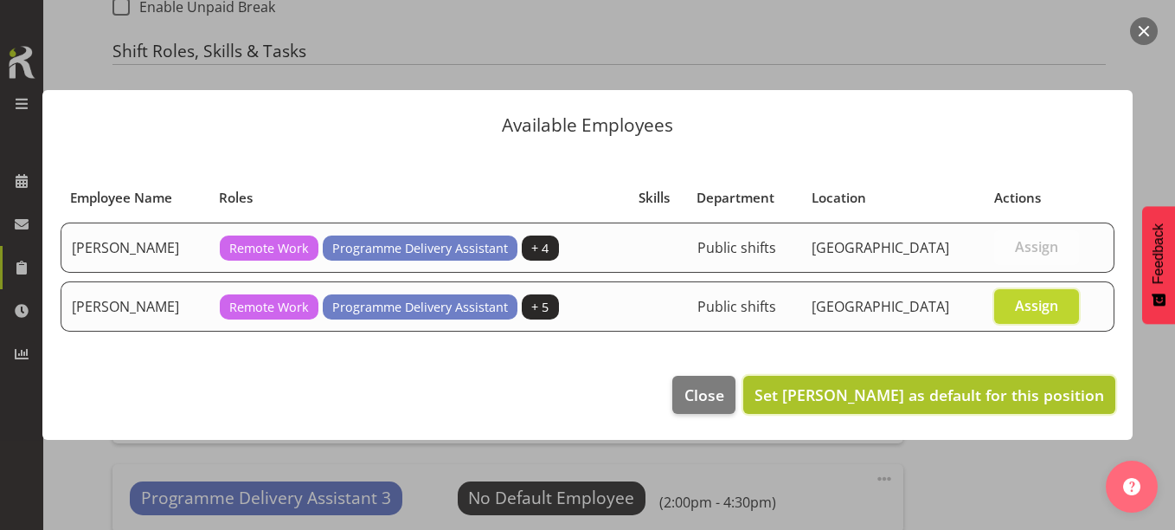
click at [1020, 392] on span "Set Kay Chen as default for this position" at bounding box center [929, 394] width 350 height 21
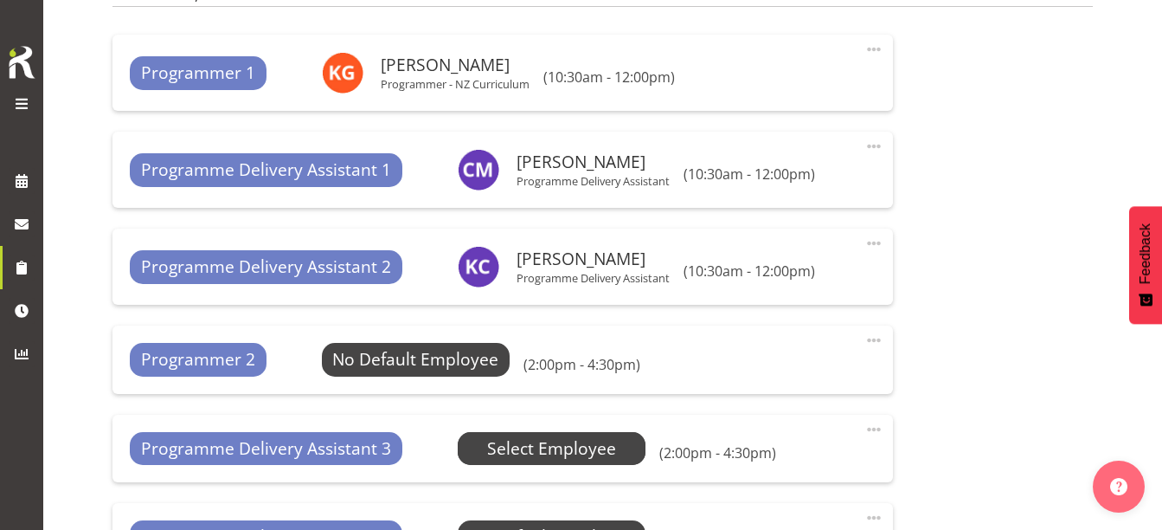
scroll to position [1152, 0]
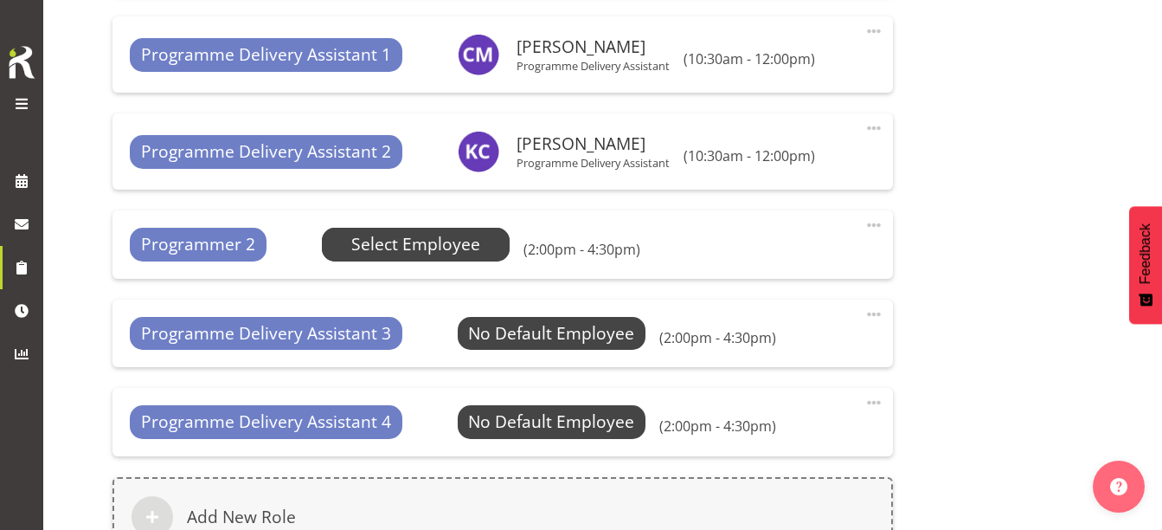
click at [353, 241] on span "Select Employee" at bounding box center [415, 244] width 129 height 25
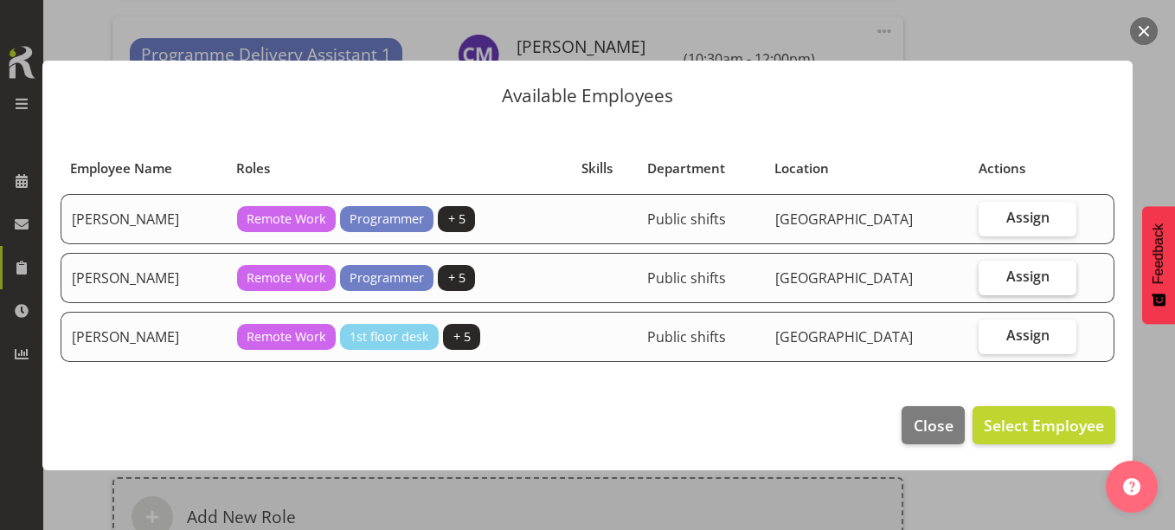
click at [1045, 265] on label "Assign" at bounding box center [1027, 277] width 97 height 35
click at [990, 271] on input "Assign" at bounding box center [984, 276] width 11 height 11
checkbox input "true"
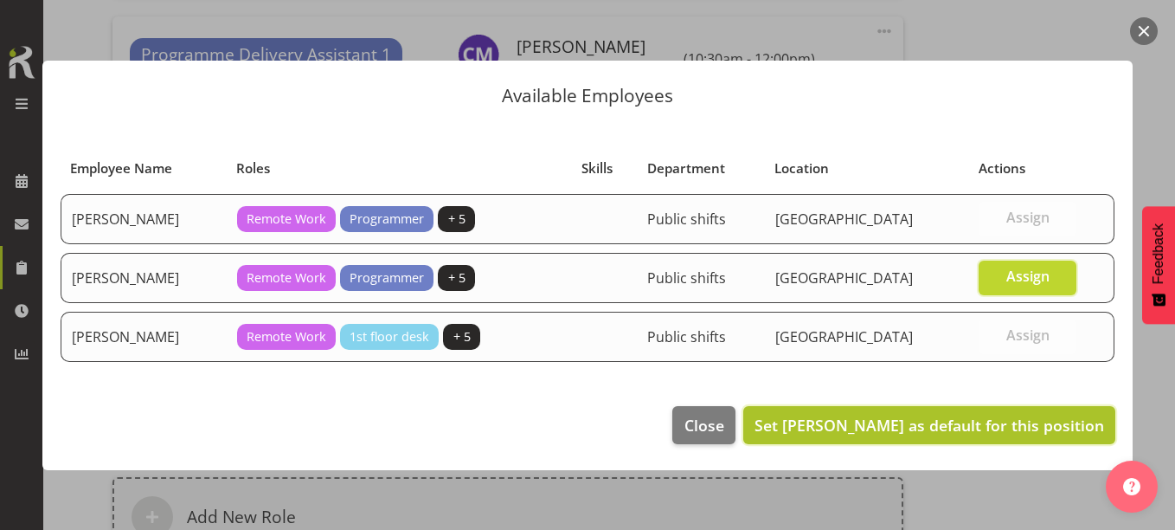
click at [998, 422] on span "Set Katie Greene as default for this position" at bounding box center [929, 424] width 350 height 21
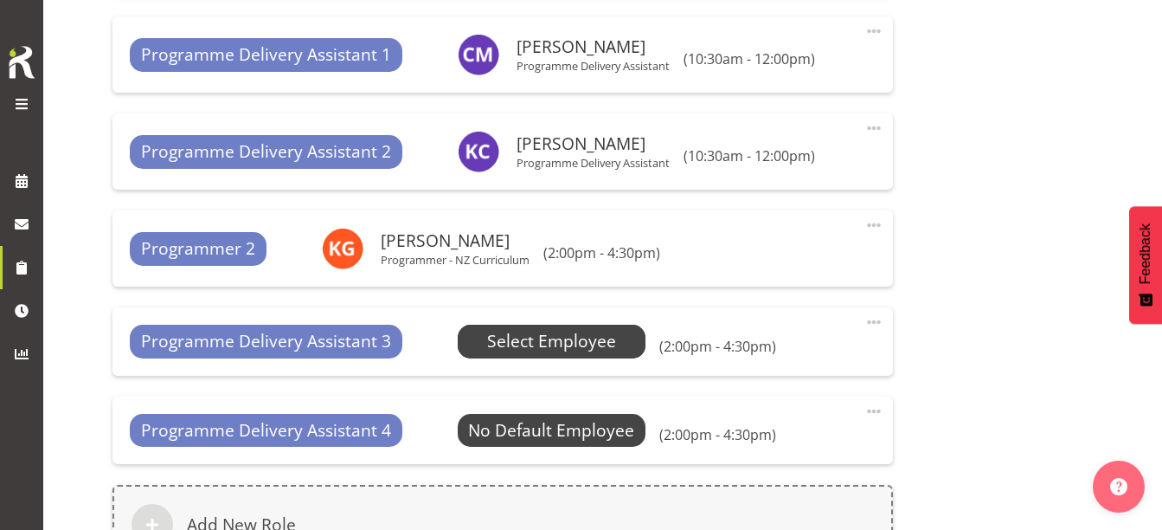
click at [536, 342] on span "Select Employee" at bounding box center [551, 341] width 129 height 25
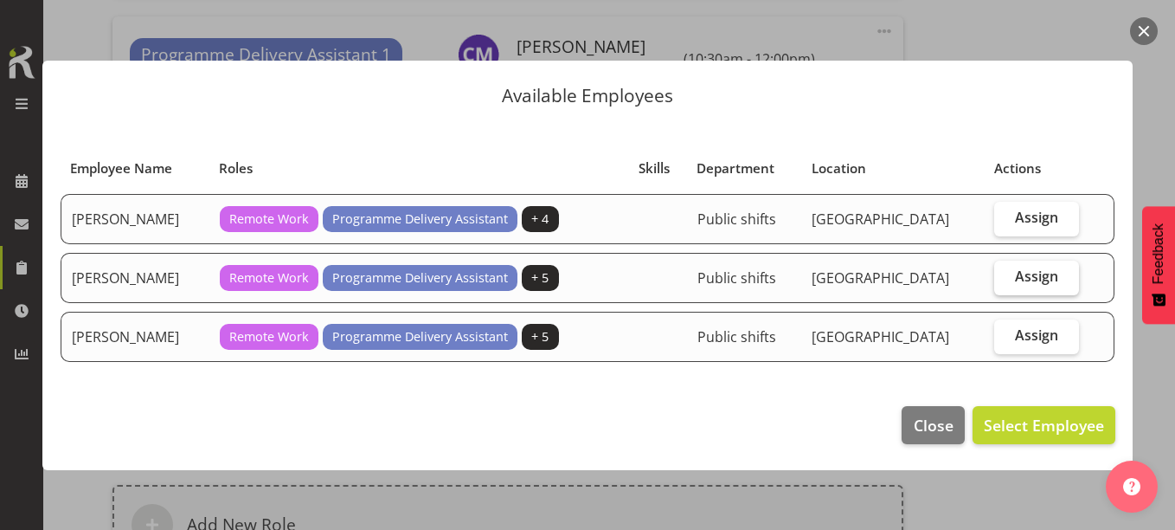
click at [1041, 277] on span "Assign" at bounding box center [1036, 275] width 43 height 17
click at [1005, 277] on input "Assign" at bounding box center [999, 276] width 11 height 11
checkbox input "true"
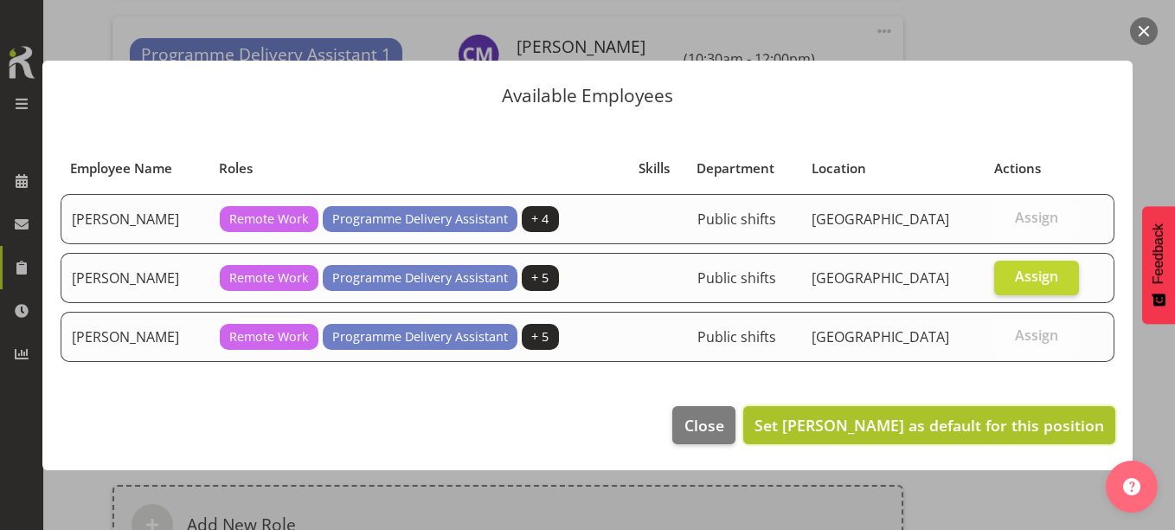
click at [1008, 414] on span "Set Chamique Mamolo as default for this position" at bounding box center [929, 425] width 350 height 22
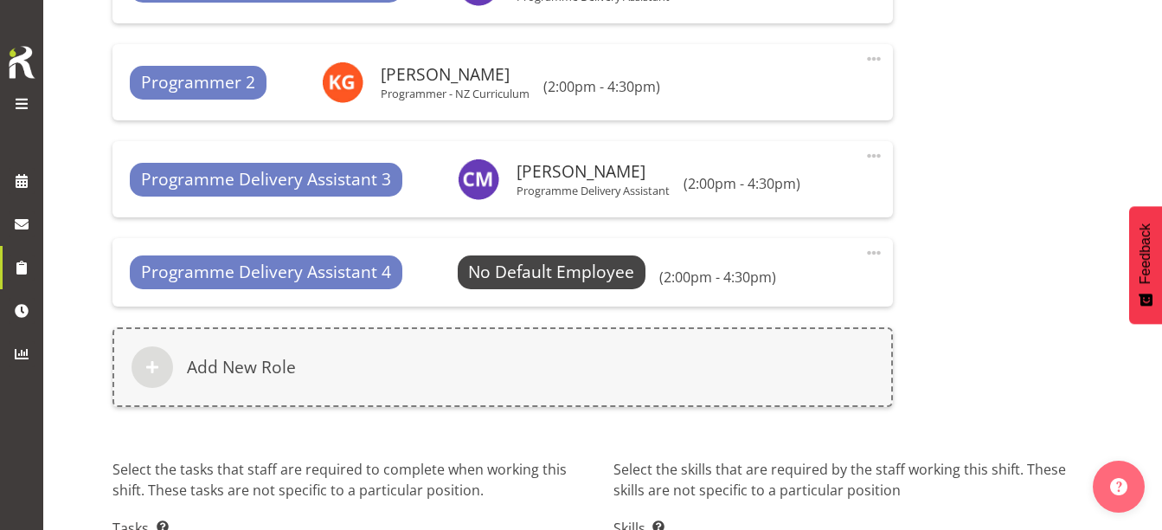
scroll to position [1326, 0]
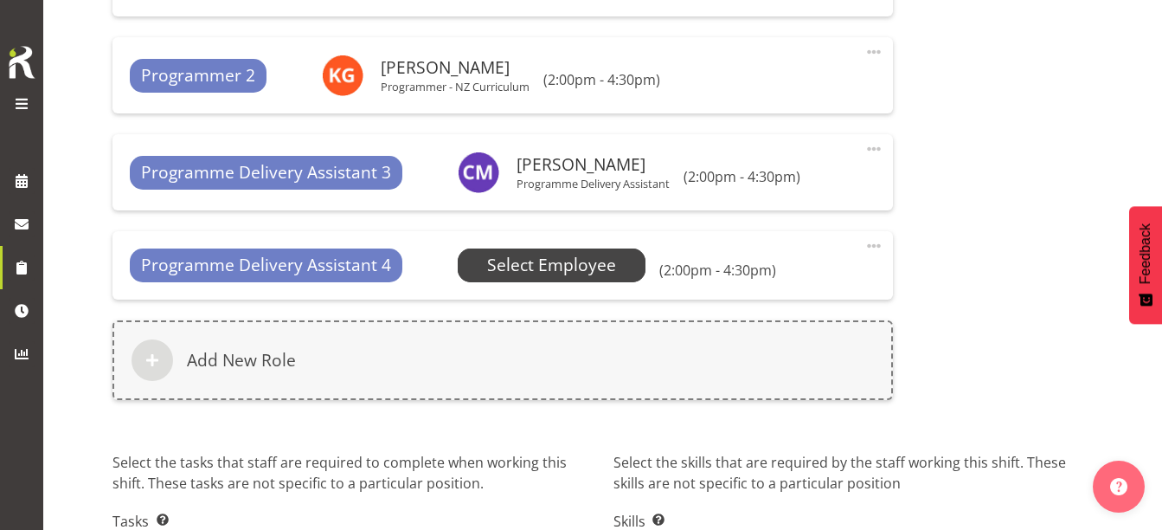
click at [574, 263] on span "Select Employee" at bounding box center [551, 265] width 129 height 25
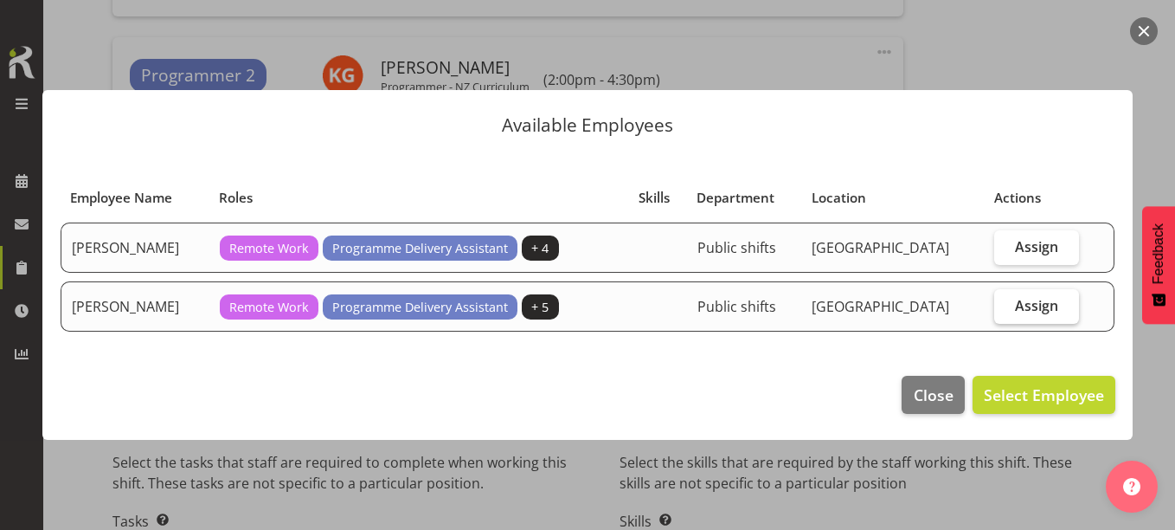
click at [1025, 316] on label "Assign" at bounding box center [1036, 306] width 85 height 35
click at [1005, 311] on input "Assign" at bounding box center [999, 304] width 11 height 11
checkbox input "true"
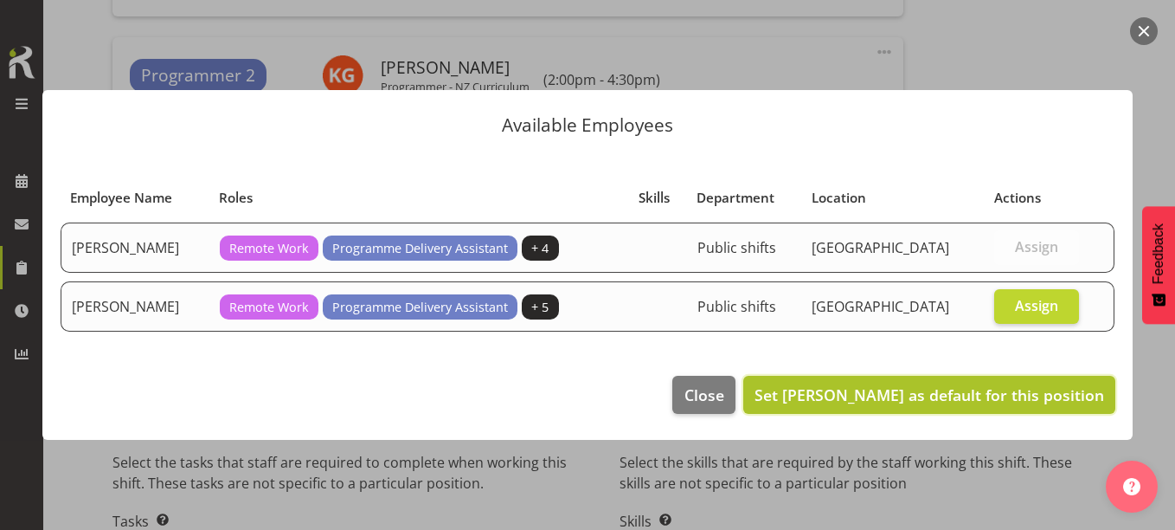
click at [1005, 389] on span "Set Kay Chen as default for this position" at bounding box center [929, 394] width 350 height 21
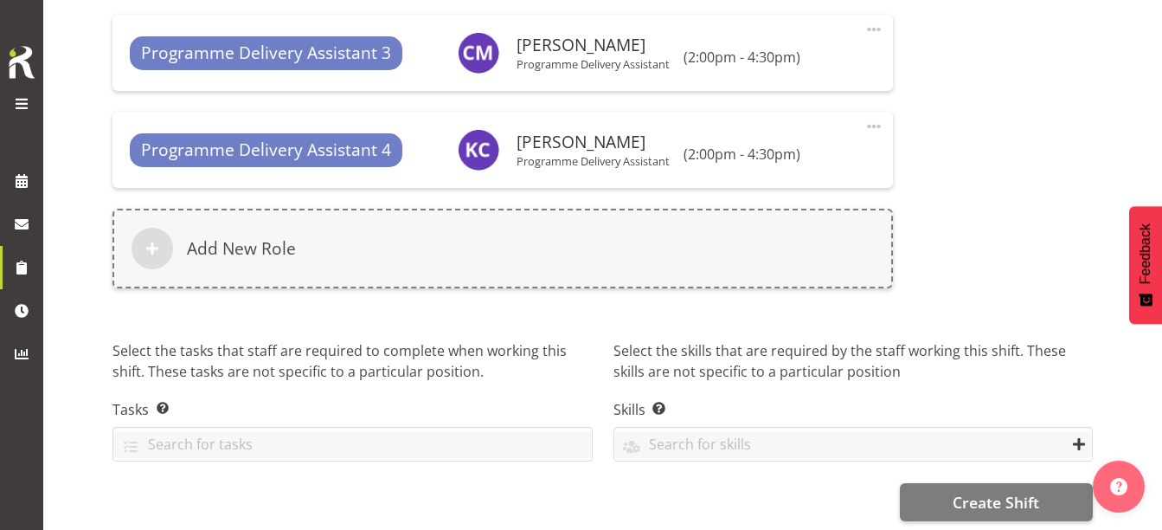
scroll to position [1462, 0]
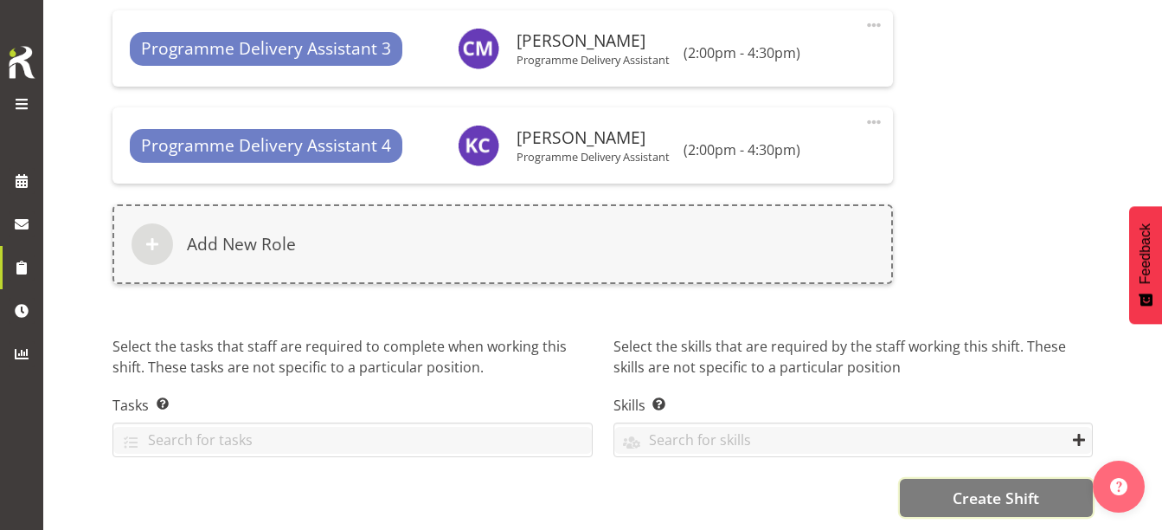
click at [958, 486] on span "Create Shift" at bounding box center [996, 497] width 87 height 22
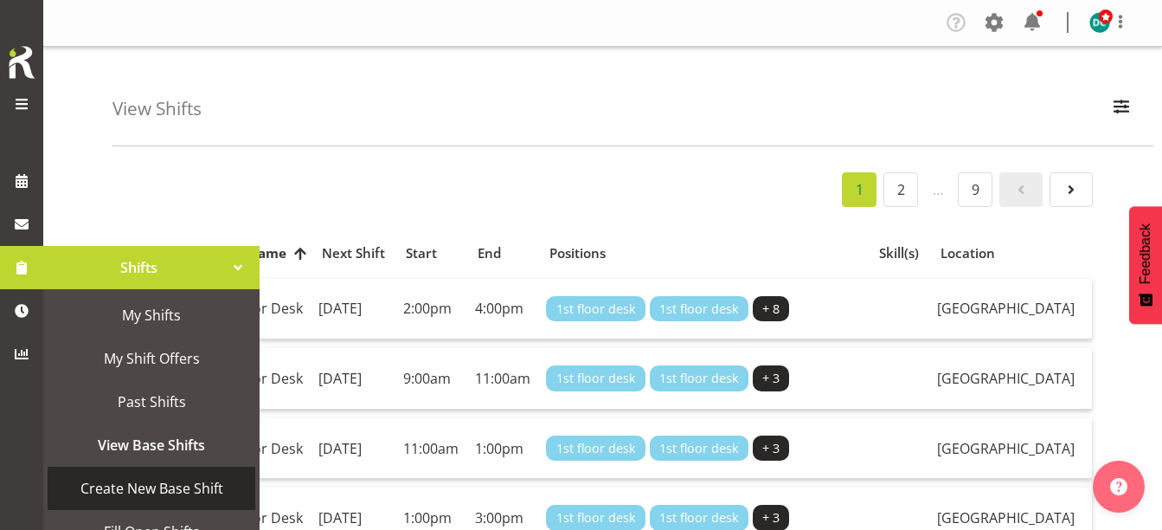
click at [166, 491] on span "Create New Base Shift" at bounding box center [151, 488] width 190 height 26
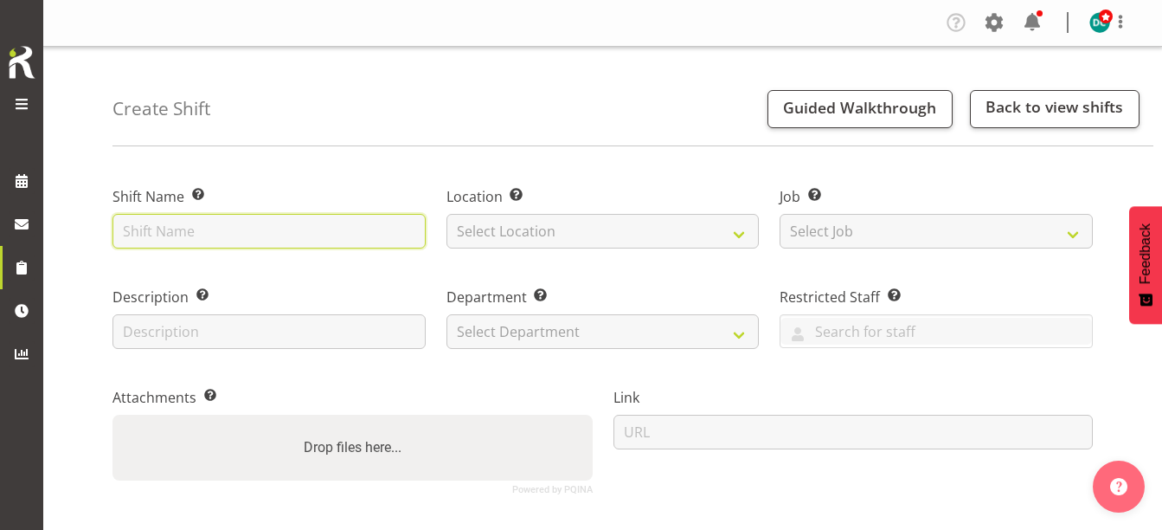
click at [177, 214] on input "text" at bounding box center [268, 231] width 313 height 35
type input "The Pod drop in"
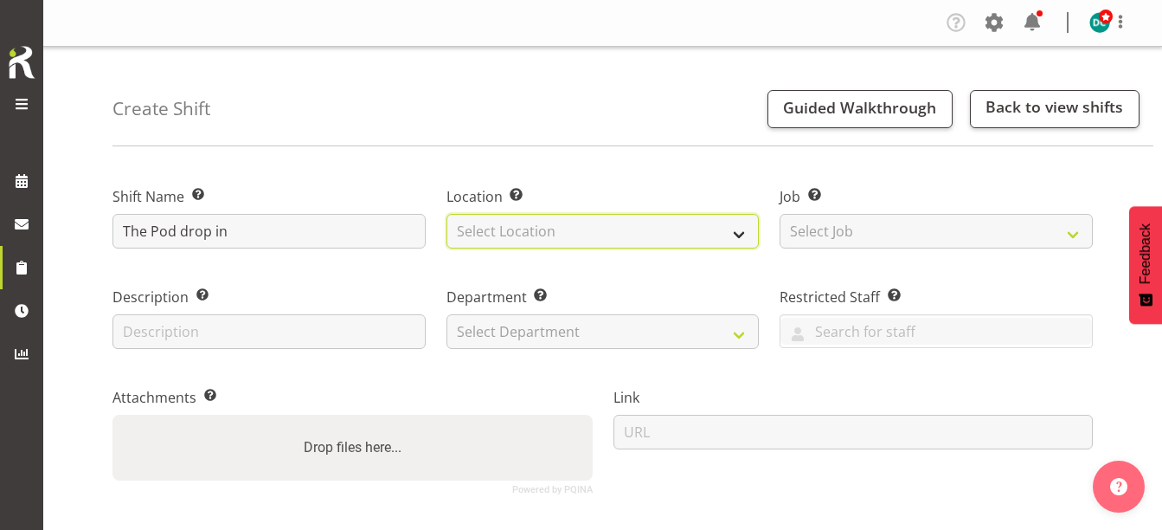
click at [522, 236] on select "Select Location [GEOGRAPHIC_DATA] [GEOGRAPHIC_DATA]" at bounding box center [602, 231] width 313 height 35
select select "1276"
click at [446, 214] on select "Select Location [GEOGRAPHIC_DATA] [GEOGRAPHIC_DATA]" at bounding box center [602, 231] width 313 height 35
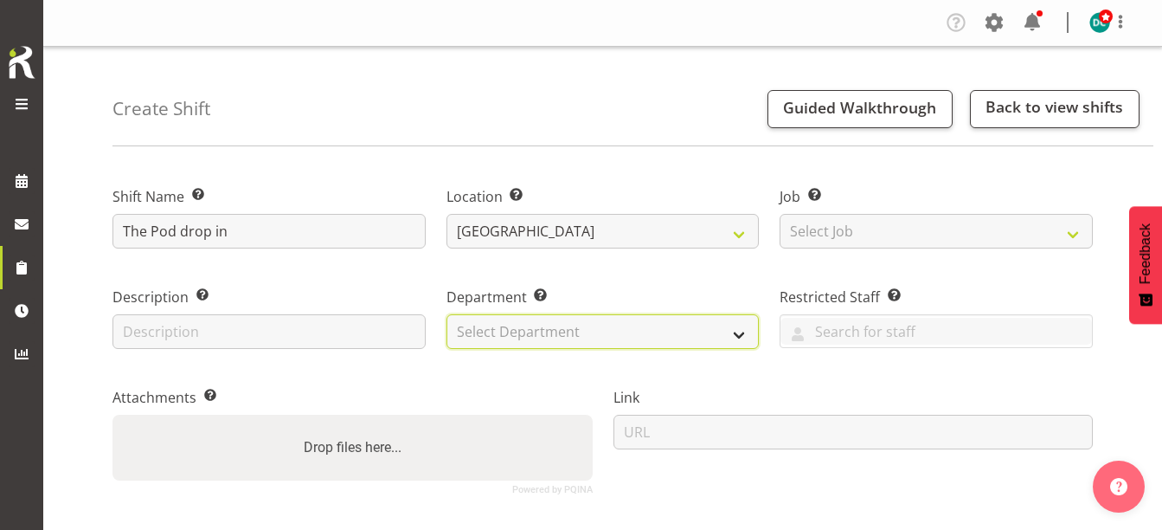
click at [527, 323] on select "Select Department Off Desk Public shifts" at bounding box center [602, 331] width 313 height 35
select select "921"
click at [446, 314] on select "Select Department Off Desk Public shifts" at bounding box center [602, 331] width 313 height 35
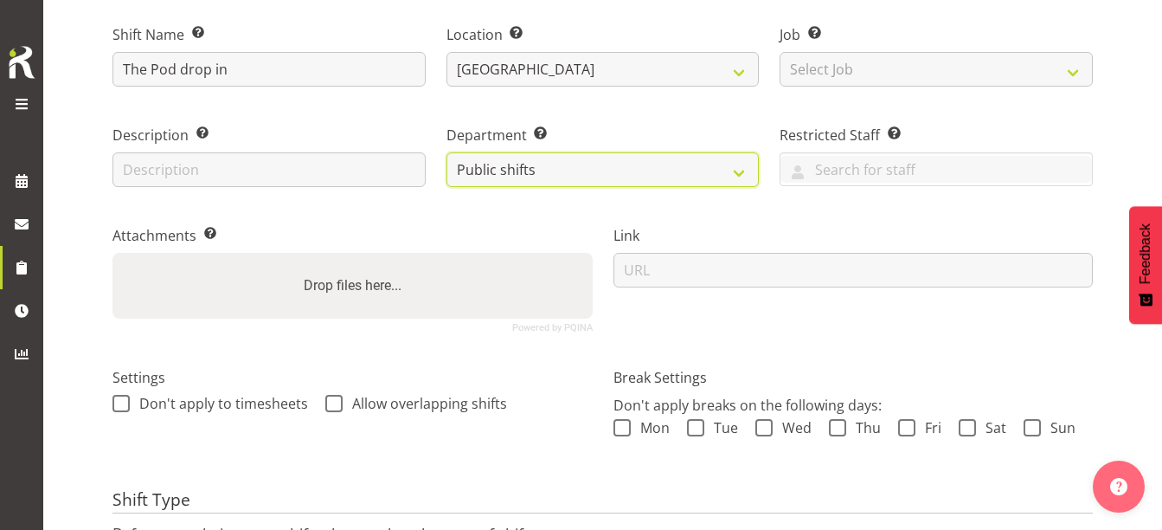
scroll to position [335, 0]
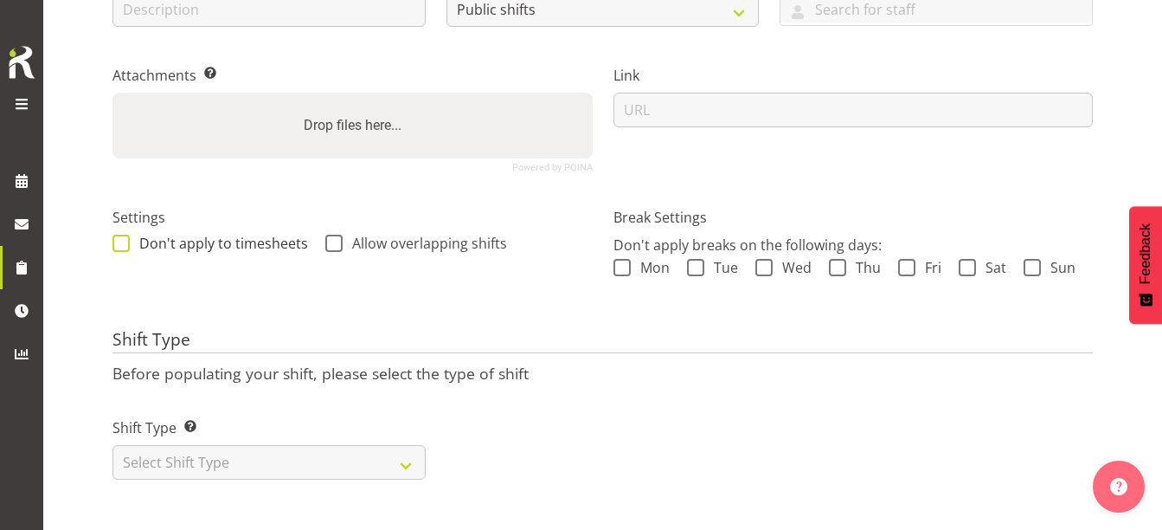
click at [118, 234] on span at bounding box center [120, 242] width 17 height 17
click at [118, 237] on input "Don't apply to timesheets" at bounding box center [117, 242] width 11 height 11
checkbox input "true"
click at [324, 234] on div "Don't apply to timesheets Allow overlapping shifts" at bounding box center [352, 245] width 480 height 22
click at [329, 234] on span at bounding box center [333, 242] width 17 height 17
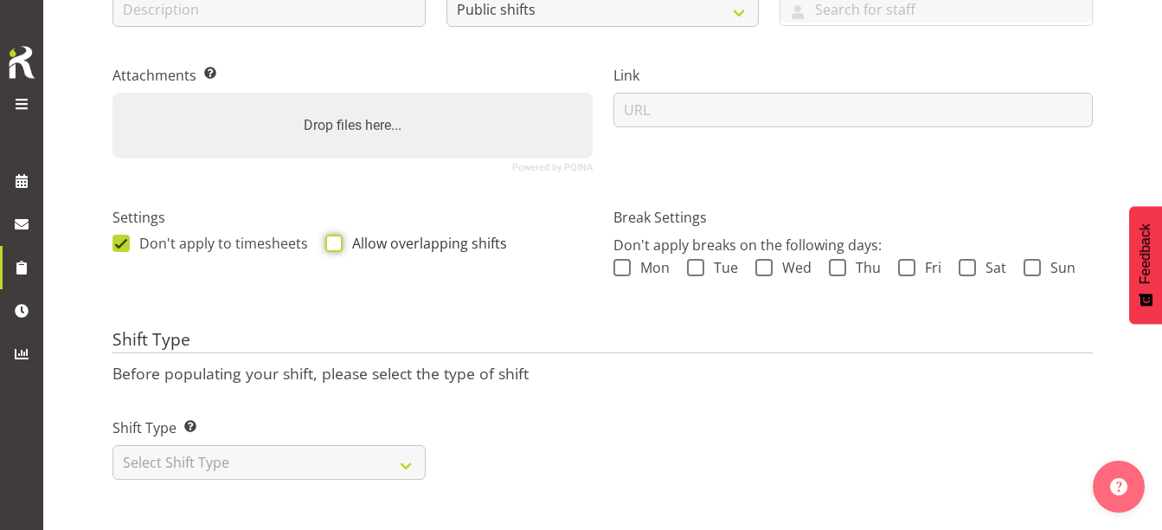
click at [329, 237] on input "Allow overlapping shifts" at bounding box center [330, 242] width 11 height 11
checkbox input "true"
click at [194, 447] on select "Select Shift Type One Off Shift Recurring Shift Rotating Shift" at bounding box center [268, 462] width 313 height 35
select select "one_off"
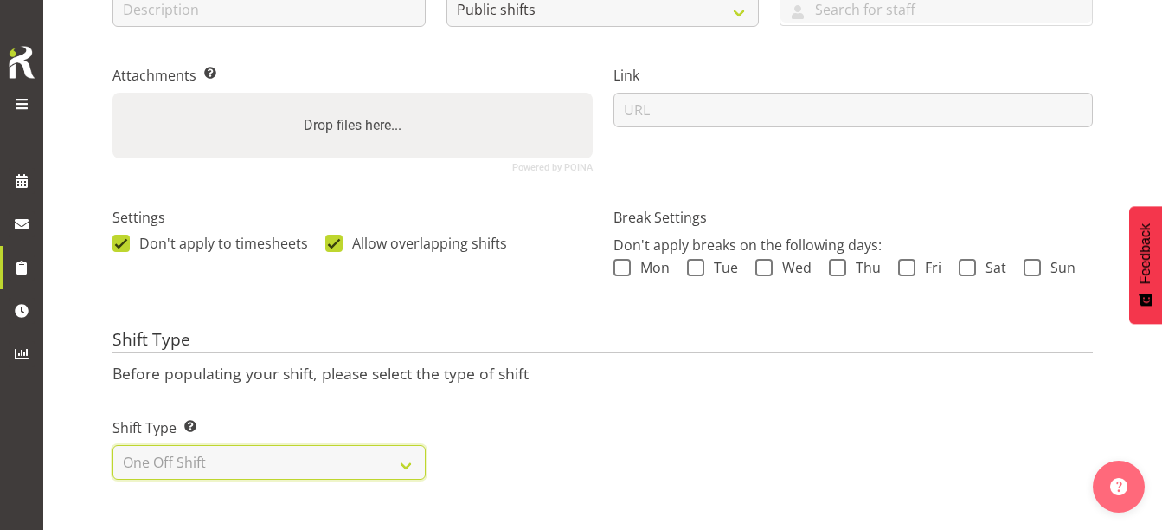
click at [112, 445] on select "Select Shift Type One Off Shift Recurring Shift Rotating Shift" at bounding box center [268, 462] width 313 height 35
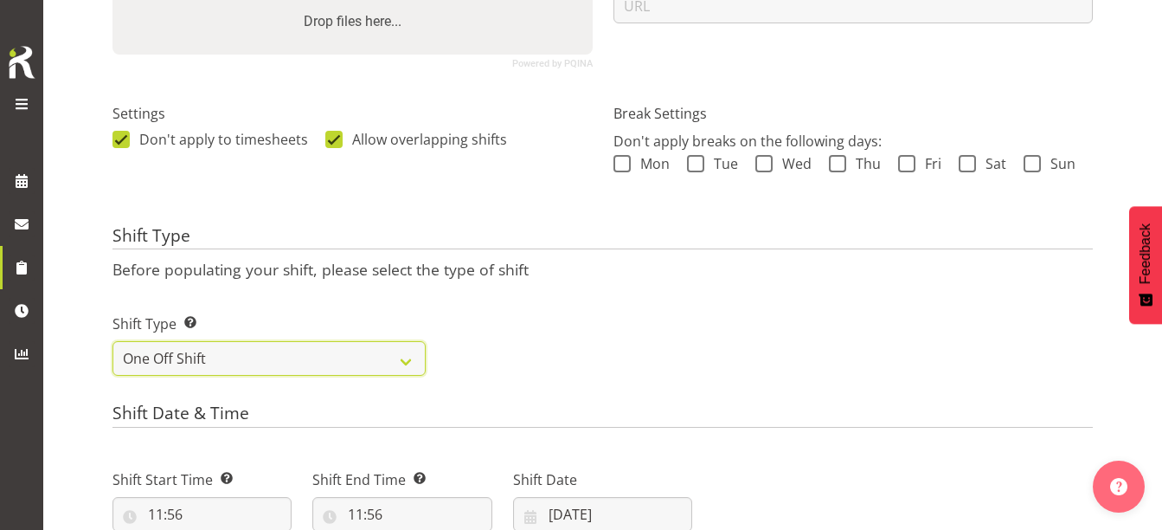
scroll to position [508, 0]
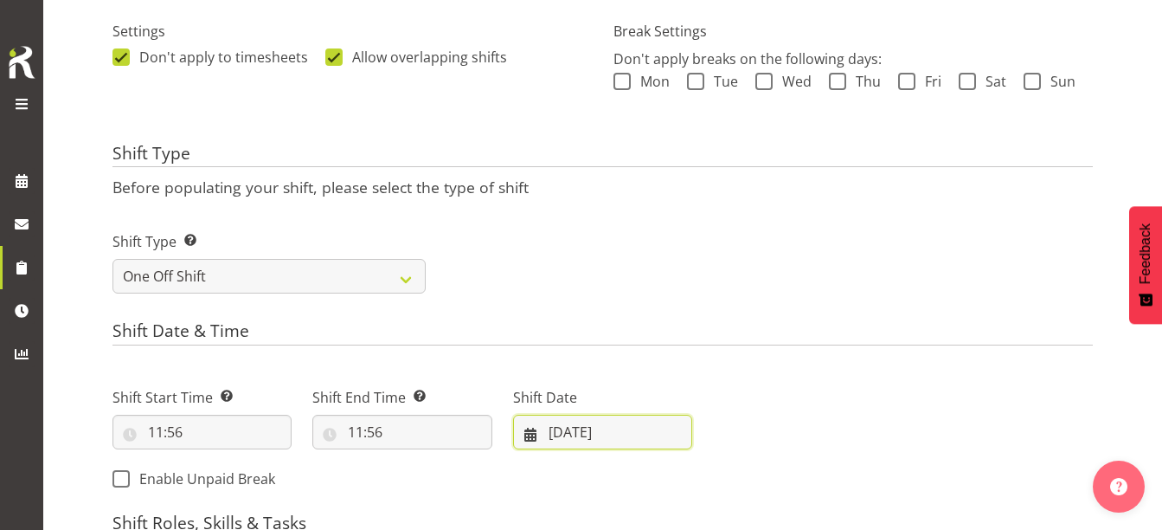
click at [608, 434] on input "17/09/2025" at bounding box center [602, 431] width 179 height 35
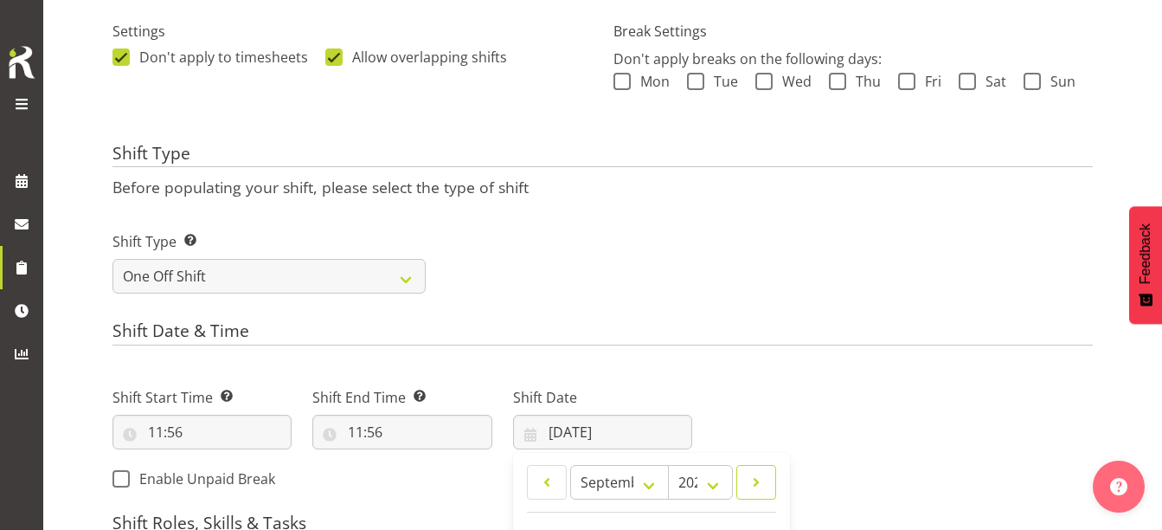
click at [752, 473] on span at bounding box center [756, 482] width 17 height 21
select select "9"
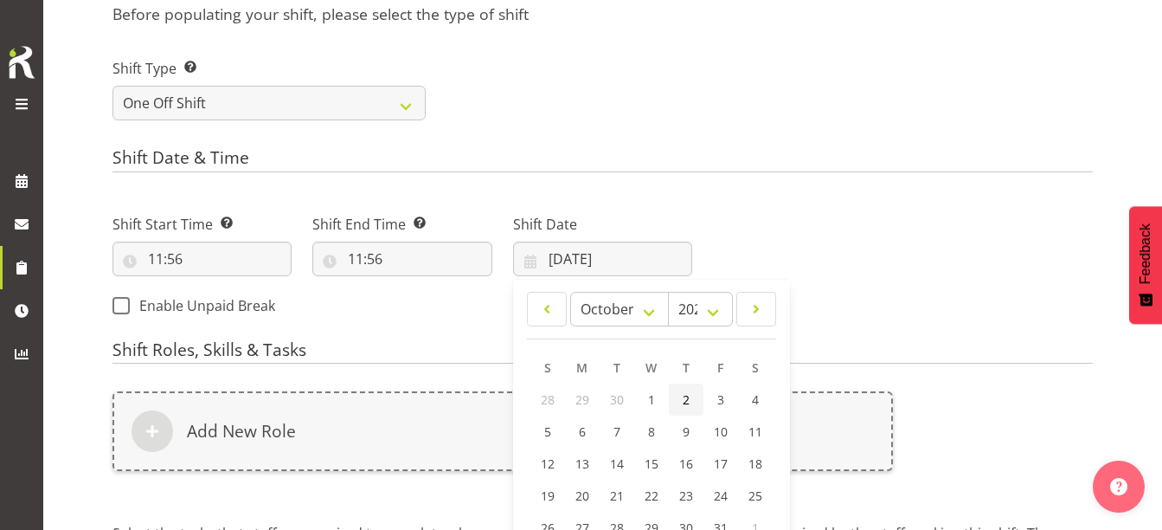
click at [683, 401] on span "2" at bounding box center [686, 399] width 7 height 16
type input "02/10/2025"
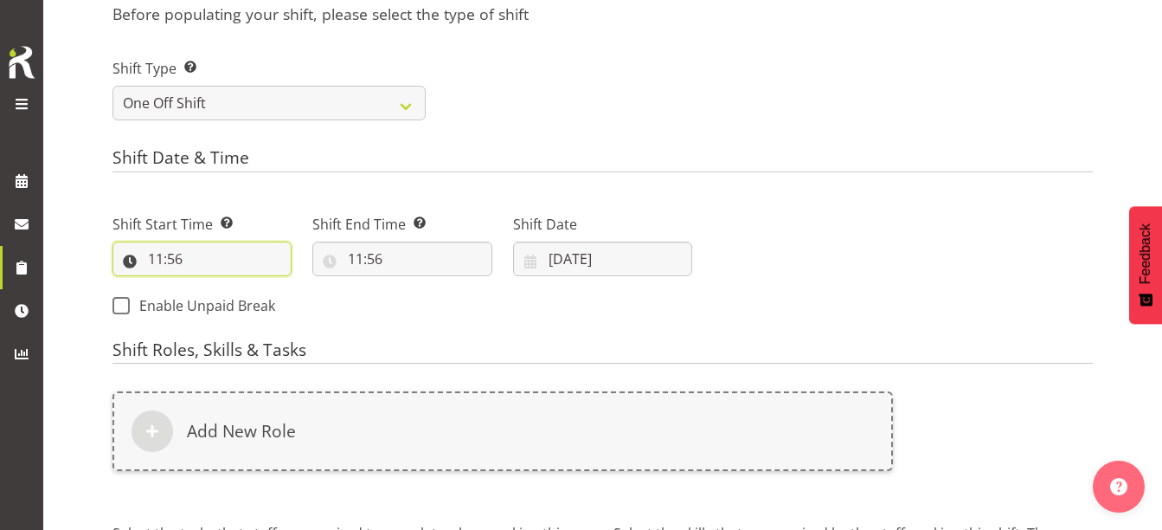
click at [158, 261] on input "11:56" at bounding box center [201, 258] width 179 height 35
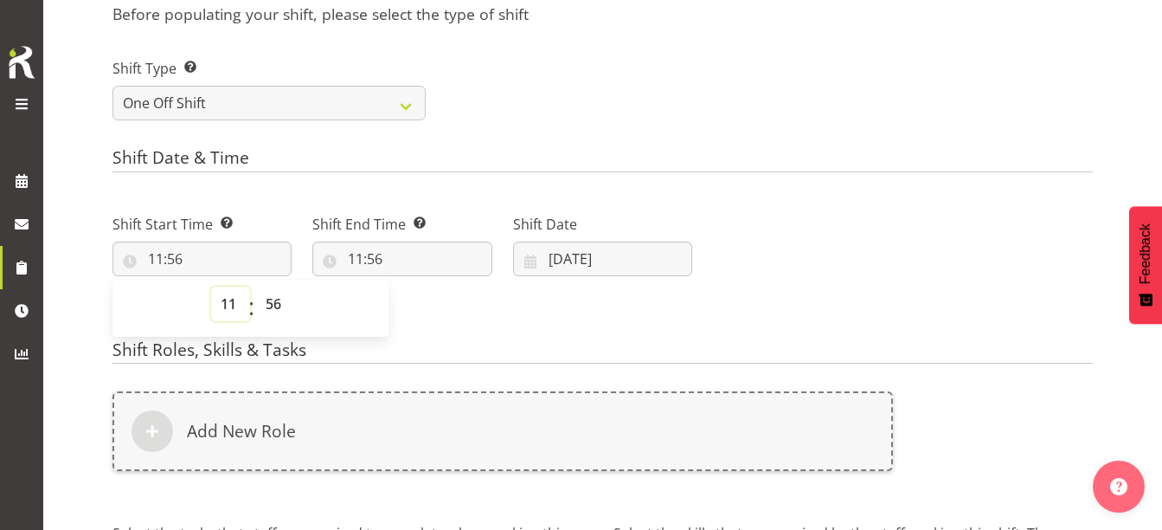
click at [224, 300] on select "00 01 02 03 04 05 06 07 08 09 10 11 12 13 14 15 16 17 18 19 20 21 22 23" at bounding box center [230, 303] width 39 height 35
select select "12"
type input "12:56"
click at [284, 299] on select "00 01 02 03 04 05 06 07 08 09 10 11 12 13 14 15 16 17 18 19 20 21 22 23 24 25 2…" at bounding box center [275, 303] width 39 height 35
select select "30"
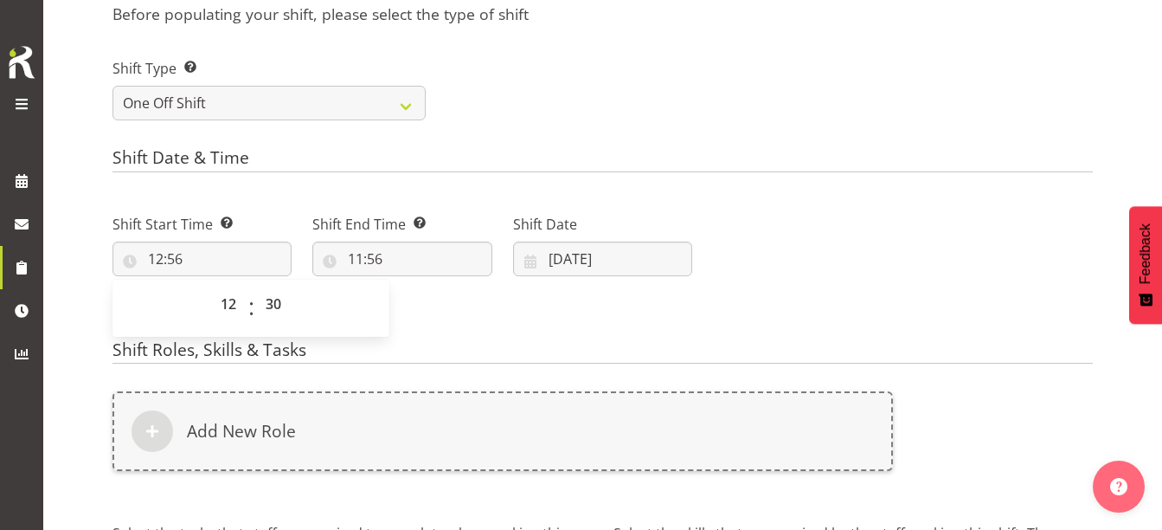
type input "12:30"
drag, startPoint x: 437, startPoint y: 332, endPoint x: 424, endPoint y: 324, distance: 15.1
click at [424, 324] on form "Shift Name Enter a name for the shift (e.g. Day Shift). The Pod drop in Locatio…" at bounding box center [602, 92] width 980 height 1223
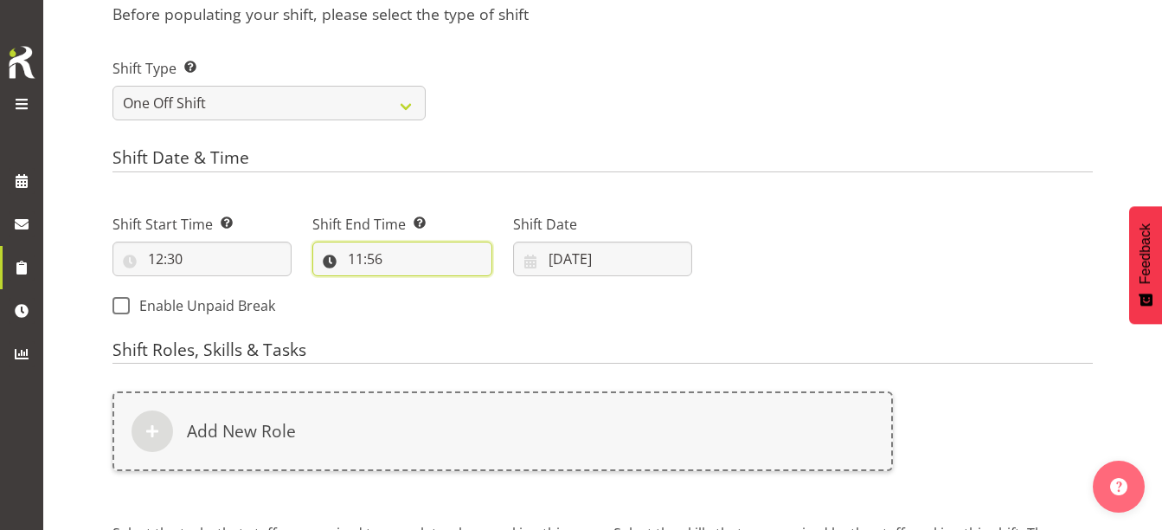
drag, startPoint x: 424, startPoint y: 324, endPoint x: 360, endPoint y: 257, distance: 93.0
click at [360, 257] on input "11:56" at bounding box center [401, 258] width 179 height 35
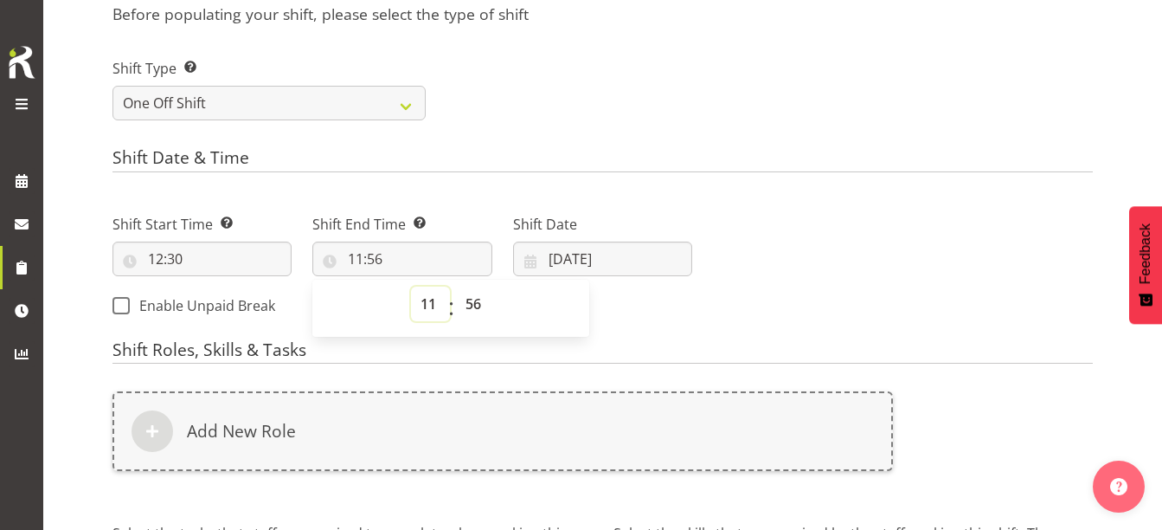
click at [431, 303] on select "00 01 02 03 04 05 06 07 08 09 10 11 12 13 14 15 16 17 18 19 20 21 22 23" at bounding box center [430, 303] width 39 height 35
select select "16"
type input "16:56"
click at [472, 309] on select "00 01 02 03 04 05 06 07 08 09 10 11 12 13 14 15 16 17 18 19 20 21 22 23 24 25 2…" at bounding box center [475, 303] width 39 height 35
select select "30"
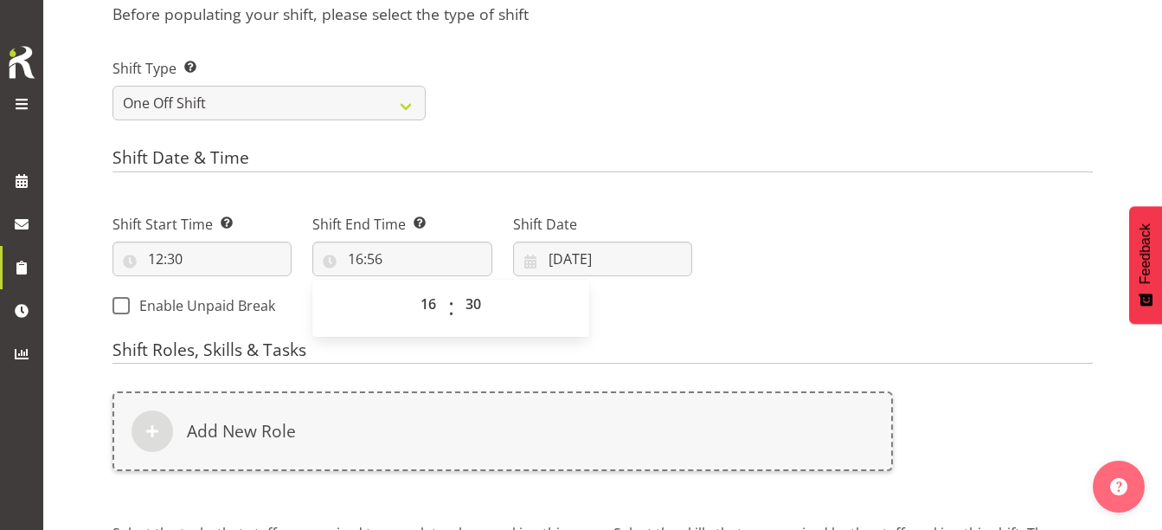
type input "16:30"
click at [703, 303] on div "Next Shifts" at bounding box center [903, 259] width 401 height 140
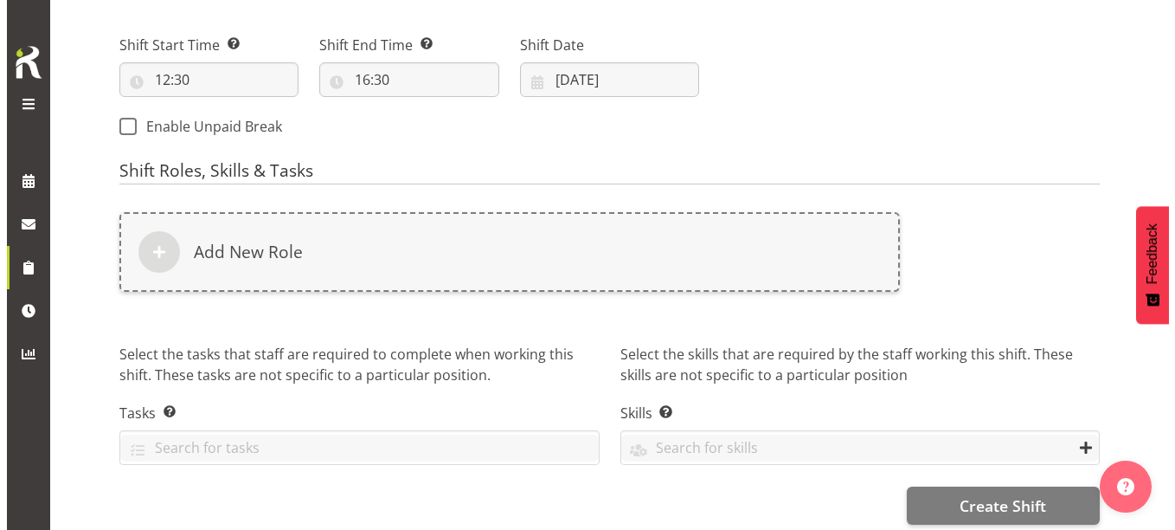
scroll to position [881, 0]
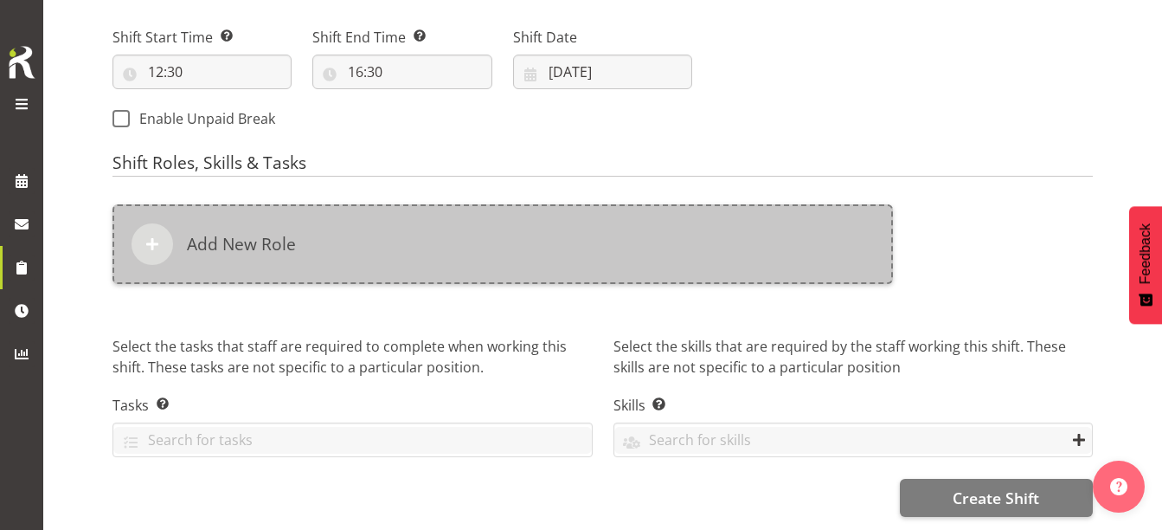
click at [383, 247] on div "Add New Role" at bounding box center [502, 244] width 780 height 80
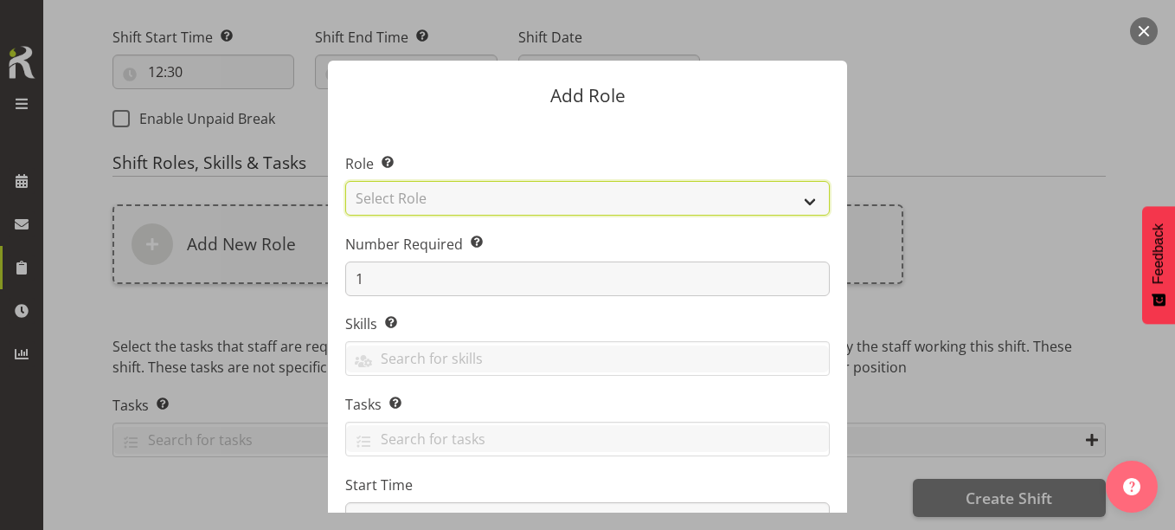
click at [464, 192] on select "Select Role 1st floor desk AQ operator Business Support Team member Casual Cust…" at bounding box center [587, 198] width 485 height 35
select select "1533"
click at [345, 181] on select "Select Role 1st floor desk AQ operator Business Support Team member Casual Cust…" at bounding box center [587, 198] width 485 height 35
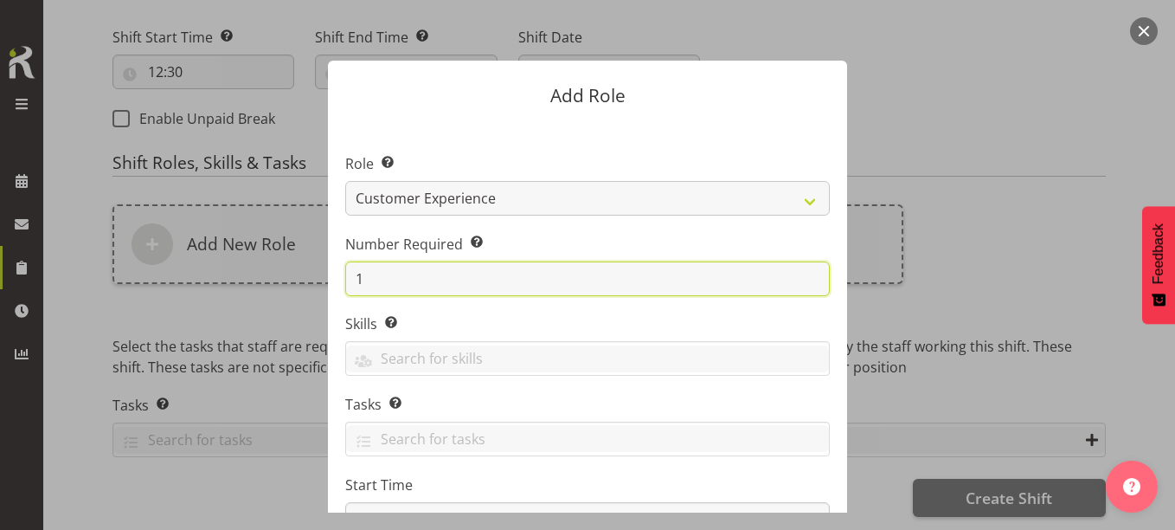
click at [414, 286] on input "1" at bounding box center [587, 278] width 485 height 35
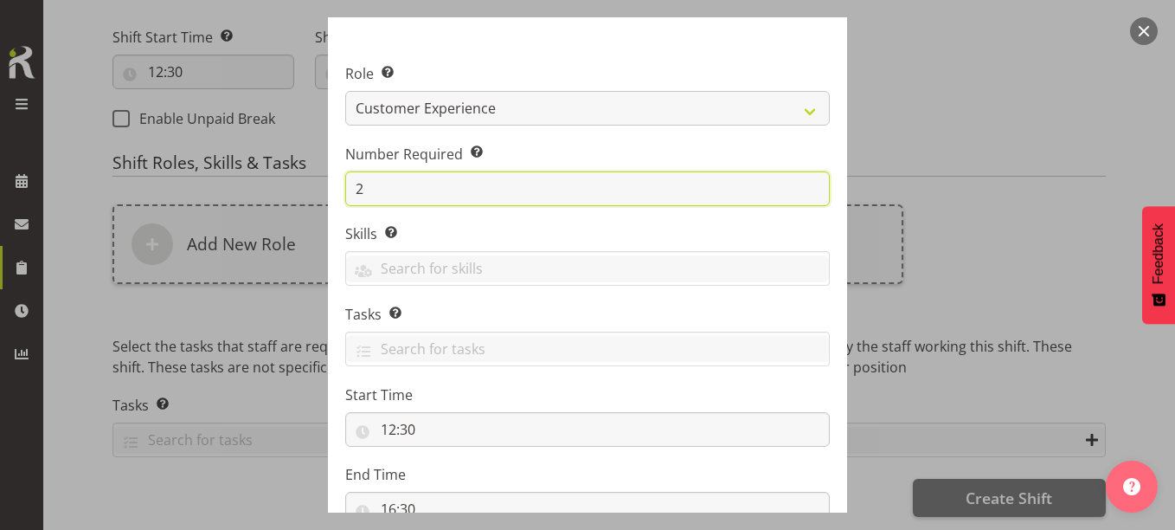
scroll to position [221, 0]
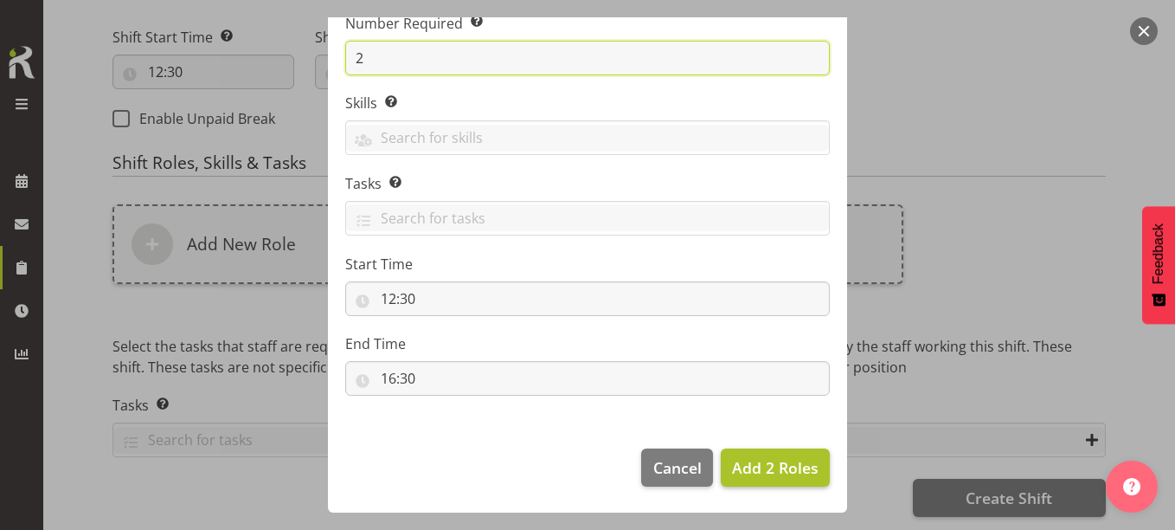
type input "2"
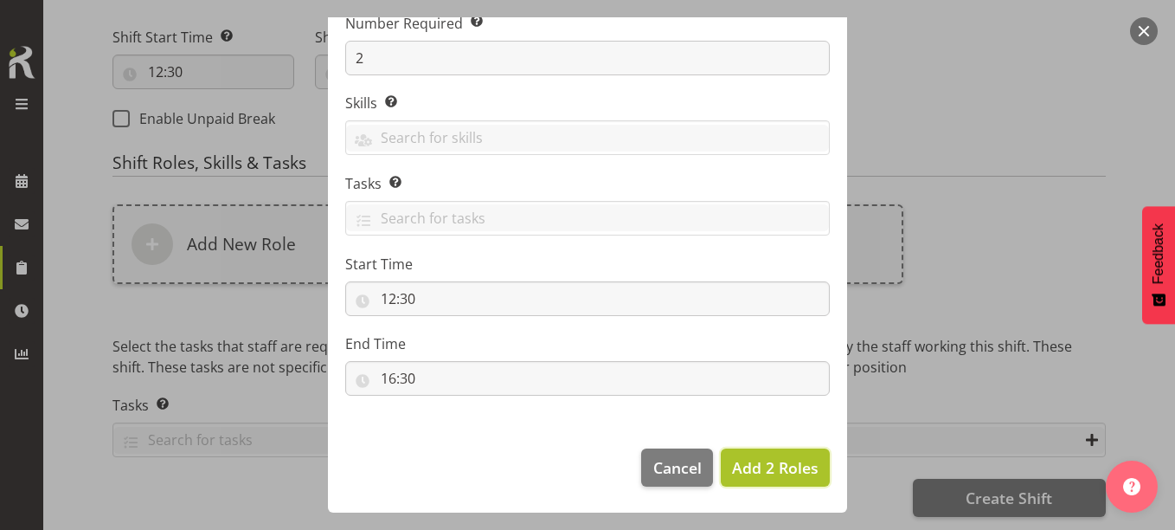
click at [771, 456] on span "Add 2 Roles" at bounding box center [775, 467] width 87 height 22
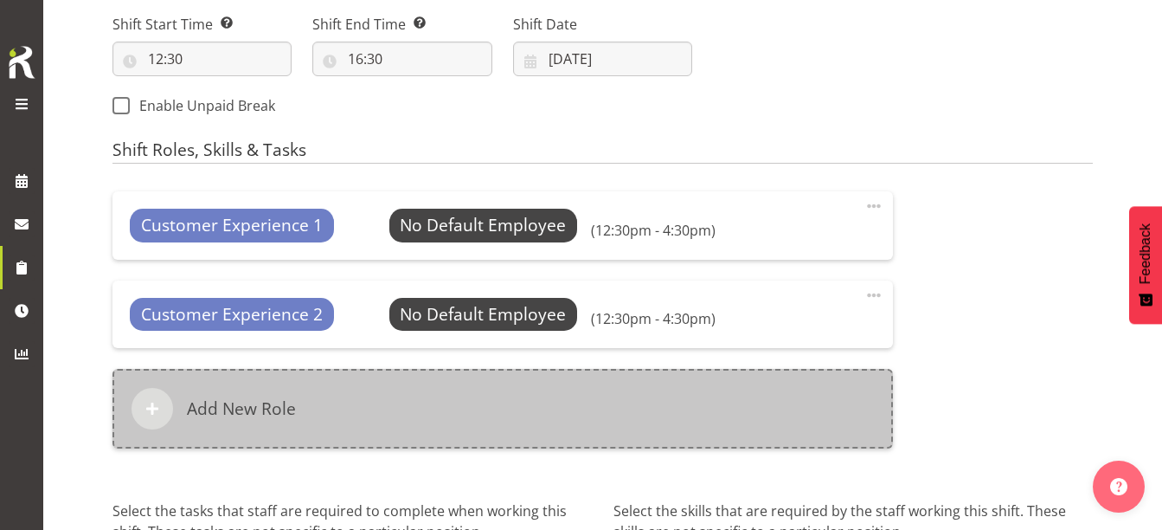
click at [393, 422] on div "Add New Role" at bounding box center [502, 409] width 780 height 80
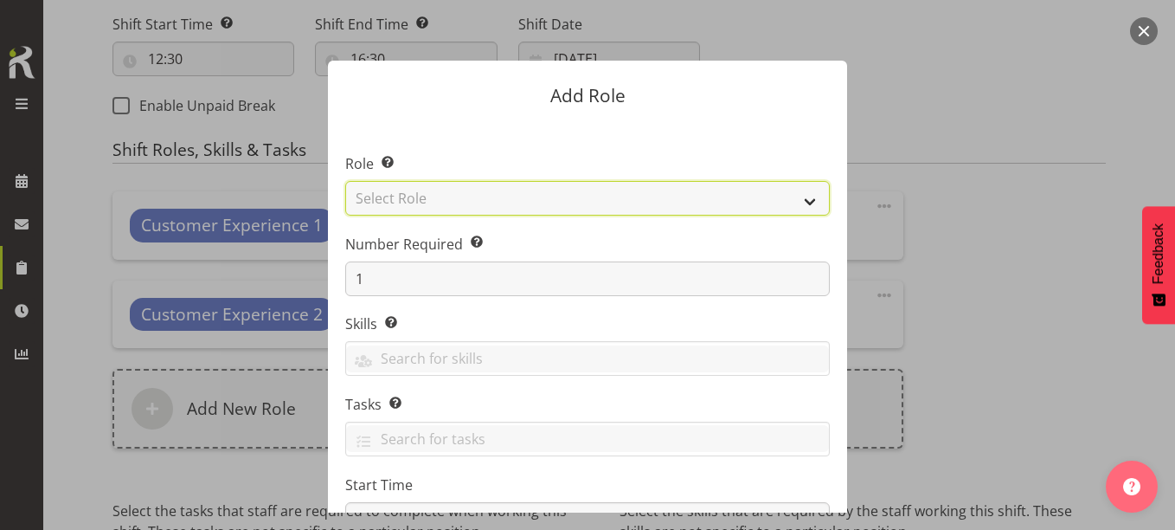
click at [494, 201] on select "Select Role 1st floor desk AQ operator Business Support Team member Casual Cust…" at bounding box center [587, 198] width 485 height 35
select select "1508"
click at [345, 181] on select "Select Role 1st floor desk AQ operator Business Support Team member Casual Cust…" at bounding box center [587, 198] width 485 height 35
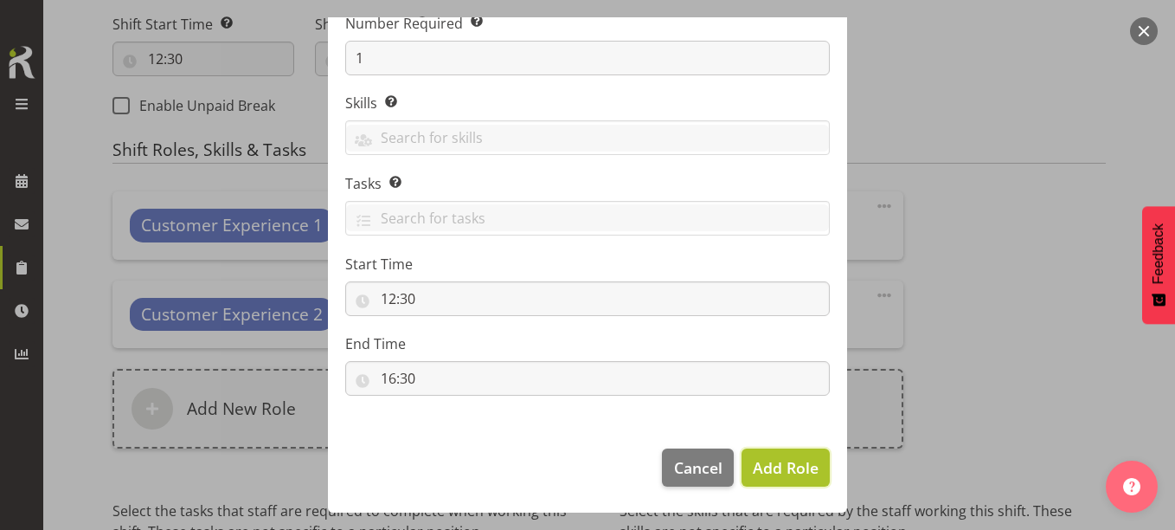
click at [762, 461] on span "Add Role" at bounding box center [786, 467] width 66 height 21
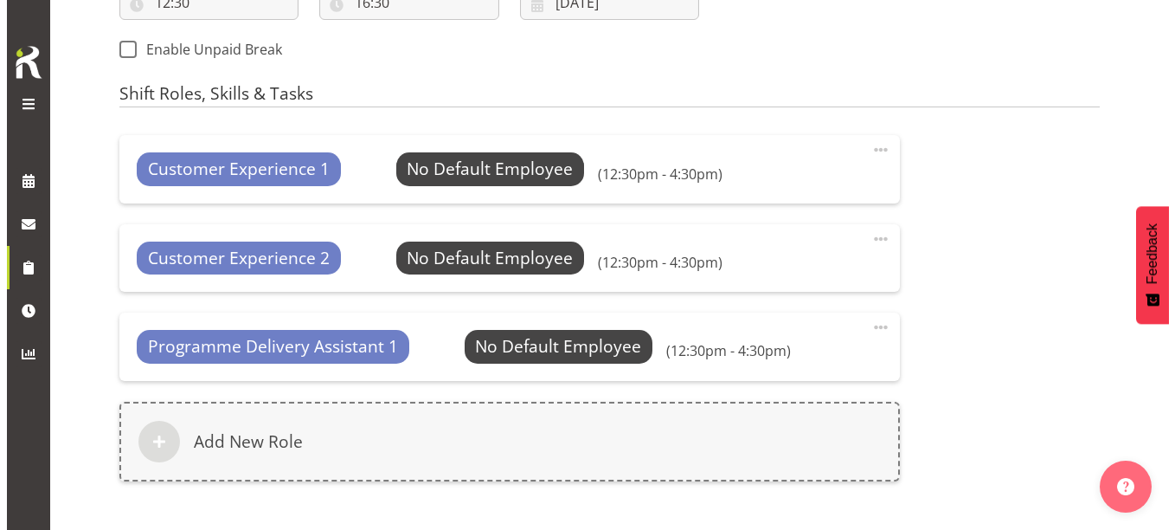
scroll to position [967, 0]
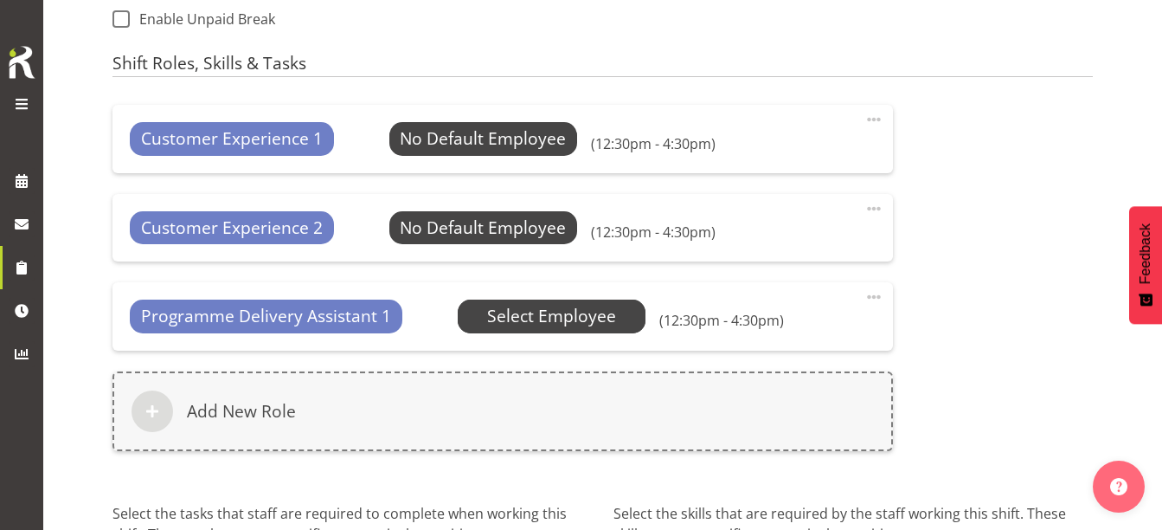
click at [521, 314] on span "Select Employee" at bounding box center [551, 316] width 129 height 25
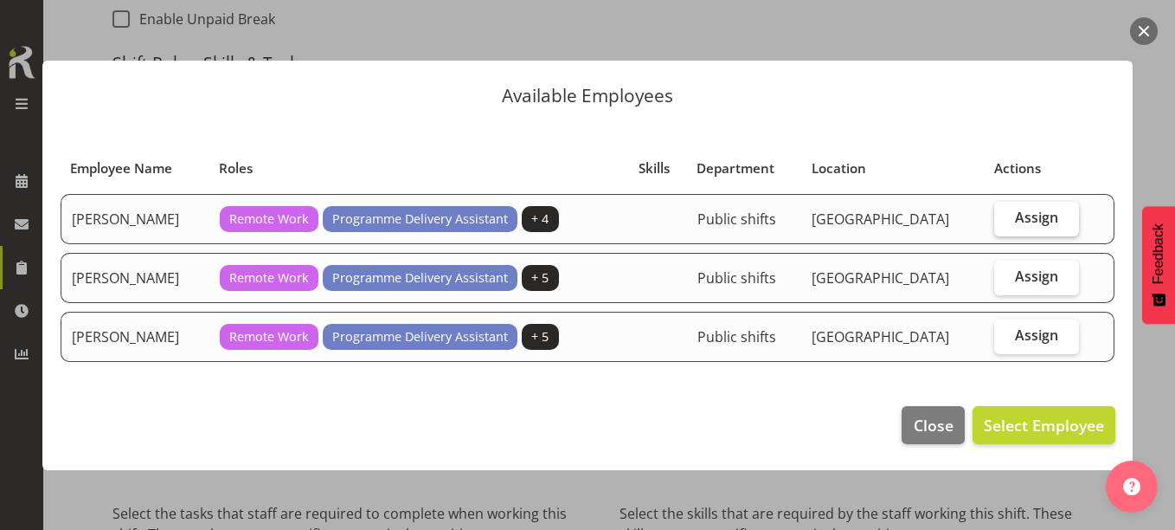
click at [1031, 217] on span "Assign" at bounding box center [1036, 217] width 43 height 17
click at [1005, 217] on input "Assign" at bounding box center [999, 217] width 11 height 11
checkbox input "true"
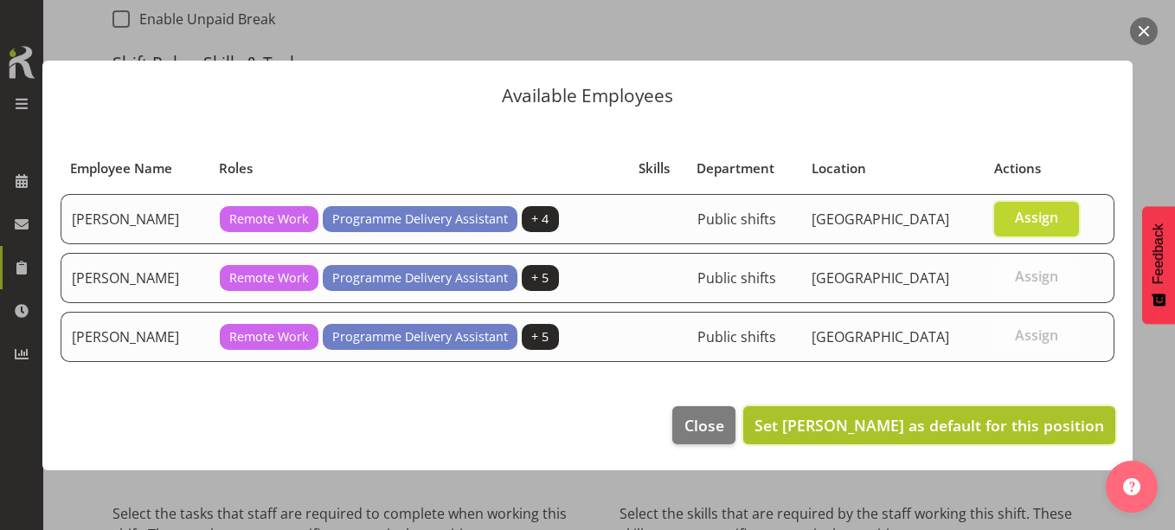
click at [964, 414] on span "Set Aurora Catu as default for this position" at bounding box center [929, 425] width 350 height 22
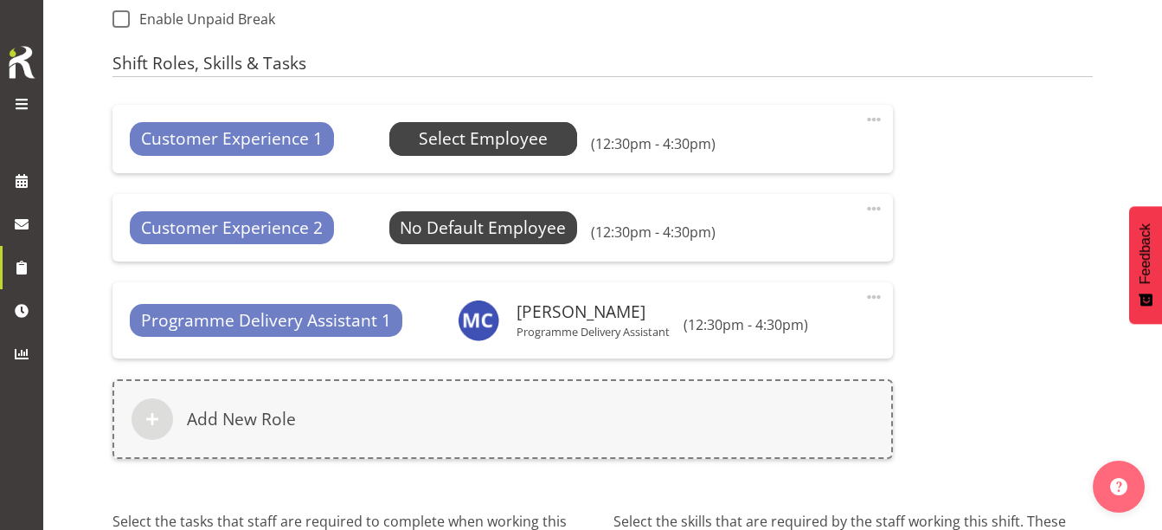
click at [523, 138] on span "Select Employee" at bounding box center [483, 138] width 129 height 25
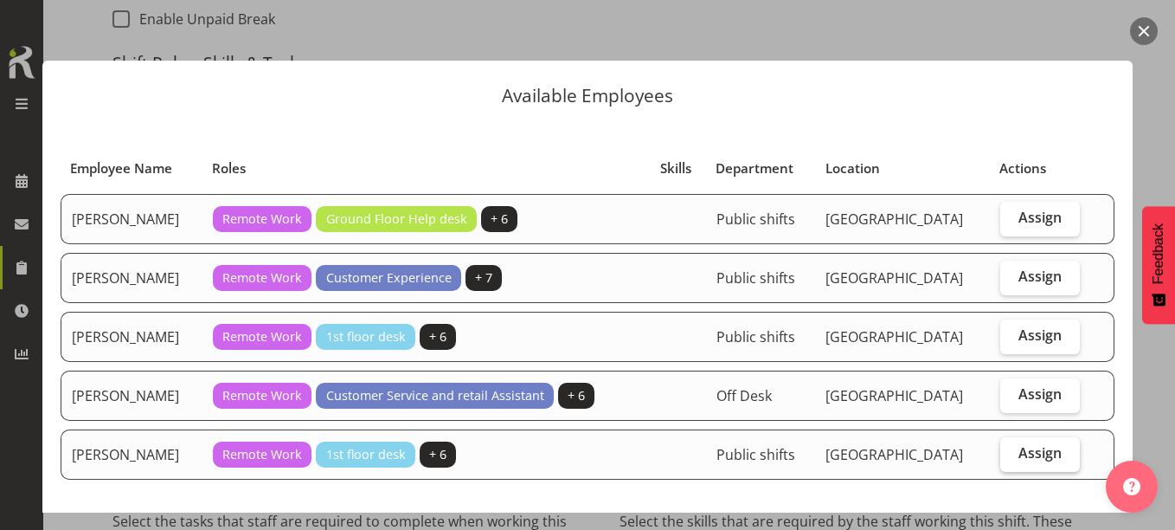
drag, startPoint x: 1010, startPoint y: 451, endPoint x: 1027, endPoint y: 455, distance: 17.8
click at [1018, 453] on span "Assign" at bounding box center [1039, 452] width 43 height 17
click at [1011, 453] on input "Assign" at bounding box center [1005, 452] width 11 height 11
checkbox input "true"
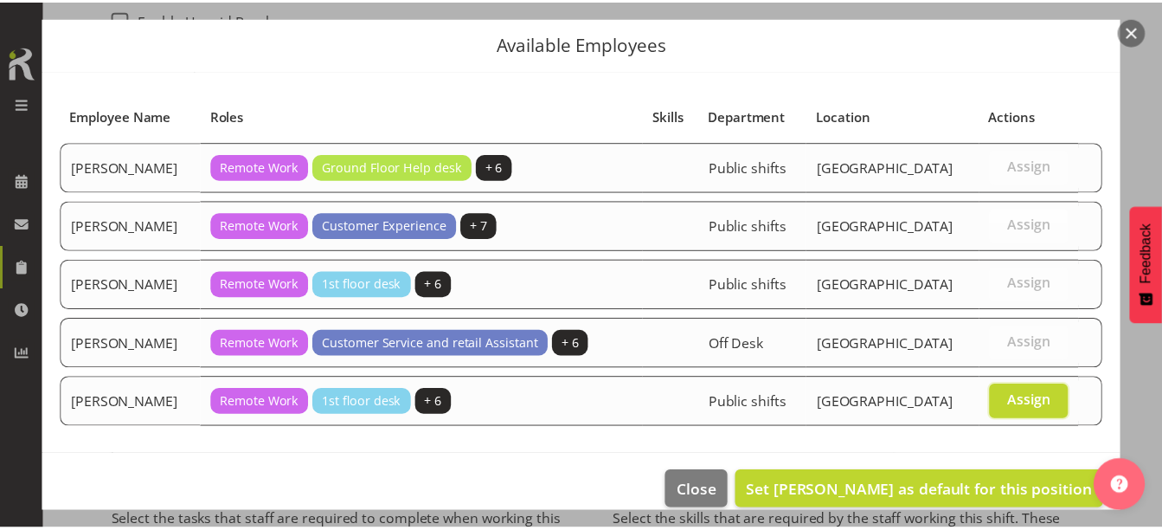
scroll to position [75, 0]
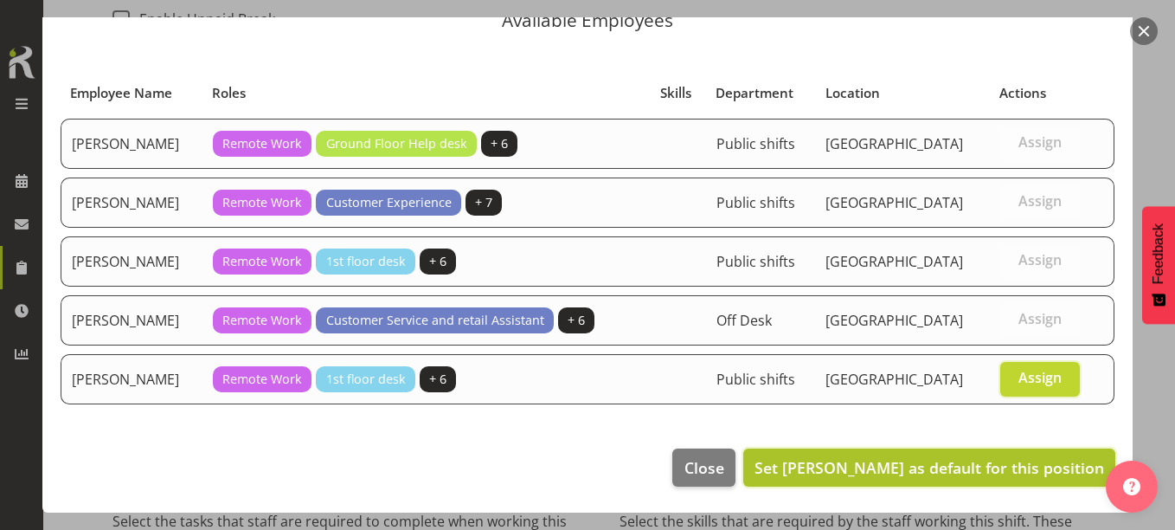
click at [1023, 476] on span "Set Michelle Cunningham as default for this position" at bounding box center [929, 467] width 350 height 21
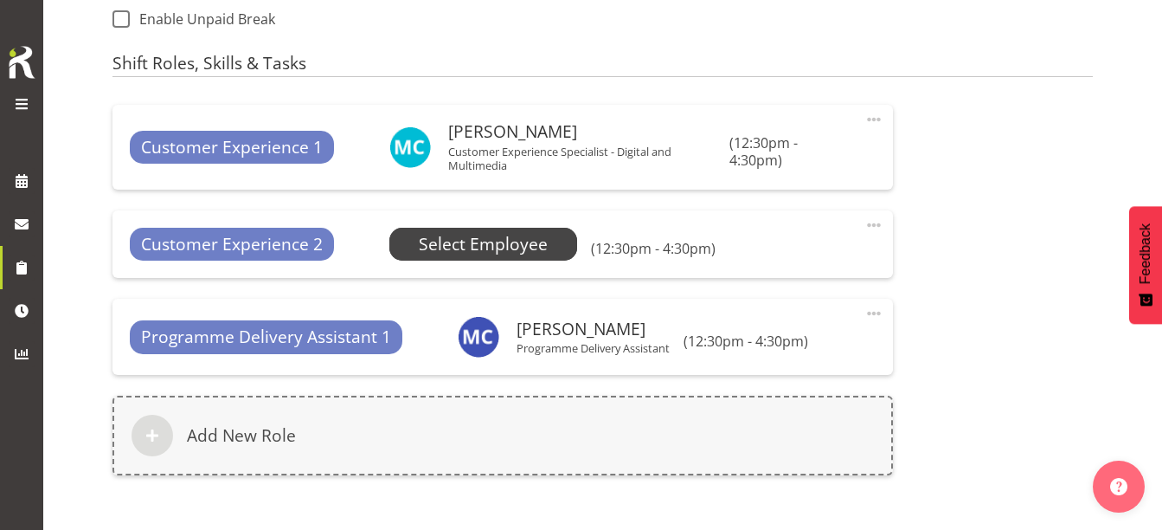
click at [453, 235] on span "Select Employee" at bounding box center [483, 244] width 129 height 25
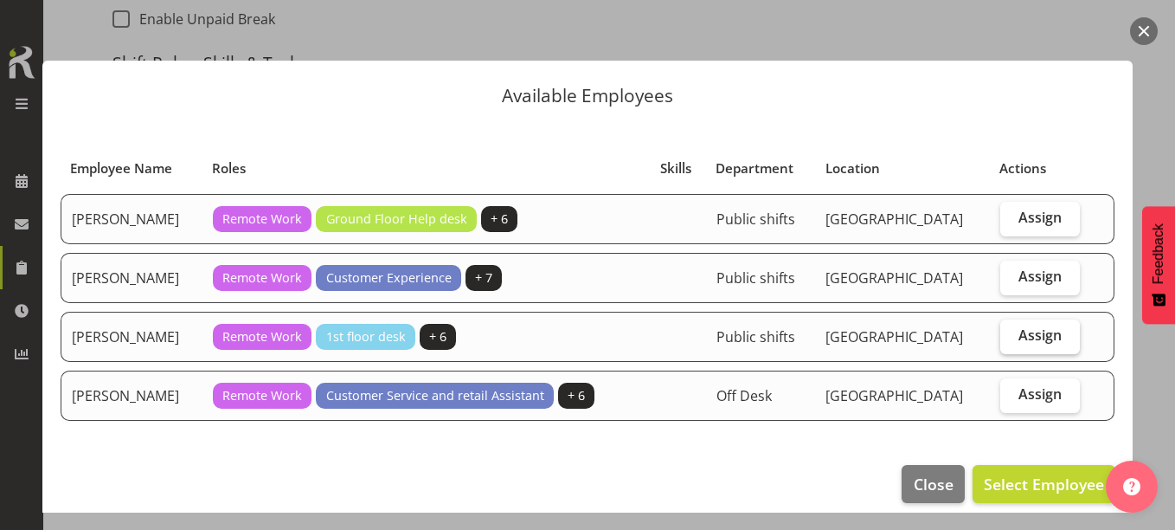
click at [1021, 337] on span "Assign" at bounding box center [1039, 334] width 43 height 17
click at [1011, 337] on input "Assign" at bounding box center [1005, 335] width 11 height 11
checkbox input "true"
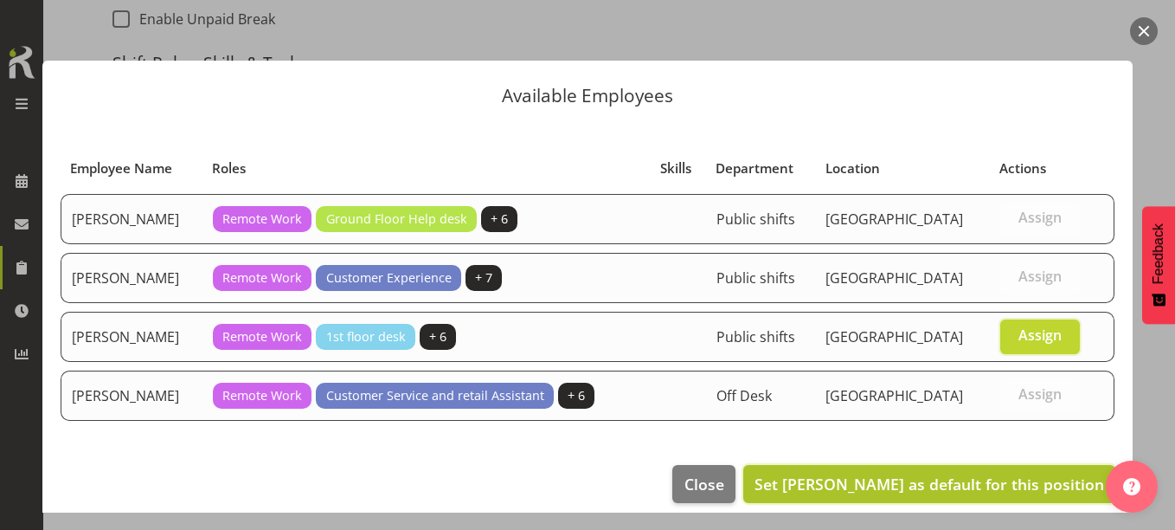
click at [992, 481] on span "Set Lynette Lockett as default for this position" at bounding box center [929, 483] width 350 height 21
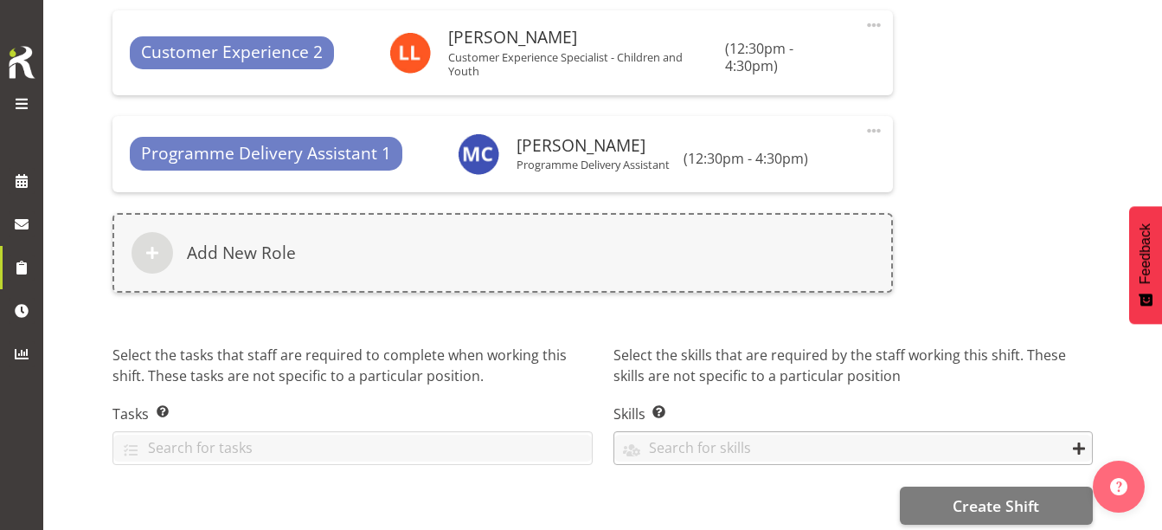
scroll to position [1188, 0]
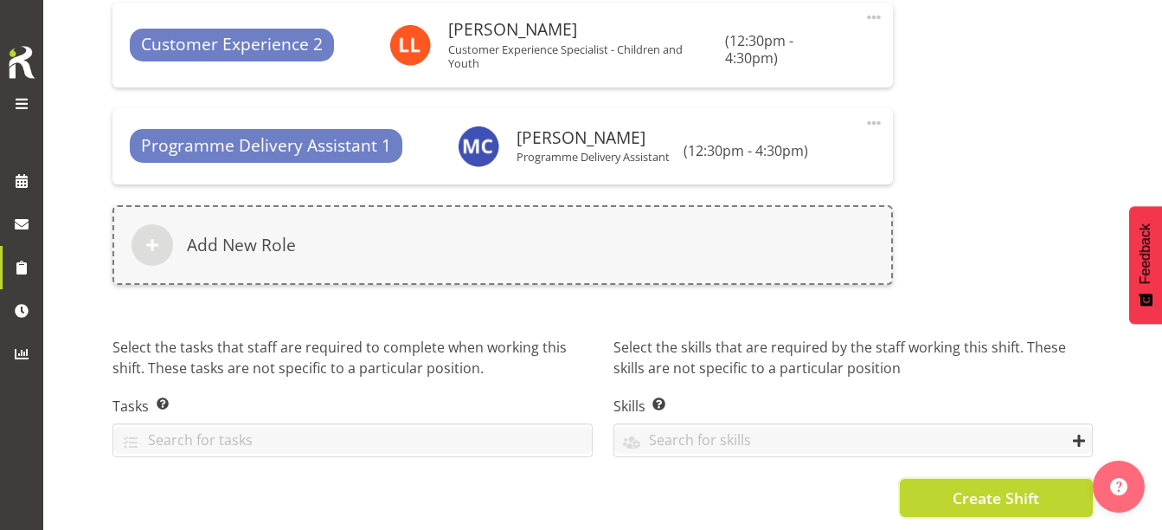
click at [963, 487] on span "Create Shift" at bounding box center [996, 497] width 87 height 22
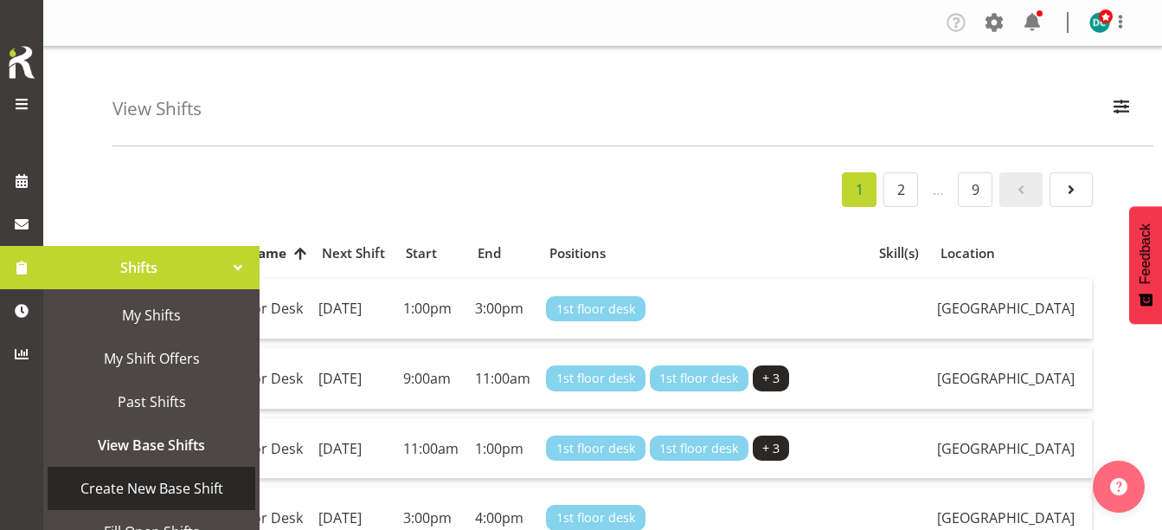
click at [144, 484] on span "Create New Base Shift" at bounding box center [151, 488] width 190 height 26
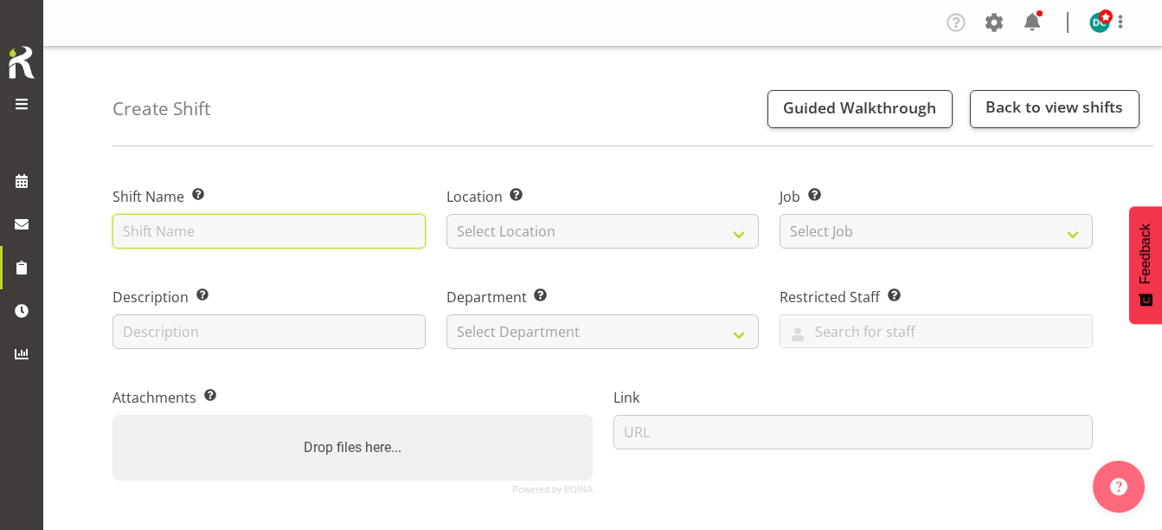
click at [177, 237] on input "text" at bounding box center [268, 231] width 313 height 35
type input "Microgreen Caterpillars"
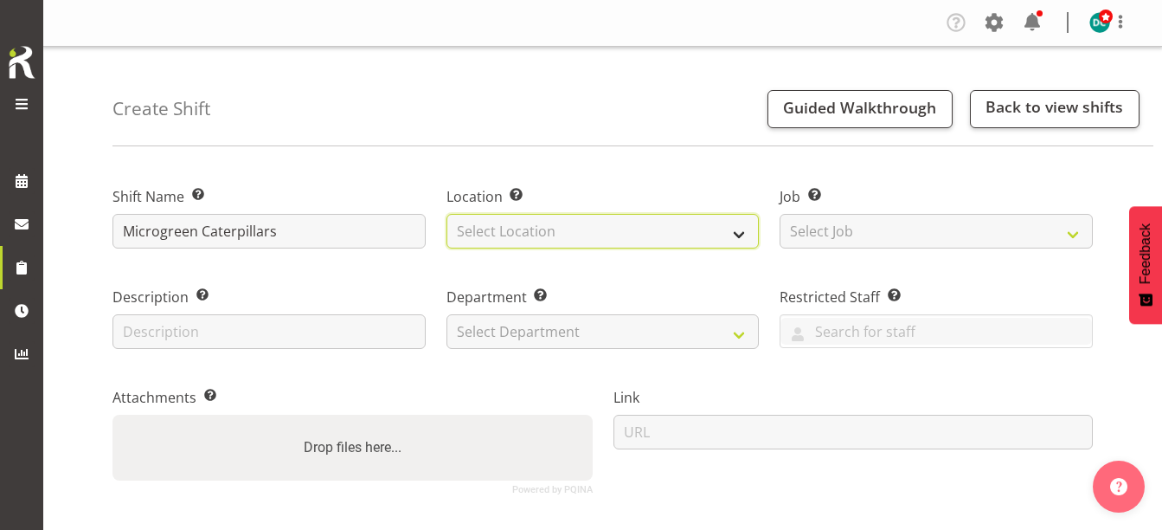
click at [479, 236] on select "Select Location [GEOGRAPHIC_DATA] [GEOGRAPHIC_DATA]" at bounding box center [602, 231] width 313 height 35
select select "1276"
click at [446, 214] on select "Select Location [GEOGRAPHIC_DATA] [GEOGRAPHIC_DATA]" at bounding box center [602, 231] width 313 height 35
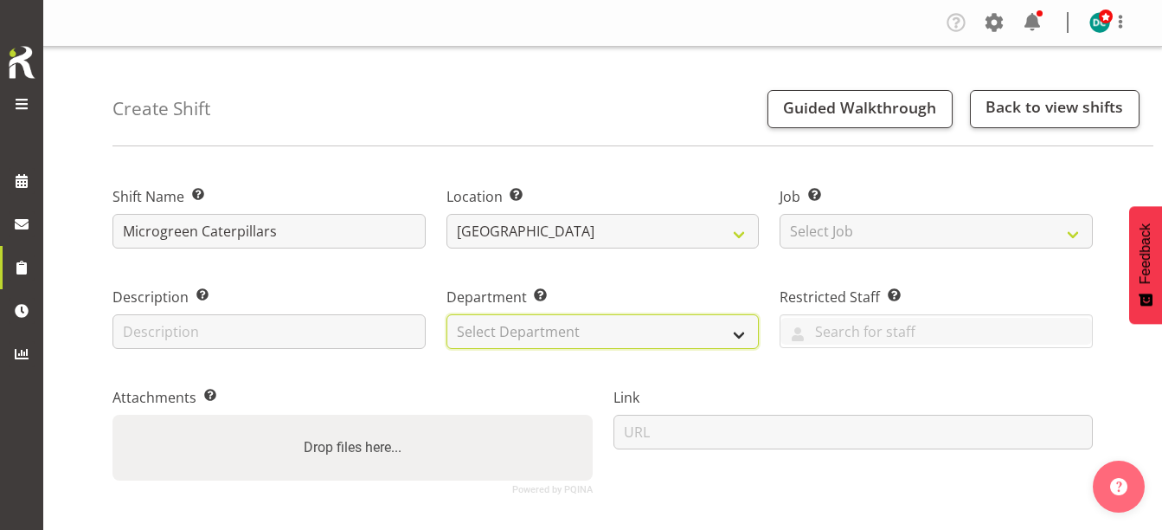
click at [490, 326] on select "Select Department Off Desk Public shifts" at bounding box center [602, 331] width 313 height 35
select select "921"
click at [446, 314] on select "Select Department Off Desk Public shifts" at bounding box center [602, 331] width 313 height 35
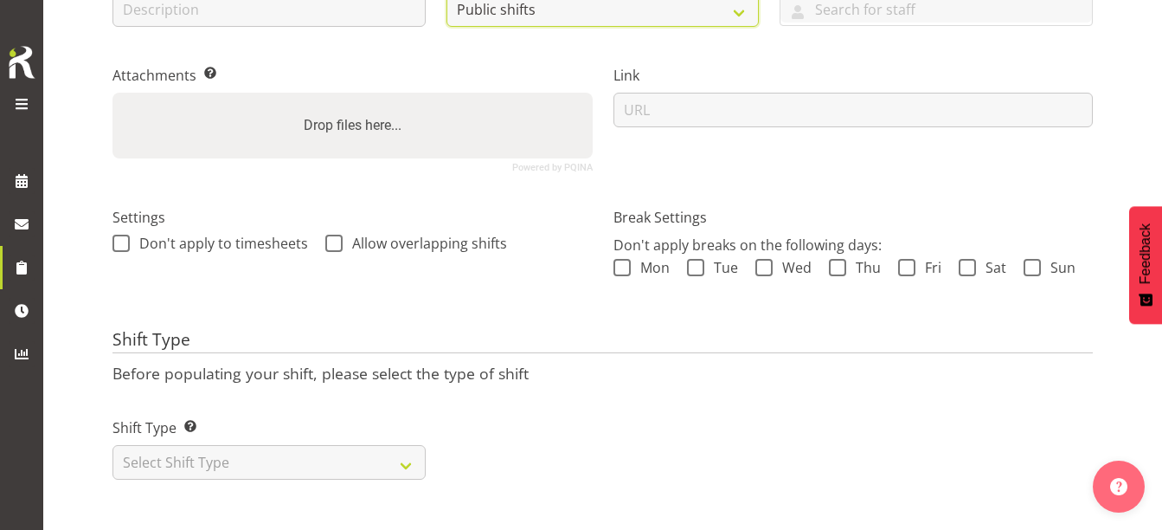
scroll to position [335, 0]
drag, startPoint x: 125, startPoint y: 228, endPoint x: 173, endPoint y: 237, distance: 48.4
click at [125, 234] on span at bounding box center [120, 242] width 17 height 17
click at [124, 237] on input "Don't apply to timesheets" at bounding box center [117, 242] width 11 height 11
checkbox input "true"
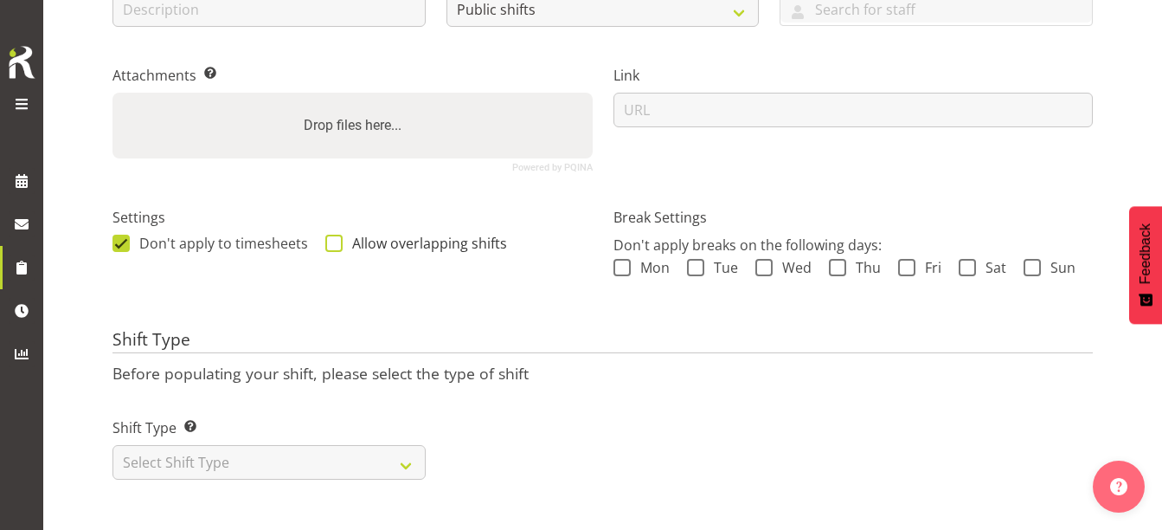
click at [325, 234] on span at bounding box center [333, 242] width 17 height 17
click at [325, 237] on input "Allow overlapping shifts" at bounding box center [330, 242] width 11 height 11
checkbox input "true"
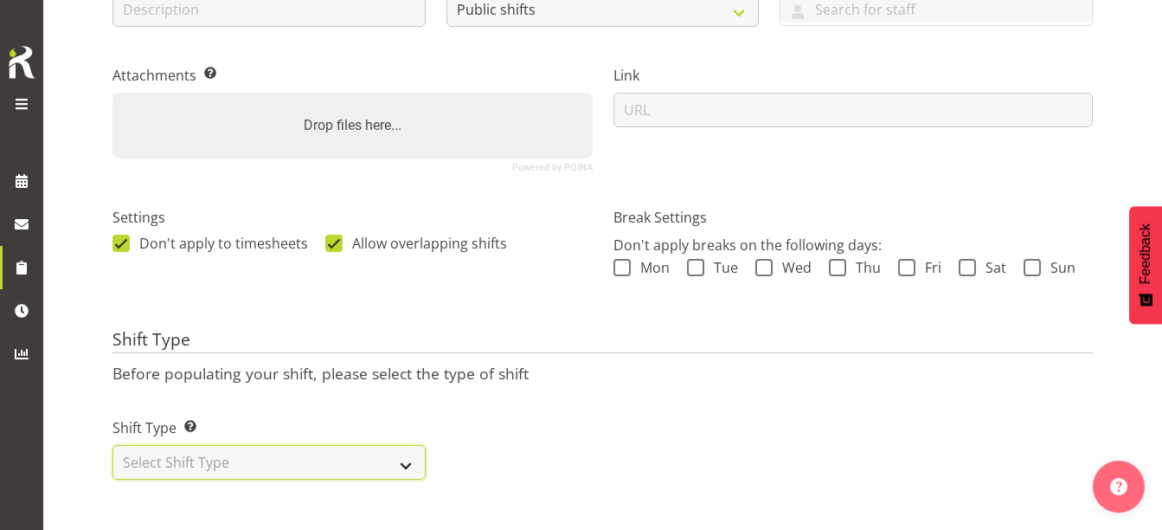
click at [189, 446] on select "Select Shift Type One Off Shift Recurring Shift Rotating Shift" at bounding box center [268, 462] width 313 height 35
click at [163, 459] on select "Select Shift Type One Off Shift Recurring Shift Rotating Shift" at bounding box center [268, 462] width 313 height 35
select select "one_off"
click at [112, 445] on select "Select Shift Type One Off Shift Recurring Shift Rotating Shift" at bounding box center [268, 462] width 313 height 35
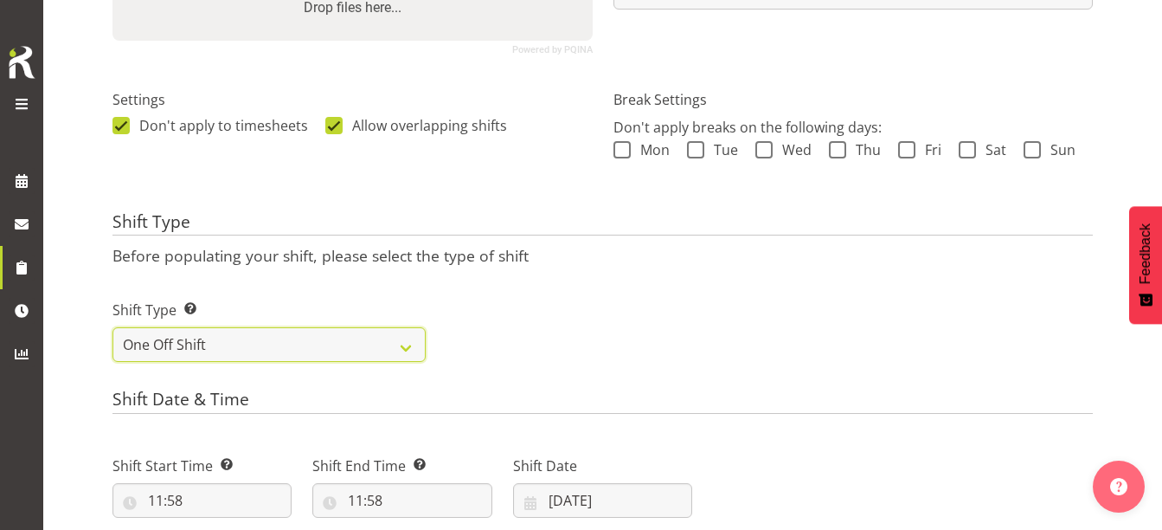
scroll to position [594, 0]
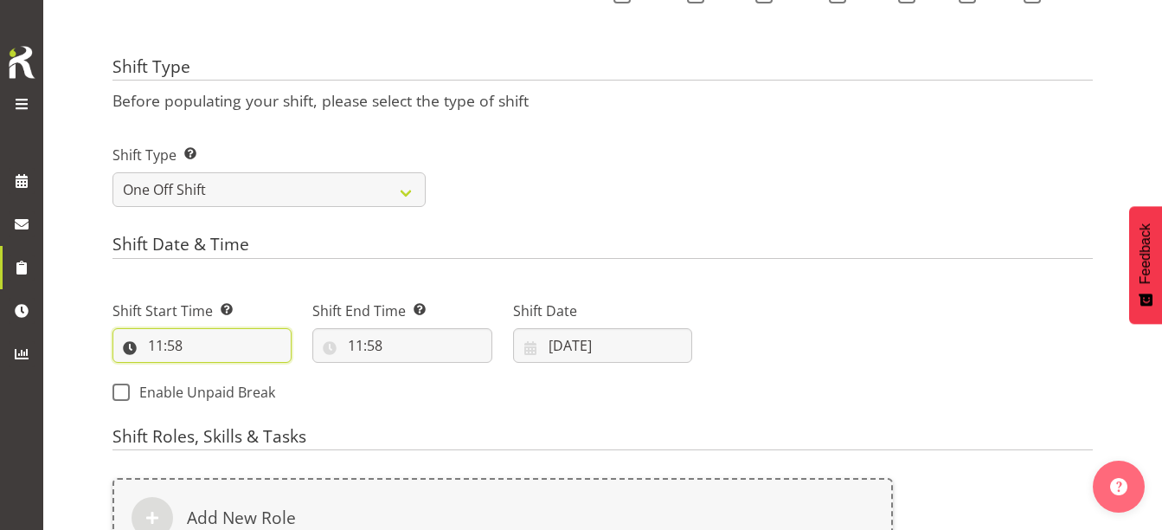
click at [155, 346] on input "11:58" at bounding box center [201, 345] width 179 height 35
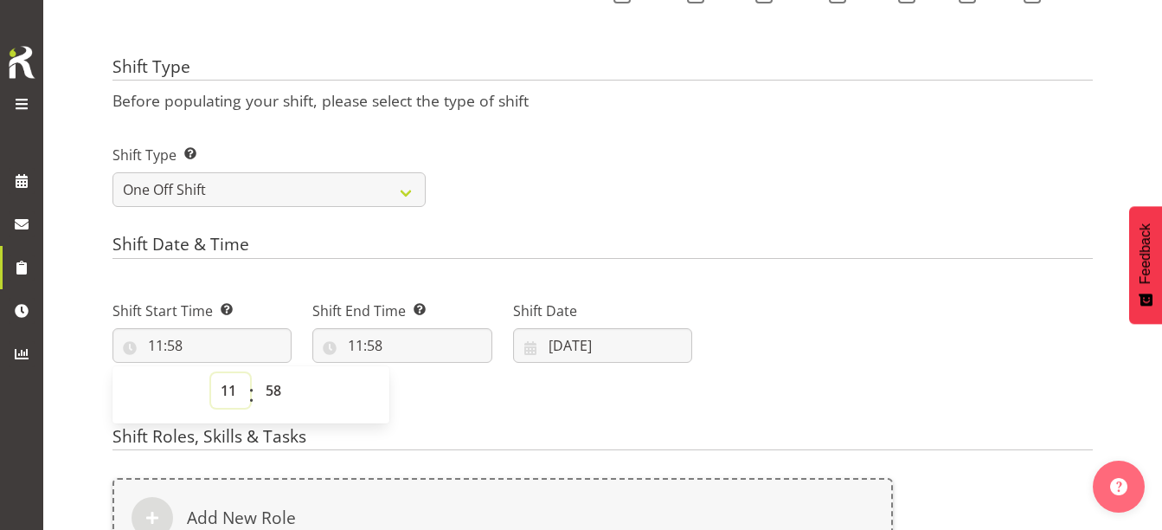
click at [222, 389] on select "00 01 02 03 04 05 06 07 08 09 10 11 12 13 14 15 16 17 18 19 20 21 22 23" at bounding box center [230, 390] width 39 height 35
select select "9"
click at [211, 373] on select "00 01 02 03 04 05 06 07 08 09 10 11 12 13 14 15 16 17 18 19 20 21 22 23" at bounding box center [230, 390] width 39 height 35
type input "09:58"
click at [273, 391] on select "00 01 02 03 04 05 06 07 08 09 10 11 12 13 14 15 16 17 18 19 20 21 22 23 24 25 2…" at bounding box center [275, 390] width 39 height 35
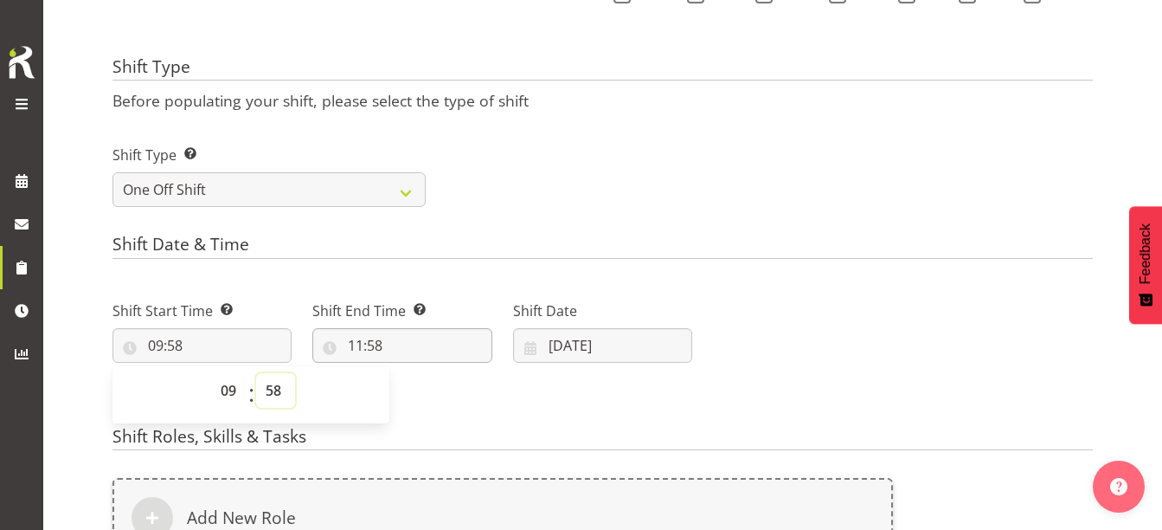
select select "30"
type input "09:30"
click at [362, 344] on input "11:58" at bounding box center [401, 345] width 179 height 35
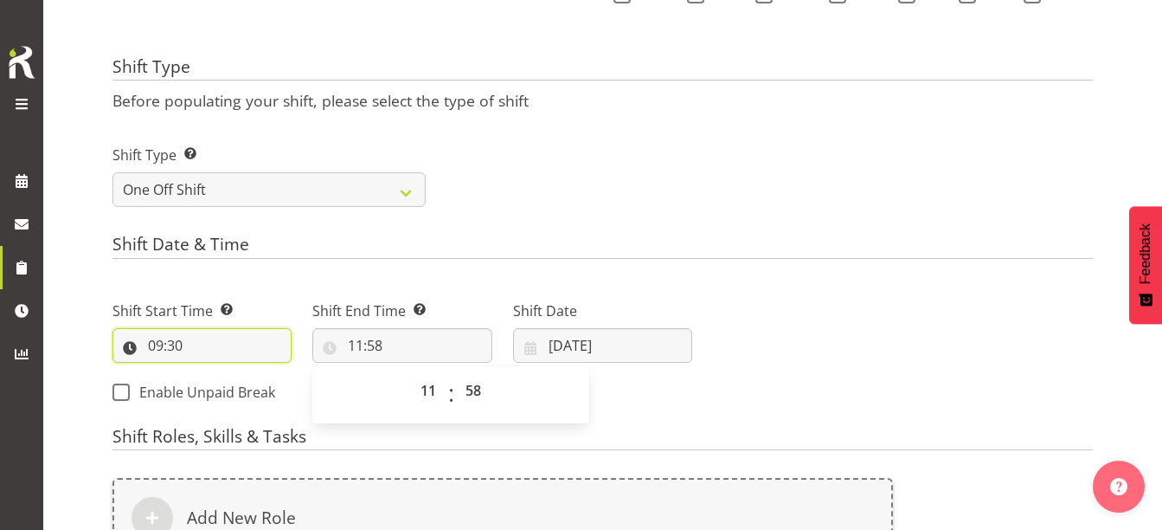
click at [161, 343] on input "09:30" at bounding box center [201, 345] width 179 height 35
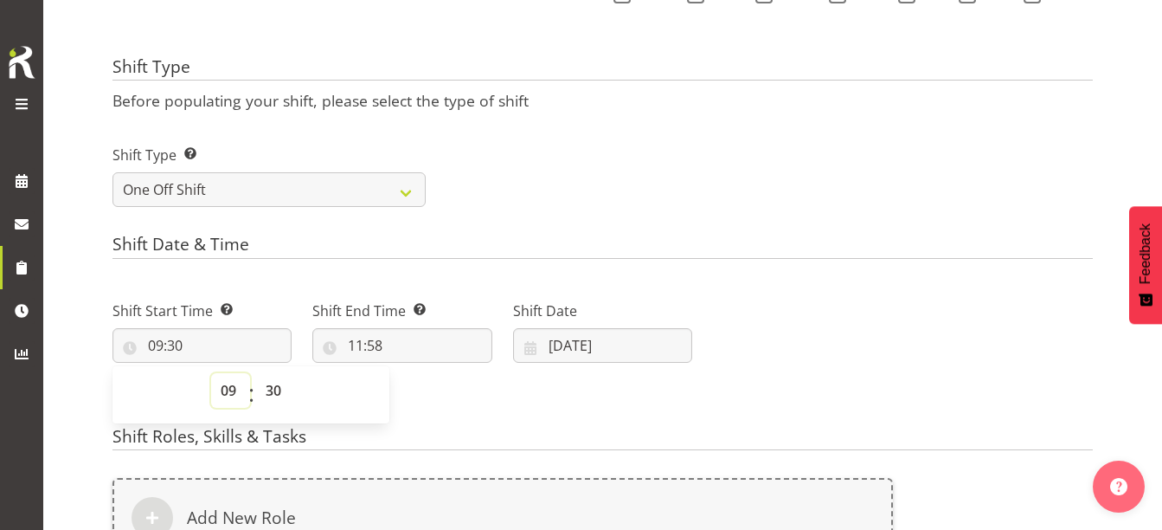
click at [235, 383] on select "00 01 02 03 04 05 06 07 08 09 10 11 12 13 14 15 16 17 18 19 20 21 22 23" at bounding box center [230, 390] width 39 height 35
select select "10"
type input "10:30"
drag, startPoint x: 408, startPoint y: 408, endPoint x: 374, endPoint y: 376, distance: 46.5
click at [408, 405] on div "Shift Start Time Set the time of the day you wish this shift to start 10:30 00 …" at bounding box center [402, 346] width 600 height 140
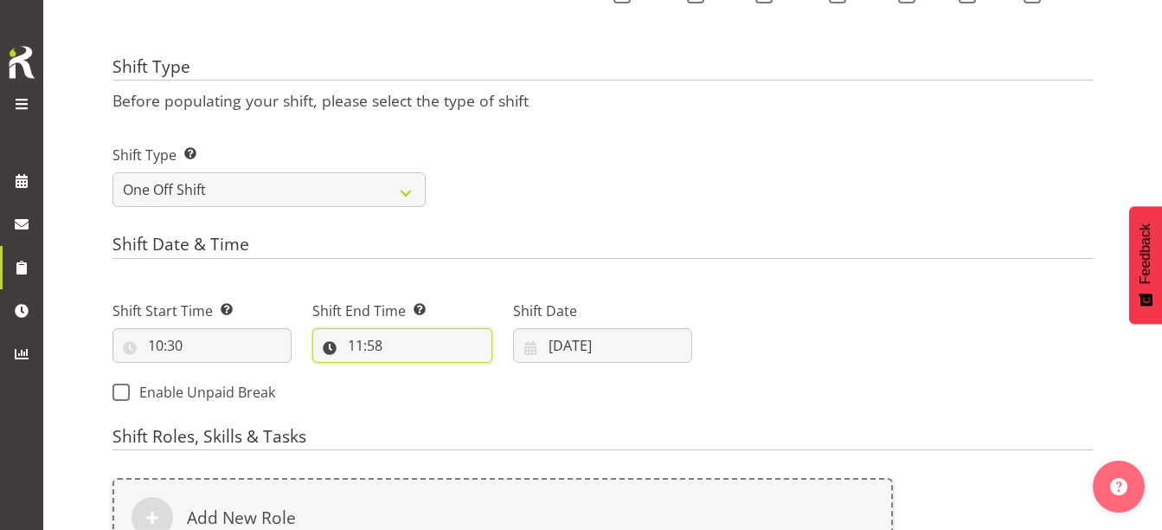
click at [361, 346] on input "11:58" at bounding box center [401, 345] width 179 height 35
click at [433, 391] on select "00 01 02 03 04 05 06 07 08 09 10 11 12 13 14 15 16 17 18 19 20 21 22 23" at bounding box center [430, 390] width 39 height 35
select select "12"
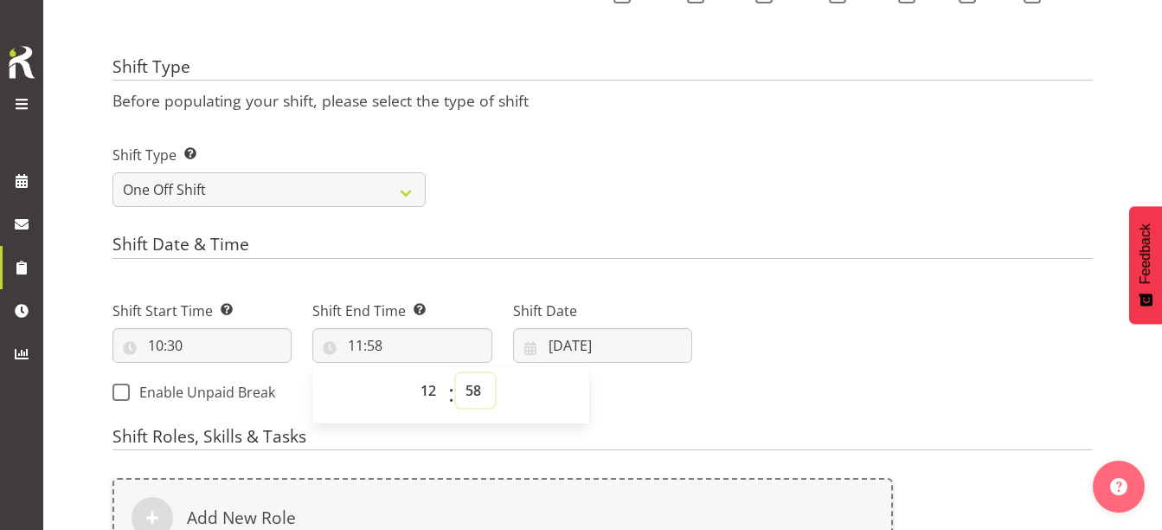
type input "12:58"
click at [471, 403] on select "00 01 02 03 04 05 06 07 08 09 10 11 12 13 14 15 16 17 18 19 20 21 22 23 24 25 2…" at bounding box center [475, 390] width 39 height 35
select select "0"
type input "12:00"
click at [629, 417] on form "Shift Name Enter a name for the shift (e.g. Day Shift). Microgreen Caterpillars…" at bounding box center [602, 178] width 980 height 1223
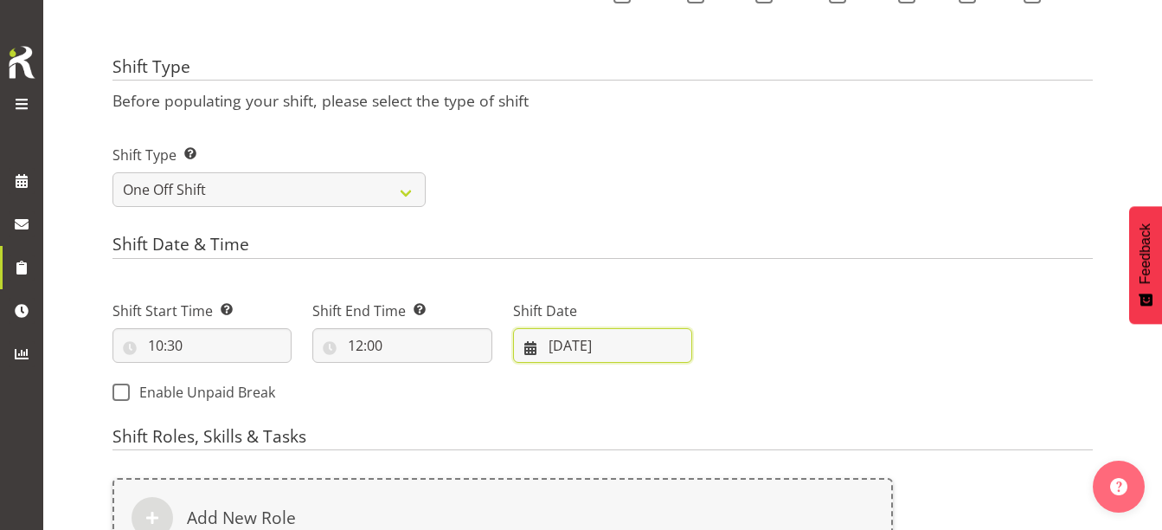
click at [563, 350] on input "[DATE]" at bounding box center [602, 345] width 179 height 35
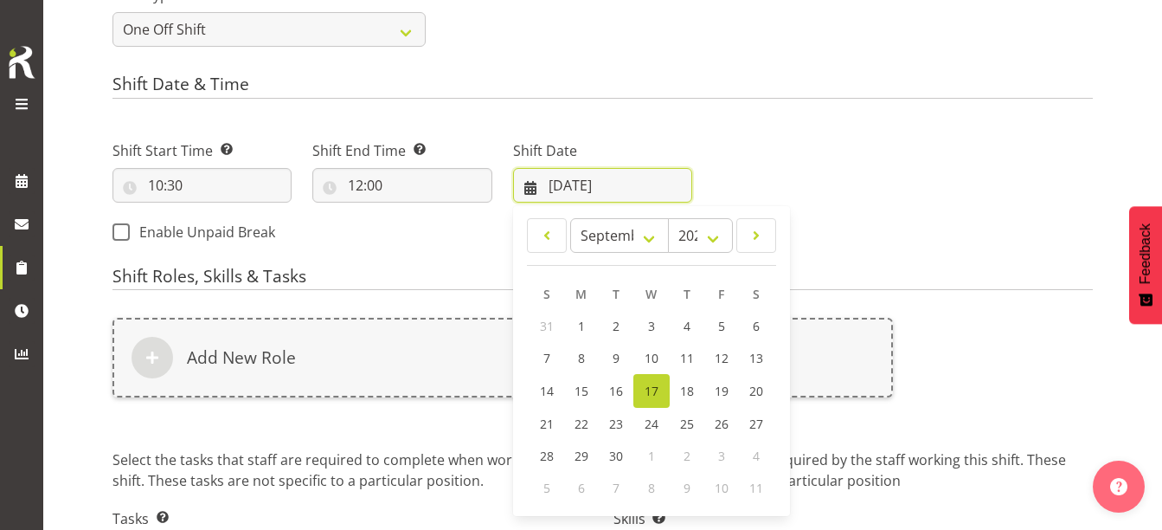
scroll to position [767, 0]
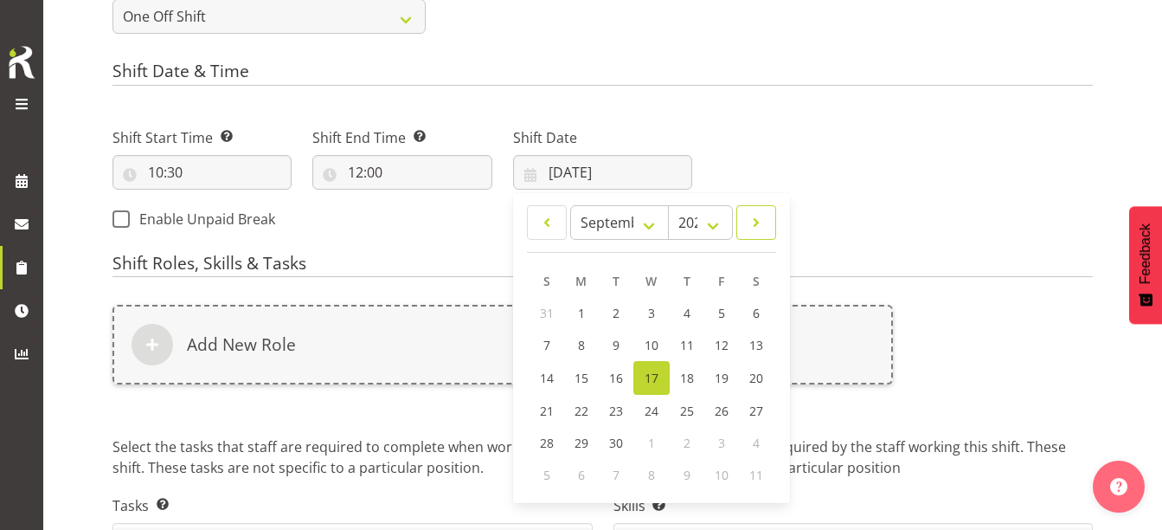
click at [755, 232] on link at bounding box center [756, 222] width 40 height 35
select select "9"
click at [723, 318] on span "3" at bounding box center [720, 313] width 7 height 16
type input "03/10/2025"
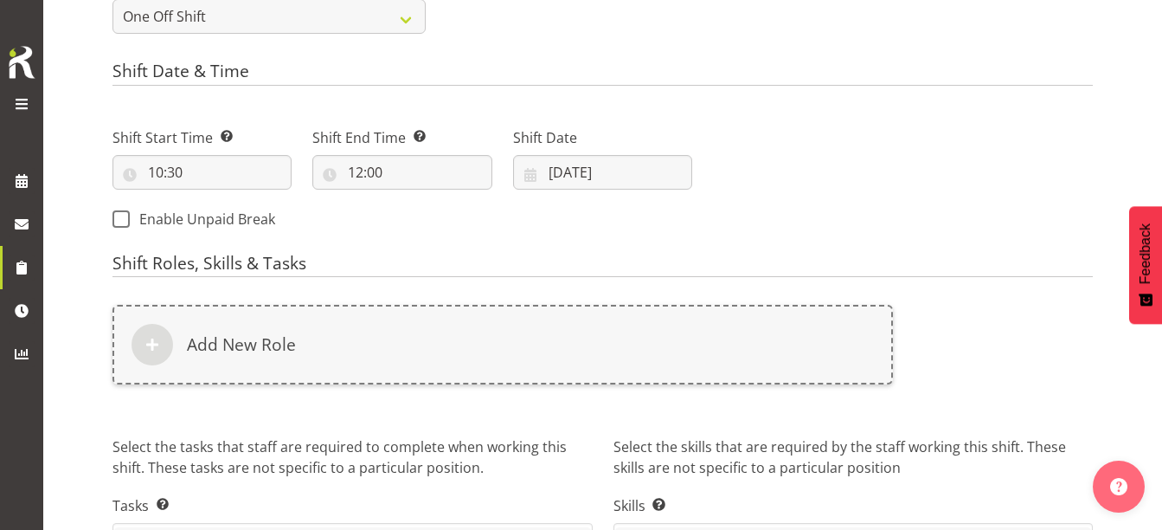
click at [812, 215] on div "Next Shifts" at bounding box center [903, 173] width 401 height 140
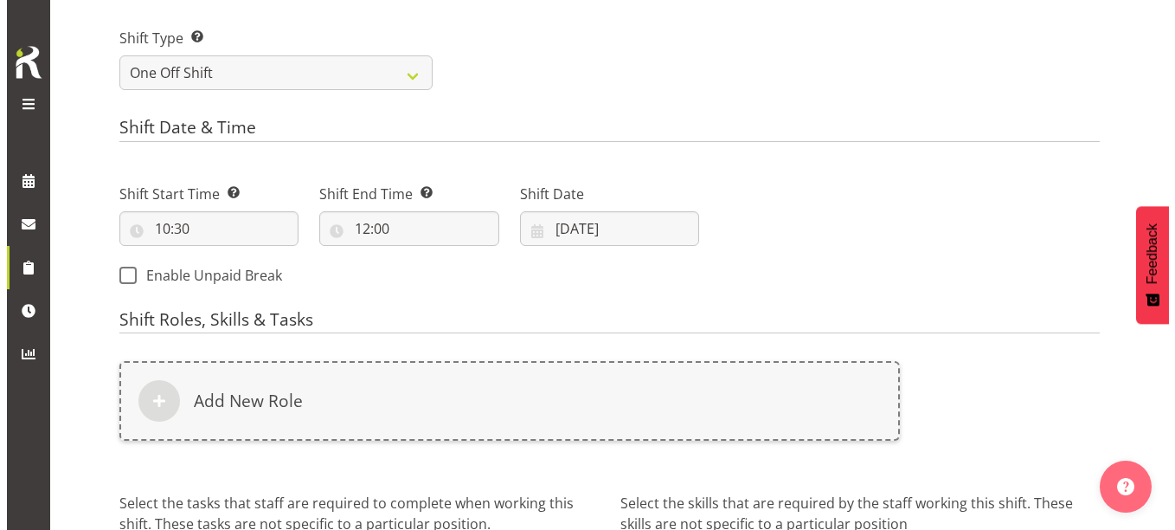
scroll to position [681, 0]
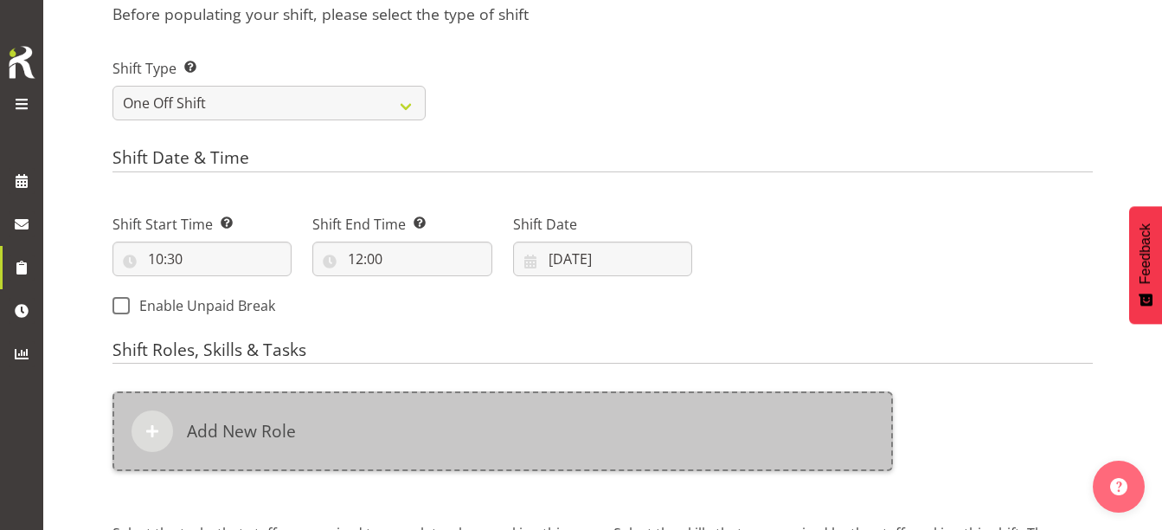
click at [459, 443] on div "Add New Role" at bounding box center [502, 431] width 780 height 80
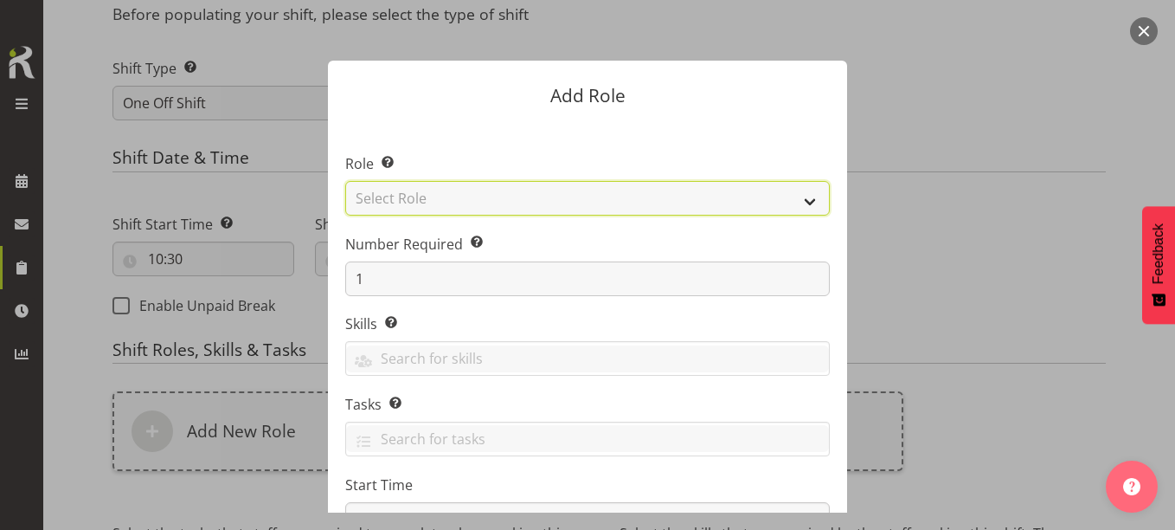
click at [805, 196] on select "Select Role 1st floor desk AQ operator Business Support Team member Casual Cust…" at bounding box center [587, 198] width 485 height 35
select select "1518"
click at [345, 181] on select "Select Role 1st floor desk AQ operator Business Support Team member Casual Cust…" at bounding box center [587, 198] width 485 height 35
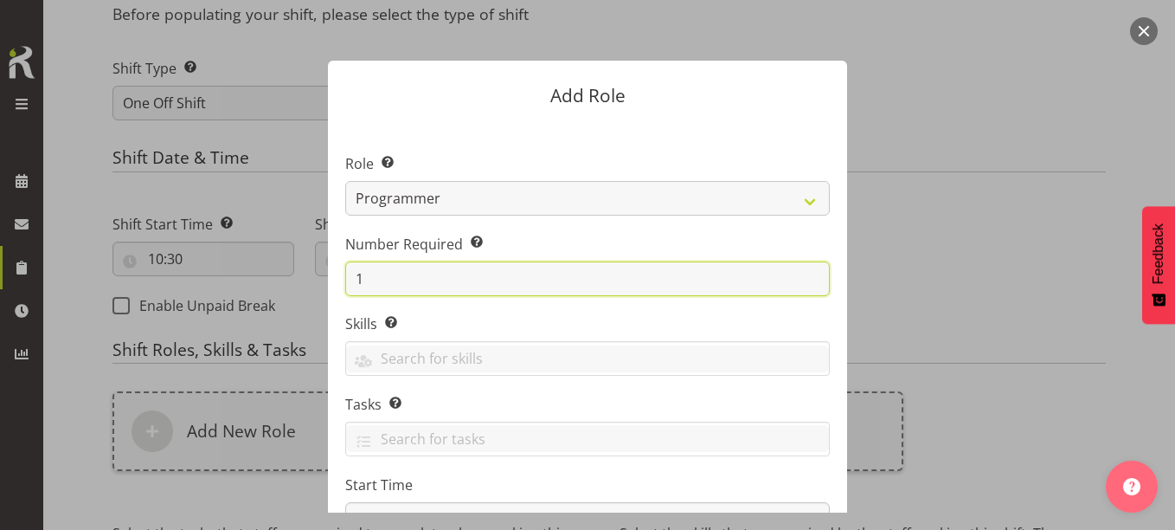
click at [362, 284] on input "1" at bounding box center [587, 278] width 485 height 35
type input "2"
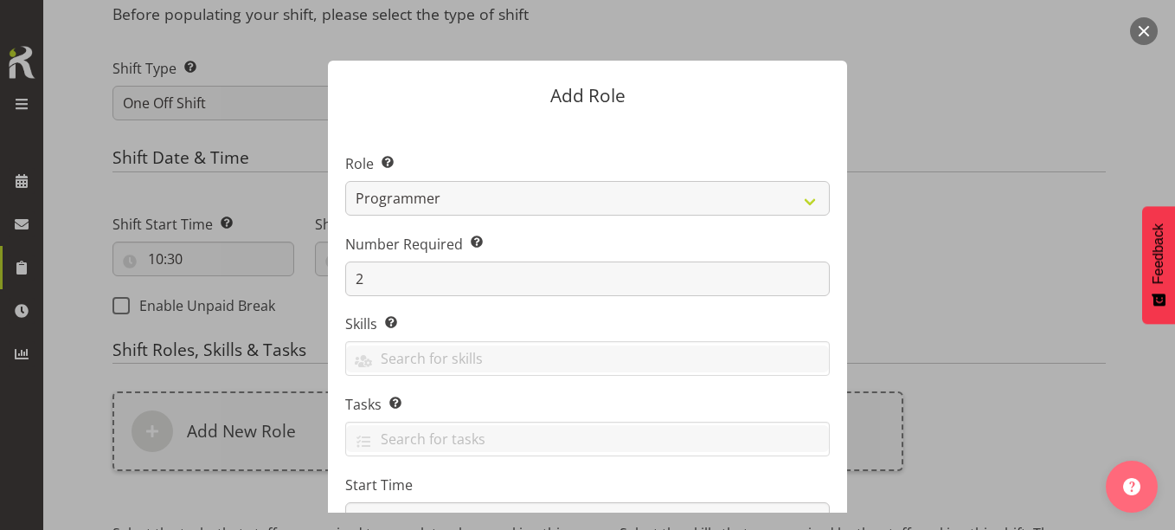
click at [803, 319] on label "Skills Selecting skills here means they are specific to this position. When sel…" at bounding box center [587, 323] width 485 height 21
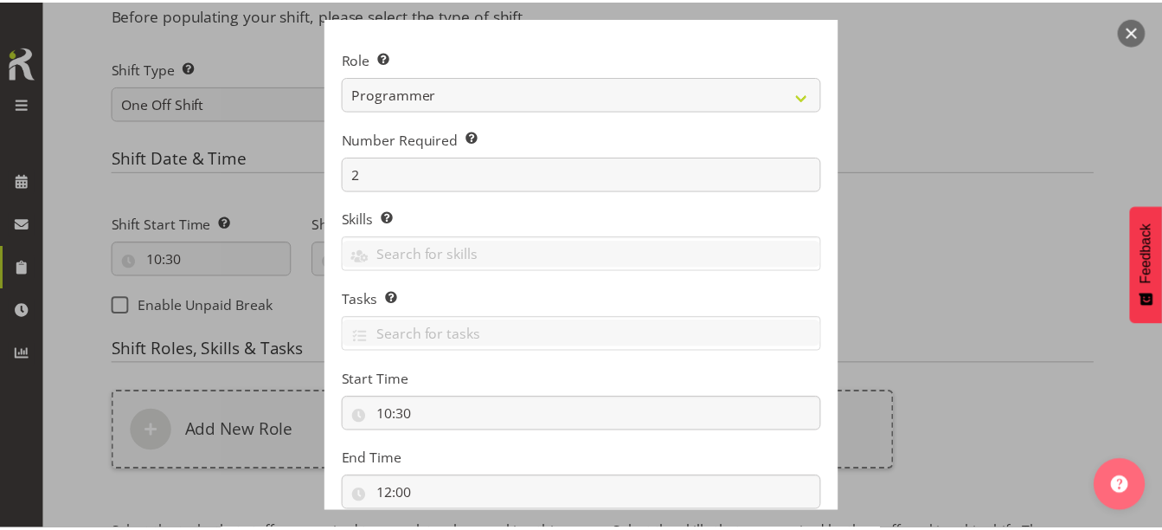
scroll to position [221, 0]
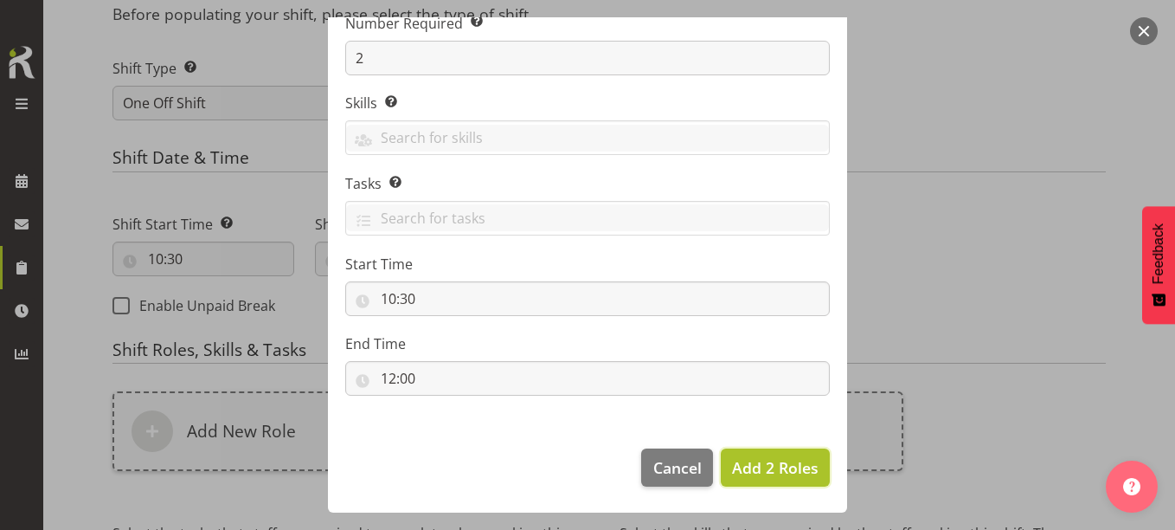
click at [780, 458] on span "Add 2 Roles" at bounding box center [775, 467] width 87 height 21
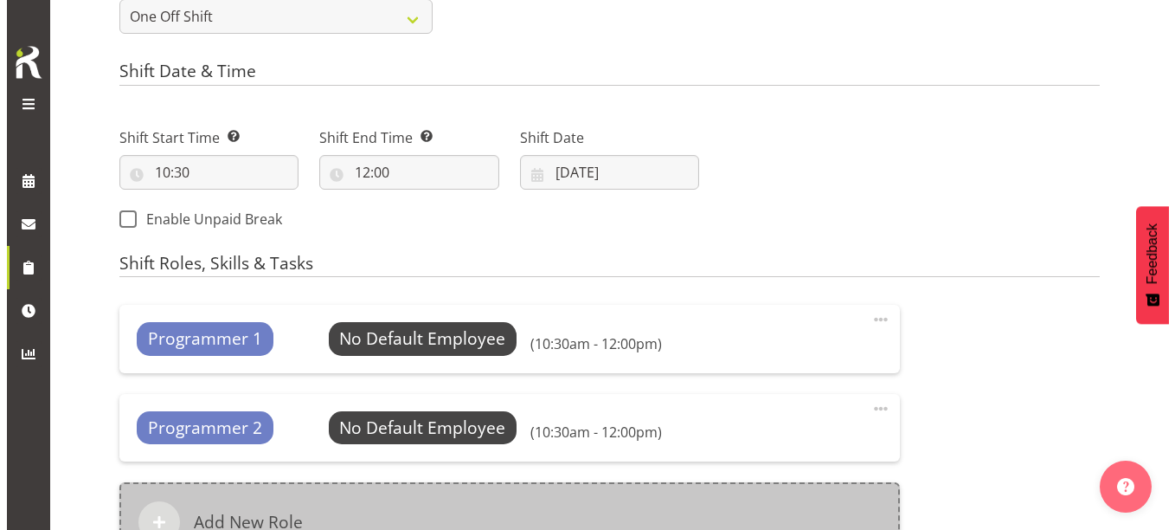
scroll to position [854, 0]
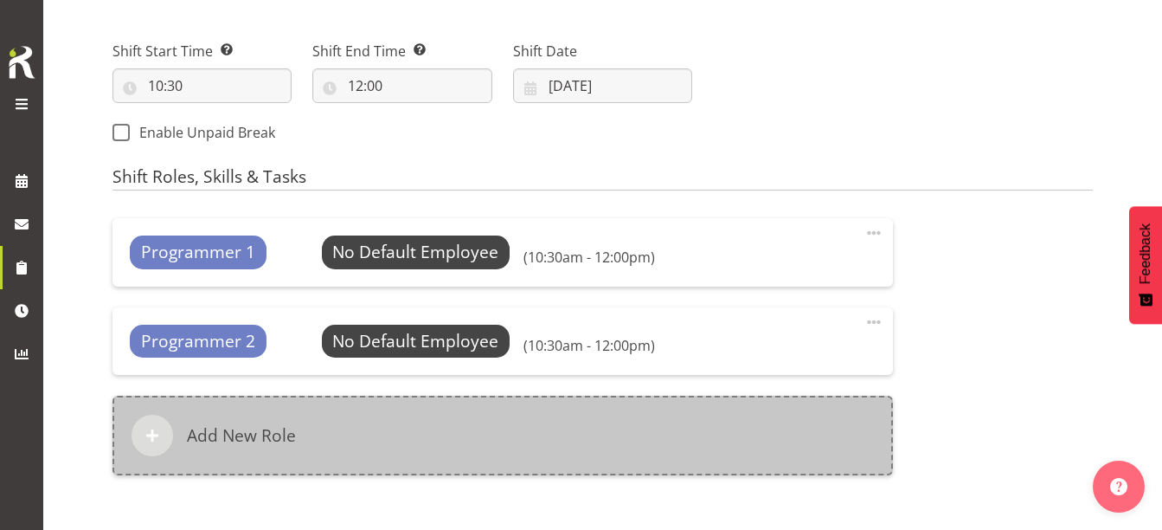
click at [420, 414] on div "Add New Role" at bounding box center [502, 435] width 780 height 80
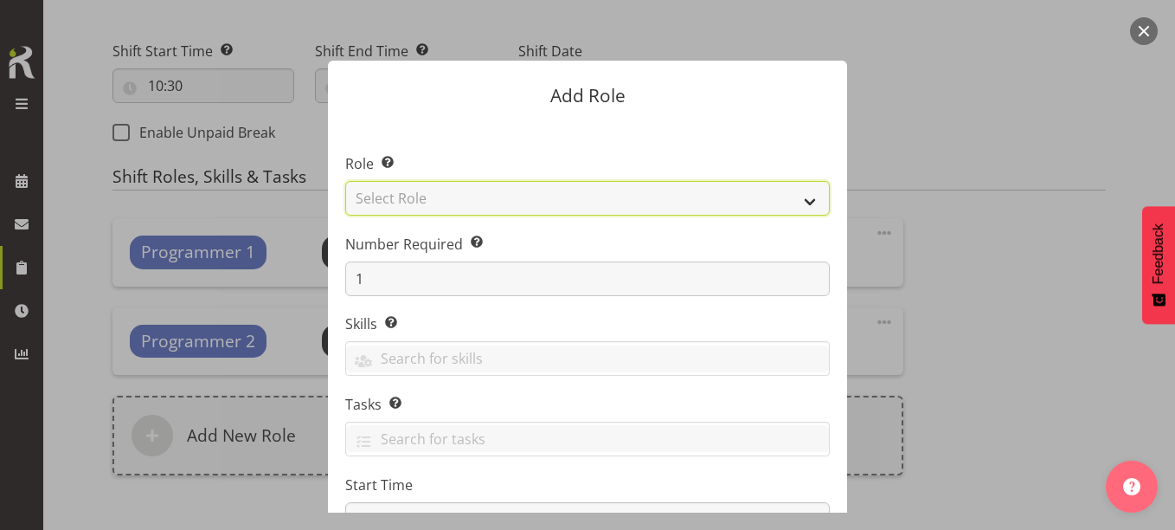
click at [805, 202] on select "Select Role 1st floor desk AQ operator Business Support Team member Casual Cust…" at bounding box center [587, 198] width 485 height 35
select select "1518"
click at [345, 181] on select "Select Role 1st floor desk AQ operator Business Support Team member Casual Cust…" at bounding box center [587, 198] width 485 height 35
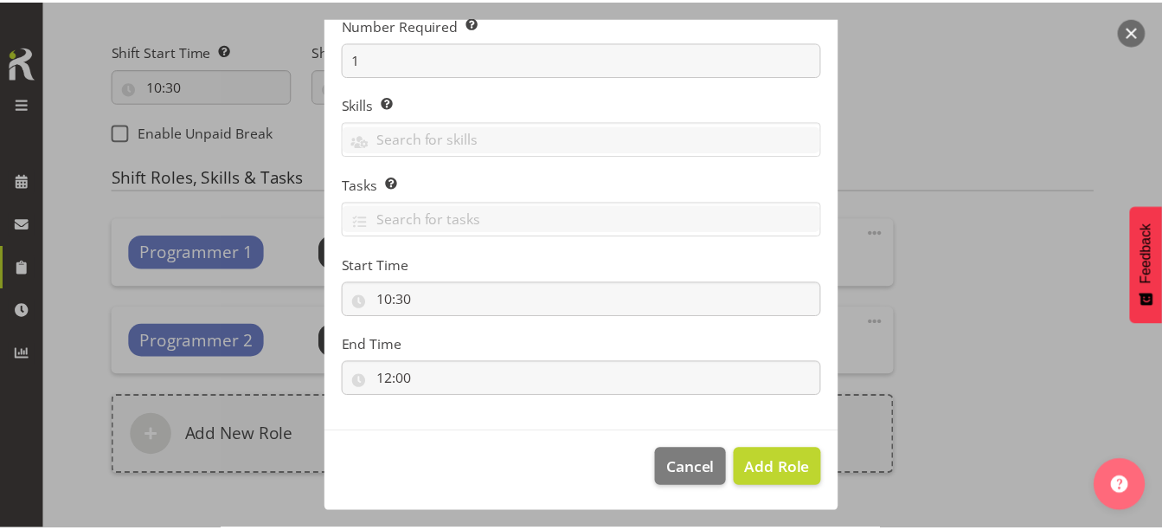
scroll to position [221, 0]
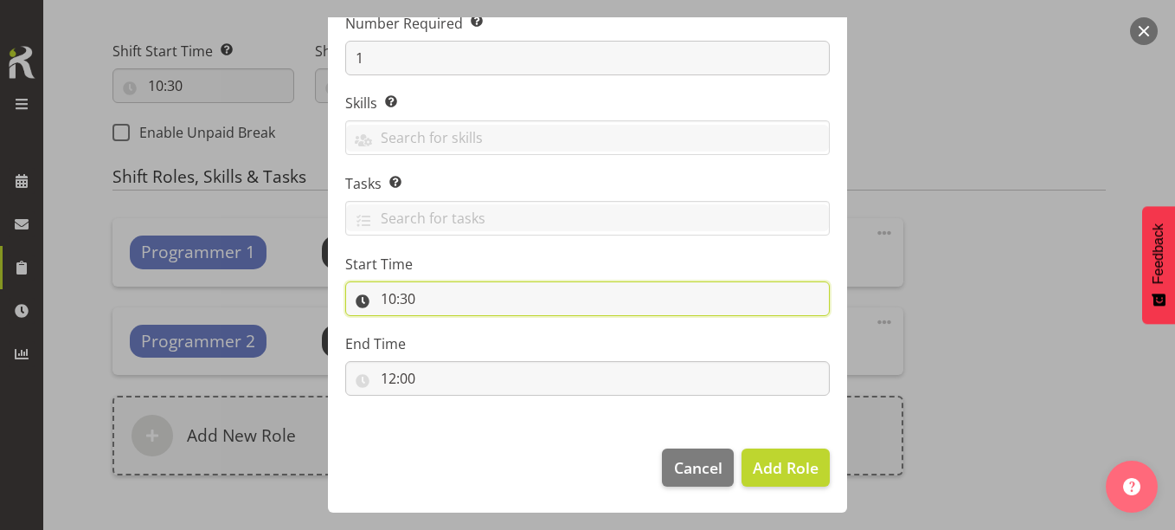
click at [436, 302] on input "10:30" at bounding box center [587, 298] width 485 height 35
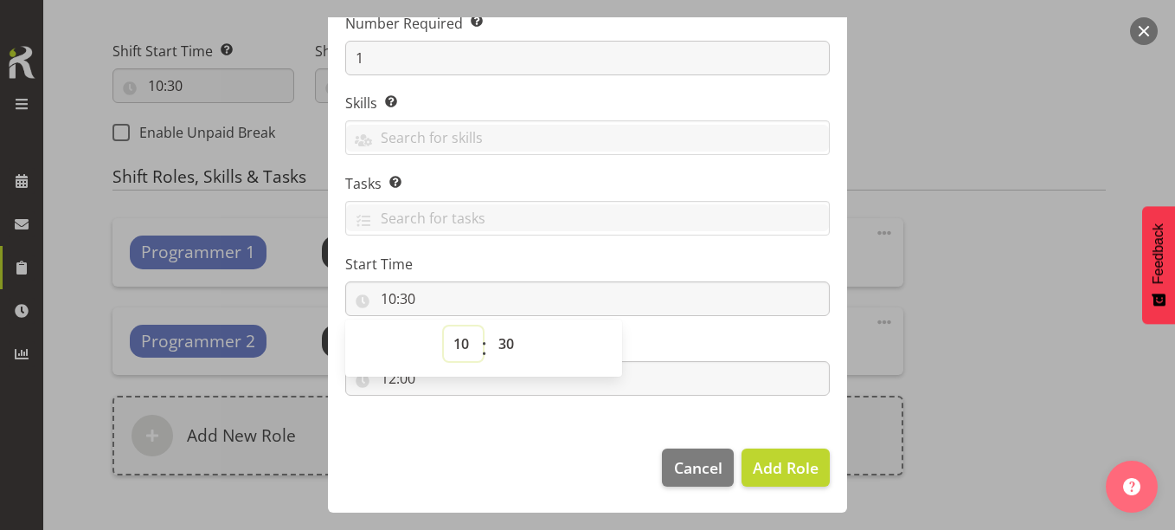
click at [449, 347] on select "00 01 02 03 04 05 06 07 08 09 10 11 12 13 14 15 16 17 18 19 20 21 22 23" at bounding box center [463, 343] width 39 height 35
select select "14"
click at [444, 326] on select "00 01 02 03 04 05 06 07 08 09 10 11 12 13 14 15 16 17 18 19 20 21 22 23" at bounding box center [463, 343] width 39 height 35
type input "14:30"
click at [497, 347] on select "00 01 02 03 04 05 06 07 08 09 10 11 12 13 14 15 16 17 18 19 20 21 22 23 24 25 2…" at bounding box center [508, 343] width 39 height 35
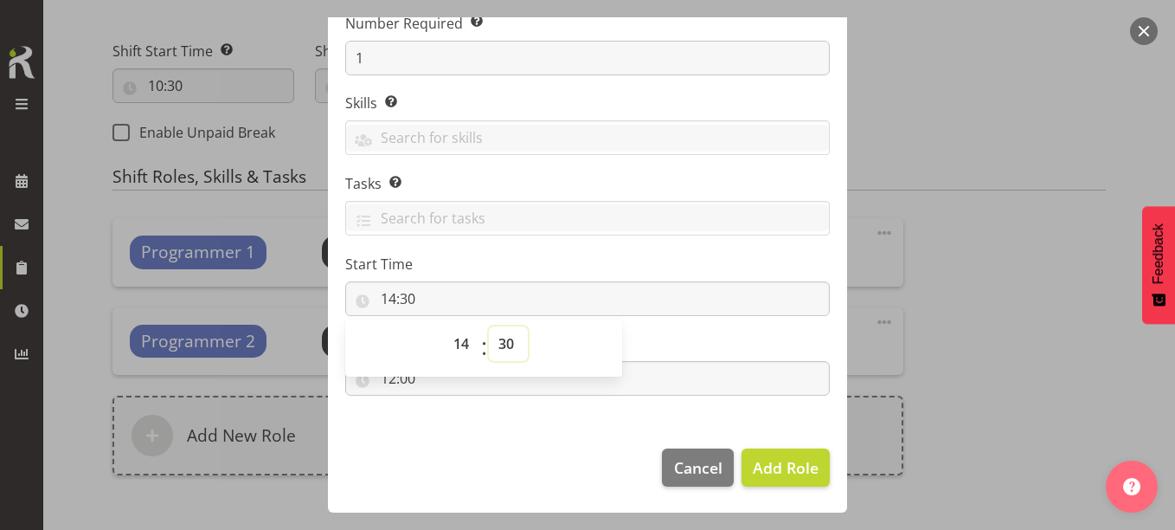
select select "0"
type input "14:00"
drag, startPoint x: 493, startPoint y: 432, endPoint x: 471, endPoint y: 422, distance: 24.4
click at [487, 292] on div "Add Role Role Select the role you wish to add to the shift. 1st floor desk AQ o…" at bounding box center [588, 44] width 554 height 495
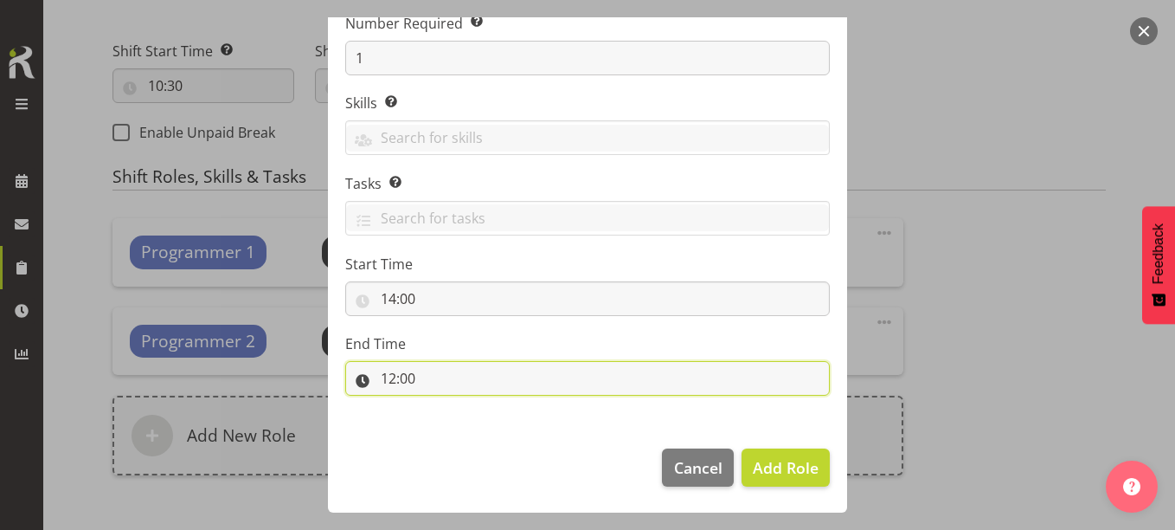
click at [393, 384] on input "12:00" at bounding box center [587, 378] width 485 height 35
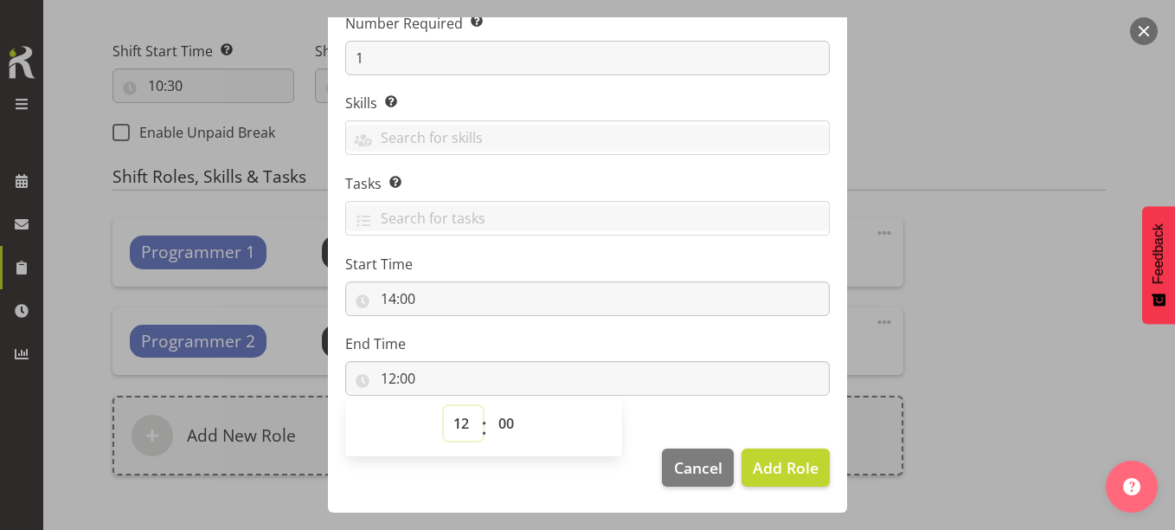
drag, startPoint x: 393, startPoint y: 384, endPoint x: 455, endPoint y: 424, distance: 73.9
click at [456, 424] on select "00 01 02 03 04 05 06 07 08 09 10 11 12 13 14 15 16 17 18 19 20 21 22 23" at bounding box center [463, 423] width 39 height 35
select select "15"
click at [444, 406] on select "00 01 02 03 04 05 06 07 08 09 10 11 12 13 14 15 16 17 18 19 20 21 22 23" at bounding box center [463, 423] width 39 height 35
type input "15:00"
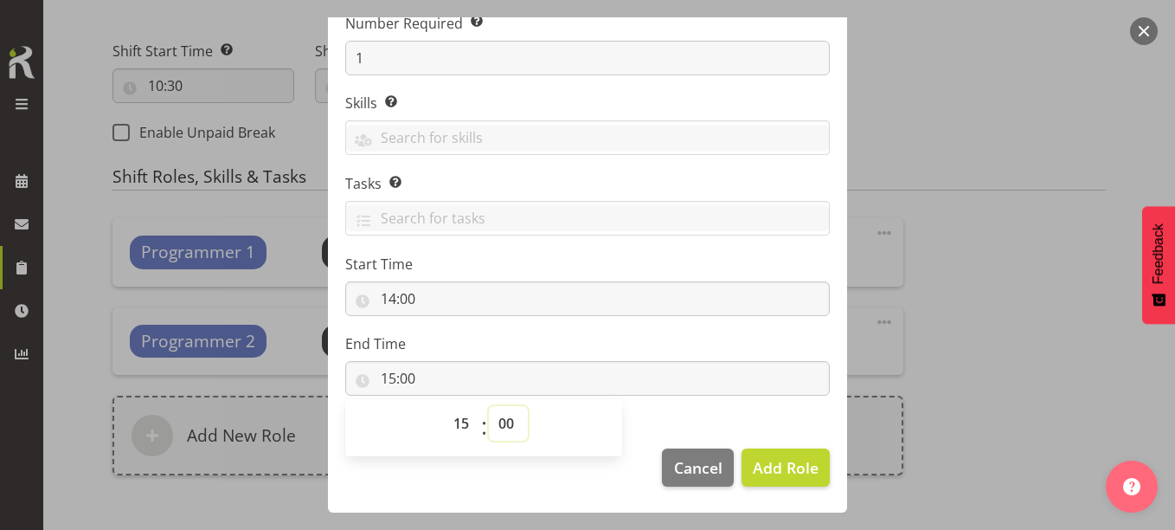
click at [504, 421] on select "00 01 02 03 04 05 06 07 08 09 10 11 12 13 14 15 16 17 18 19 20 21 22 23 24 25 2…" at bounding box center [508, 423] width 39 height 35
select select "30"
type input "15:30"
click at [555, 485] on footer "Cancel Add Role" at bounding box center [587, 471] width 519 height 81
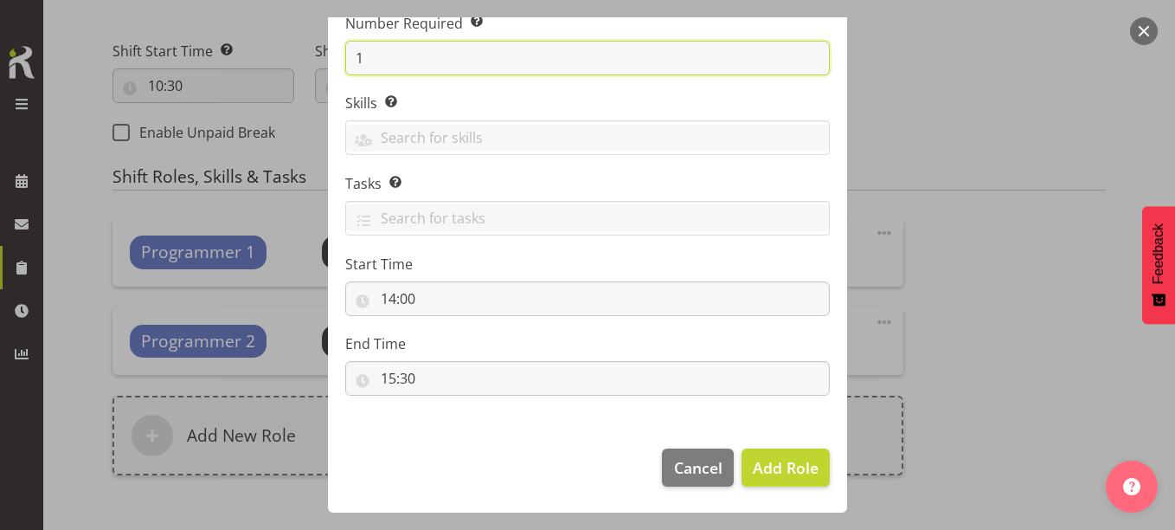
click at [377, 58] on input "1" at bounding box center [587, 58] width 485 height 35
type input "2"
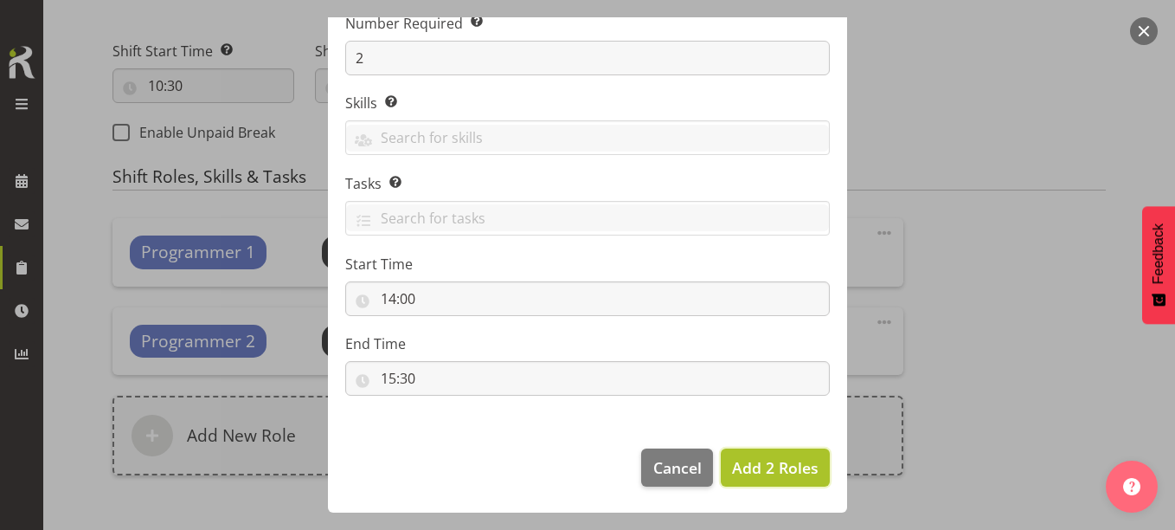
click at [754, 465] on span "Add 2 Roles" at bounding box center [775, 467] width 87 height 21
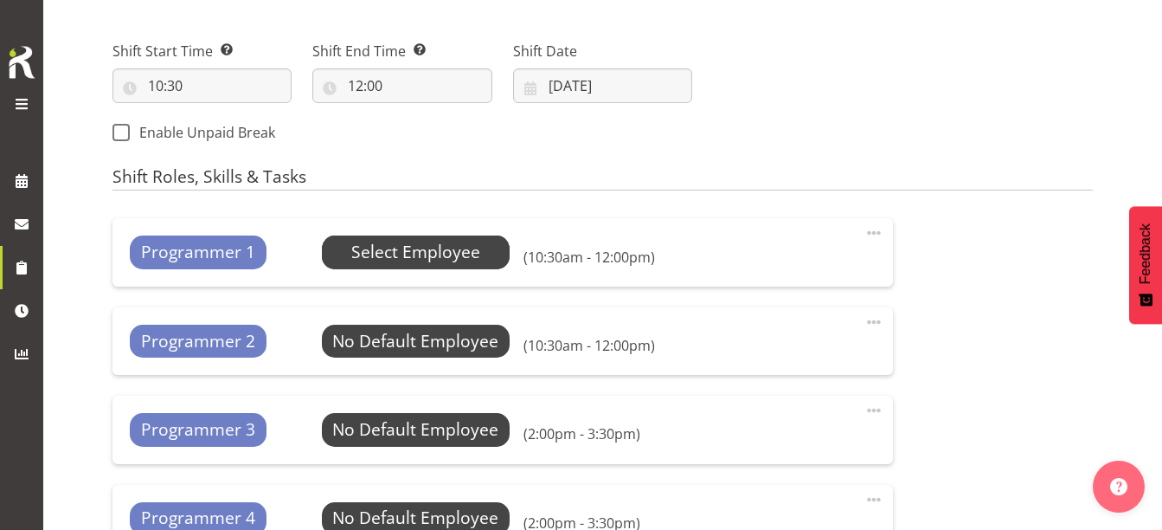
click at [399, 252] on span "Select Employee" at bounding box center [415, 252] width 129 height 25
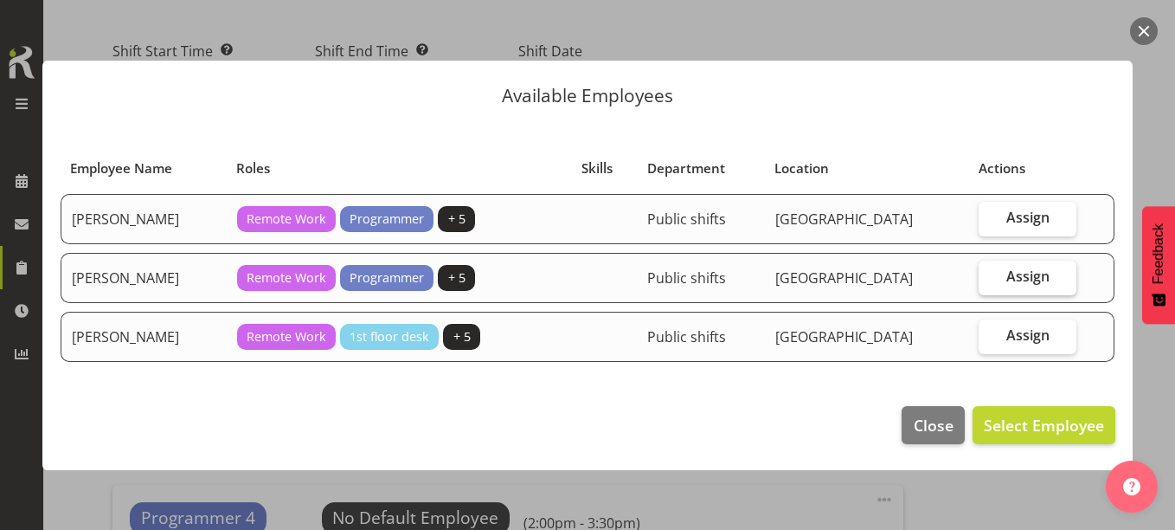
drag, startPoint x: 1011, startPoint y: 214, endPoint x: 999, endPoint y: 288, distance: 75.4
click at [1012, 215] on span "Assign" at bounding box center [1027, 217] width 43 height 17
click at [990, 215] on input "Assign" at bounding box center [984, 217] width 11 height 11
checkbox input "true"
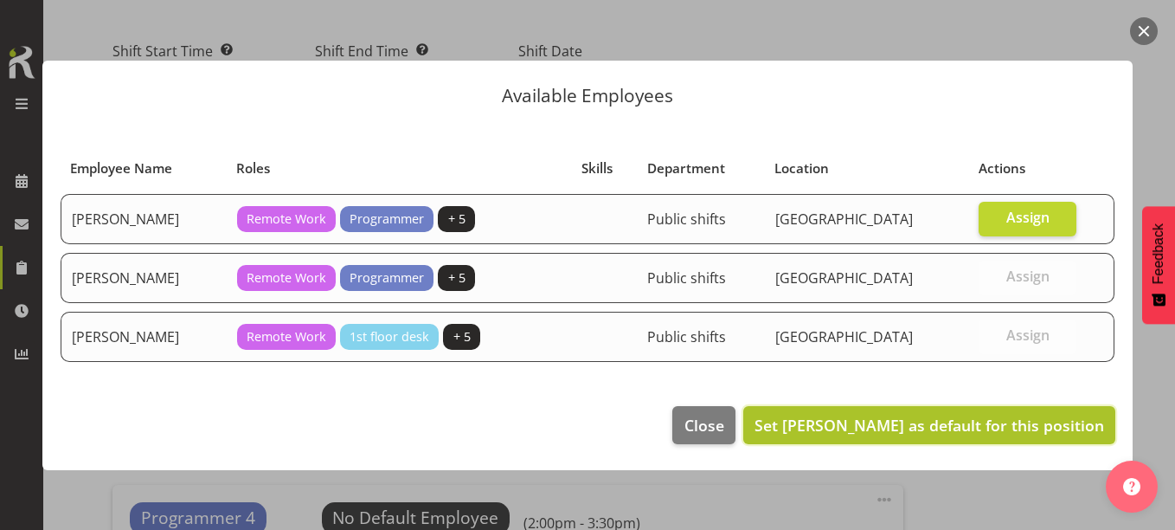
click at [990, 429] on span "Set Grace Roscoe-Squires as default for this position" at bounding box center [929, 424] width 350 height 21
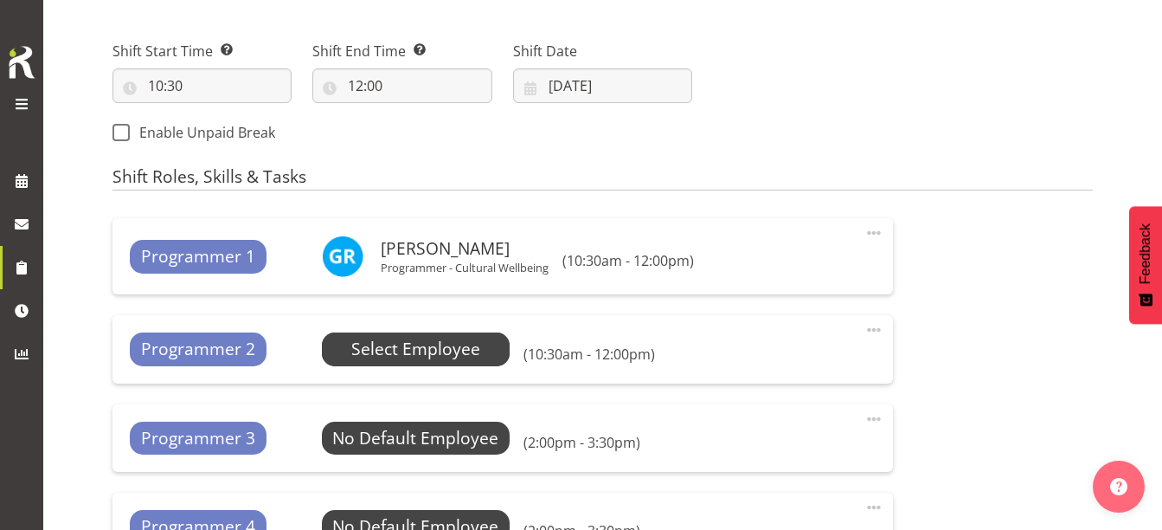
click at [414, 352] on span "Select Employee" at bounding box center [415, 349] width 129 height 25
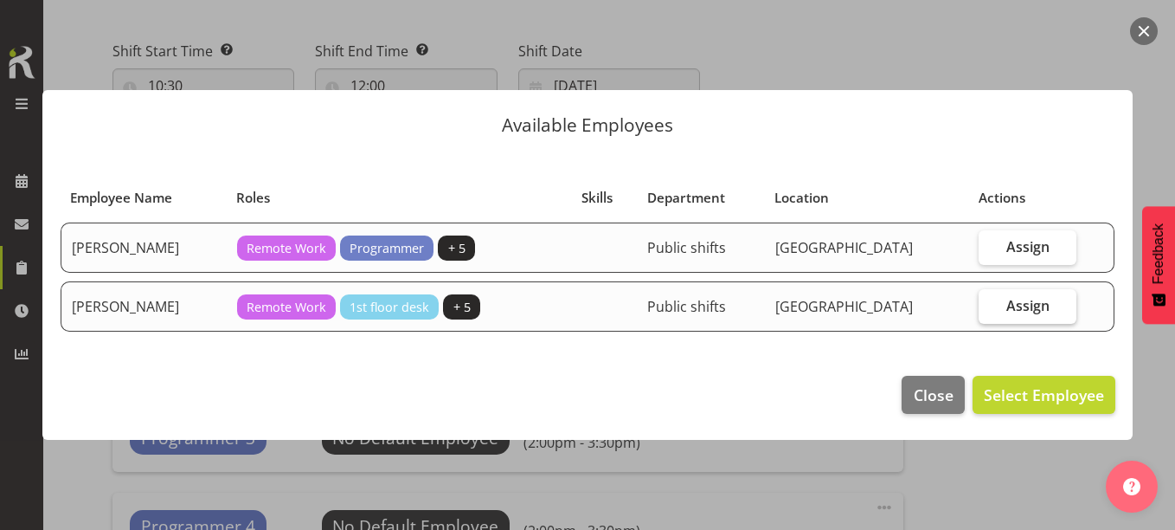
click at [987, 311] on label "Assign" at bounding box center [1027, 306] width 97 height 35
click at [987, 311] on input "Assign" at bounding box center [984, 304] width 11 height 11
checkbox input "true"
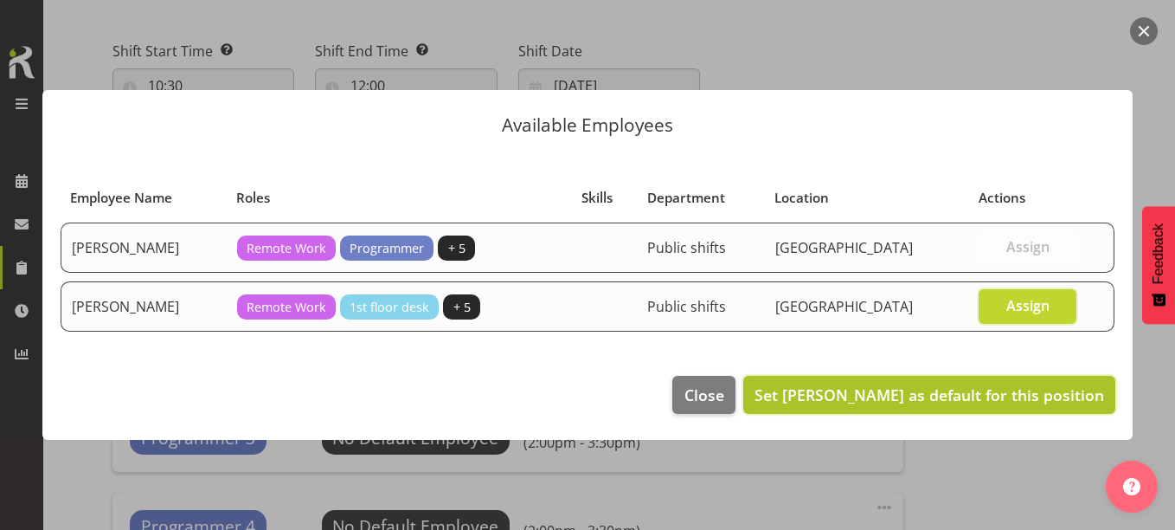
click at [1032, 378] on button "Set Saniya Thompson as default for this position" at bounding box center [929, 395] width 372 height 38
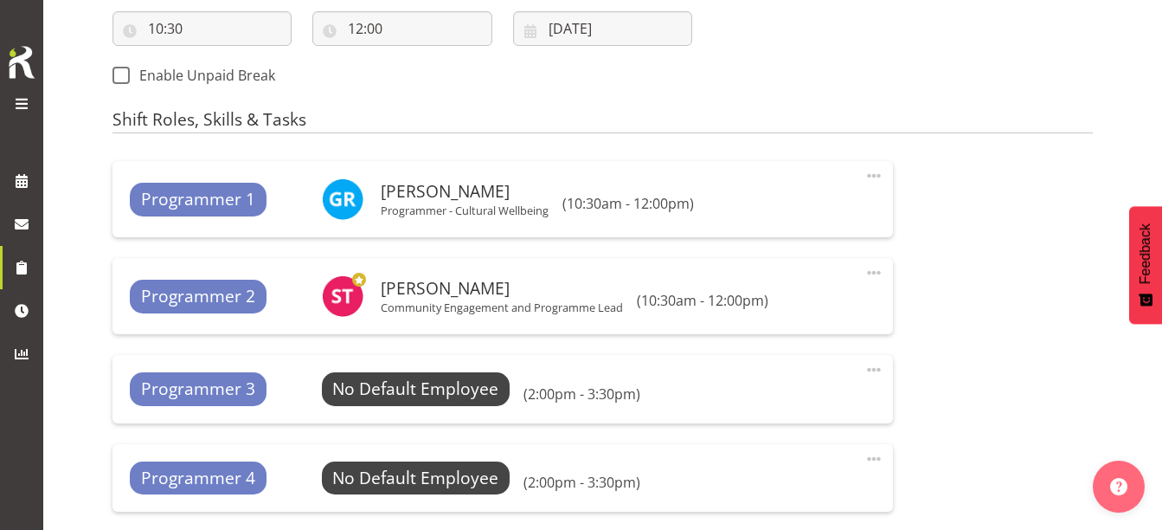
scroll to position [940, 0]
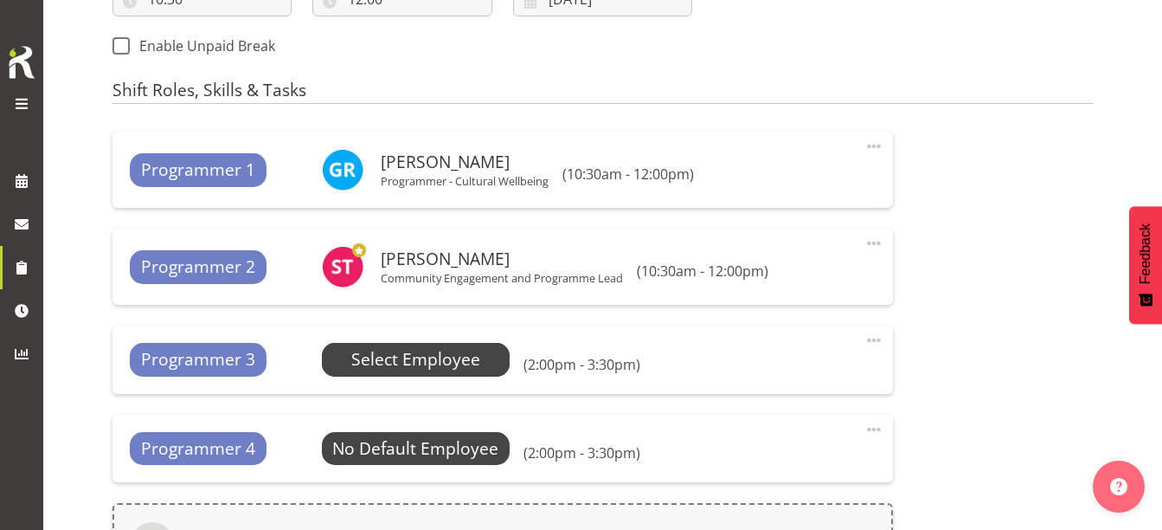
click at [362, 354] on span "Select Employee" at bounding box center [415, 359] width 129 height 25
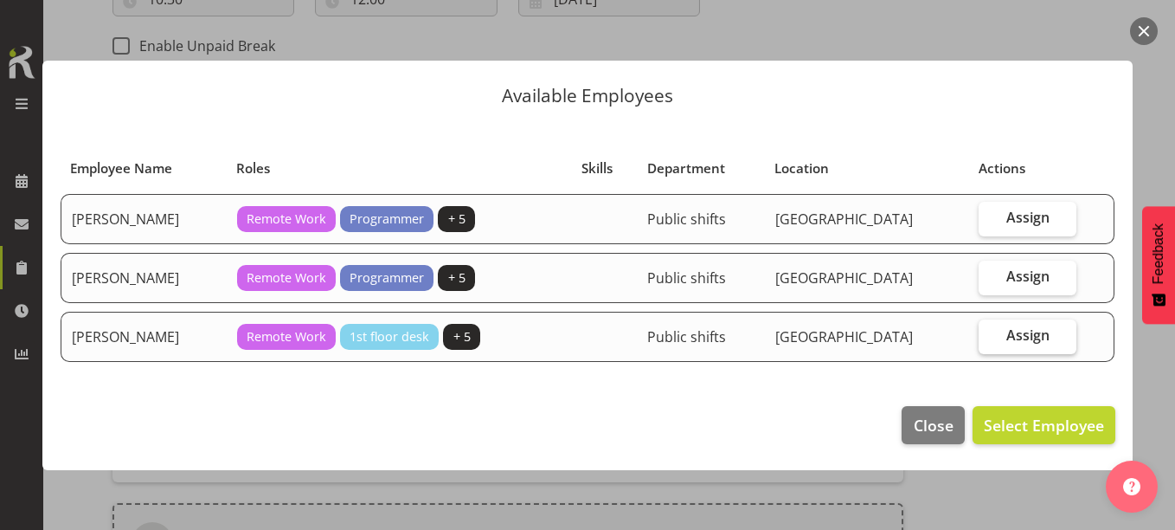
drag, startPoint x: 1005, startPoint y: 220, endPoint x: 994, endPoint y: 332, distance: 113.0
click at [1005, 219] on label "Assign" at bounding box center [1027, 219] width 97 height 35
click at [990, 219] on input "Assign" at bounding box center [984, 217] width 11 height 11
checkbox input "true"
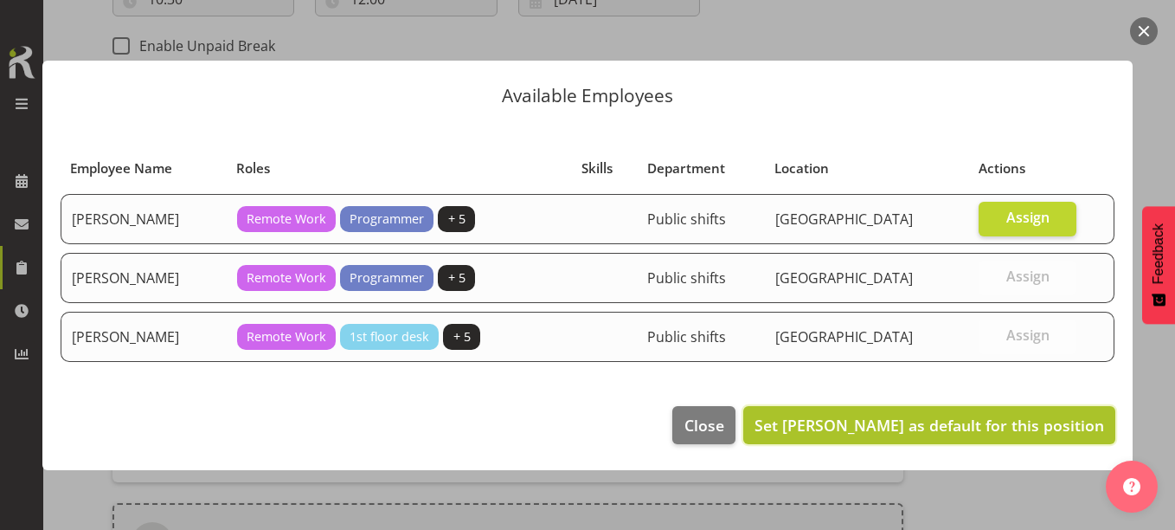
click at [996, 425] on span "Set Grace Roscoe-Squires as default for this position" at bounding box center [929, 424] width 350 height 21
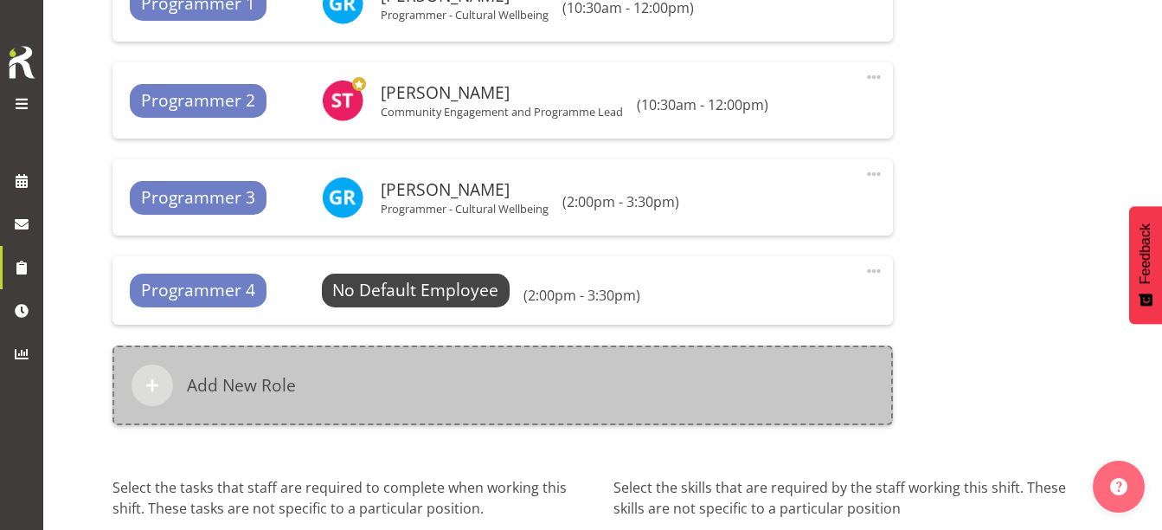
scroll to position [1114, 0]
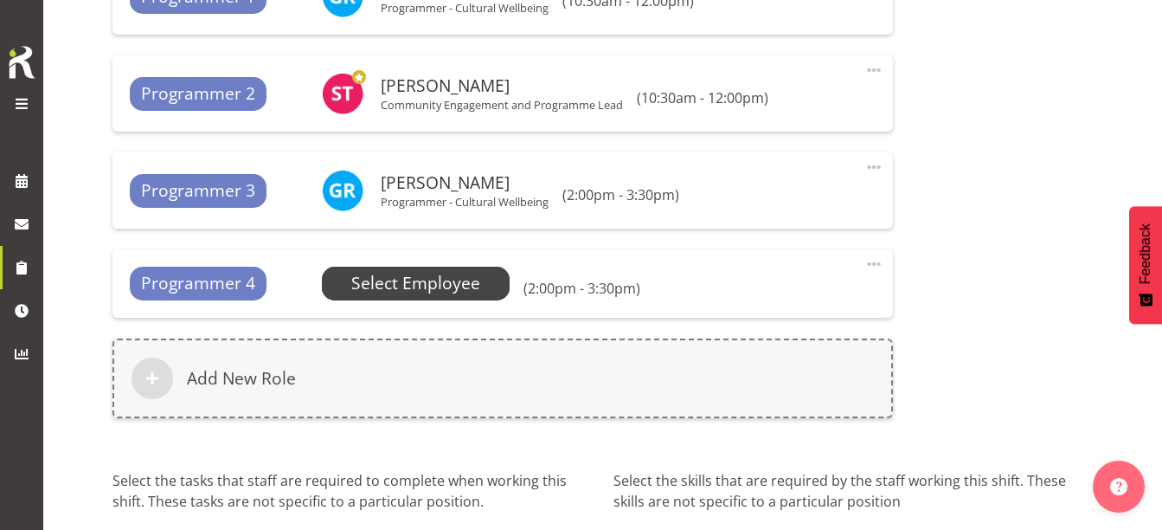
click at [389, 288] on span "Select Employee" at bounding box center [415, 283] width 129 height 25
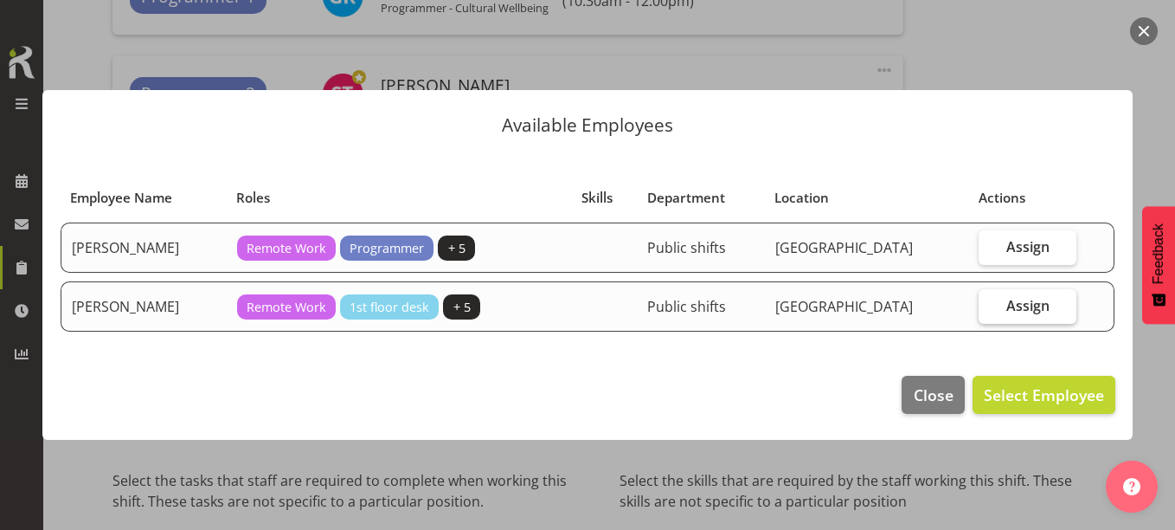
drag, startPoint x: 1030, startPoint y: 305, endPoint x: 1012, endPoint y: 381, distance: 77.2
click at [1029, 305] on span "Assign" at bounding box center [1027, 305] width 43 height 17
click at [990, 305] on input "Assign" at bounding box center [984, 304] width 11 height 11
checkbox input "true"
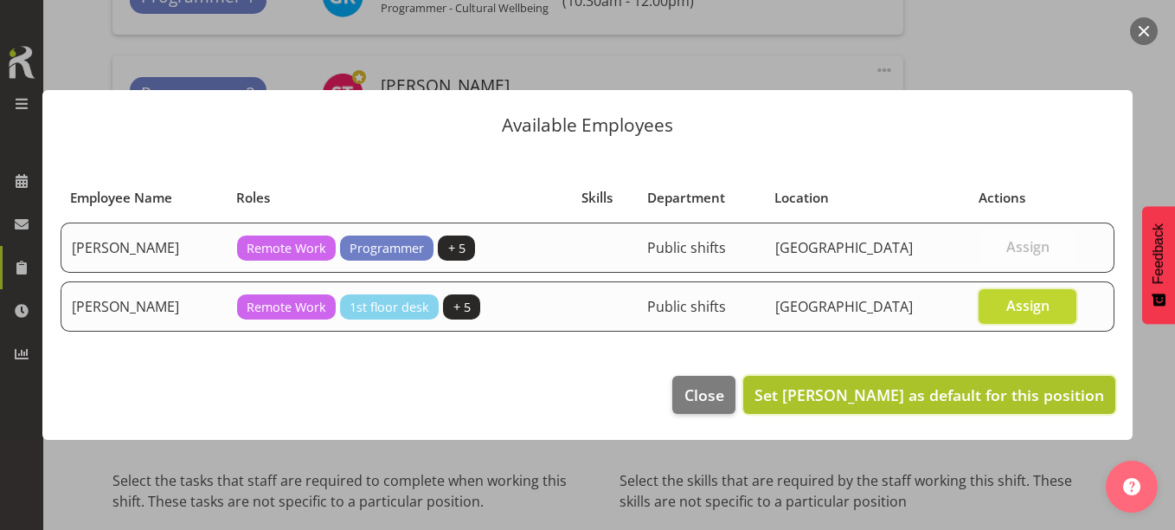
click at [1018, 395] on span "Set Saniya Thompson as default for this position" at bounding box center [929, 394] width 350 height 21
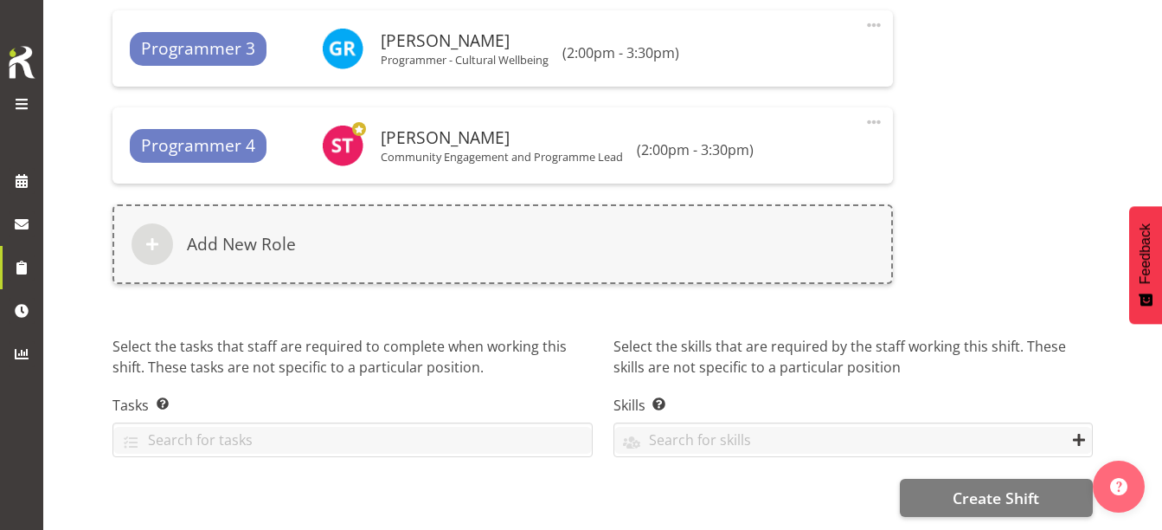
scroll to position [1268, 0]
click at [1015, 486] on span "Create Shift" at bounding box center [996, 497] width 87 height 22
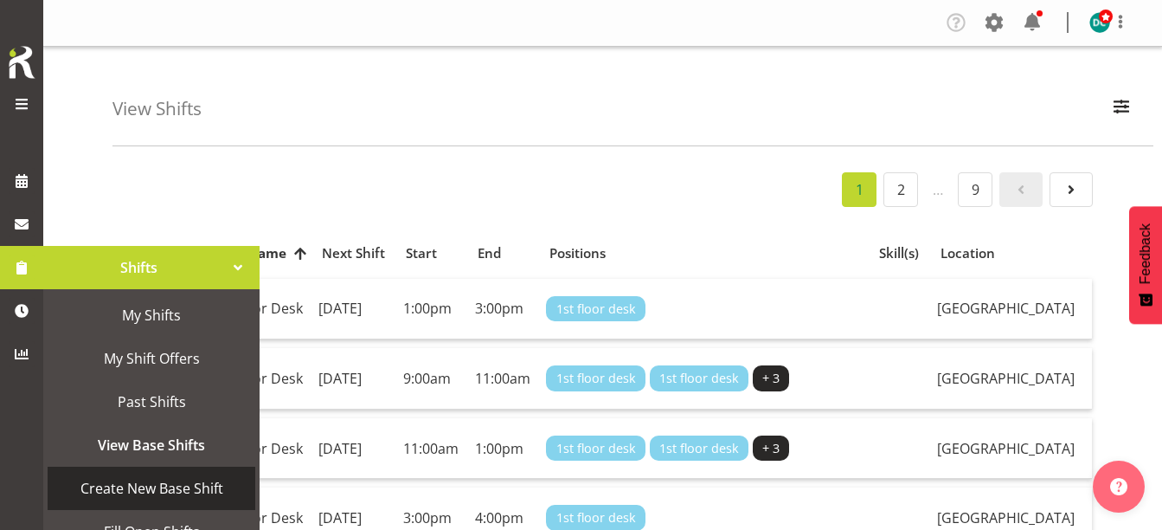
click at [139, 482] on span "Create New Base Shift" at bounding box center [151, 488] width 190 height 26
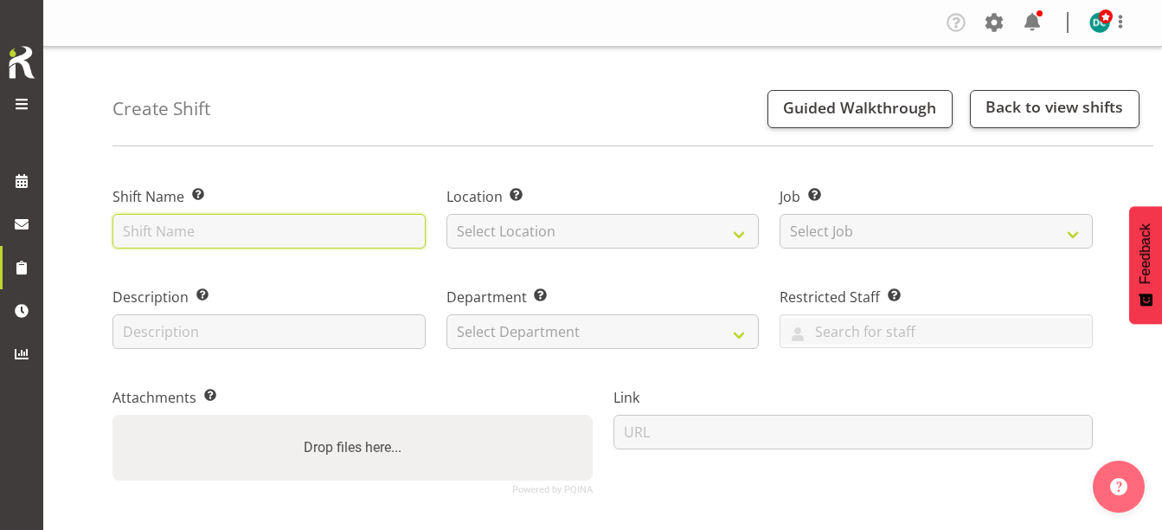
click at [176, 231] on input "text" at bounding box center [268, 231] width 313 height 35
type input "Sensory jar drop in"
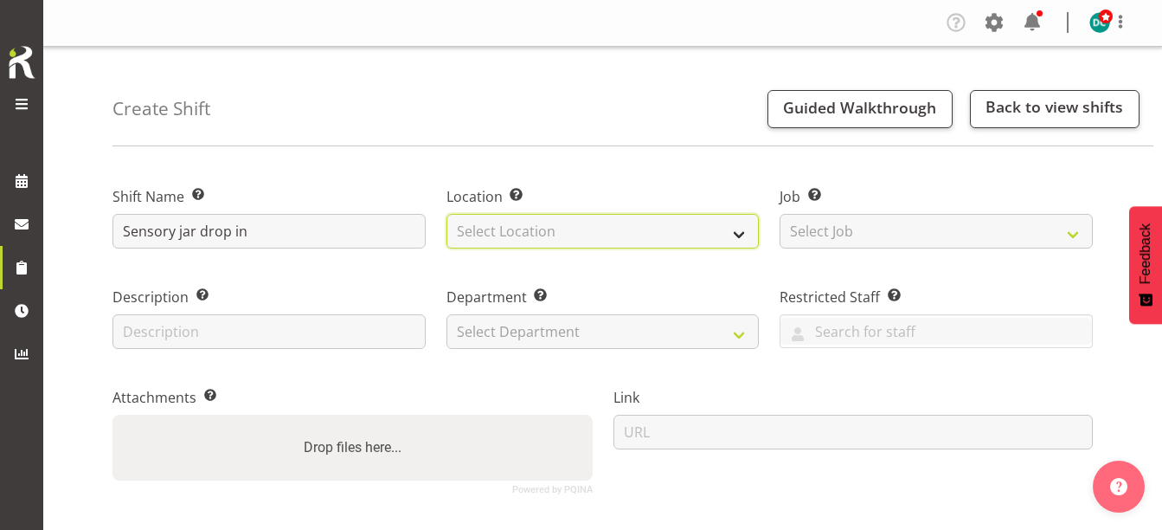
click at [462, 227] on select "Select Location [GEOGRAPHIC_DATA] [GEOGRAPHIC_DATA]" at bounding box center [602, 231] width 313 height 35
select select "1276"
click at [446, 214] on select "Select Location [GEOGRAPHIC_DATA] [GEOGRAPHIC_DATA]" at bounding box center [602, 231] width 313 height 35
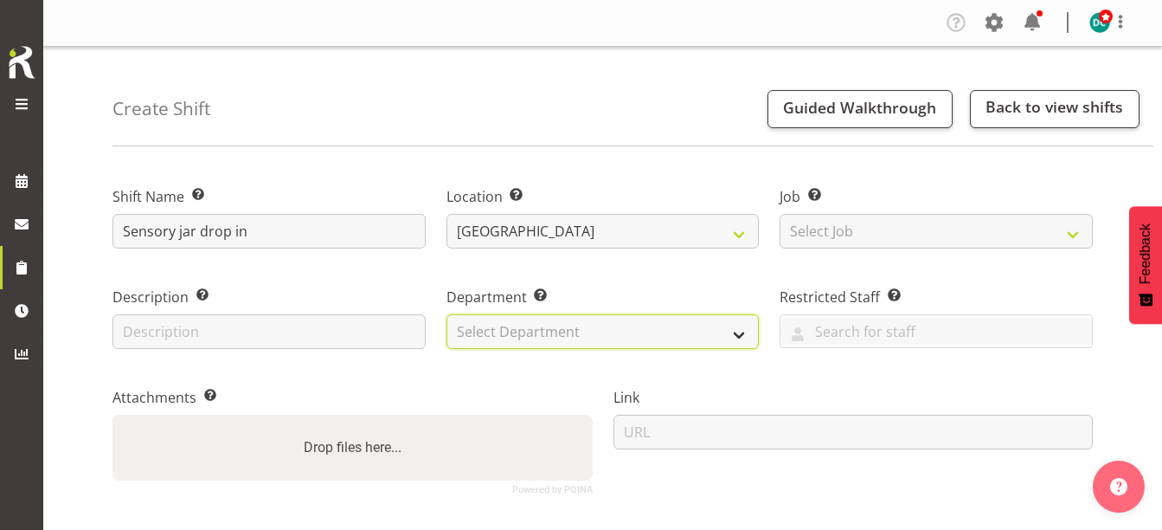
drag, startPoint x: 511, startPoint y: 326, endPoint x: 510, endPoint y: 340, distance: 14.0
click at [511, 327] on select "Select Department Off Desk Public shifts" at bounding box center [602, 331] width 313 height 35
select select "921"
click at [446, 314] on select "Select Department Off Desk Public shifts" at bounding box center [602, 331] width 313 height 35
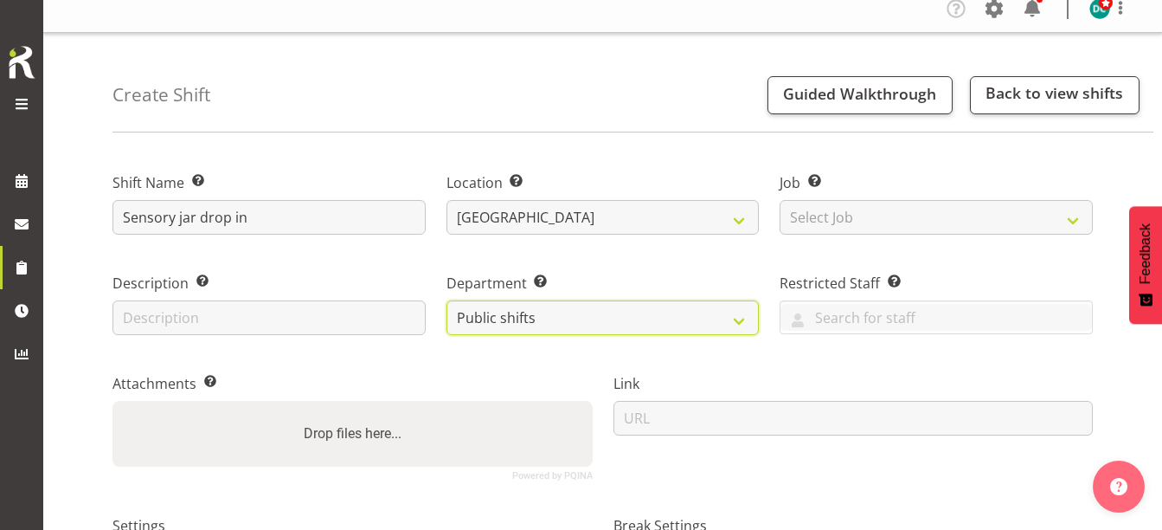
scroll to position [260, 0]
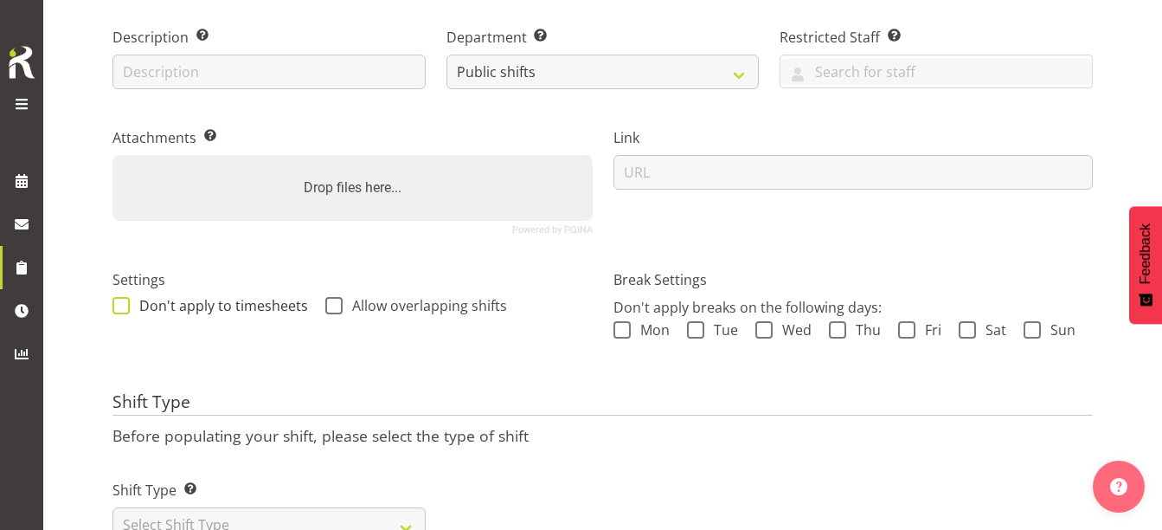
click at [118, 310] on span at bounding box center [120, 305] width 17 height 17
click at [118, 310] on input "Don't apply to timesheets" at bounding box center [117, 304] width 11 height 11
checkbox input "true"
click at [331, 298] on span at bounding box center [333, 305] width 17 height 17
click at [331, 299] on input "Allow overlapping shifts" at bounding box center [330, 304] width 11 height 11
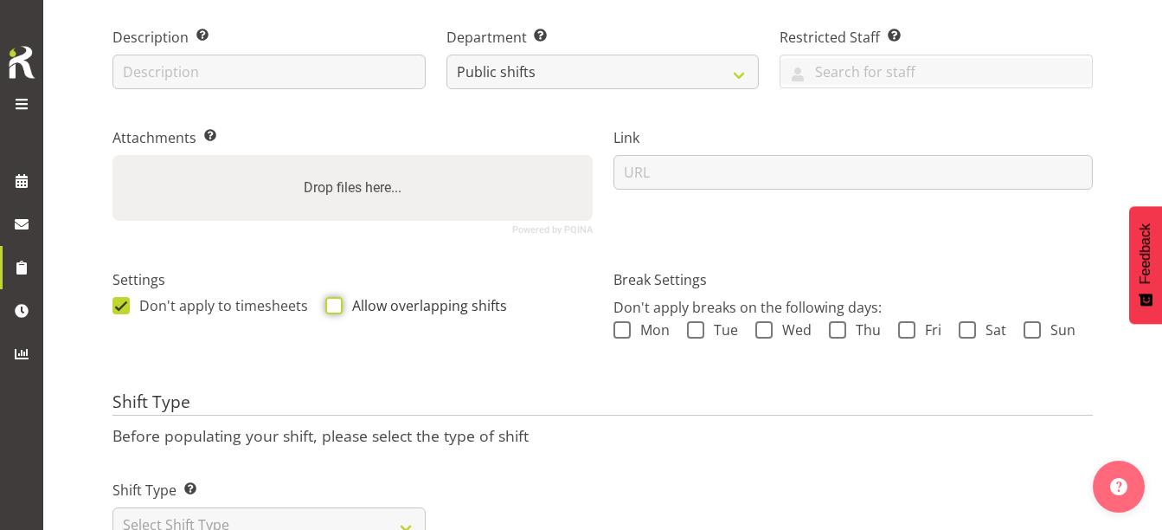
checkbox input "true"
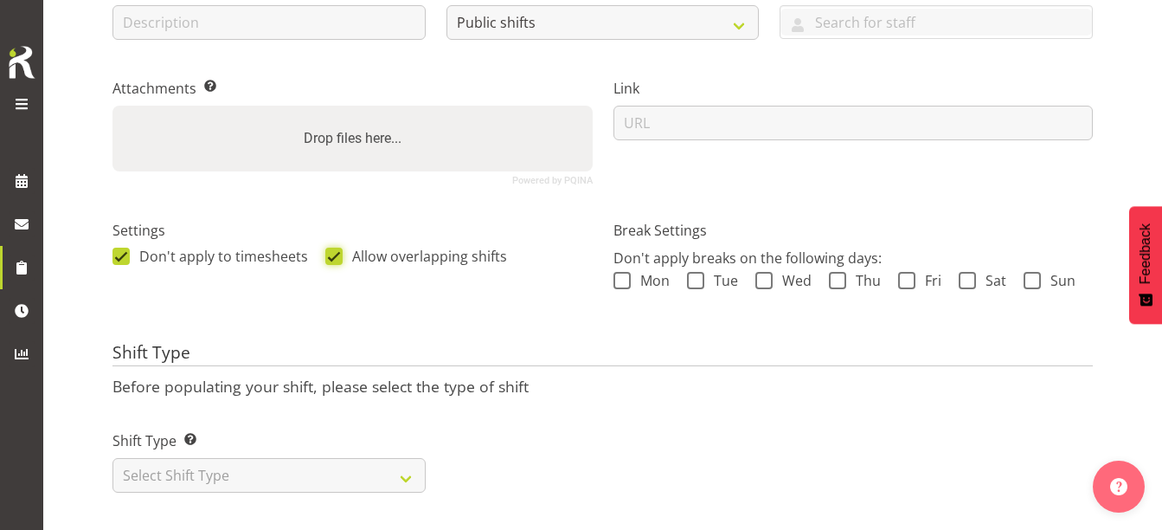
scroll to position [335, 0]
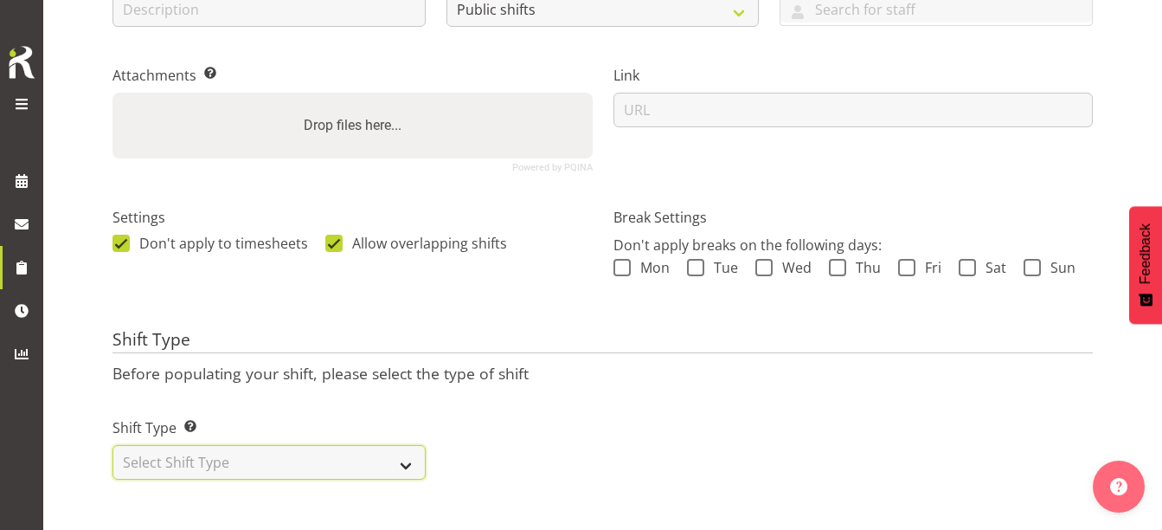
click at [168, 446] on select "Select Shift Type One Off Shift Recurring Shift Rotating Shift" at bounding box center [268, 462] width 313 height 35
select select "one_off"
click at [112, 445] on select "Select Shift Type One Off Shift Recurring Shift Rotating Shift" at bounding box center [268, 462] width 313 height 35
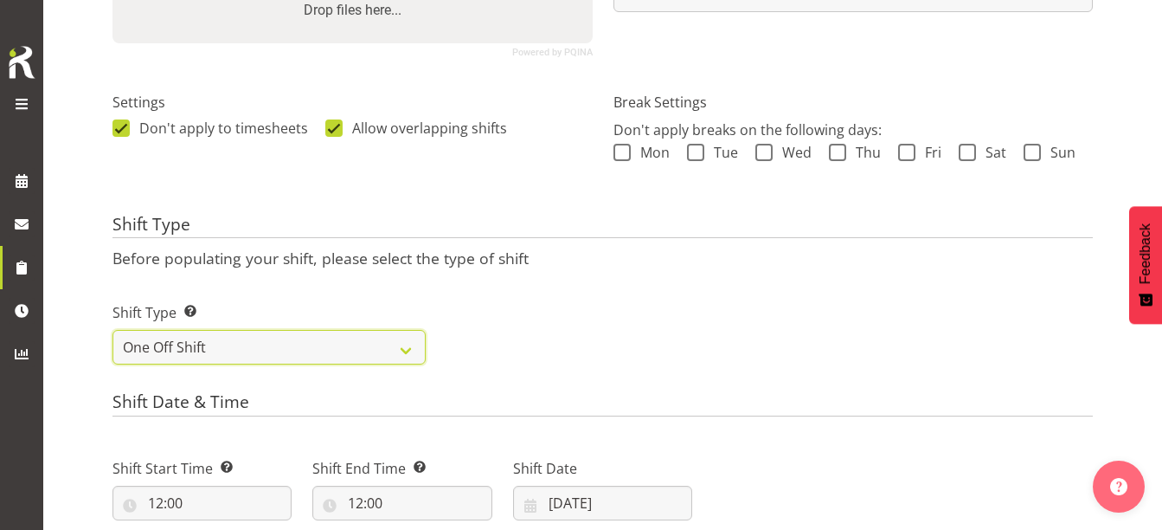
scroll to position [594, 0]
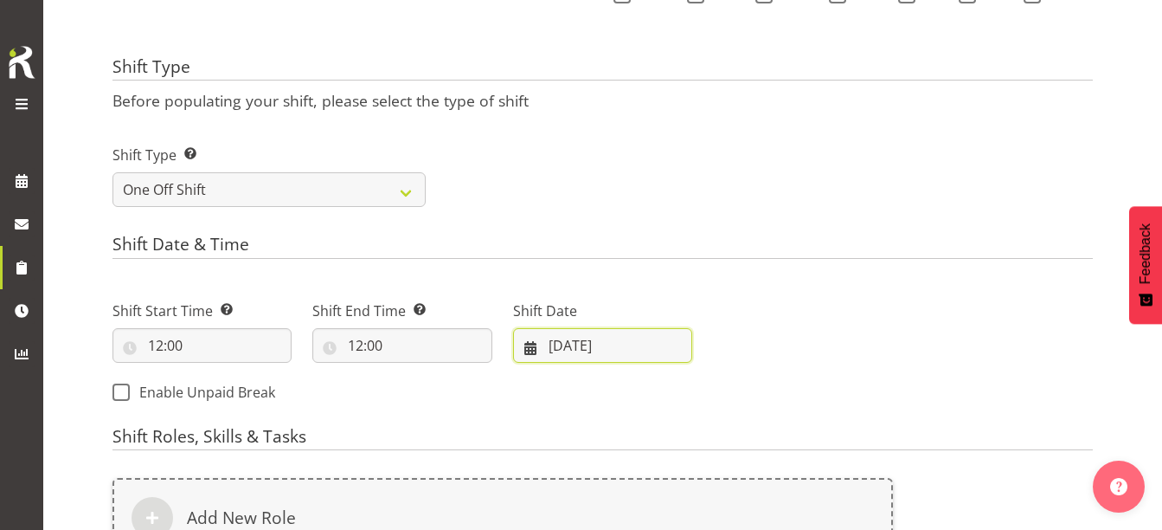
click at [542, 347] on input "[DATE]" at bounding box center [602, 345] width 179 height 35
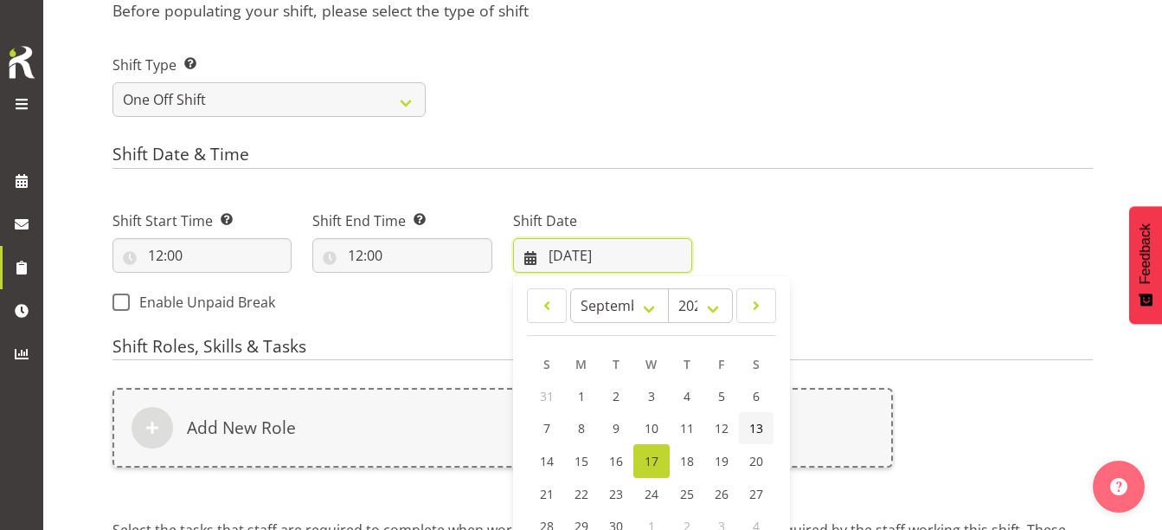
scroll to position [767, 0]
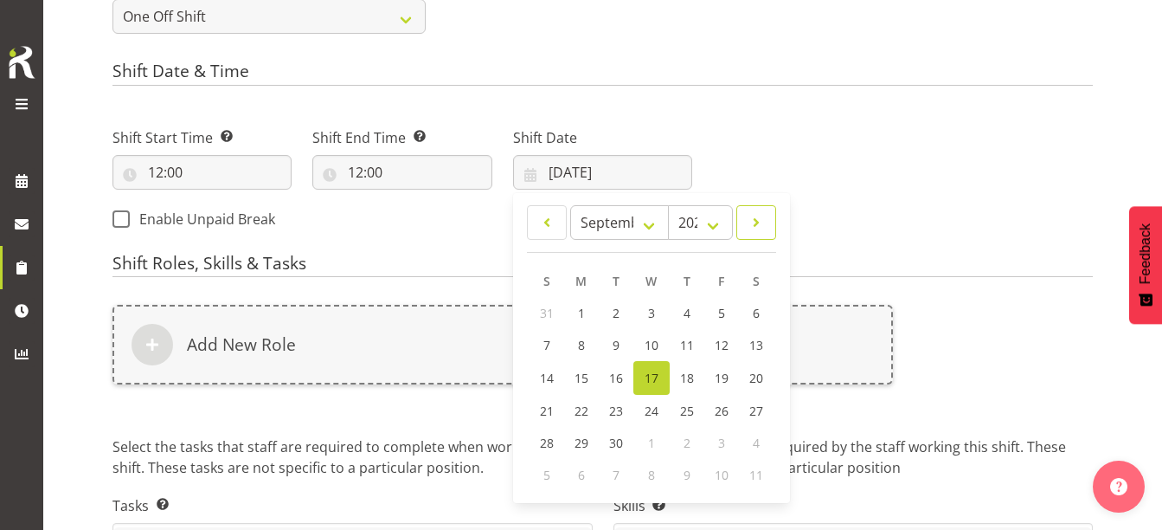
click at [761, 221] on span at bounding box center [756, 222] width 17 height 21
select select "9"
click at [751, 309] on link "4" at bounding box center [755, 313] width 35 height 32
type input "[DATE]"
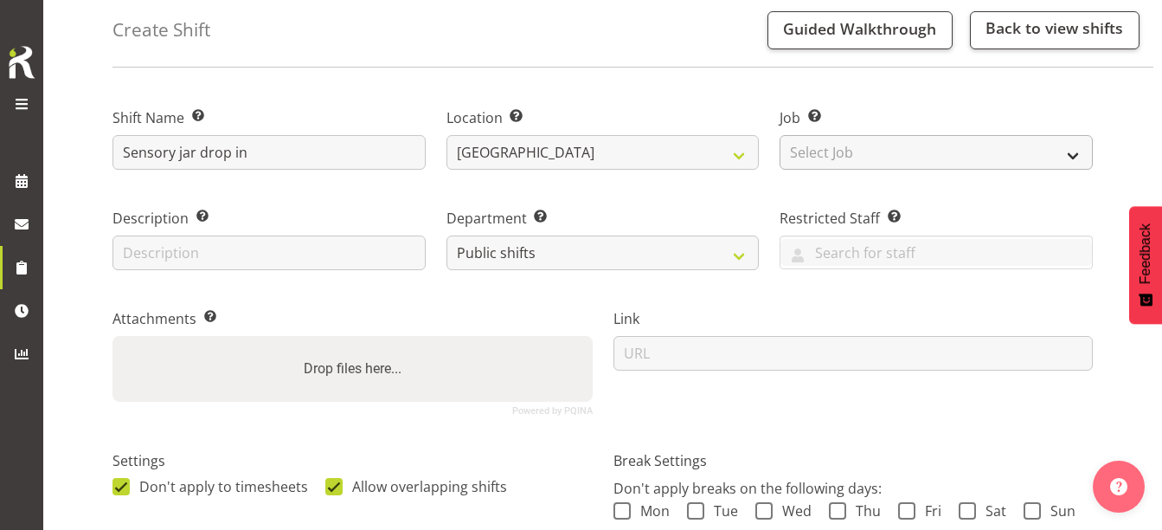
scroll to position [0, 0]
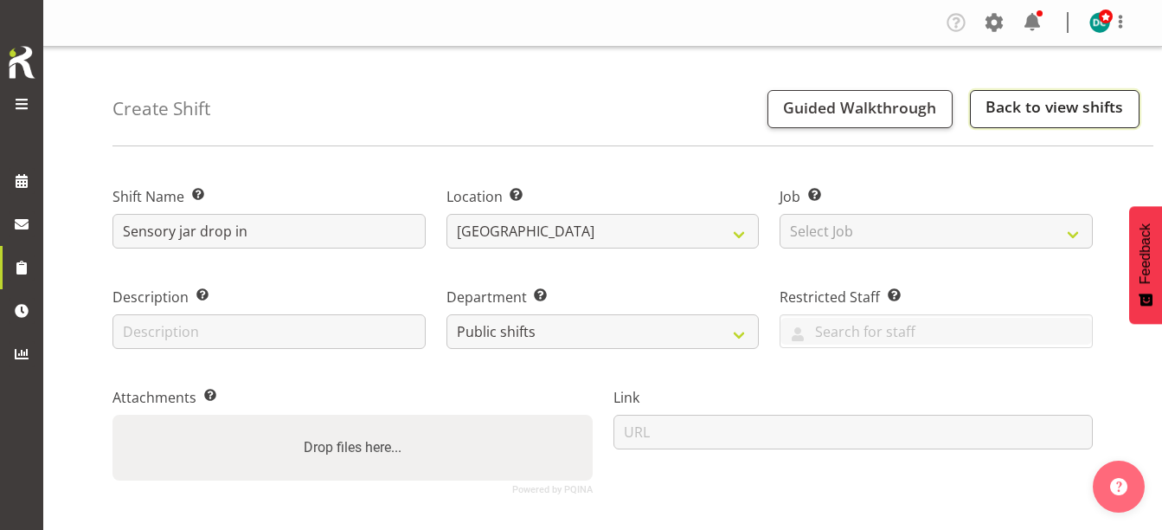
click at [1007, 119] on link "Back to view shifts" at bounding box center [1055, 109] width 170 height 38
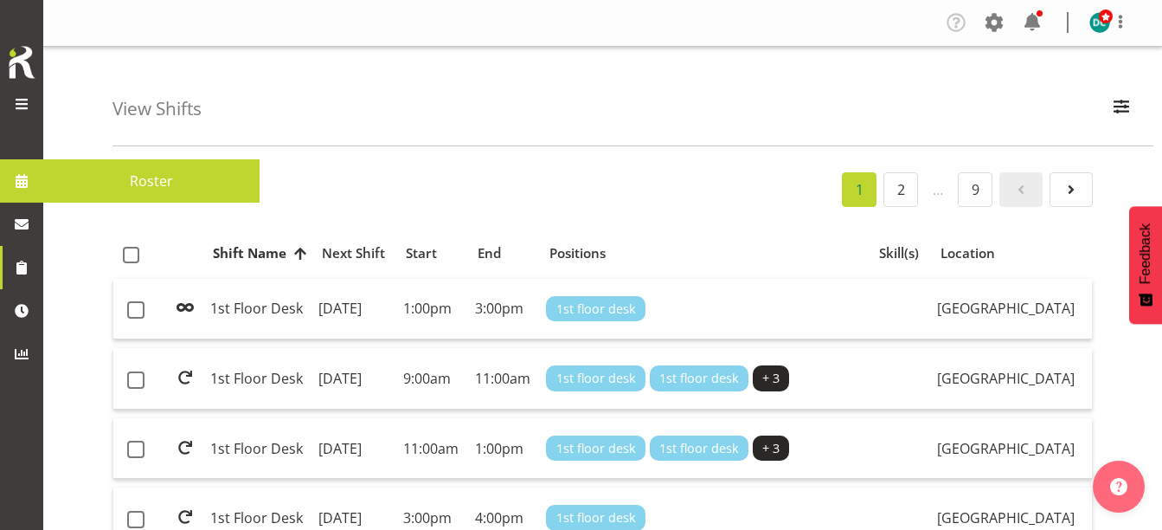
click at [17, 181] on span at bounding box center [22, 181] width 26 height 26
